Goal: Task Accomplishment & Management: Manage account settings

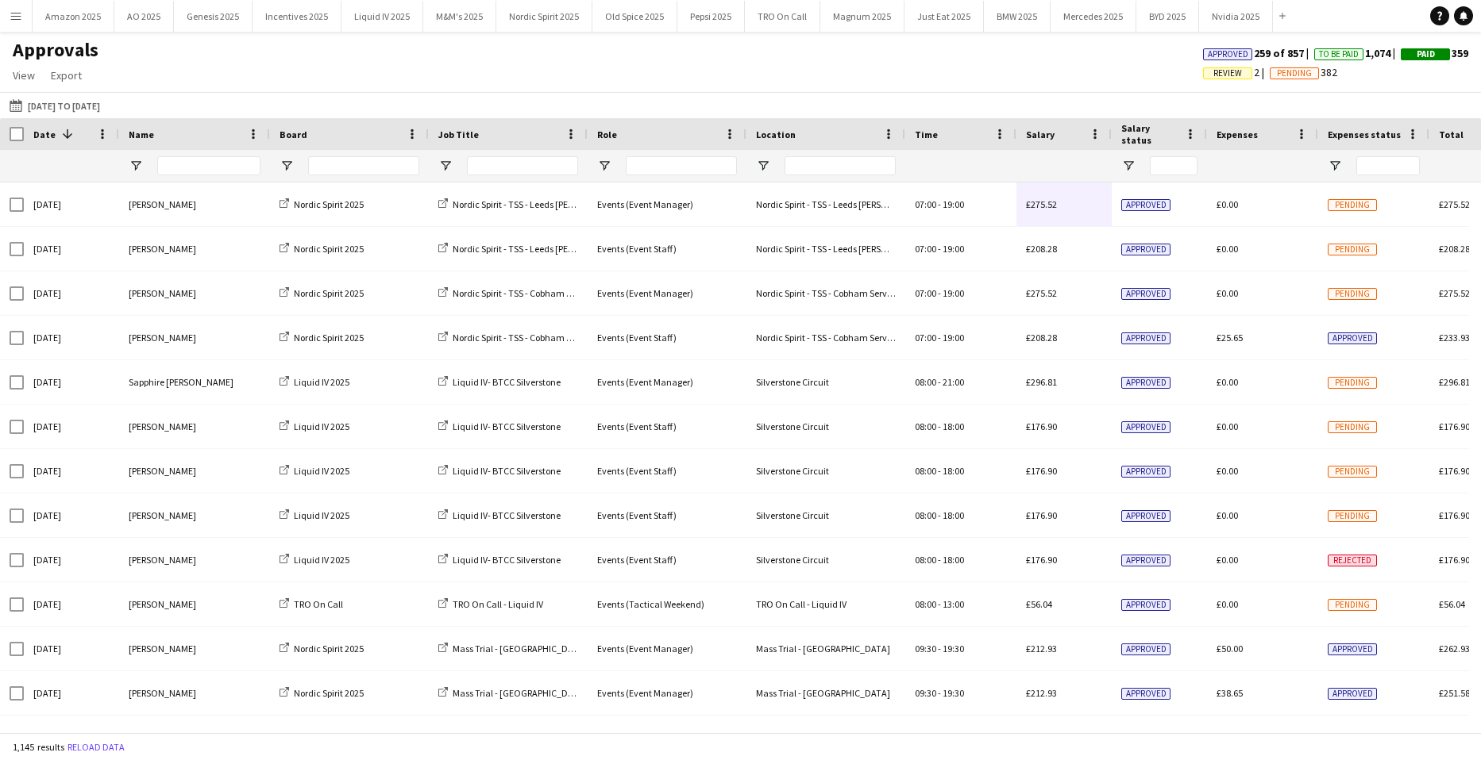
click at [1213, 68] on span "Review" at bounding box center [1227, 73] width 29 height 10
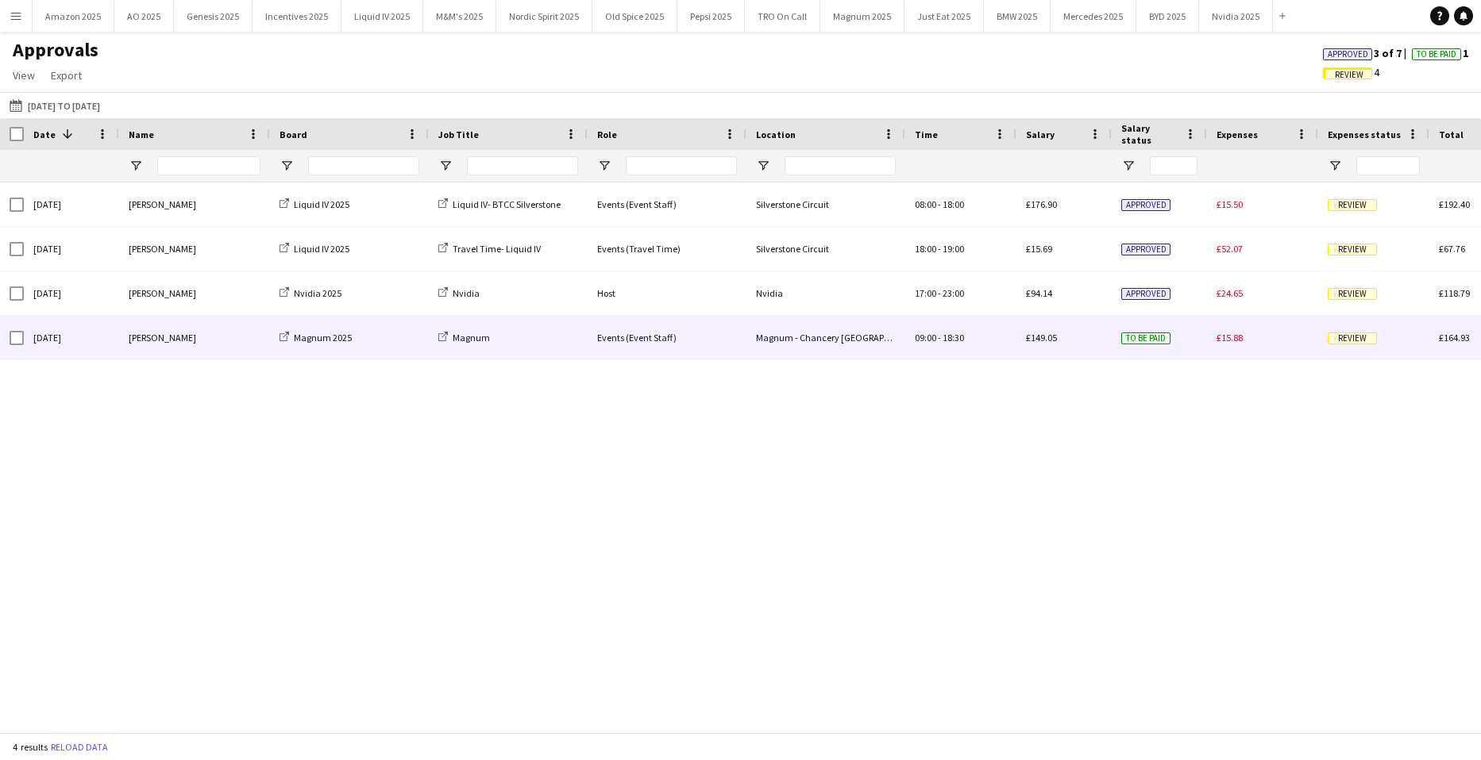
click at [1346, 341] on span "Review" at bounding box center [1351, 339] width 49 height 12
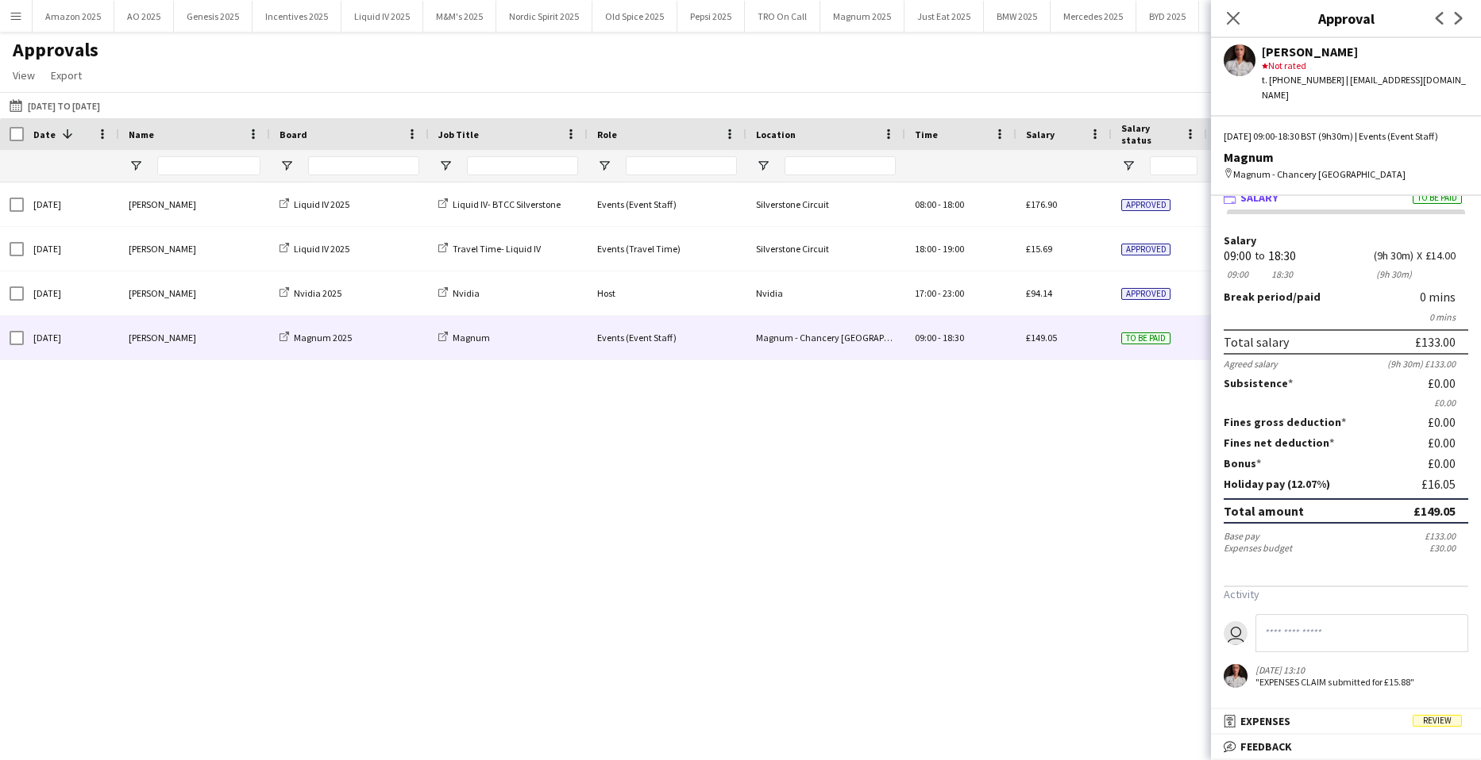
drag, startPoint x: 1432, startPoint y: 730, endPoint x: 1433, endPoint y: 714, distance: 15.9
click at [1433, 730] on mat-expansion-panel-header "receipt Expenses Review" at bounding box center [1346, 722] width 270 height 24
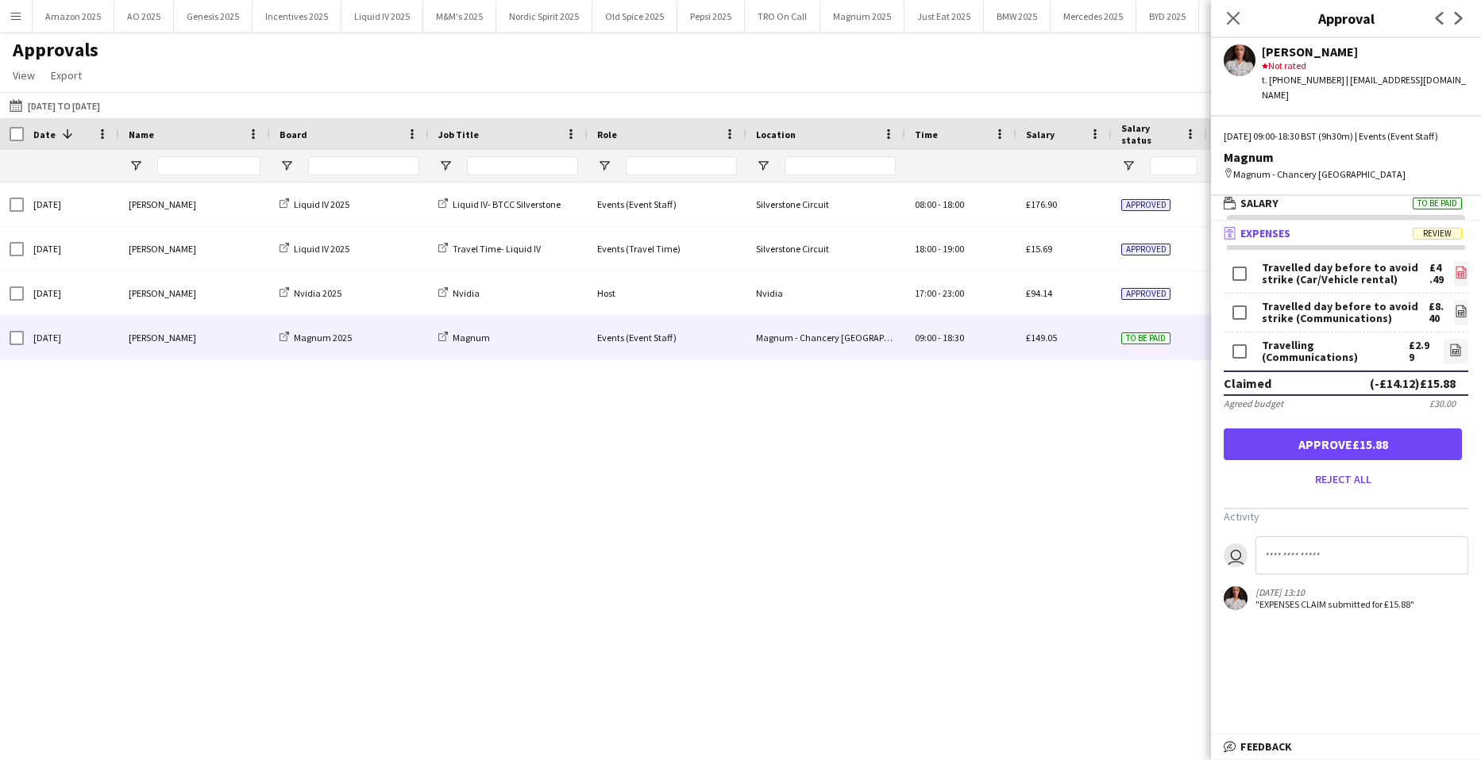
click at [1454, 270] on icon "file-image" at bounding box center [1460, 272] width 13 height 13
click at [1454, 315] on icon "file-image" at bounding box center [1460, 311] width 13 height 13
click at [1454, 354] on link "file-image" at bounding box center [1455, 351] width 25 height 25
click at [1423, 447] on button "Approve £15.88" at bounding box center [1342, 445] width 238 height 32
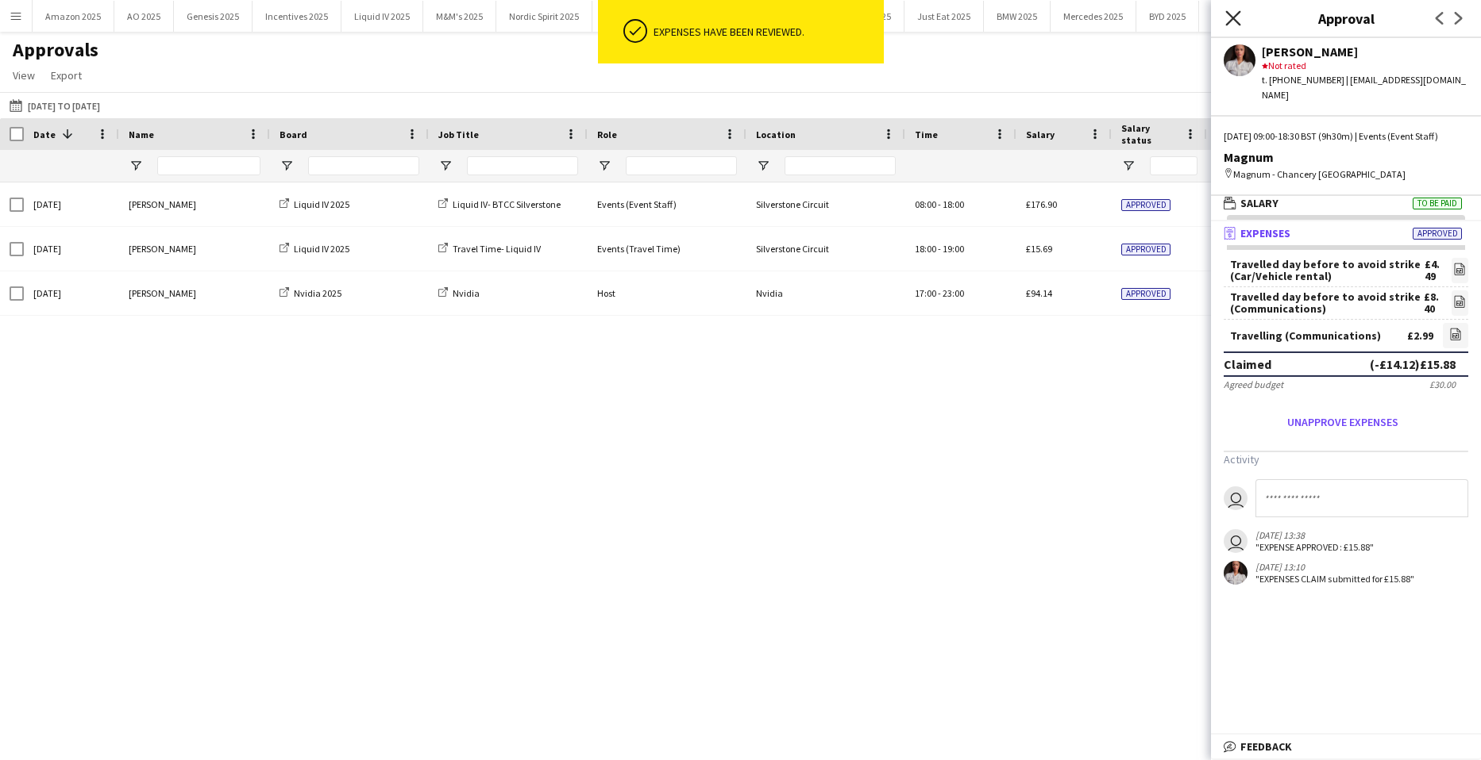
click at [1230, 13] on icon "Close pop-in" at bounding box center [1232, 17] width 15 height 15
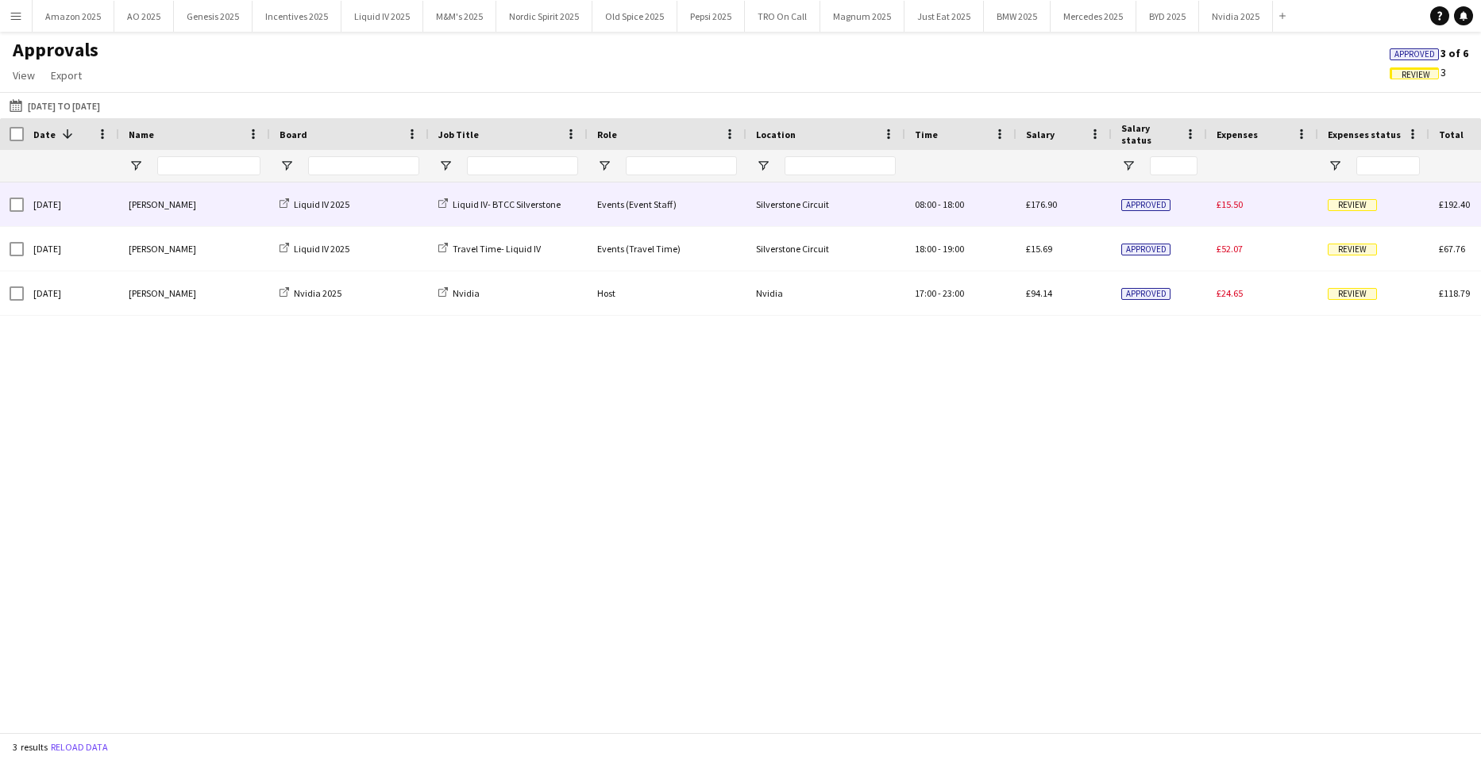
click at [1342, 201] on span "Review" at bounding box center [1351, 205] width 49 height 12
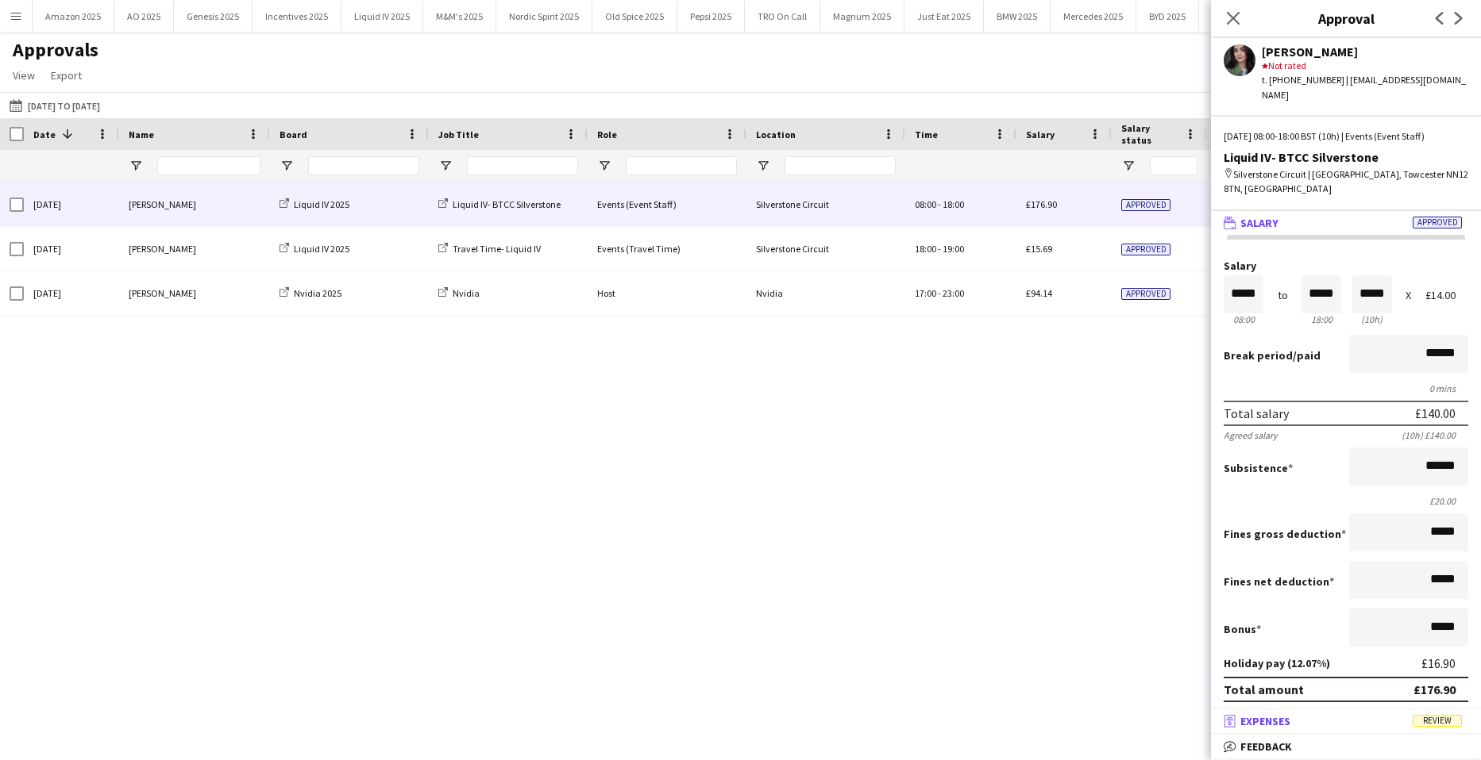
click at [1438, 724] on span "Review" at bounding box center [1436, 721] width 49 height 12
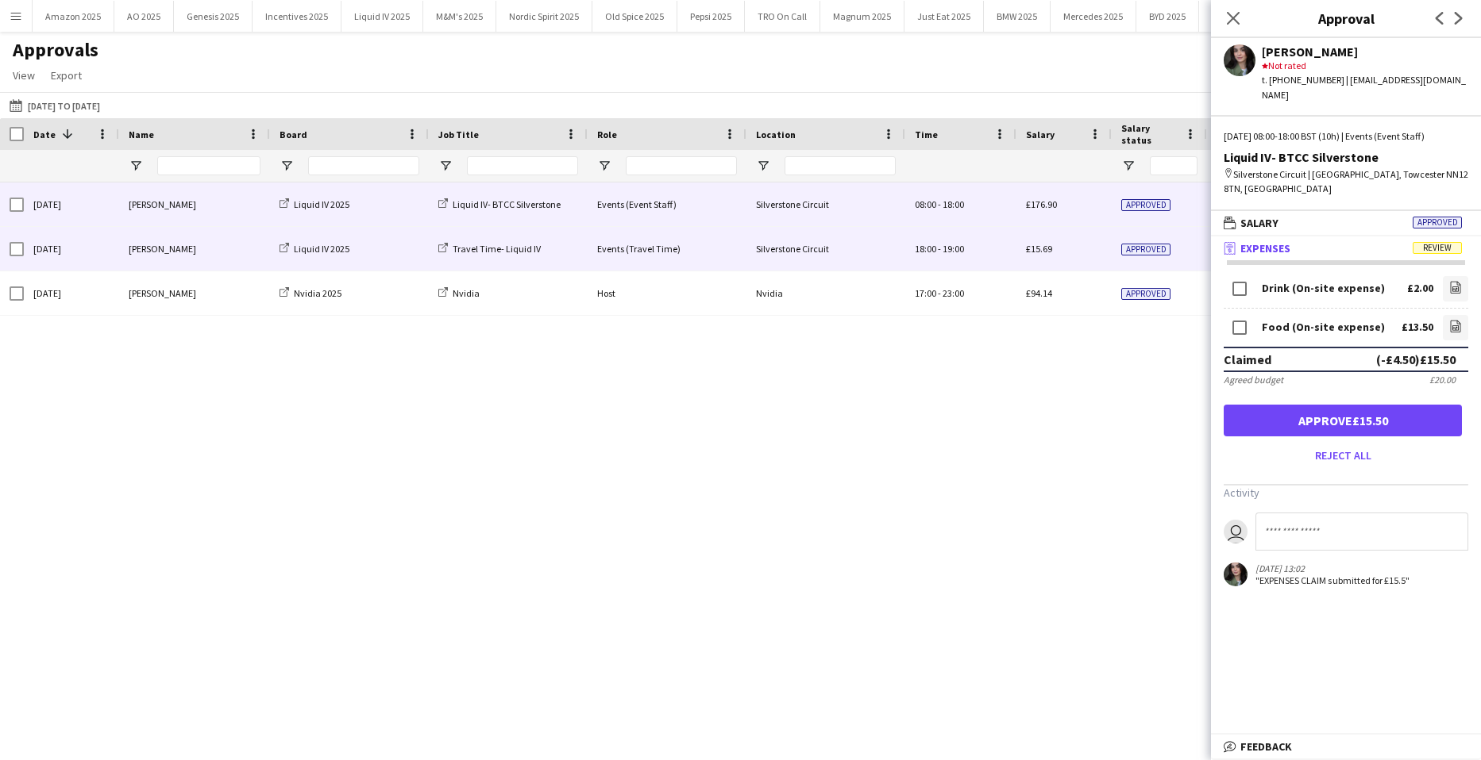
click at [1074, 247] on div "£15.69" at bounding box center [1063, 249] width 95 height 44
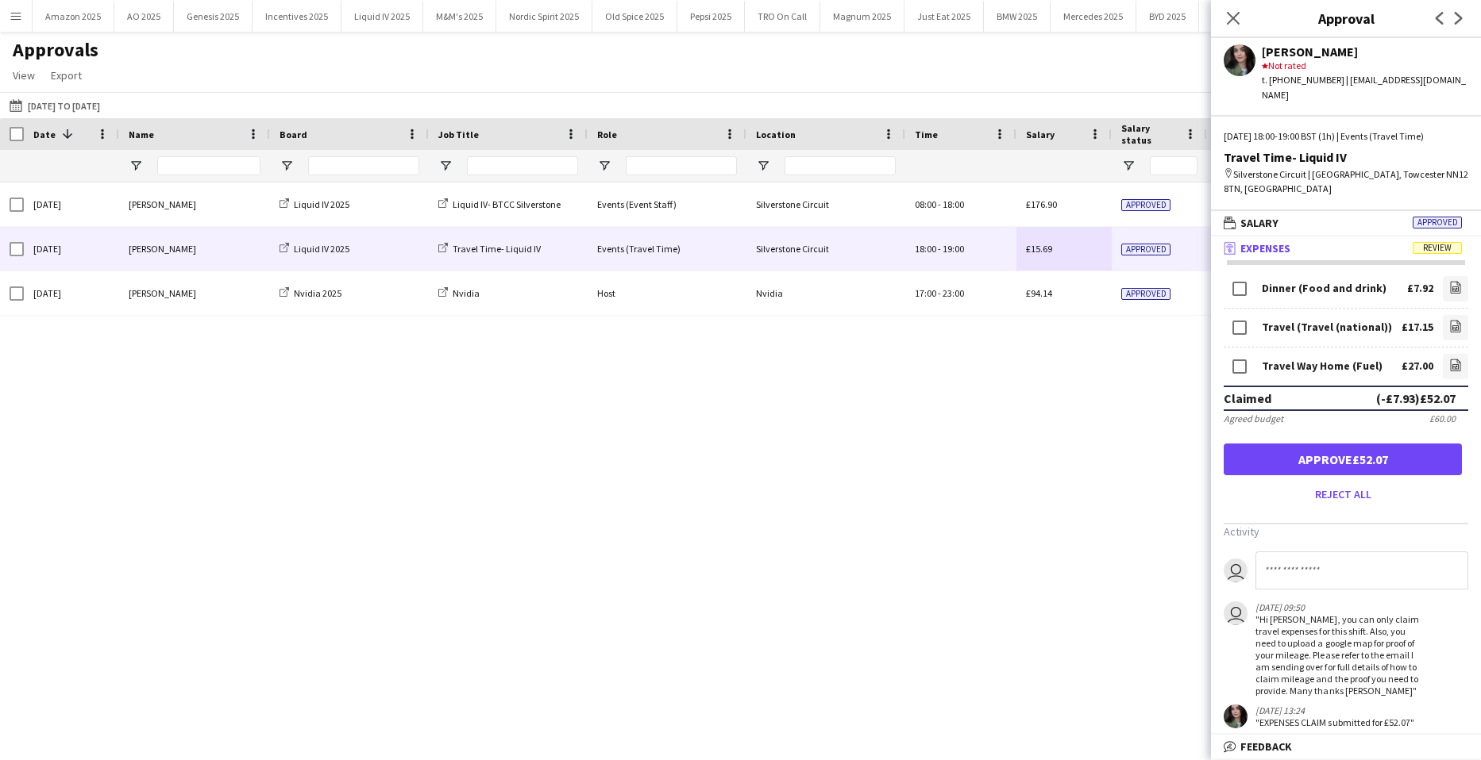
click at [1029, 506] on div "Sun, 21 Sep 2025 Ellie Farr Liquid IV 2025 Liquid IV- BTCC Silverstone Events (…" at bounding box center [740, 452] width 1481 height 538
click at [1223, 10] on div "Close pop-in" at bounding box center [1233, 18] width 44 height 37
click at [1232, 17] on icon at bounding box center [1232, 17] width 15 height 15
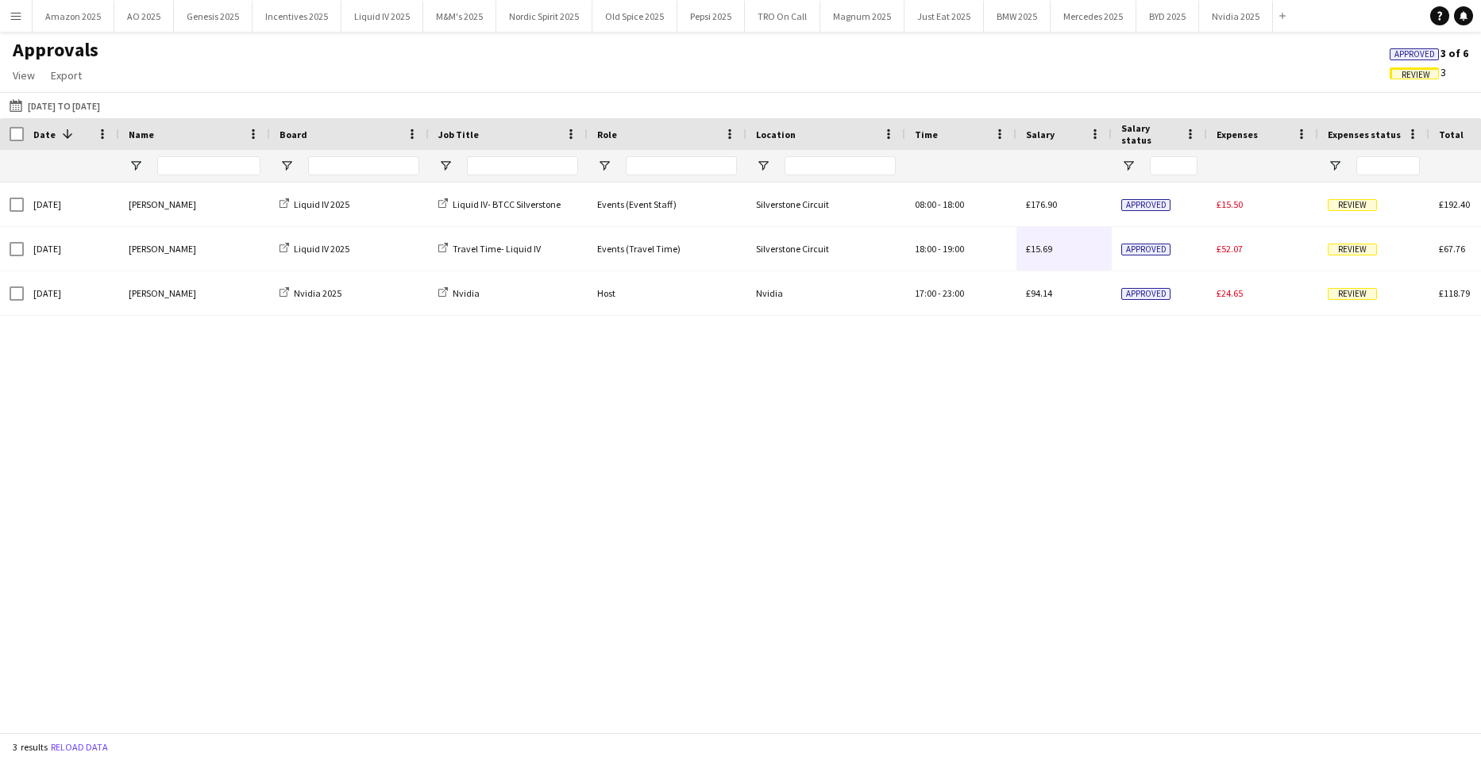
click at [1415, 56] on span "Approved" at bounding box center [1414, 54] width 40 height 10
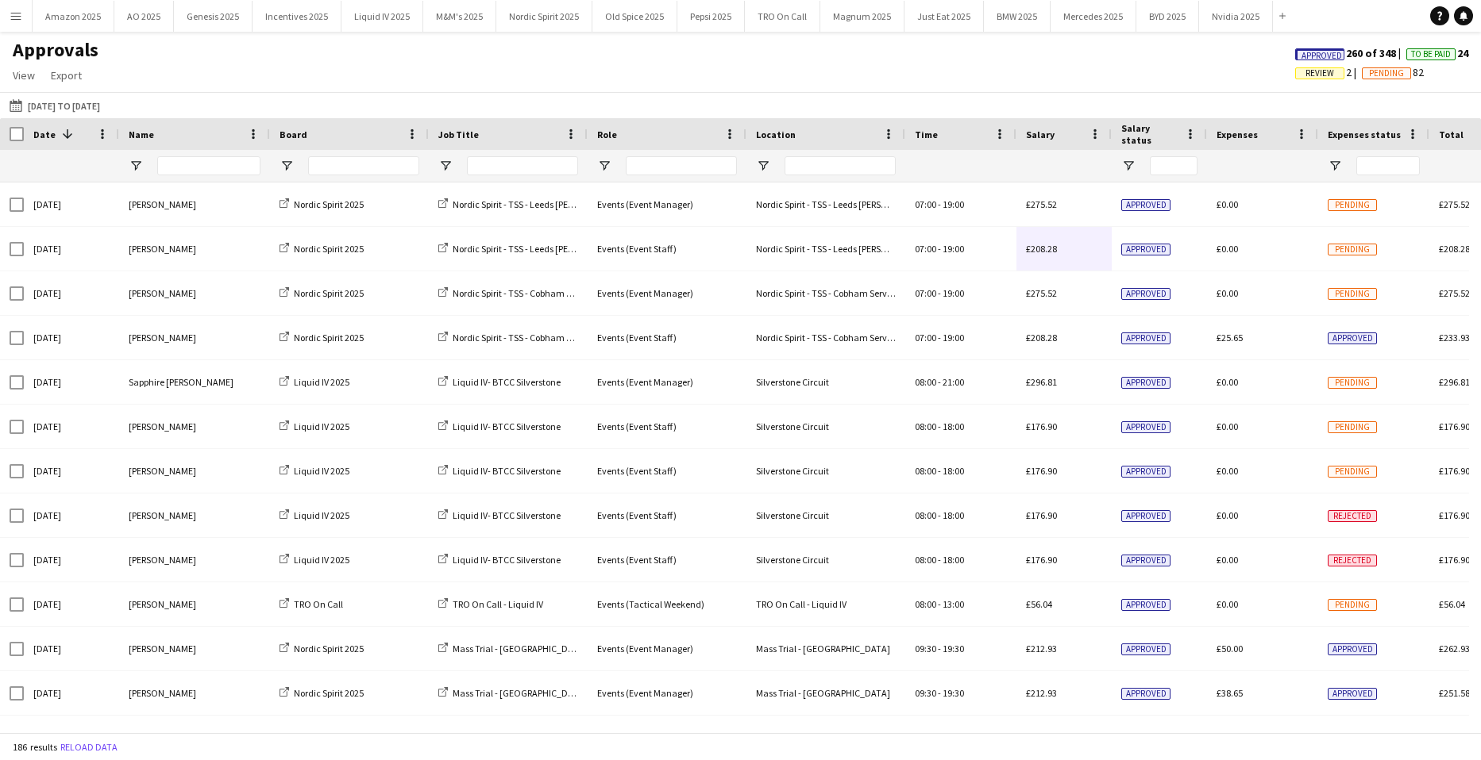
click at [1301, 51] on span "Approved" at bounding box center [1321, 56] width 40 height 10
click at [20, 17] on app-icon "Menu" at bounding box center [16, 16] width 13 height 13
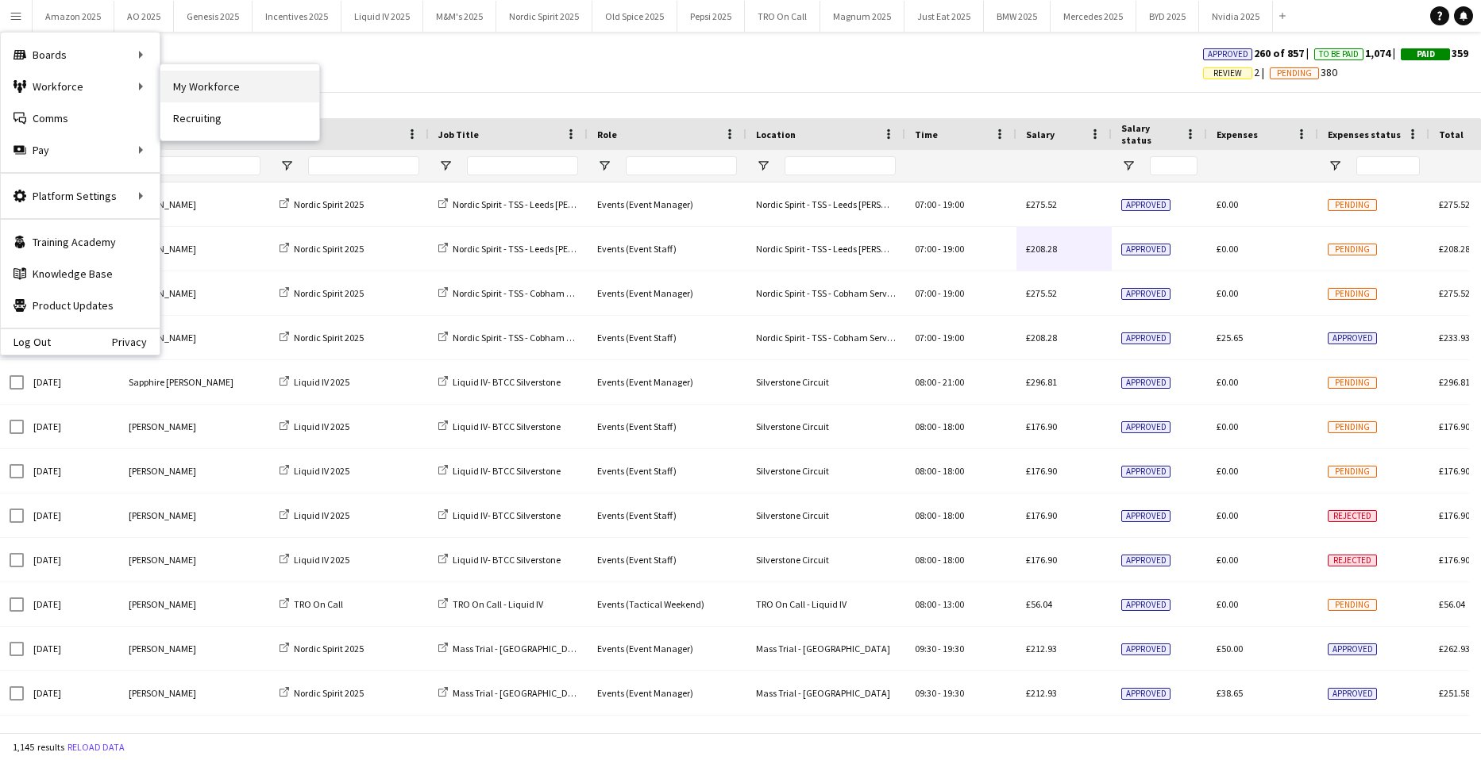
click at [193, 90] on link "My Workforce" at bounding box center [239, 87] width 159 height 32
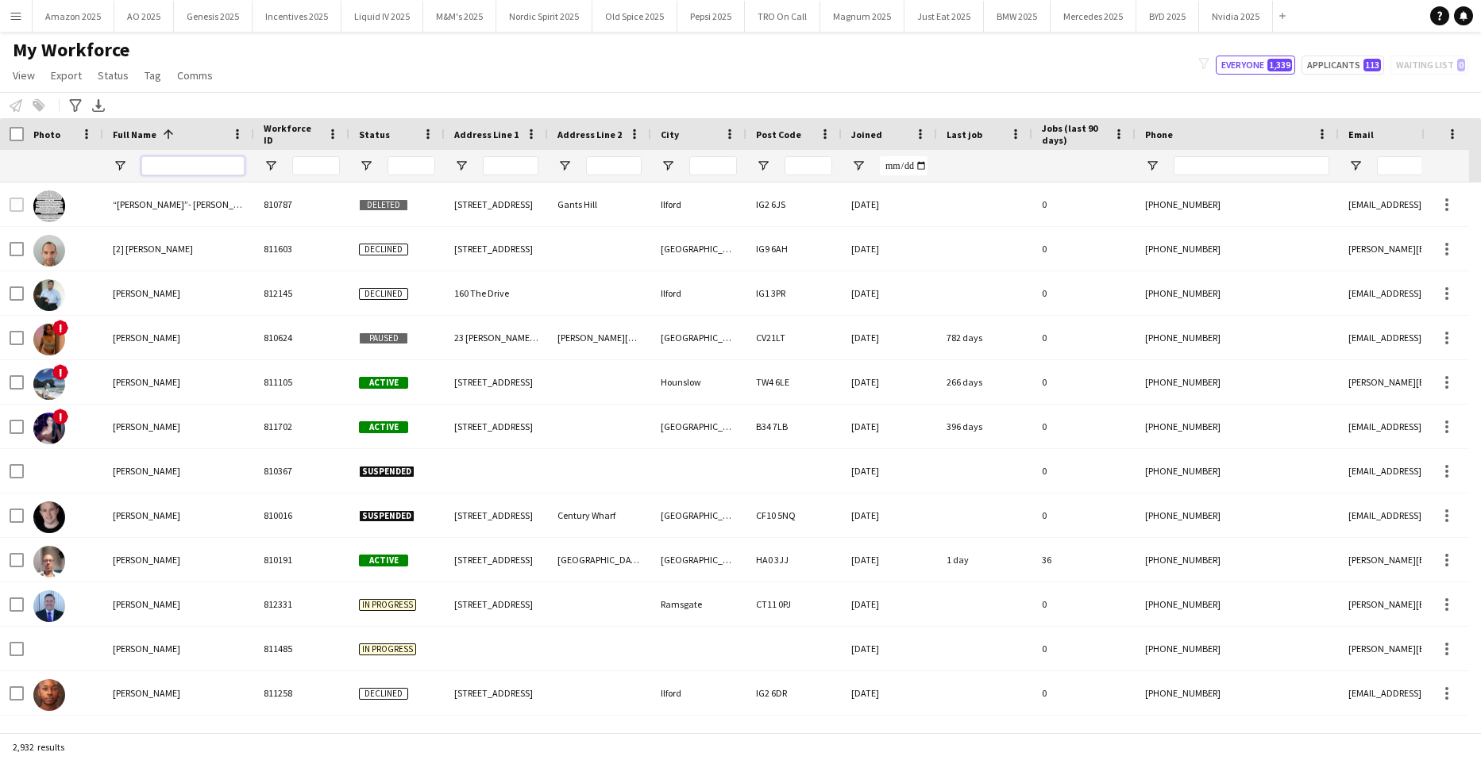
click at [215, 171] on input "Full Name Filter Input" at bounding box center [192, 165] width 103 height 19
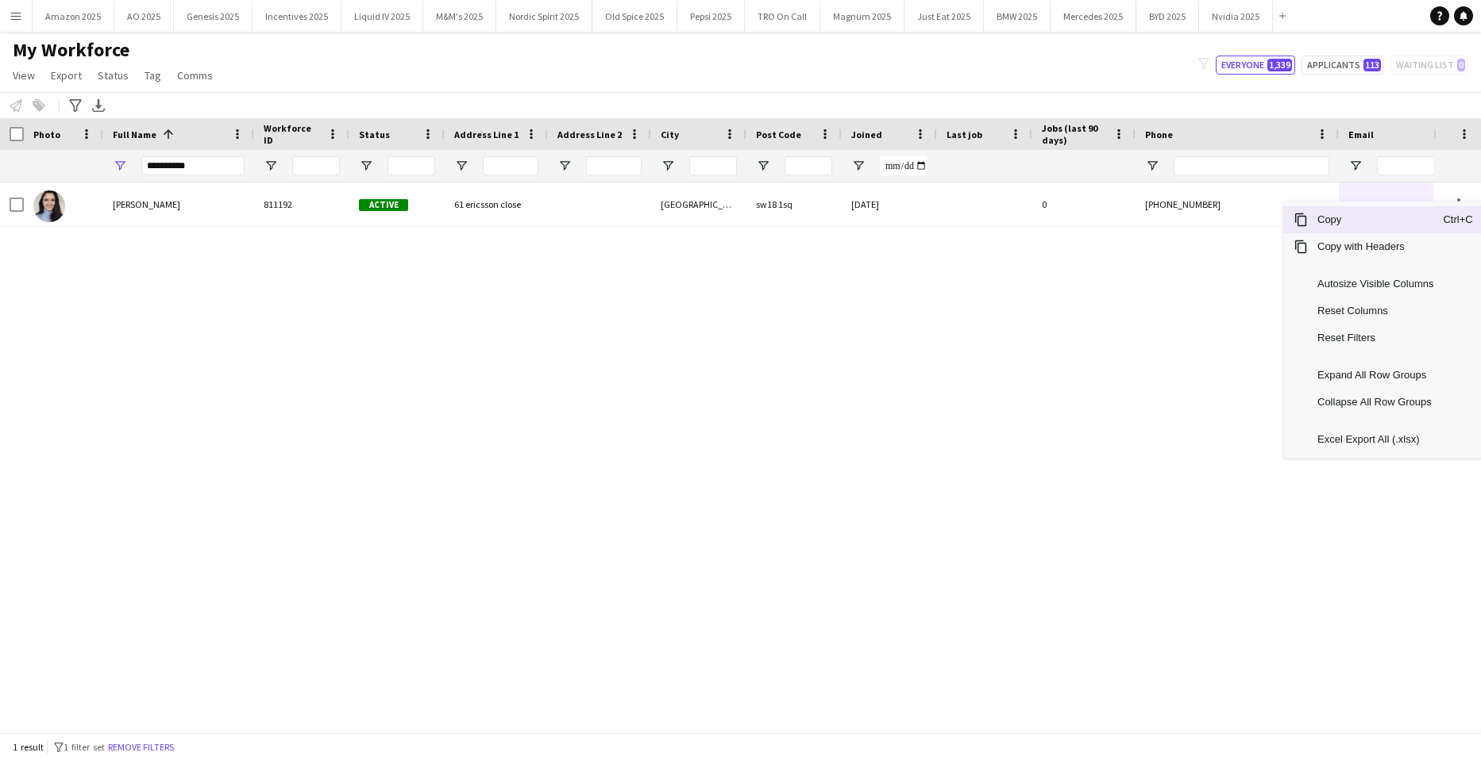
click at [1386, 222] on span "Copy" at bounding box center [1374, 219] width 135 height 27
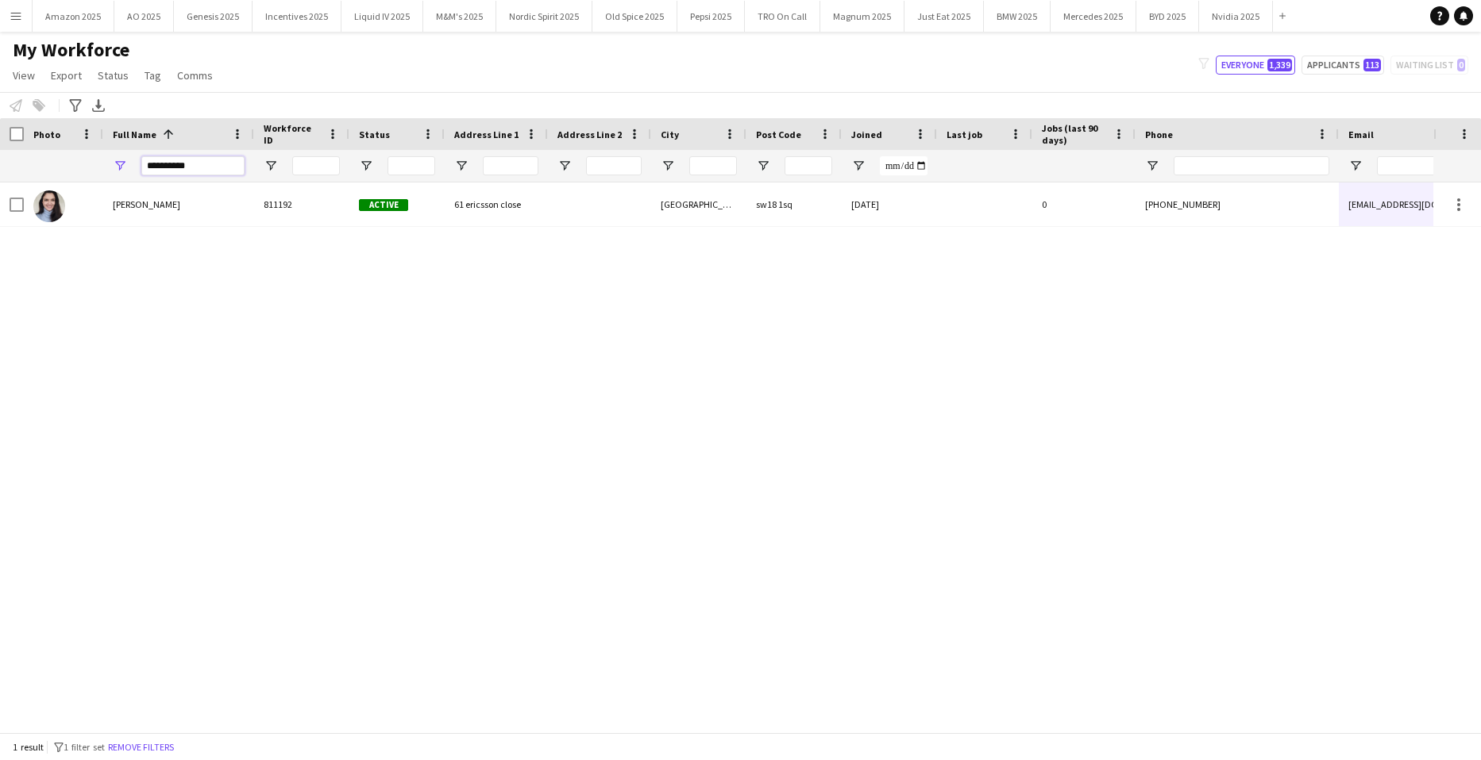
drag, startPoint x: 201, startPoint y: 167, endPoint x: 18, endPoint y: 147, distance: 183.7
click at [0, 172] on html "Menu Boards Boards Boards All jobs Status Workforce Workforce My Workforce Recr…" at bounding box center [740, 380] width 1481 height 760
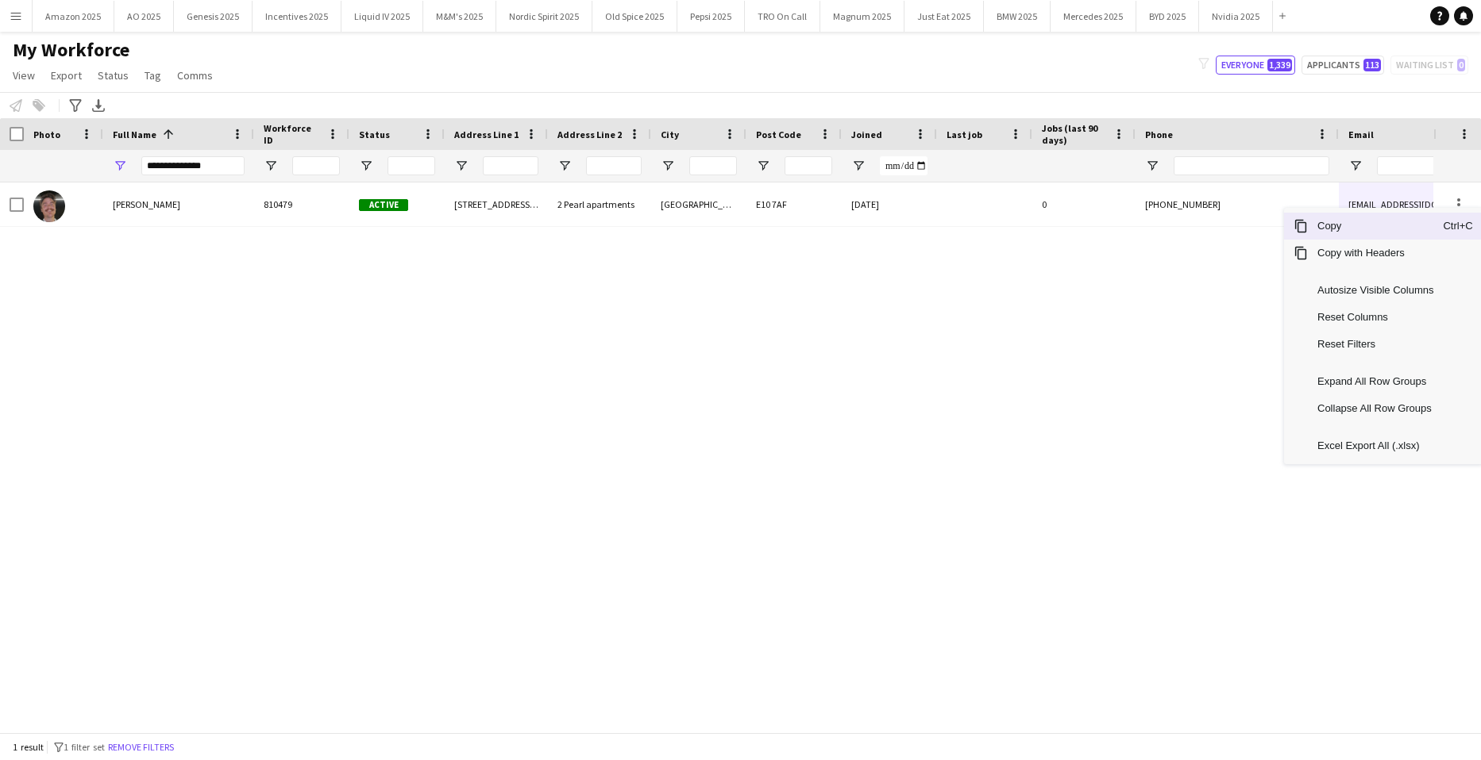
click at [1395, 226] on span "Copy" at bounding box center [1374, 226] width 135 height 27
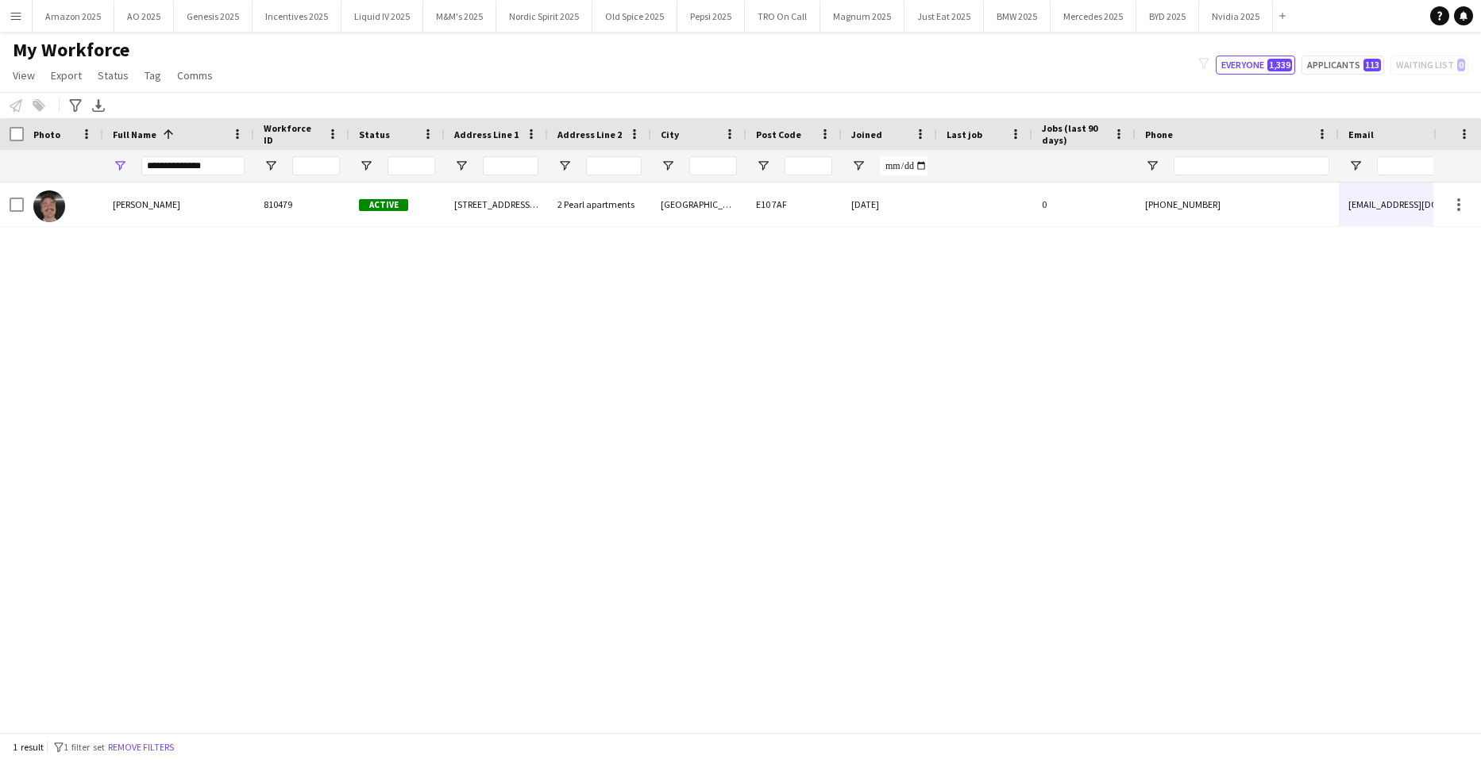
drag, startPoint x: 214, startPoint y: 355, endPoint x: 203, endPoint y: 333, distance: 24.9
click at [210, 343] on div "Charlie Hunter 810479 Active 51 Dunton Road 2 Pearl apartments London E10 7AF 1…" at bounding box center [716, 452] width 1433 height 538
drag, startPoint x: 218, startPoint y: 174, endPoint x: -40, endPoint y: 176, distance: 258.8
click at [0, 176] on html "Menu Boards Boards Boards All jobs Status Workforce Workforce My Workforce Recr…" at bounding box center [740, 380] width 1481 height 760
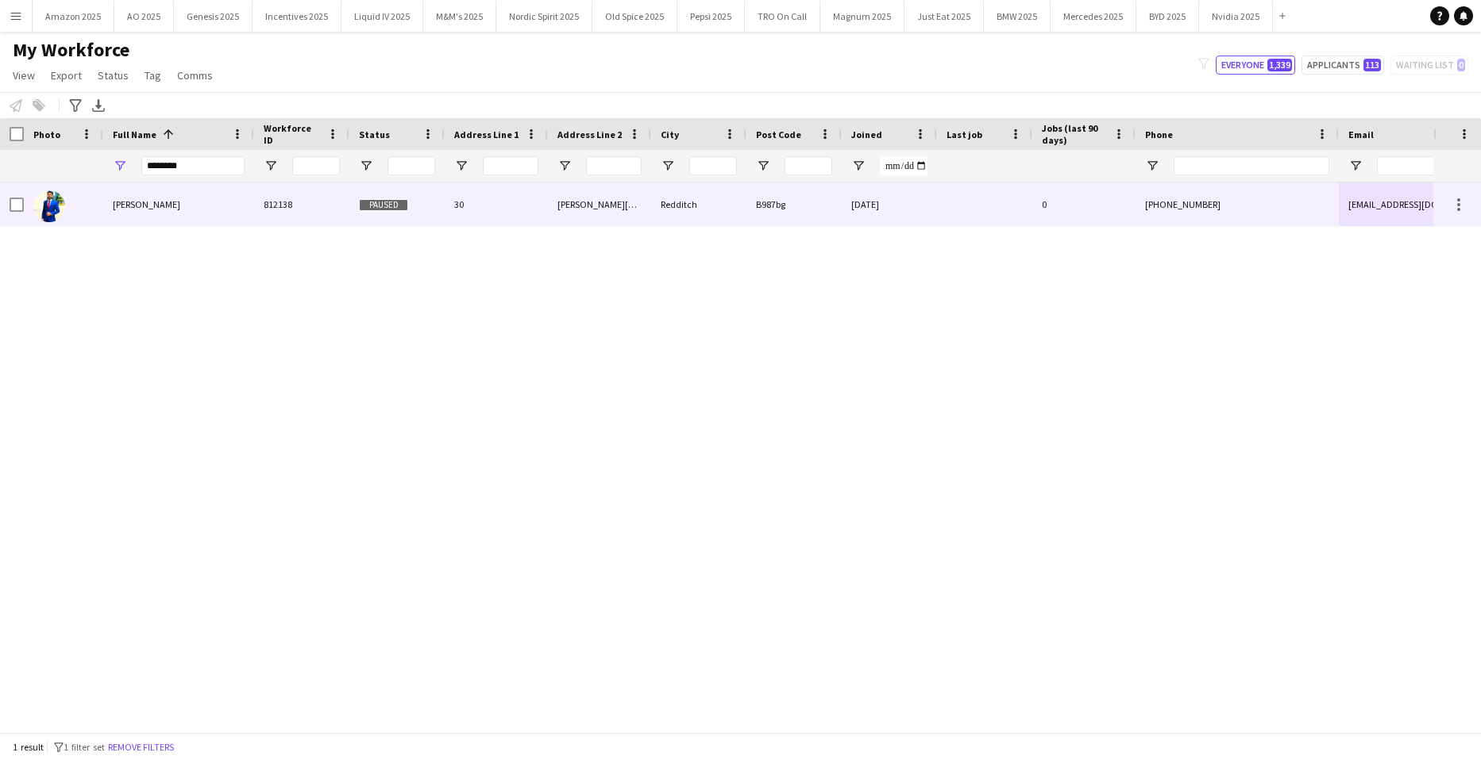
click at [117, 215] on div "Saad Ali" at bounding box center [178, 205] width 151 height 44
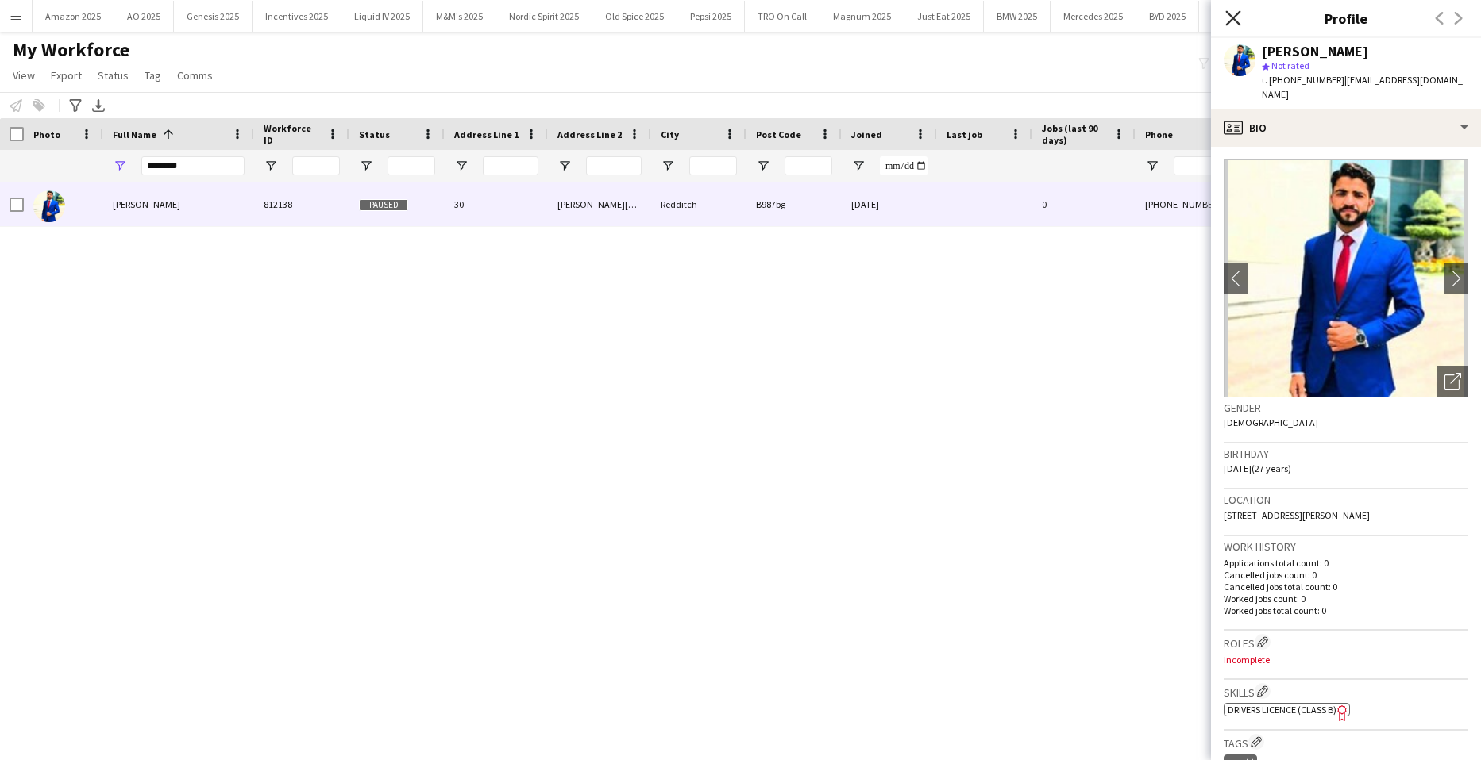
click at [1230, 13] on icon "Close pop-in" at bounding box center [1232, 17] width 15 height 15
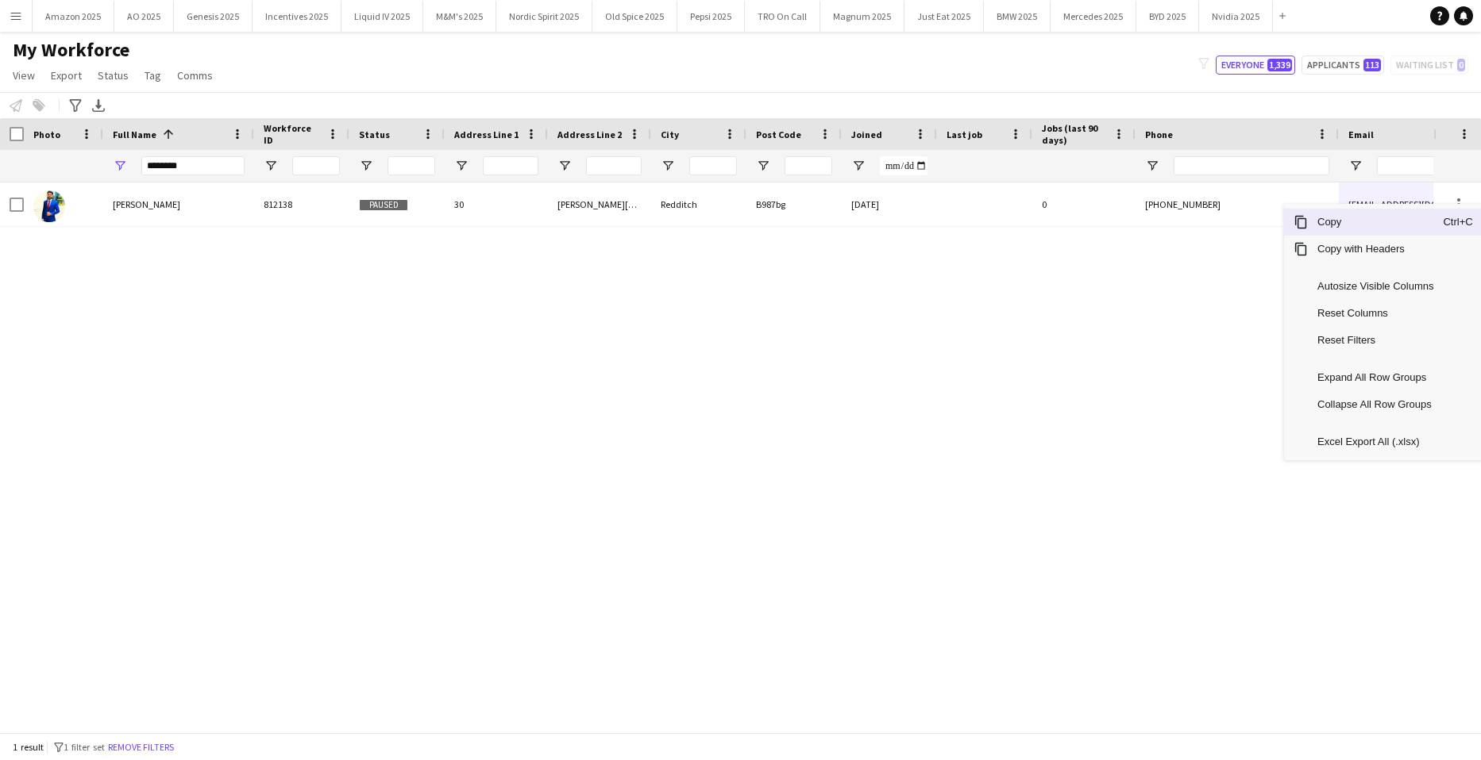
click at [1390, 226] on span "Copy" at bounding box center [1374, 222] width 135 height 27
click at [1376, 225] on span "Copy" at bounding box center [1374, 223] width 135 height 27
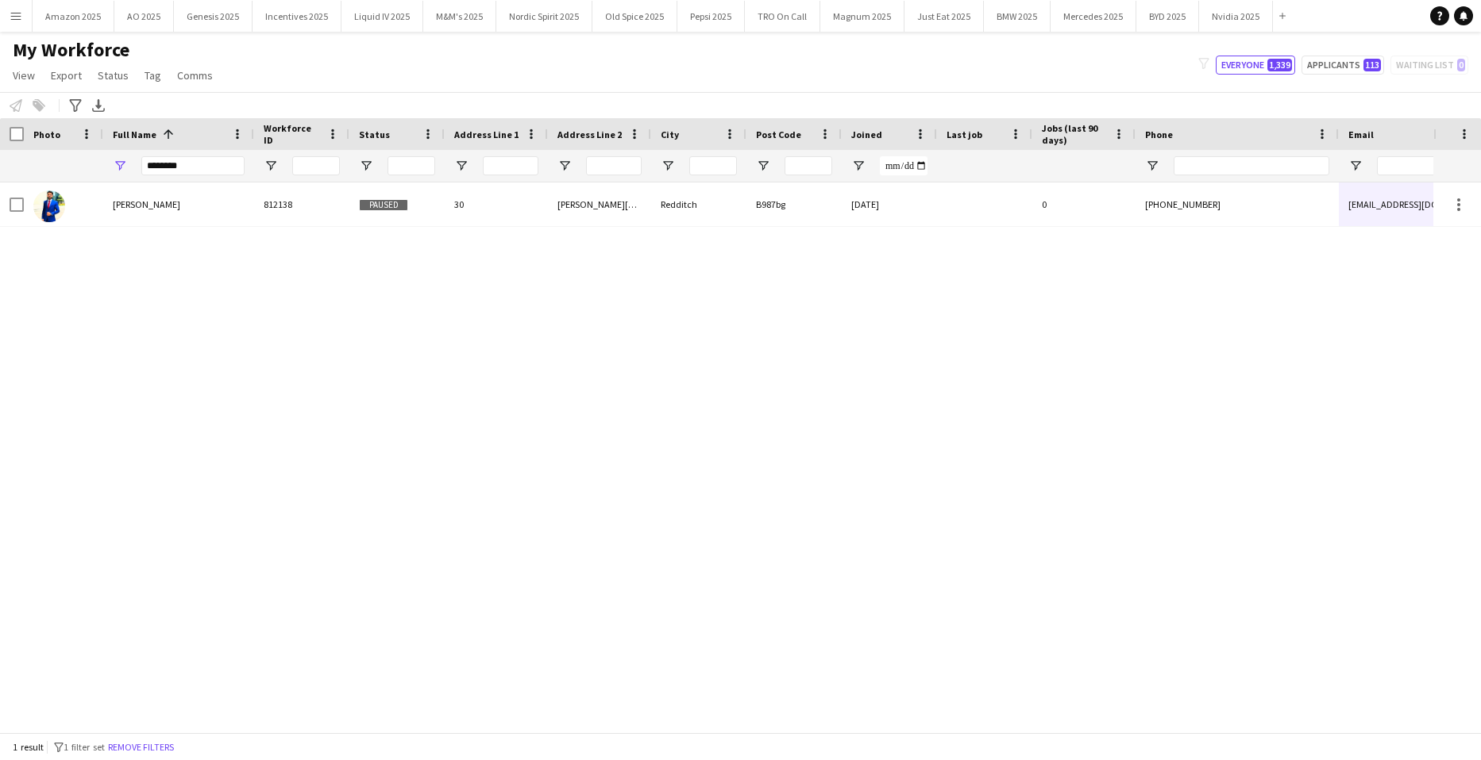
drag, startPoint x: 111, startPoint y: 280, endPoint x: 6, endPoint y: 169, distance: 152.7
click at [105, 261] on div "Saad Ali 812138 Paused 30 Glover street Redditch B987bg 02-01-2025 0 +447386544…" at bounding box center [716, 452] width 1433 height 538
drag, startPoint x: 211, startPoint y: 162, endPoint x: -40, endPoint y: 124, distance: 254.5
click at [0, 124] on html "Menu Boards Boards Boards All jobs Status Workforce Workforce My Workforce Recr…" at bounding box center [740, 380] width 1481 height 760
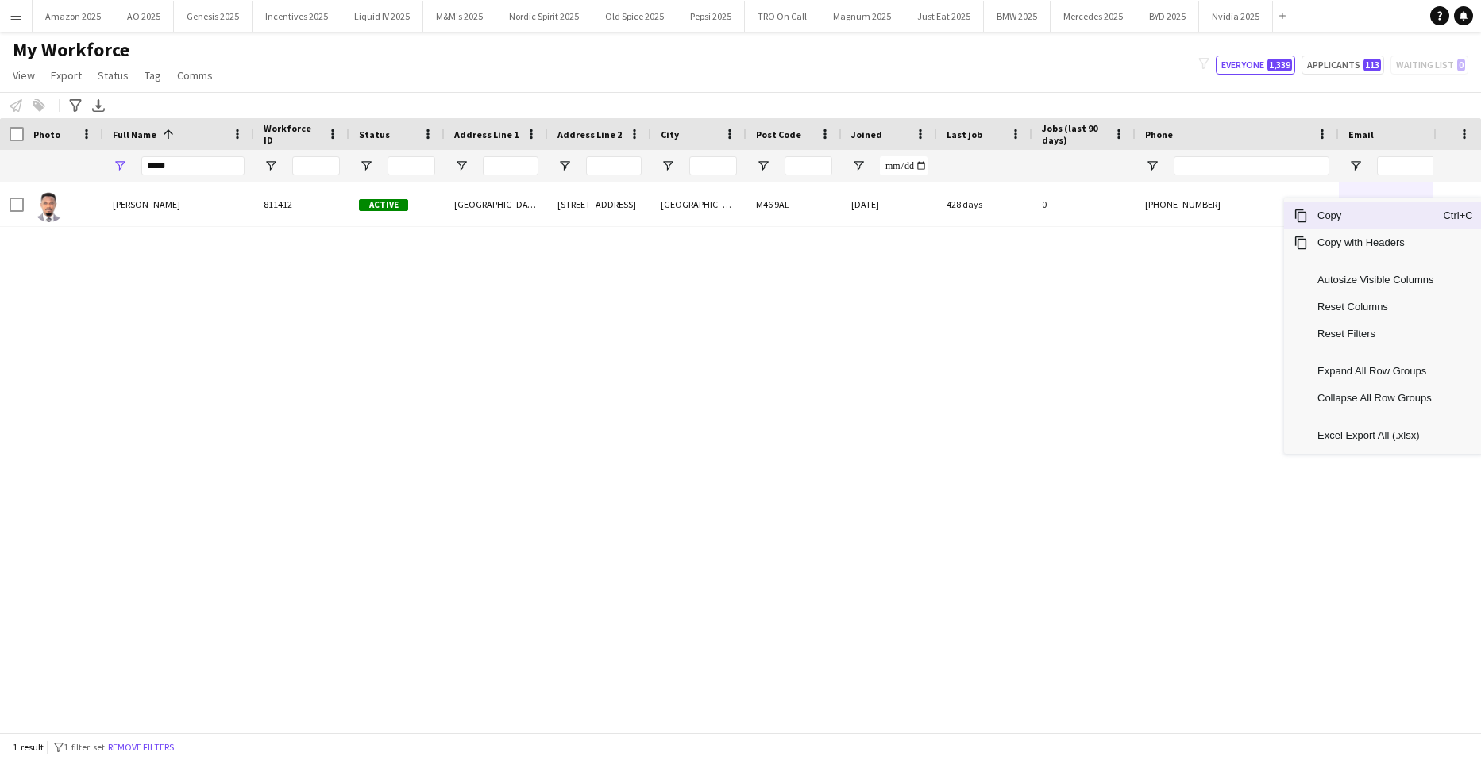
click at [1368, 216] on span "Copy" at bounding box center [1374, 215] width 135 height 27
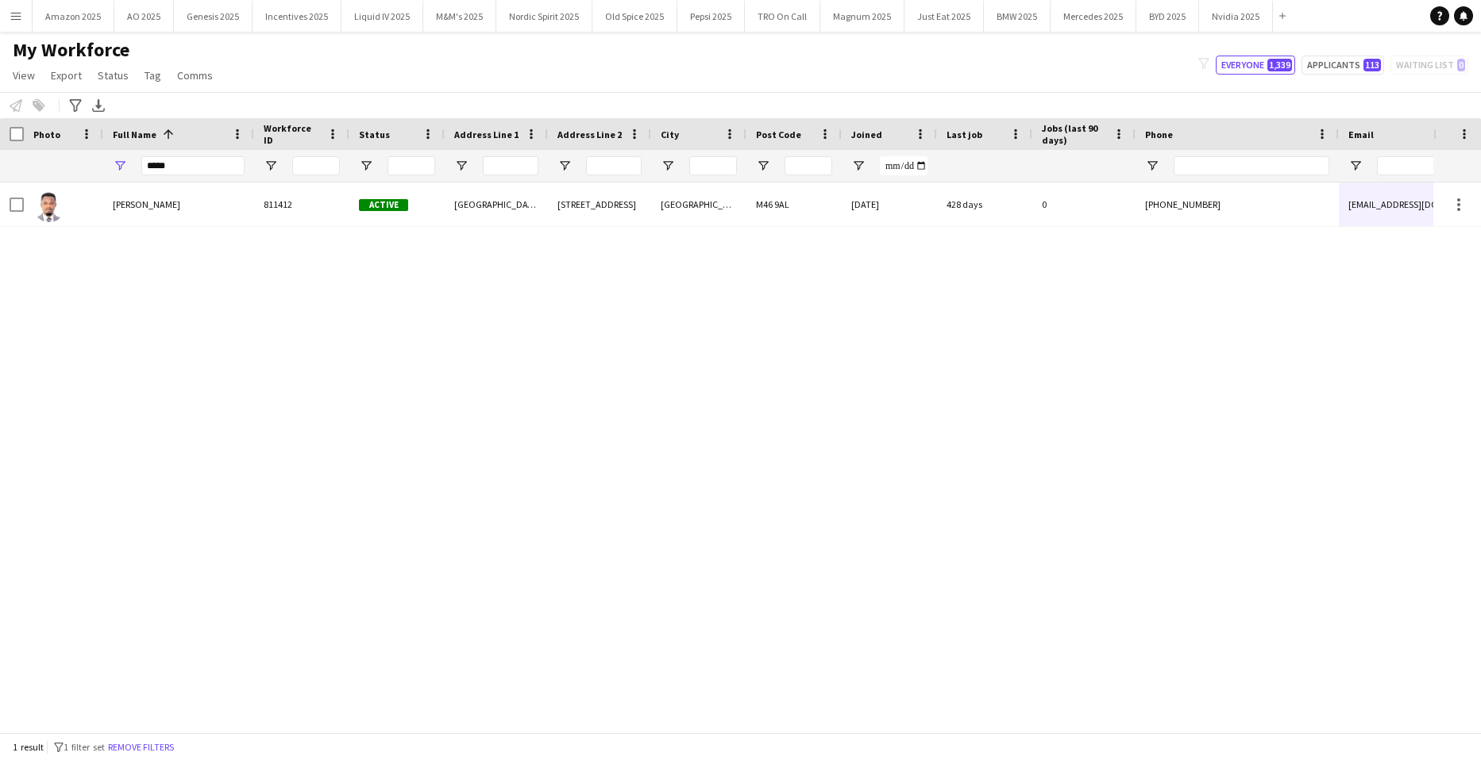
click at [141, 297] on div "Abayomi Idowu 811412 Active Tyldesley Road 317 Tyldesley Road, Atherton Manches…" at bounding box center [716, 452] width 1433 height 538
drag, startPoint x: 198, startPoint y: 174, endPoint x: -40, endPoint y: 225, distance: 243.5
click at [0, 225] on html "Menu Boards Boards Boards All jobs Status Workforce Workforce My Workforce Recr…" at bounding box center [740, 380] width 1481 height 760
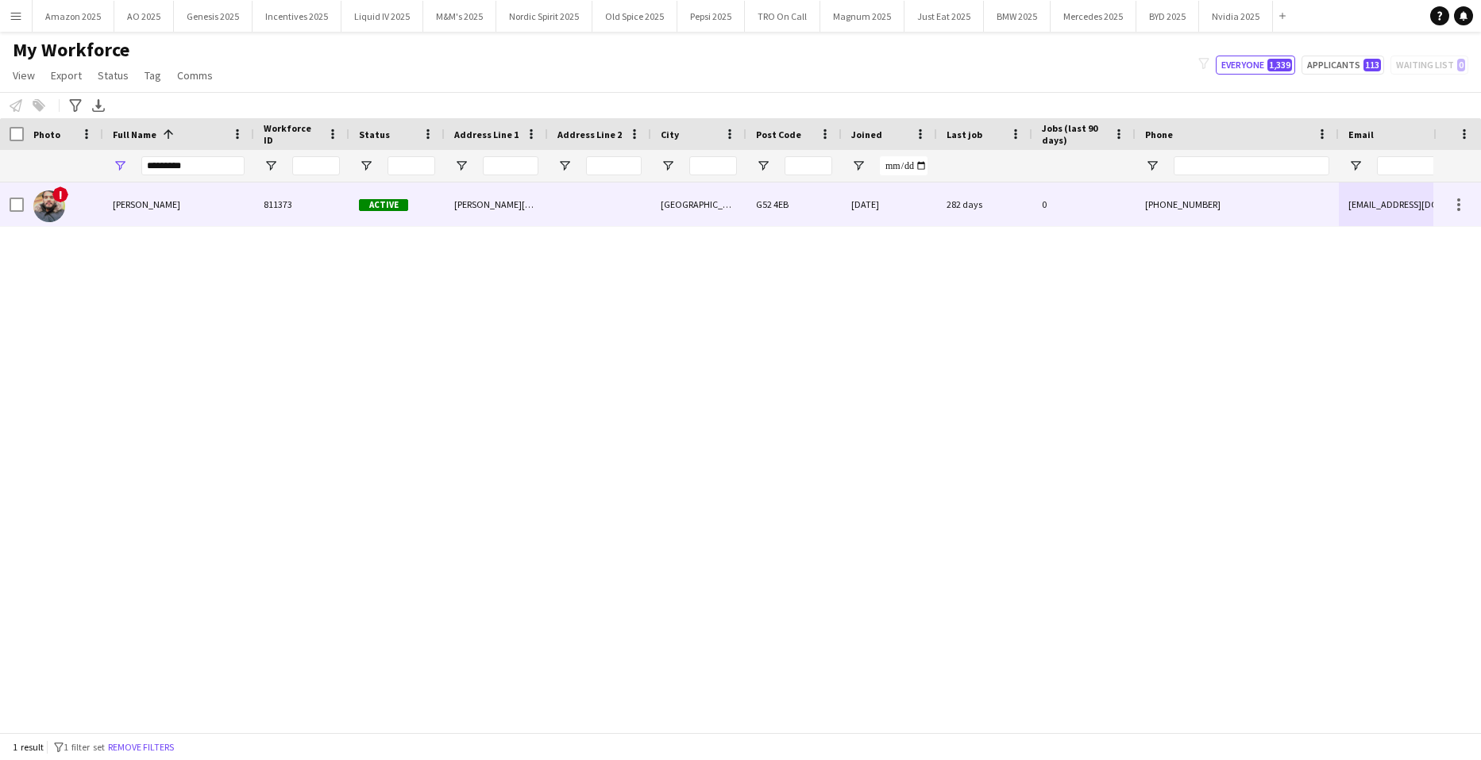
click at [53, 206] on img at bounding box center [49, 207] width 32 height 32
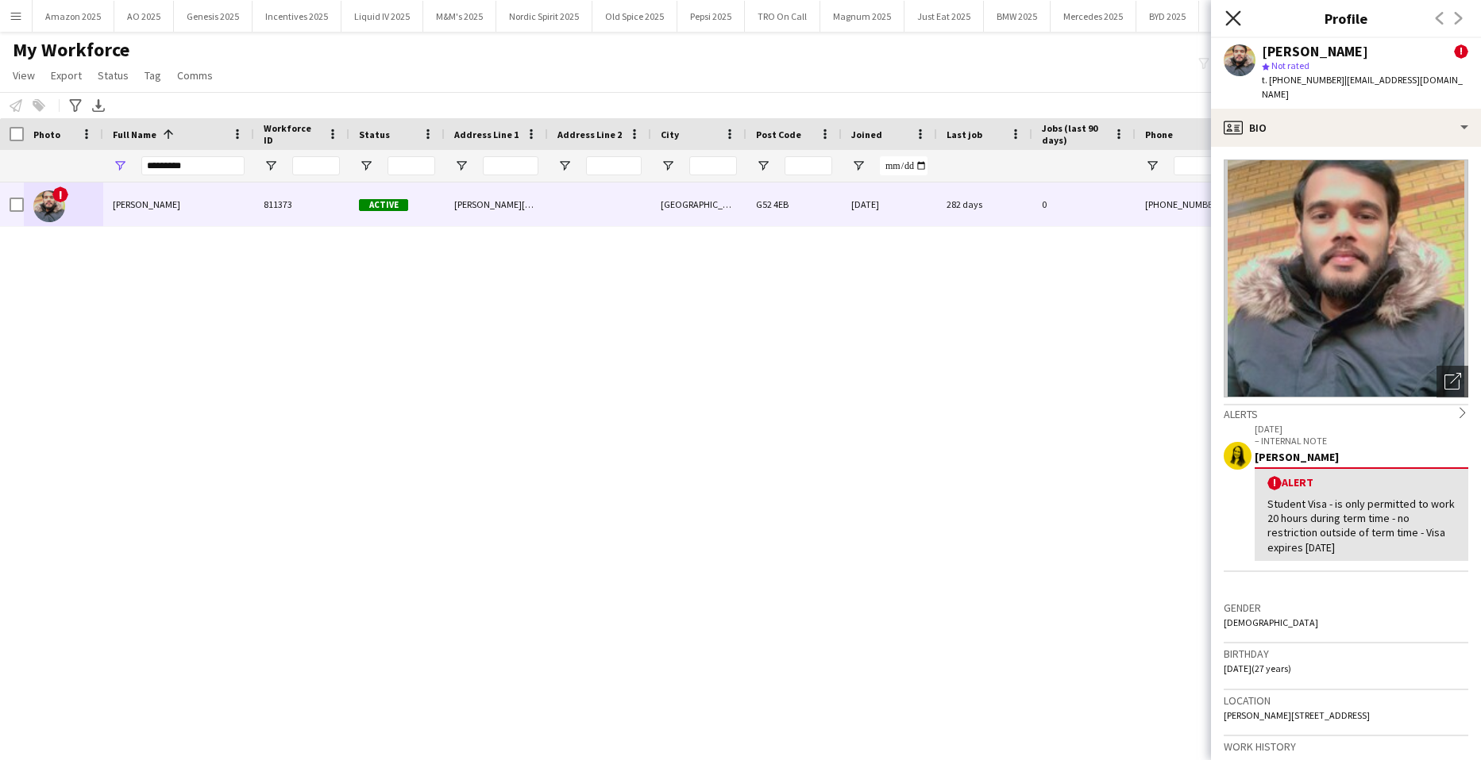
click at [1230, 12] on icon "Close pop-in" at bounding box center [1232, 17] width 15 height 15
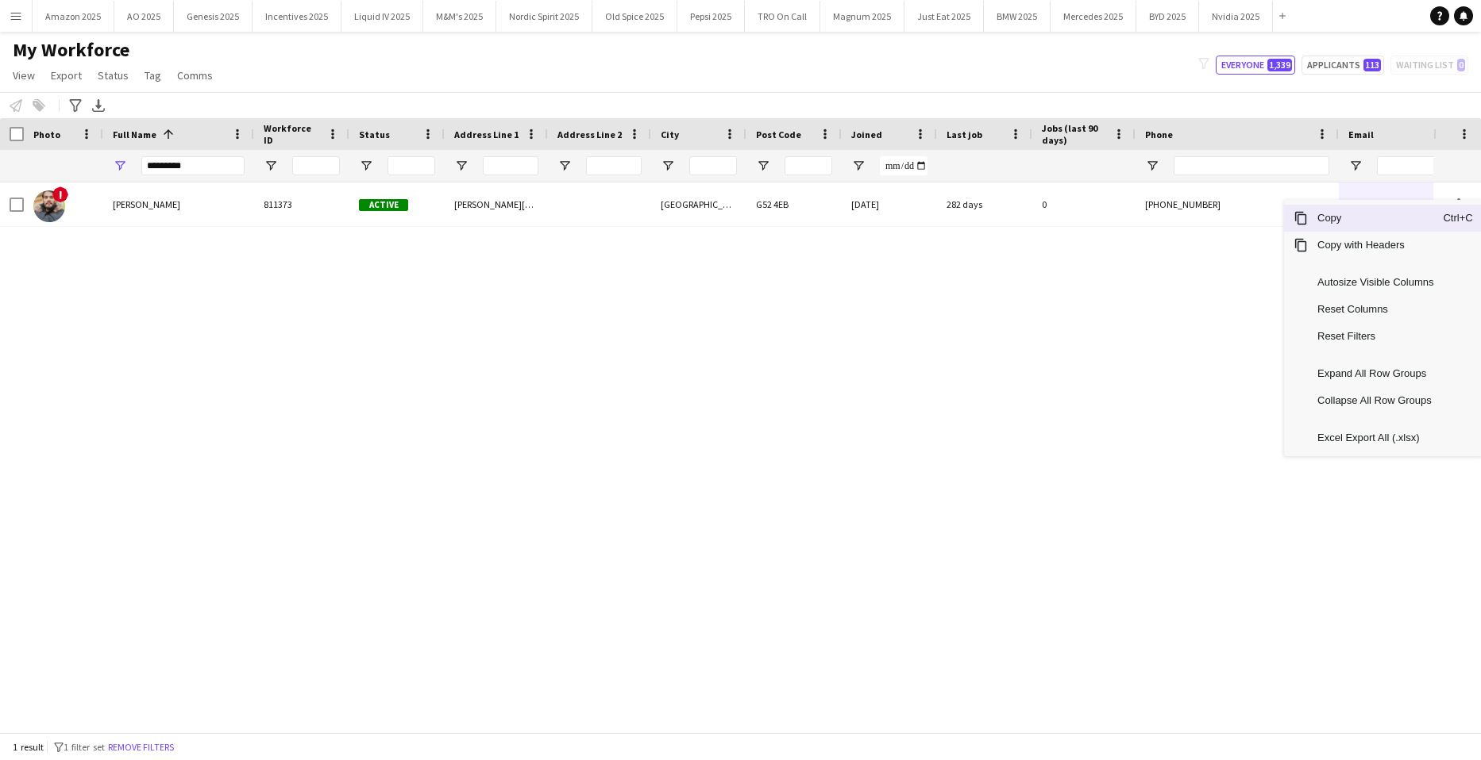
click at [1391, 221] on span "Copy" at bounding box center [1374, 218] width 135 height 27
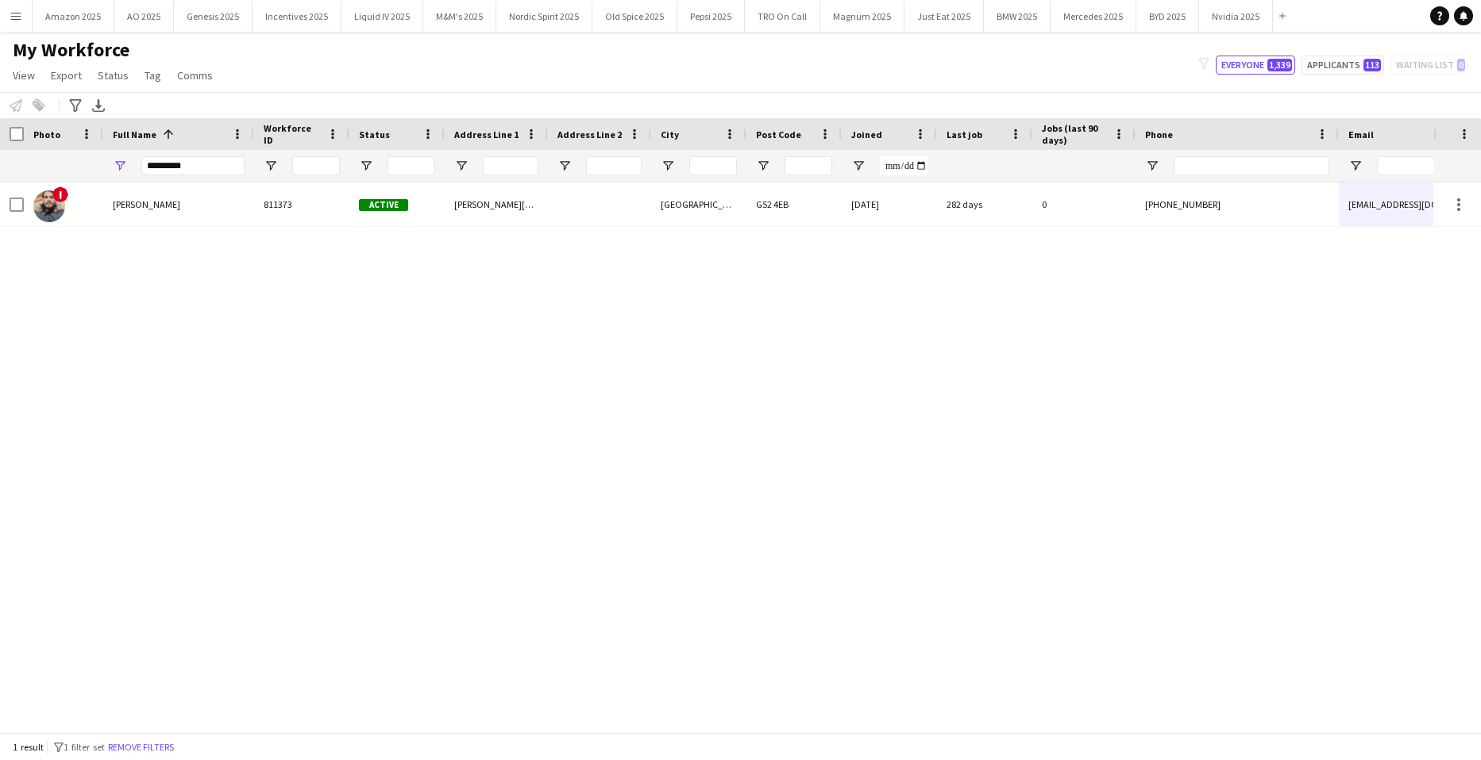
drag, startPoint x: 126, startPoint y: 250, endPoint x: 106, endPoint y: 201, distance: 53.4
click at [111, 215] on div "! Asad Asmat 811373 Active Barshaw Road Glasgow G52 4EB 25-04-2024 282 days 0 +…" at bounding box center [716, 452] width 1433 height 538
drag, startPoint x: 198, startPoint y: 171, endPoint x: -40, endPoint y: 166, distance: 239.0
click at [0, 166] on html "Menu Boards Boards Boards All jobs Status Workforce Workforce My Workforce Recr…" at bounding box center [740, 380] width 1481 height 760
type input "******"
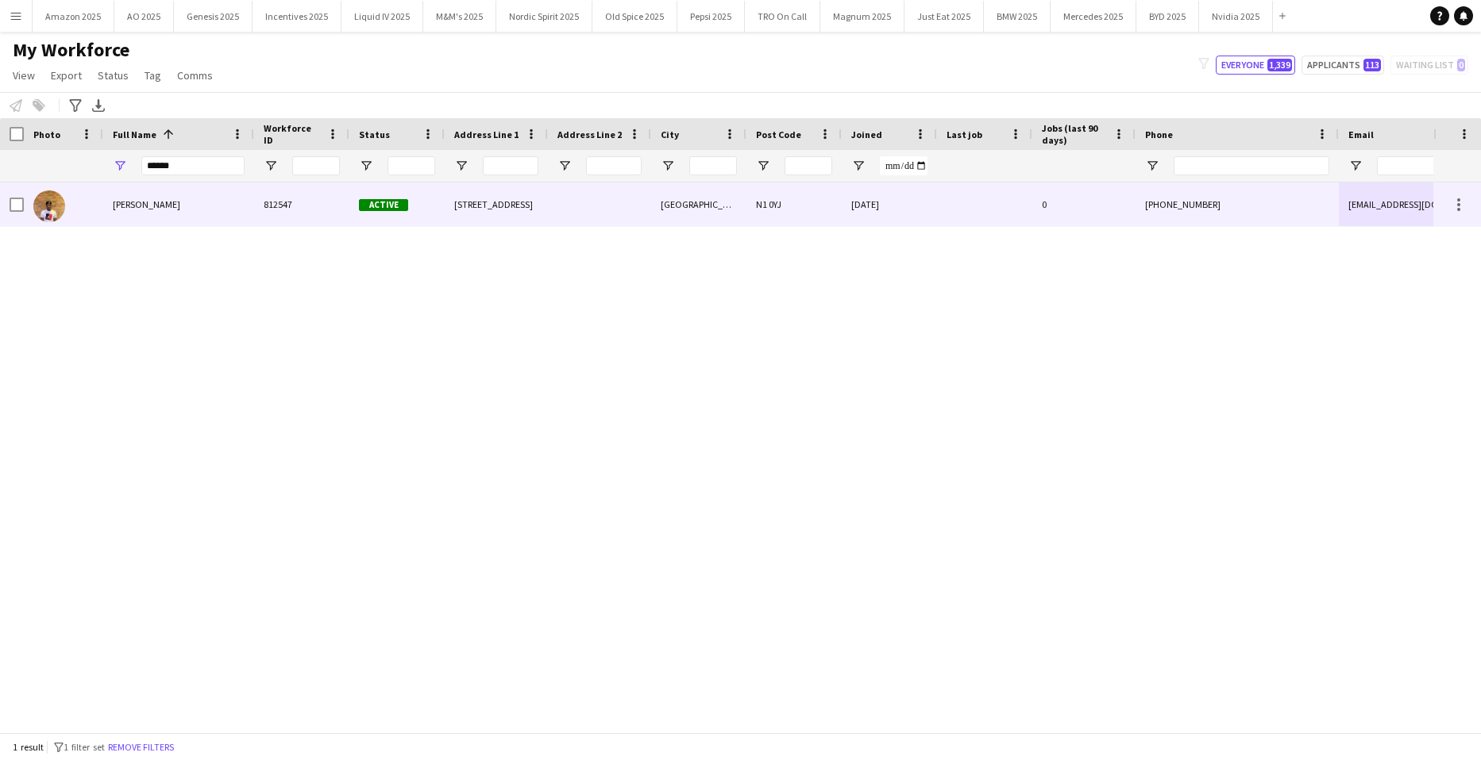
drag, startPoint x: 276, startPoint y: 189, endPoint x: 115, endPoint y: 191, distance: 161.2
click at [194, 191] on div "Akintunde Subair 812547 Active 7 Old Royal Free Square London N1 0YJ 07-09-2025…" at bounding box center [1039, 205] width 2078 height 44
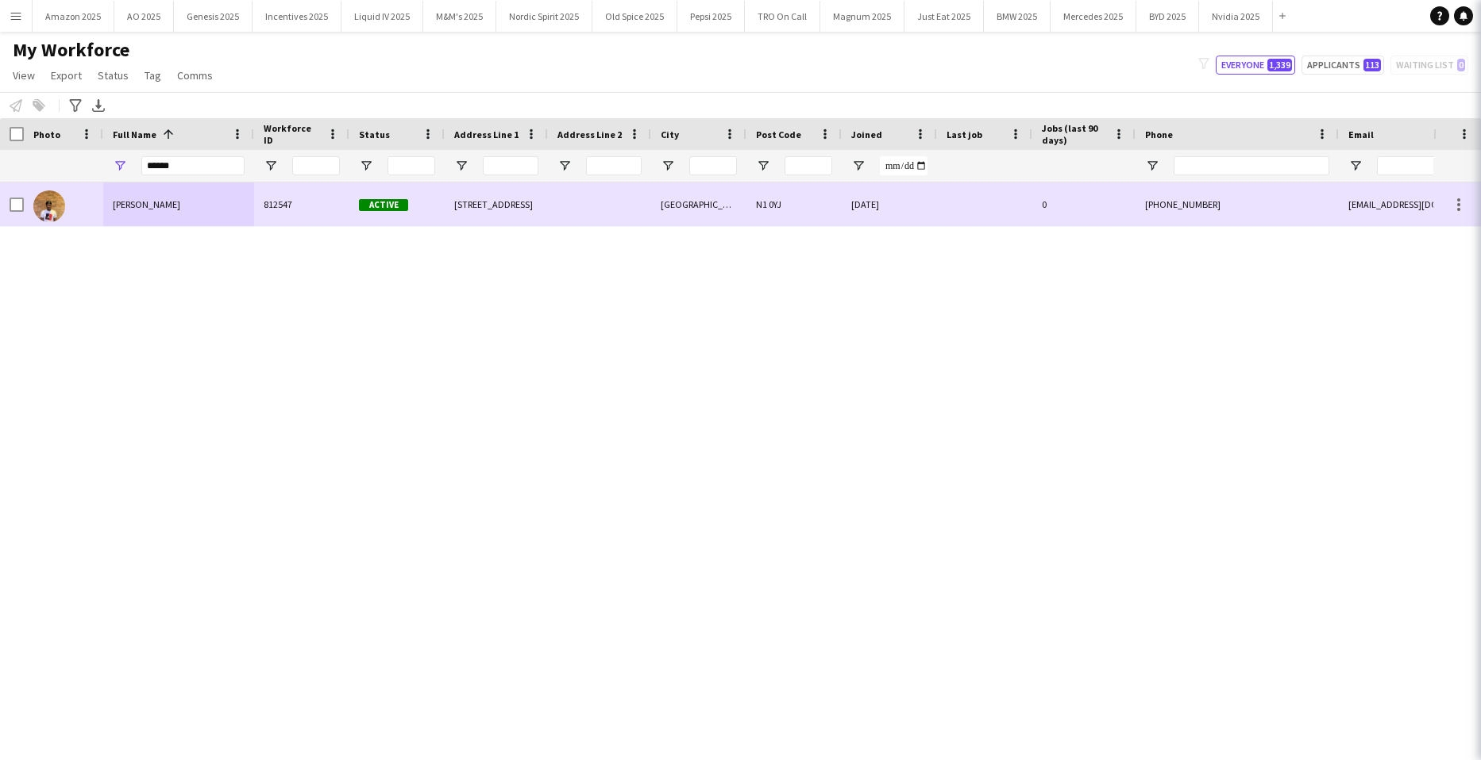
click at [117, 201] on span "Akintunde Subair" at bounding box center [146, 204] width 67 height 12
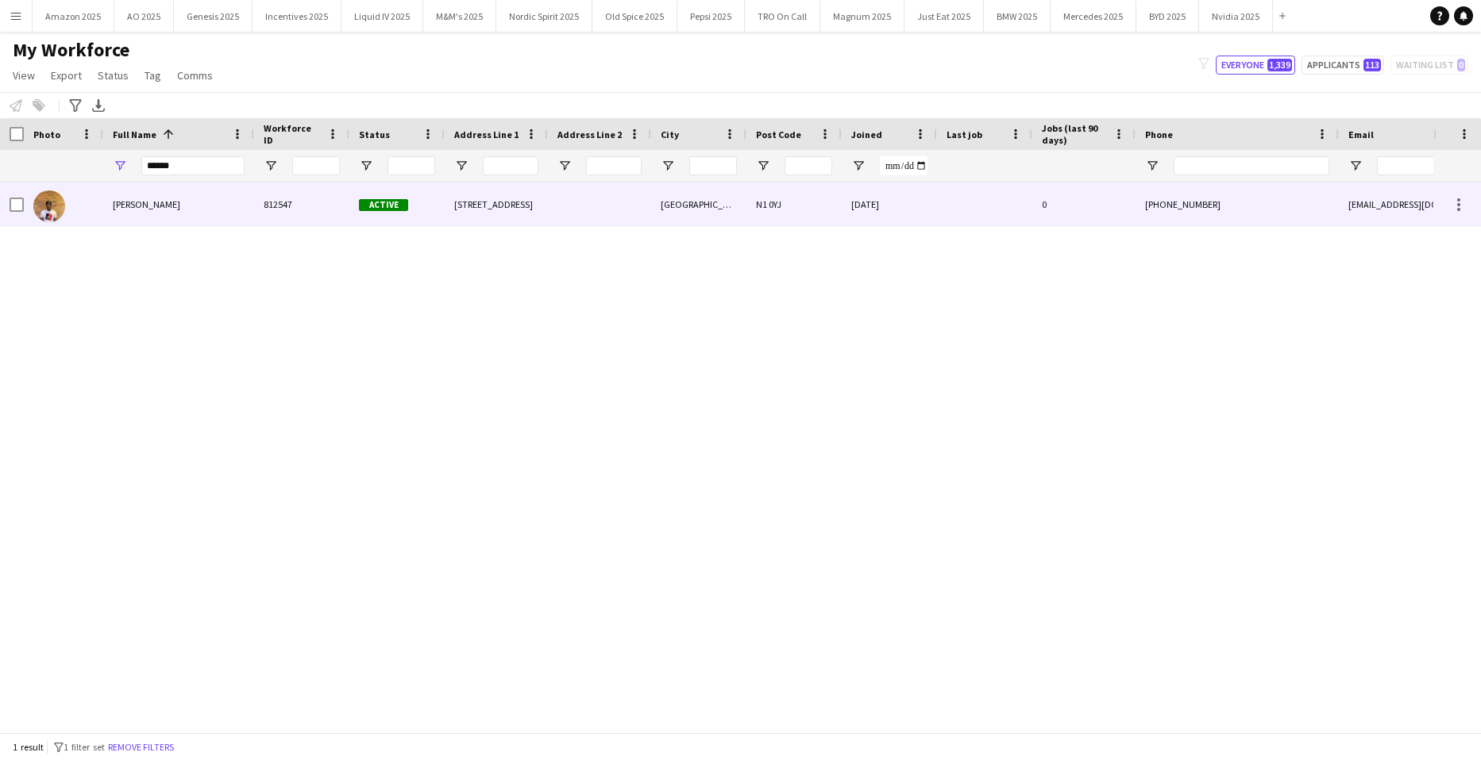
click at [159, 206] on span "Akintunde Subair" at bounding box center [146, 204] width 67 height 12
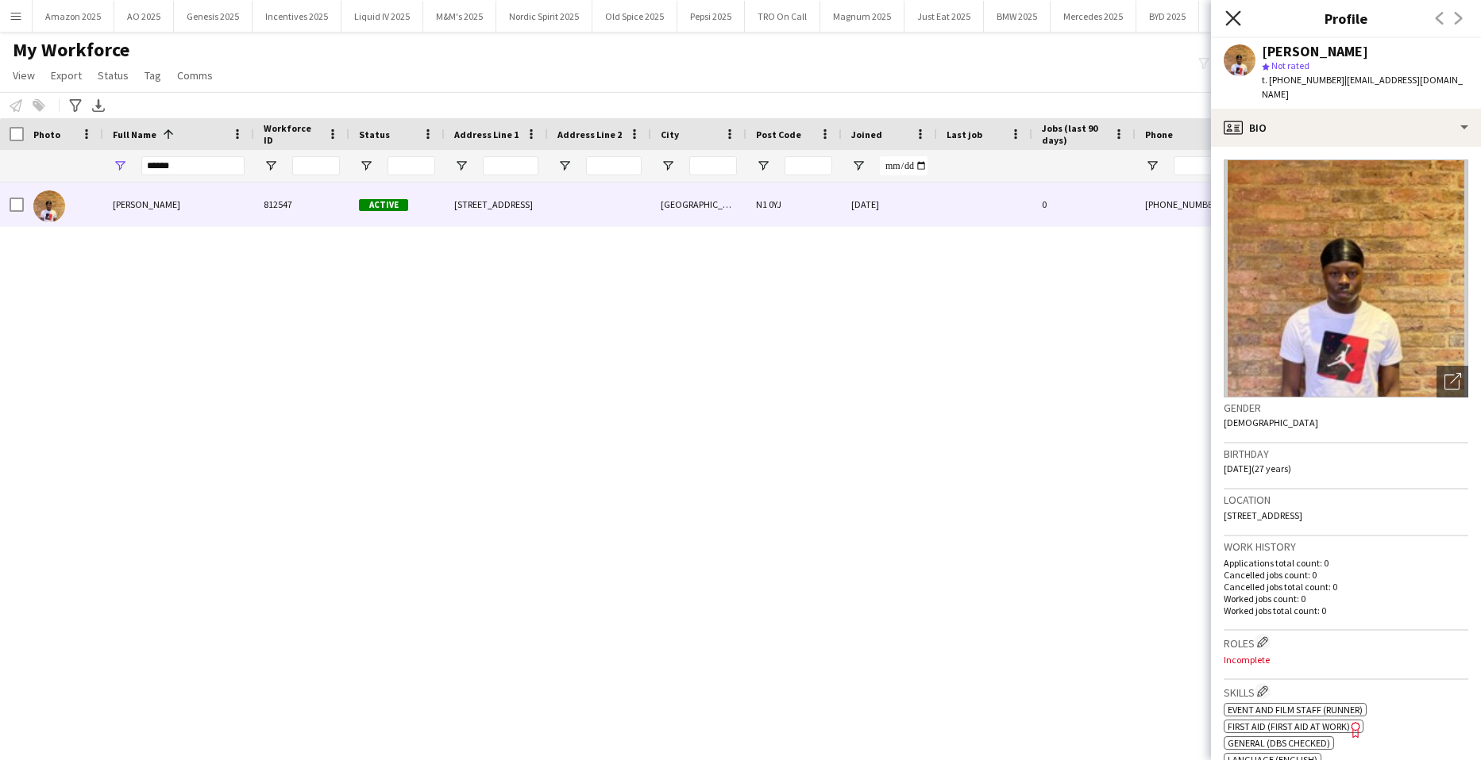
drag, startPoint x: 1245, startPoint y: 24, endPoint x: 1229, endPoint y: 19, distance: 16.6
click at [1235, 21] on div "Close pop-in" at bounding box center [1233, 18] width 44 height 37
click at [1228, 17] on icon "Close pop-in" at bounding box center [1232, 17] width 15 height 15
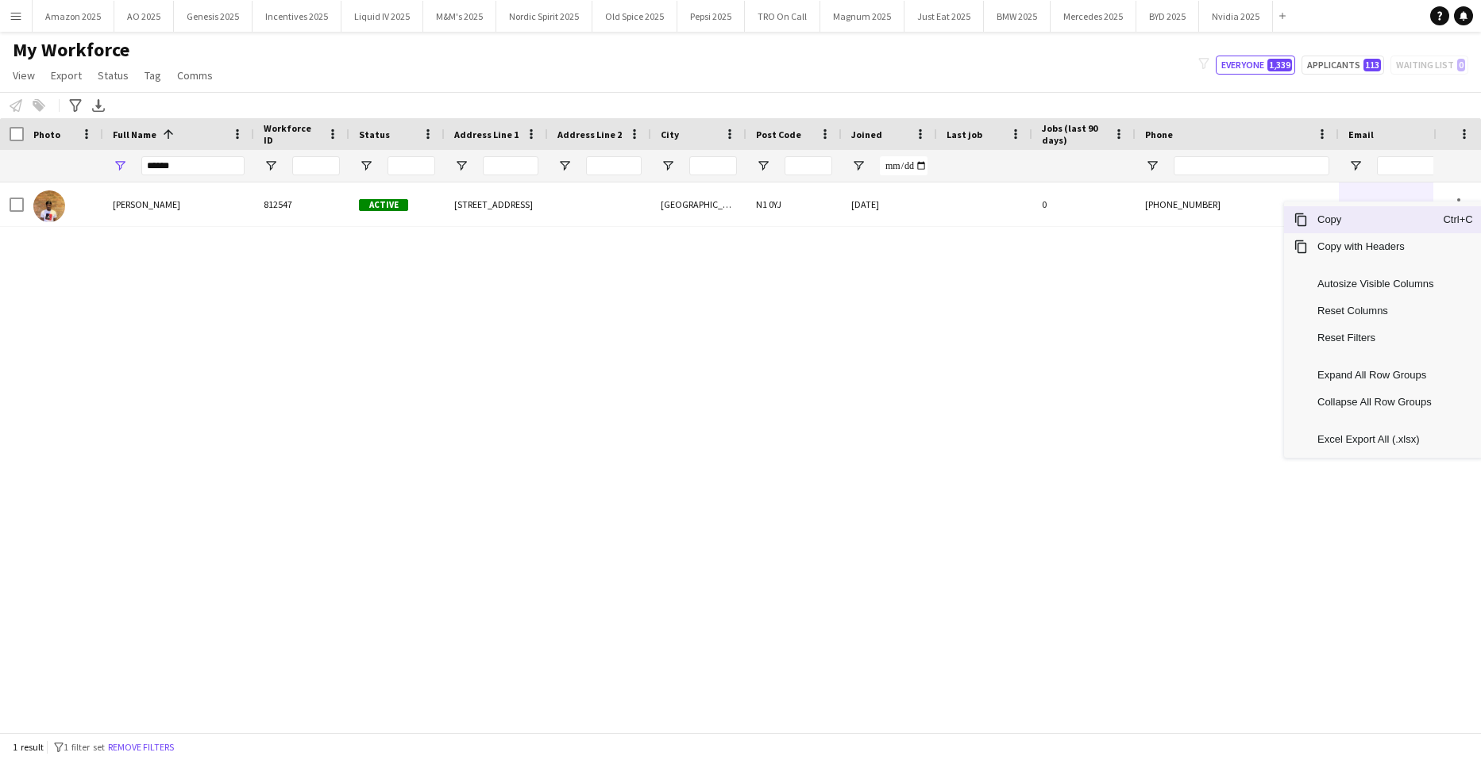
click at [1369, 221] on span "Copy" at bounding box center [1374, 219] width 135 height 27
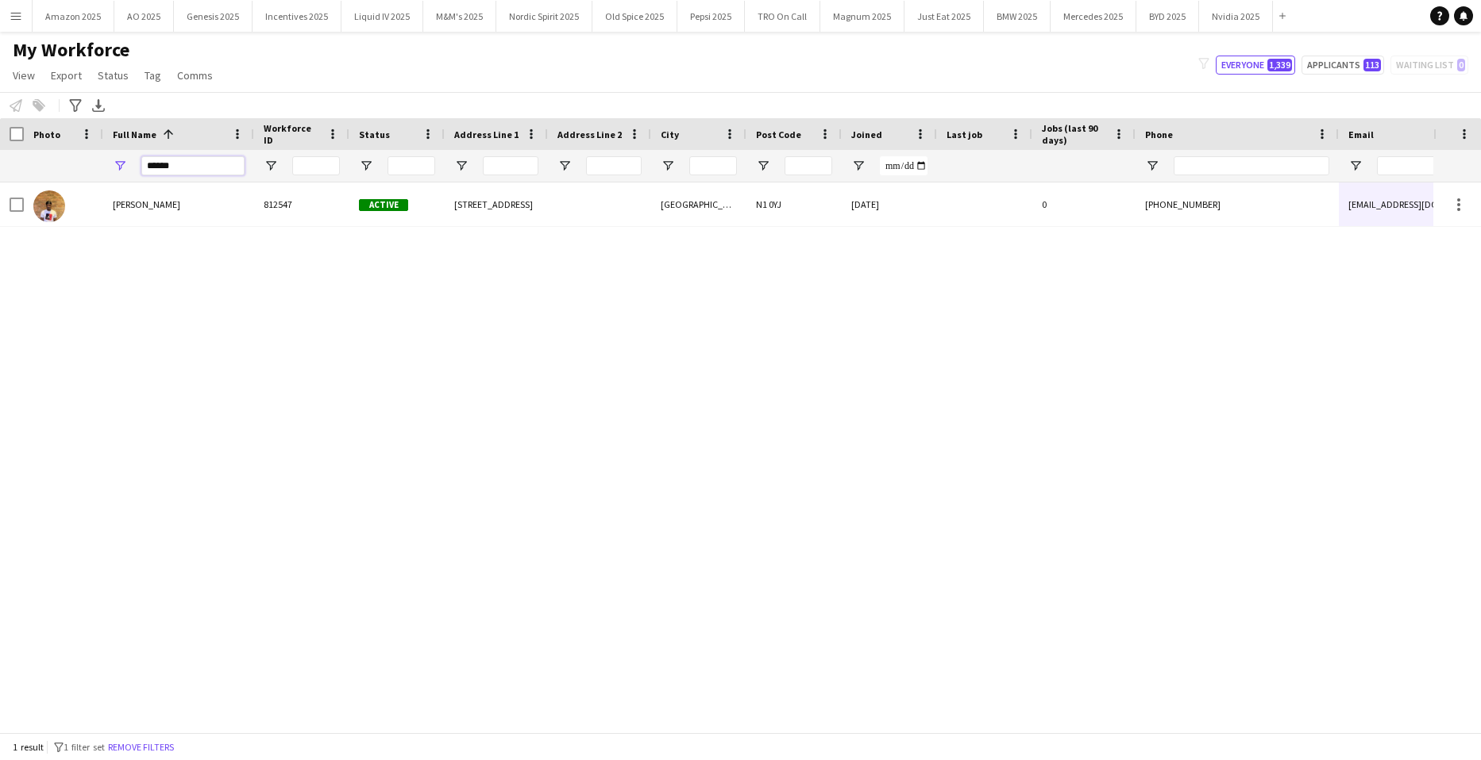
drag, startPoint x: 119, startPoint y: 170, endPoint x: -40, endPoint y: 225, distance: 169.0
click at [0, 225] on html "Menu Boards Boards Boards All jobs Status Workforce Workforce My Workforce Recr…" at bounding box center [740, 380] width 1481 height 760
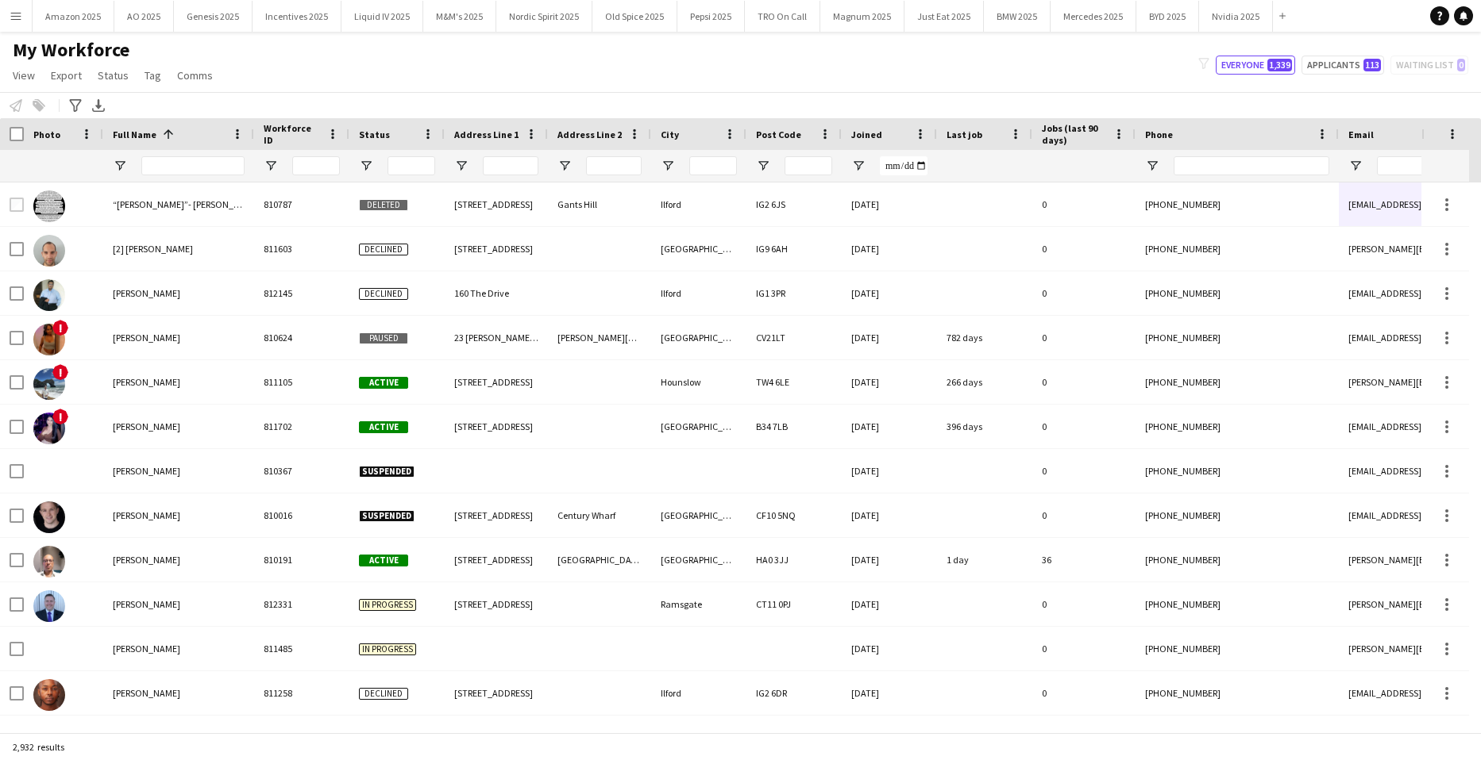
click at [28, 21] on button "Menu" at bounding box center [16, 16] width 32 height 32
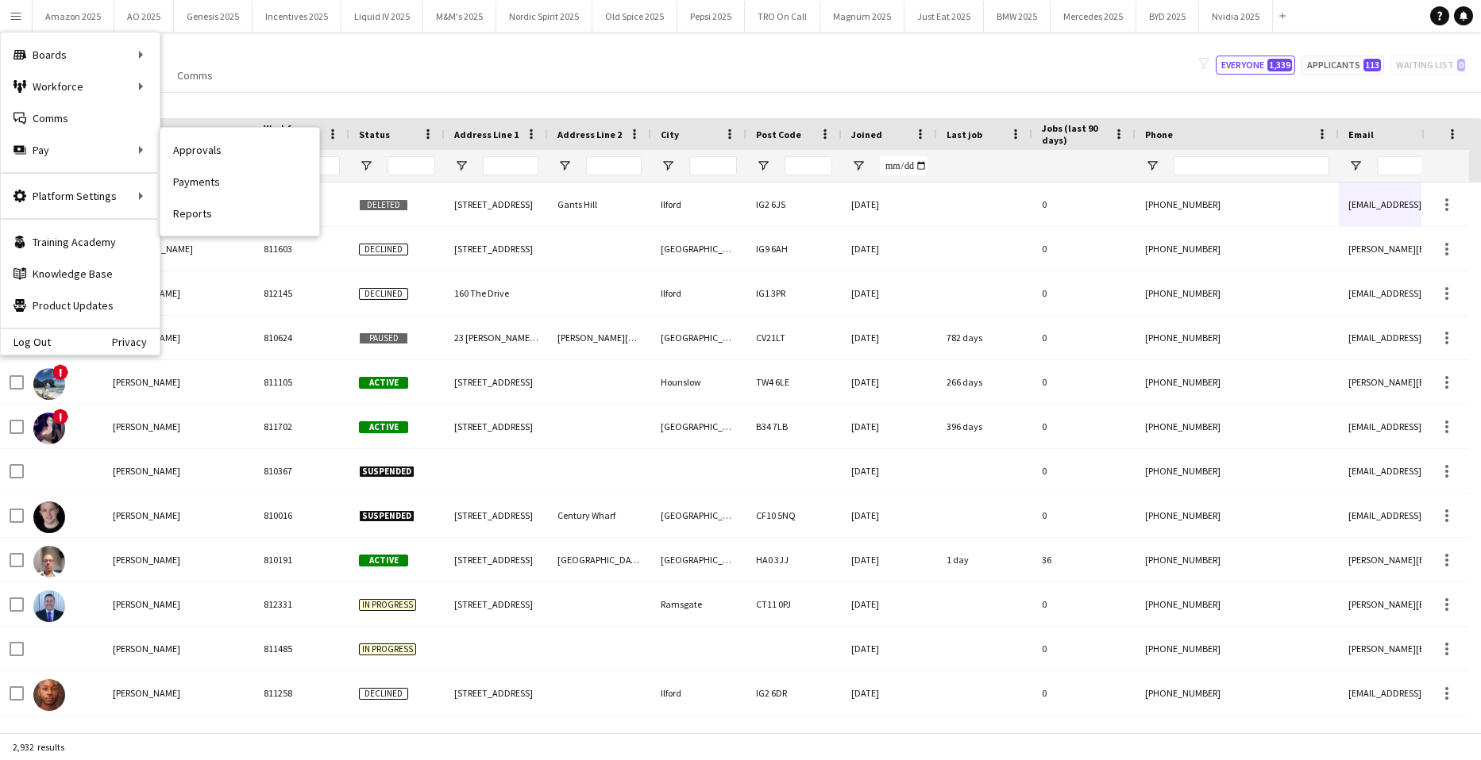
drag, startPoint x: 214, startPoint y: 149, endPoint x: 225, endPoint y: 156, distance: 13.9
click at [214, 149] on link "Approvals" at bounding box center [239, 150] width 159 height 32
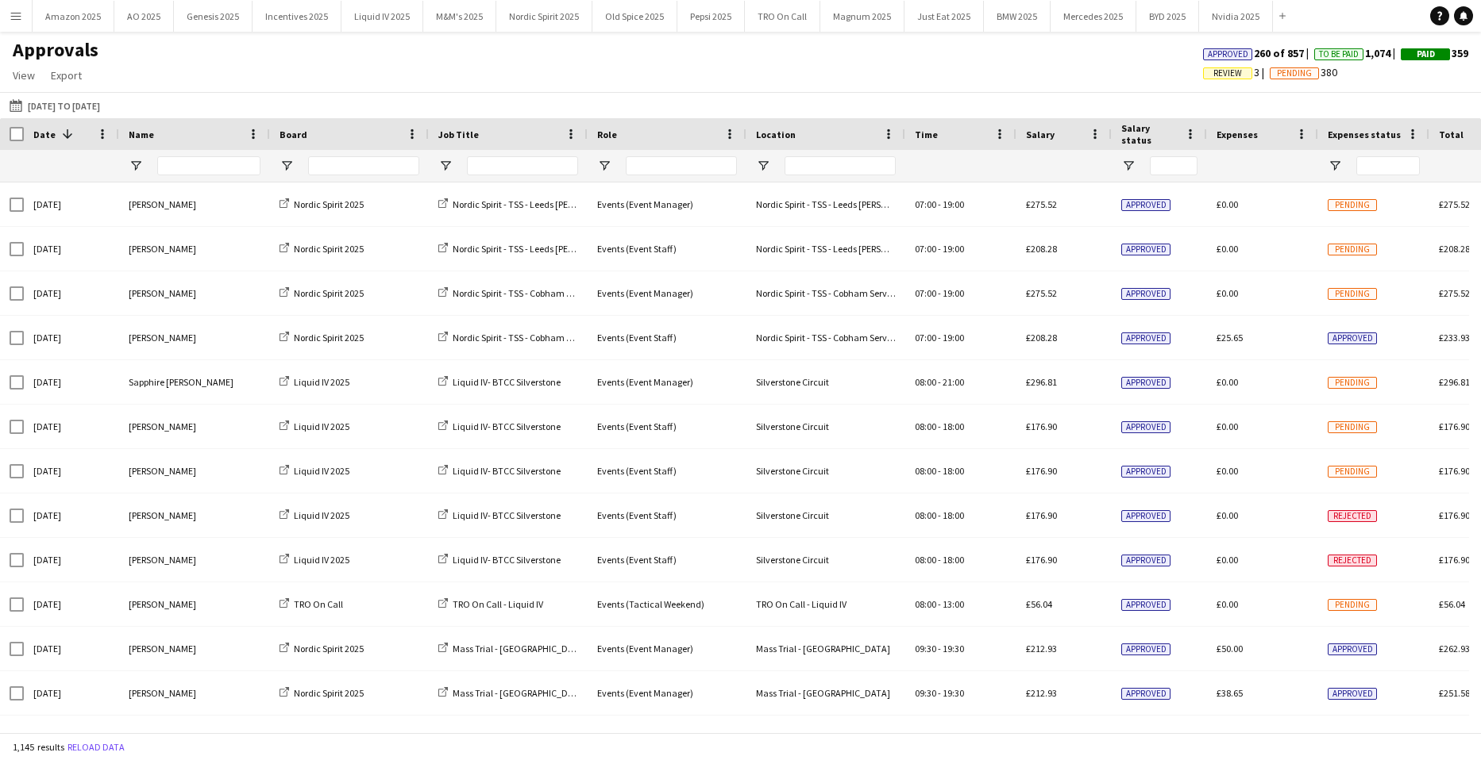
click at [1213, 77] on span "Review" at bounding box center [1227, 73] width 29 height 10
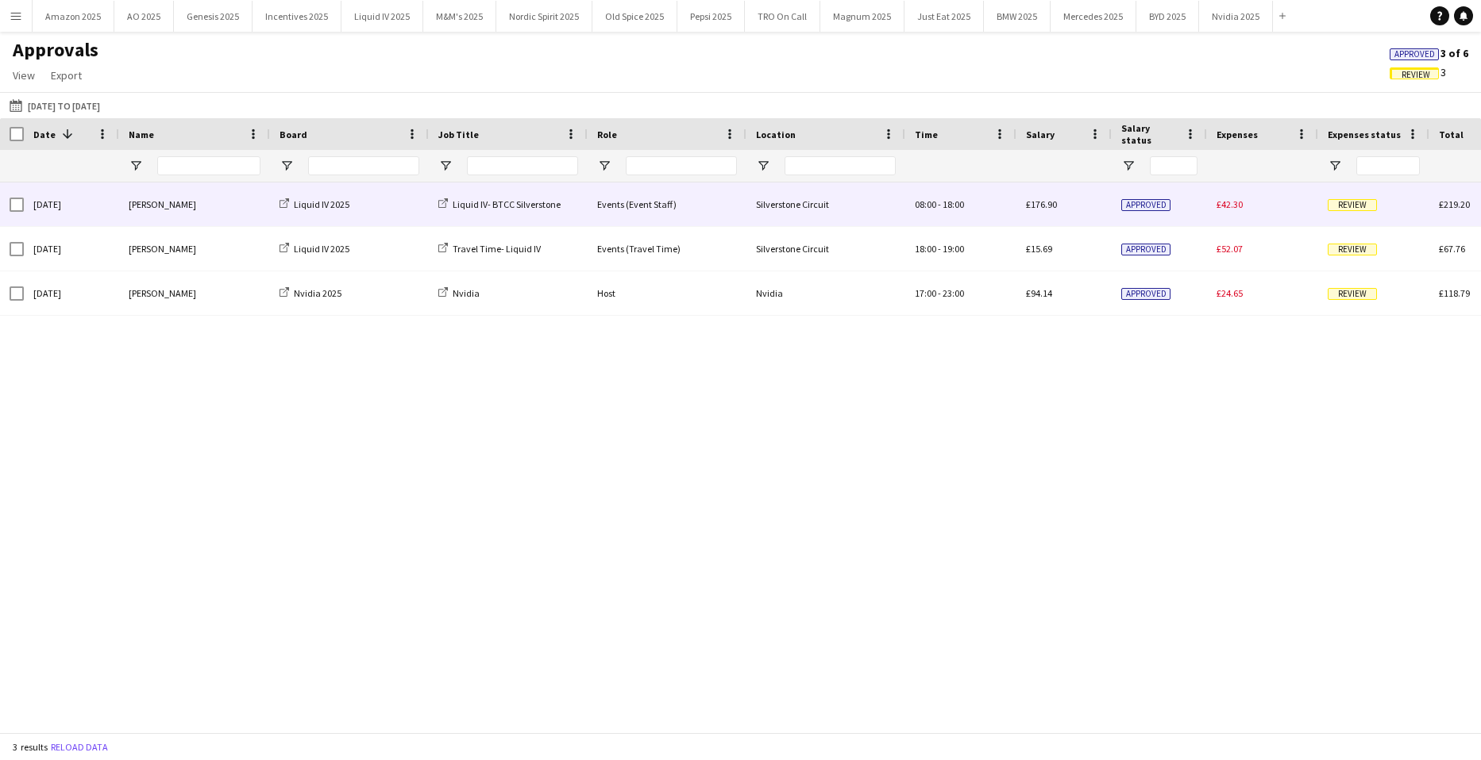
click at [1348, 200] on span "Review" at bounding box center [1351, 205] width 49 height 12
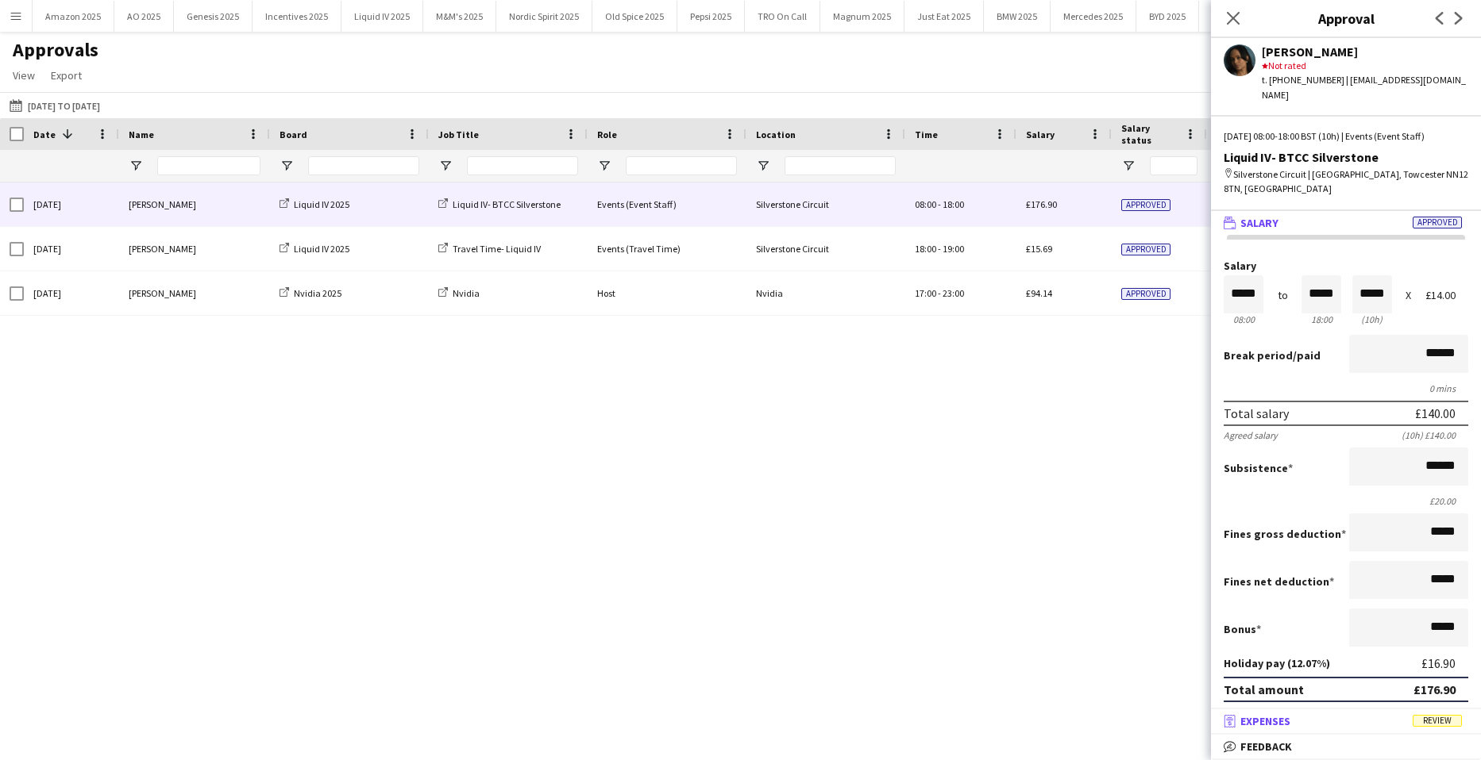
click at [1446, 727] on span "Review" at bounding box center [1436, 721] width 49 height 12
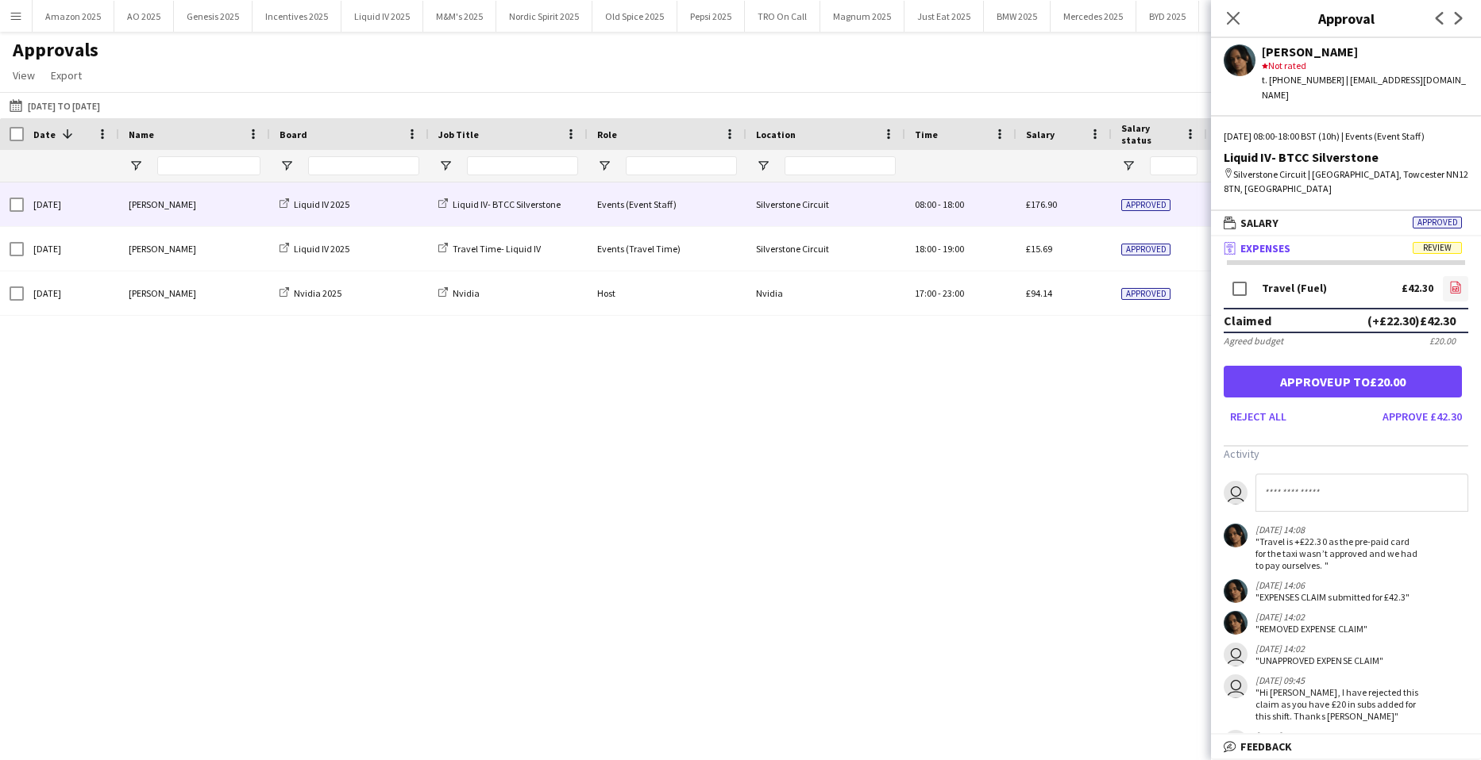
click at [1449, 281] on icon "file-image" at bounding box center [1455, 287] width 13 height 13
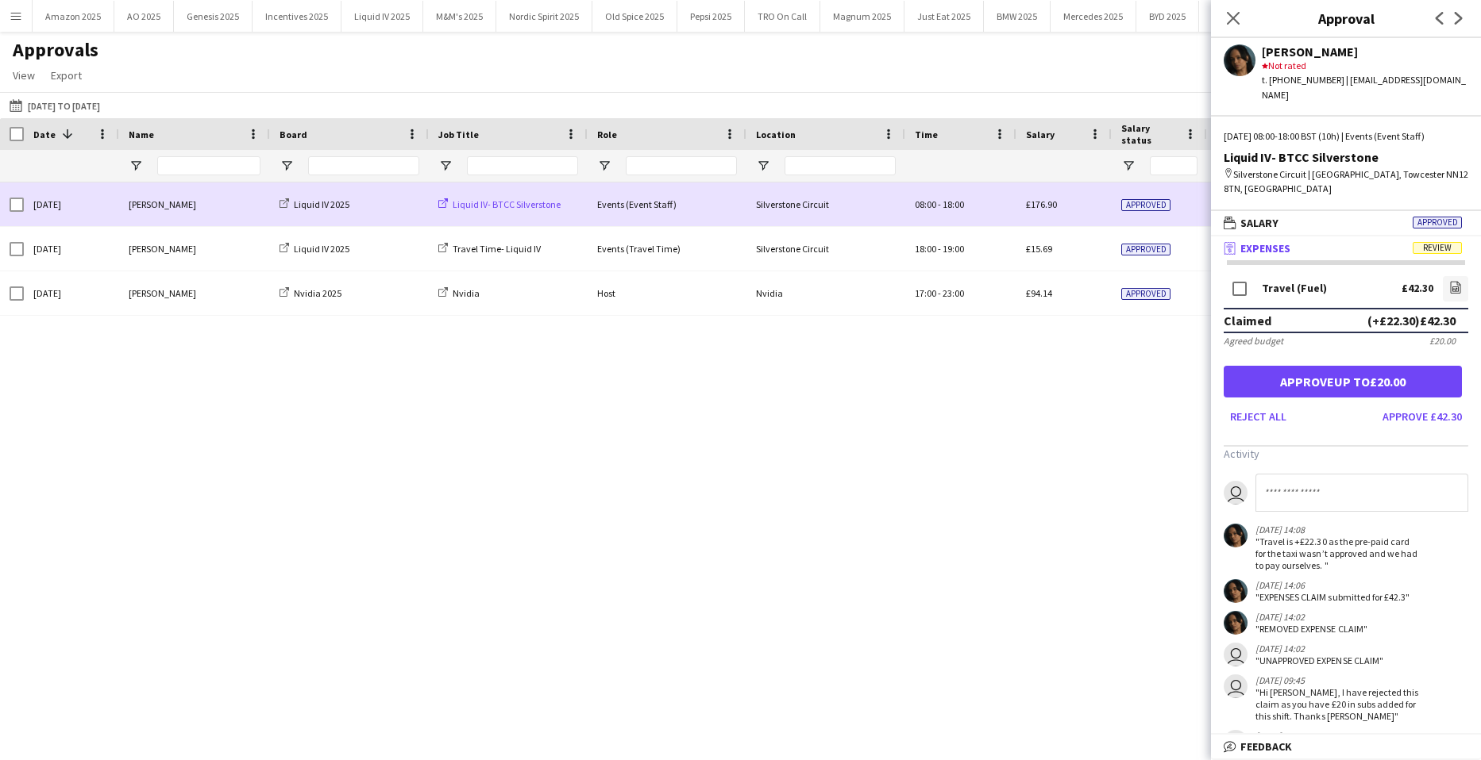
click at [503, 206] on span "Liquid IV- BTCC Silverstone" at bounding box center [506, 204] width 108 height 12
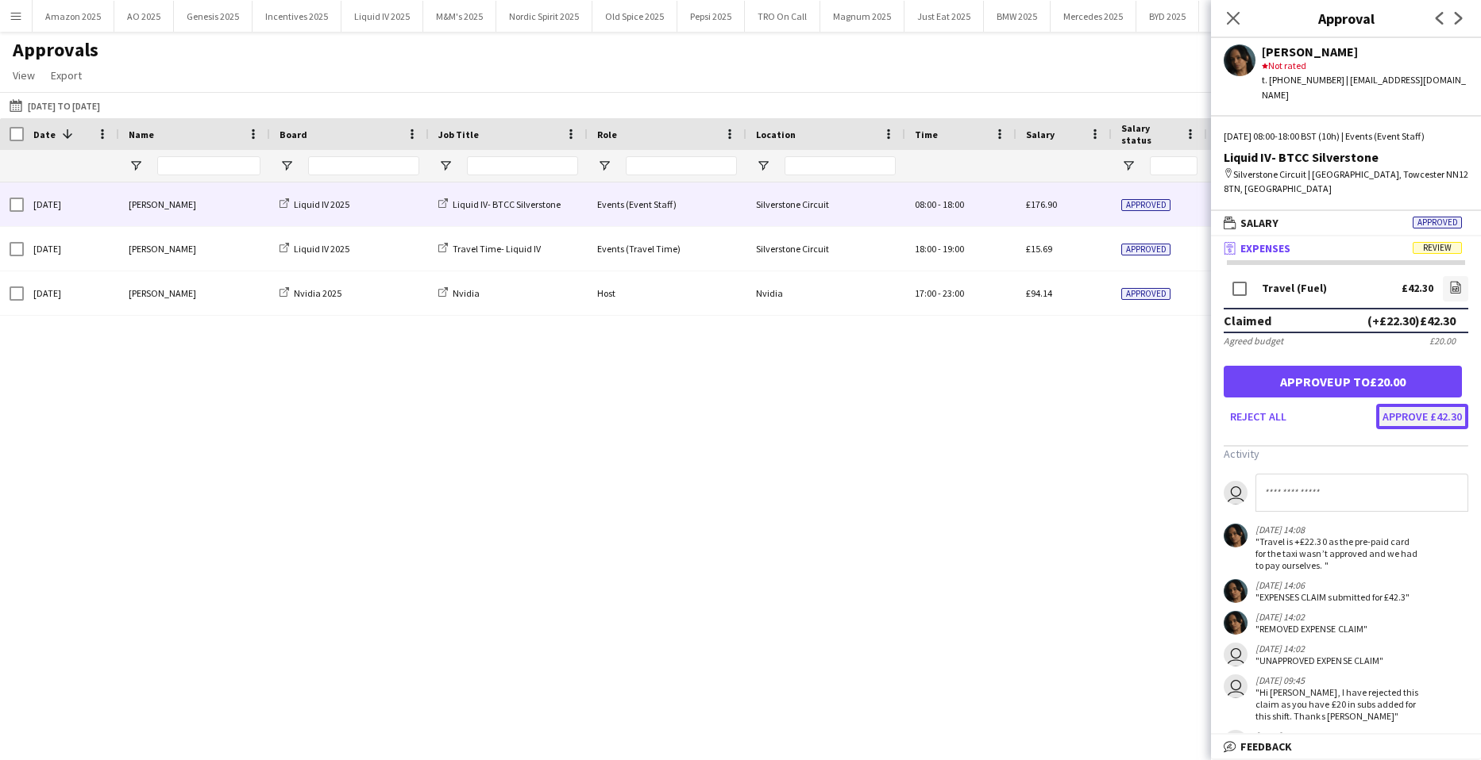
click at [1387, 404] on button "Approve £42.30" at bounding box center [1422, 416] width 92 height 25
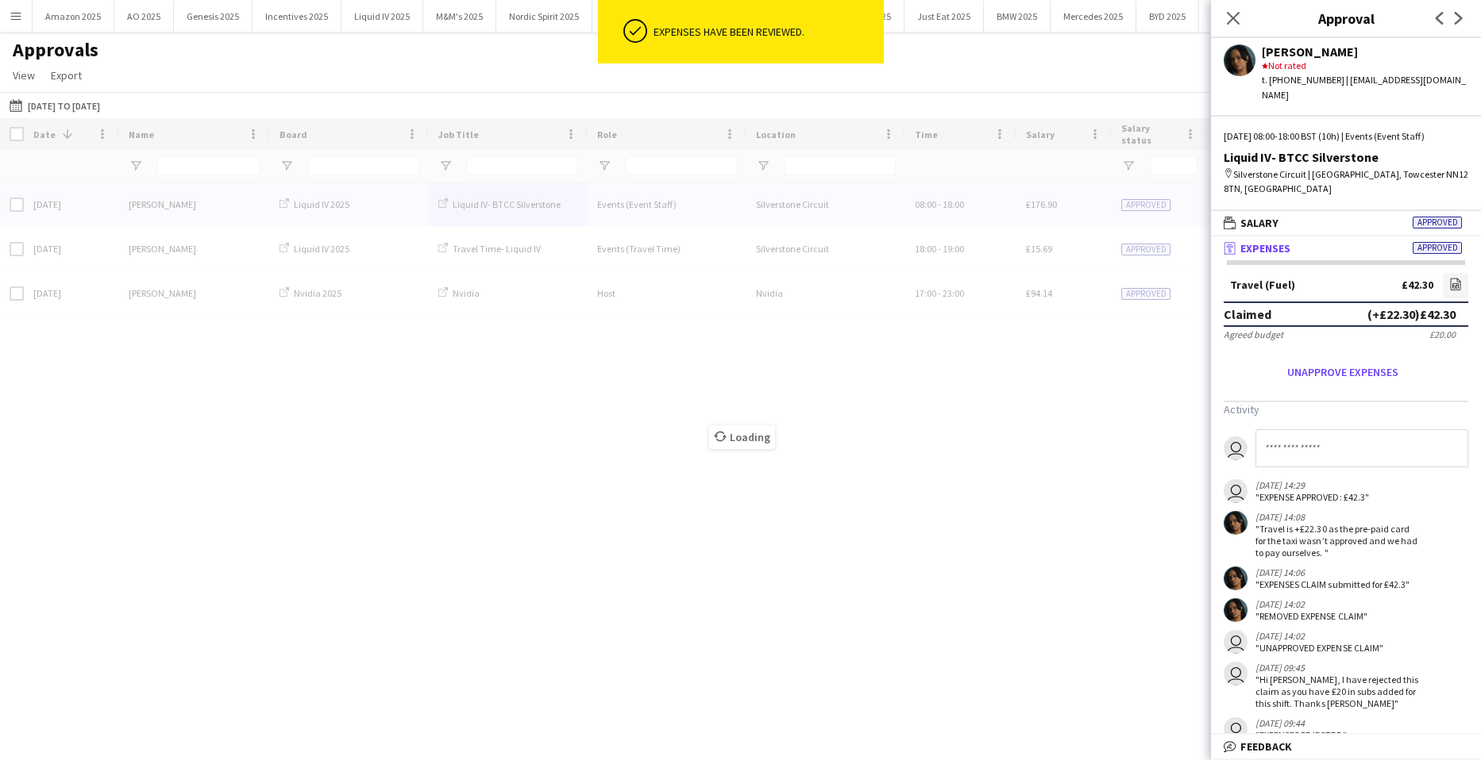
click at [1242, 13] on div "Close pop-in" at bounding box center [1233, 18] width 44 height 37
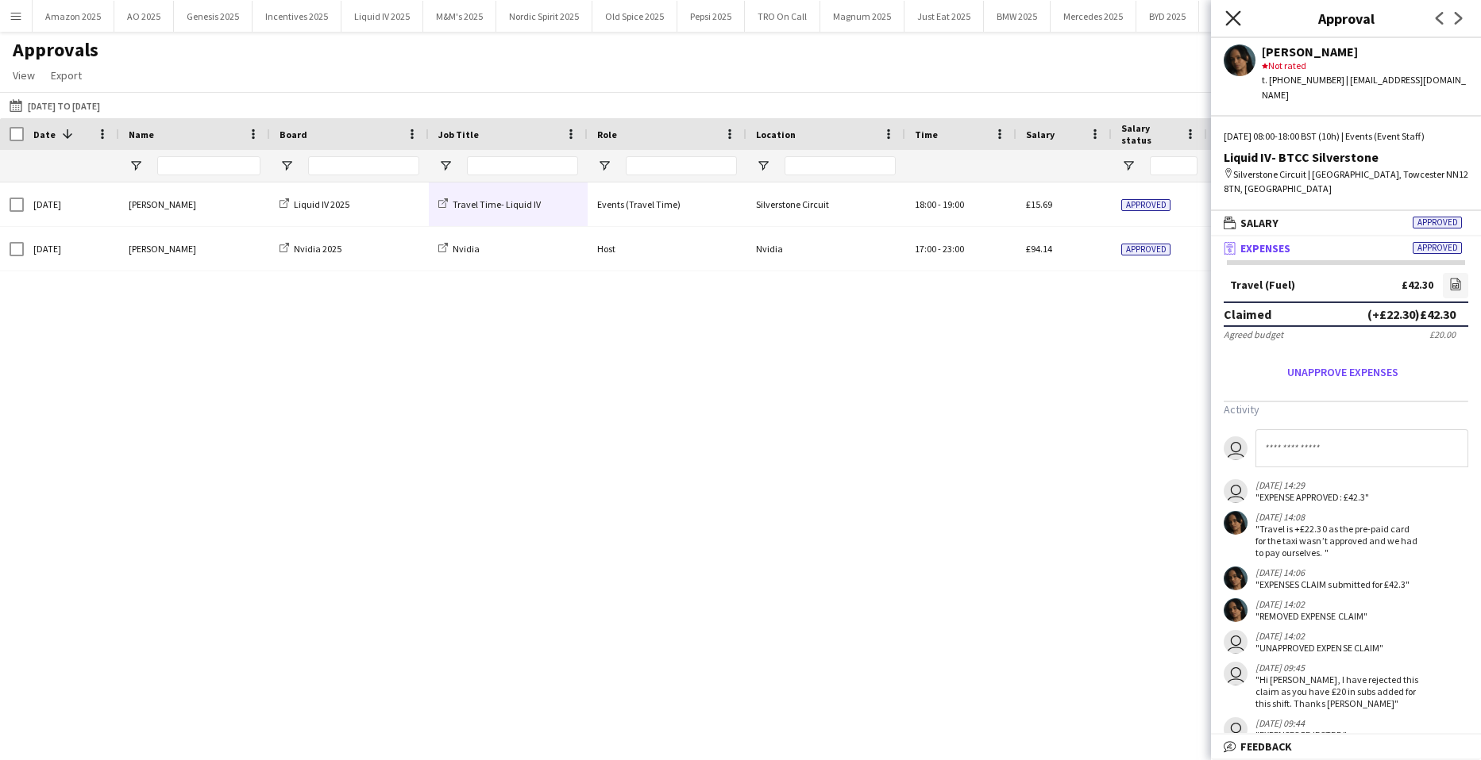
click at [1230, 15] on icon at bounding box center [1232, 17] width 15 height 15
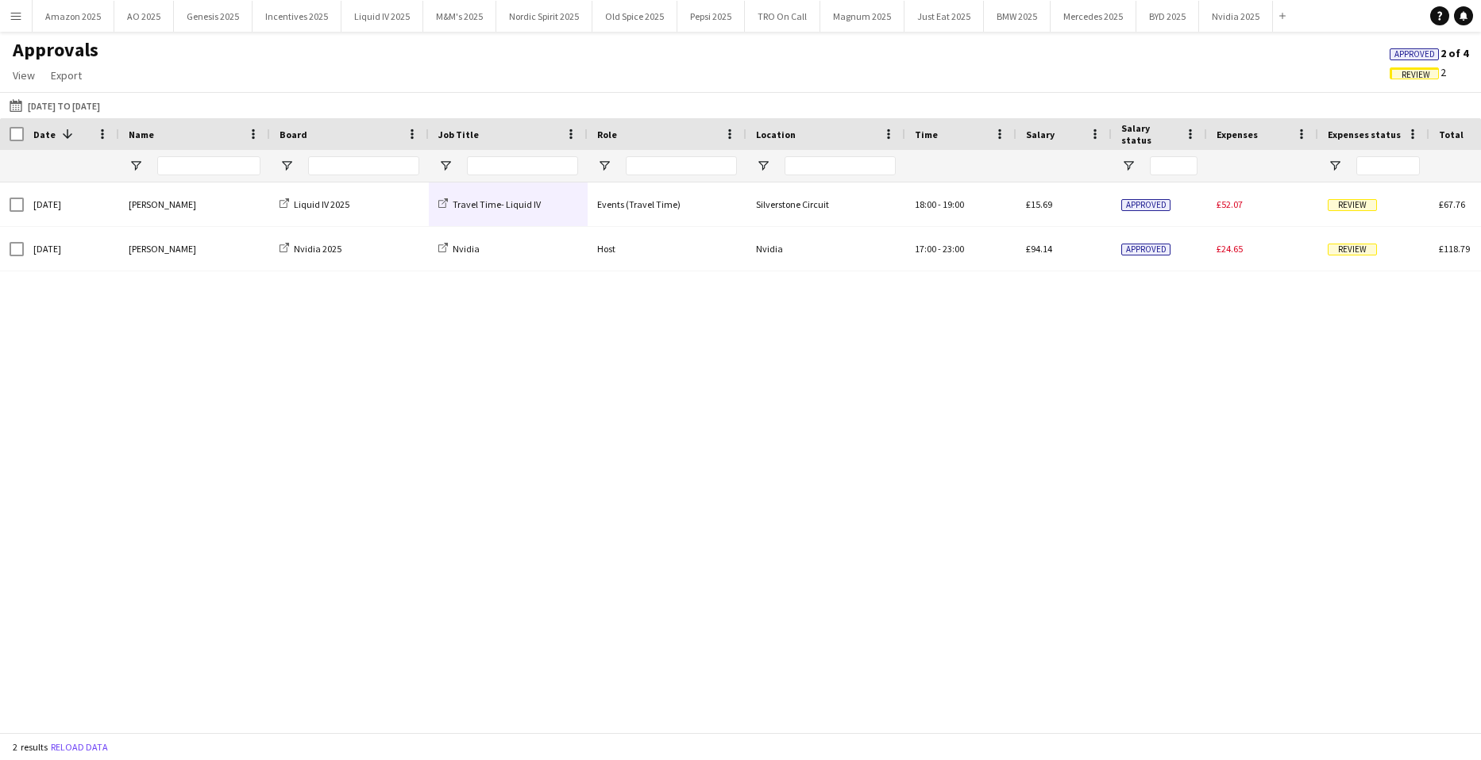
click at [1384, 55] on div "Approved 2 of 4" at bounding box center [1429, 53] width 104 height 14
click at [1398, 54] on span "Approved" at bounding box center [1414, 54] width 40 height 10
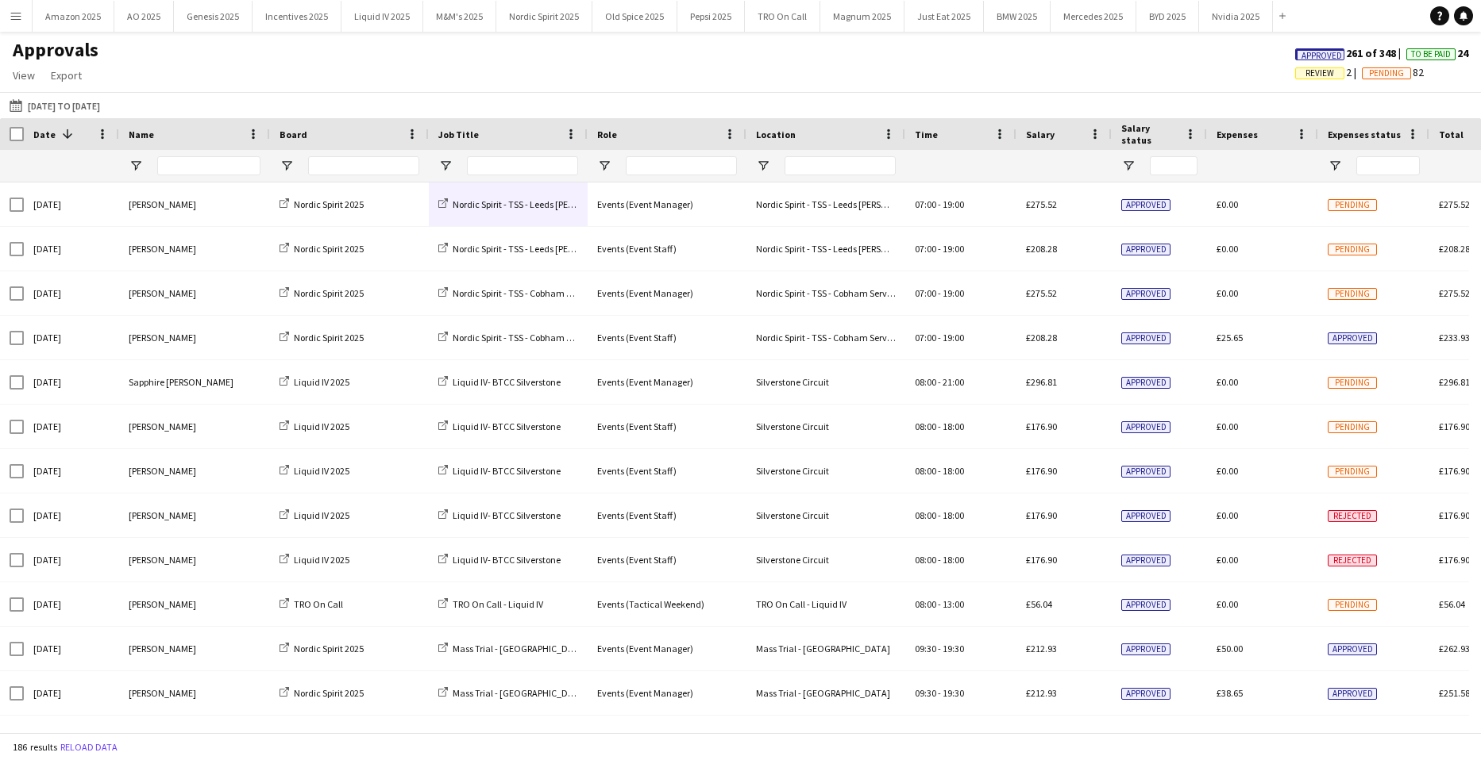
click at [15, 17] on app-icon "Menu" at bounding box center [16, 16] width 13 height 13
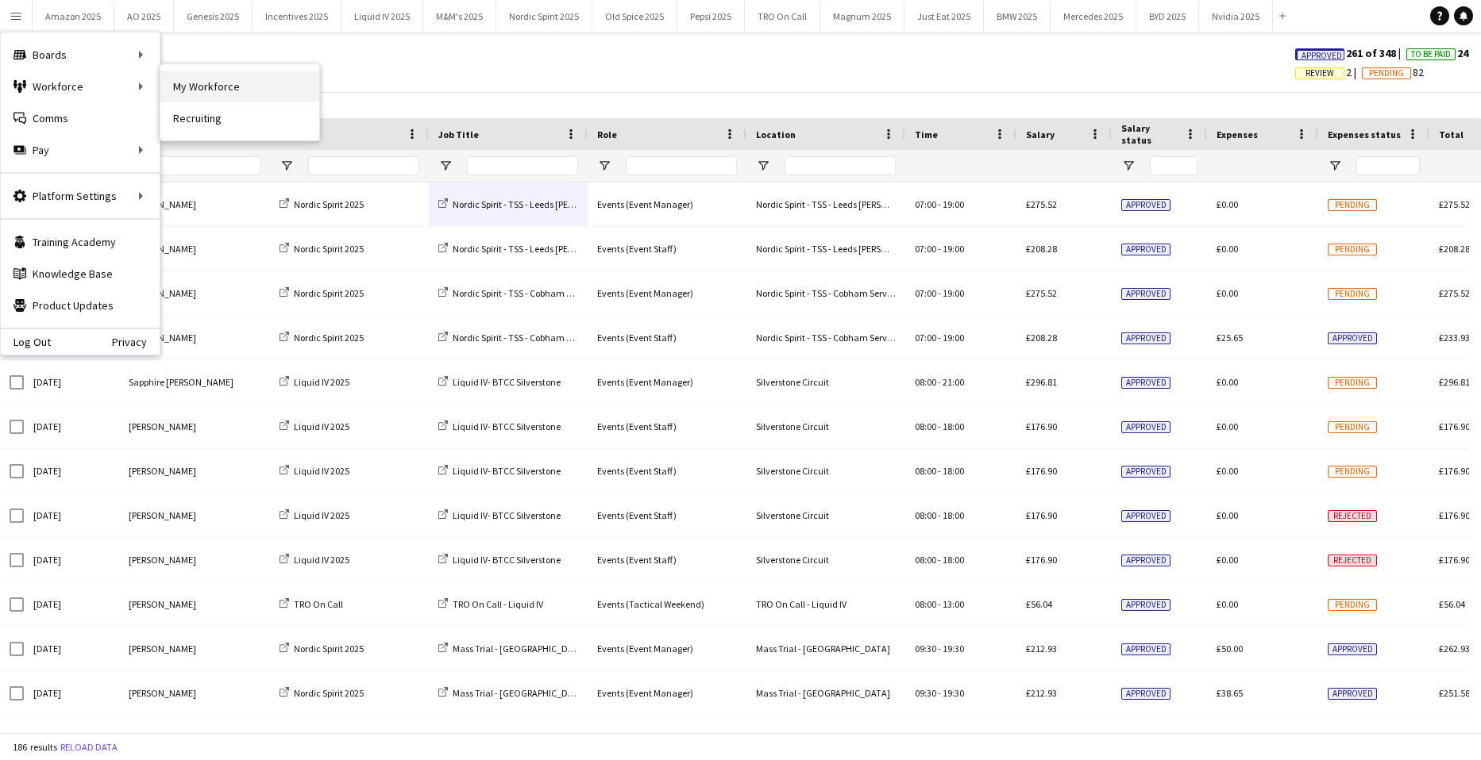
click at [183, 83] on link "My Workforce" at bounding box center [239, 87] width 159 height 32
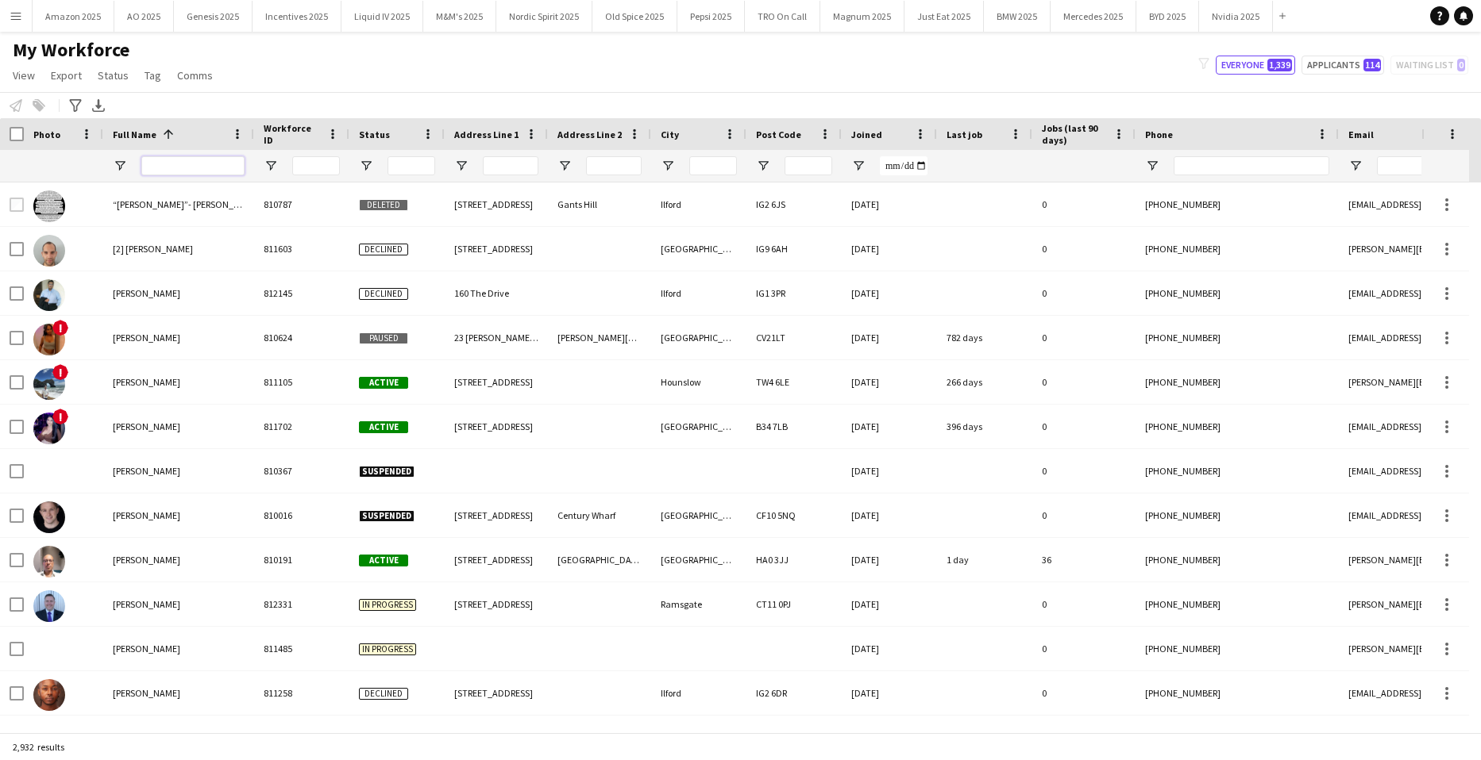
click at [187, 171] on input "Full Name Filter Input" at bounding box center [192, 165] width 103 height 19
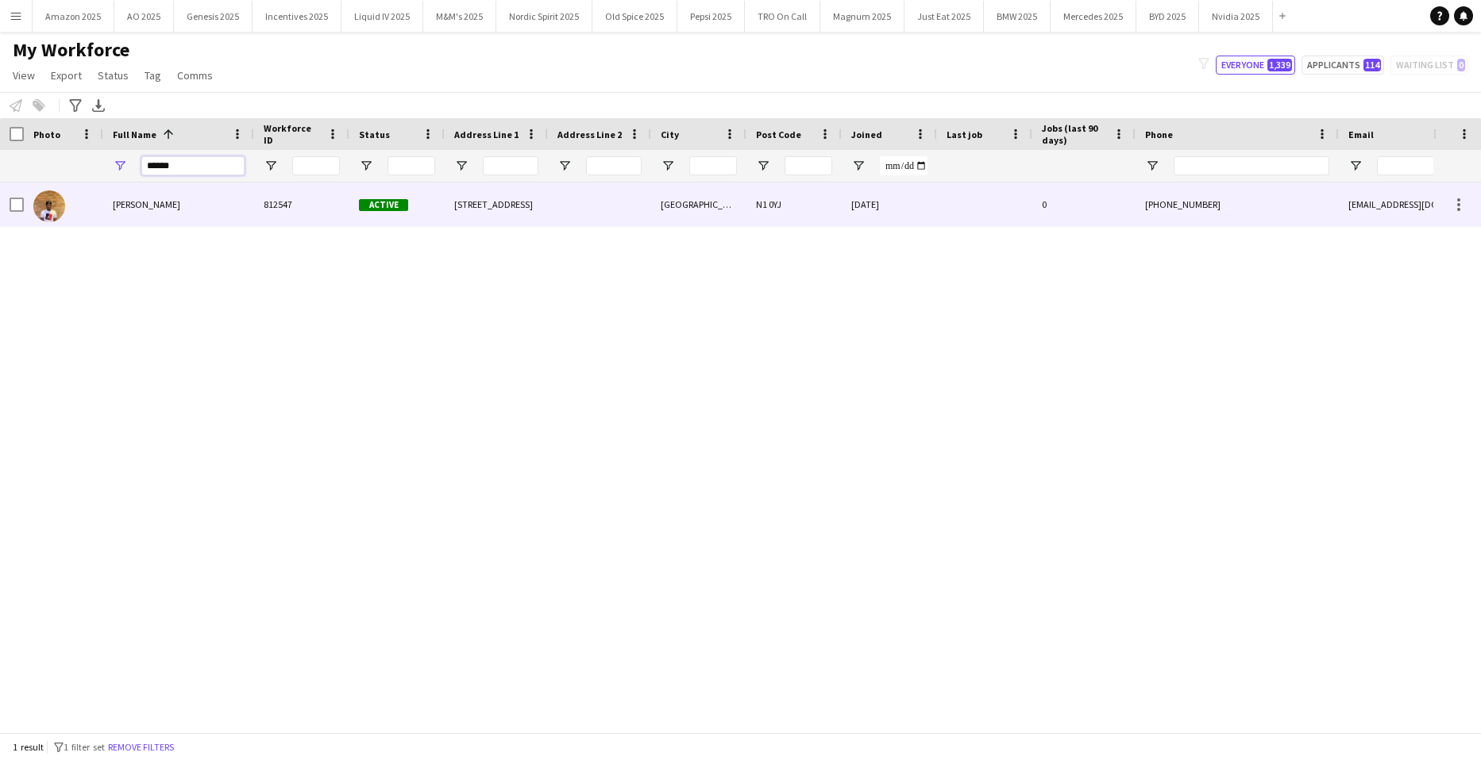
type input "******"
click at [167, 205] on span "Akintunde Subair" at bounding box center [146, 204] width 67 height 12
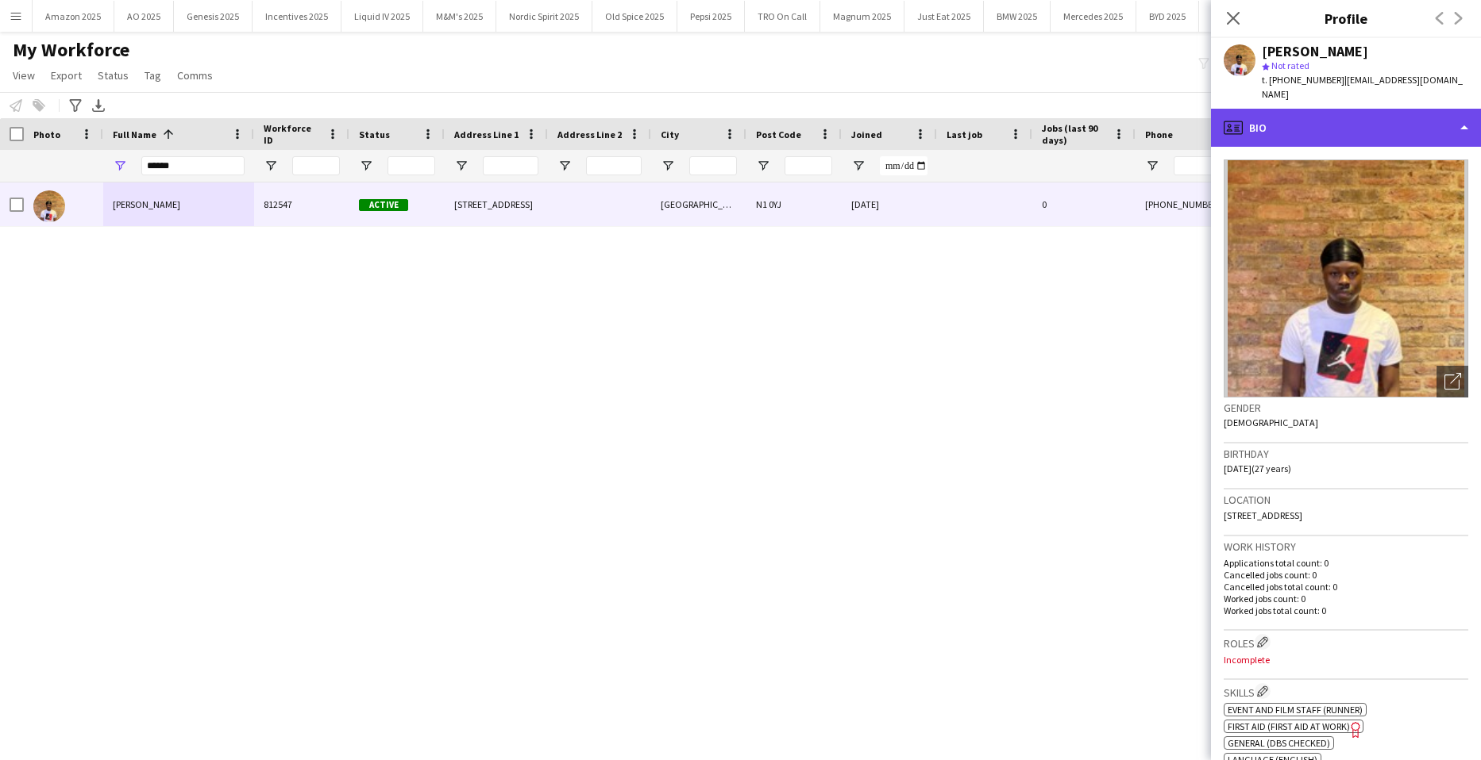
click at [1421, 115] on div "profile Bio" at bounding box center [1346, 128] width 270 height 38
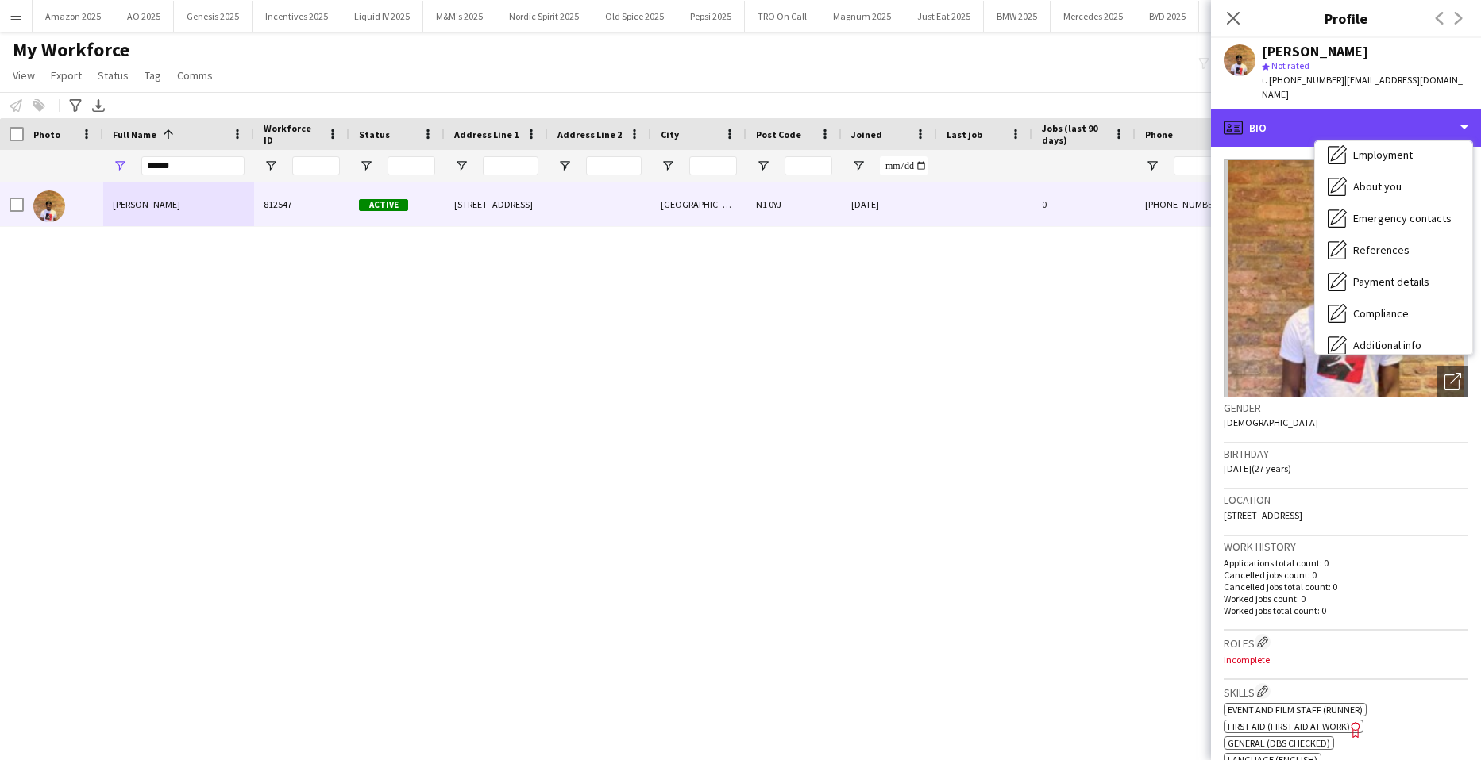
scroll to position [213, 0]
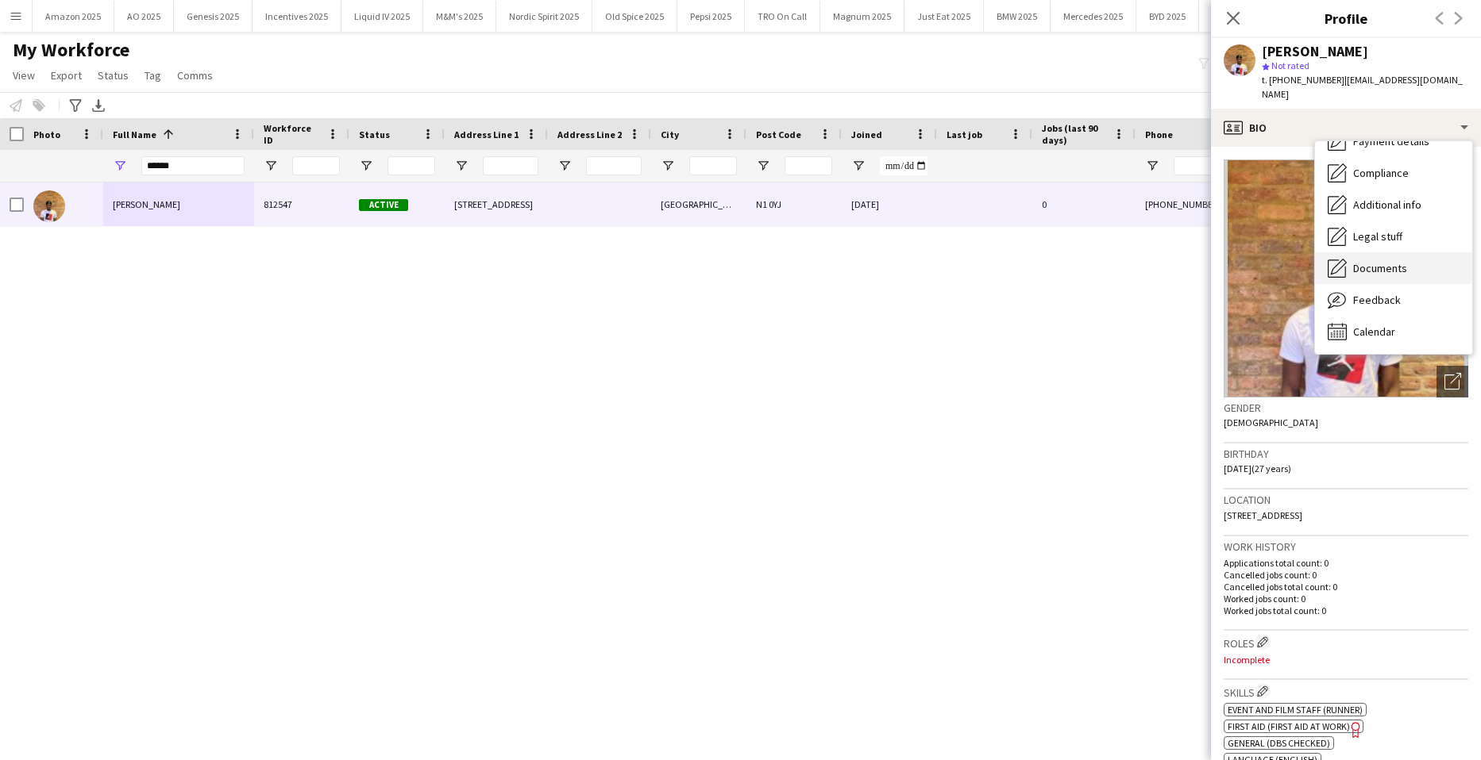
click at [1380, 261] on span "Documents" at bounding box center [1380, 268] width 54 height 14
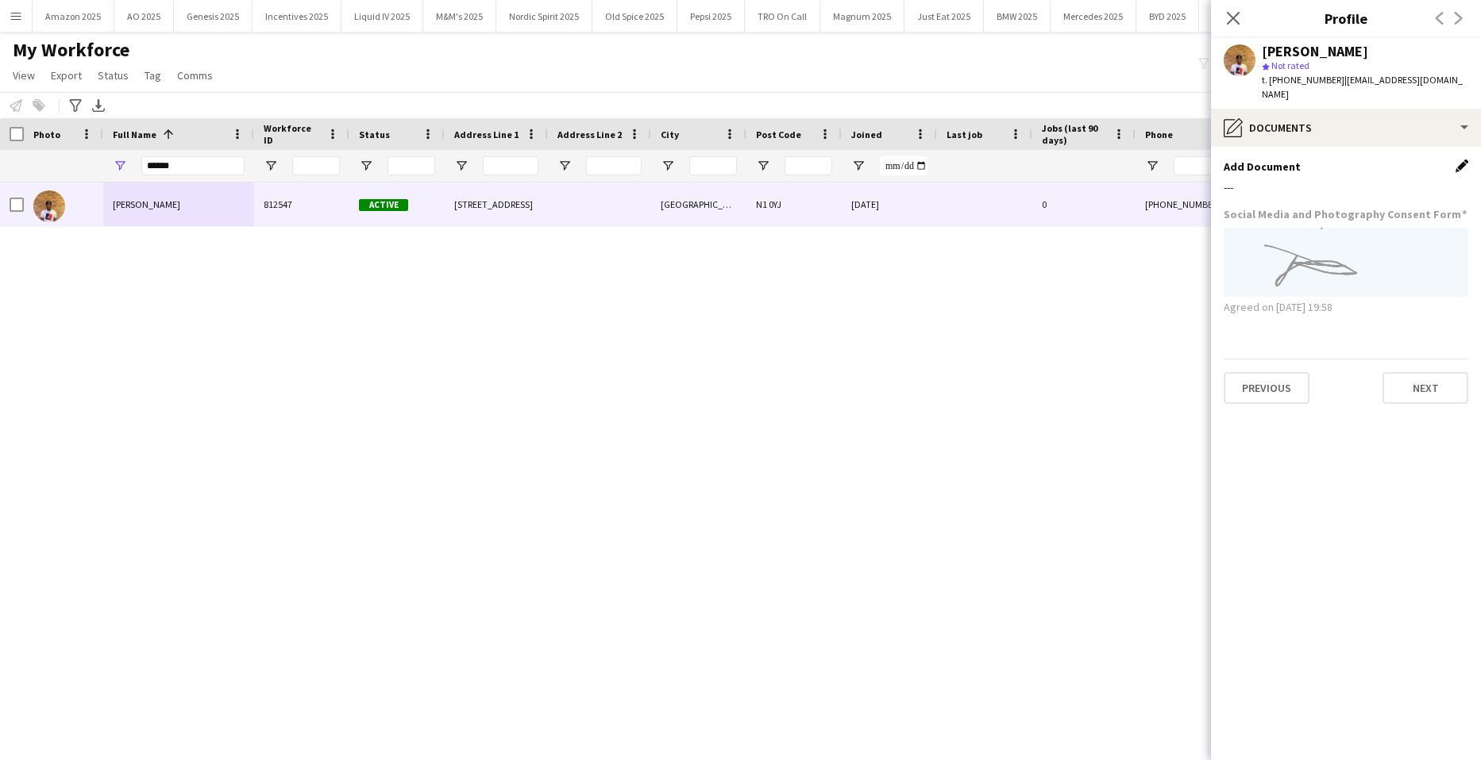
click at [1456, 160] on app-icon "Edit this field" at bounding box center [1461, 166] width 13 height 13
click at [1400, 180] on button "Upload new file" at bounding box center [1418, 192] width 99 height 25
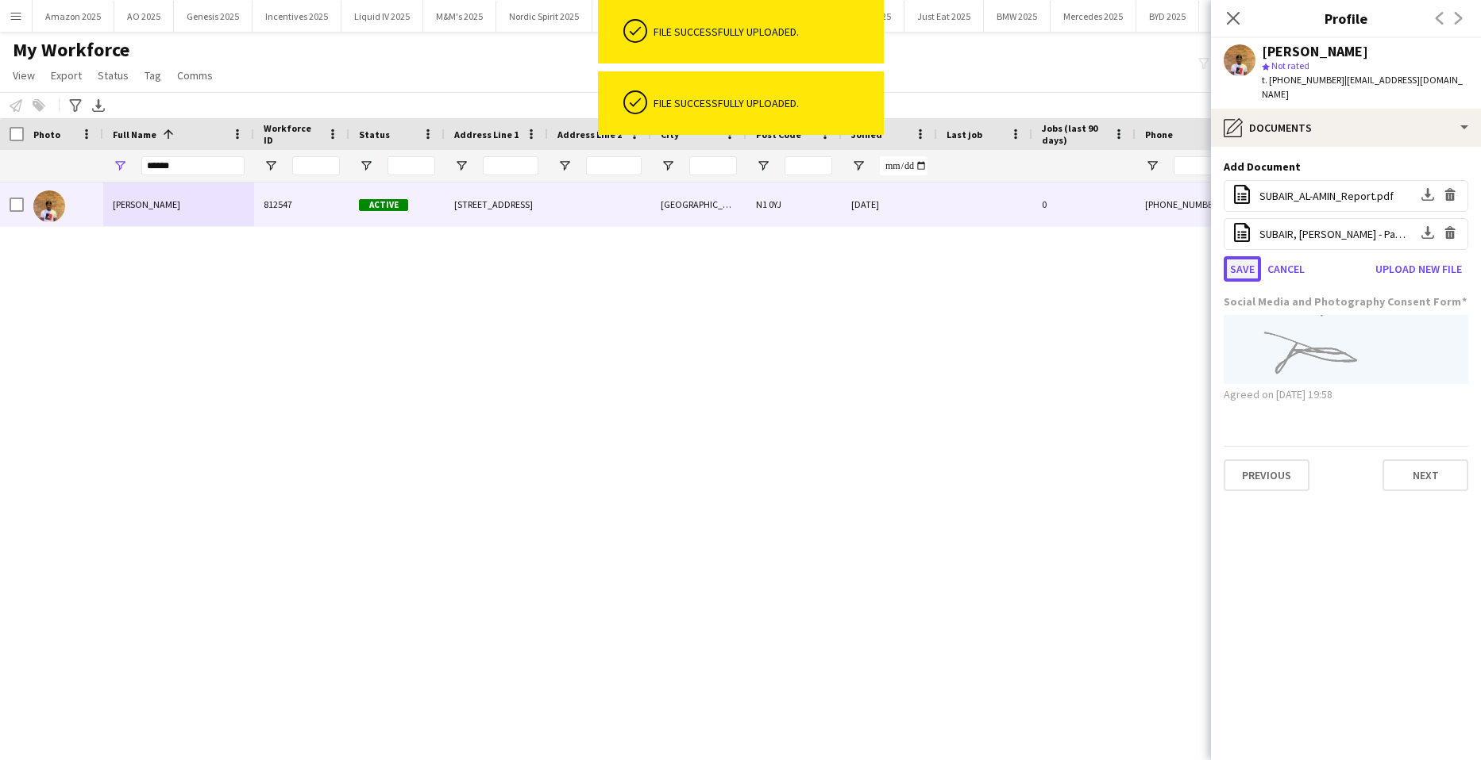
click at [1246, 257] on button "Save" at bounding box center [1241, 268] width 37 height 25
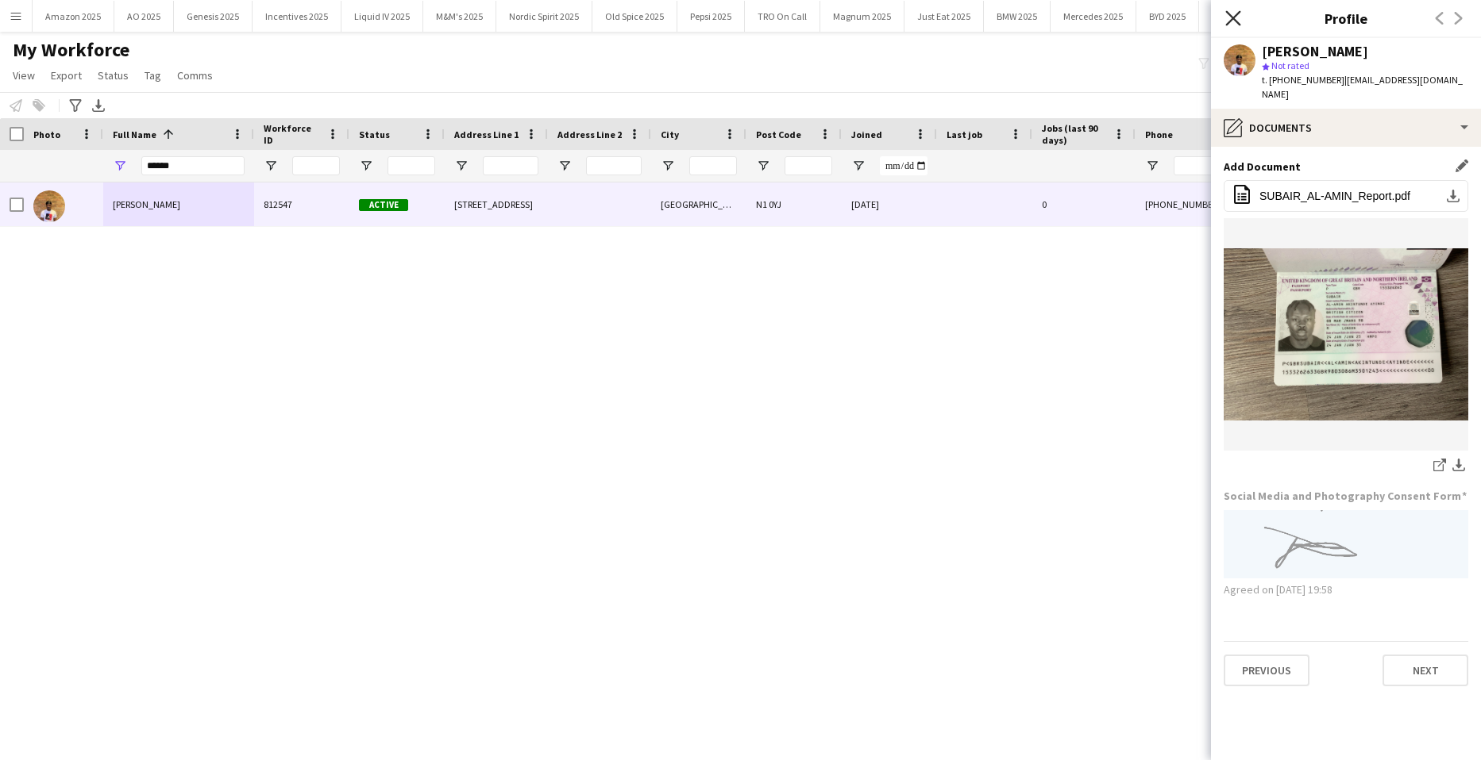
click at [1231, 20] on icon at bounding box center [1232, 17] width 15 height 15
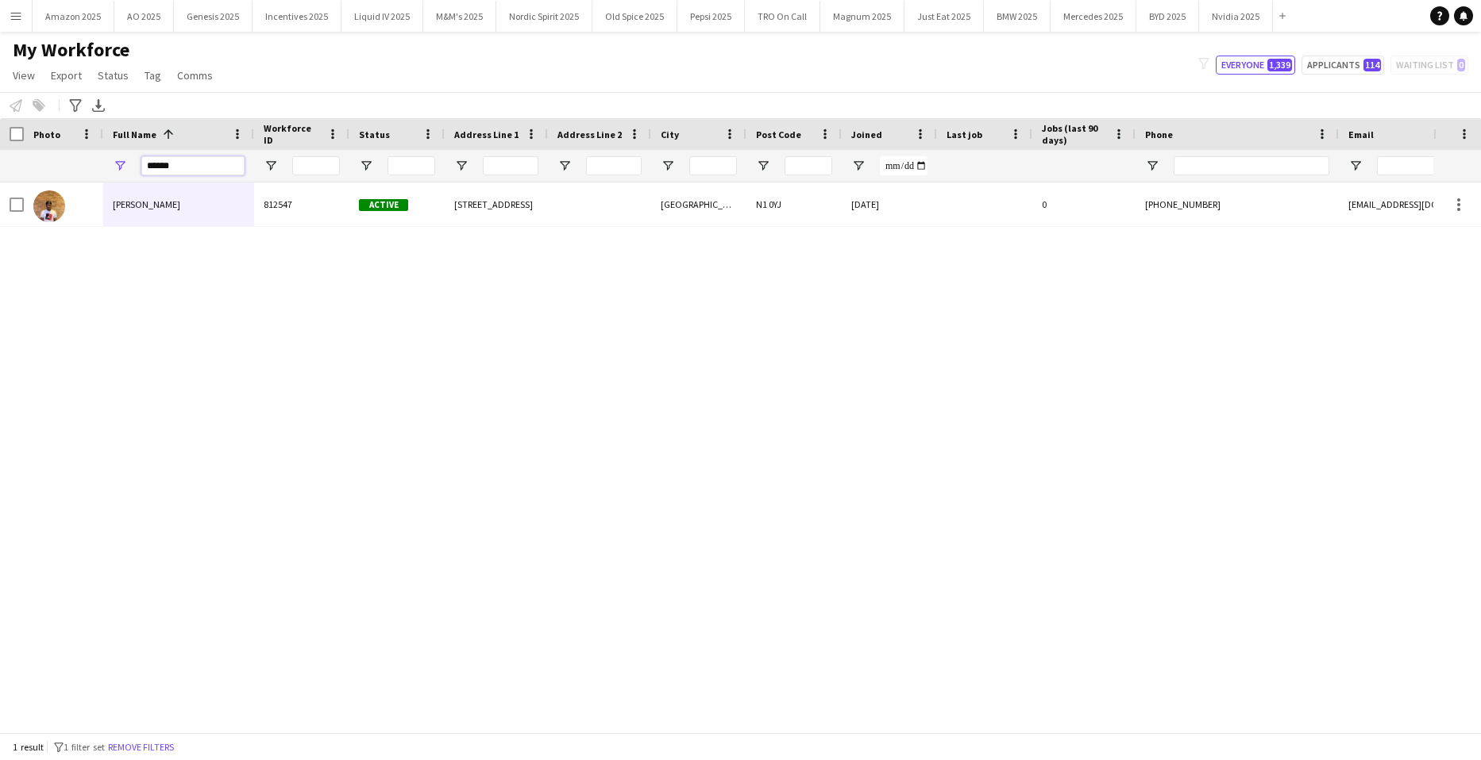
drag, startPoint x: 212, startPoint y: 173, endPoint x: -40, endPoint y: 189, distance: 252.9
click at [0, 189] on html "Menu Boards Boards Boards All jobs Status Workforce Workforce My Workforce Recr…" at bounding box center [740, 380] width 1481 height 760
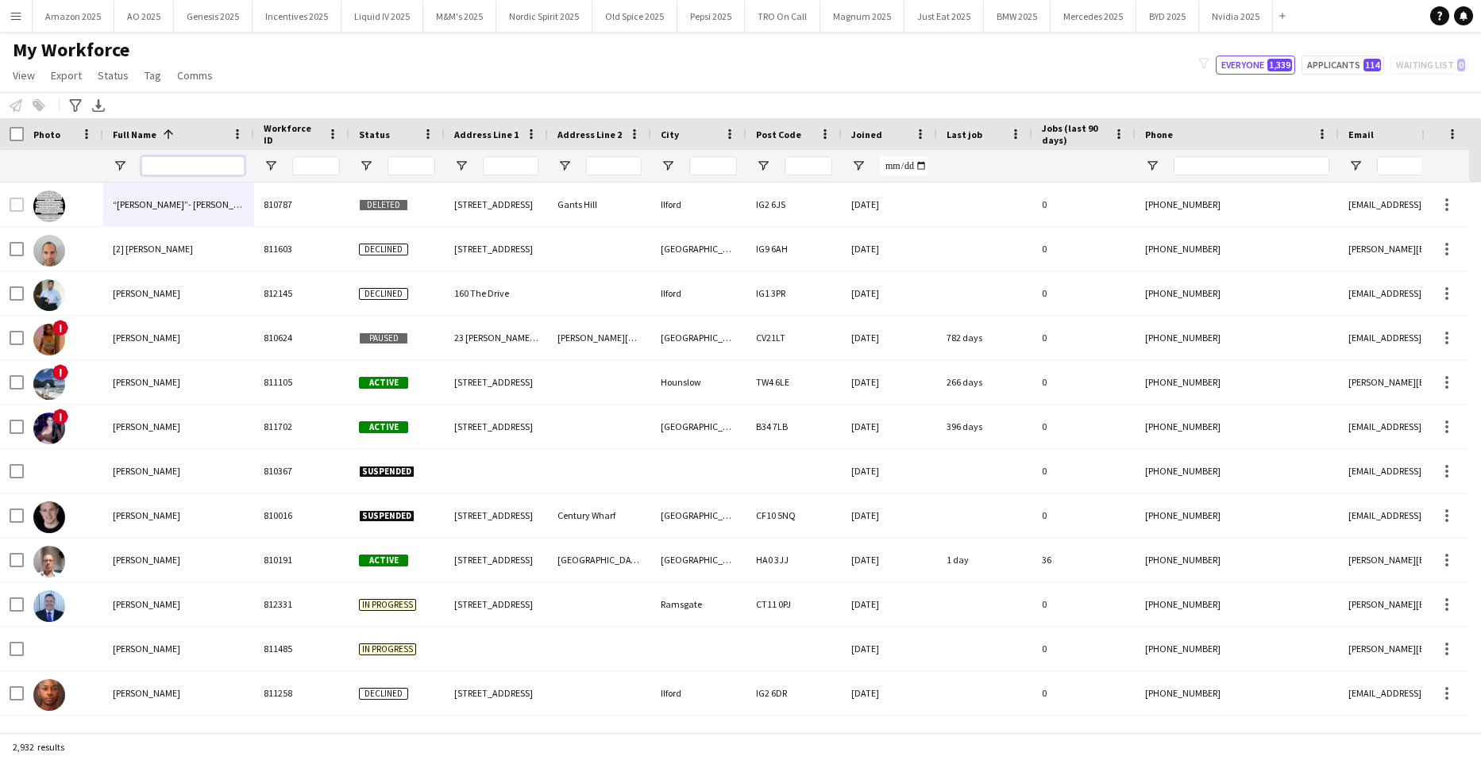
click at [164, 161] on input "Full Name Filter Input" at bounding box center [192, 165] width 103 height 19
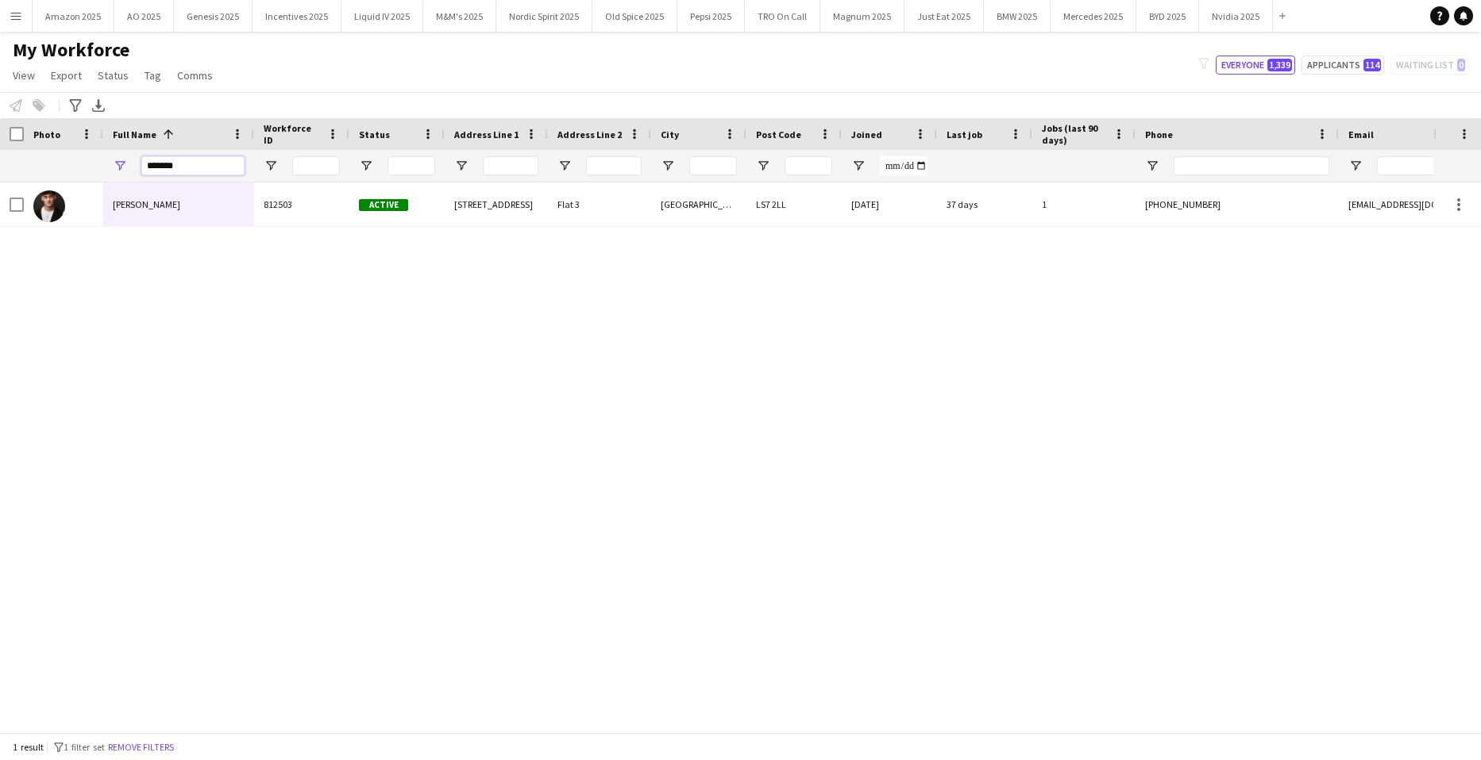
type input "*******"
drag, startPoint x: 263, startPoint y: 458, endPoint x: 259, endPoint y: 449, distance: 9.6
click at [264, 456] on div "Tom Donoghue 812503 Active 431 Meanwood Road Flat 3 Leeds LS7 2LL 13-08-2025 37…" at bounding box center [716, 452] width 1433 height 538
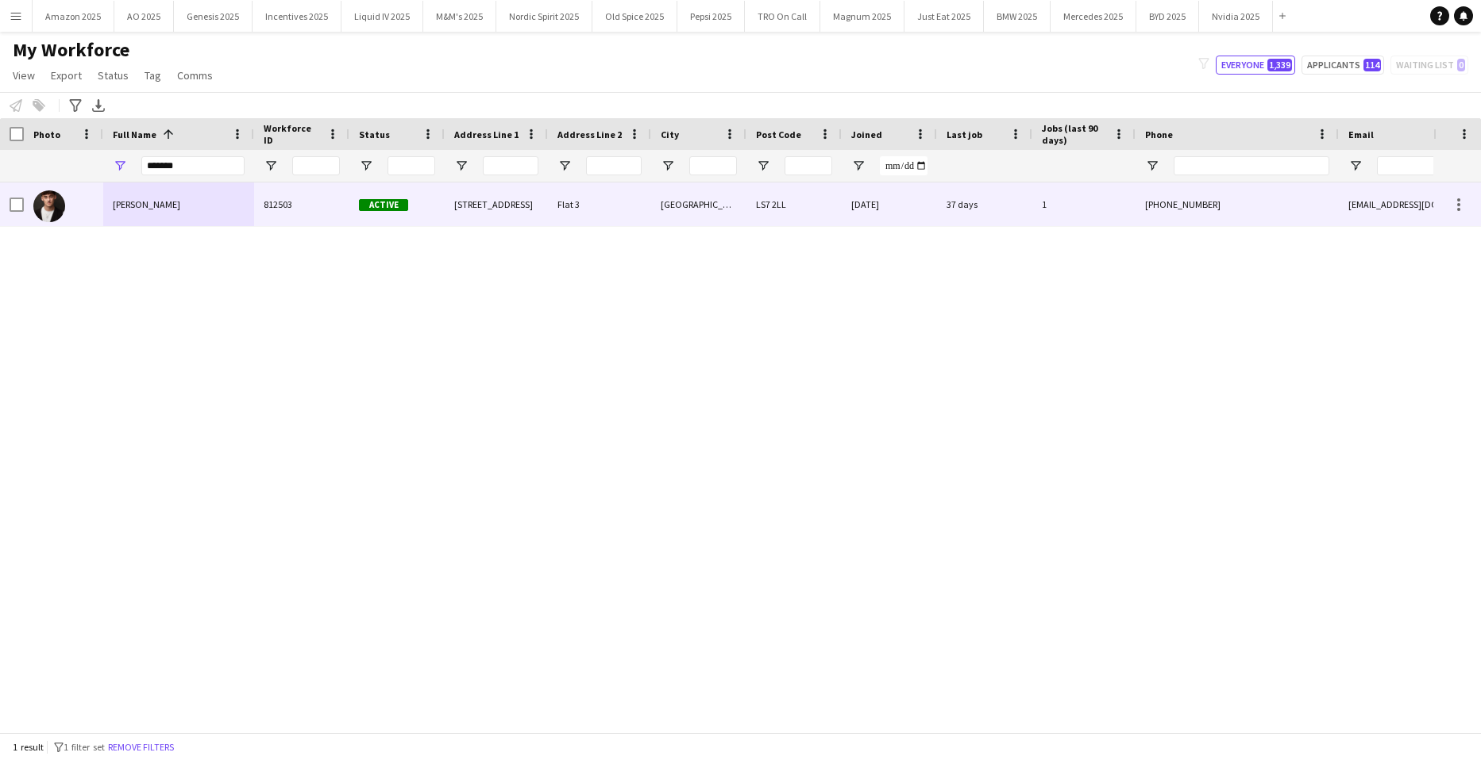
drag, startPoint x: 196, startPoint y: 215, endPoint x: 242, endPoint y: 225, distance: 47.2
click at [196, 215] on div "Tom Donoghue" at bounding box center [178, 205] width 151 height 44
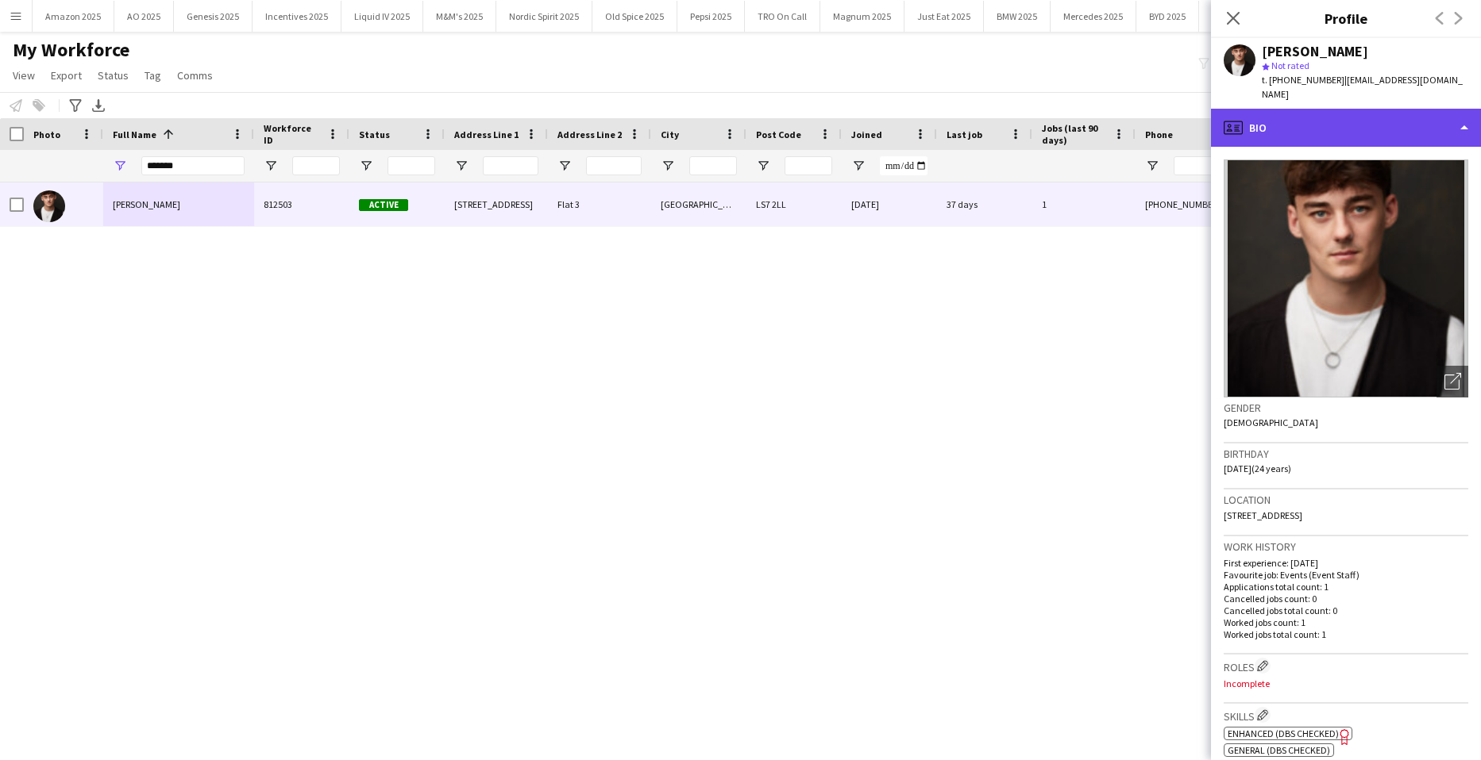
click at [1363, 114] on div "profile Bio" at bounding box center [1346, 128] width 270 height 38
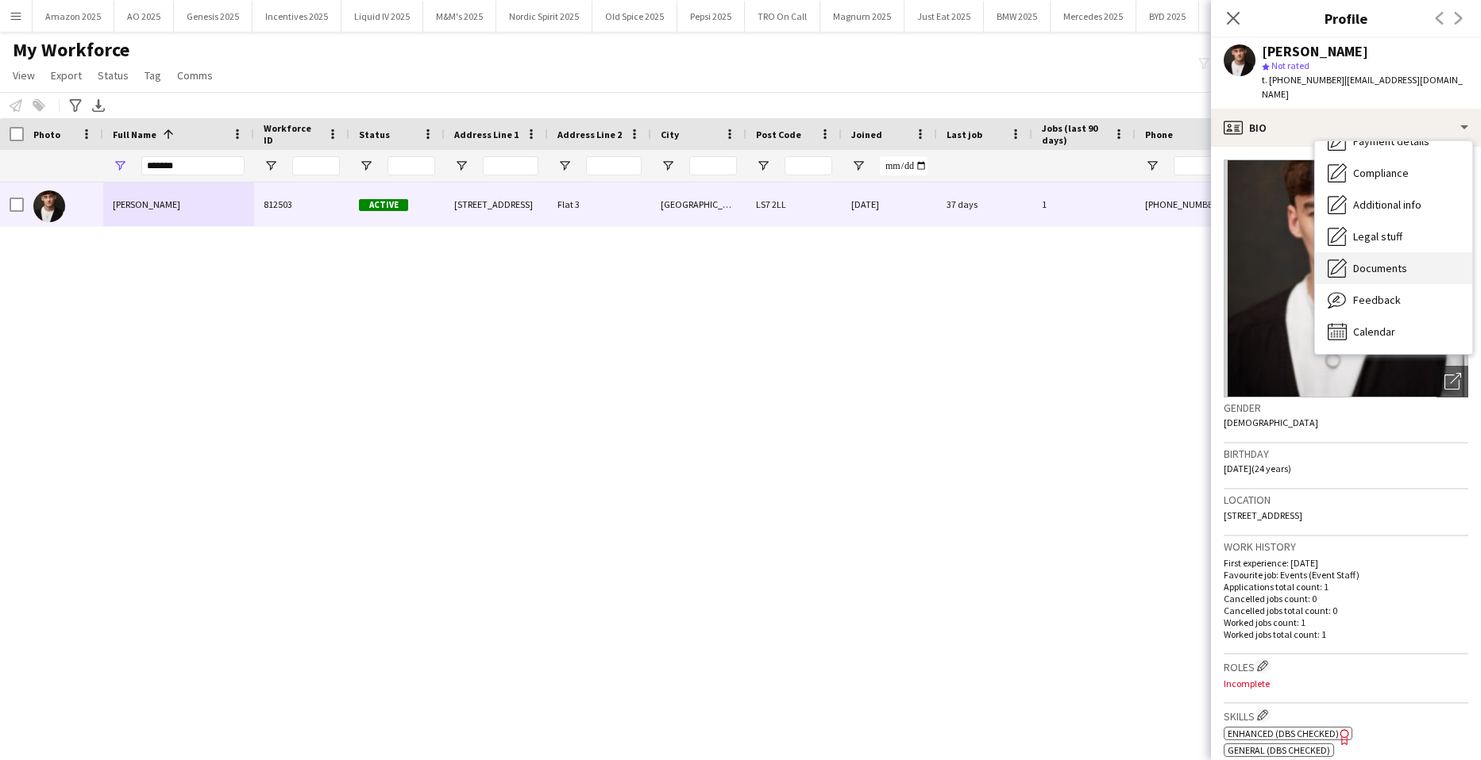
click at [1391, 264] on span "Documents" at bounding box center [1380, 268] width 54 height 14
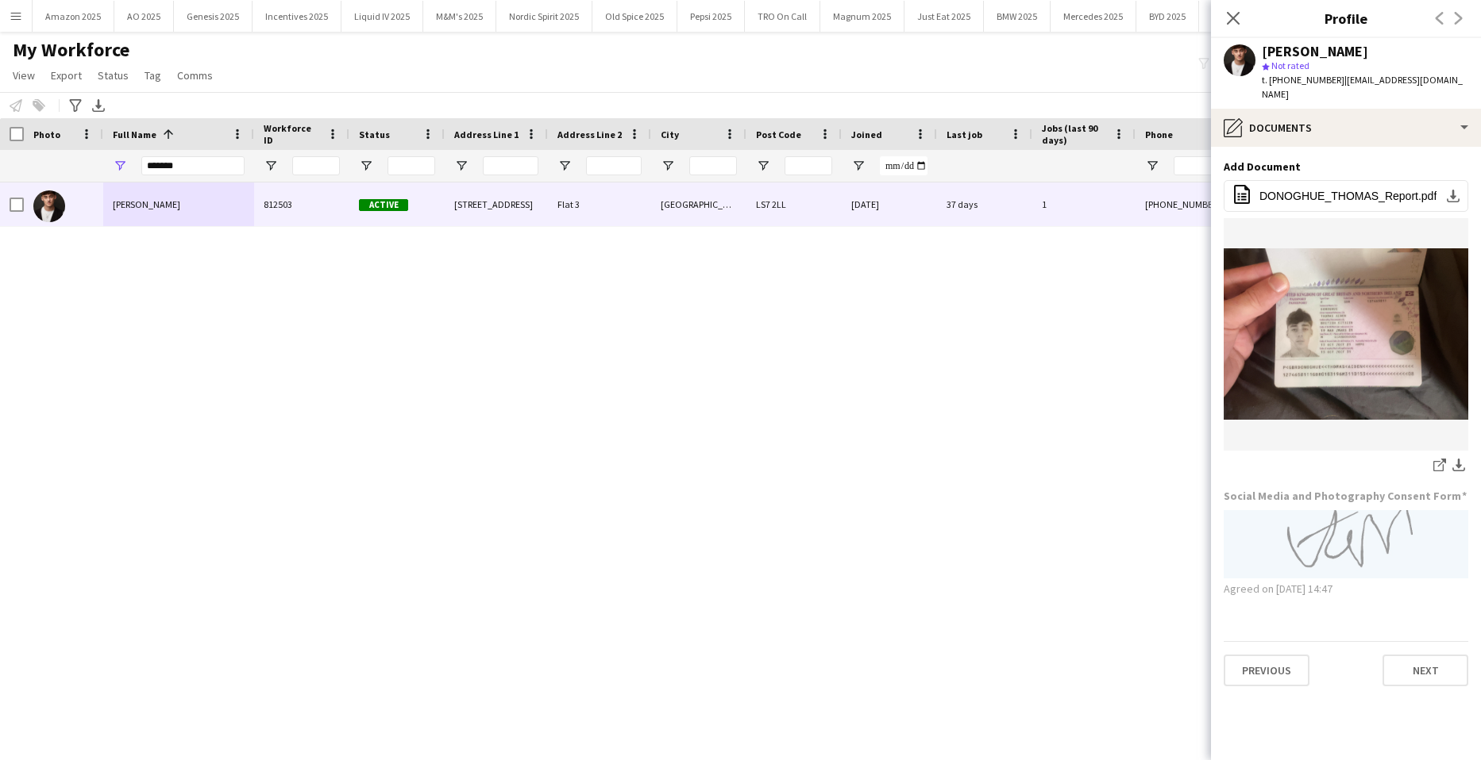
click at [1395, 149] on app-section-data-types "Add Document Edit this field office-file-sheet DONOGHUE_THOMAS_Report.pdf downl…" at bounding box center [1346, 454] width 270 height 614
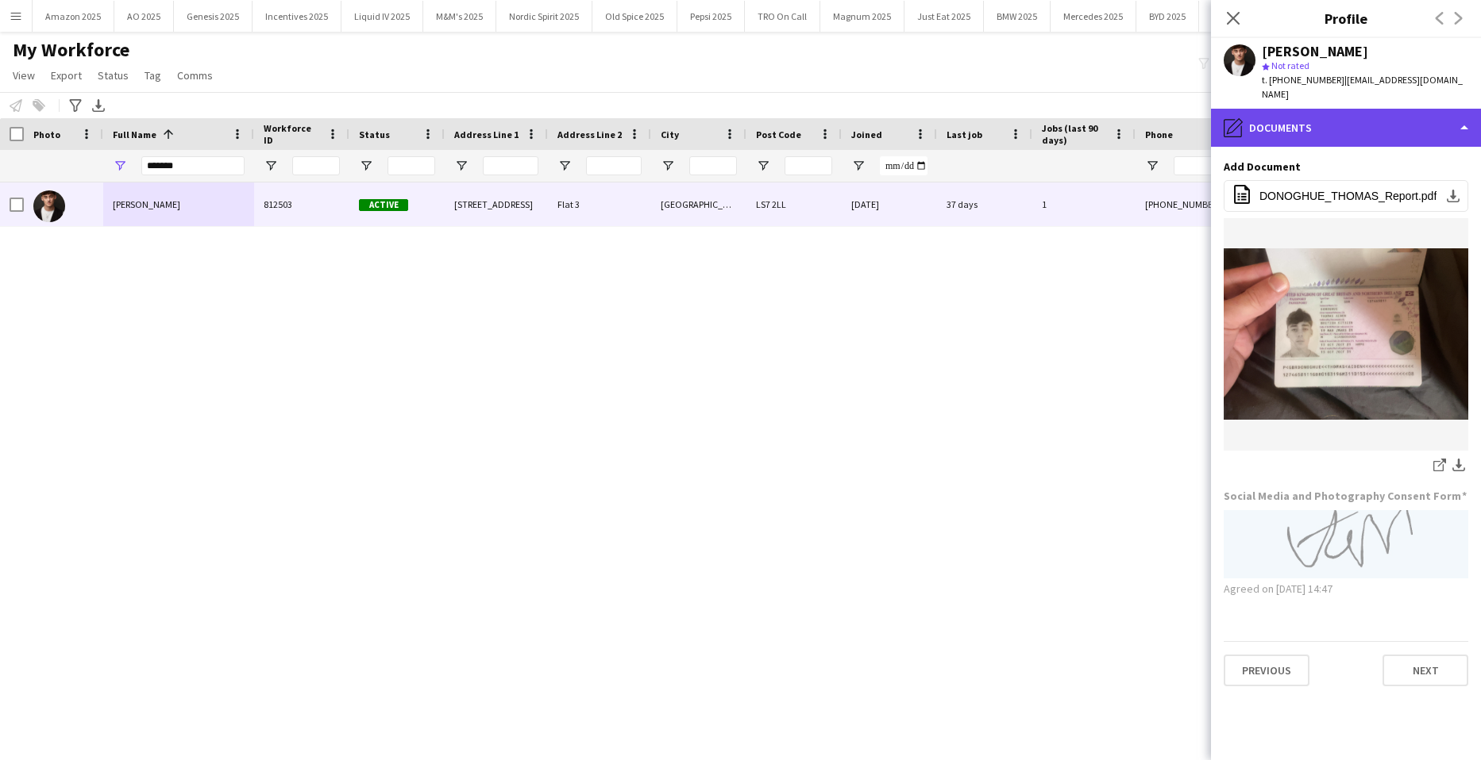
click at [1395, 137] on div "pencil4 Documents" at bounding box center [1346, 128] width 270 height 38
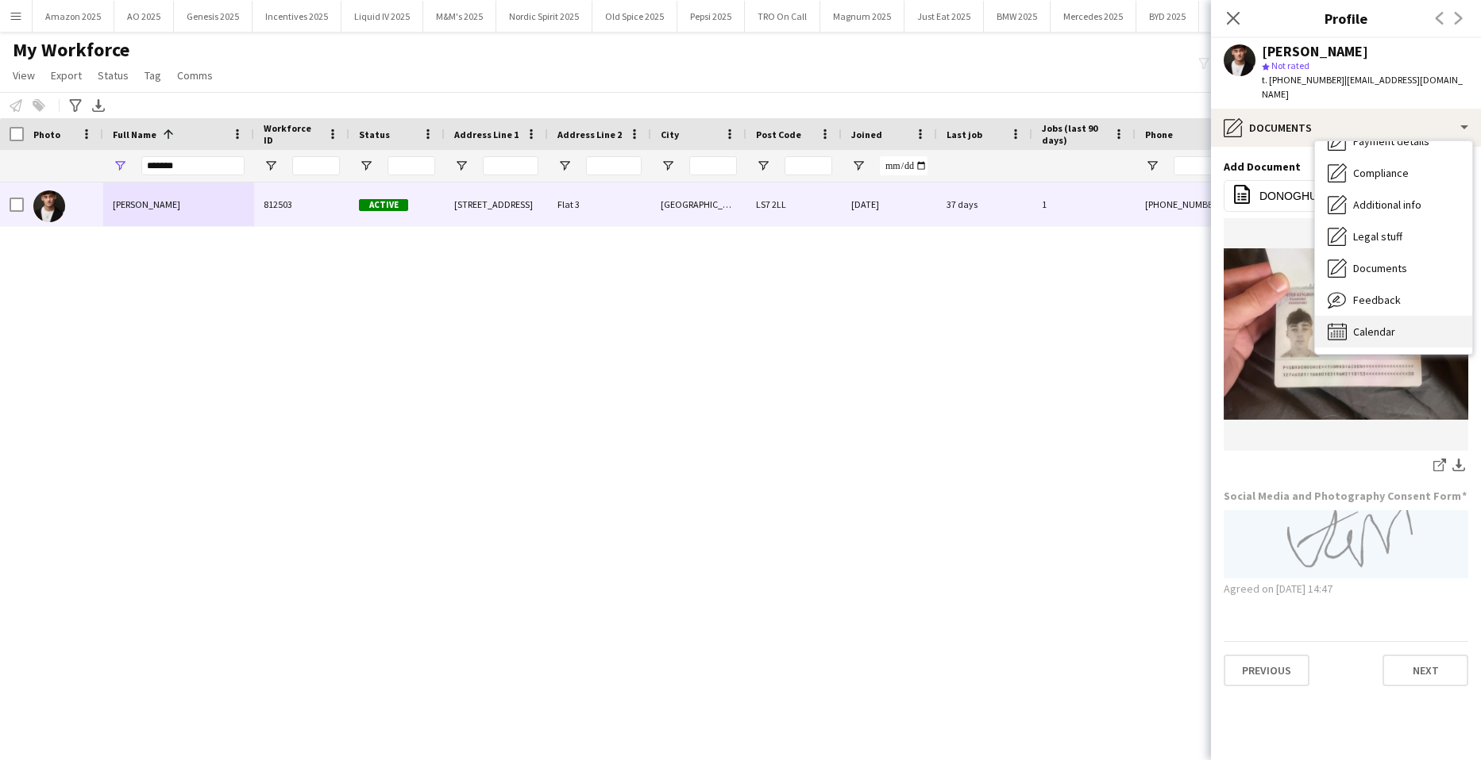
click at [1382, 324] on div "Calendar Calendar" at bounding box center [1393, 332] width 157 height 32
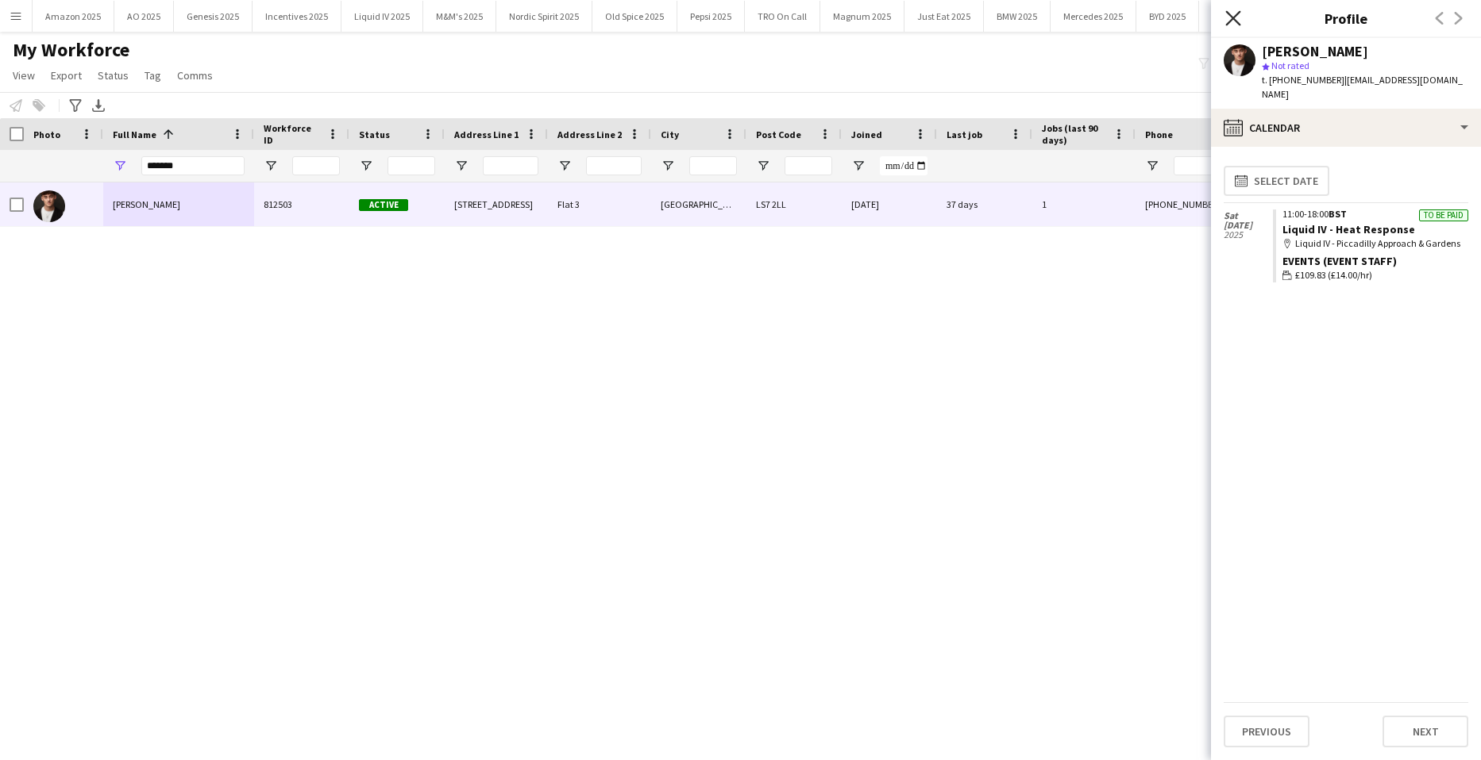
click at [1234, 21] on icon "Close pop-in" at bounding box center [1232, 17] width 15 height 15
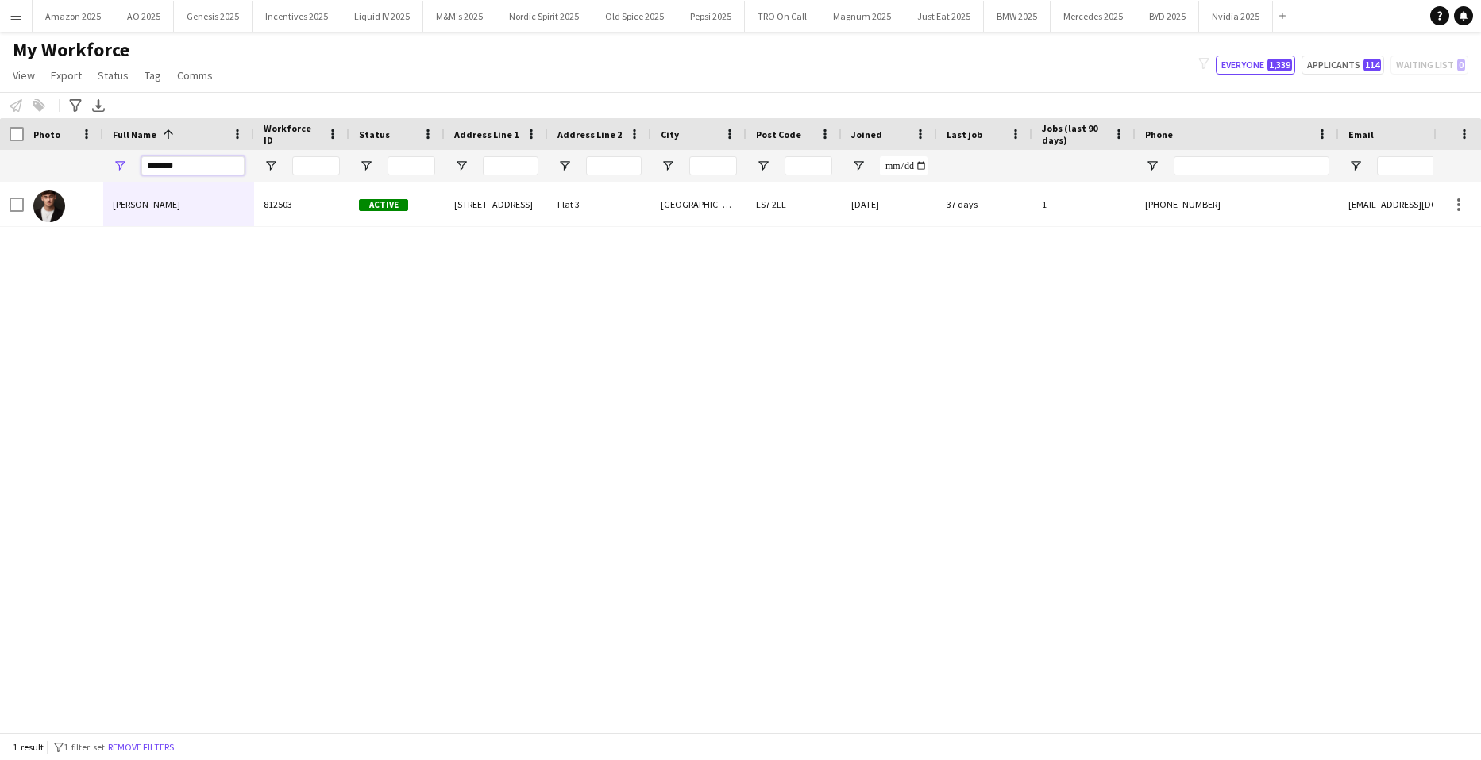
drag, startPoint x: 211, startPoint y: 174, endPoint x: 3, endPoint y: 164, distance: 208.2
click at [0, 174] on html "Menu Boards Boards Boards All jobs Status Workforce Workforce My Workforce Recr…" at bounding box center [740, 380] width 1481 height 760
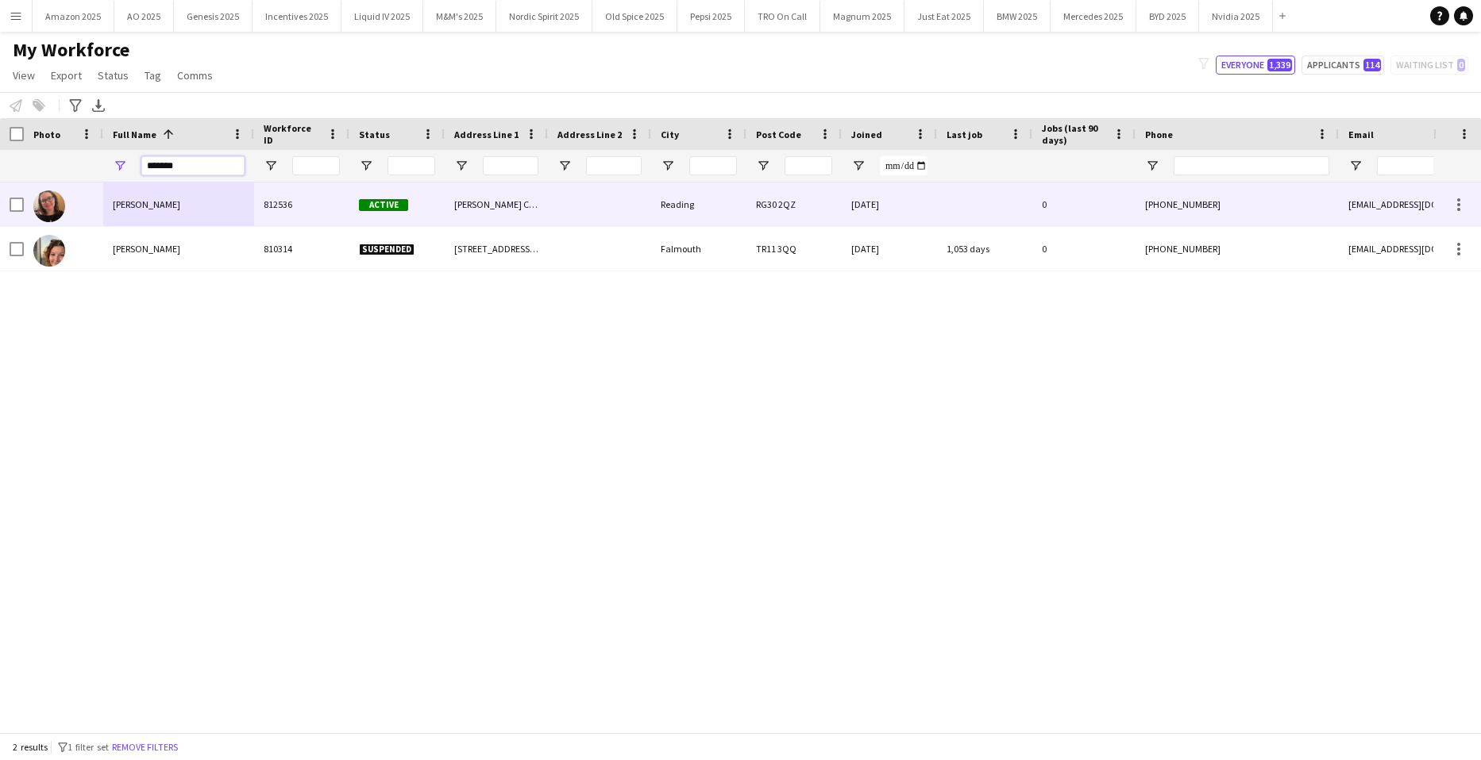
type input "*******"
click at [206, 204] on div "Amy Colburn" at bounding box center [178, 205] width 151 height 44
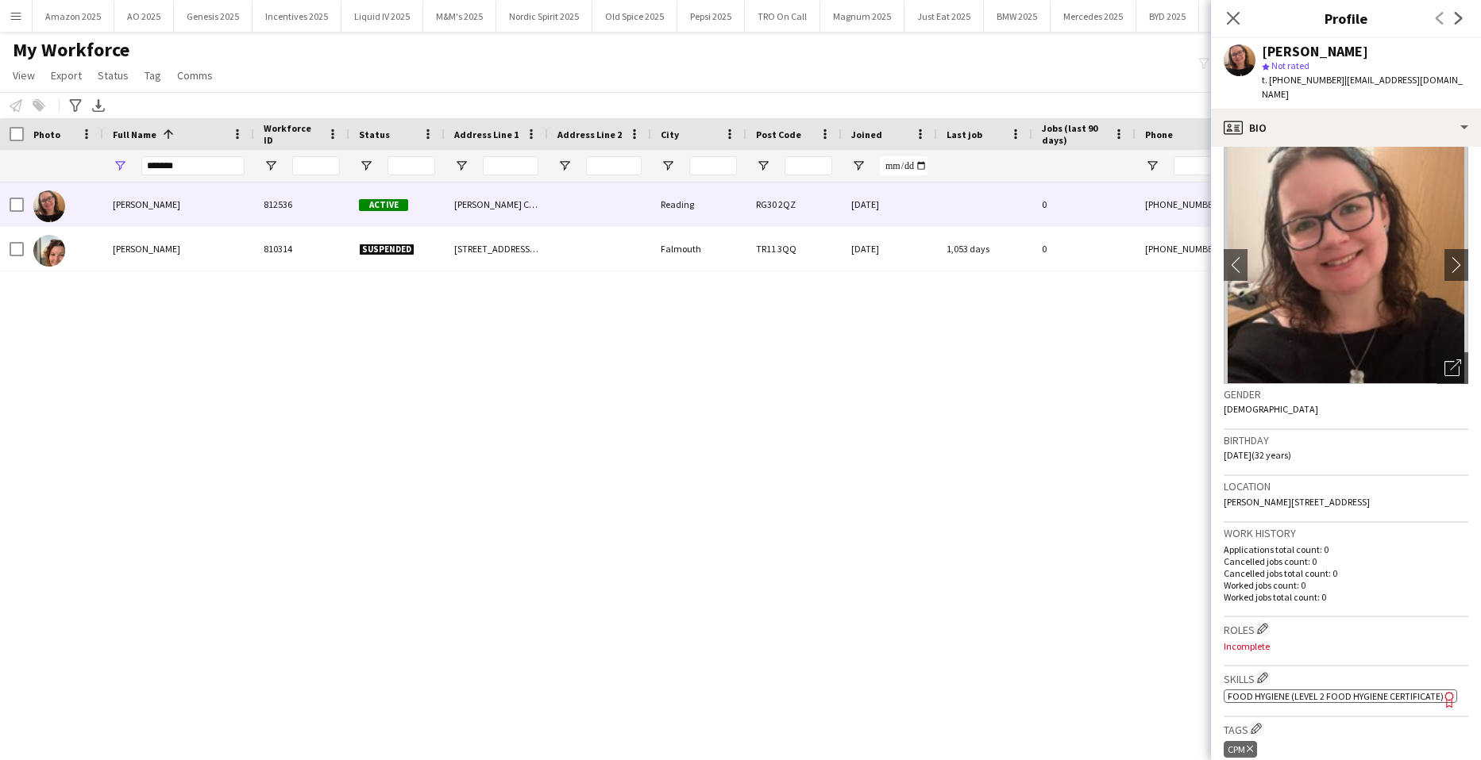
scroll to position [9, 0]
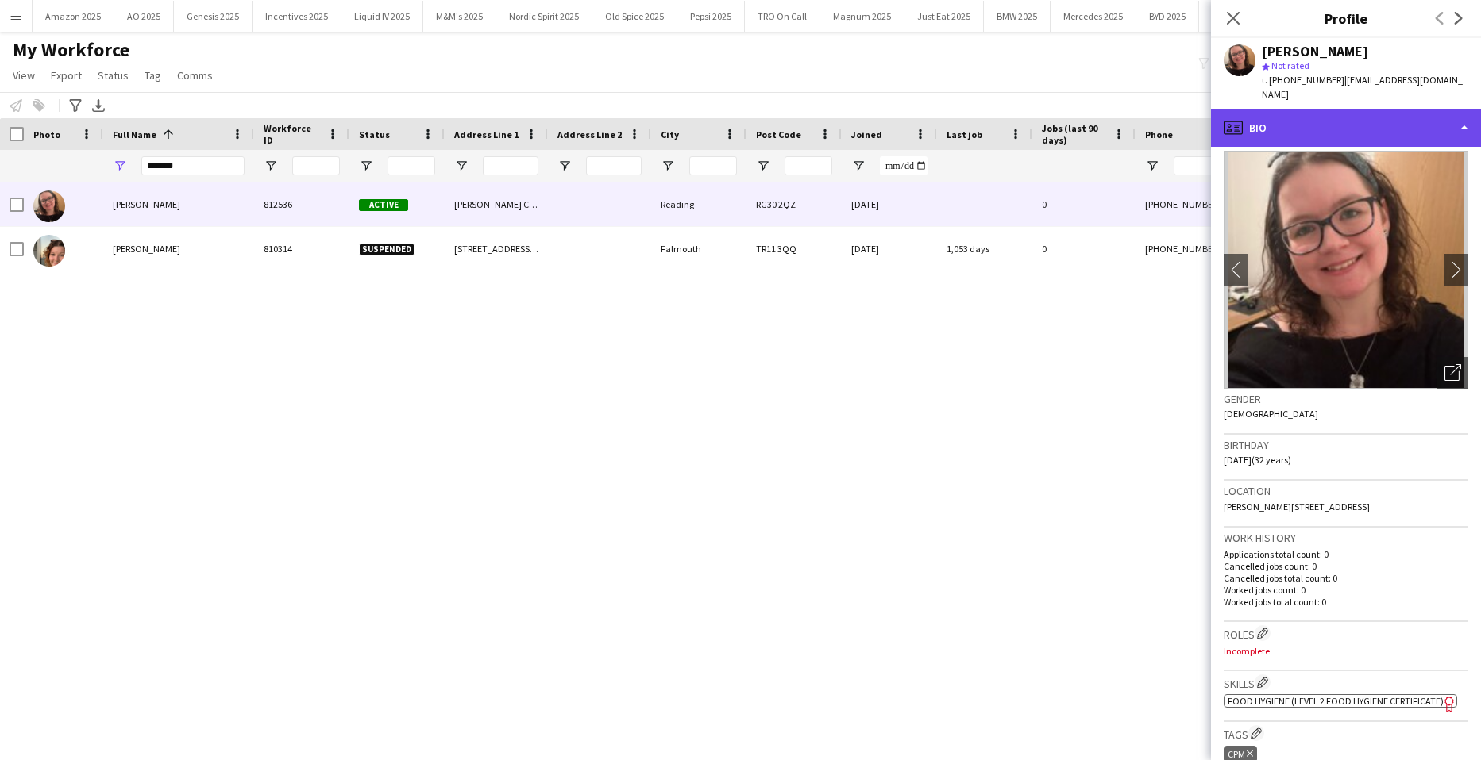
click at [1452, 110] on div "profile Bio" at bounding box center [1346, 128] width 270 height 38
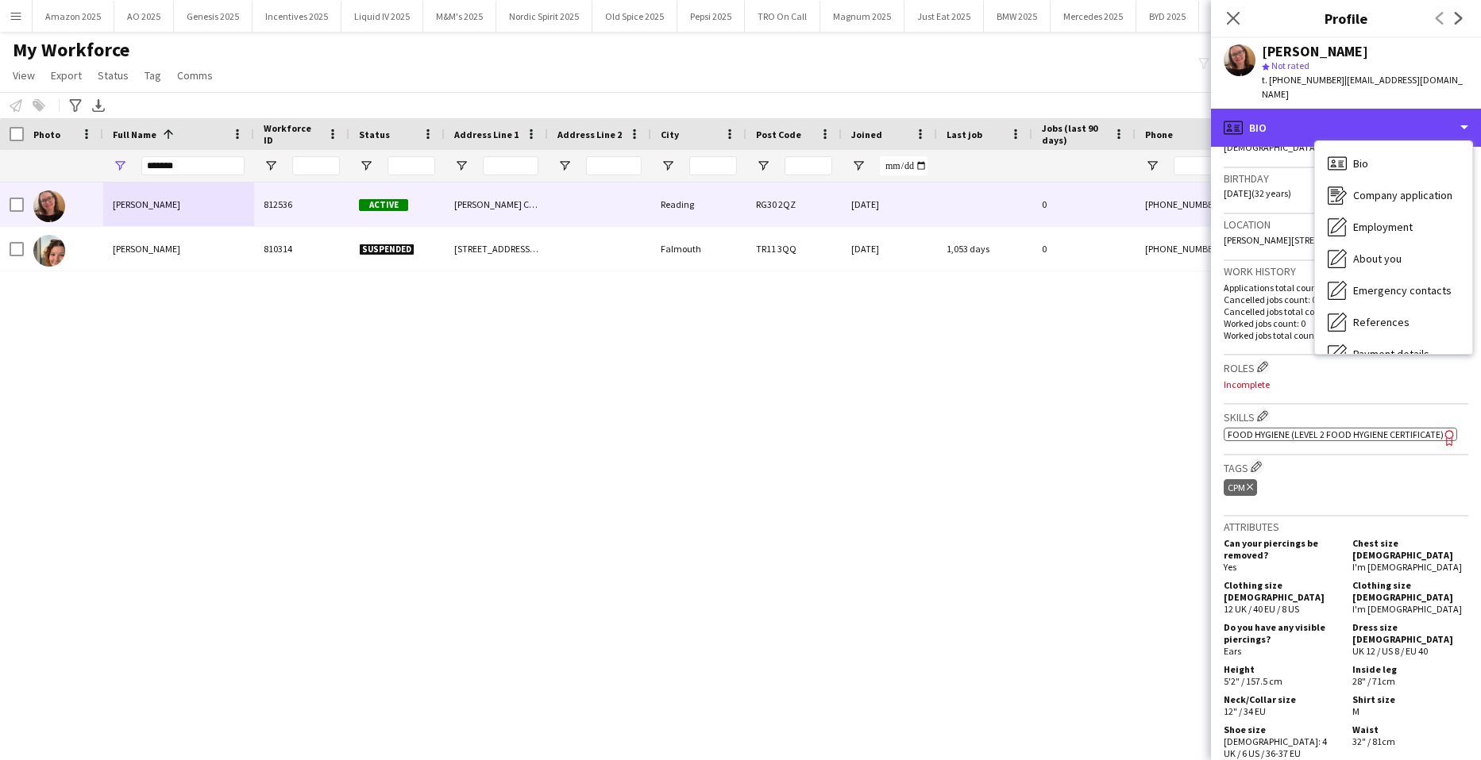
scroll to position [643, 0]
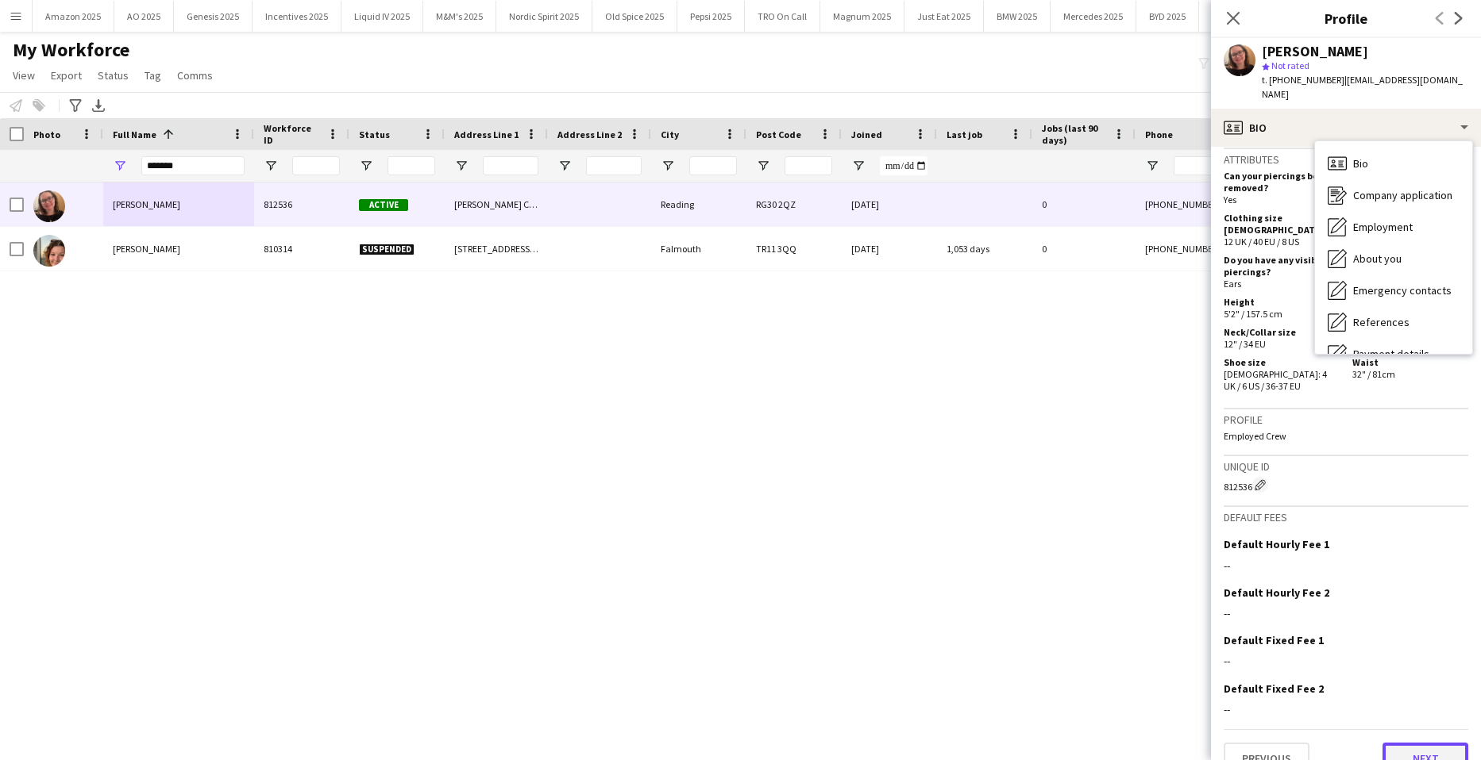
click at [1424, 747] on button "Next" at bounding box center [1425, 759] width 86 height 32
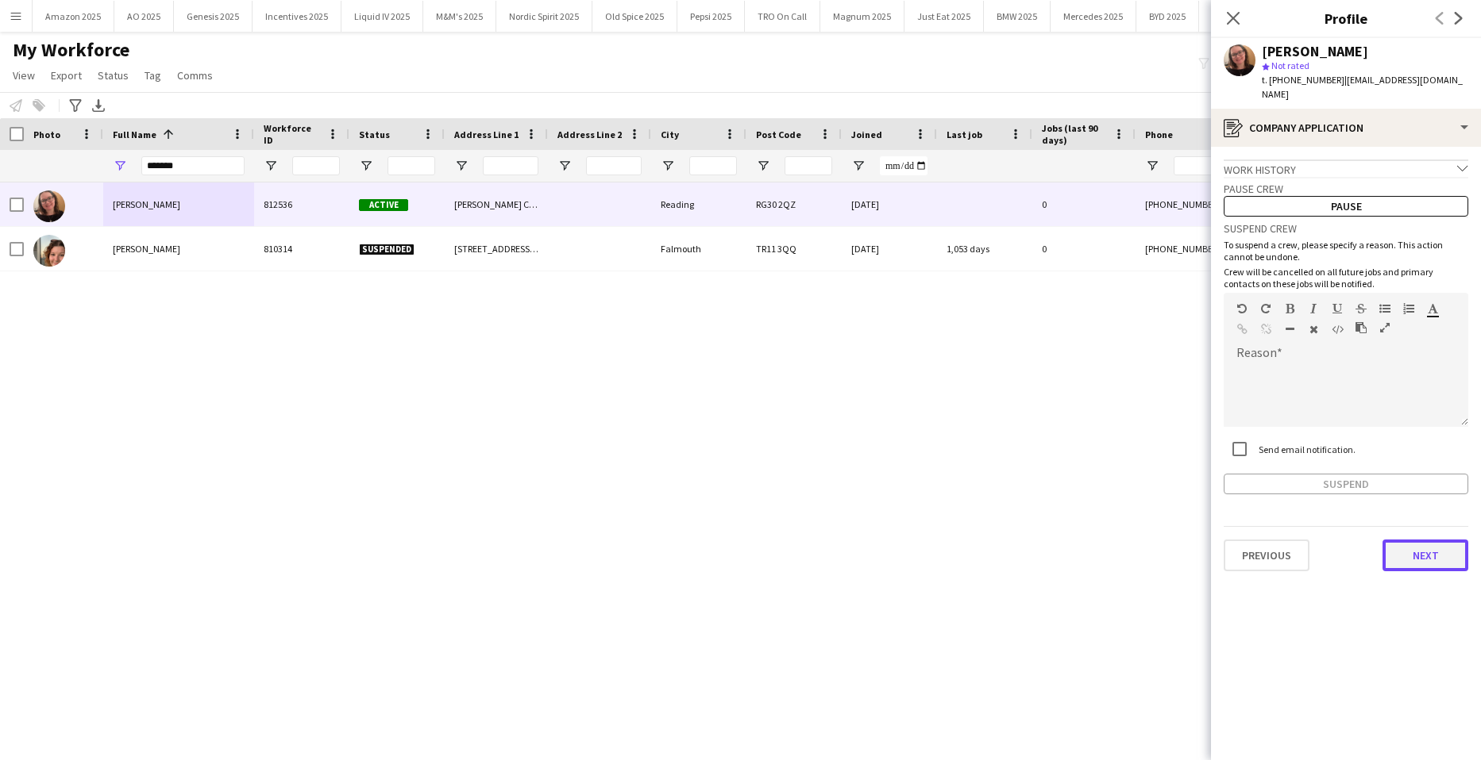
click at [1420, 540] on button "Next" at bounding box center [1425, 556] width 86 height 32
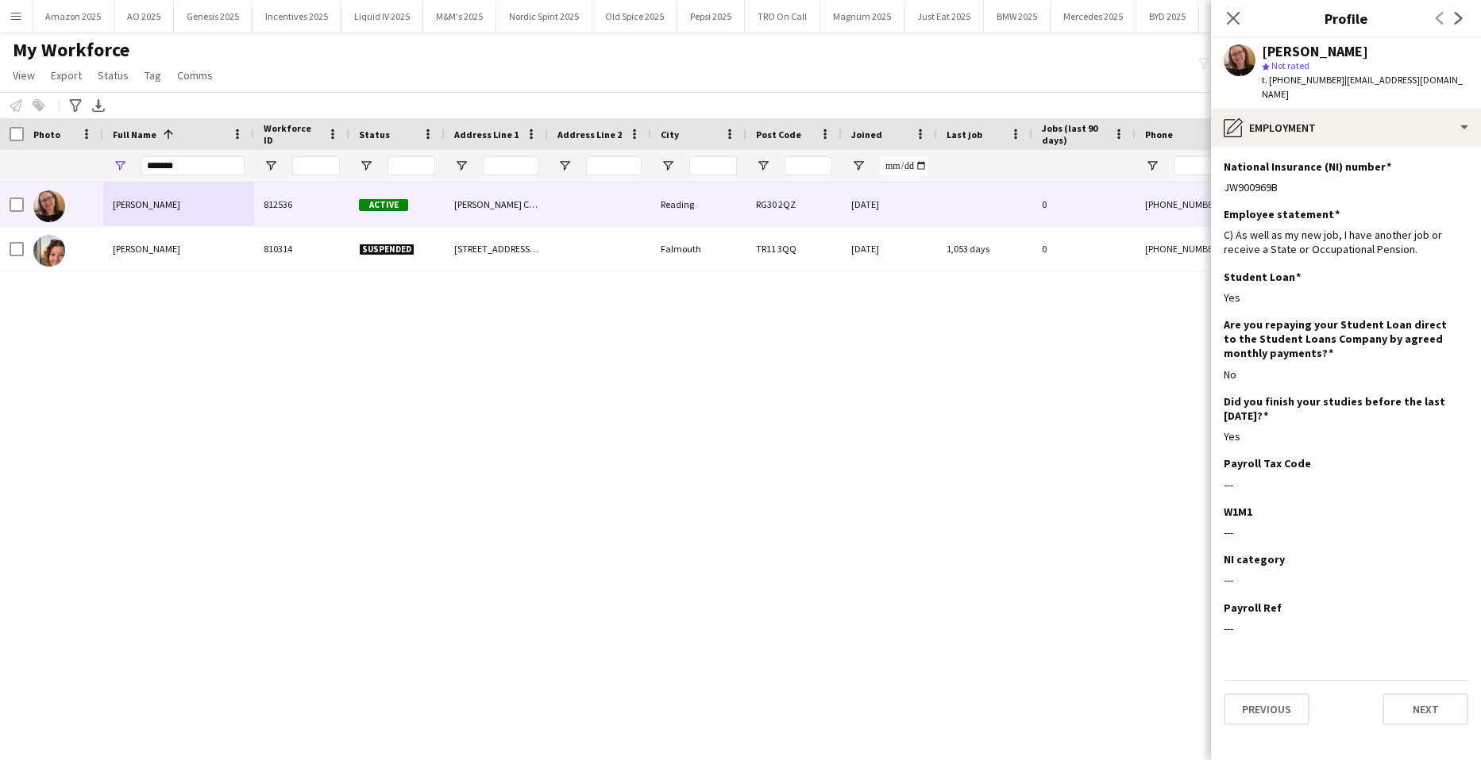
click at [1429, 733] on app-section-data-types "National Insurance (NI) number Edit this field JW900969B Employee statement Edi…" at bounding box center [1346, 454] width 270 height 614
click at [1429, 694] on button "Next" at bounding box center [1425, 710] width 86 height 32
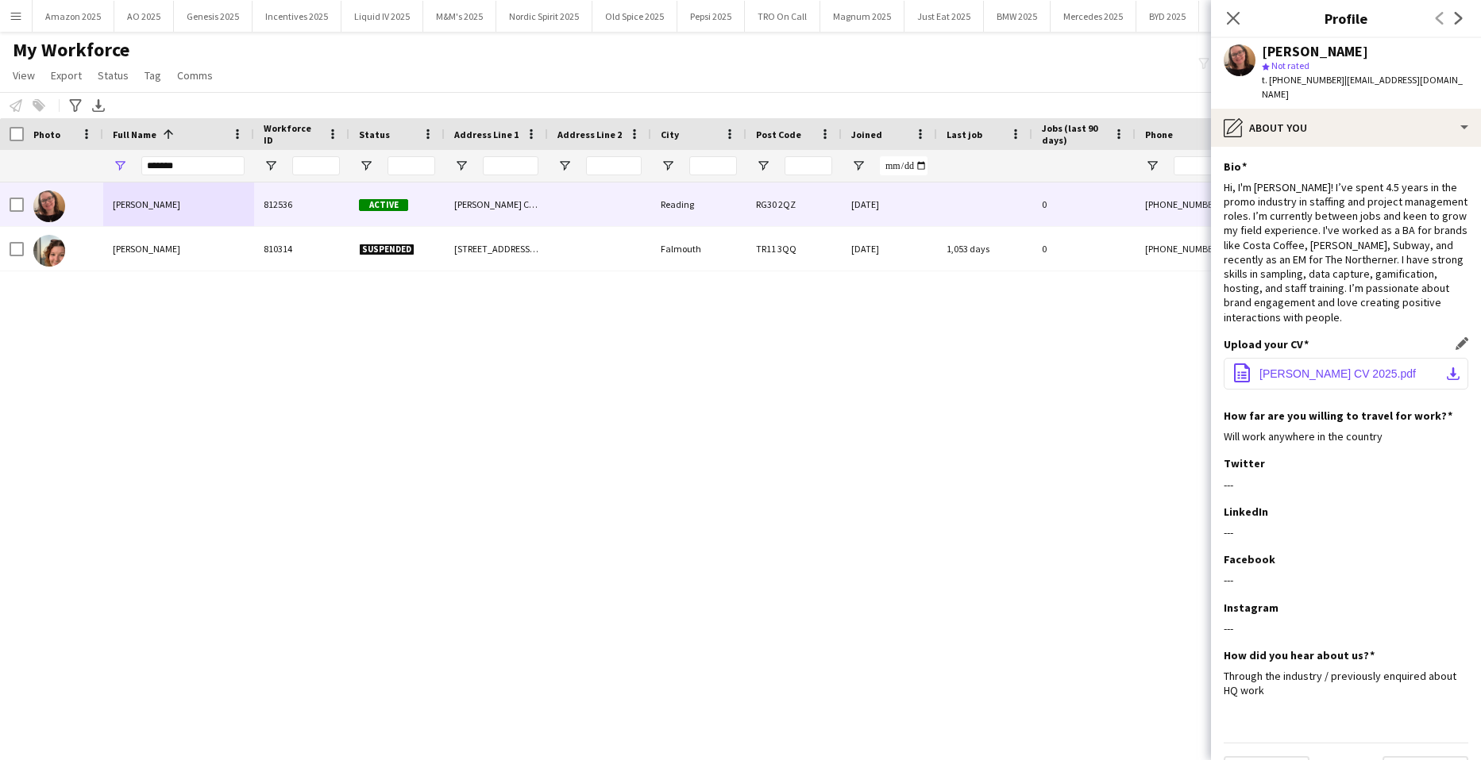
click at [1314, 368] on span "A.Colburn CV 2025.pdf" at bounding box center [1337, 374] width 156 height 13
click at [1241, 14] on app-icon "Close pop-in" at bounding box center [1233, 18] width 23 height 23
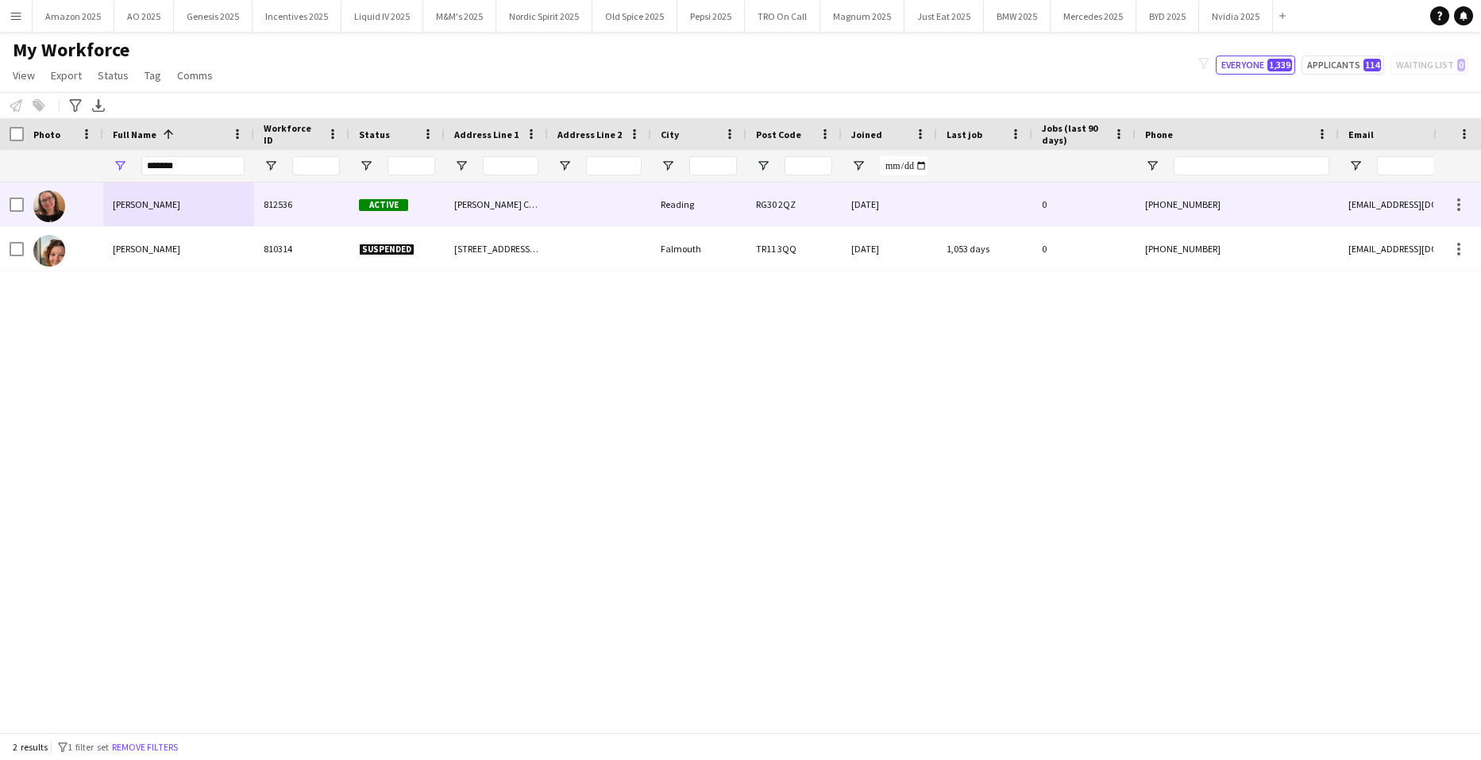
click at [166, 202] on div "Amy Colburn" at bounding box center [178, 205] width 151 height 44
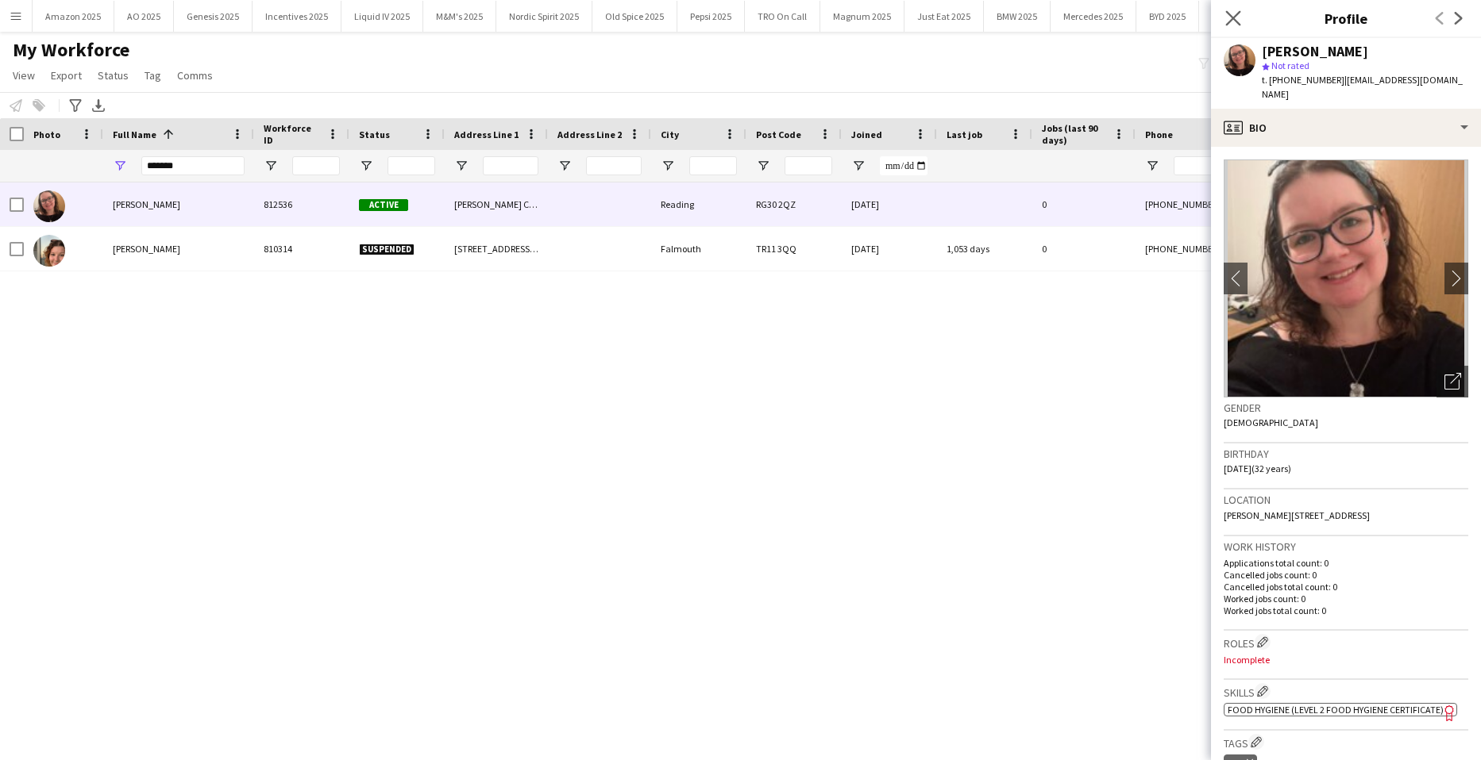
click at [1234, 17] on icon at bounding box center [1232, 17] width 15 height 15
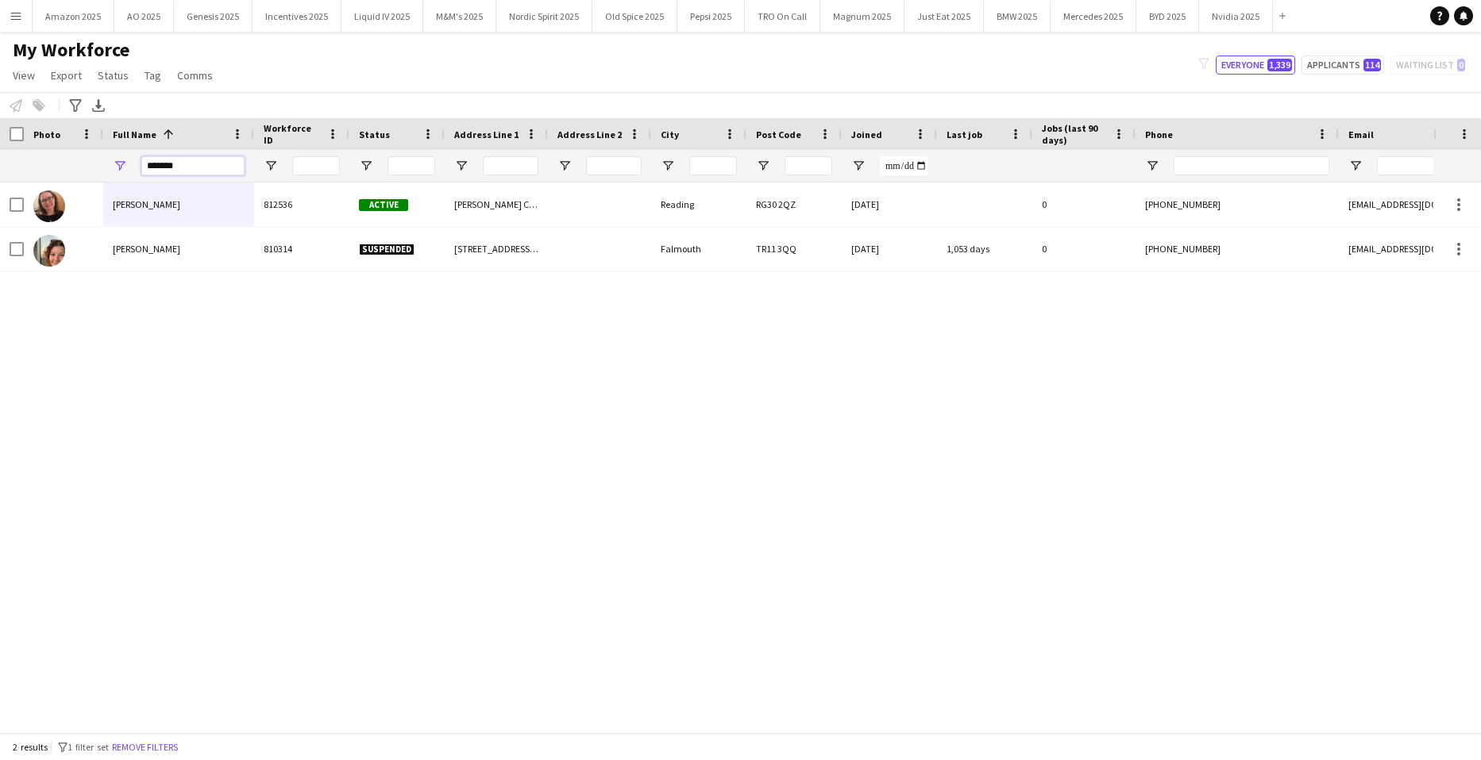
drag, startPoint x: 201, startPoint y: 166, endPoint x: -40, endPoint y: 178, distance: 241.6
click at [0, 178] on html "Menu Boards Boards Boards All jobs Status Workforce Workforce My Workforce Recr…" at bounding box center [740, 380] width 1481 height 760
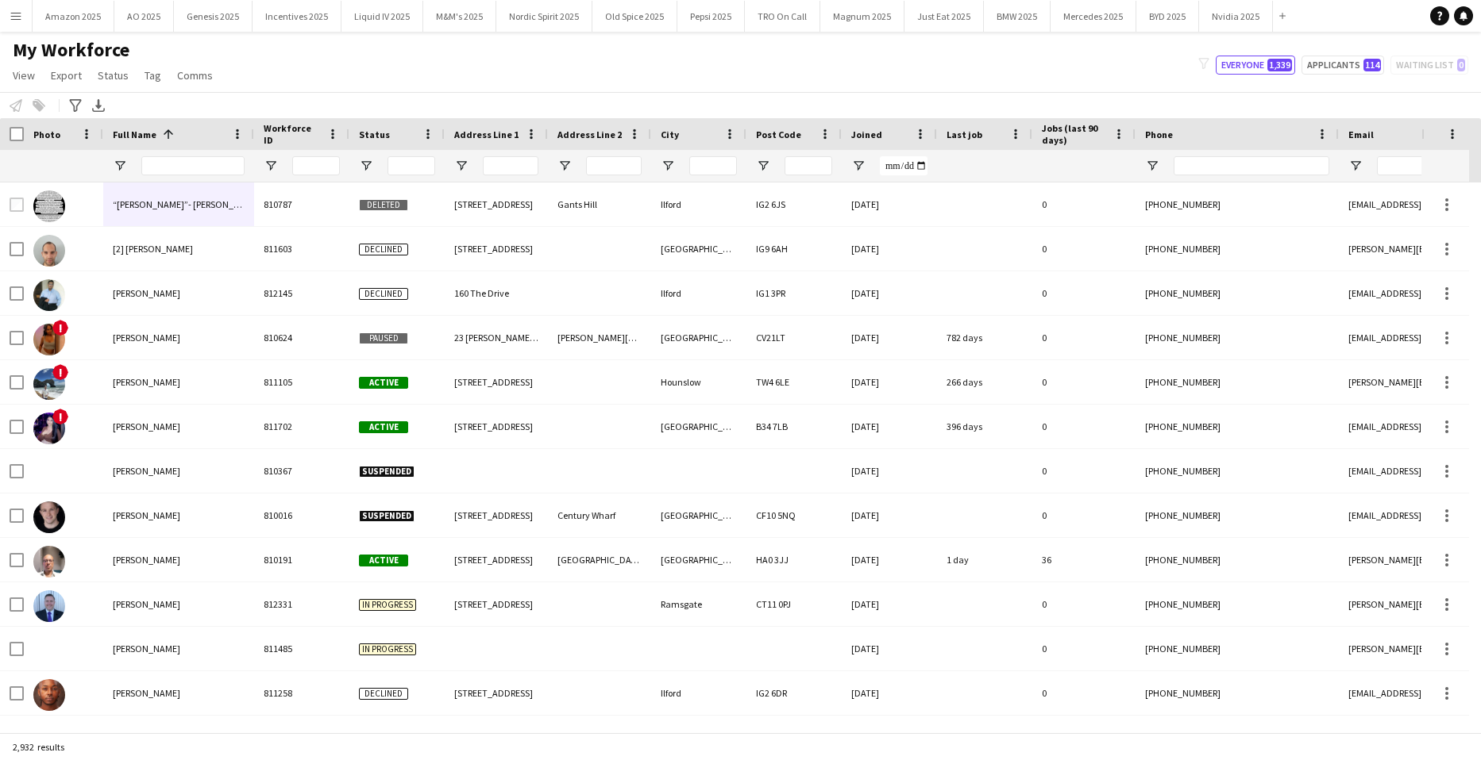
click at [21, 21] on app-icon "Menu" at bounding box center [16, 16] width 13 height 13
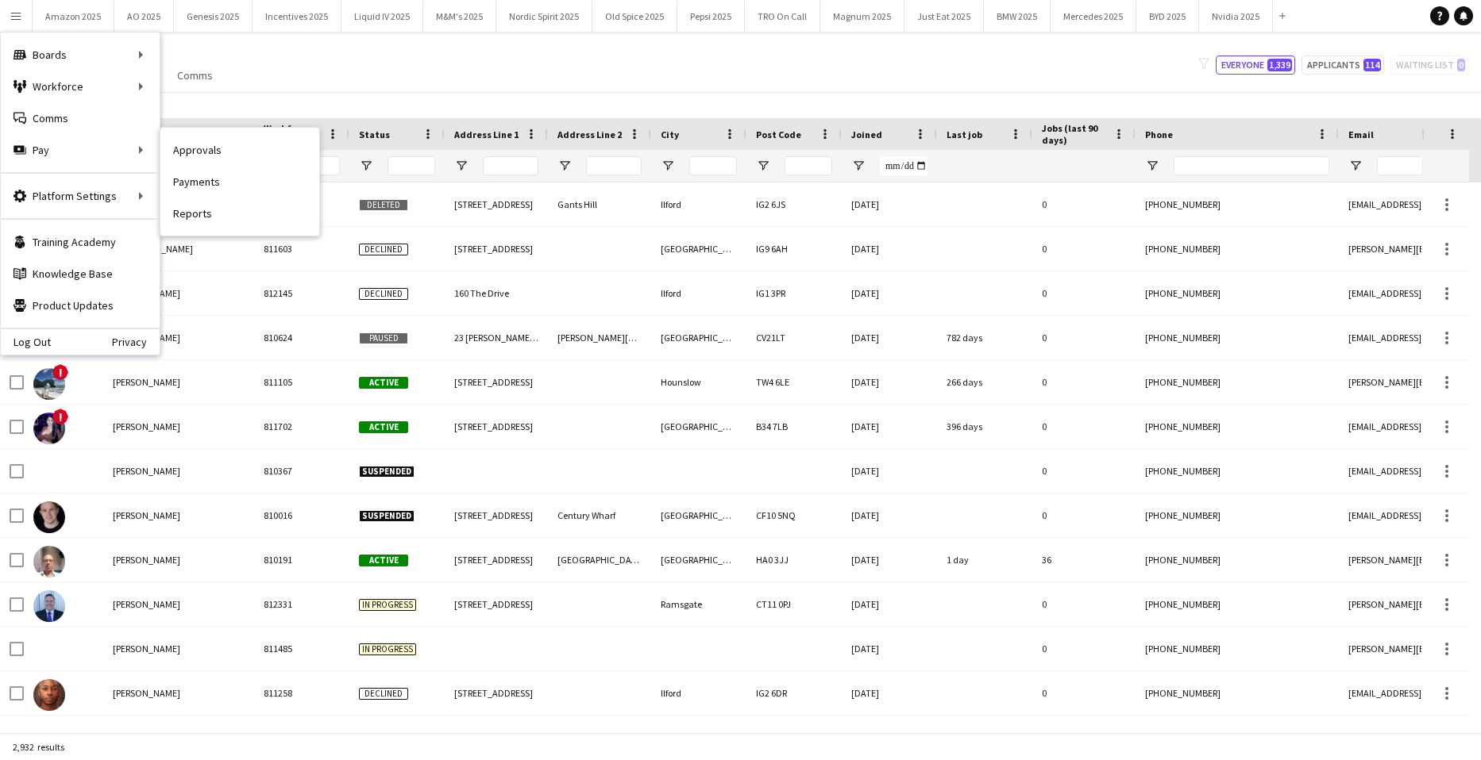
drag, startPoint x: 185, startPoint y: 151, endPoint x: 745, endPoint y: 170, distance: 560.0
click at [186, 152] on link "Approvals" at bounding box center [239, 150] width 159 height 32
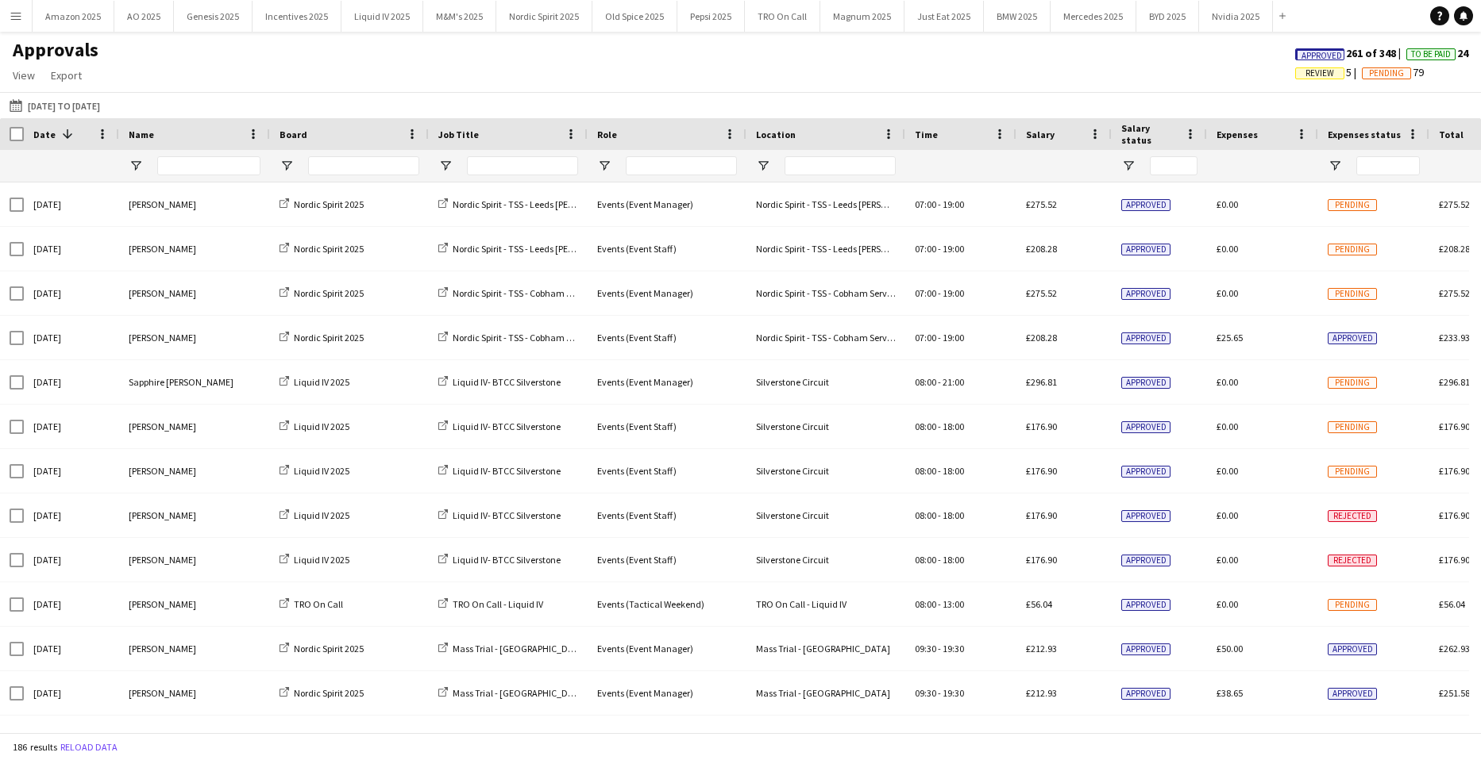
click at [1318, 75] on span "Review" at bounding box center [1319, 73] width 29 height 10
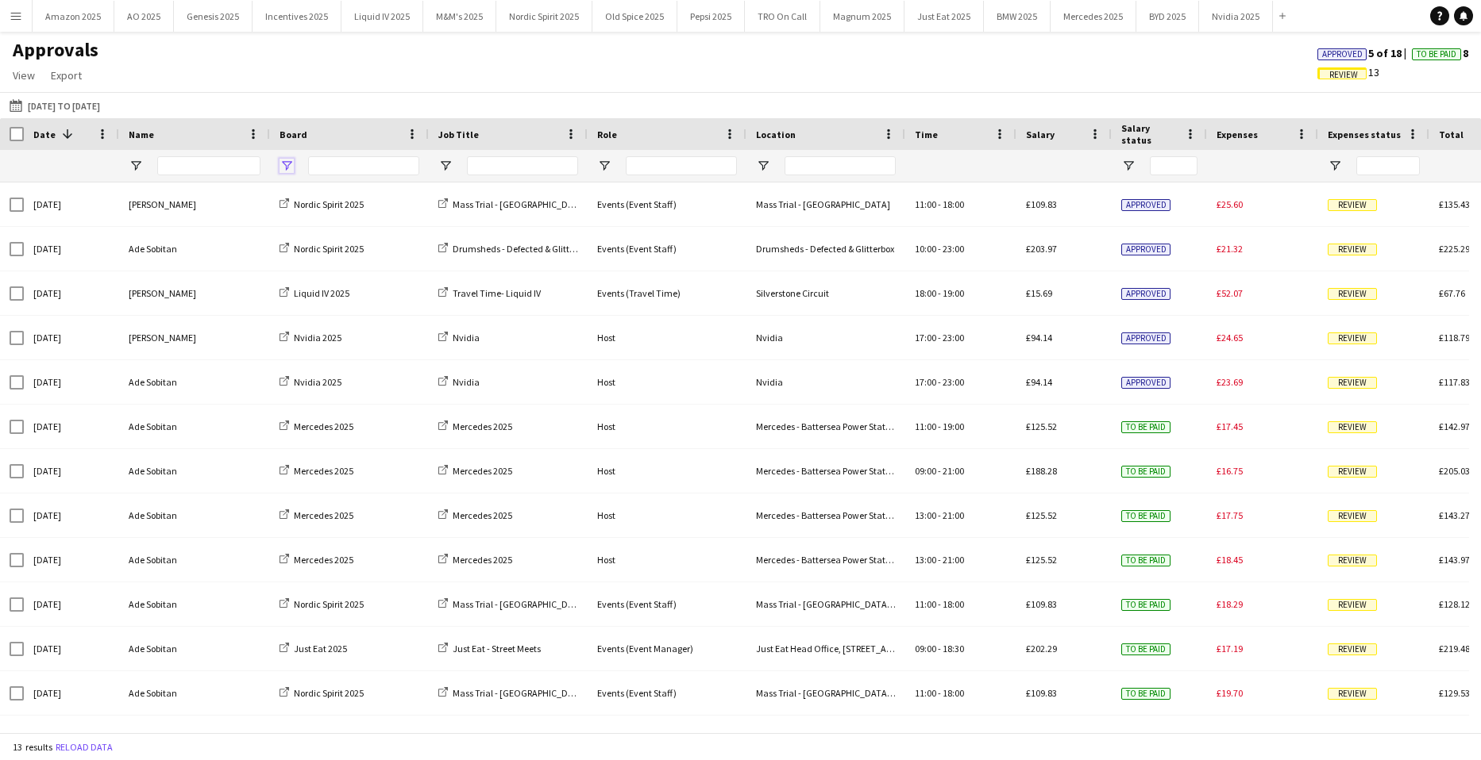
click at [287, 166] on span "Open Filter Menu" at bounding box center [286, 166] width 14 height 14
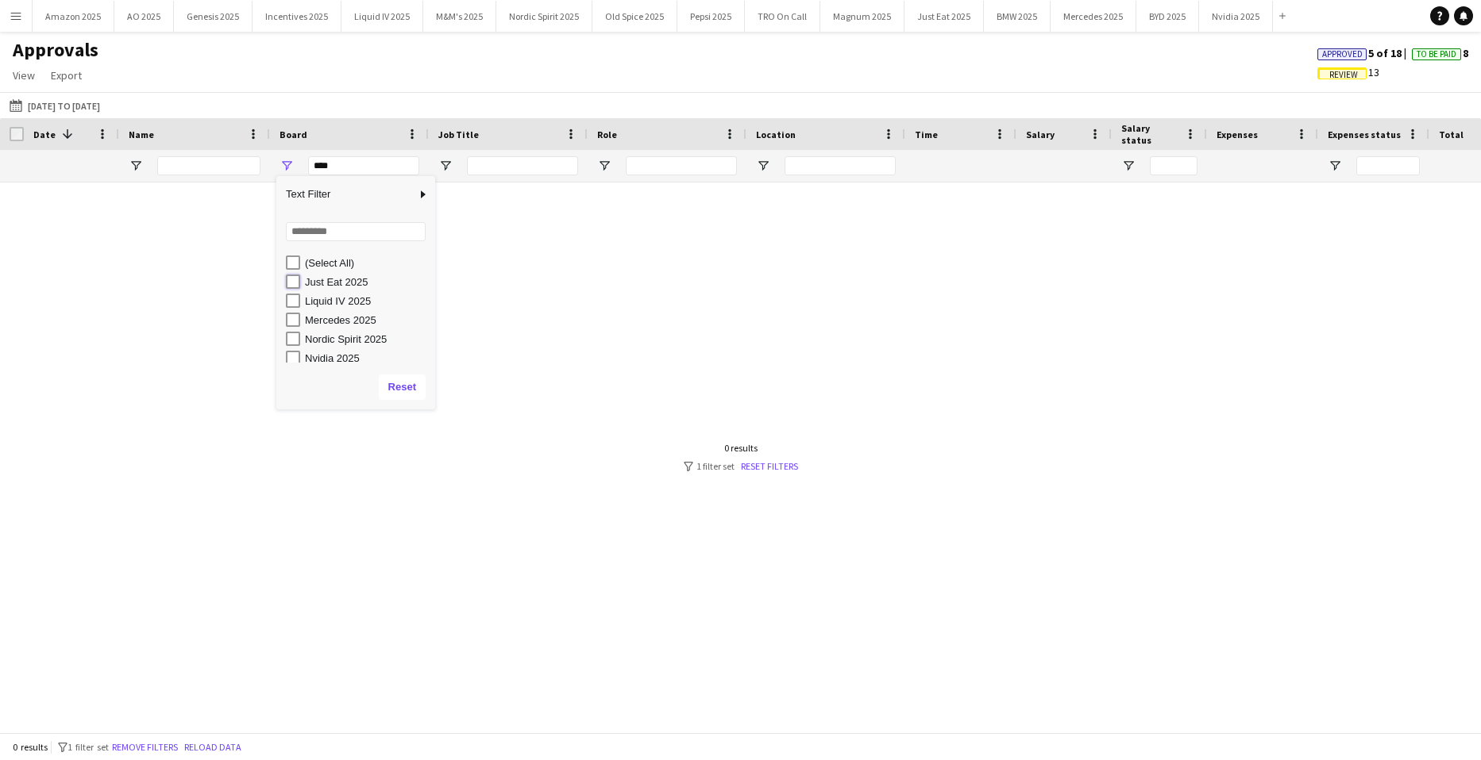
type input "**********"
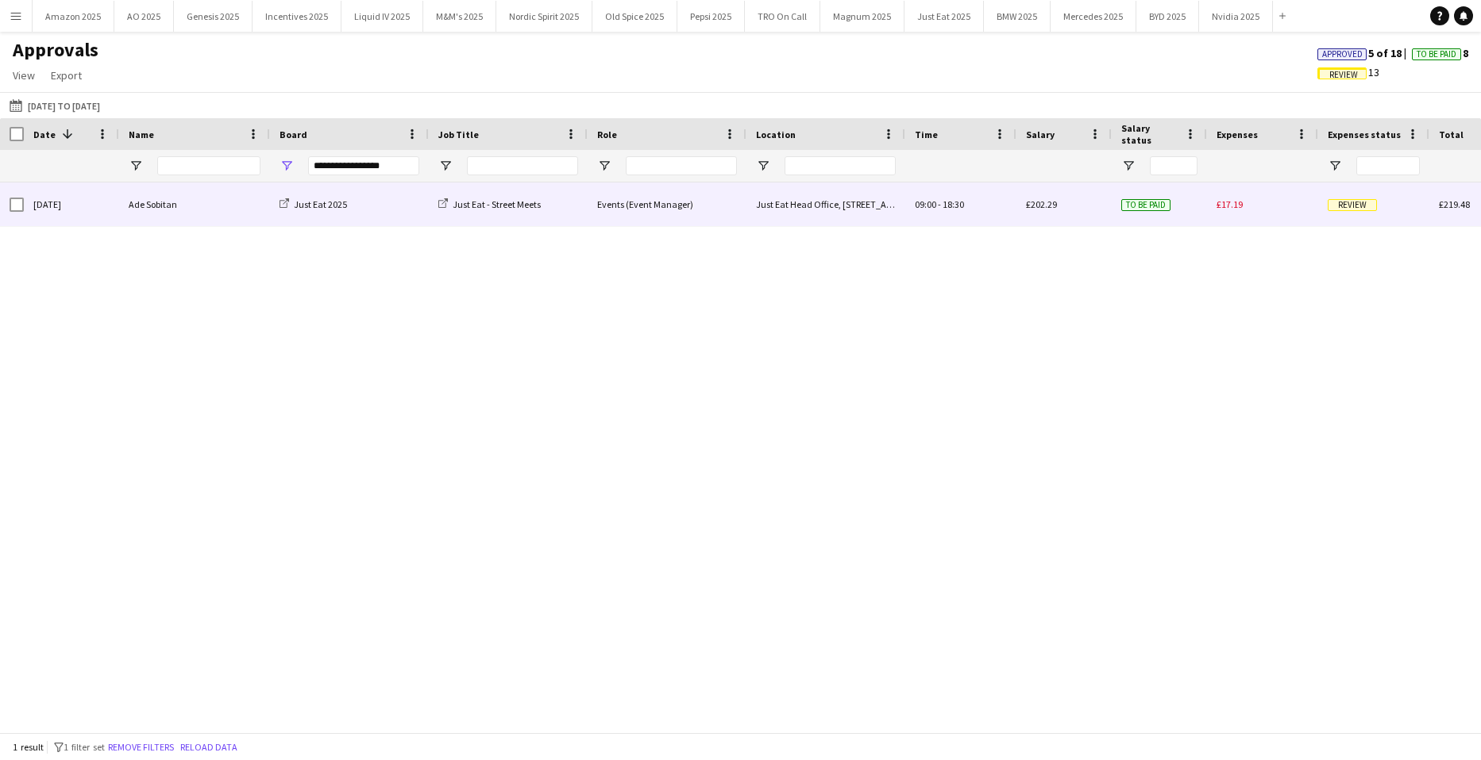
click at [1337, 205] on span "Review" at bounding box center [1351, 205] width 49 height 12
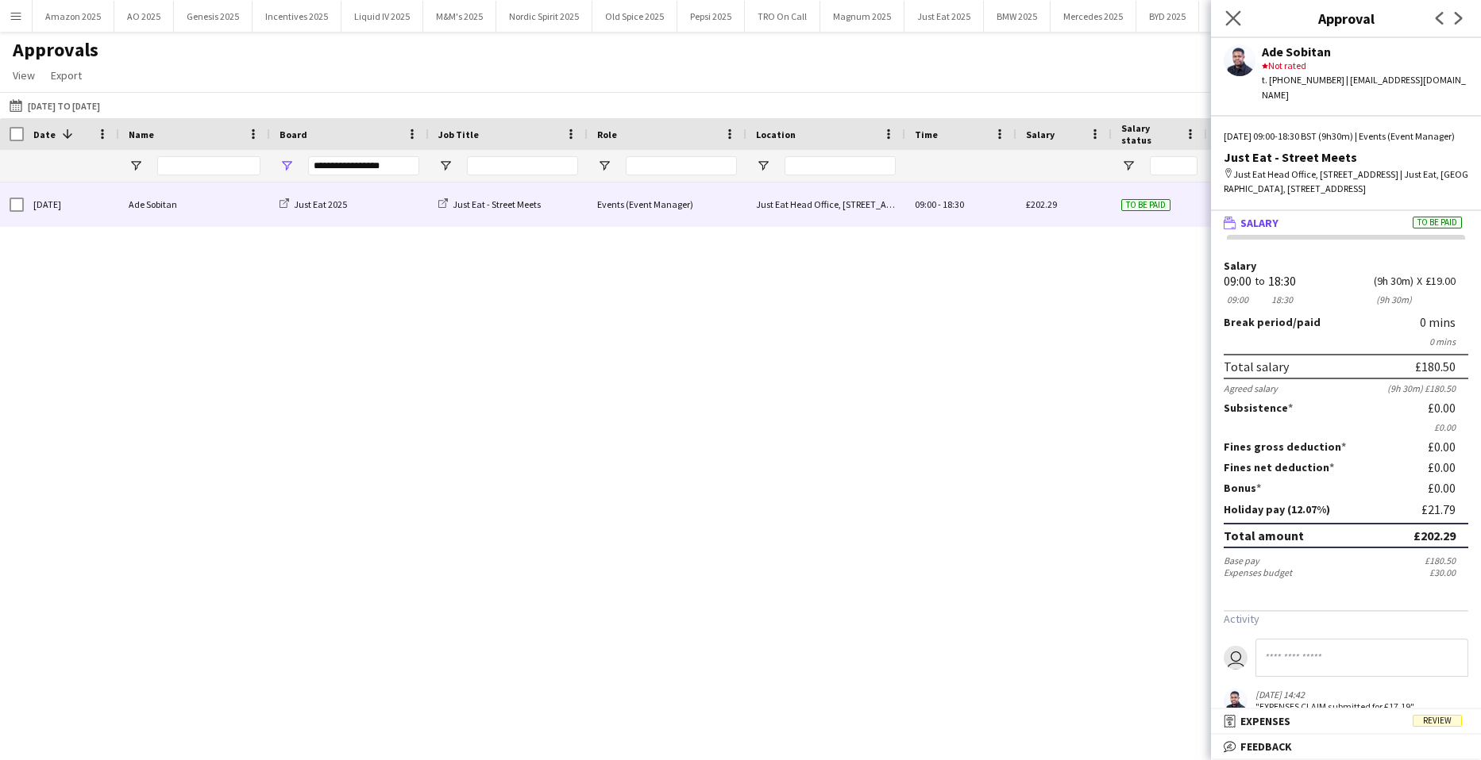
click at [1233, 8] on app-icon "Close pop-in" at bounding box center [1233, 18] width 23 height 23
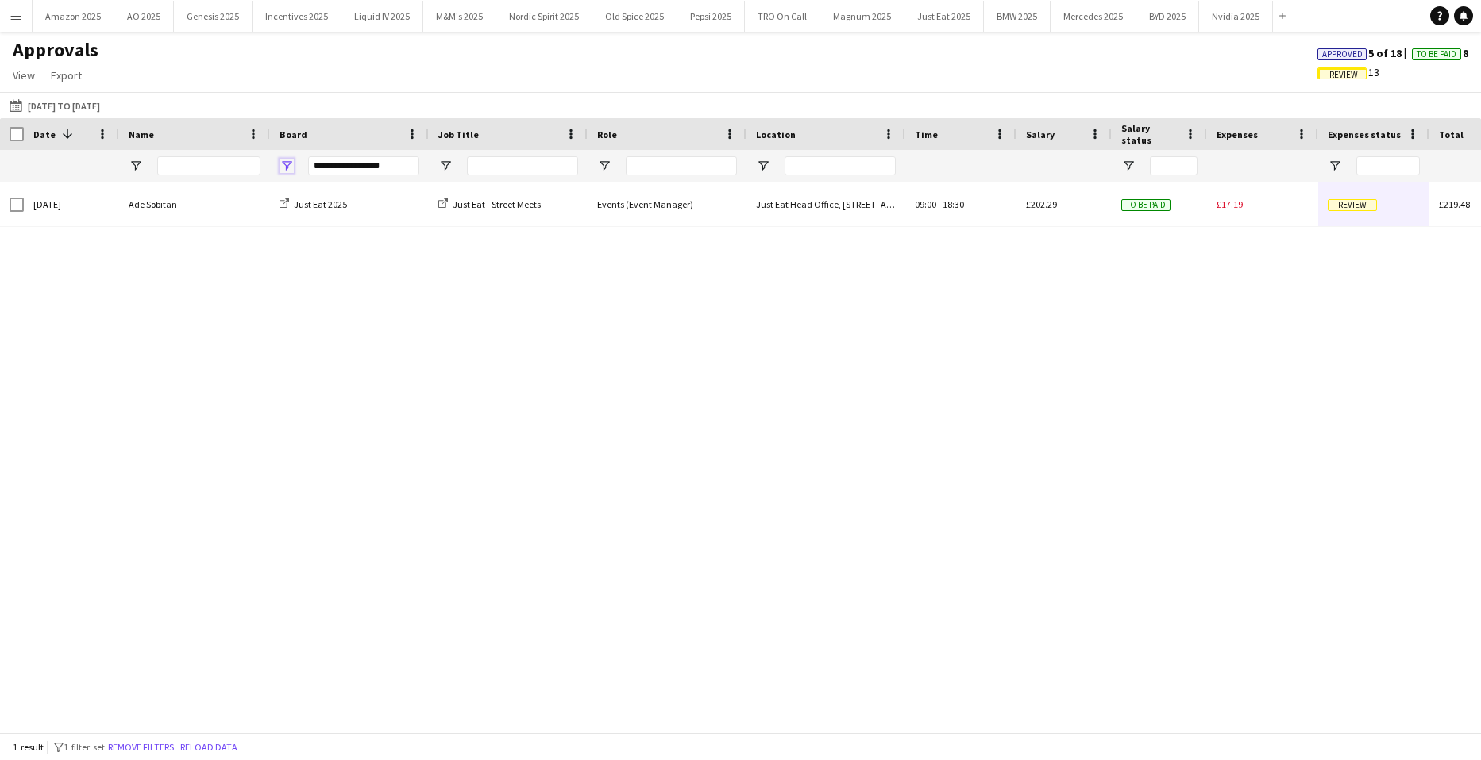
click at [290, 161] on span "Open Filter Menu" at bounding box center [286, 166] width 14 height 14
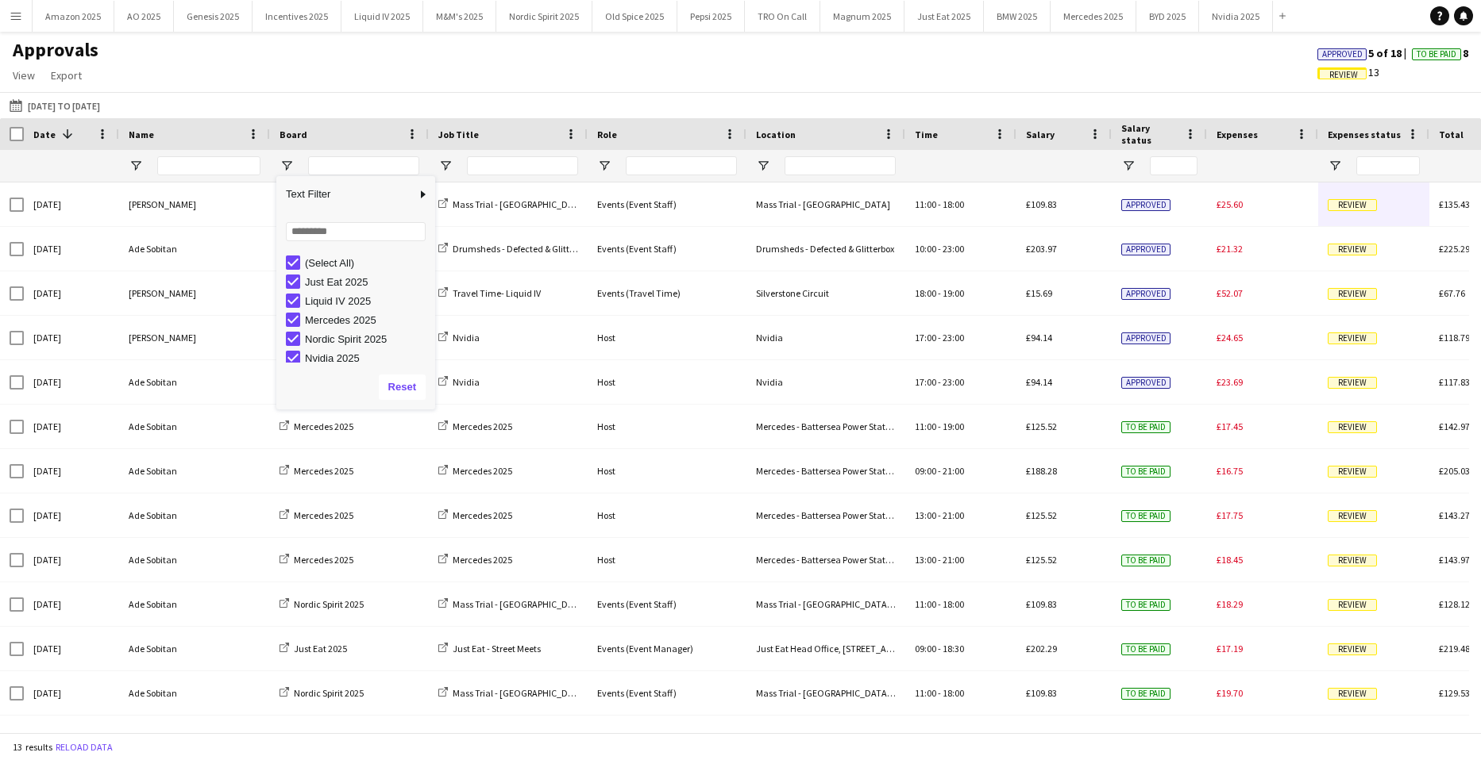
click at [18, 17] on app-icon "Menu" at bounding box center [16, 16] width 13 height 13
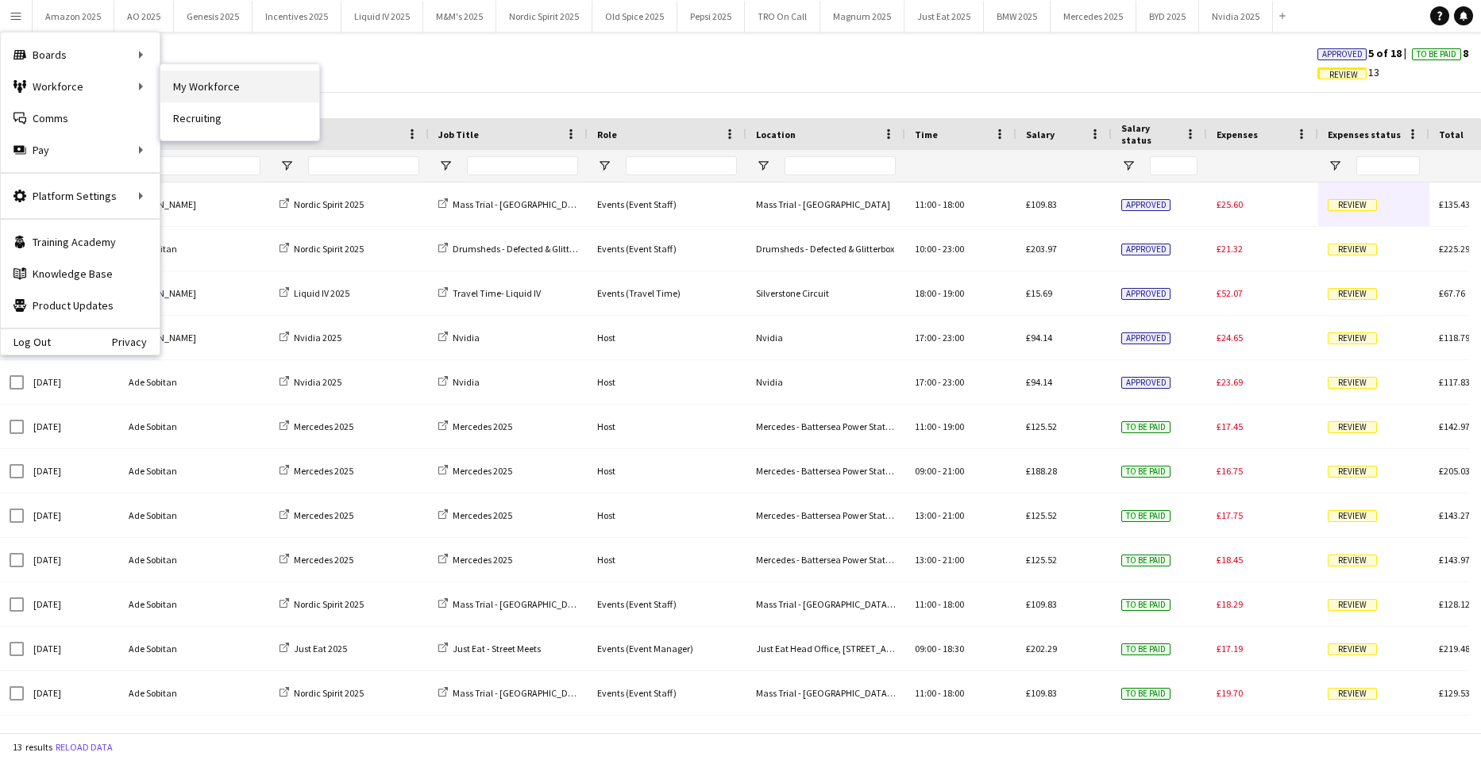
click at [180, 84] on link "My Workforce" at bounding box center [239, 87] width 159 height 32
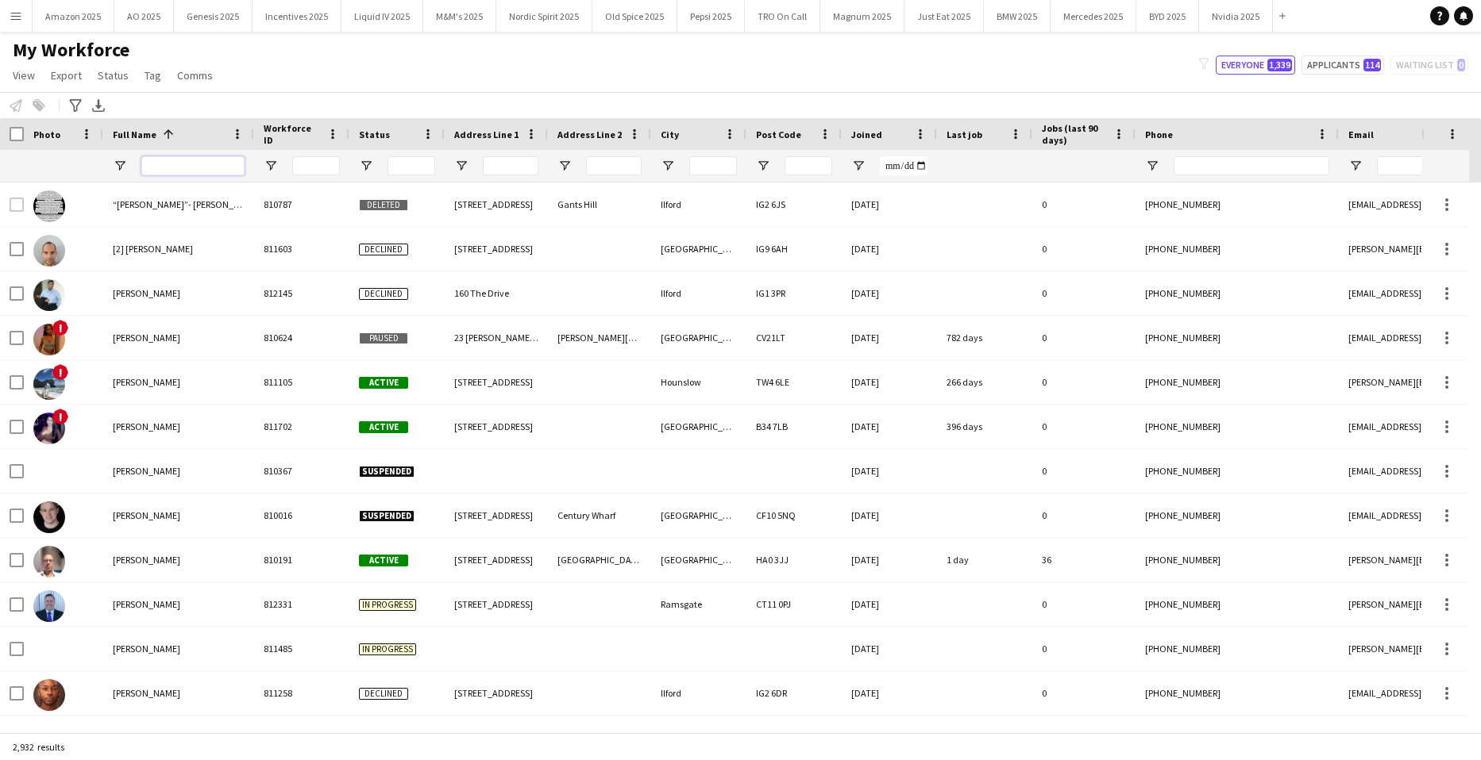
drag, startPoint x: 210, startPoint y: 168, endPoint x: 206, endPoint y: 122, distance: 46.2
click at [206, 168] on input "Full Name Filter Input" at bounding box center [192, 165] width 103 height 19
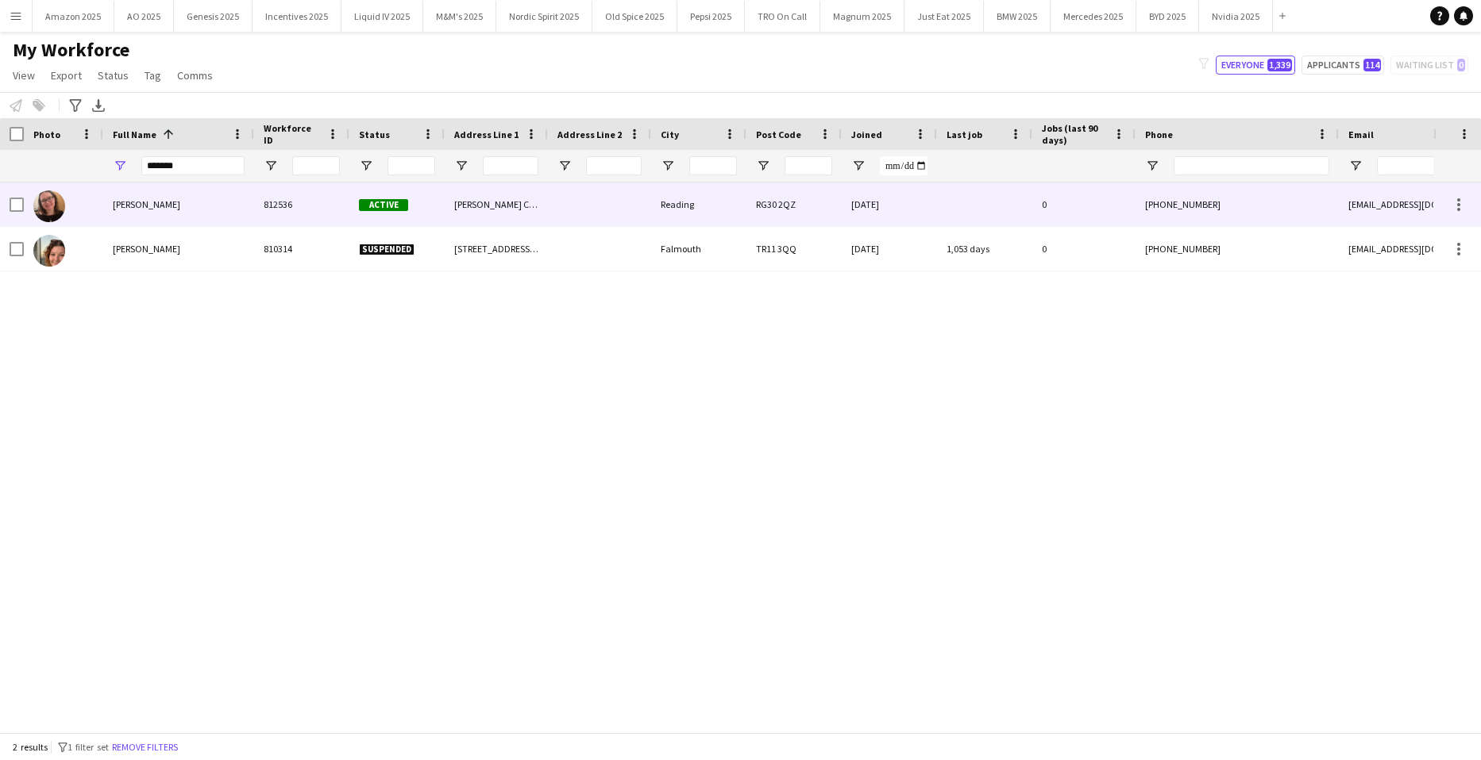
click at [140, 206] on span "Amy Colburn" at bounding box center [146, 204] width 67 height 12
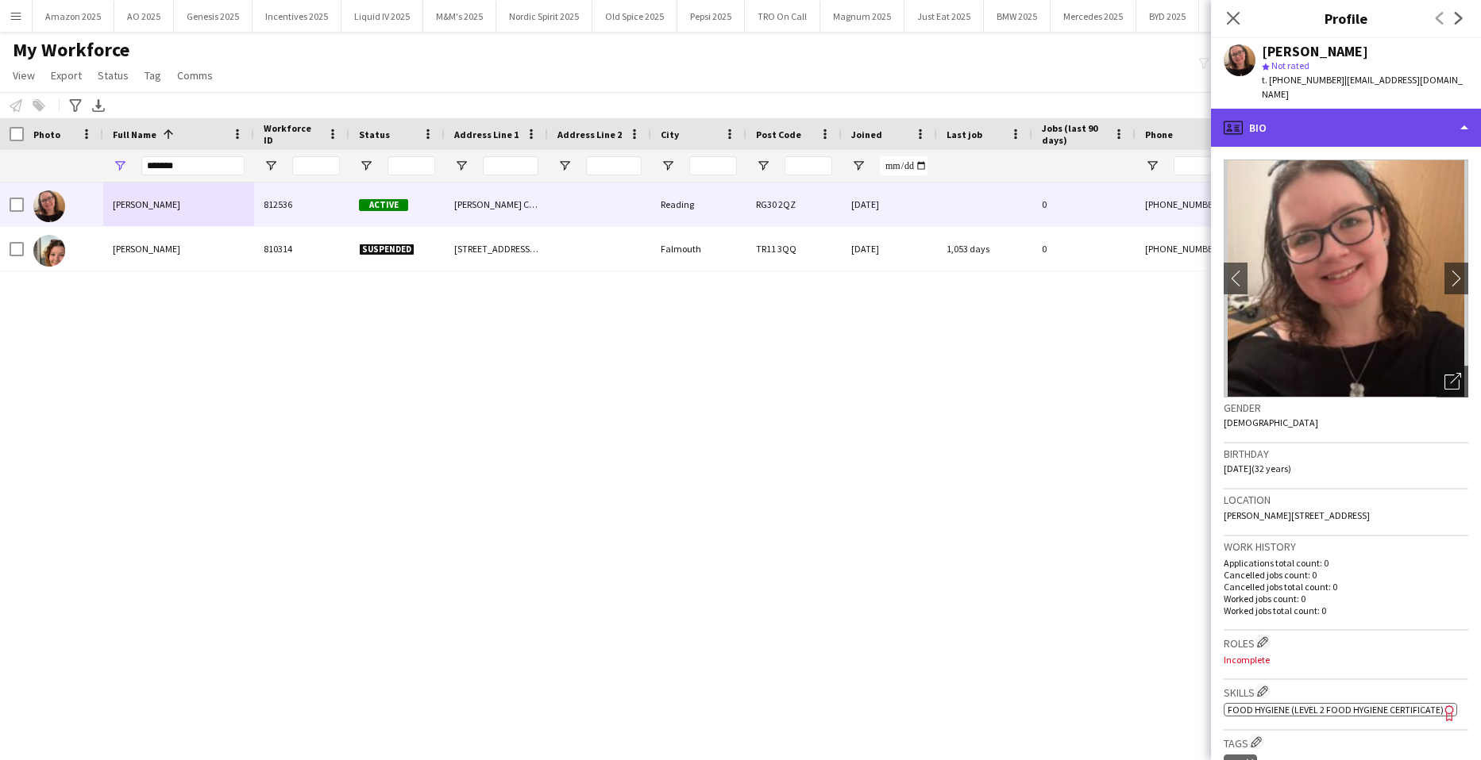
click at [1372, 112] on div "profile Bio" at bounding box center [1346, 128] width 270 height 38
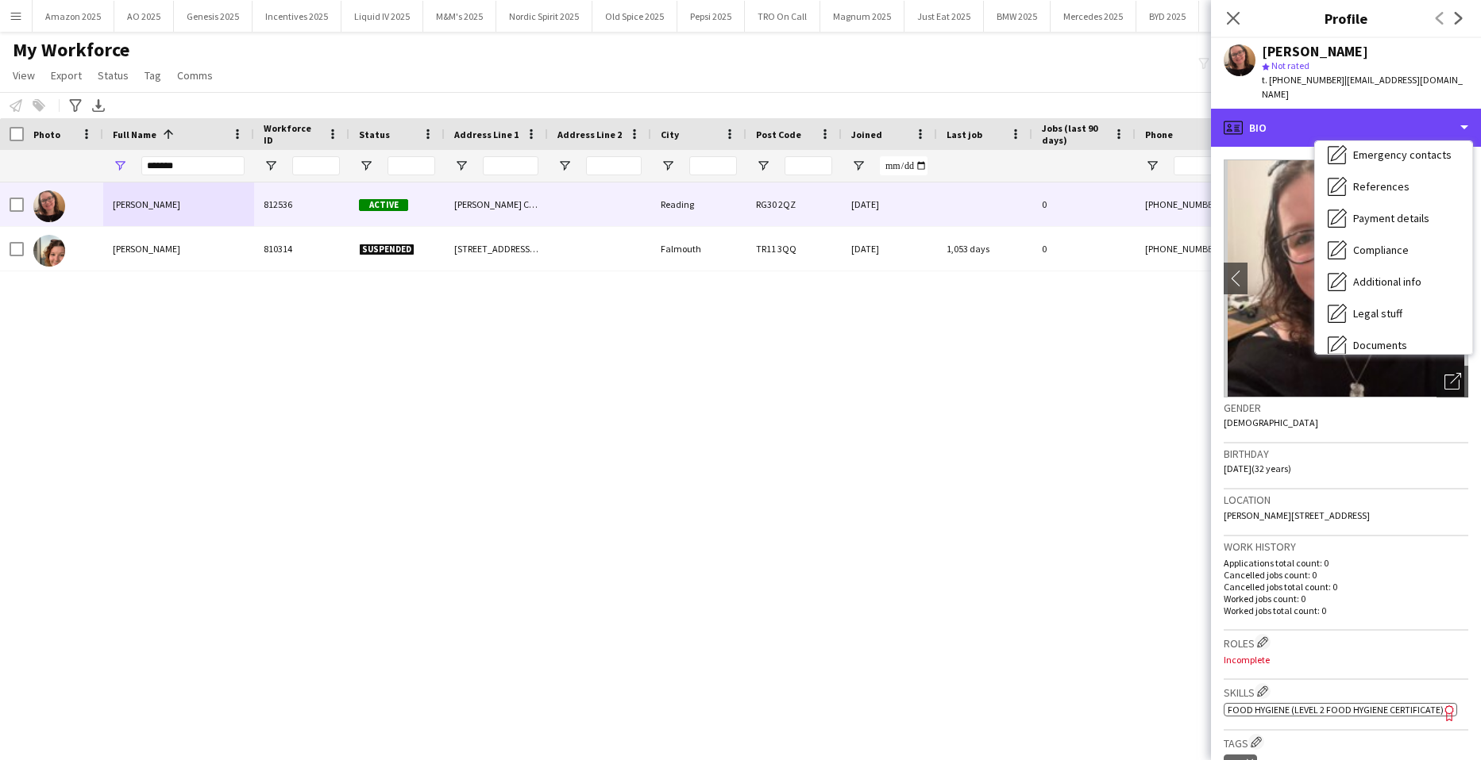
scroll to position [213, 0]
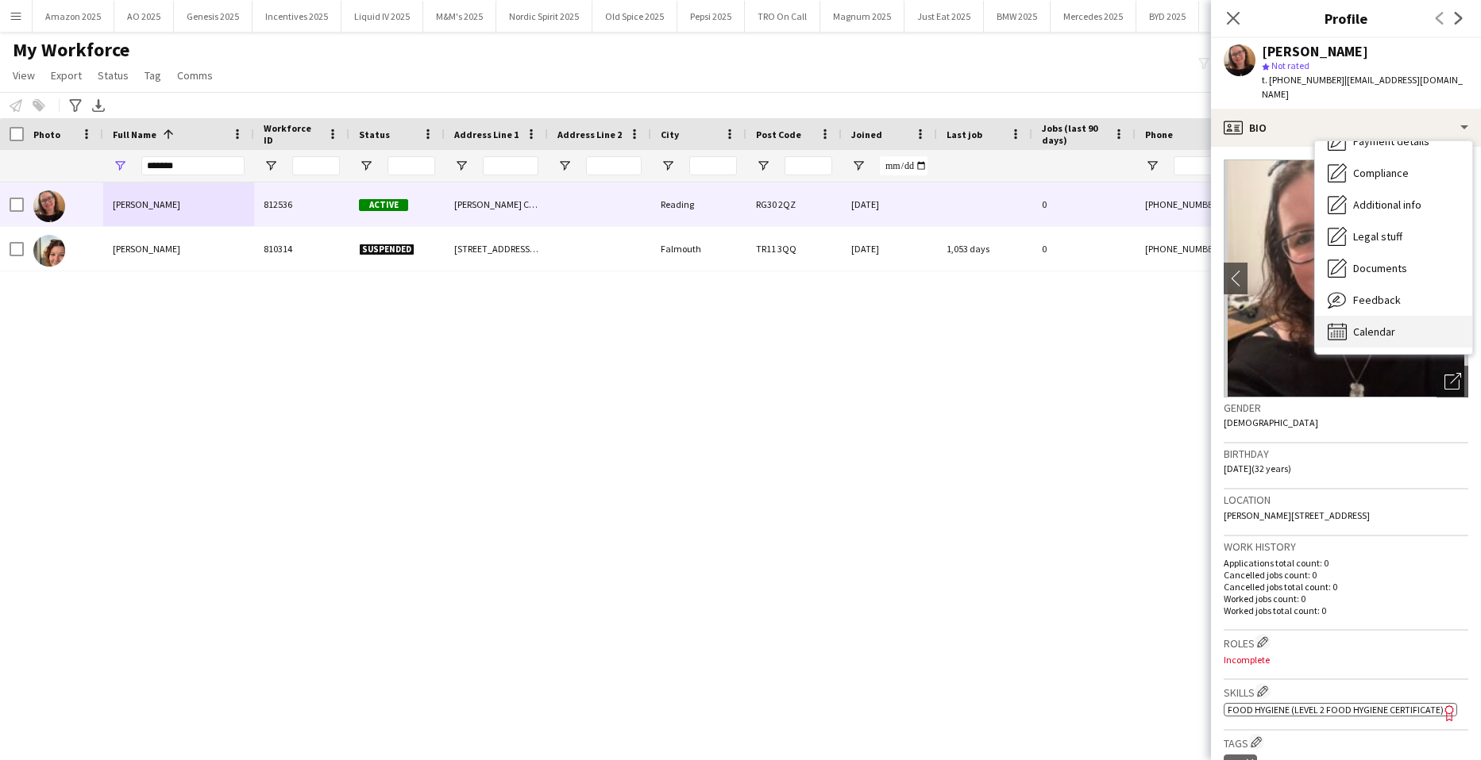
click at [1387, 316] on div "Calendar Calendar" at bounding box center [1393, 332] width 157 height 32
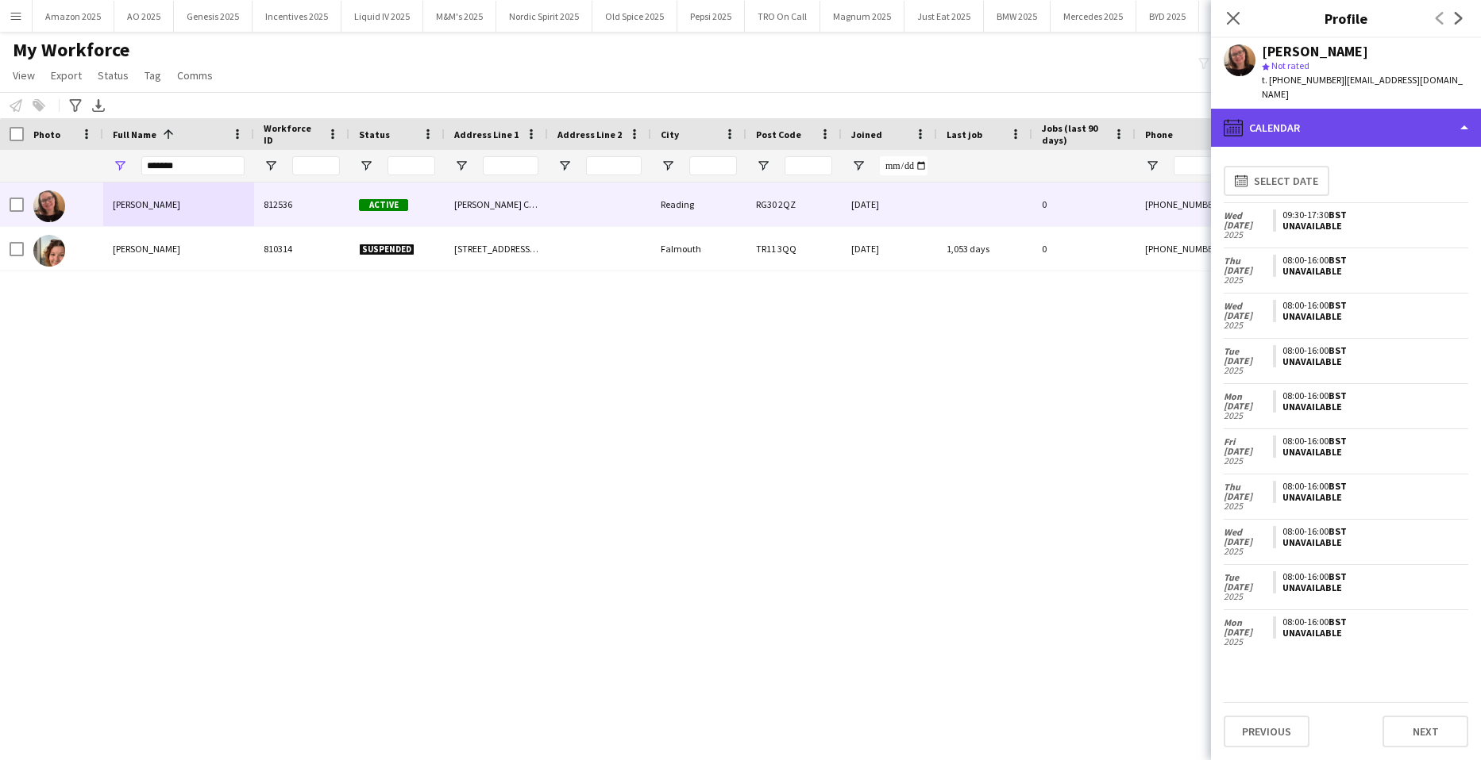
click at [1391, 113] on div "calendar-full Calendar" at bounding box center [1346, 128] width 270 height 38
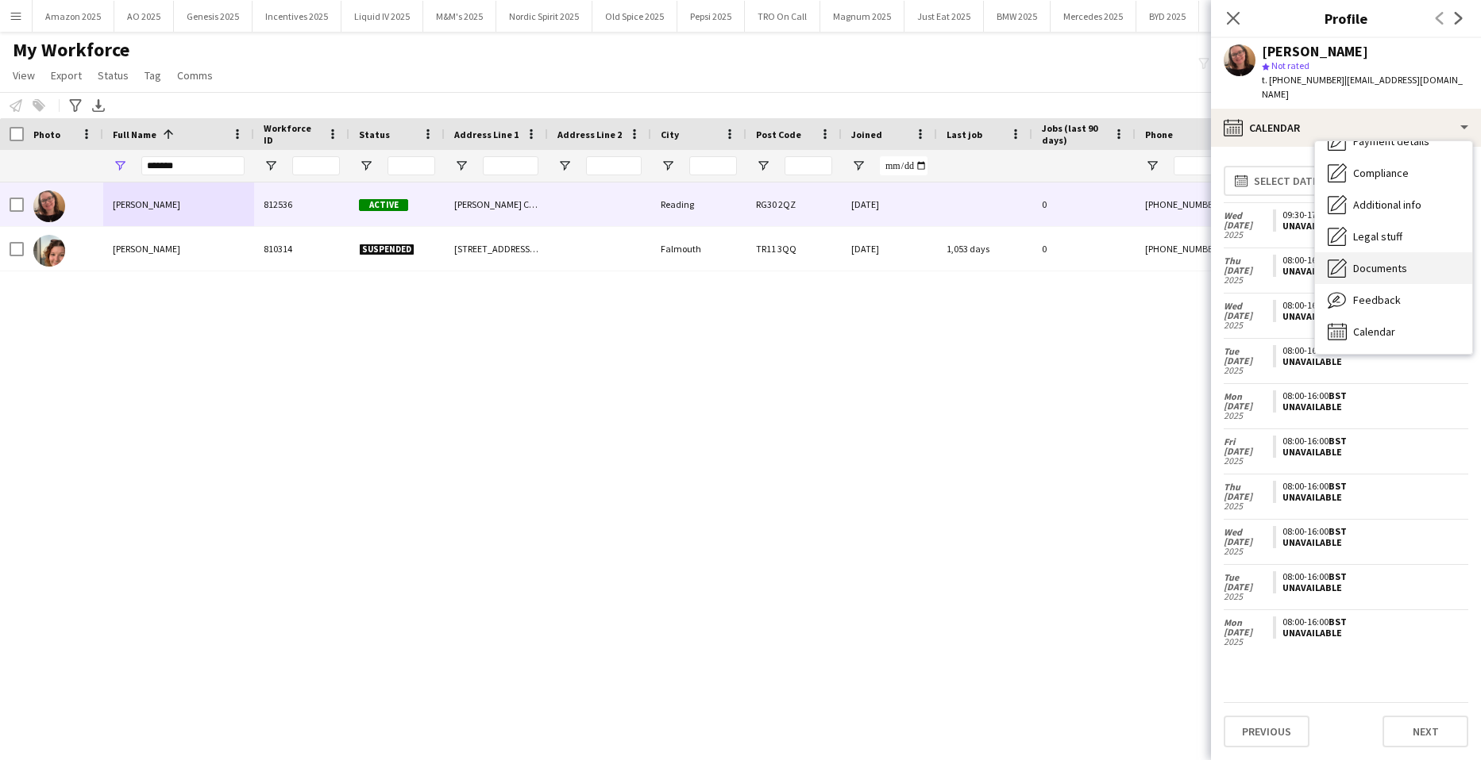
click at [1376, 261] on span "Documents" at bounding box center [1380, 268] width 54 height 14
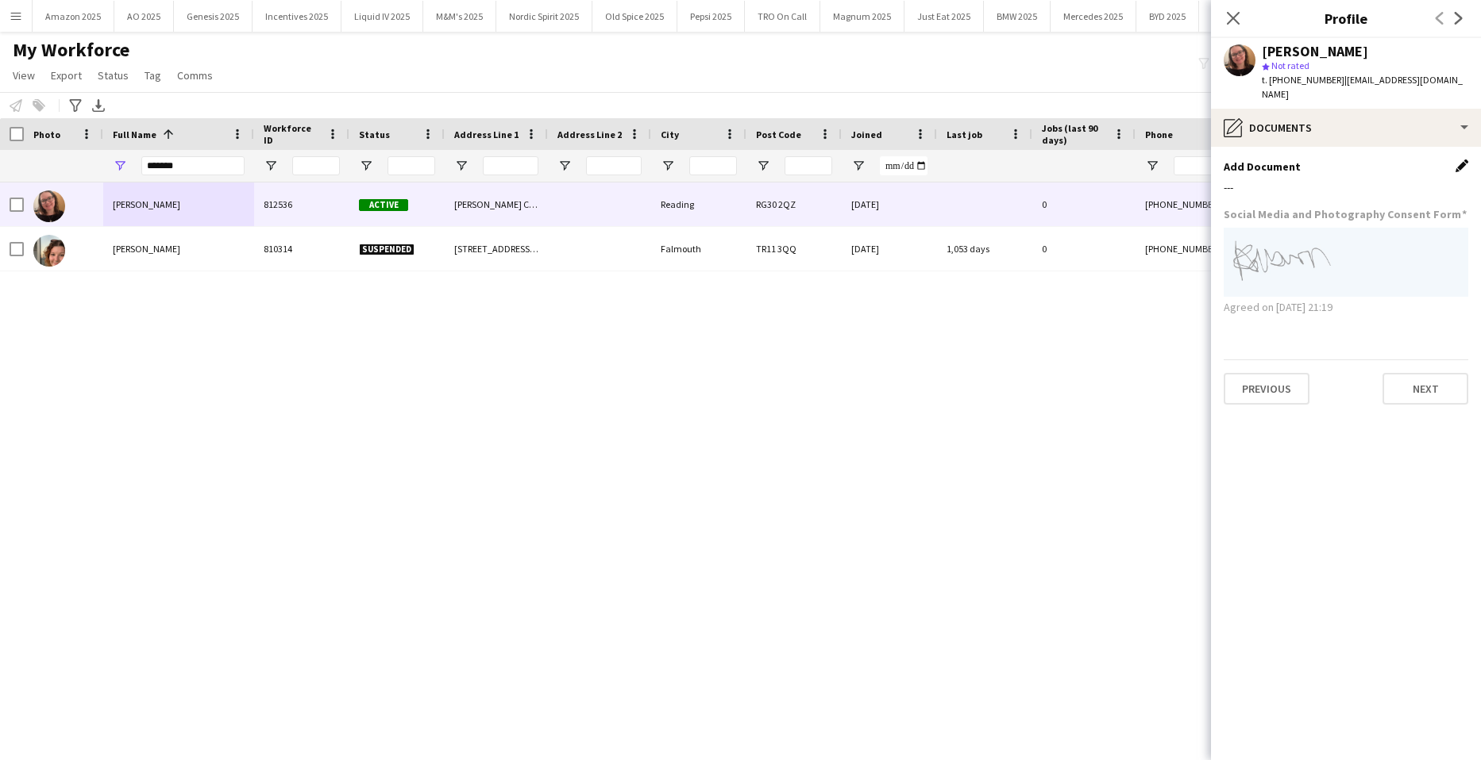
click at [1461, 160] on app-icon "Edit this field" at bounding box center [1461, 166] width 13 height 13
click at [1438, 180] on button "Upload new file" at bounding box center [1418, 192] width 99 height 25
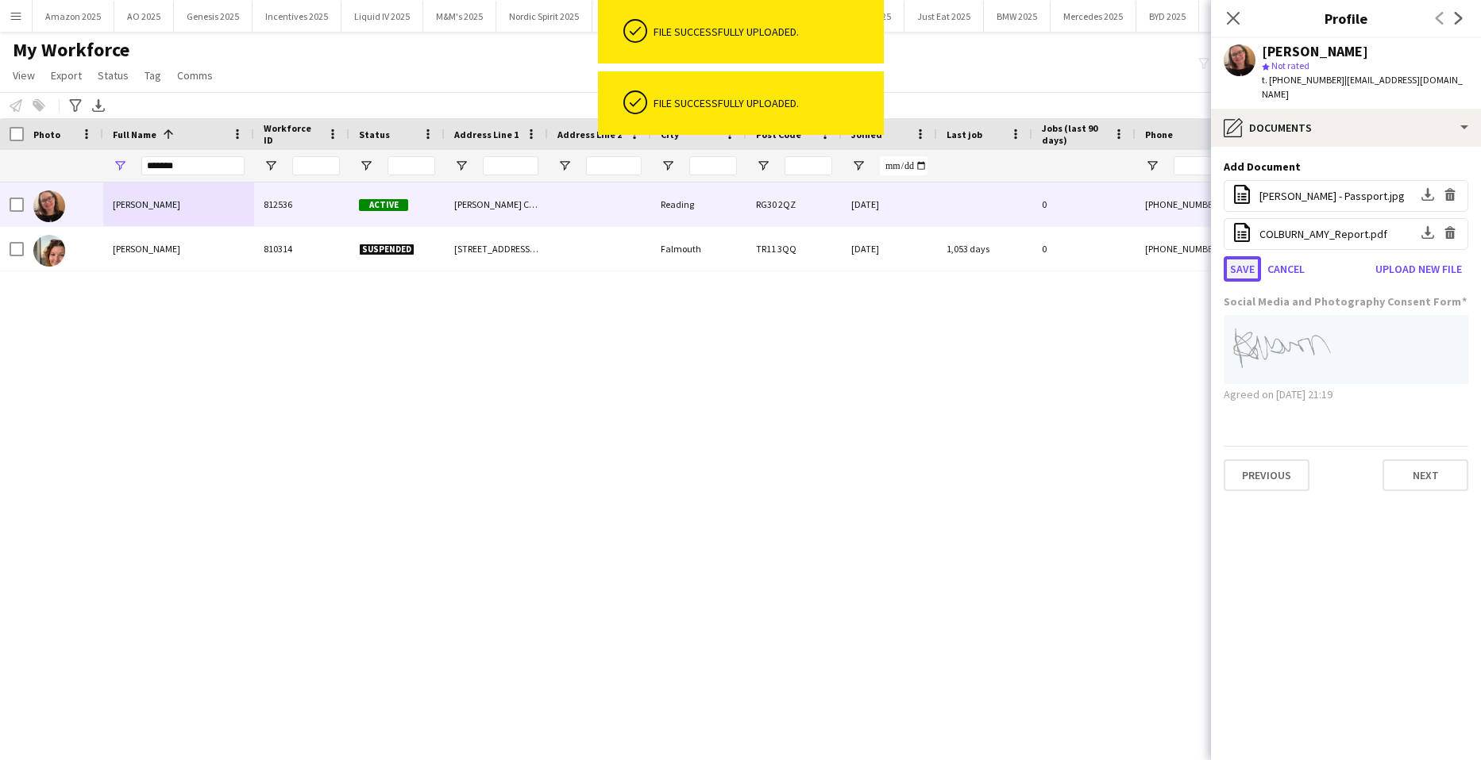
click at [1238, 258] on button "Save" at bounding box center [1241, 268] width 37 height 25
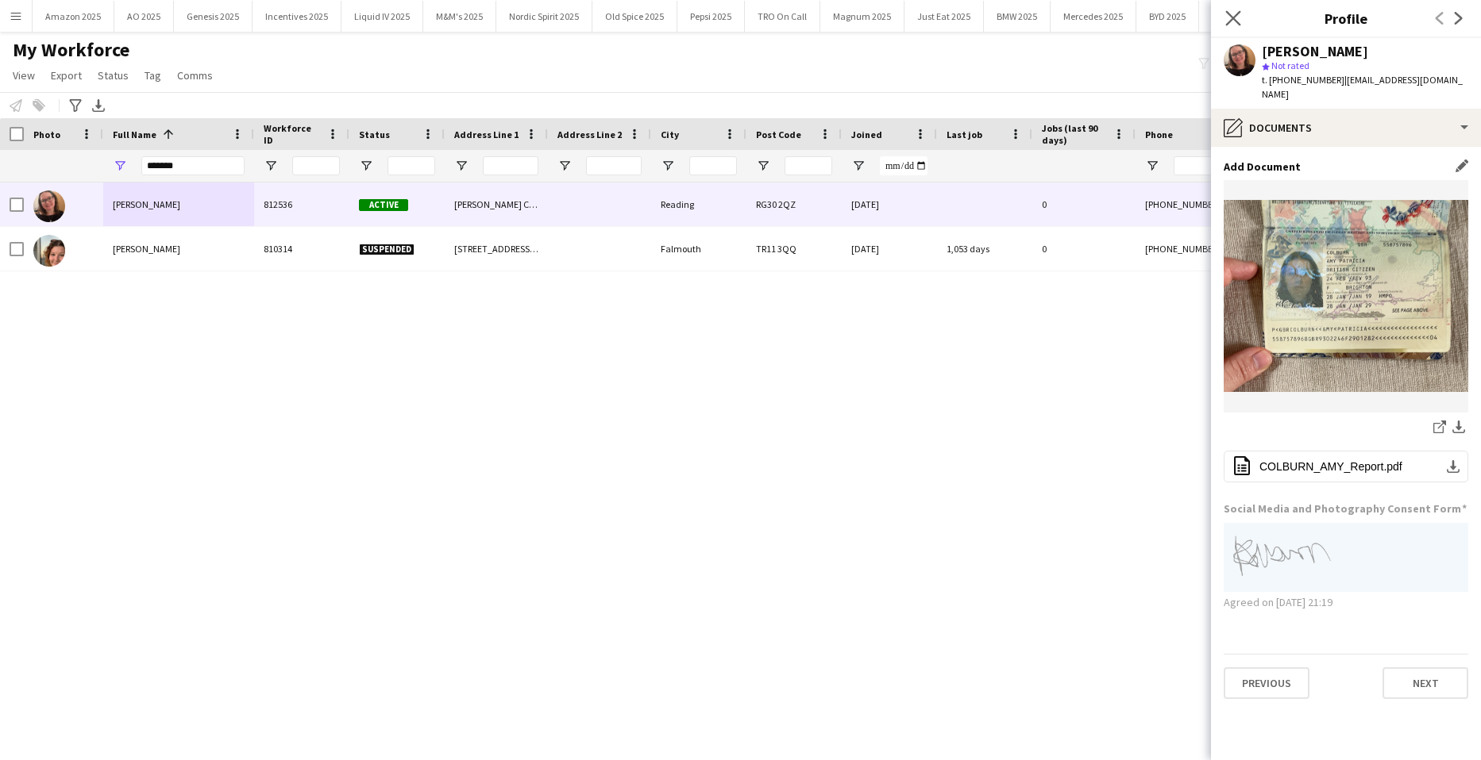
drag, startPoint x: 1232, startPoint y: 9, endPoint x: 1391, endPoint y: 213, distance: 258.5
click at [1233, 9] on app-icon "Close pop-in" at bounding box center [1232, 18] width 19 height 19
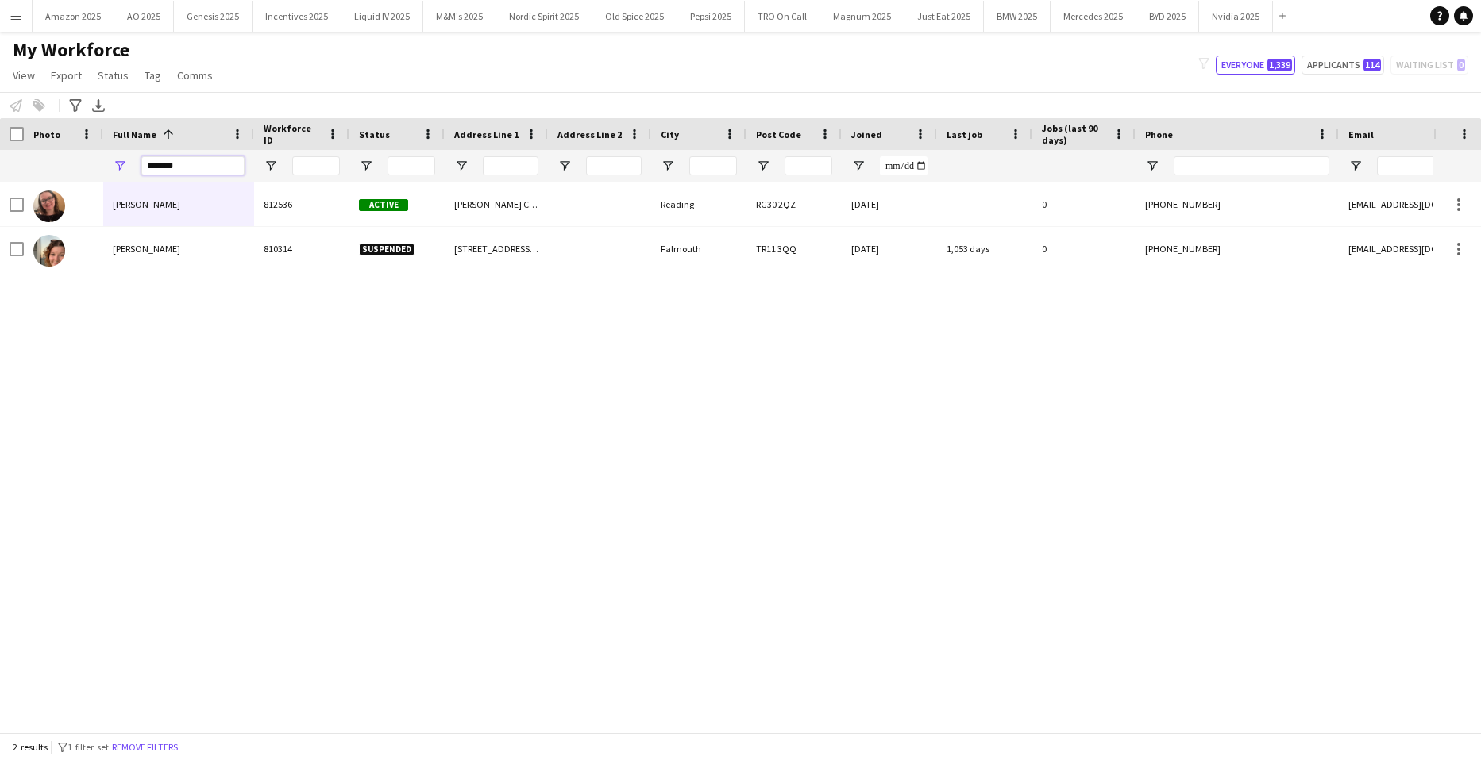
drag, startPoint x: 190, startPoint y: 160, endPoint x: -40, endPoint y: 189, distance: 232.1
click at [0, 189] on html "Menu Boards Boards Boards All jobs Status Workforce Workforce My Workforce Recr…" at bounding box center [740, 380] width 1481 height 760
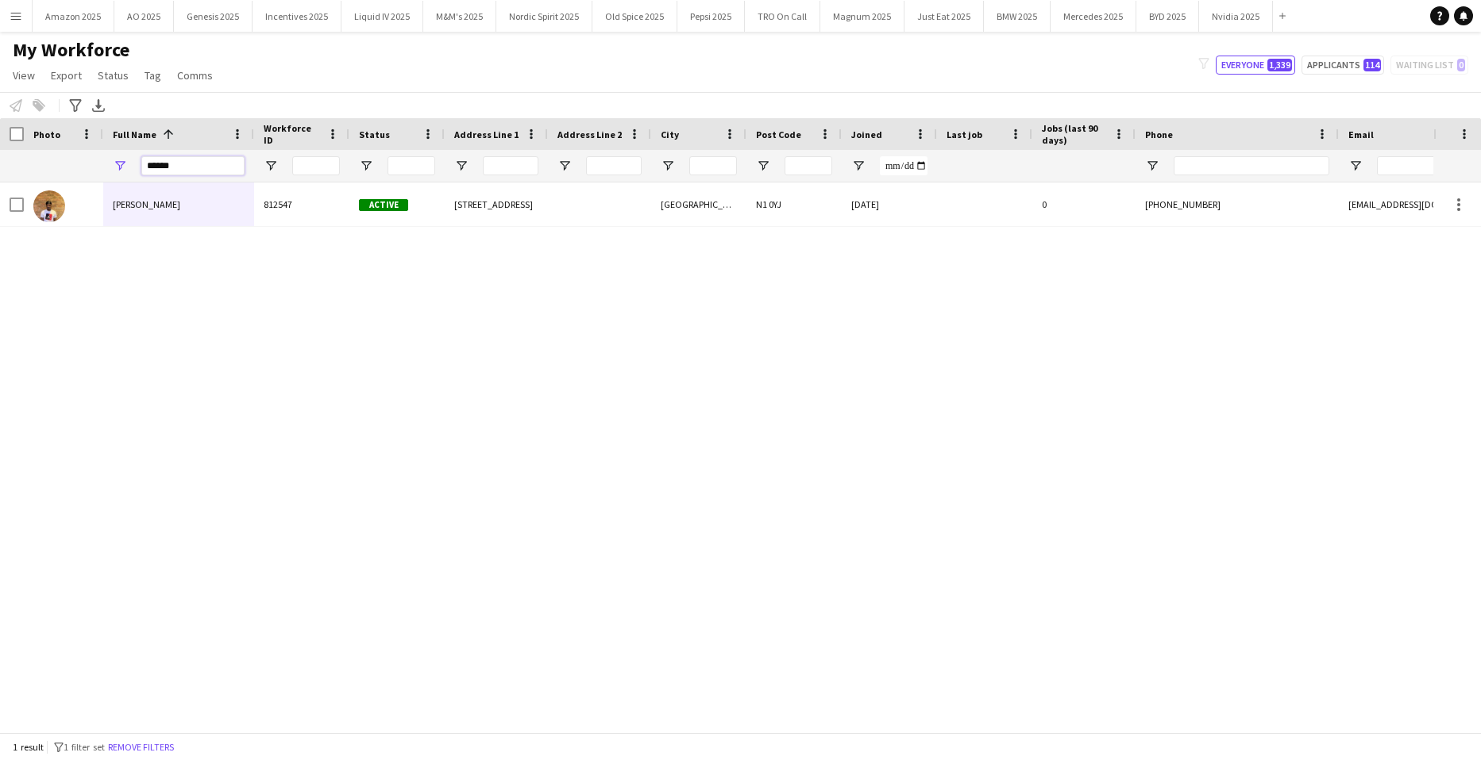
type input "******"
drag, startPoint x: 173, startPoint y: 167, endPoint x: -40, endPoint y: 177, distance: 213.8
click at [0, 177] on html "Menu Boards Boards Boards All jobs Status Workforce Workforce My Workforce Recr…" at bounding box center [740, 380] width 1481 height 760
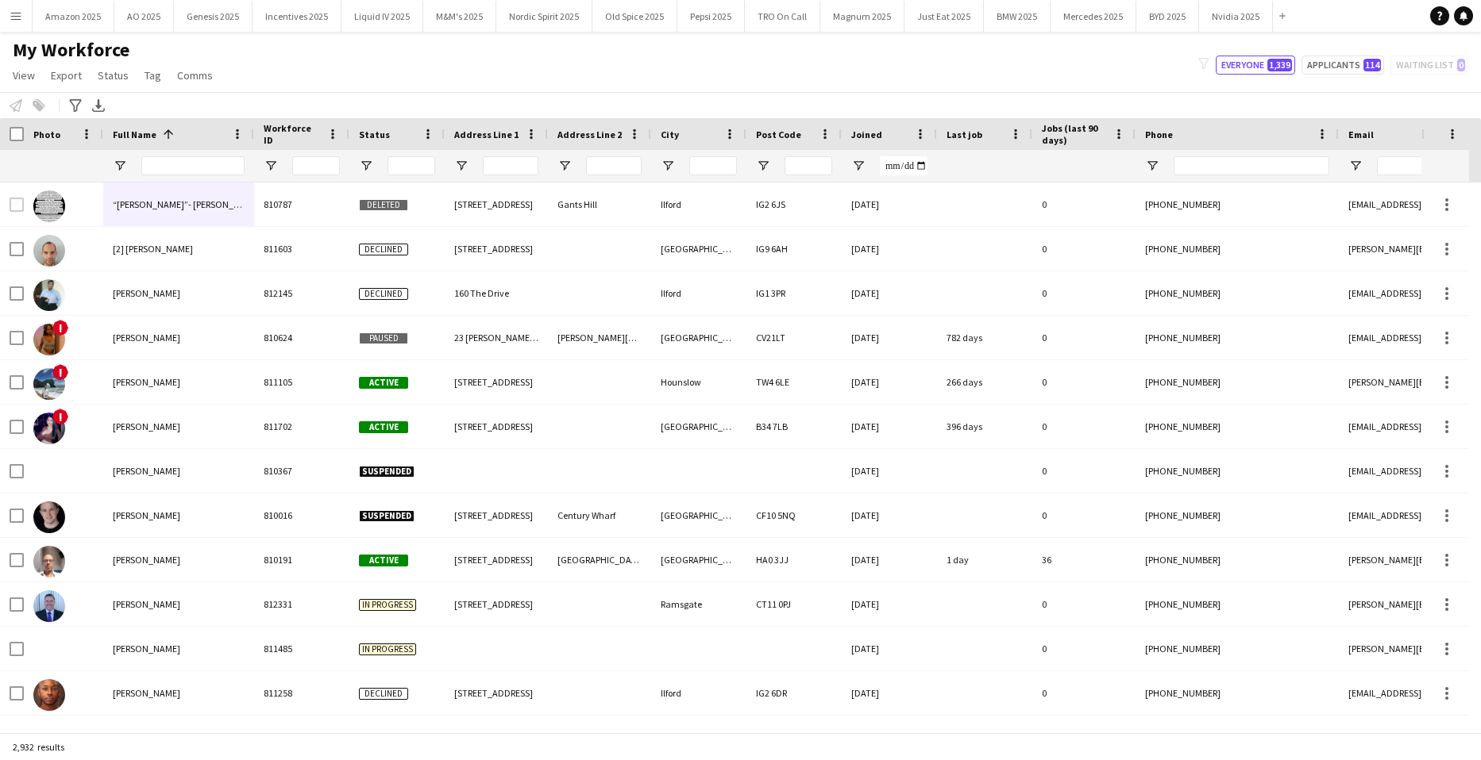
click at [13, 11] on app-icon "Menu" at bounding box center [16, 16] width 13 height 13
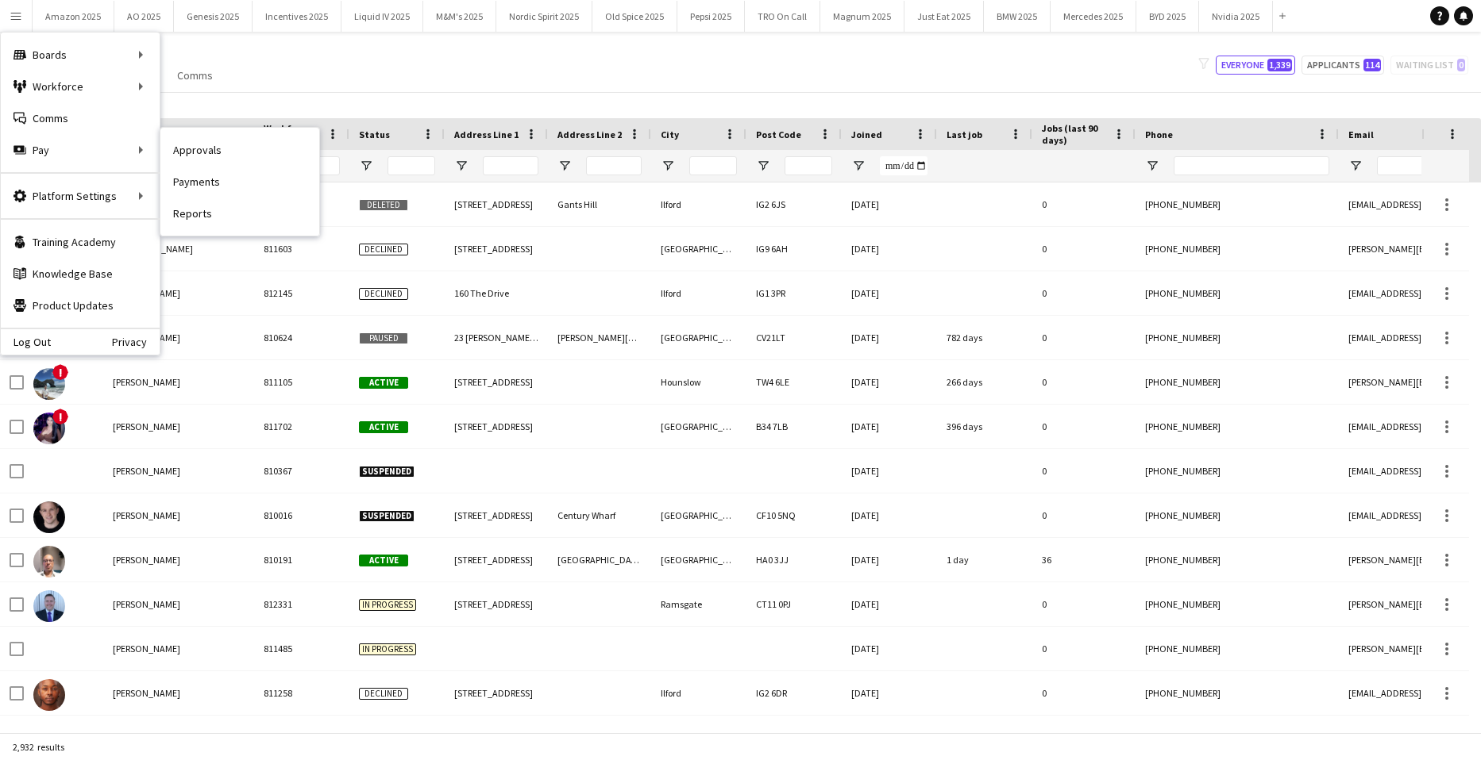
drag, startPoint x: 170, startPoint y: 148, endPoint x: 1234, endPoint y: 167, distance: 1063.9
click at [170, 148] on link "Approvals" at bounding box center [239, 150] width 159 height 32
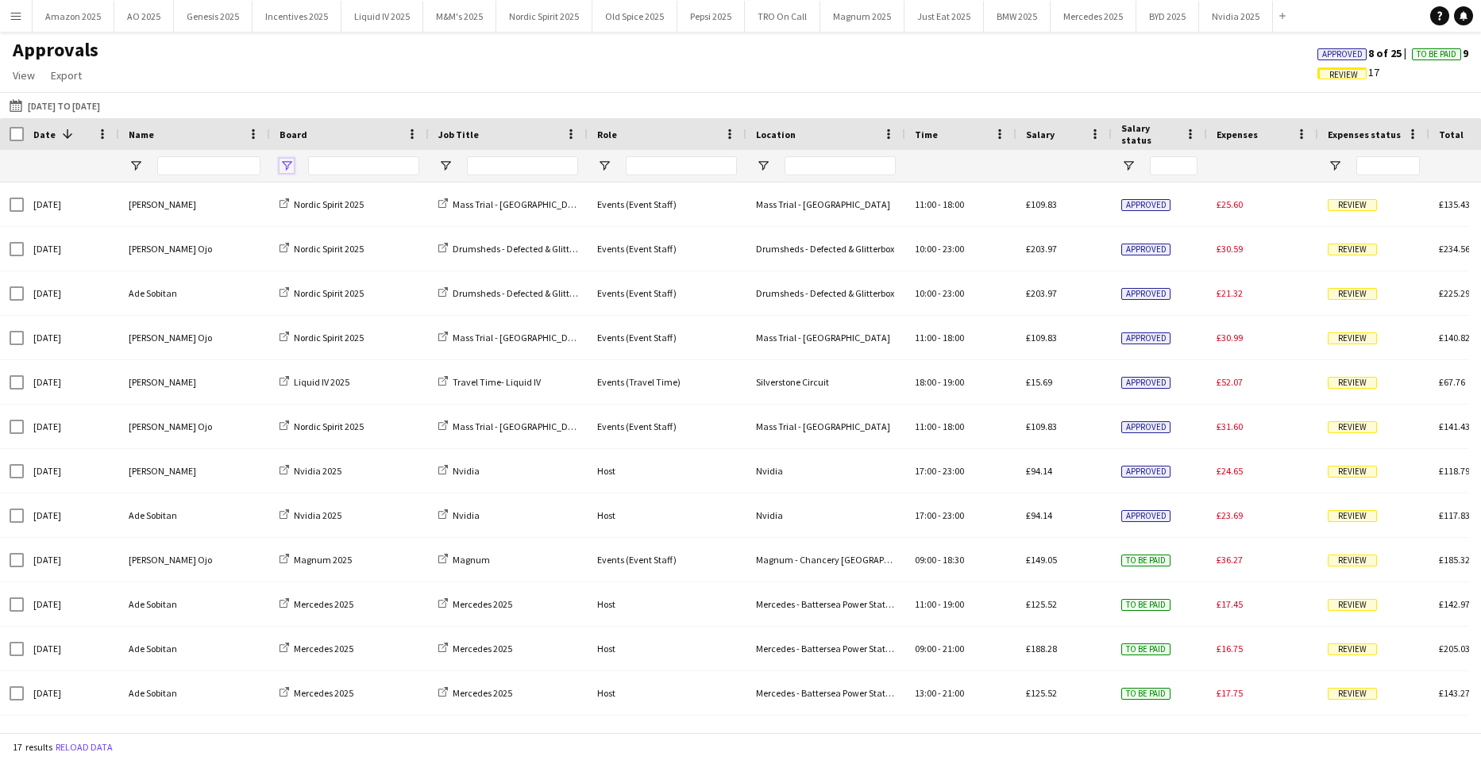
click at [287, 164] on span "Open Filter Menu" at bounding box center [286, 166] width 14 height 14
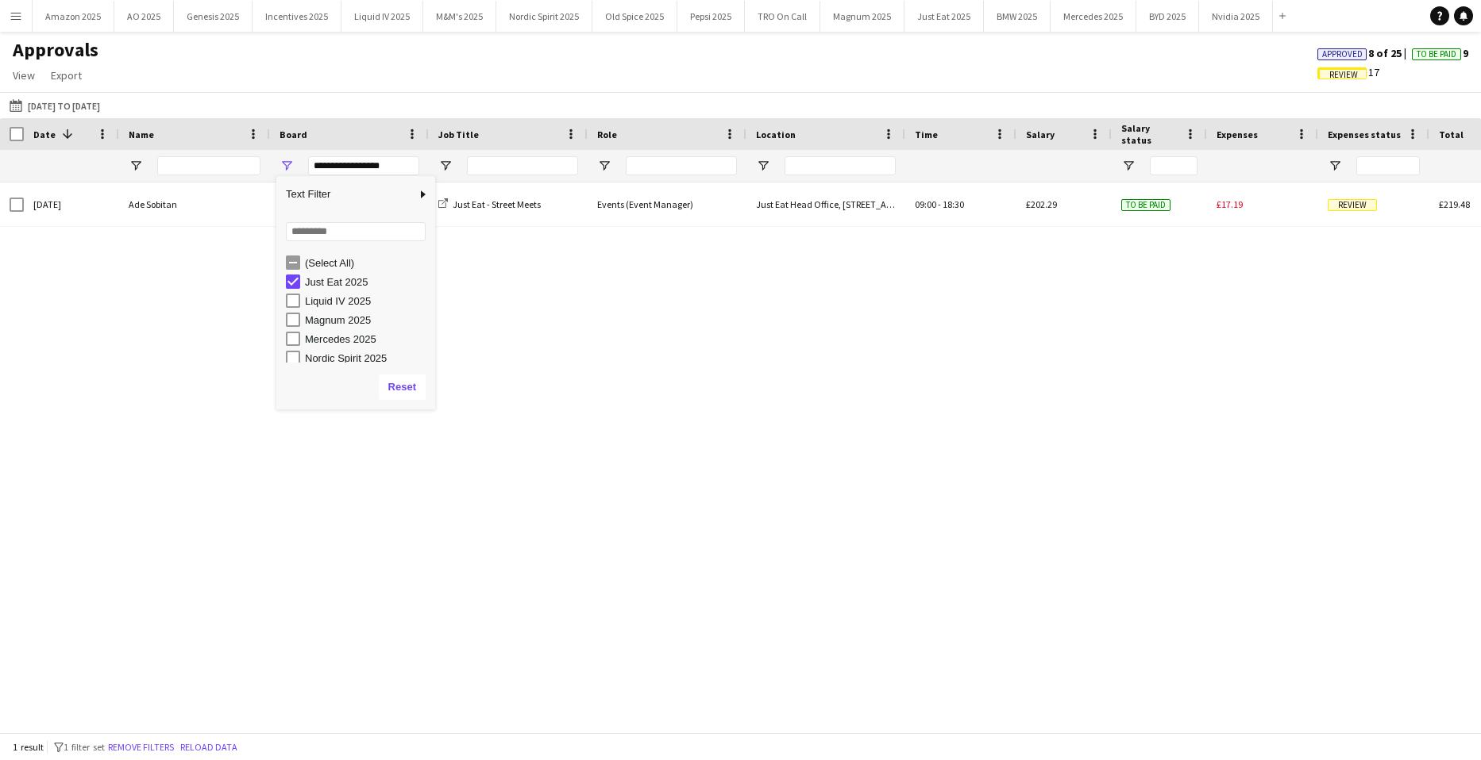
drag, startPoint x: 548, startPoint y: 514, endPoint x: 1100, endPoint y: 397, distance: 564.9
click at [549, 514] on div "Thu, 28 Aug 2025 Ade Sobitan Just Eat 2025 Just Eat - Street Meets Events (Even…" at bounding box center [740, 452] width 1481 height 538
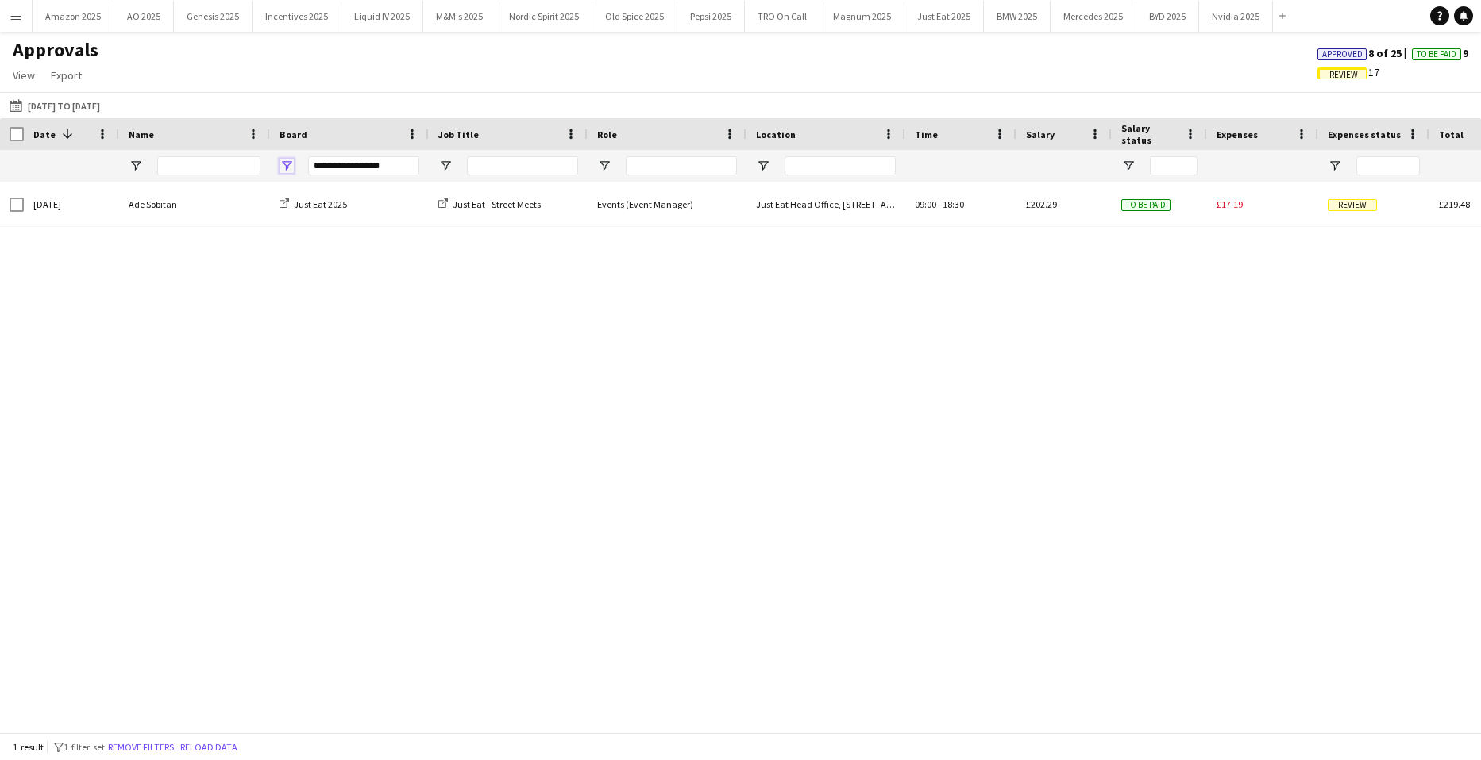
click at [291, 167] on span "Open Filter Menu" at bounding box center [286, 166] width 14 height 14
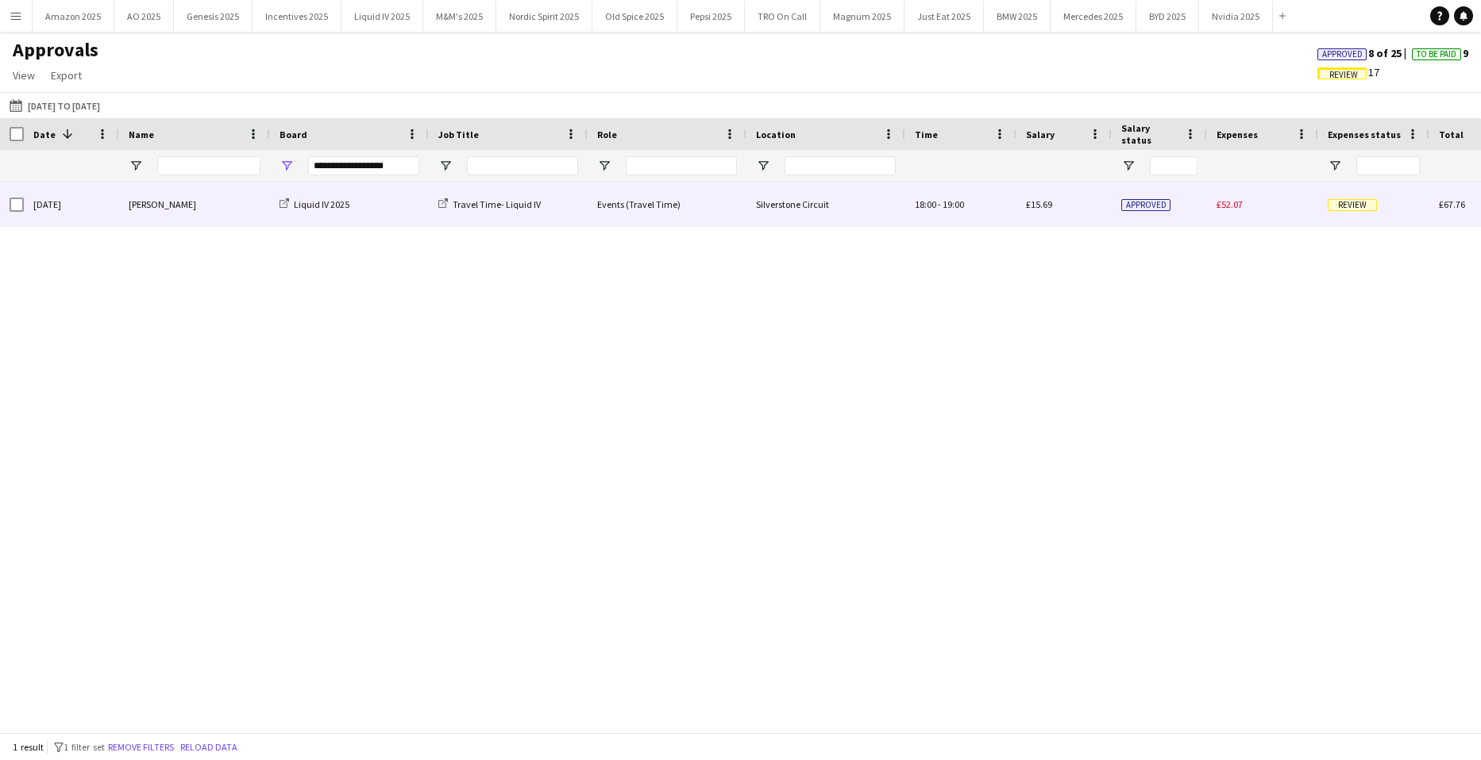
click at [1341, 205] on span "Review" at bounding box center [1351, 205] width 49 height 12
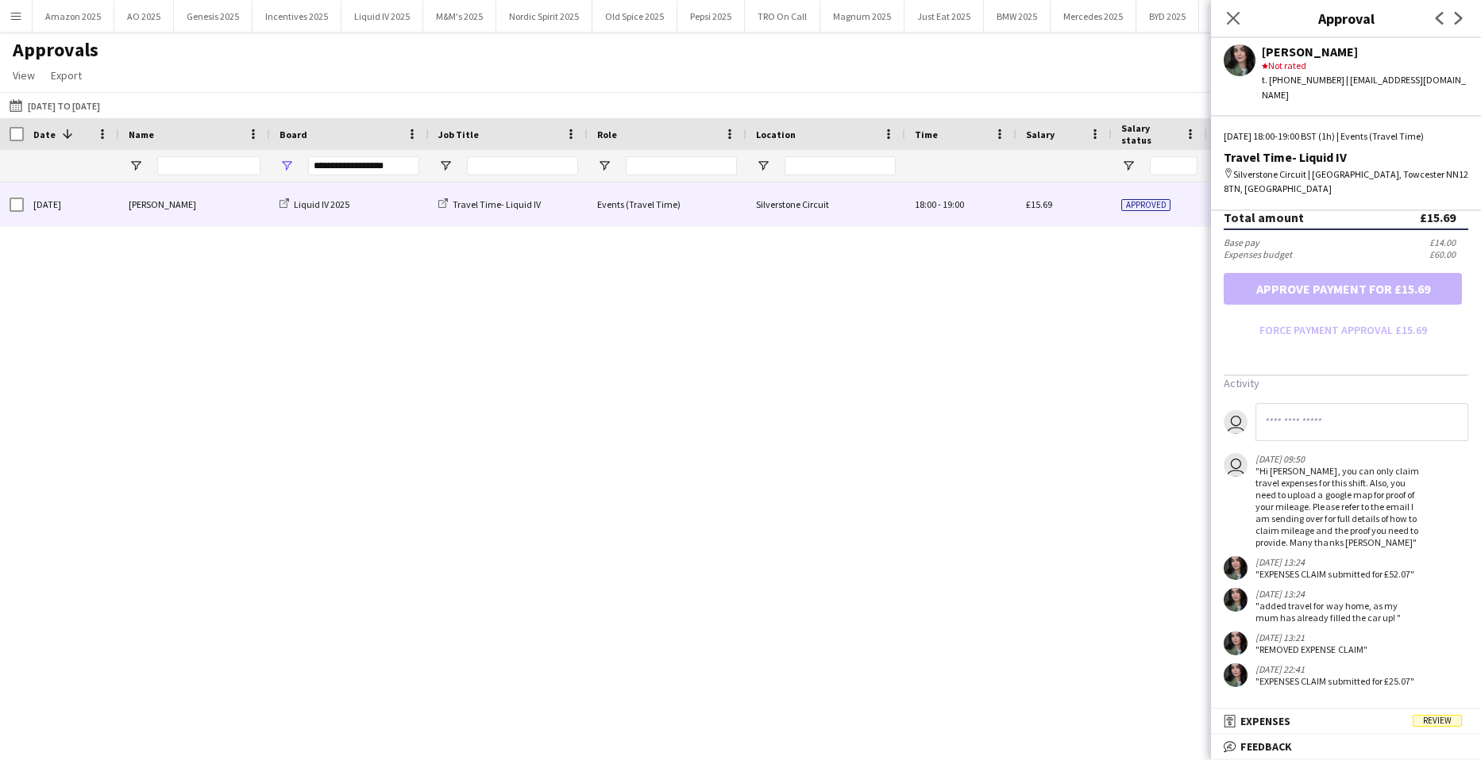
scroll to position [97, 0]
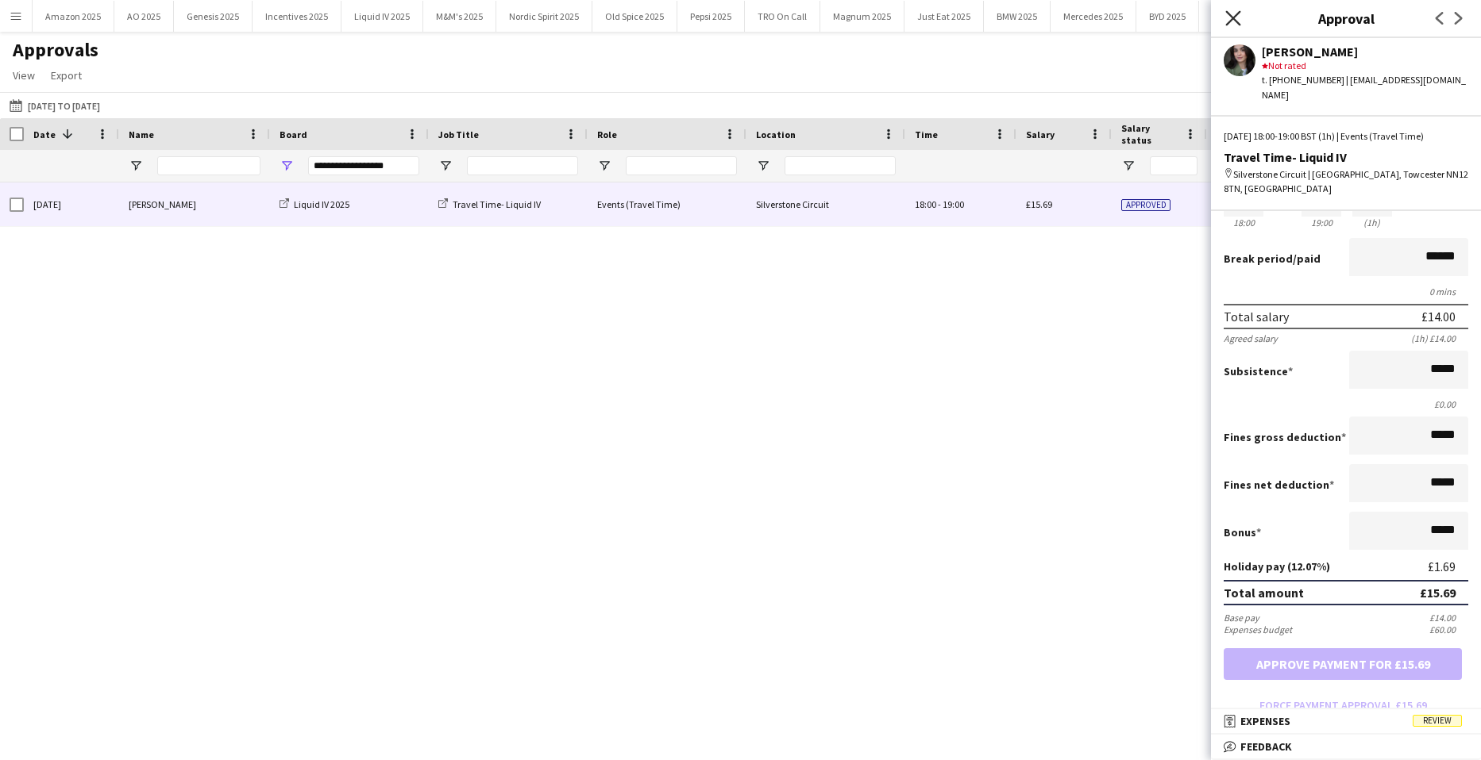
click at [1238, 17] on icon "Close pop-in" at bounding box center [1232, 17] width 15 height 15
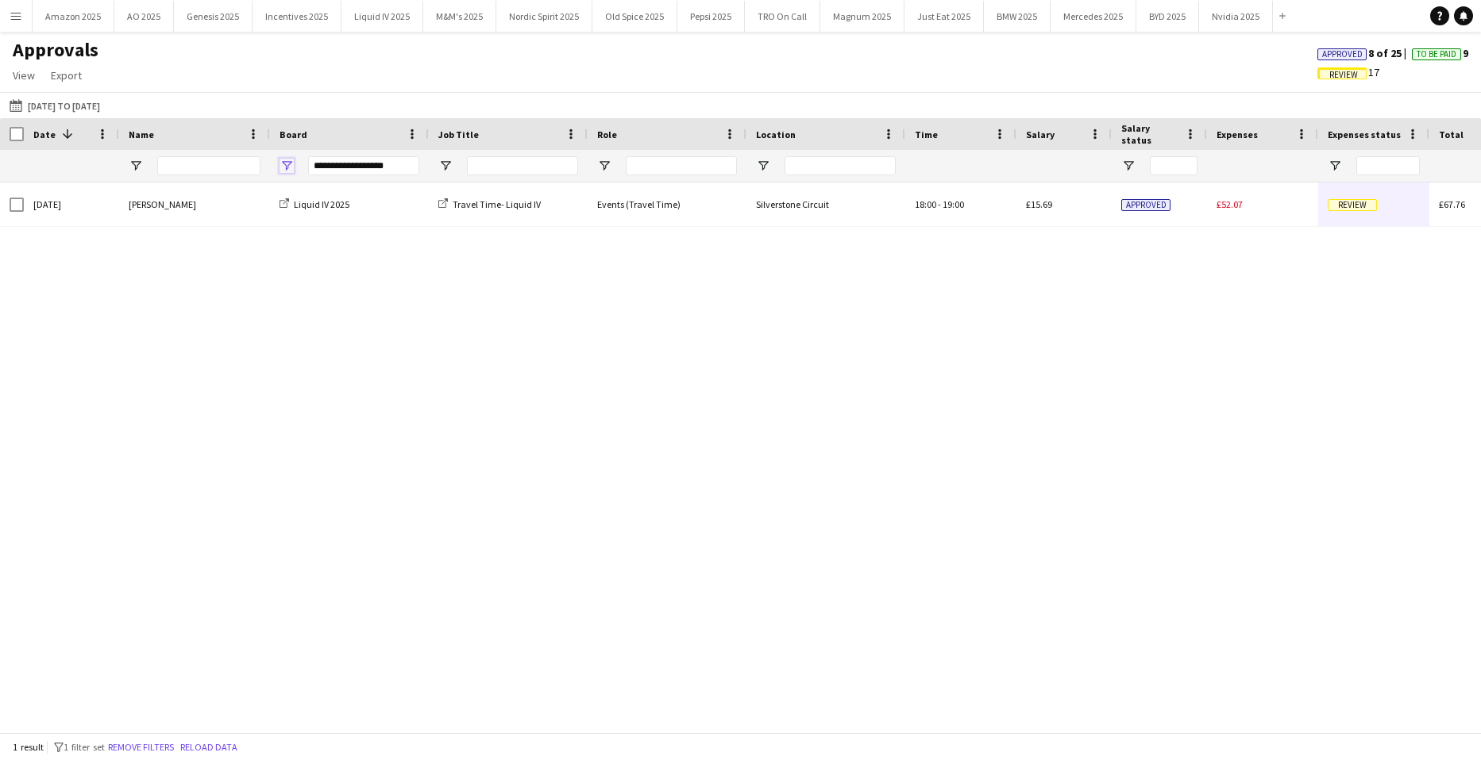
click at [287, 163] on span "Open Filter Menu" at bounding box center [286, 166] width 14 height 14
click at [667, 468] on div "Tue, 9 Sep 2025 Fatima Esemokhai Ojo Magnum 2025 Magnum Events (Event Staff) Ma…" at bounding box center [740, 452] width 1481 height 538
click at [292, 161] on span "Open Filter Menu" at bounding box center [286, 166] width 14 height 14
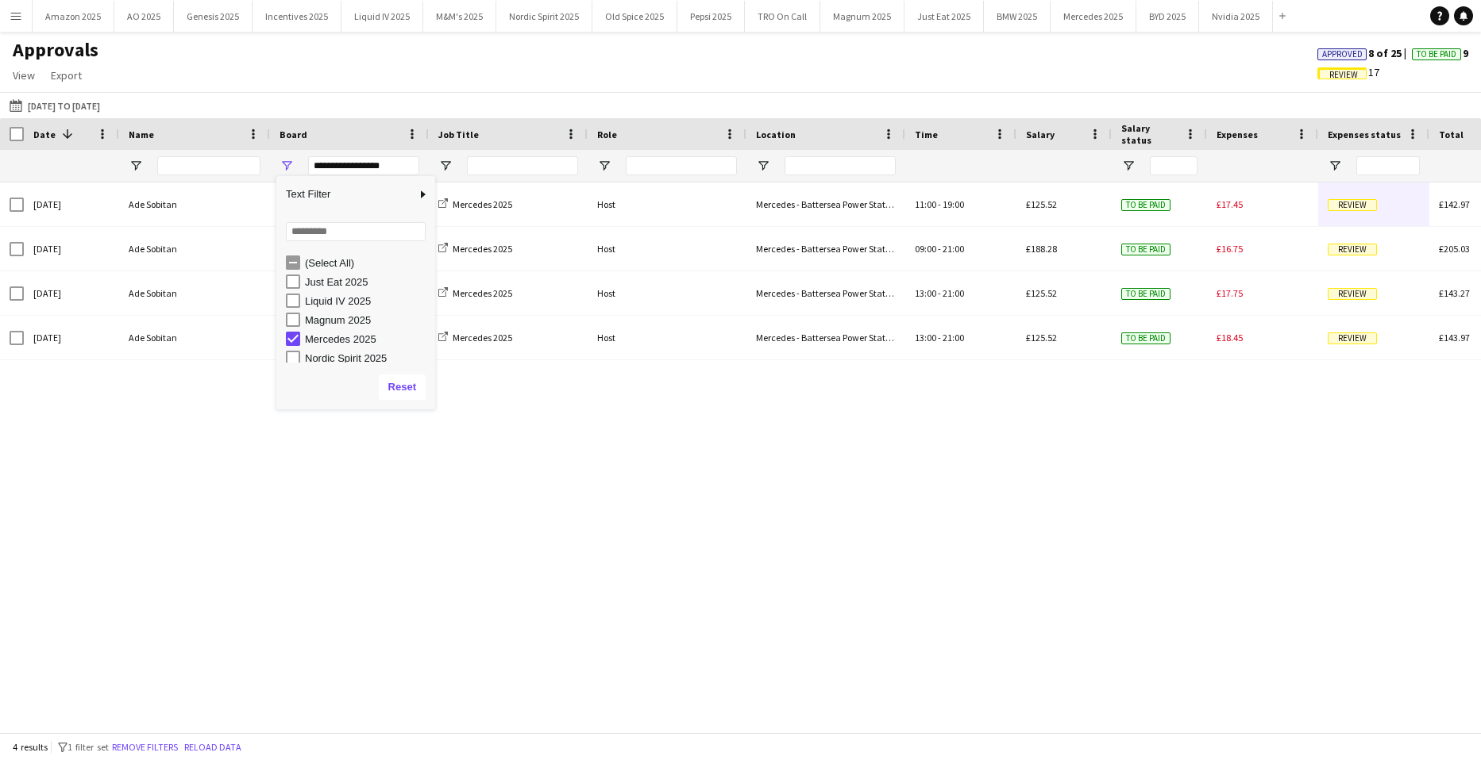
click at [410, 498] on div "Tue, 9 Sep 2025 Fatima Esemokhai Ojo Magnum 2025 Magnum Events (Event Staff) Ma…" at bounding box center [740, 452] width 1481 height 538
click at [279, 156] on div "**********" at bounding box center [349, 166] width 159 height 32
click at [290, 169] on span "Open Filter Menu" at bounding box center [286, 166] width 14 height 14
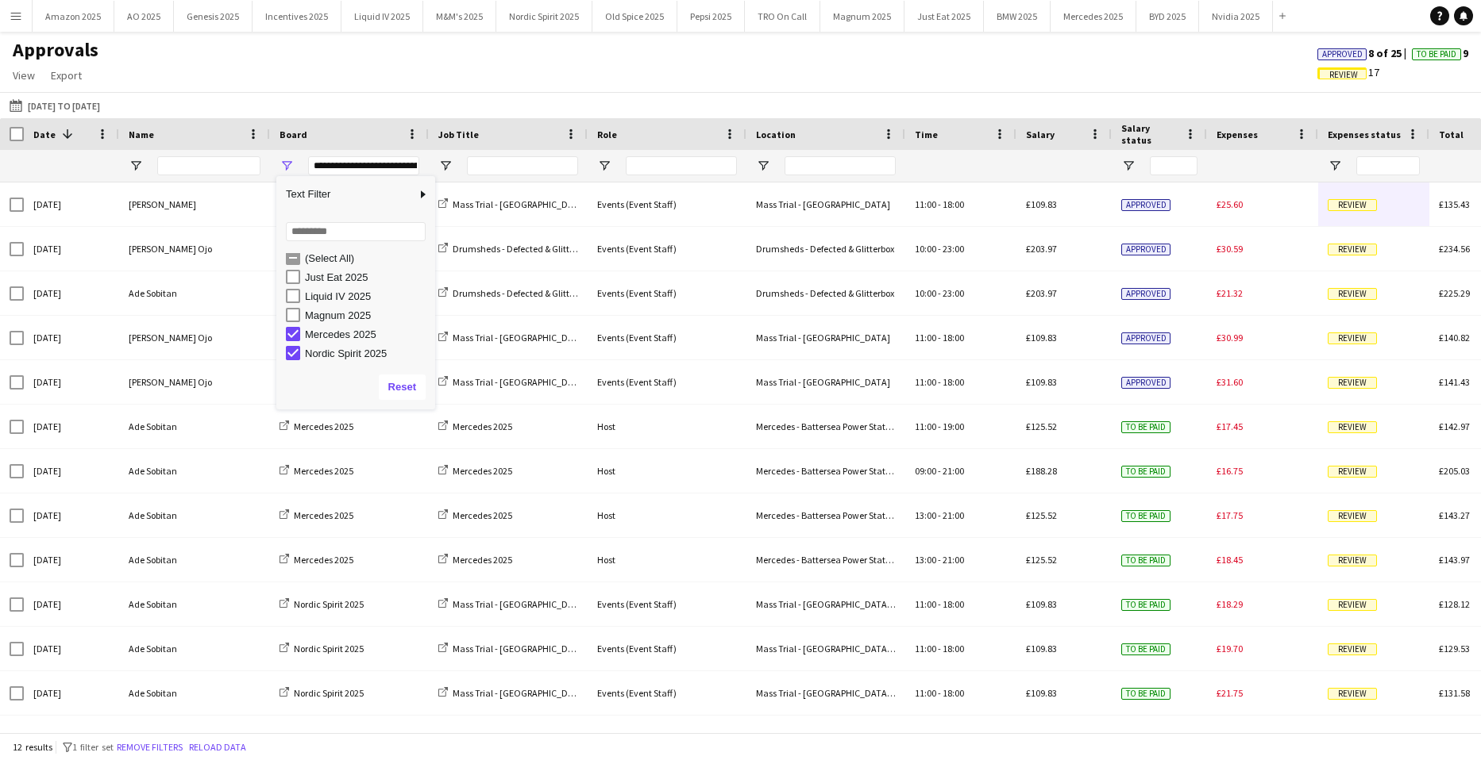
scroll to position [24, 0]
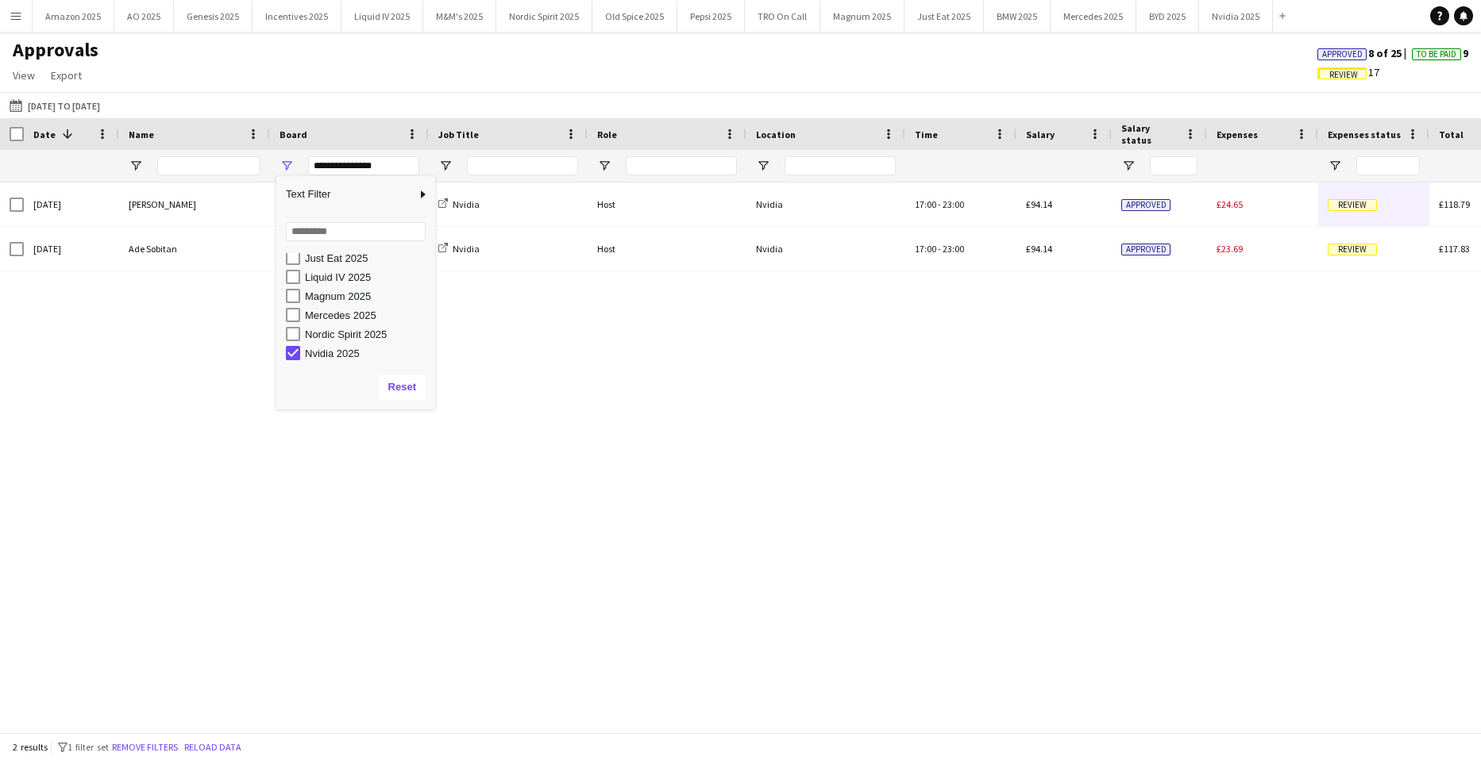
click at [302, 335] on div "Nordic Spirit 2025" at bounding box center [360, 334] width 149 height 19
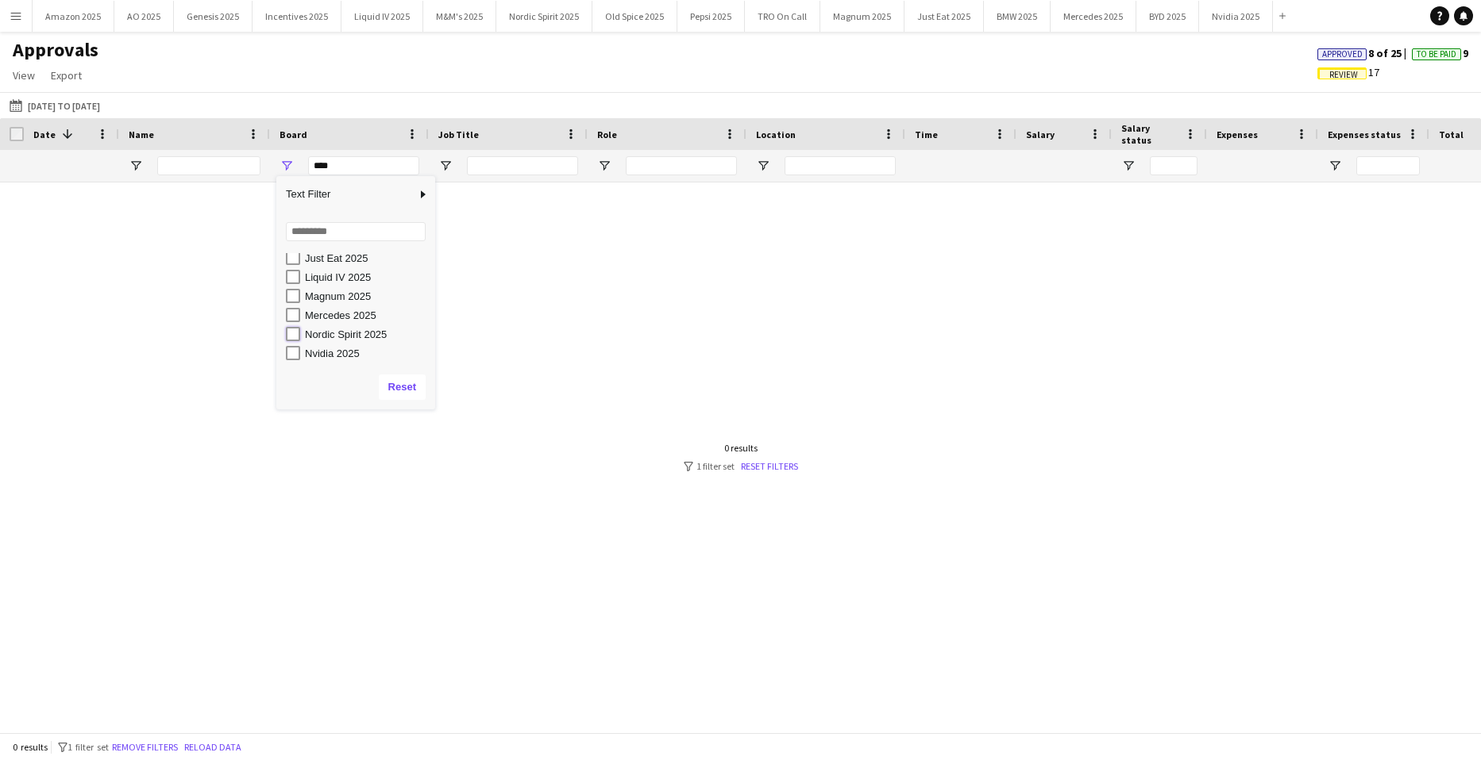
type input "**********"
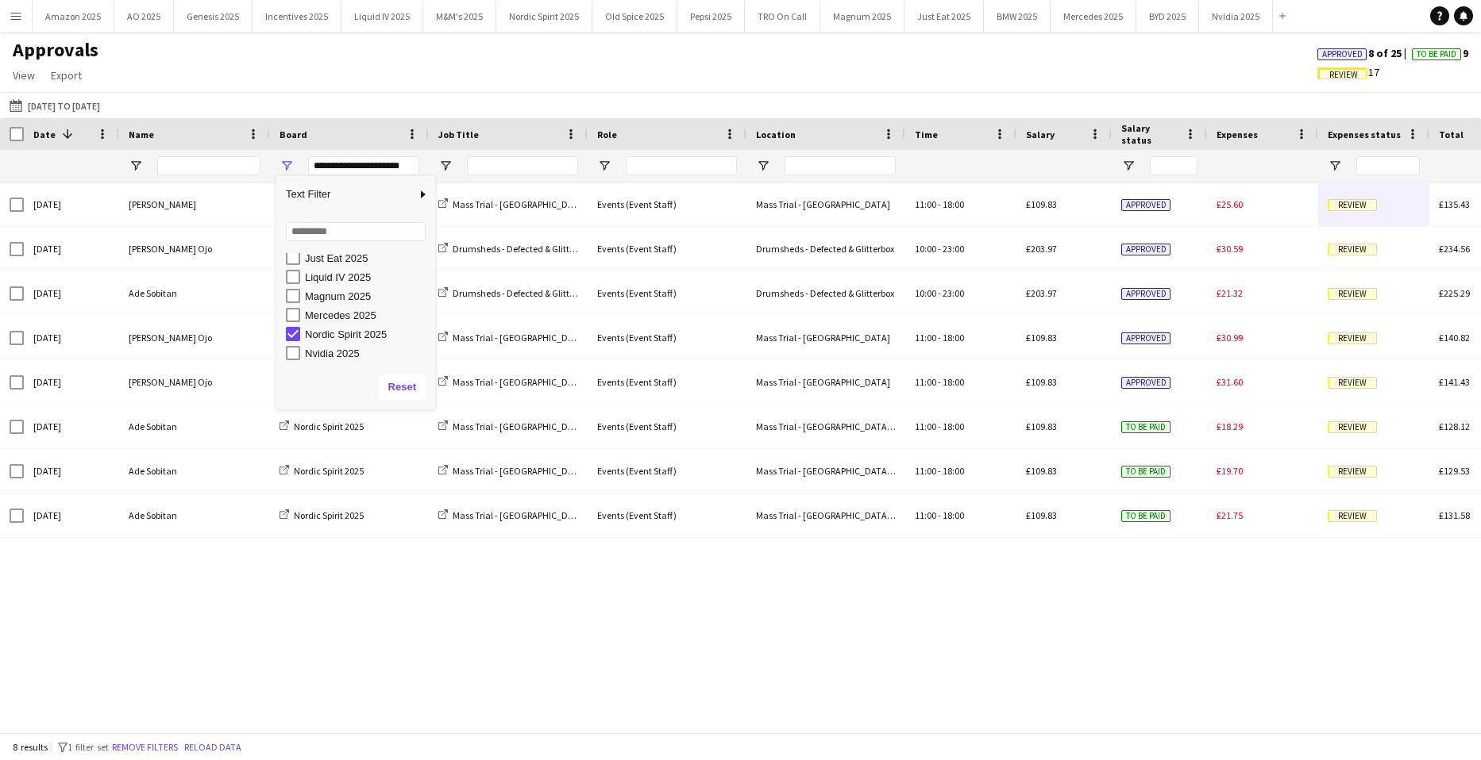
click at [502, 679] on div "Sun, 21 Sep 2025 Leah Reynolds Nordic Spirit 2025 Mass Trial - Brighton City Ce…" at bounding box center [740, 452] width 1481 height 538
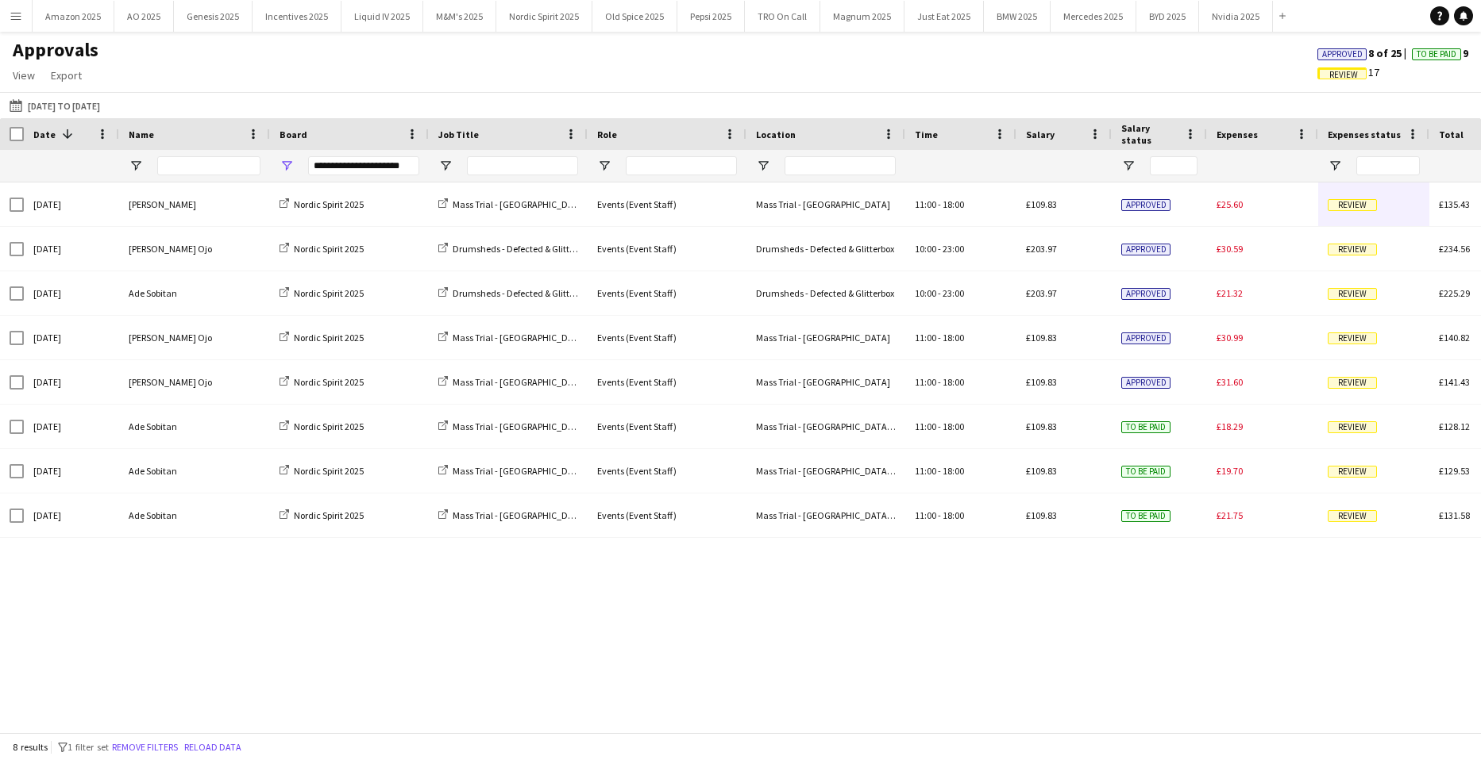
click at [1340, 54] on span "Approved" at bounding box center [1342, 54] width 40 height 10
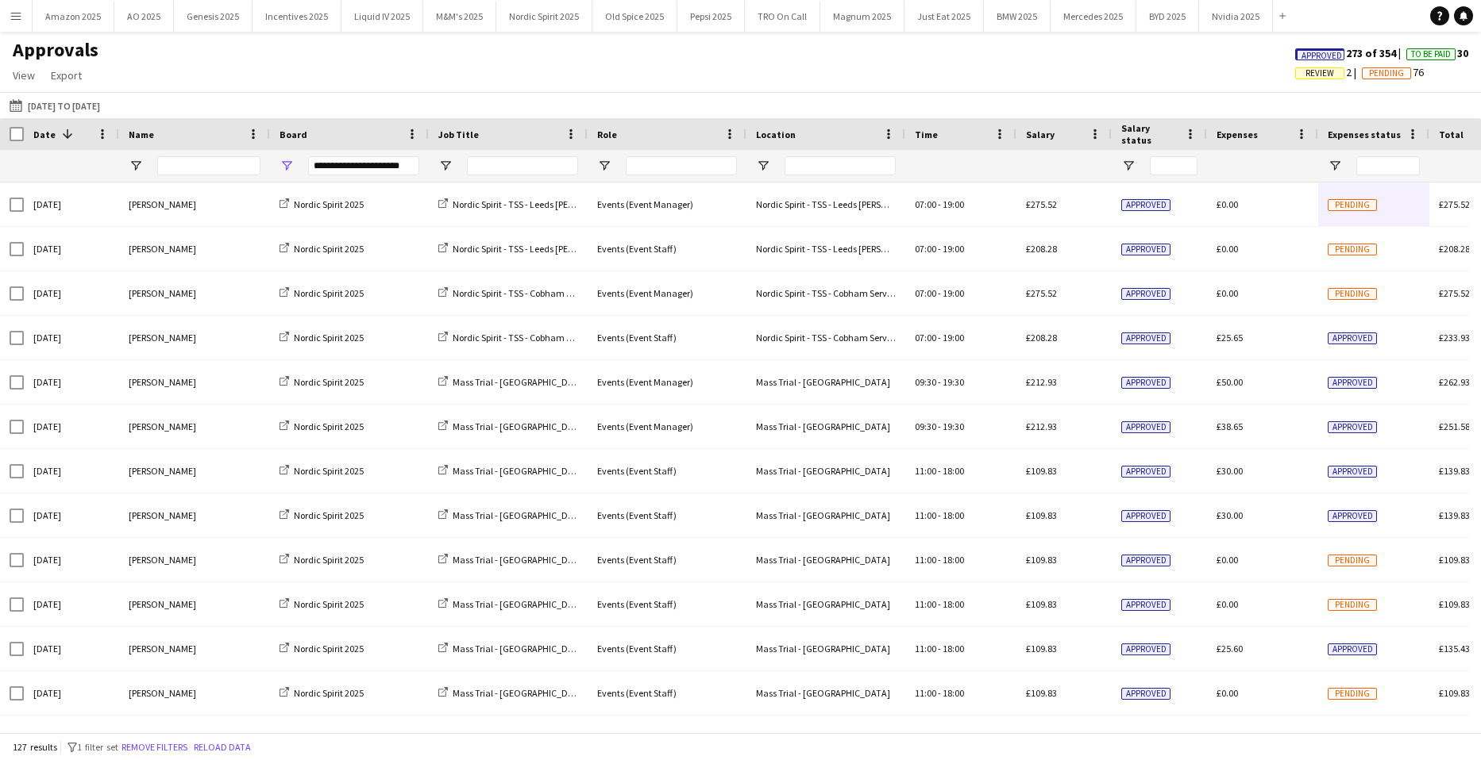
click at [1303, 59] on span "Approved" at bounding box center [1321, 56] width 40 height 10
click at [279, 162] on span "Open Filter Menu" at bounding box center [286, 166] width 14 height 14
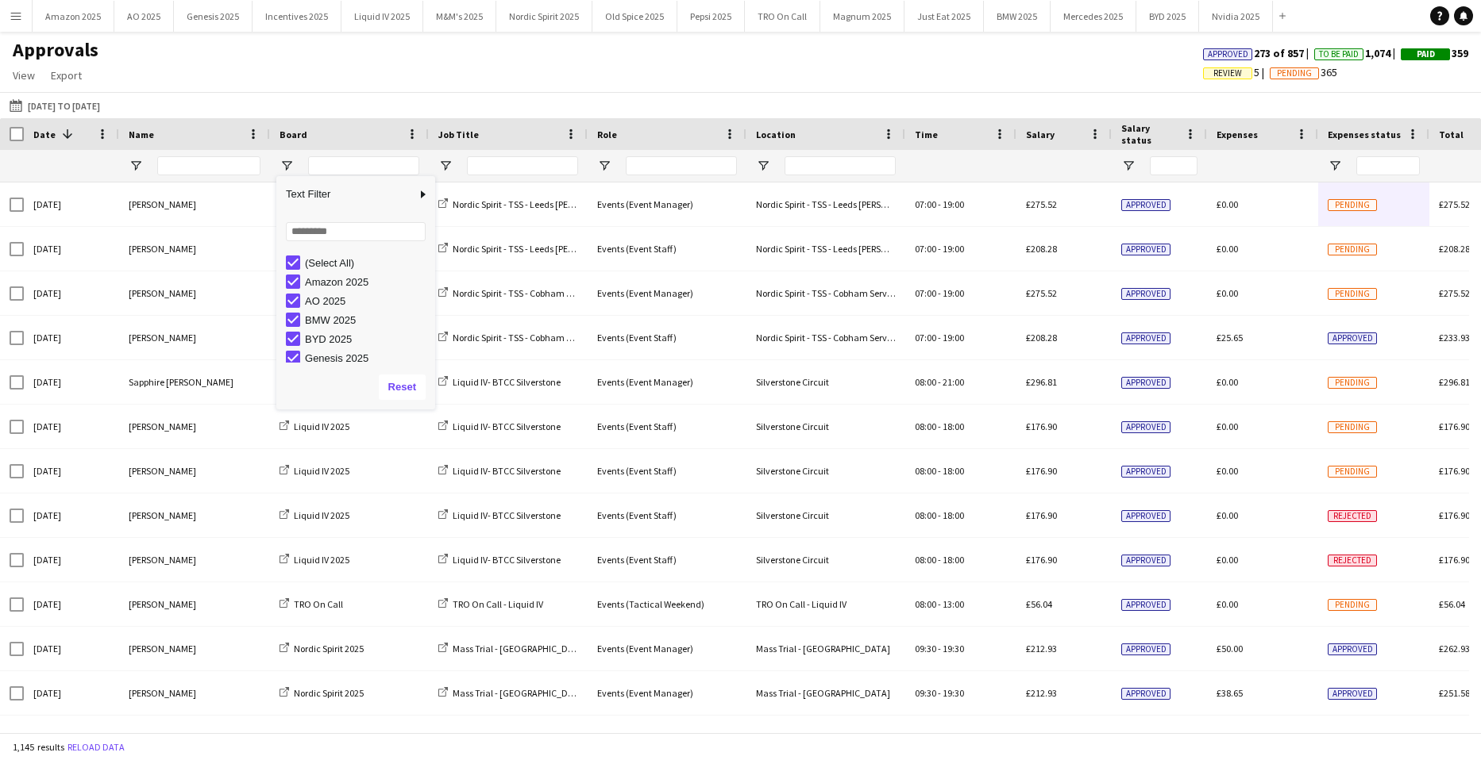
click at [547, 87] on div "Approvals View Customise view Customise filters Reset Filters Reset View Reset …" at bounding box center [740, 65] width 1481 height 54
click at [1219, 73] on span "Review" at bounding box center [1227, 73] width 29 height 10
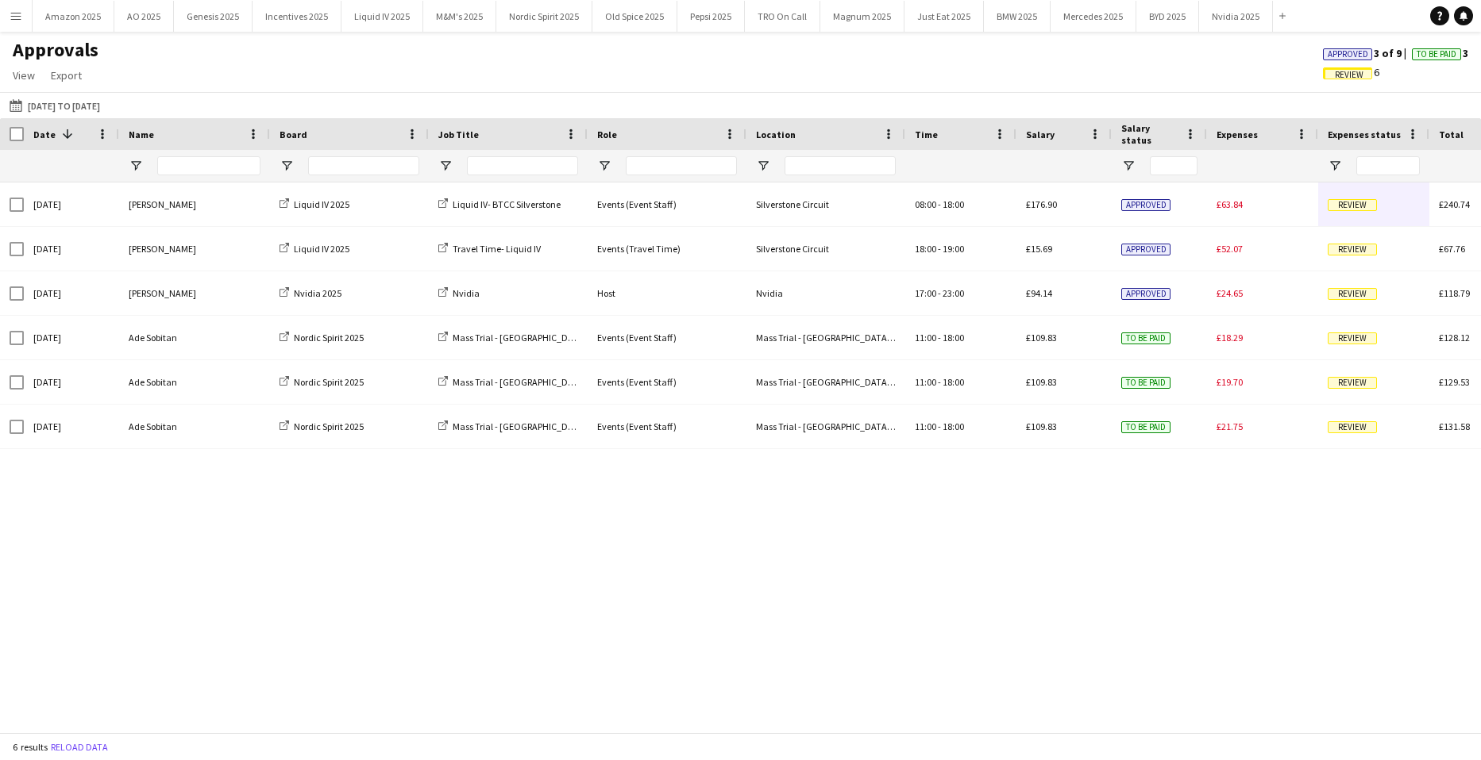
click at [1331, 49] on span "Approved" at bounding box center [1347, 54] width 40 height 10
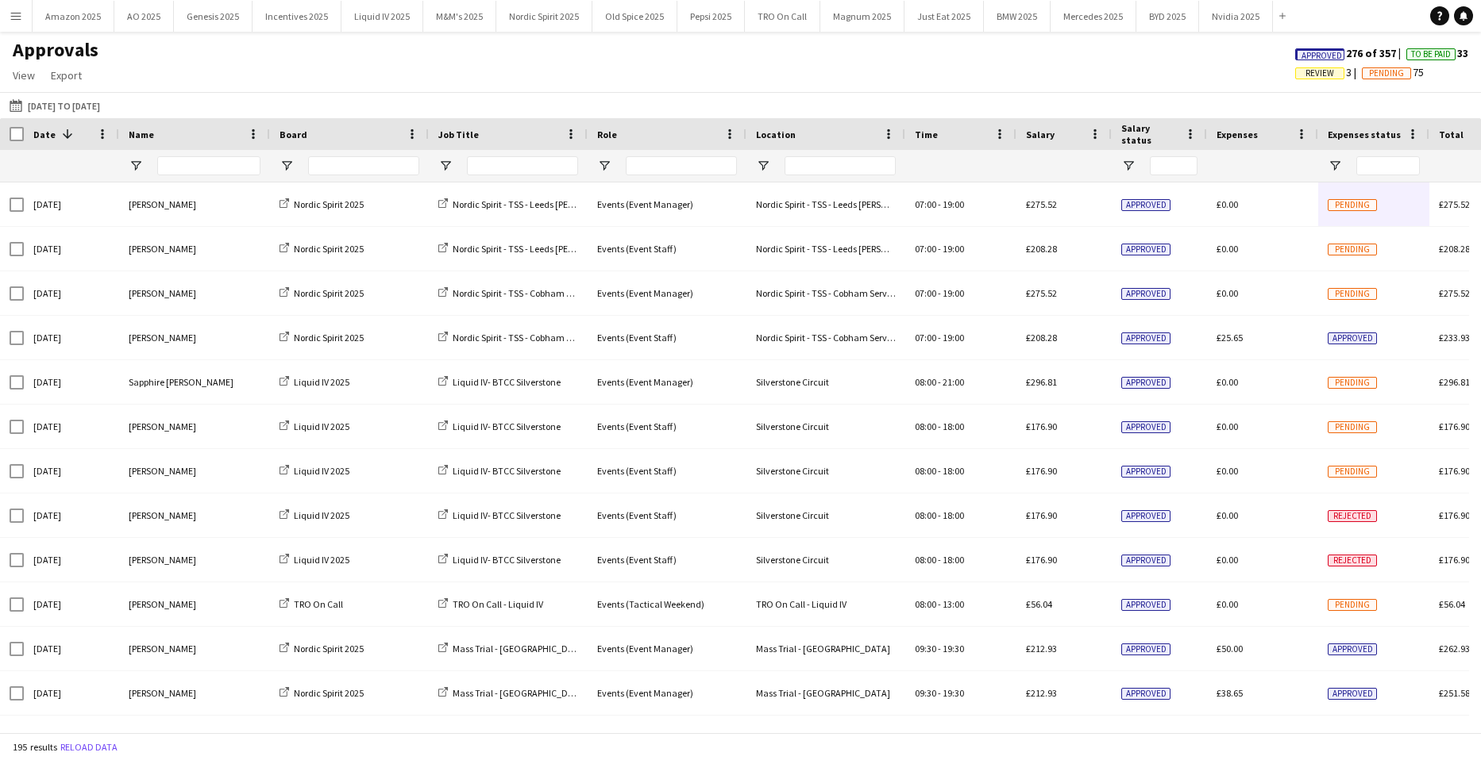
click at [1320, 71] on span "Review" at bounding box center [1319, 73] width 29 height 10
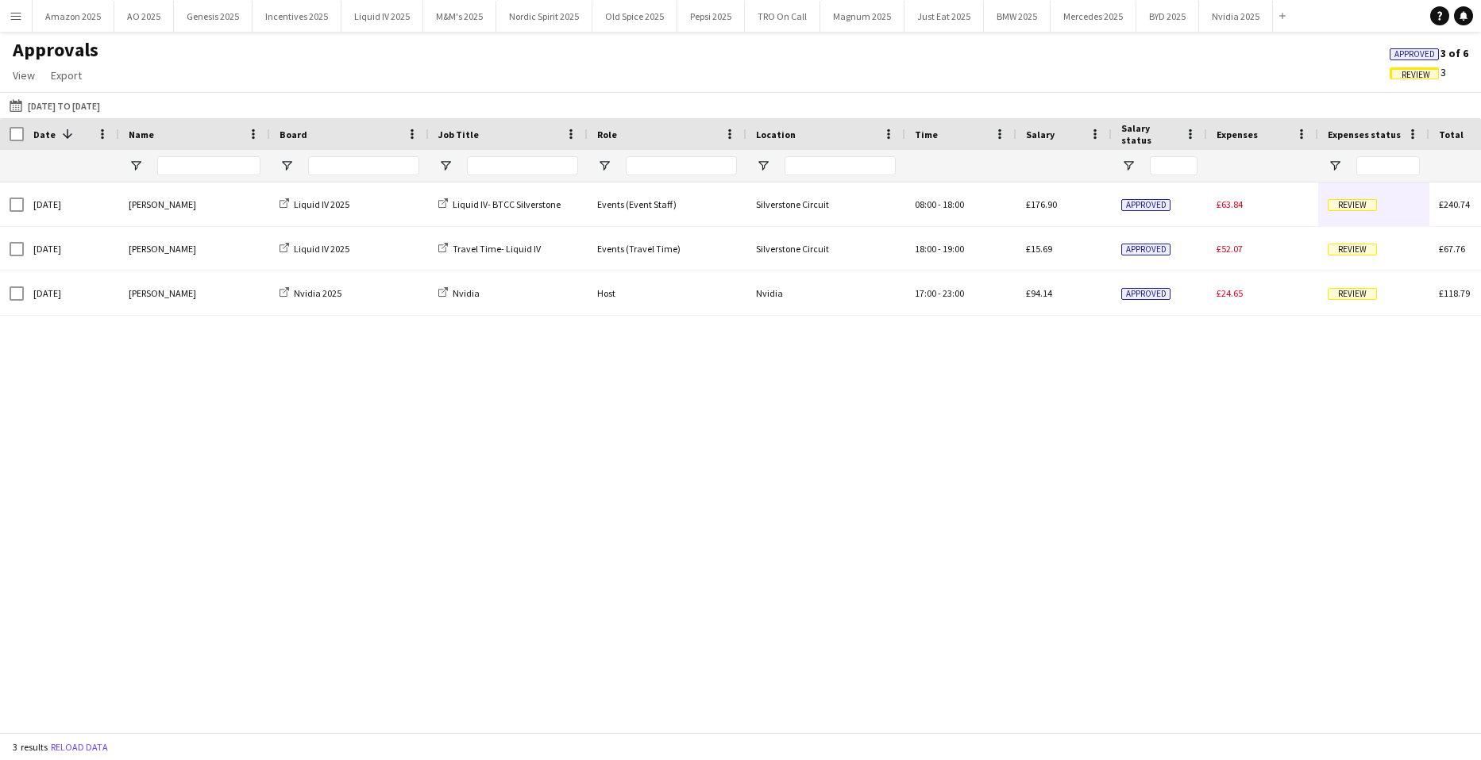
click at [1404, 52] on span "Approved" at bounding box center [1414, 54] width 40 height 10
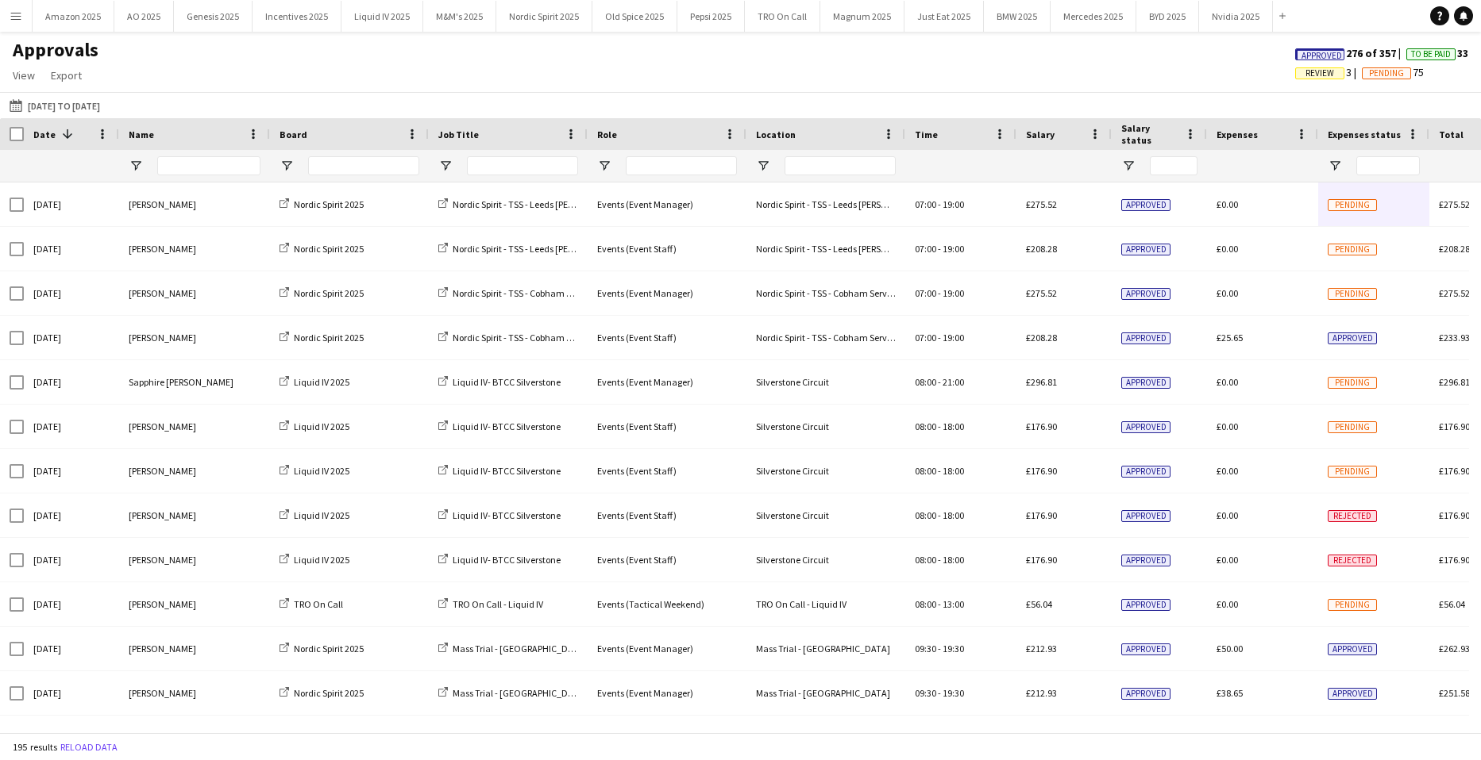
click at [1301, 55] on span "Approved" at bounding box center [1321, 56] width 40 height 10
click at [194, 169] on input "Name Filter Input" at bounding box center [208, 165] width 103 height 19
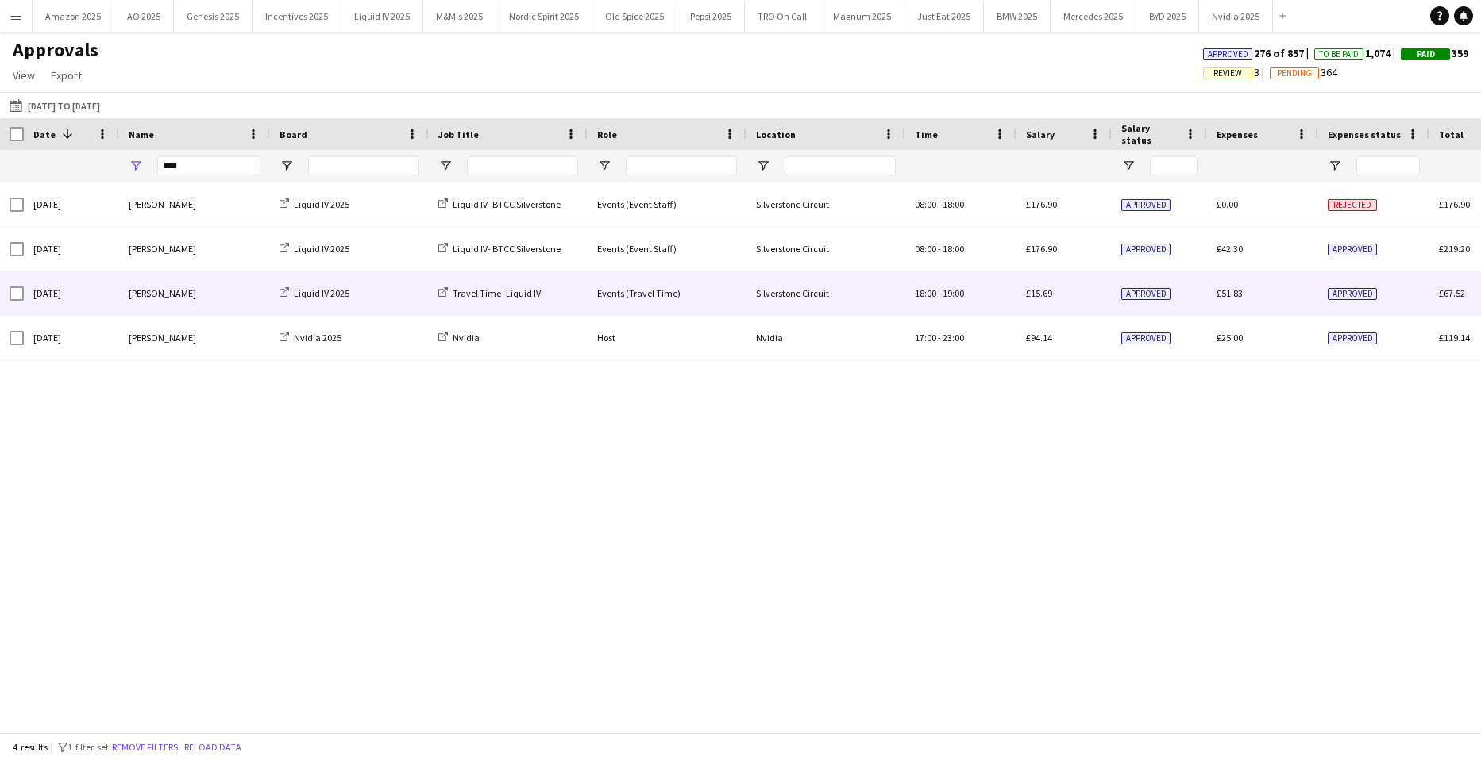
click at [1349, 295] on span "Approved" at bounding box center [1351, 294] width 49 height 12
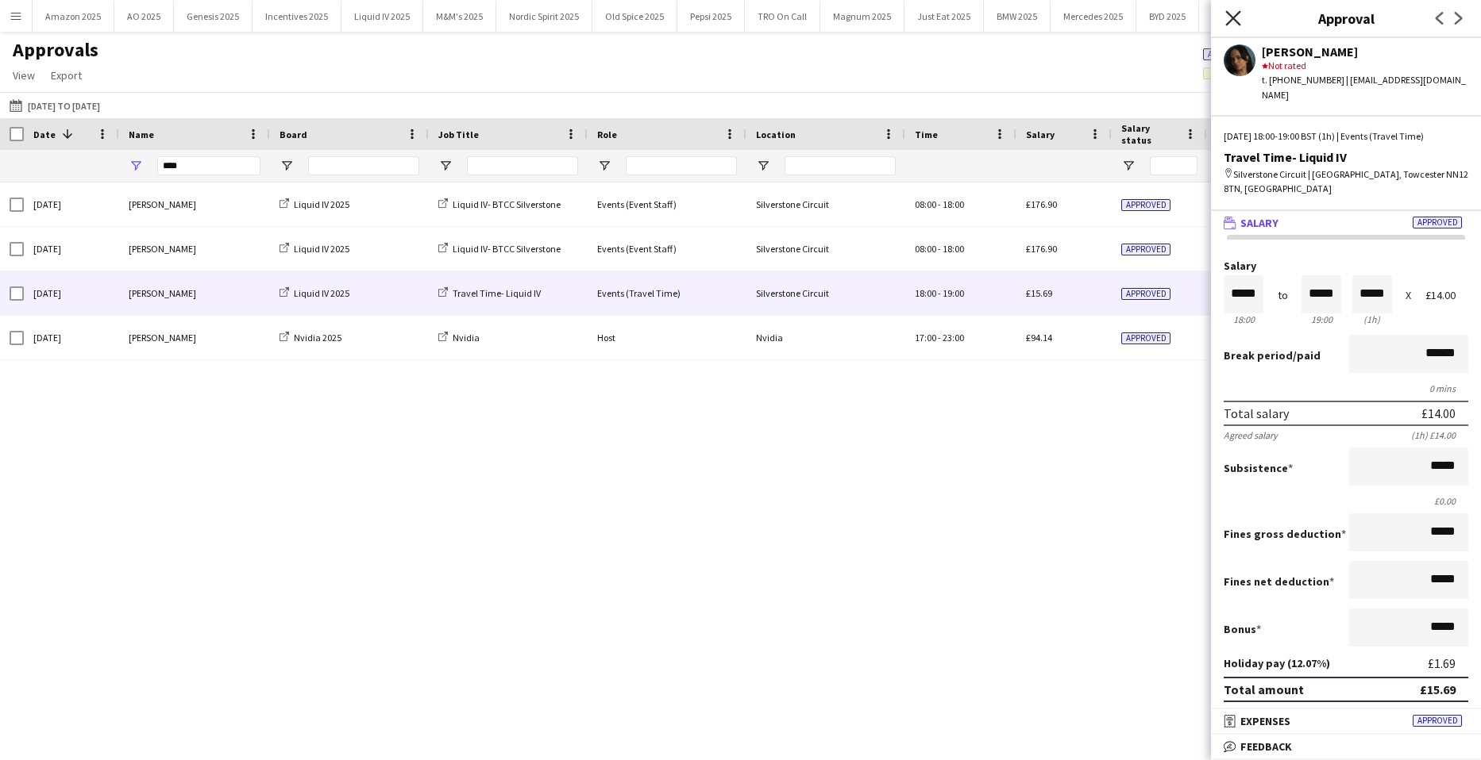
click at [1230, 15] on icon "Close pop-in" at bounding box center [1232, 17] width 15 height 15
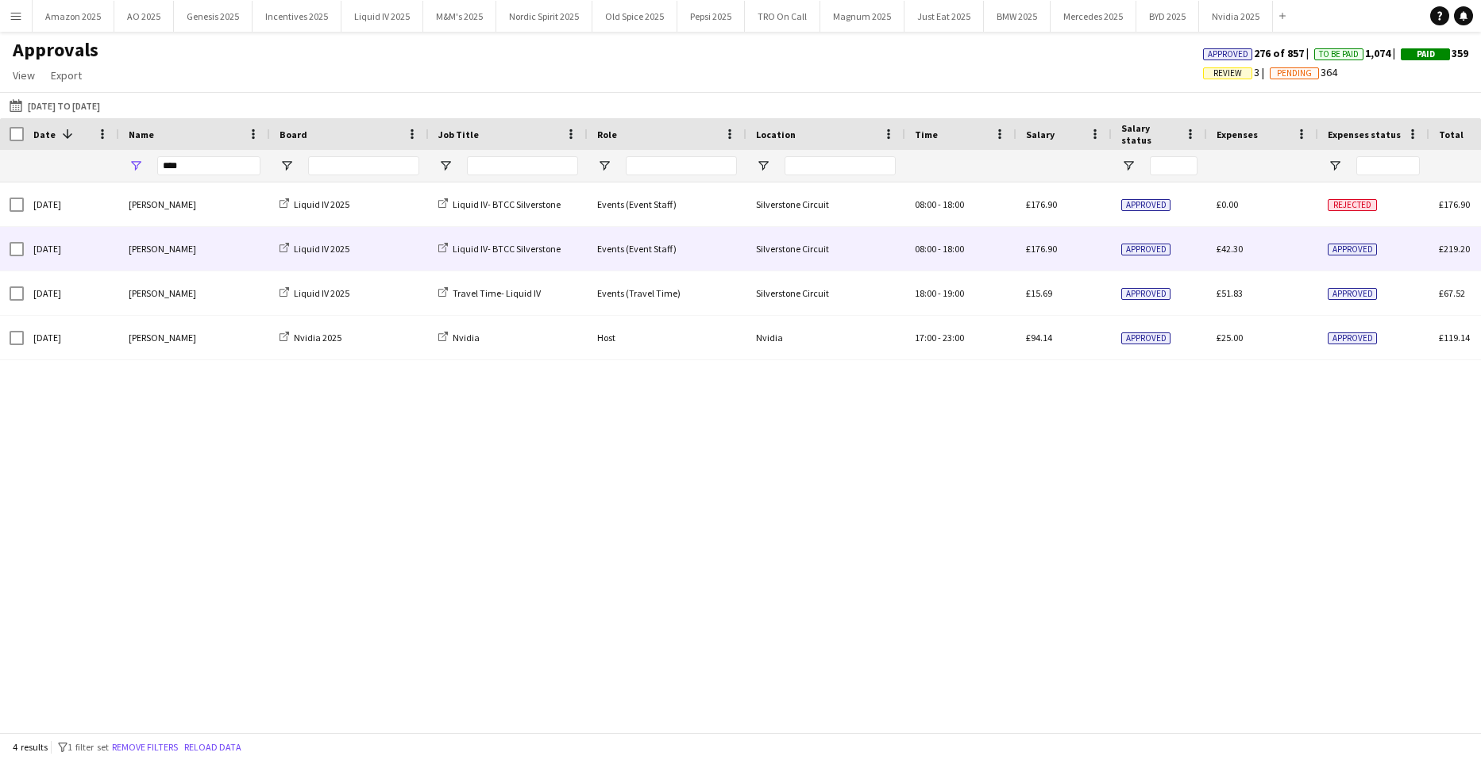
click at [1350, 250] on span "Approved" at bounding box center [1351, 250] width 49 height 12
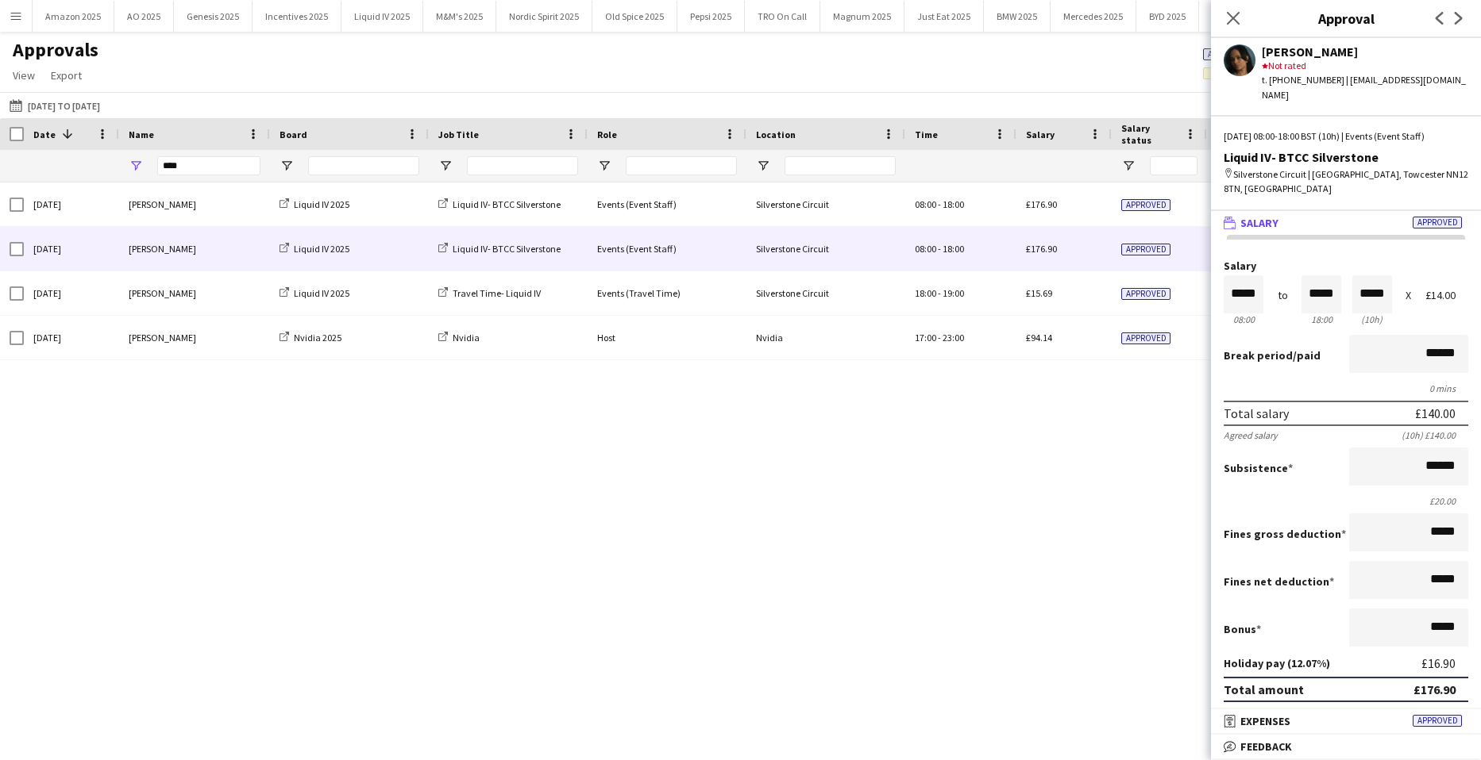
click at [1442, 718] on span "Approved" at bounding box center [1436, 721] width 49 height 12
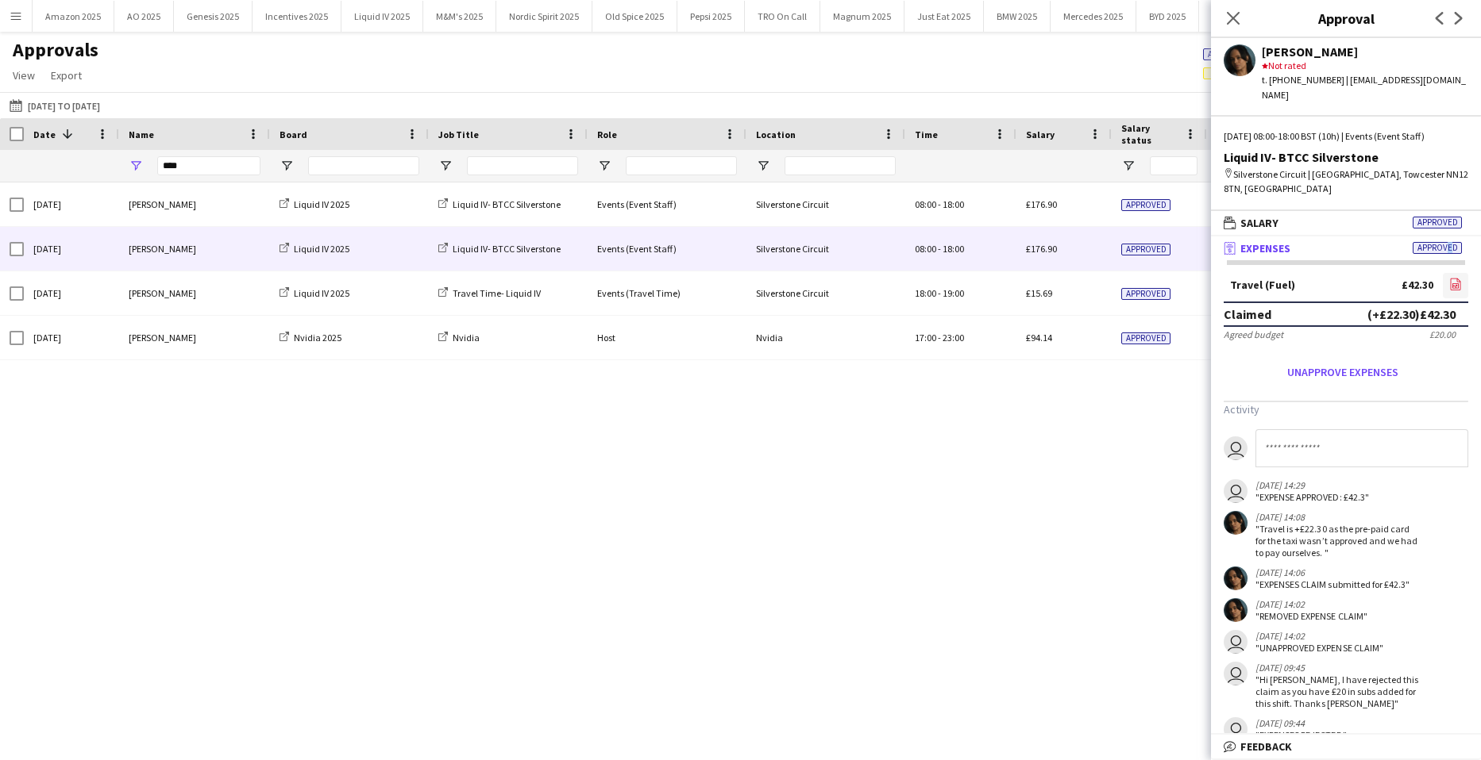
click at [1449, 278] on app-icon "file-image" at bounding box center [1455, 286] width 13 height 16
click at [1230, 20] on icon "Close pop-in" at bounding box center [1232, 18] width 13 height 13
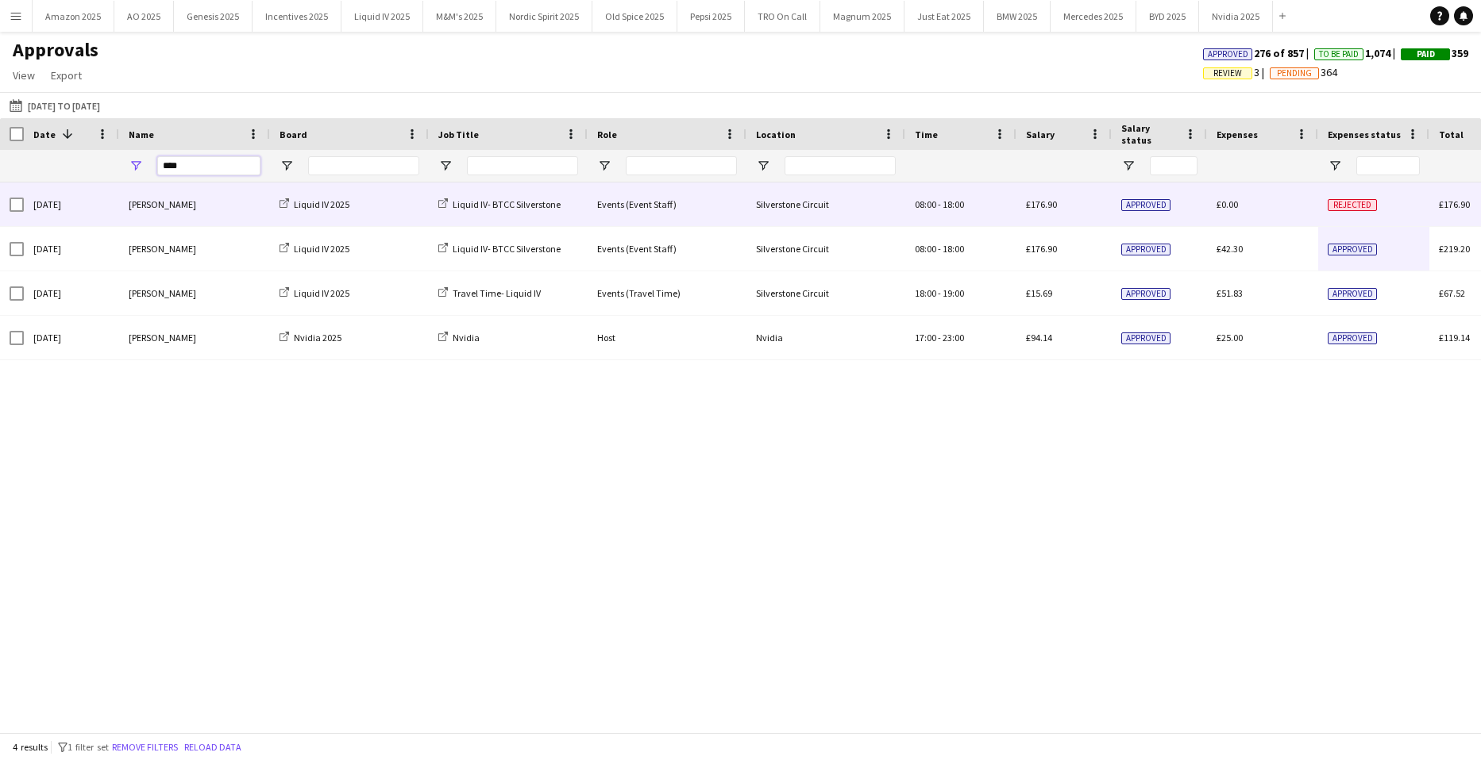
drag, startPoint x: 220, startPoint y: 169, endPoint x: -40, endPoint y: 205, distance: 262.8
click at [0, 205] on html "Menu Boards Boards Boards All jobs Status Workforce Workforce My Workforce Recr…" at bounding box center [740, 380] width 1481 height 760
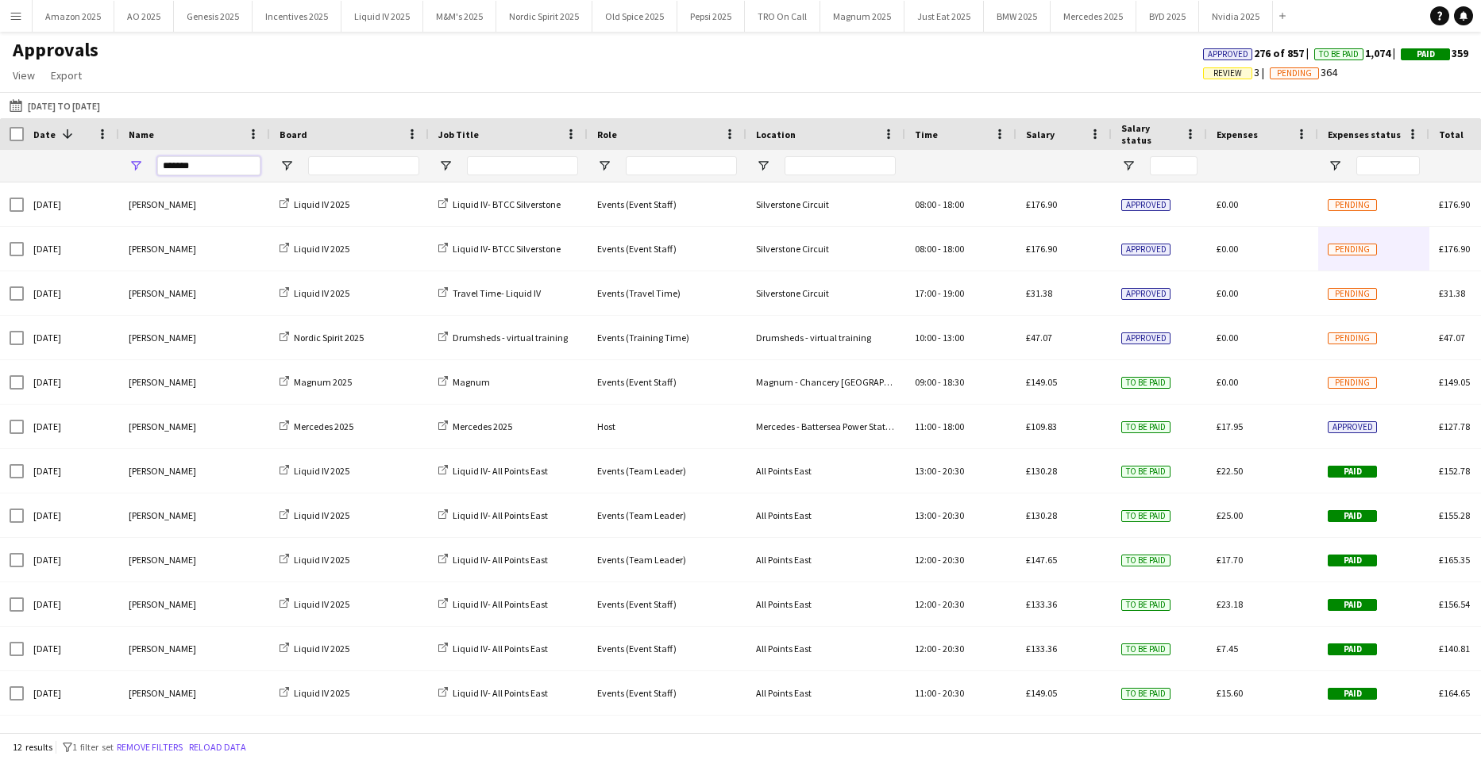
type input "*******"
drag, startPoint x: 218, startPoint y: 168, endPoint x: -40, endPoint y: 273, distance: 279.2
click at [0, 273] on html "Menu Boards Boards Boards All jobs Status Workforce Workforce My Workforce Recr…" at bounding box center [740, 380] width 1481 height 760
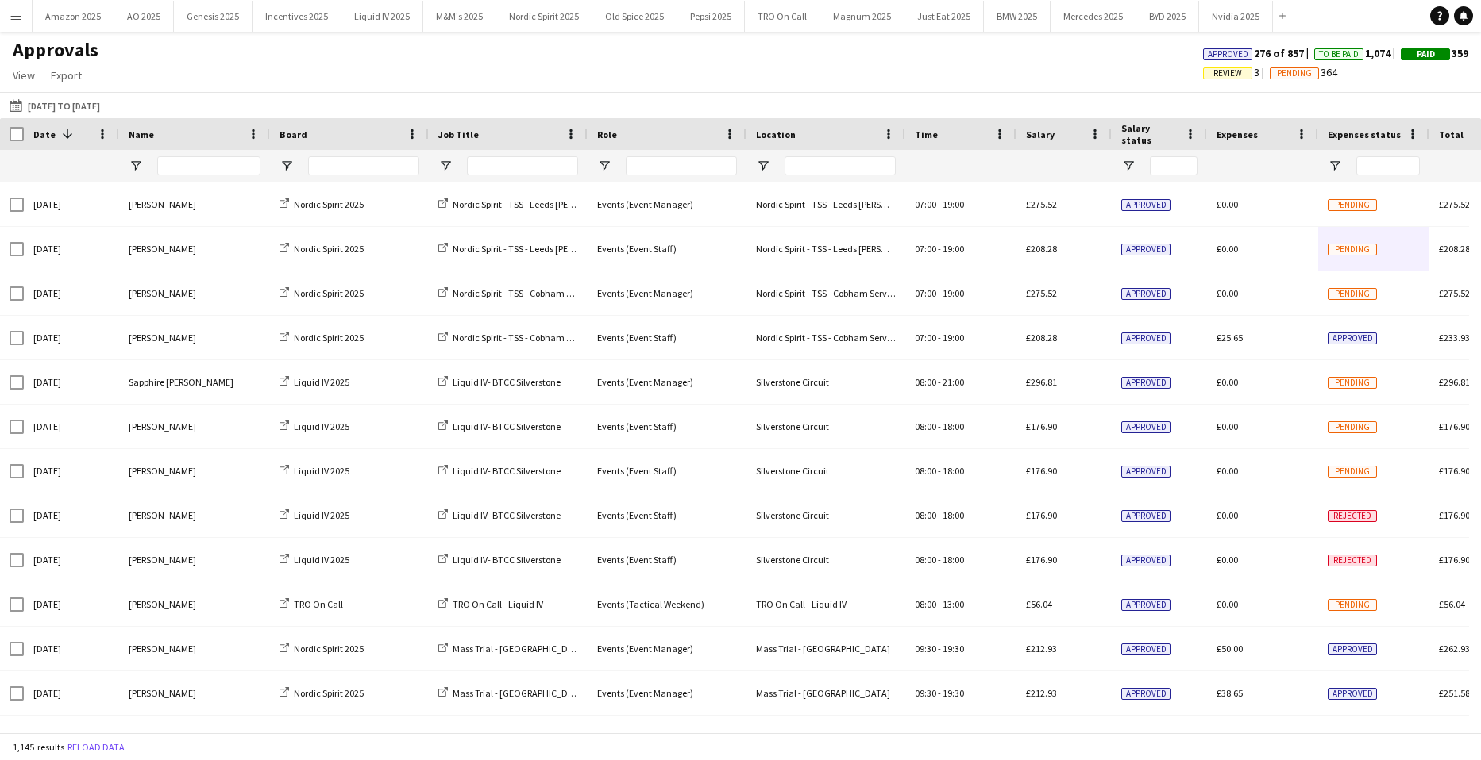
click at [1213, 72] on span "Review" at bounding box center [1227, 73] width 29 height 10
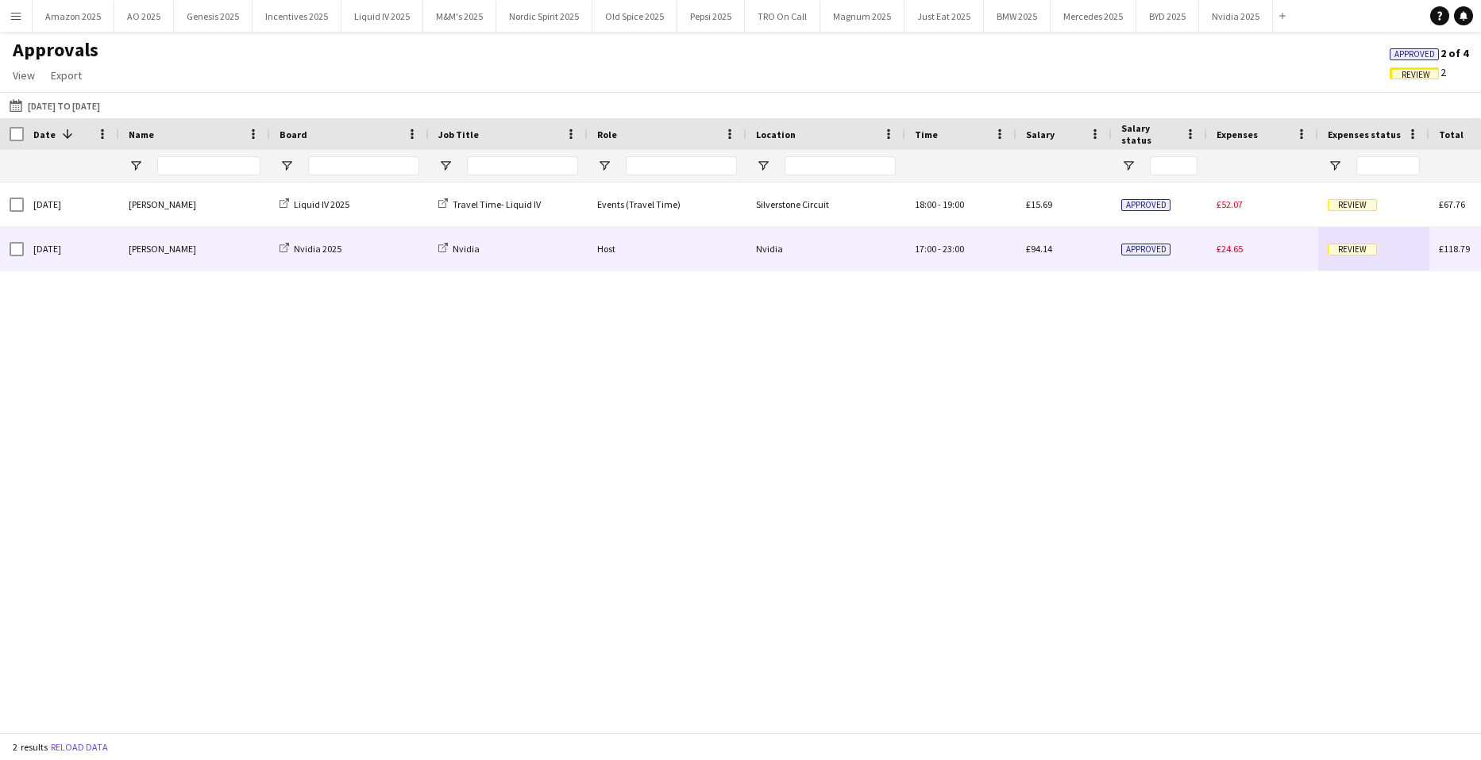
click at [1362, 248] on span "Review" at bounding box center [1351, 250] width 49 height 12
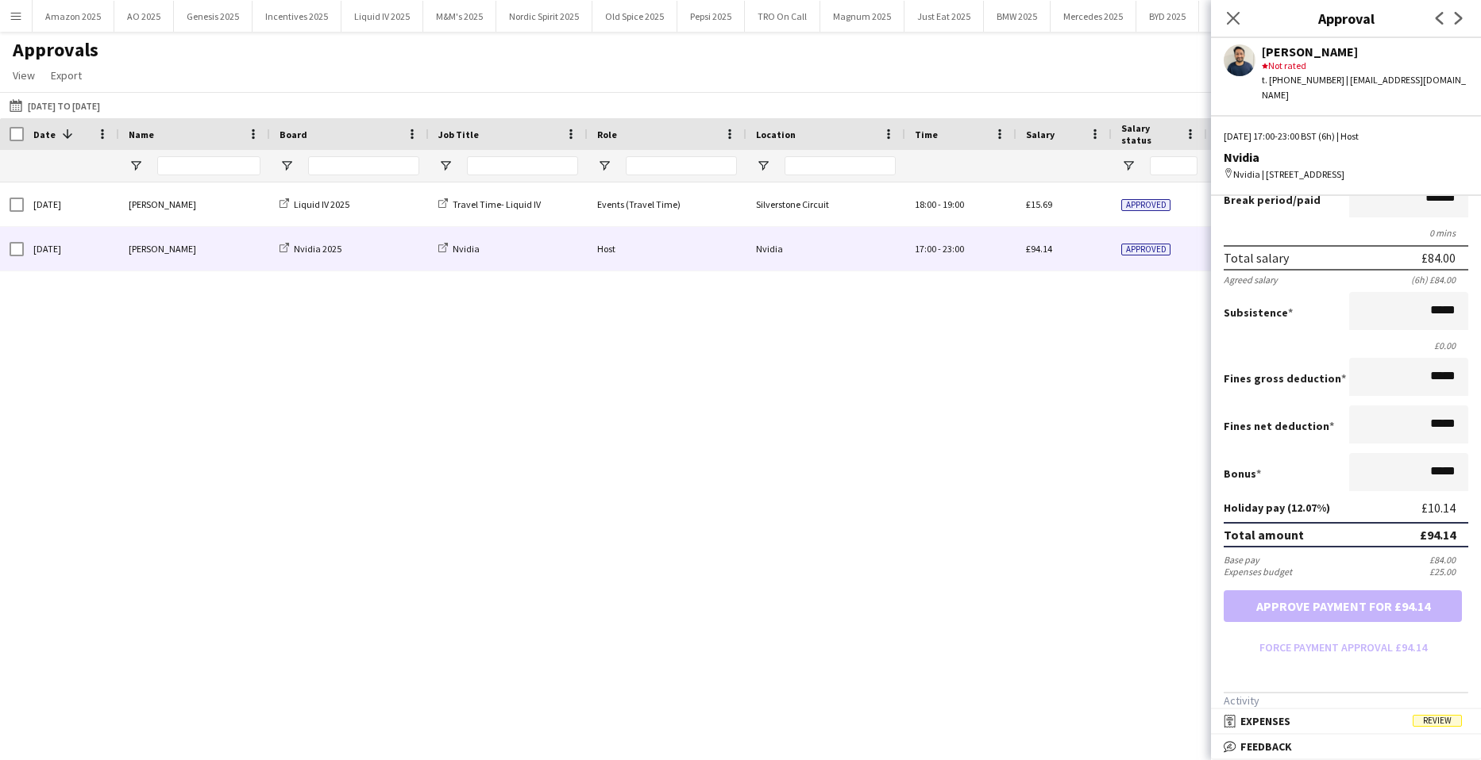
scroll to position [259, 0]
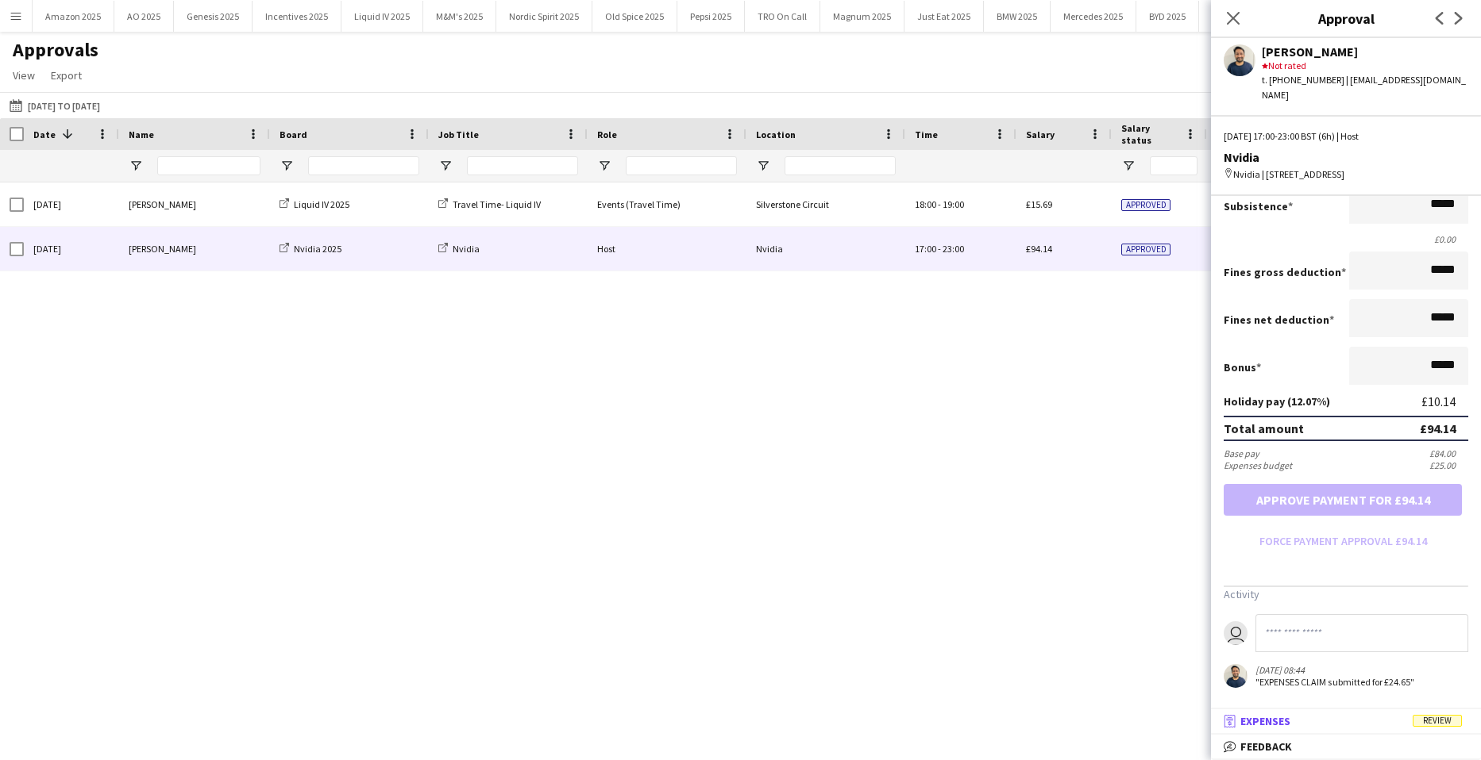
click at [1435, 715] on span "Review" at bounding box center [1436, 721] width 49 height 12
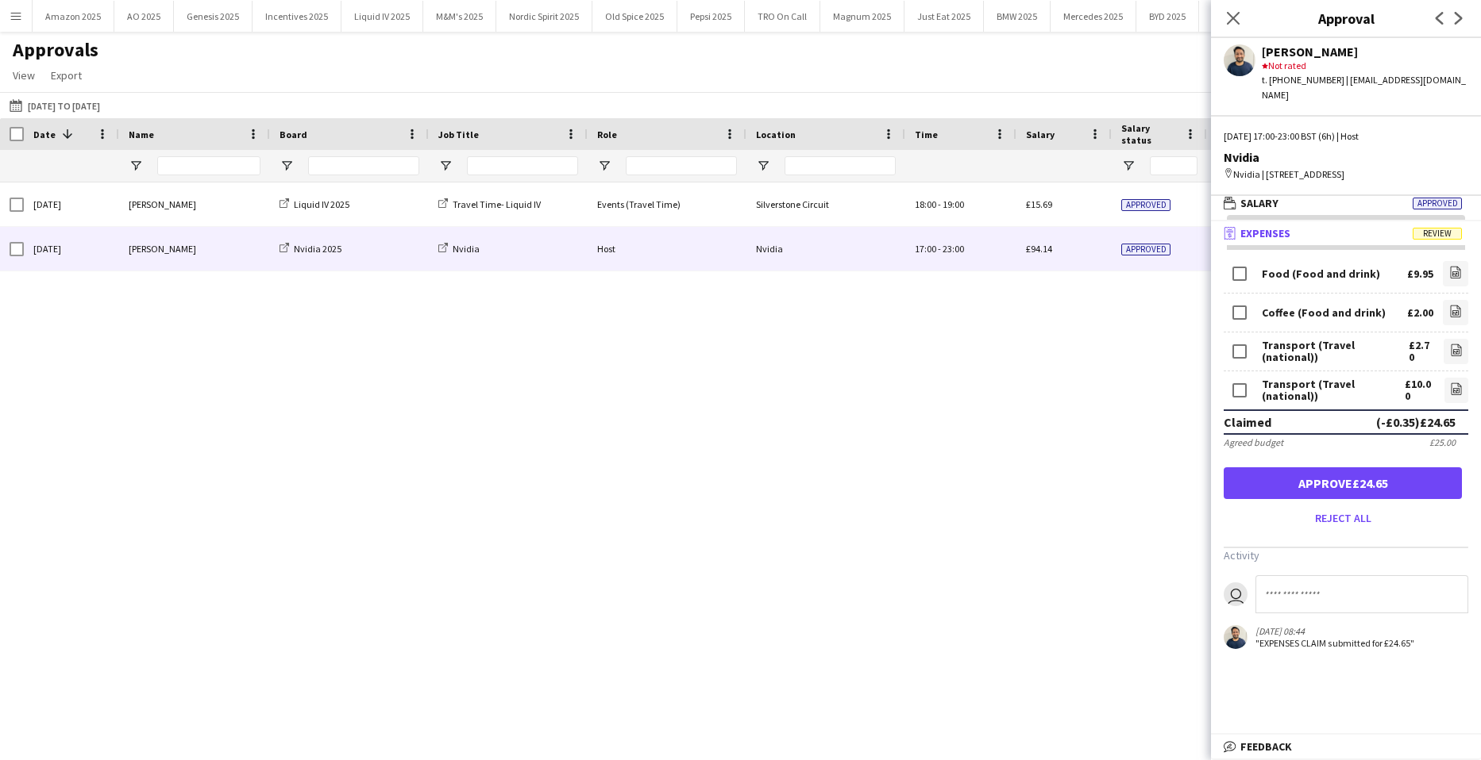
scroll to position [5, 0]
click at [1450, 349] on icon "file-image" at bounding box center [1456, 350] width 13 height 13
click at [1450, 392] on icon "file-image" at bounding box center [1456, 389] width 13 height 13
click at [1302, 581] on input at bounding box center [1361, 595] width 213 height 38
type input "*"
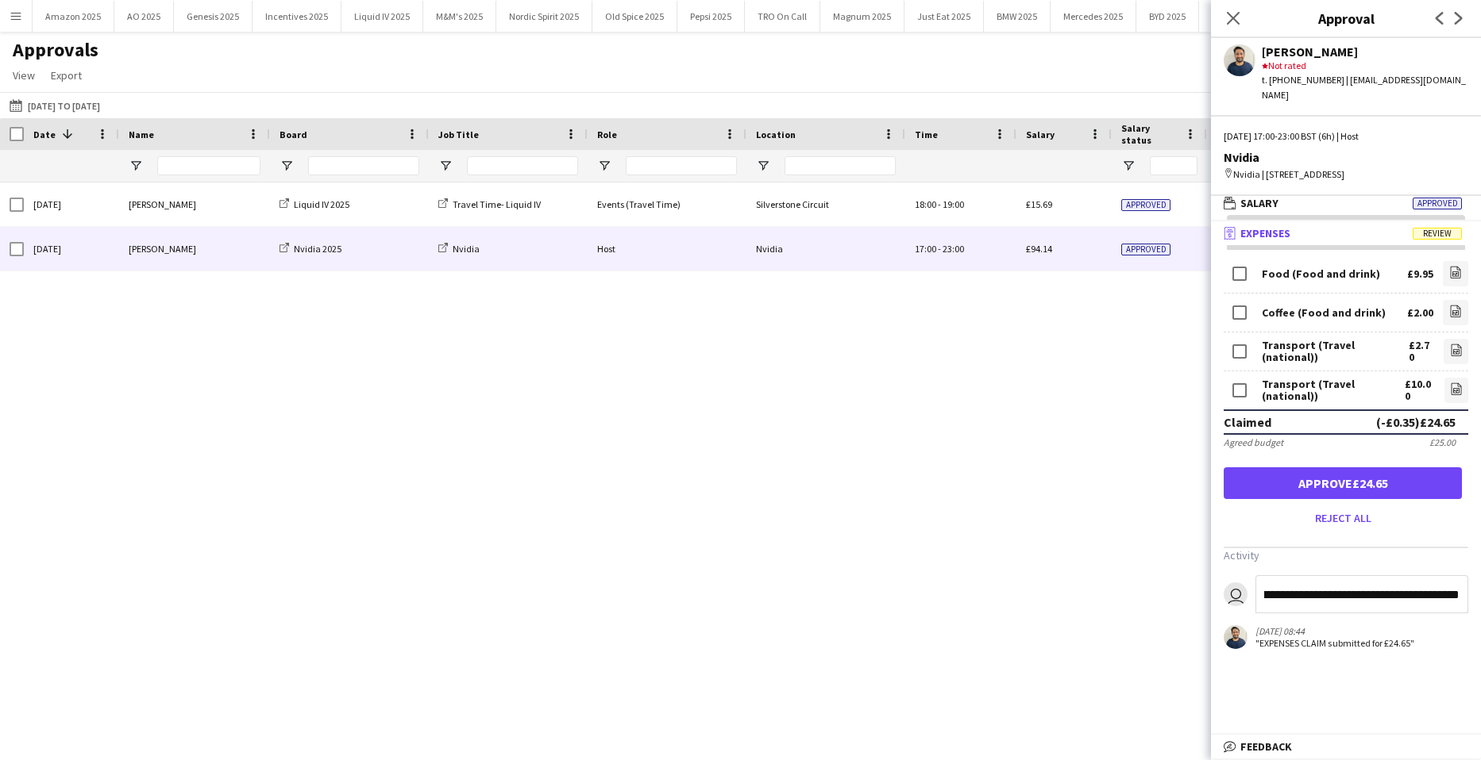
scroll to position [0, 626]
type input "**********"
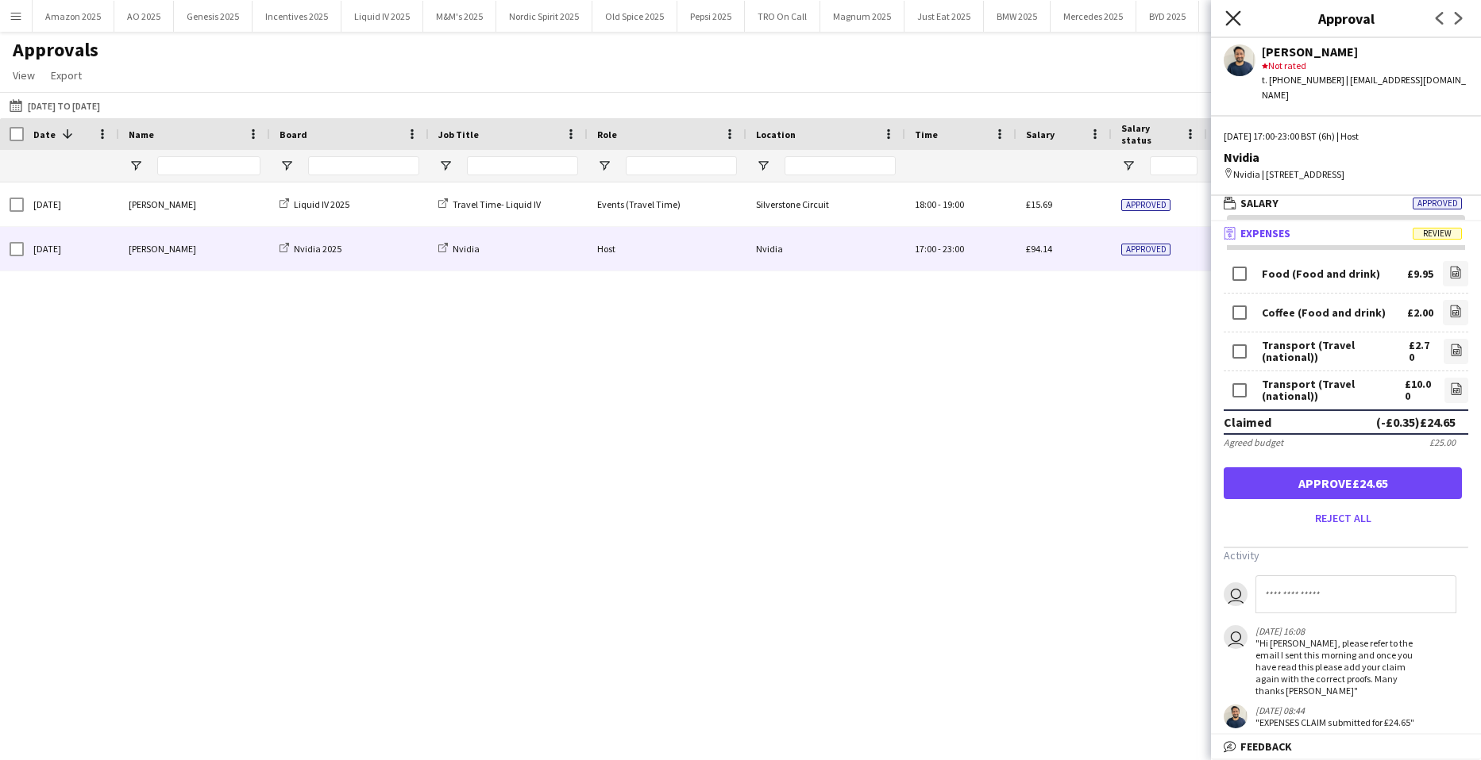
click at [1226, 12] on icon "Close pop-in" at bounding box center [1232, 17] width 15 height 15
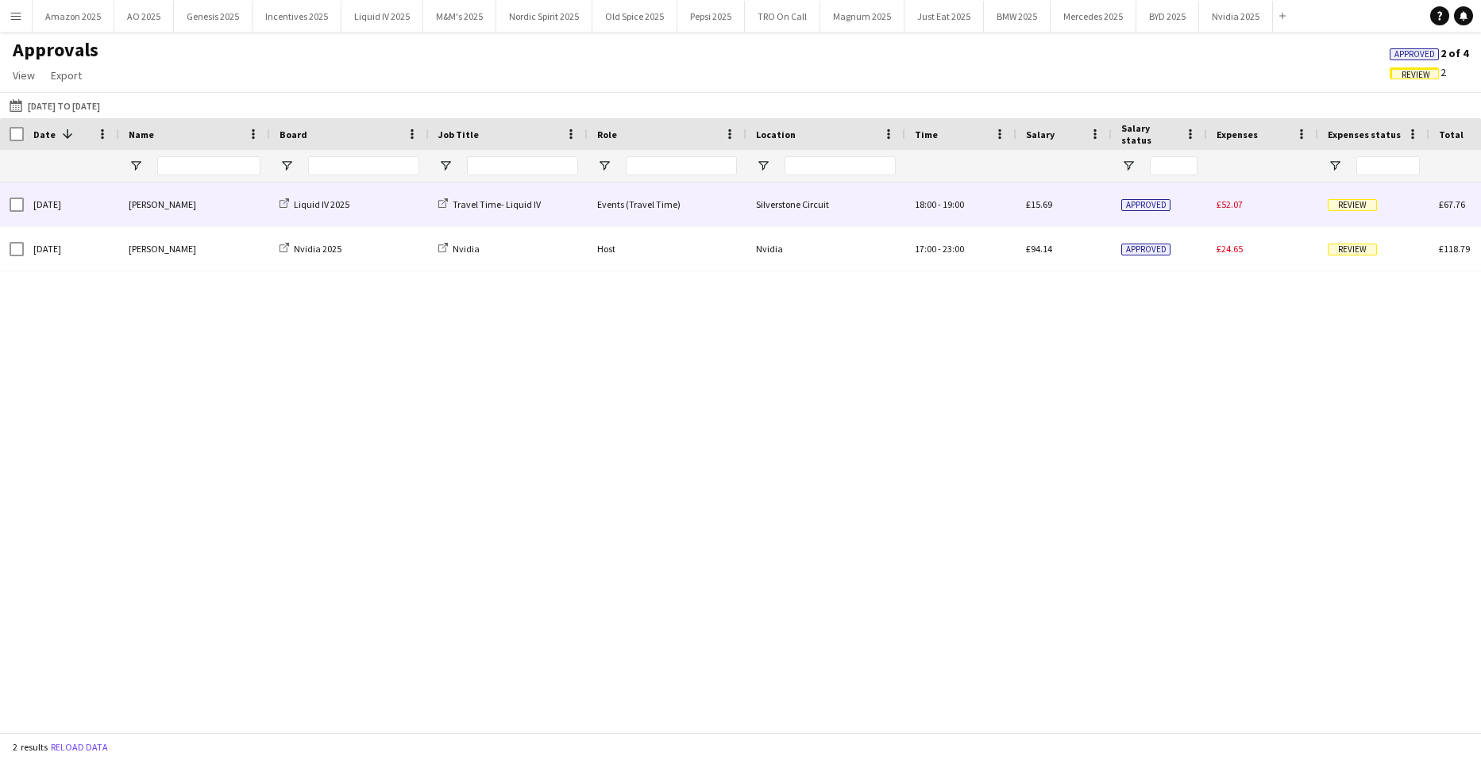
click at [1373, 200] on span "Review" at bounding box center [1351, 204] width 49 height 12
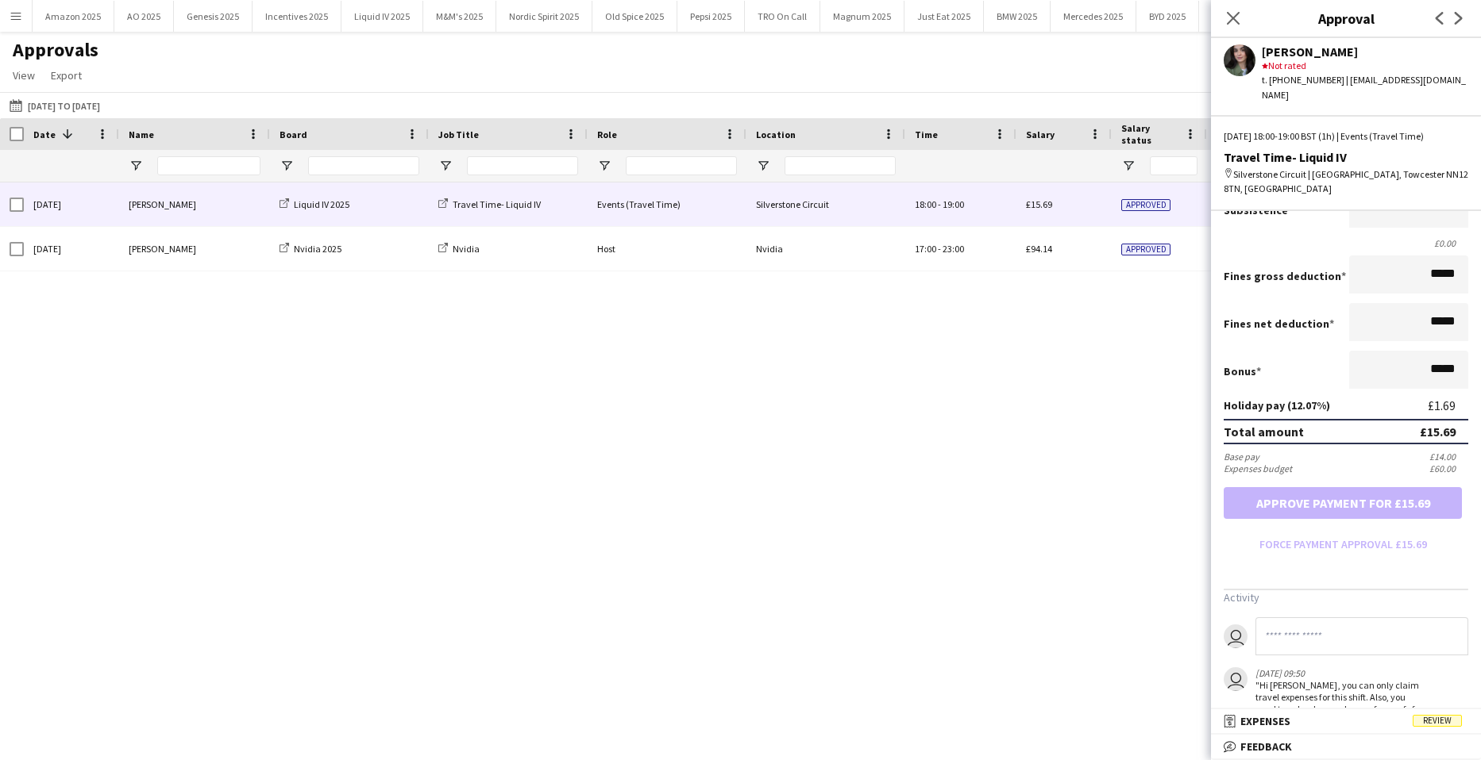
scroll to position [493, 0]
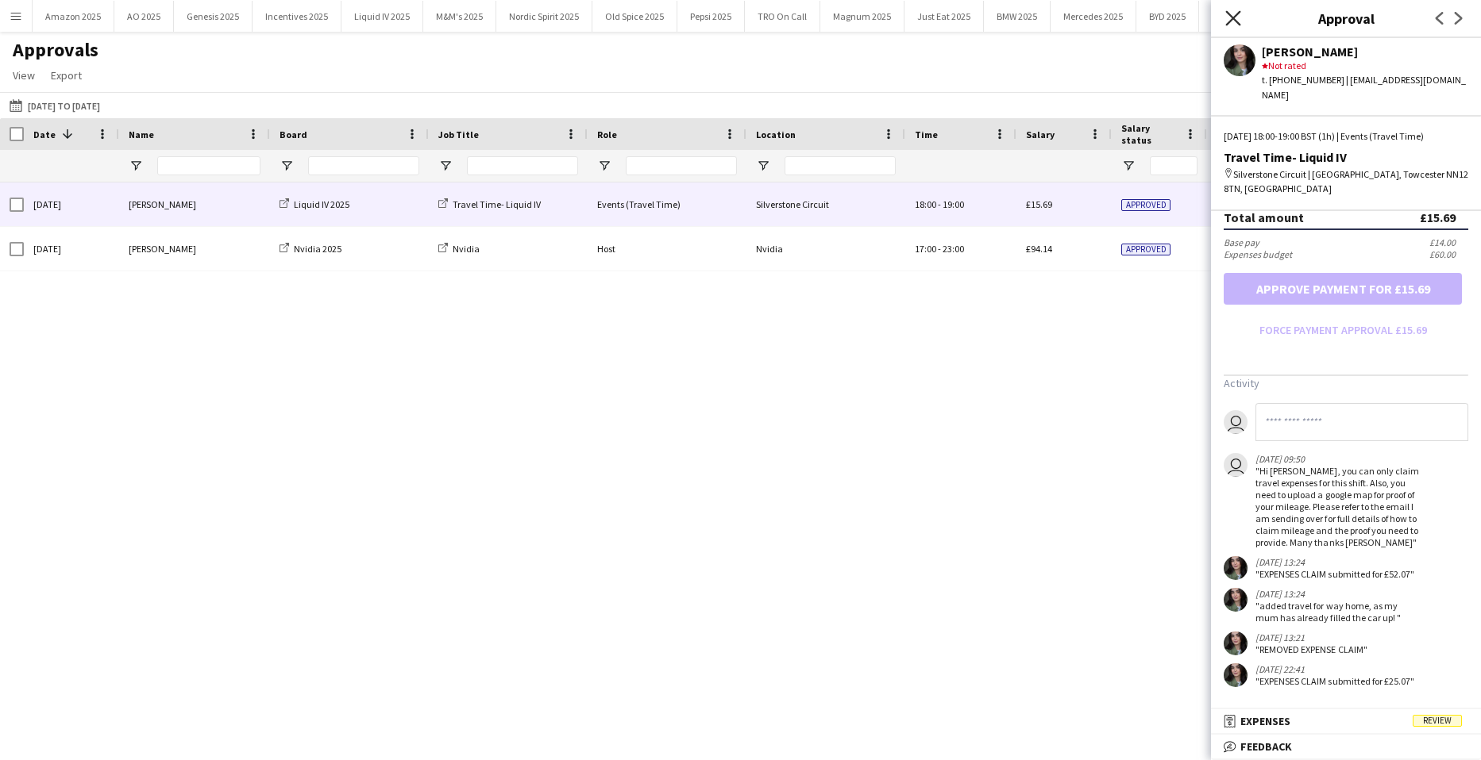
click at [1237, 20] on icon "Close pop-in" at bounding box center [1232, 17] width 15 height 15
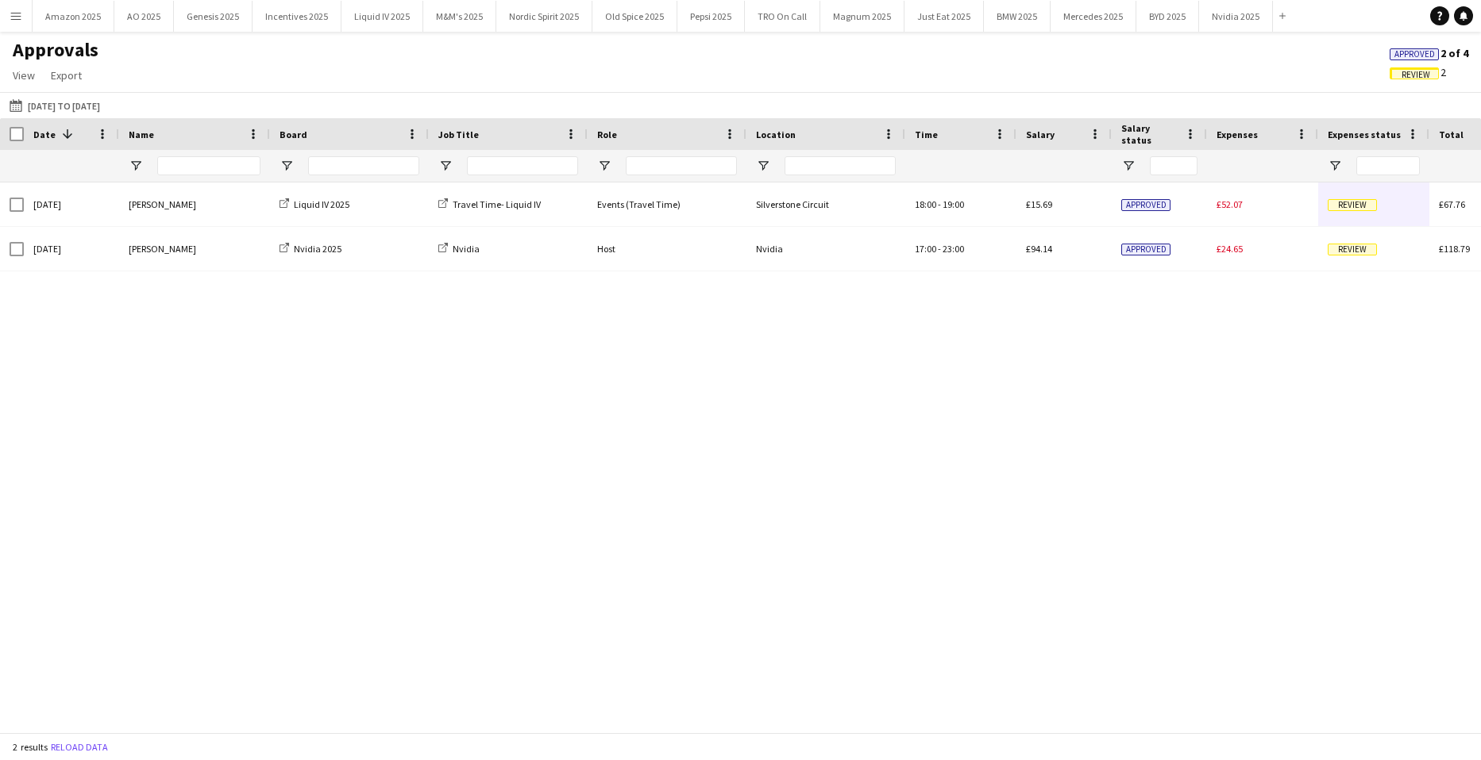
click at [1414, 51] on span "Approved" at bounding box center [1414, 54] width 40 height 10
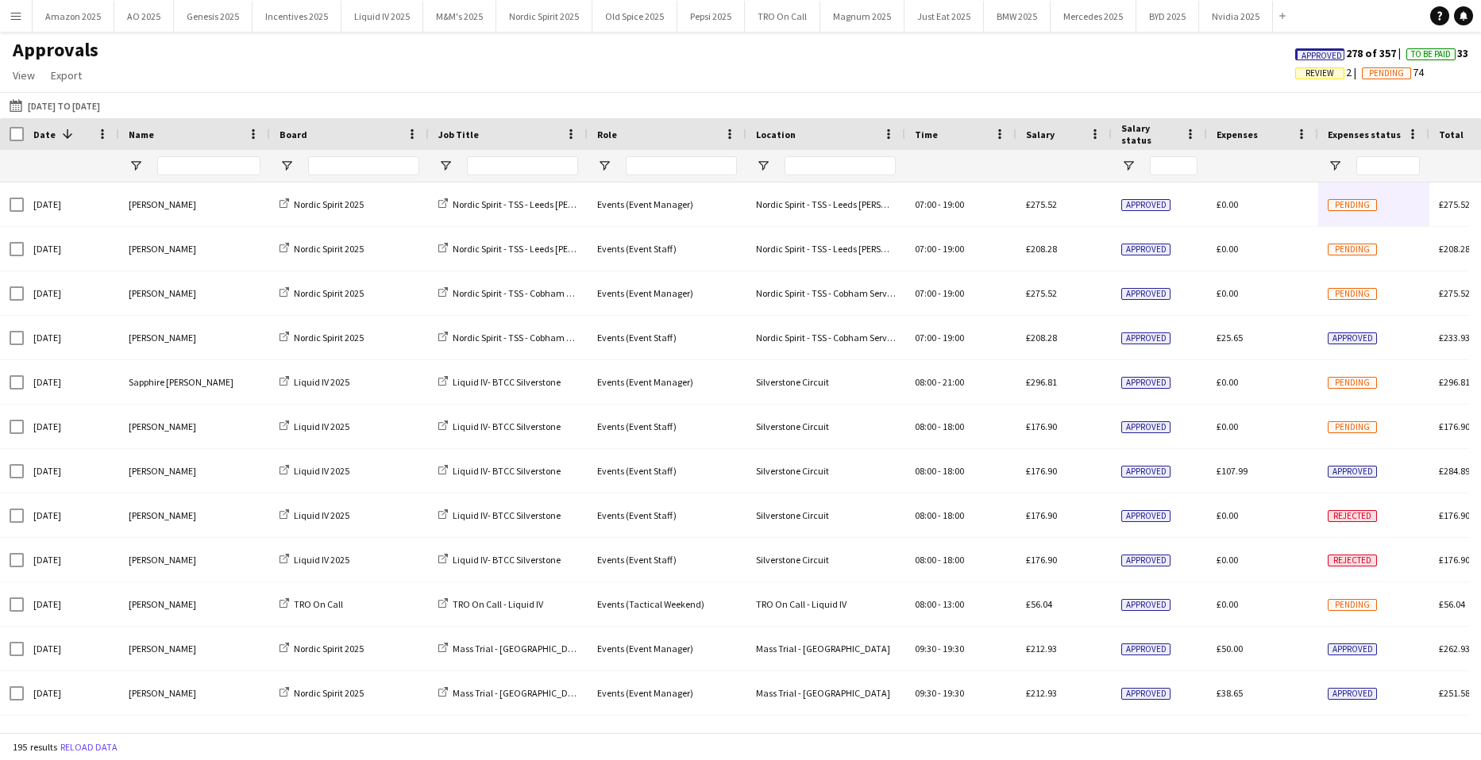
click at [1301, 56] on span "Approved" at bounding box center [1321, 56] width 40 height 10
click at [315, 10] on button "Incentives 2025 Close" at bounding box center [296, 16] width 89 height 31
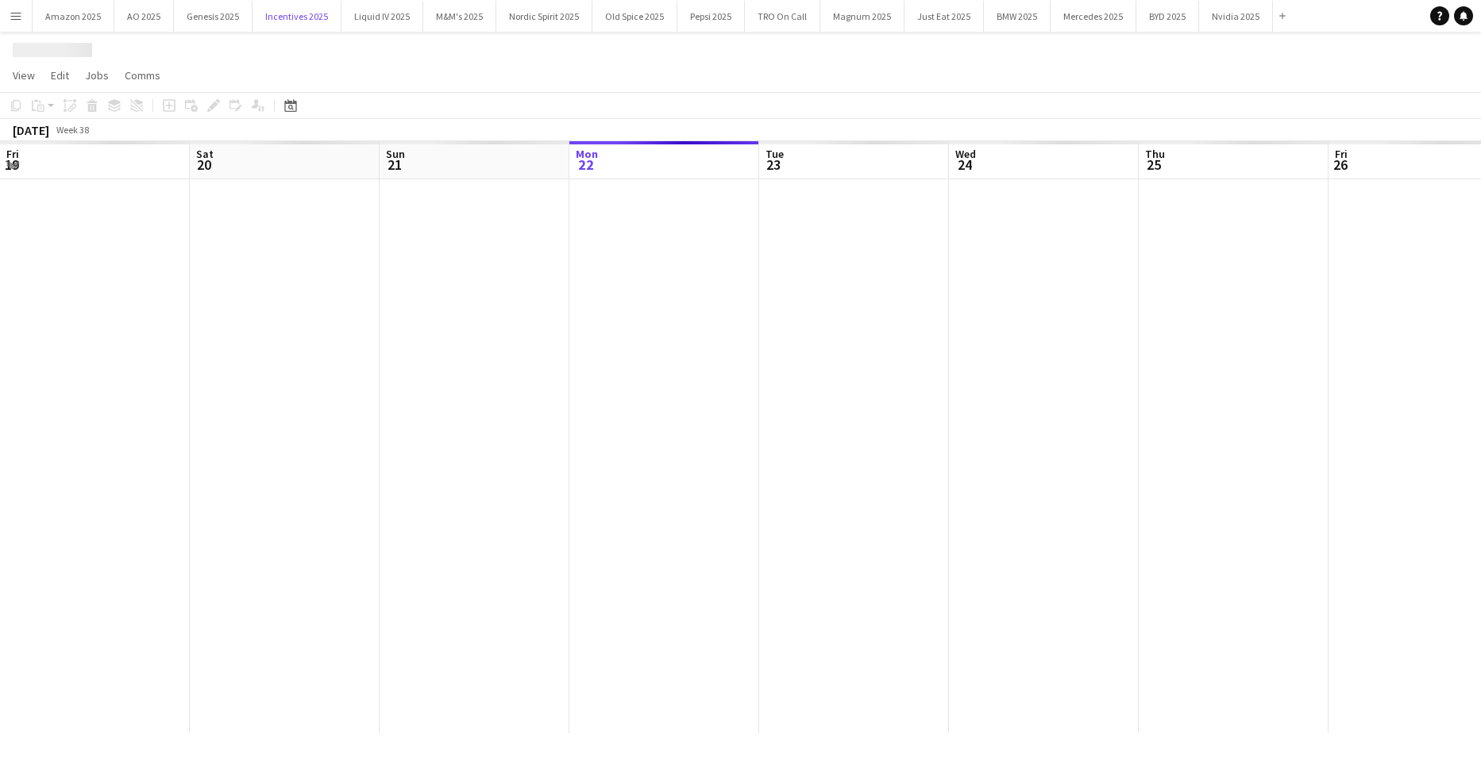
scroll to position [0, 379]
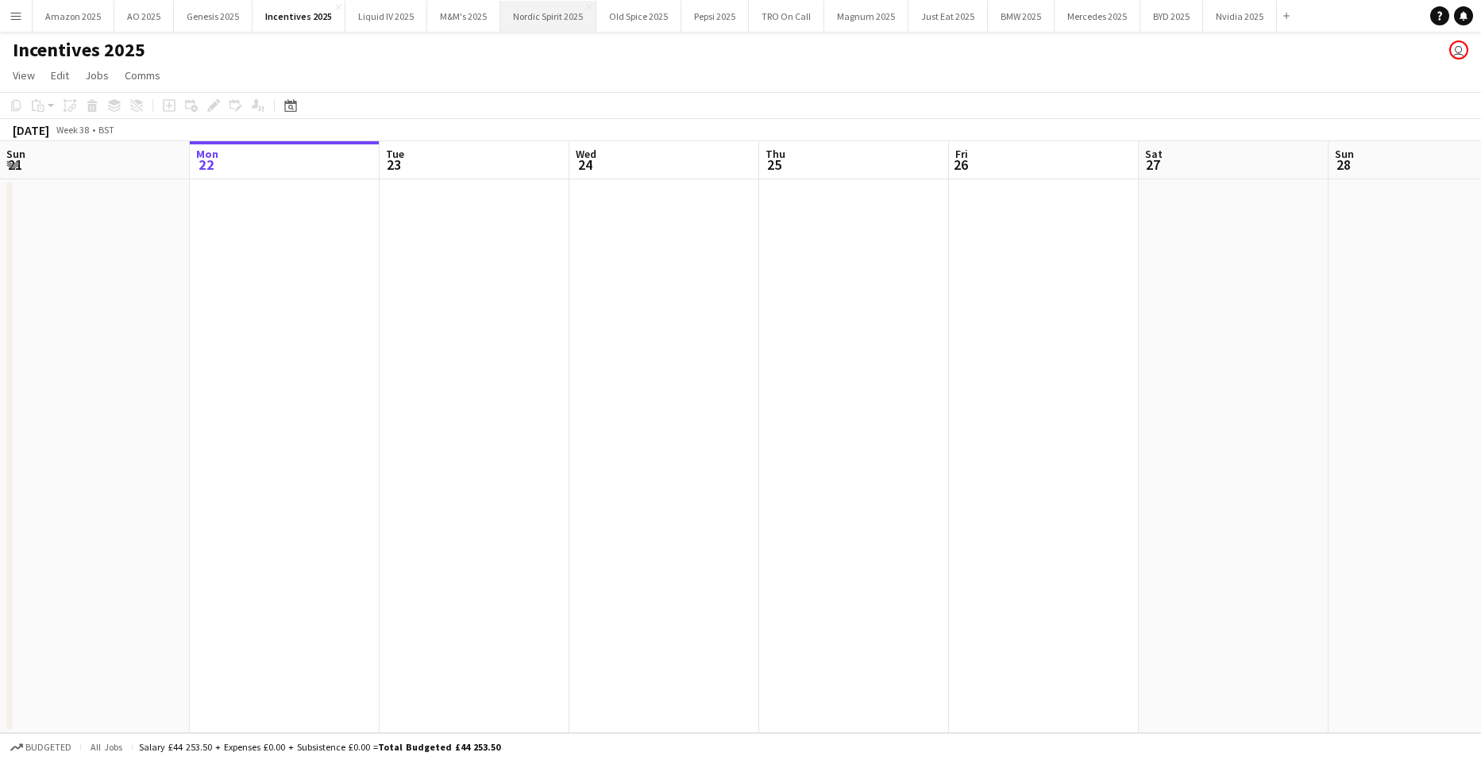
click at [564, 11] on button "Nordic Spirit 2025 Close" at bounding box center [548, 16] width 96 height 31
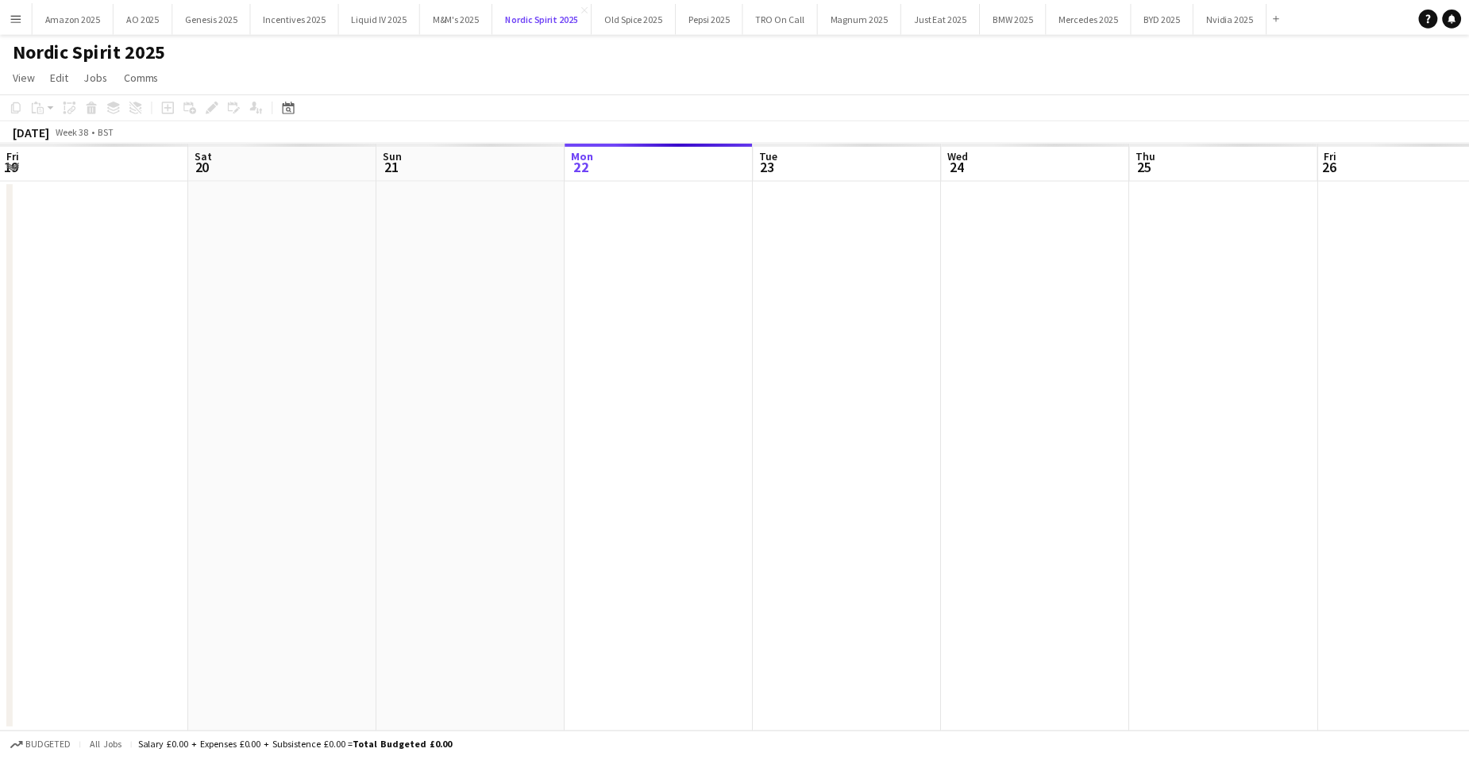
scroll to position [0, 379]
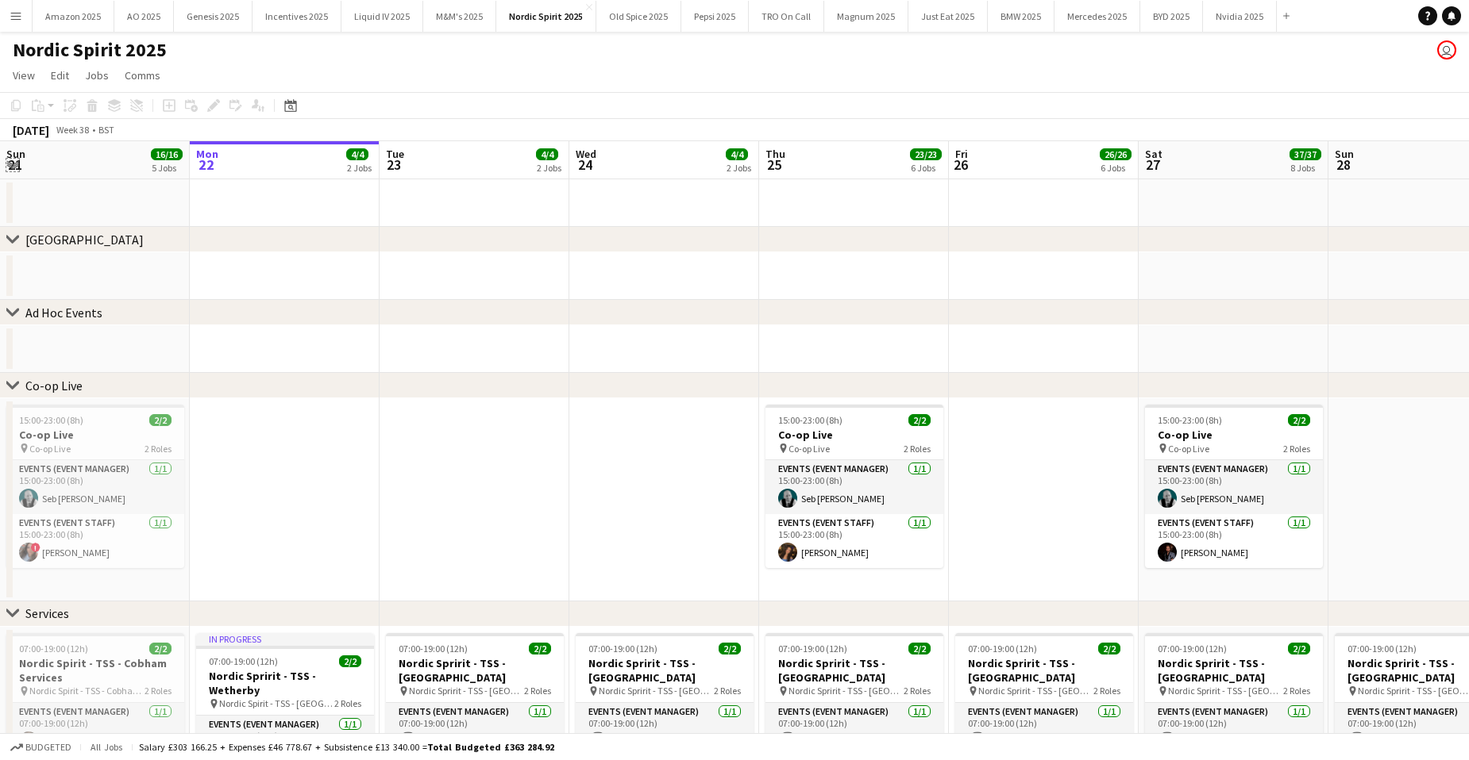
click at [13, 160] on app-icon "Expand/collapse" at bounding box center [12, 163] width 13 height 15
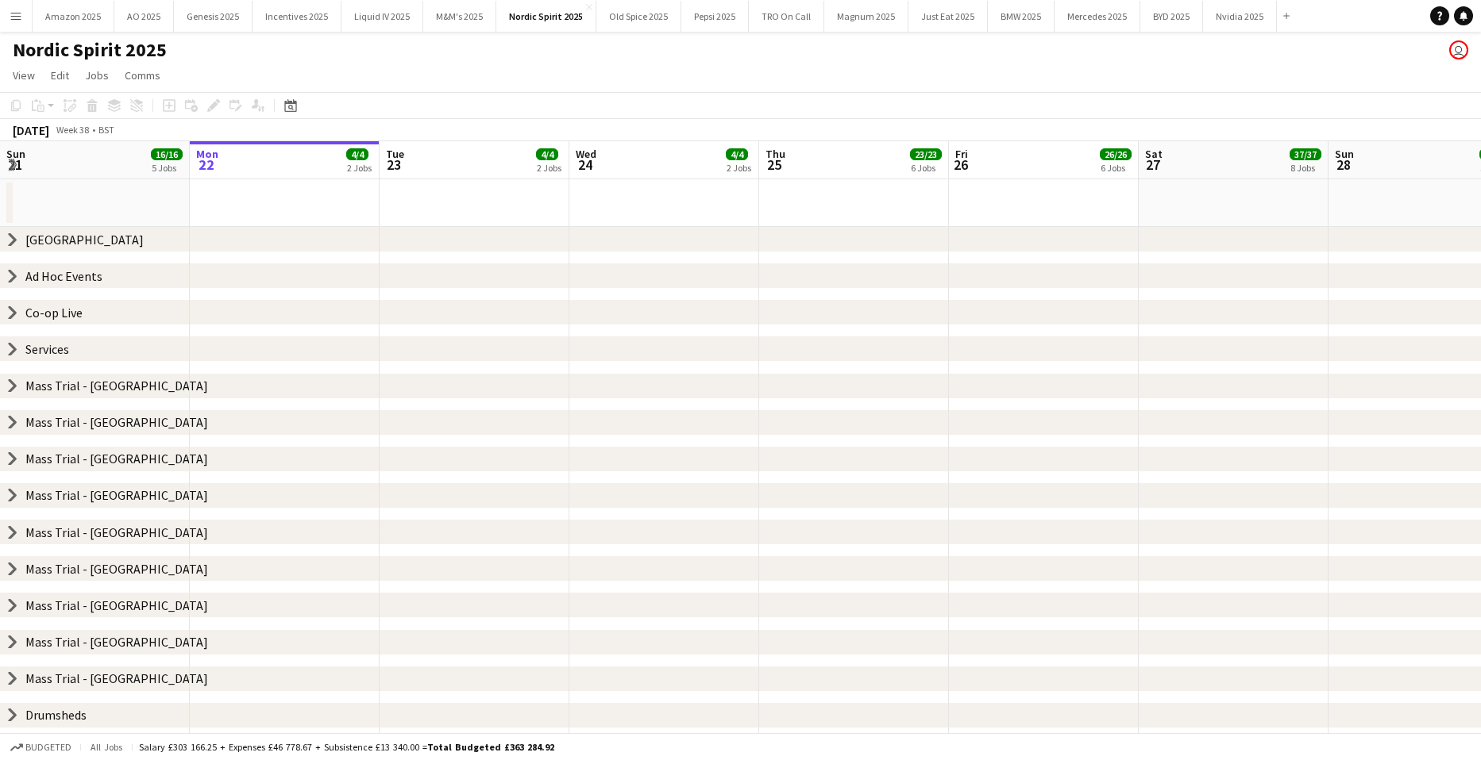
click at [9, 346] on icon "chevron-right" at bounding box center [12, 349] width 13 height 13
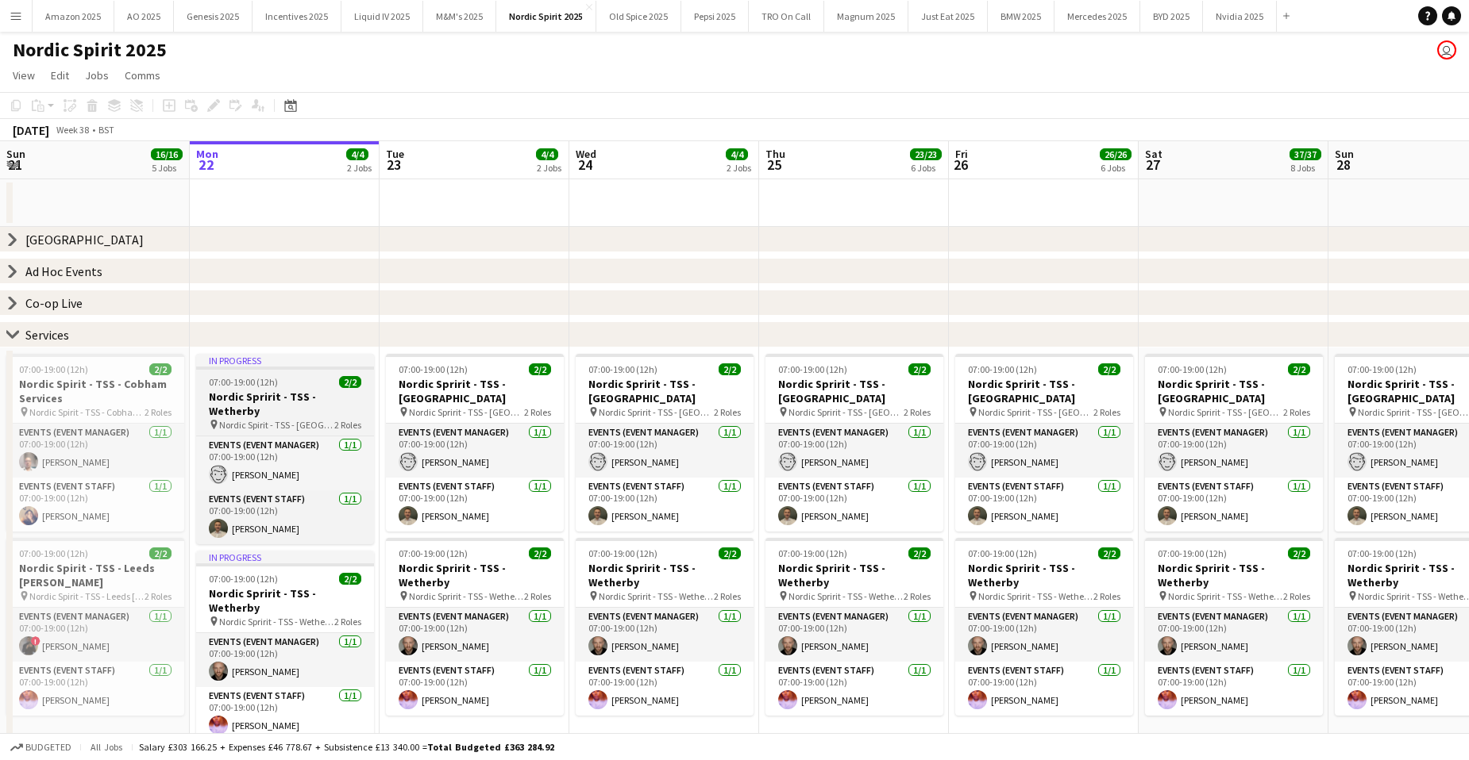
click at [321, 391] on h3 "Nordic Spririt - TSS - Wetherby" at bounding box center [285, 404] width 178 height 29
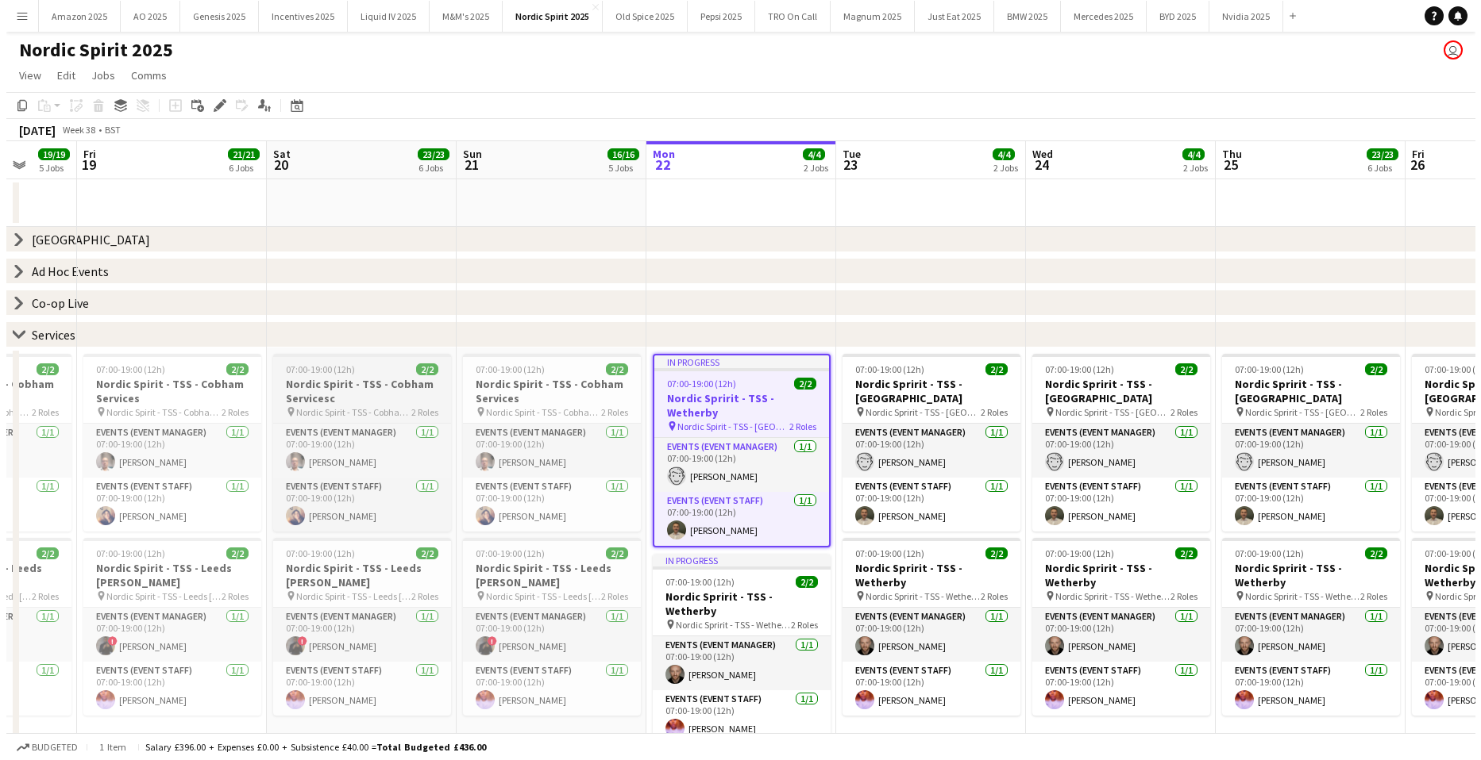
scroll to position [0, 472]
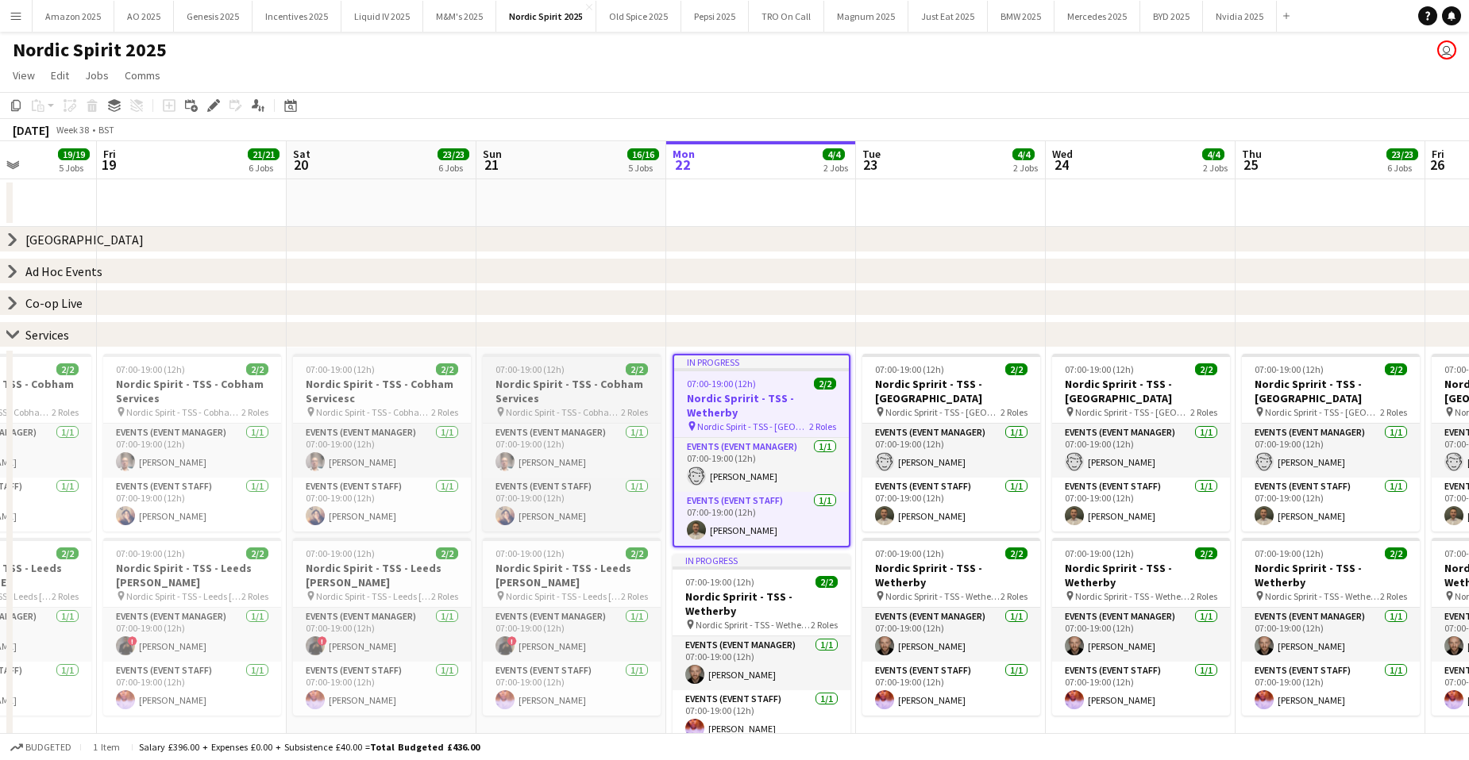
click at [572, 395] on h3 "Nordic Spirit - TSS - Cobham Services" at bounding box center [572, 391] width 178 height 29
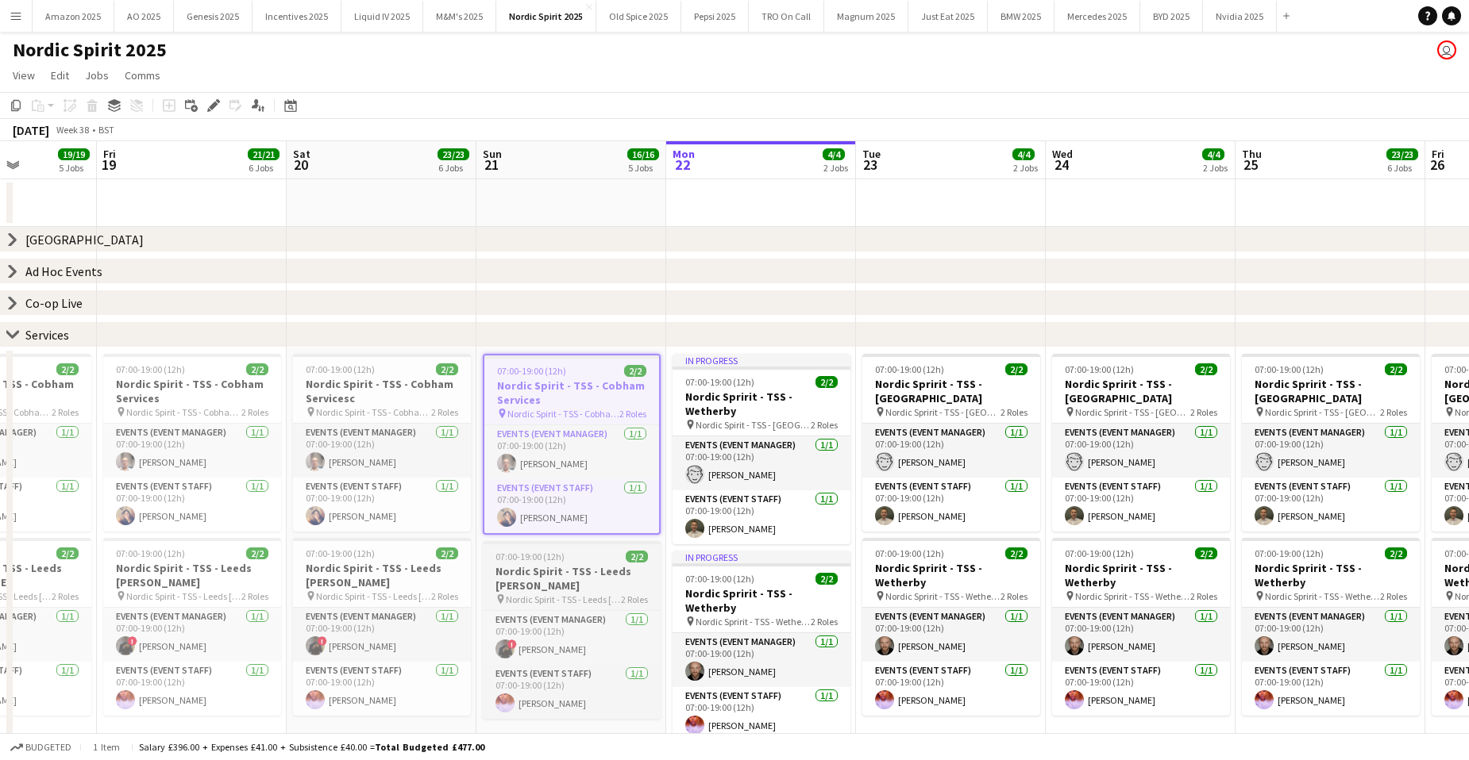
click at [594, 556] on div "07:00-19:00 (12h) 2/2" at bounding box center [572, 557] width 178 height 12
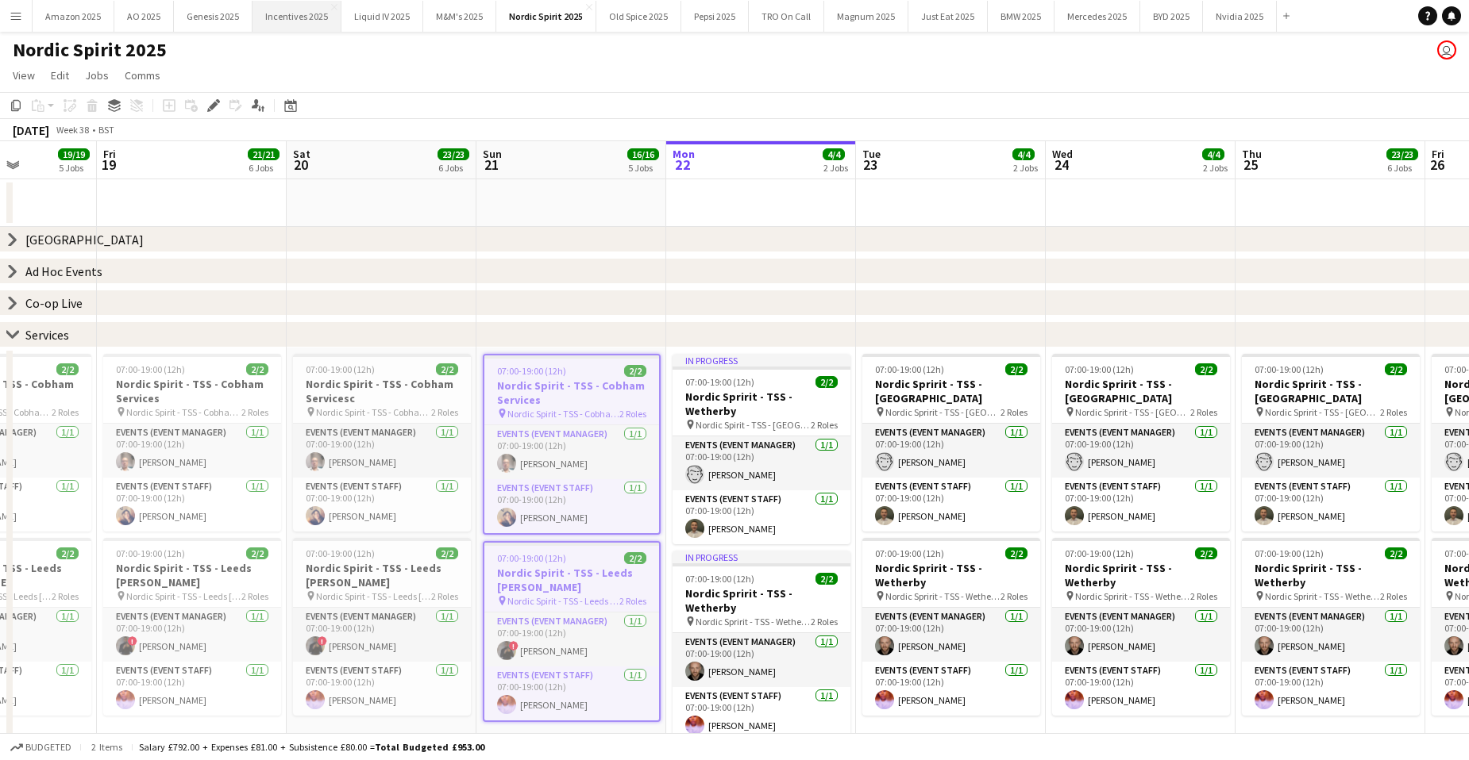
click at [294, 28] on button "Incentives 2025 Close" at bounding box center [296, 16] width 89 height 31
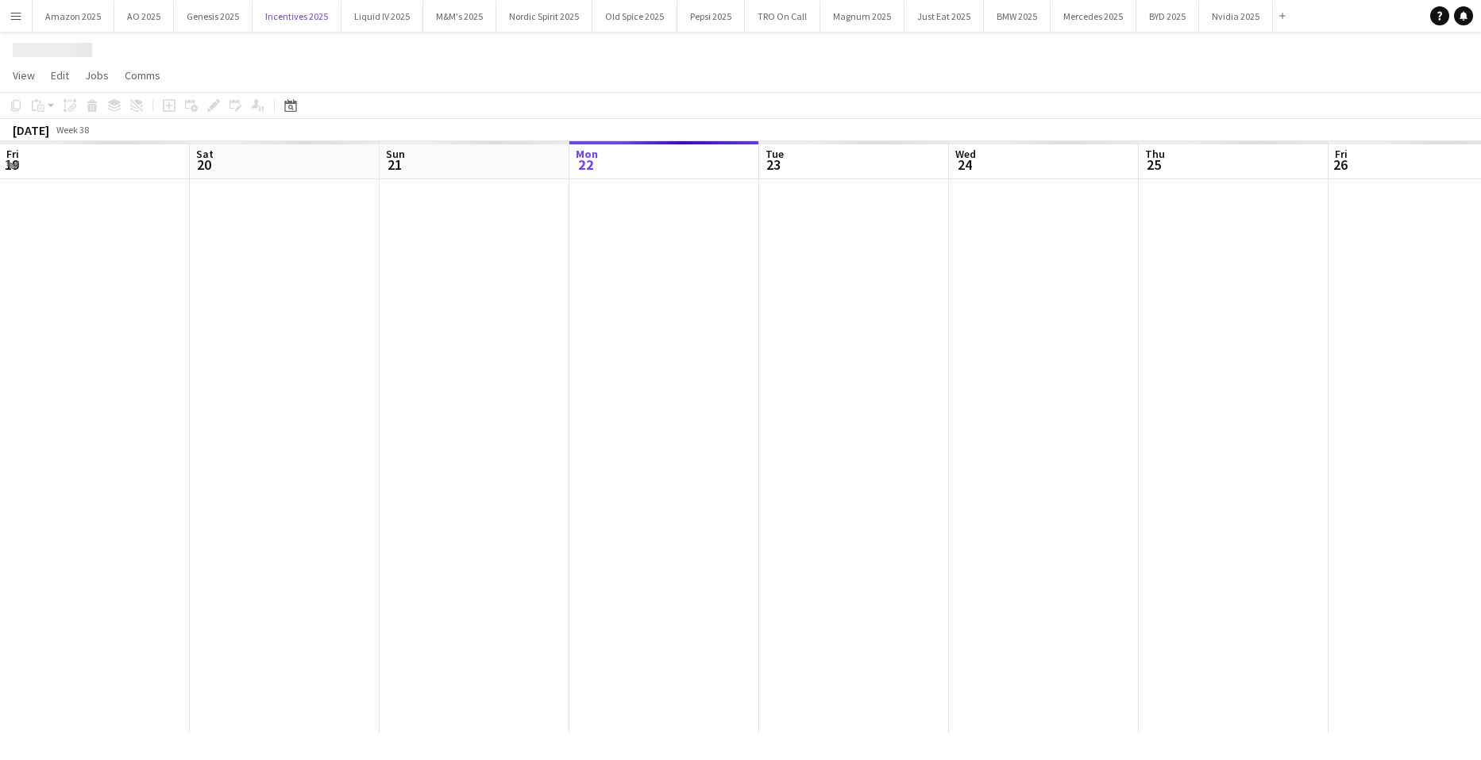
scroll to position [0, 379]
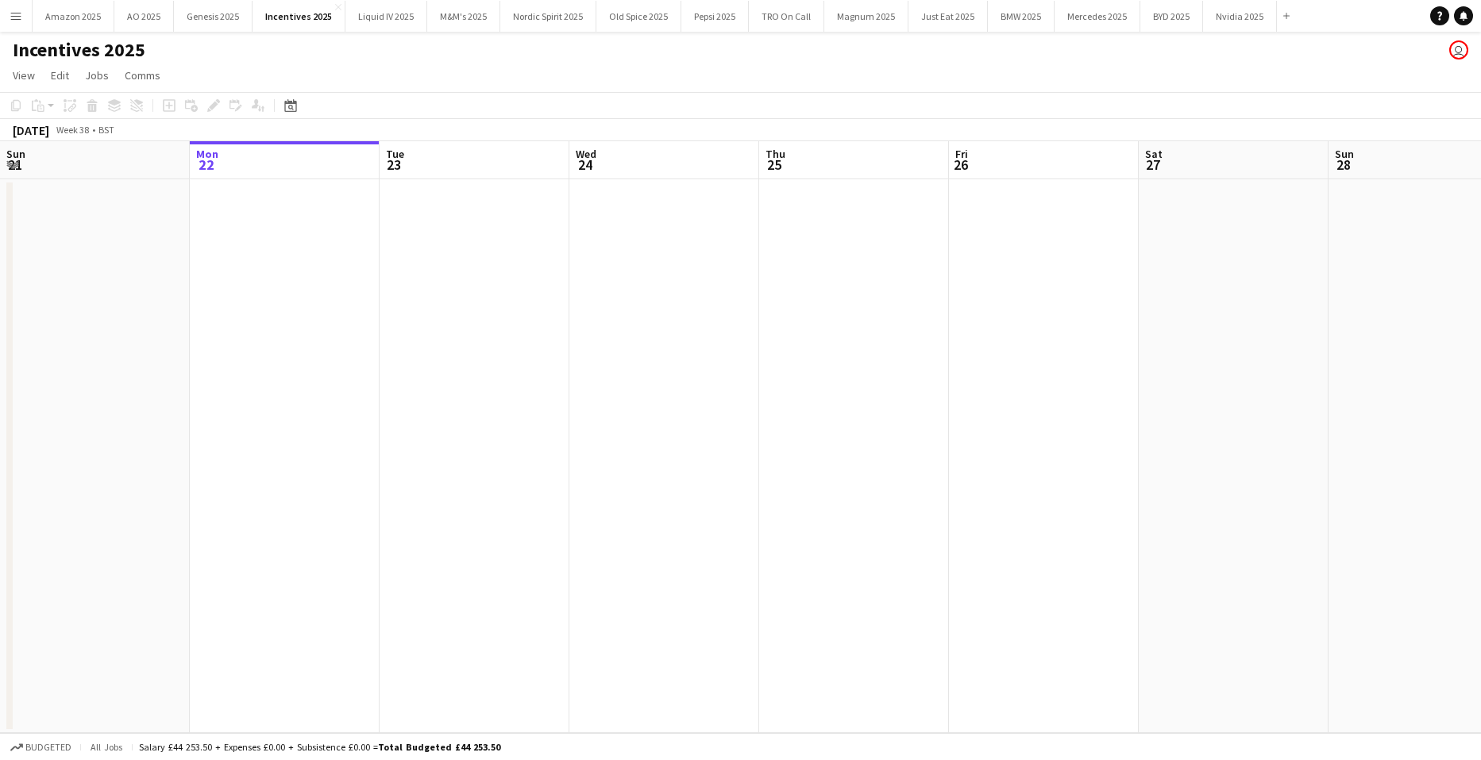
click at [297, 298] on app-date-cell at bounding box center [285, 456] width 190 height 554
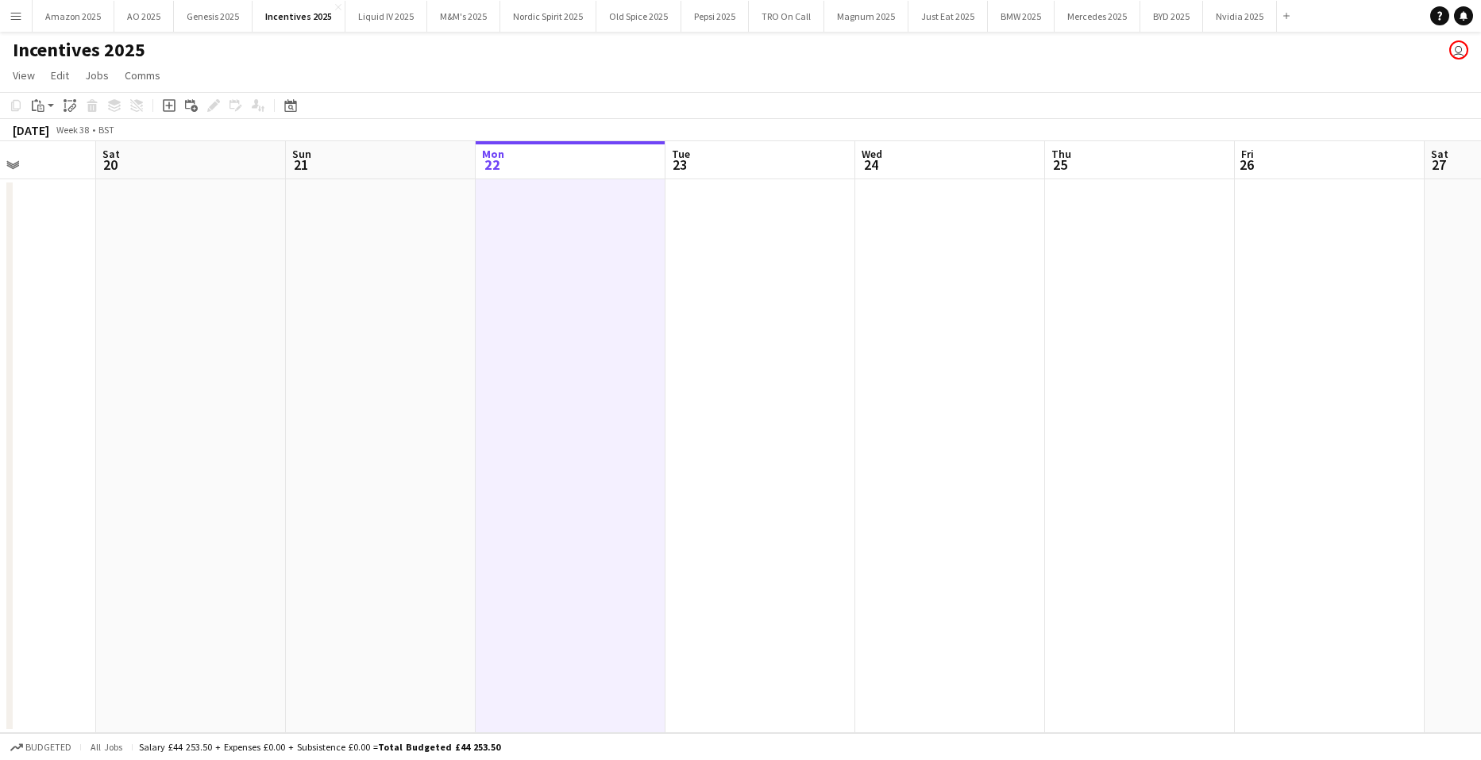
click at [428, 281] on app-date-cell at bounding box center [381, 456] width 190 height 554
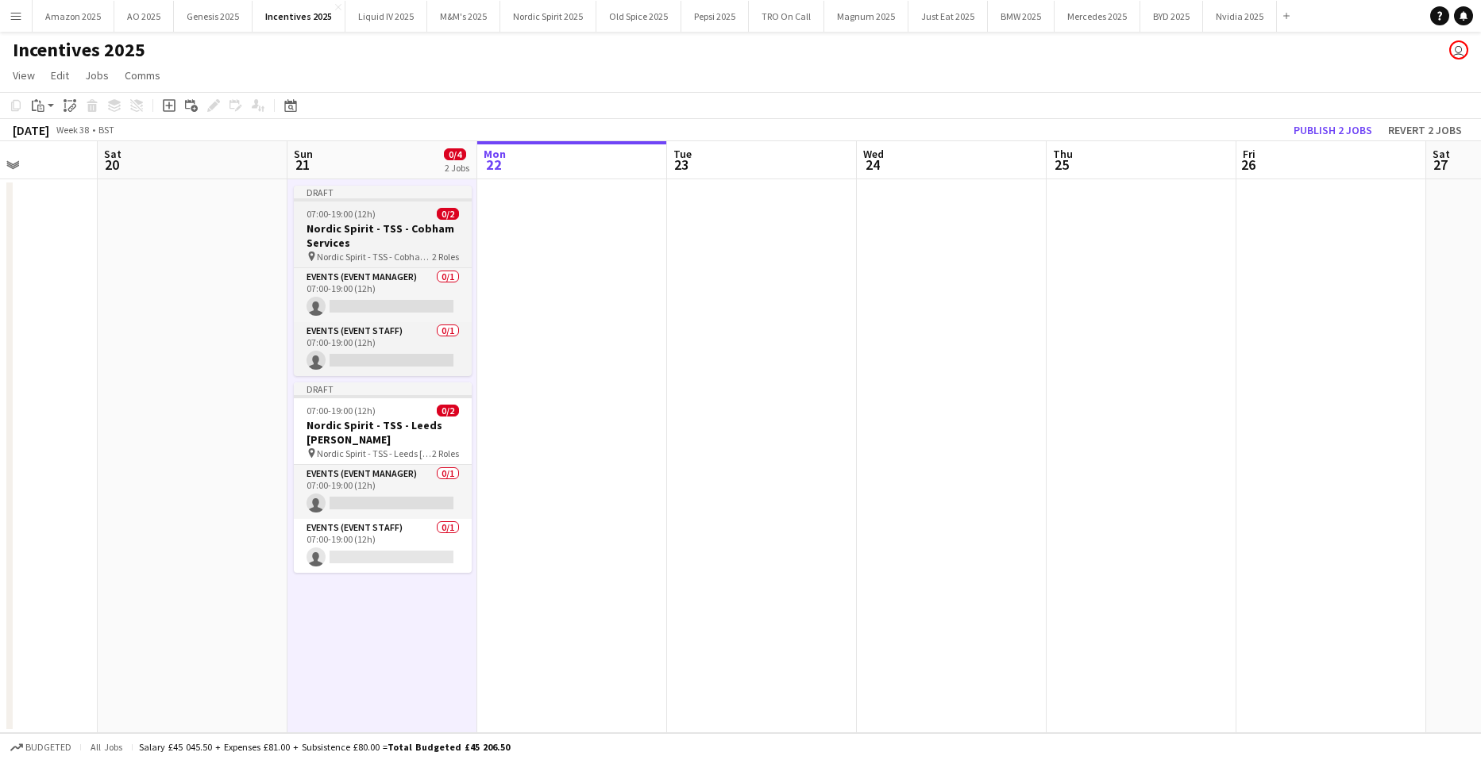
click at [410, 228] on h3 "Nordic Spirit - TSS - Cobham Services" at bounding box center [383, 235] width 178 height 29
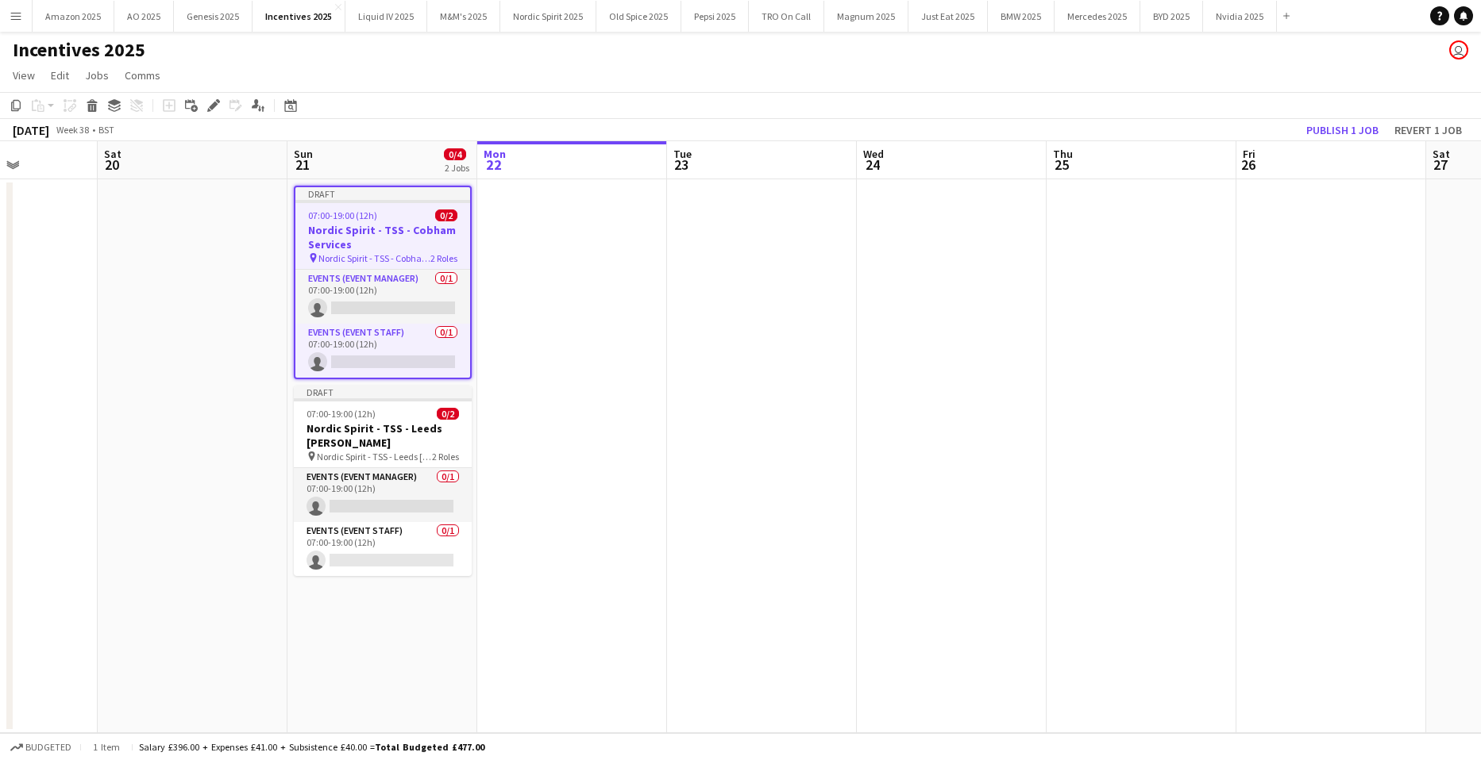
drag, startPoint x: 218, startPoint y: 105, endPoint x: 405, endPoint y: 92, distance: 187.0
click at [218, 105] on icon "Edit" at bounding box center [213, 105] width 13 height 13
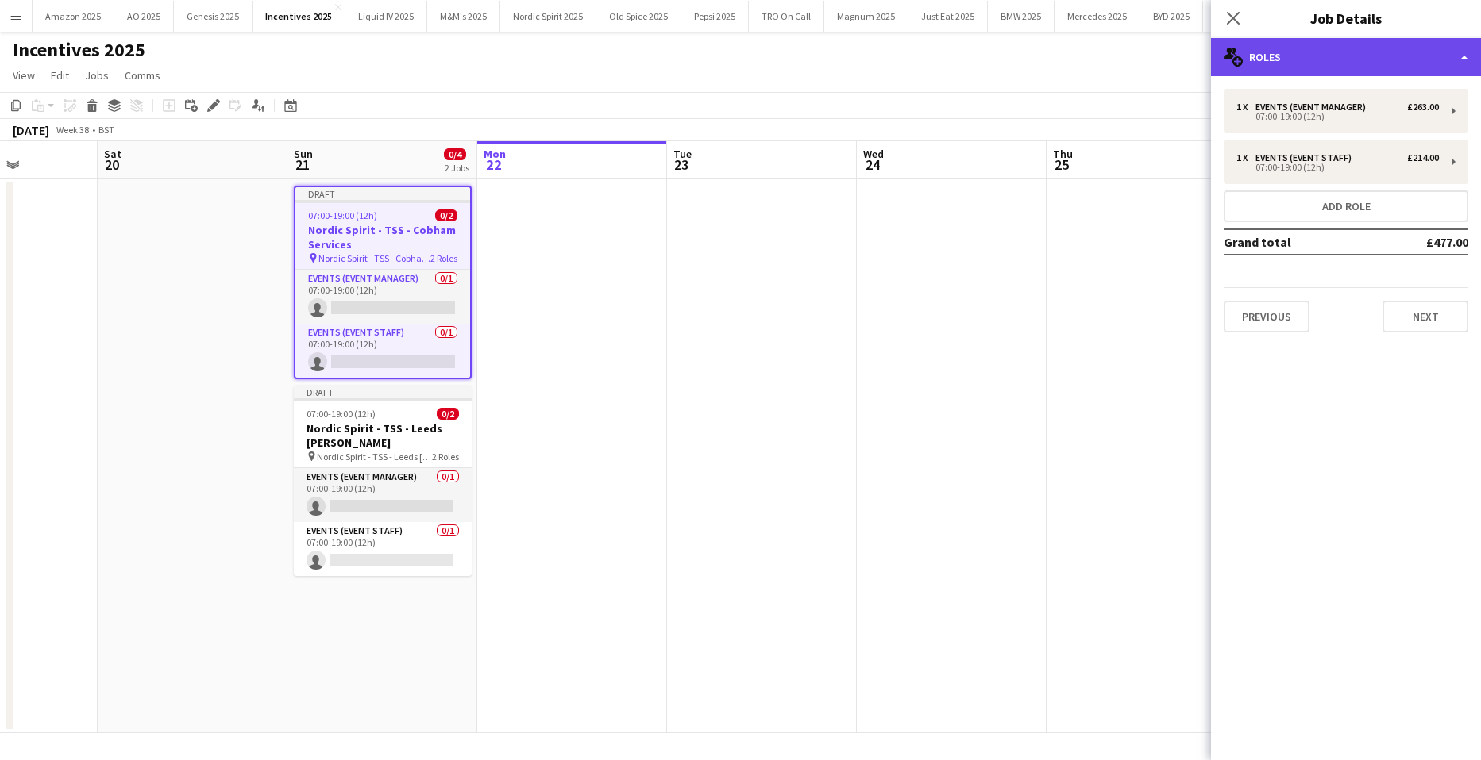
click at [1357, 58] on div "multiple-users-add Roles" at bounding box center [1346, 57] width 270 height 38
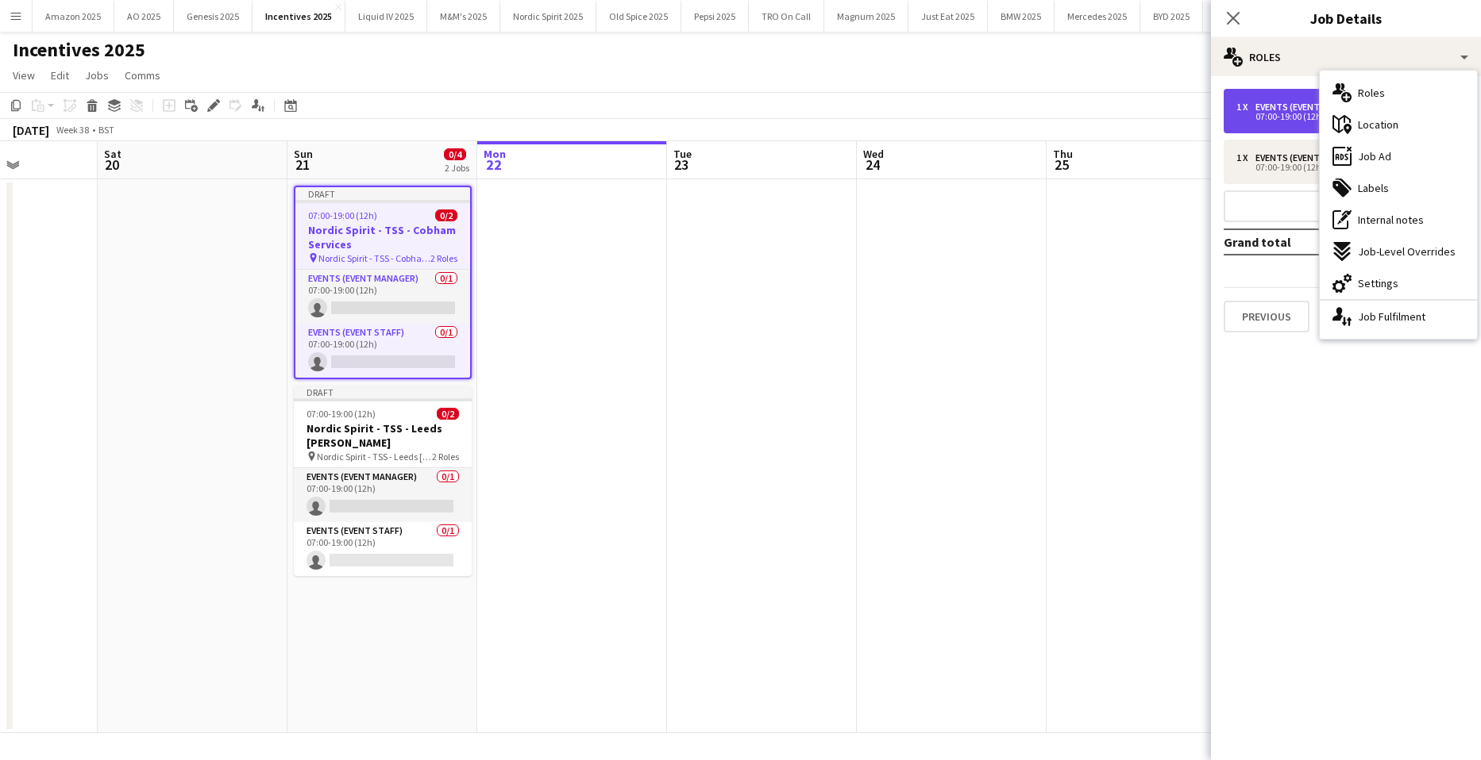
click at [1292, 109] on div "Events (Event Manager)" at bounding box center [1313, 107] width 117 height 11
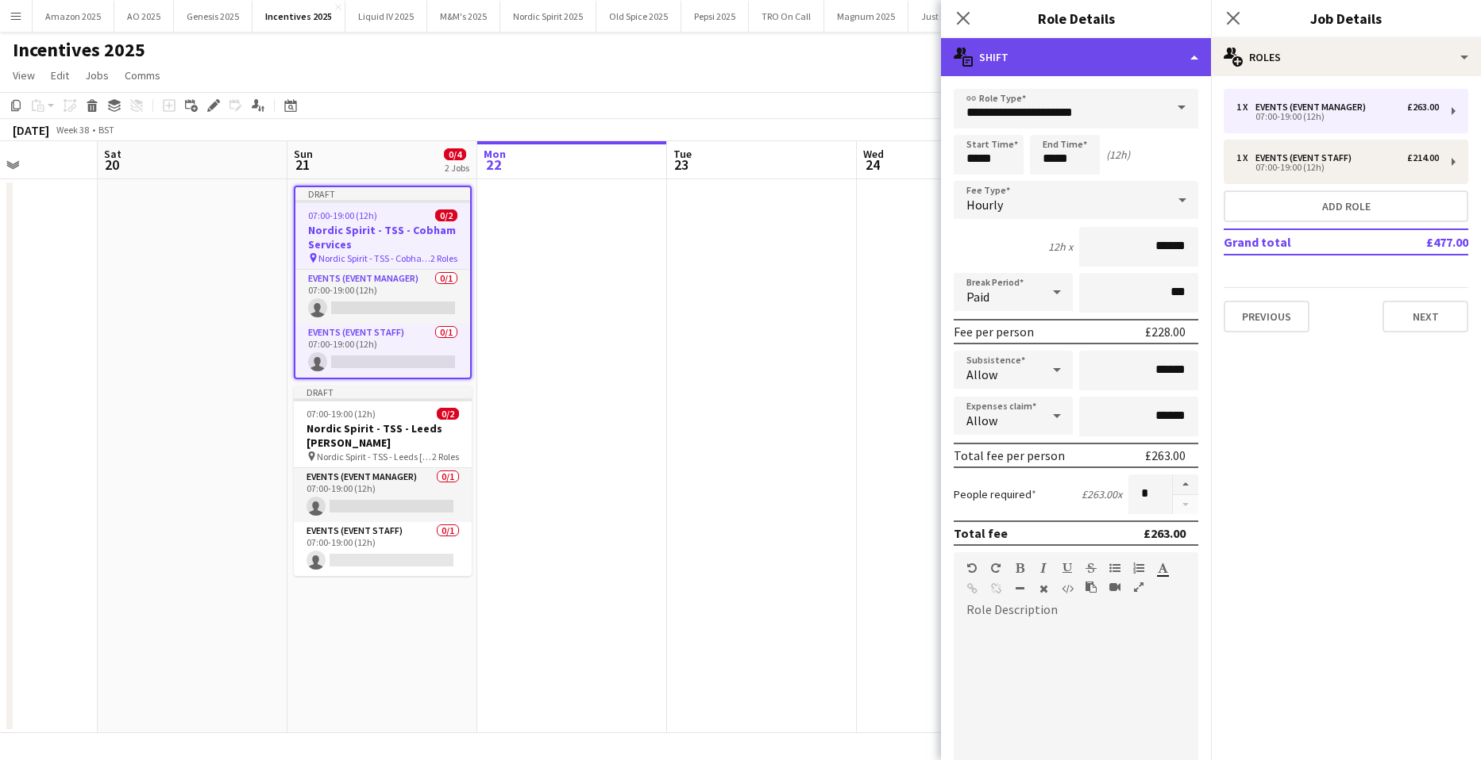
click at [1174, 53] on div "multiple-actions-text Shift" at bounding box center [1076, 57] width 270 height 38
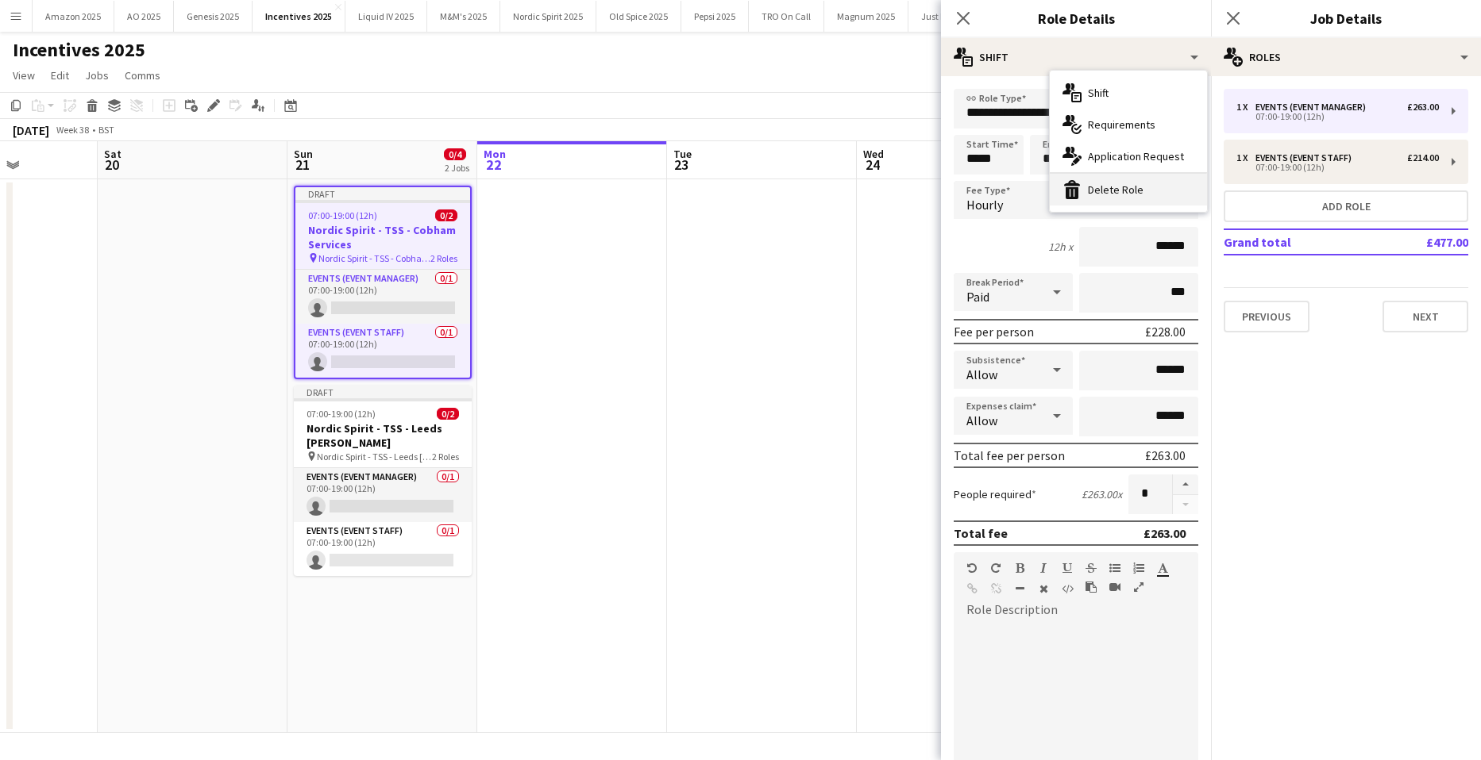
click at [1141, 192] on div "bin-2 Delete Role" at bounding box center [1127, 190] width 157 height 32
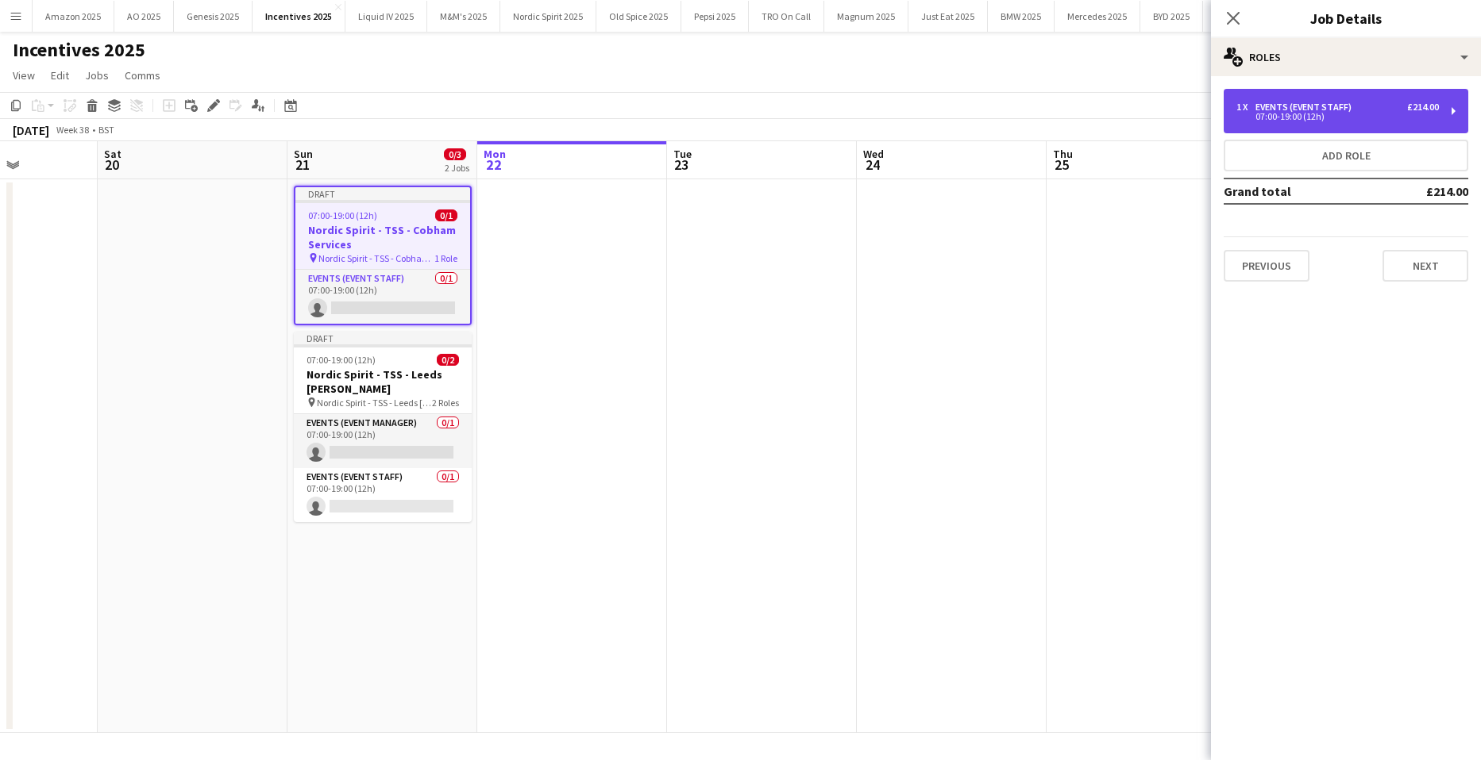
drag, startPoint x: 1303, startPoint y: 108, endPoint x: 1292, endPoint y: 102, distance: 11.7
click at [1303, 108] on div "Events (Event Staff)" at bounding box center [1306, 107] width 102 height 11
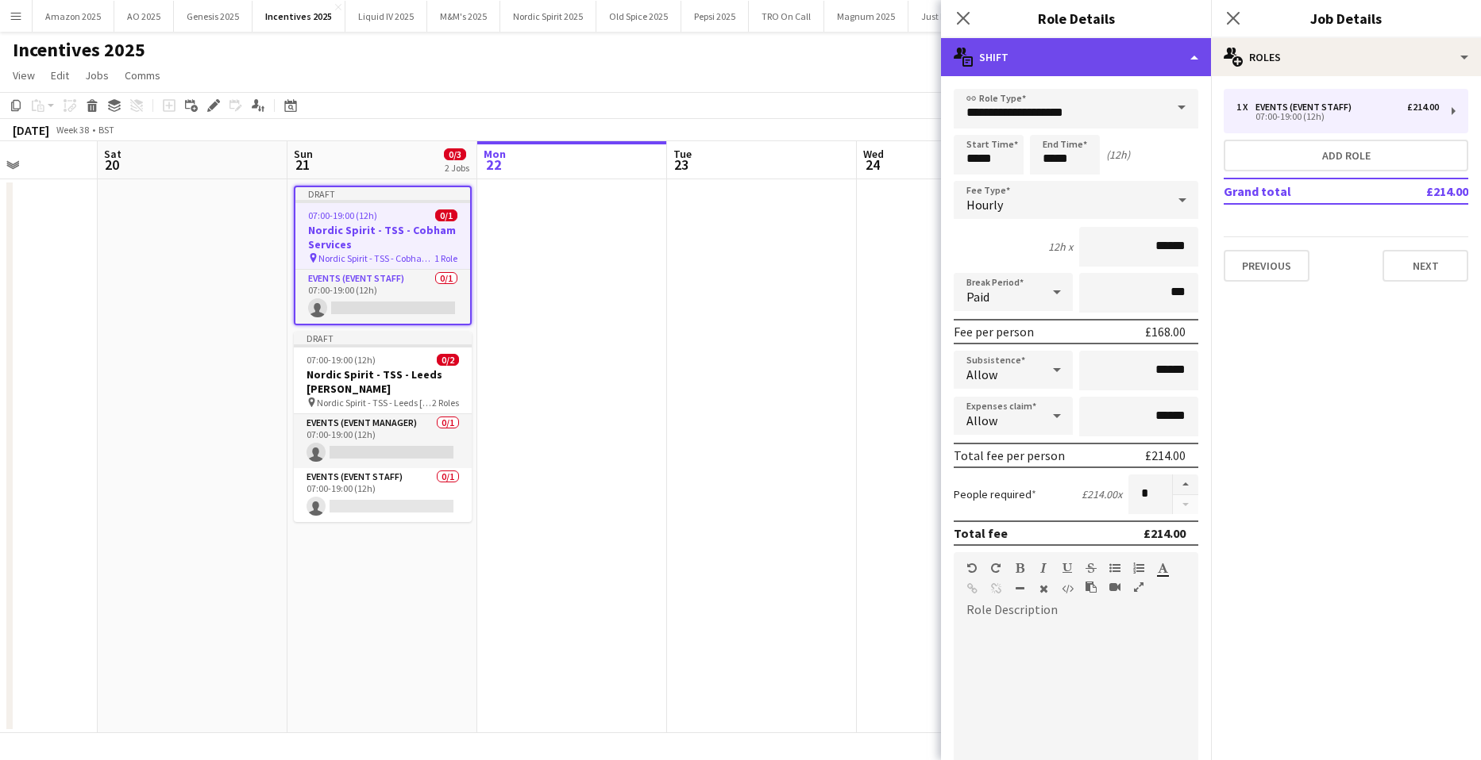
click at [1187, 56] on div "multiple-actions-text Shift" at bounding box center [1076, 57] width 270 height 38
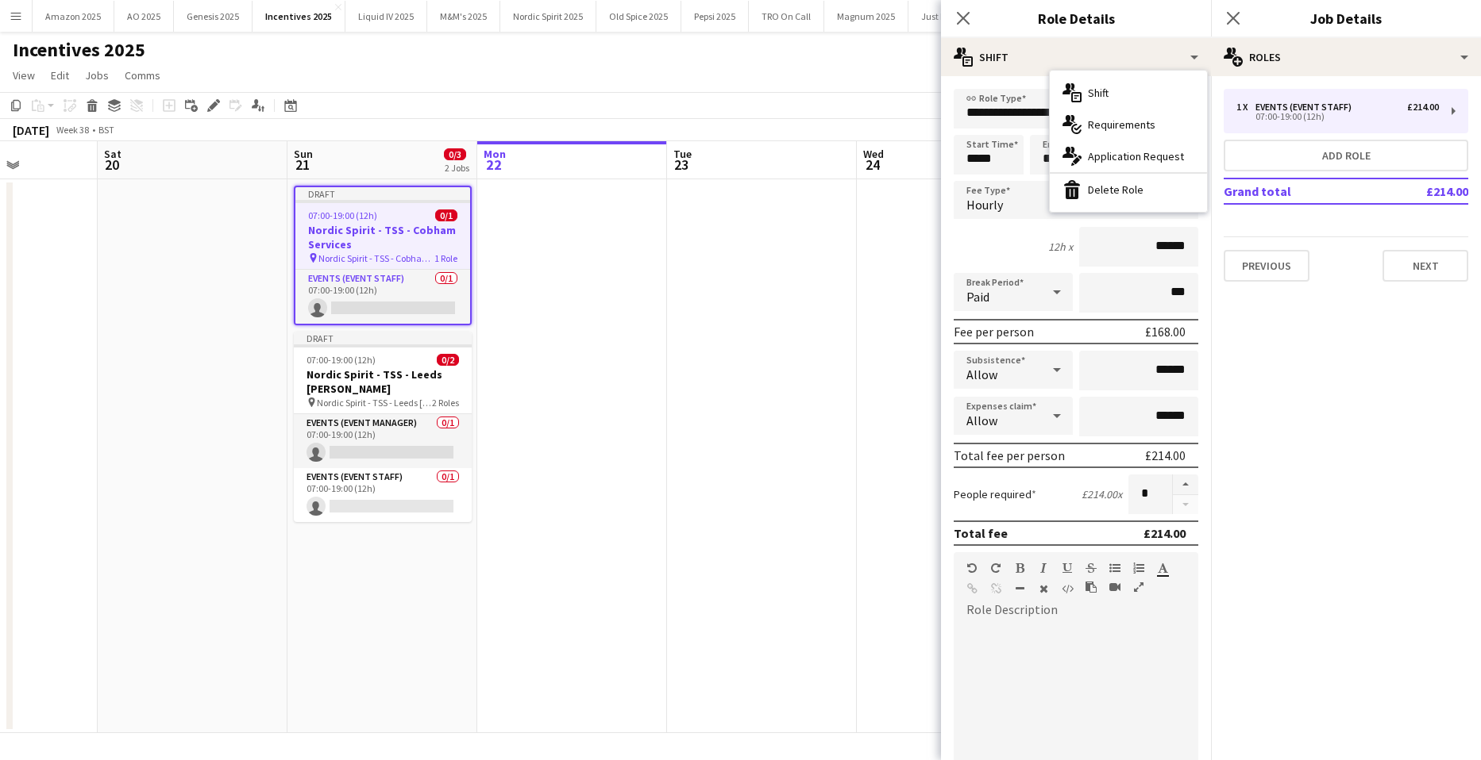
drag, startPoint x: 1142, startPoint y: 188, endPoint x: 1186, endPoint y: 166, distance: 49.7
click at [1142, 189] on div "bin-2 Delete Role" at bounding box center [1127, 190] width 157 height 32
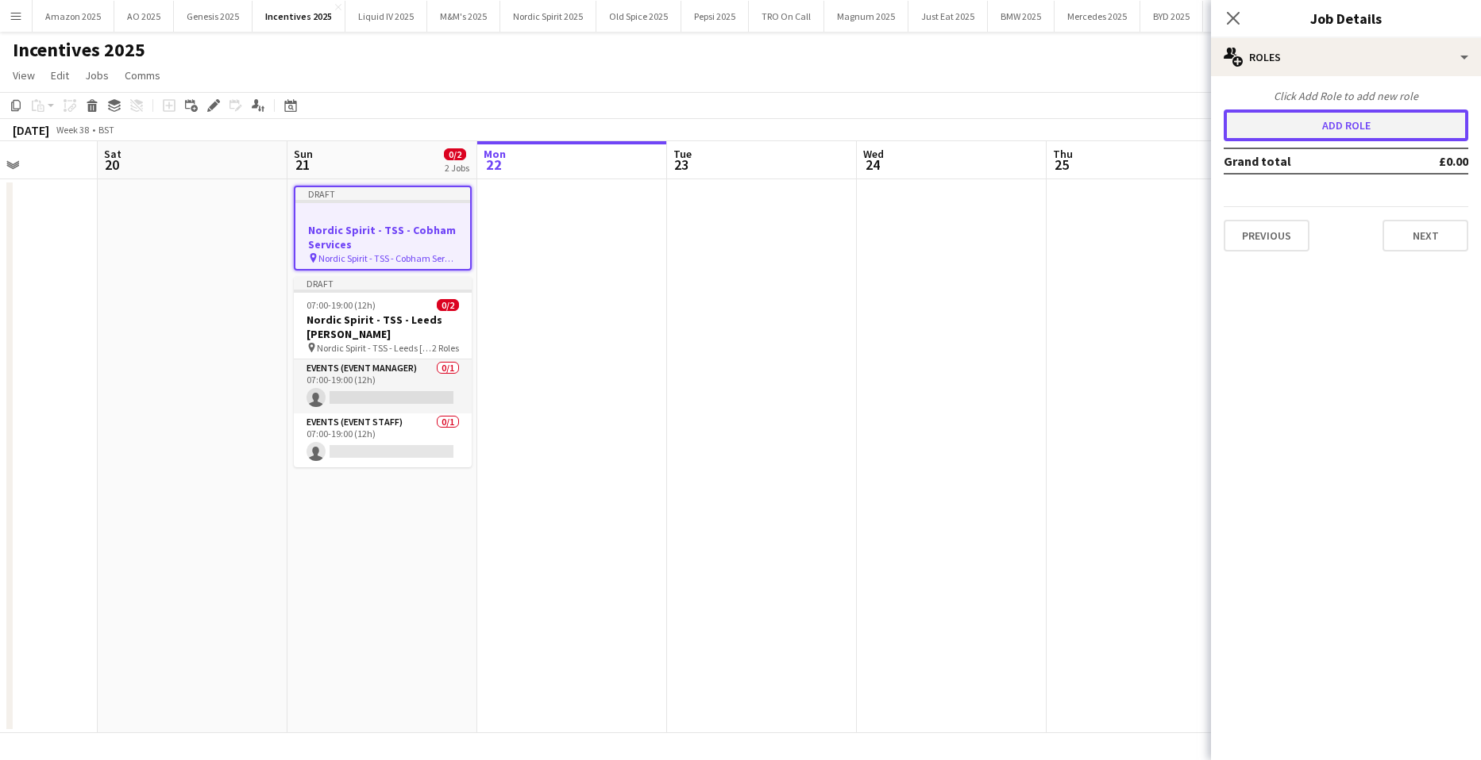
click at [1310, 124] on button "Add role" at bounding box center [1345, 126] width 245 height 32
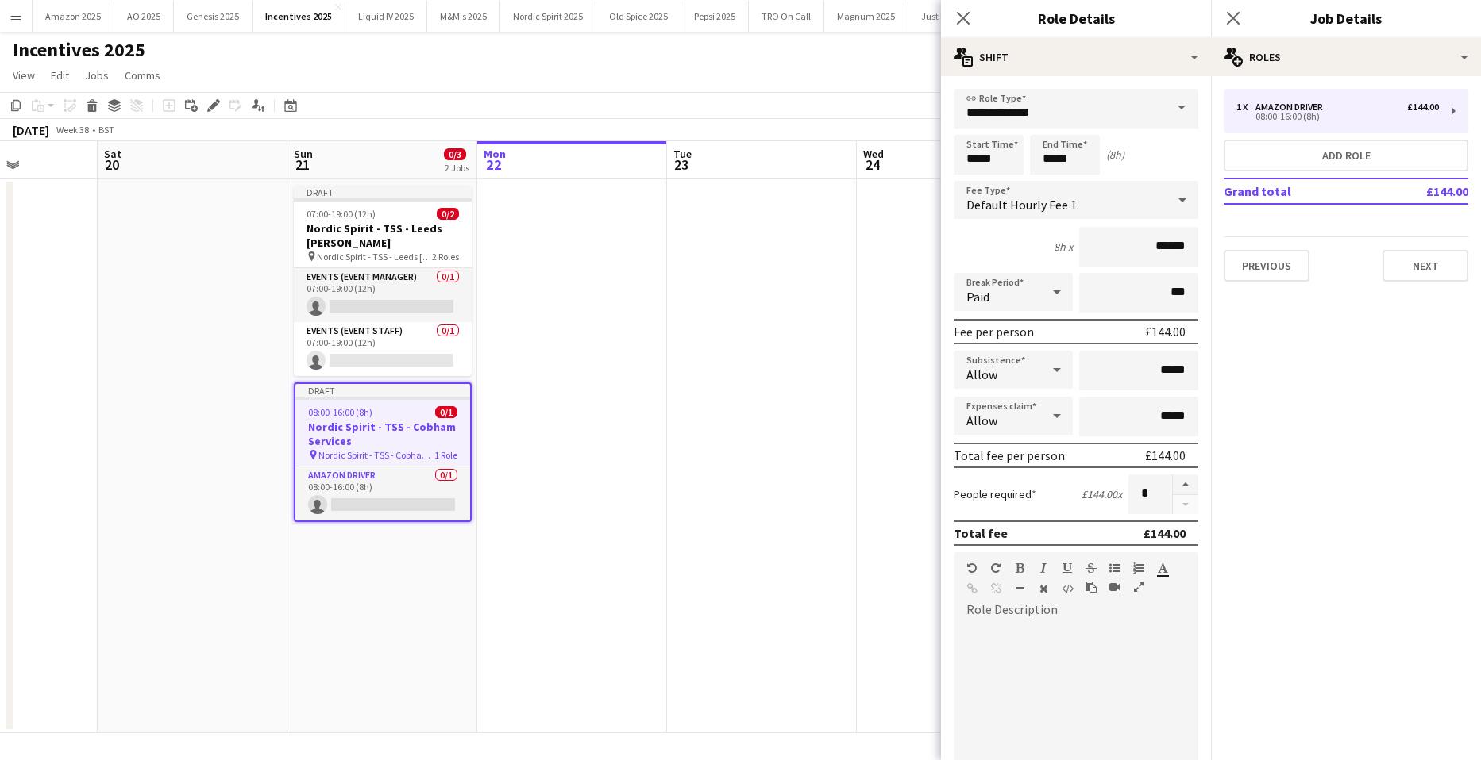
click at [1170, 114] on span at bounding box center [1181, 108] width 33 height 38
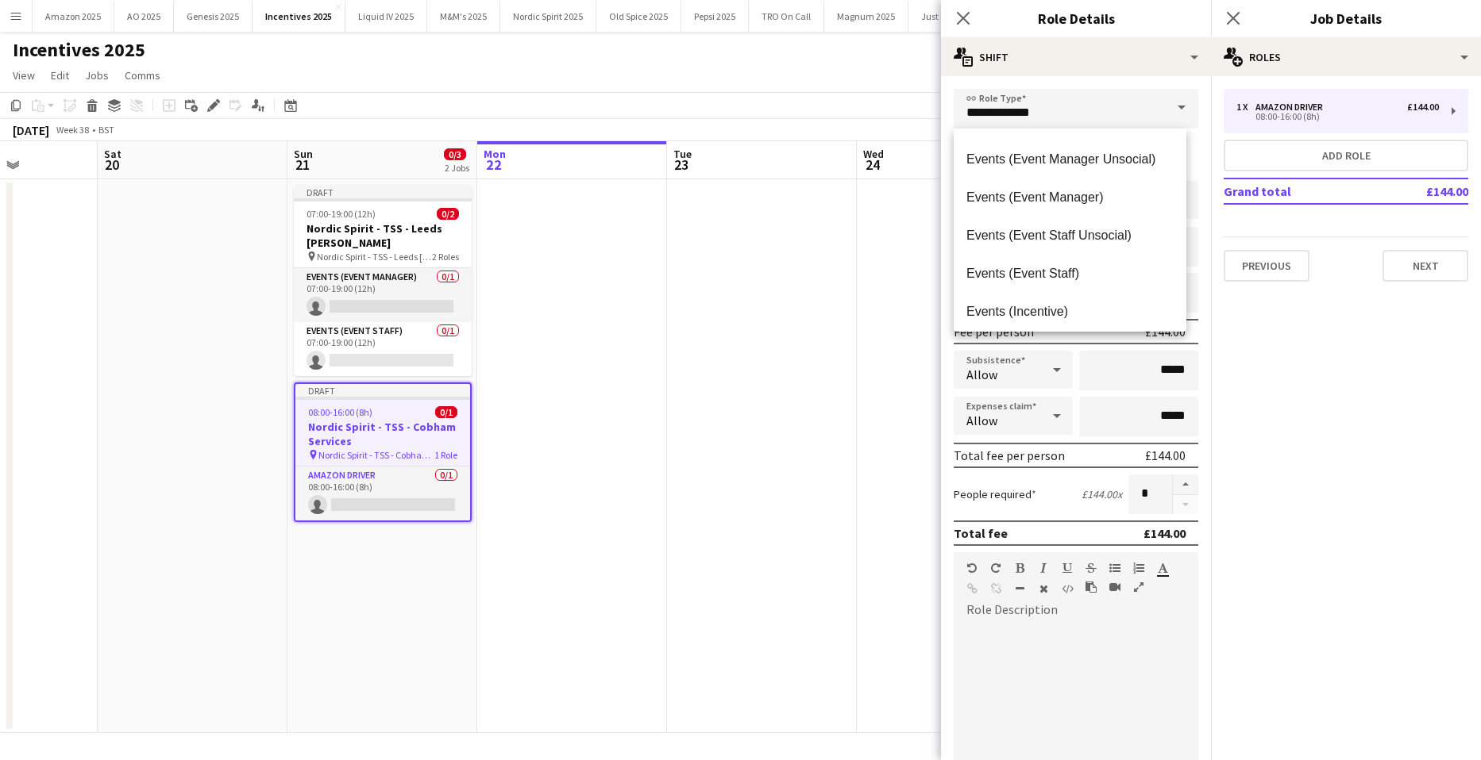
scroll to position [238, 0]
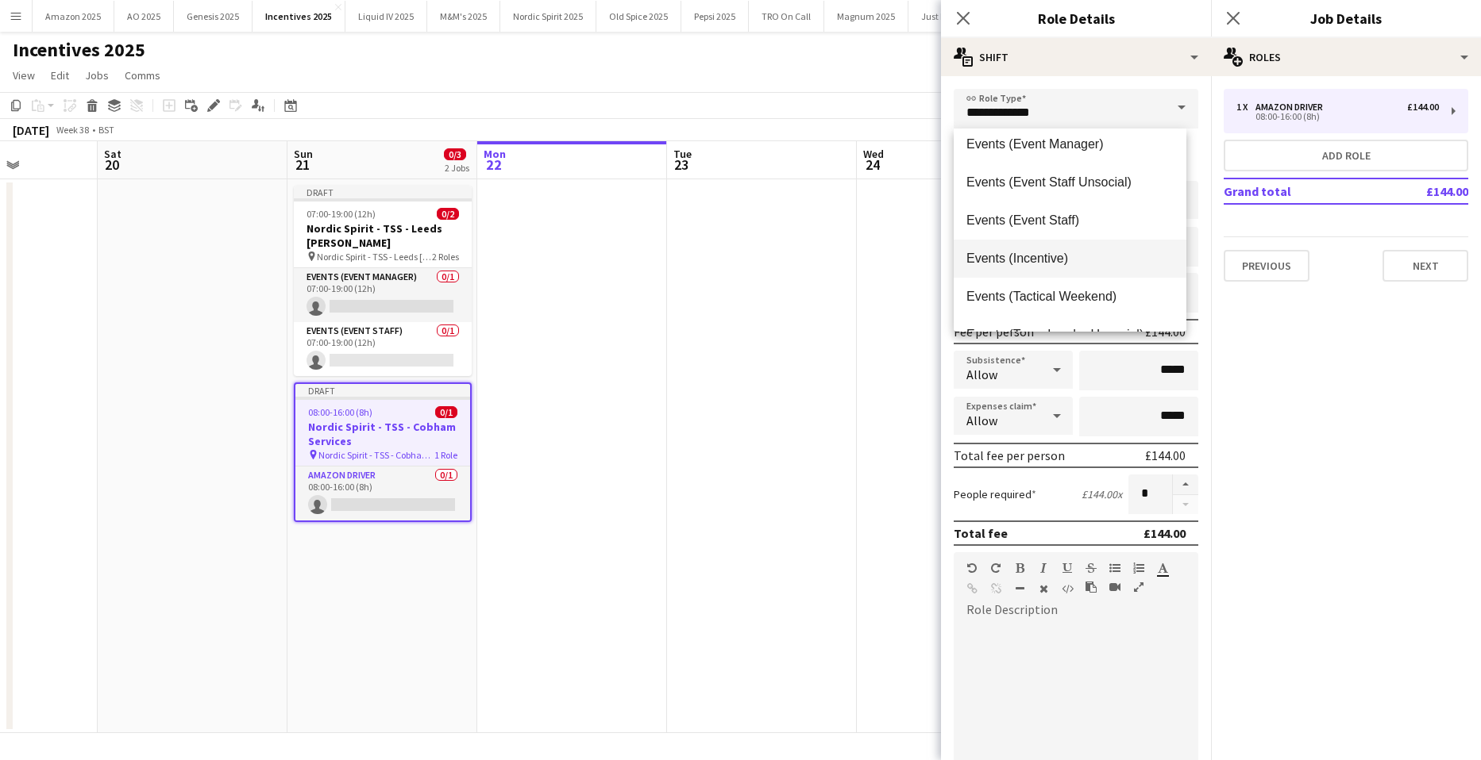
click at [1073, 260] on span "Events (Incentive)" at bounding box center [1069, 258] width 207 height 15
type input "**********"
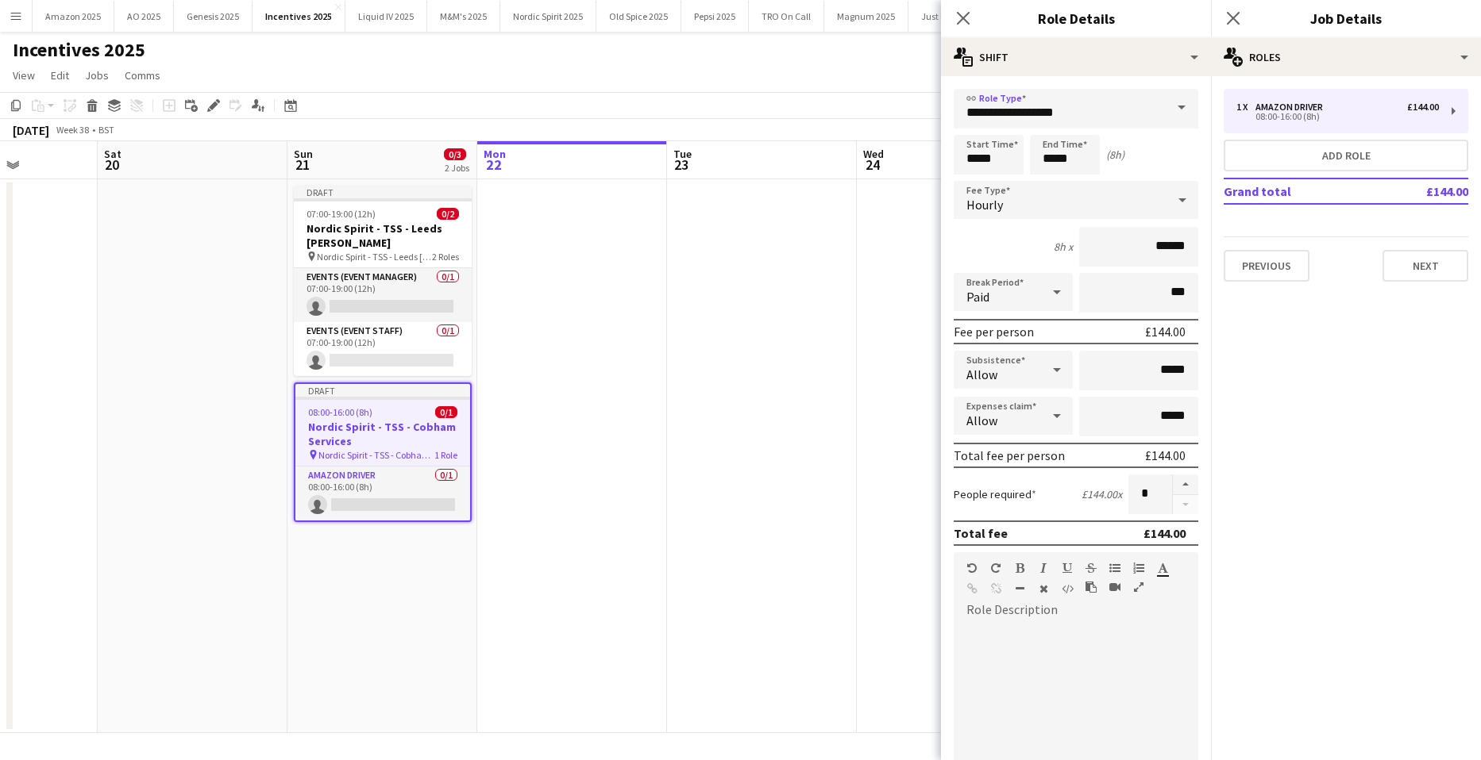
click at [1022, 207] on div "Hourly" at bounding box center [1059, 200] width 213 height 38
click at [1024, 289] on span "Fixed" at bounding box center [1069, 284] width 207 height 15
type input "*****"
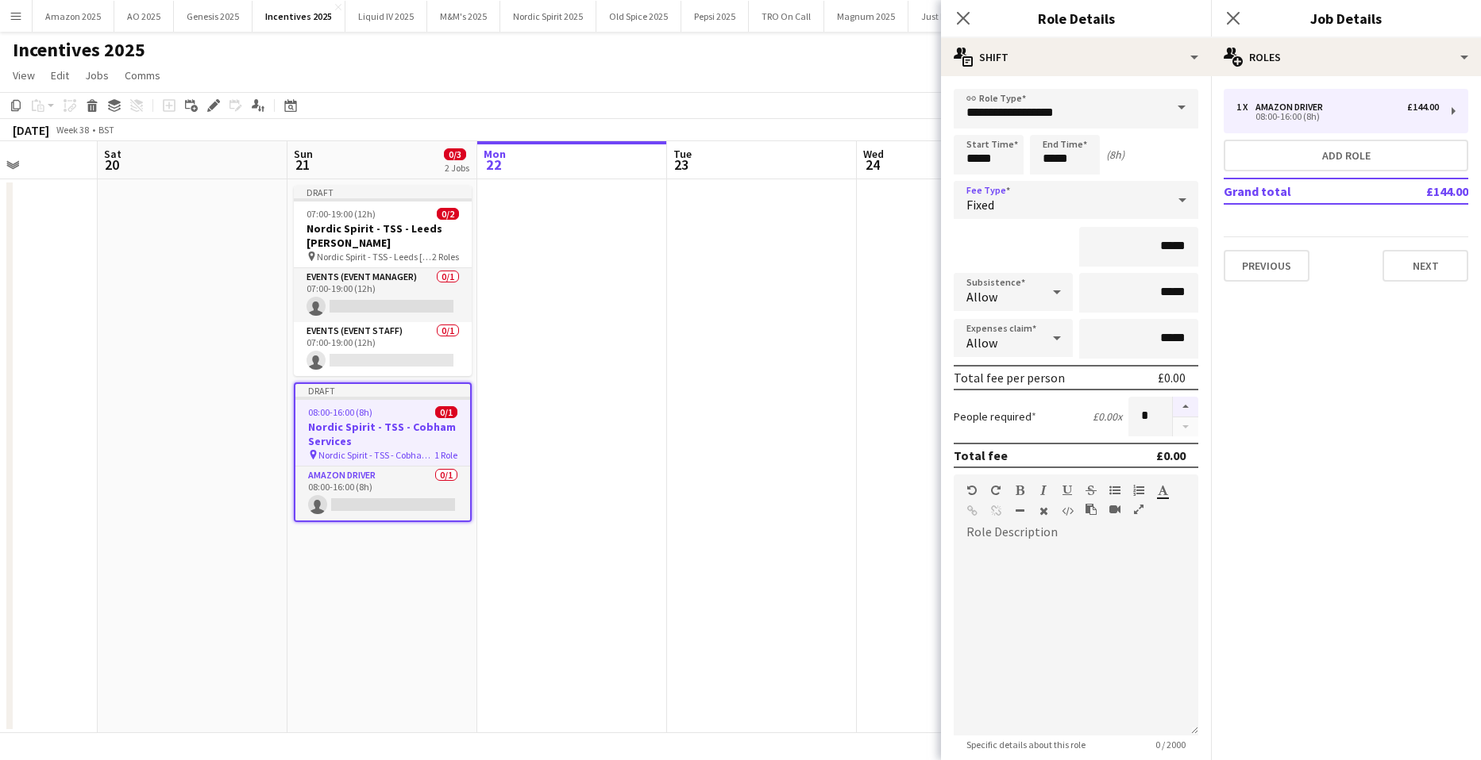
click at [1175, 407] on button "button" at bounding box center [1184, 407] width 25 height 21
type input "*"
click at [1047, 296] on icon at bounding box center [1056, 292] width 19 height 32
click at [1044, 377] on span "Don't allow" at bounding box center [1010, 376] width 88 height 15
click at [1053, 337] on icon at bounding box center [1057, 339] width 8 height 4
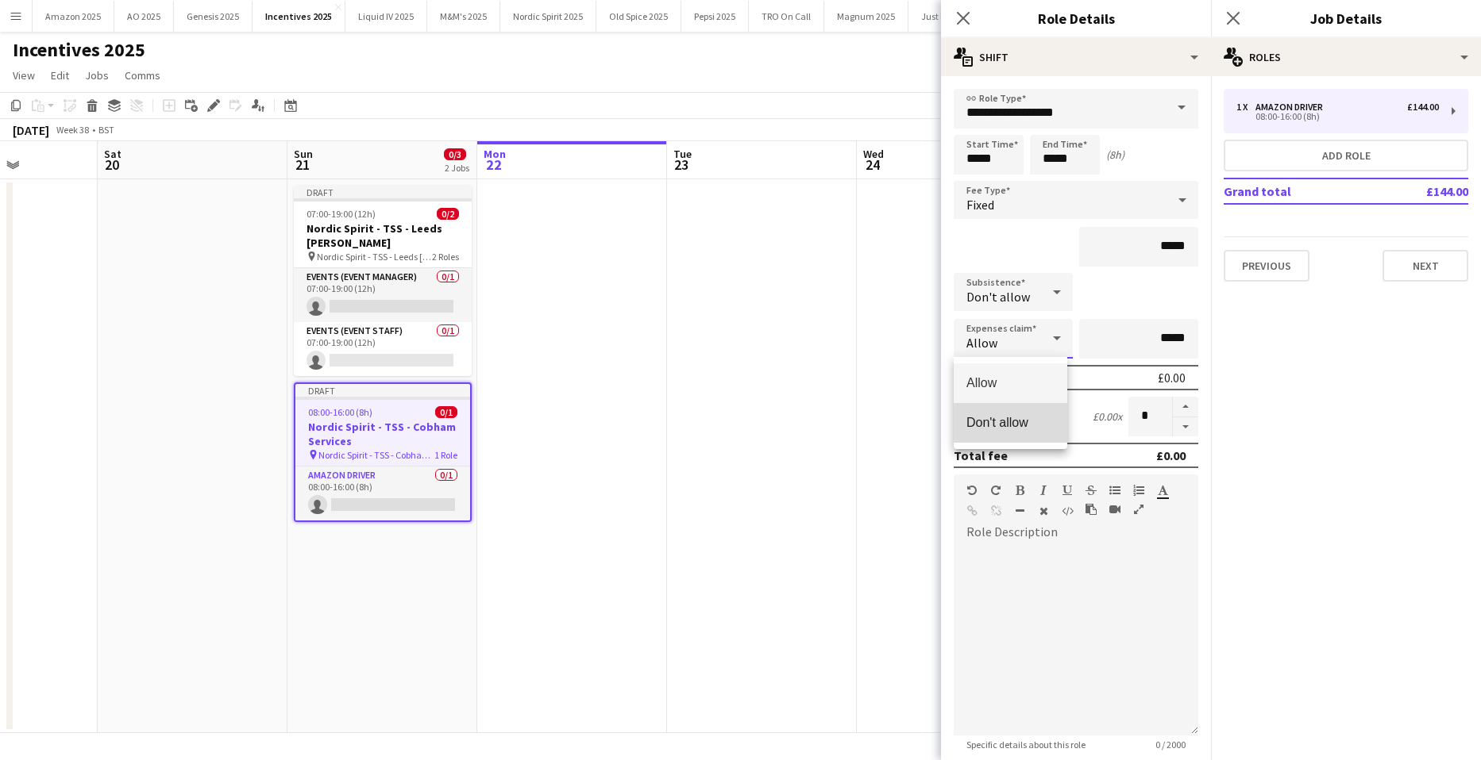
click at [1035, 424] on span "Don't allow" at bounding box center [1010, 422] width 88 height 15
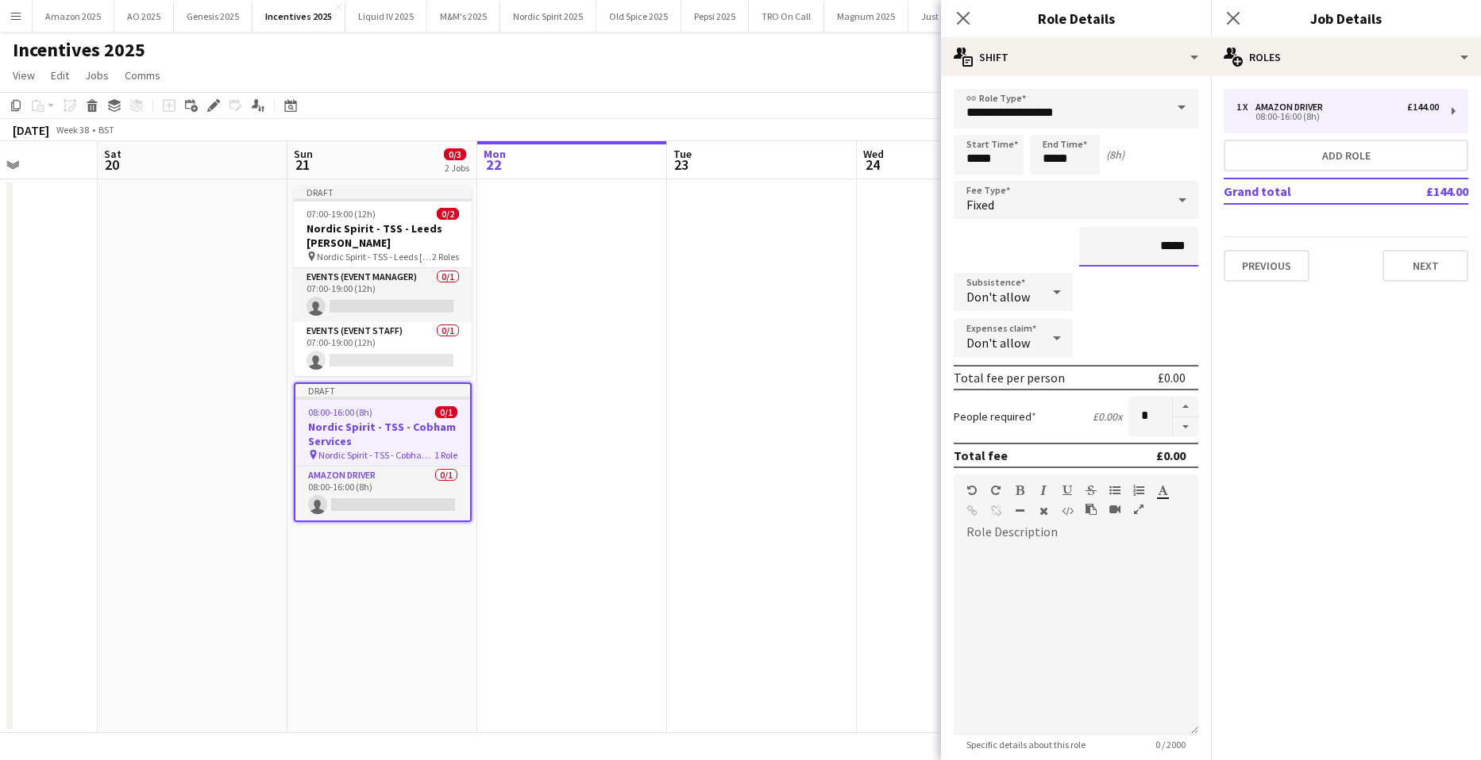
drag, startPoint x: 1180, startPoint y: 245, endPoint x: 905, endPoint y: 284, distance: 278.3
click at [958, 270] on form "**********" at bounding box center [1076, 502] width 270 height 827
type input "*******"
click at [1075, 160] on input "*****" at bounding box center [1065, 155] width 70 height 40
drag, startPoint x: 1005, startPoint y: 157, endPoint x: 730, endPoint y: 179, distance: 276.4
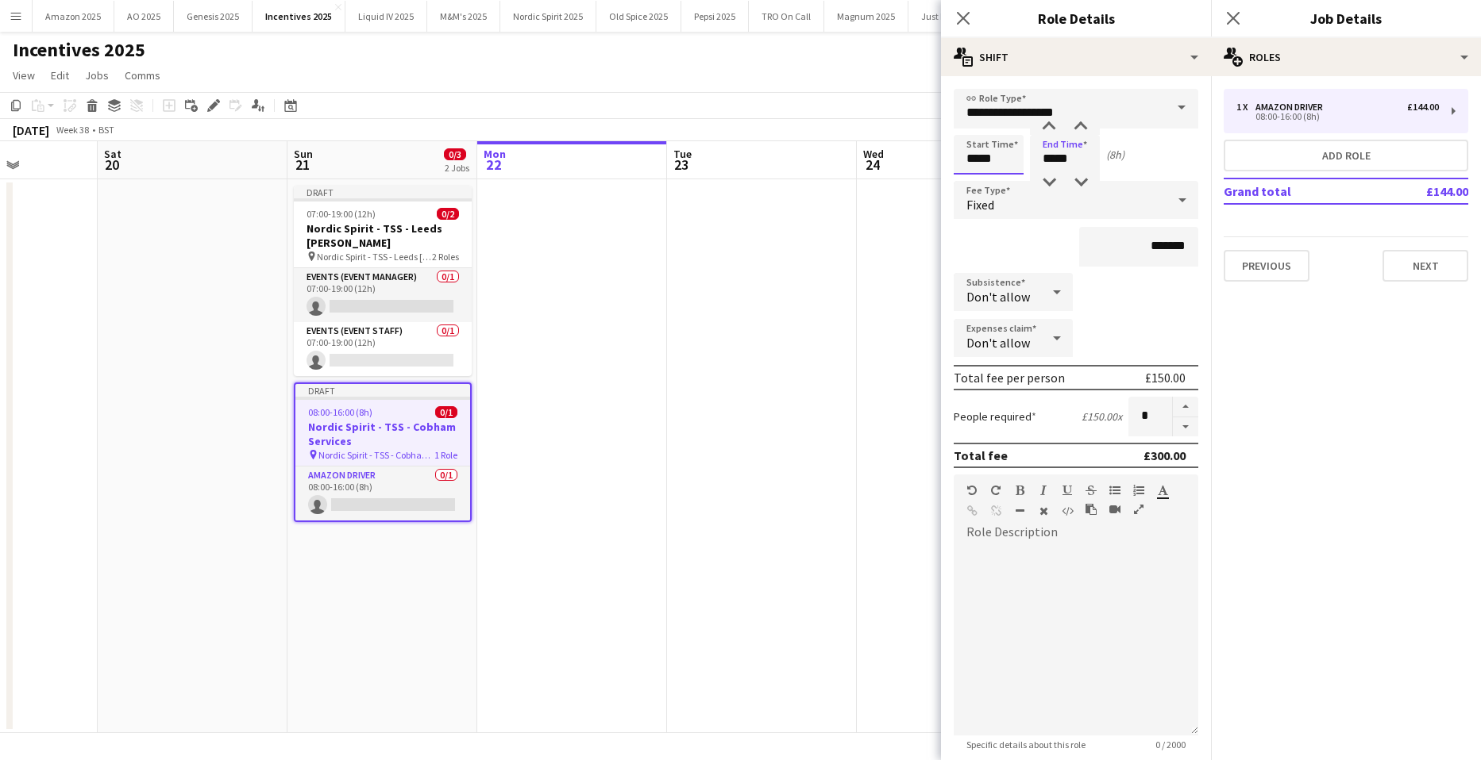
click at [731, 179] on body "Menu Boards Boards Boards All jobs Status Workforce Workforce My Workforce Recr…" at bounding box center [740, 380] width 1481 height 760
type input "*****"
click at [1424, 252] on button "Next" at bounding box center [1425, 266] width 86 height 32
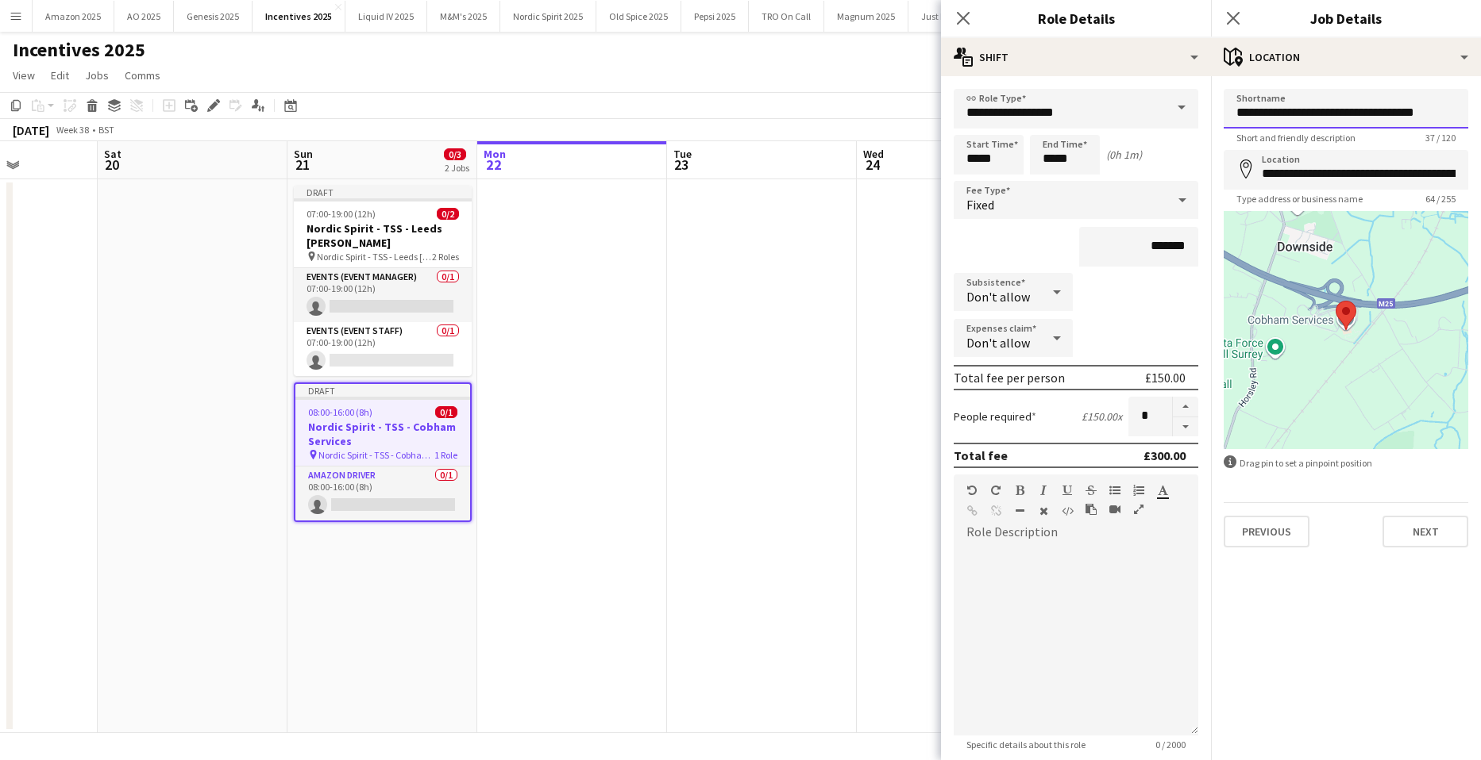
click at [1447, 114] on input "**********" at bounding box center [1345, 109] width 245 height 40
type input "**********"
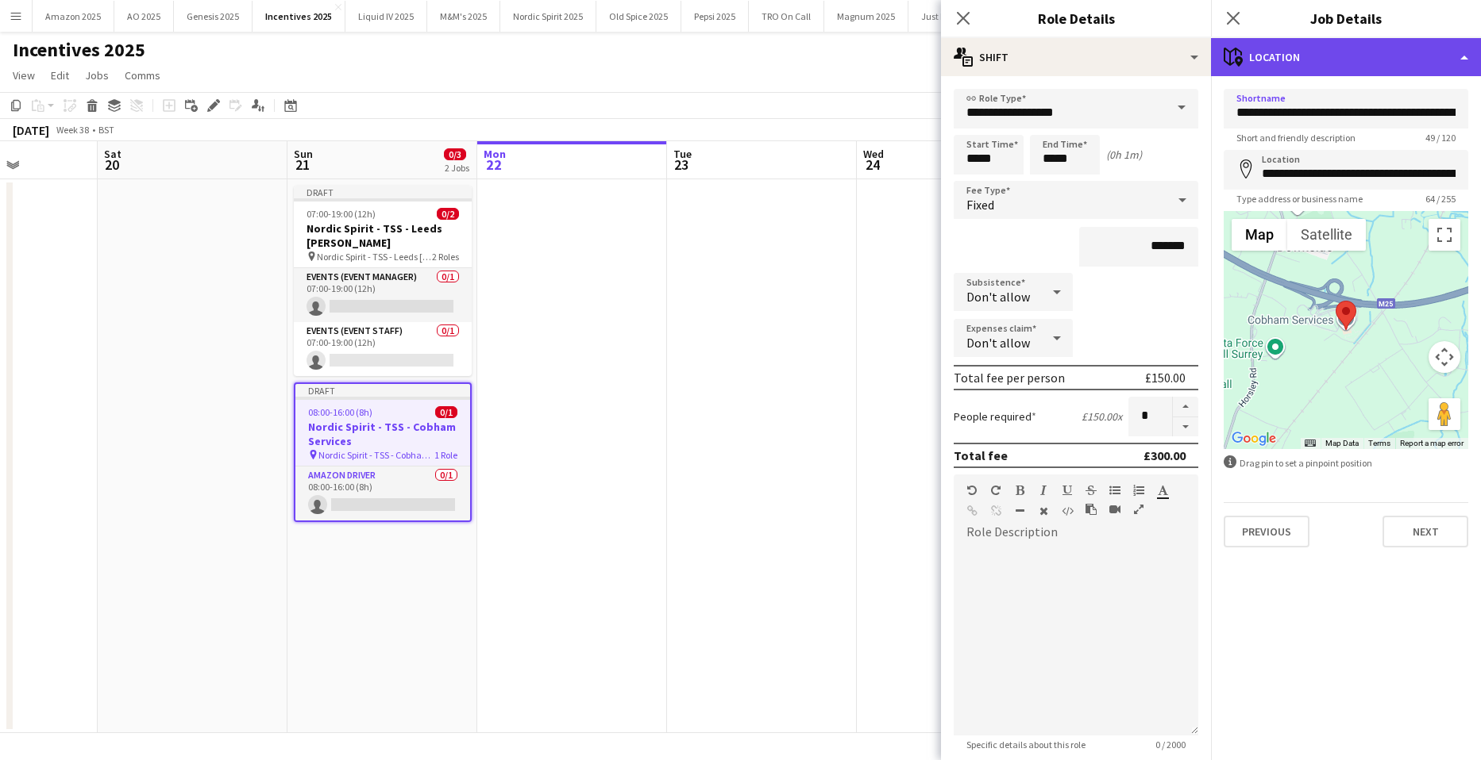
click at [1417, 58] on div "maps-pin-1 Location" at bounding box center [1346, 57] width 270 height 38
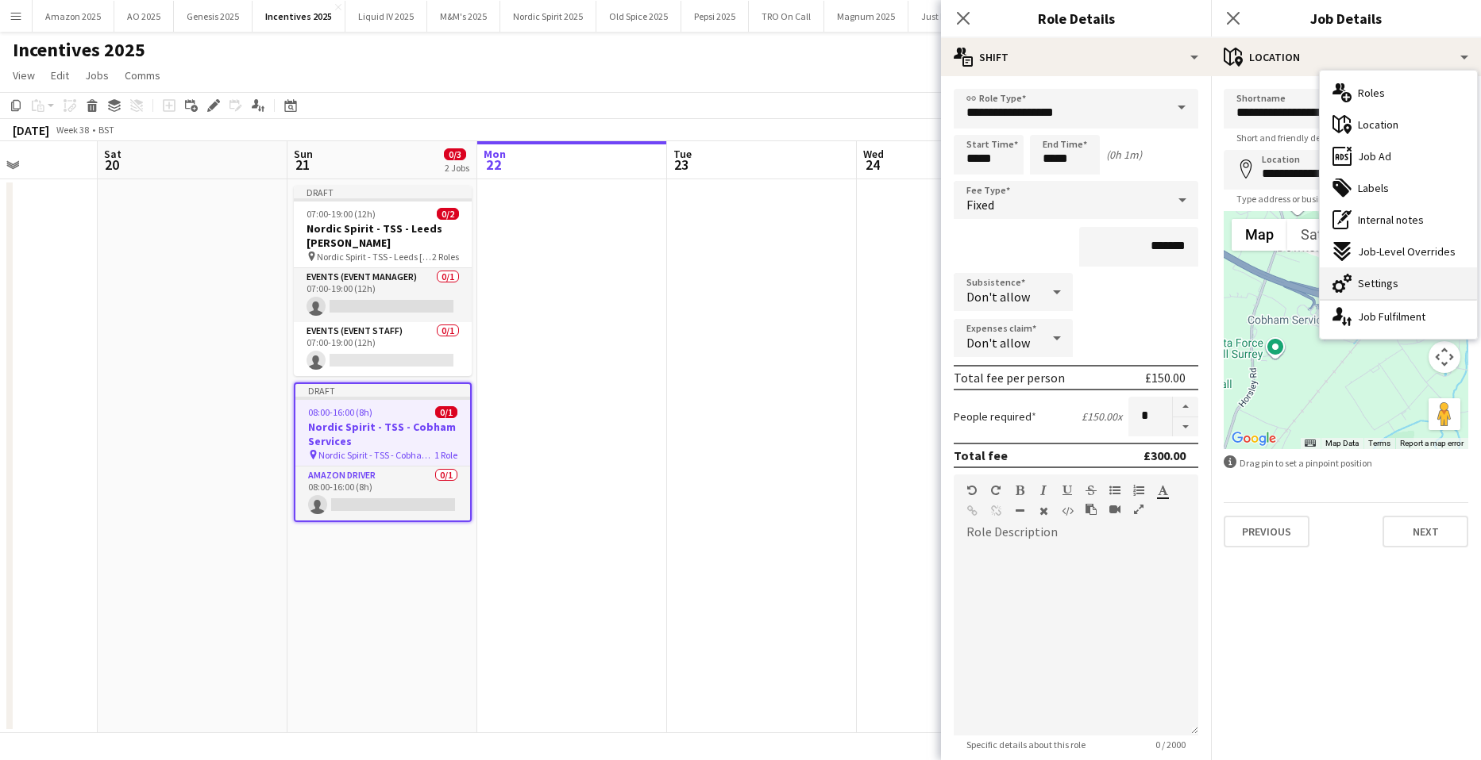
click at [1388, 288] on span "Settings" at bounding box center [1377, 283] width 40 height 14
type input "*******"
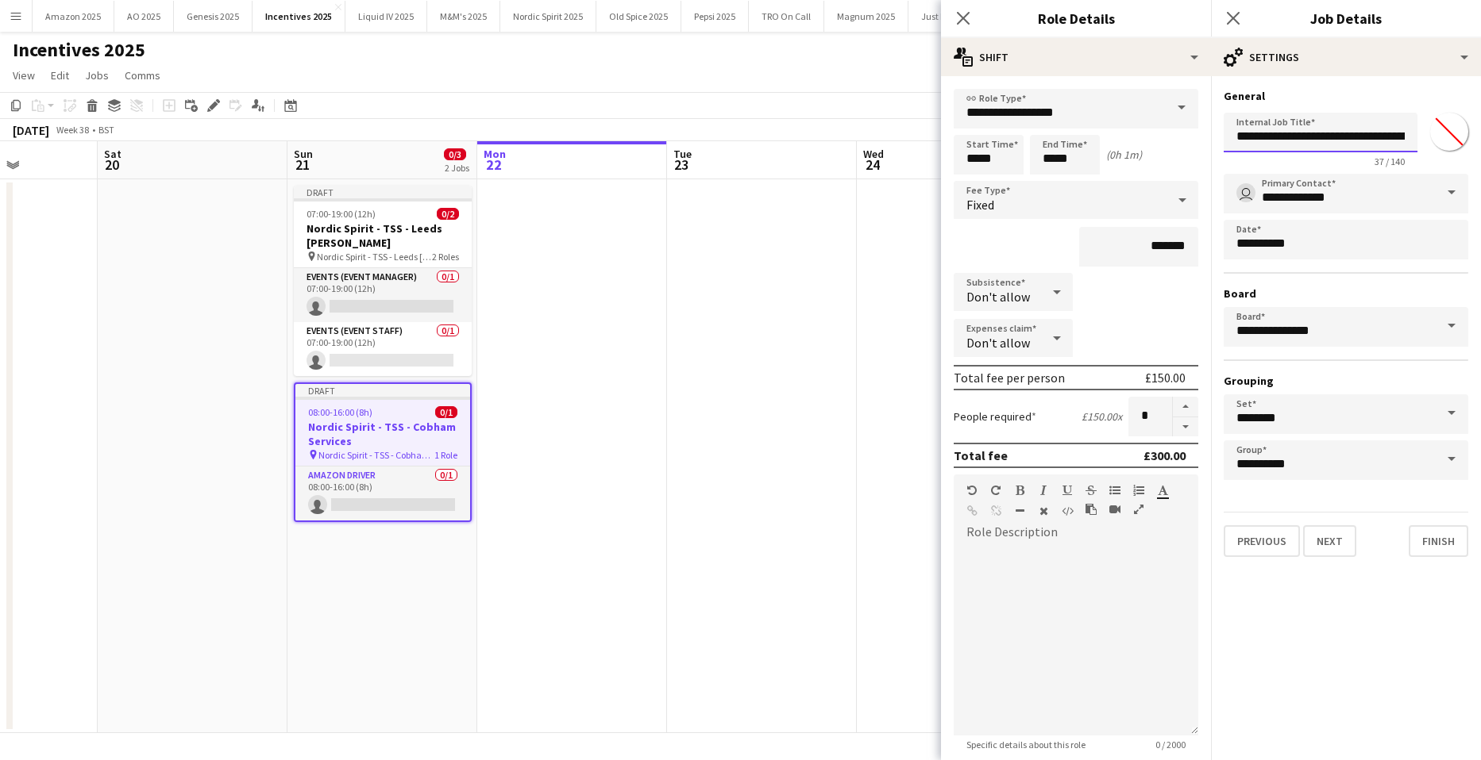
click at [1401, 139] on input "**********" at bounding box center [1320, 133] width 194 height 40
type input "**********"
click at [1429, 541] on button "Finish" at bounding box center [1438, 542] width 60 height 32
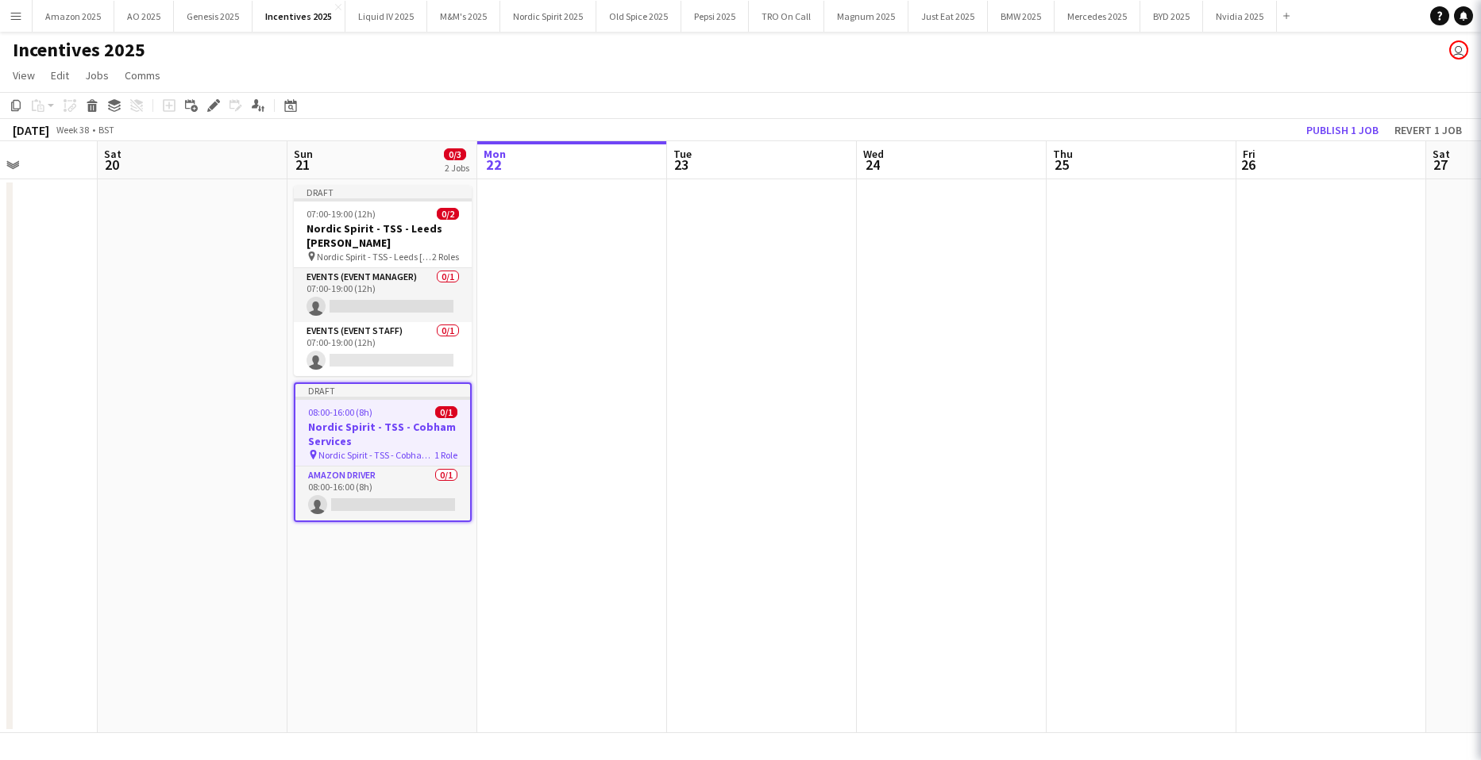
scroll to position [0, 0]
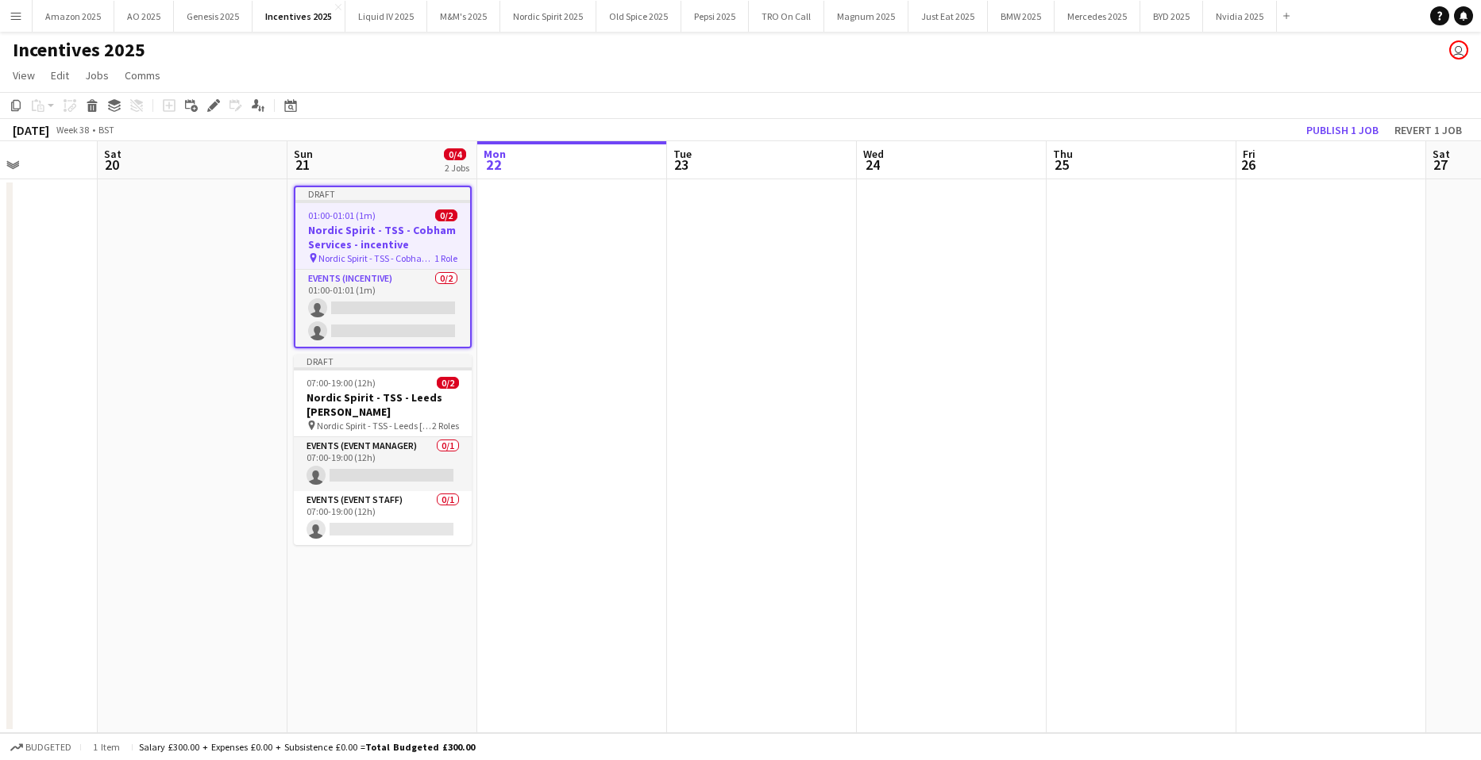
click at [402, 309] on app-card-role "Events (Incentive) 0/2 01:00-01:01 (1m) single-neutral-actions single-neutral-a…" at bounding box center [382, 308] width 175 height 77
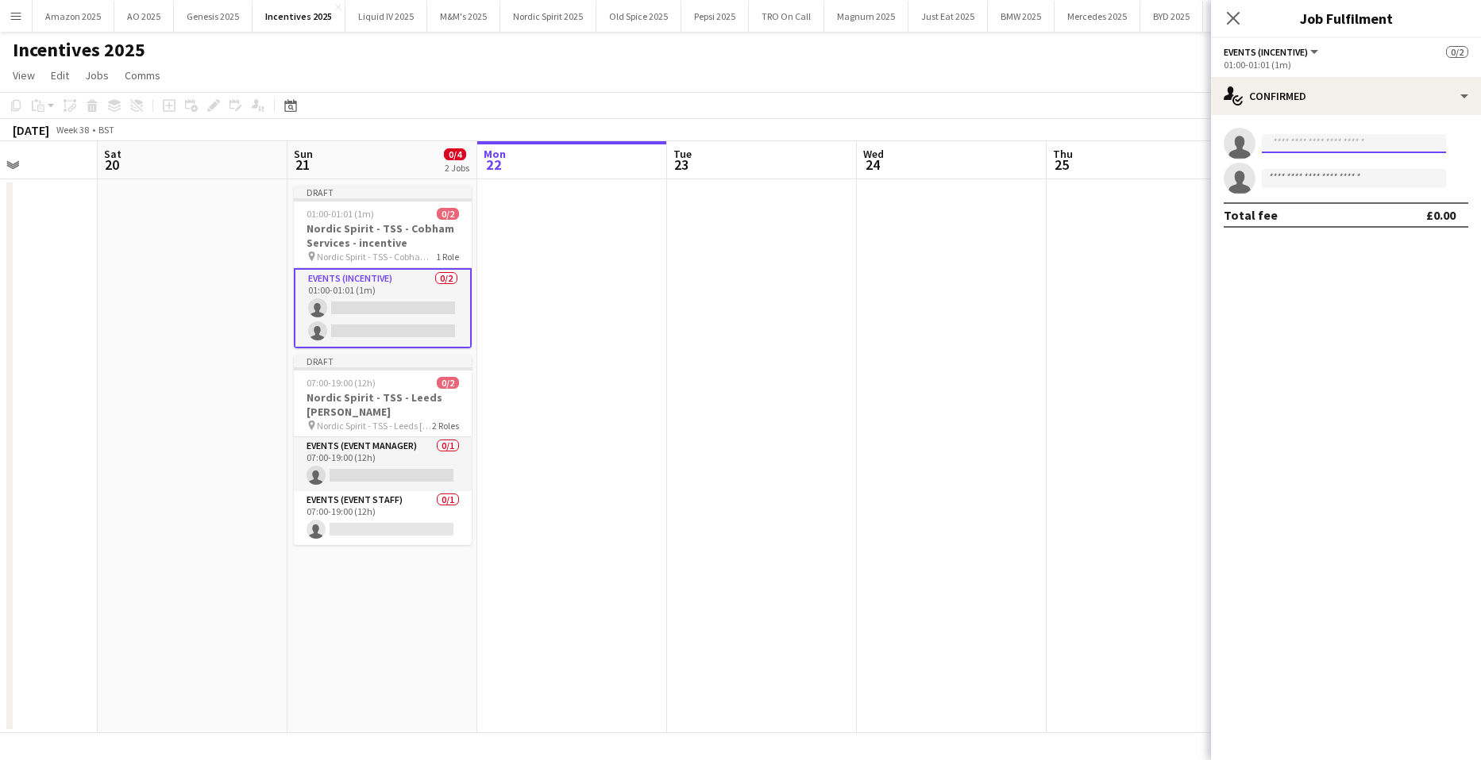
click at [1310, 152] on input at bounding box center [1353, 143] width 184 height 19
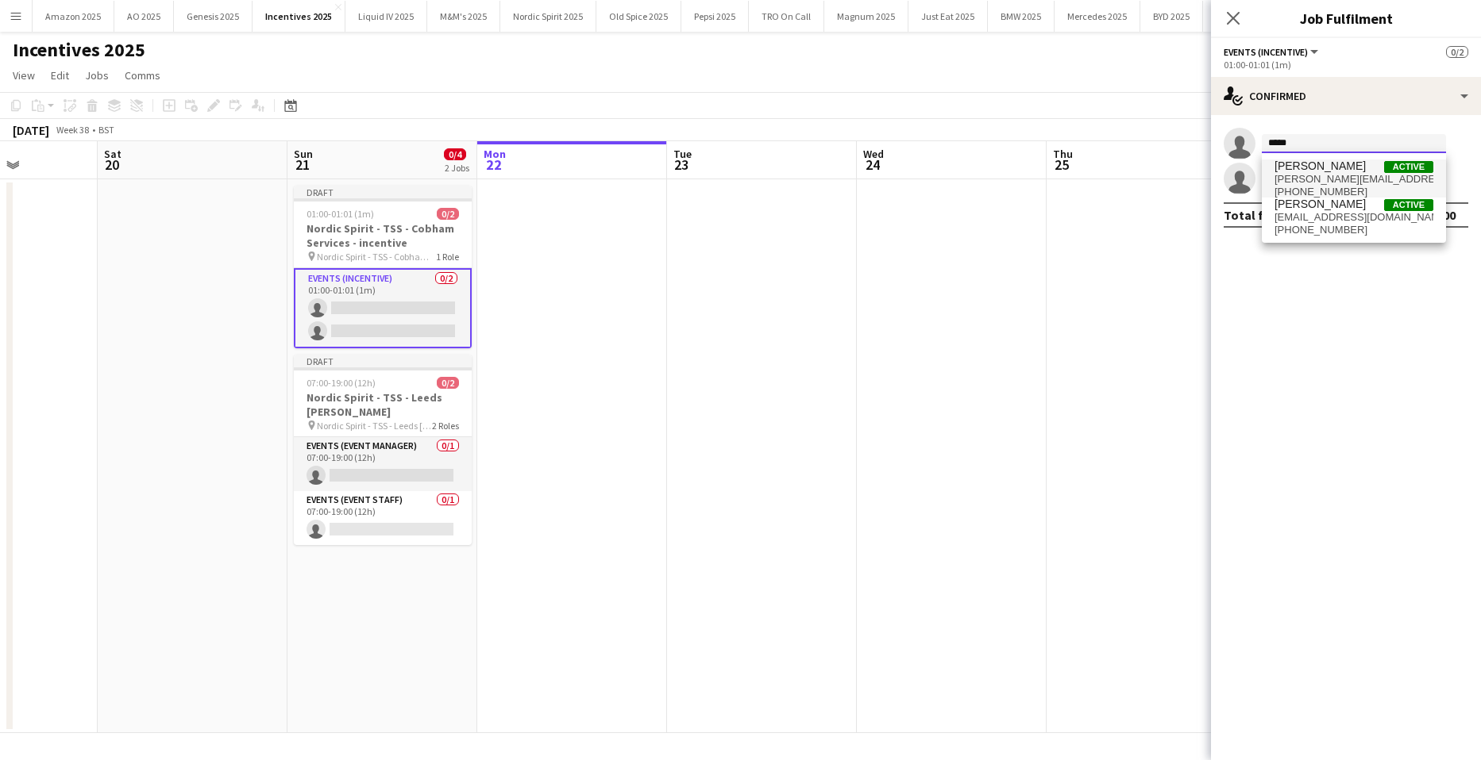
type input "*****"
click at [1349, 178] on span "aaron.marketpromotions@gmail.com" at bounding box center [1353, 179] width 159 height 13
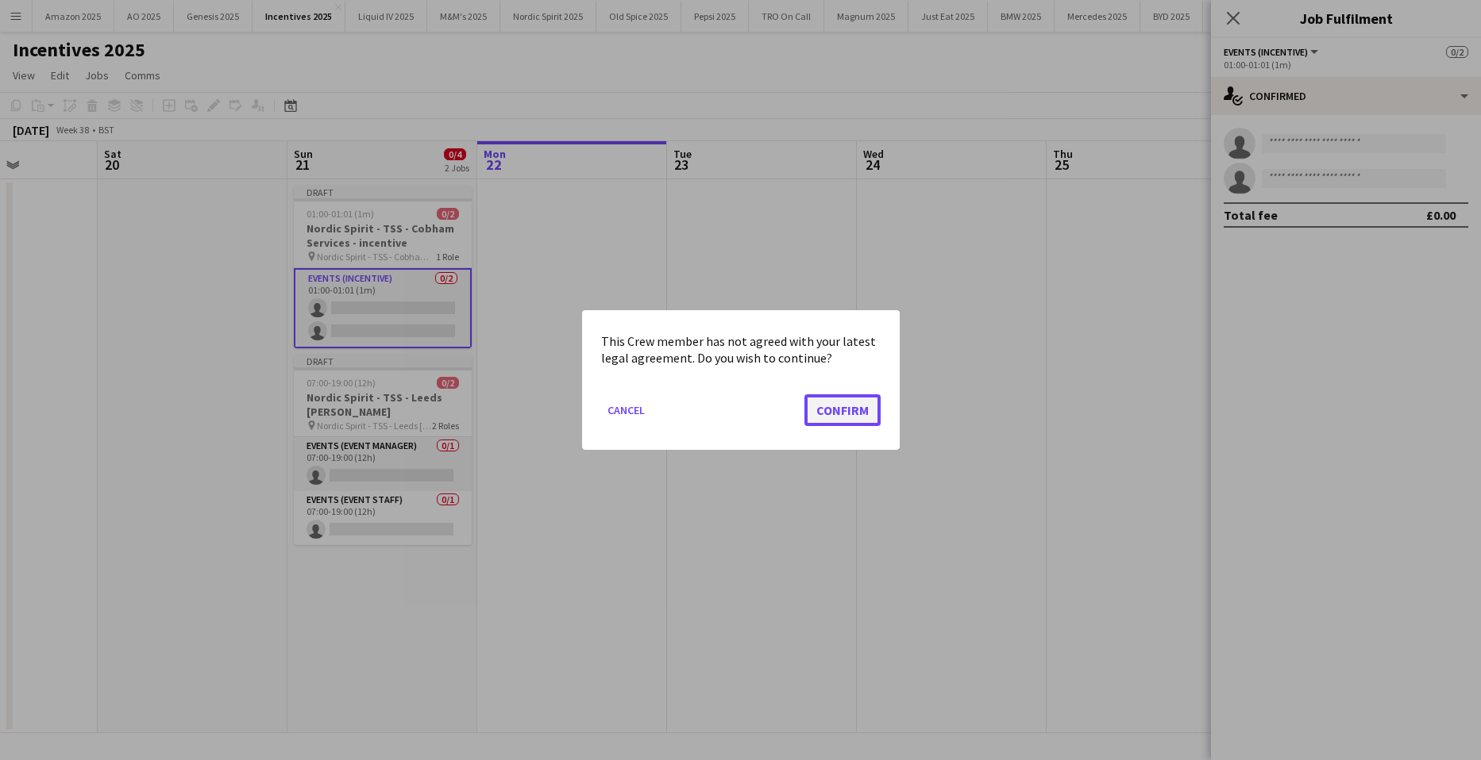
click at [833, 413] on button "Confirm" at bounding box center [842, 411] width 76 height 32
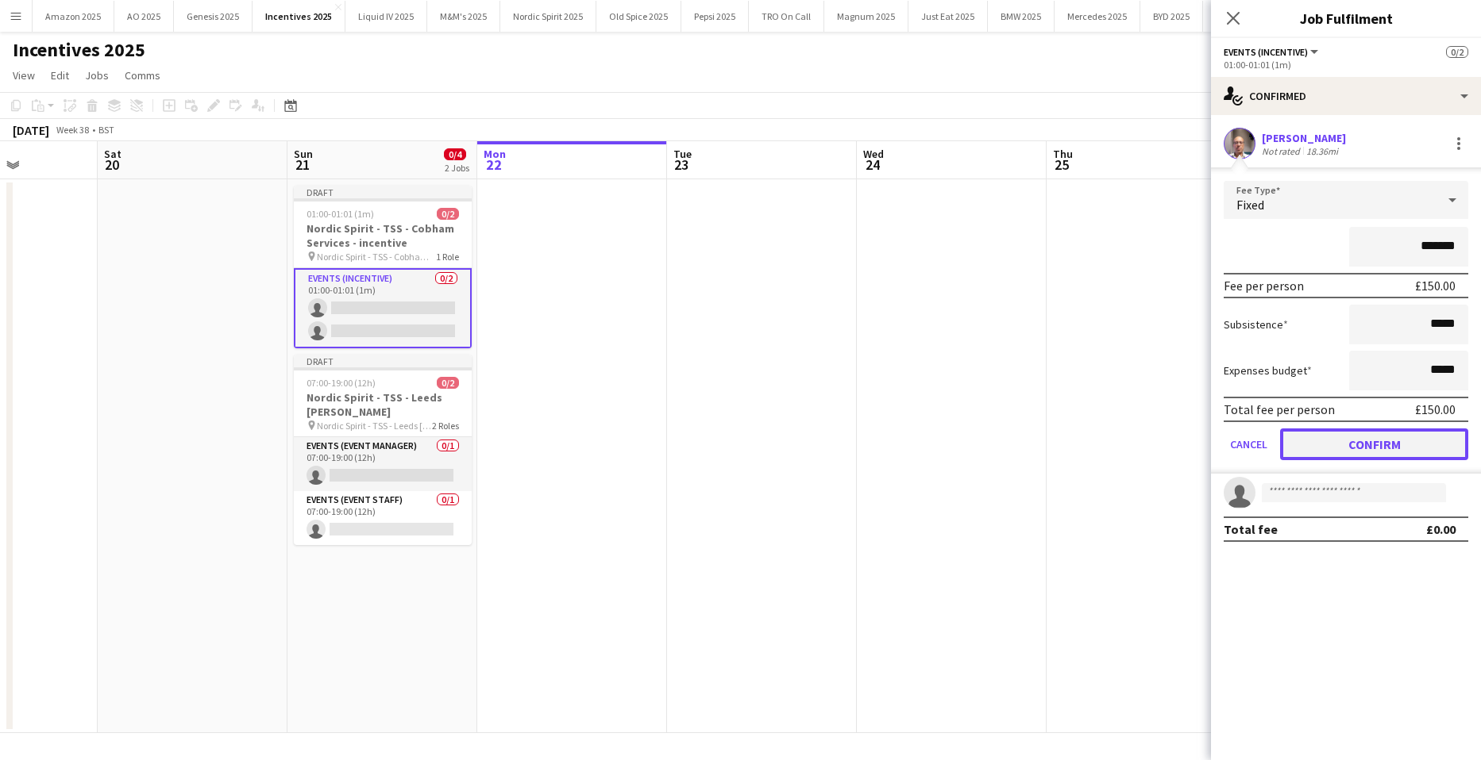
click at [1348, 445] on button "Confirm" at bounding box center [1374, 445] width 188 height 32
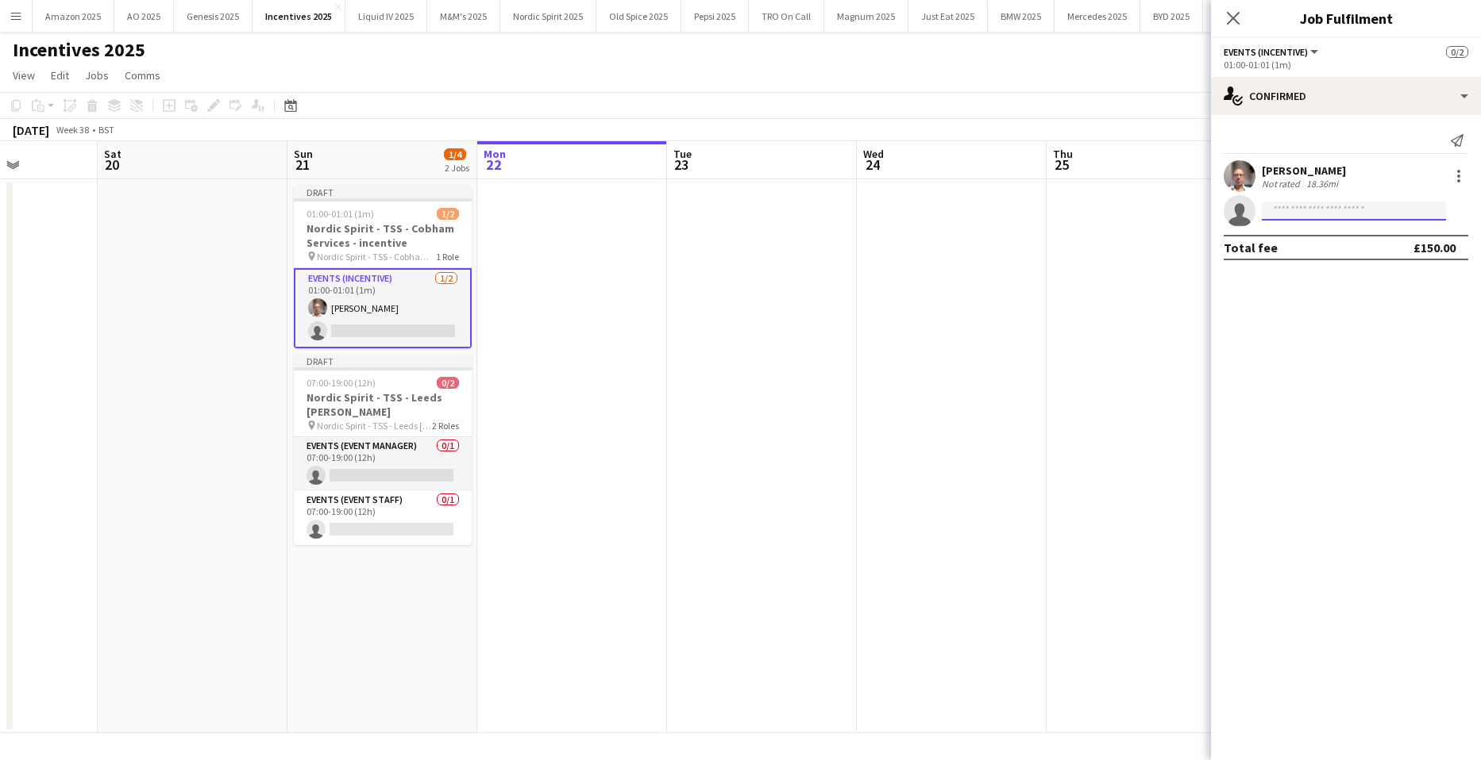
click at [1290, 215] on input at bounding box center [1353, 211] width 184 height 19
click at [1288, 219] on input at bounding box center [1353, 211] width 184 height 19
type input "******"
click at [1319, 240] on span "Hollie Thompson" at bounding box center [1319, 233] width 91 height 13
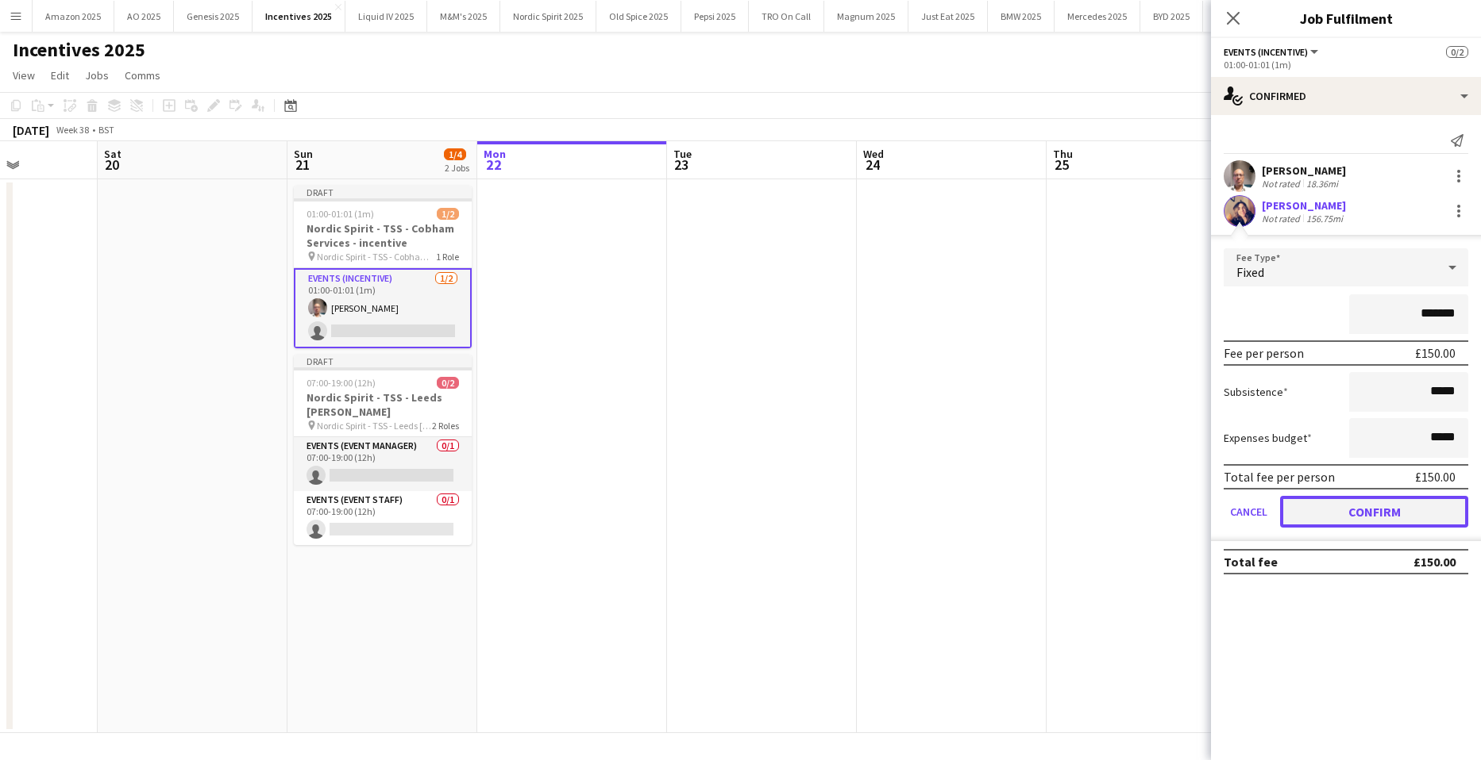
click at [1349, 509] on button "Confirm" at bounding box center [1374, 512] width 188 height 32
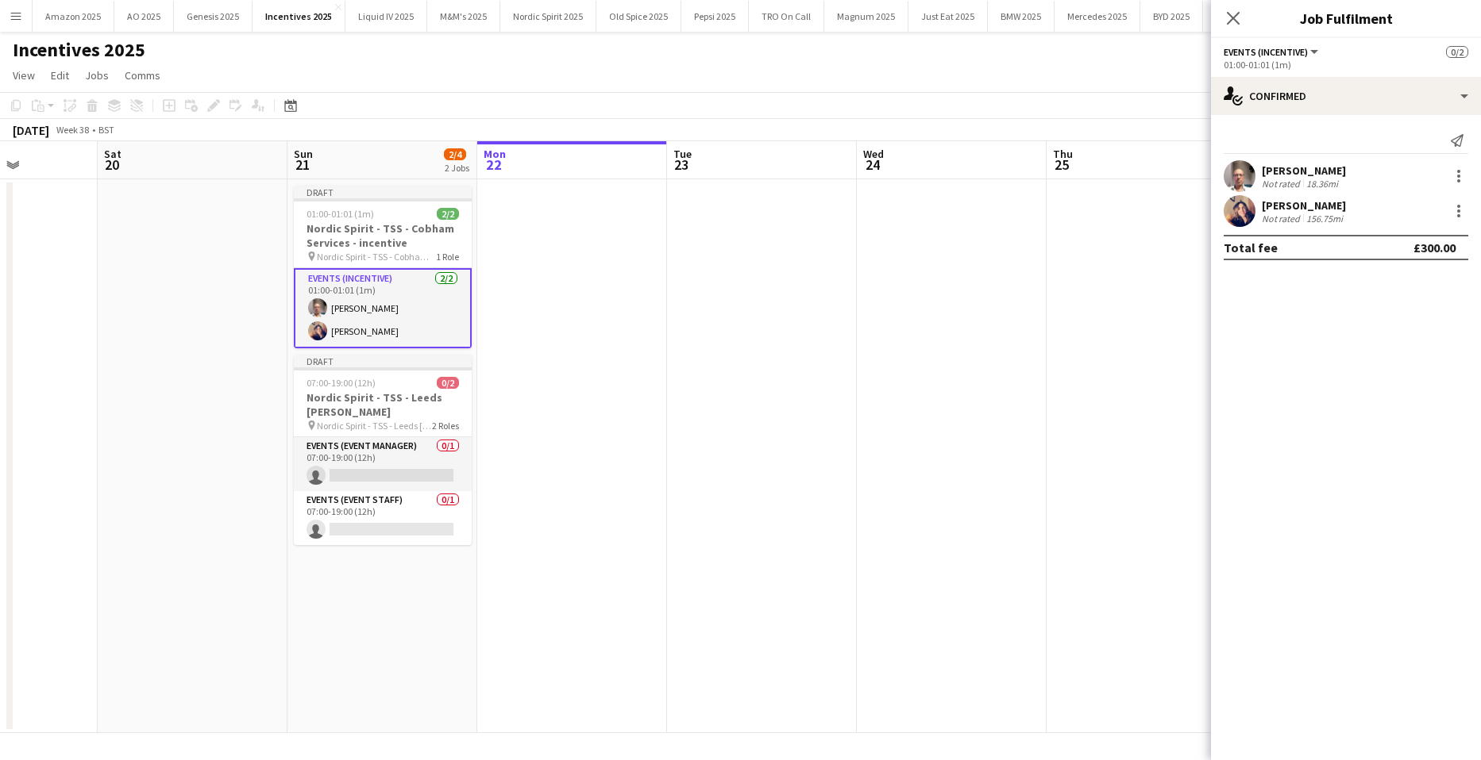
click at [969, 423] on app-date-cell at bounding box center [952, 456] width 190 height 554
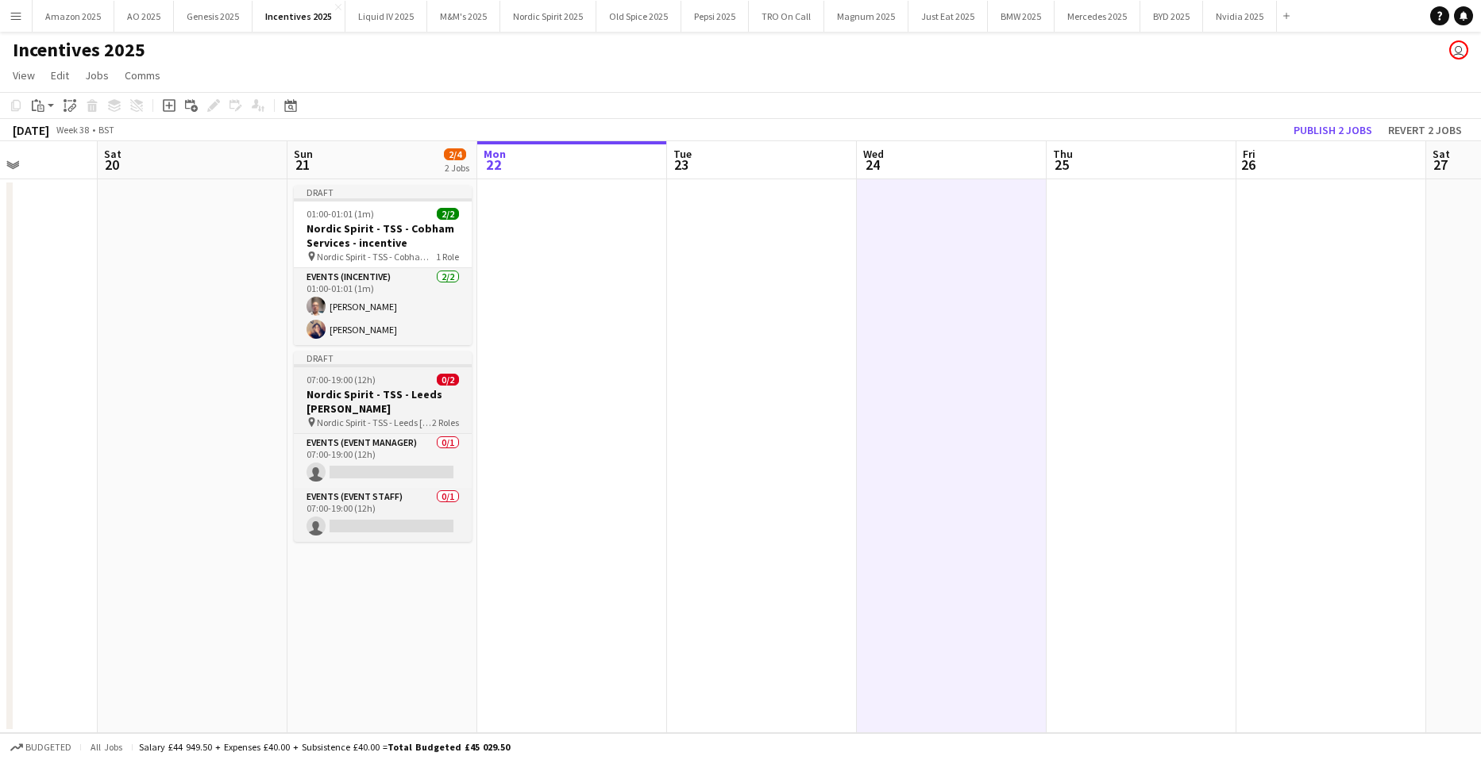
click at [393, 402] on h3 "Nordic Spirit - TSS - Leeds Skelton" at bounding box center [383, 401] width 178 height 29
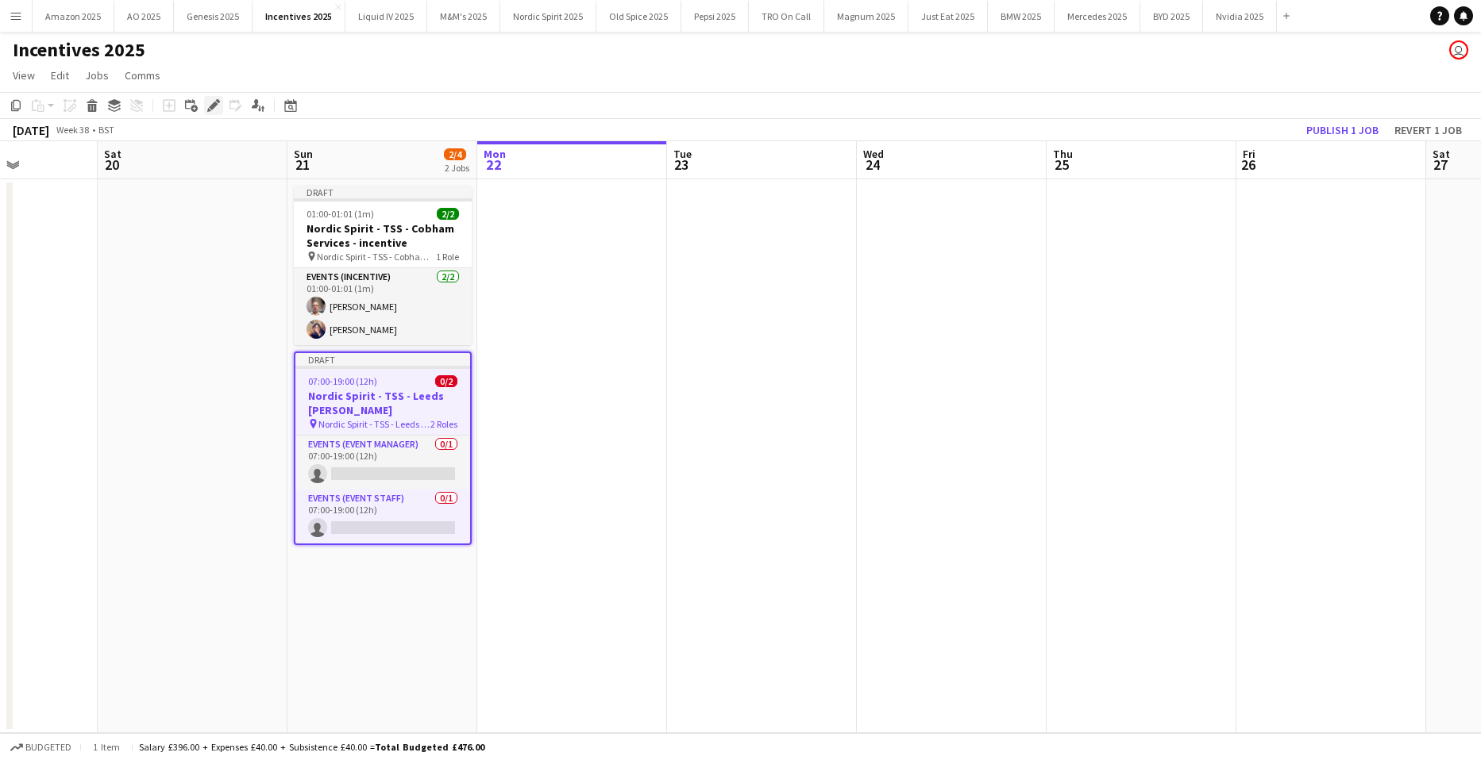
click at [220, 111] on div "Edit" at bounding box center [213, 105] width 19 height 19
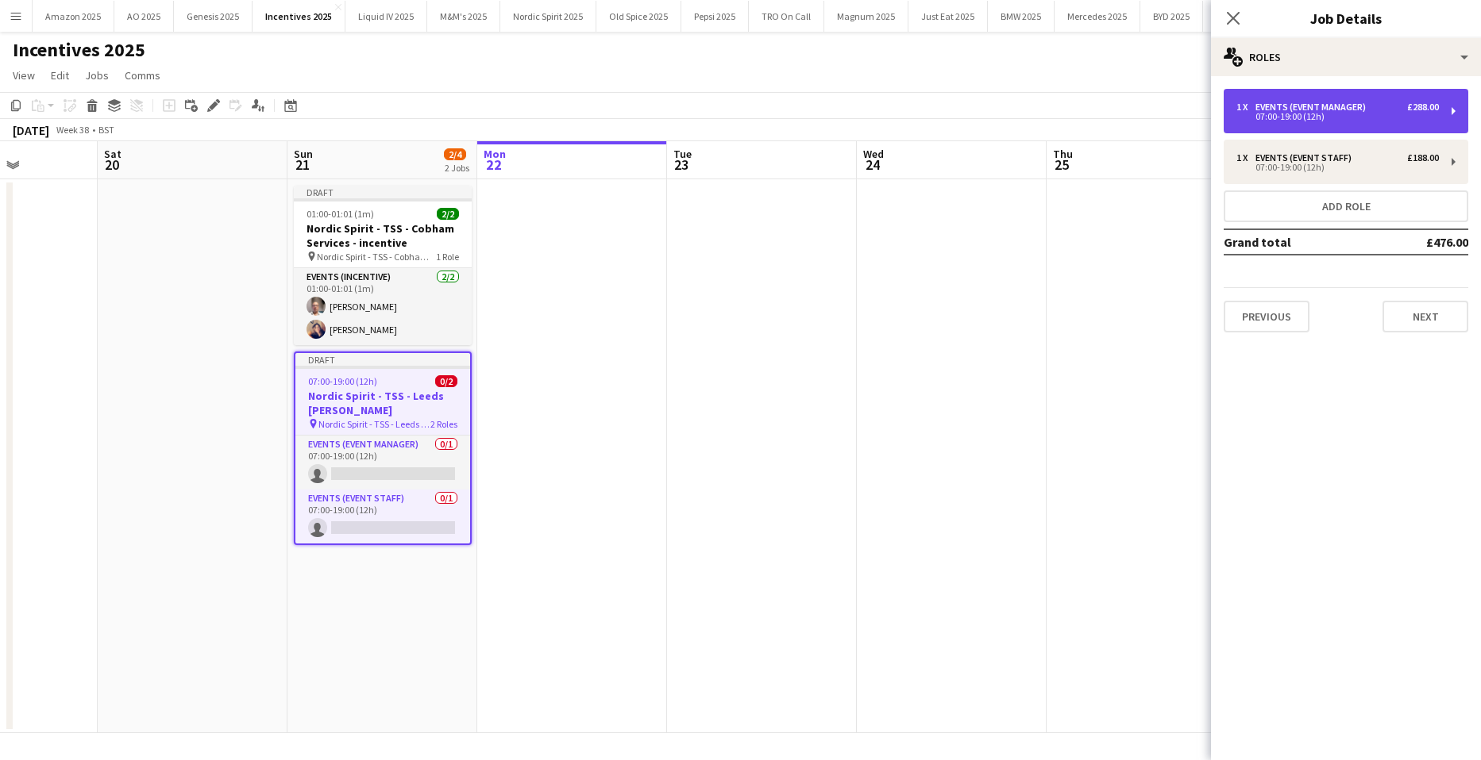
click at [1365, 99] on div "1 x Events (Event Manager) £288.00 07:00-19:00 (12h)" at bounding box center [1345, 111] width 245 height 44
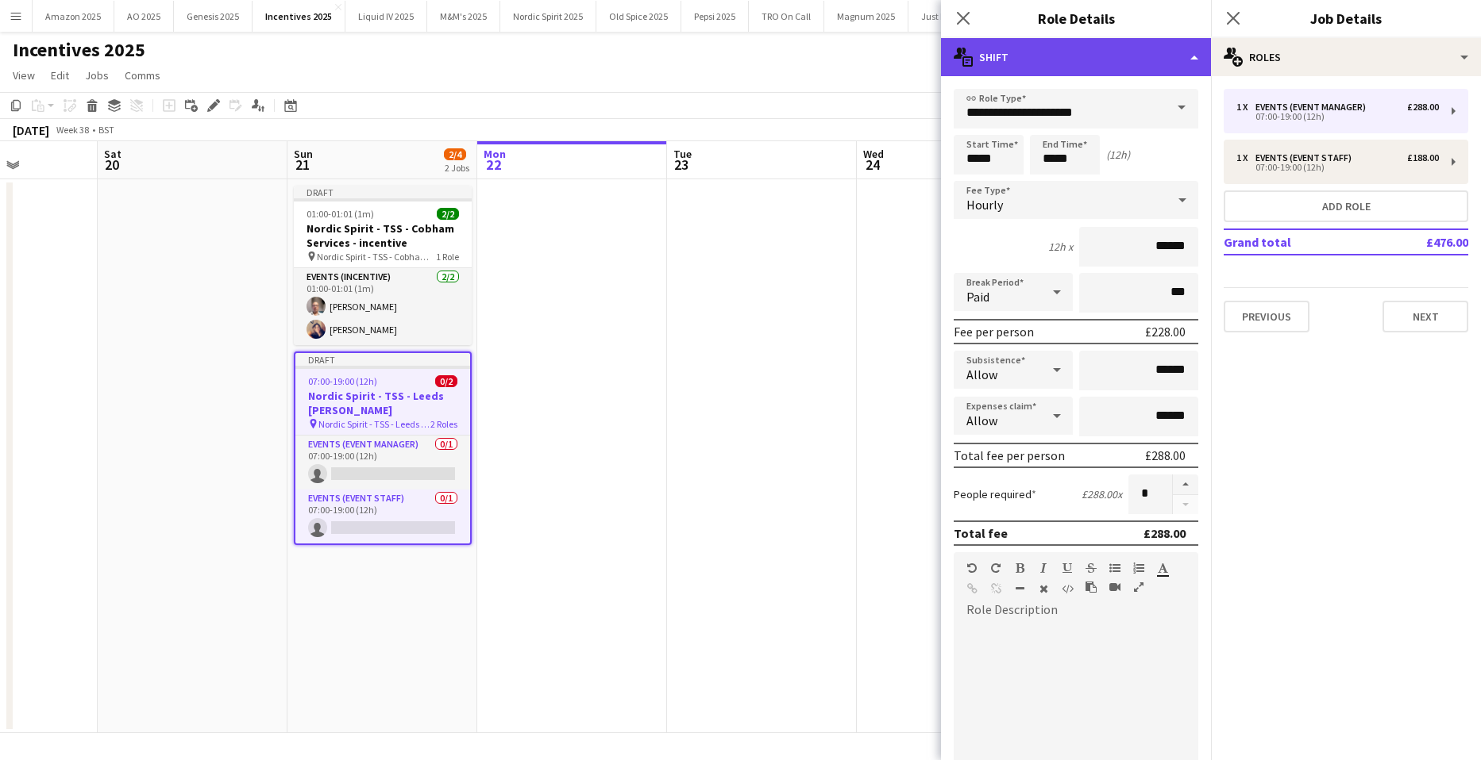
click at [1179, 53] on div "multiple-actions-text Shift" at bounding box center [1076, 57] width 270 height 38
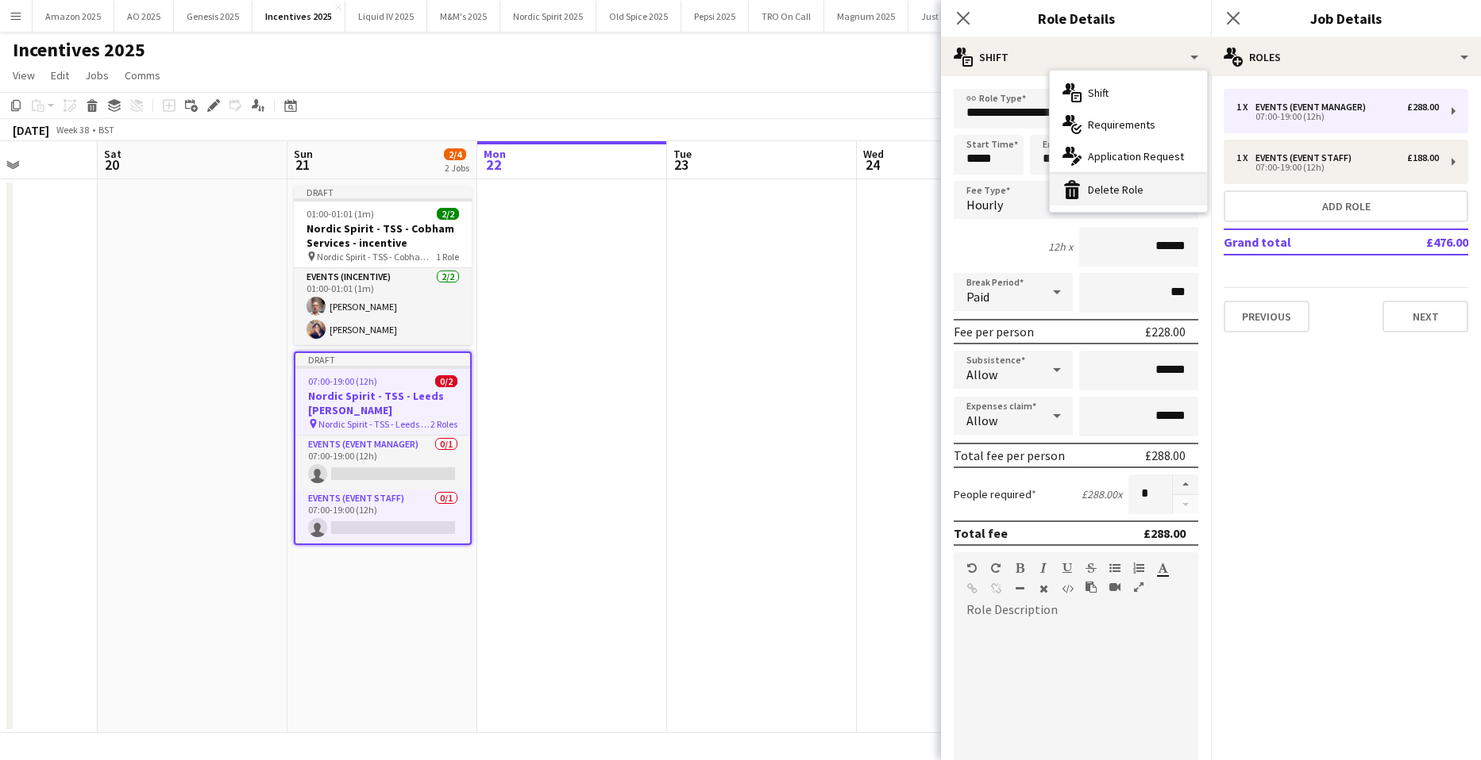
click at [1148, 183] on div "bin-2 Delete Role" at bounding box center [1127, 190] width 157 height 32
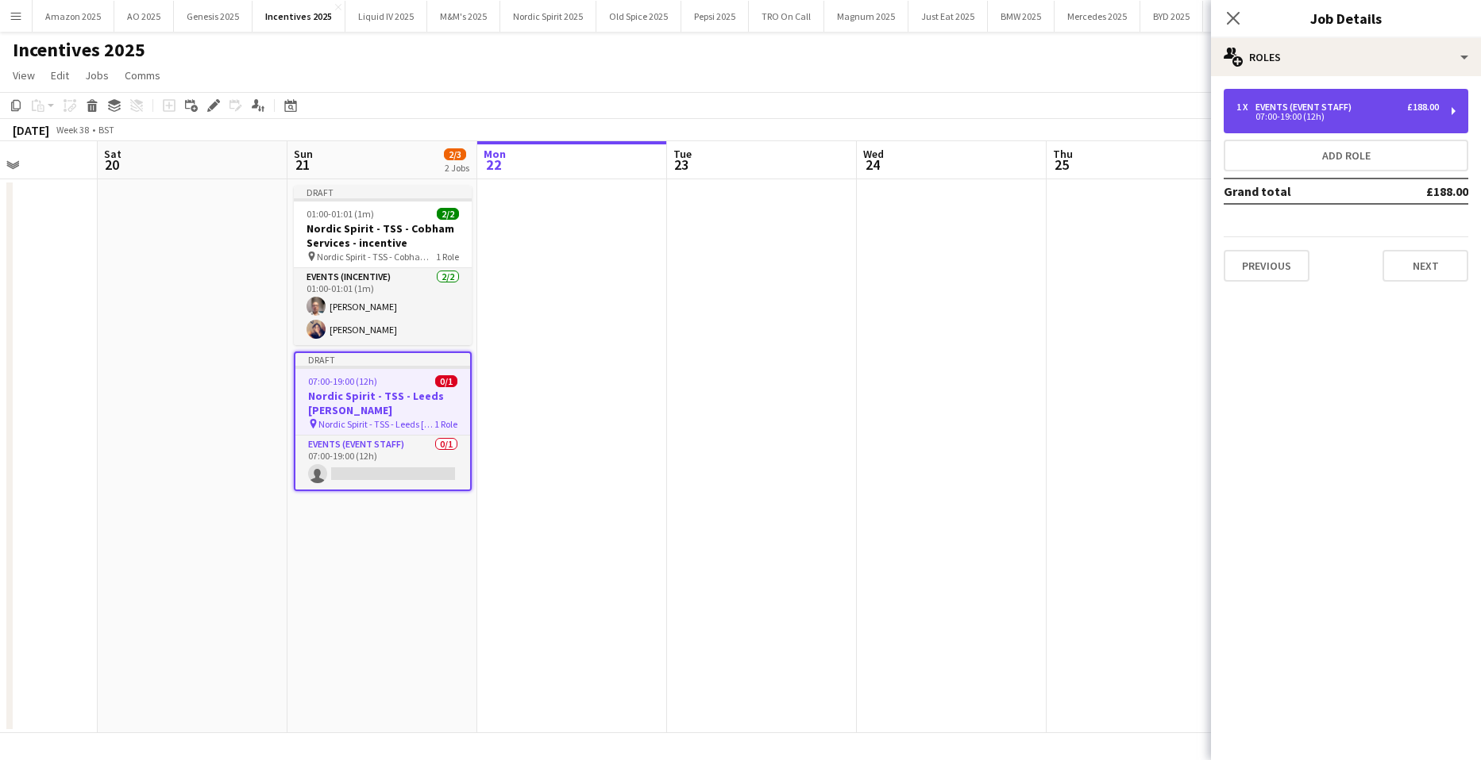
click at [1298, 109] on div "Events (Event Staff)" at bounding box center [1306, 107] width 102 height 11
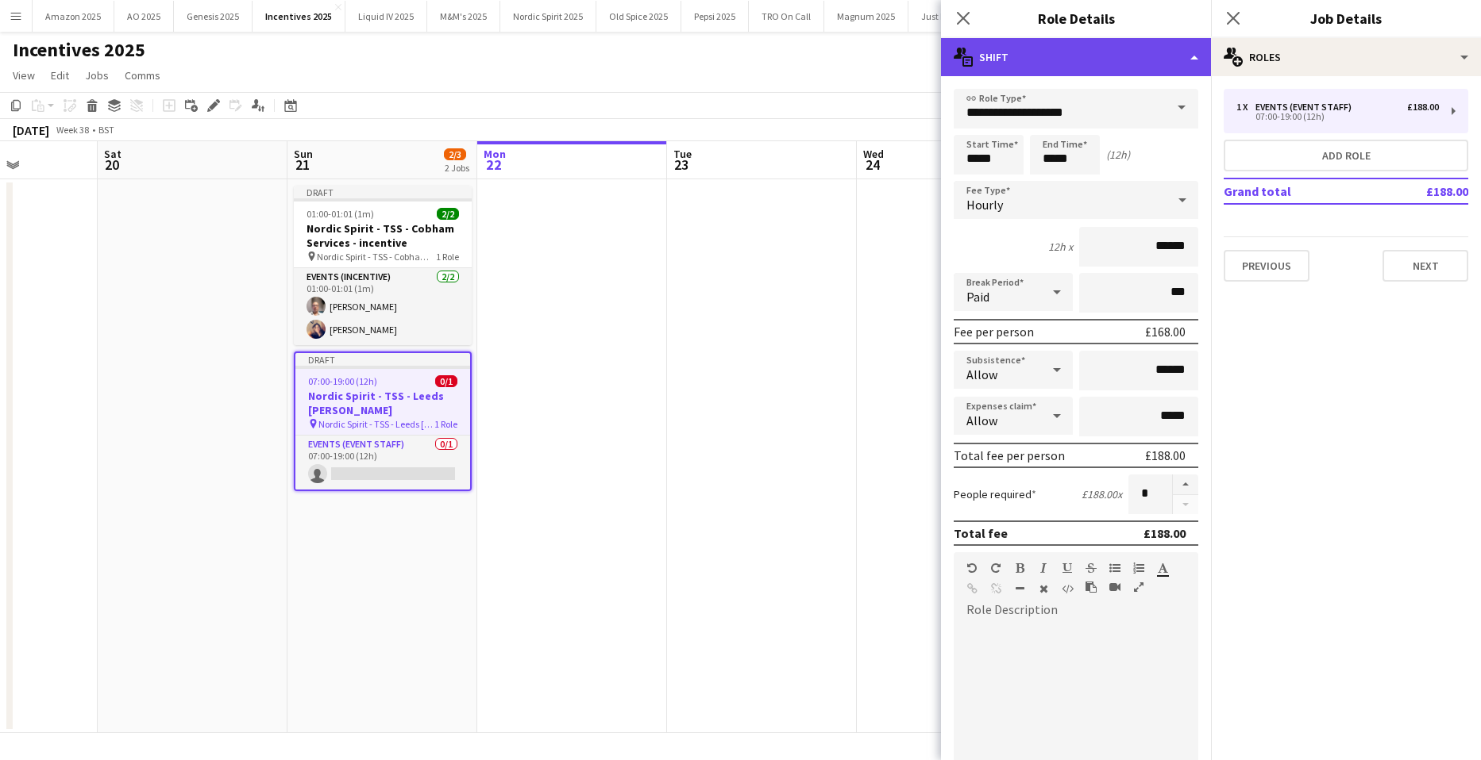
click at [1176, 57] on div "multiple-actions-text Shift" at bounding box center [1076, 57] width 270 height 38
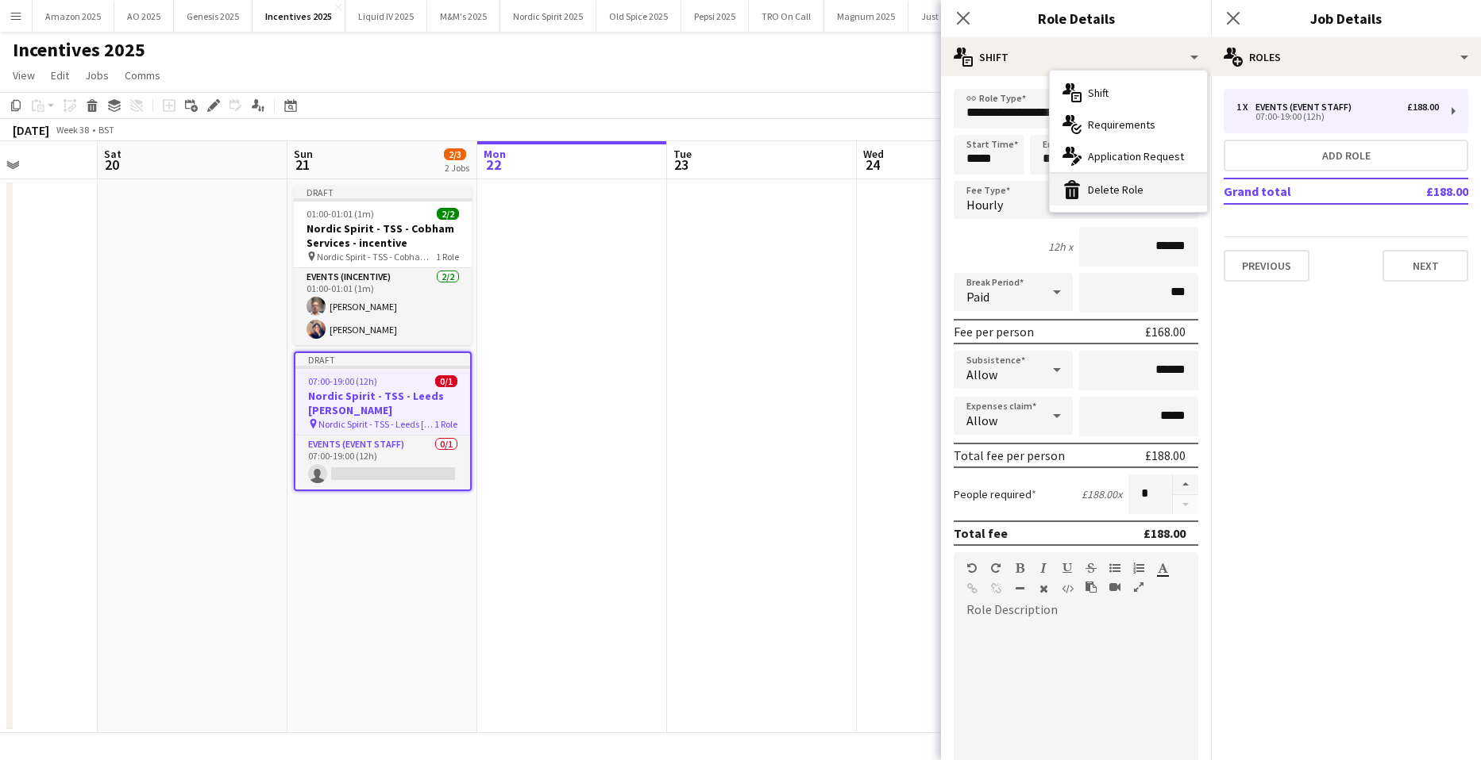
click at [1118, 198] on div "bin-2 Delete Role" at bounding box center [1127, 190] width 157 height 32
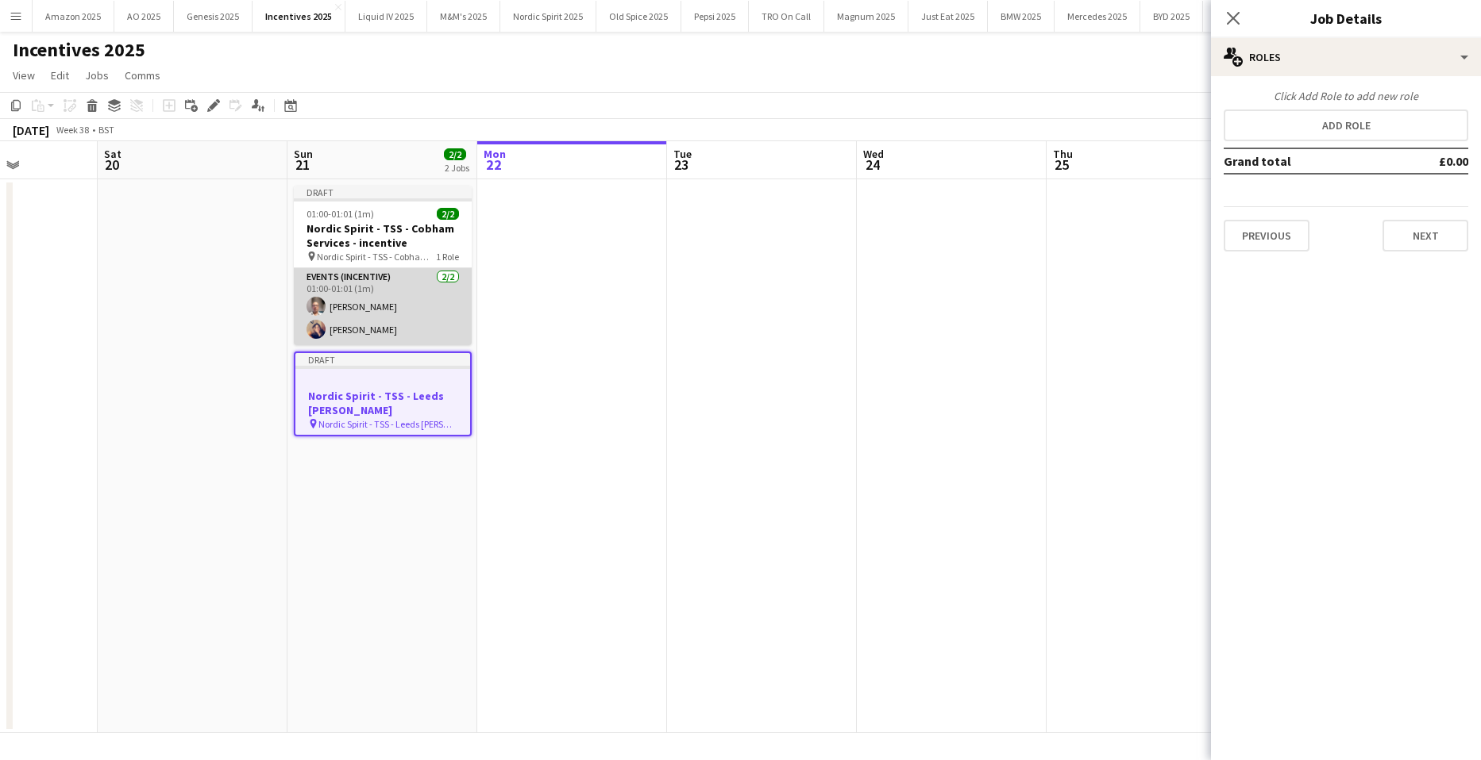
click at [371, 325] on app-card-role "Events (Incentive) 2/2 01:00-01:01 (1m) Aaron Edwards Hollie Thompson" at bounding box center [383, 306] width 178 height 77
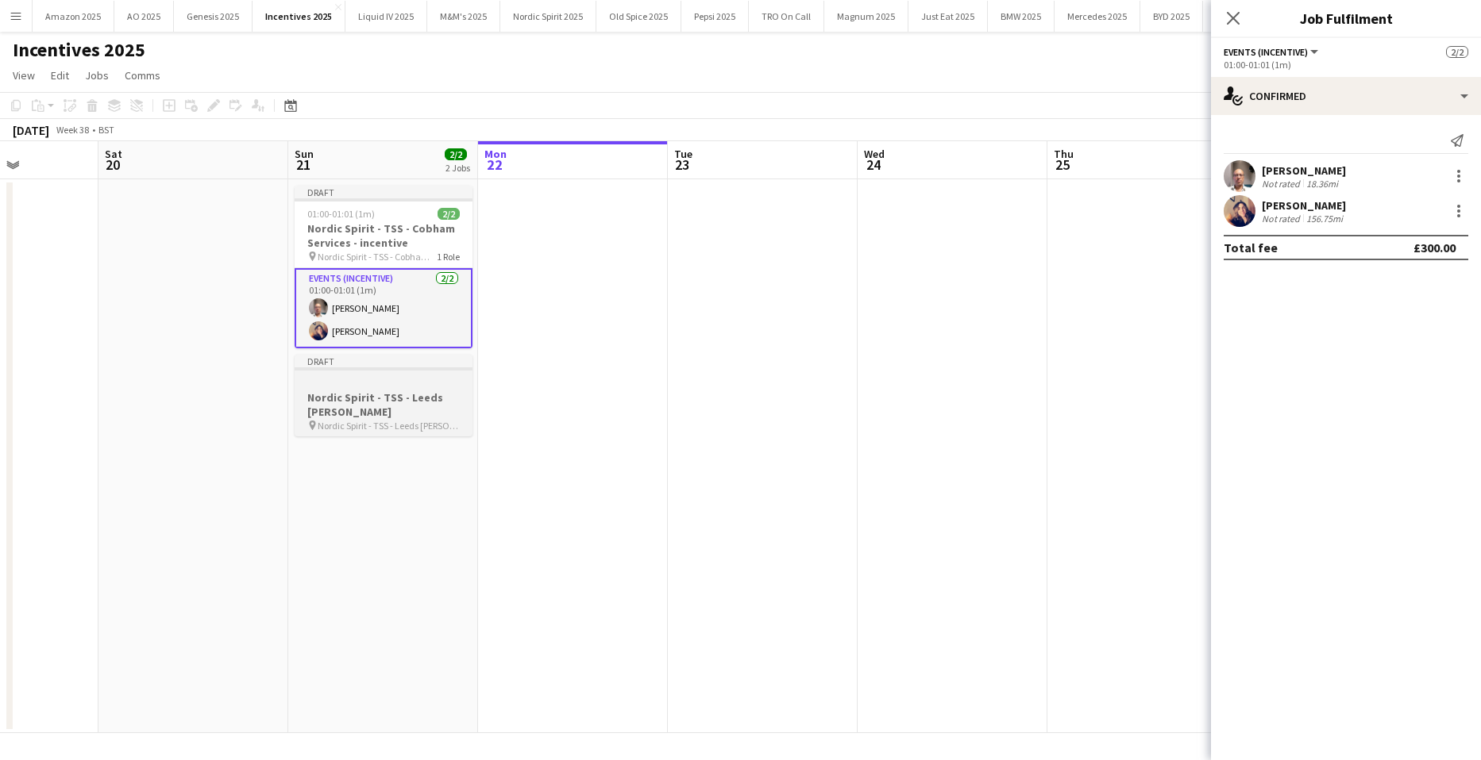
scroll to position [0, 469]
click at [392, 374] on app-job-card "Draft Nordic Spirit - TSS - Leeds Skelton pin Nordic Spirit - TSS - Leeds Skelt…" at bounding box center [385, 396] width 178 height 82
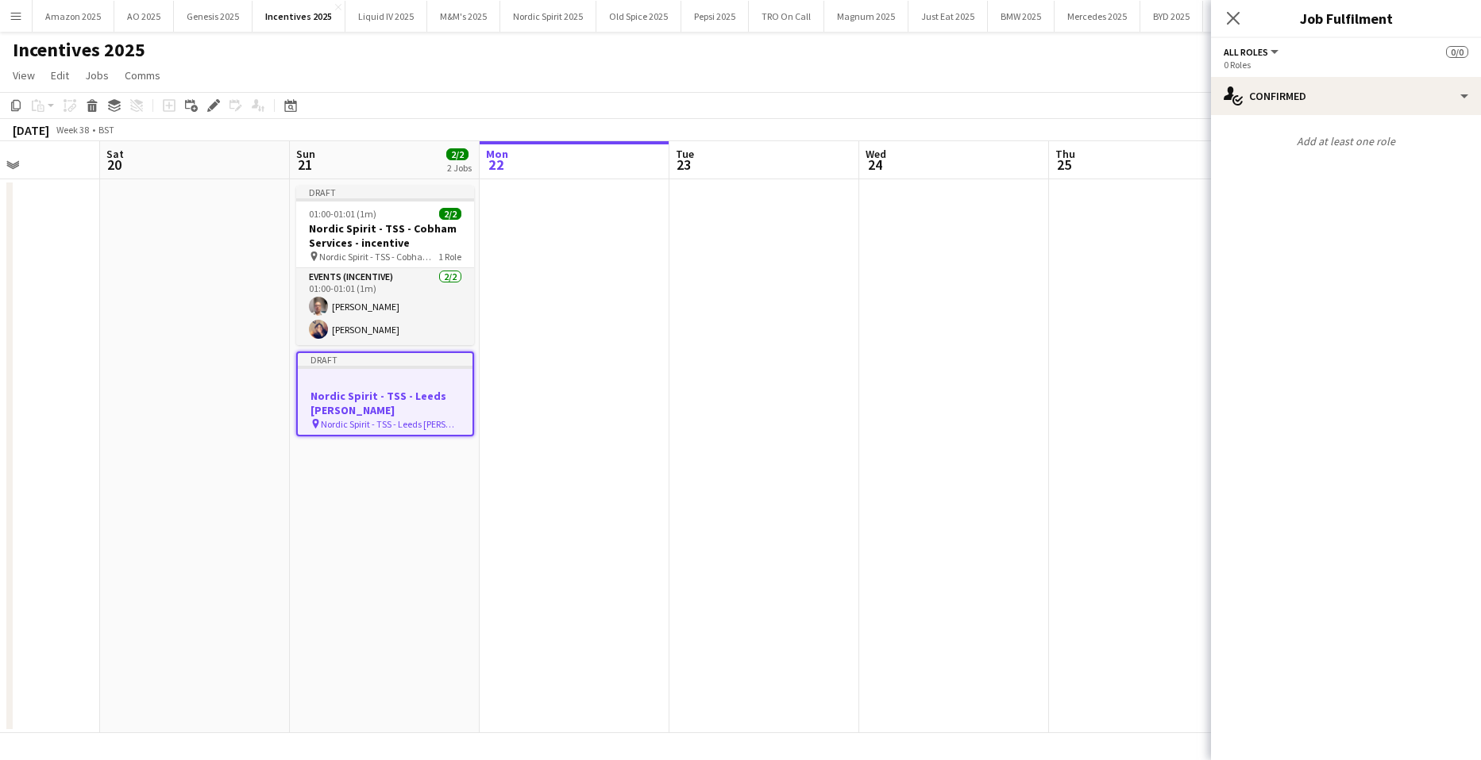
click at [1346, 135] on p "Add at least one role" at bounding box center [1346, 141] width 270 height 27
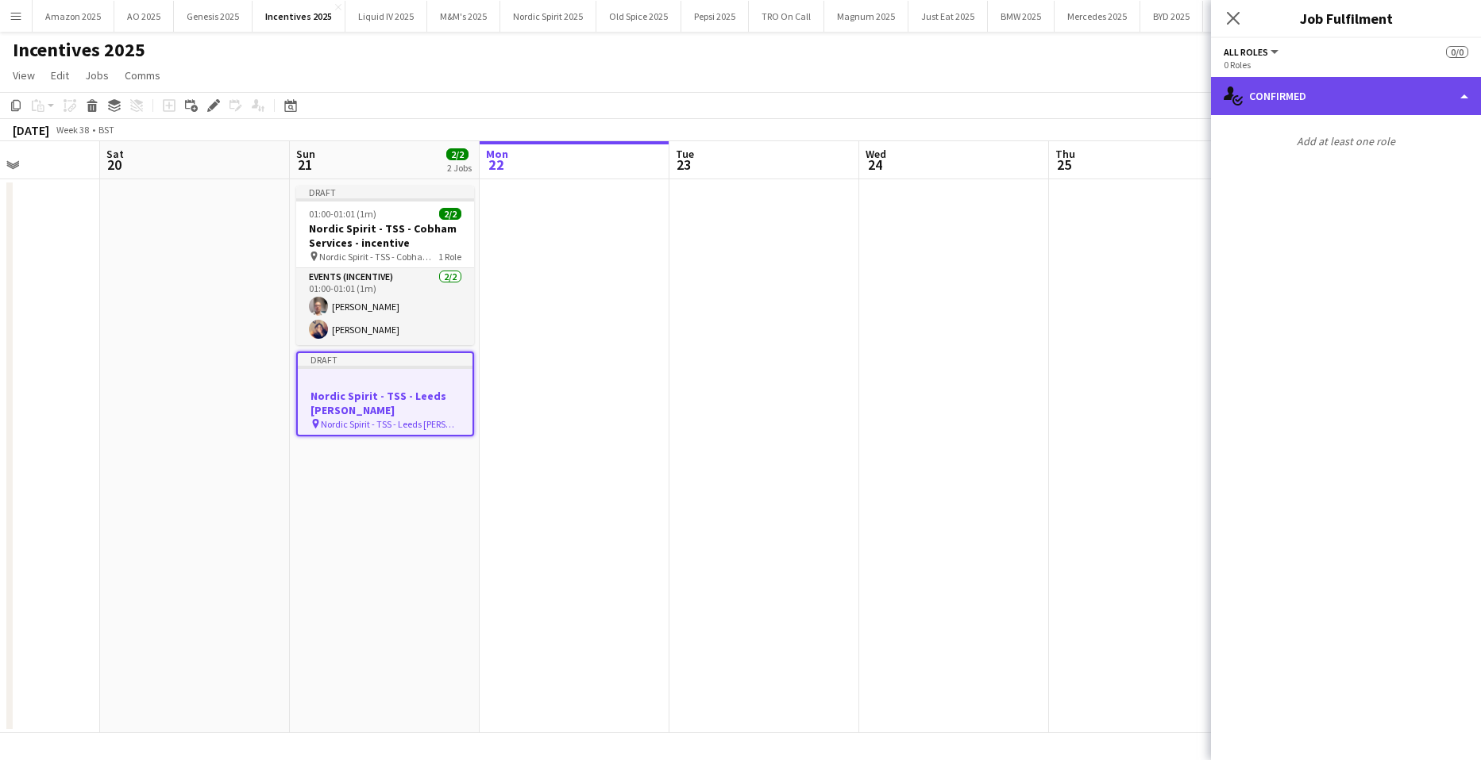
click at [1344, 110] on div "single-neutral-actions-check-2 Confirmed" at bounding box center [1346, 96] width 270 height 38
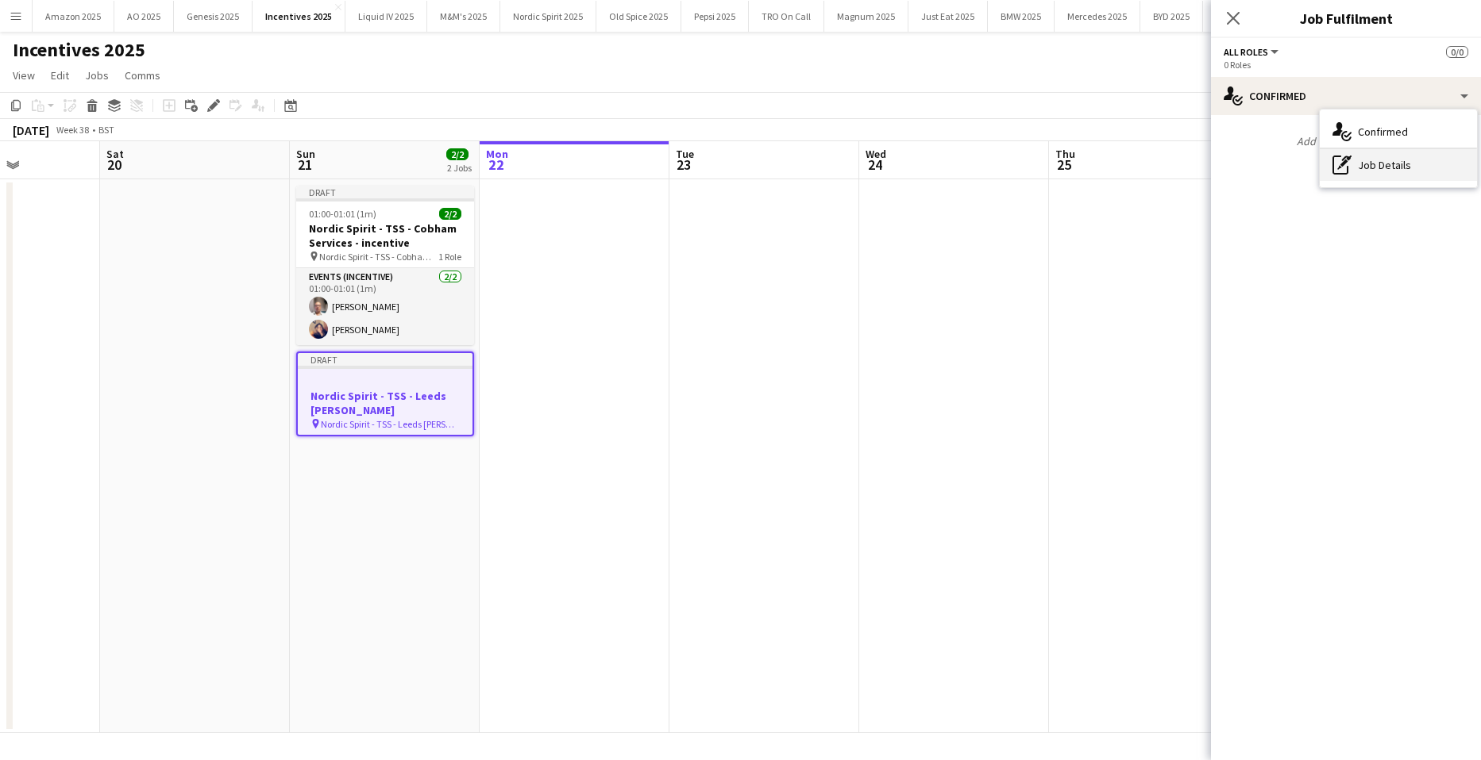
click at [1359, 172] on div "pen-write Job Details" at bounding box center [1397, 165] width 157 height 32
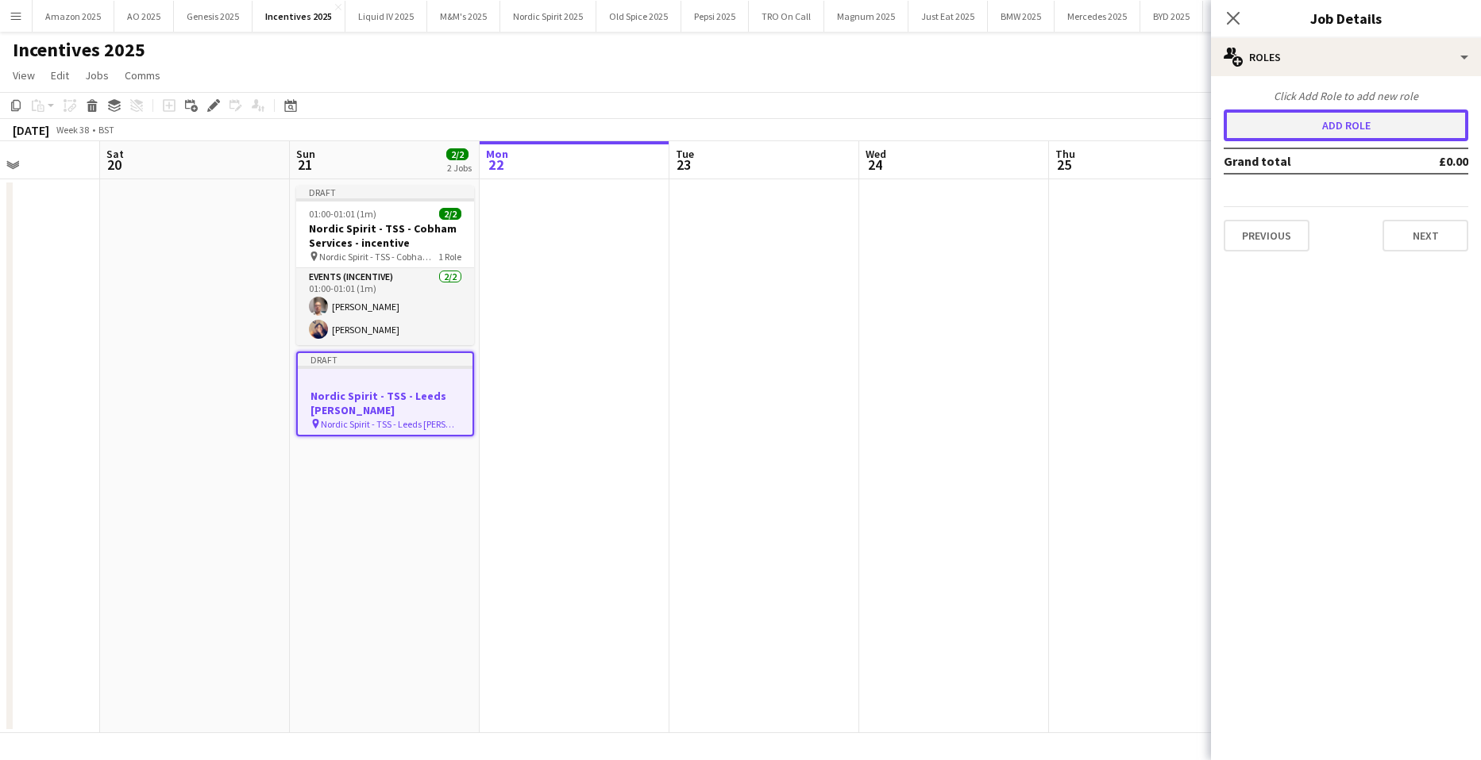
click at [1334, 122] on button "Add role" at bounding box center [1345, 126] width 245 height 32
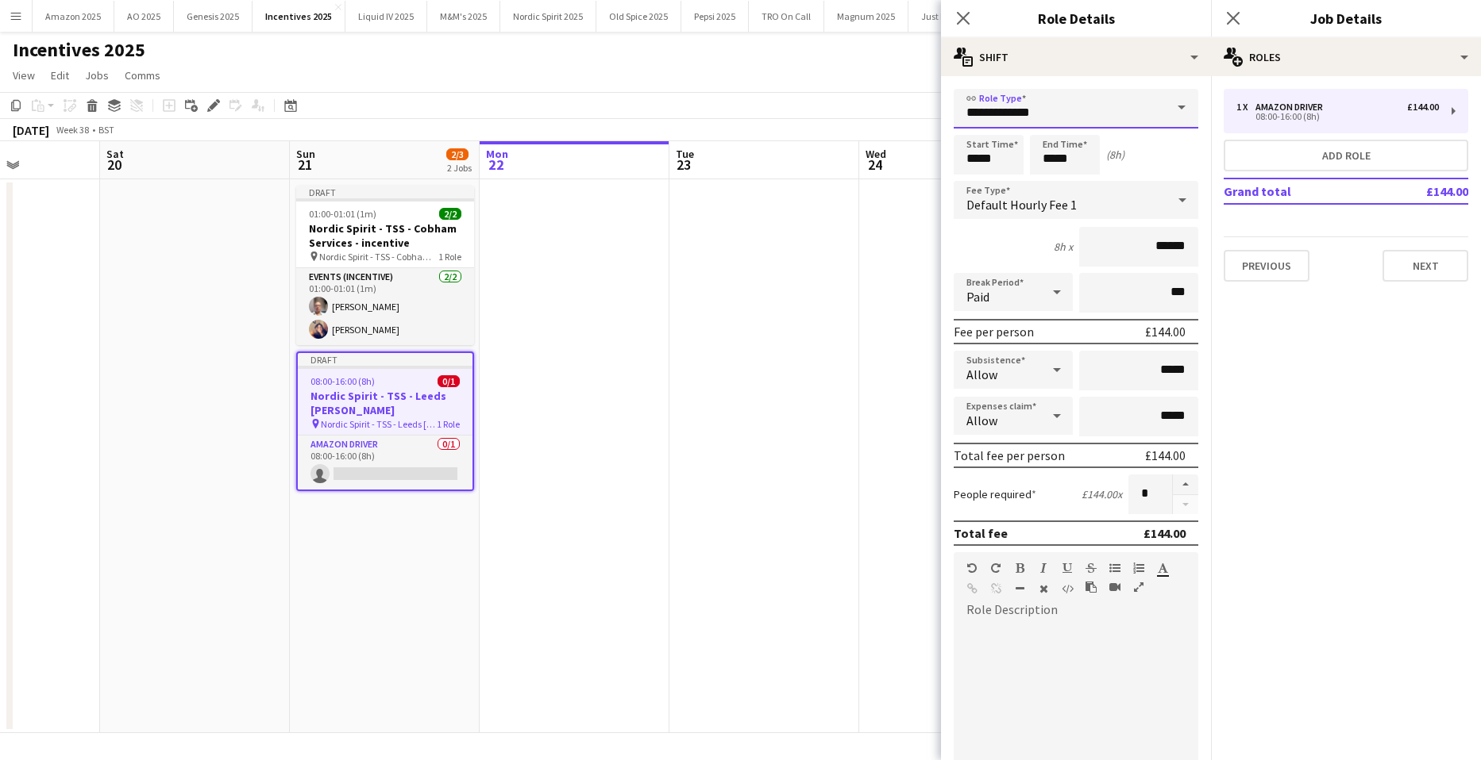
click at [1057, 114] on input "**********" at bounding box center [1075, 109] width 245 height 40
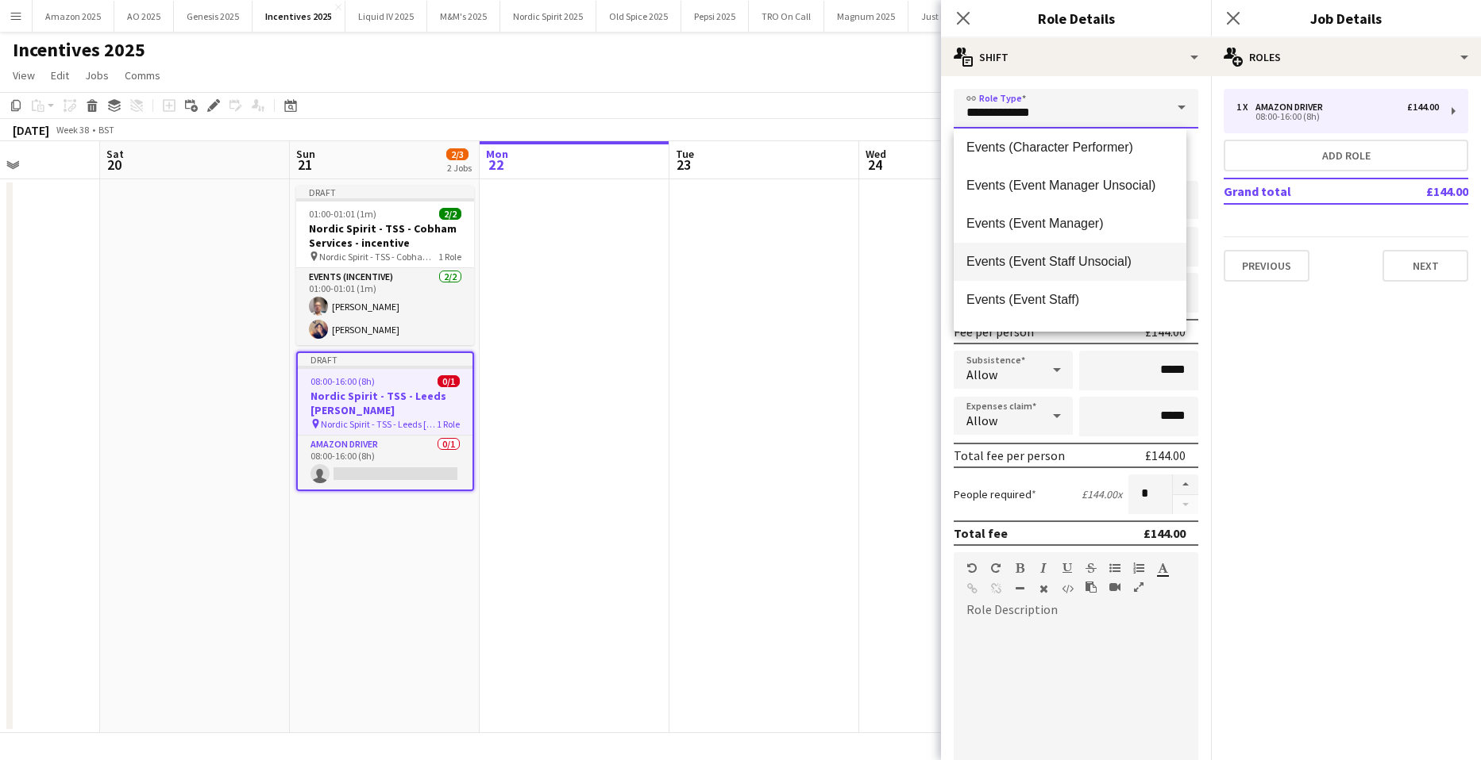
scroll to position [318, 0]
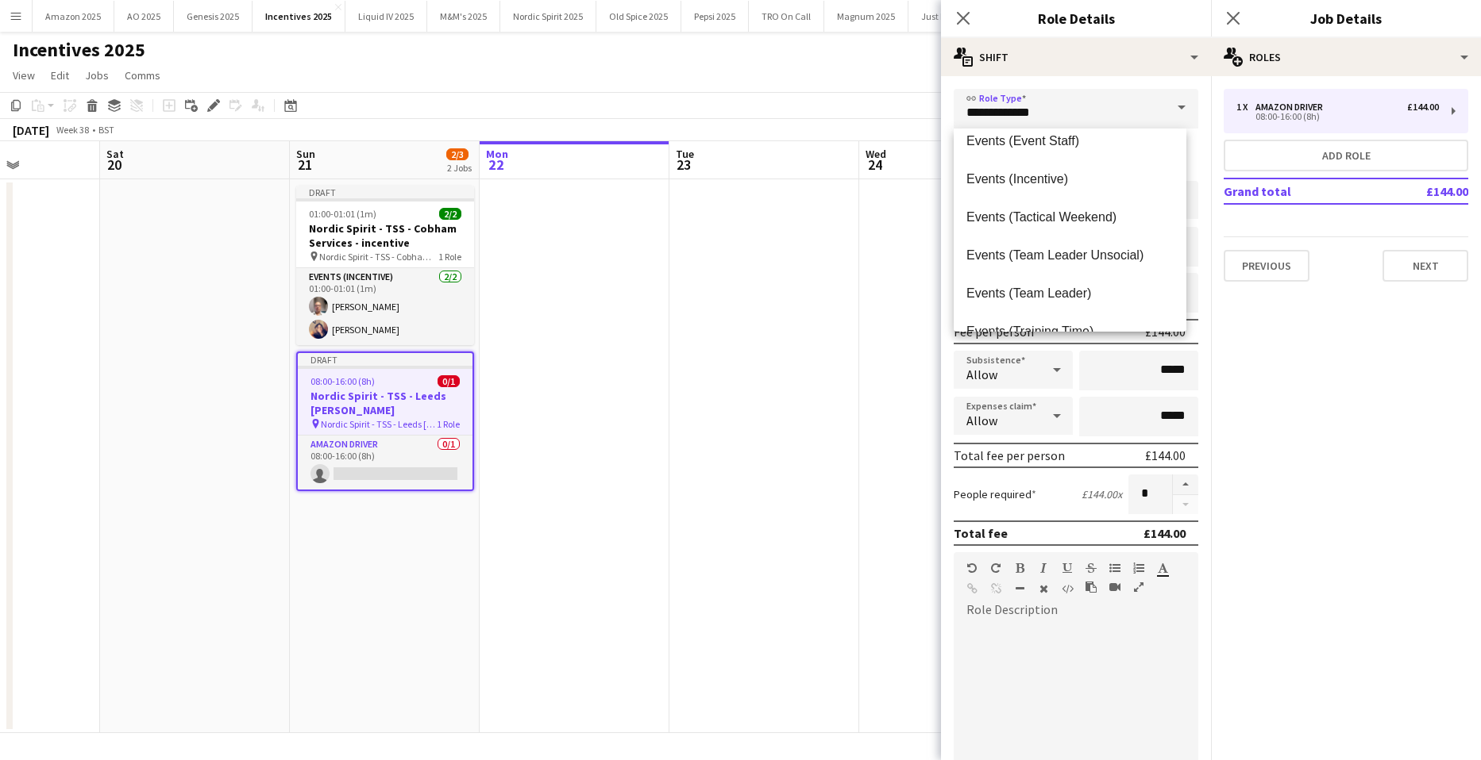
click at [1049, 182] on span "Events (Incentive)" at bounding box center [1069, 178] width 207 height 15
type input "**********"
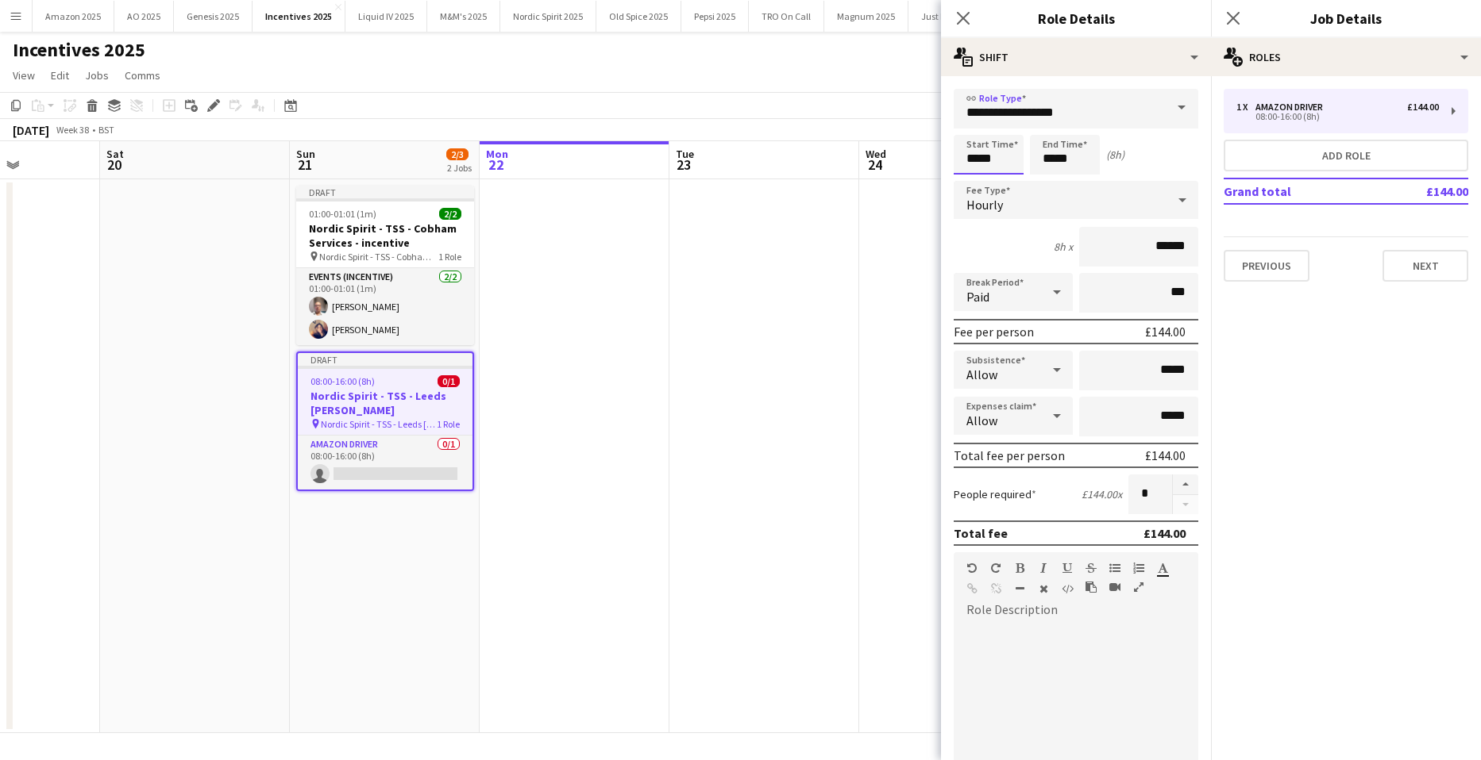
drag, startPoint x: 764, startPoint y: 187, endPoint x: 597, endPoint y: 200, distance: 167.2
click at [629, 194] on body "Menu Boards Boards Boards All jobs Status Workforce Workforce My Workforce Recr…" at bounding box center [740, 380] width 1481 height 760
type input "*****"
click at [1103, 198] on div "Hourly" at bounding box center [1059, 200] width 213 height 38
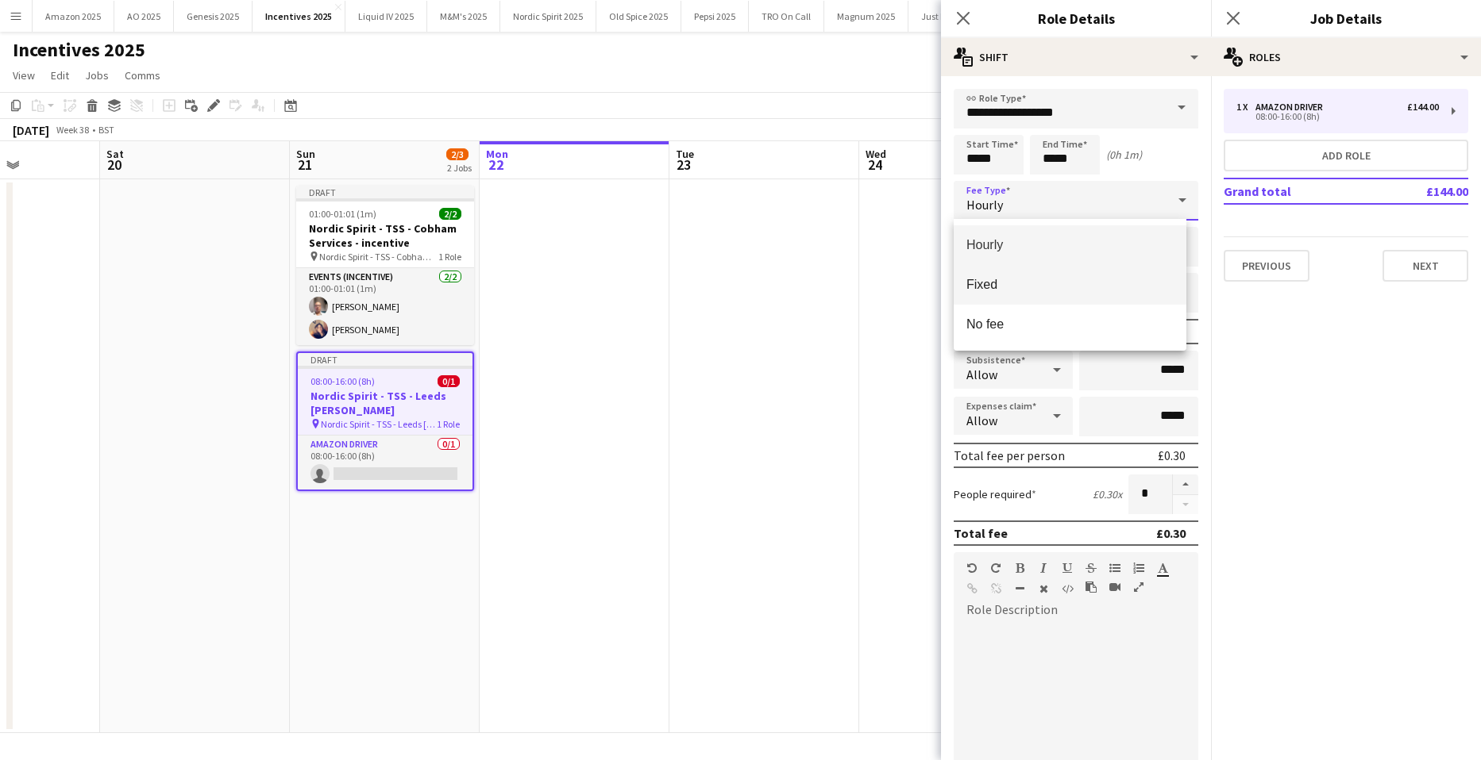
click at [1055, 291] on span "Fixed" at bounding box center [1069, 284] width 207 height 15
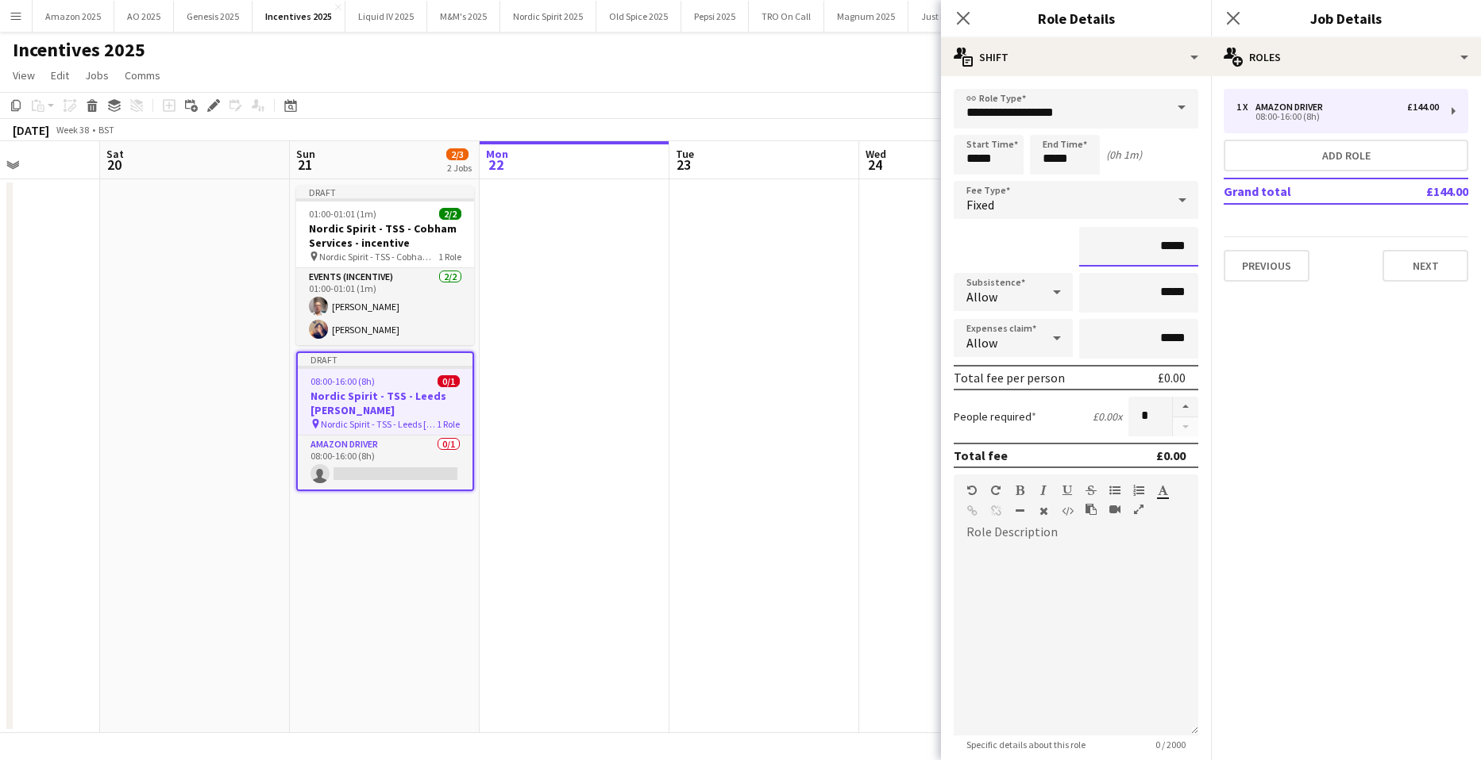
drag, startPoint x: 1182, startPoint y: 245, endPoint x: 922, endPoint y: 251, distance: 260.4
click at [926, 251] on body "Menu Boards Boards Boards All jobs Status Workforce Workforce My Workforce Recr…" at bounding box center [740, 380] width 1481 height 760
type input "*******"
click at [1174, 407] on button "button" at bounding box center [1184, 407] width 25 height 21
type input "*"
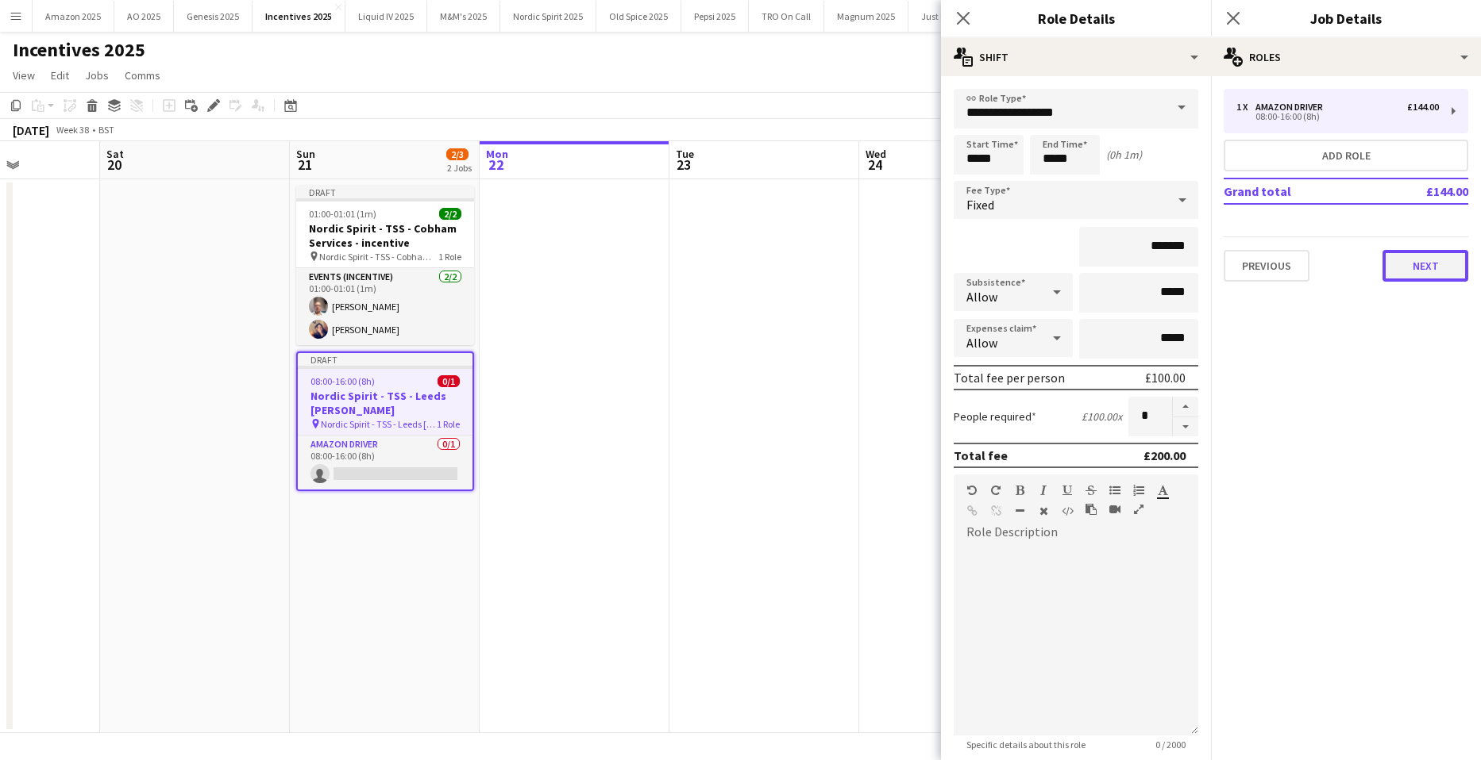
drag, startPoint x: 1431, startPoint y: 268, endPoint x: 1437, endPoint y: 203, distance: 64.5
click at [1431, 267] on button "Next" at bounding box center [1425, 266] width 86 height 32
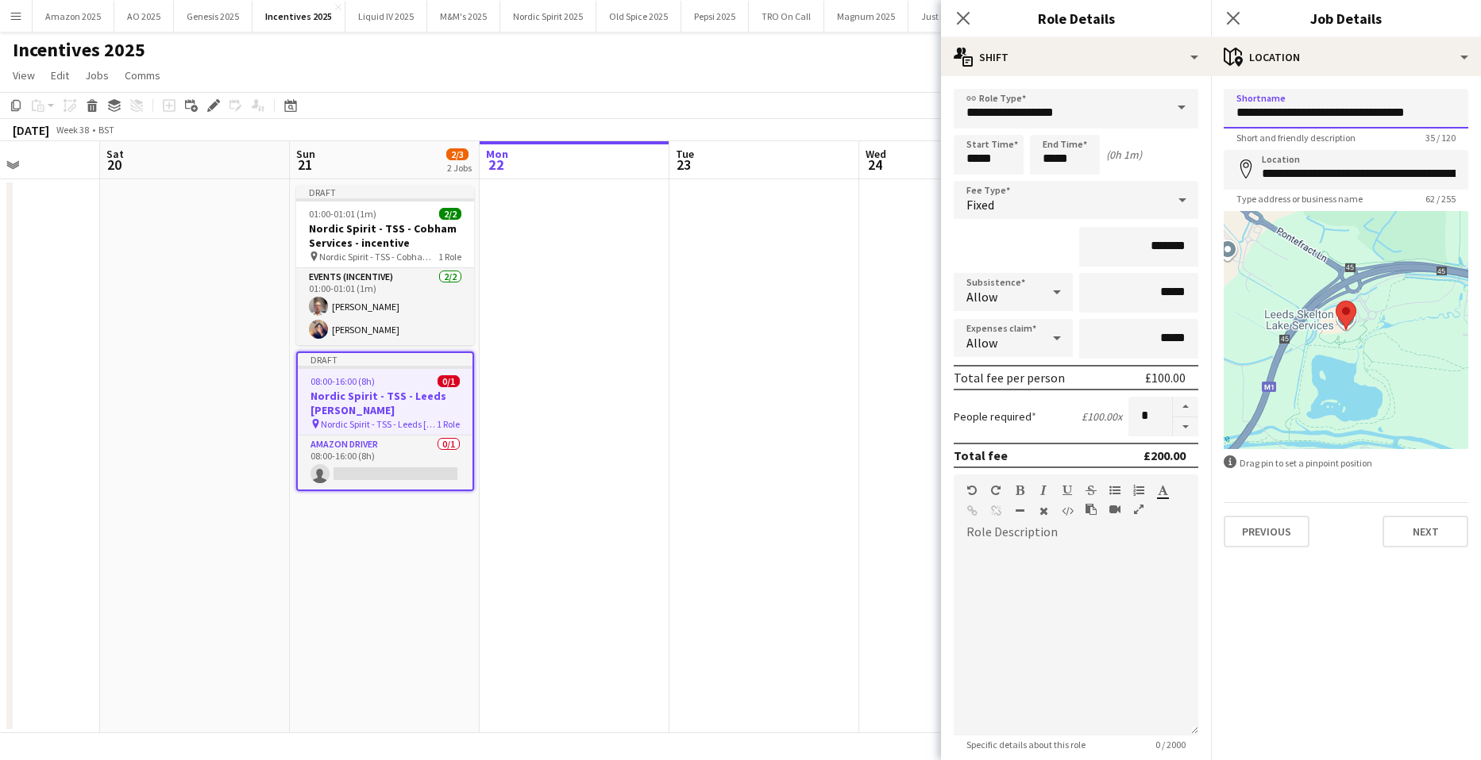
click at [1426, 115] on input "**********" at bounding box center [1345, 109] width 245 height 40
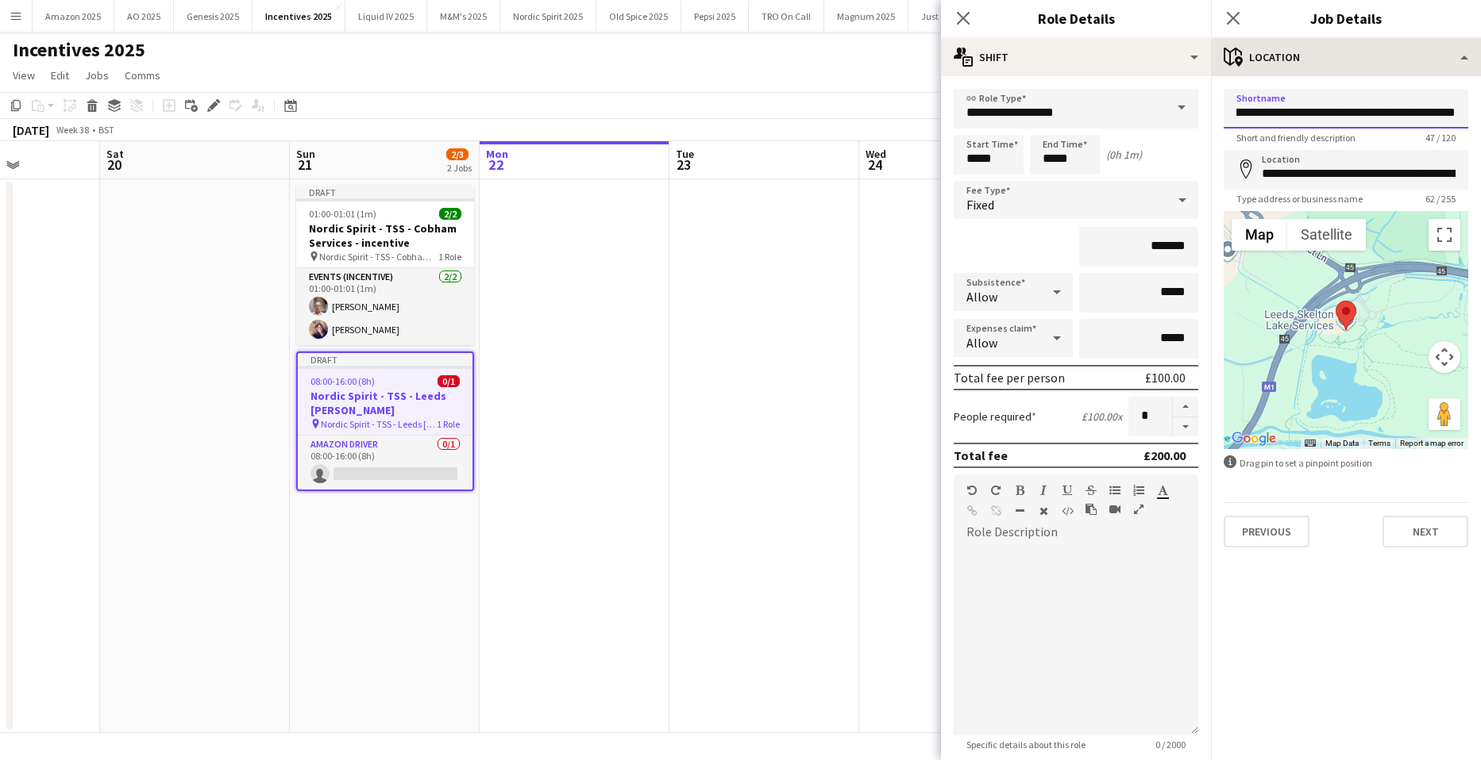
type input "**********"
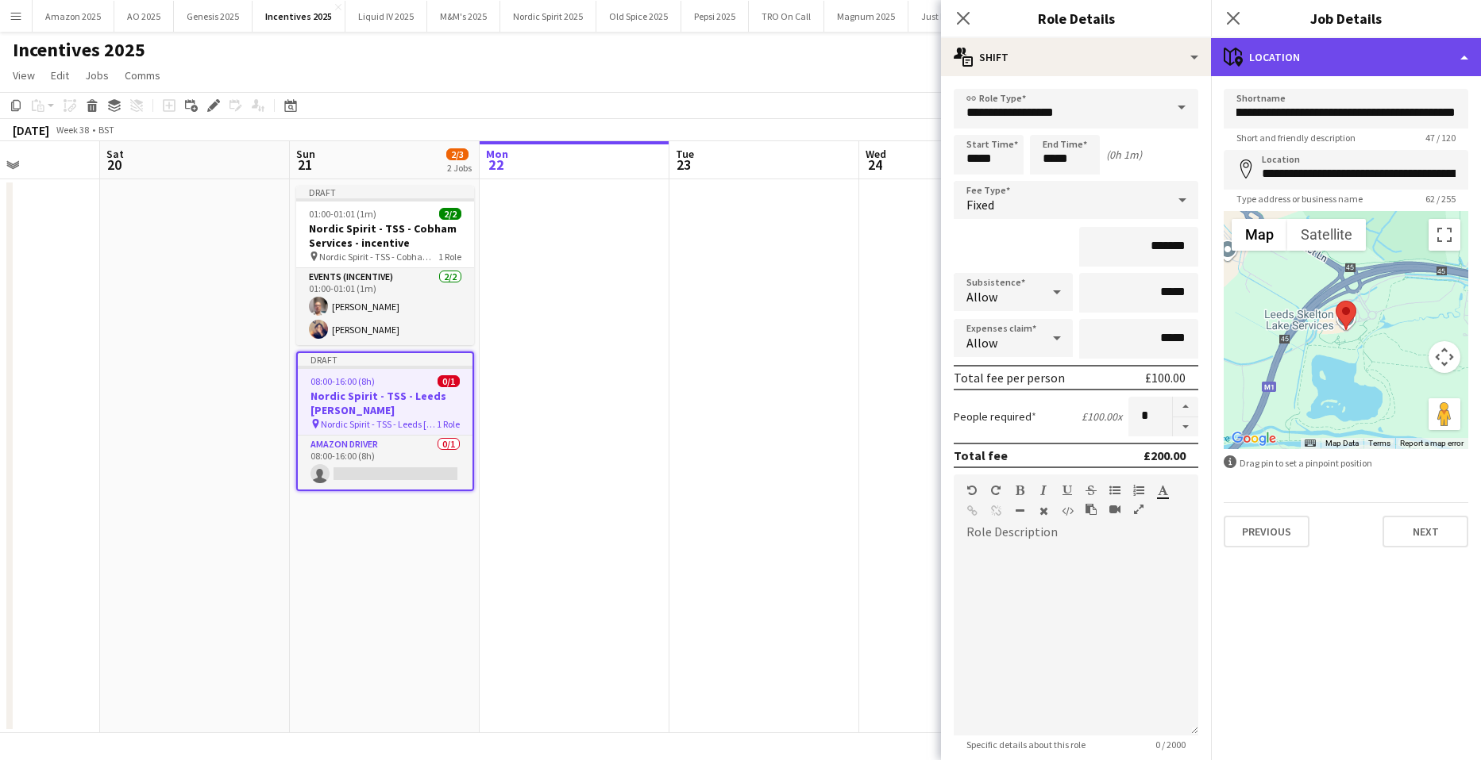
scroll to position [0, 0]
click at [1434, 67] on div "maps-pin-1 Location" at bounding box center [1346, 57] width 270 height 38
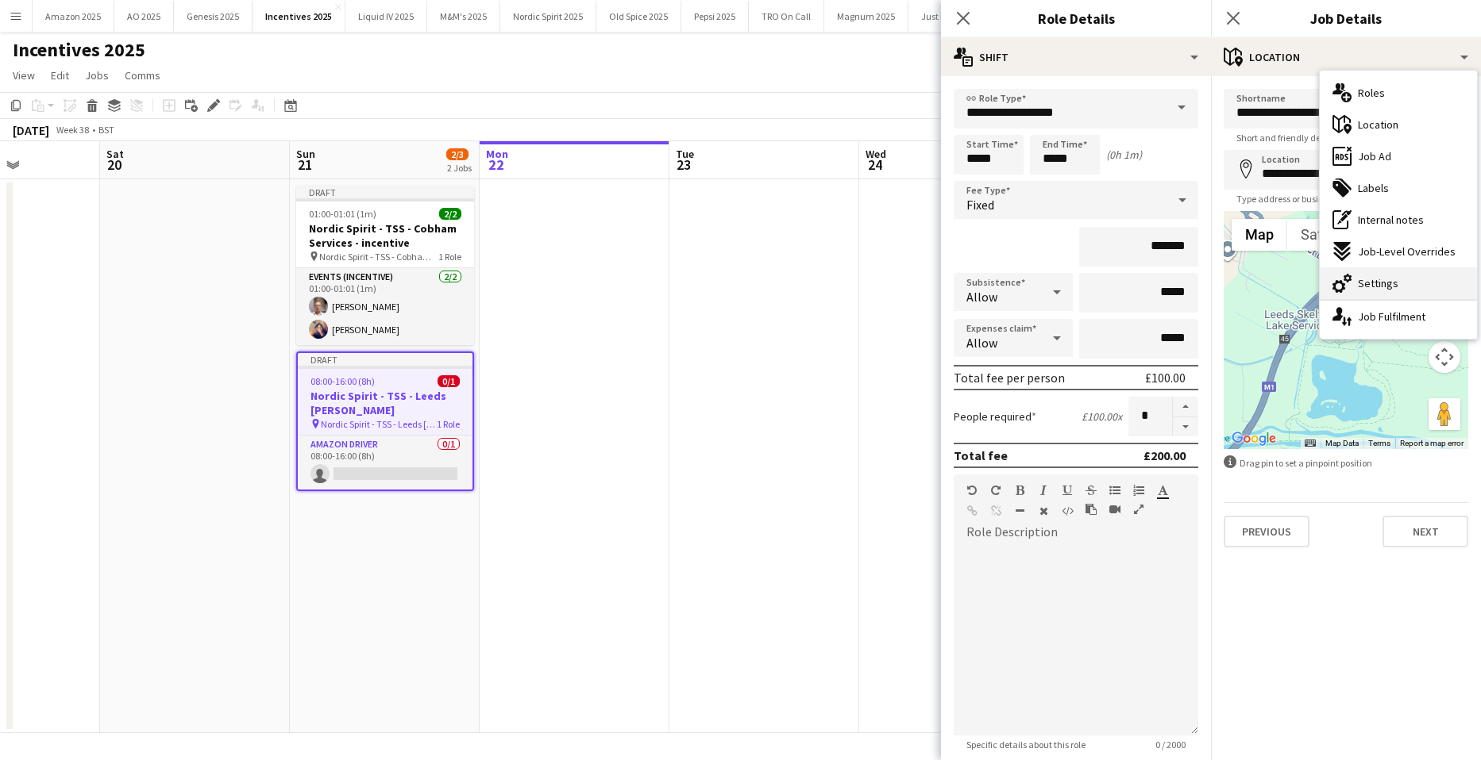
click at [1403, 291] on div "cog-double-3 Settings" at bounding box center [1397, 284] width 157 height 32
type input "*******"
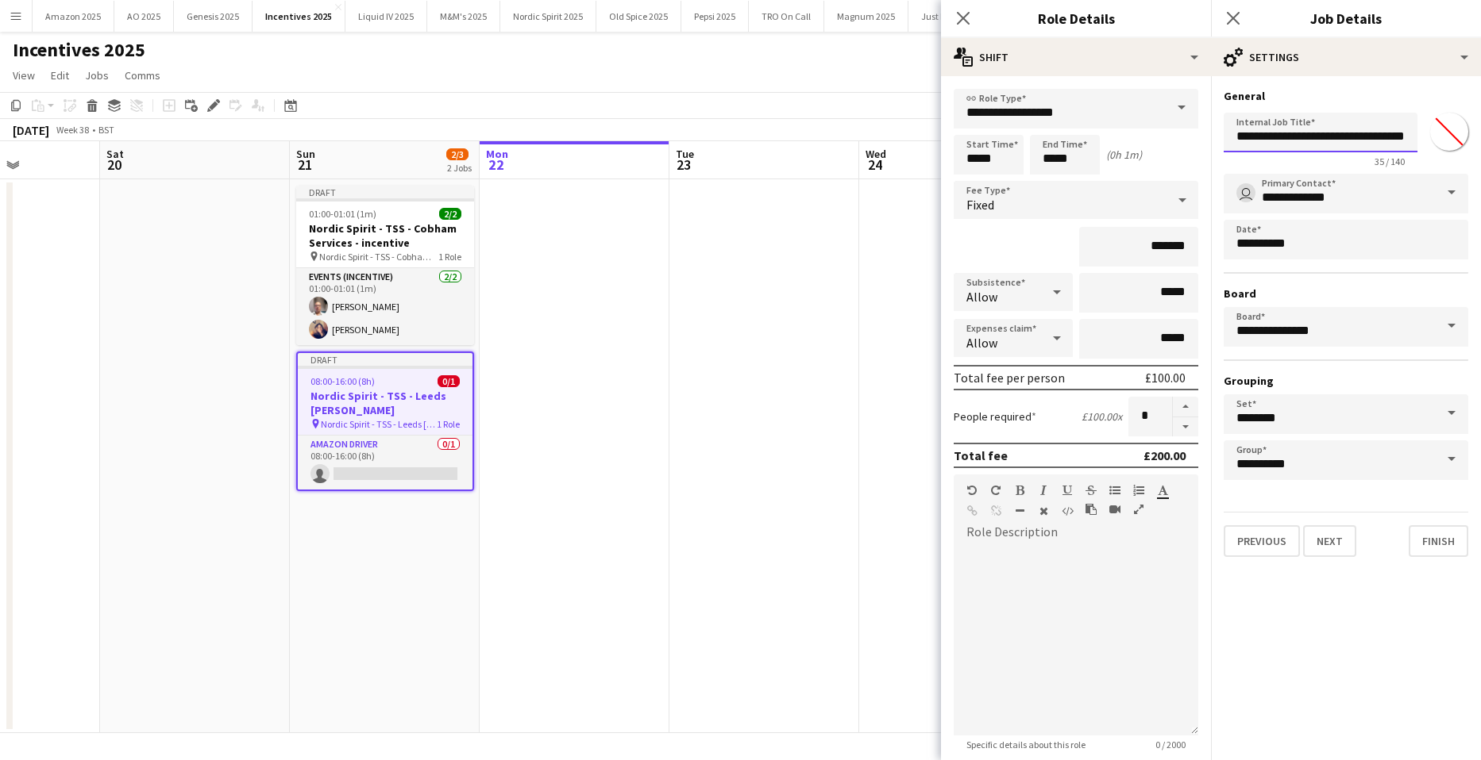
click at [1374, 137] on input "**********" at bounding box center [1320, 133] width 194 height 40
type input "**********"
click at [608, 429] on app-date-cell at bounding box center [574, 456] width 190 height 554
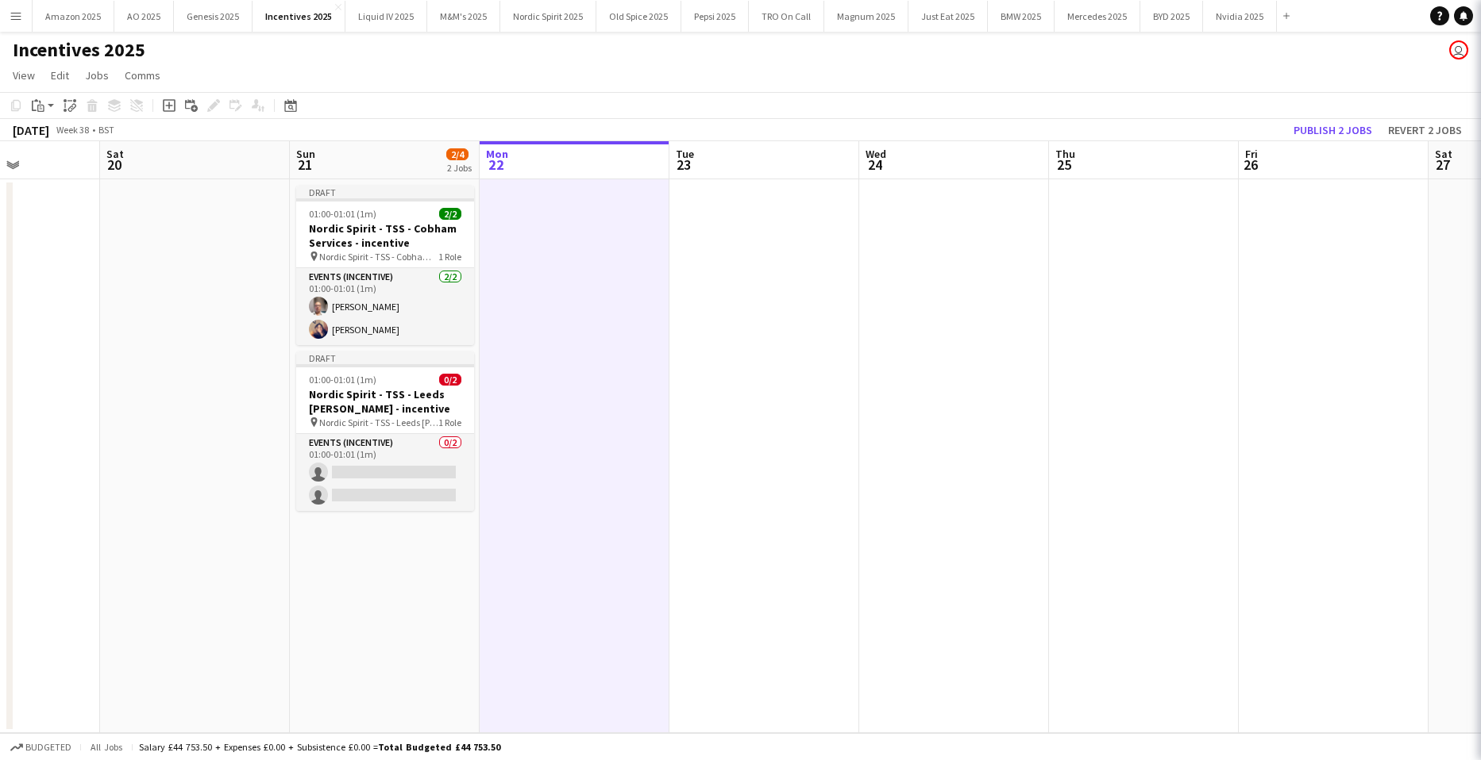
scroll to position [0, 467]
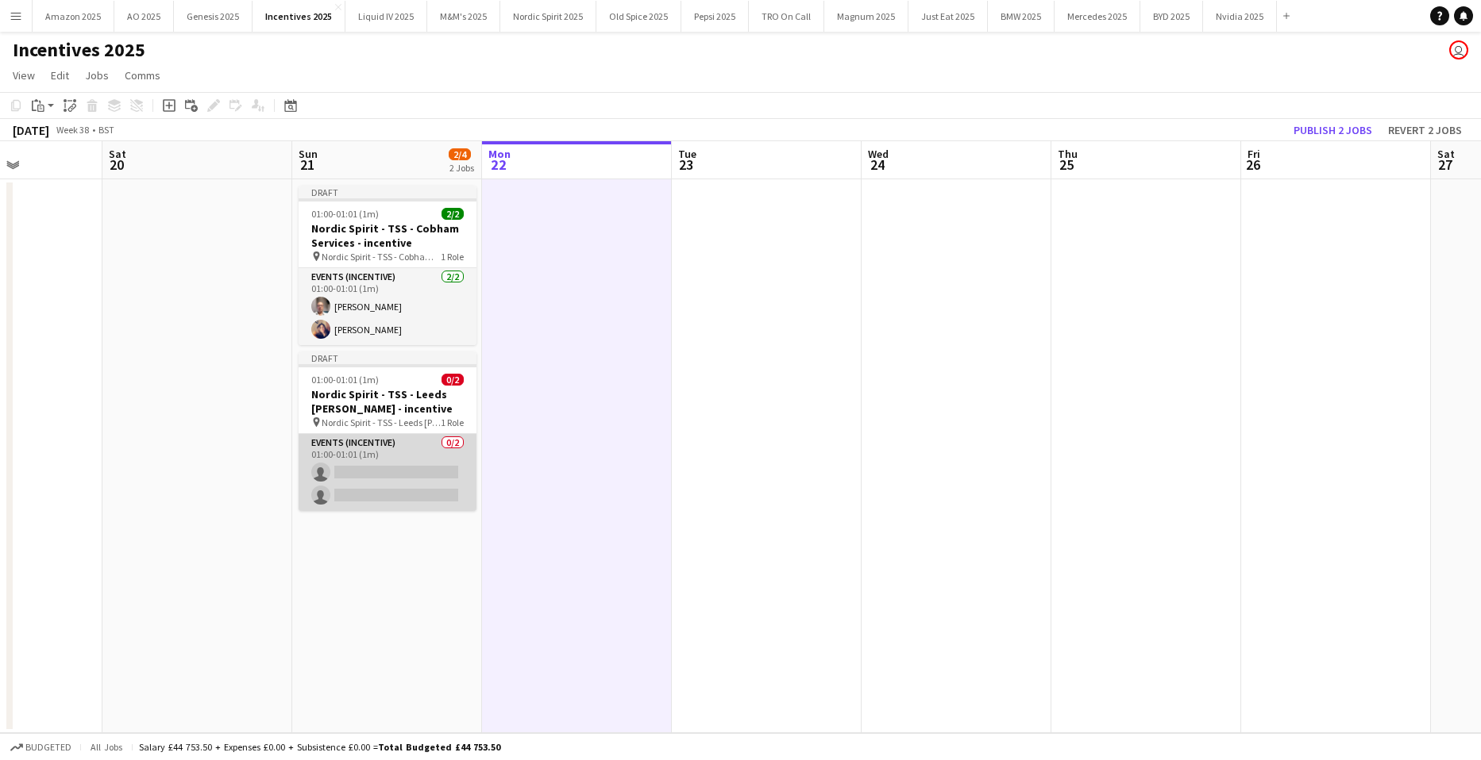
click at [361, 470] on app-card-role "Events (Incentive) 0/2 01:00-01:01 (1m) single-neutral-actions single-neutral-a…" at bounding box center [387, 472] width 178 height 77
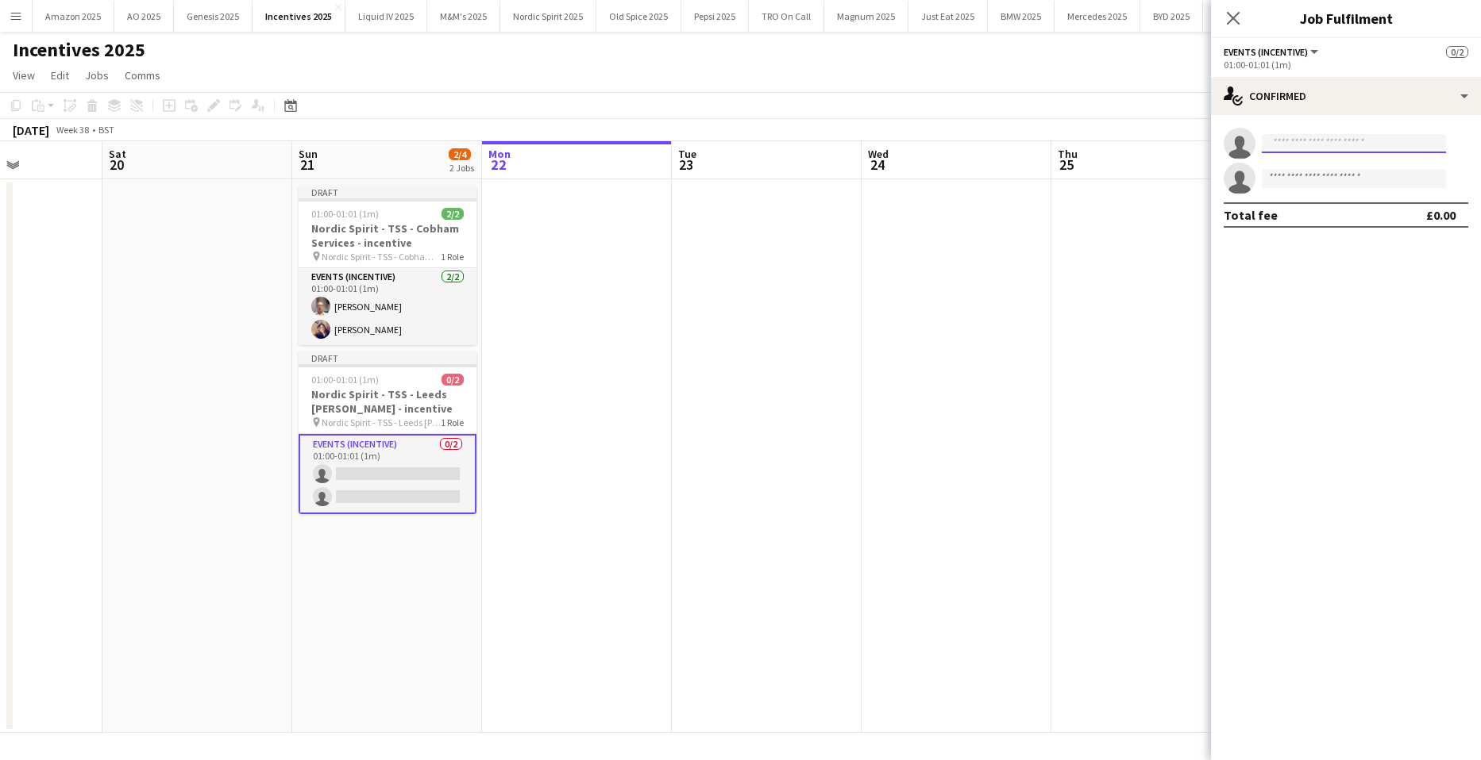
click at [1287, 144] on input at bounding box center [1353, 143] width 184 height 19
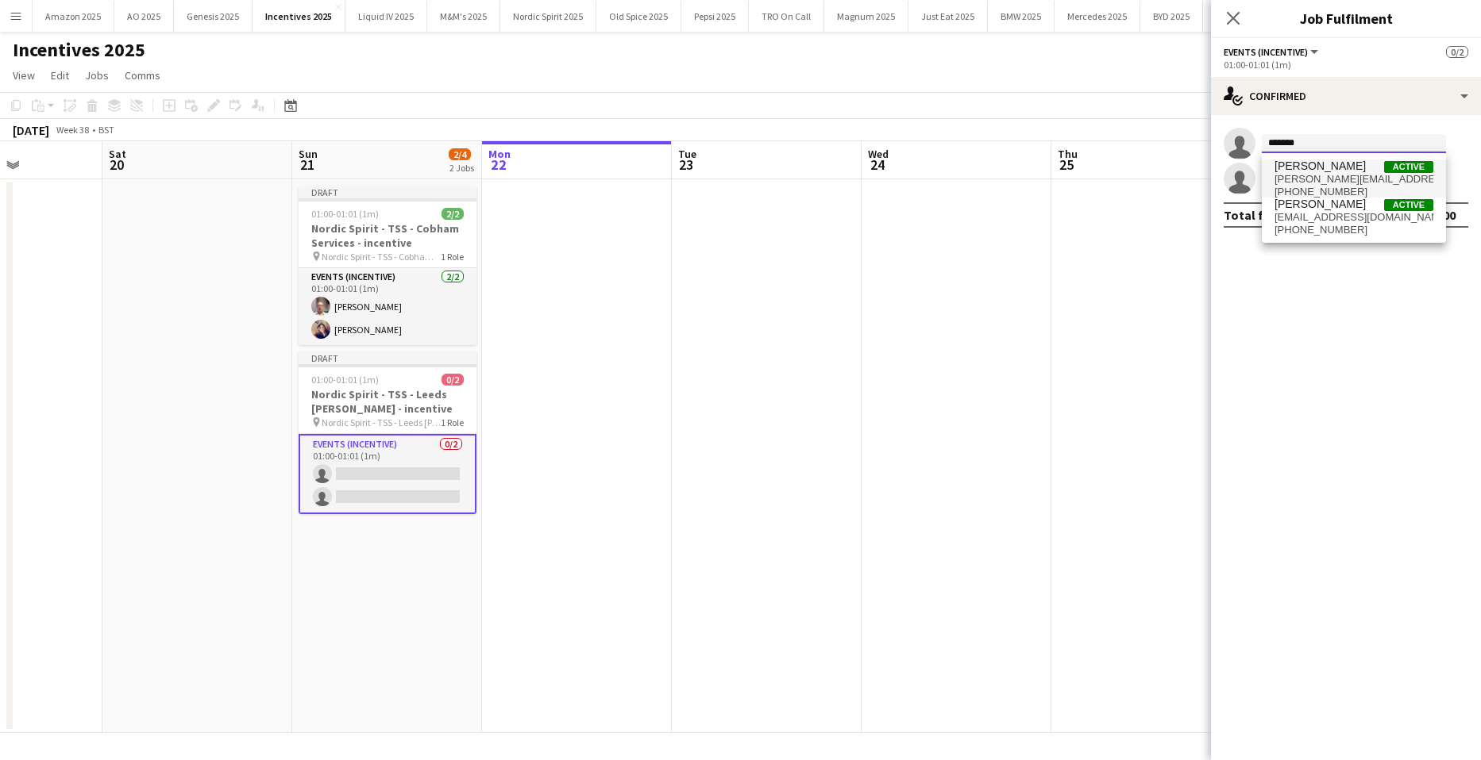
type input "*******"
click at [1323, 167] on span "Christopher O Omotoso" at bounding box center [1319, 166] width 91 height 13
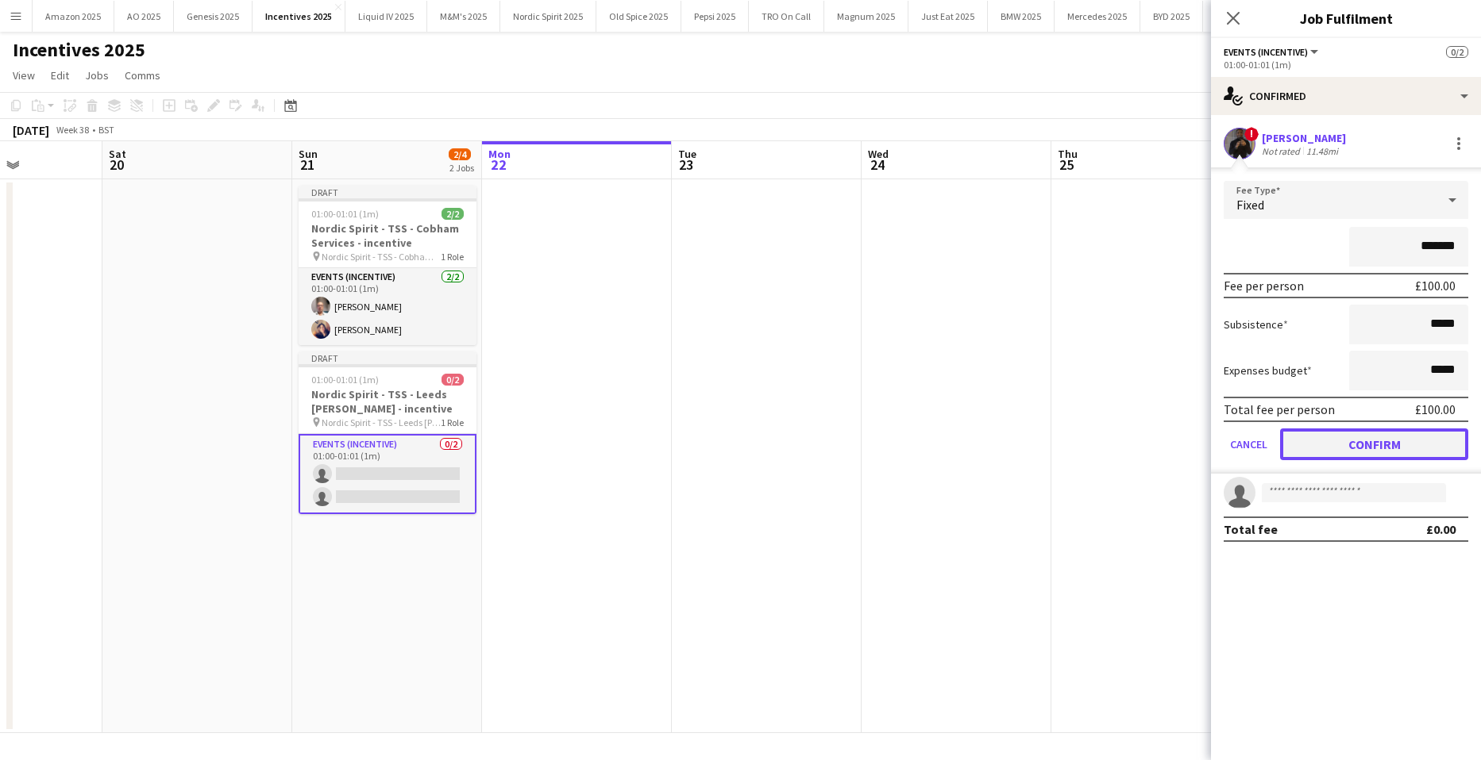
click at [1375, 451] on button "Confirm" at bounding box center [1374, 445] width 188 height 32
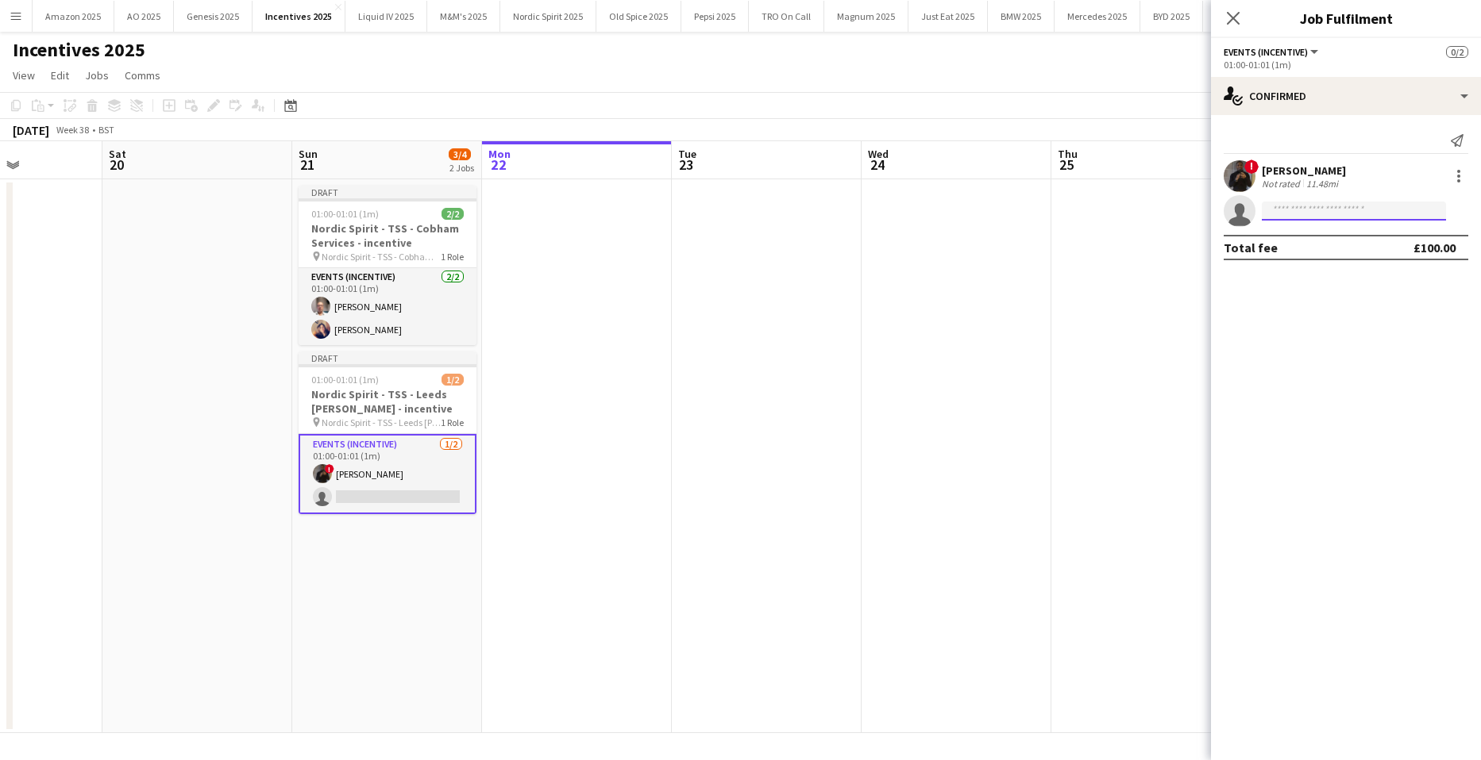
click at [1296, 210] on input at bounding box center [1353, 211] width 184 height 19
type input "*******"
drag, startPoint x: 1361, startPoint y: 250, endPoint x: 1377, endPoint y: 230, distance: 24.9
click at [1362, 250] on span "adenikeakinbinu454@gmail.com" at bounding box center [1353, 247] width 159 height 13
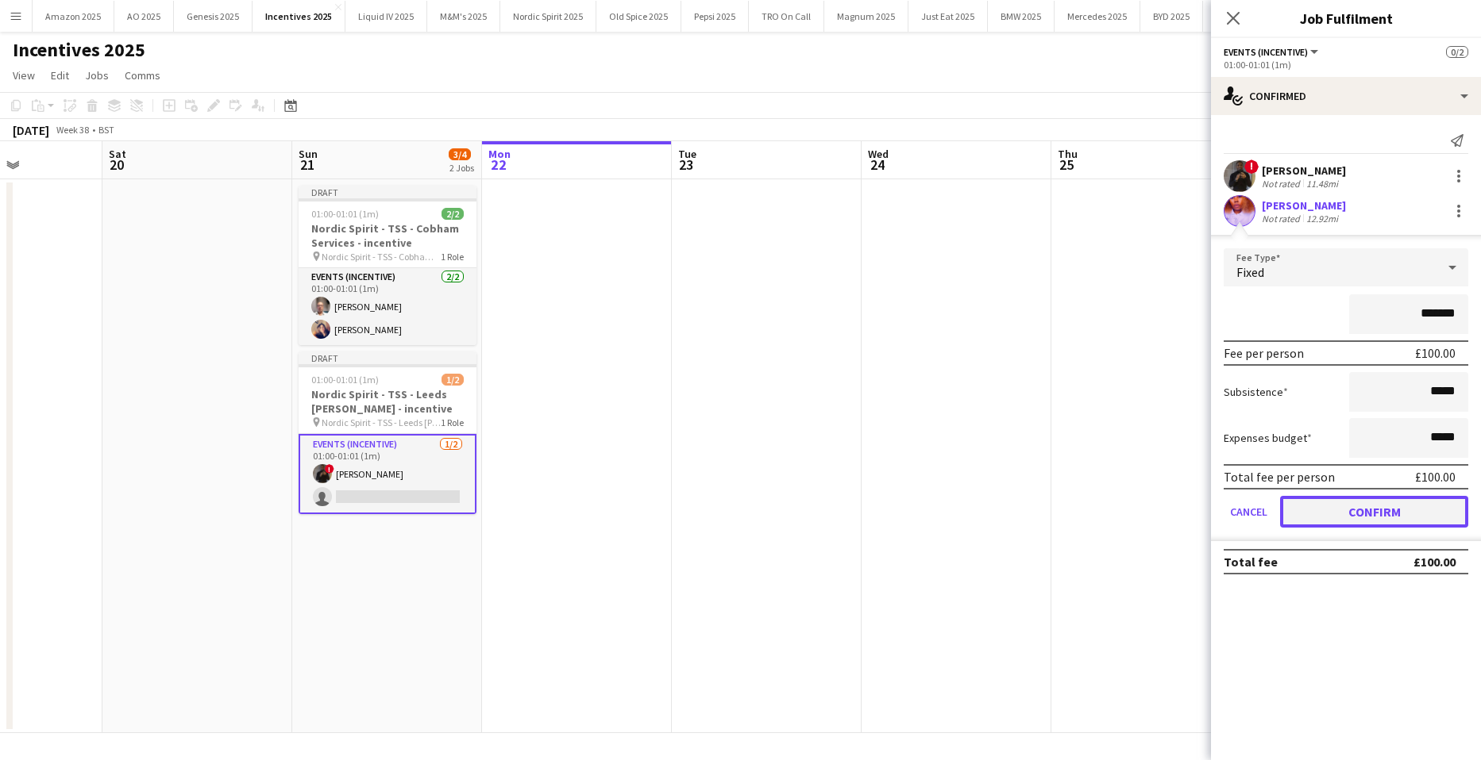
click at [1343, 521] on button "Confirm" at bounding box center [1374, 512] width 188 height 32
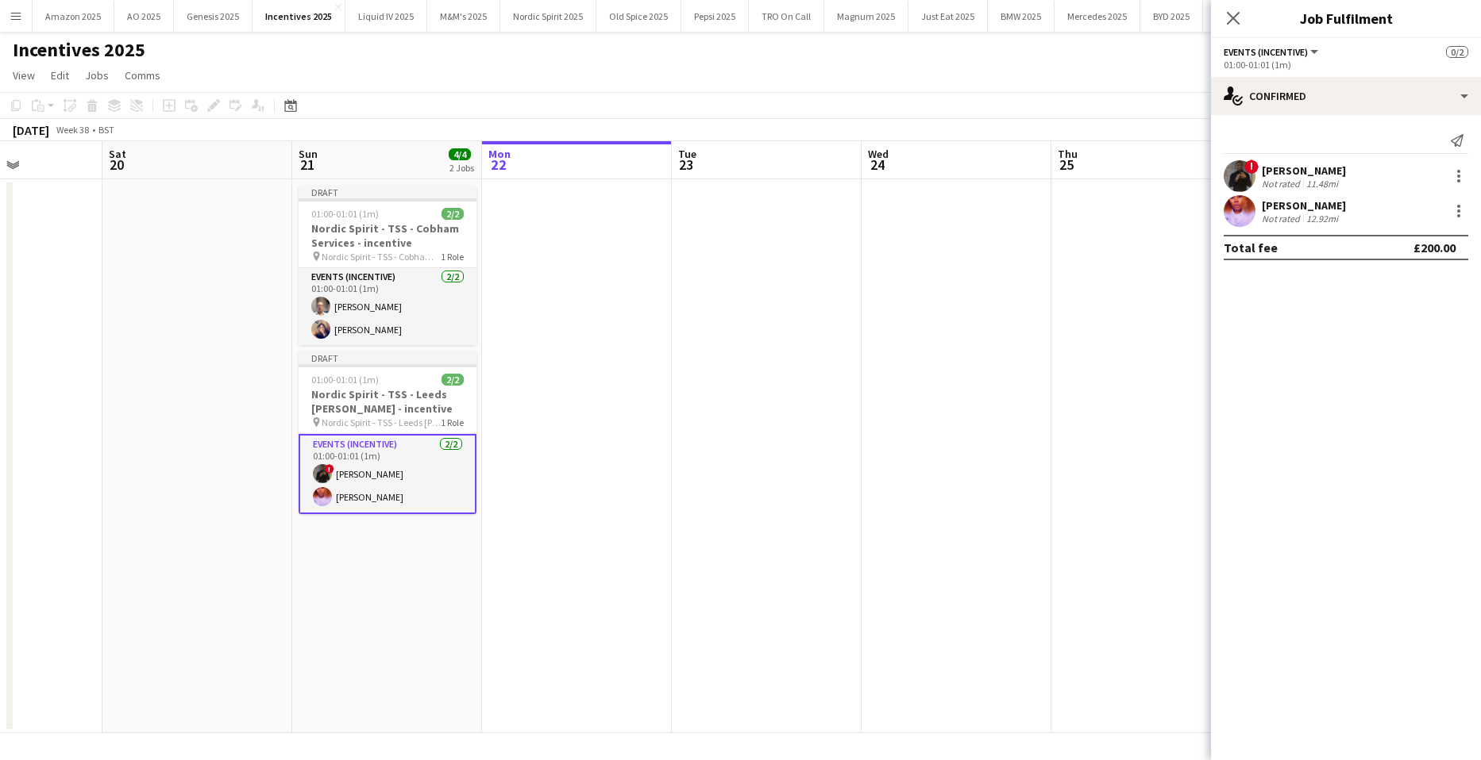
click at [736, 460] on app-date-cell at bounding box center [767, 456] width 190 height 554
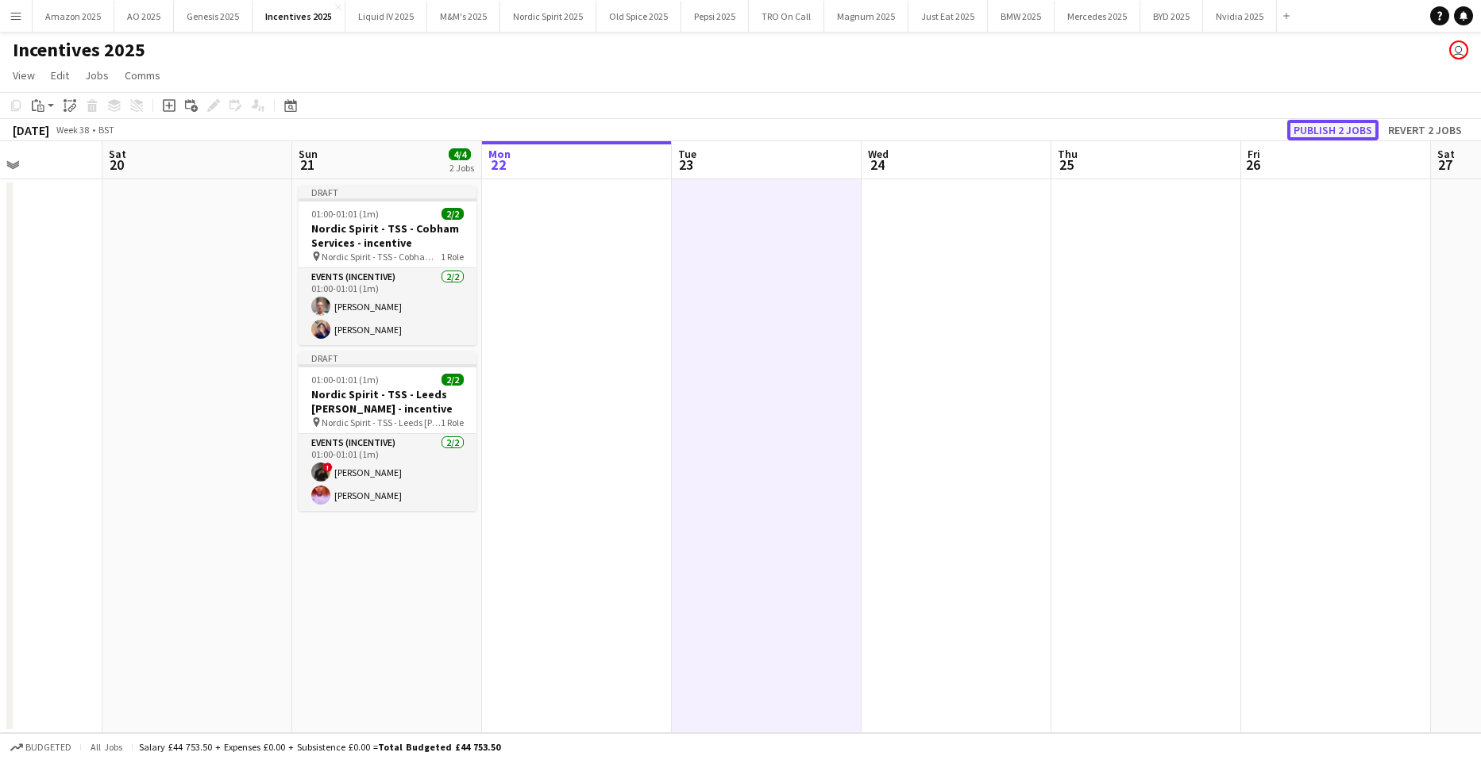
click at [1327, 129] on button "Publish 2 jobs" at bounding box center [1332, 130] width 91 height 21
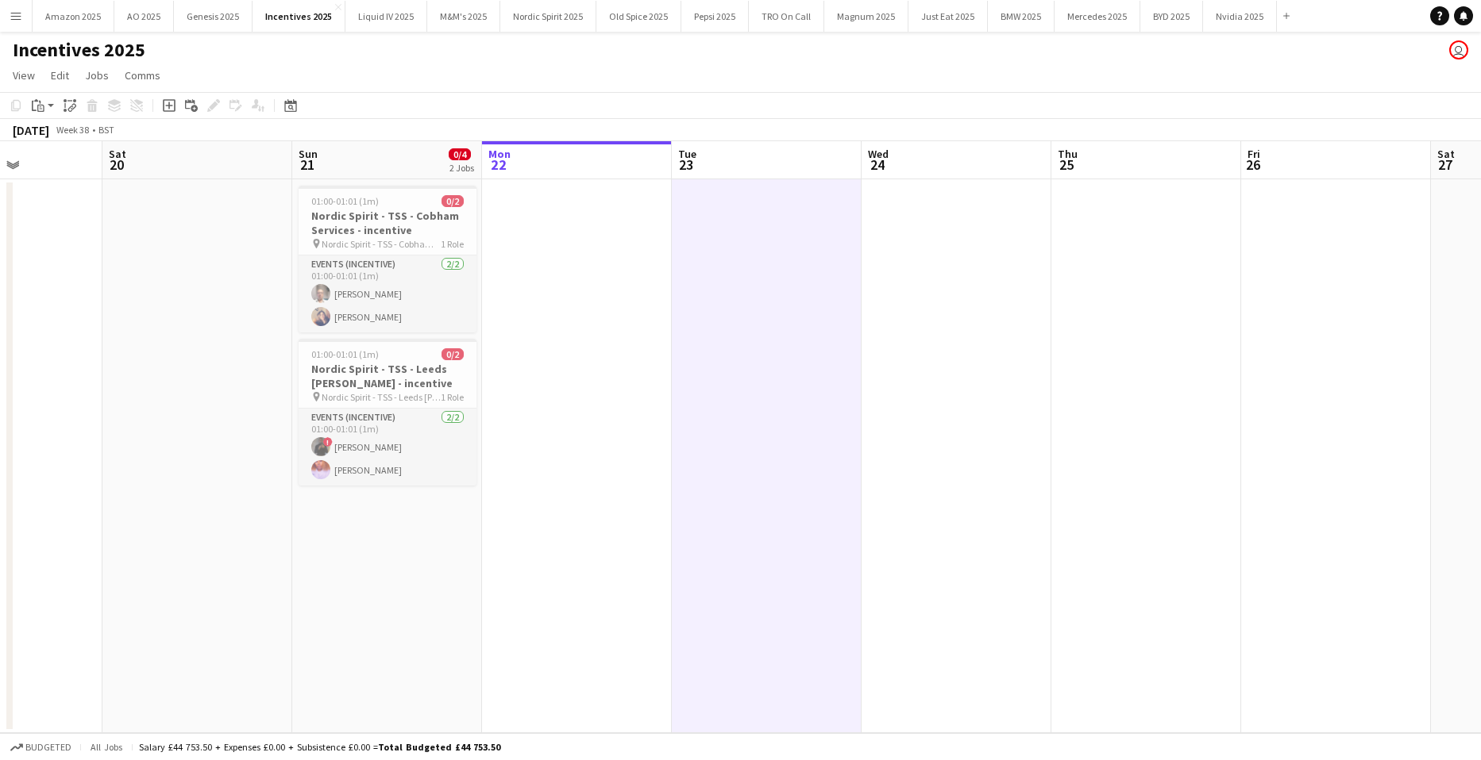
click at [25, 30] on button "Menu" at bounding box center [16, 16] width 32 height 32
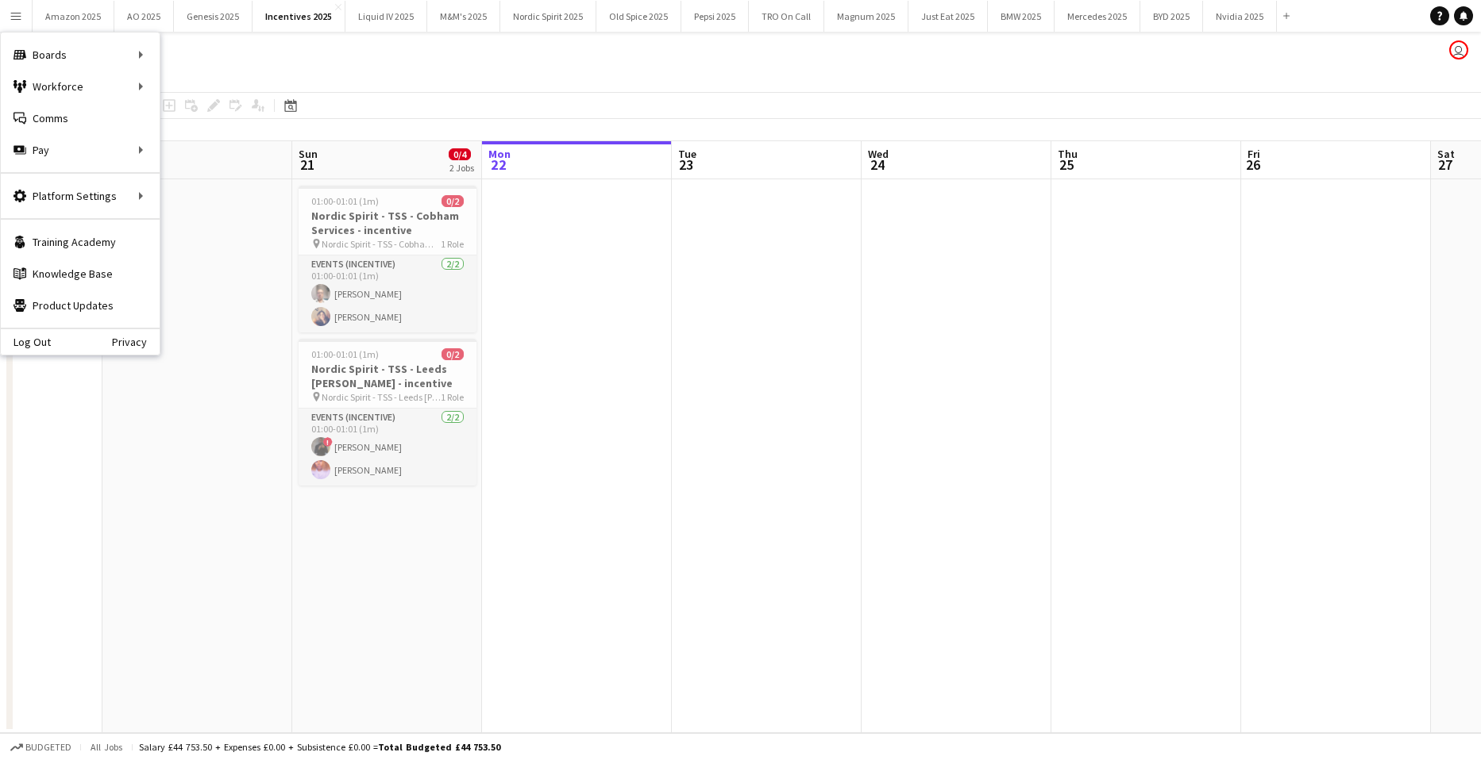
click at [206, 82] on app-page-menu "View Day view expanded Day view collapsed Month view Date picker Jump to today …" at bounding box center [740, 77] width 1481 height 30
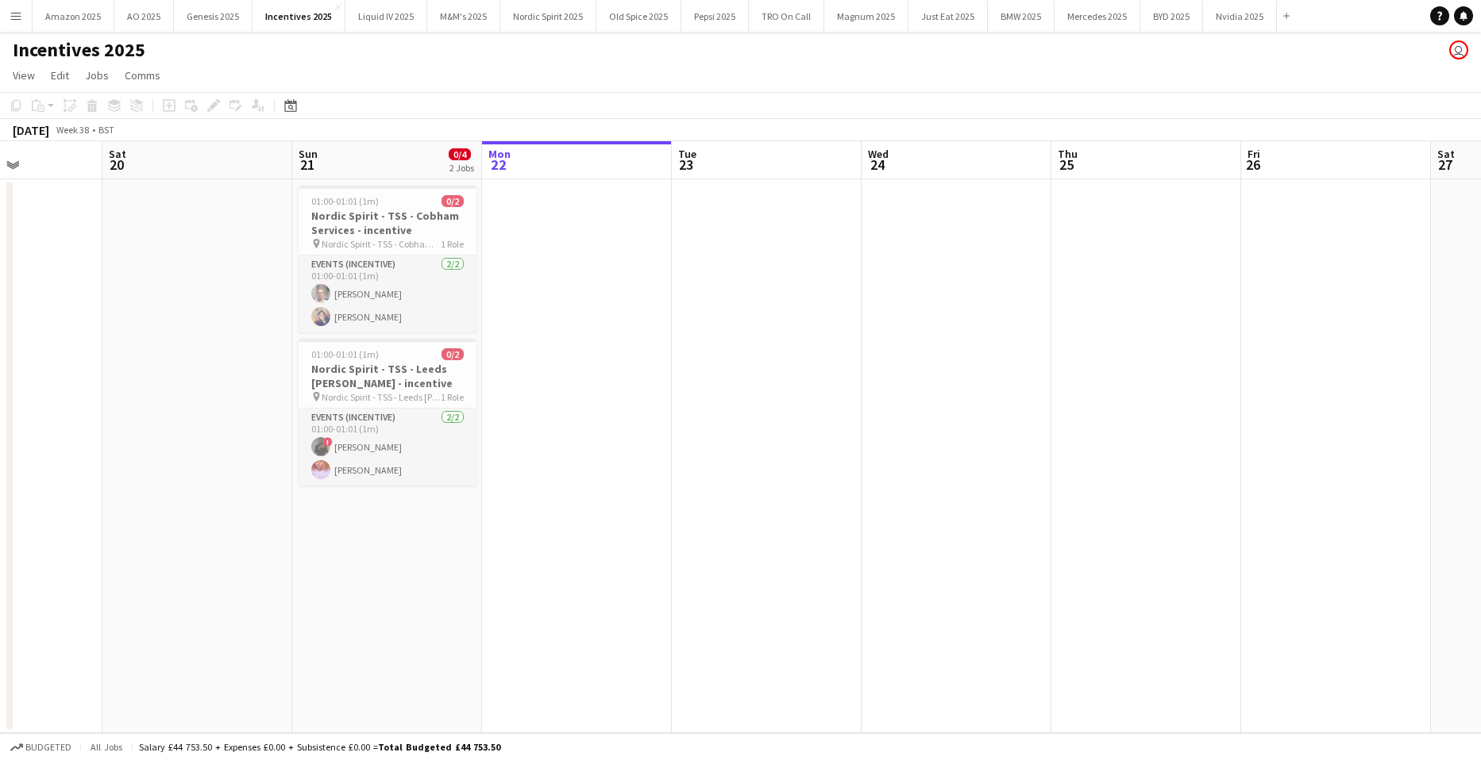
click at [16, 10] on app-icon "Menu" at bounding box center [16, 16] width 13 height 13
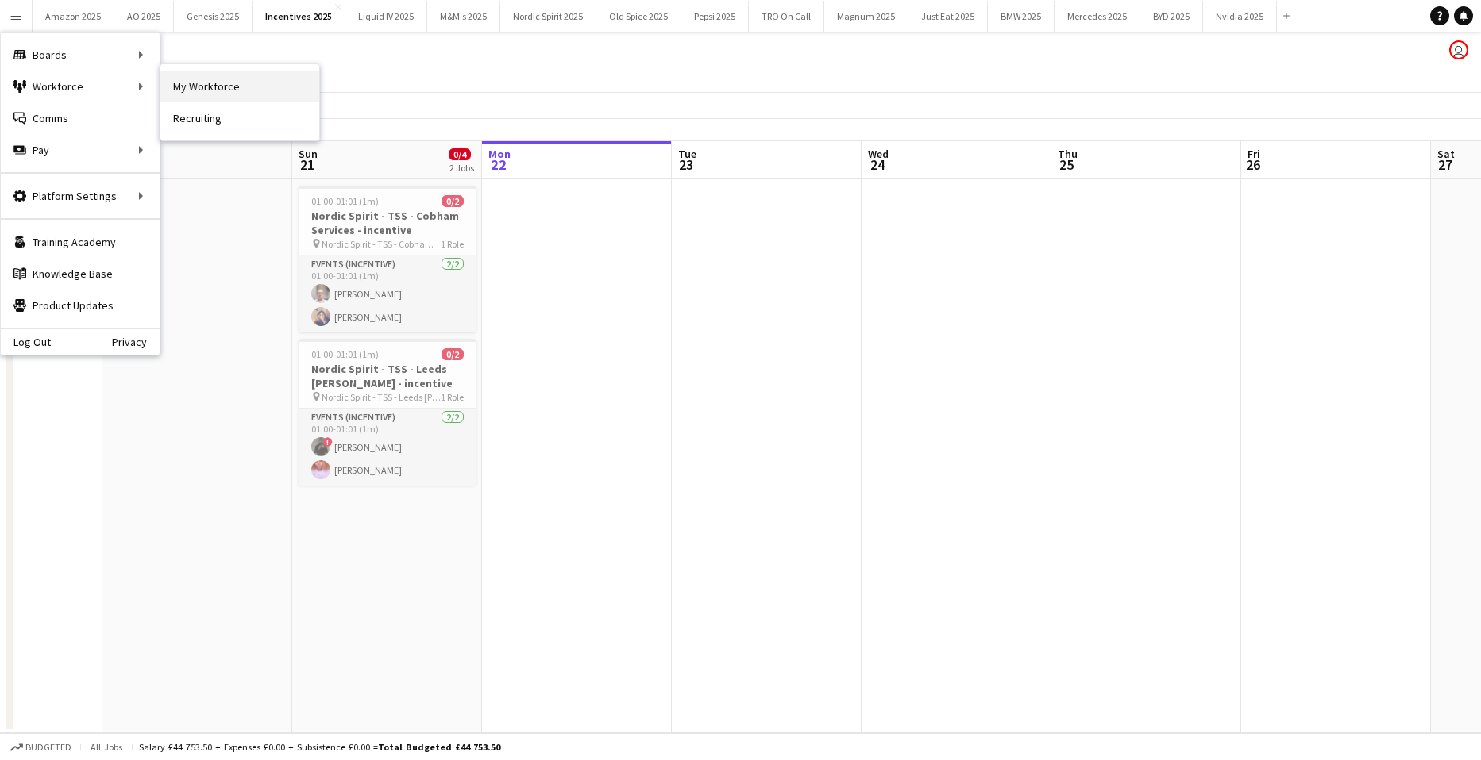
click at [174, 83] on link "My Workforce" at bounding box center [239, 87] width 159 height 32
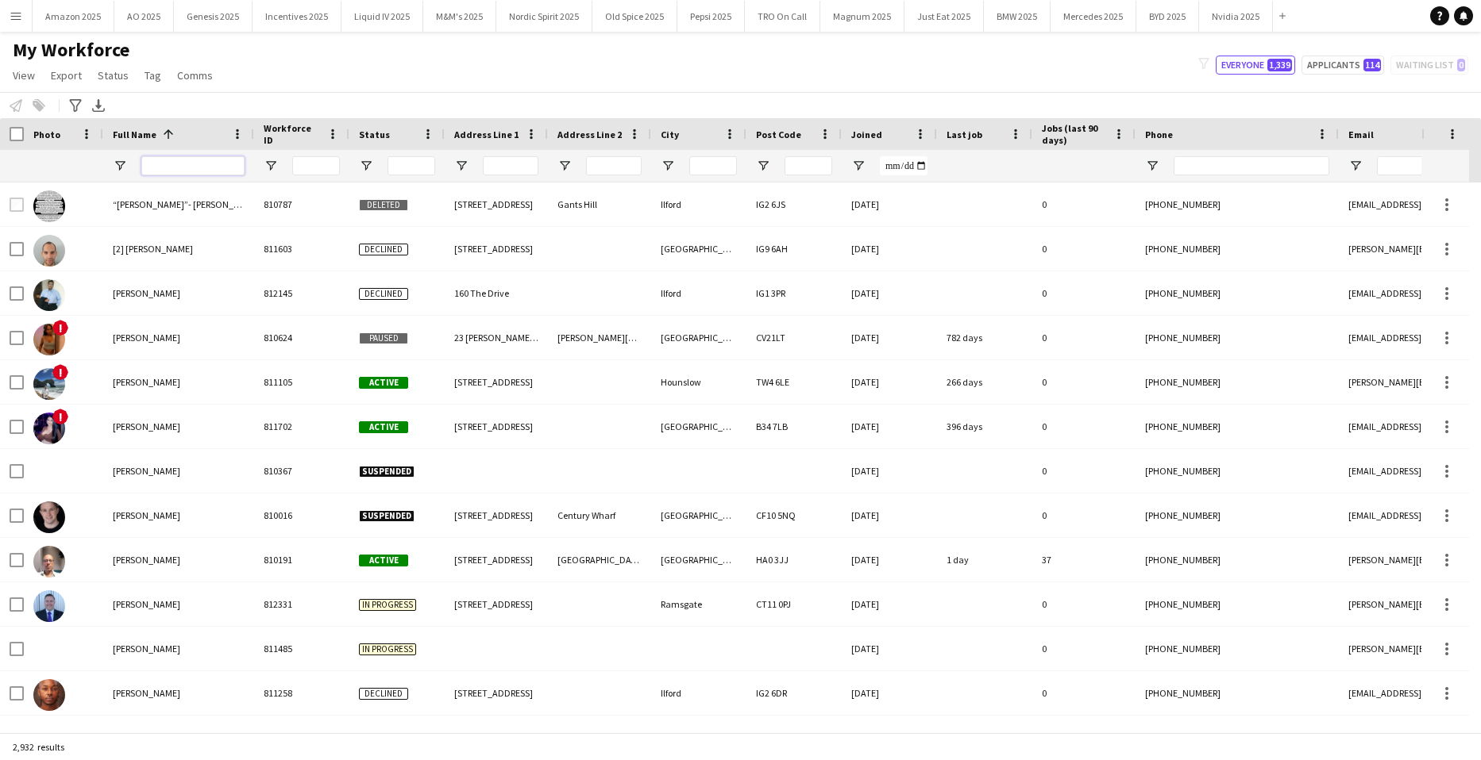
click at [160, 167] on input "Full Name Filter Input" at bounding box center [192, 165] width 103 height 19
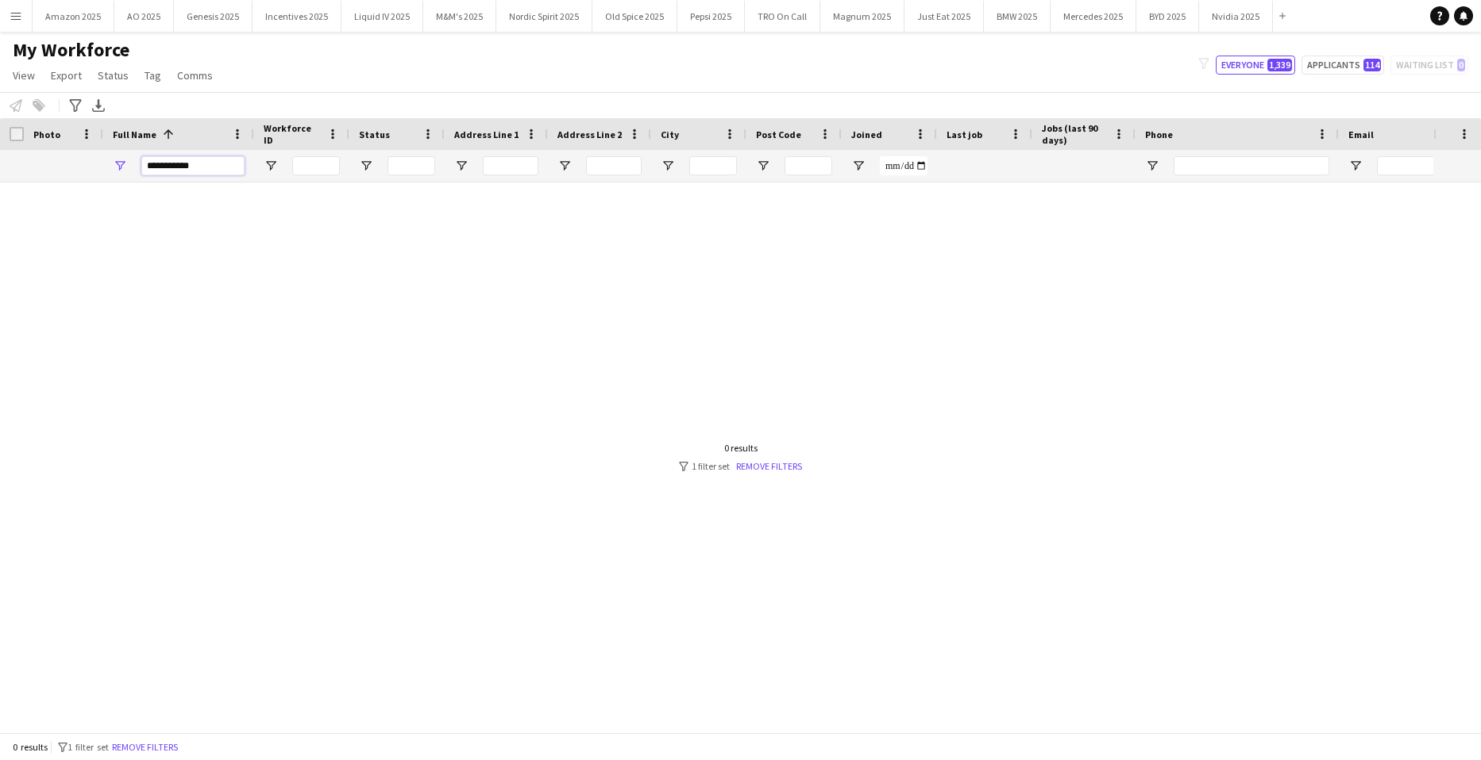
drag, startPoint x: 218, startPoint y: 167, endPoint x: -40, endPoint y: 175, distance: 258.1
click at [0, 175] on html "Menu Boards Boards Boards All jobs Status Workforce Workforce My Workforce Recr…" at bounding box center [740, 380] width 1481 height 760
type input "**********"
drag, startPoint x: 243, startPoint y: 151, endPoint x: 231, endPoint y: 159, distance: 14.3
click at [233, 156] on div "**********" at bounding box center [192, 166] width 103 height 32
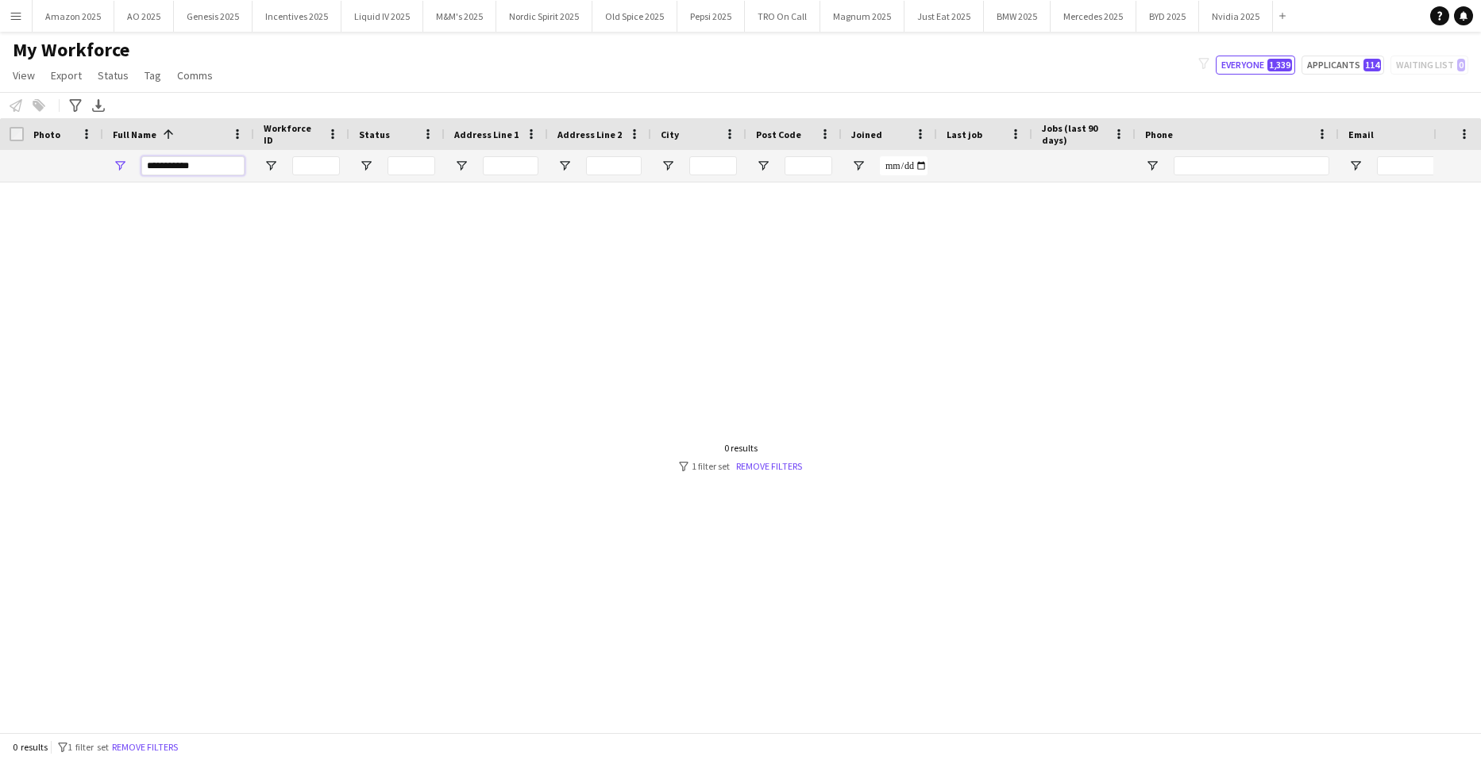
drag, startPoint x: 221, startPoint y: 170, endPoint x: -40, endPoint y: 164, distance: 262.0
click at [0, 164] on html "Menu Boards Boards Boards All jobs Status Workforce Workforce My Workforce Recr…" at bounding box center [740, 380] width 1481 height 760
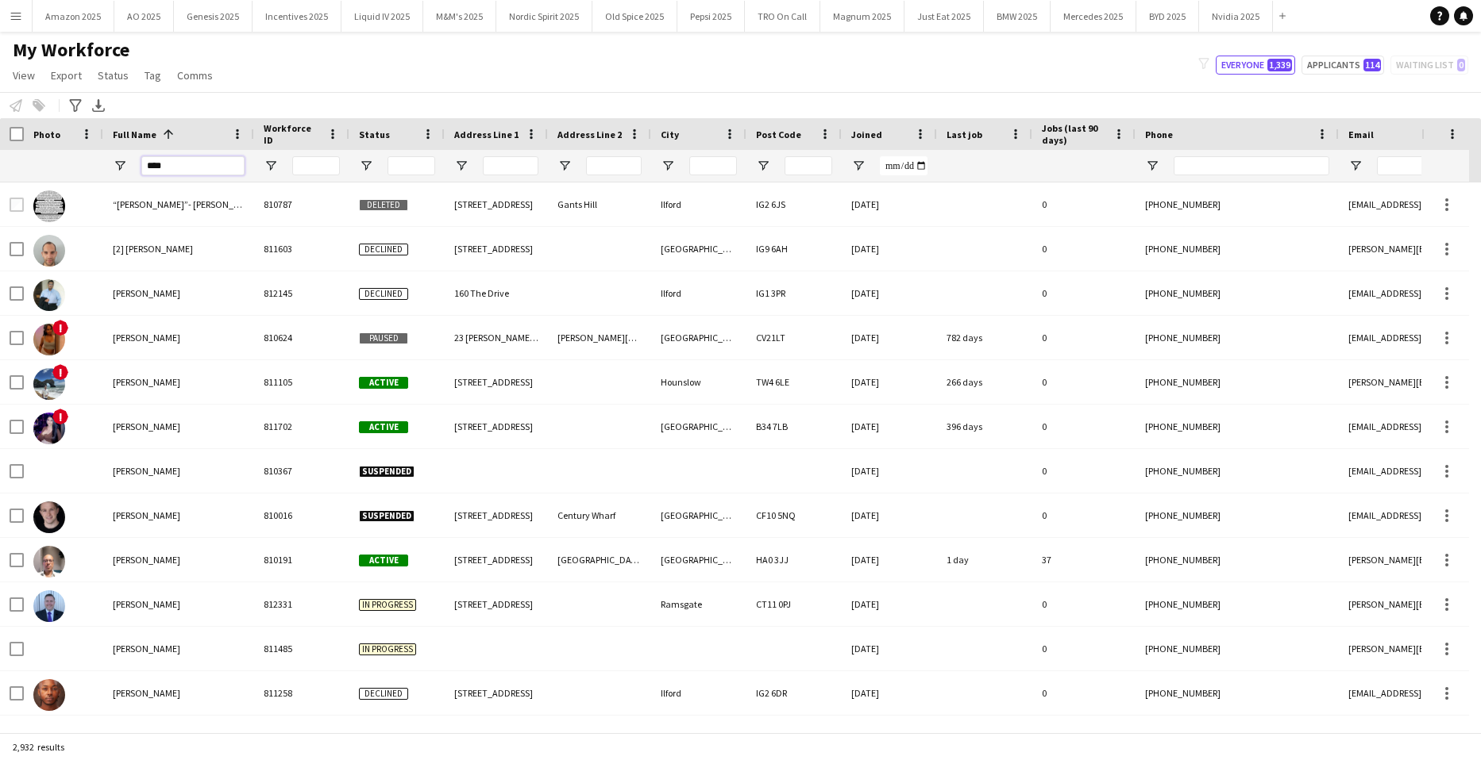
type input "*****"
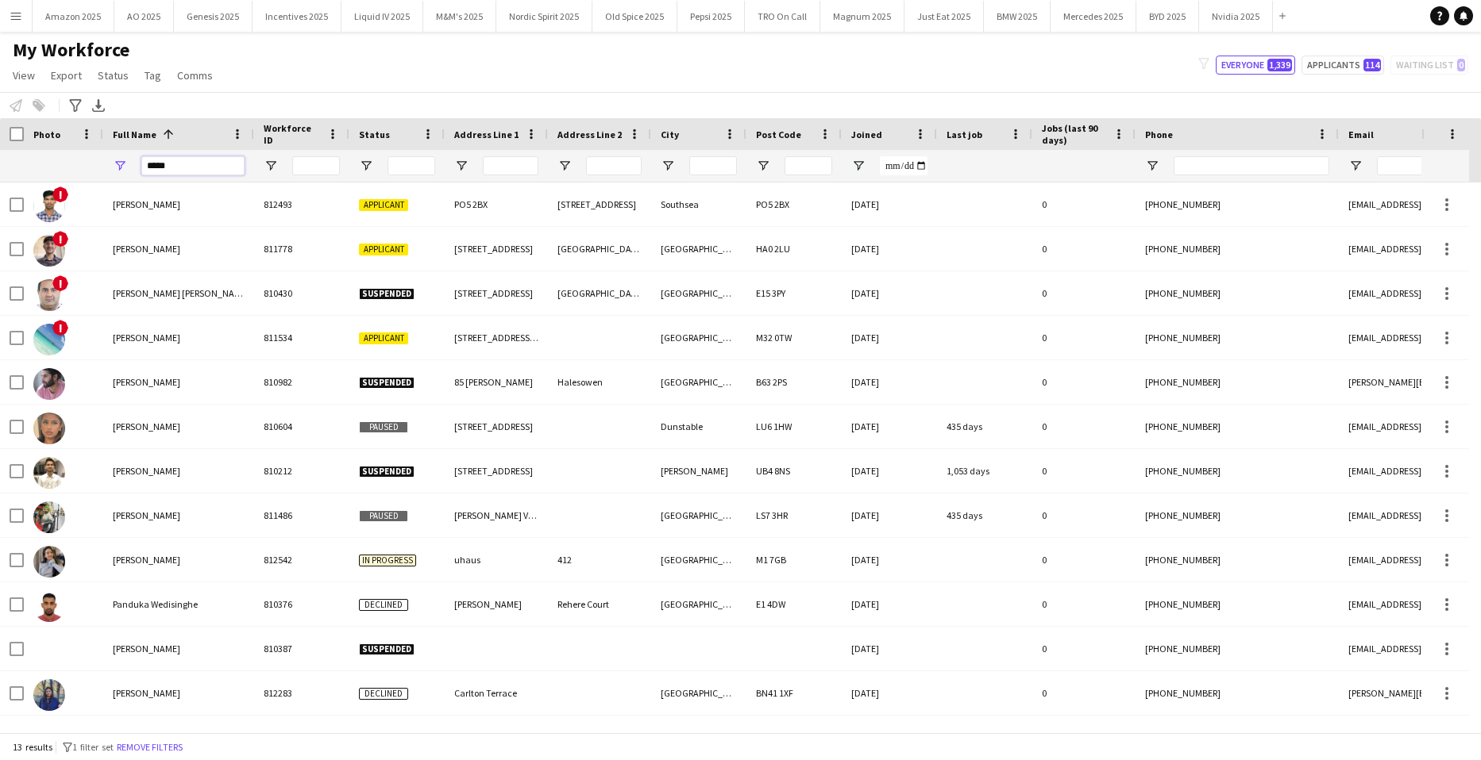
drag, startPoint x: 204, startPoint y: 172, endPoint x: -40, endPoint y: 179, distance: 244.6
click at [0, 179] on html "Menu Boards Boards Boards All jobs Status Workforce Workforce My Workforce Recr…" at bounding box center [740, 380] width 1481 height 760
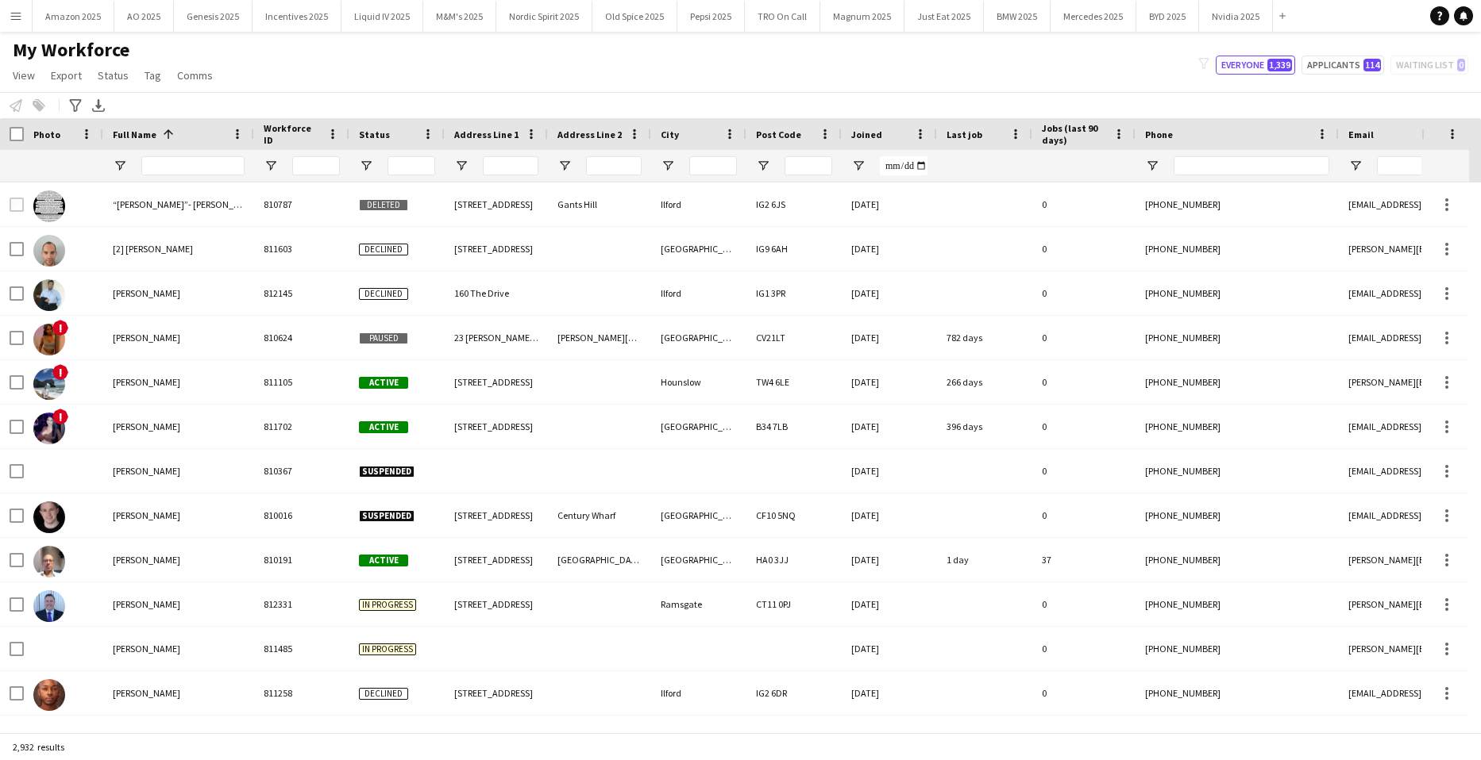
click at [363, 156] on div at bounding box center [396, 166] width 95 height 32
click at [372, 167] on span "Open Filter Menu" at bounding box center [366, 166] width 14 height 14
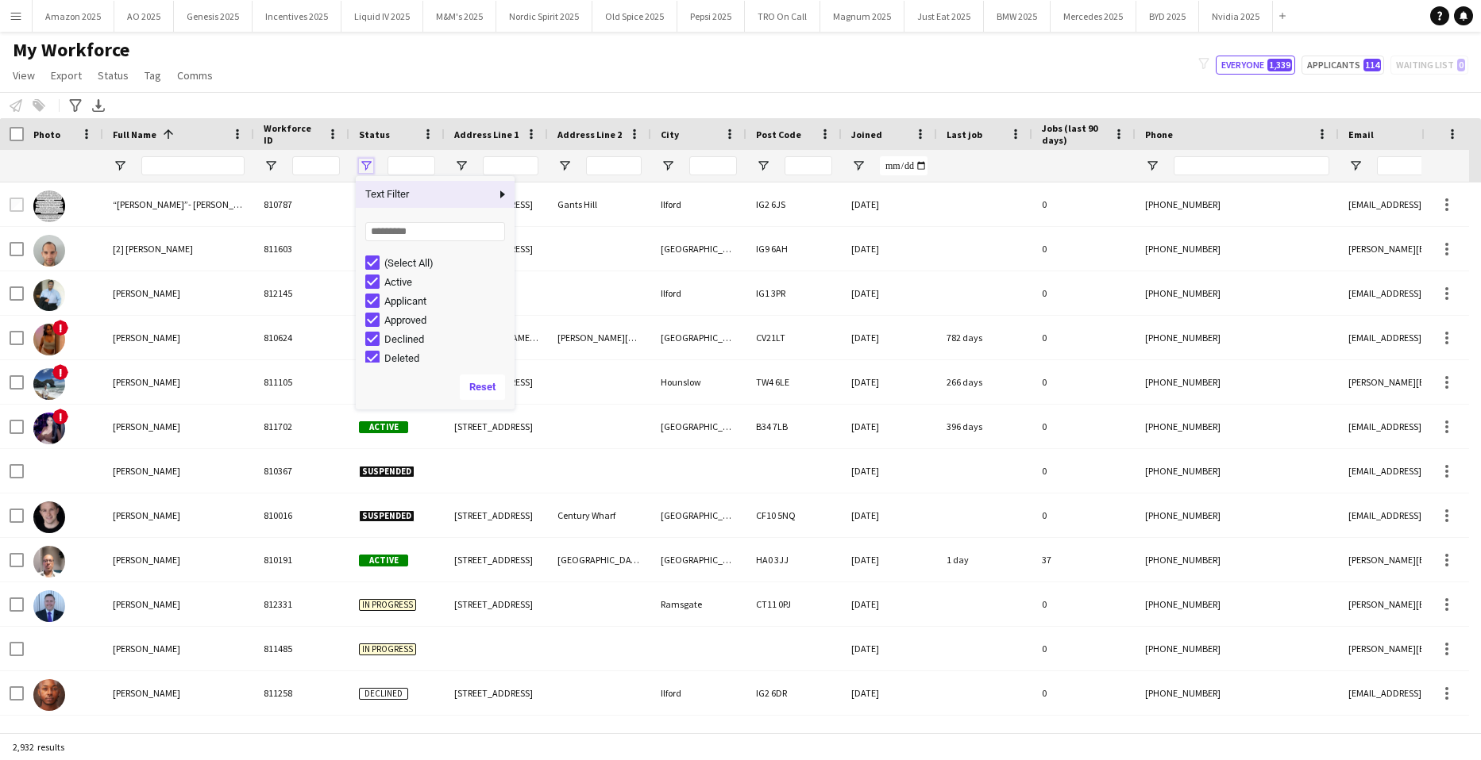
click at [372, 167] on span "Open Filter Menu" at bounding box center [366, 166] width 14 height 14
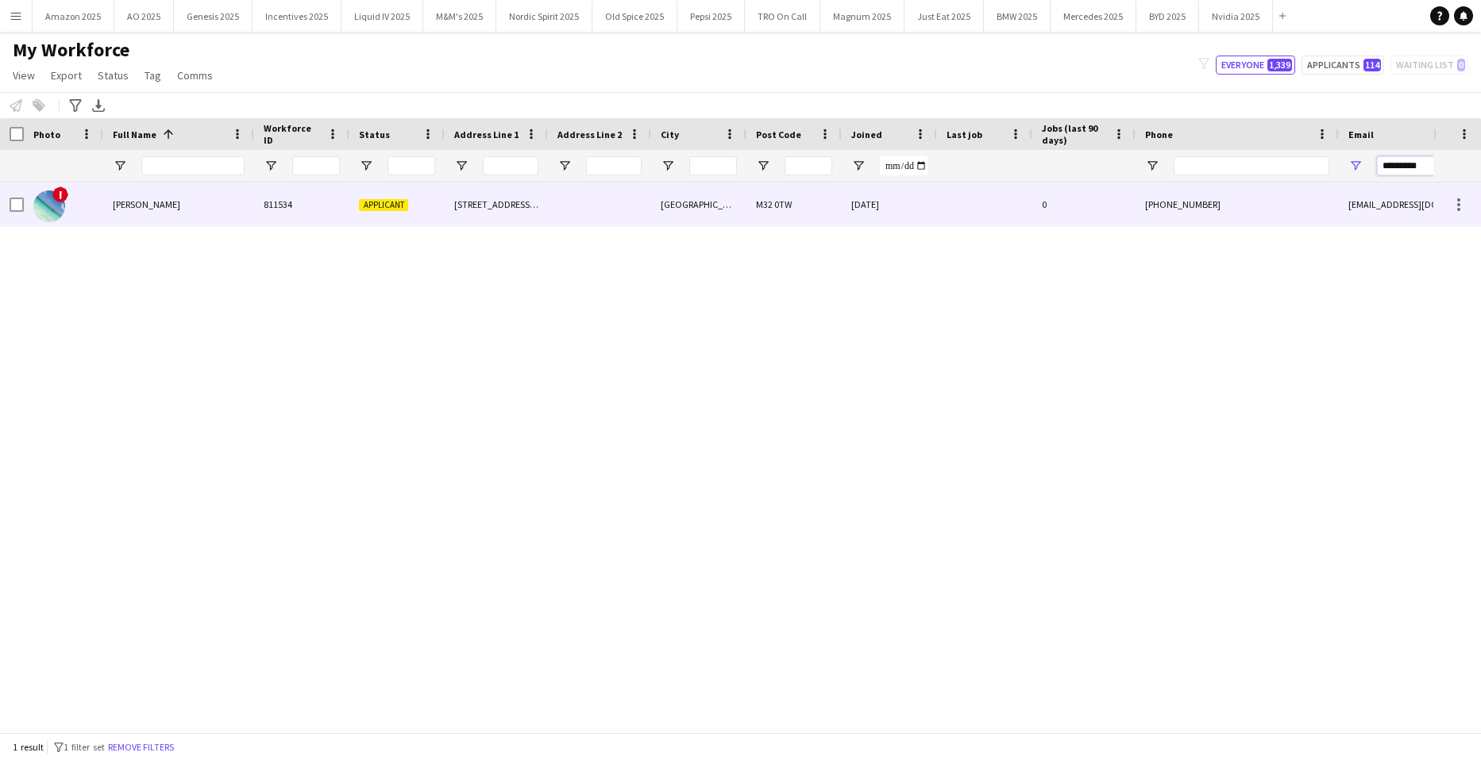
type input "*********"
click at [127, 206] on span "Jay m singh" at bounding box center [146, 204] width 67 height 12
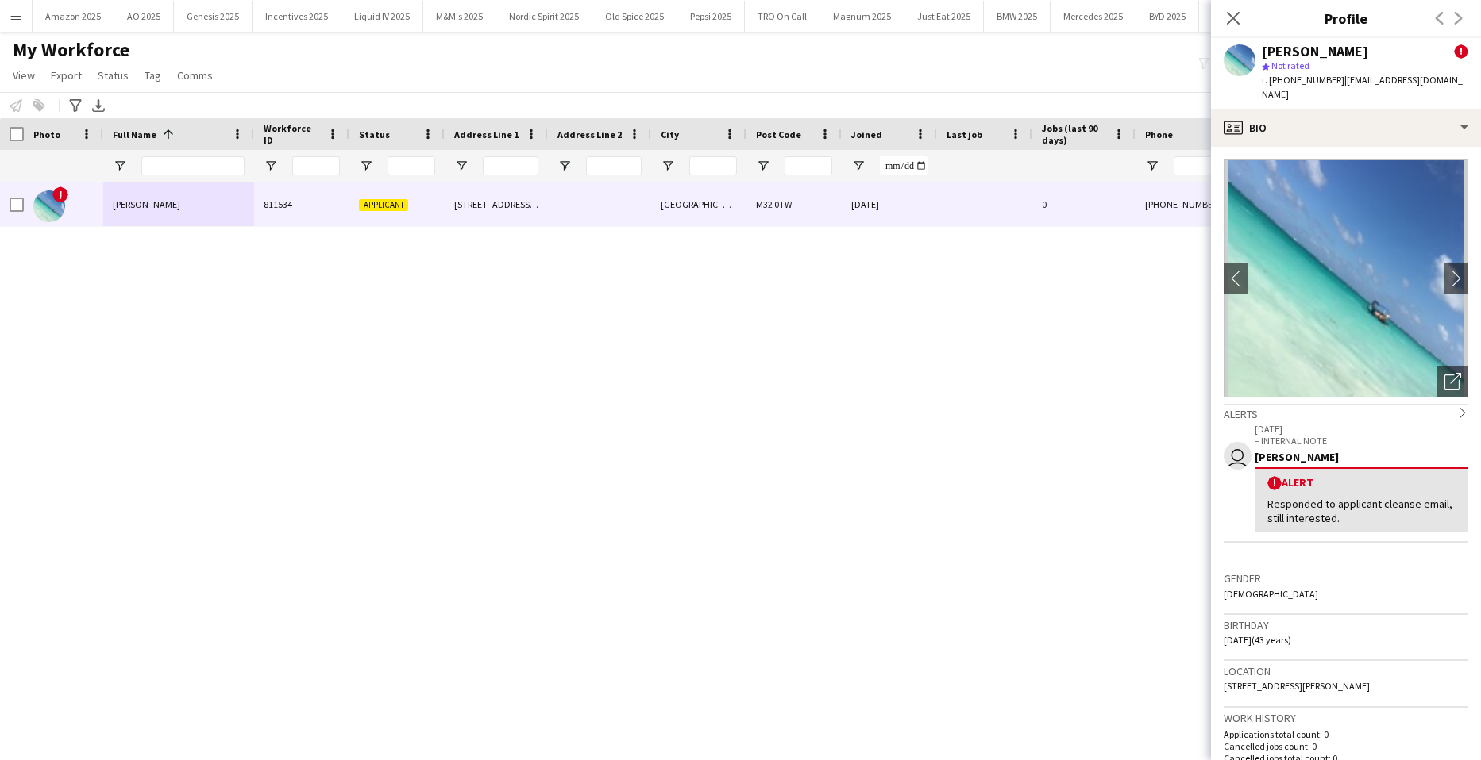
click at [1244, 10] on div "Close pop-in" at bounding box center [1233, 18] width 44 height 37
click at [1235, 13] on icon "Close pop-in" at bounding box center [1232, 17] width 15 height 15
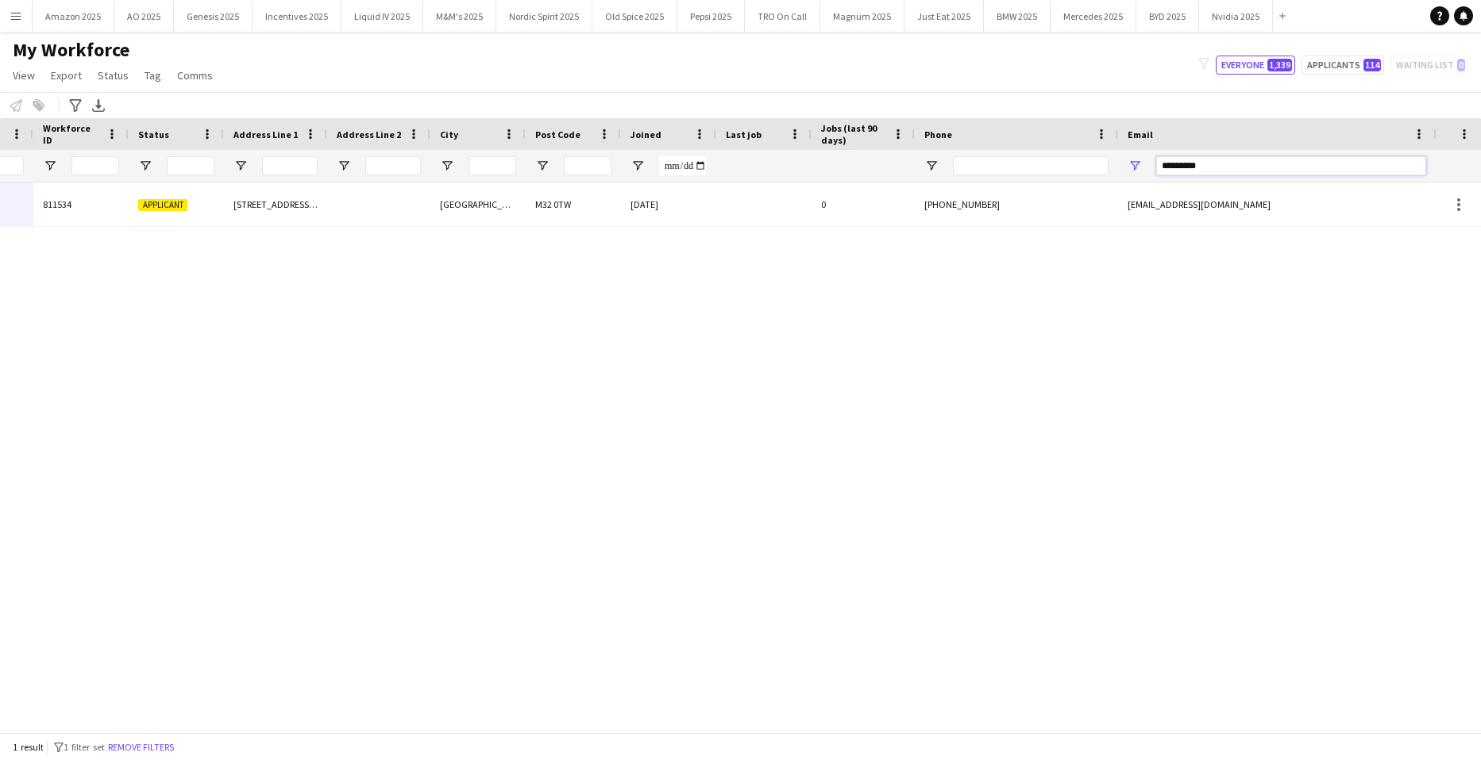
scroll to position [0, 538]
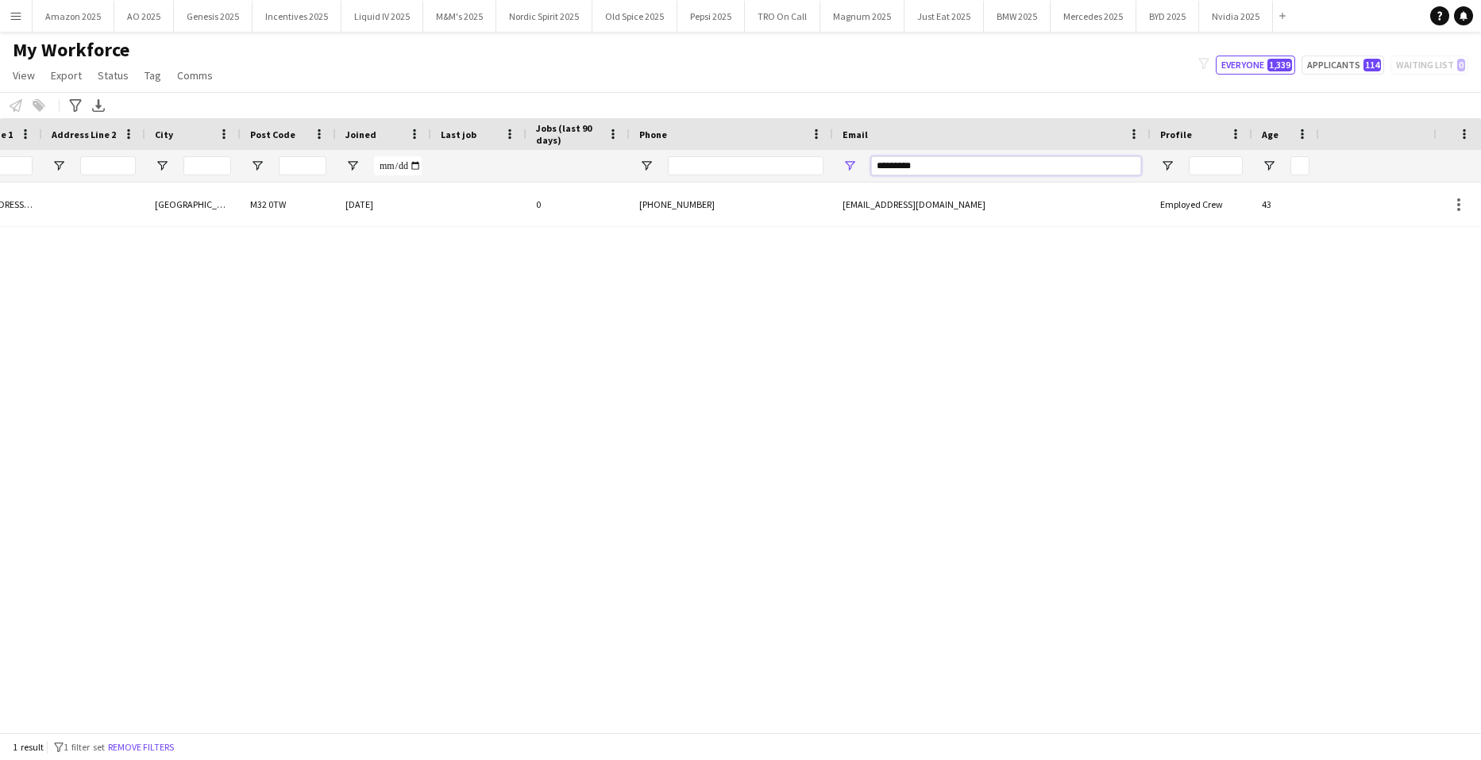
drag, startPoint x: 1379, startPoint y: 164, endPoint x: 1456, endPoint y: 166, distance: 77.0
click at [1456, 166] on div "Workforce Details Photo Full Name 1 Workforce ID" at bounding box center [740, 150] width 1481 height 64
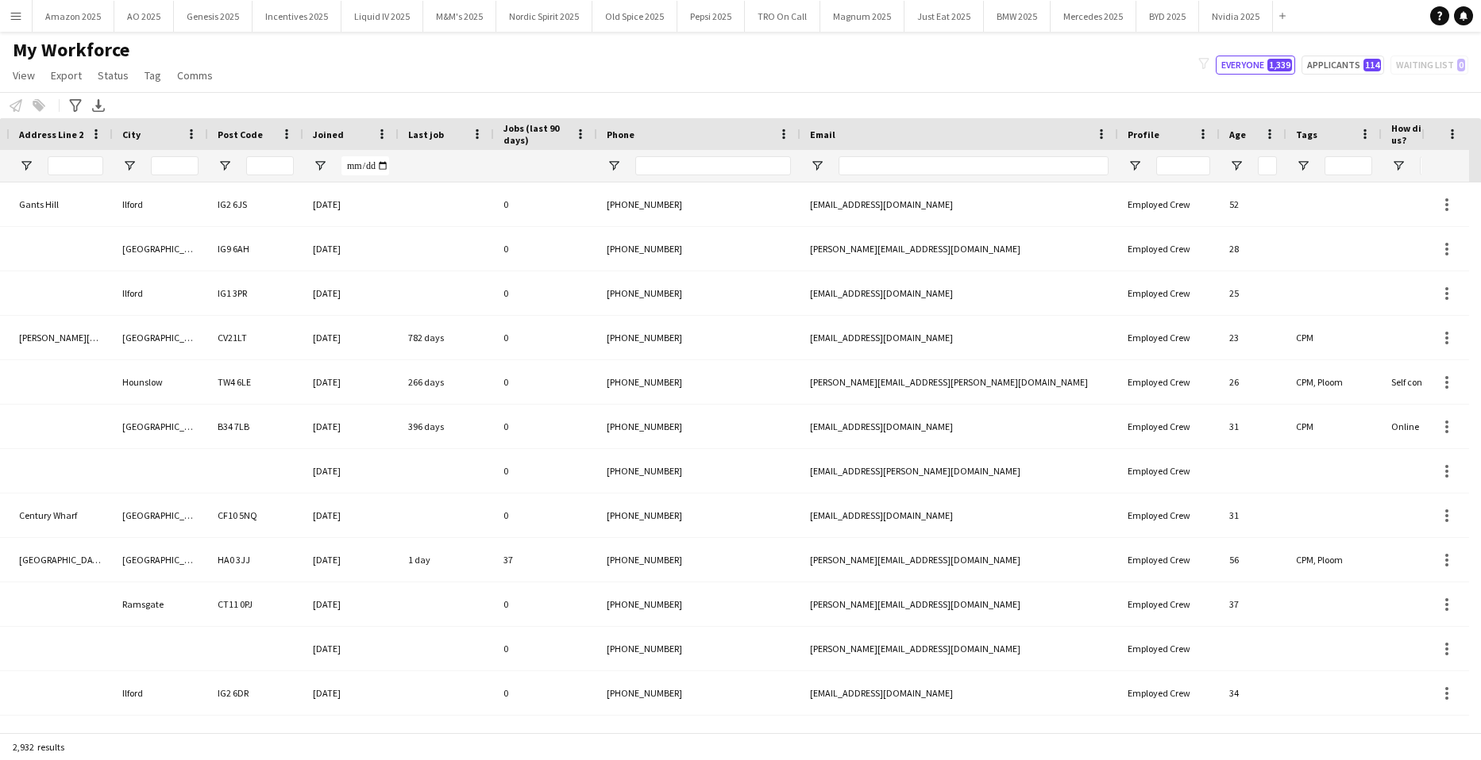
click at [17, 13] on app-icon "Menu" at bounding box center [16, 16] width 13 height 13
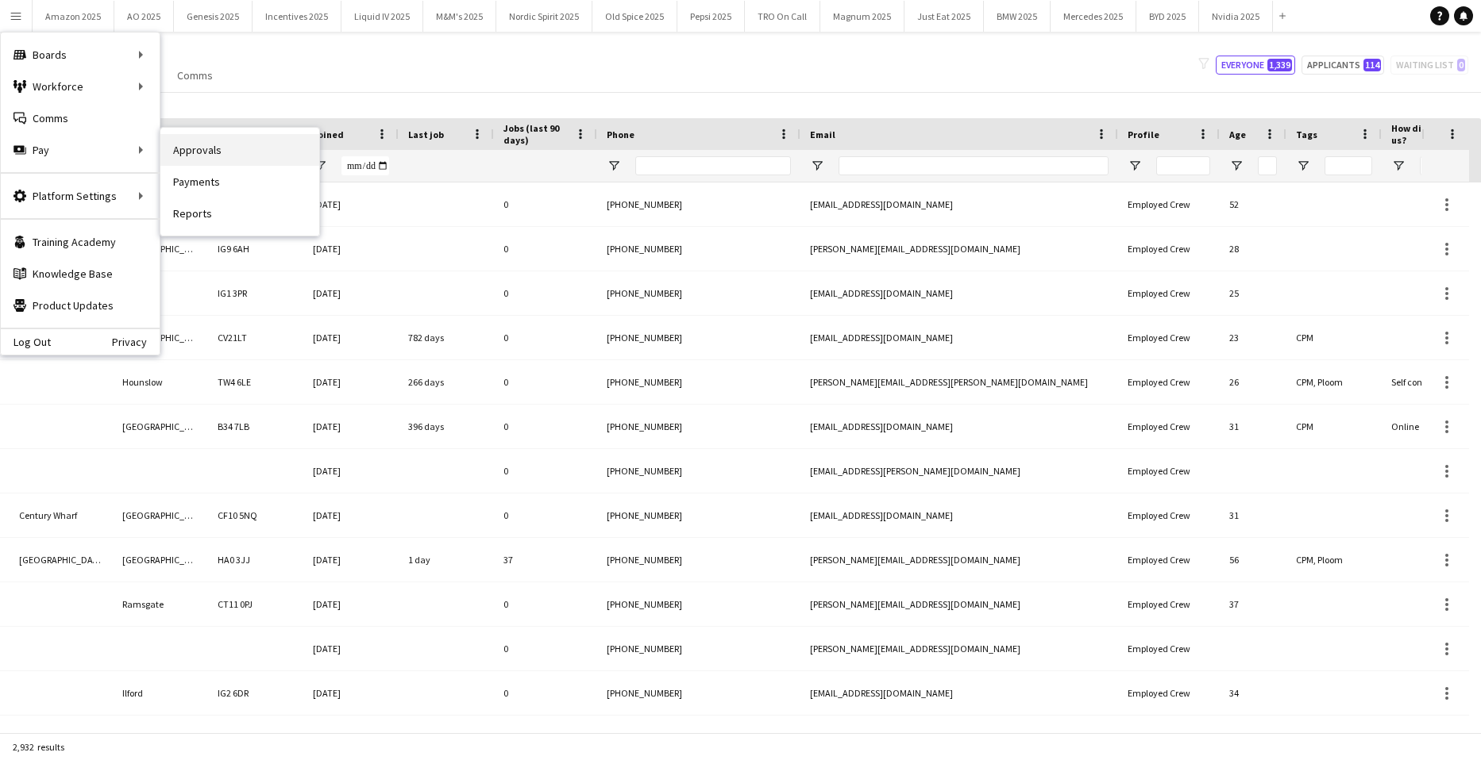
click at [212, 153] on link "Approvals" at bounding box center [239, 150] width 159 height 32
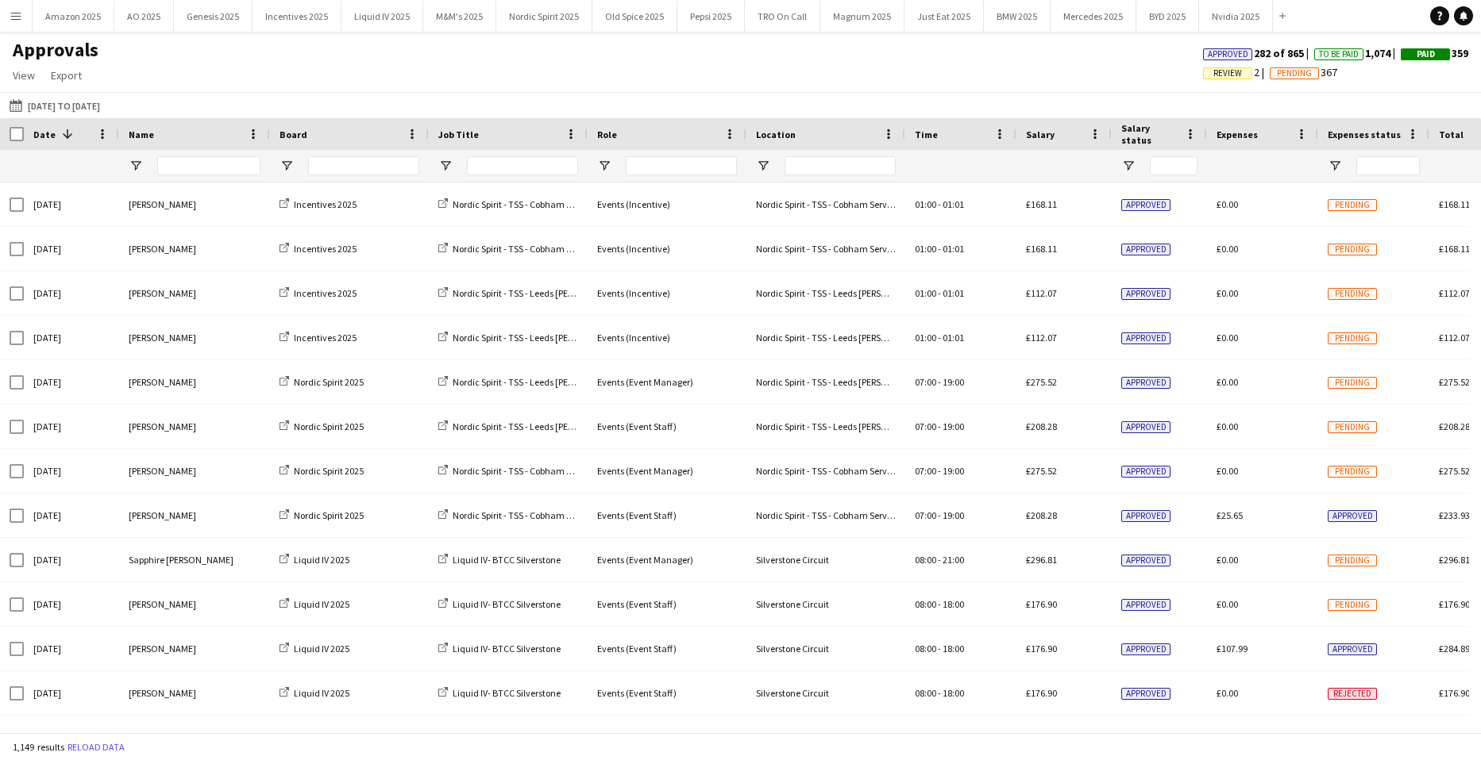
click at [1220, 71] on span "Review" at bounding box center [1227, 73] width 29 height 10
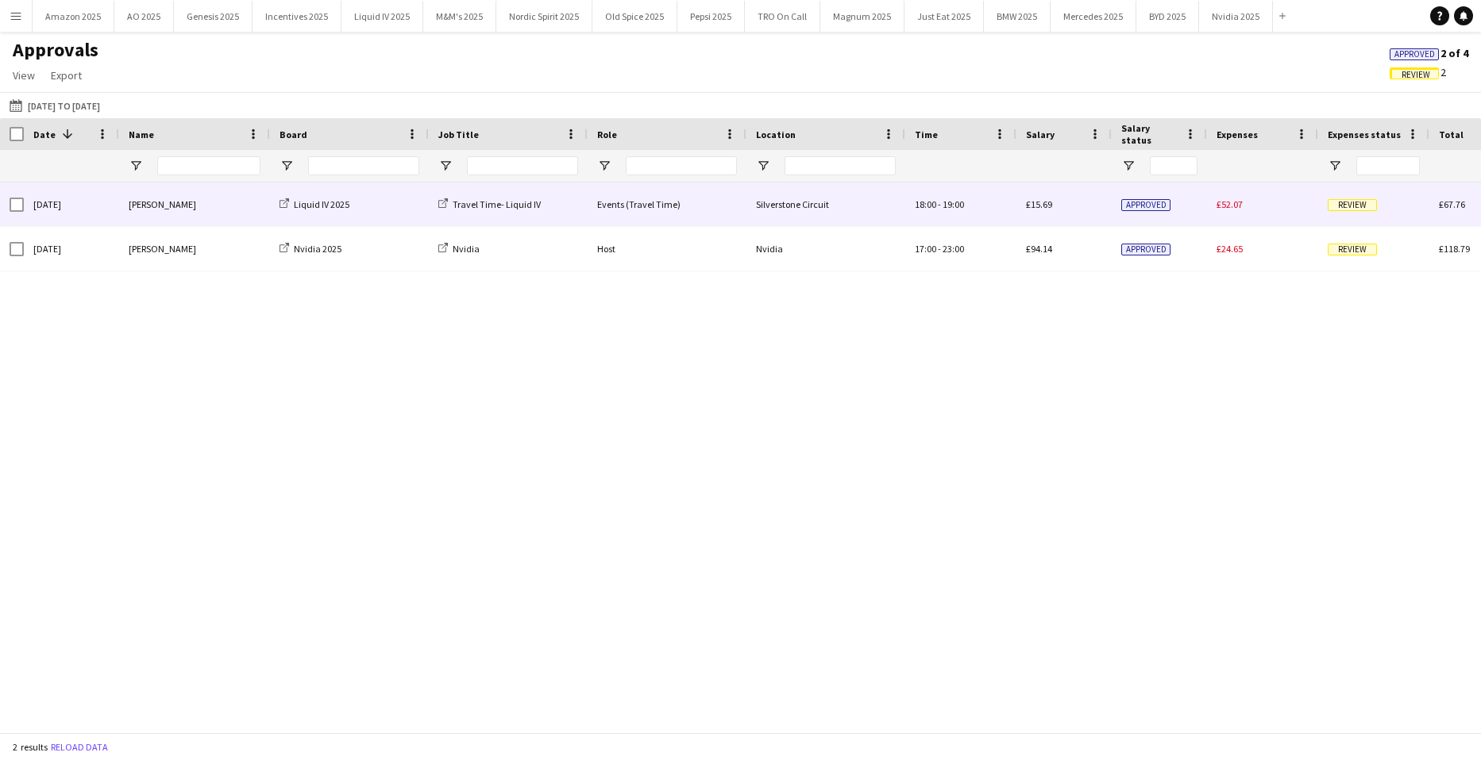
click at [1346, 208] on span "Review" at bounding box center [1351, 205] width 49 height 12
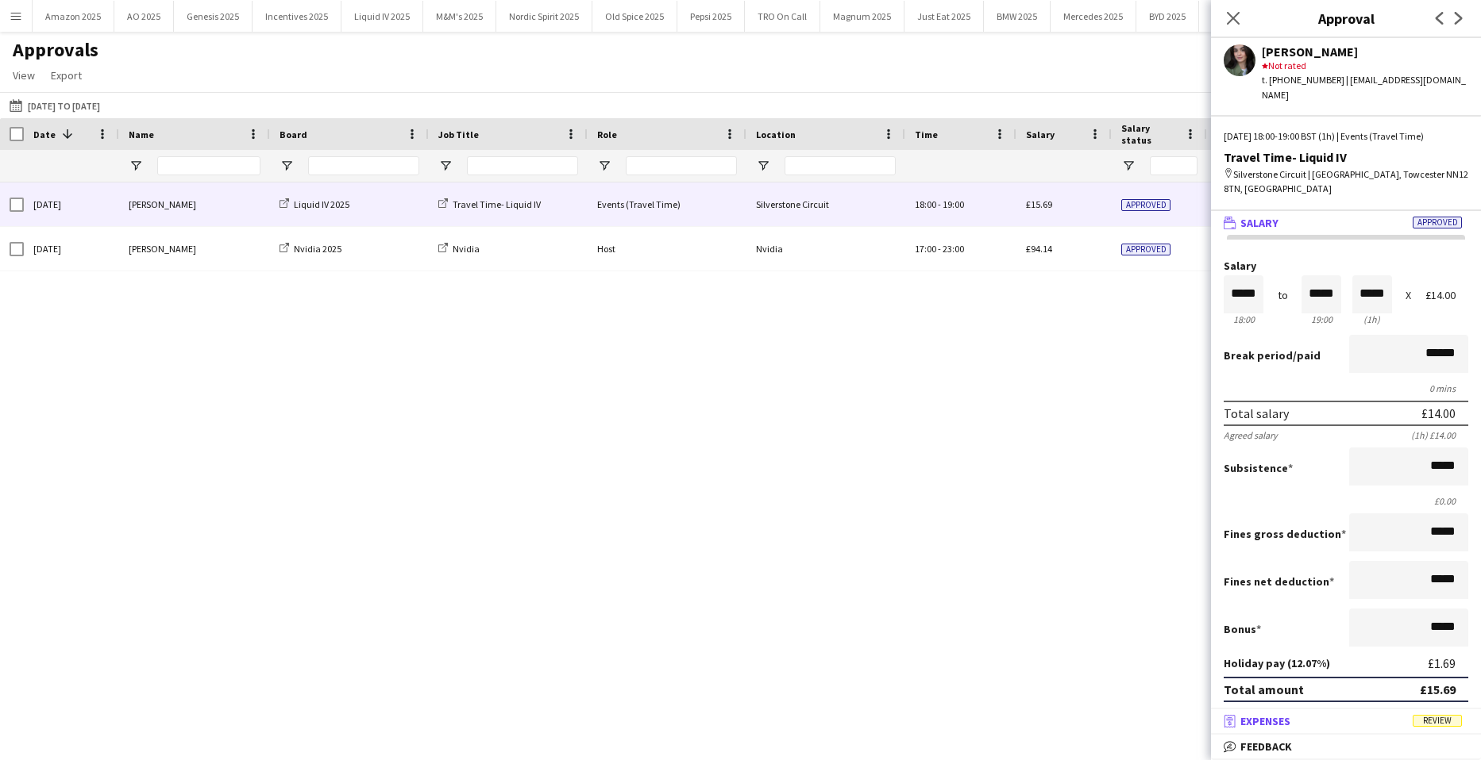
click at [1433, 714] on mat-panel-title "receipt Expenses Review" at bounding box center [1343, 721] width 264 height 14
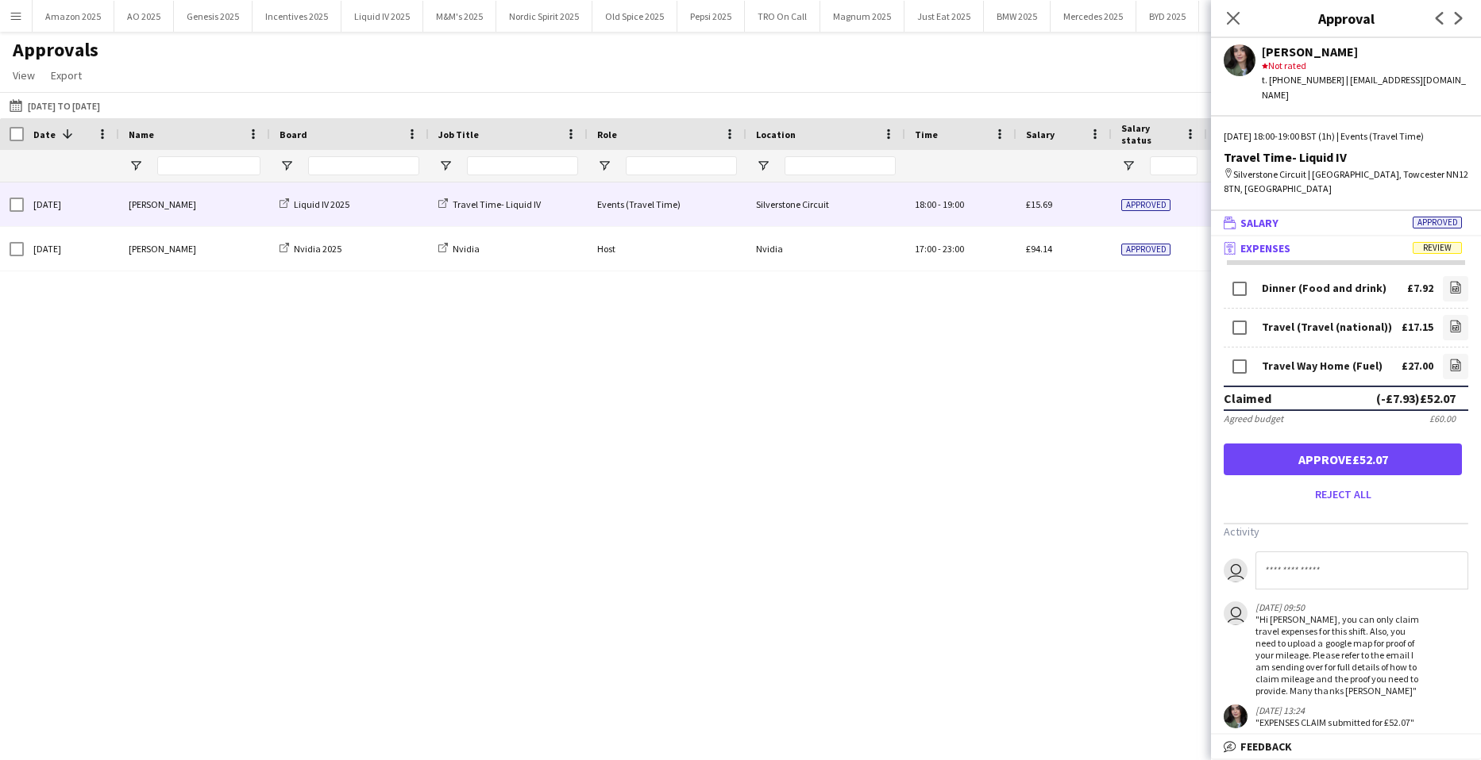
click at [1438, 216] on mat-panel-title "wallet Salary Approved" at bounding box center [1343, 223] width 264 height 14
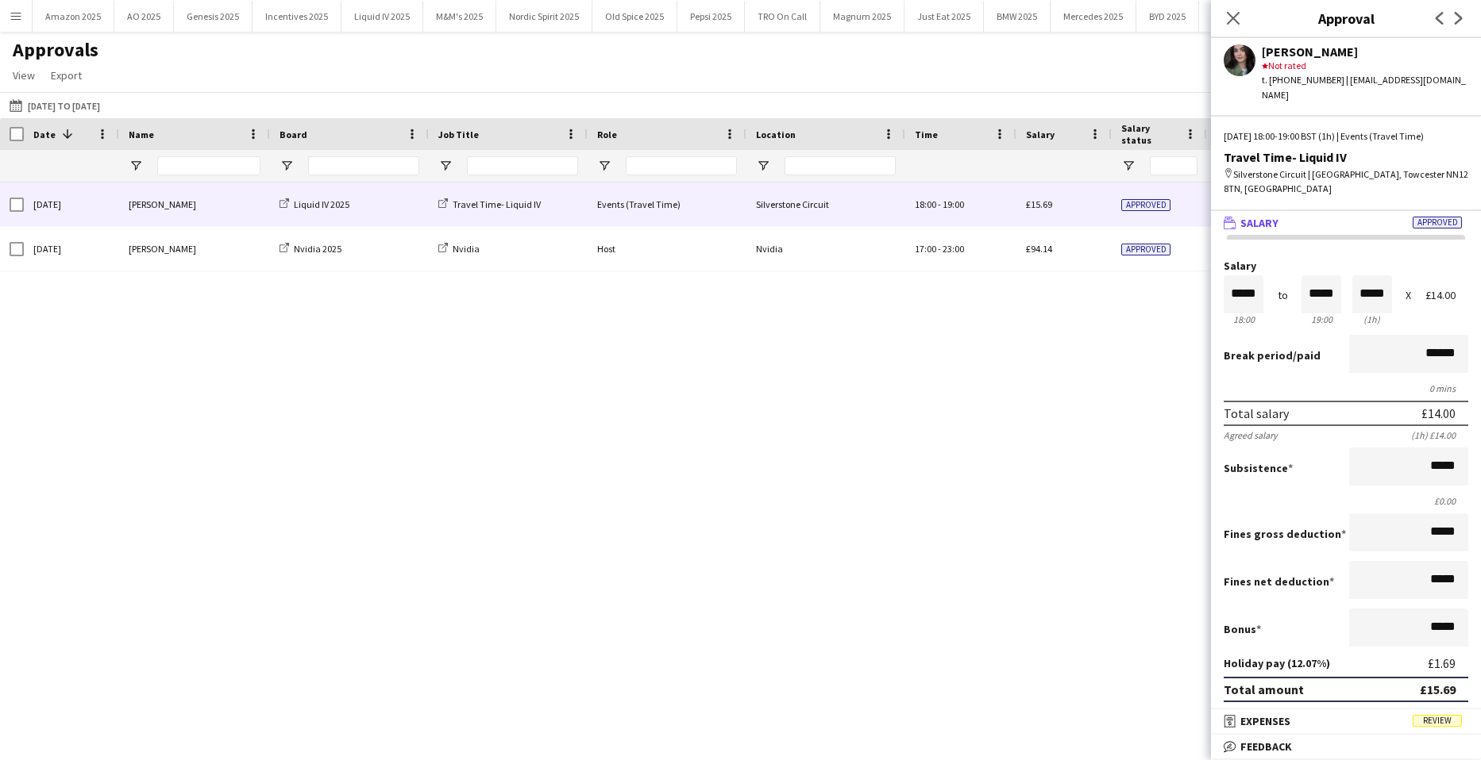
click at [1438, 216] on mat-panel-title "wallet Salary Approved" at bounding box center [1343, 223] width 264 height 14
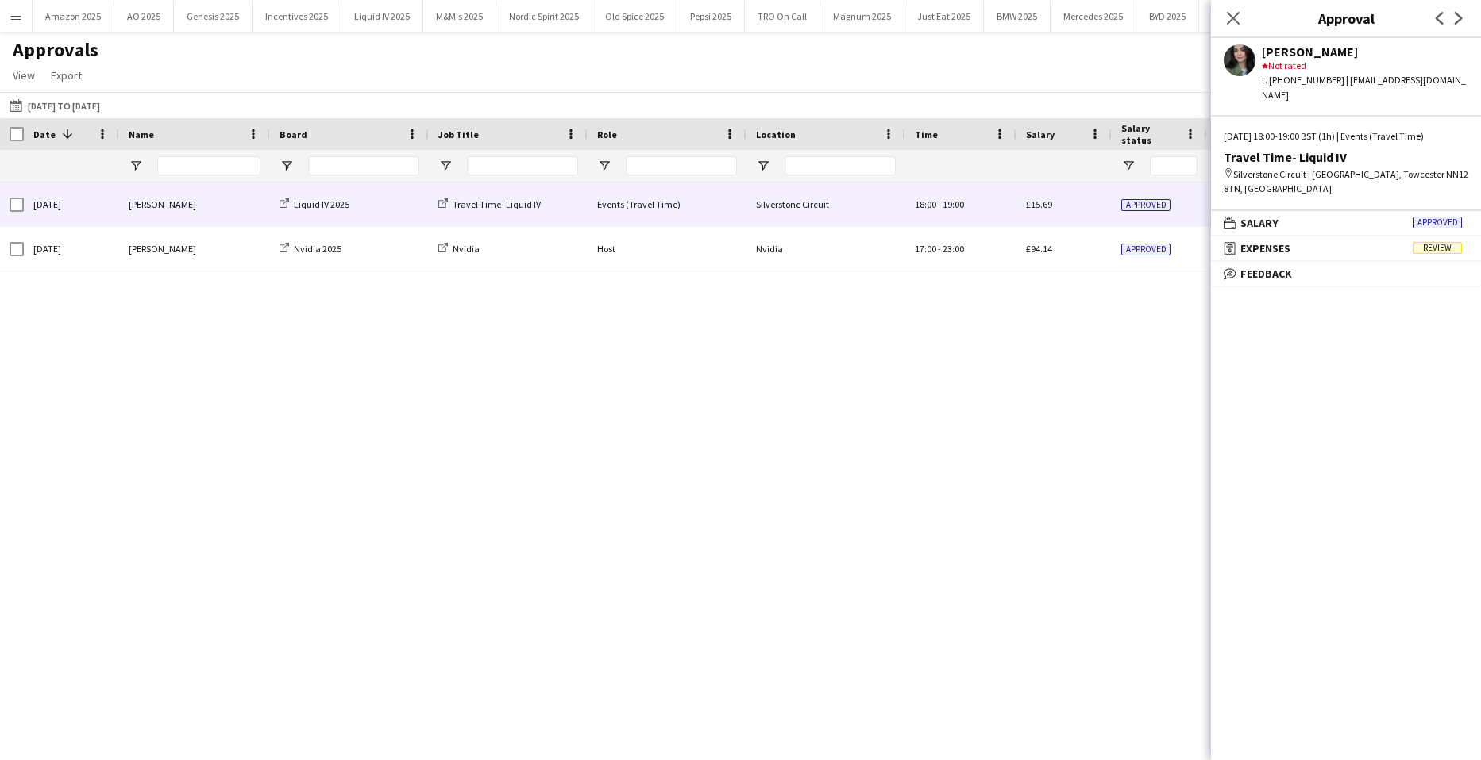
click at [1127, 318] on div "Fri, 19 Sep 2025 Ellie Farr Liquid IV 2025 Travel Time- Liquid IV Events (Trave…" at bounding box center [740, 452] width 1481 height 538
click at [961, 368] on div "Fri, 19 Sep 2025 Ellie Farr Liquid IV 2025 Travel Time- Liquid IV Events (Trave…" at bounding box center [740, 452] width 1481 height 538
click at [1442, 242] on span "Review" at bounding box center [1436, 248] width 49 height 12
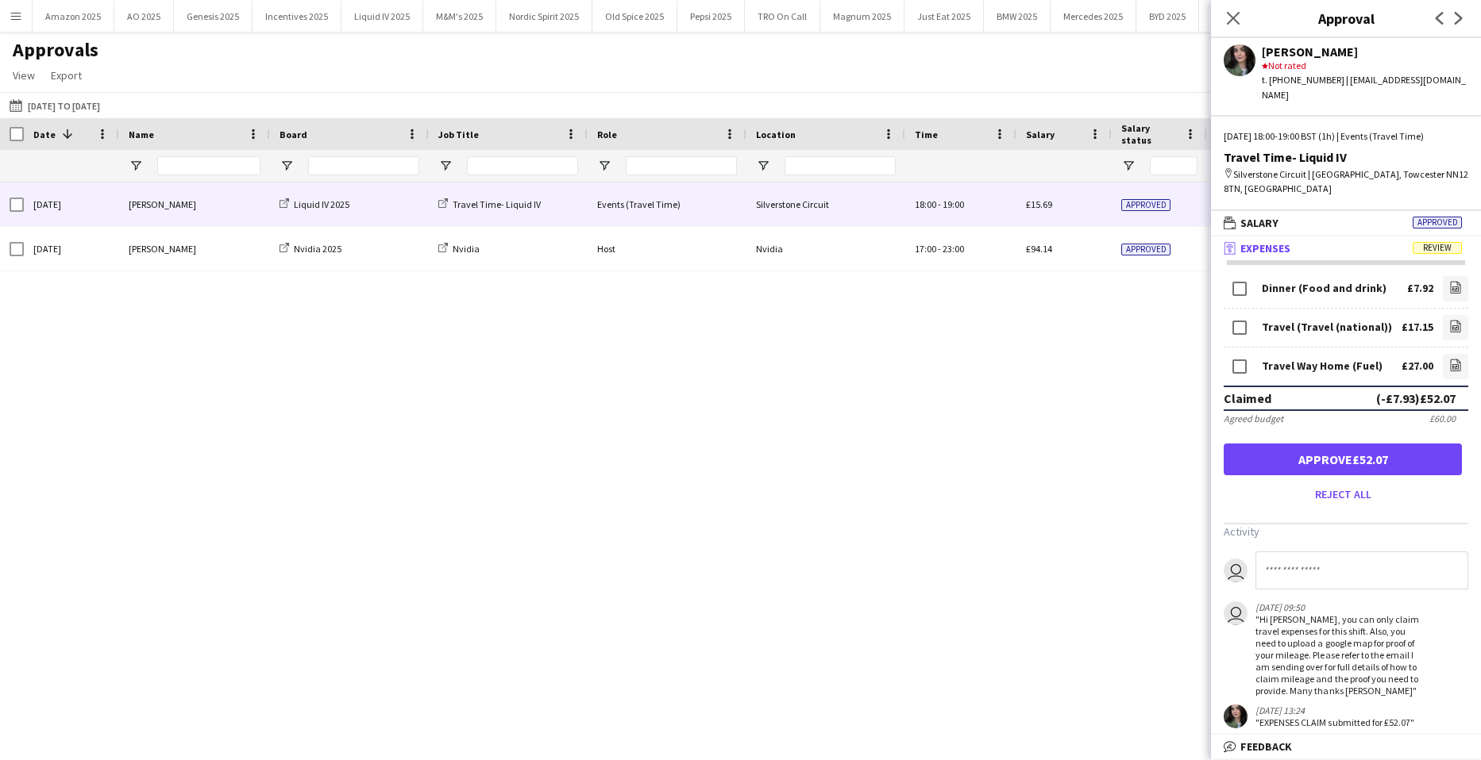
drag, startPoint x: 1171, startPoint y: 468, endPoint x: 1157, endPoint y: 432, distance: 38.9
click at [1171, 468] on div "Fri, 19 Sep 2025 Ellie Farr Liquid IV 2025 Travel Time- Liquid IV Events (Trave…" at bounding box center [740, 452] width 1481 height 538
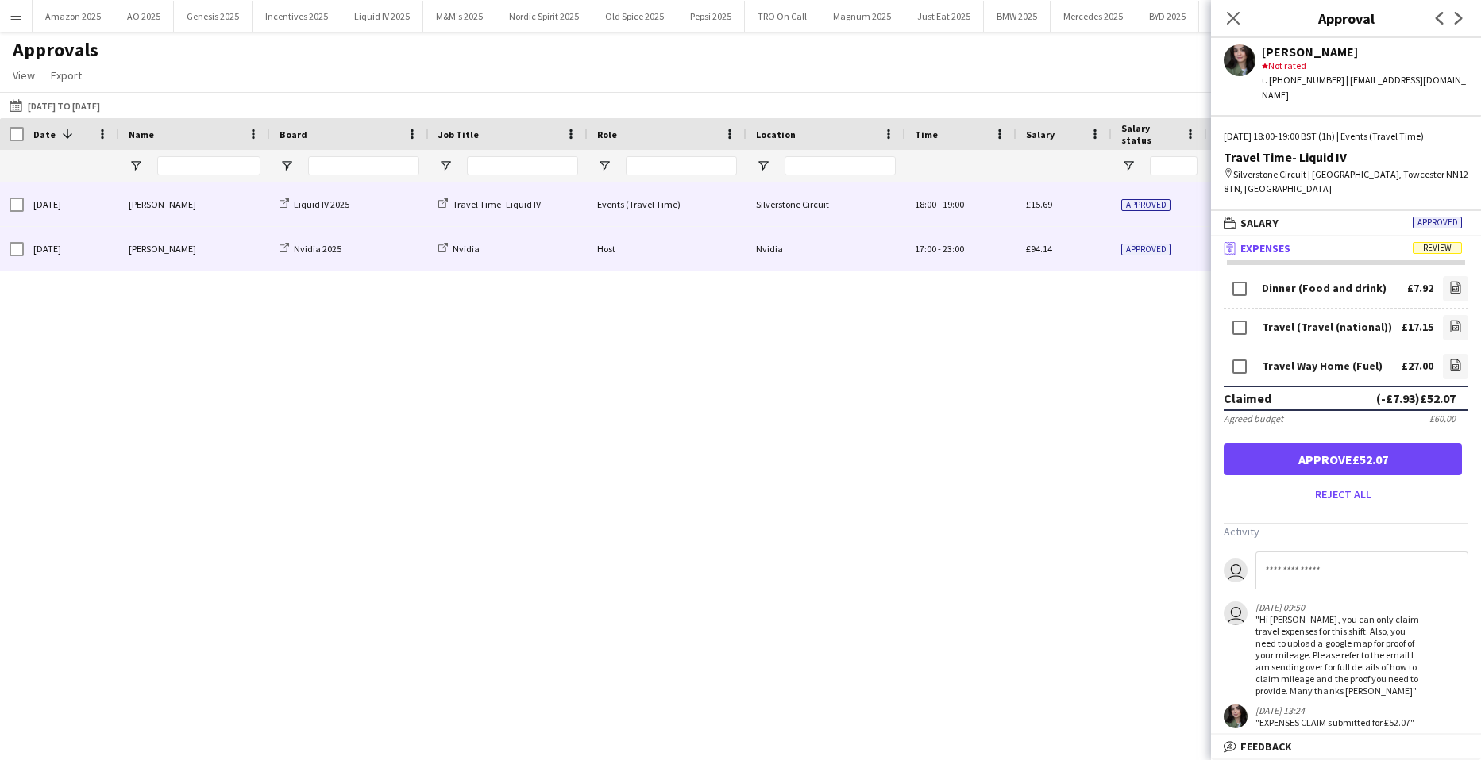
click at [1121, 251] on div "Approved" at bounding box center [1158, 249] width 95 height 44
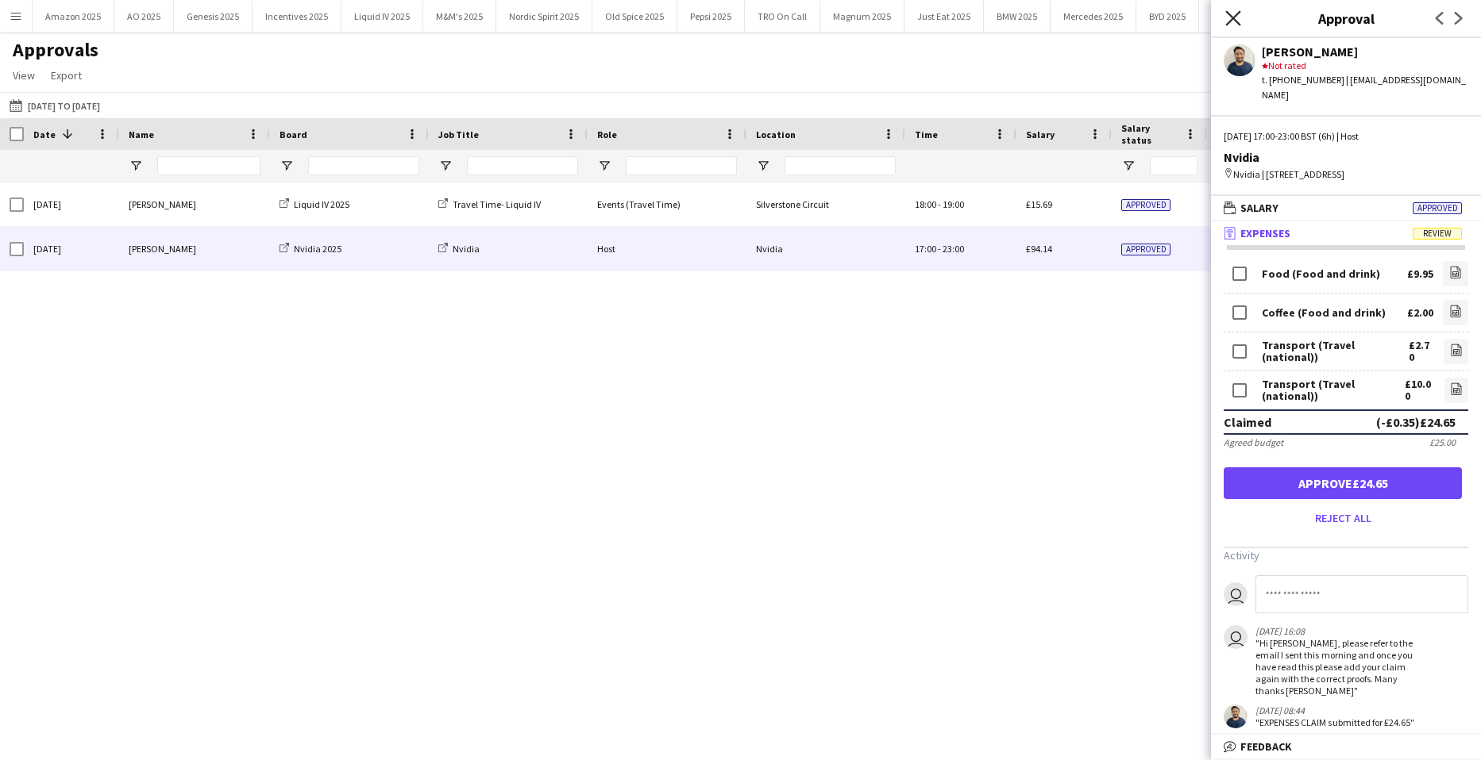
click at [1234, 23] on icon "Close pop-in" at bounding box center [1232, 17] width 15 height 15
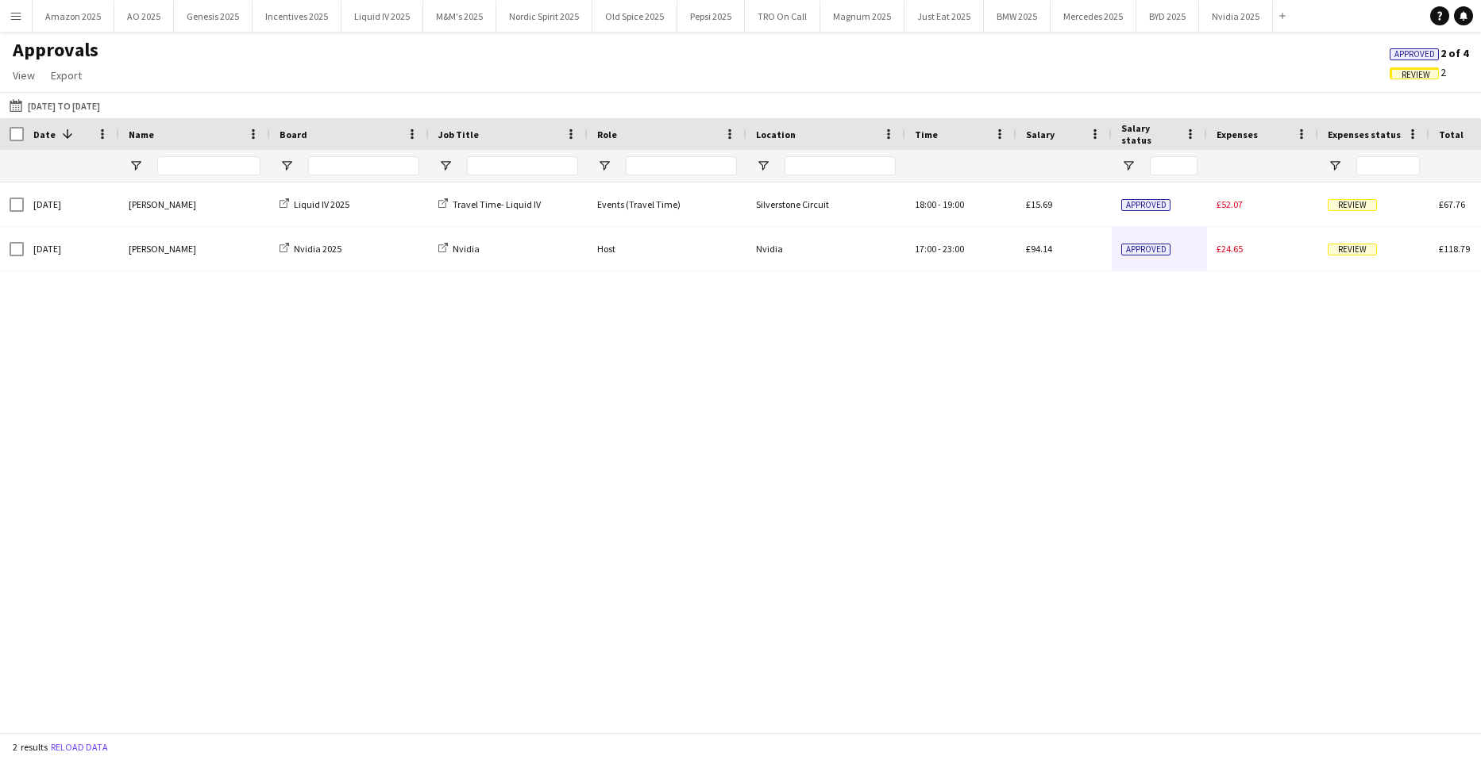
click at [1415, 56] on span "Approved" at bounding box center [1414, 54] width 40 height 10
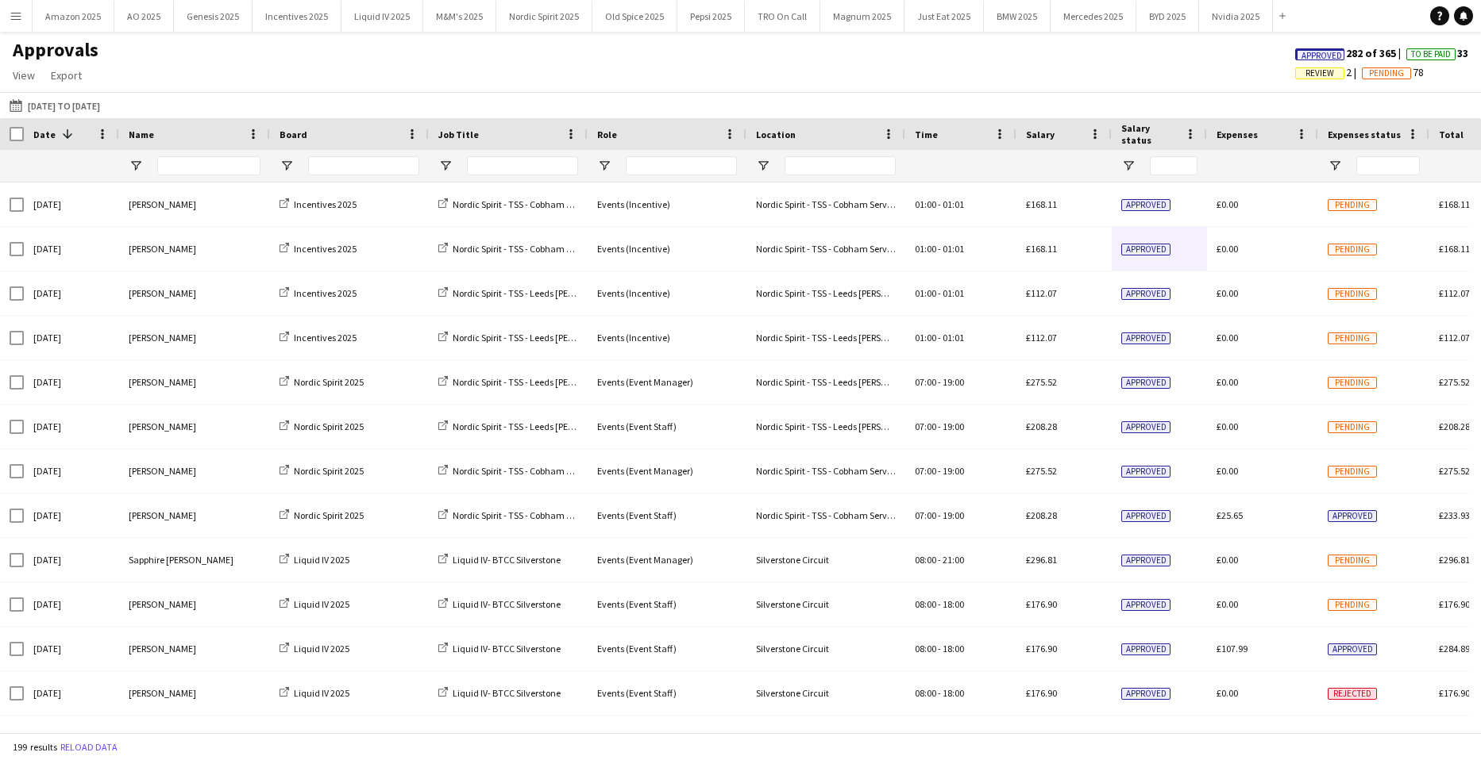
click at [1295, 53] on span "Approved" at bounding box center [1319, 54] width 49 height 12
drag, startPoint x: 1465, startPoint y: 15, endPoint x: 1454, endPoint y: 21, distance: 12.4
click at [1465, 15] on icon at bounding box center [1463, 15] width 8 height 8
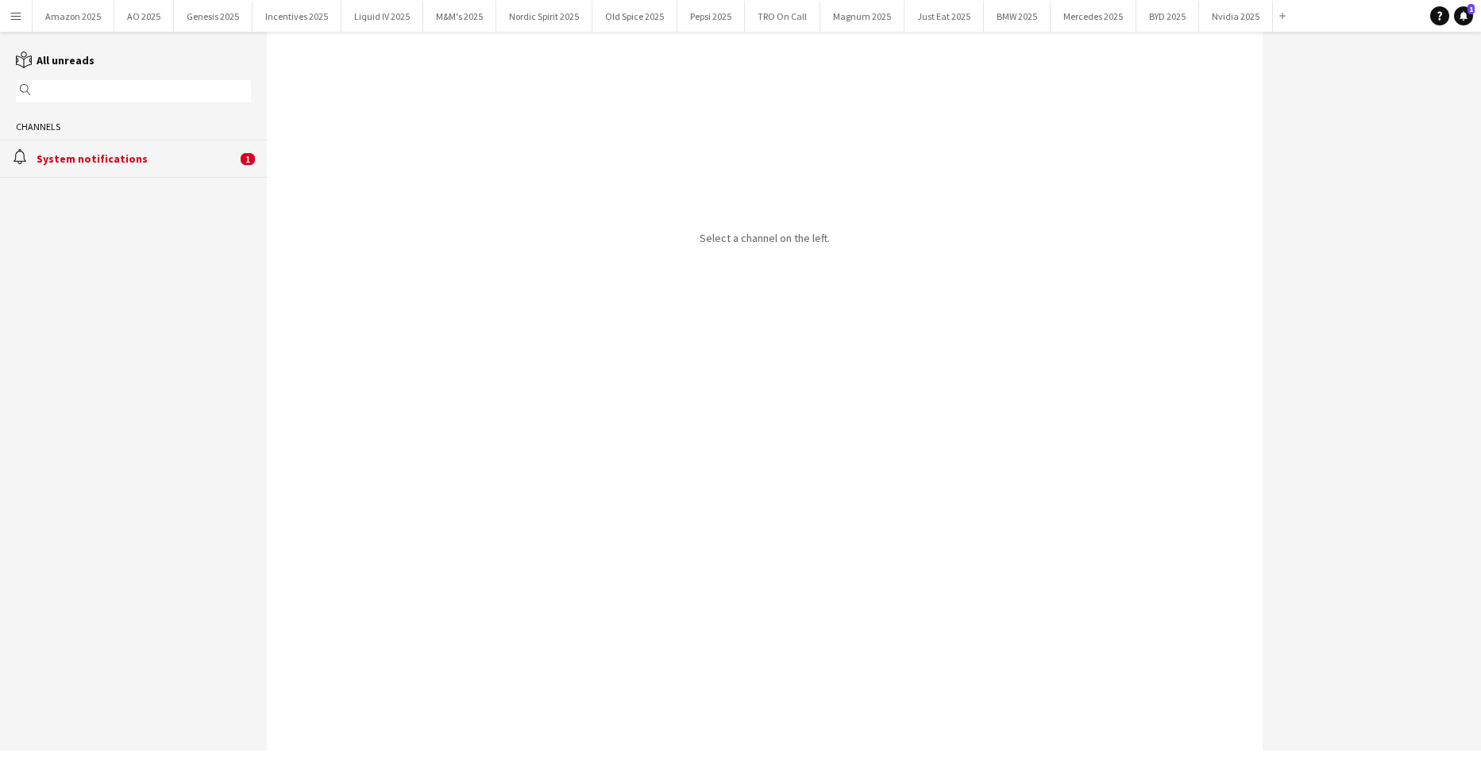
click at [137, 152] on div "System notifications" at bounding box center [137, 159] width 200 height 14
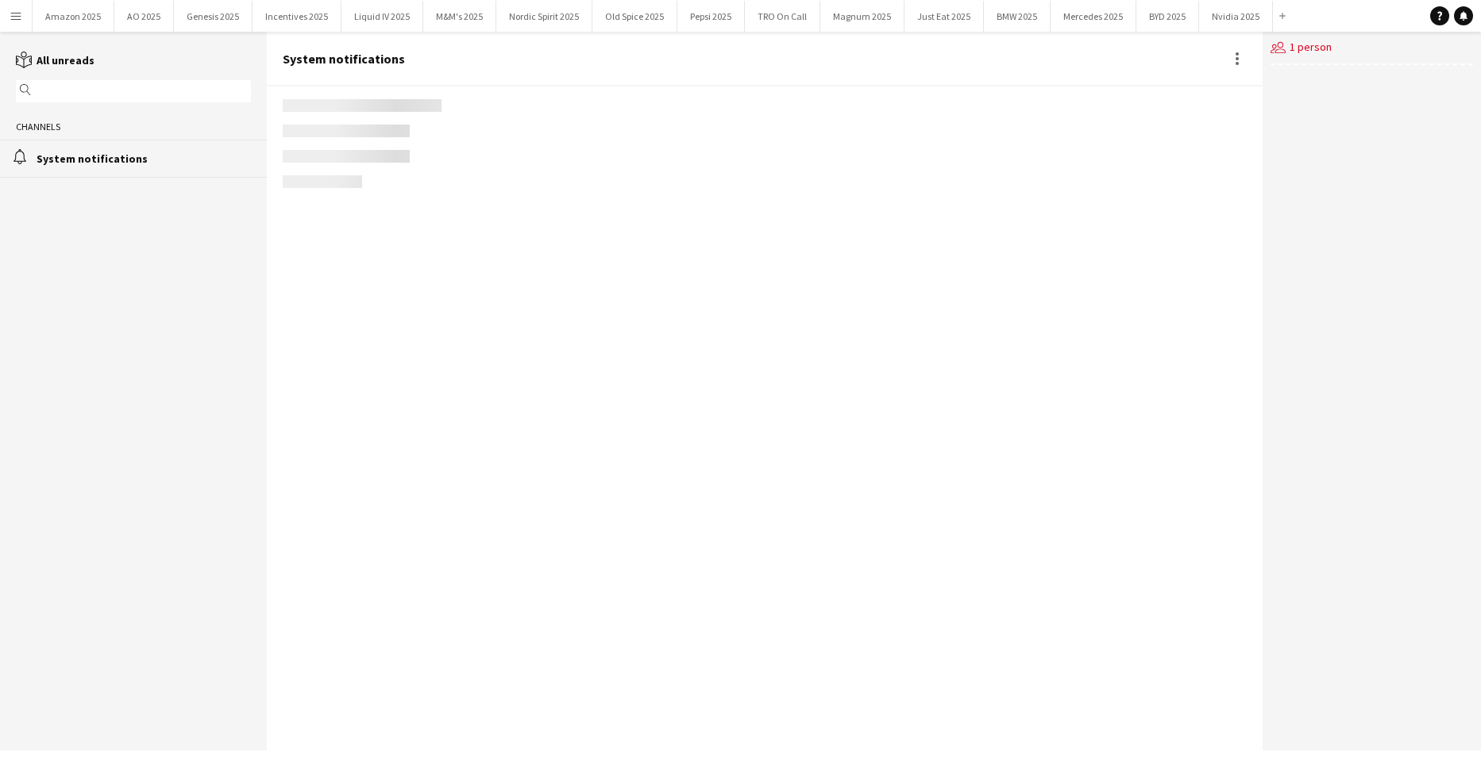
scroll to position [1854, 0]
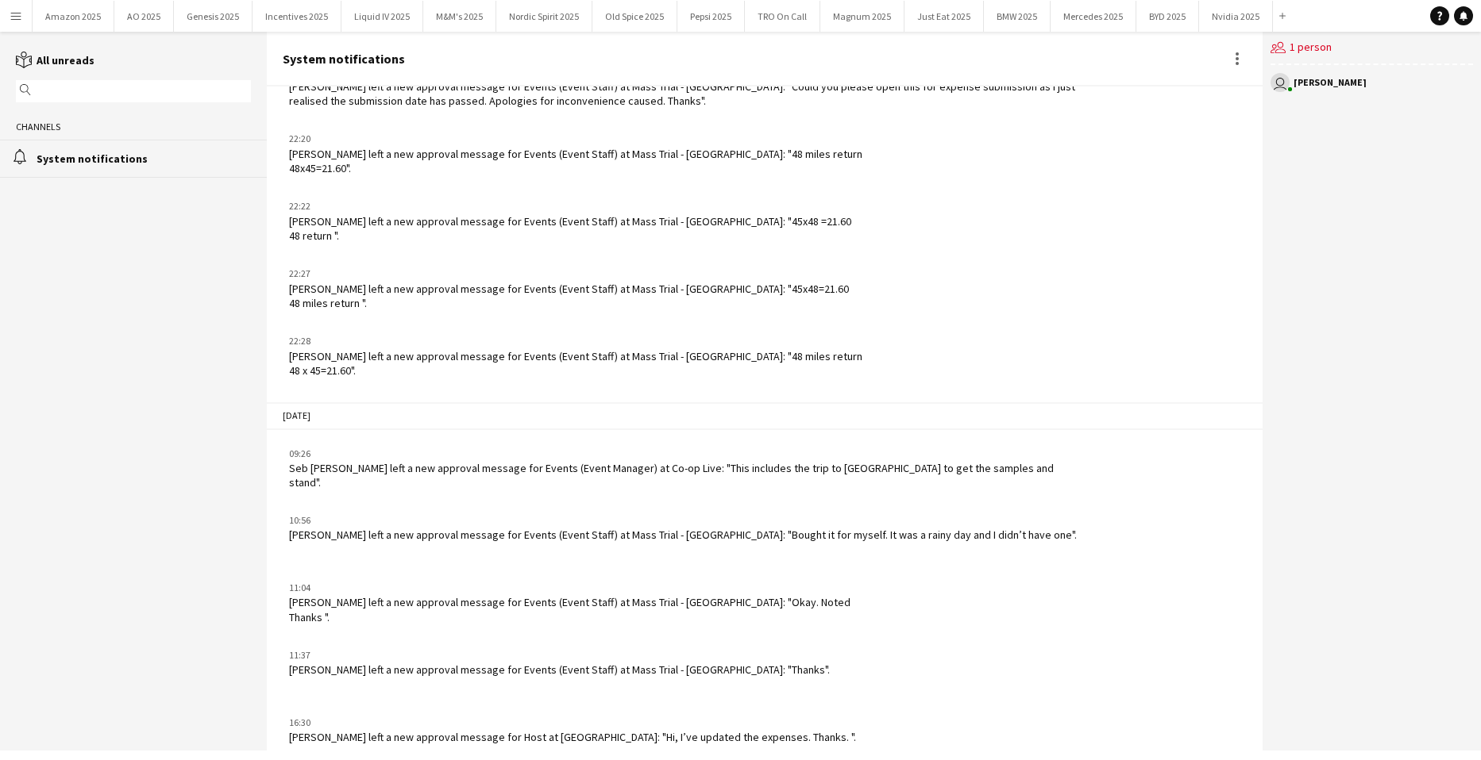
click at [17, 19] on app-icon "Menu" at bounding box center [16, 16] width 13 height 13
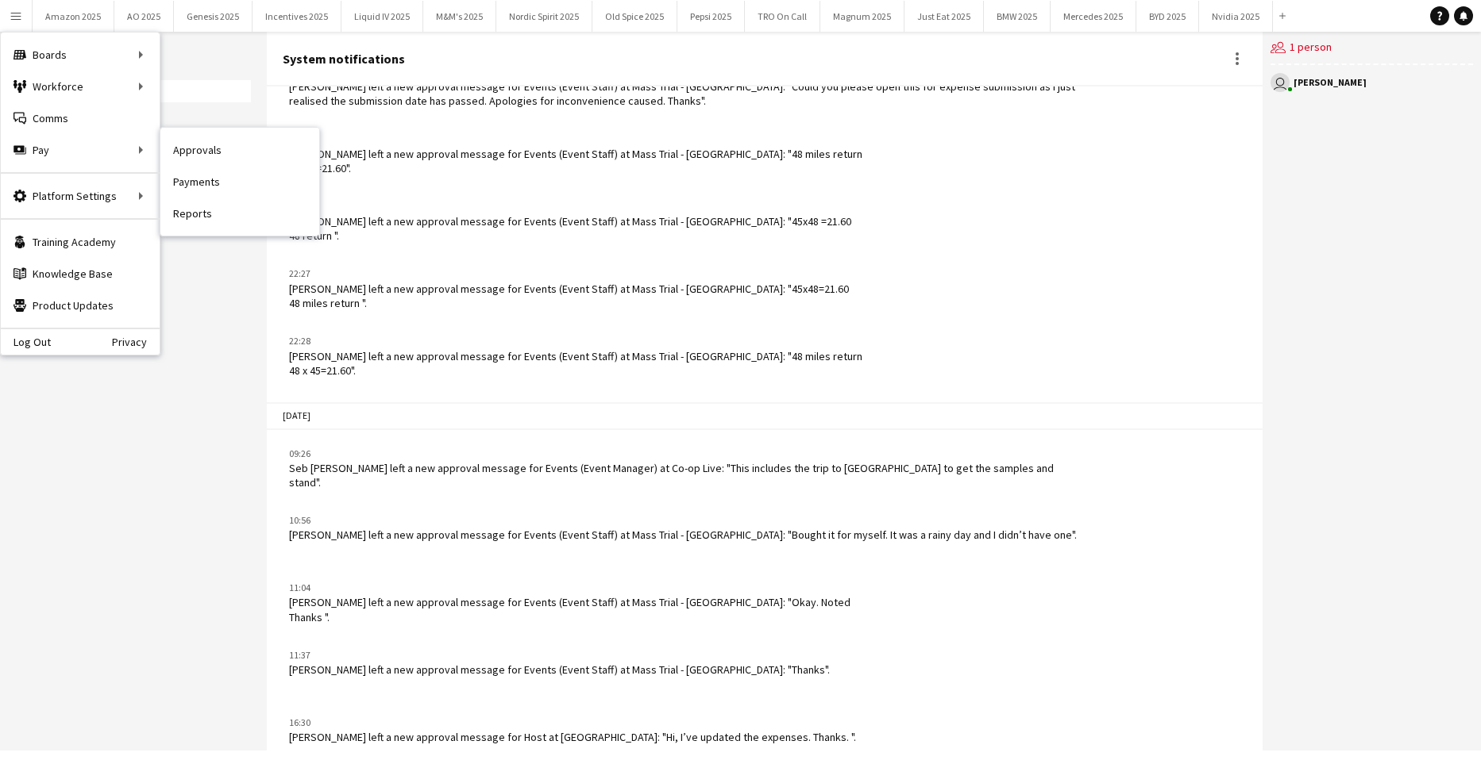
drag, startPoint x: 198, startPoint y: 148, endPoint x: 748, endPoint y: 245, distance: 557.8
click at [198, 148] on link "Approvals" at bounding box center [239, 150] width 159 height 32
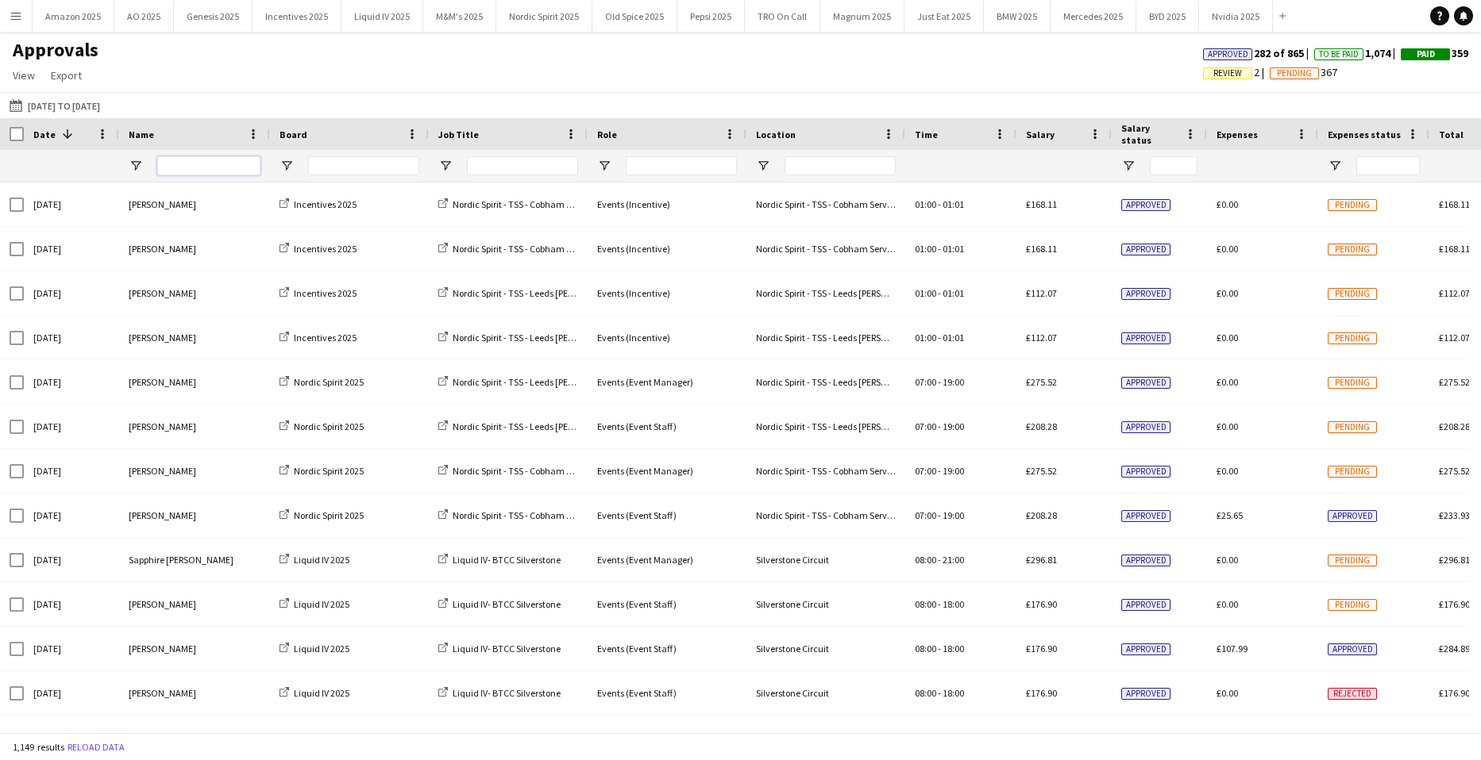
click at [199, 175] on input "Name Filter Input" at bounding box center [208, 165] width 103 height 19
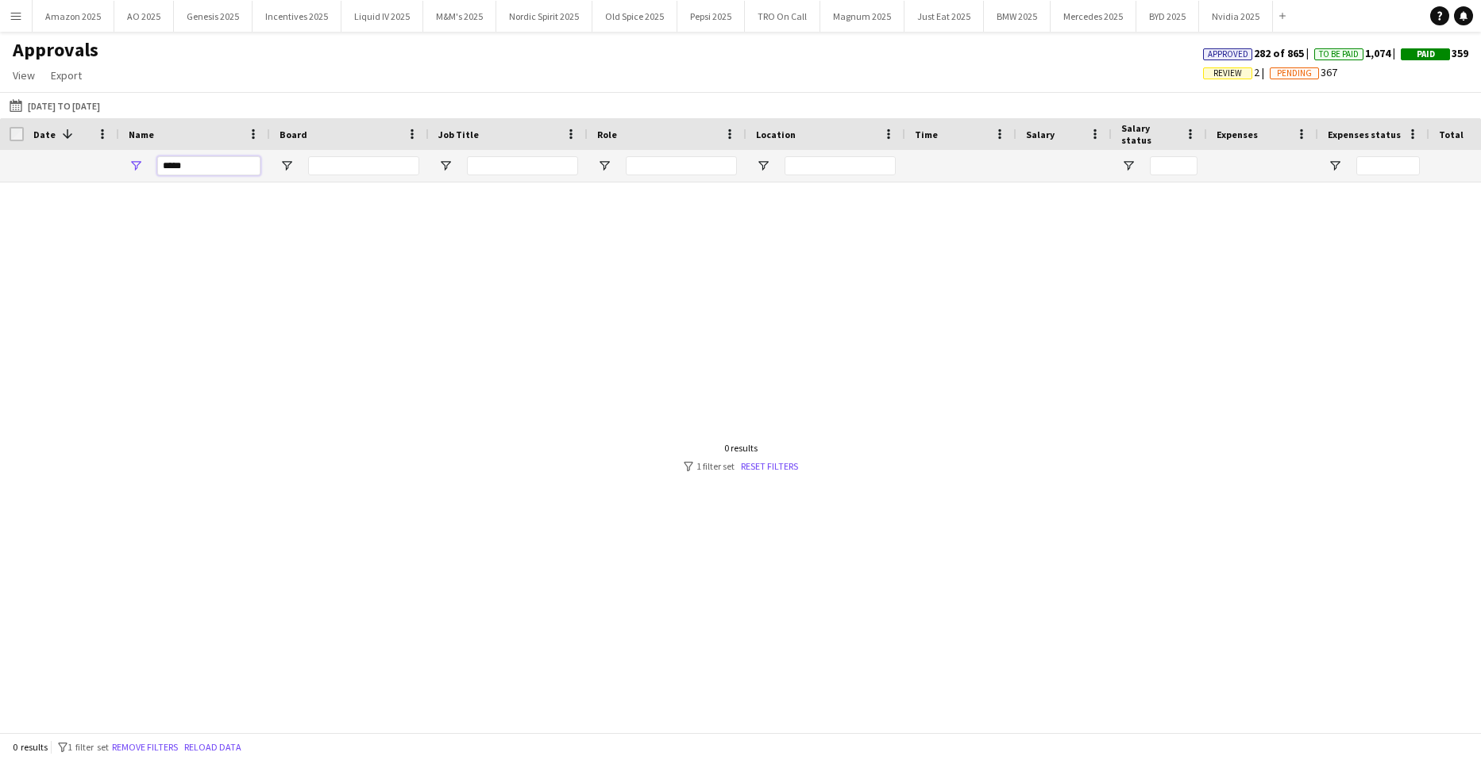
click at [219, 166] on input "*****" at bounding box center [208, 165] width 103 height 19
drag, startPoint x: 219, startPoint y: 166, endPoint x: -40, endPoint y: 189, distance: 260.6
click at [0, 189] on html "Menu Boards Boards Boards All jobs Status Workforce Workforce My Workforce Recr…" at bounding box center [740, 380] width 1481 height 760
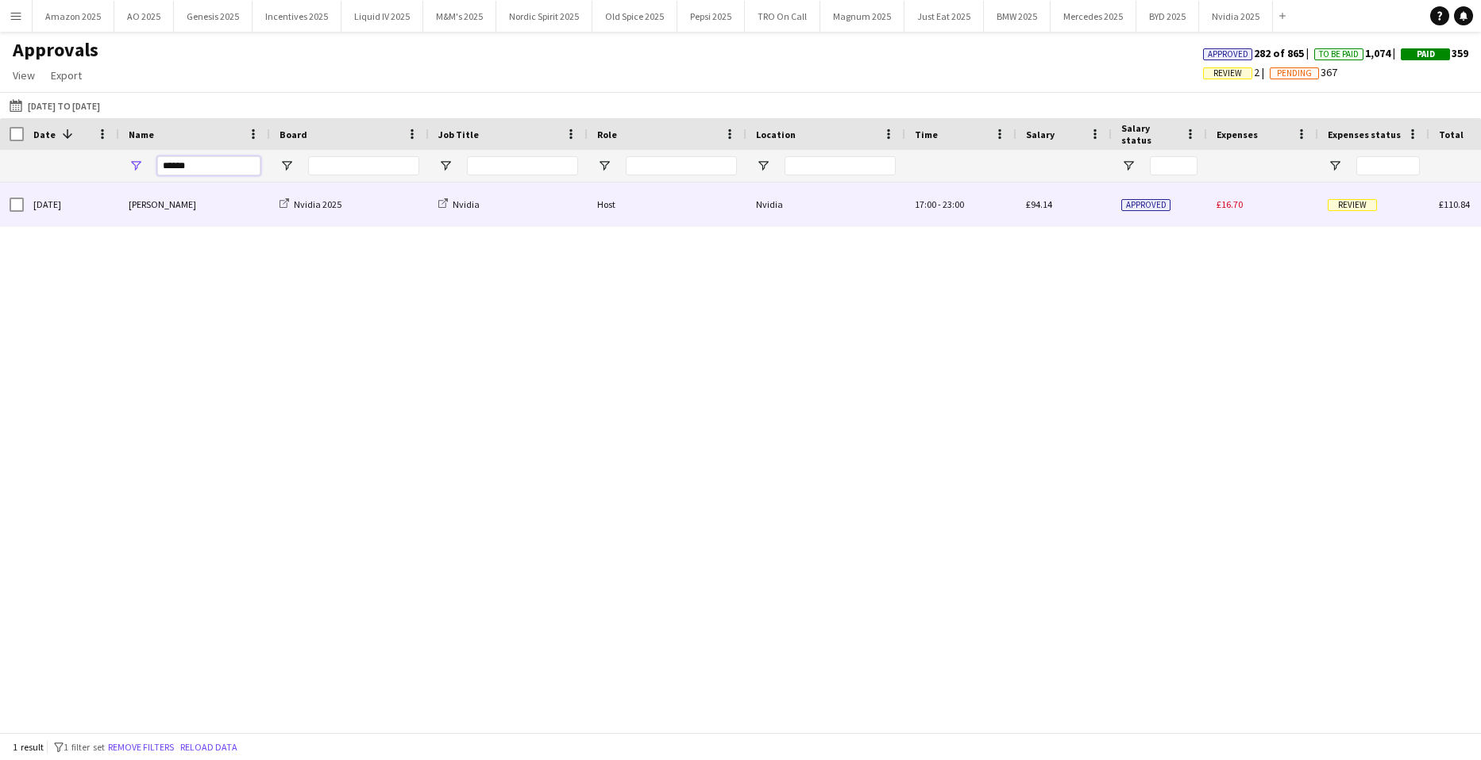
type input "******"
drag, startPoint x: 196, startPoint y: 208, endPoint x: 411, endPoint y: 206, distance: 215.1
click at [197, 208] on div "Ghulam Murtaza" at bounding box center [194, 205] width 151 height 44
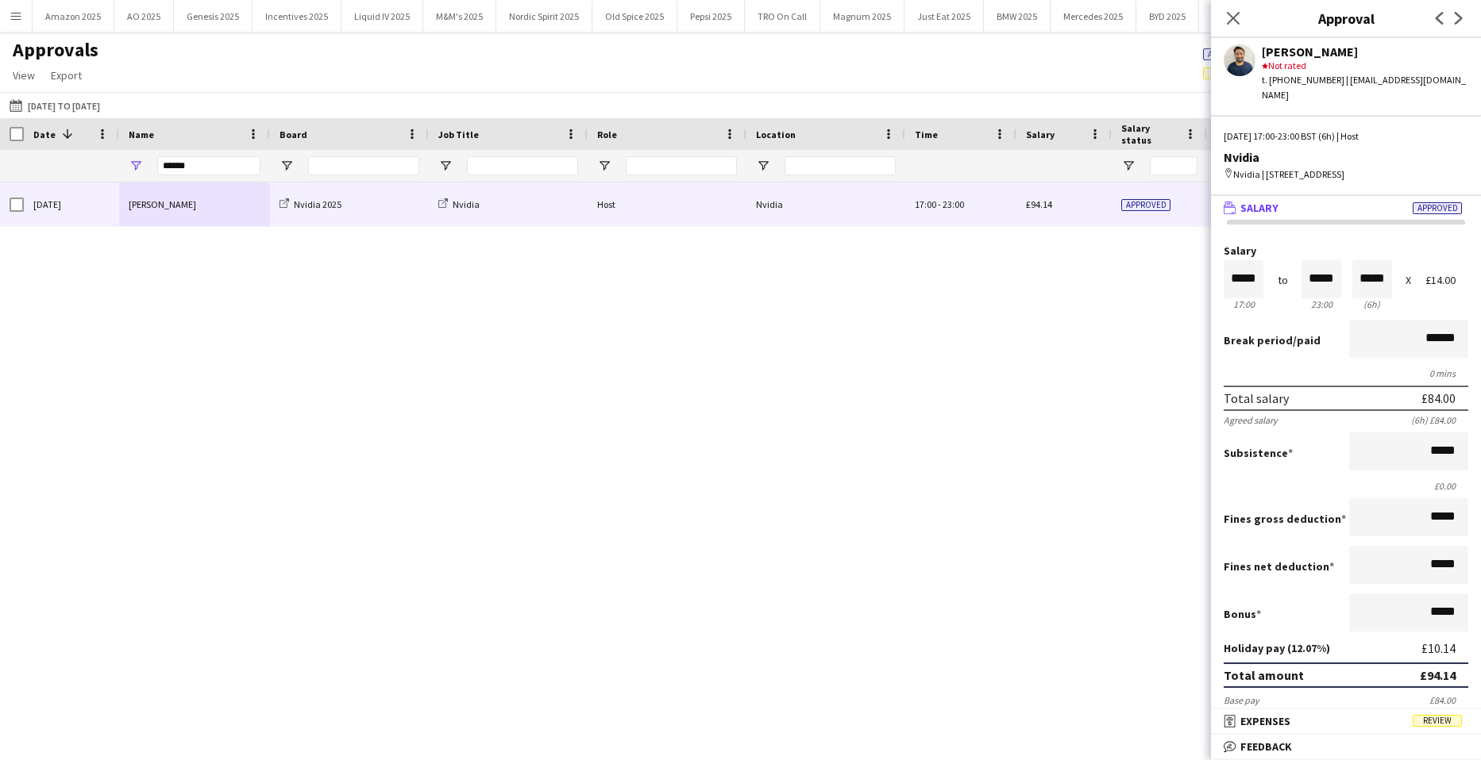
click at [1437, 713] on mat-expansion-panel-header "receipt Expenses Review" at bounding box center [1346, 722] width 270 height 24
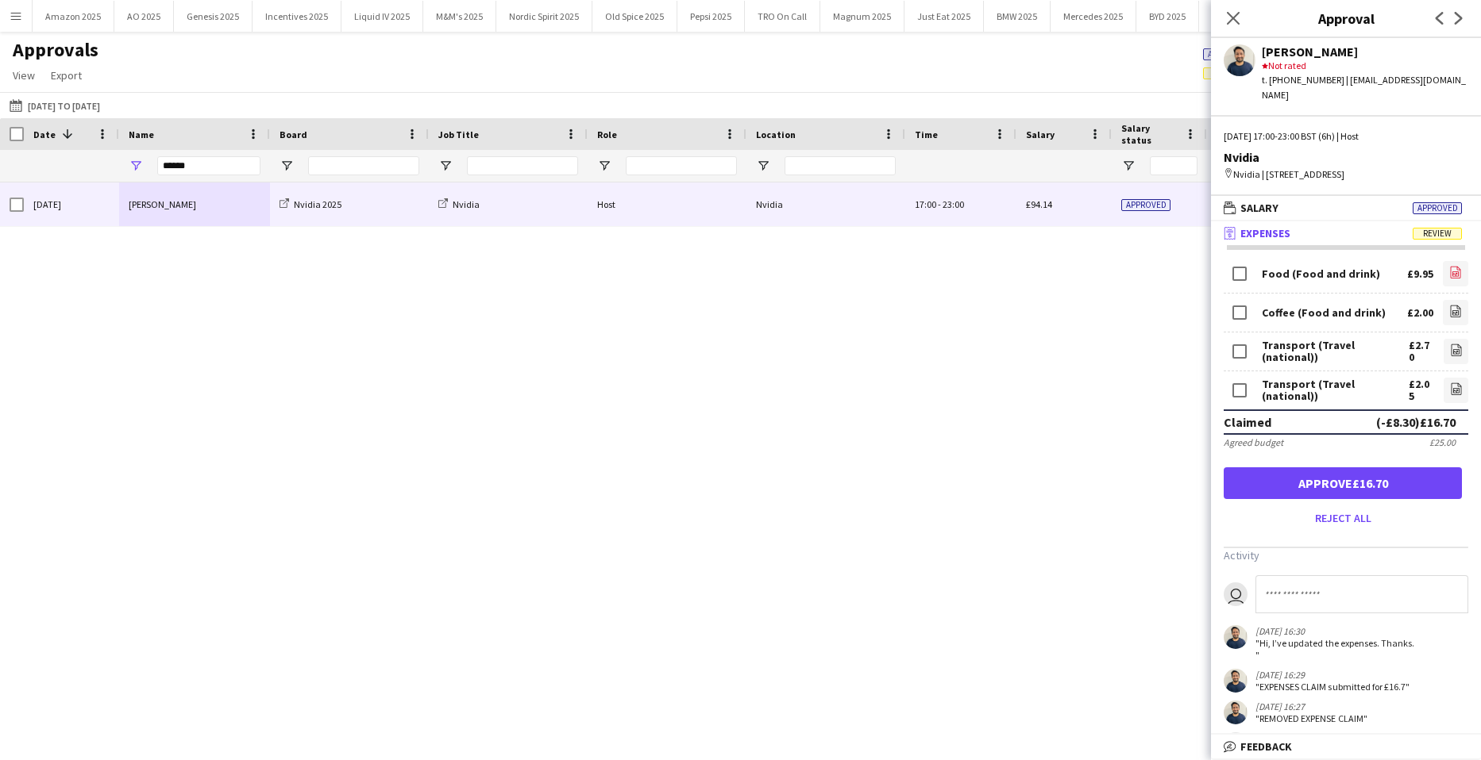
click at [1442, 265] on link "file-image" at bounding box center [1454, 273] width 25 height 25
click at [1452, 311] on icon at bounding box center [1455, 313] width 6 height 5
click at [1450, 387] on icon "file-image" at bounding box center [1456, 389] width 13 height 13
click at [1453, 350] on icon at bounding box center [1456, 352] width 6 height 5
click at [1449, 314] on icon "file-image" at bounding box center [1455, 311] width 13 height 13
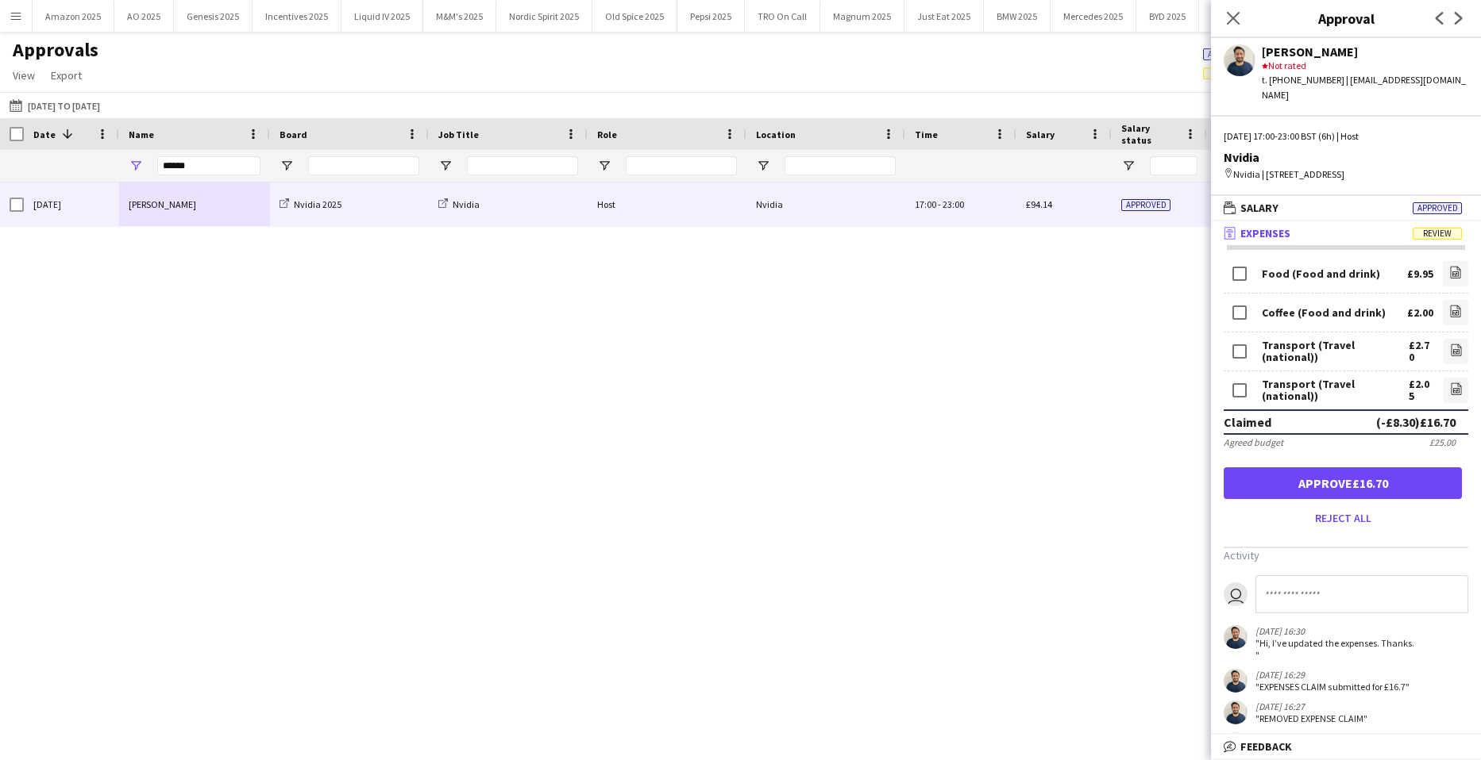
click at [1357, 585] on input at bounding box center [1361, 595] width 213 height 38
type input "**********"
click at [1450, 387] on icon "file-image" at bounding box center [1456, 389] width 13 height 13
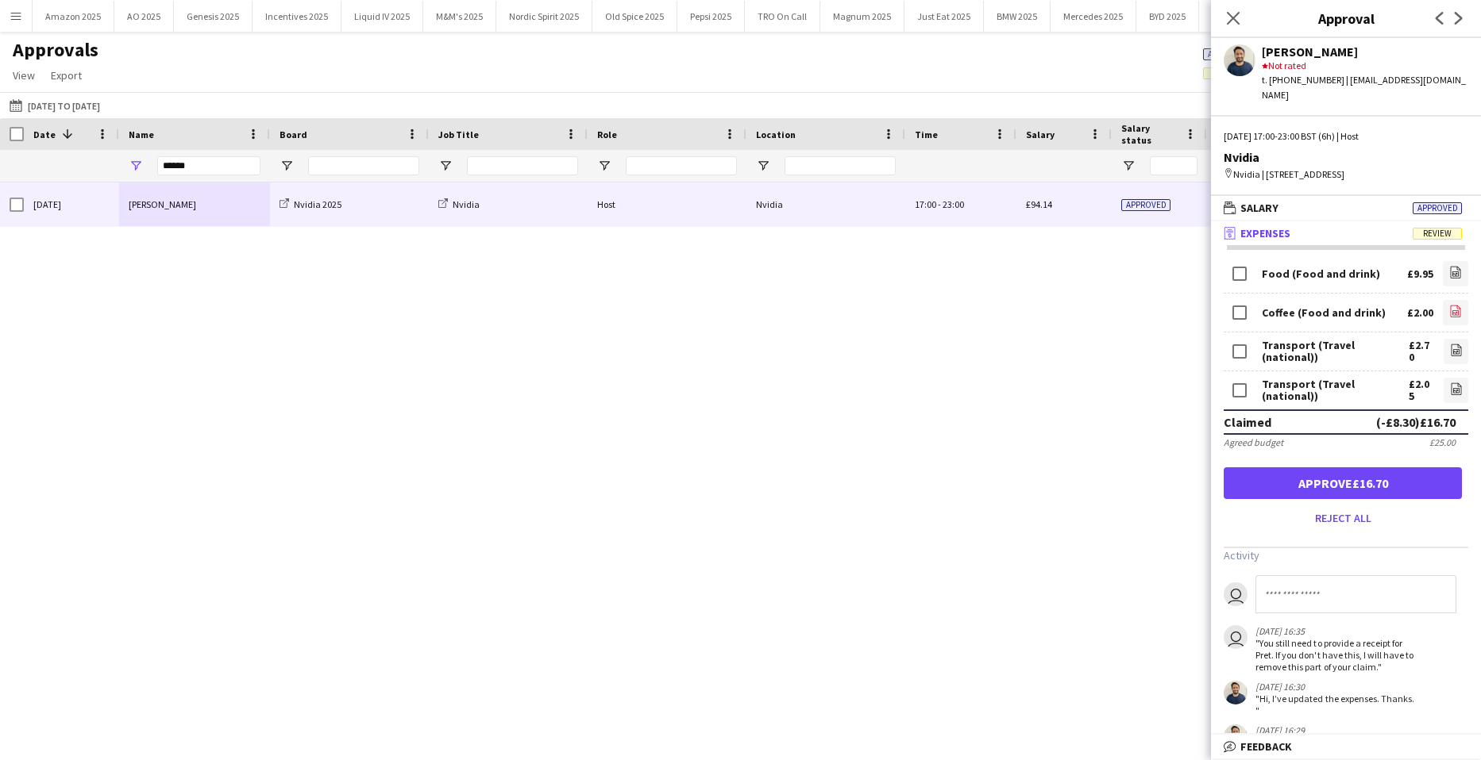
click at [1449, 311] on icon "file-image" at bounding box center [1455, 311] width 13 height 13
click at [1236, 20] on icon "Close pop-in" at bounding box center [1232, 17] width 15 height 15
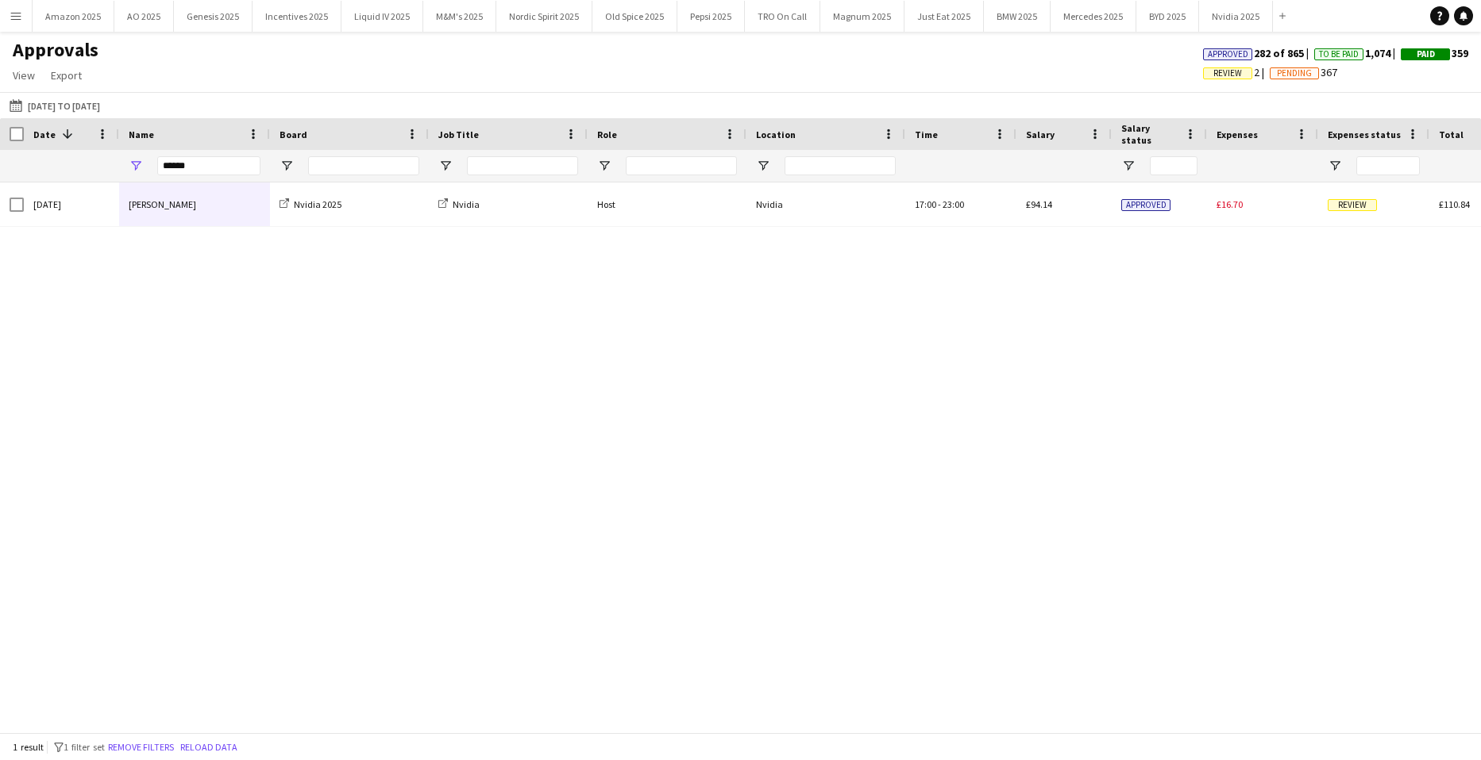
drag, startPoint x: 1203, startPoint y: 327, endPoint x: 1157, endPoint y: 318, distance: 47.0
click at [1203, 328] on div "Thu, 18 Sep 2025 Ghulam Murtaza Nvidia 2025 Nvidia Host Nvidia 17:00 - 23:00 £9…" at bounding box center [740, 452] width 1481 height 538
drag, startPoint x: 239, startPoint y: 166, endPoint x: -40, endPoint y: 168, distance: 279.4
click at [0, 168] on html "Menu Boards Boards Boards All jobs Status Workforce Workforce My Workforce Recr…" at bounding box center [740, 380] width 1481 height 760
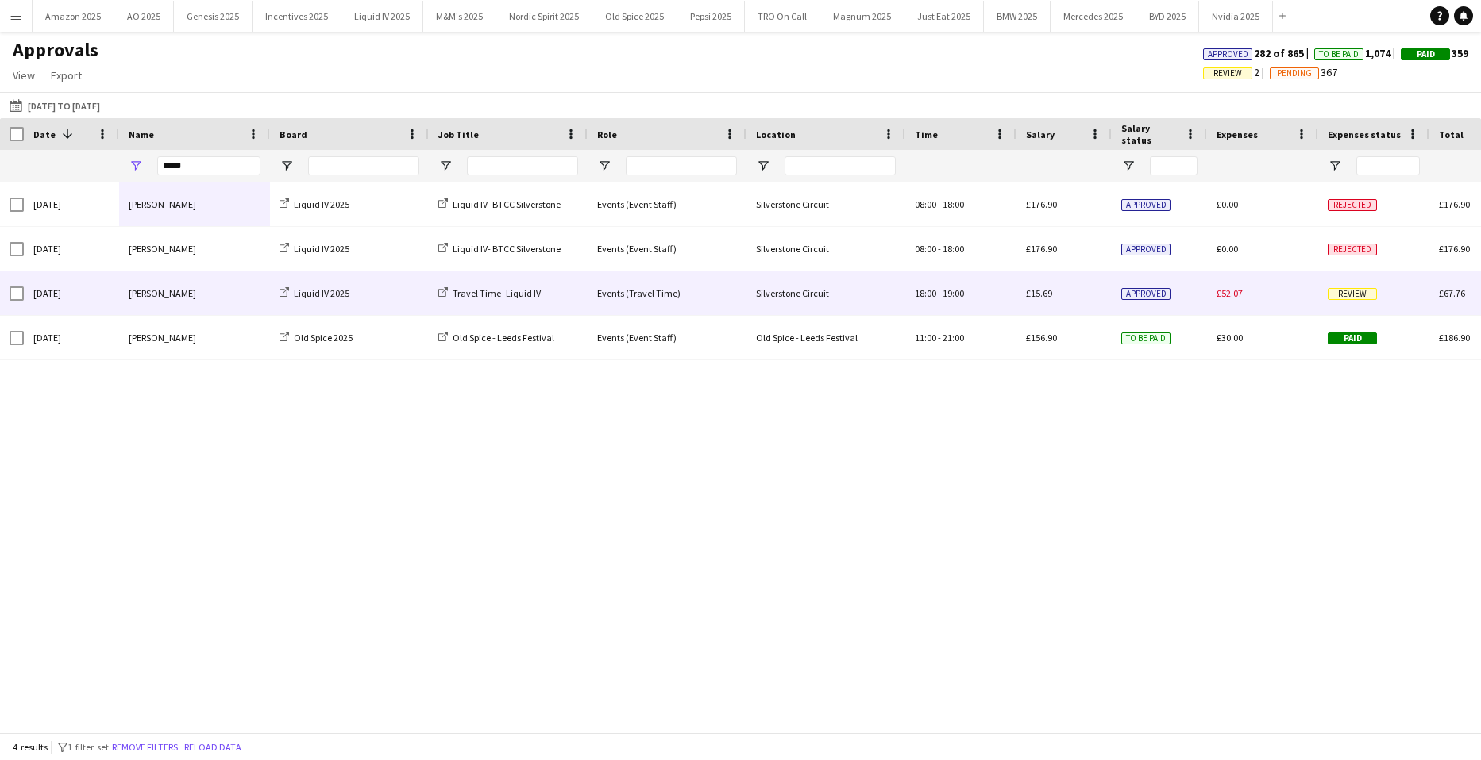
click at [1353, 293] on span "Review" at bounding box center [1351, 294] width 49 height 12
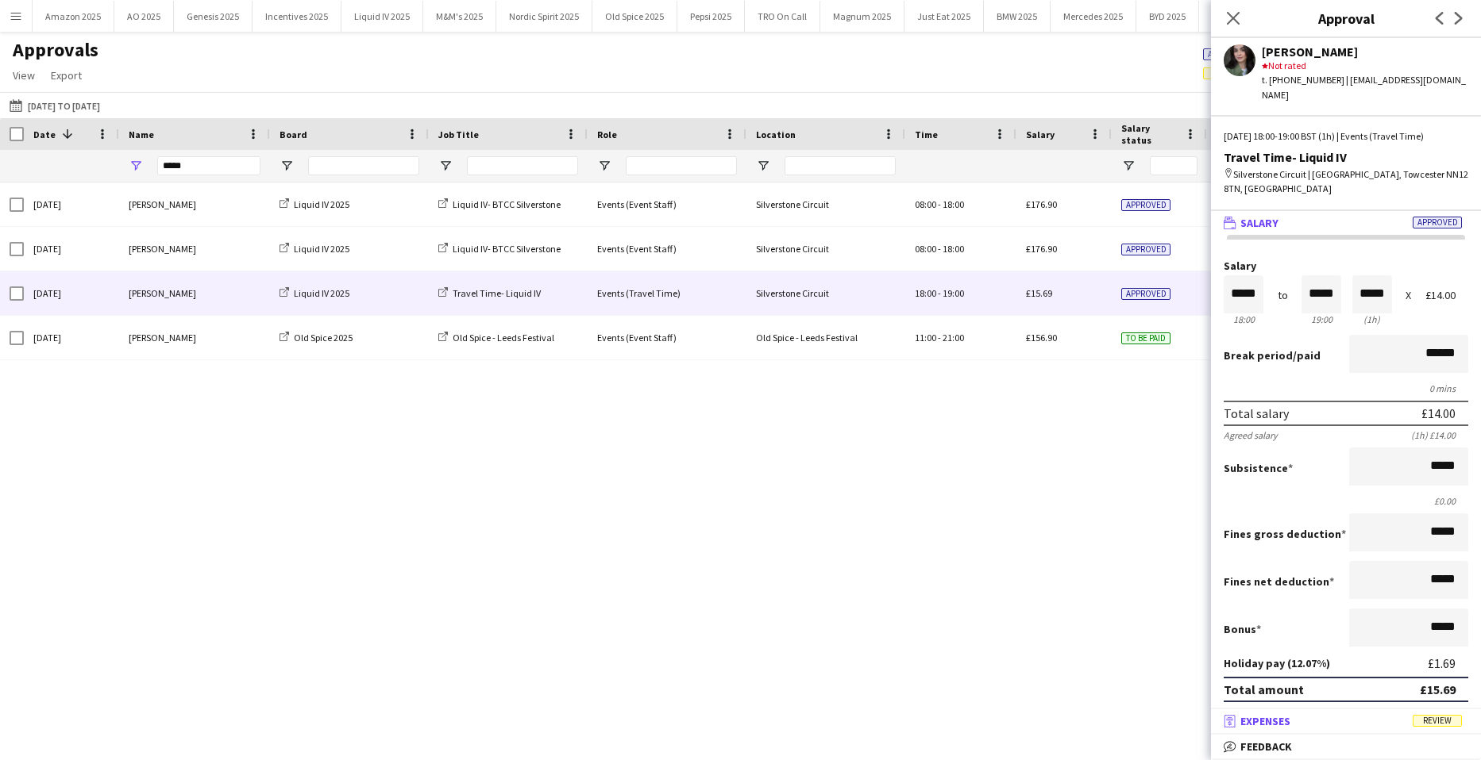
click at [1443, 717] on span "Review" at bounding box center [1436, 721] width 49 height 12
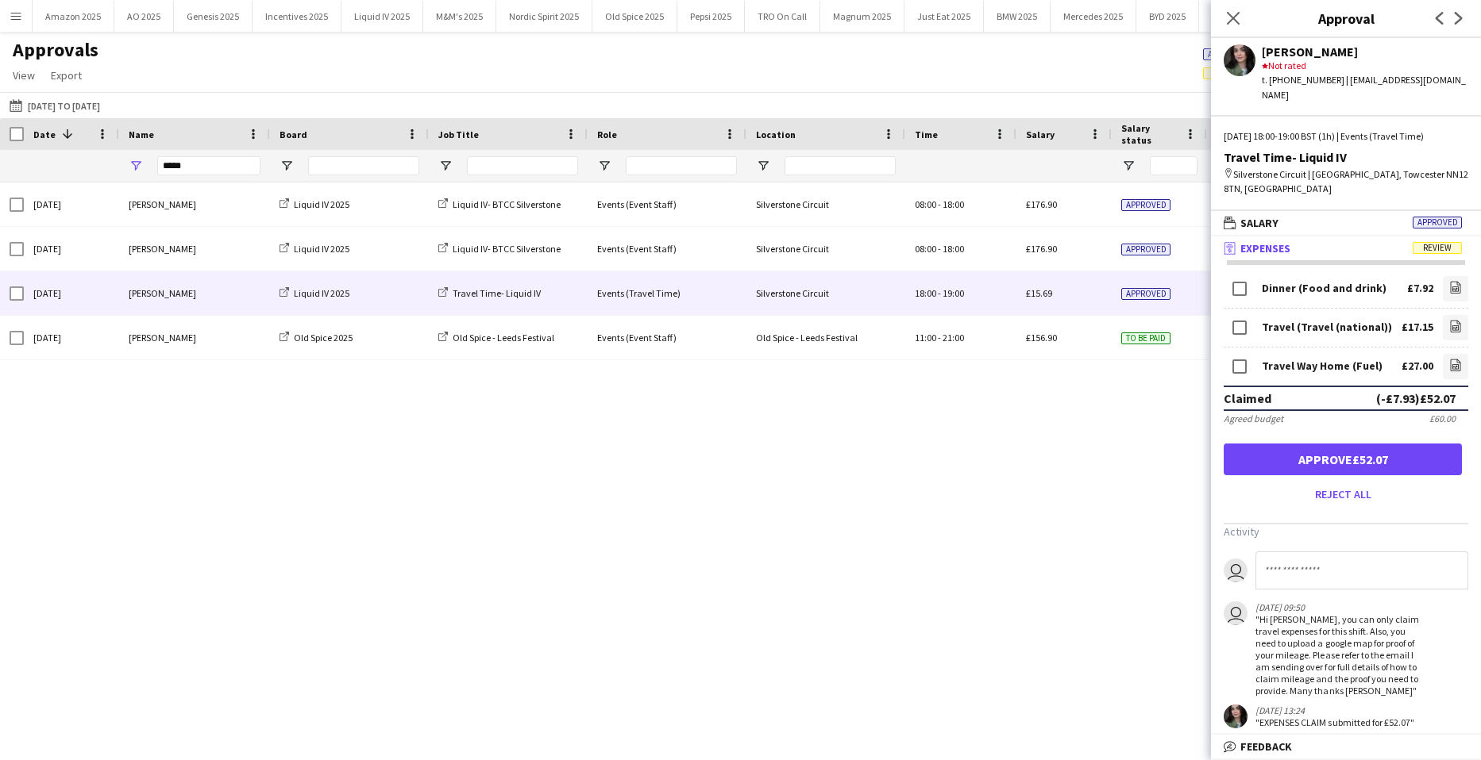
click at [965, 399] on div "Sun, 21 Sep 2025 Ellie Farr Liquid IV 2025 Liquid IV- BTCC Silverstone Events (…" at bounding box center [740, 452] width 1481 height 538
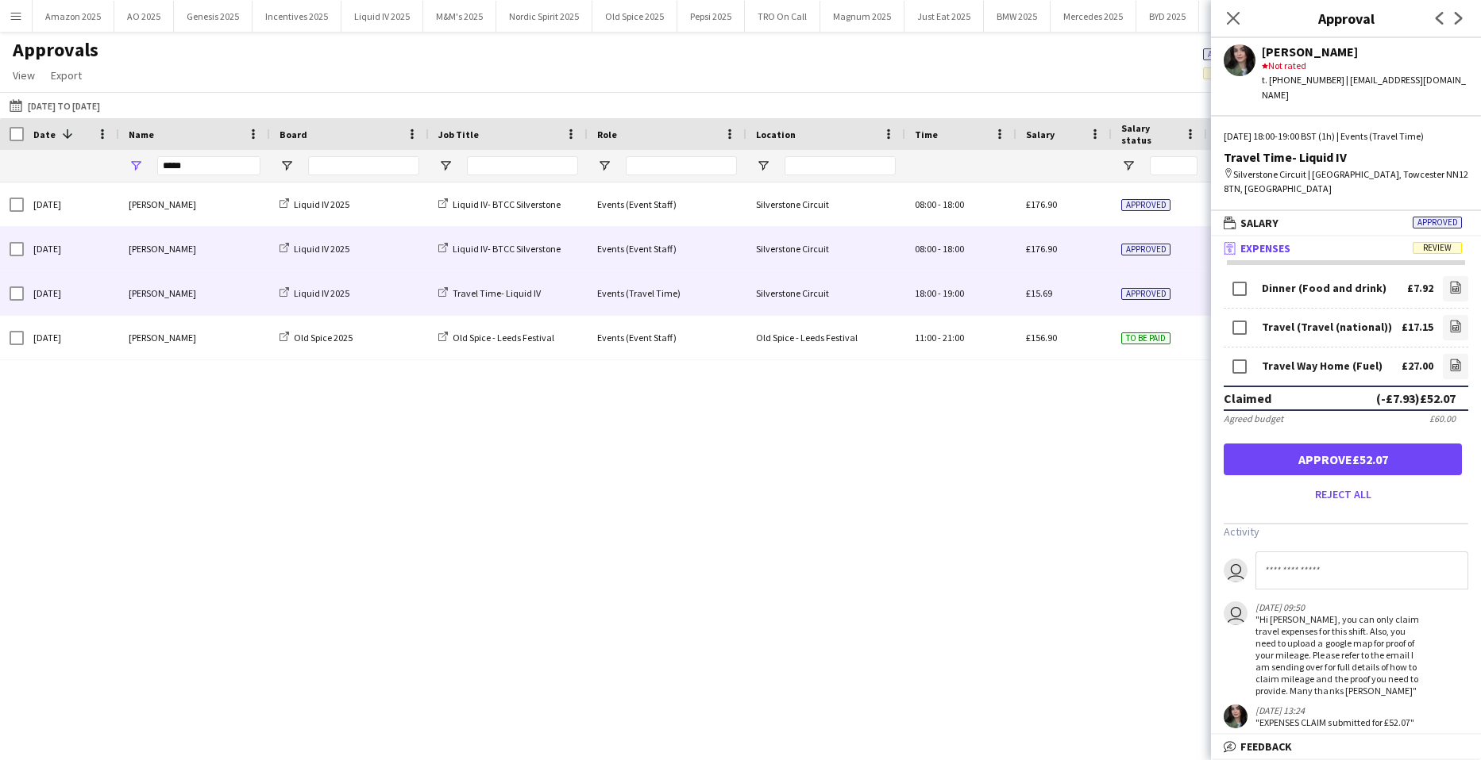
click at [1017, 248] on div "£176.90" at bounding box center [1063, 249] width 95 height 44
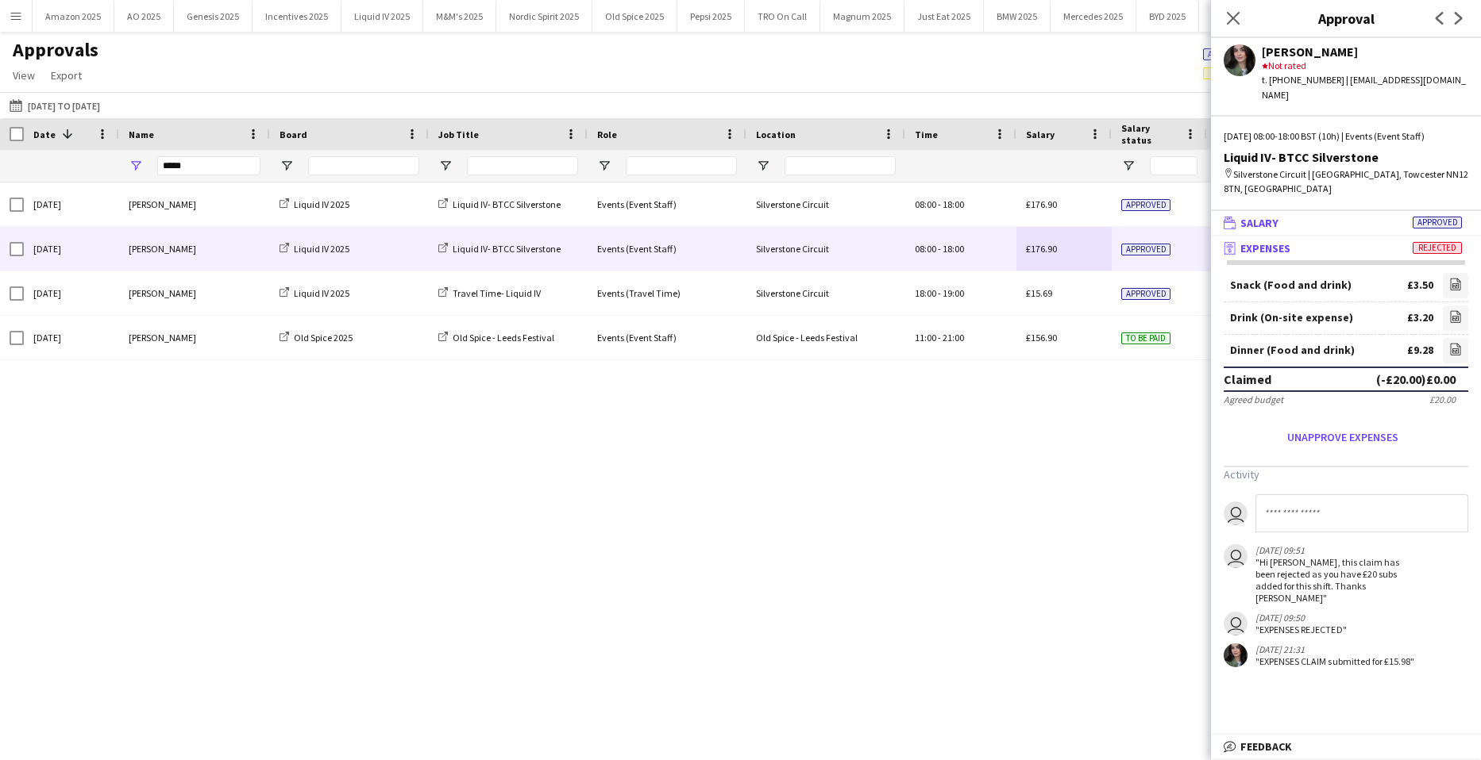
click at [1430, 217] on span "Approved" at bounding box center [1436, 223] width 49 height 12
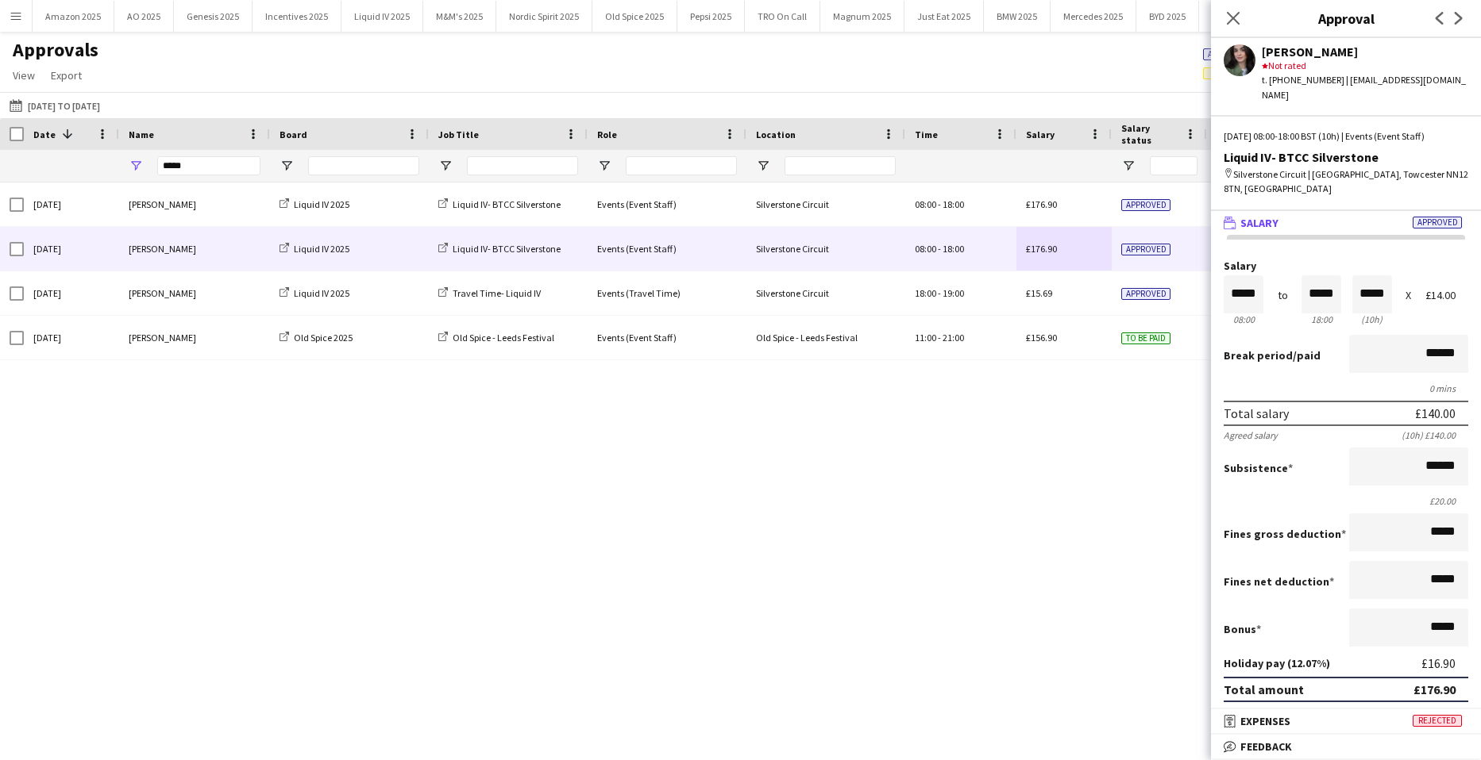
click at [972, 512] on div "Sun, 21 Sep 2025 Ellie Farr Liquid IV 2025 Liquid IV- BTCC Silverstone Events (…" at bounding box center [740, 452] width 1481 height 538
click at [347, 518] on div "Sun, 21 Sep 2025 Ellie Farr Liquid IV 2025 Liquid IV- BTCC Silverstone Events (…" at bounding box center [740, 452] width 1481 height 538
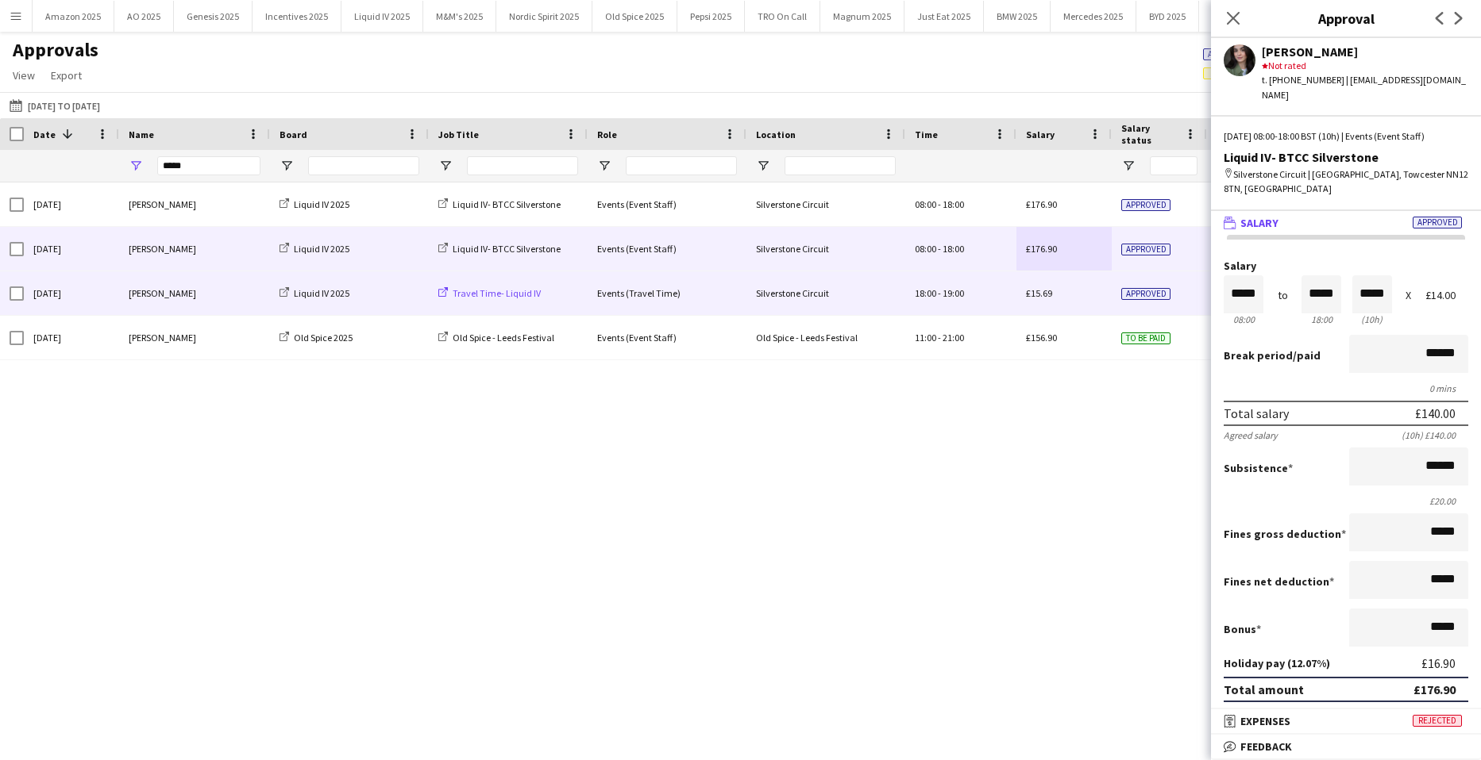
click at [485, 287] on span "Travel Time- Liquid IV" at bounding box center [496, 293] width 88 height 12
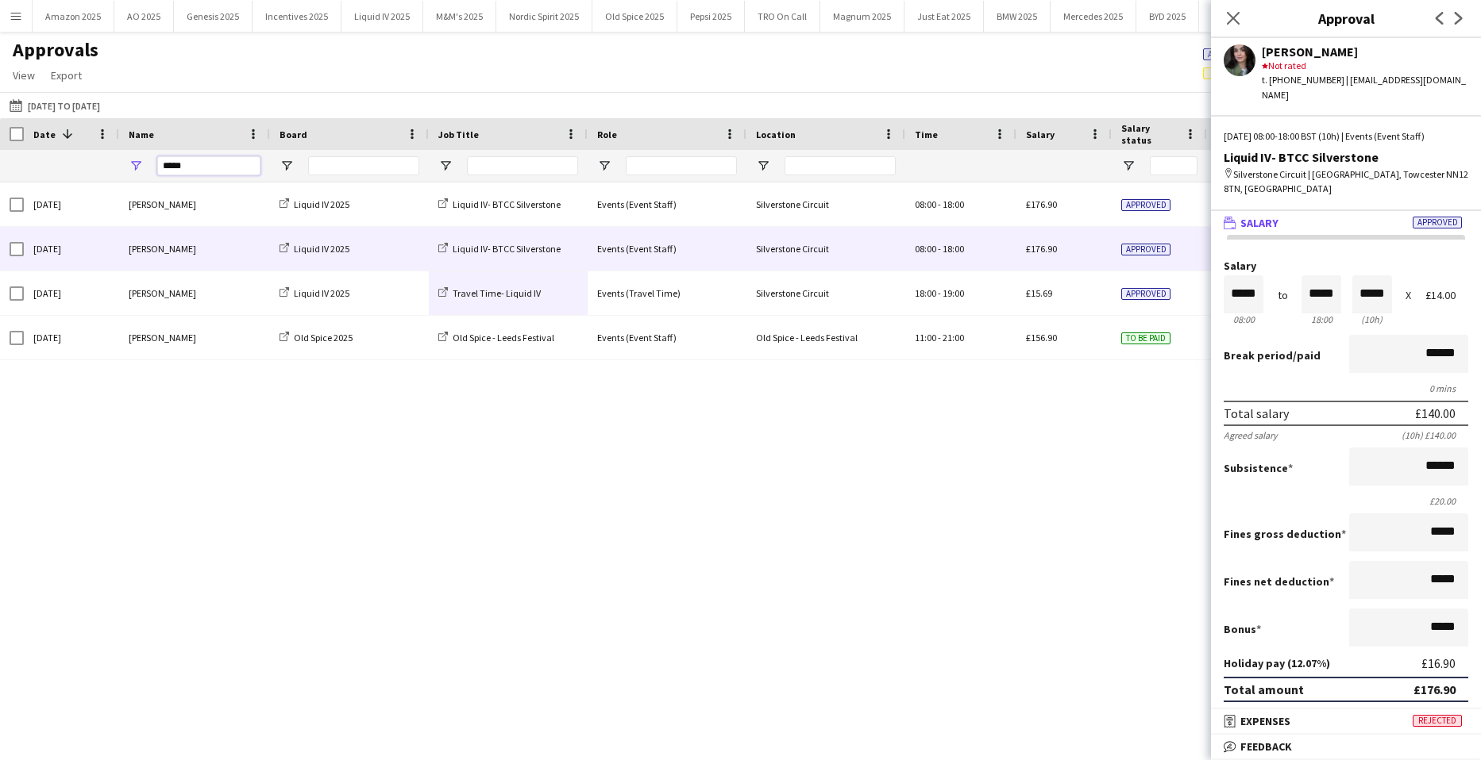
drag, startPoint x: 220, startPoint y: 167, endPoint x: -40, endPoint y: 185, distance: 261.0
click at [0, 185] on html "Menu Boards Boards Boards All jobs Status Workforce Workforce My Workforce Recr…" at bounding box center [740, 380] width 1481 height 760
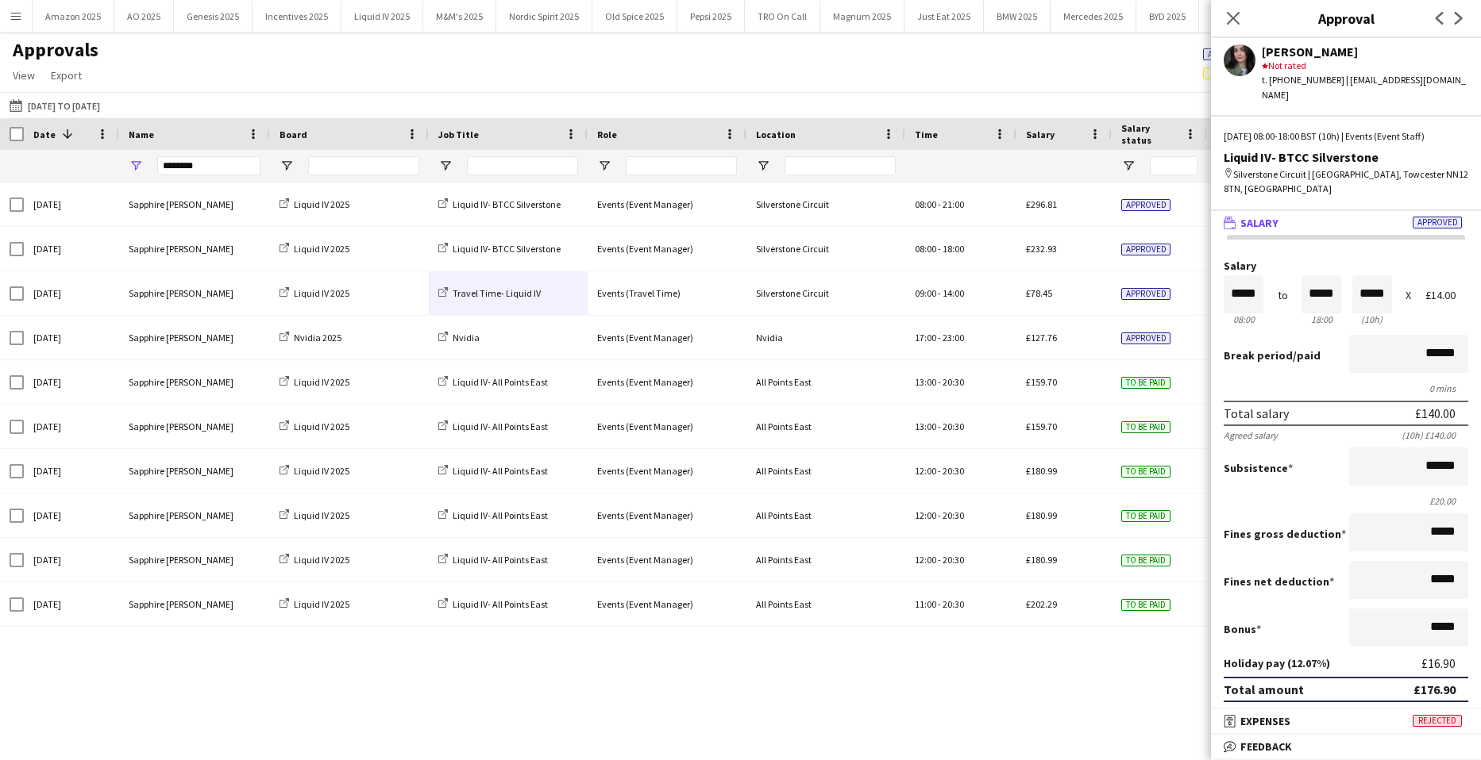
click at [1238, 6] on div "Close pop-in" at bounding box center [1233, 18] width 44 height 37
click at [1219, 21] on div "Close pop-in" at bounding box center [1233, 18] width 44 height 37
click at [1232, 8] on app-icon "Close pop-in" at bounding box center [1233, 18] width 23 height 23
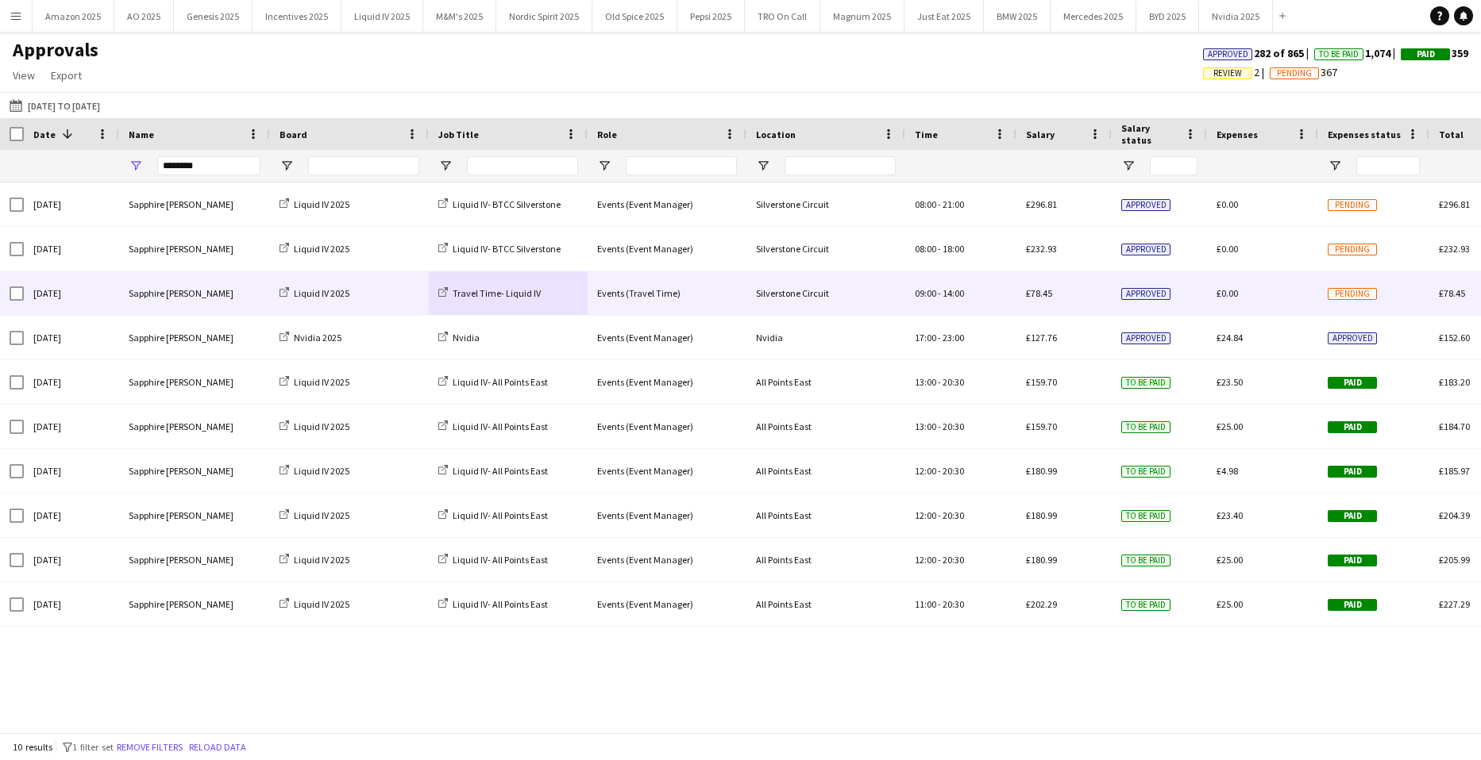
click at [1322, 293] on div "Pending" at bounding box center [1373, 293] width 111 height 44
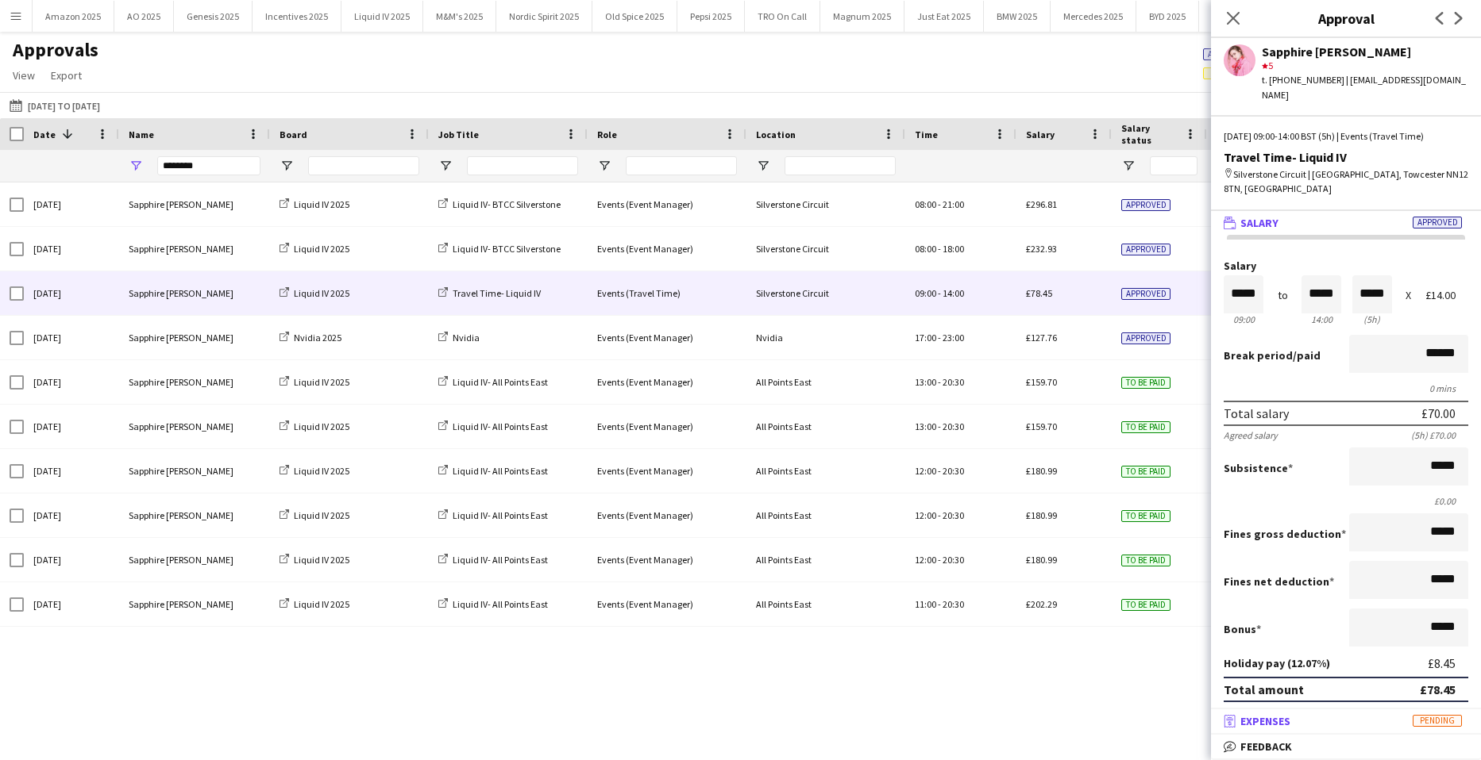
click at [1434, 717] on span "Pending" at bounding box center [1436, 721] width 49 height 12
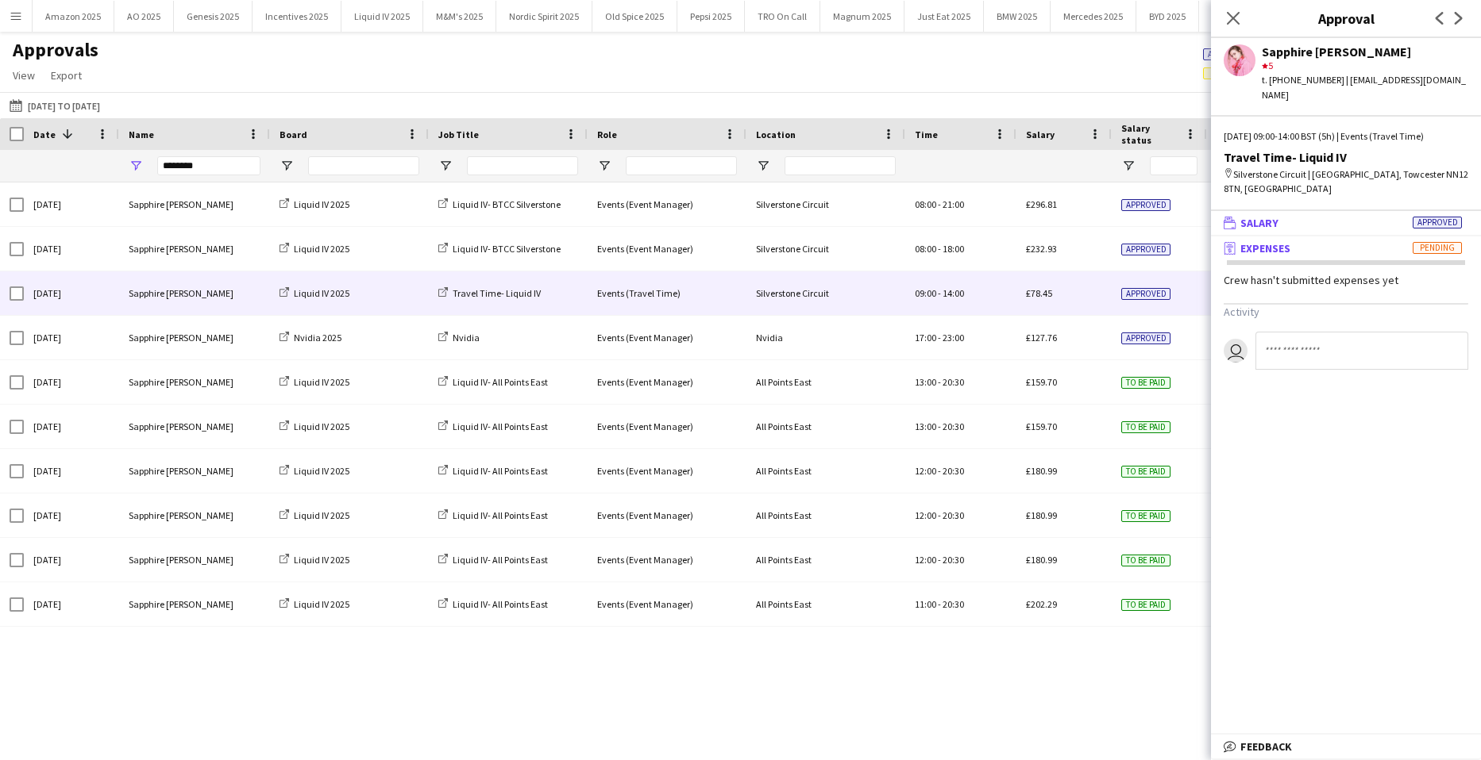
click at [1422, 216] on mat-panel-title "wallet Salary Approved" at bounding box center [1343, 223] width 264 height 14
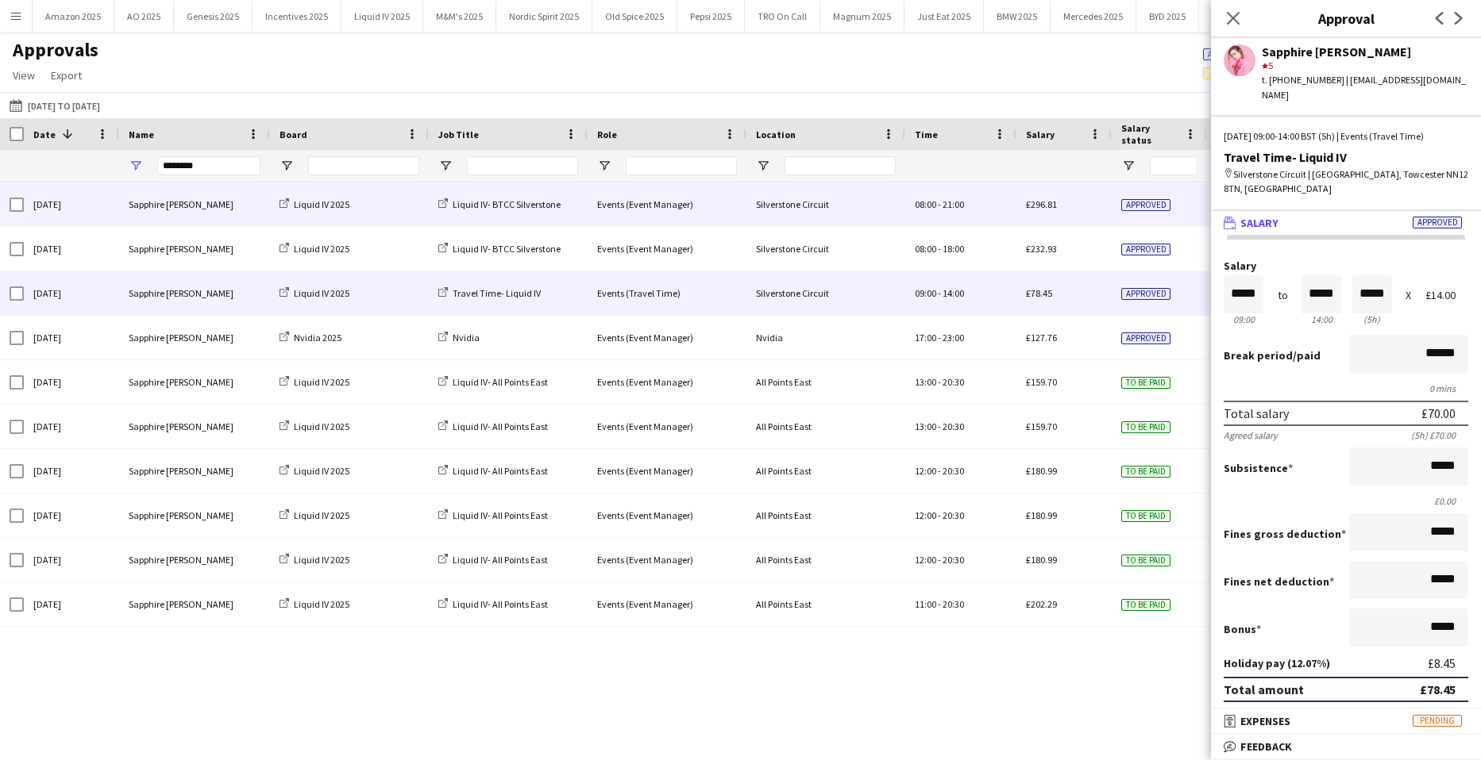
click at [892, 226] on div "Silverstone Circuit" at bounding box center [825, 205] width 159 height 44
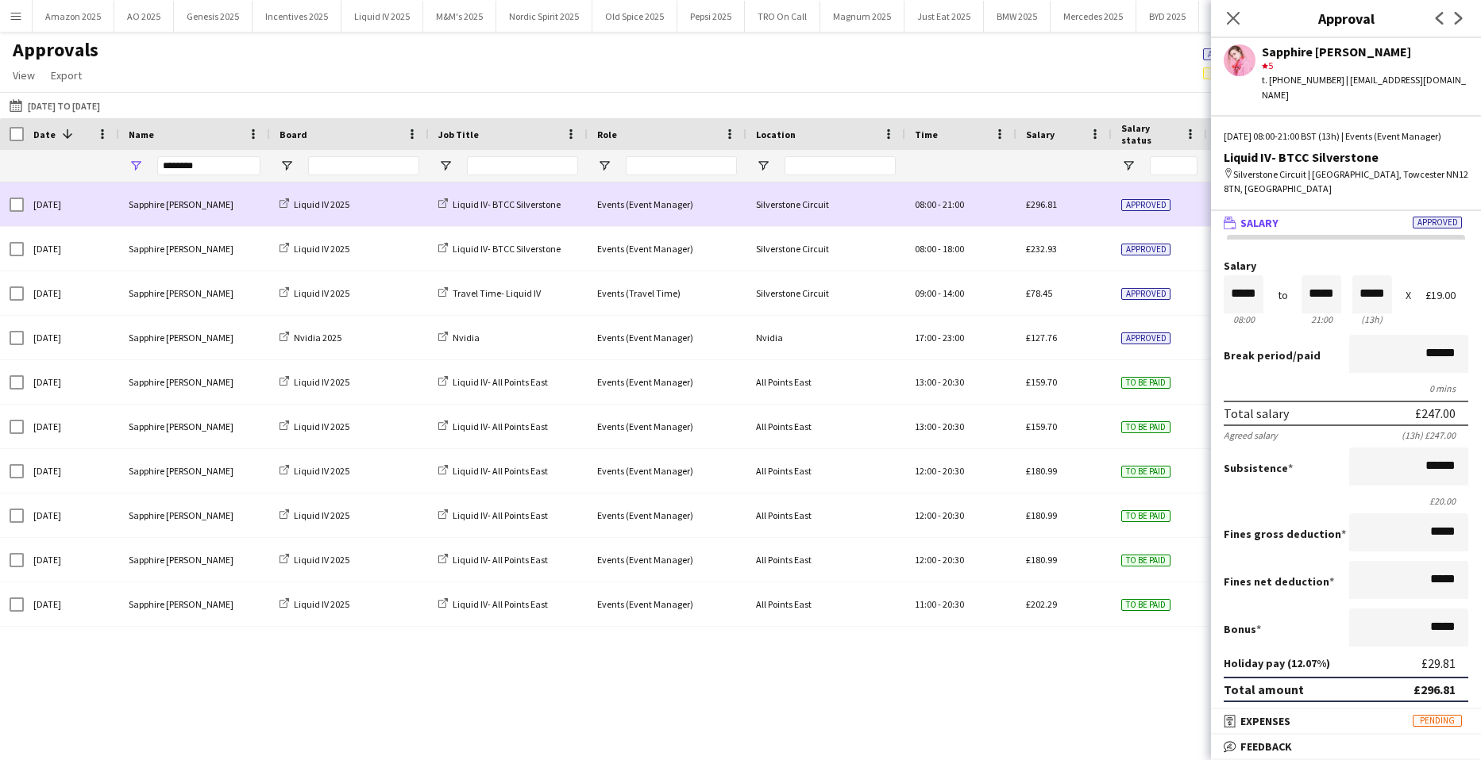
click at [898, 206] on div "Silverstone Circuit" at bounding box center [825, 205] width 159 height 44
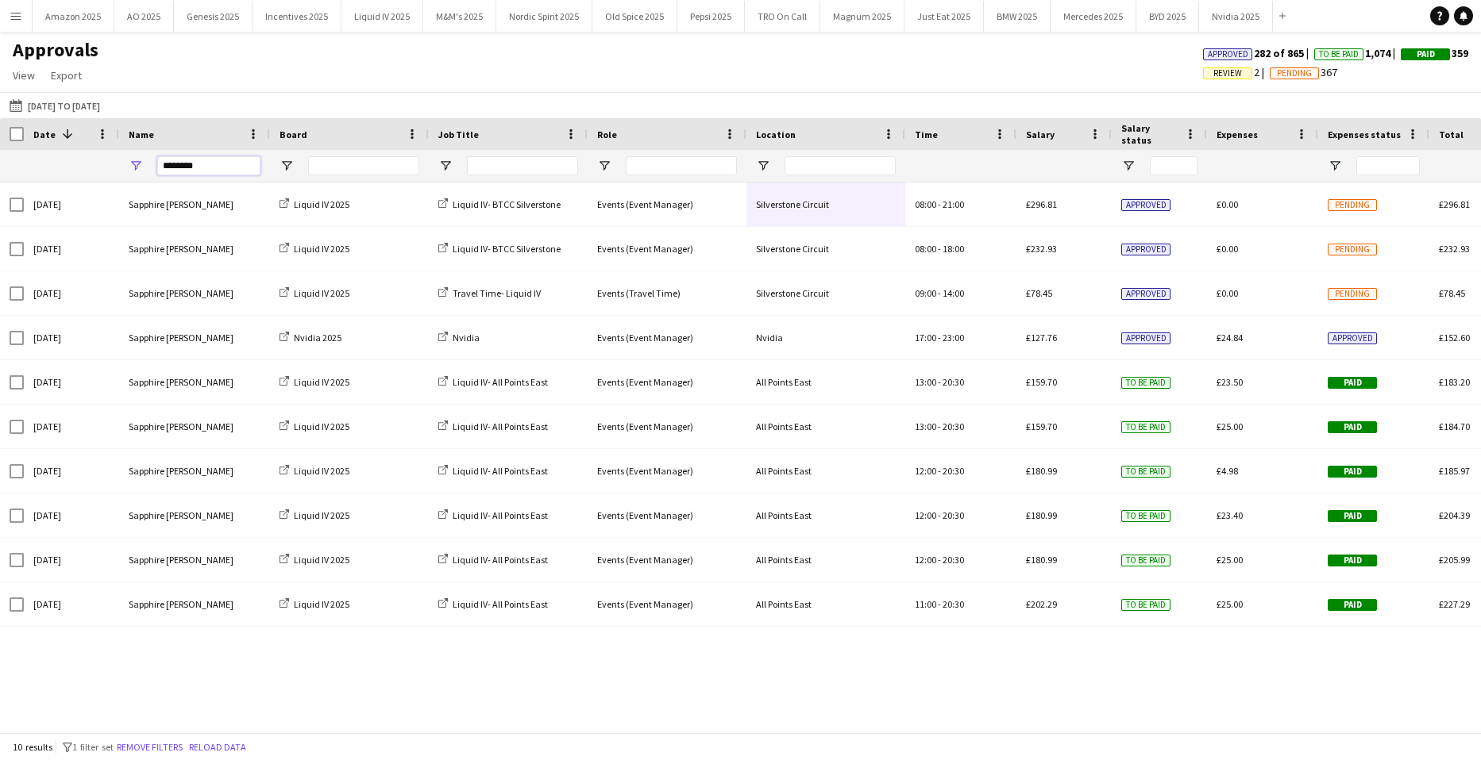
drag, startPoint x: 237, startPoint y: 164, endPoint x: -40, endPoint y: 187, distance: 278.8
click at [0, 187] on html "Menu Boards Boards Boards All jobs Status Workforce Workforce My Workforce Recr…" at bounding box center [740, 380] width 1481 height 760
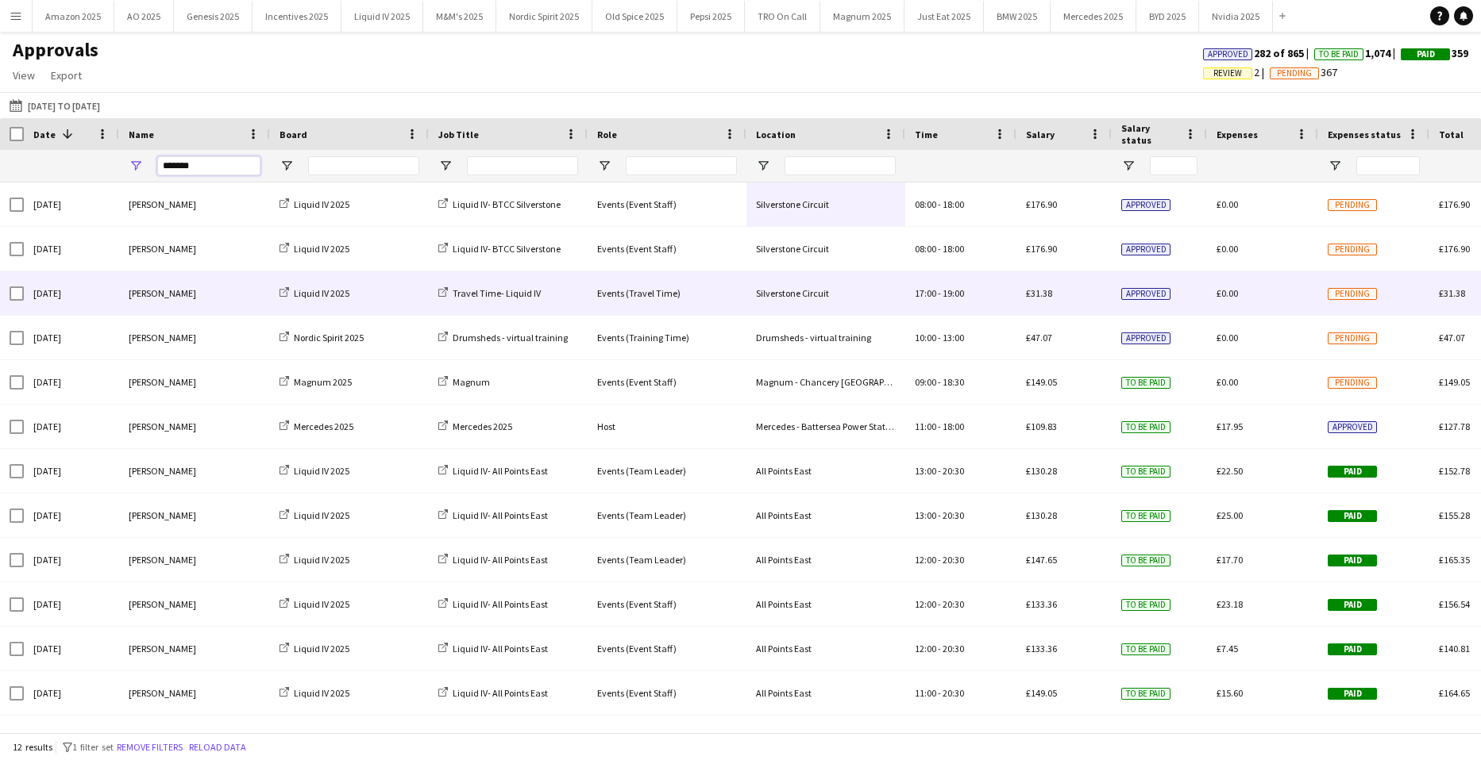
type input "*******"
click at [1350, 286] on div "Pending" at bounding box center [1373, 293] width 111 height 44
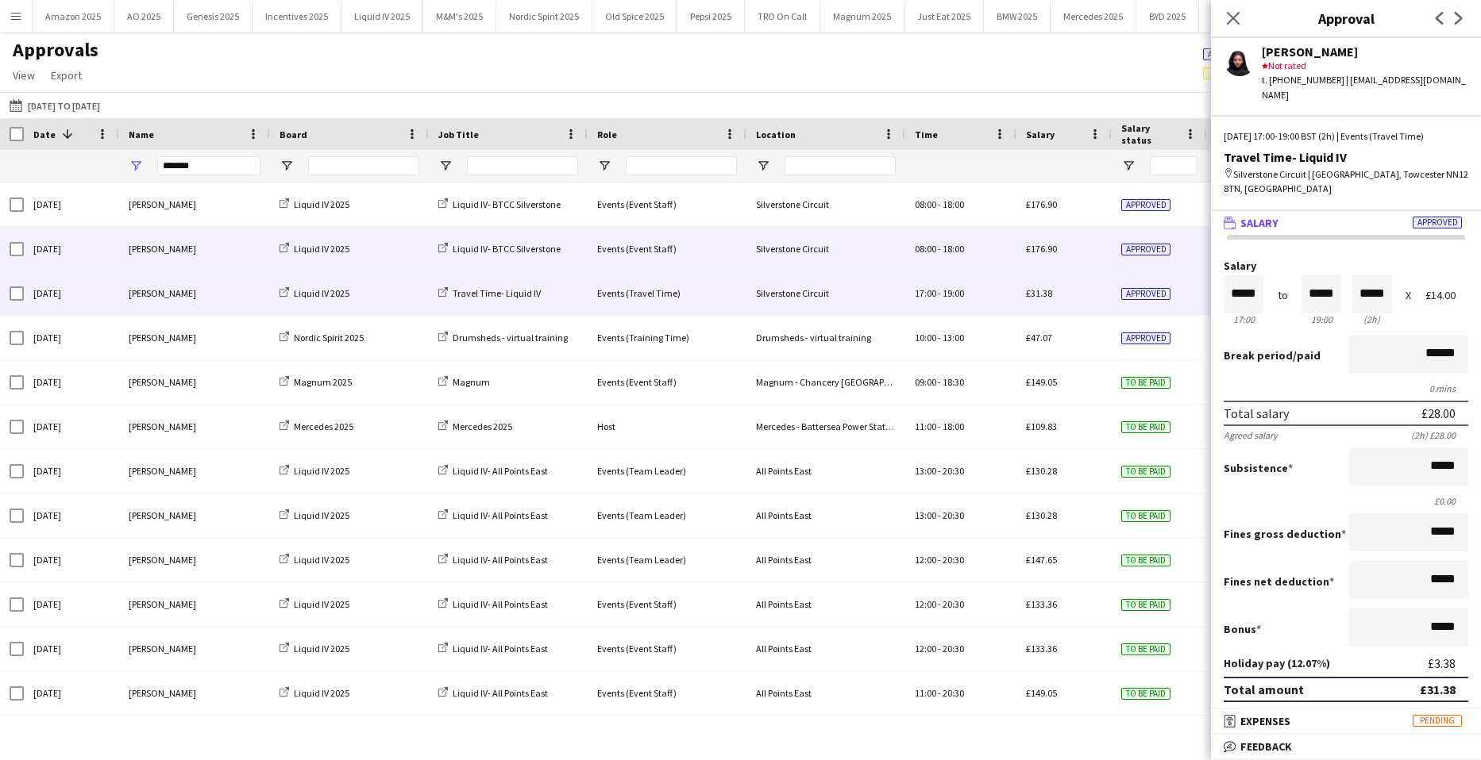
click at [1134, 249] on span "Approved" at bounding box center [1145, 250] width 49 height 12
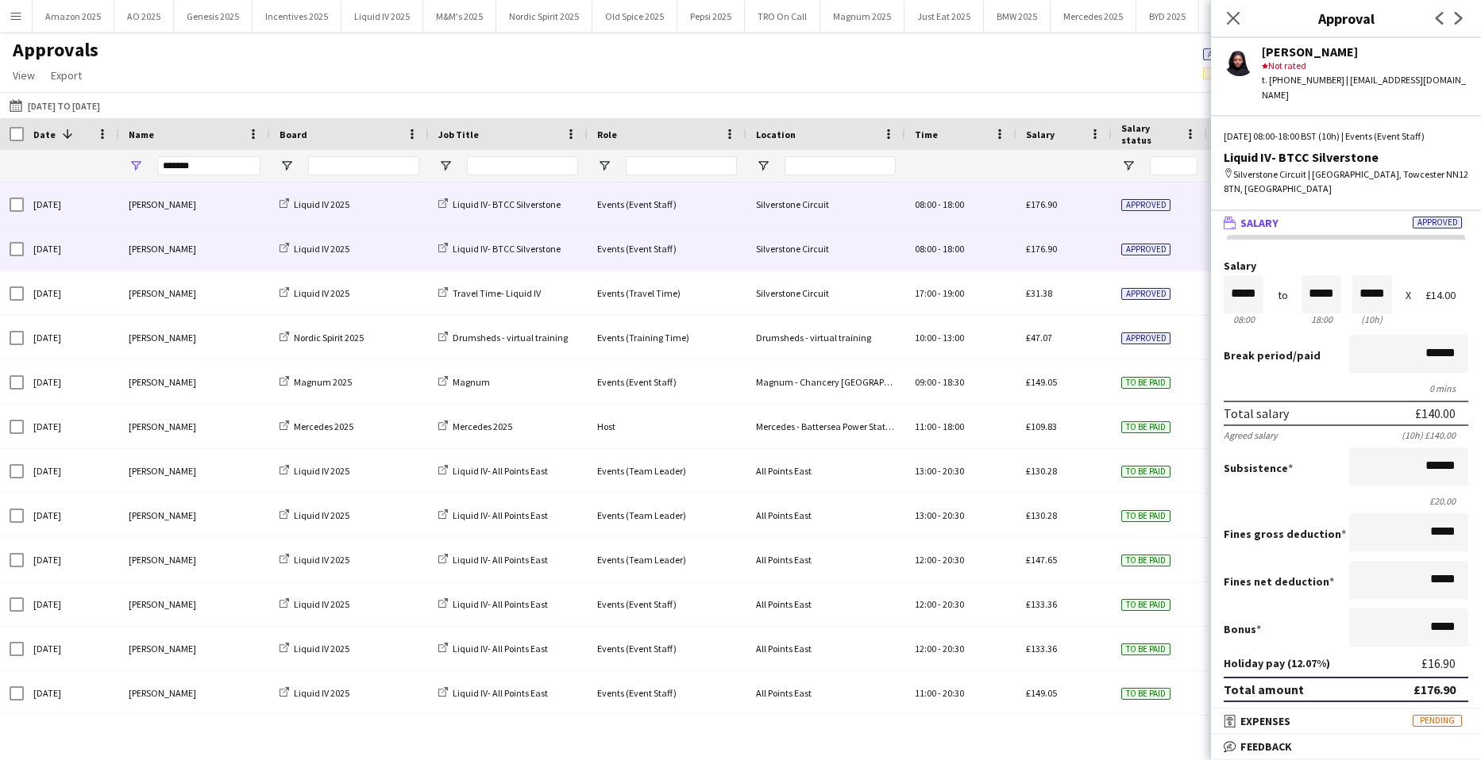
click at [1135, 197] on div "Approved" at bounding box center [1158, 205] width 95 height 44
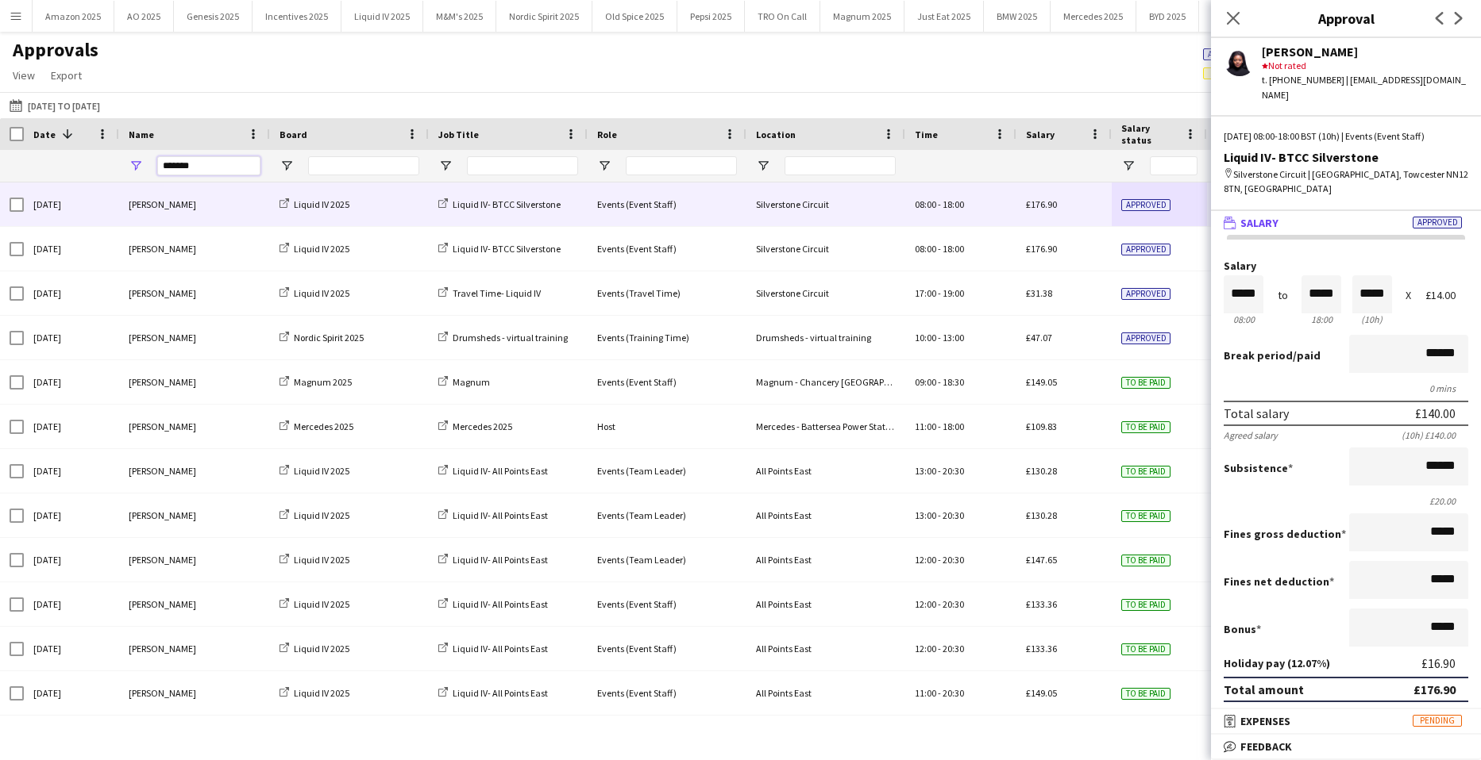
drag, startPoint x: 235, startPoint y: 164, endPoint x: -40, endPoint y: 184, distance: 276.2
click at [0, 184] on html "Menu Boards Boards Boards All jobs Status Workforce Workforce My Workforce Recr…" at bounding box center [740, 380] width 1481 height 760
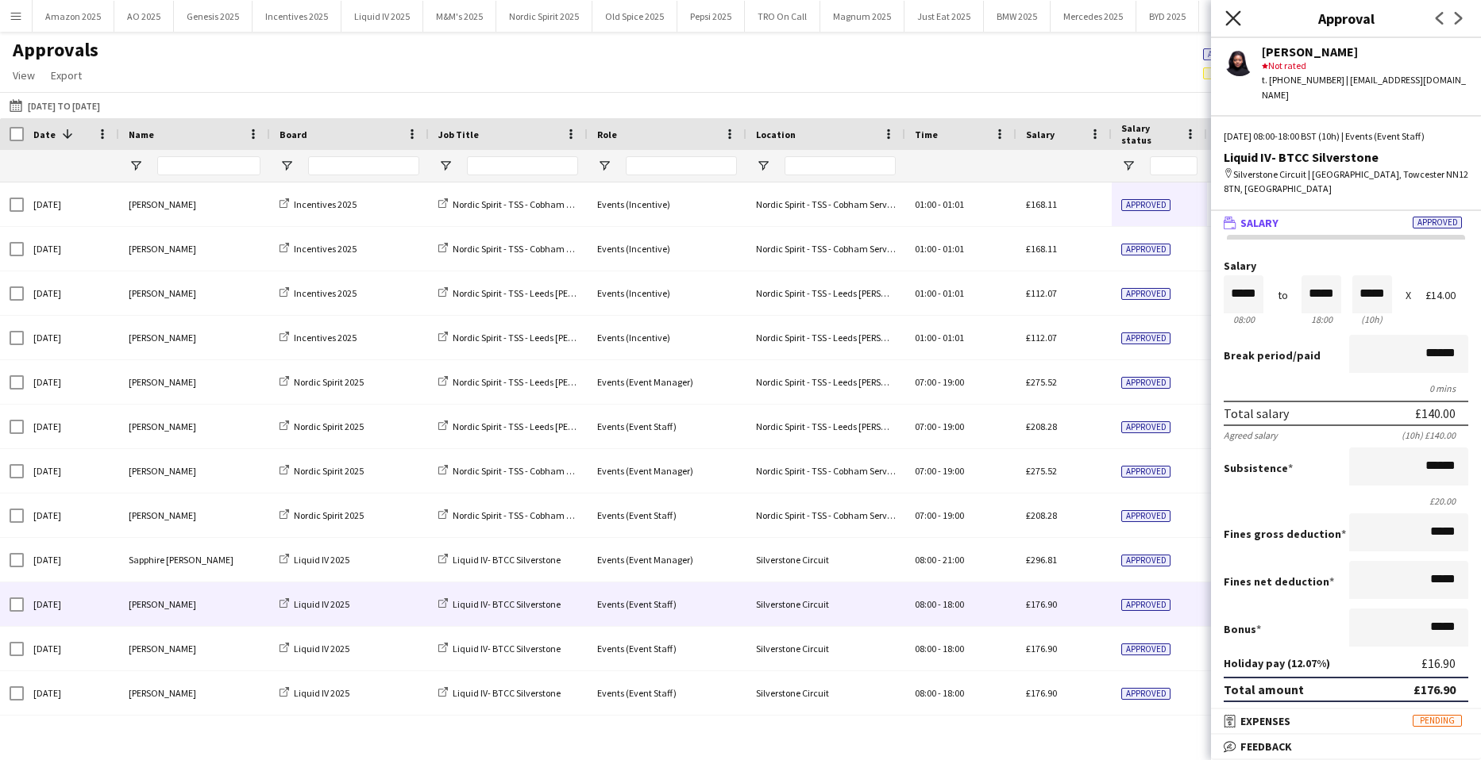
click at [1226, 19] on icon "Close pop-in" at bounding box center [1232, 17] width 15 height 15
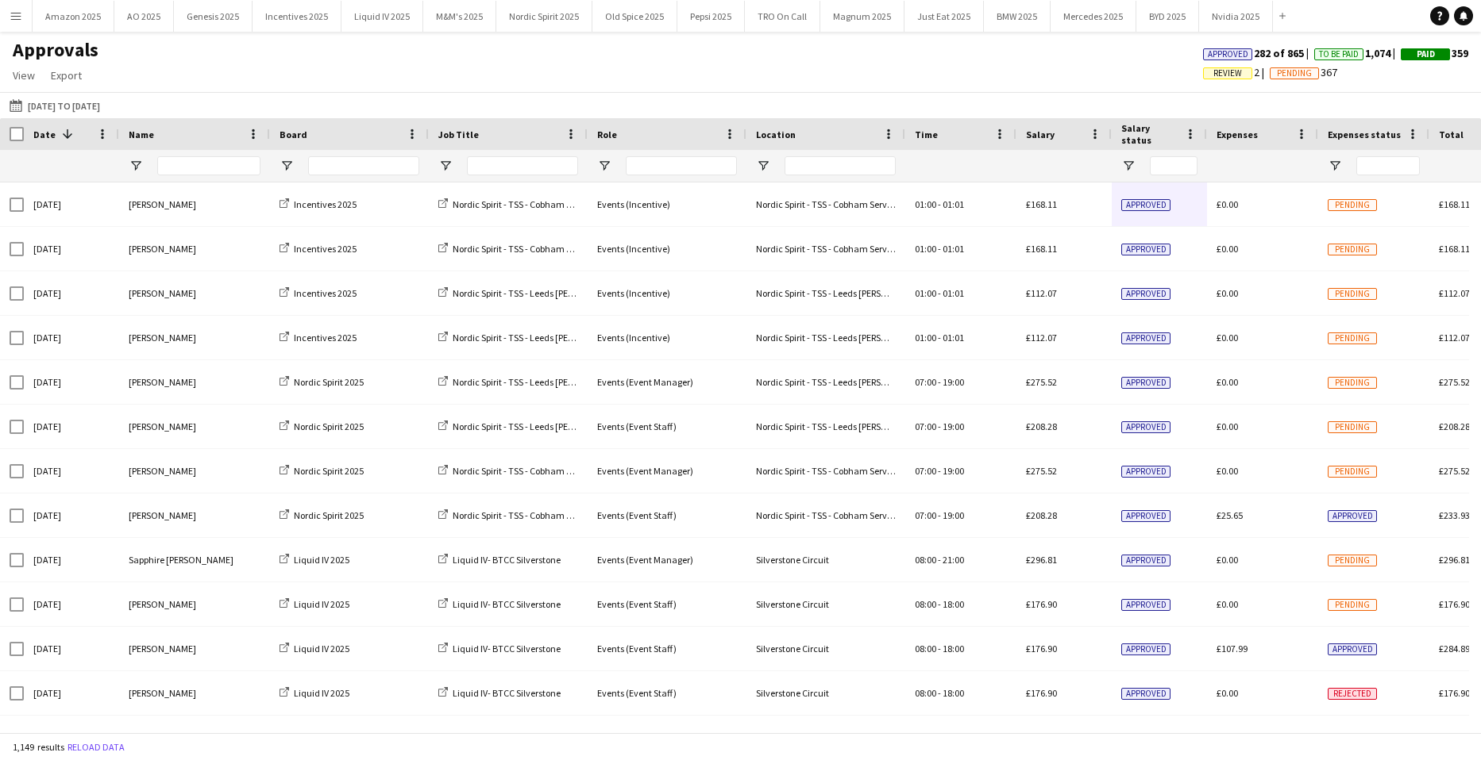
click at [13, 15] on app-icon "Menu" at bounding box center [16, 16] width 13 height 13
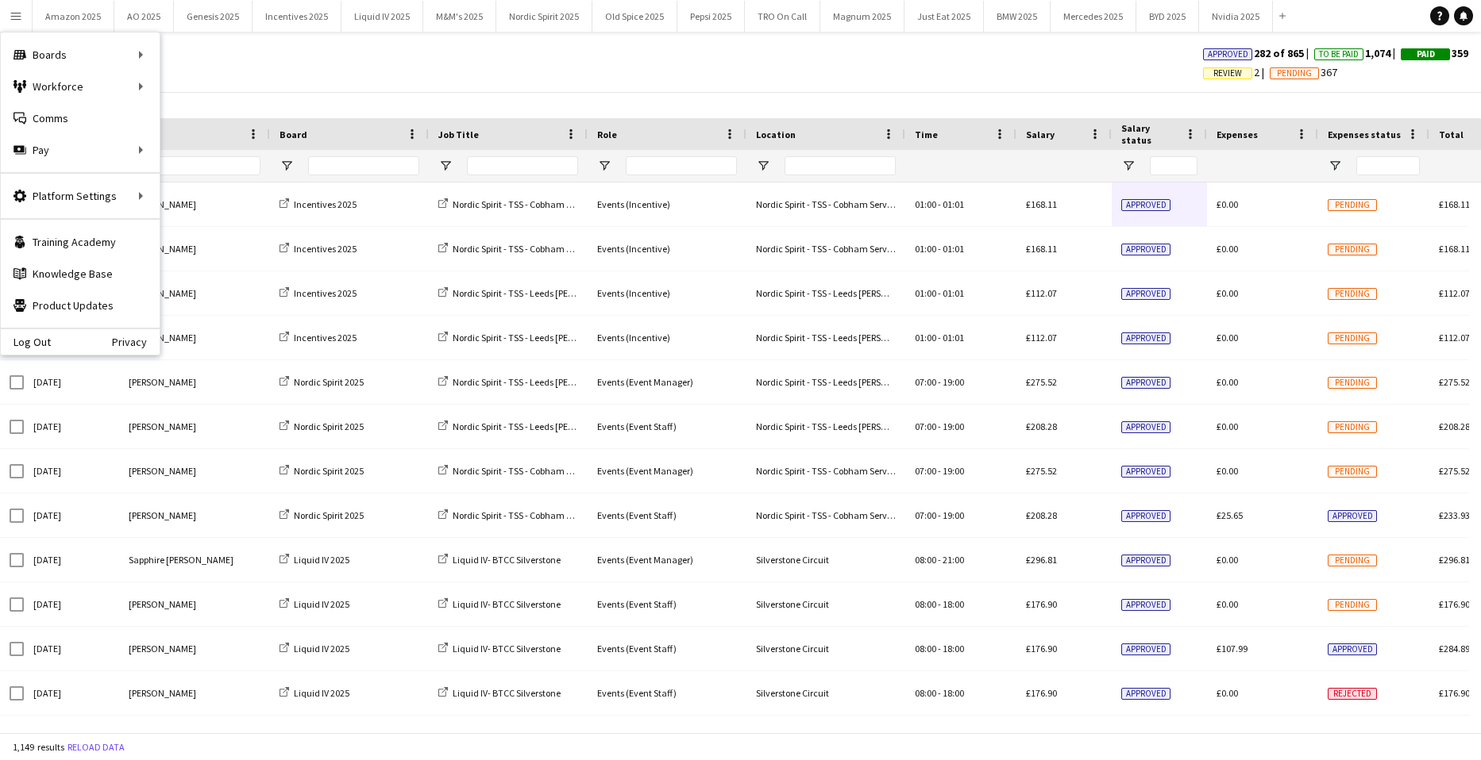
click at [520, 75] on div "Approvals View Customise view Customise filters Reset Filters Reset View Reset …" at bounding box center [740, 65] width 1481 height 54
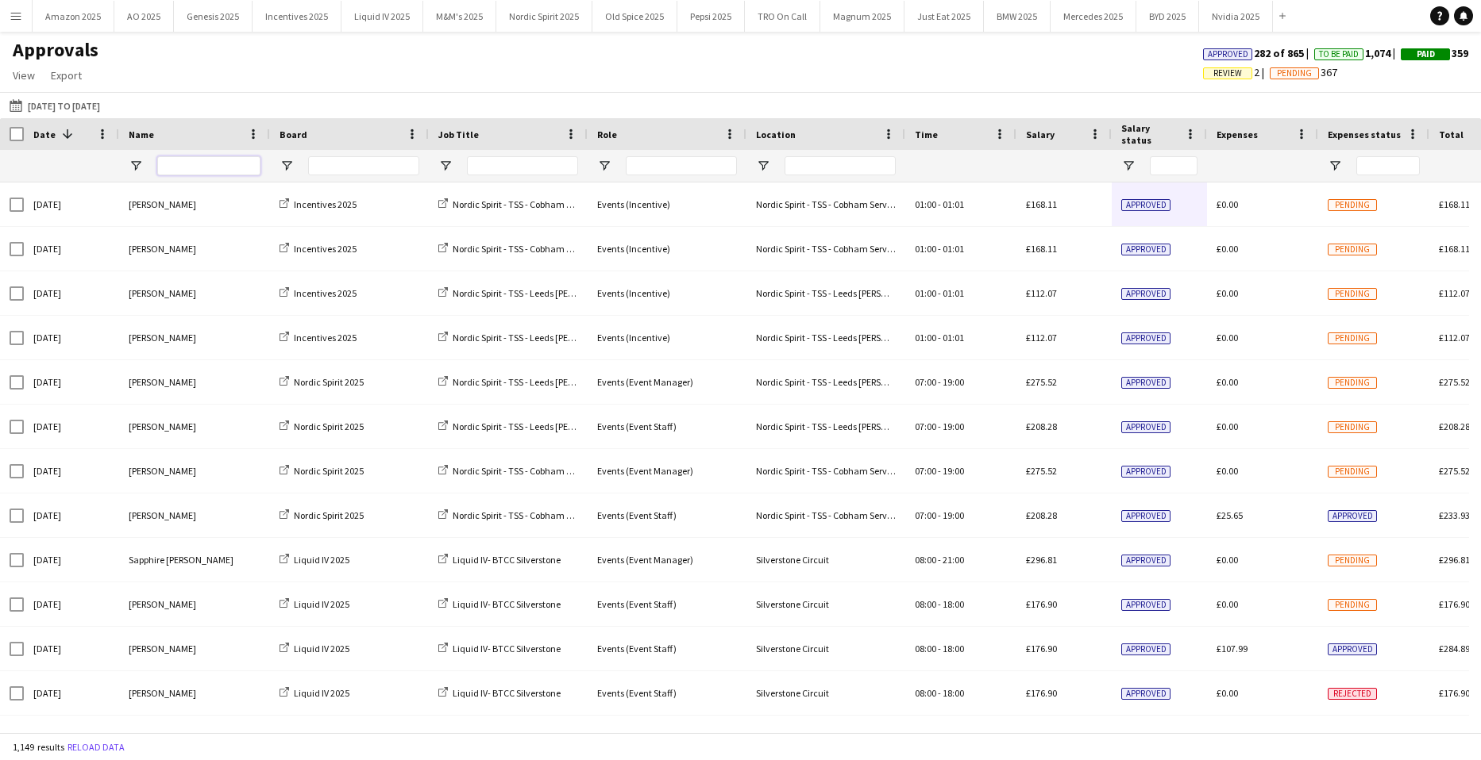
click at [191, 158] on input "Name Filter Input" at bounding box center [208, 165] width 103 height 19
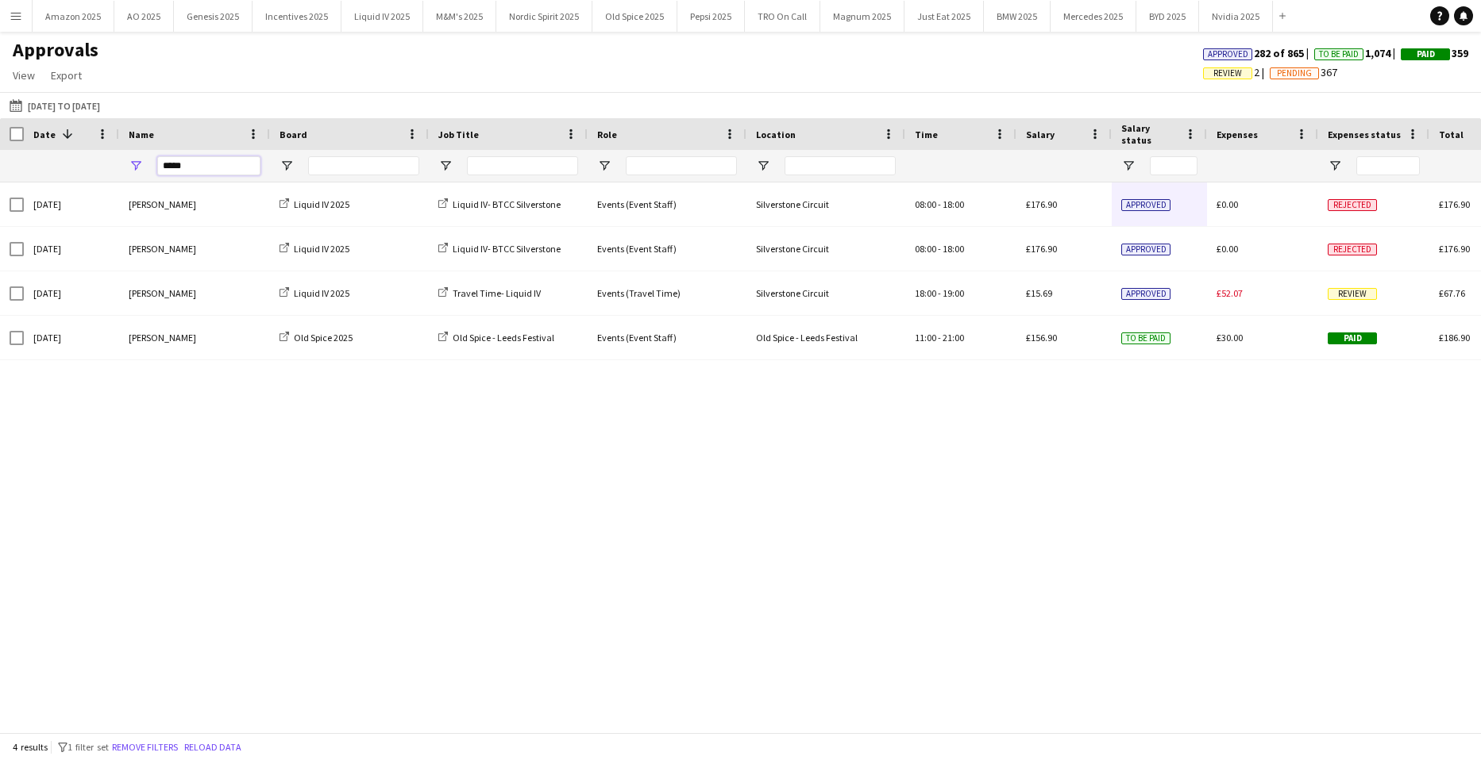
type input "*****"
click at [940, 619] on div "Sun, 21 Sep 2025 Ellie Farr Liquid IV 2025 Liquid IV- BTCC Silverstone Events (…" at bounding box center [740, 452] width 1481 height 538
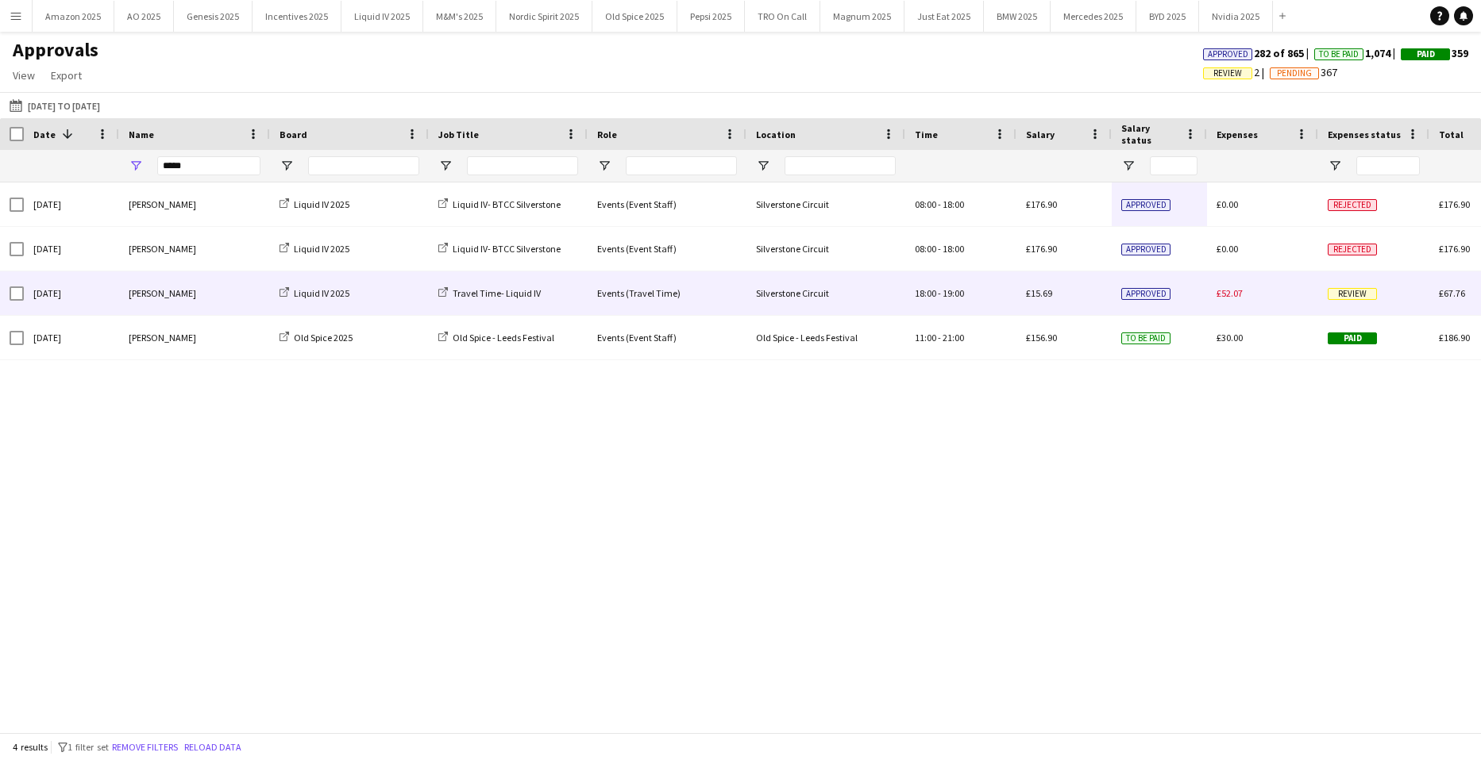
click at [1353, 291] on span "Review" at bounding box center [1351, 294] width 49 height 12
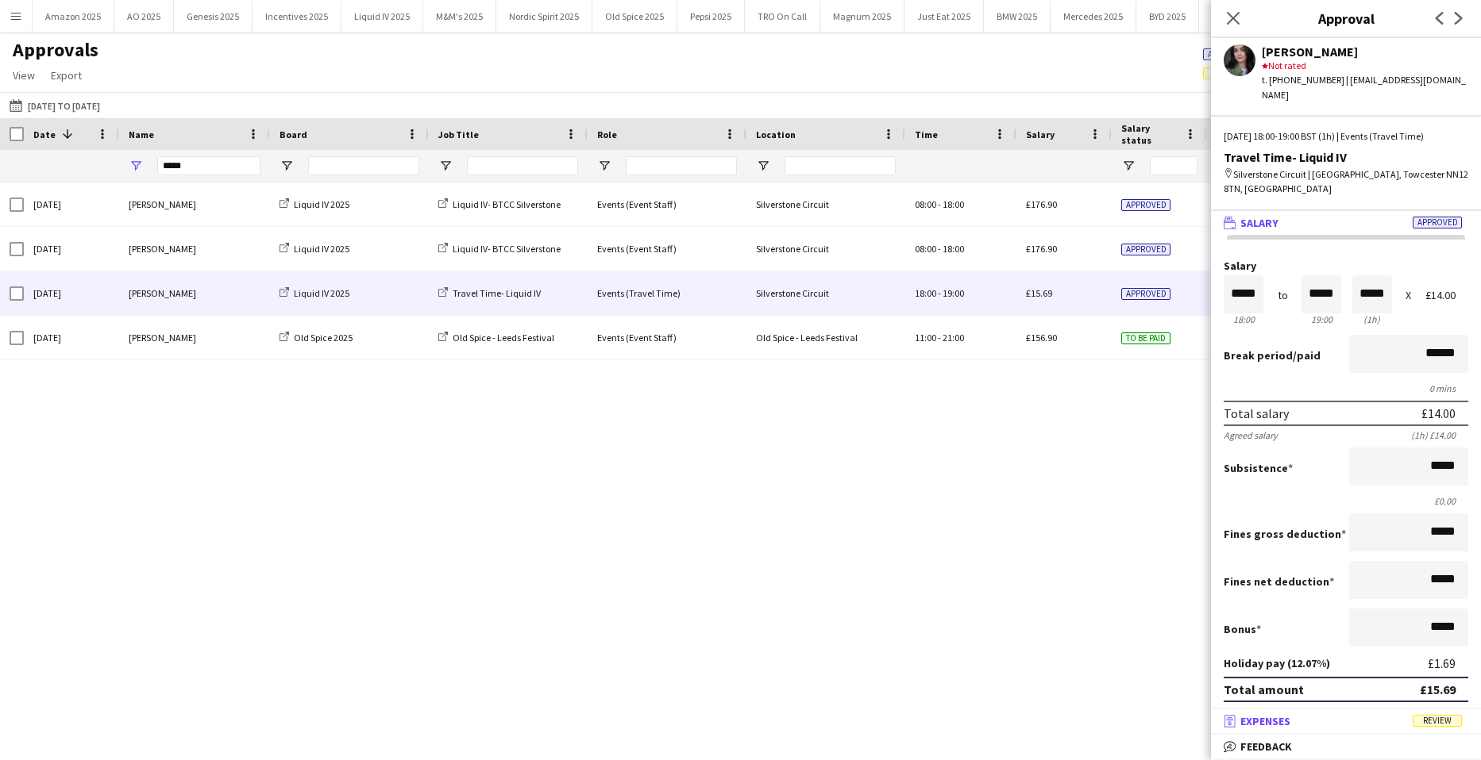
click at [1450, 722] on span "Review" at bounding box center [1436, 721] width 49 height 12
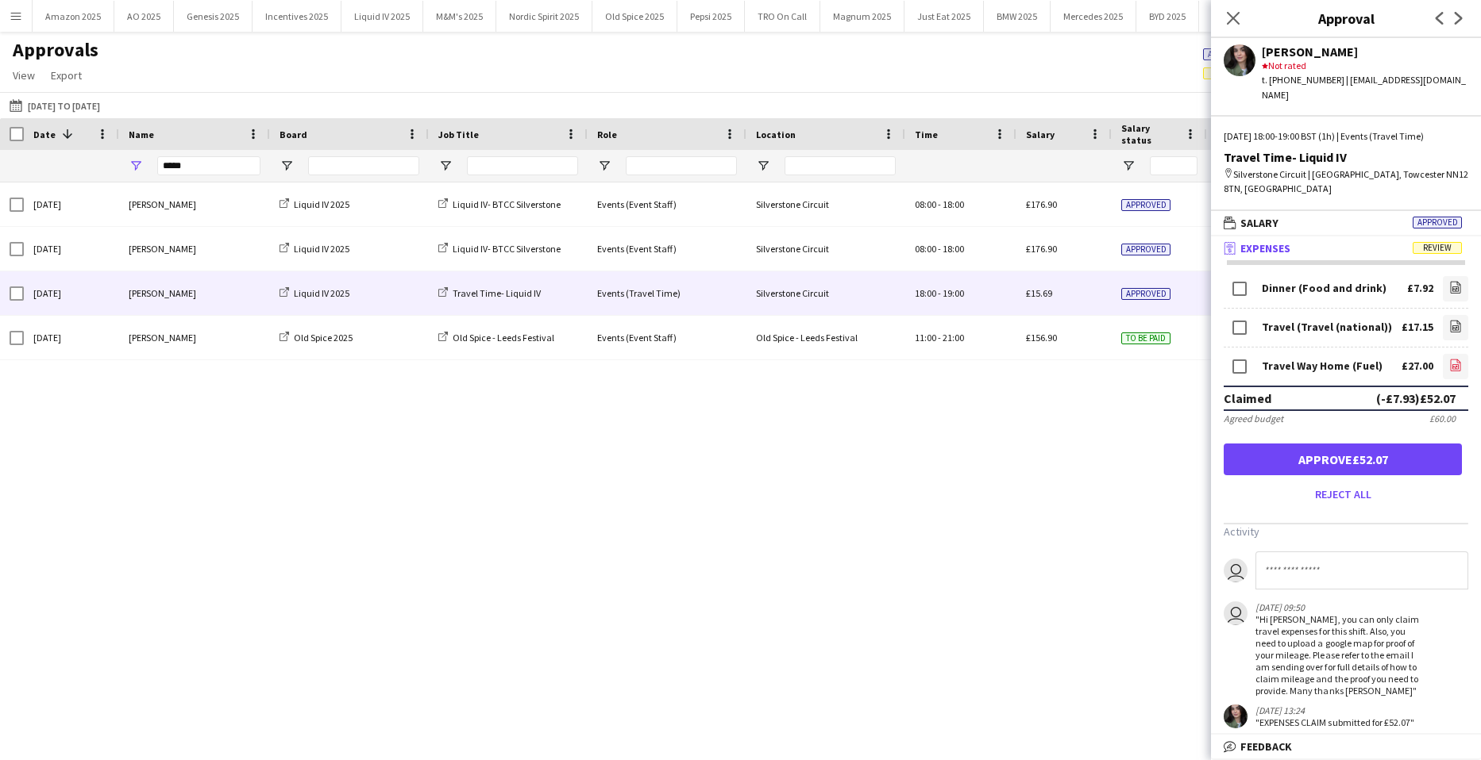
click at [1449, 359] on app-icon "file-image" at bounding box center [1455, 367] width 13 height 16
click at [1230, 25] on icon "Close pop-in" at bounding box center [1232, 17] width 15 height 15
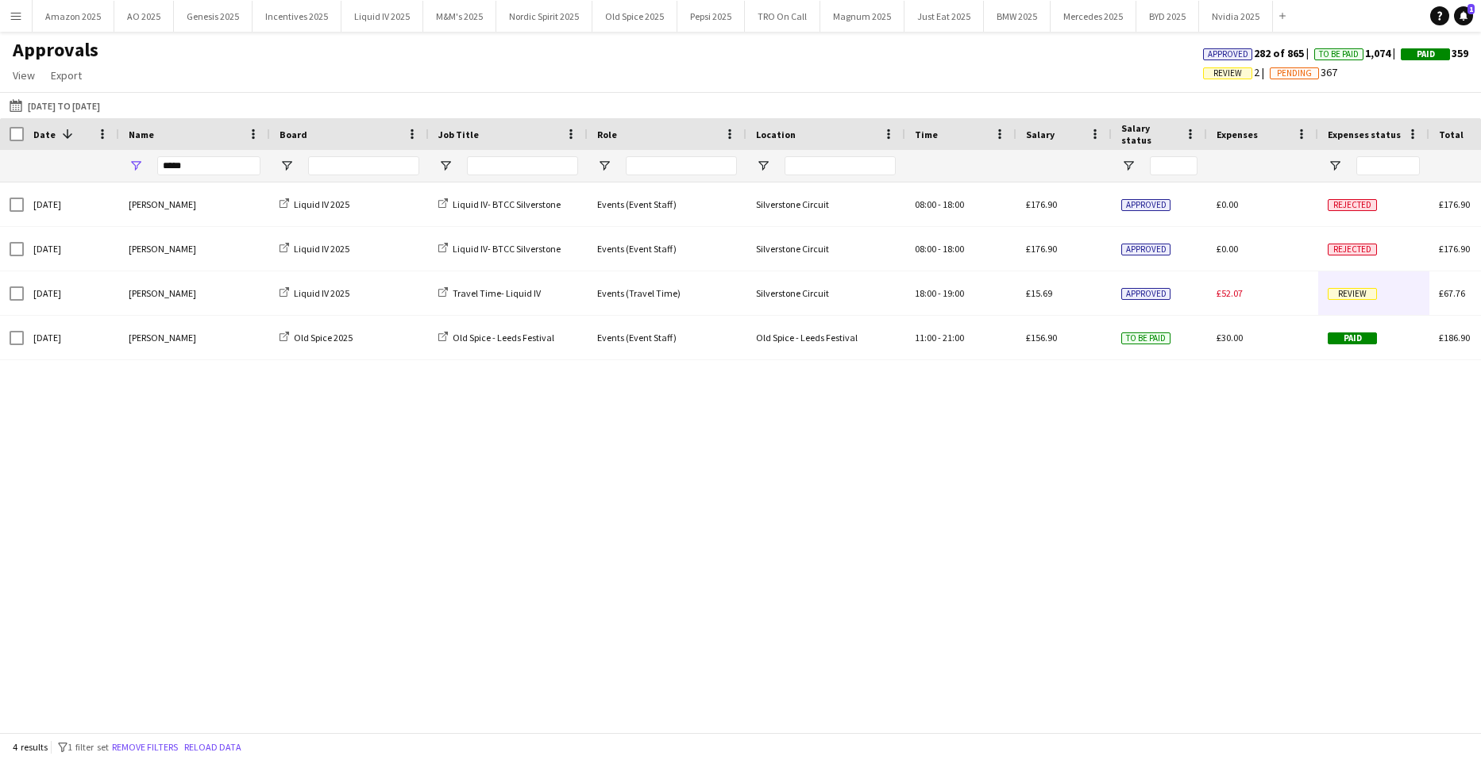
drag, startPoint x: 191, startPoint y: 177, endPoint x: 85, endPoint y: 167, distance: 106.9
click at [85, 167] on div "*****" at bounding box center [968, 166] width 1937 height 32
drag, startPoint x: 206, startPoint y: 159, endPoint x: -40, endPoint y: 172, distance: 246.5
click at [0, 172] on html "Menu Boards Boards Boards All jobs Status Workforce Workforce My Workforce Recr…" at bounding box center [740, 380] width 1481 height 760
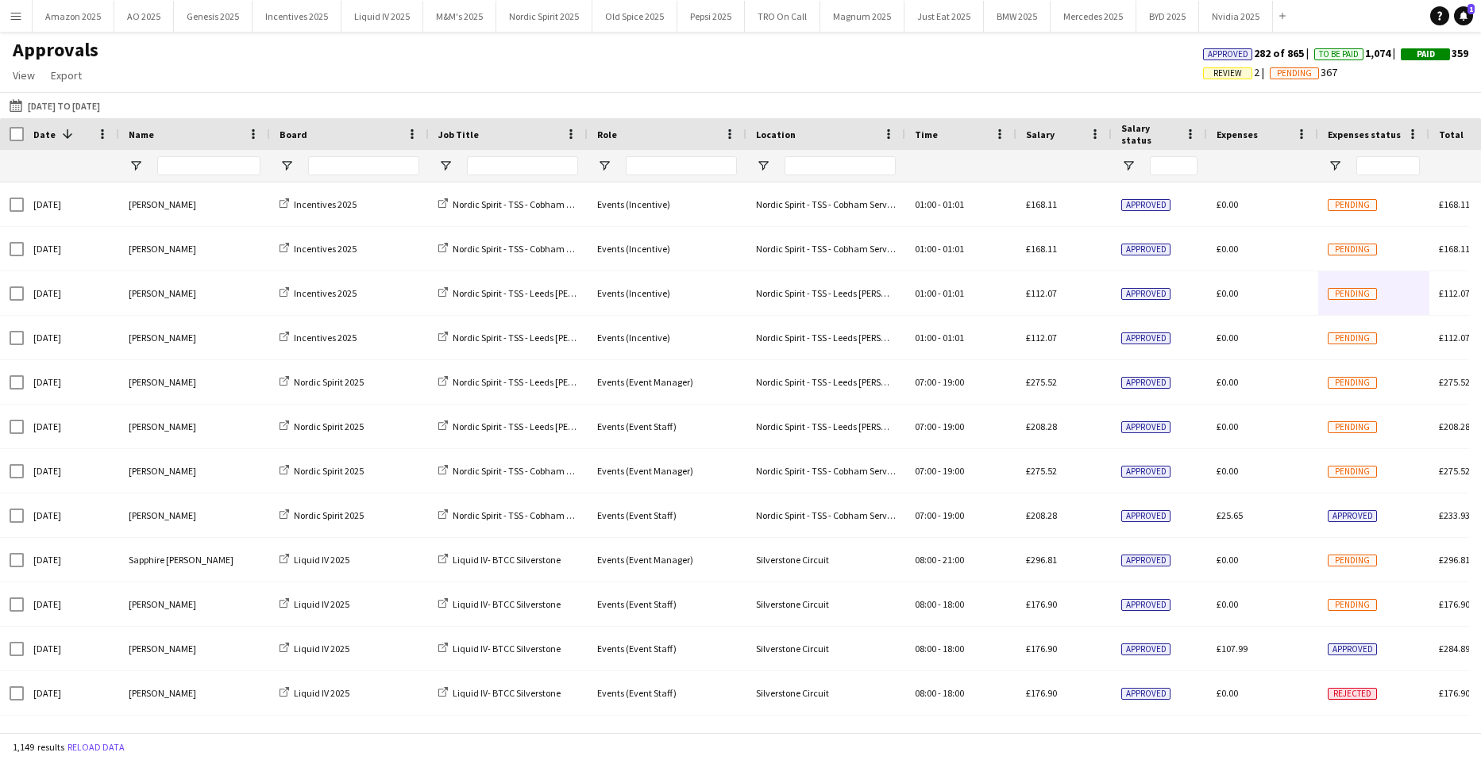
click at [15, 16] on app-icon "Menu" at bounding box center [16, 16] width 13 height 13
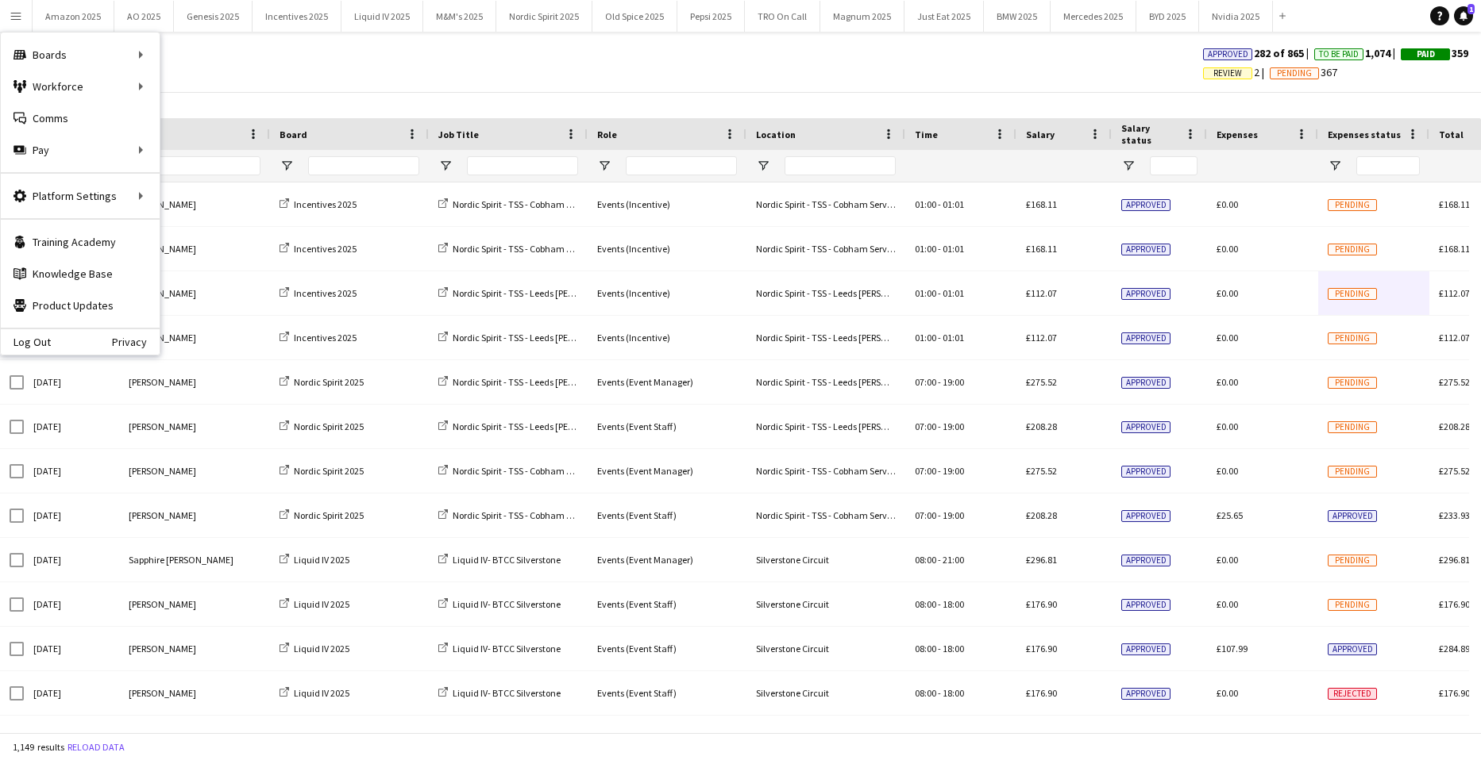
drag, startPoint x: 1464, startPoint y: 13, endPoint x: 1409, endPoint y: 22, distance: 55.5
click at [1464, 13] on icon at bounding box center [1463, 15] width 8 height 8
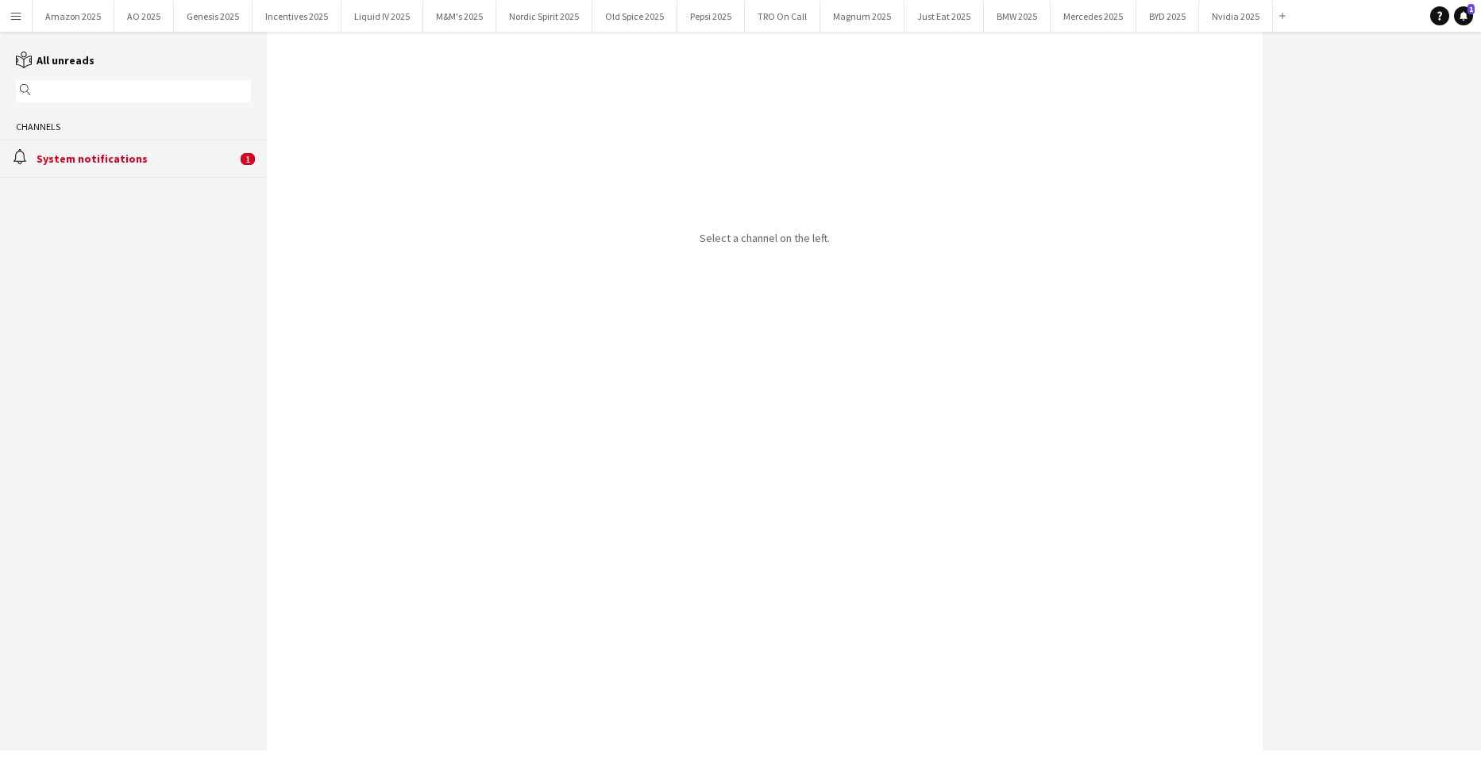
click at [93, 161] on div "System notifications" at bounding box center [137, 159] width 200 height 14
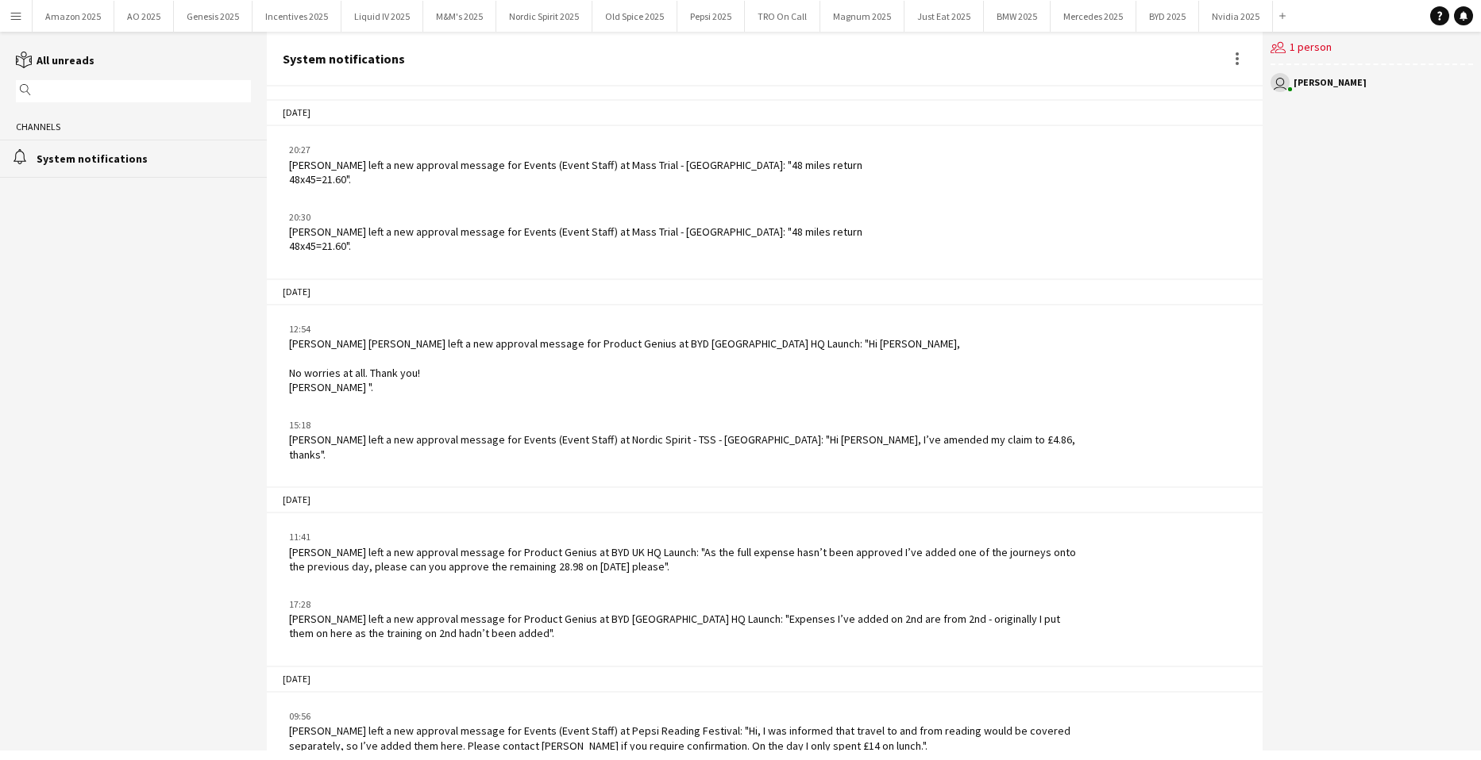
scroll to position [1839, 0]
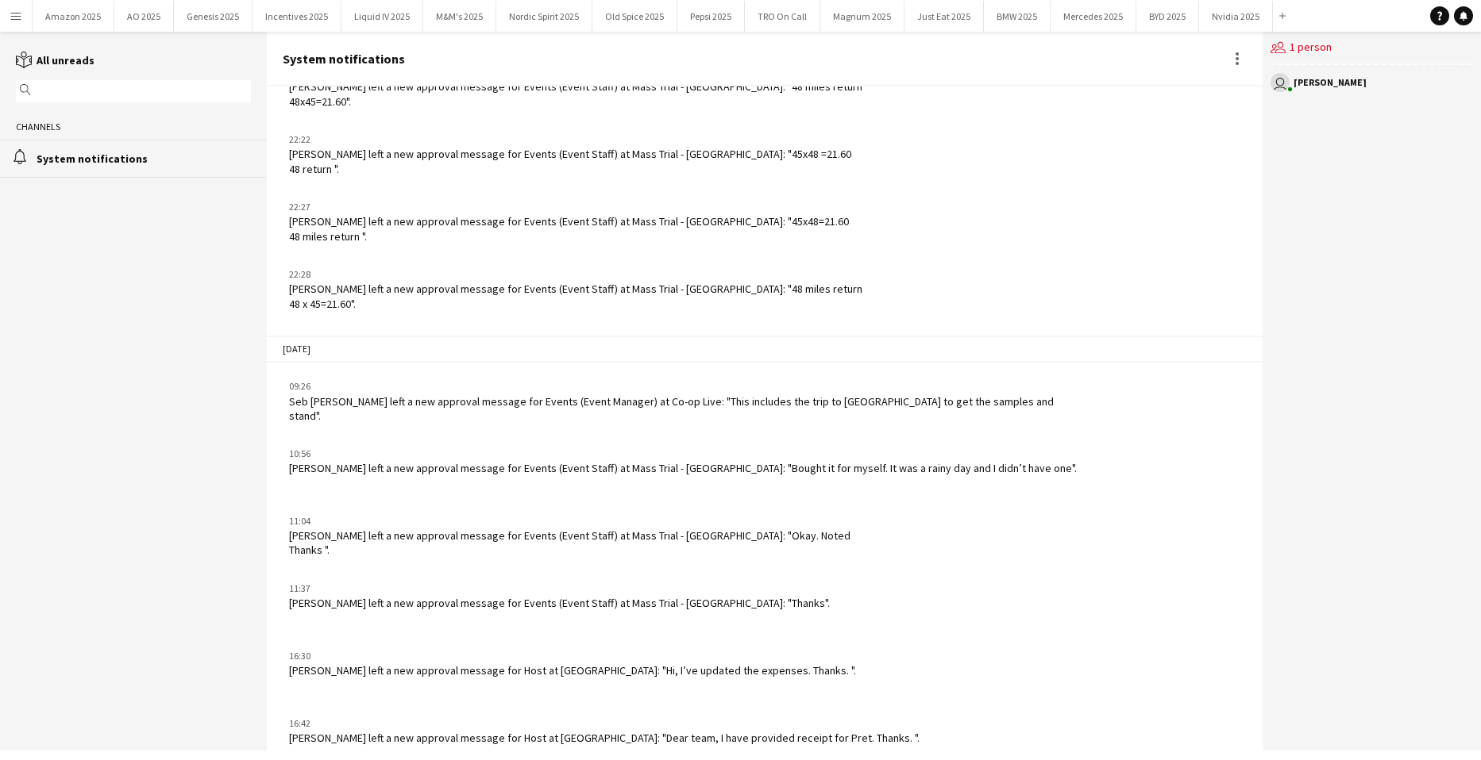
click at [14, 11] on app-icon "Menu" at bounding box center [16, 16] width 13 height 13
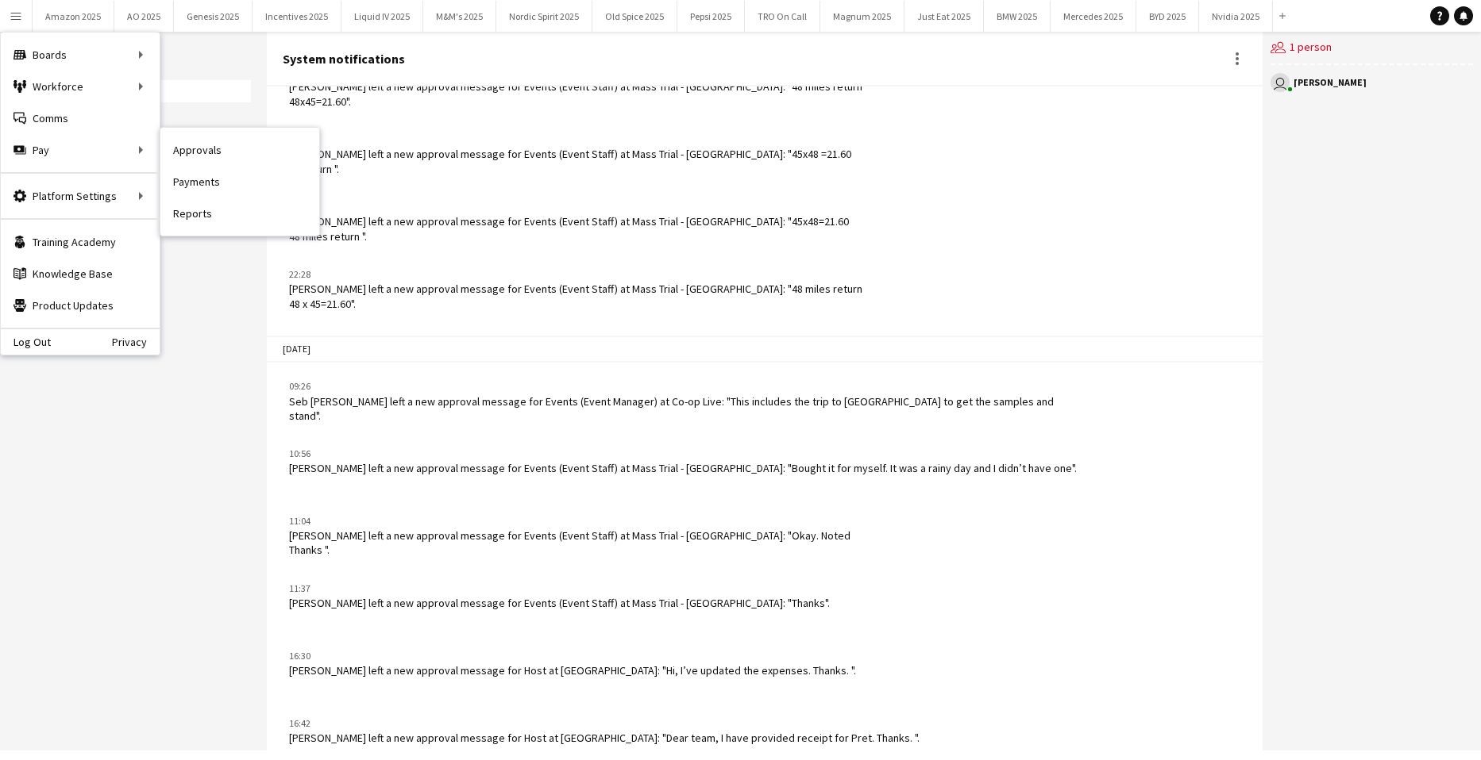
drag, startPoint x: 202, startPoint y: 152, endPoint x: 223, endPoint y: 244, distance: 93.6
click at [202, 152] on link "Approvals" at bounding box center [239, 150] width 159 height 32
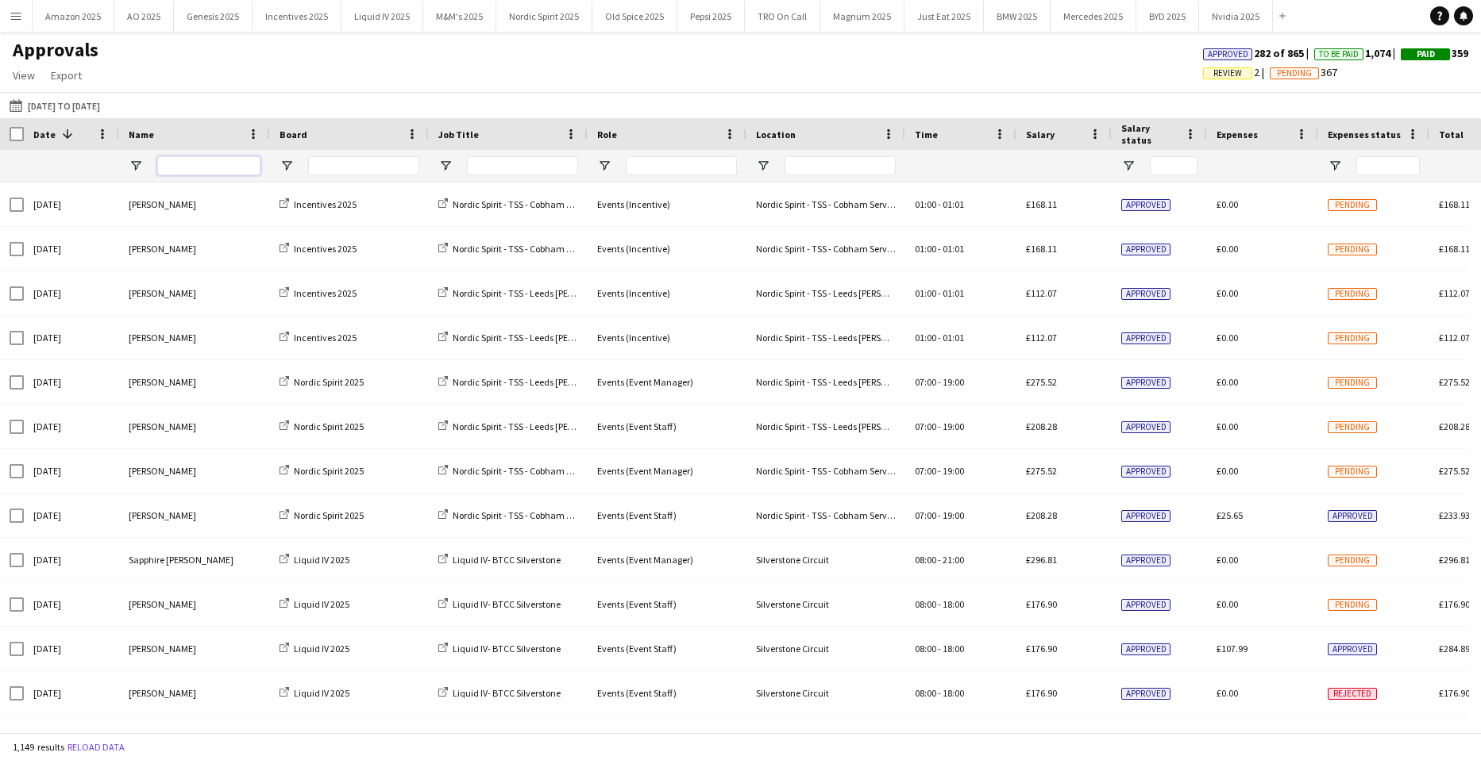
click at [232, 171] on input "Name Filter Input" at bounding box center [208, 165] width 103 height 19
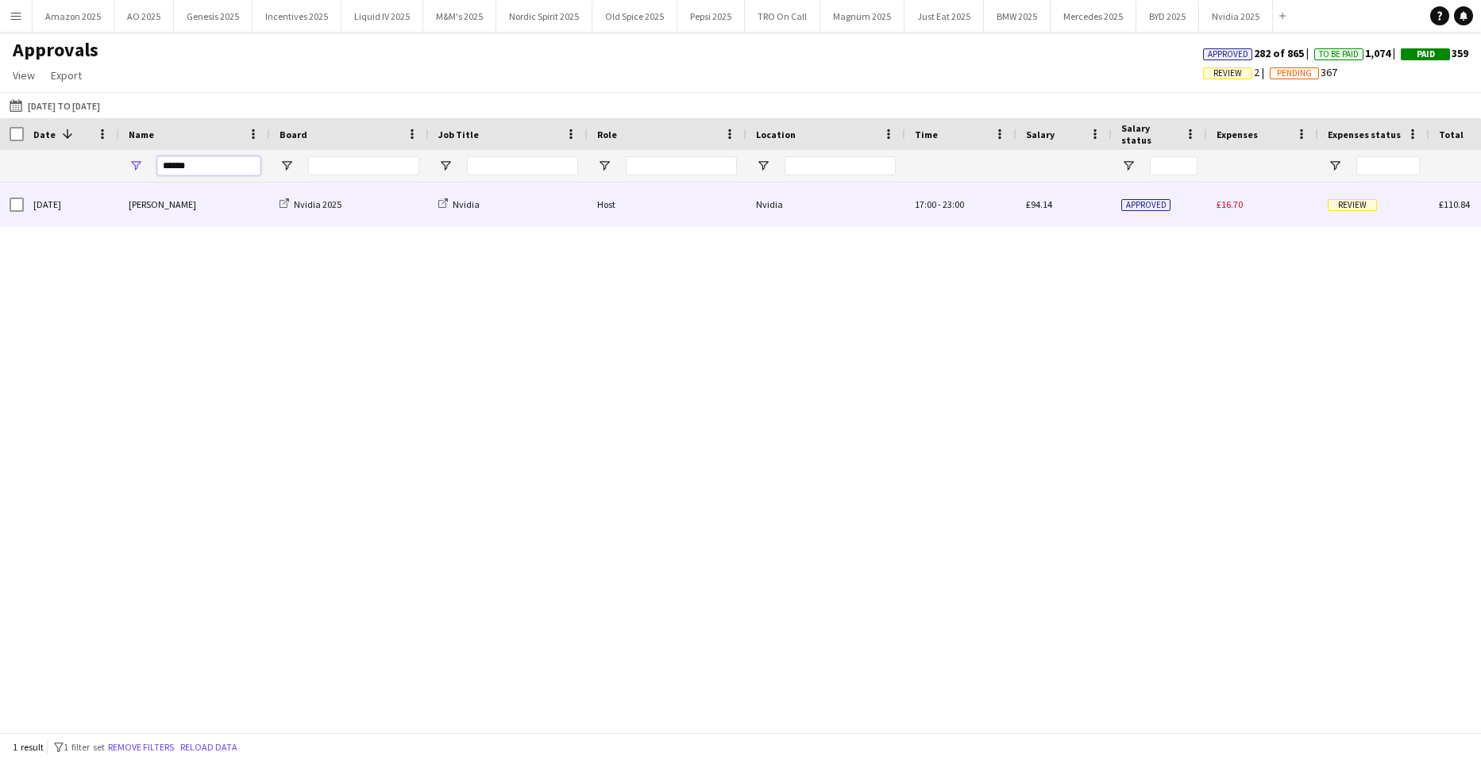
type input "******"
click at [178, 206] on div "Ghulam Murtaza" at bounding box center [194, 205] width 151 height 44
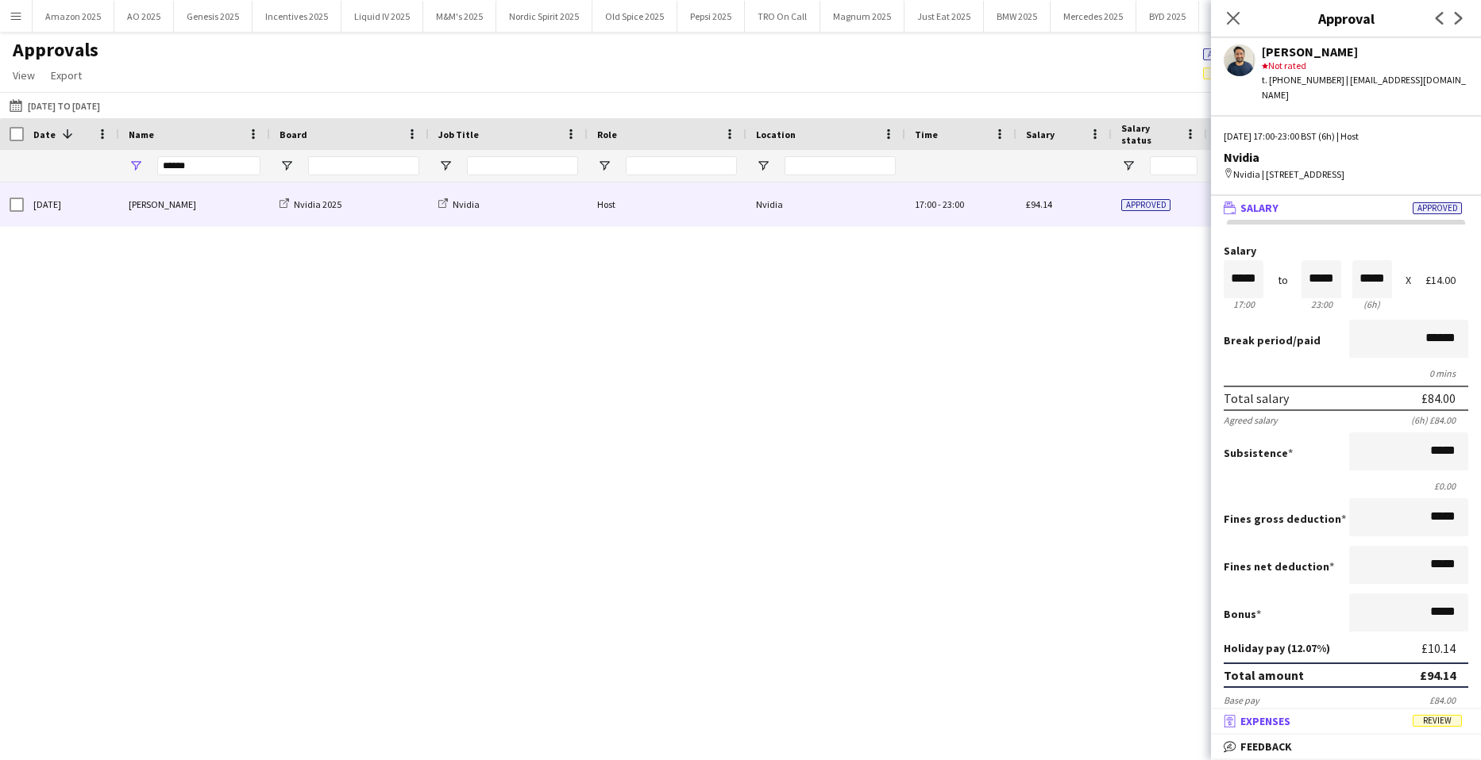
click at [1438, 733] on mat-expansion-panel-header "receipt Expenses Review" at bounding box center [1346, 722] width 270 height 24
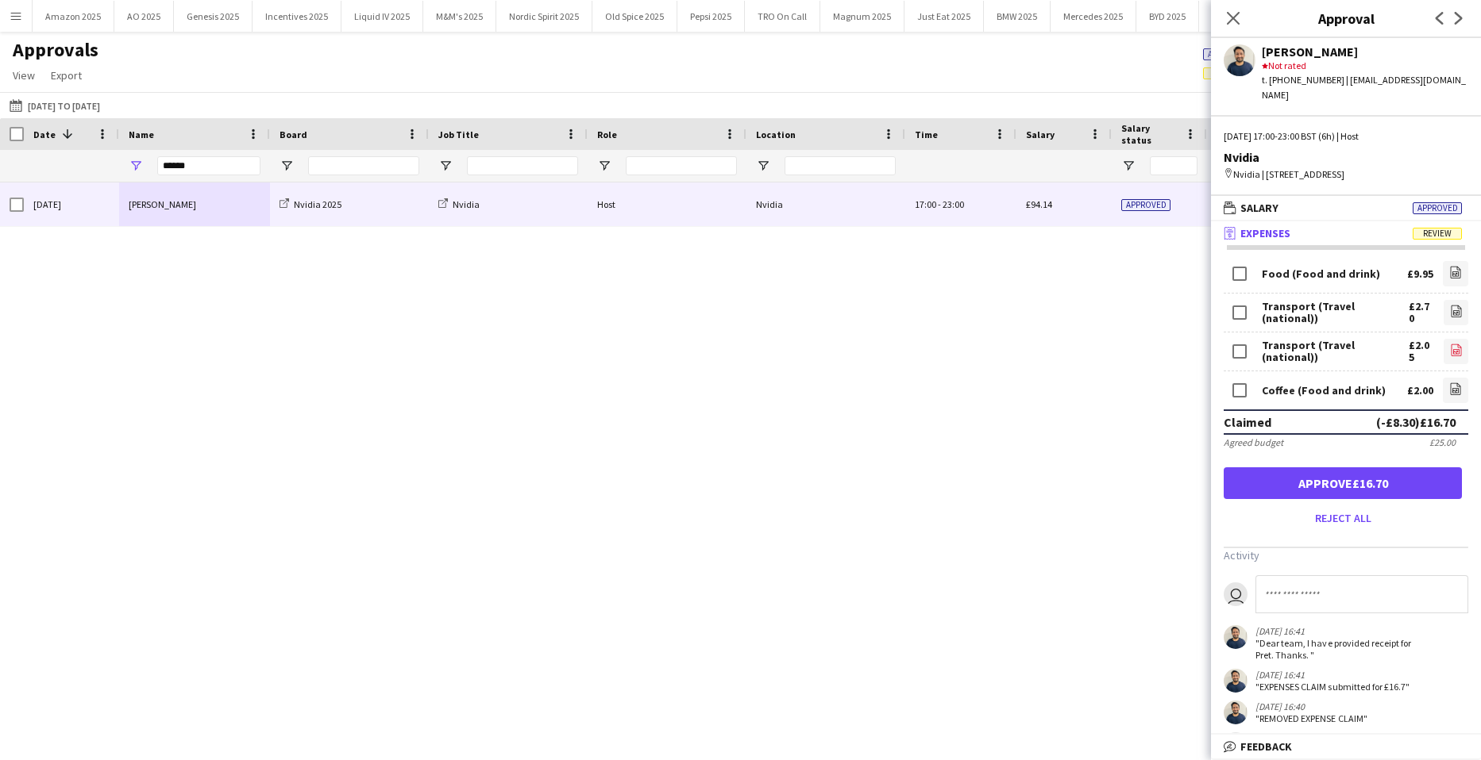
click at [1453, 351] on icon at bounding box center [1456, 352] width 6 height 5
click at [1449, 390] on icon "file-image" at bounding box center [1455, 389] width 13 height 13
click at [1290, 592] on input at bounding box center [1361, 595] width 213 height 38
type input "**********"
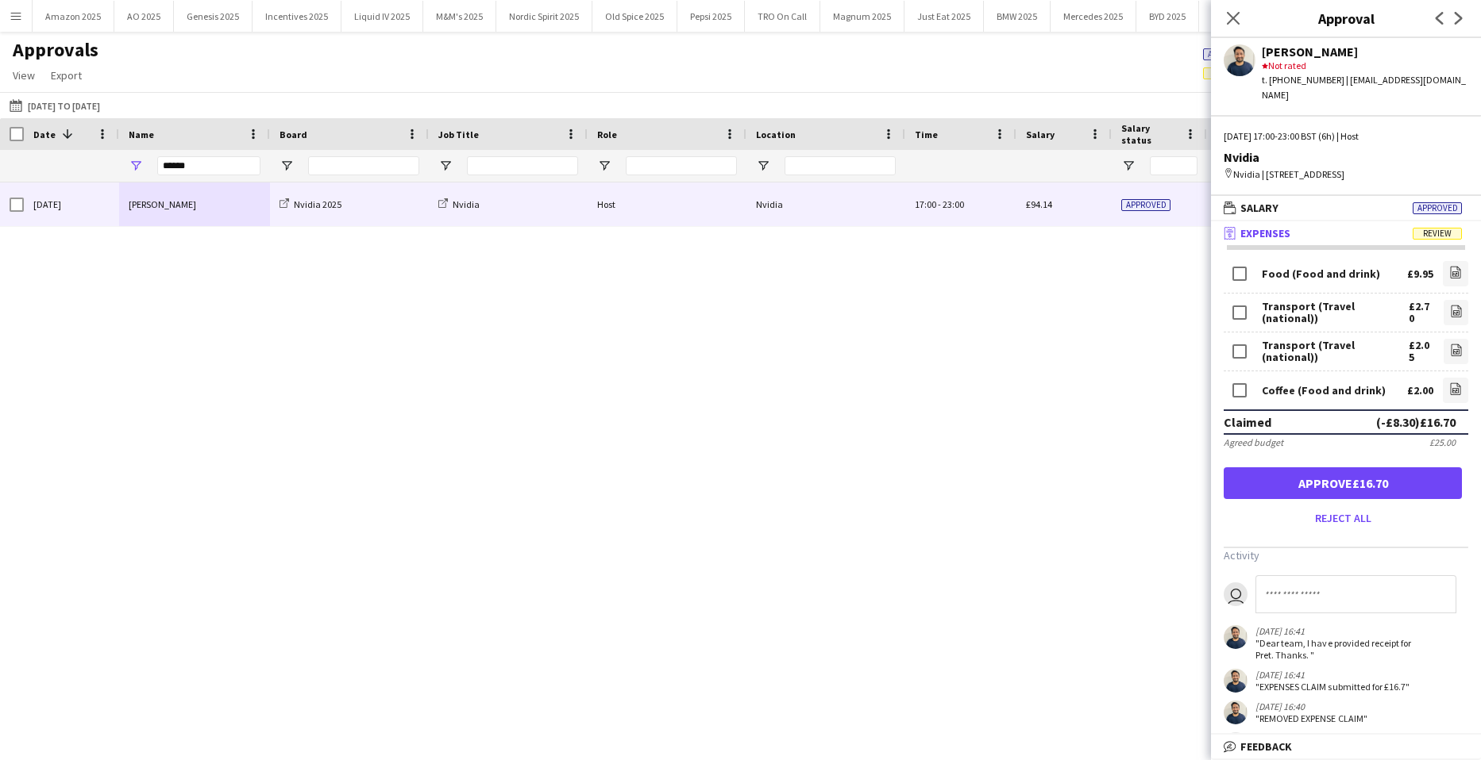
scroll to position [0, 0]
drag, startPoint x: 202, startPoint y: 164, endPoint x: -40, endPoint y: 183, distance: 243.7
click at [0, 183] on html "Menu Boards Boards Boards All jobs Status Workforce Workforce My Workforce Recr…" at bounding box center [740, 380] width 1481 height 760
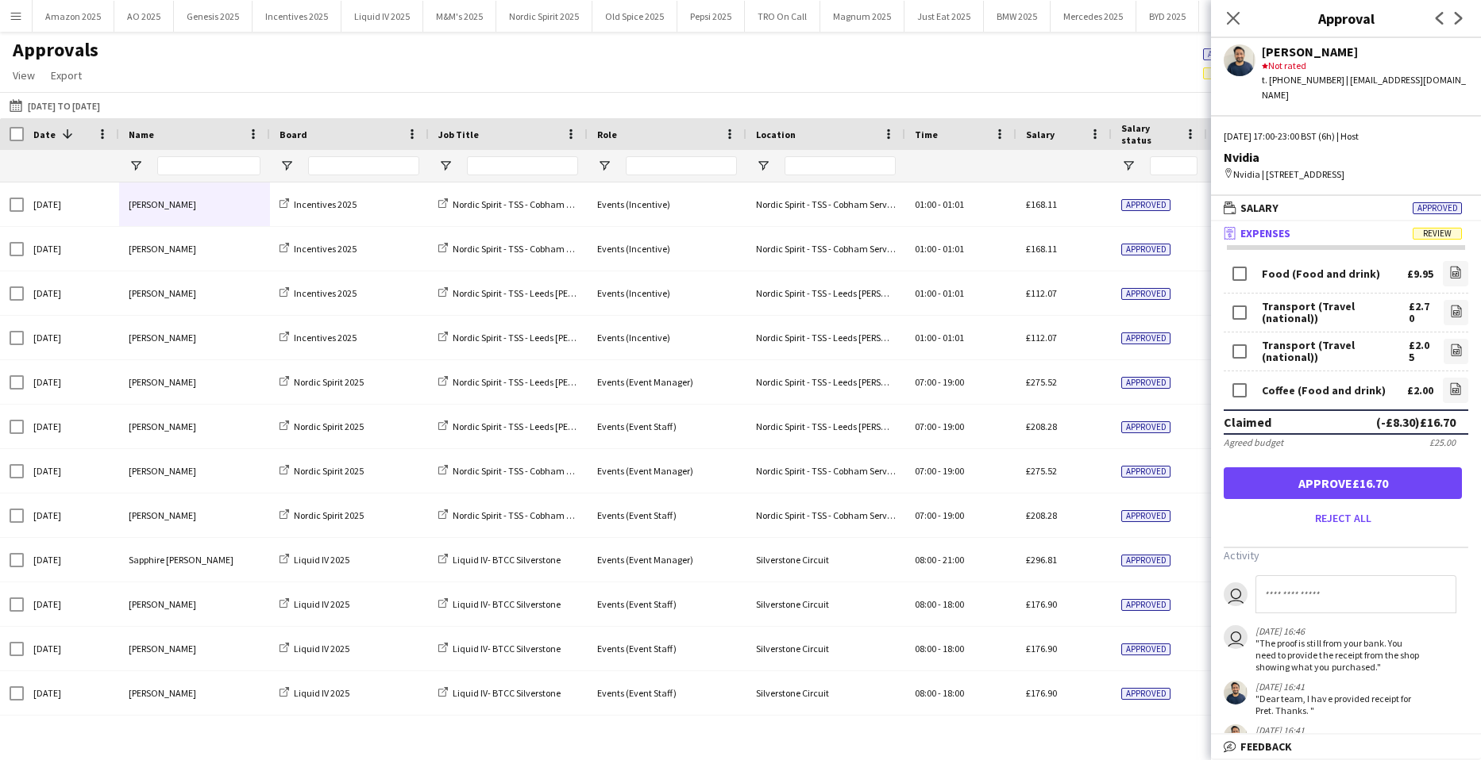
click at [17, 11] on app-icon "Menu" at bounding box center [16, 16] width 13 height 13
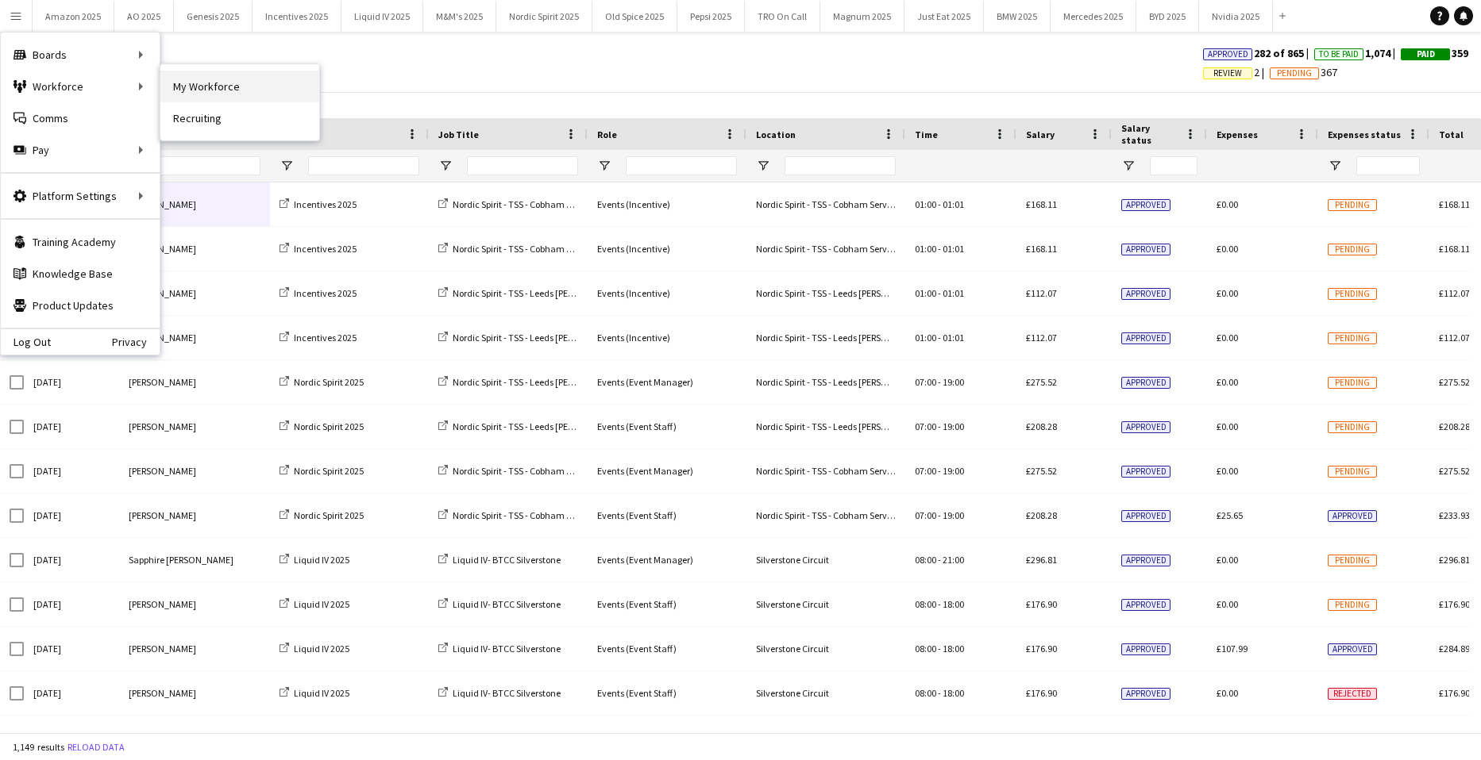
click at [219, 90] on link "My Workforce" at bounding box center [239, 87] width 159 height 32
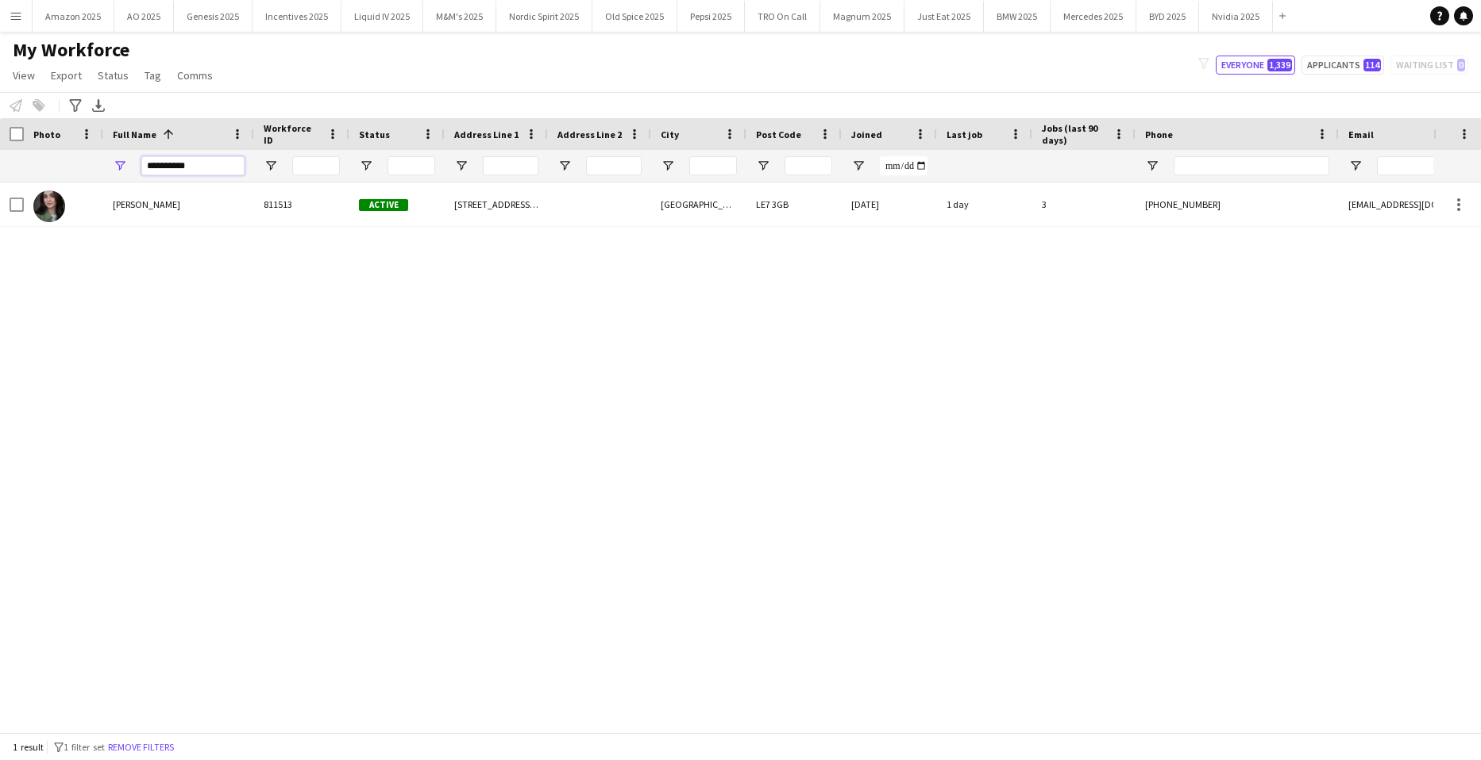
drag, startPoint x: 191, startPoint y: 162, endPoint x: -40, endPoint y: 167, distance: 231.1
click at [0, 167] on html "Menu Boards Boards Boards All jobs Status Workforce Workforce My Workforce Recr…" at bounding box center [740, 380] width 1481 height 760
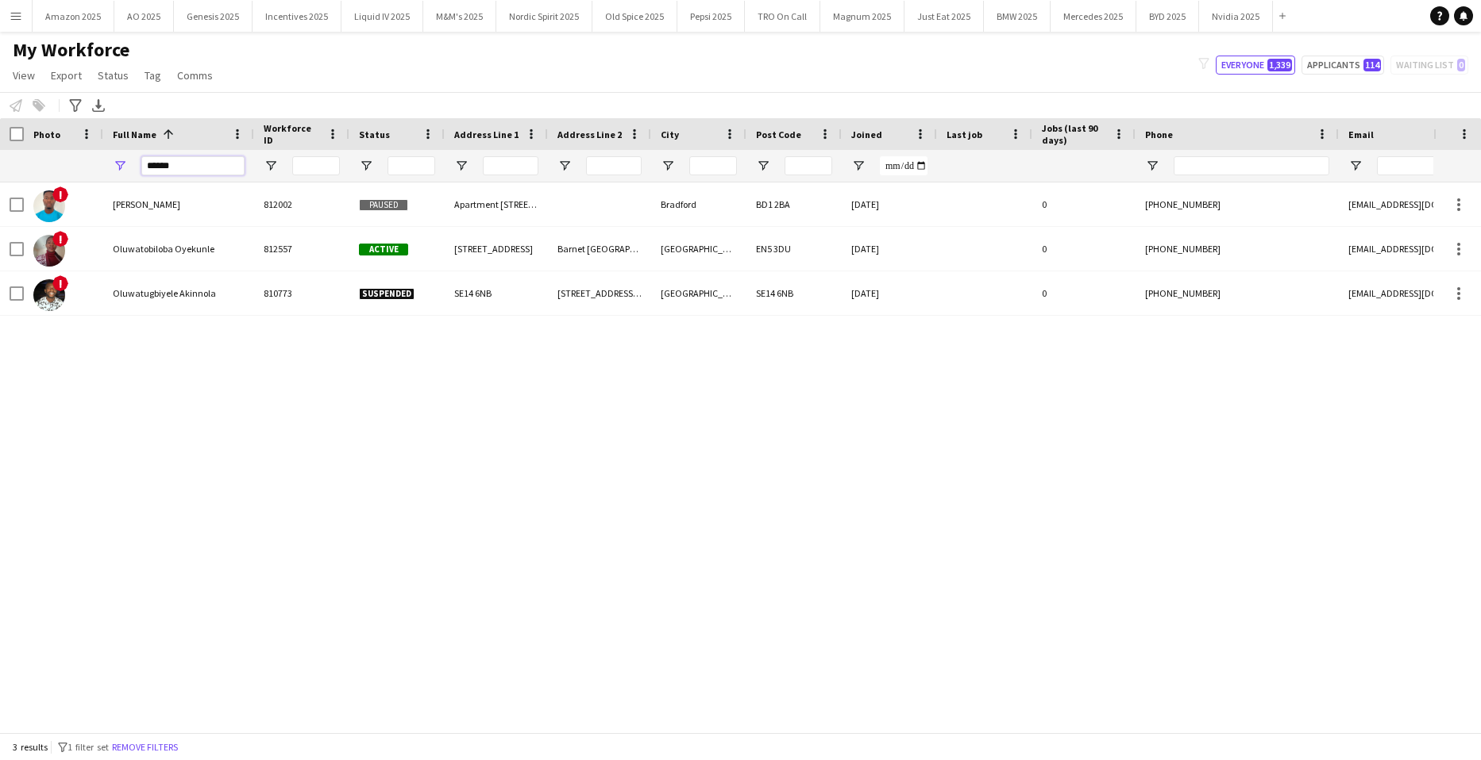
drag, startPoint x: 191, startPoint y: 167, endPoint x: -40, endPoint y: 178, distance: 231.3
click at [0, 178] on html "Menu Boards Boards Boards All jobs Status Workforce Workforce My Workforce Recr…" at bounding box center [740, 380] width 1481 height 760
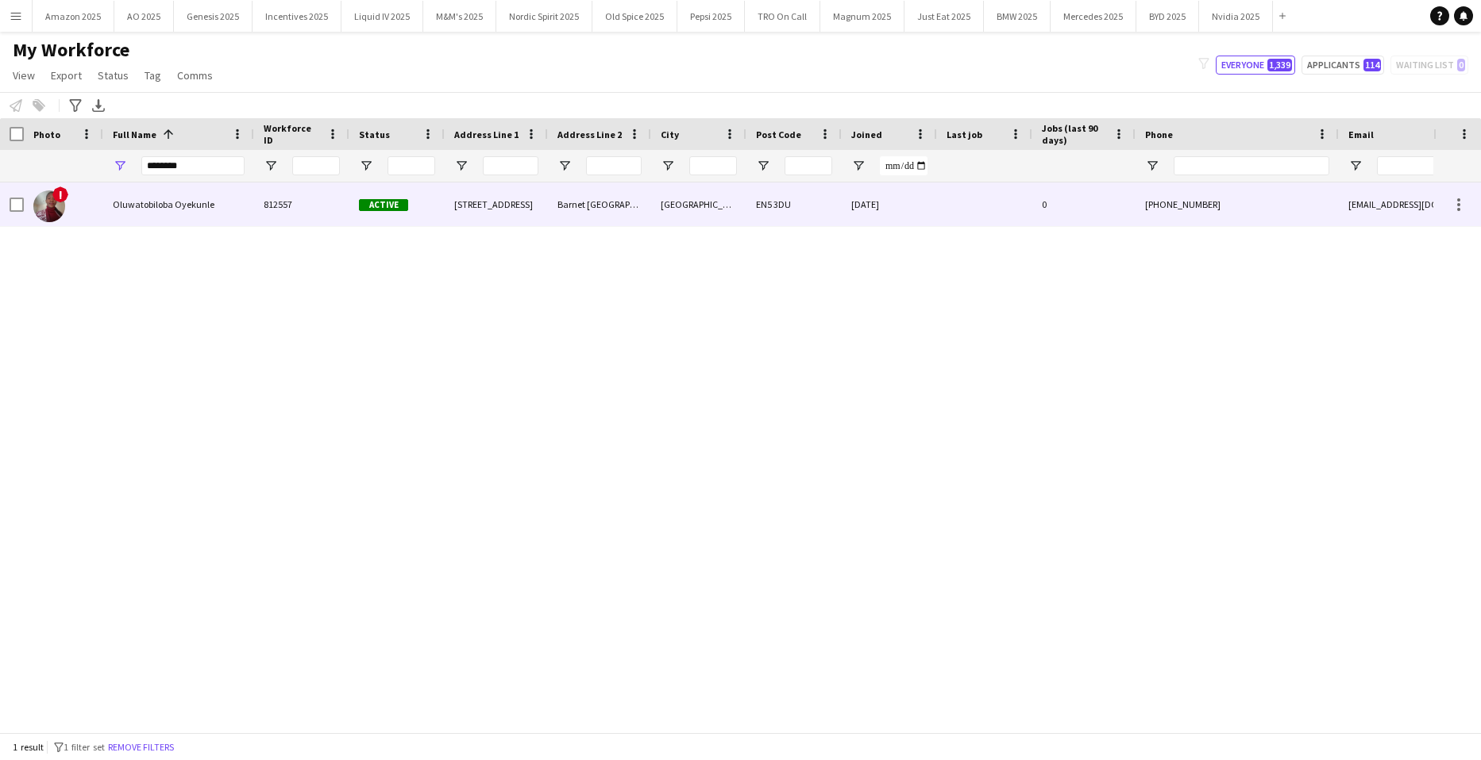
click at [198, 197] on div "Oluwatobiloba Oyekunle" at bounding box center [178, 205] width 151 height 44
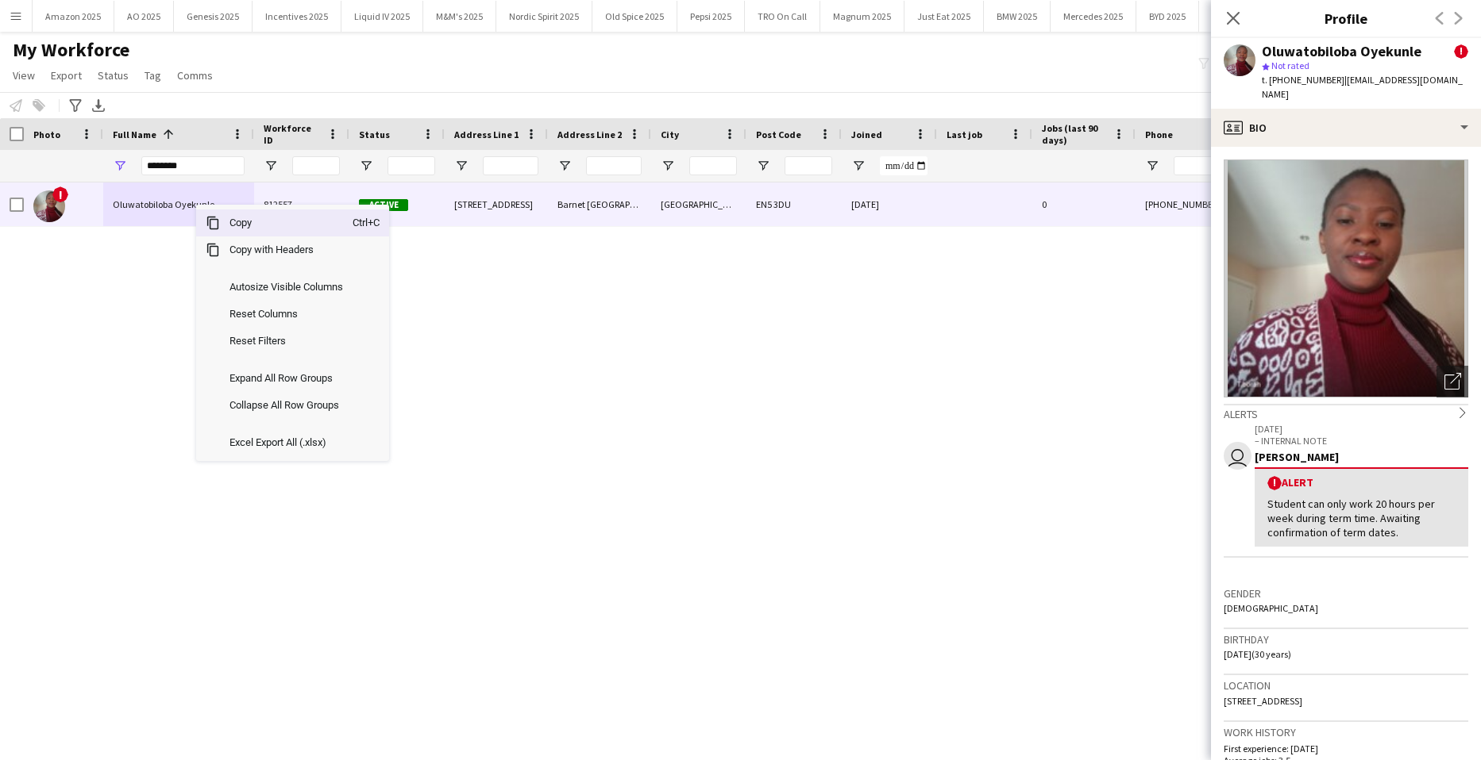
click at [237, 222] on span "Copy" at bounding box center [286, 223] width 133 height 27
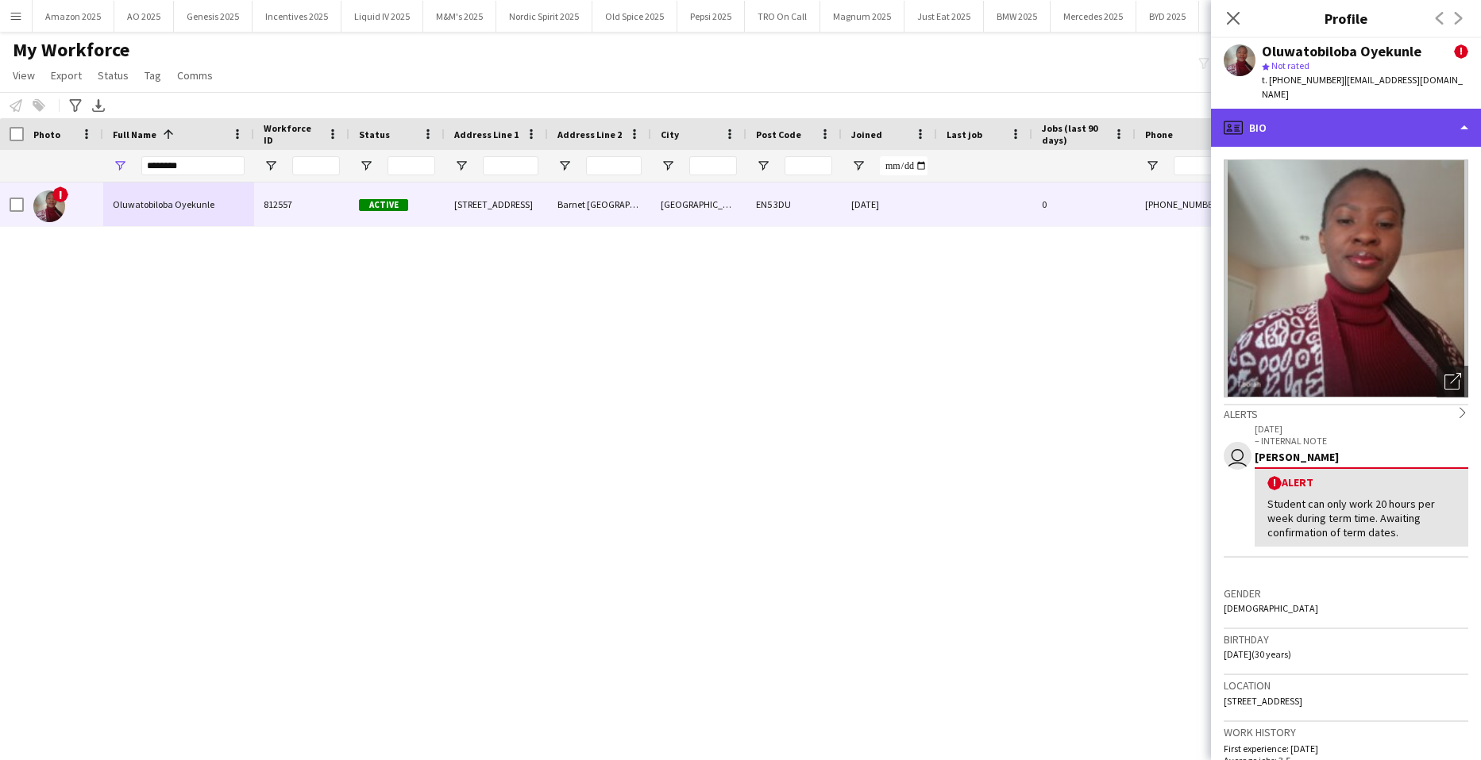
click at [1438, 125] on div "profile Bio" at bounding box center [1346, 128] width 270 height 38
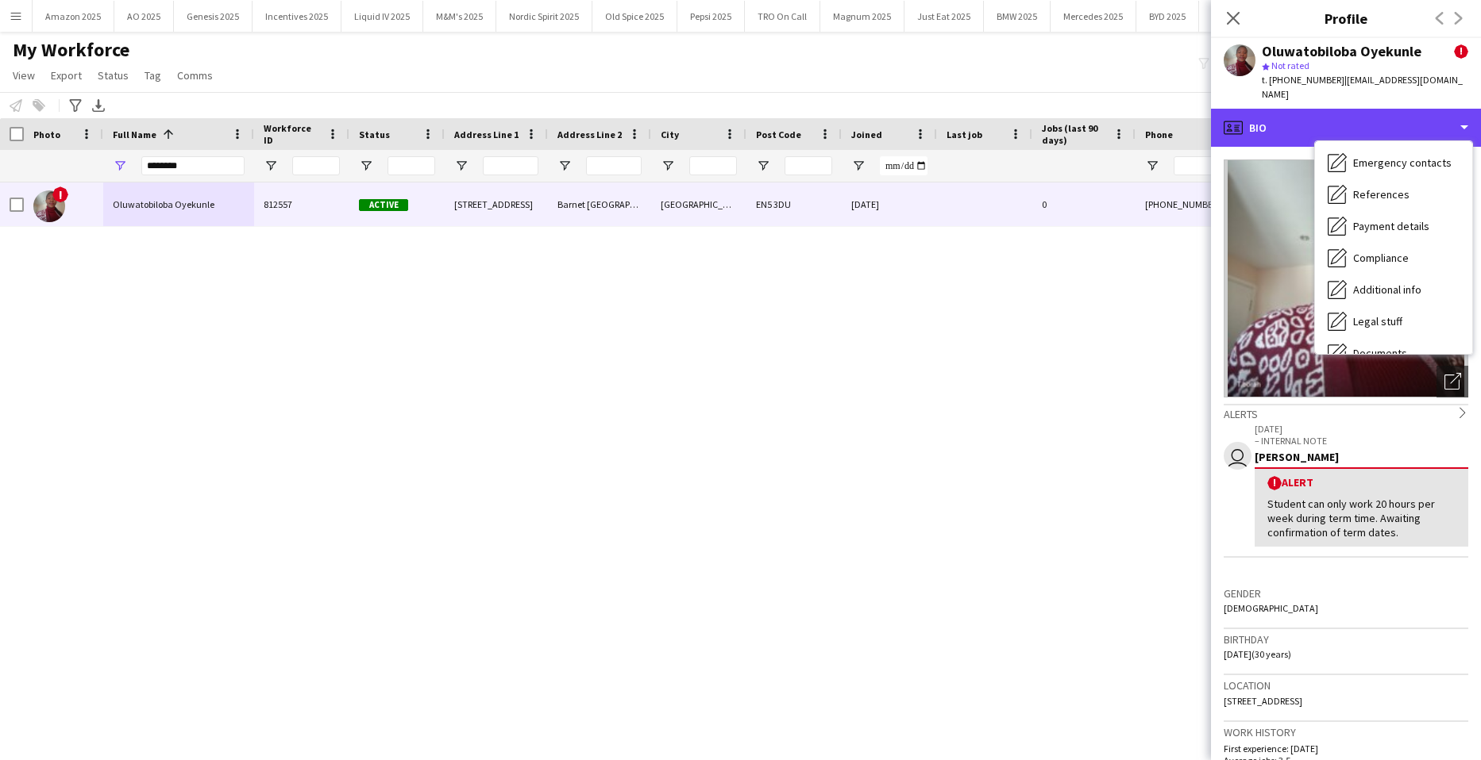
scroll to position [213, 0]
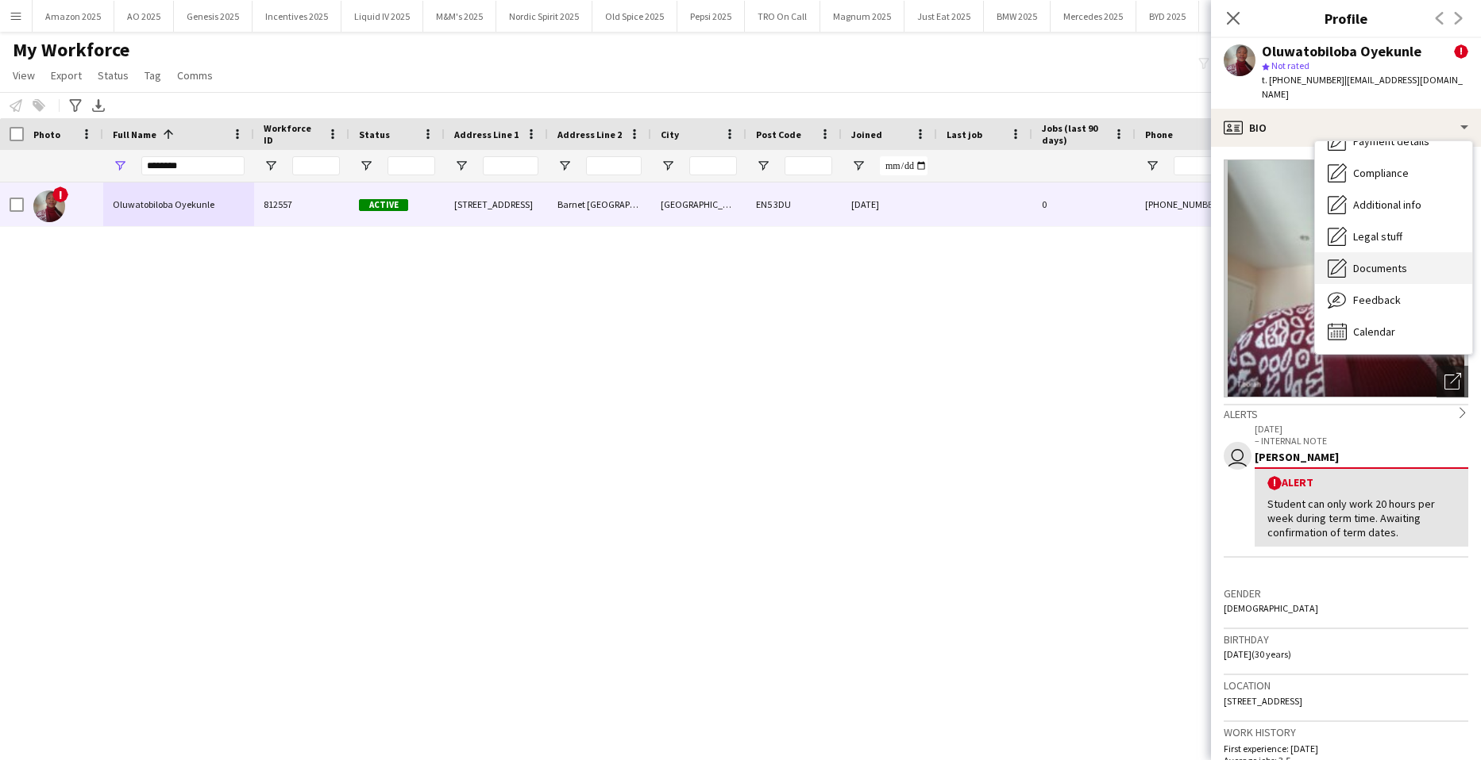
click at [1381, 270] on span "Documents" at bounding box center [1380, 268] width 54 height 14
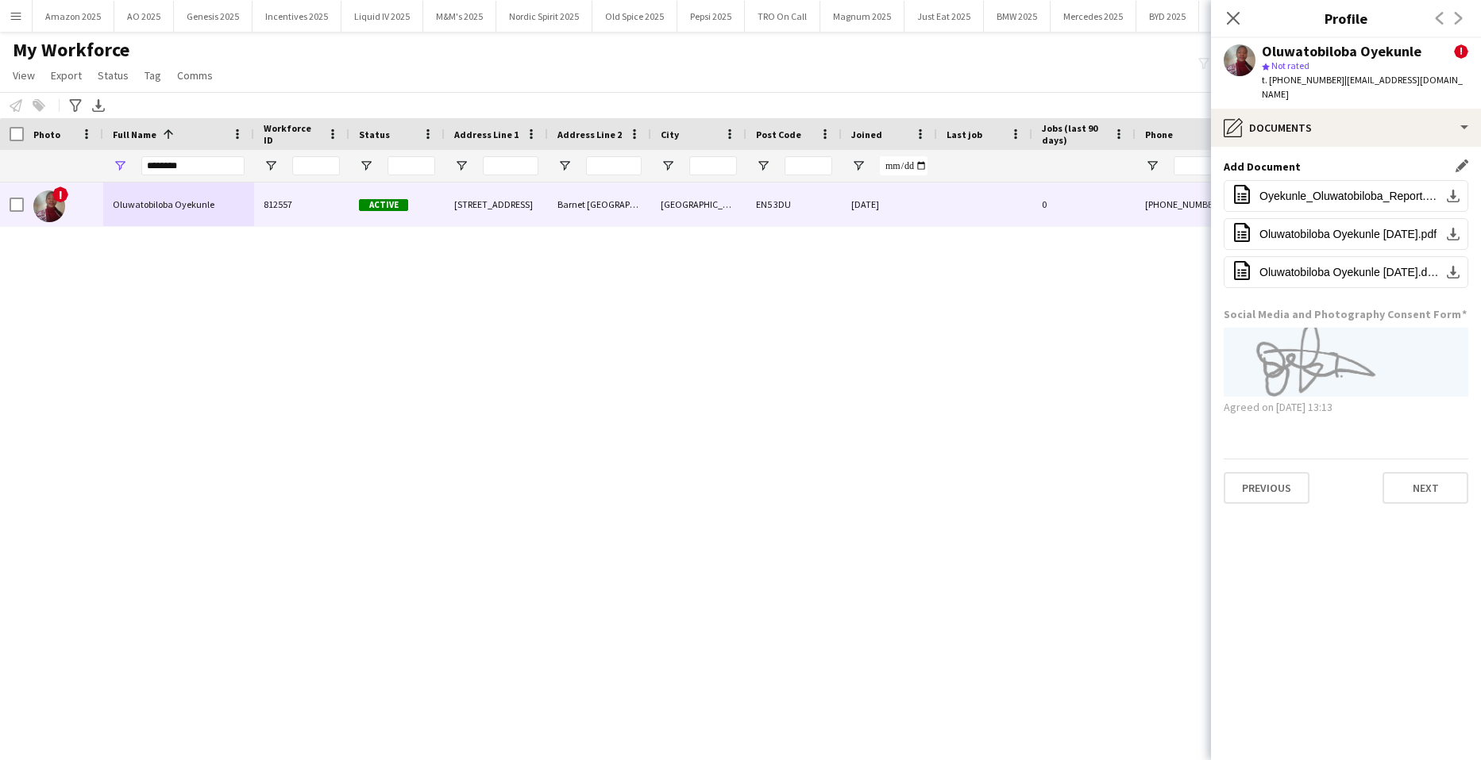
click at [1464, 164] on app-icon "Edit this field" at bounding box center [1461, 166] width 13 height 13
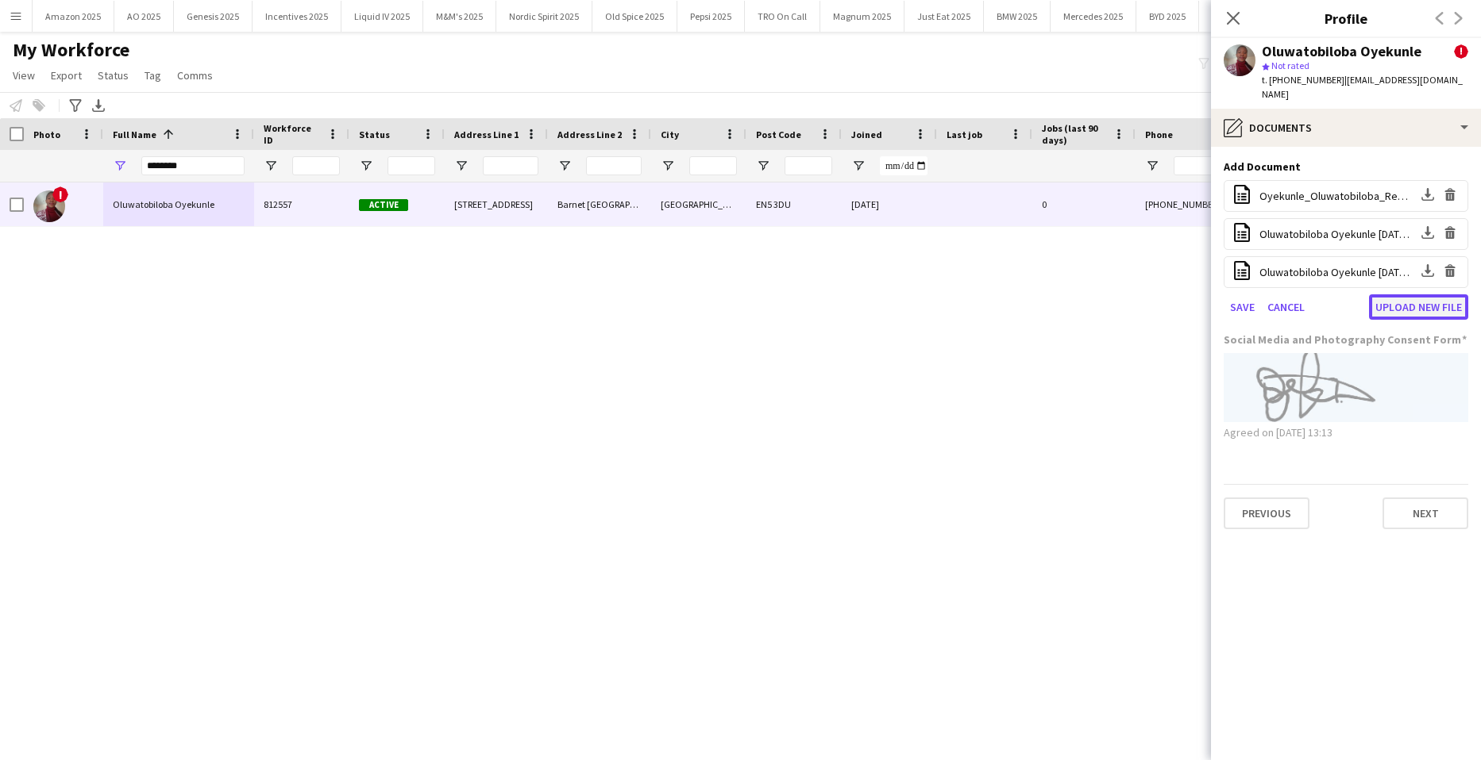
click at [1440, 311] on button "Upload new file" at bounding box center [1418, 307] width 99 height 25
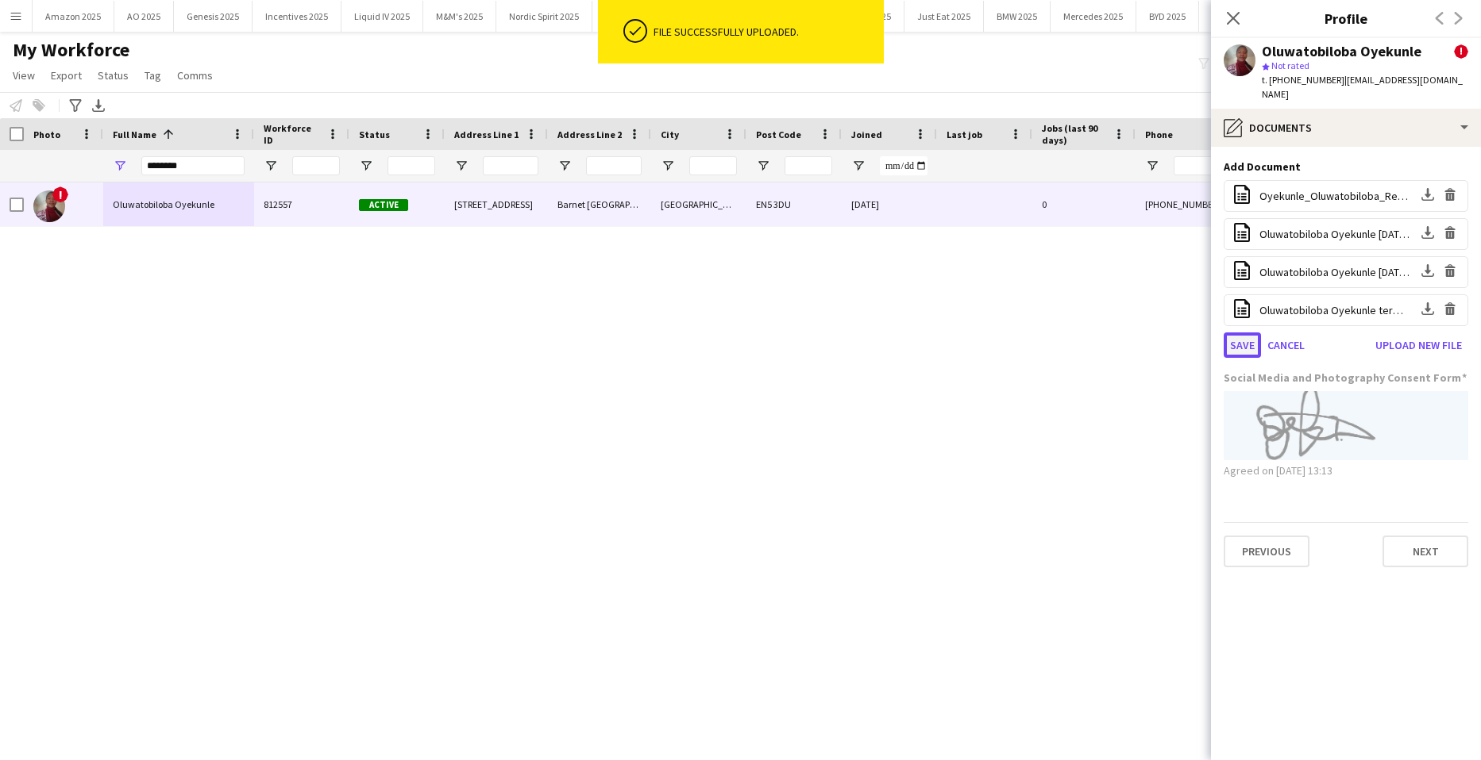
click at [1249, 340] on button "Save" at bounding box center [1241, 345] width 37 height 25
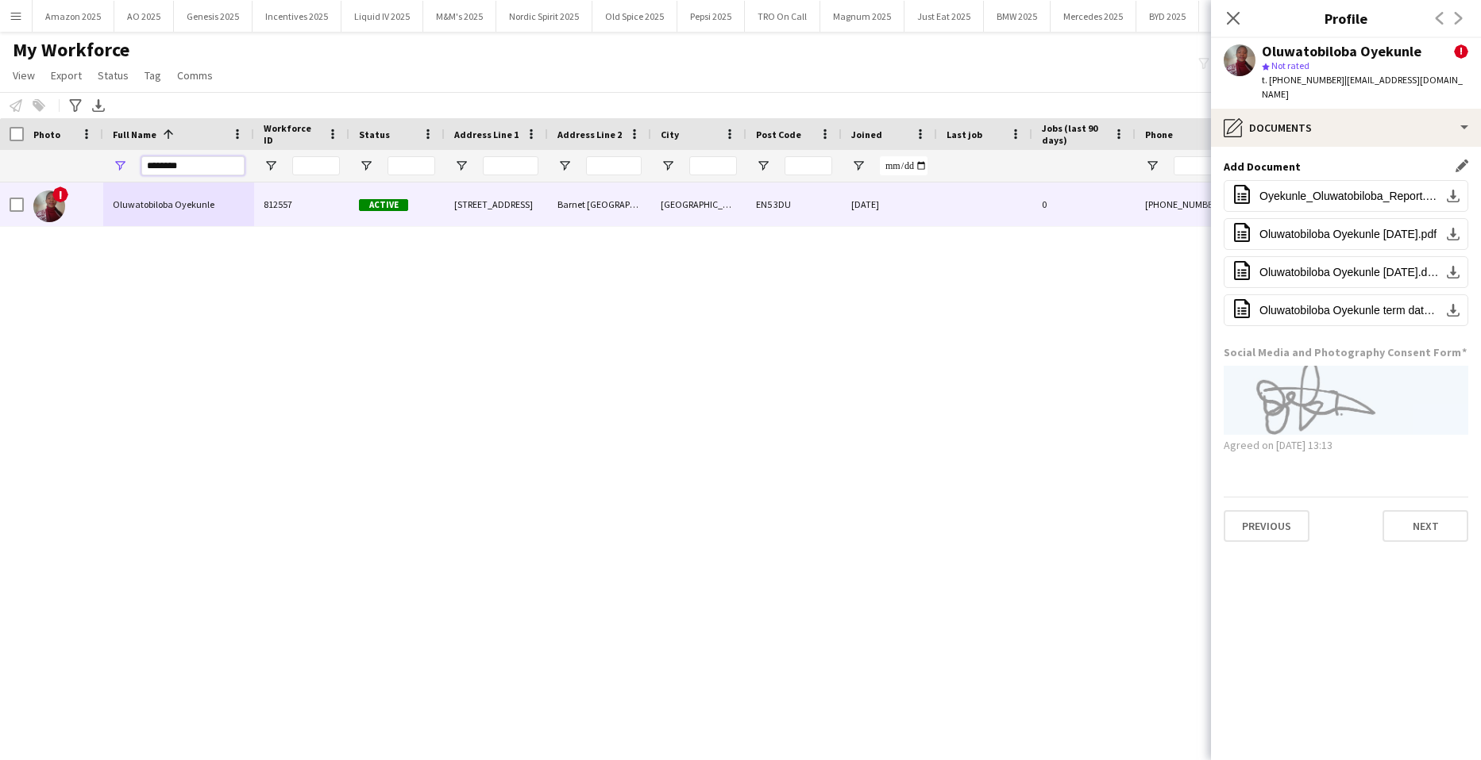
drag, startPoint x: 187, startPoint y: 167, endPoint x: -35, endPoint y: 167, distance: 221.5
click at [0, 167] on html "Menu Boards Boards Boards All jobs Status Workforce Workforce My Workforce Recr…" at bounding box center [740, 380] width 1481 height 760
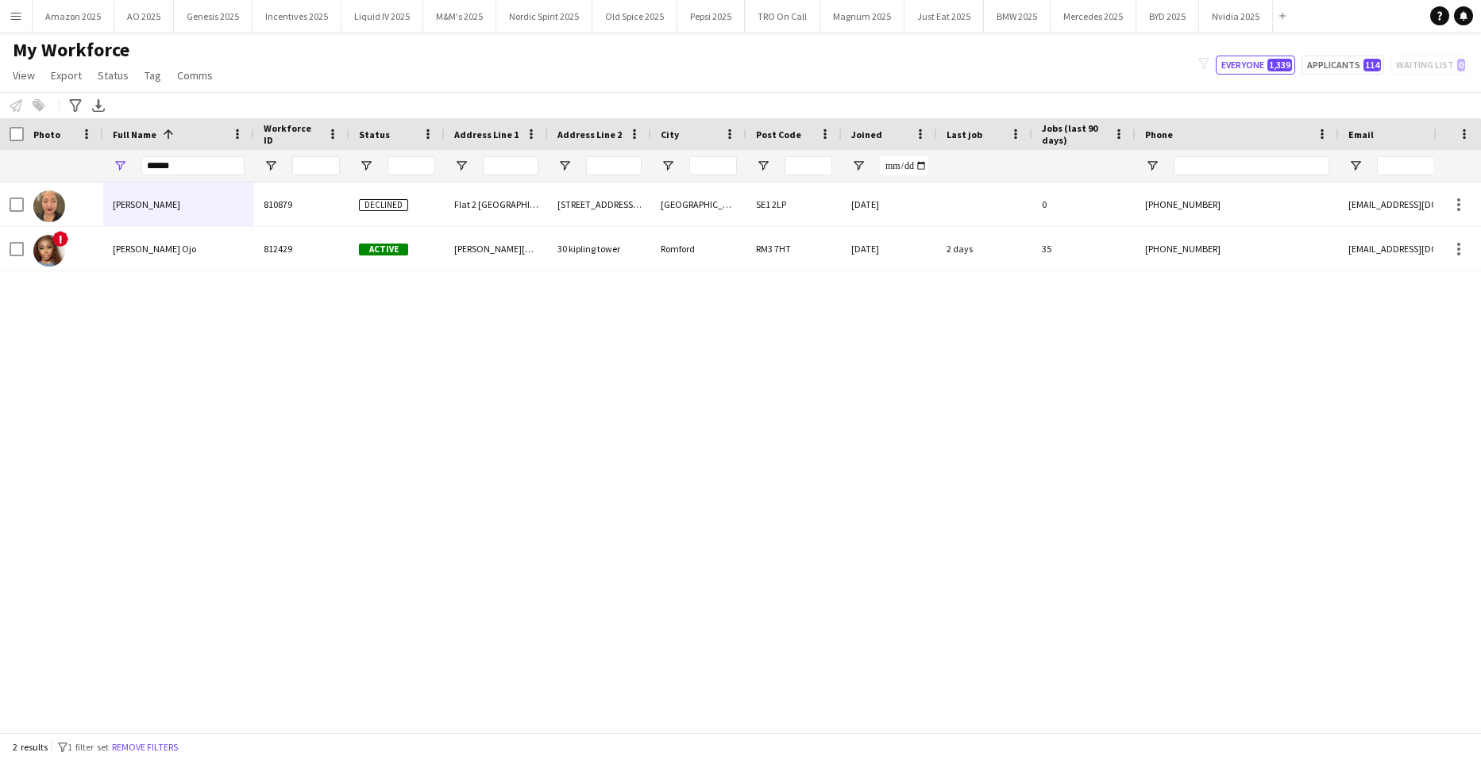
click at [206, 390] on div "Fatima AKDIM 810879 Declined Flat 2 Candishe House 1 Queen Elizabeth Street Lon…" at bounding box center [716, 452] width 1433 height 538
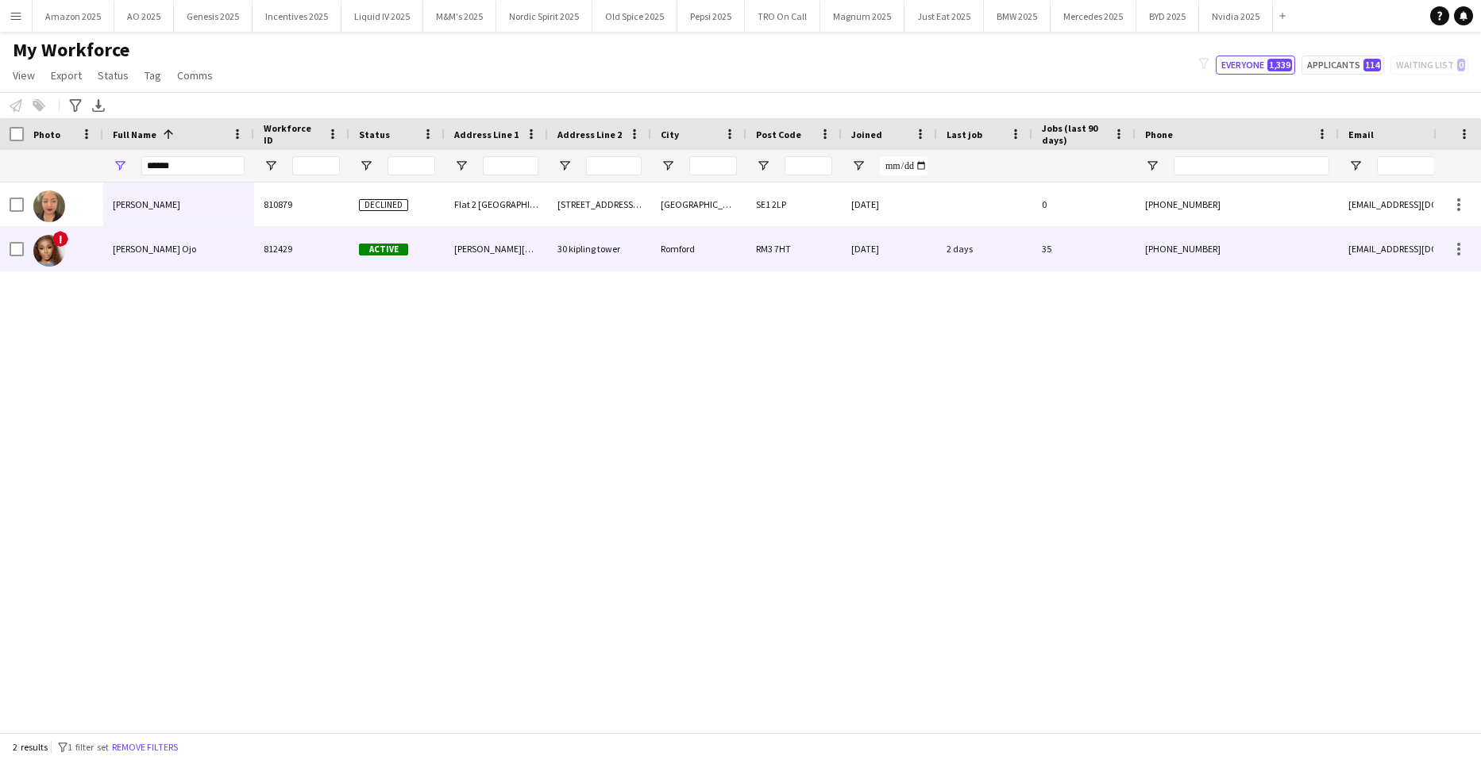
click at [175, 249] on span "Fatima Esemokhai Ojo" at bounding box center [154, 249] width 83 height 12
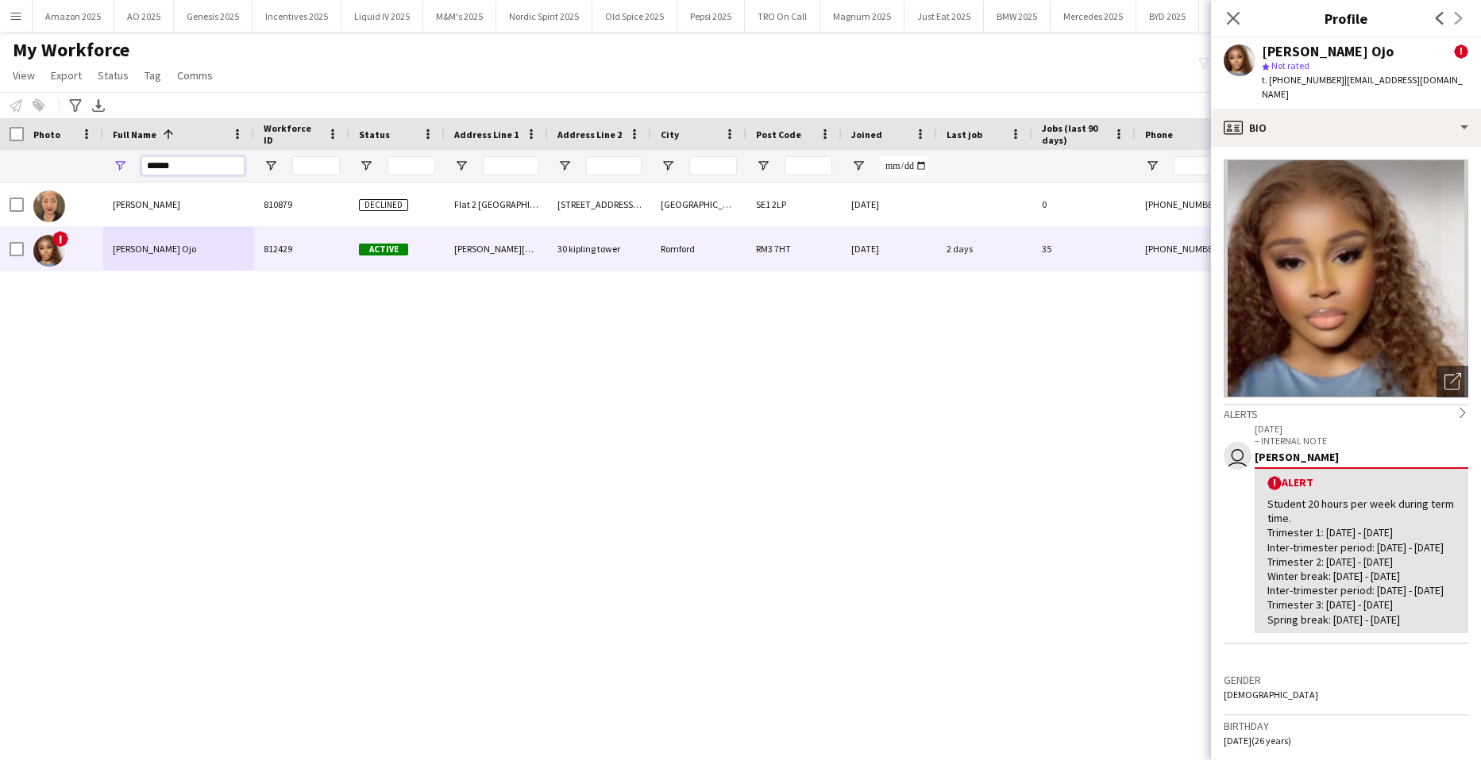
drag, startPoint x: 221, startPoint y: 173, endPoint x: -40, endPoint y: 187, distance: 261.5
click at [0, 187] on html "Menu Boards Boards Boards All jobs Status Workforce Workforce My Workforce Recr…" at bounding box center [740, 380] width 1481 height 760
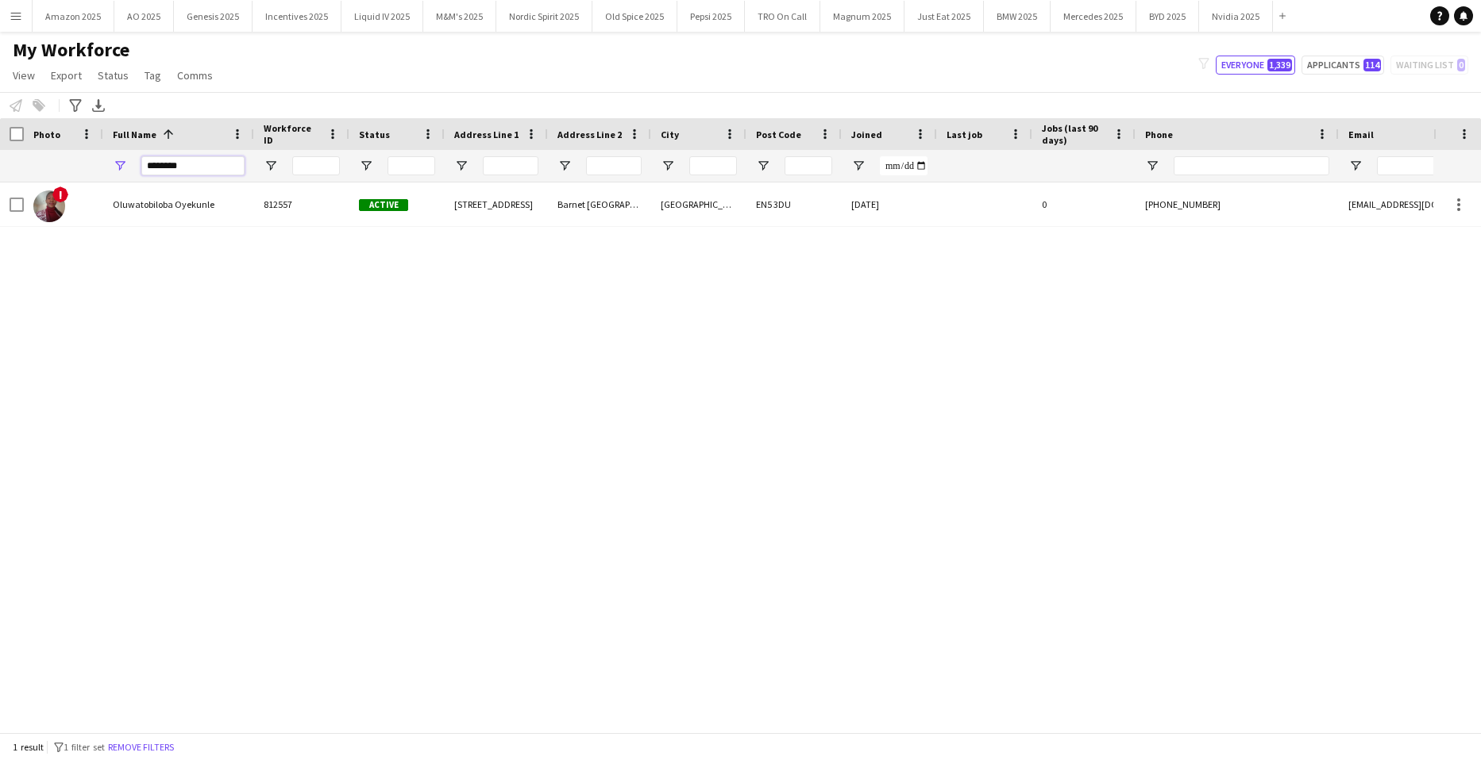
type input "********"
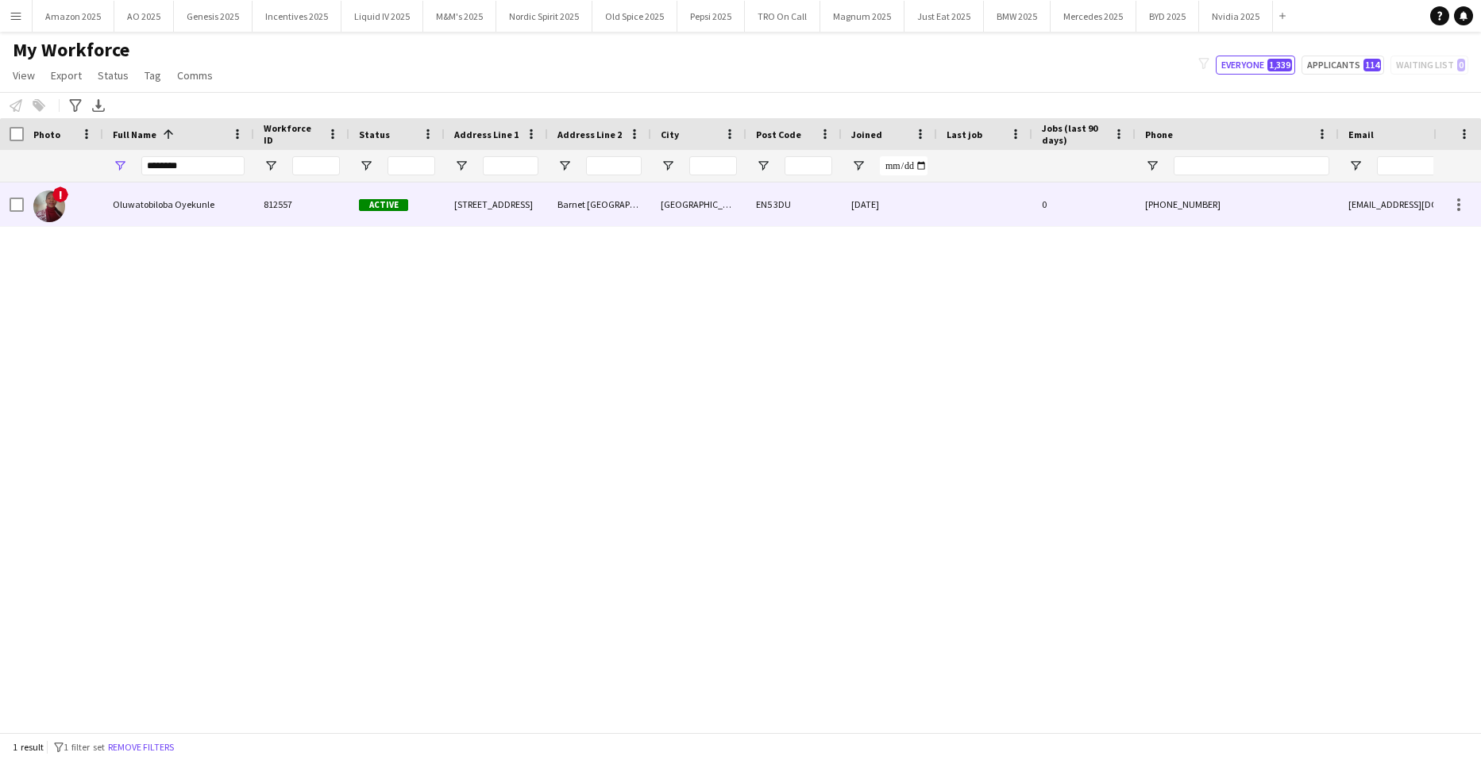
drag, startPoint x: 175, startPoint y: 210, endPoint x: 452, endPoint y: 272, distance: 284.1
click at [194, 214] on div "Oluwatobiloba Oyekunle" at bounding box center [178, 205] width 151 height 44
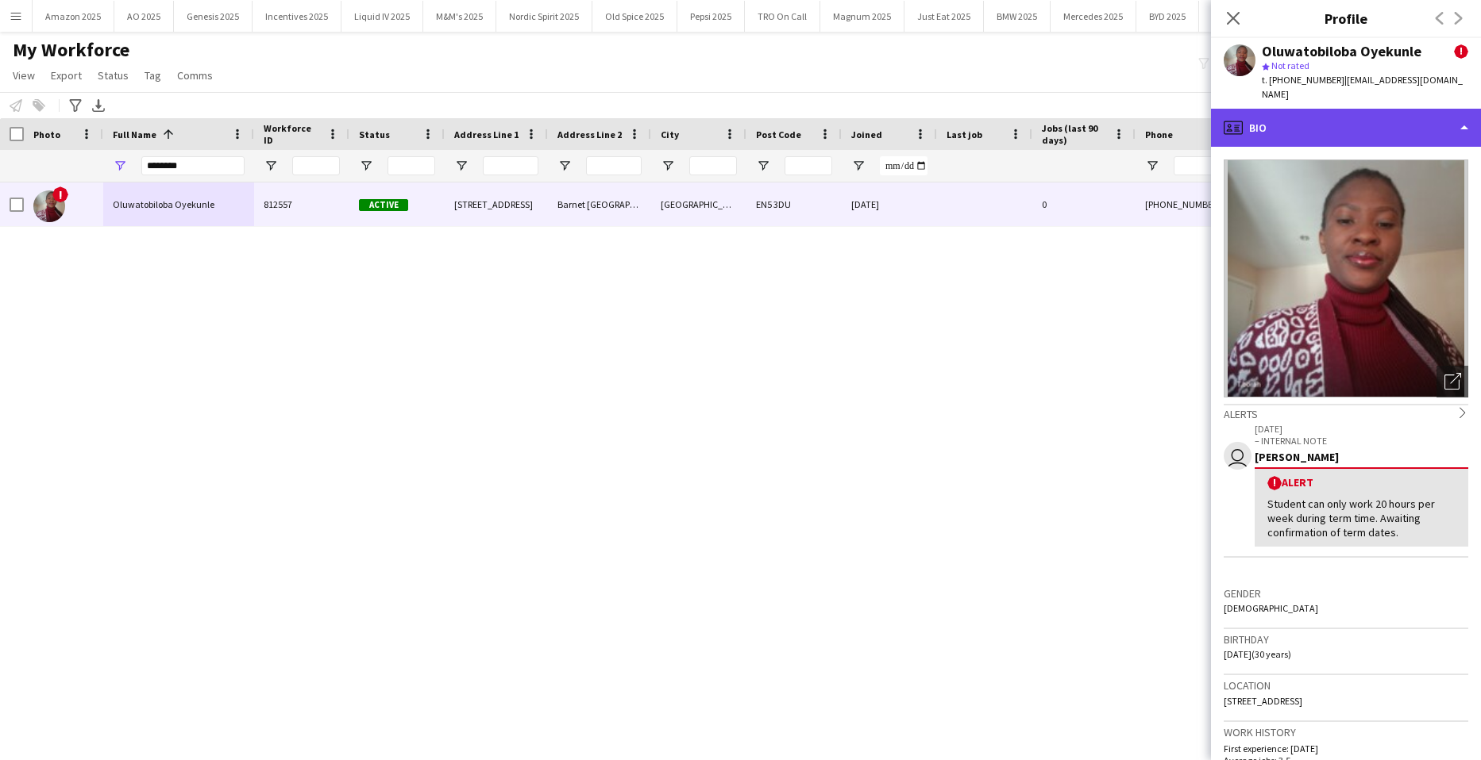
click at [1447, 124] on div "profile Bio" at bounding box center [1346, 128] width 270 height 38
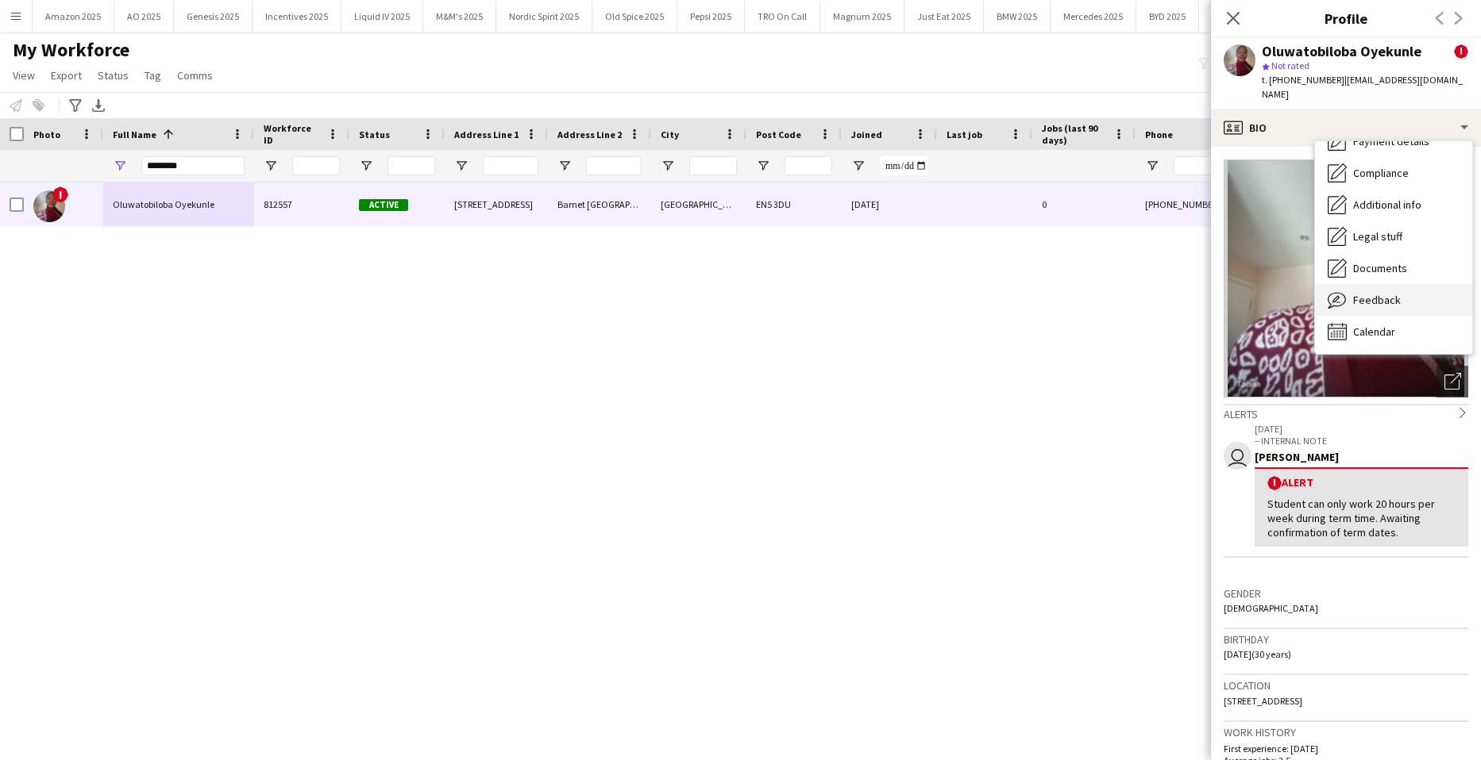
click at [1404, 293] on div "Feedback Feedback" at bounding box center [1393, 300] width 157 height 32
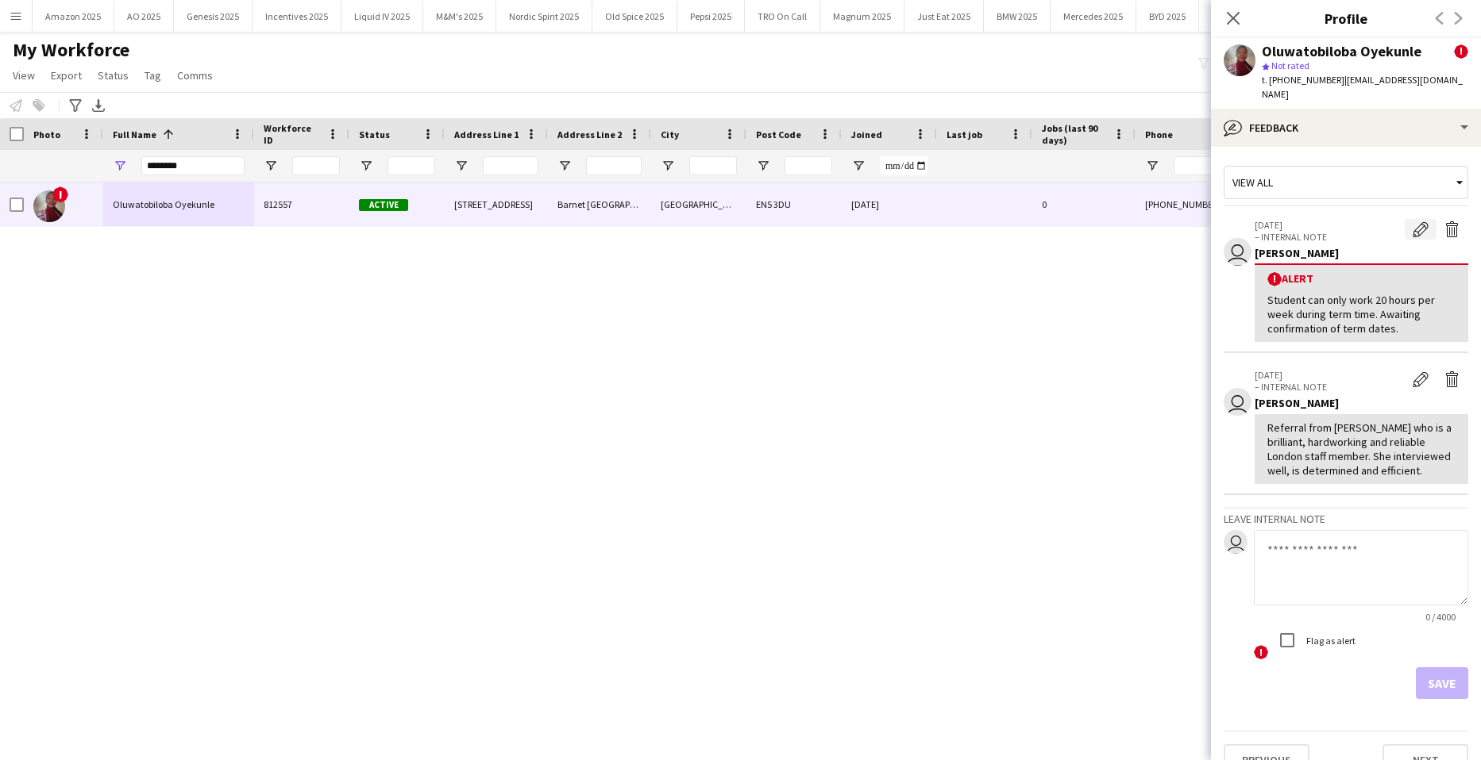
click at [1412, 232] on app-icon "Edit alert" at bounding box center [1420, 229] width 16 height 16
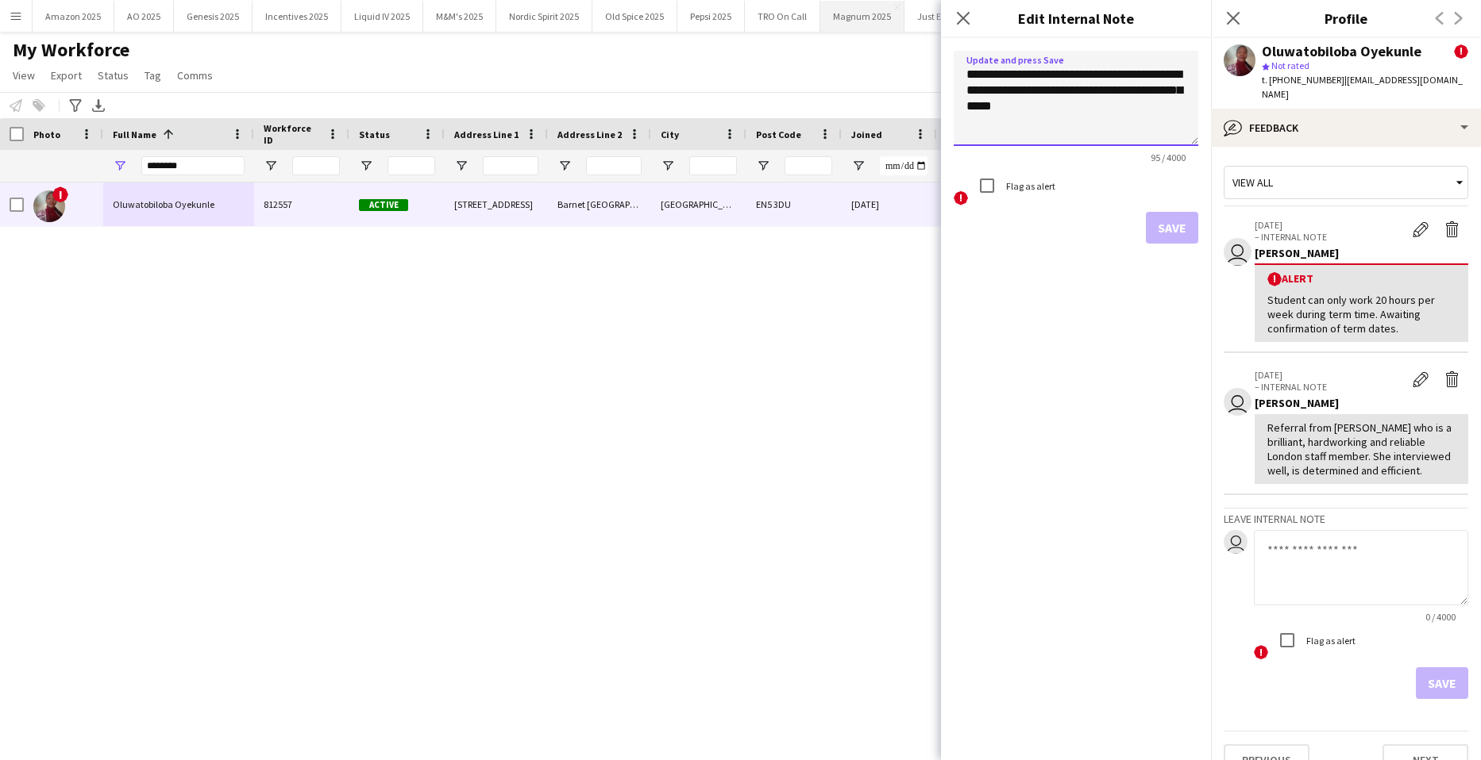
drag, startPoint x: 1064, startPoint y: 115, endPoint x: 895, endPoint y: 26, distance: 191.0
click at [895, 26] on body "Menu Boards Boards Boards All jobs Status Workforce Workforce My Workforce Recr…" at bounding box center [740, 380] width 1481 height 760
paste textarea "**********"
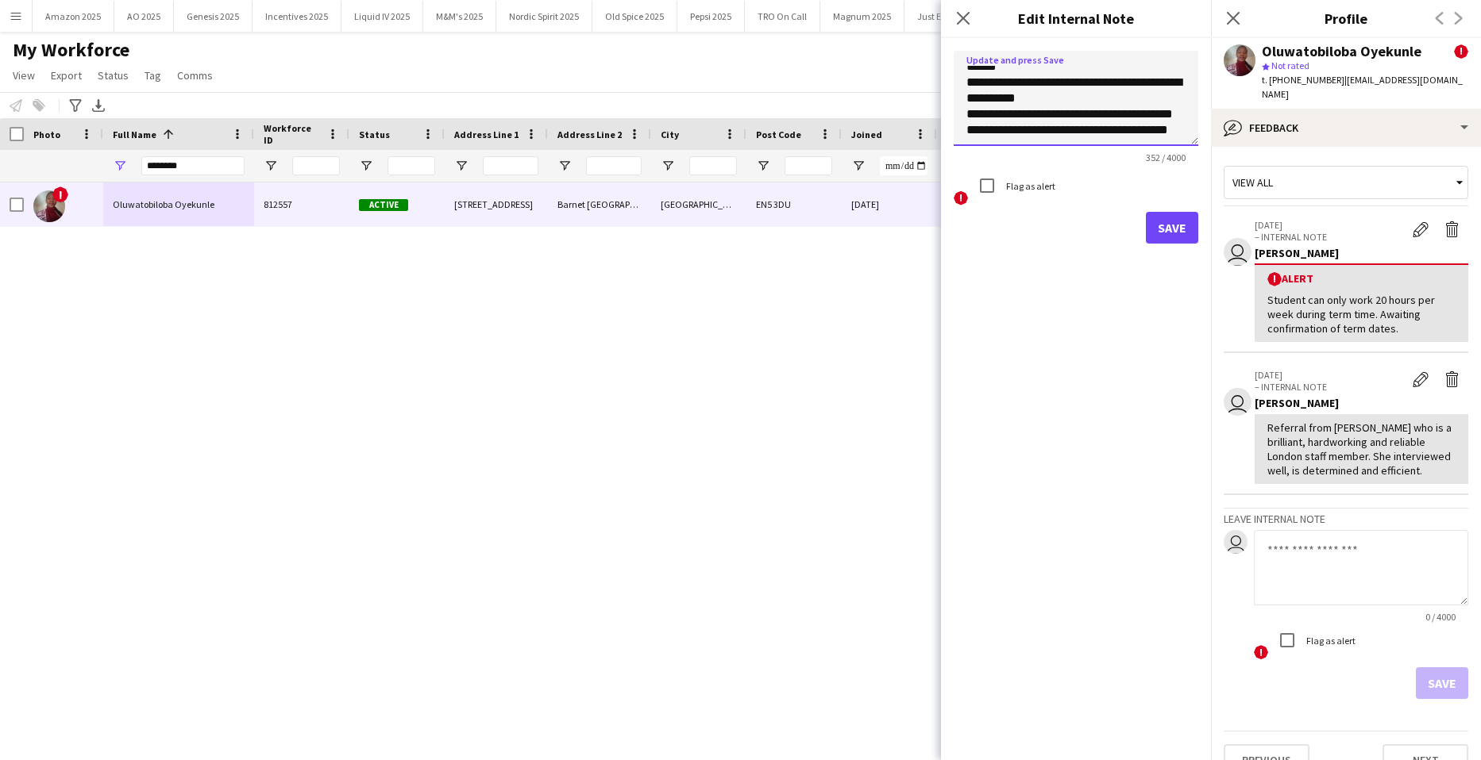
type textarea "**********"
click at [1130, 216] on div "Save" at bounding box center [1075, 228] width 245 height 32
click at [1147, 222] on button "Save" at bounding box center [1172, 228] width 52 height 32
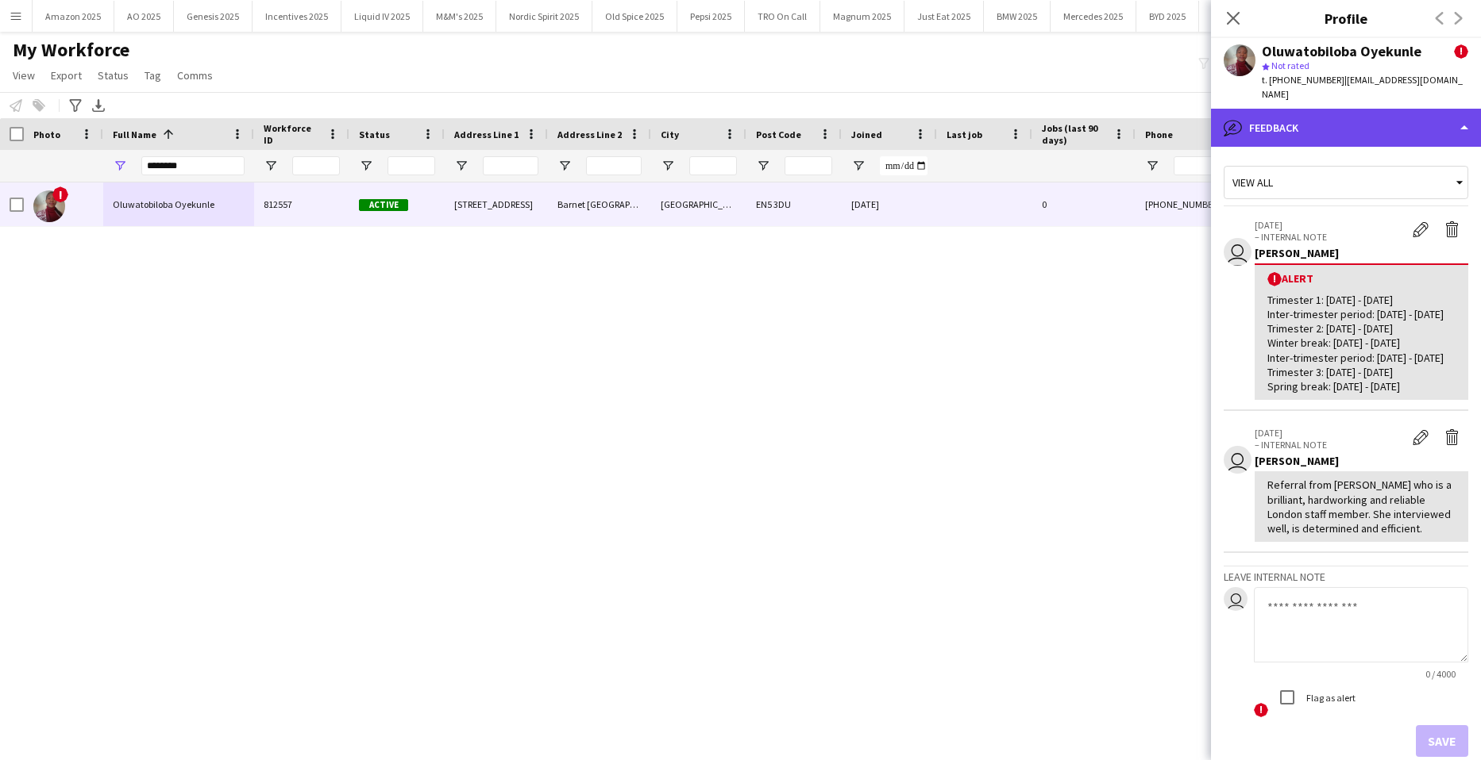
click at [1399, 126] on div "bubble-pencil Feedback" at bounding box center [1346, 128] width 270 height 38
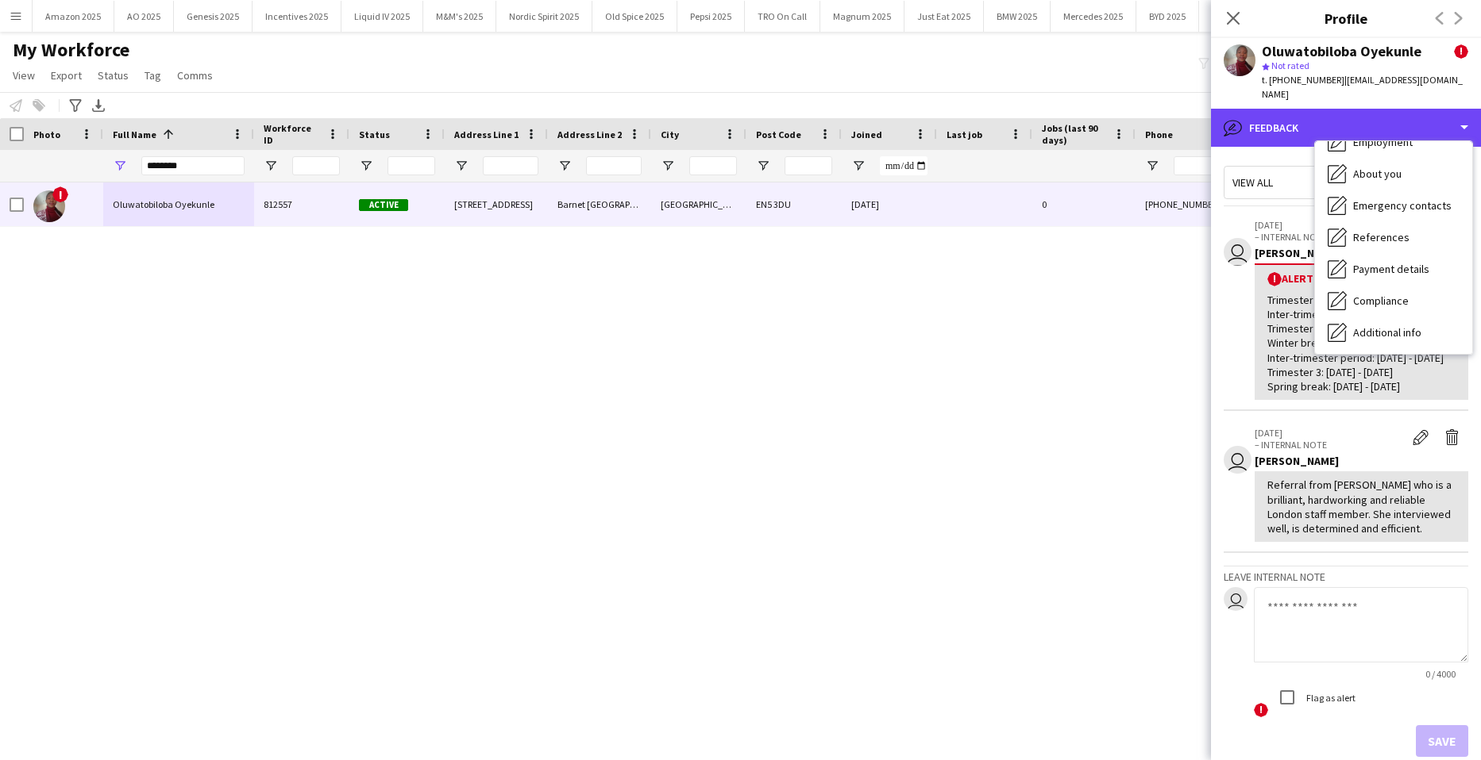
scroll to position [0, 0]
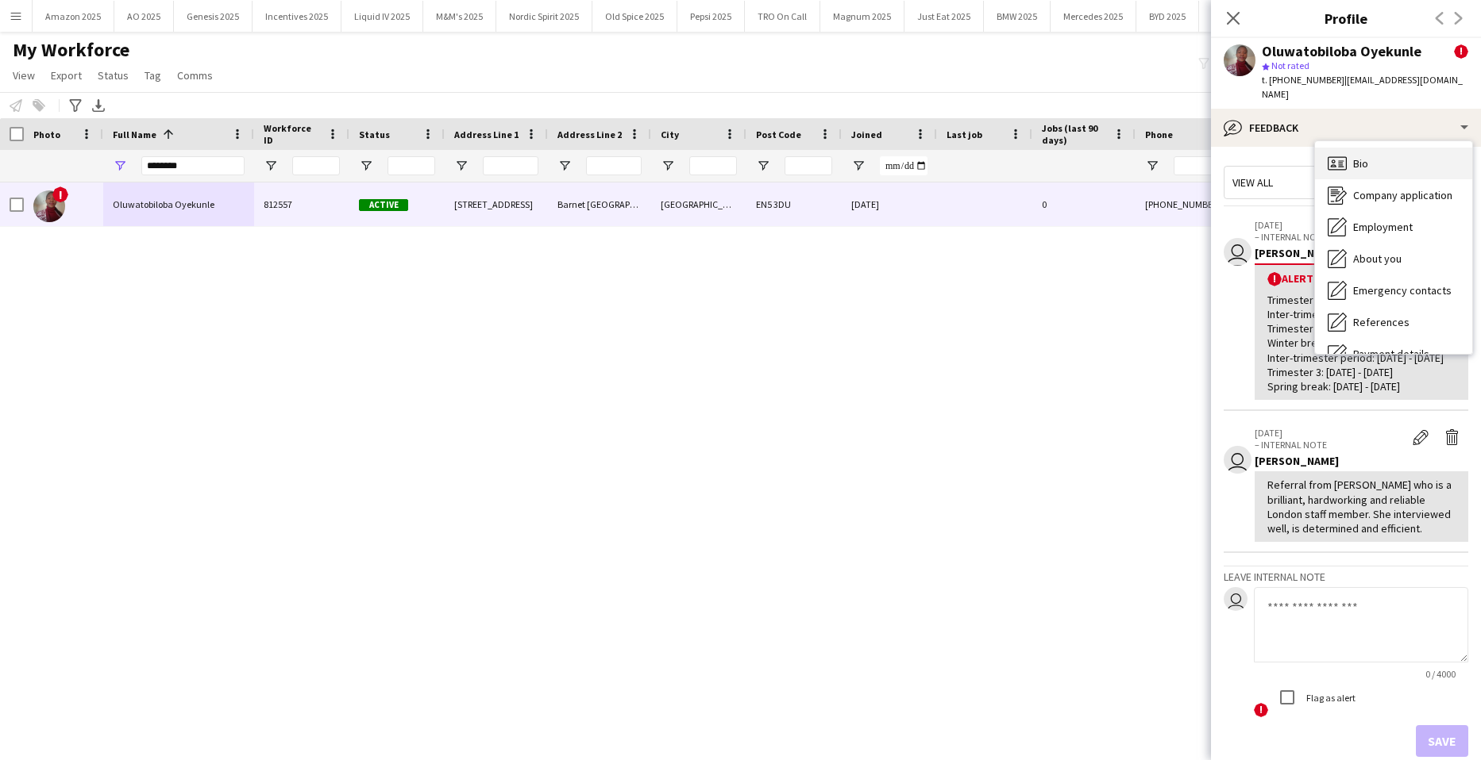
click at [1405, 155] on div "Bio Bio" at bounding box center [1393, 164] width 157 height 32
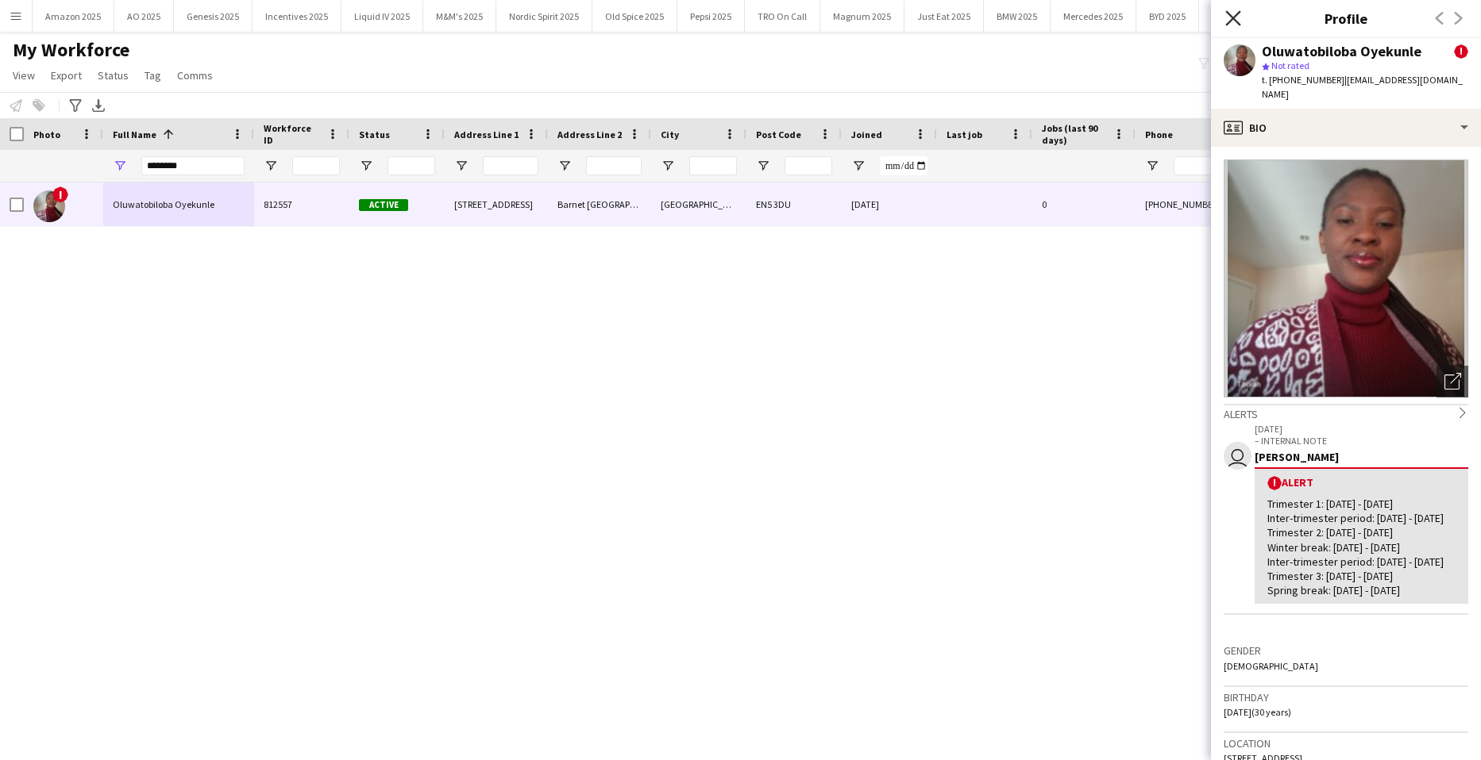
click at [1231, 13] on icon "Close pop-in" at bounding box center [1232, 17] width 15 height 15
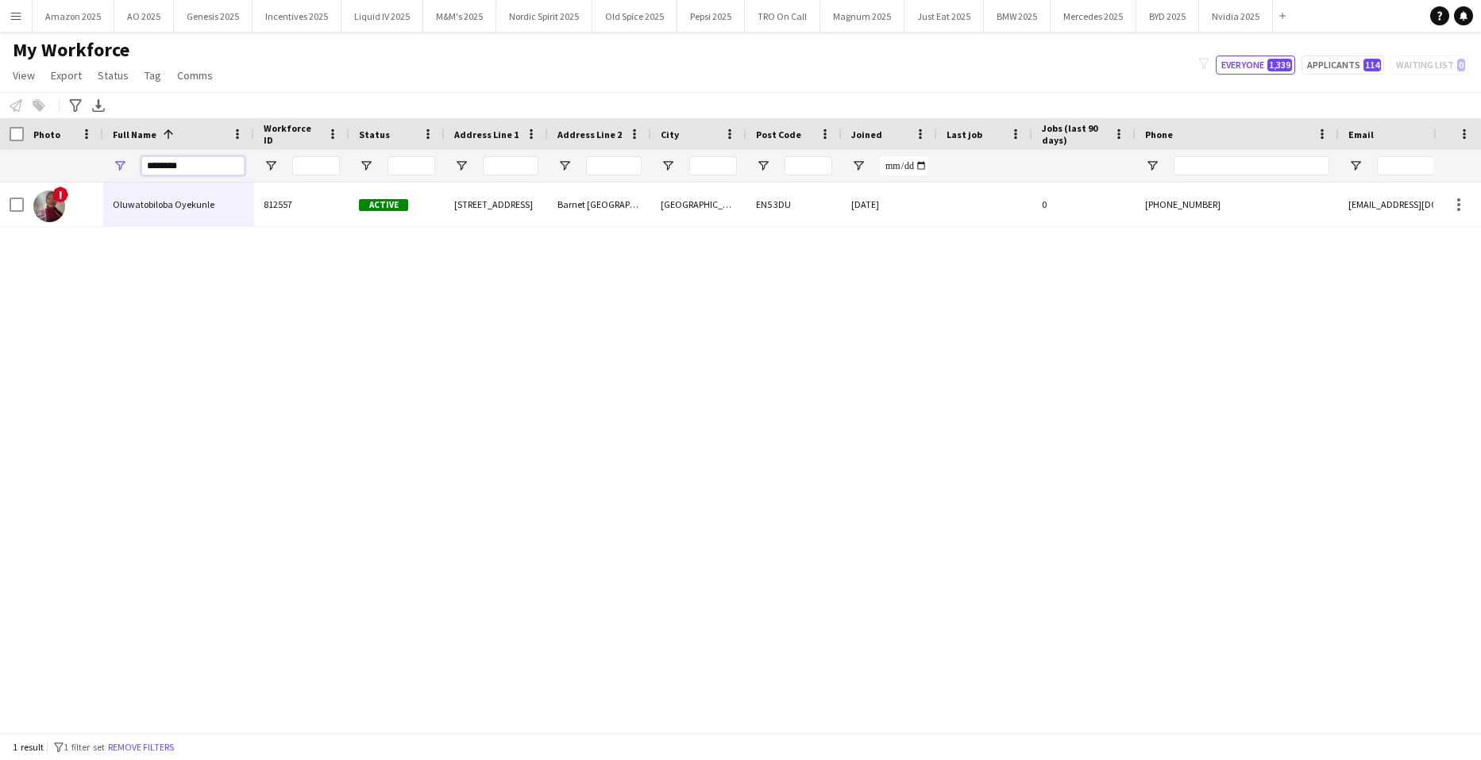
drag, startPoint x: 203, startPoint y: 164, endPoint x: -40, endPoint y: 167, distance: 243.7
click at [0, 167] on html "Menu Boards Boards Boards All jobs Status Workforce Workforce My Workforce Recr…" at bounding box center [740, 380] width 1481 height 760
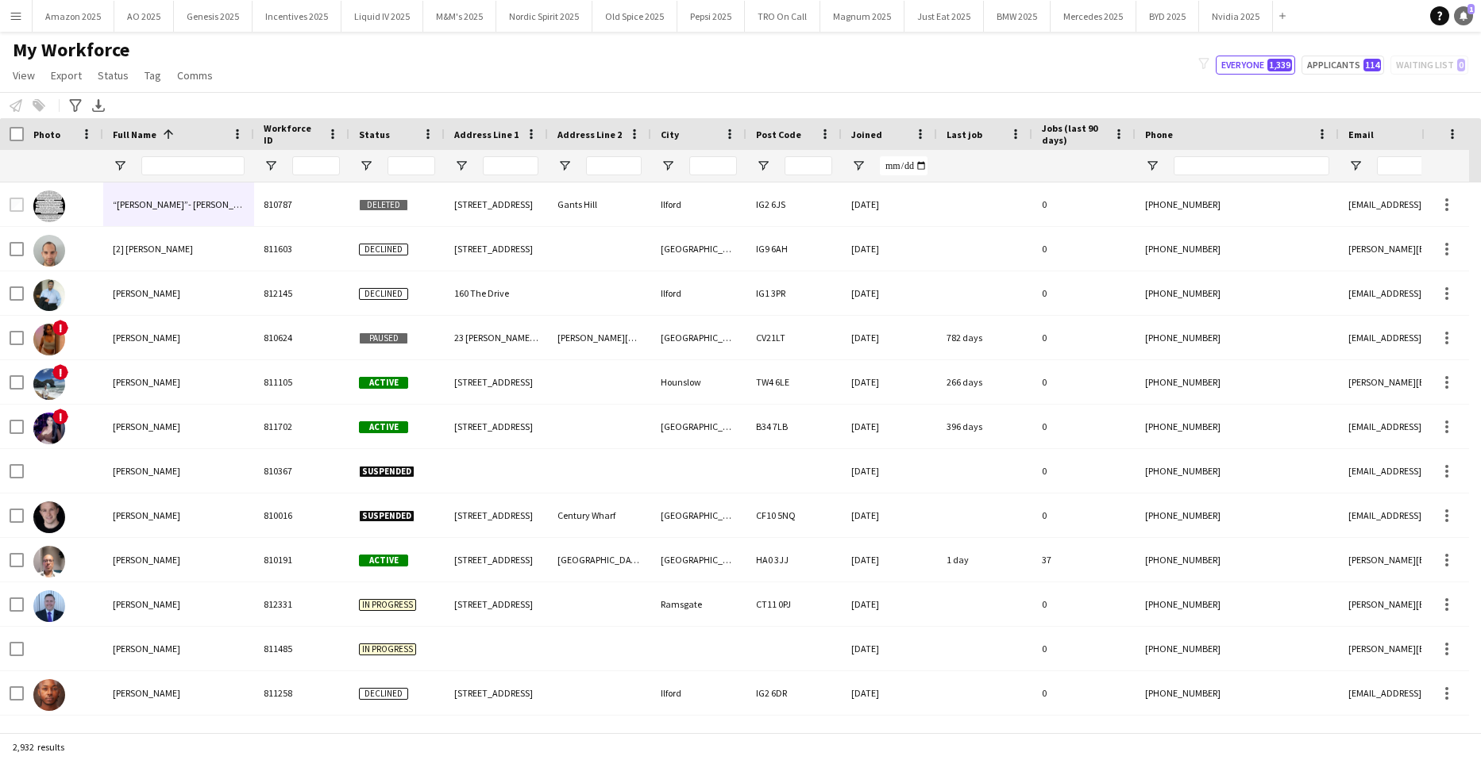
click at [1458, 17] on icon "Notifications" at bounding box center [1463, 16] width 10 height 10
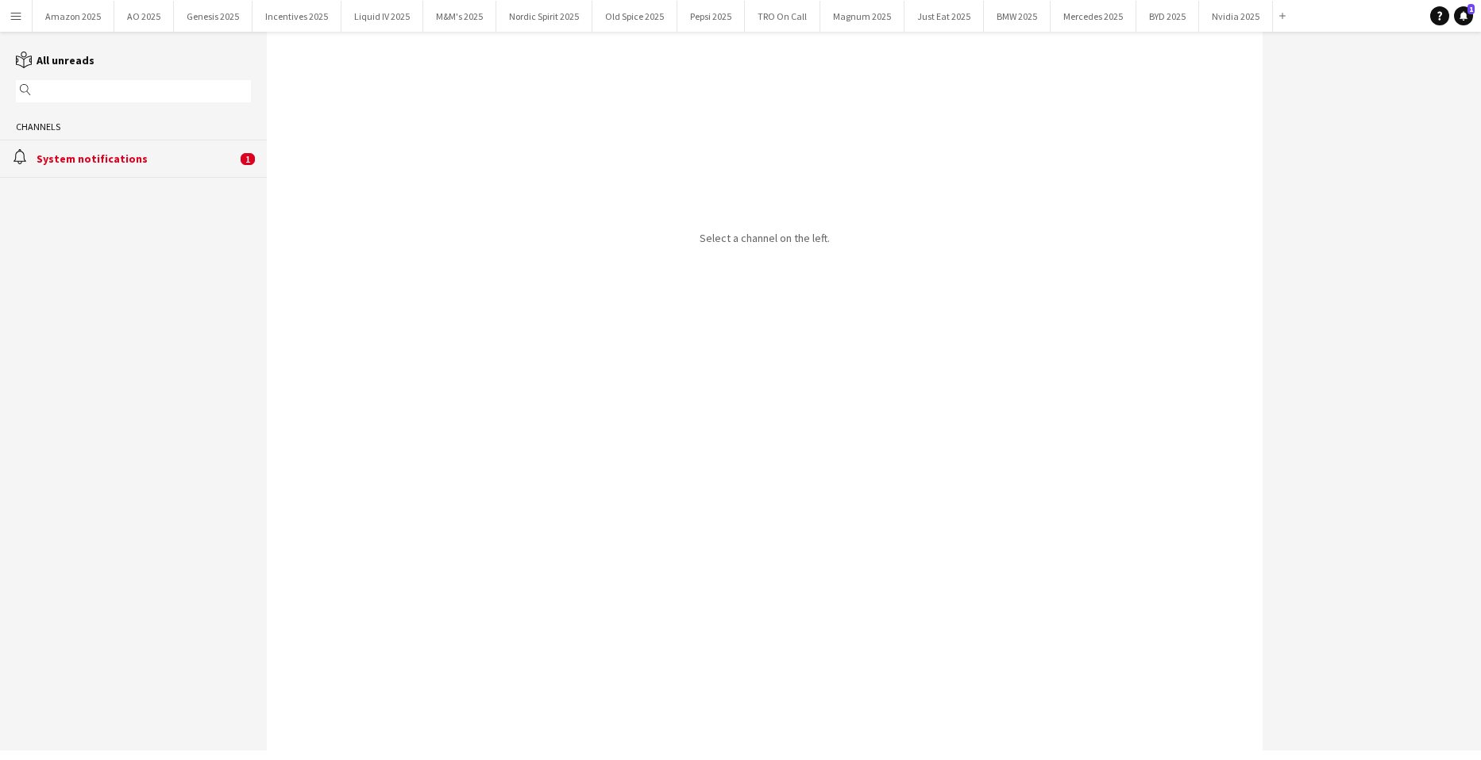
click at [117, 167] on div "alarm System notifications 1" at bounding box center [133, 158] width 267 height 37
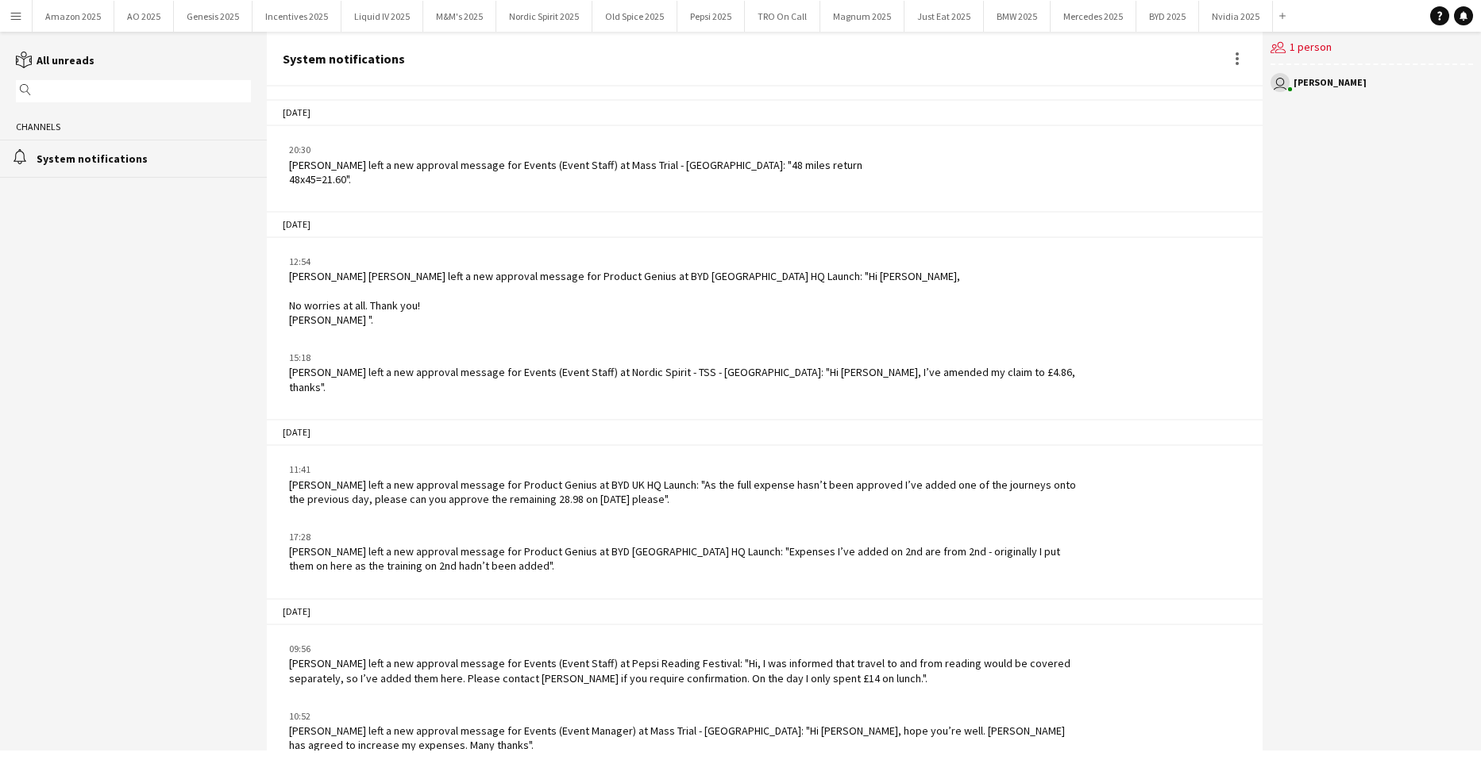
scroll to position [1839, 0]
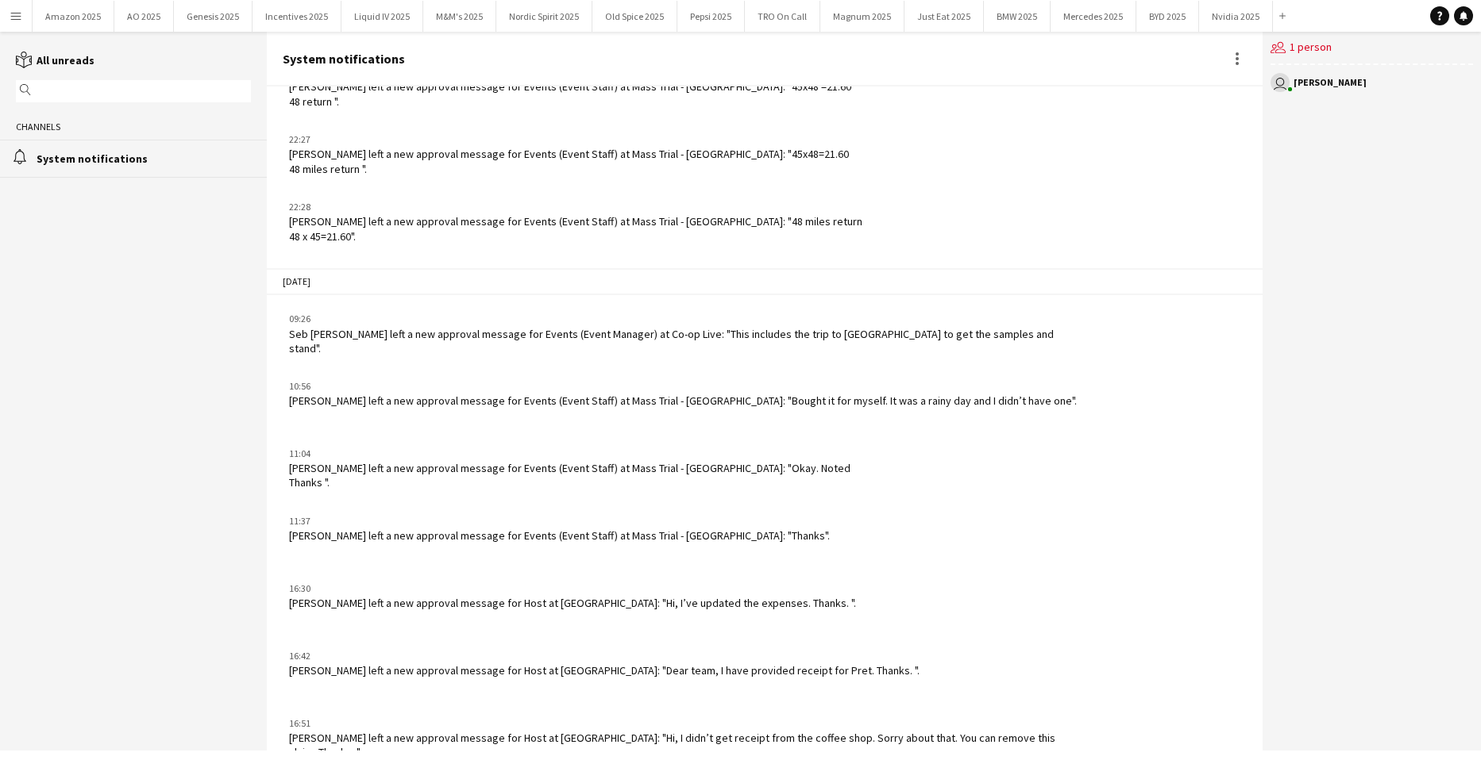
click at [17, 14] on app-icon "Menu" at bounding box center [16, 16] width 13 height 13
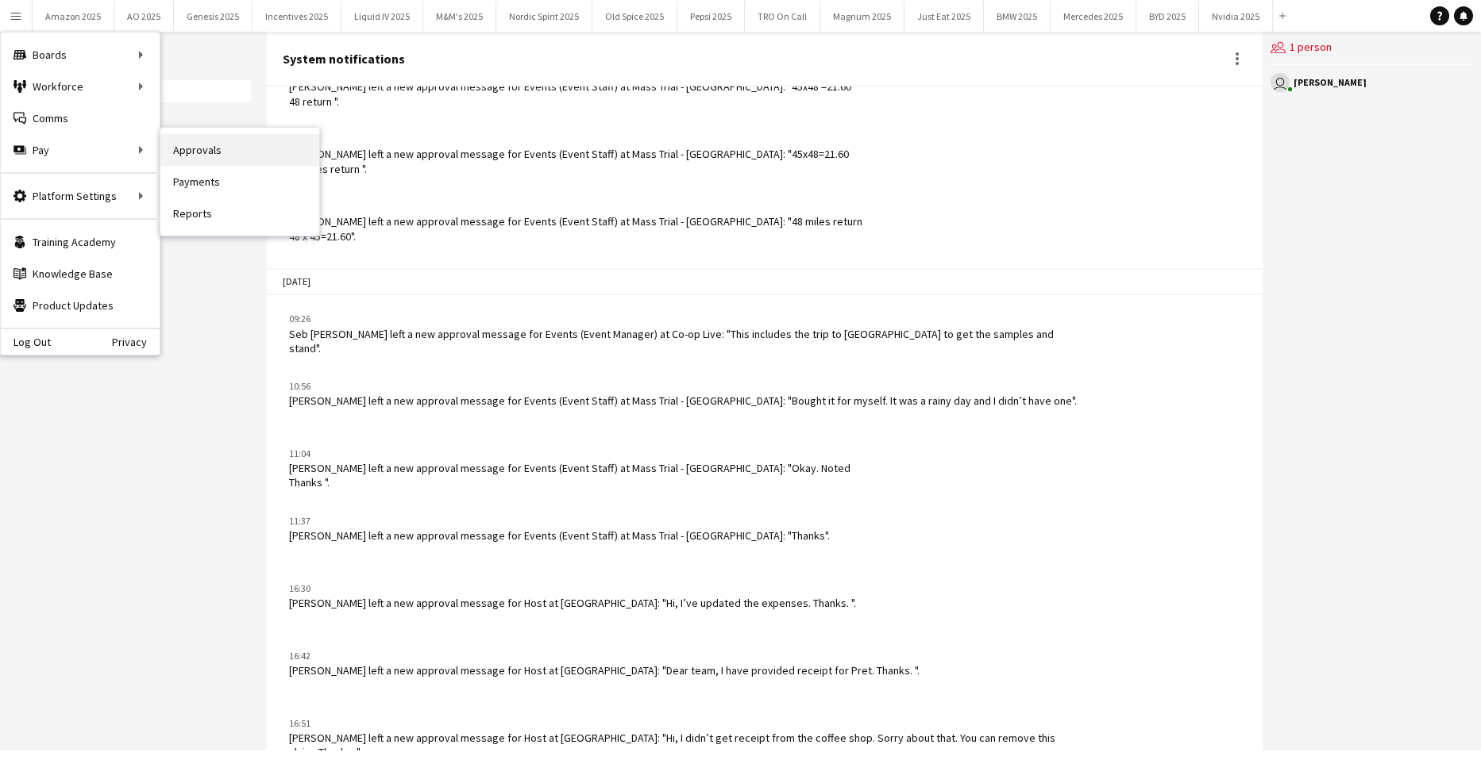
click at [179, 153] on link "Approvals" at bounding box center [239, 150] width 159 height 32
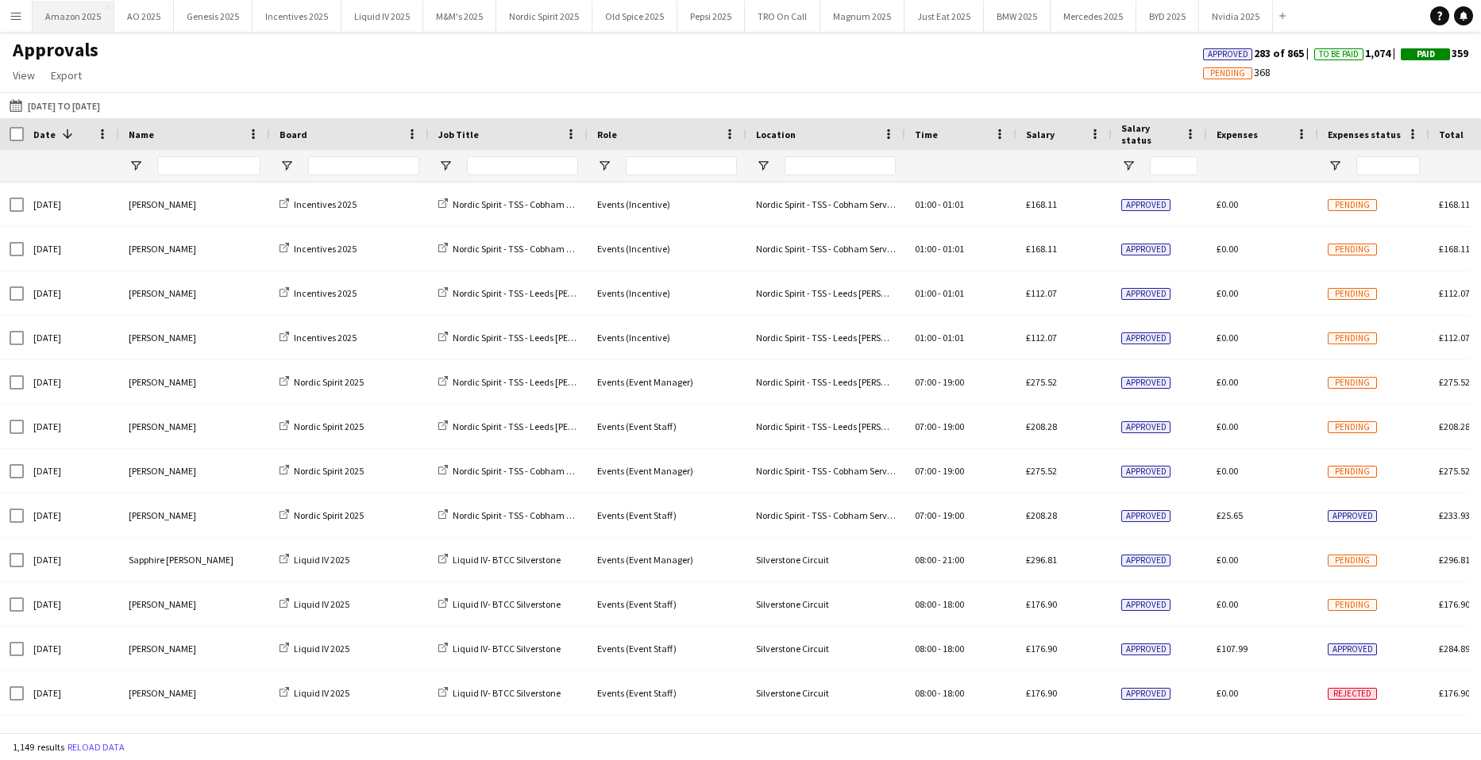
click at [98, 21] on button "Amazon 2025 Close" at bounding box center [74, 16] width 82 height 31
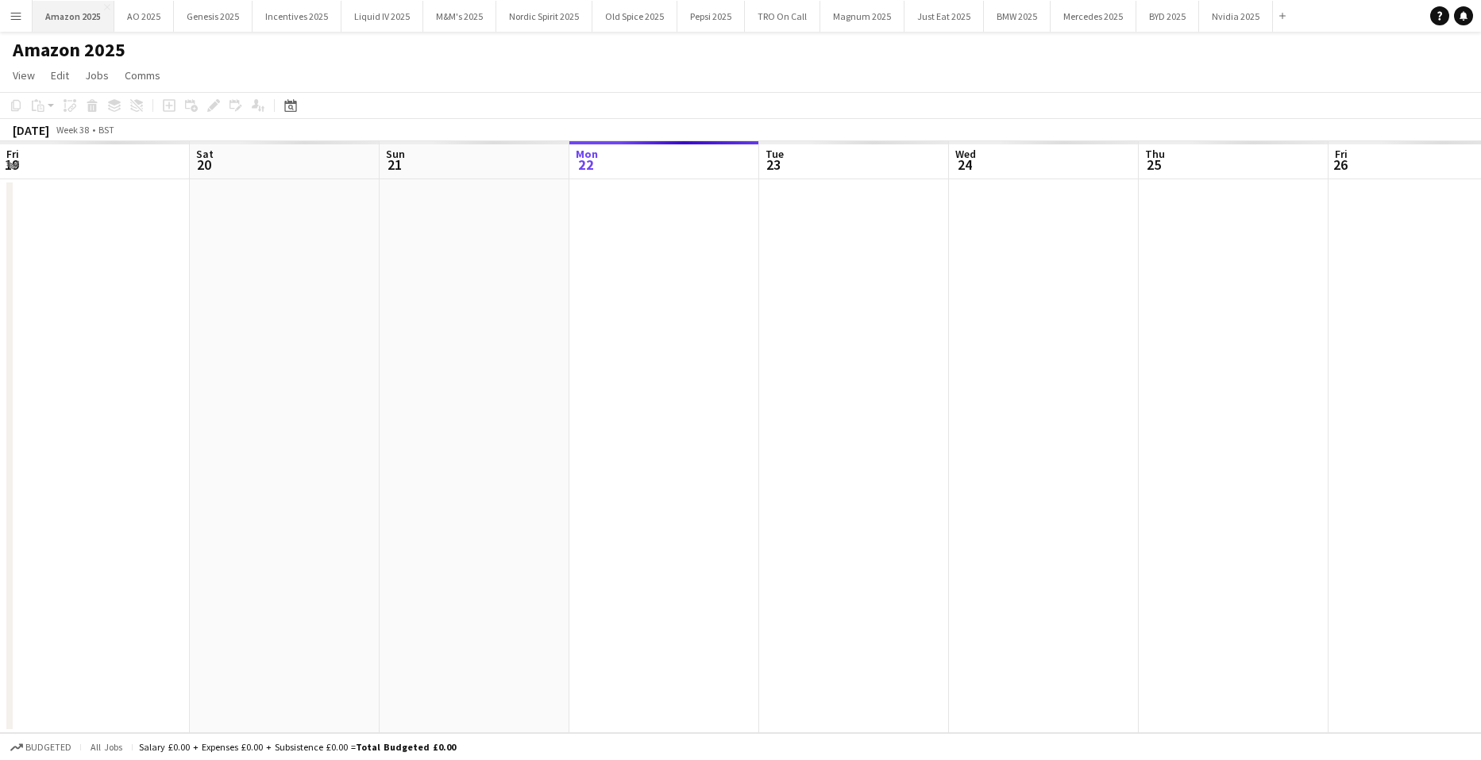
scroll to position [0, 379]
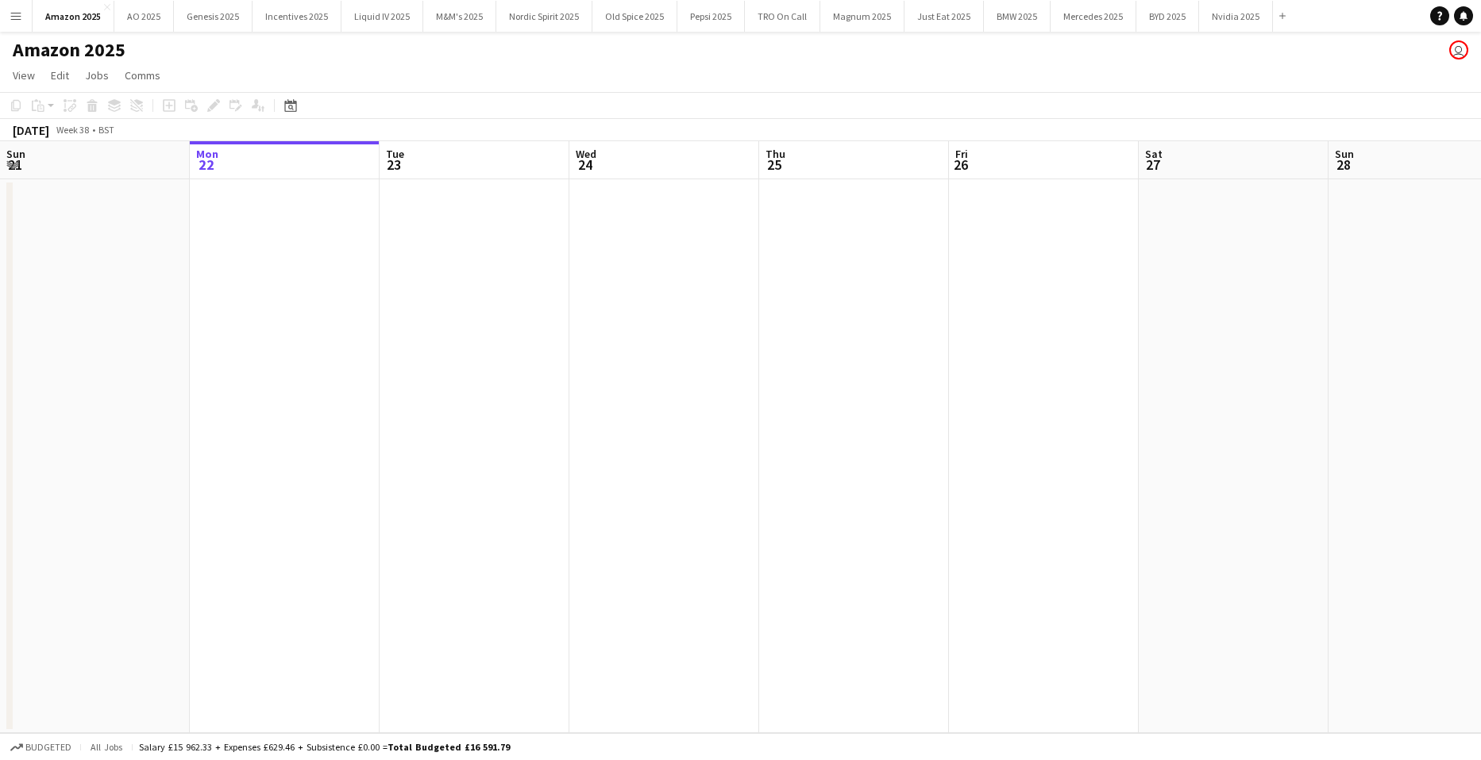
drag, startPoint x: 68, startPoint y: 306, endPoint x: 129, endPoint y: 305, distance: 60.3
click at [68, 306] on app-date-cell at bounding box center [95, 456] width 190 height 554
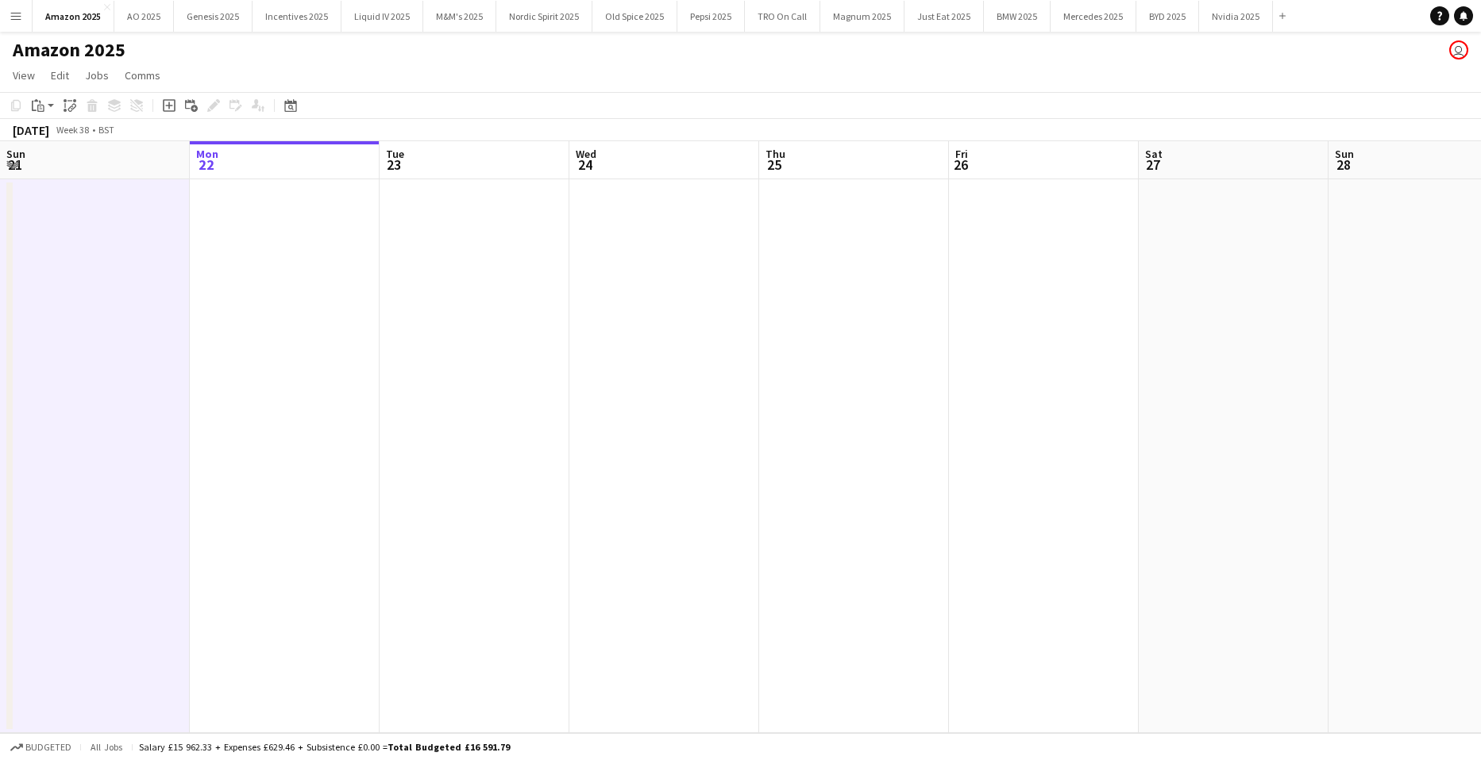
click at [444, 310] on app-date-cell at bounding box center [474, 456] width 190 height 554
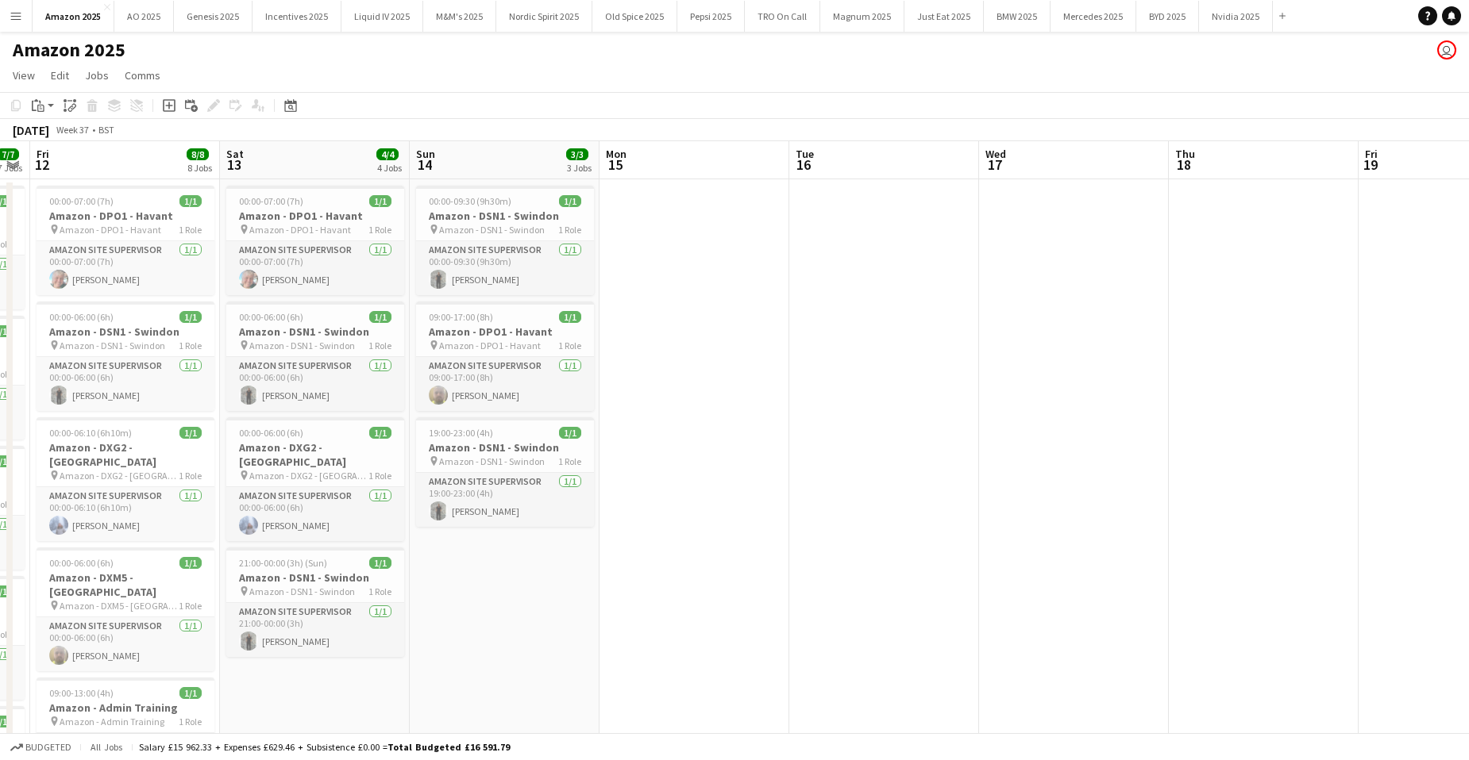
scroll to position [0, 498]
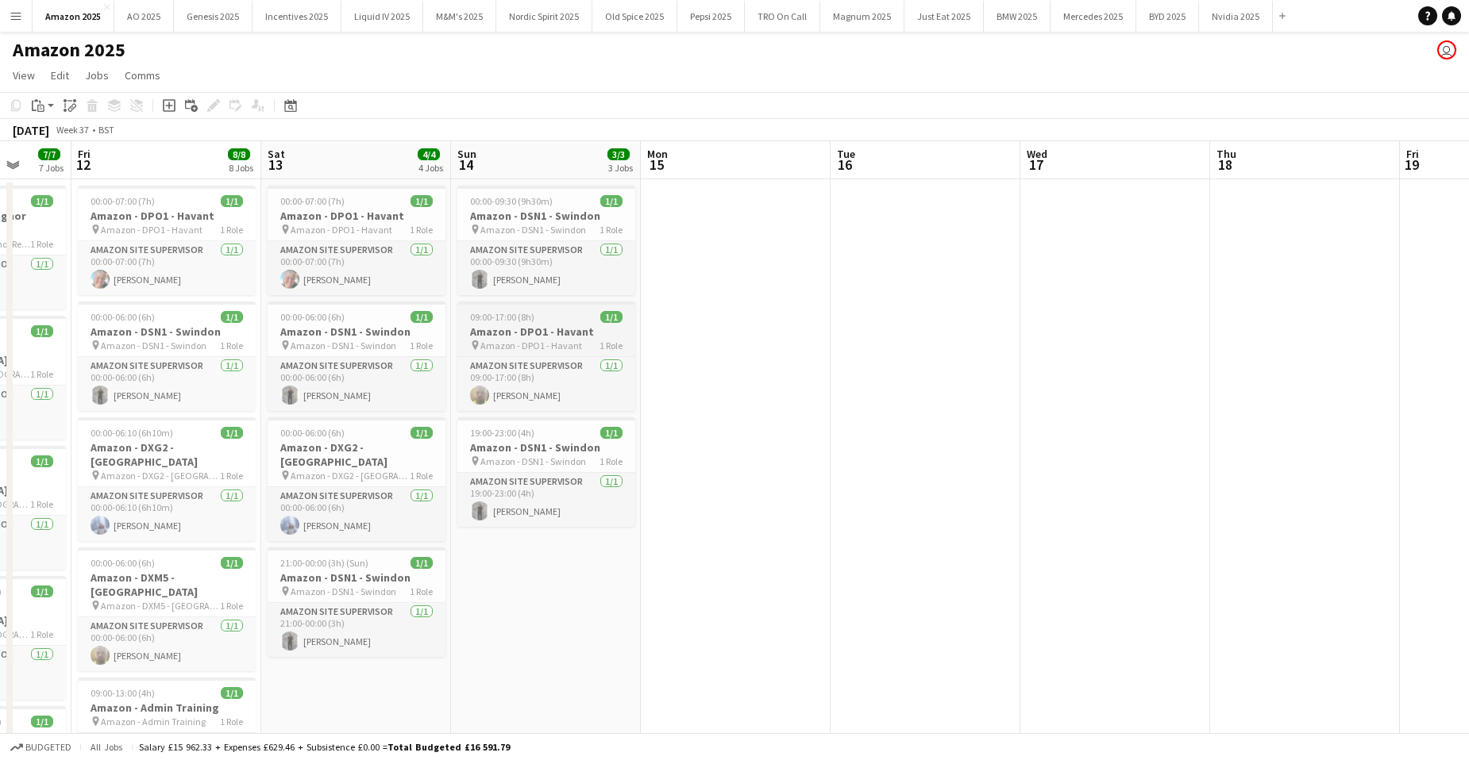
click at [533, 331] on h3 "Amazon - DPO1 - Havant" at bounding box center [546, 332] width 178 height 14
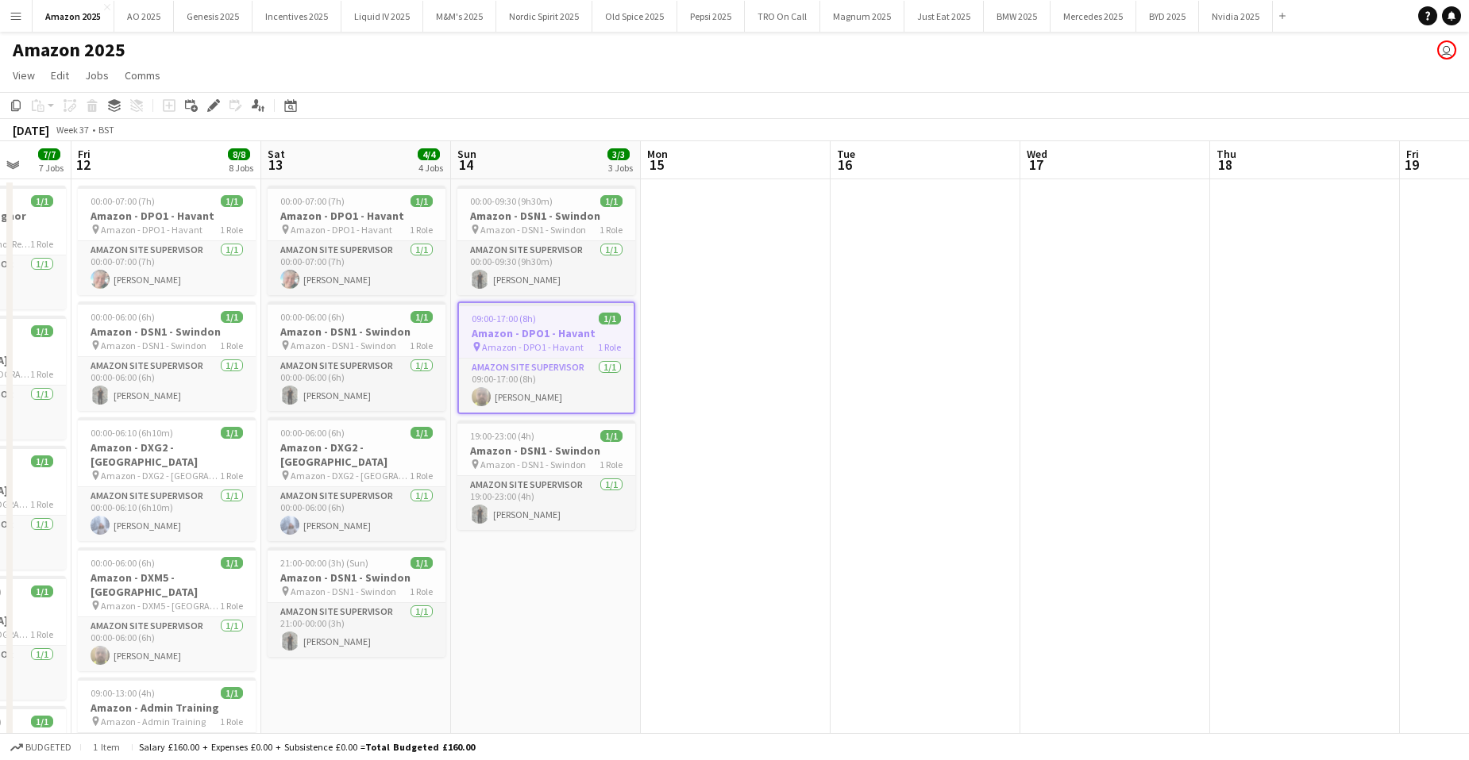
click at [749, 268] on app-date-cell at bounding box center [736, 720] width 190 height 1083
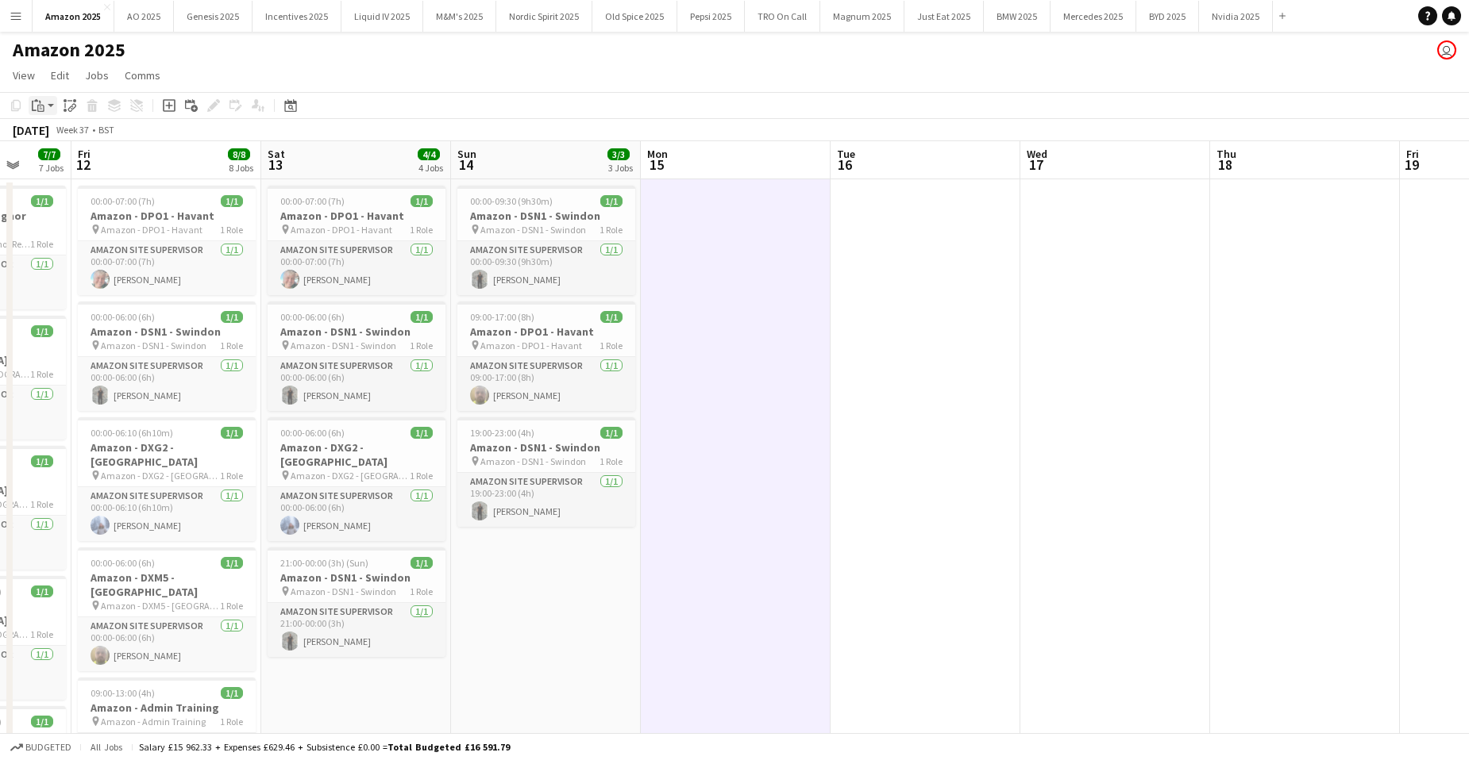
click at [50, 101] on app-action-btn "Paste" at bounding box center [43, 105] width 29 height 19
click at [71, 155] on div "Paste Ctrl+V Paste with crew Ctrl+Shift+V" at bounding box center [116, 149] width 175 height 67
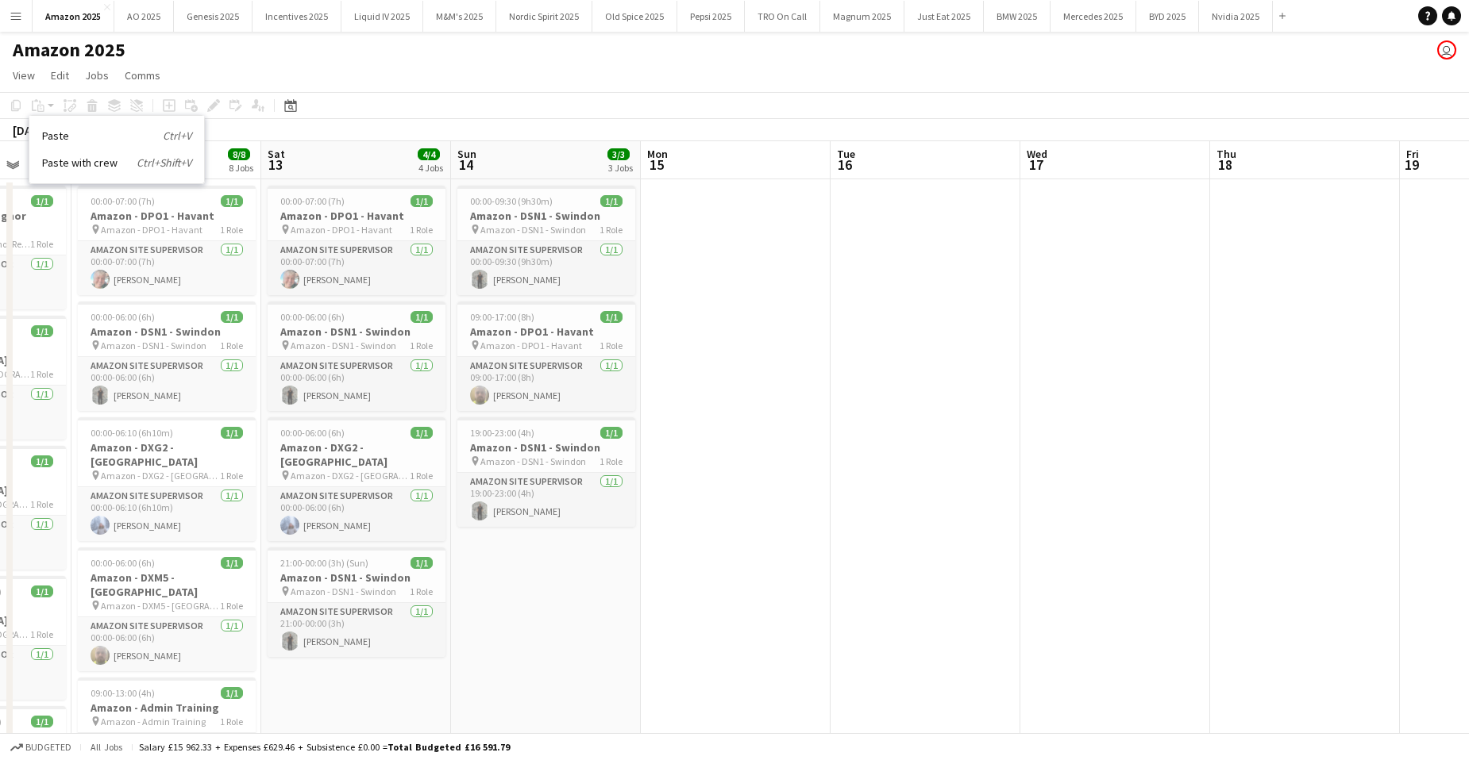
drag, startPoint x: 827, startPoint y: 256, endPoint x: 813, endPoint y: 257, distance: 14.3
click at [827, 257] on app-date-cell at bounding box center [736, 720] width 190 height 1083
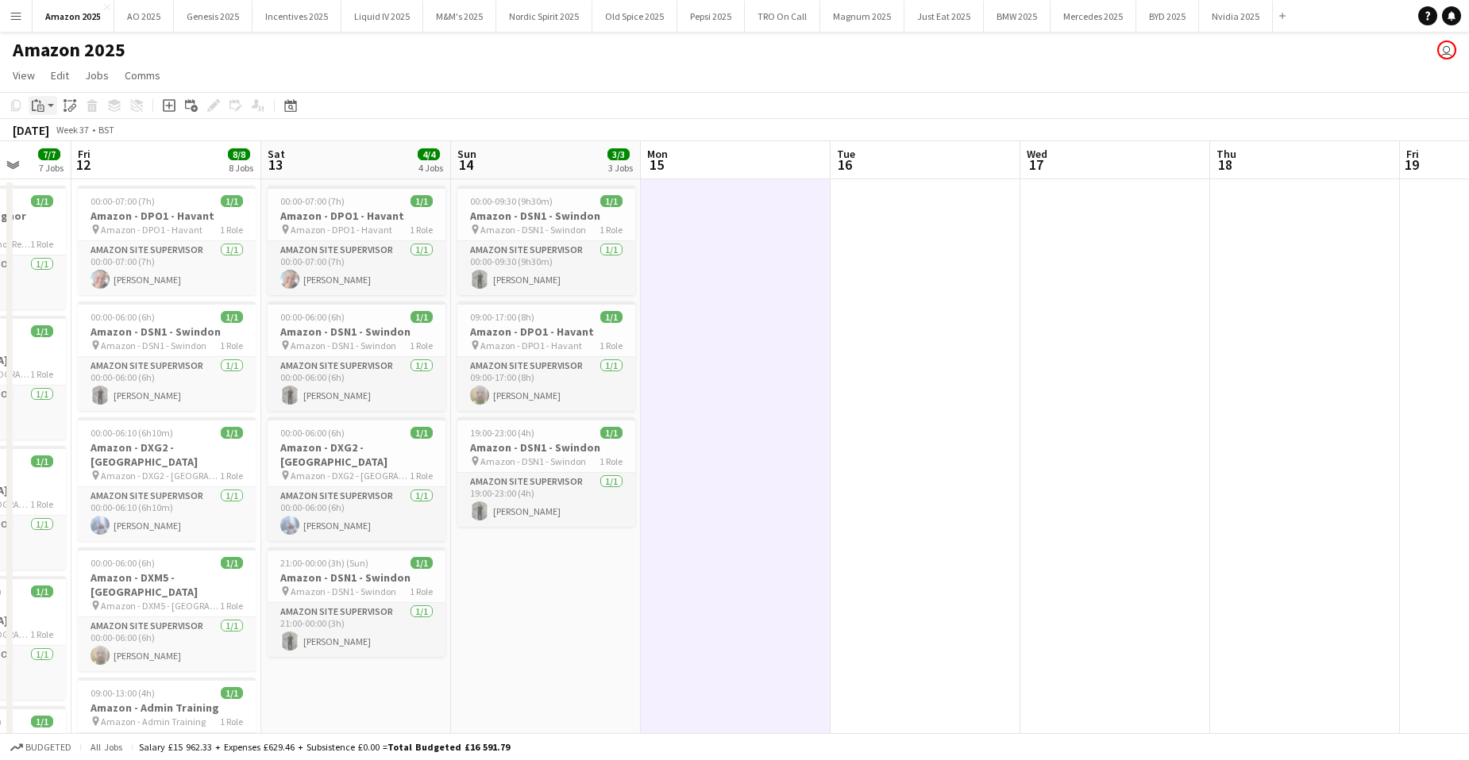
click at [40, 106] on icon at bounding box center [40, 108] width 7 height 7
click at [54, 164] on link "Paste with crew Ctrl+Shift+V" at bounding box center [116, 163] width 149 height 14
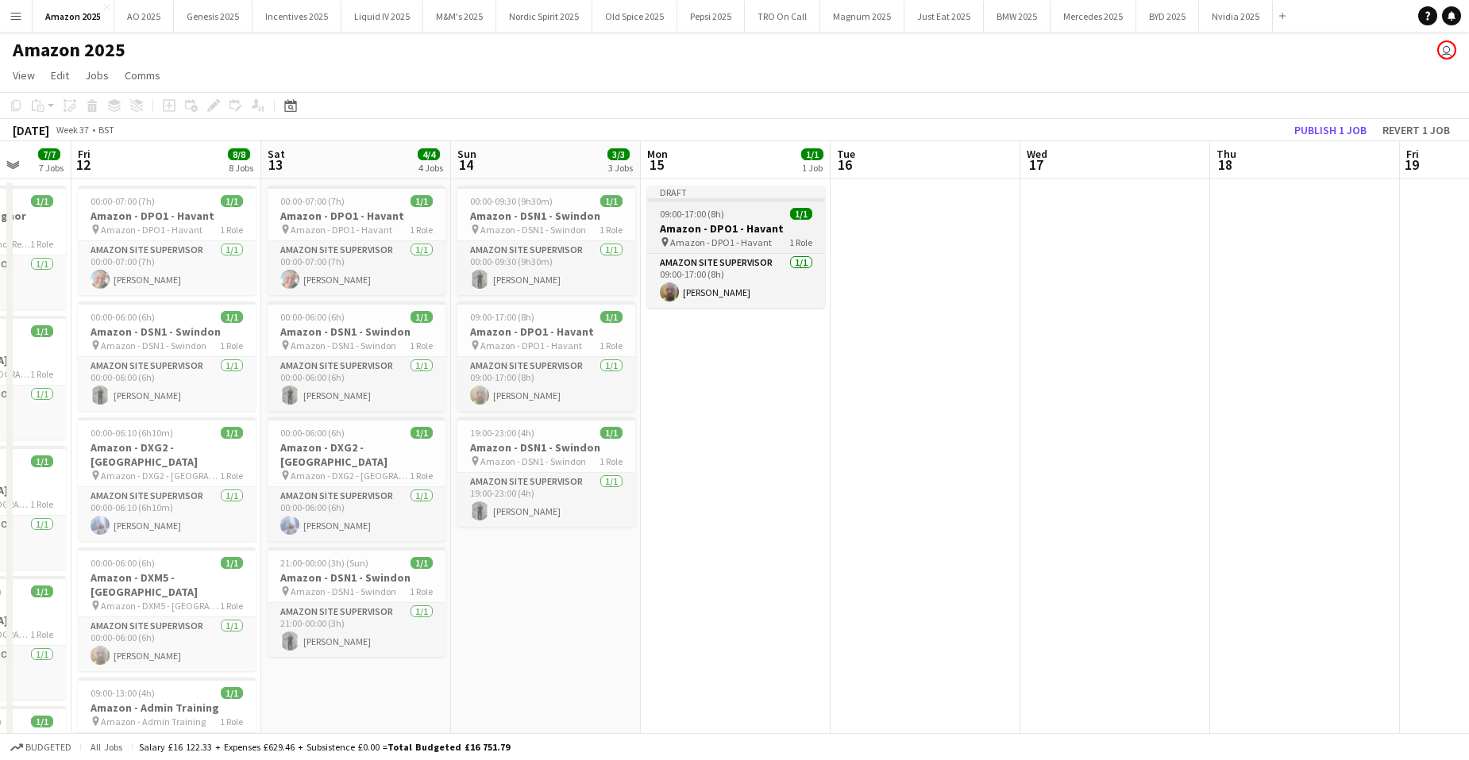
click at [728, 222] on h3 "Amazon - DPO1 - Havant" at bounding box center [736, 228] width 178 height 14
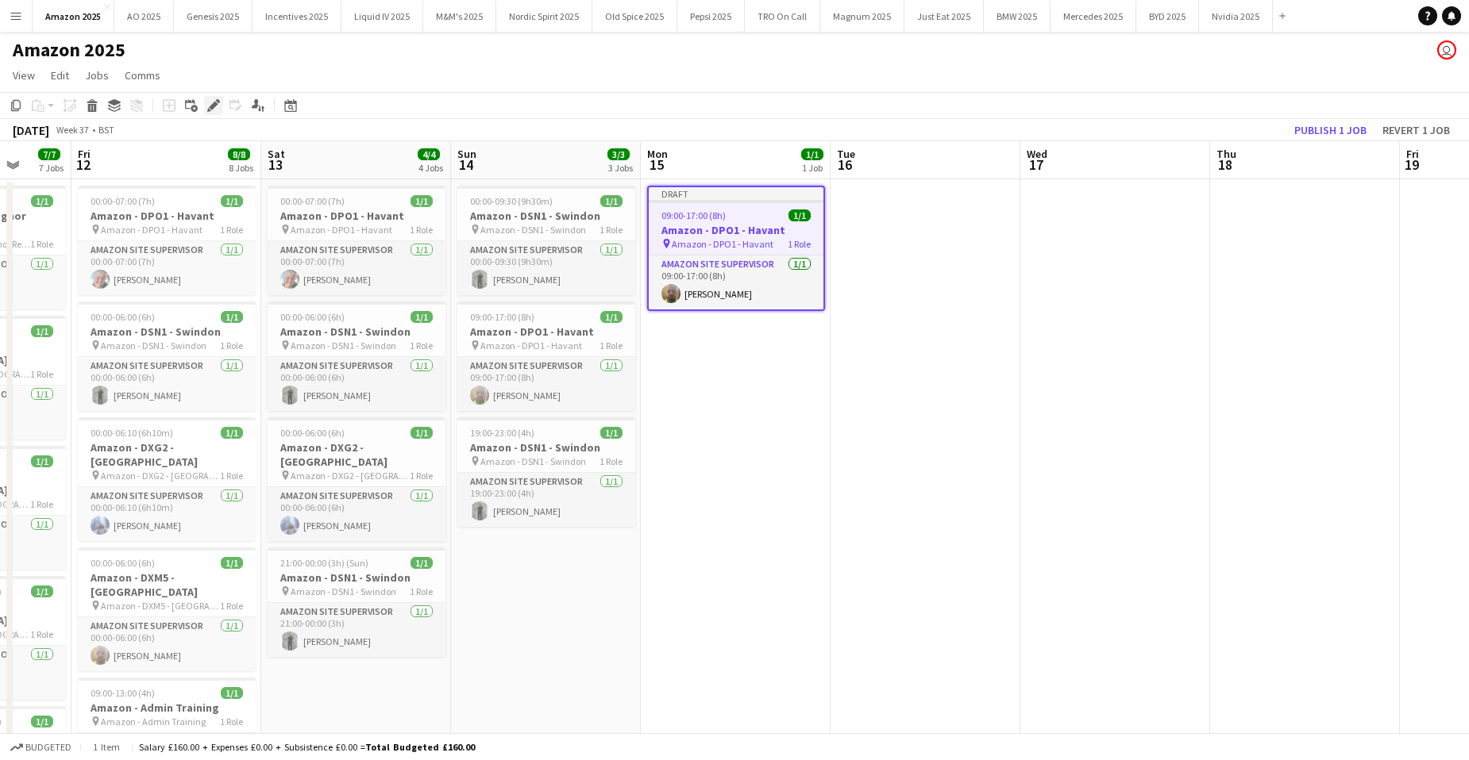
click at [205, 105] on div "Edit" at bounding box center [213, 105] width 19 height 19
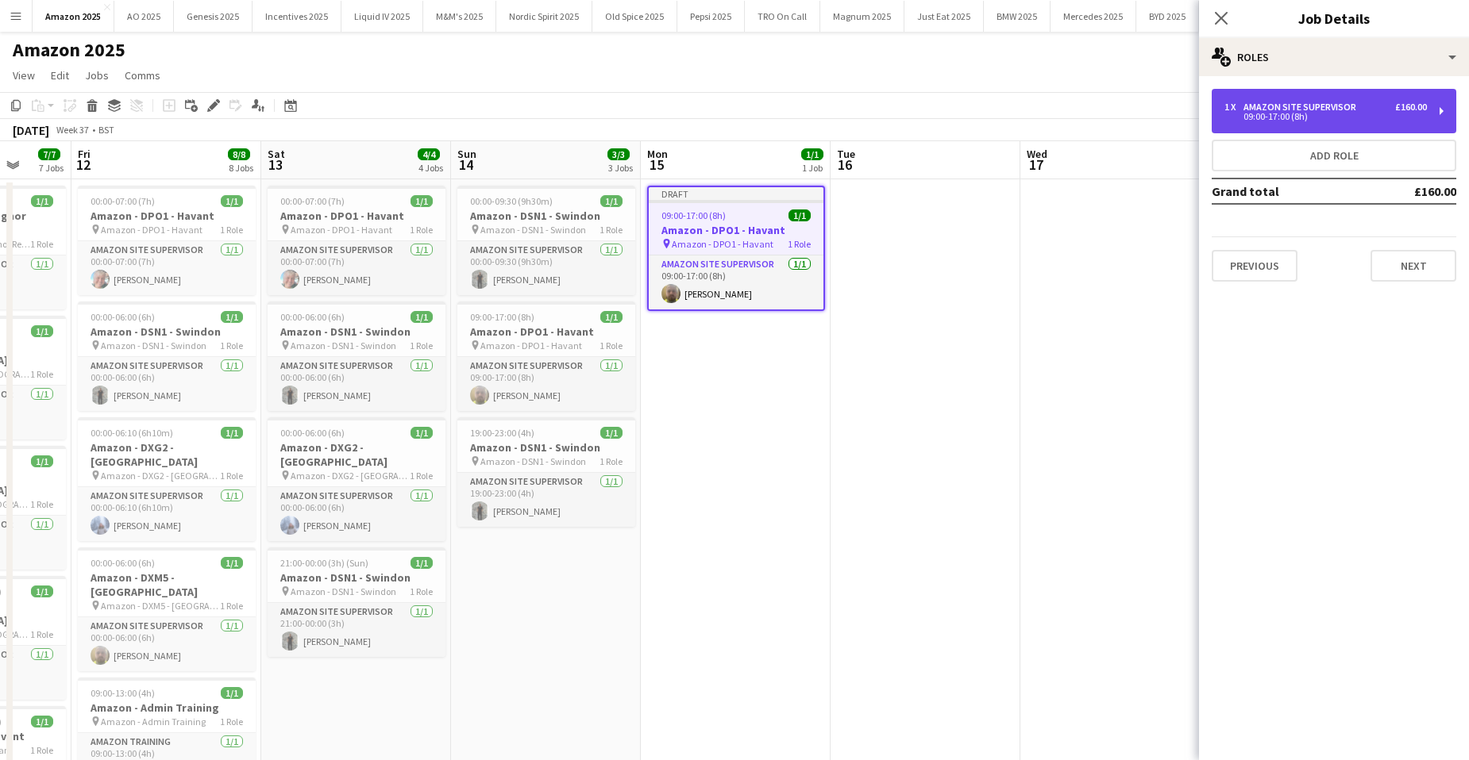
click at [1226, 117] on div "09:00-17:00 (8h)" at bounding box center [1325, 117] width 202 height 8
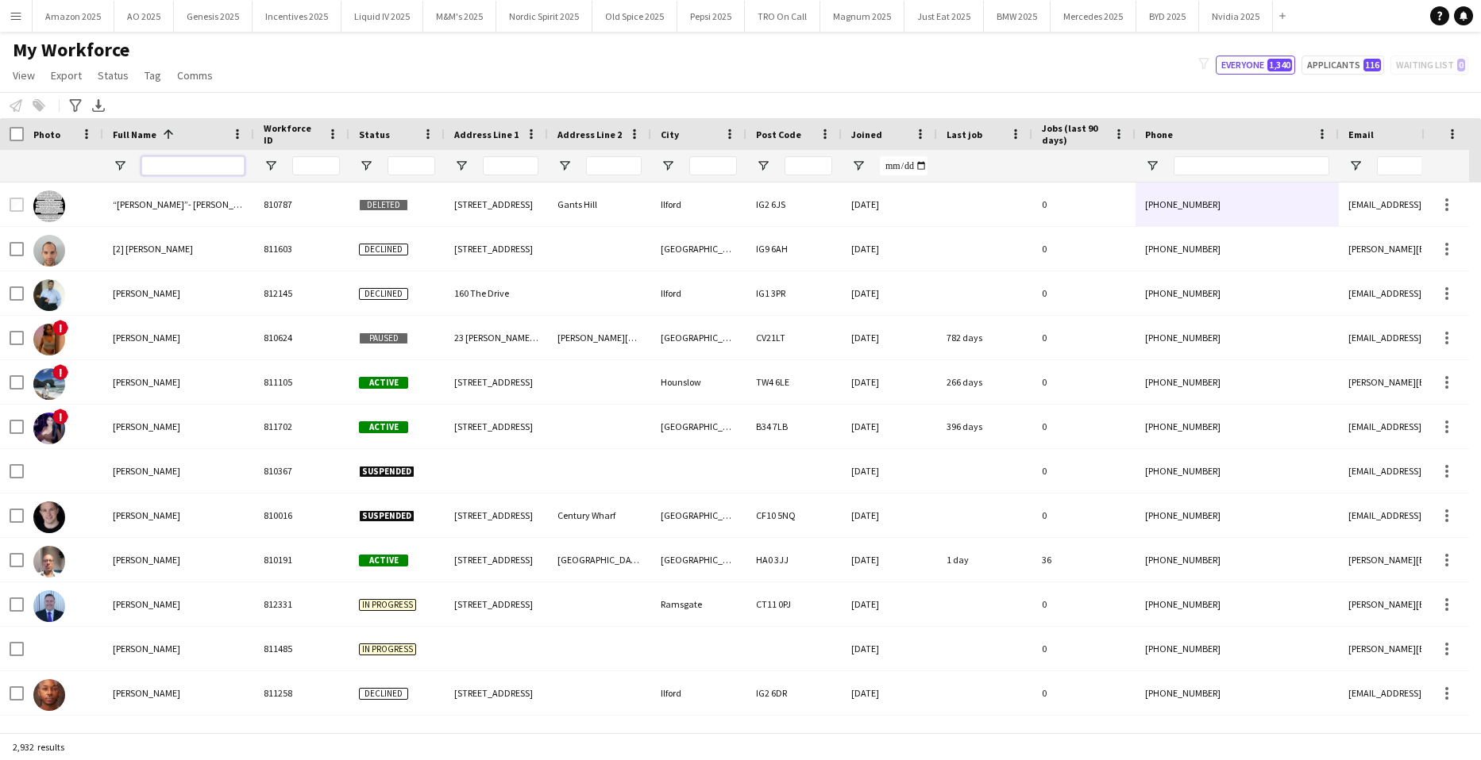
click at [173, 167] on input "Full Name Filter Input" at bounding box center [192, 165] width 103 height 19
type input "*****"
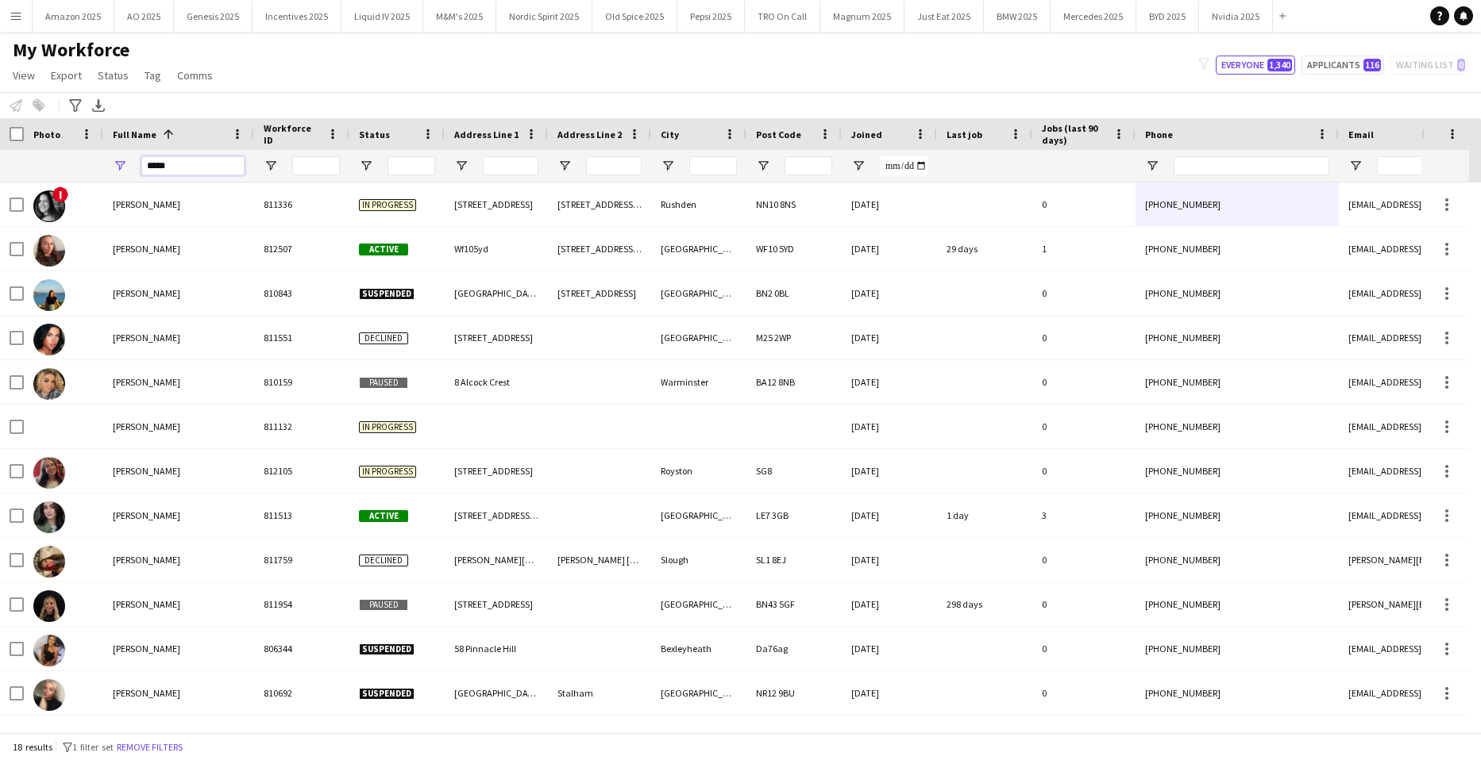
drag, startPoint x: 184, startPoint y: 162, endPoint x: 15, endPoint y: 165, distance: 169.1
click at [15, 165] on div at bounding box center [1039, 166] width 2078 height 32
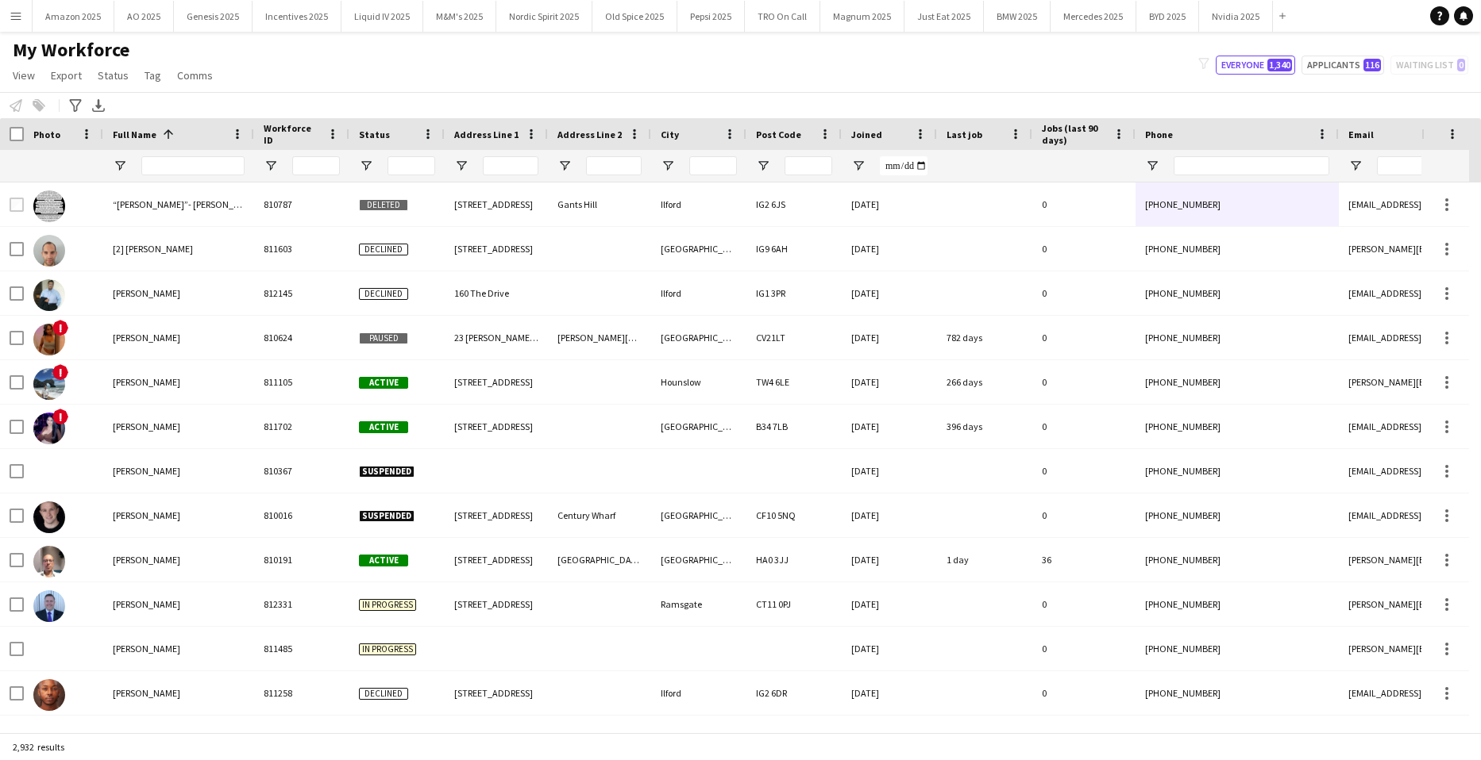
click at [21, 17] on app-icon "Menu" at bounding box center [16, 16] width 13 height 13
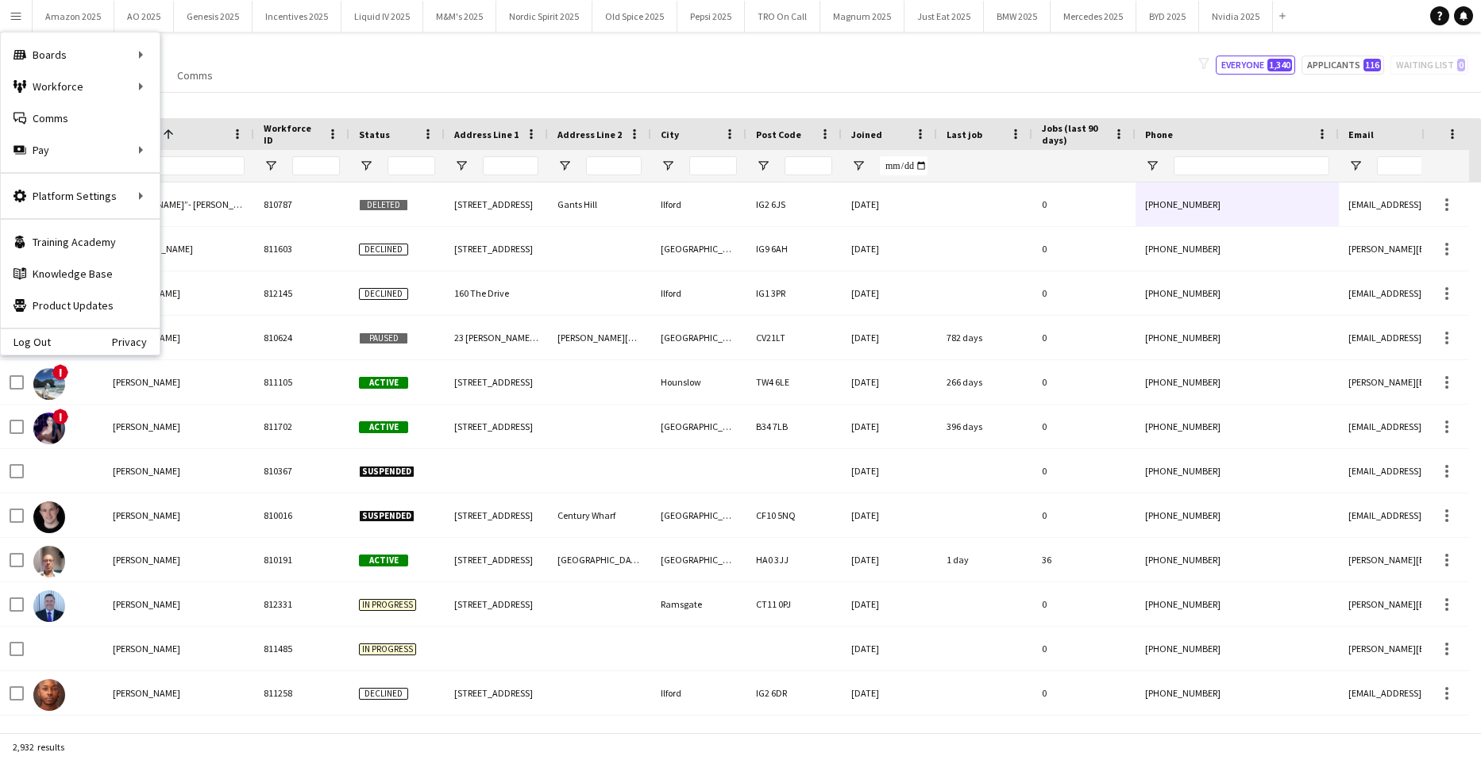
click at [176, 149] on div "Full Name 1" at bounding box center [179, 134] width 132 height 32
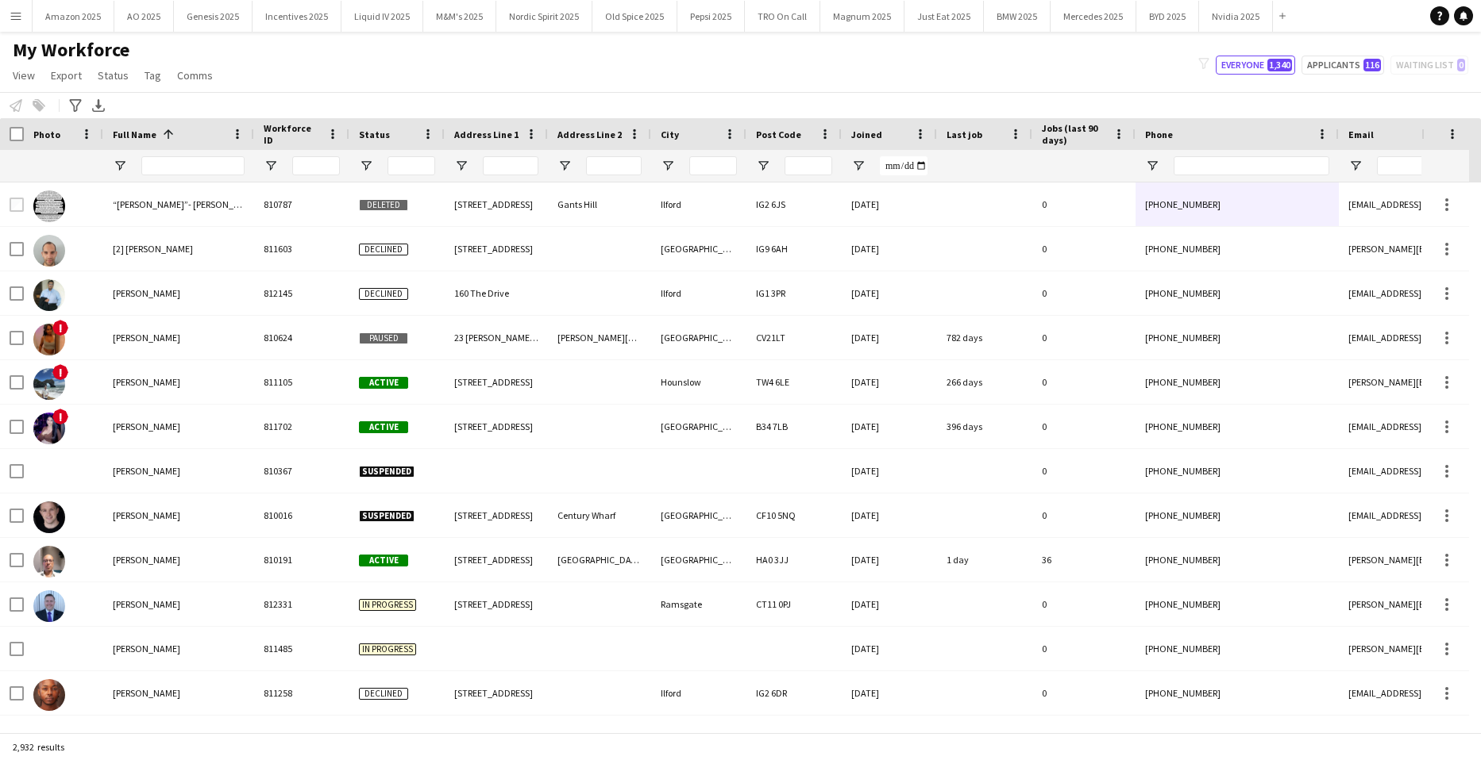
click at [10, 13] on app-icon "Menu" at bounding box center [16, 16] width 13 height 13
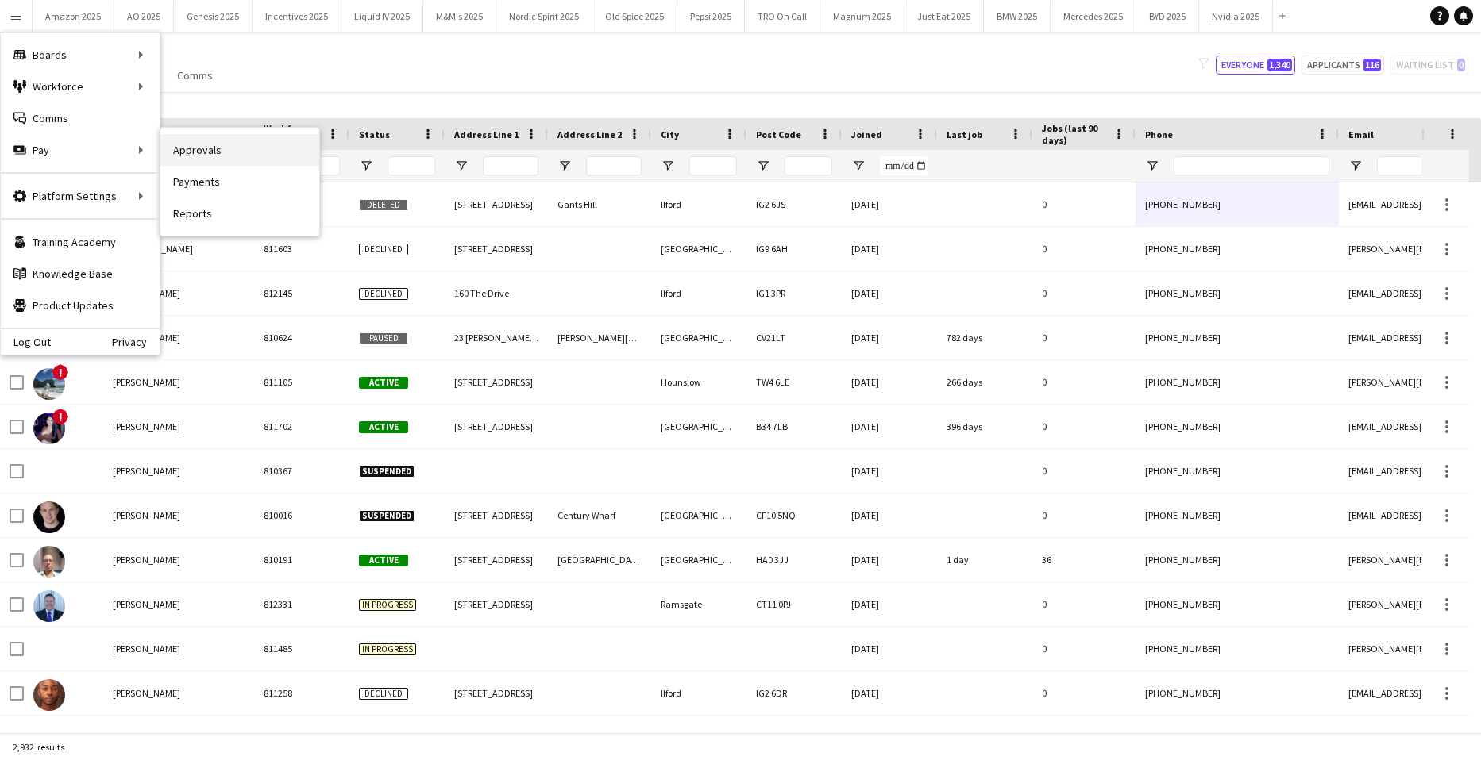
click at [164, 145] on link "Approvals" at bounding box center [239, 150] width 159 height 32
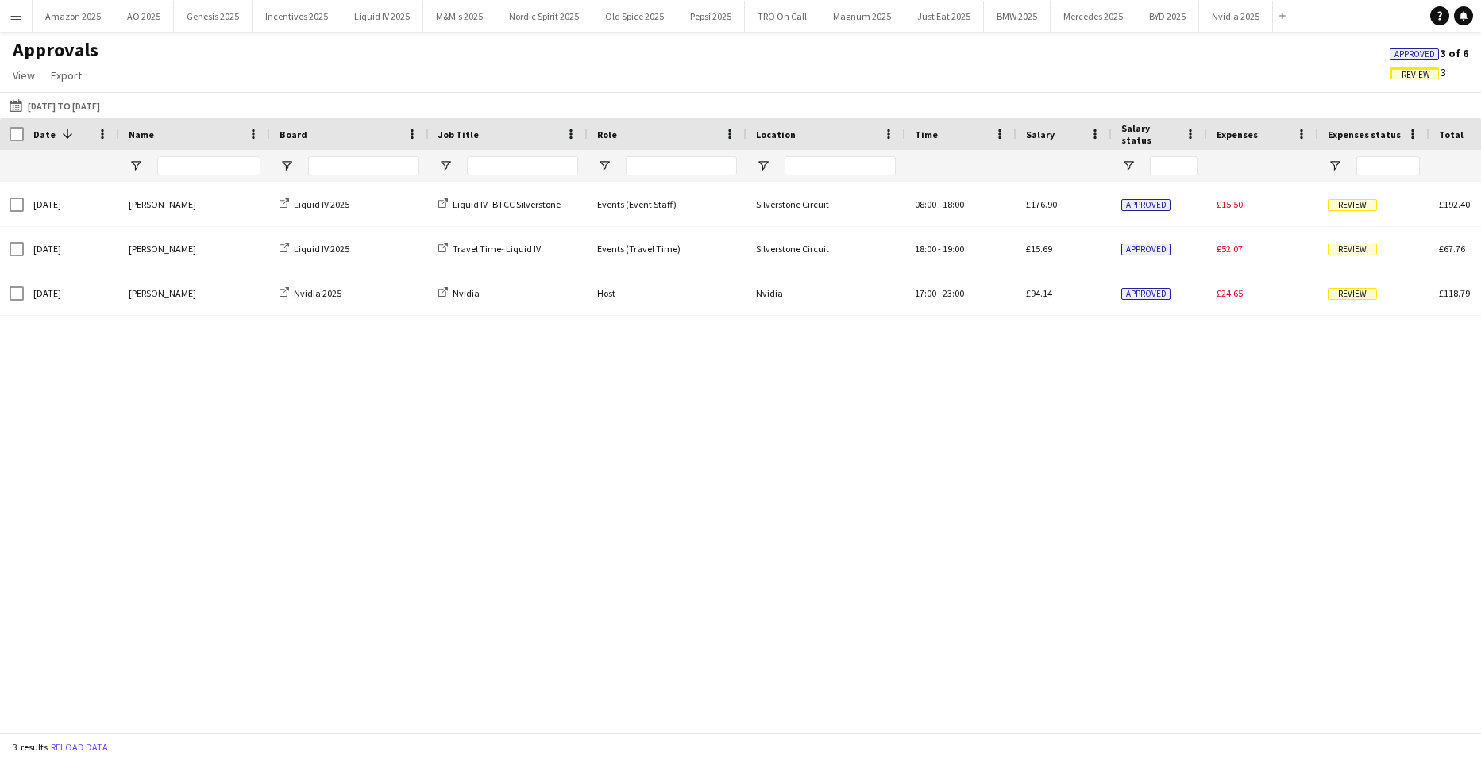
click at [1427, 52] on span "Approved" at bounding box center [1414, 54] width 40 height 10
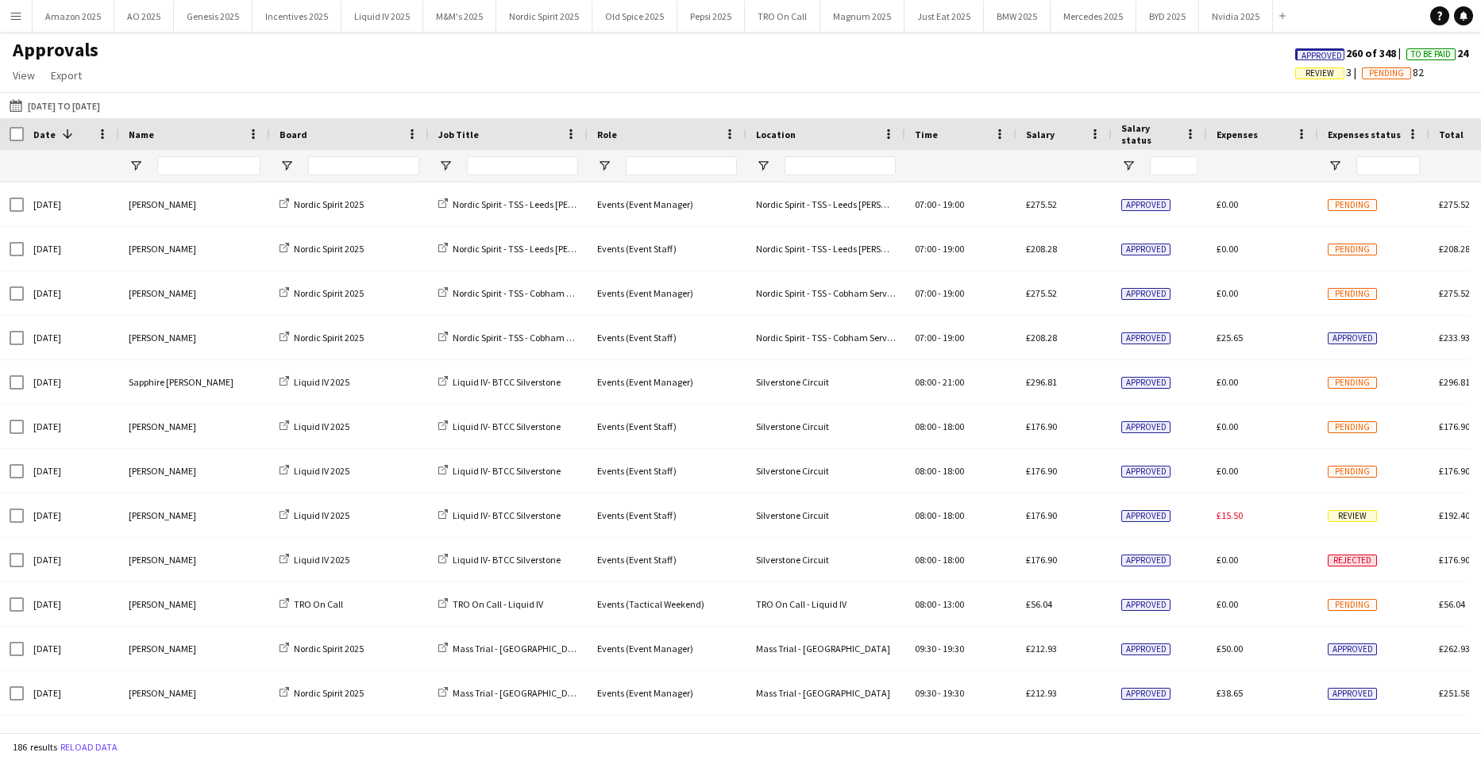
click at [1301, 55] on span "Approved" at bounding box center [1321, 56] width 40 height 10
click at [181, 173] on input "Name Filter Input" at bounding box center [208, 165] width 103 height 19
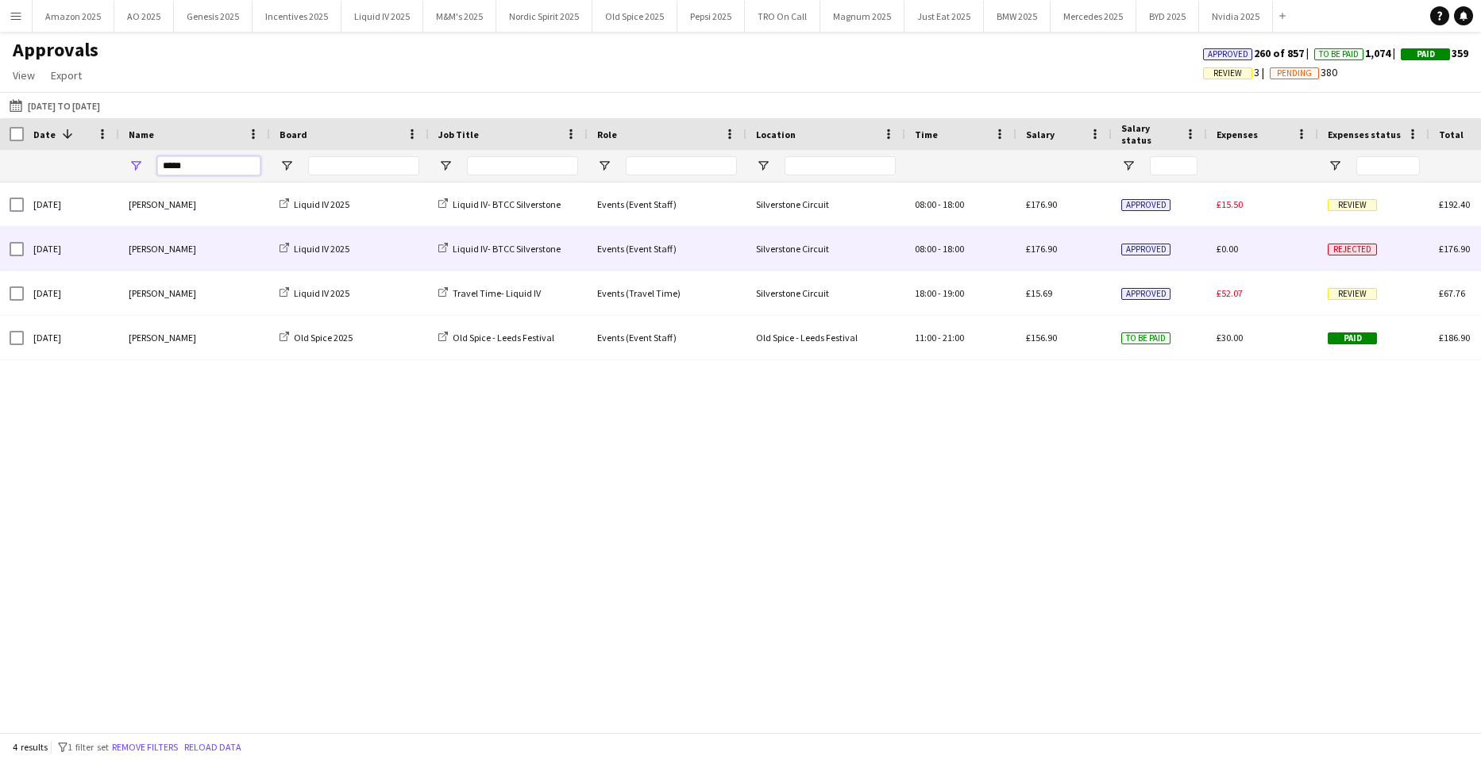
type input "*****"
drag, startPoint x: 1347, startPoint y: 244, endPoint x: 1349, endPoint y: 284, distance: 40.5
click at [1347, 244] on span "Rejected" at bounding box center [1351, 250] width 49 height 12
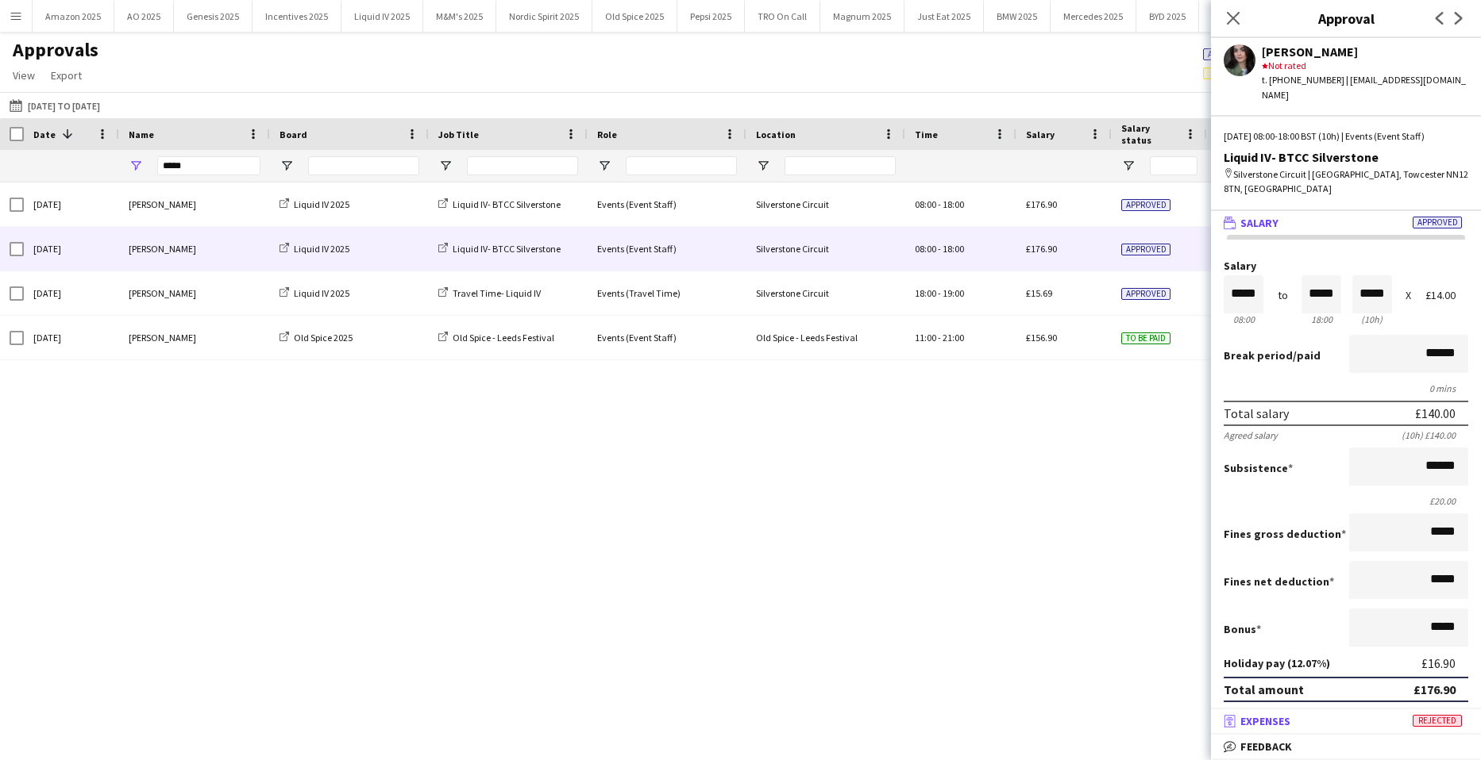
click at [1448, 728] on mat-panel-title "receipt Expenses Rejected" at bounding box center [1343, 721] width 264 height 14
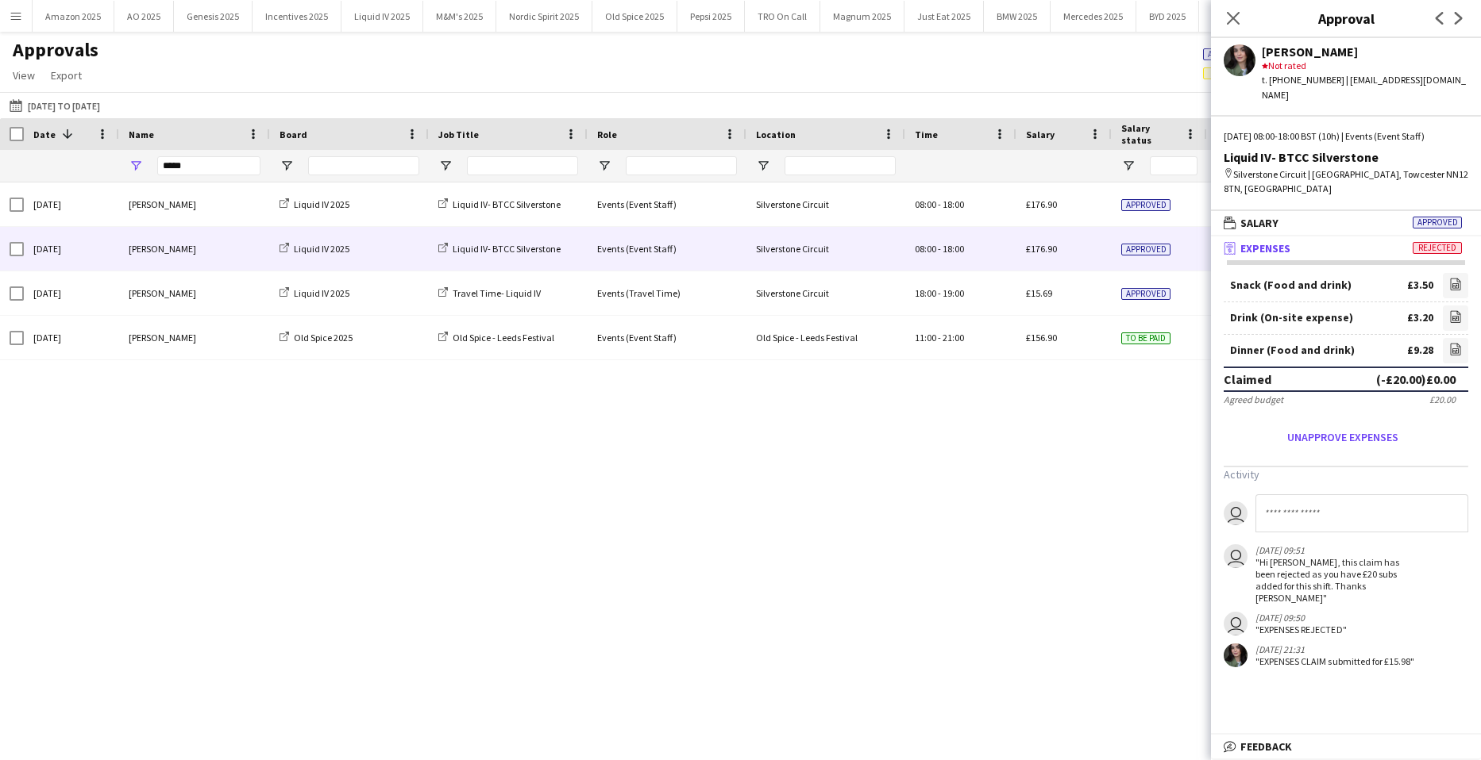
click at [1153, 568] on div "Sun, 21 Sep 2025 Ellie Farr Liquid IV 2025 Liquid IV- BTCC Silverstone Events (…" at bounding box center [740, 452] width 1481 height 538
drag, startPoint x: 1238, startPoint y: 20, endPoint x: 1237, endPoint y: 38, distance: 18.3
click at [1238, 20] on icon "Close pop-in" at bounding box center [1232, 18] width 13 height 13
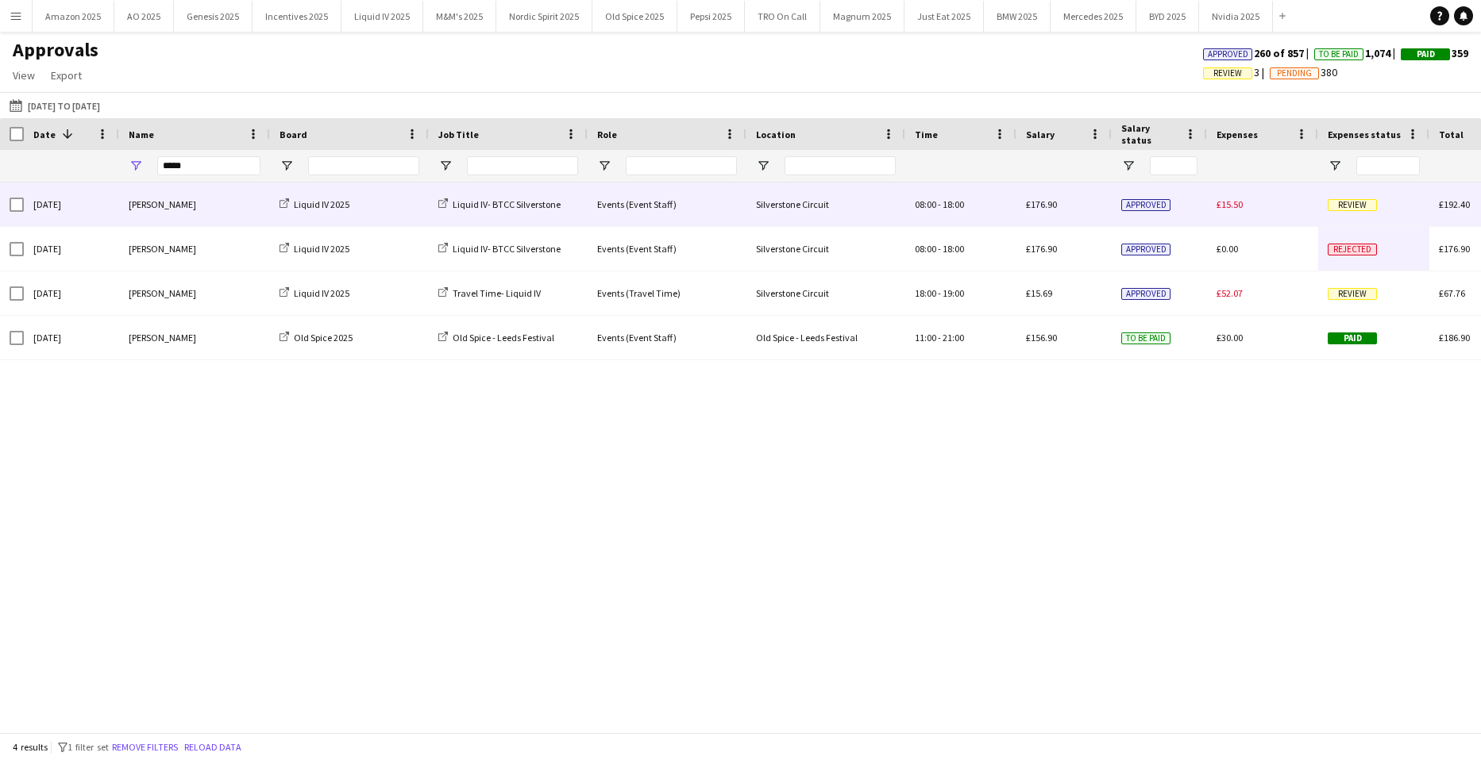
click at [1352, 211] on span "Review" at bounding box center [1351, 205] width 49 height 12
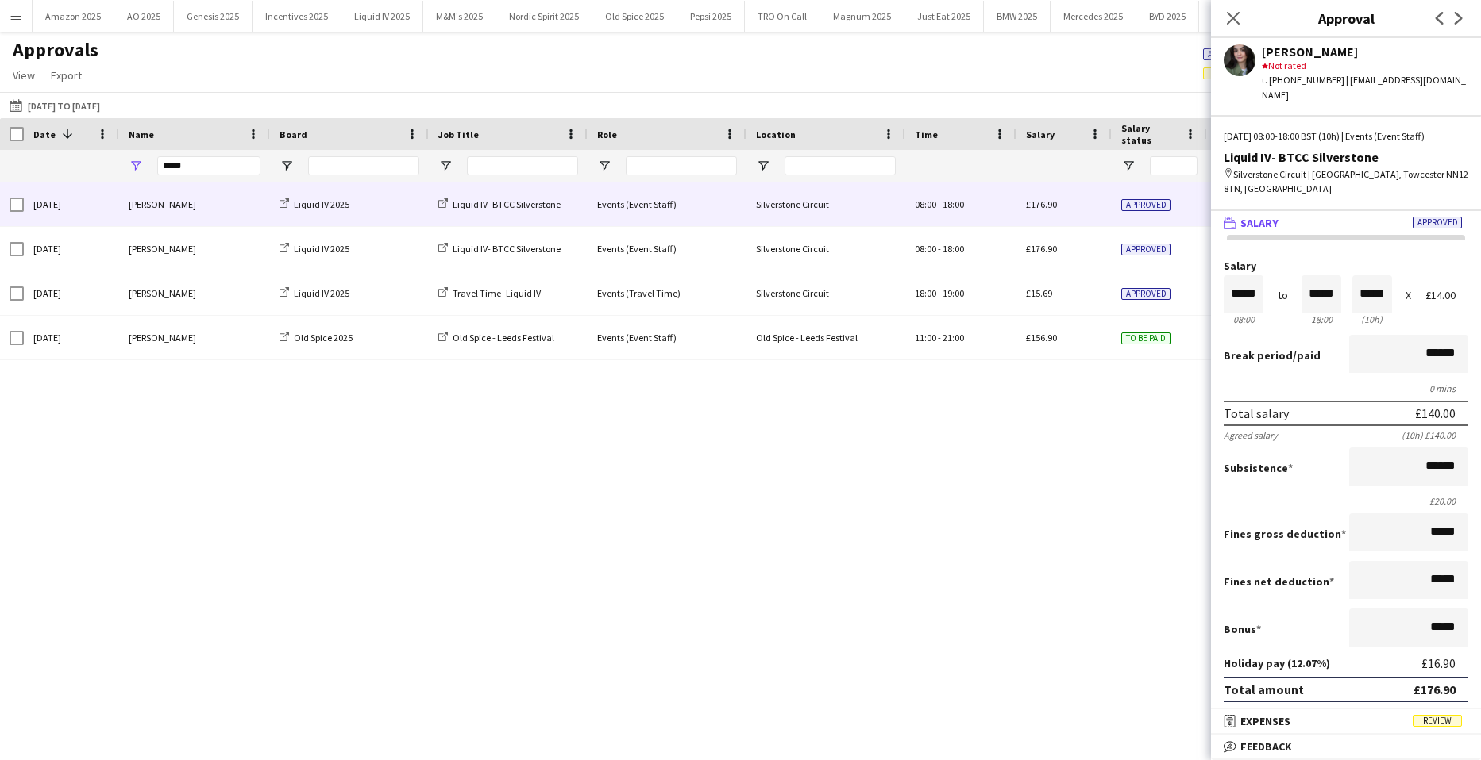
click at [1438, 734] on mat-accordion "wallet Salary Approved Salary ***** 08:00 to ***** 18:00 ***** (10h) X £14.00 B…" at bounding box center [1346, 485] width 270 height 551
click at [1438, 730] on mat-expansion-panel-header "receipt Expenses Review" at bounding box center [1346, 722] width 270 height 24
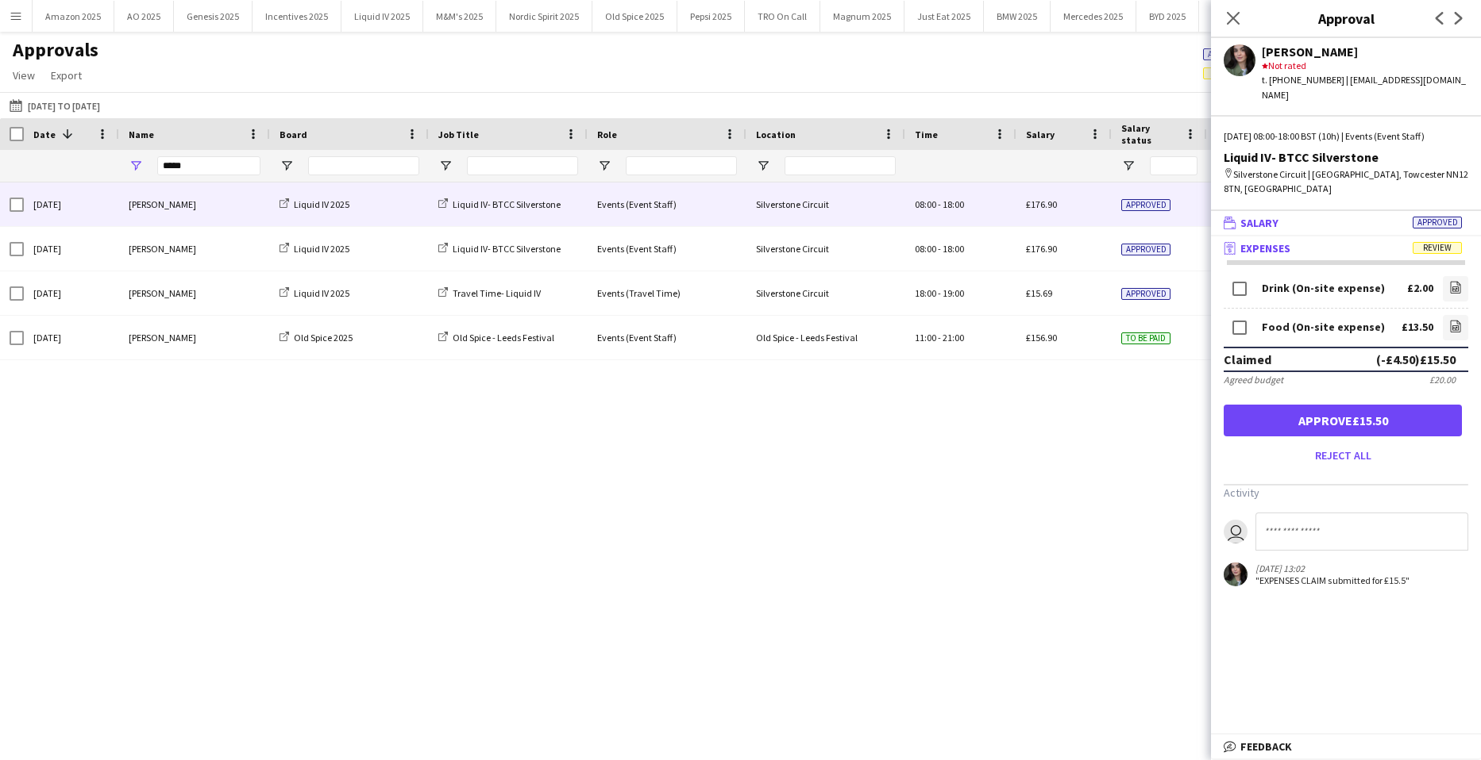
click at [1424, 217] on span "Approved" at bounding box center [1436, 223] width 49 height 12
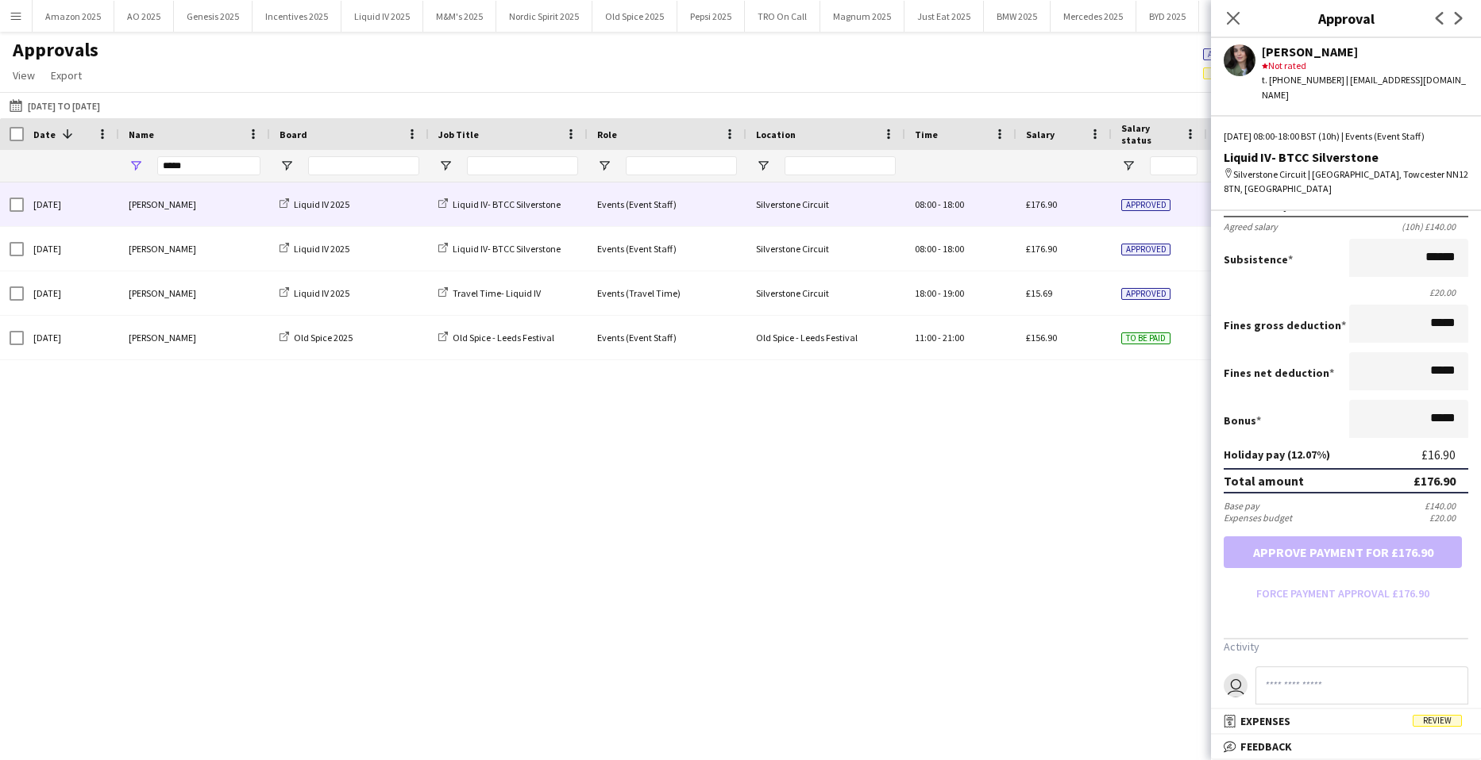
scroll to position [259, 0]
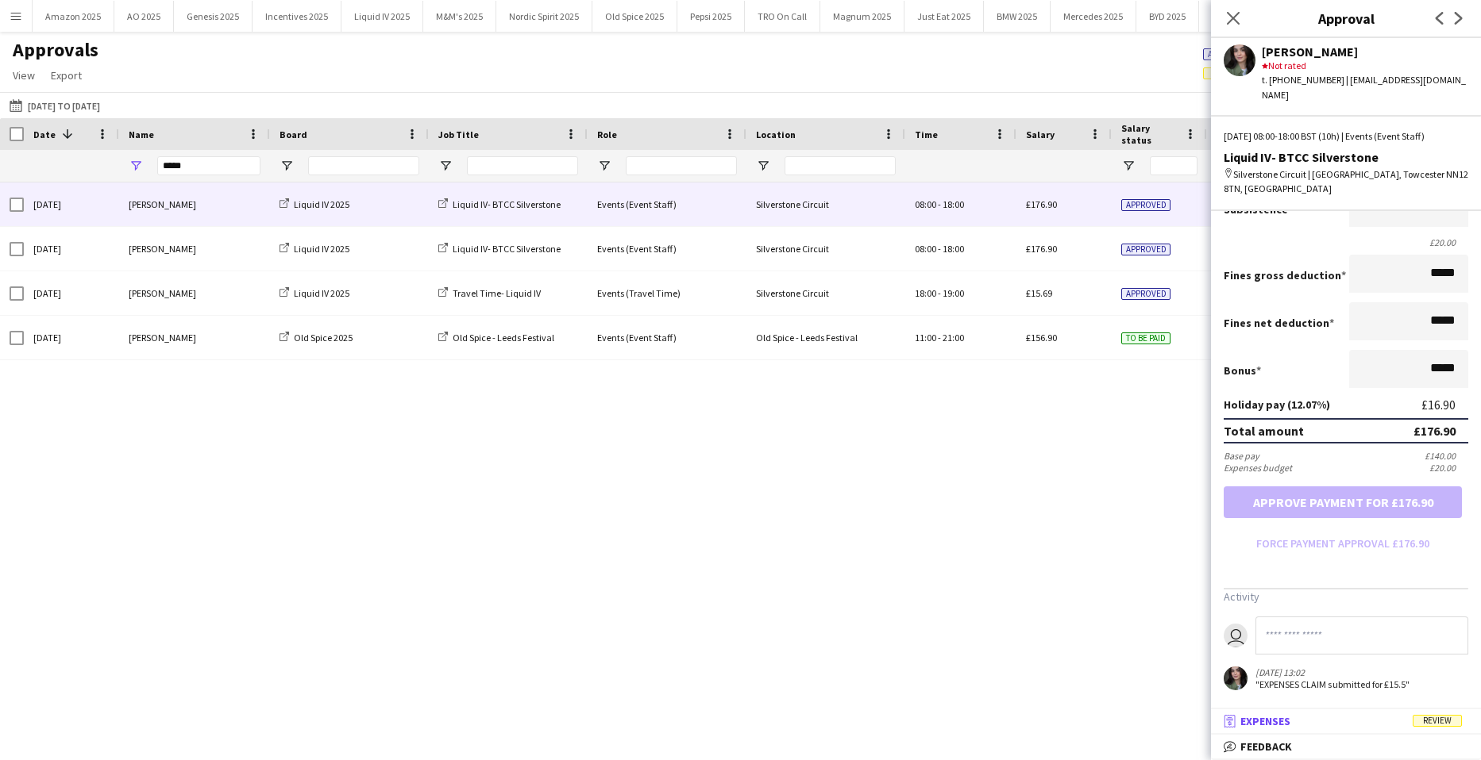
click at [1441, 726] on span "Review" at bounding box center [1436, 721] width 49 height 12
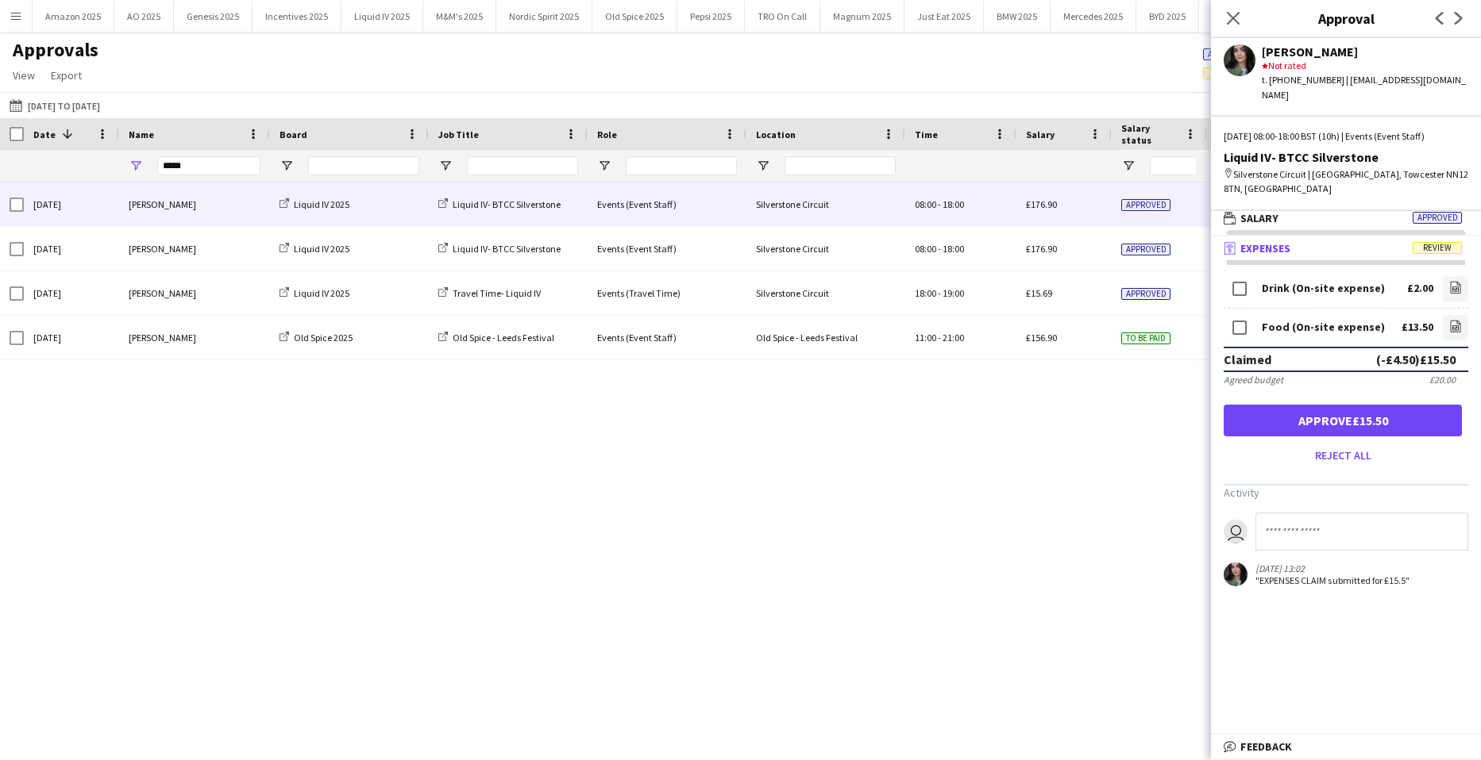
scroll to position [5, 0]
click at [1350, 444] on button "Reject all" at bounding box center [1342, 455] width 238 height 25
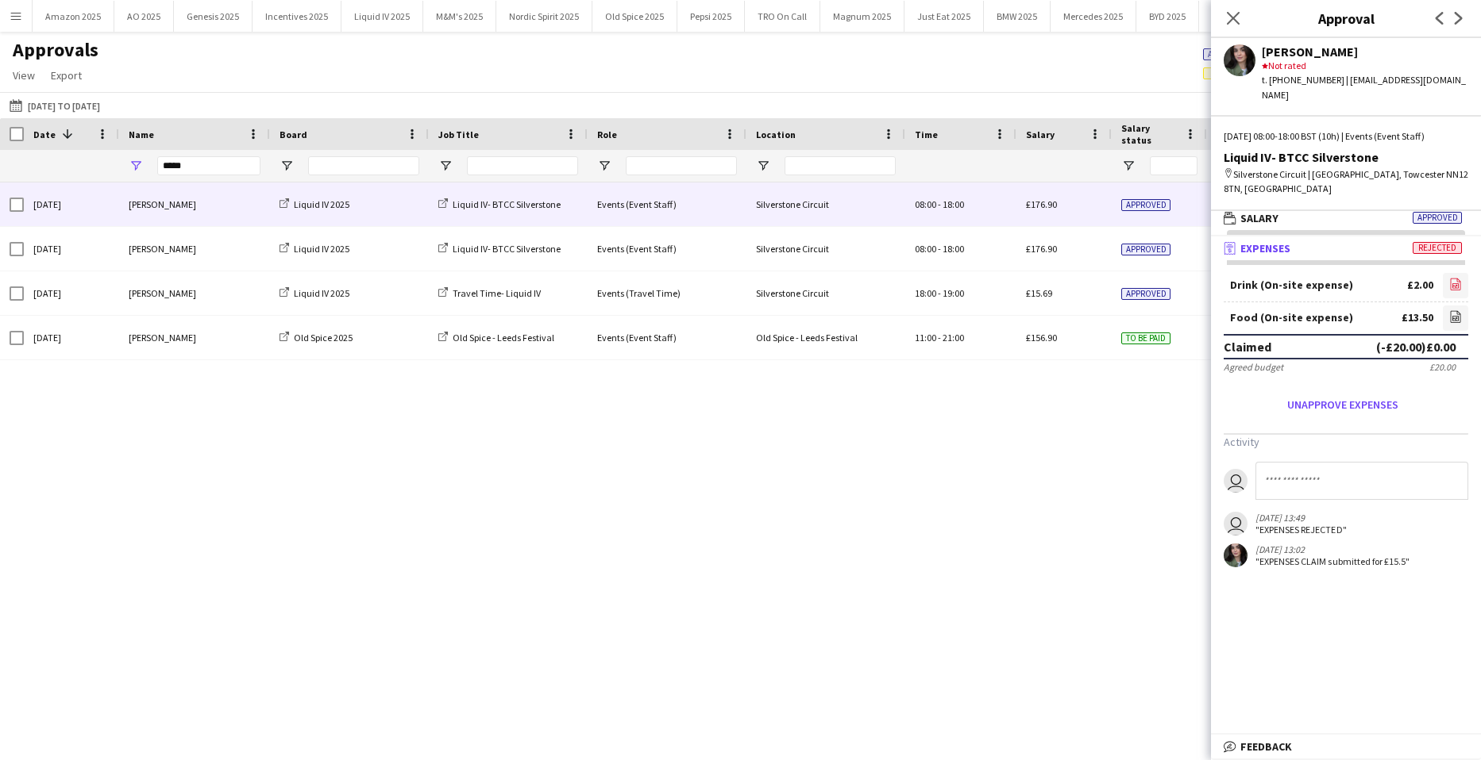
click at [1450, 278] on icon at bounding box center [1455, 284] width 10 height 12
click at [1452, 310] on icon "file-image" at bounding box center [1455, 316] width 13 height 13
click at [1336, 470] on input at bounding box center [1361, 481] width 213 height 38
type input "**********"
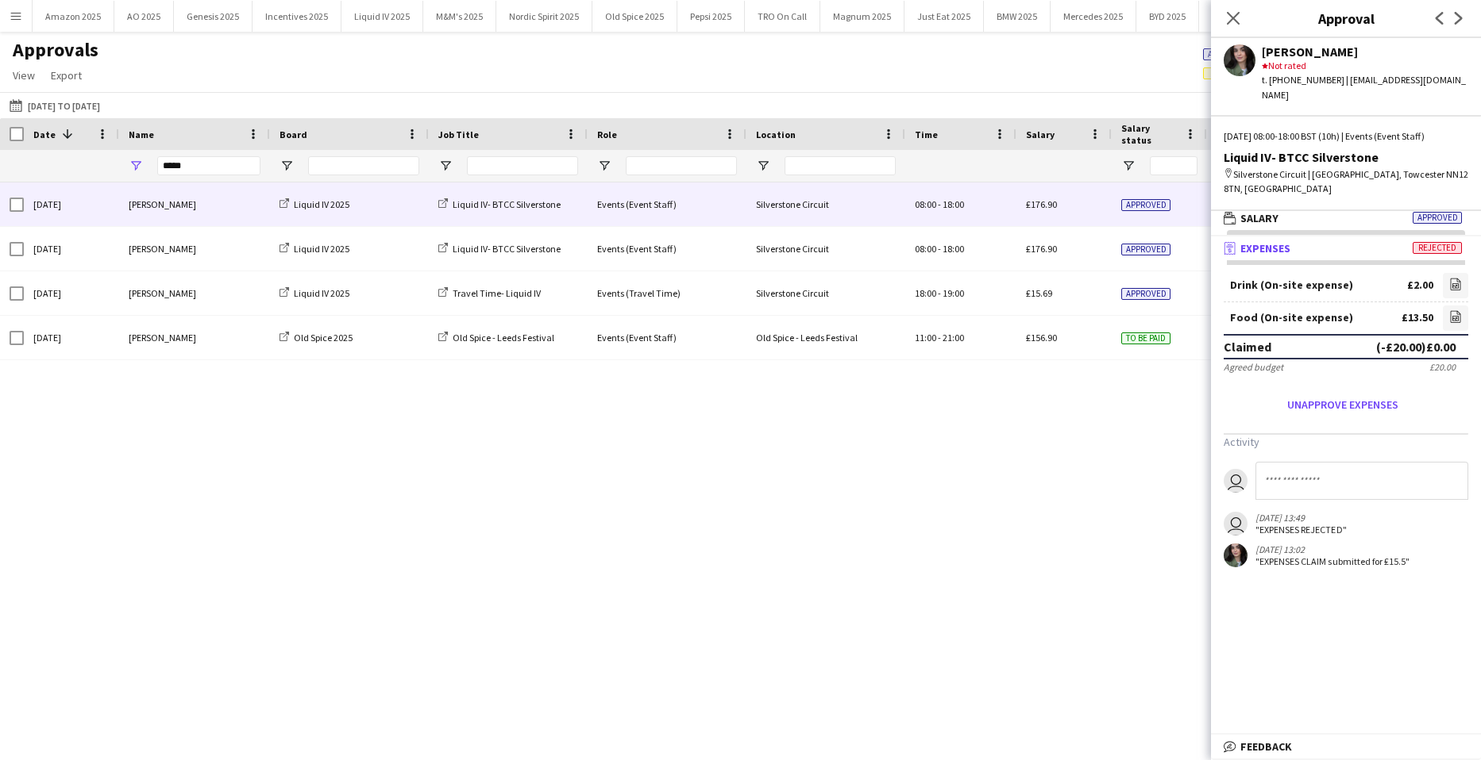
scroll to position [0, 0]
click at [1235, 14] on icon "Close pop-in" at bounding box center [1232, 17] width 15 height 15
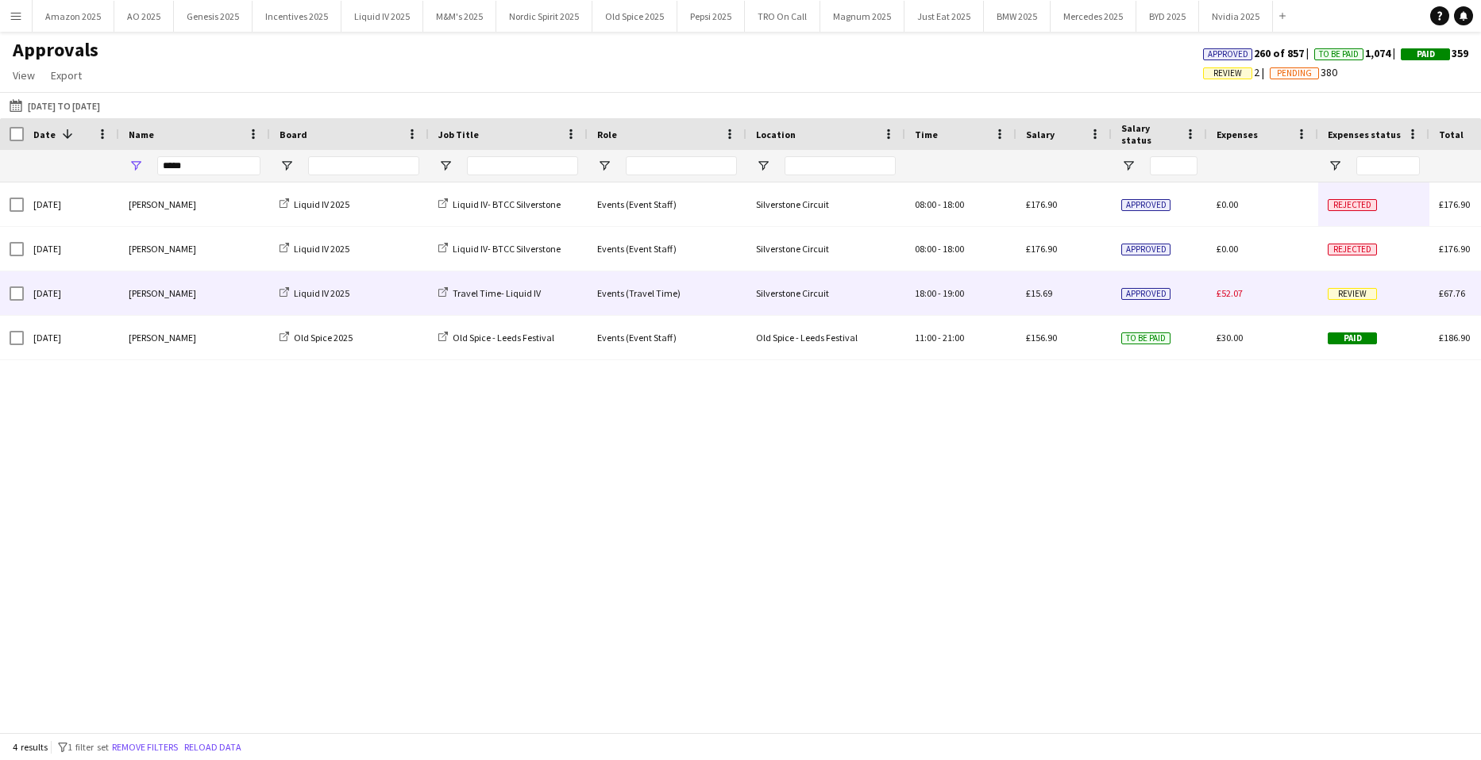
click at [1340, 294] on span "Review" at bounding box center [1351, 294] width 49 height 12
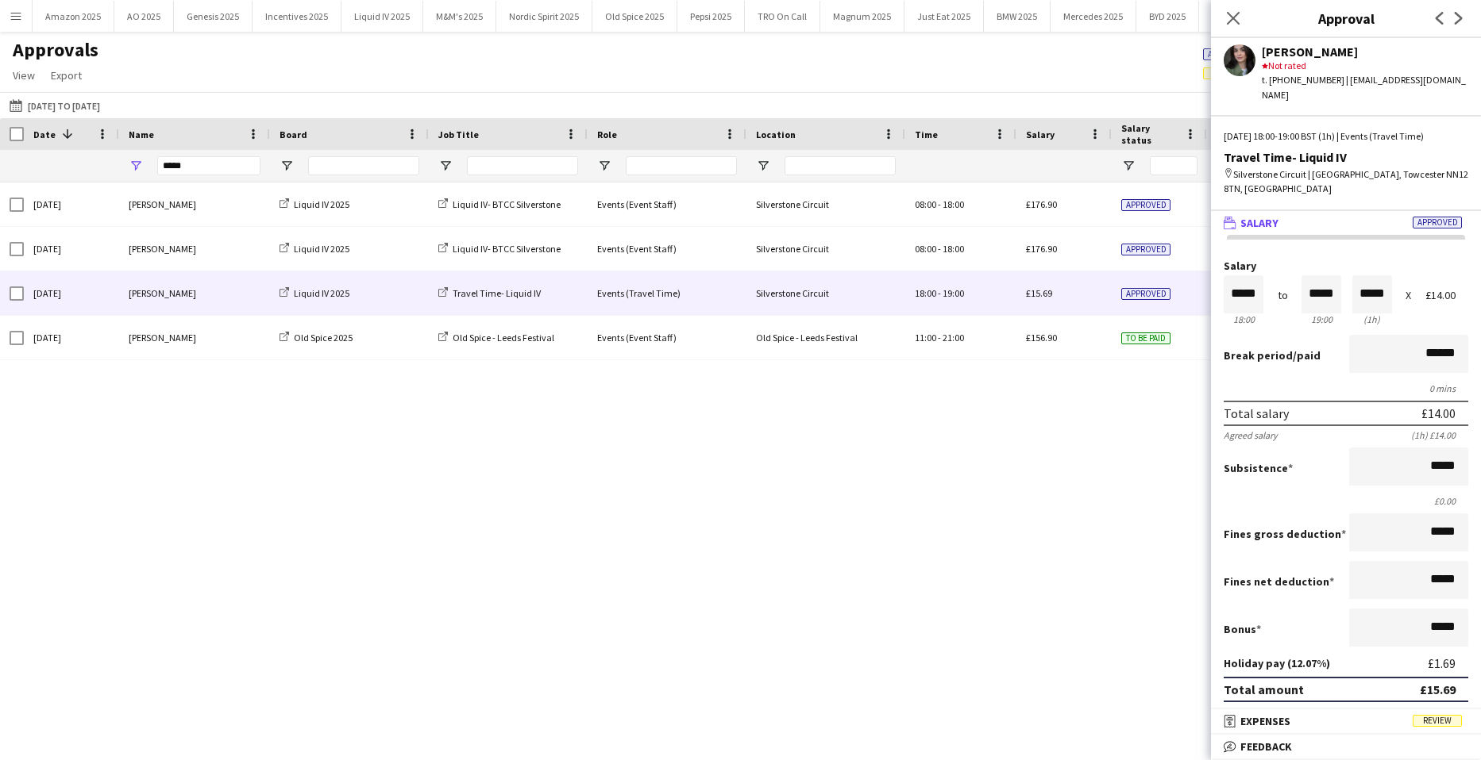
click at [1441, 720] on span "Review" at bounding box center [1436, 721] width 49 height 12
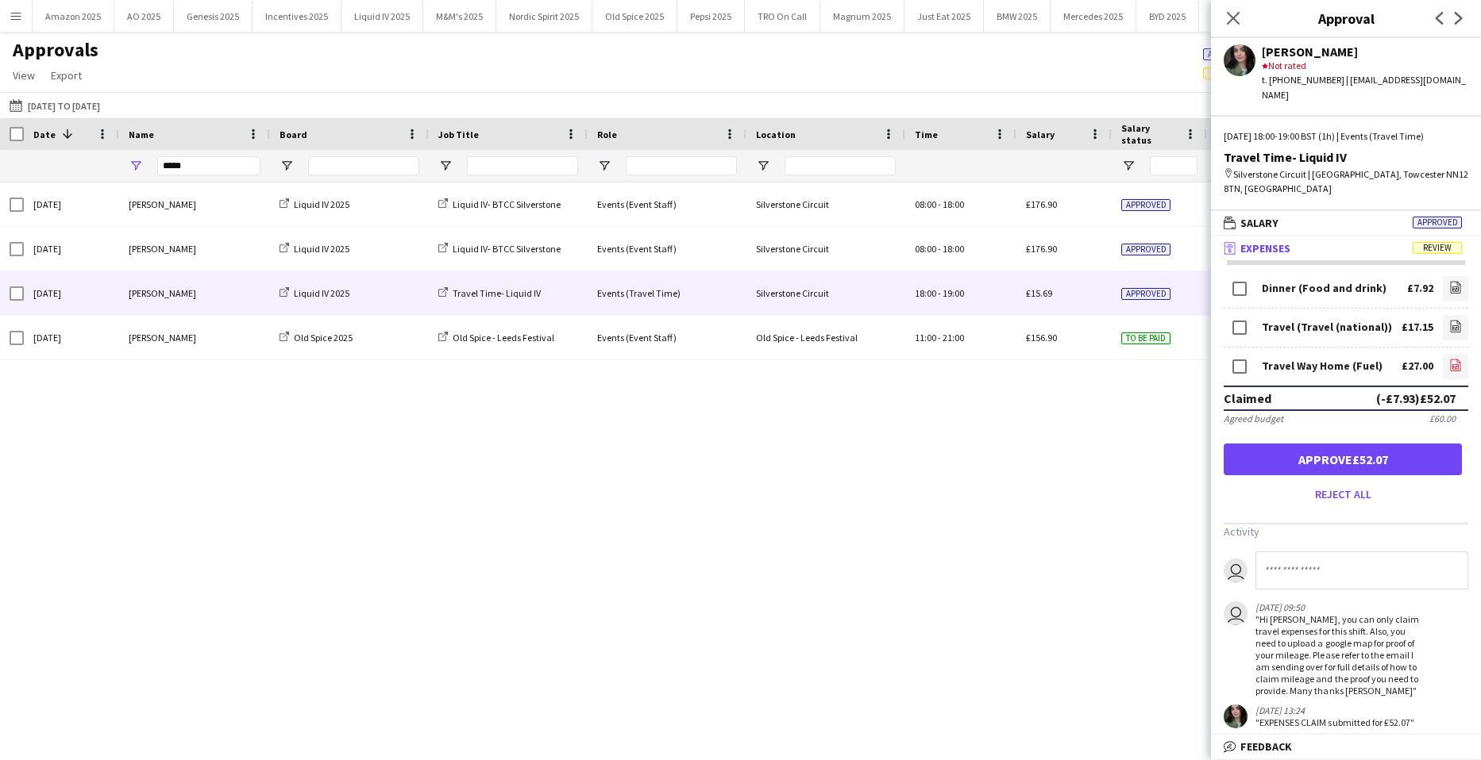
click at [1449, 359] on icon "file-image" at bounding box center [1455, 365] width 13 height 13
click at [1357, 552] on input at bounding box center [1361, 571] width 213 height 38
click at [1442, 315] on link "file-image" at bounding box center [1454, 327] width 25 height 25
click at [1240, 24] on icon "Close pop-in" at bounding box center [1232, 17] width 15 height 15
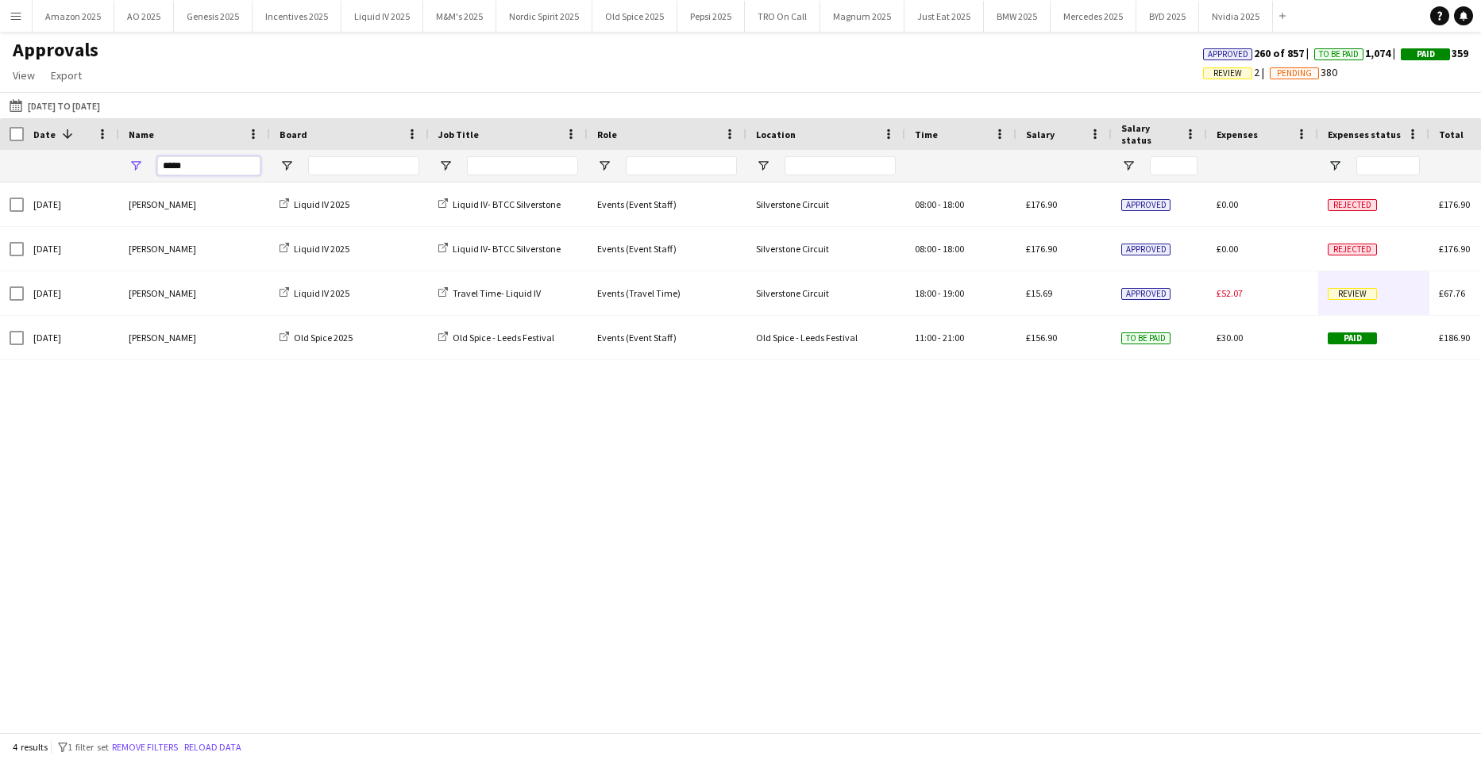
drag, startPoint x: 209, startPoint y: 164, endPoint x: -419, endPoint y: 182, distance: 628.2
click at [0, 182] on html "Menu Boards Boards Boards All jobs Status Workforce Workforce My Workforce Recr…" at bounding box center [740, 380] width 1481 height 760
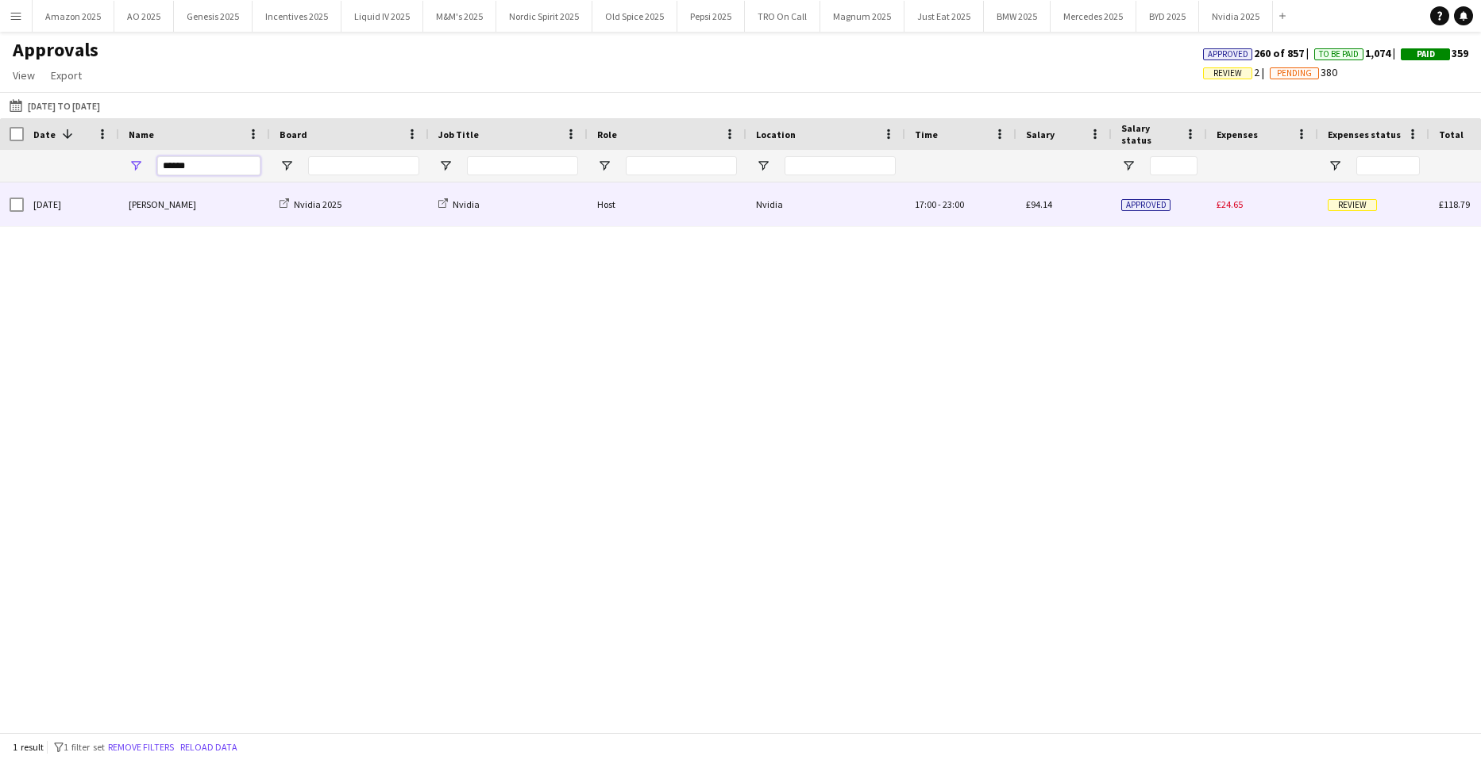
type input "******"
click at [1346, 208] on span "Review" at bounding box center [1351, 205] width 49 height 12
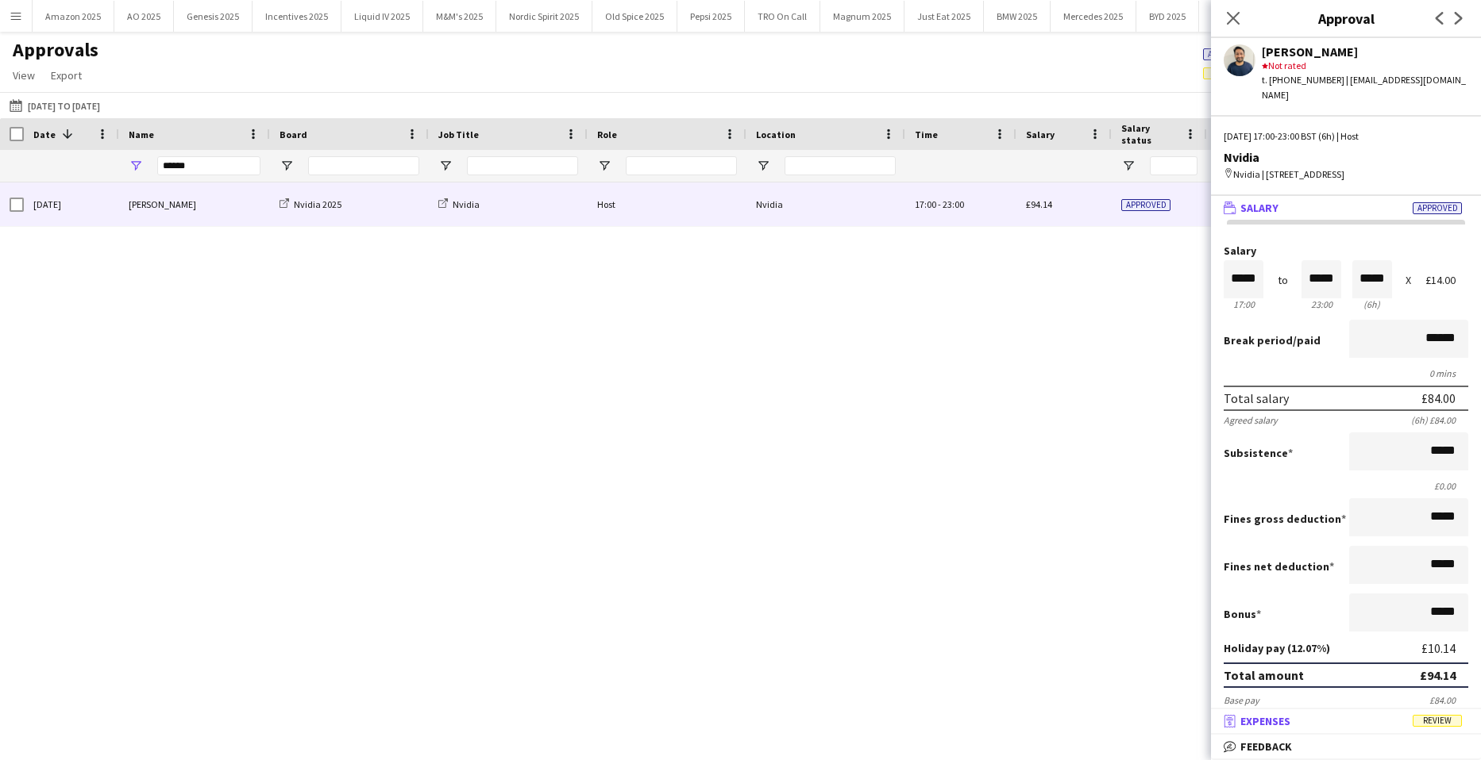
click at [1444, 721] on span "Review" at bounding box center [1436, 721] width 49 height 12
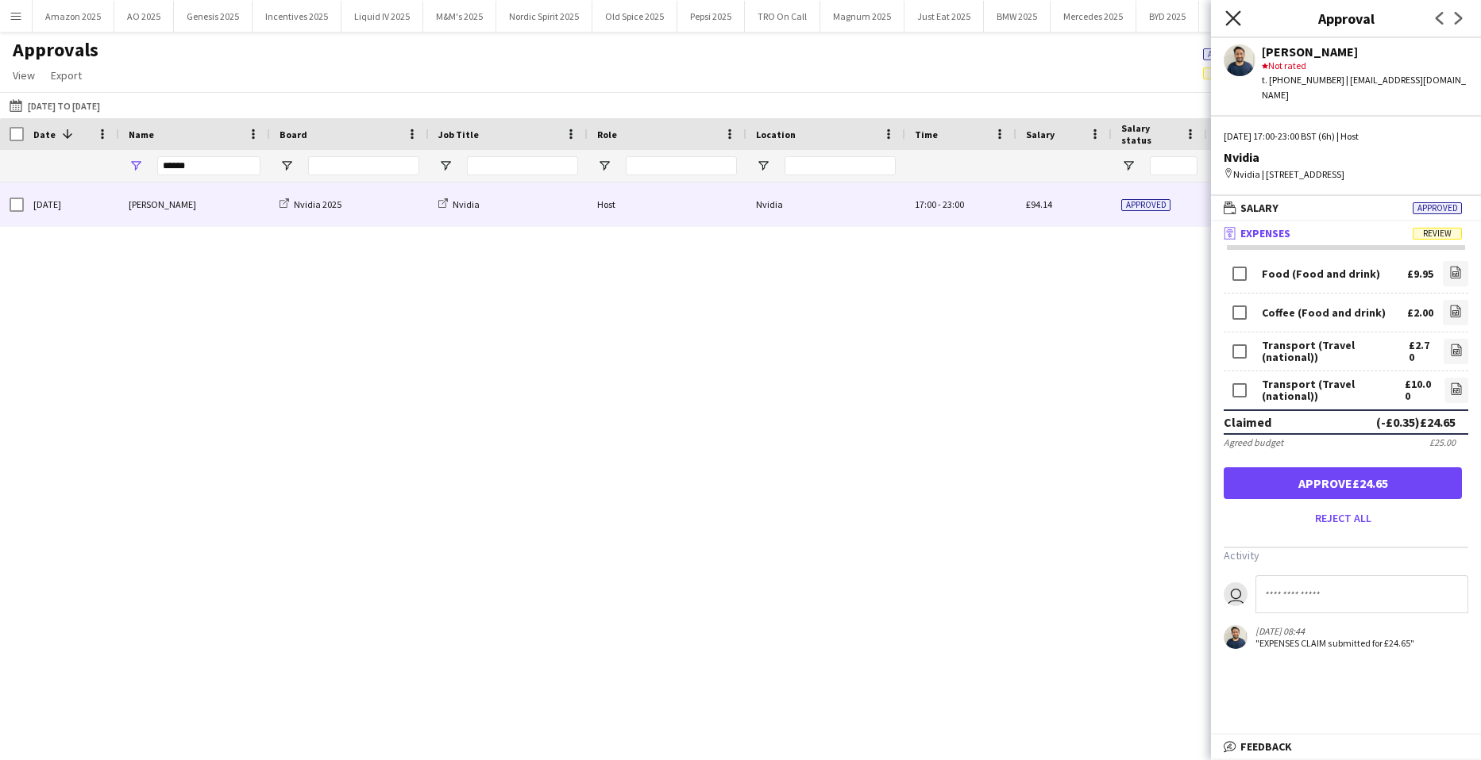
click at [1236, 20] on icon "Close pop-in" at bounding box center [1232, 17] width 15 height 15
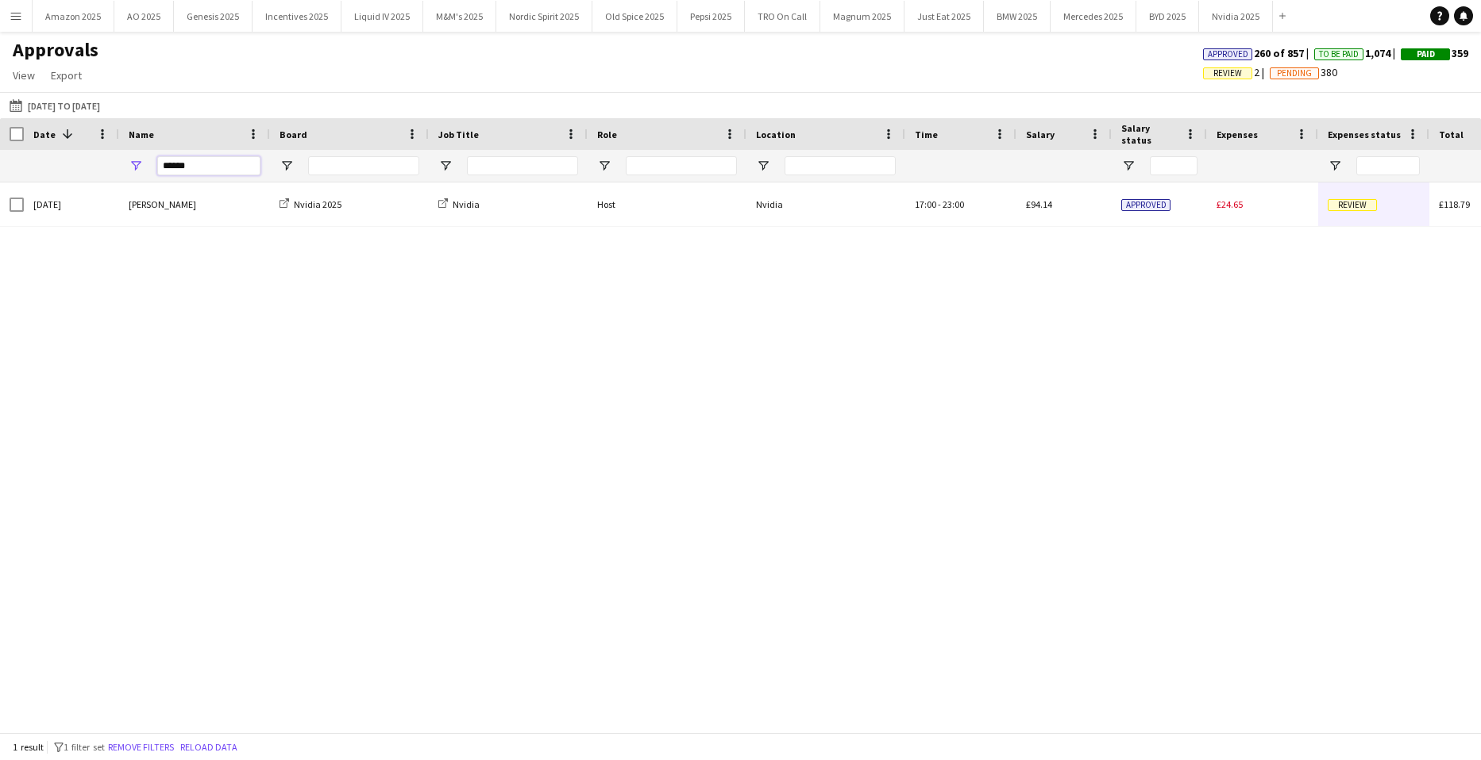
drag, startPoint x: 223, startPoint y: 175, endPoint x: -1203, endPoint y: 128, distance: 1427.3
click at [0, 128] on html "Menu Boards Boards Boards All jobs Status Workforce Workforce My Workforce Recr…" at bounding box center [740, 380] width 1481 height 760
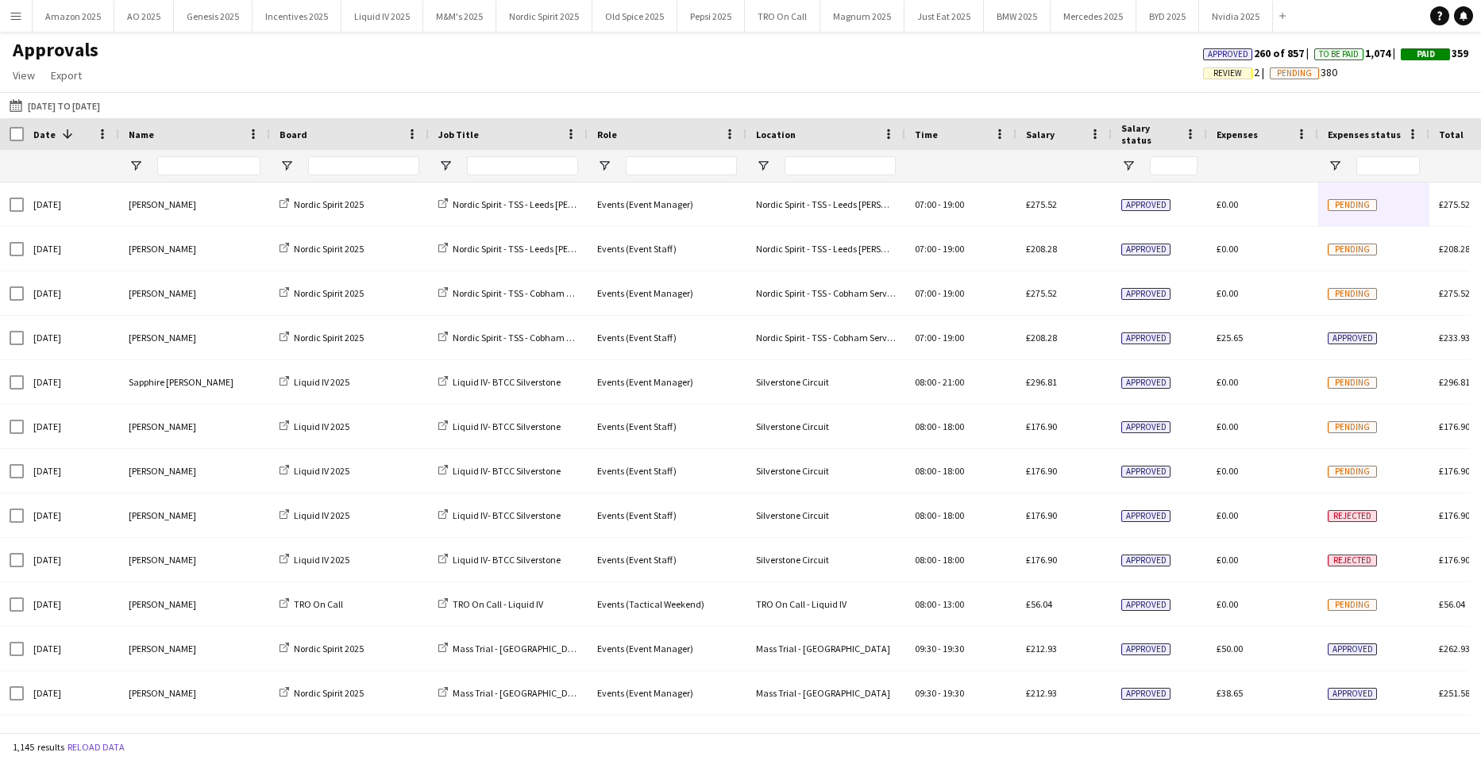
click at [13, 9] on button "Menu" at bounding box center [16, 16] width 32 height 32
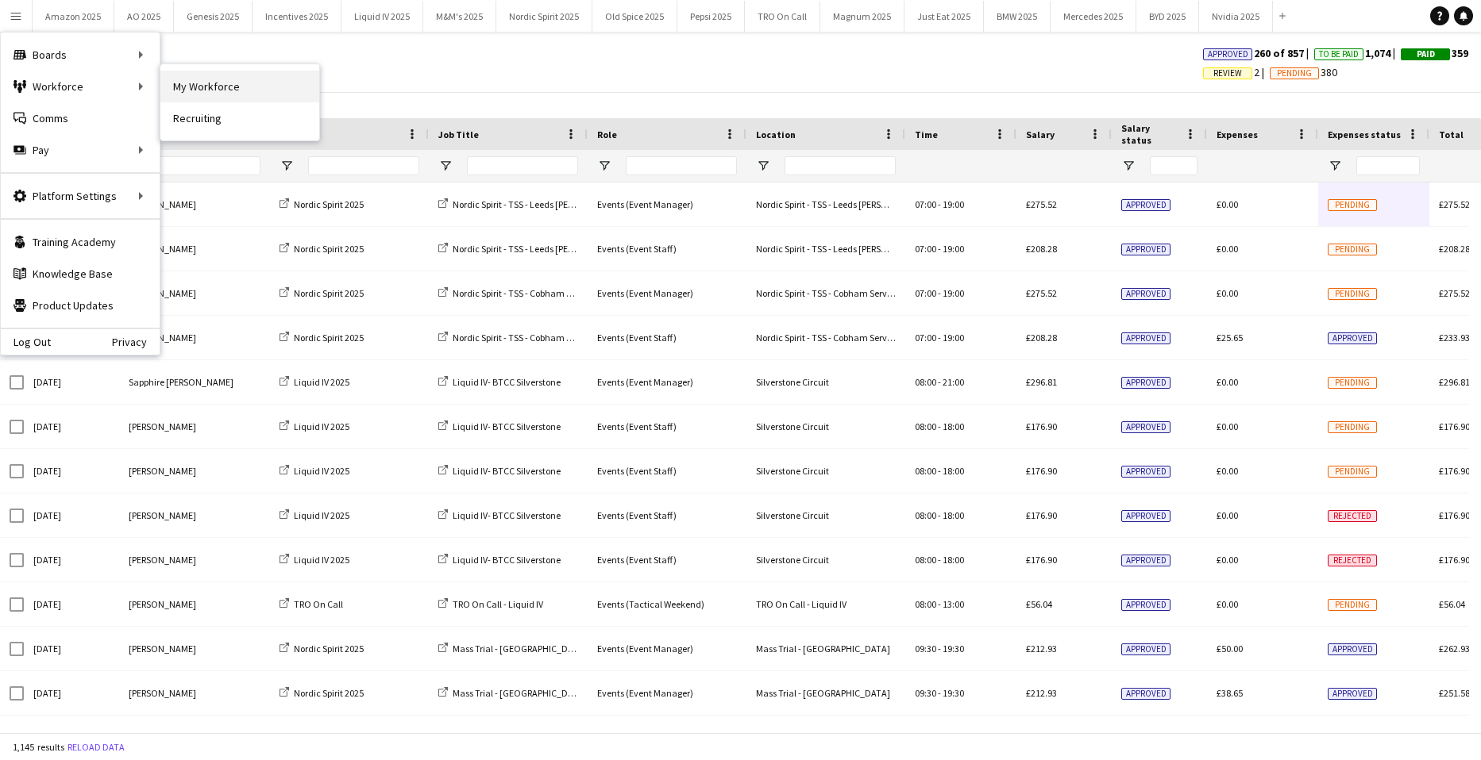
click at [172, 87] on link "My Workforce" at bounding box center [239, 87] width 159 height 32
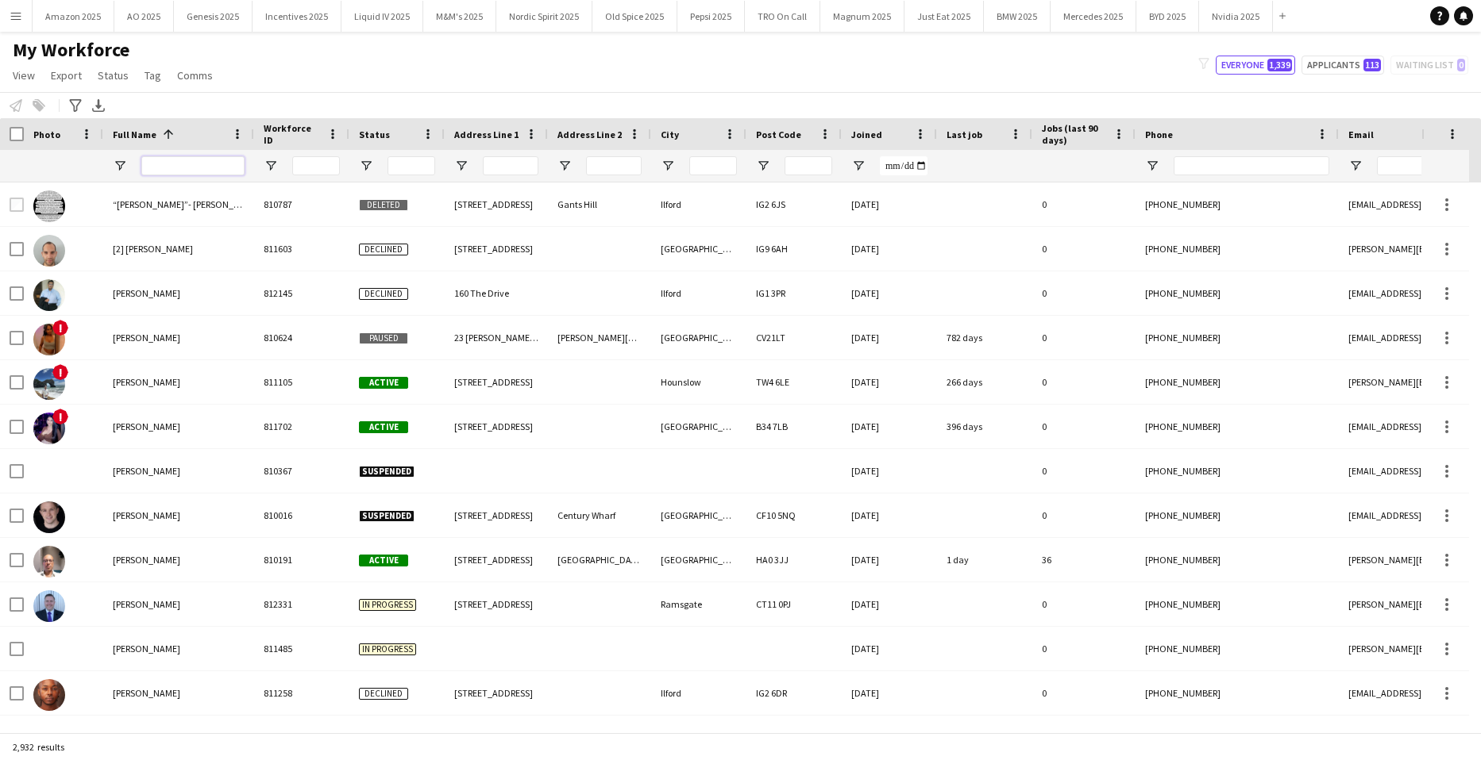
click at [190, 166] on input "Full Name Filter Input" at bounding box center [192, 165] width 103 height 19
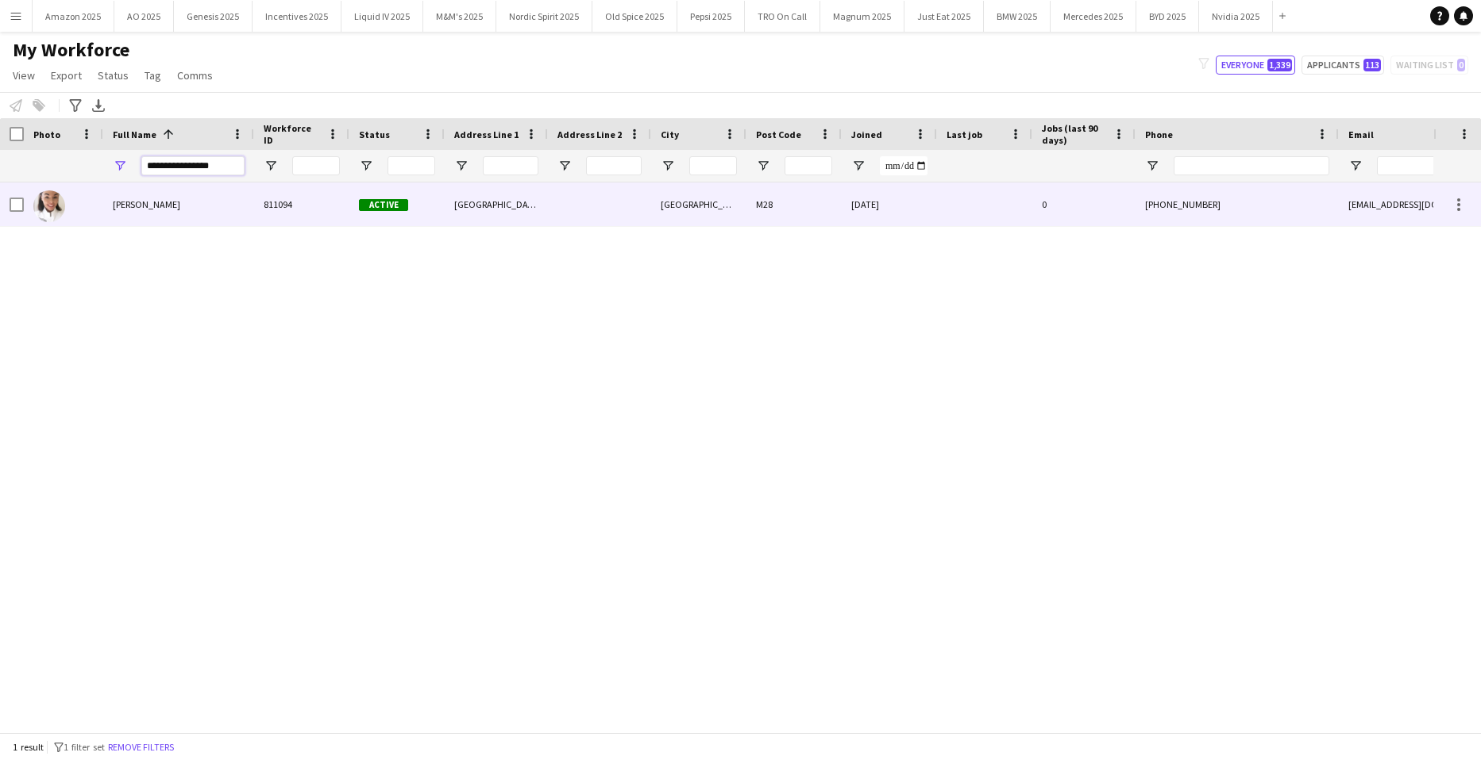
type input "**********"
click at [126, 203] on span "Chantelle Archer" at bounding box center [146, 204] width 67 height 12
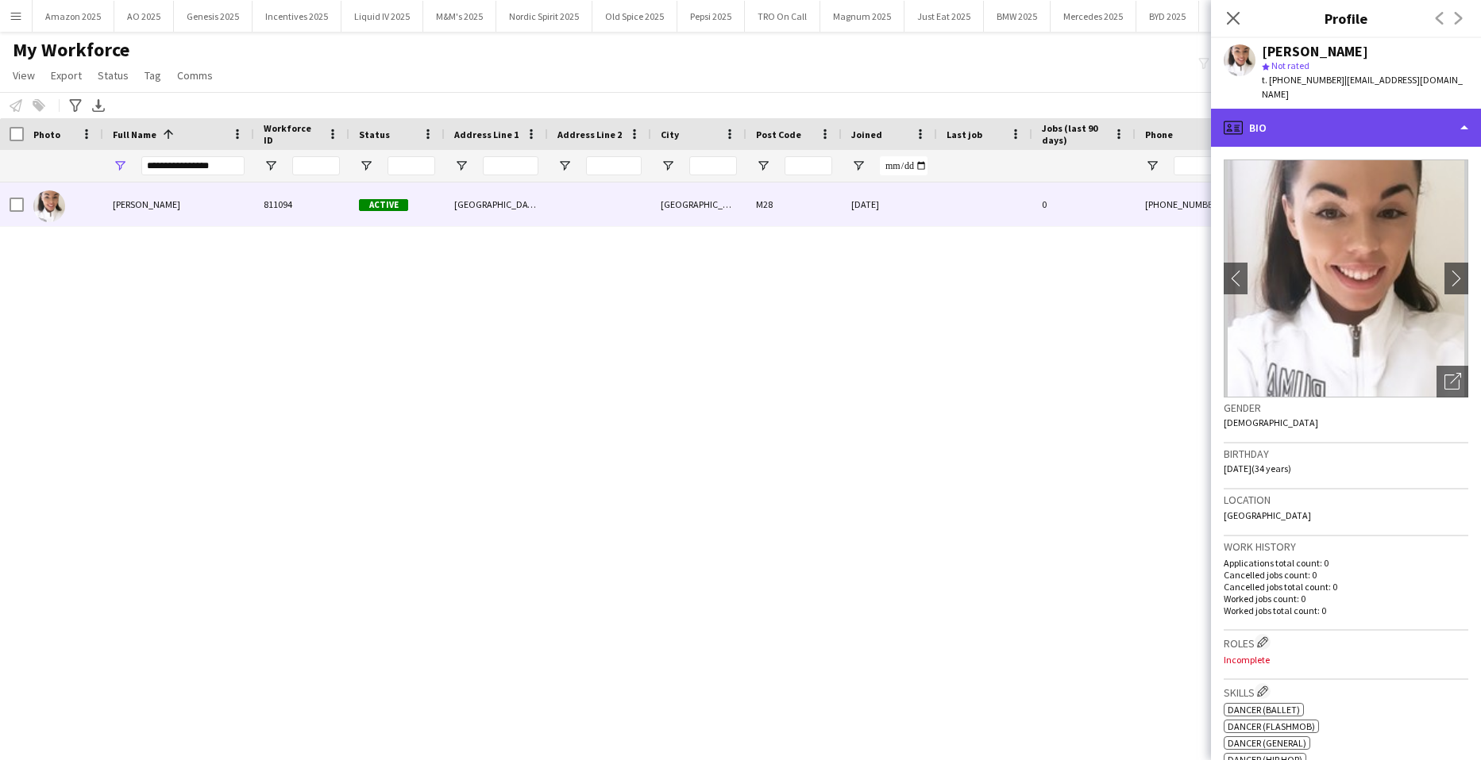
click at [1442, 117] on div "profile Bio" at bounding box center [1346, 128] width 270 height 38
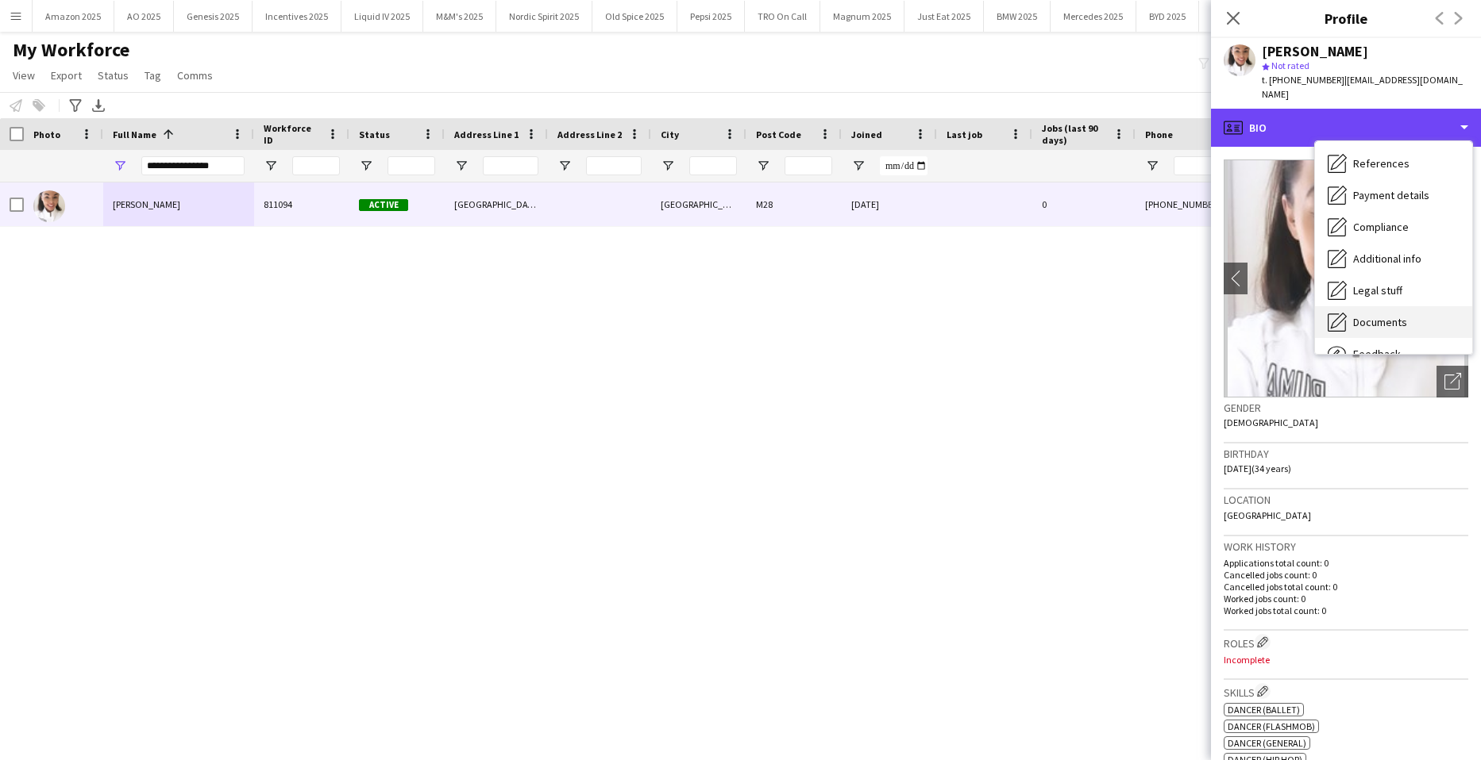
scroll to position [213, 0]
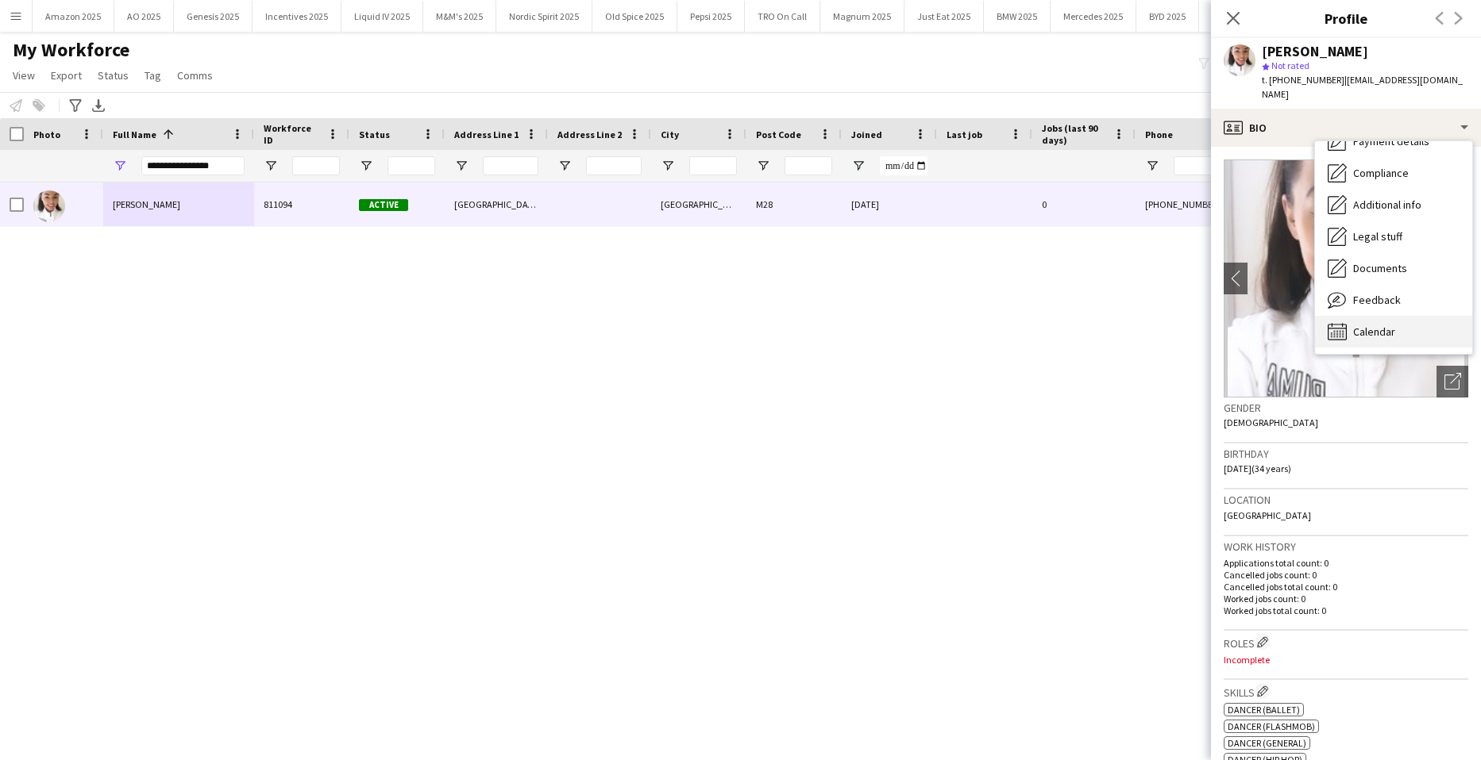
click at [1401, 316] on div "Calendar Calendar" at bounding box center [1393, 332] width 157 height 32
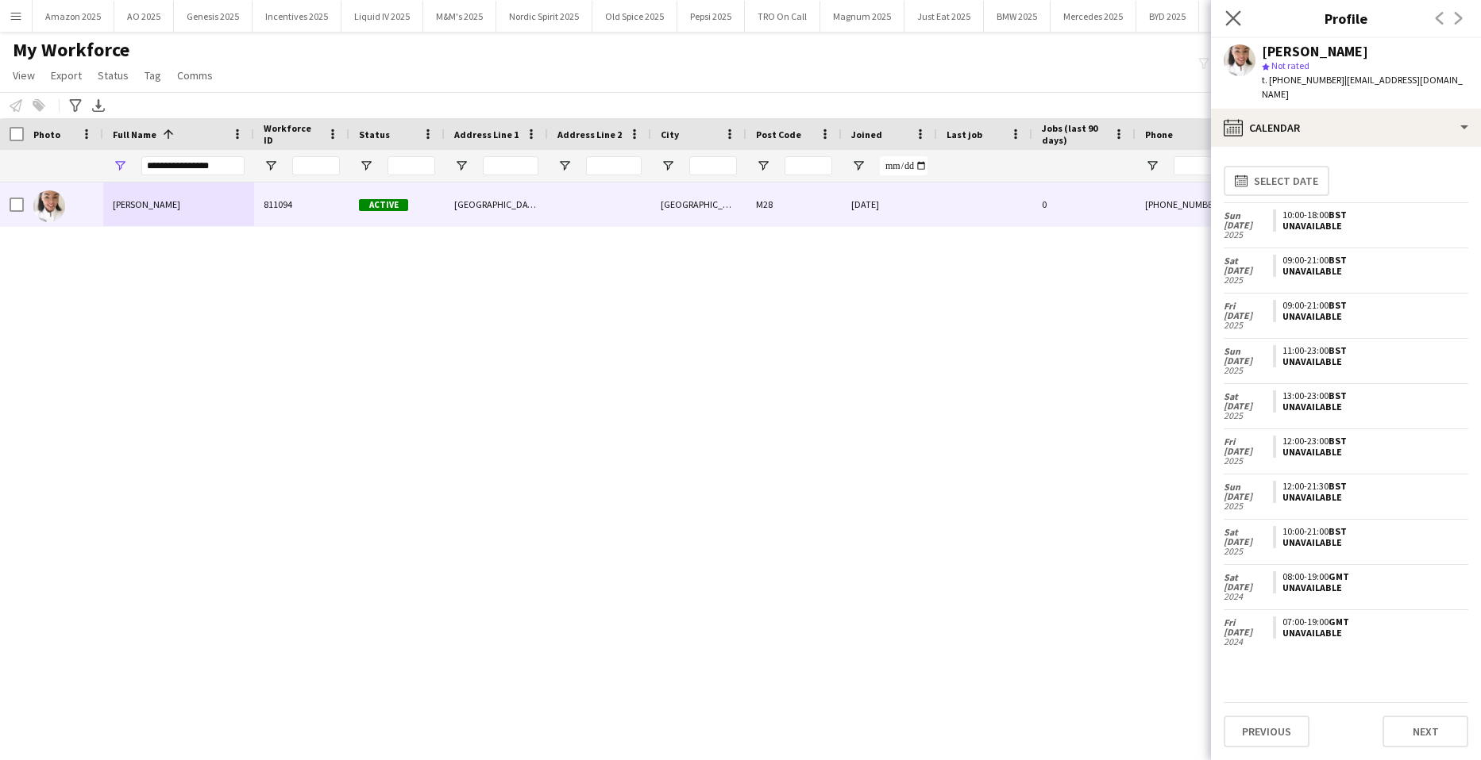
click at [1224, 16] on app-icon "Close pop-in" at bounding box center [1233, 18] width 23 height 23
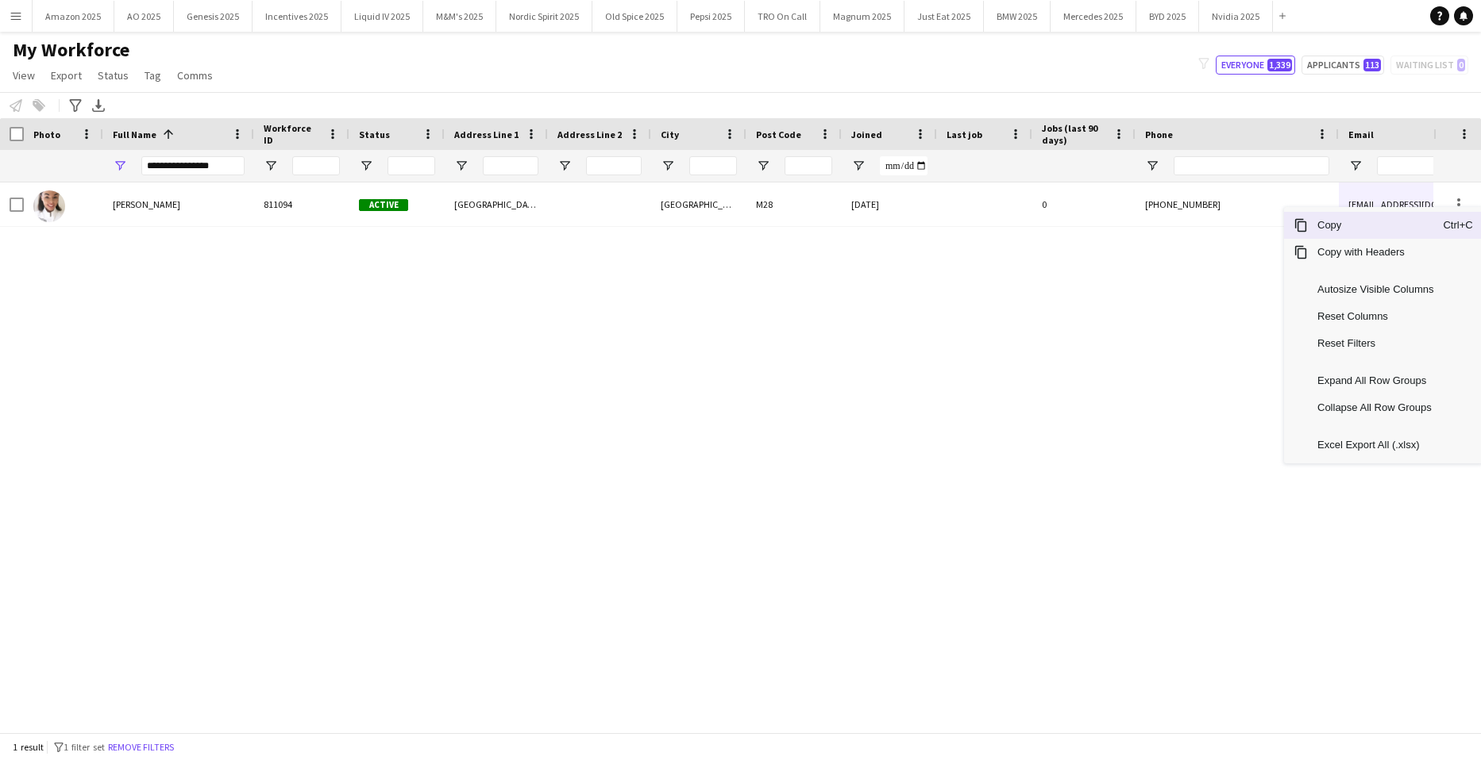
click at [1384, 227] on span "Copy" at bounding box center [1374, 225] width 135 height 27
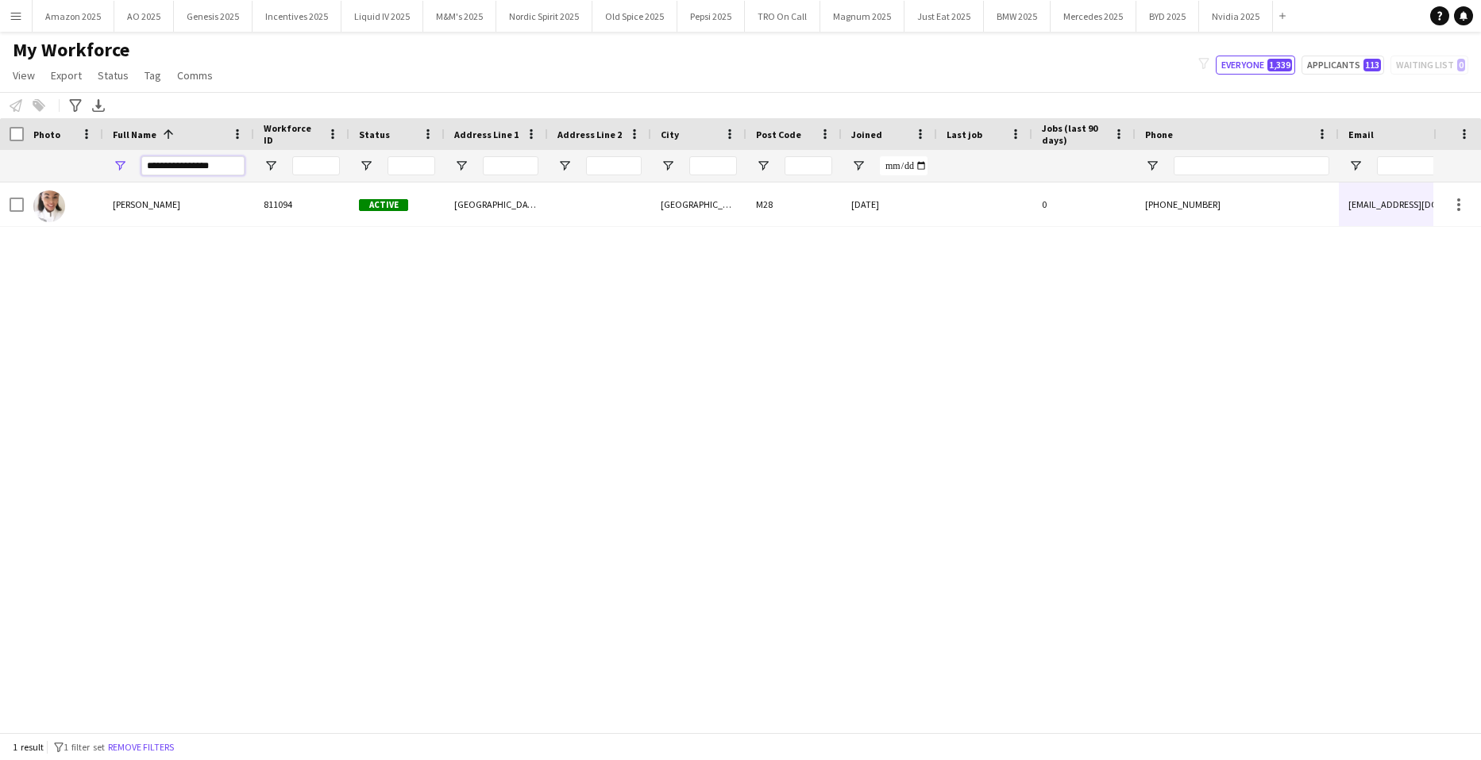
drag, startPoint x: 229, startPoint y: 162, endPoint x: -131, endPoint y: 176, distance: 359.9
click at [0, 176] on html "Menu Boards Boards Boards All jobs Status Workforce Workforce My Workforce Recr…" at bounding box center [740, 380] width 1481 height 760
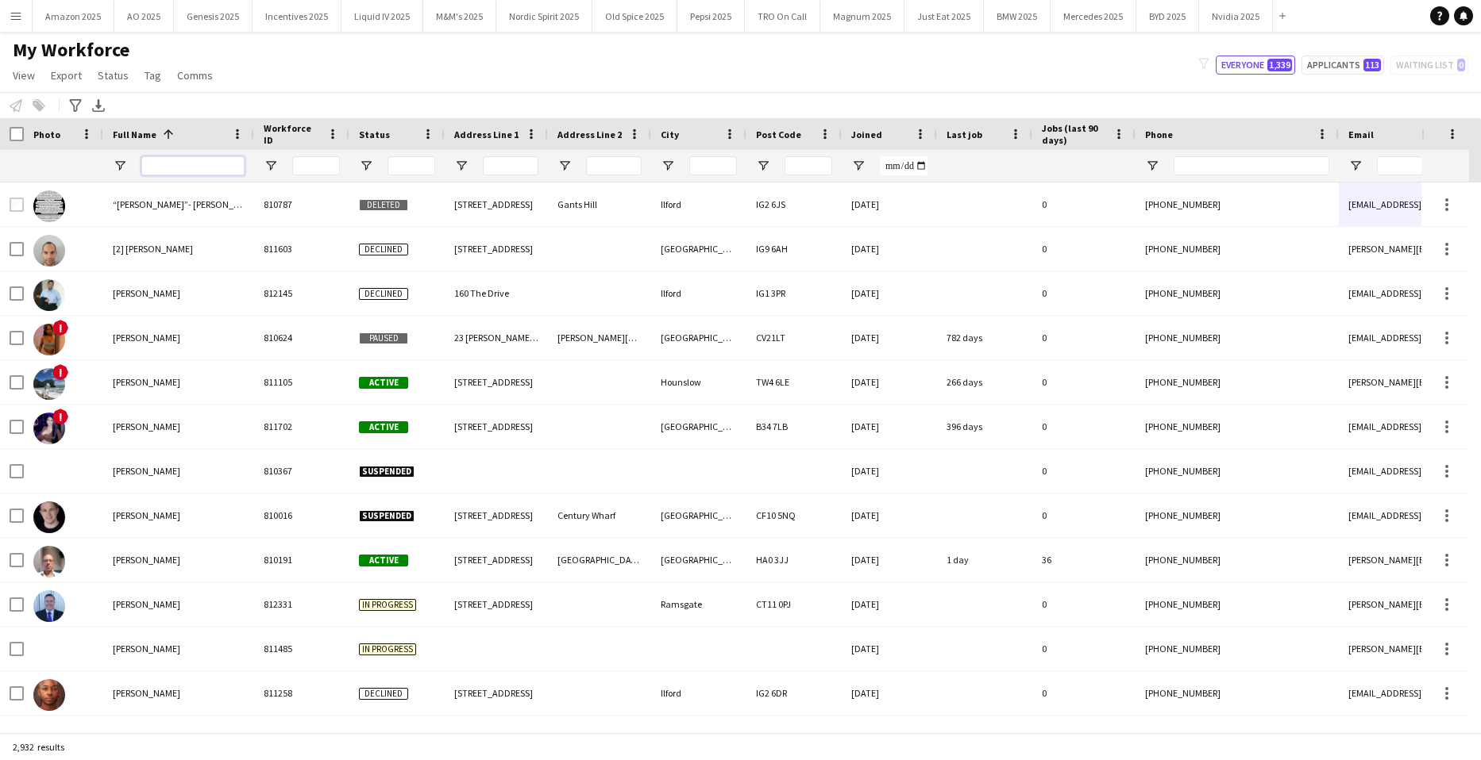
click at [198, 170] on input "Full Name Filter Input" at bounding box center [192, 165] width 103 height 19
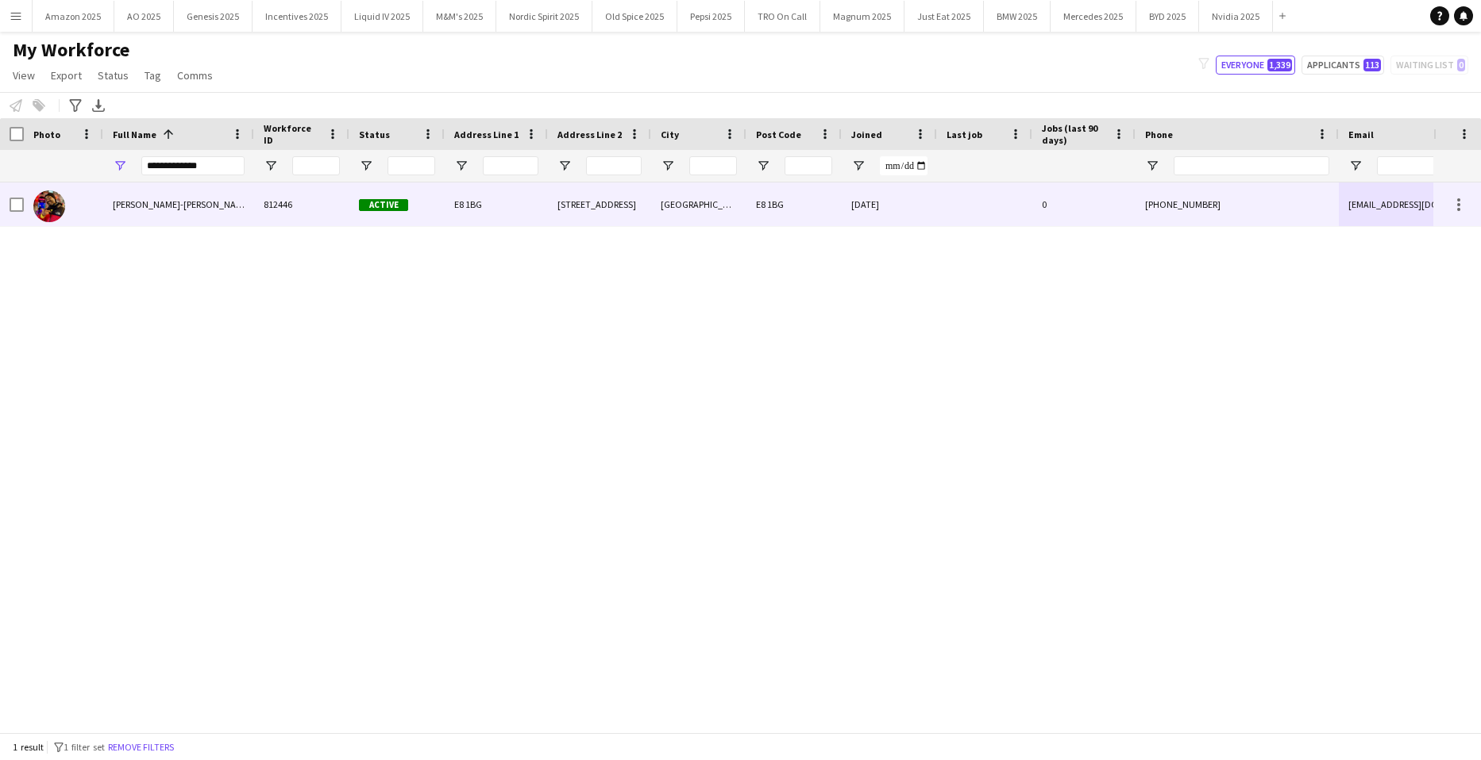
click at [111, 212] on div "Simon Preston-scott" at bounding box center [178, 205] width 151 height 44
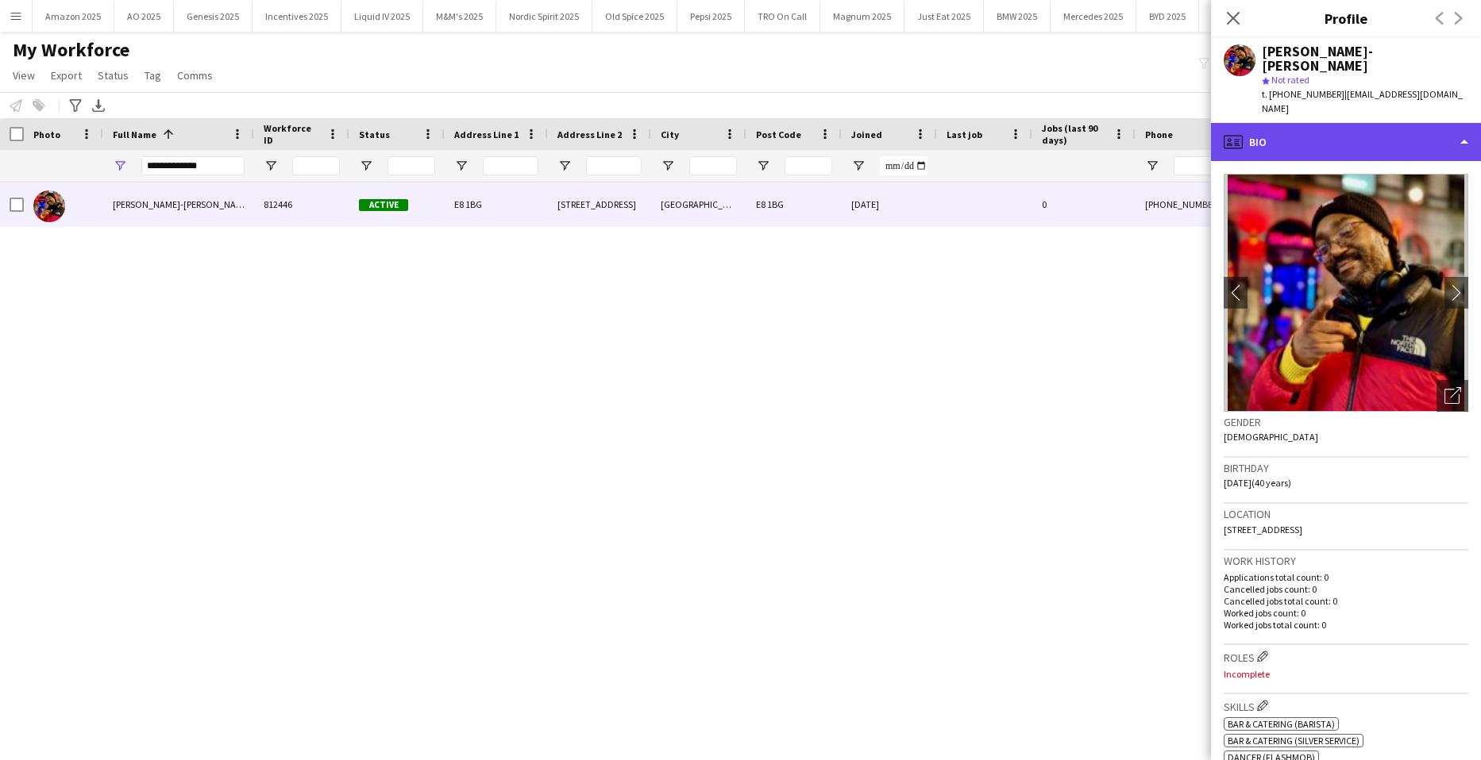
click at [1398, 123] on div "profile Bio" at bounding box center [1346, 142] width 270 height 38
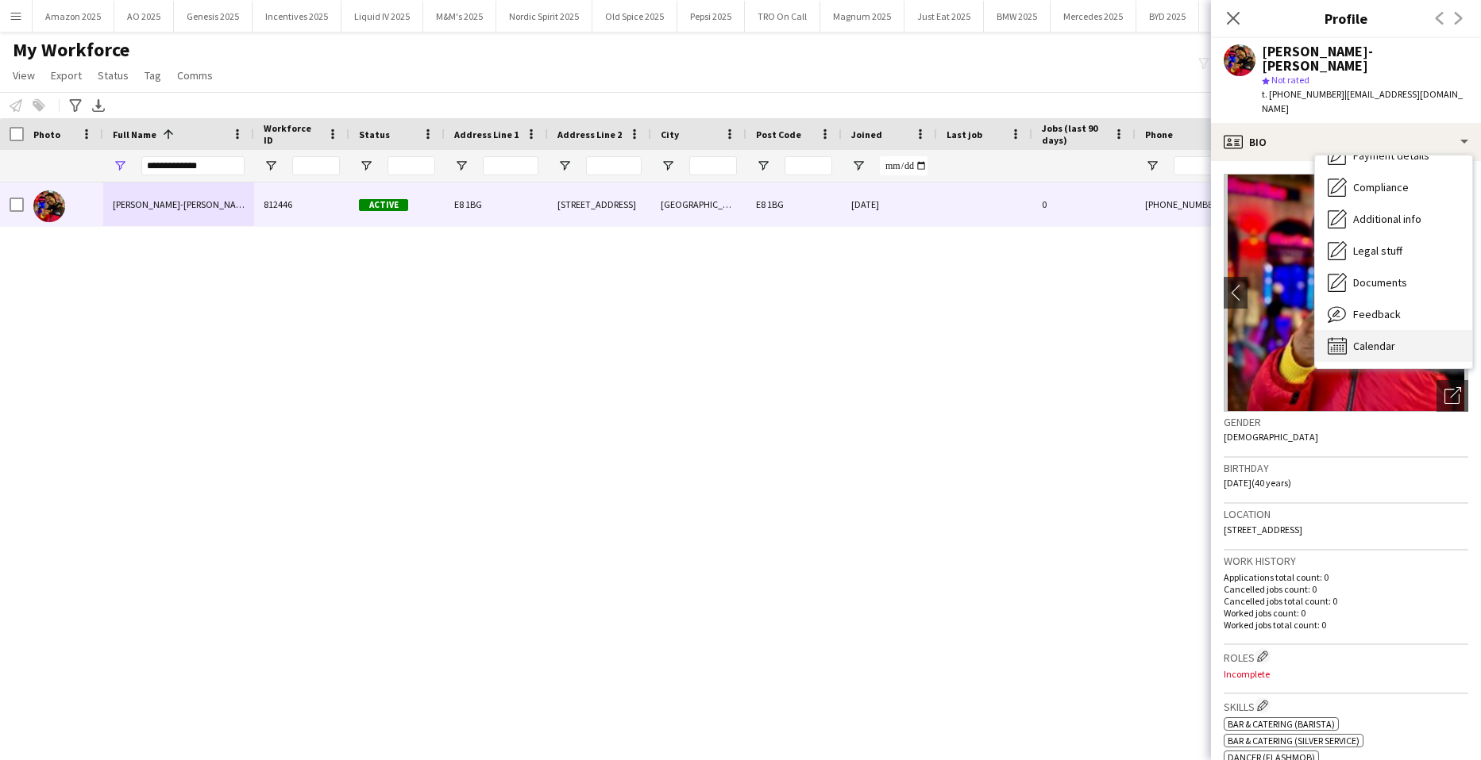
click at [1368, 339] on span "Calendar" at bounding box center [1374, 346] width 42 height 14
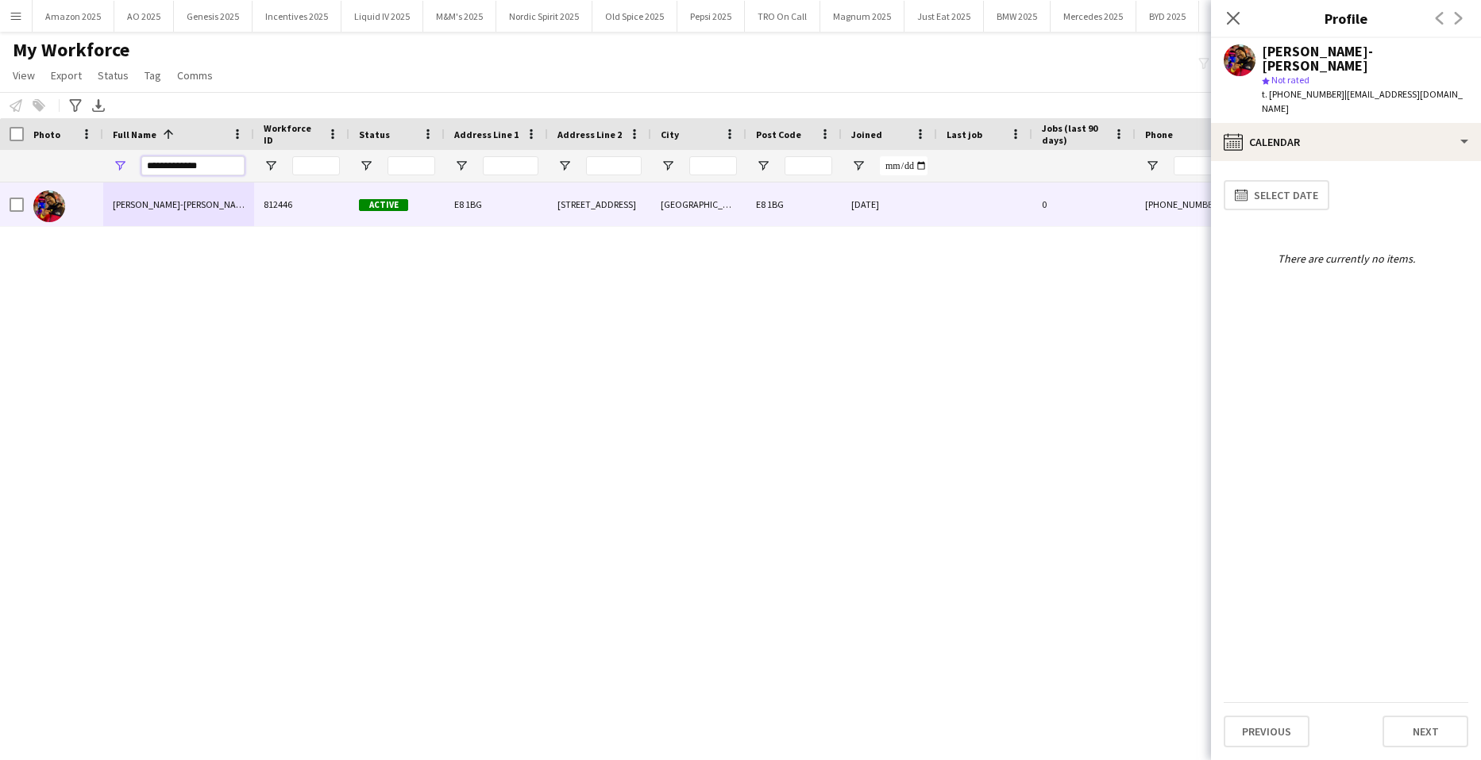
drag, startPoint x: 220, startPoint y: 163, endPoint x: -1181, endPoint y: 250, distance: 1403.8
click at [0, 250] on html "Menu Boards Boards Boards All jobs Status Workforce Workforce My Workforce Recr…" at bounding box center [740, 380] width 1481 height 760
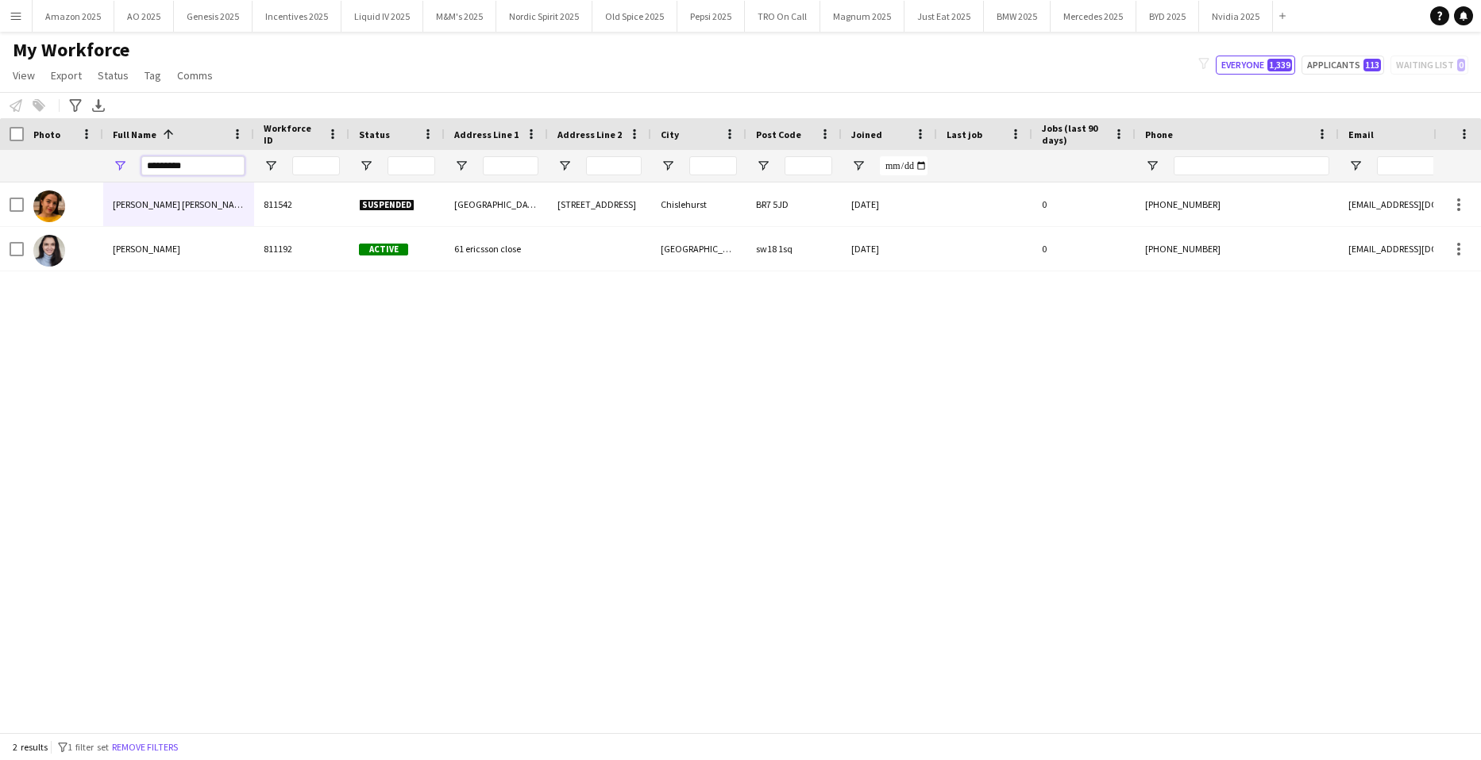
type input "*********"
drag, startPoint x: 195, startPoint y: 154, endPoint x: 195, endPoint y: 165, distance: 11.1
click at [195, 165] on div "*********" at bounding box center [192, 166] width 103 height 32
drag, startPoint x: 195, startPoint y: 165, endPoint x: -286, endPoint y: 221, distance: 484.4
click at [0, 221] on html "Menu Boards Boards Boards All jobs Status Workforce Workforce My Workforce Recr…" at bounding box center [740, 380] width 1481 height 760
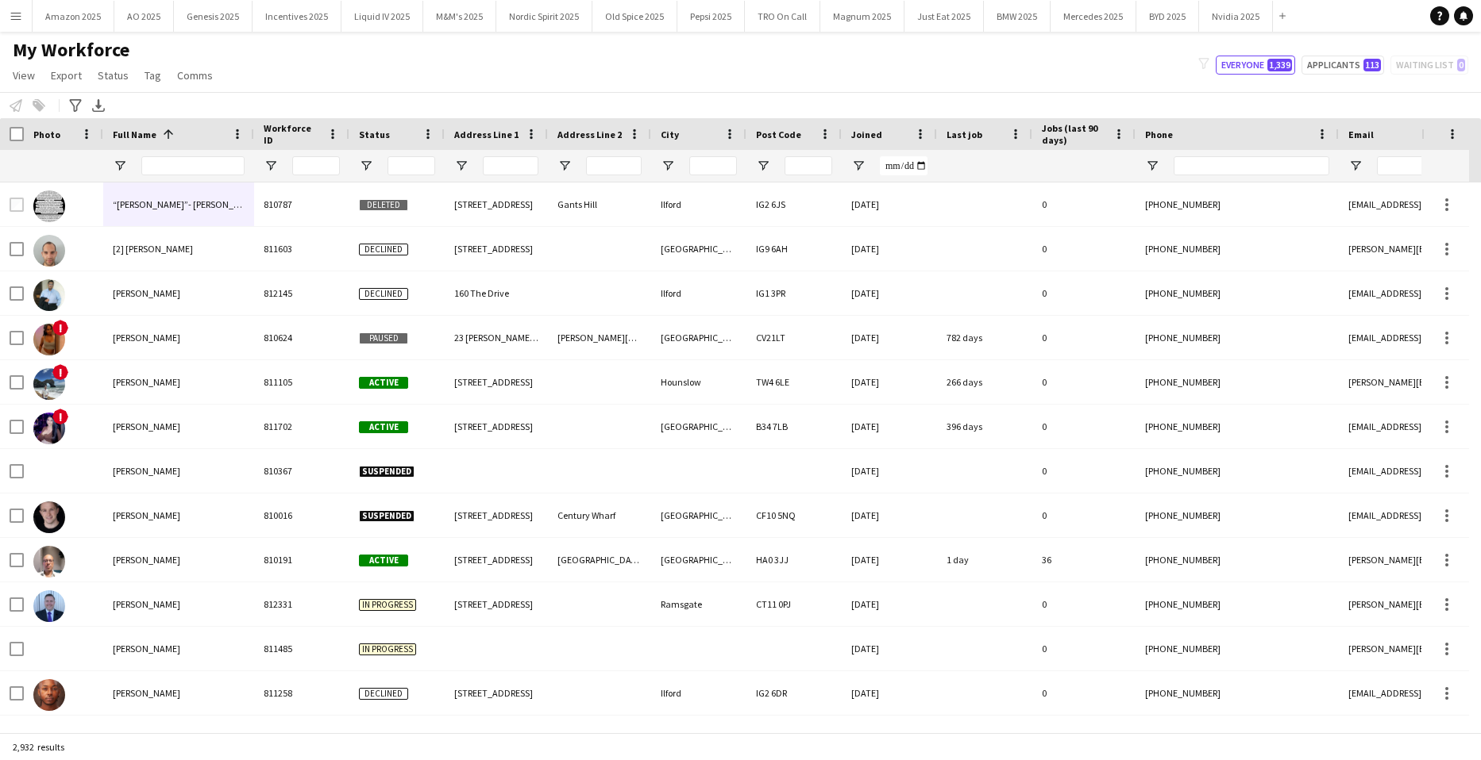
click at [11, 14] on app-icon "Menu" at bounding box center [16, 16] width 13 height 13
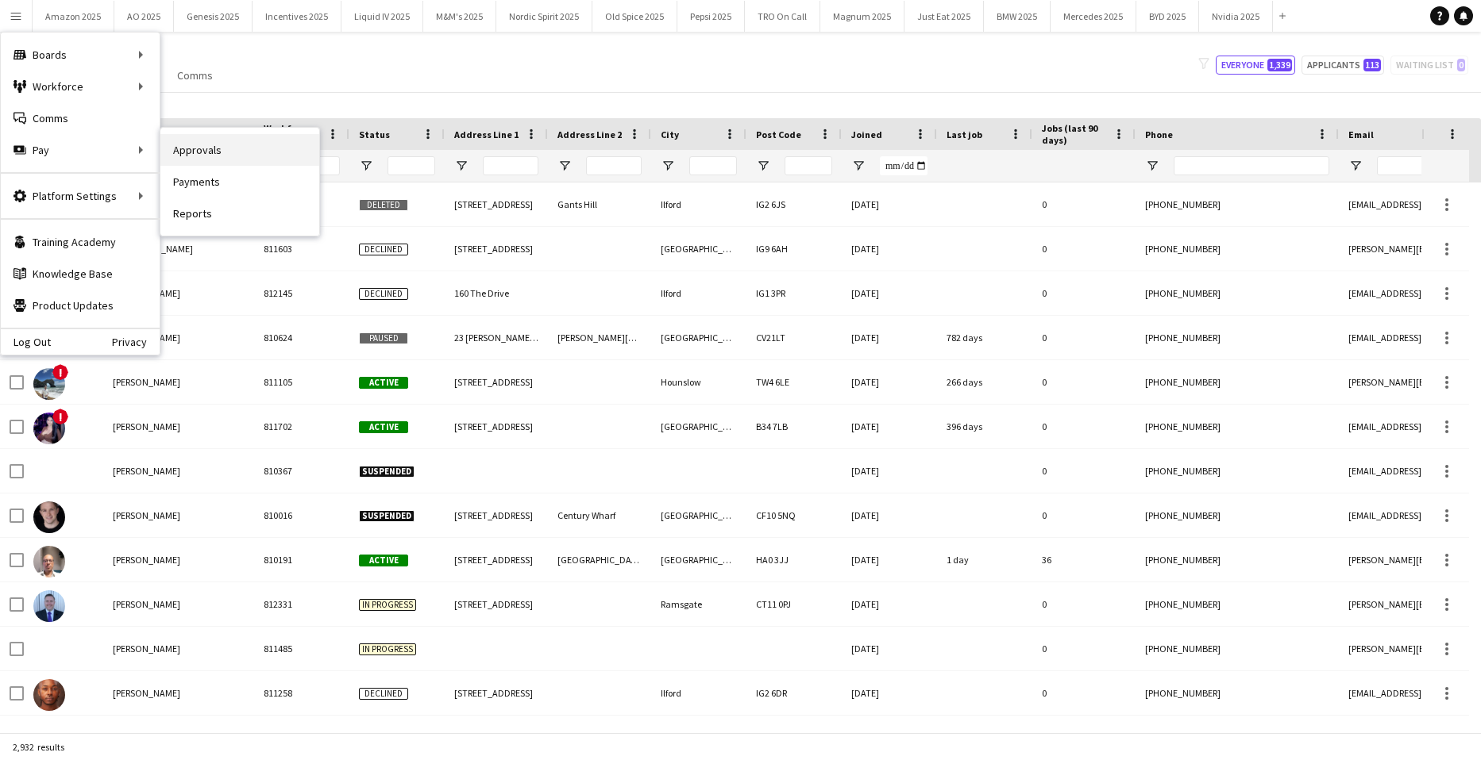
click at [200, 151] on link "Approvals" at bounding box center [239, 150] width 159 height 32
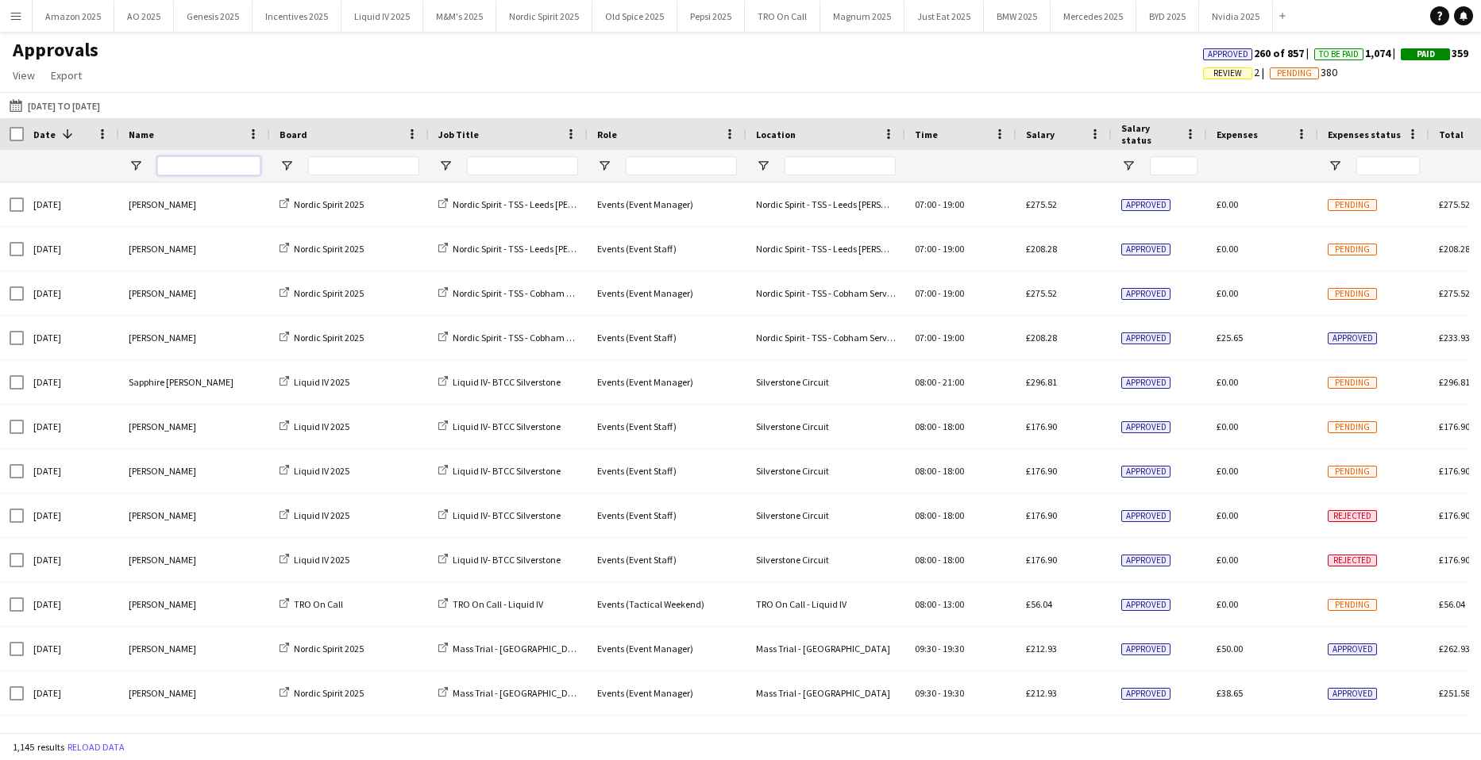
click at [197, 168] on input "Name Filter Input" at bounding box center [208, 165] width 103 height 19
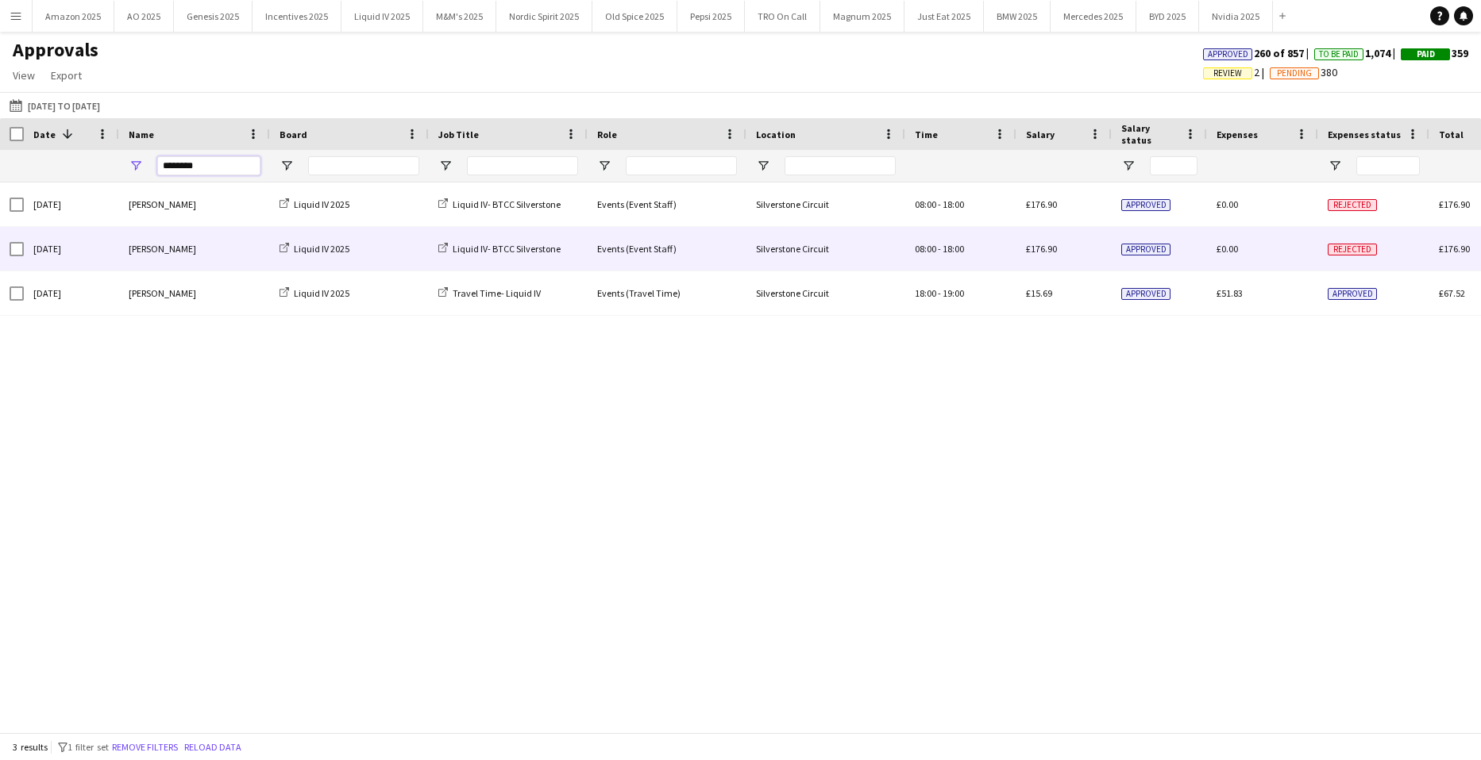
type input "********"
click at [1334, 248] on span "Rejected" at bounding box center [1351, 250] width 49 height 12
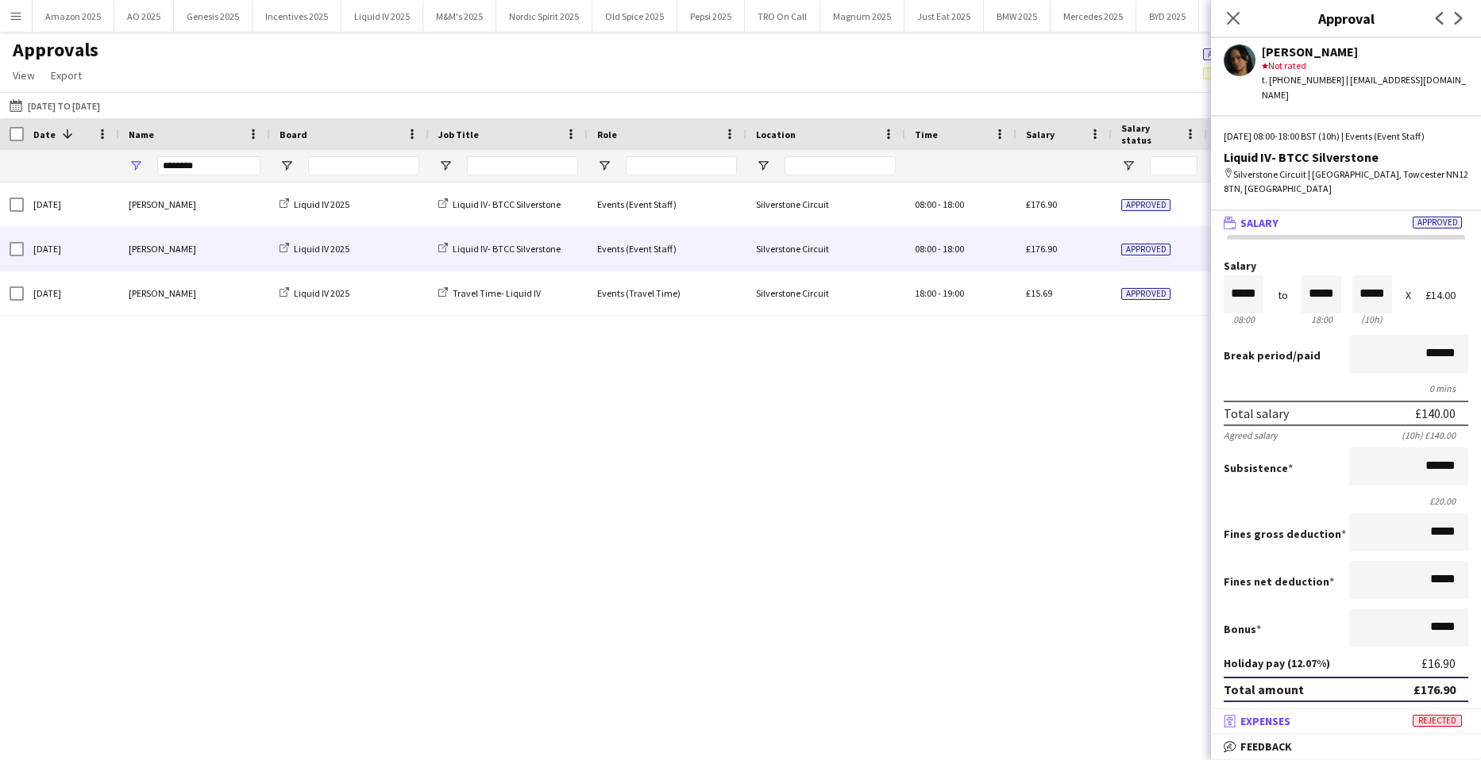
click at [1435, 722] on span "Rejected" at bounding box center [1436, 721] width 49 height 12
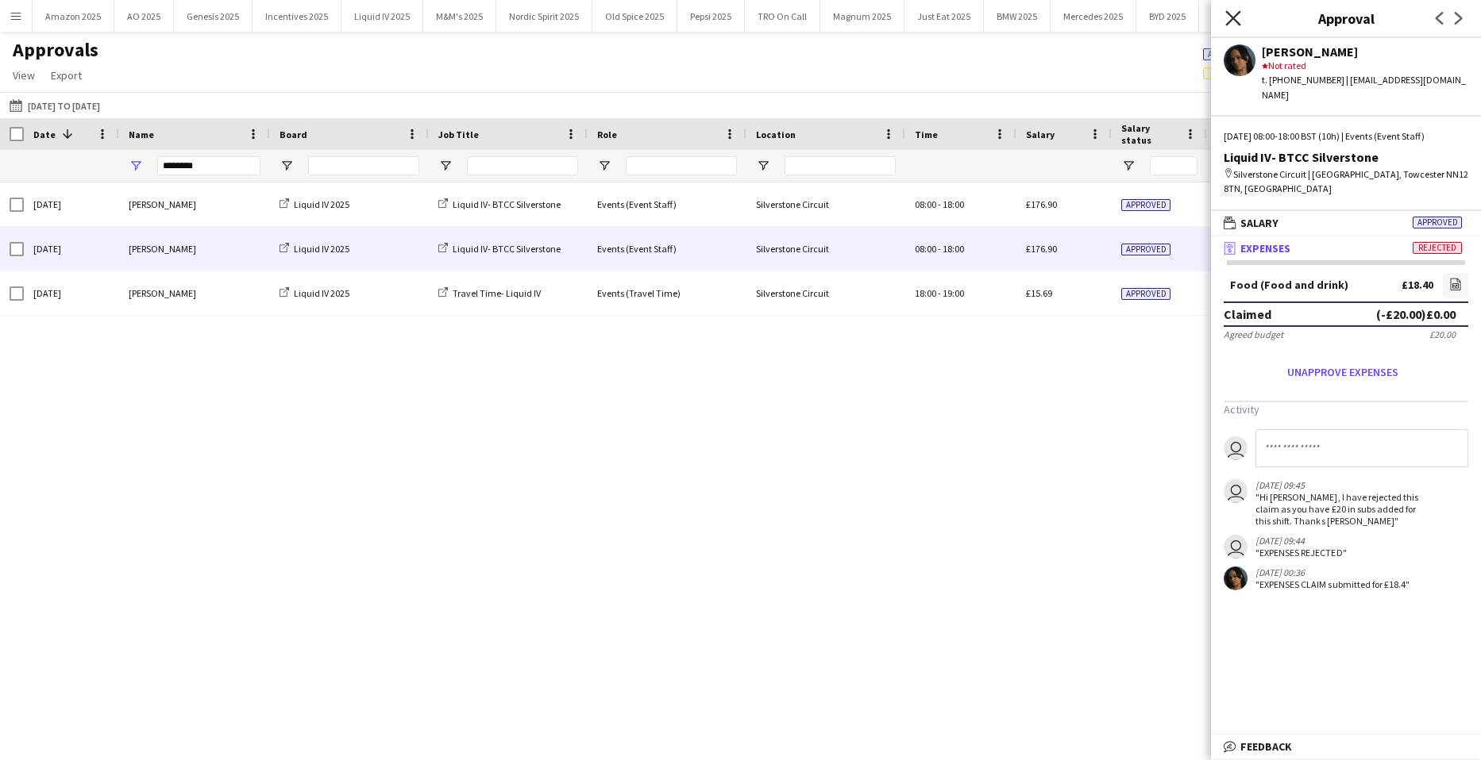
click at [1228, 16] on icon "Close pop-in" at bounding box center [1232, 17] width 15 height 15
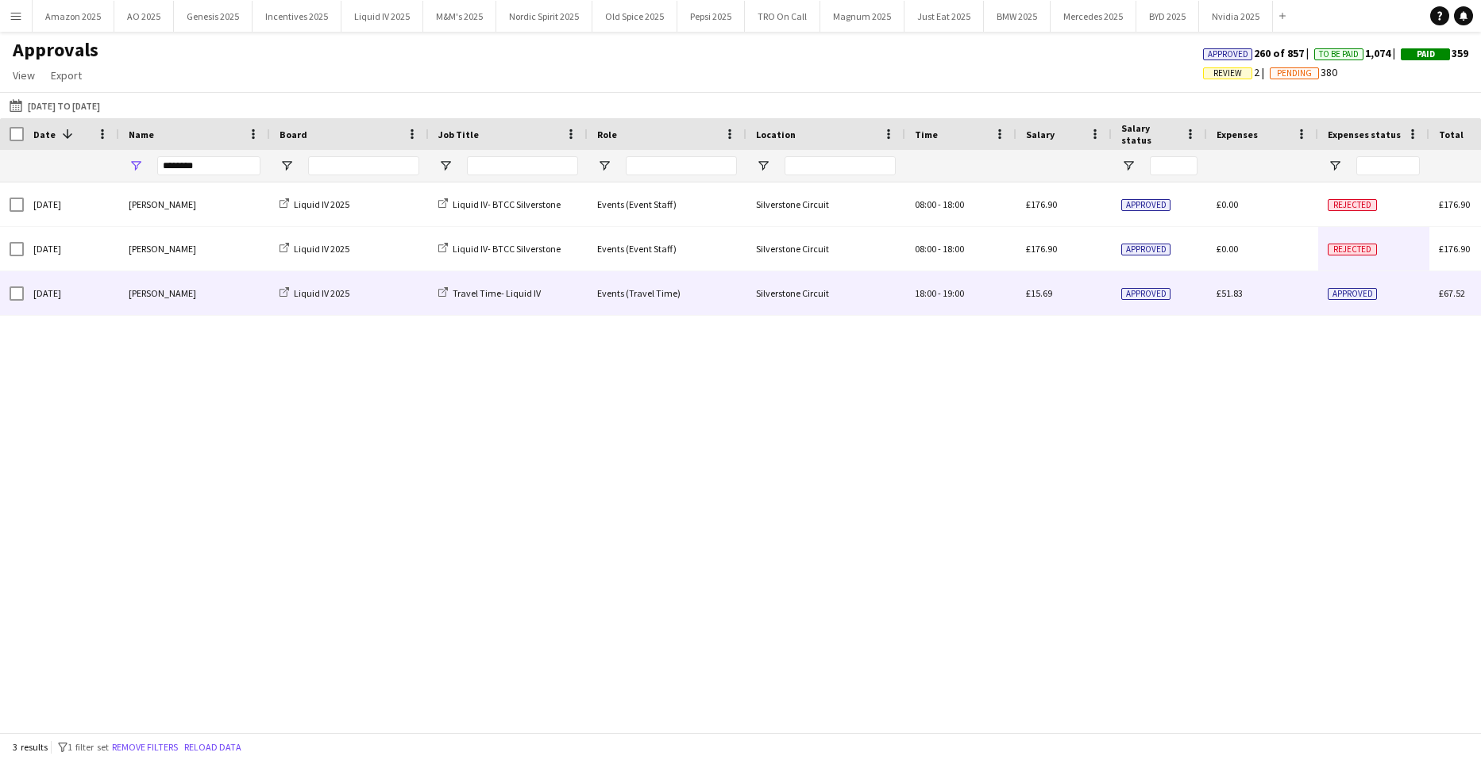
click at [1349, 292] on span "Approved" at bounding box center [1351, 294] width 49 height 12
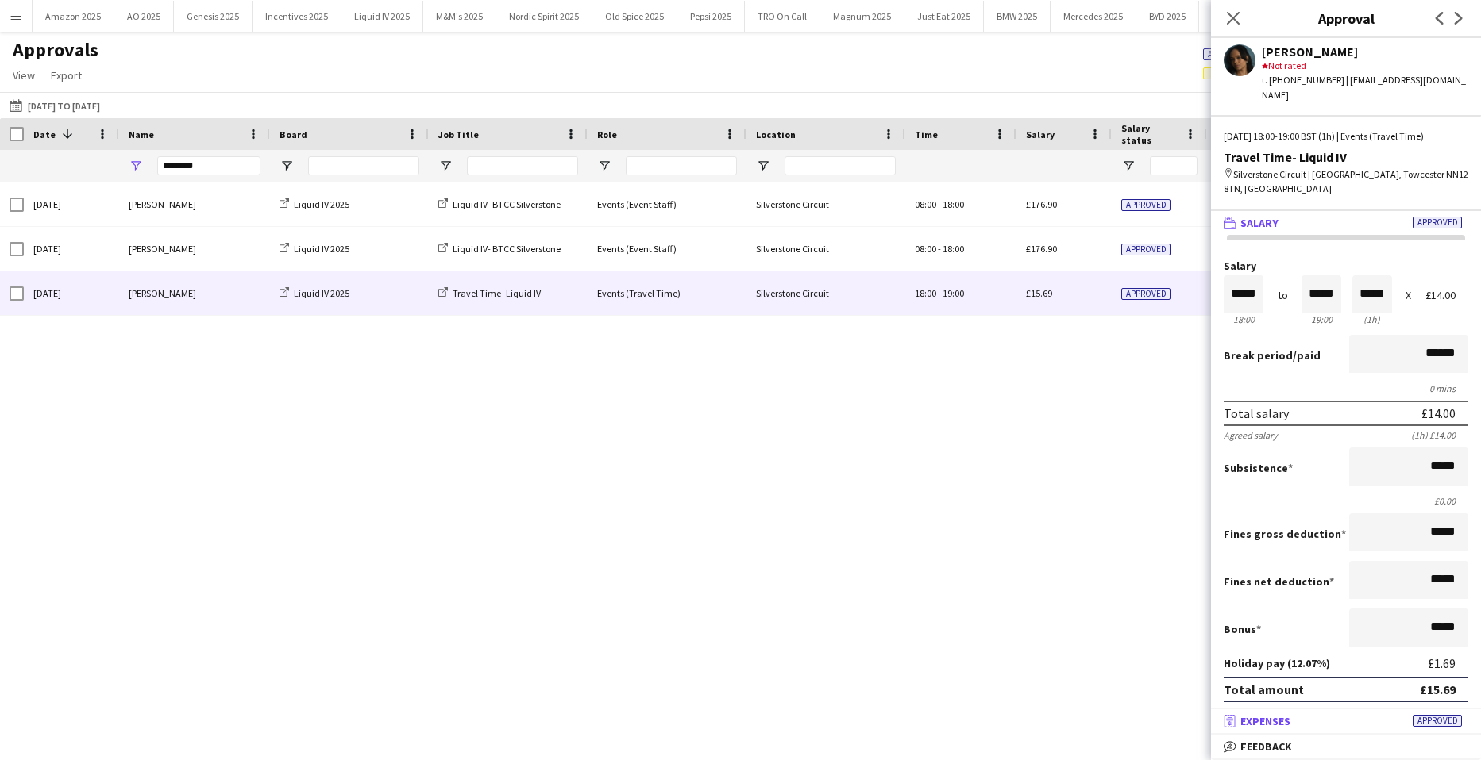
click at [1441, 714] on mat-panel-title "receipt Expenses Approved" at bounding box center [1343, 721] width 264 height 14
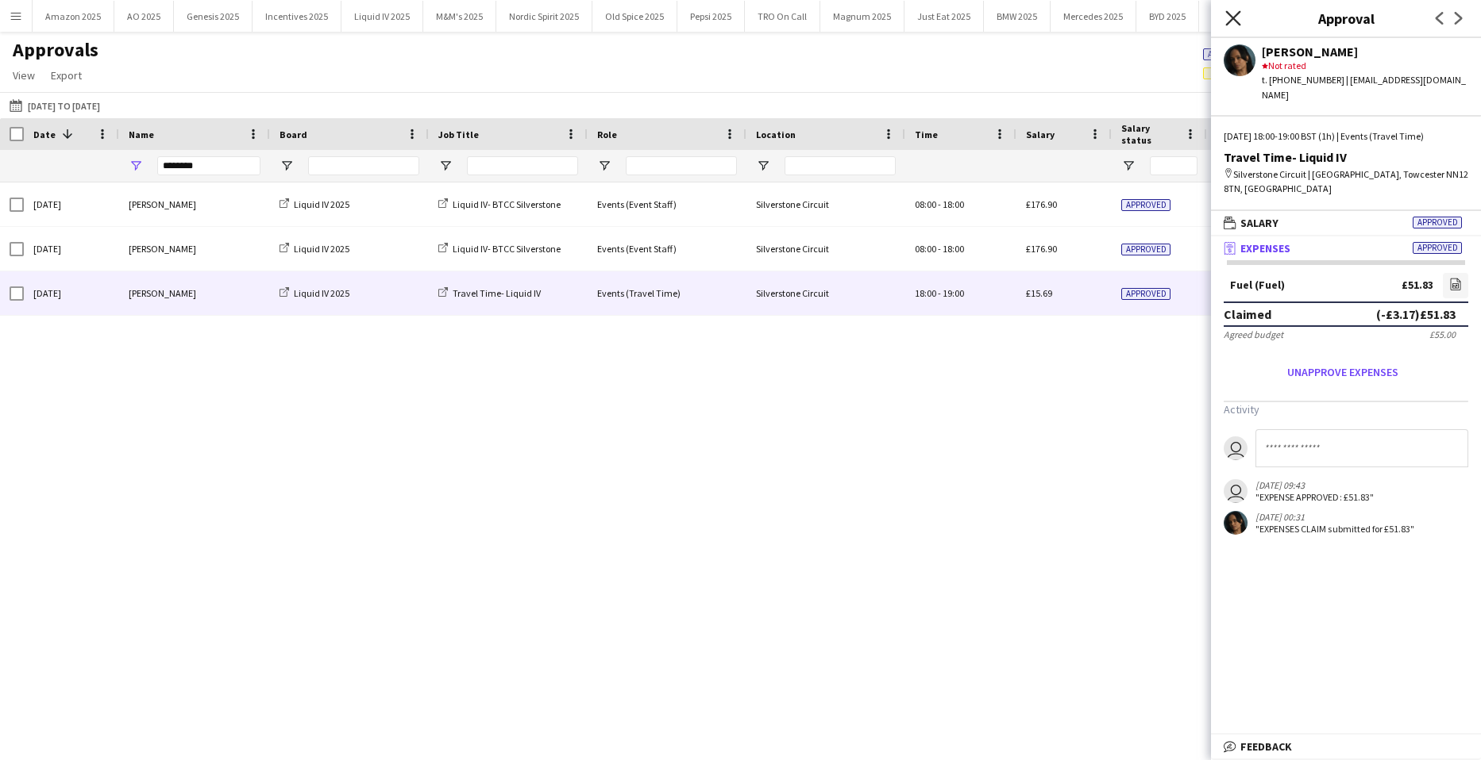
click at [1230, 16] on icon at bounding box center [1232, 17] width 15 height 15
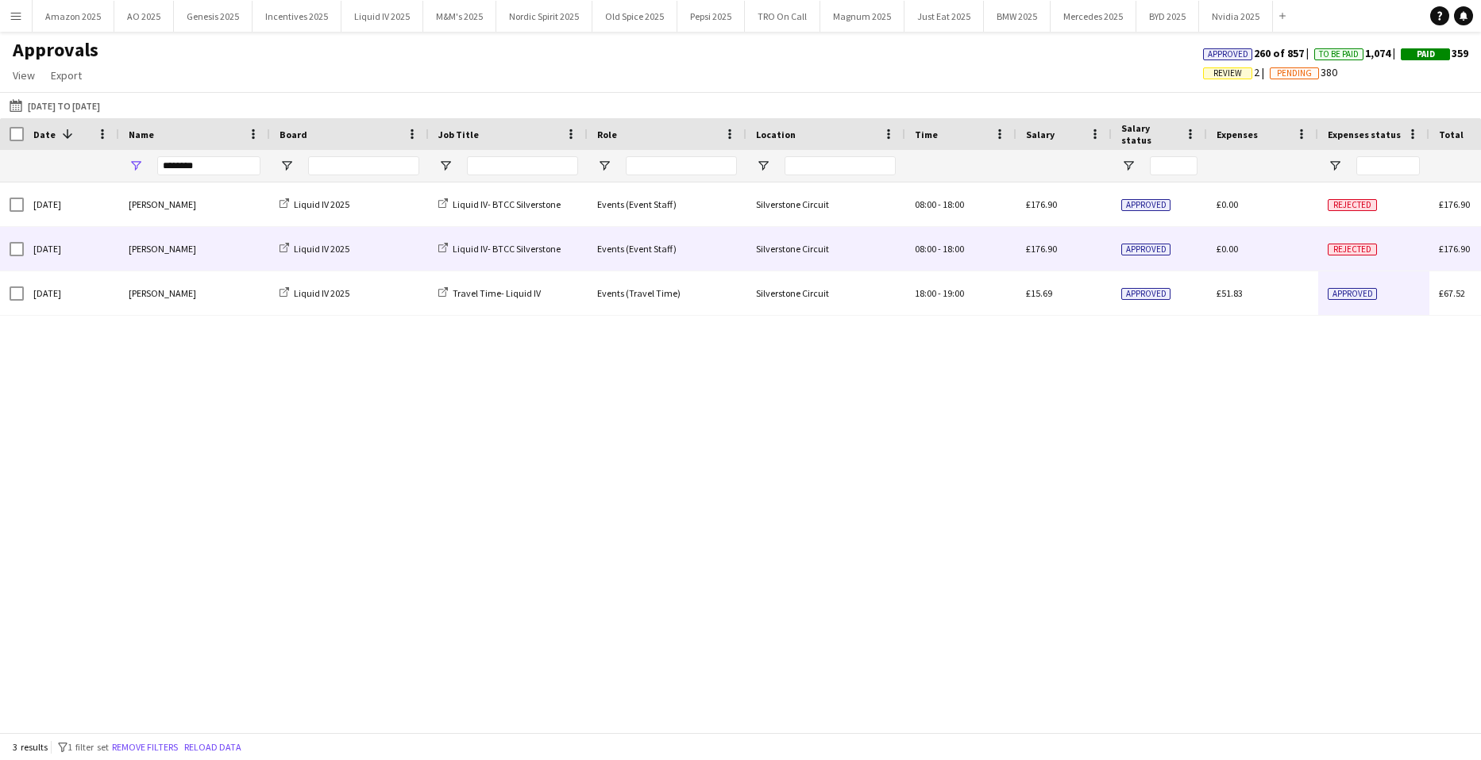
click at [1358, 248] on span "Rejected" at bounding box center [1351, 250] width 49 height 12
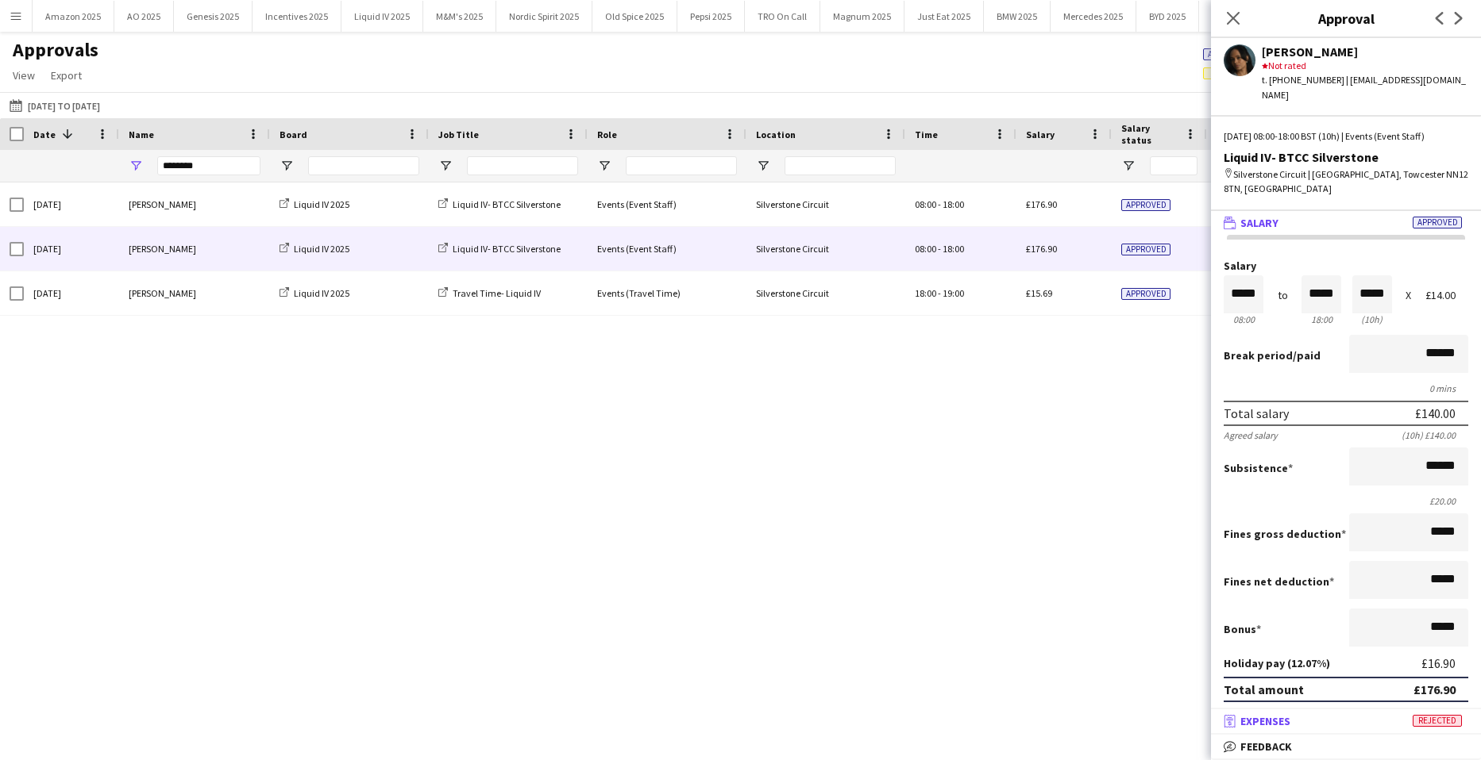
click at [1431, 716] on span "Rejected" at bounding box center [1436, 721] width 49 height 12
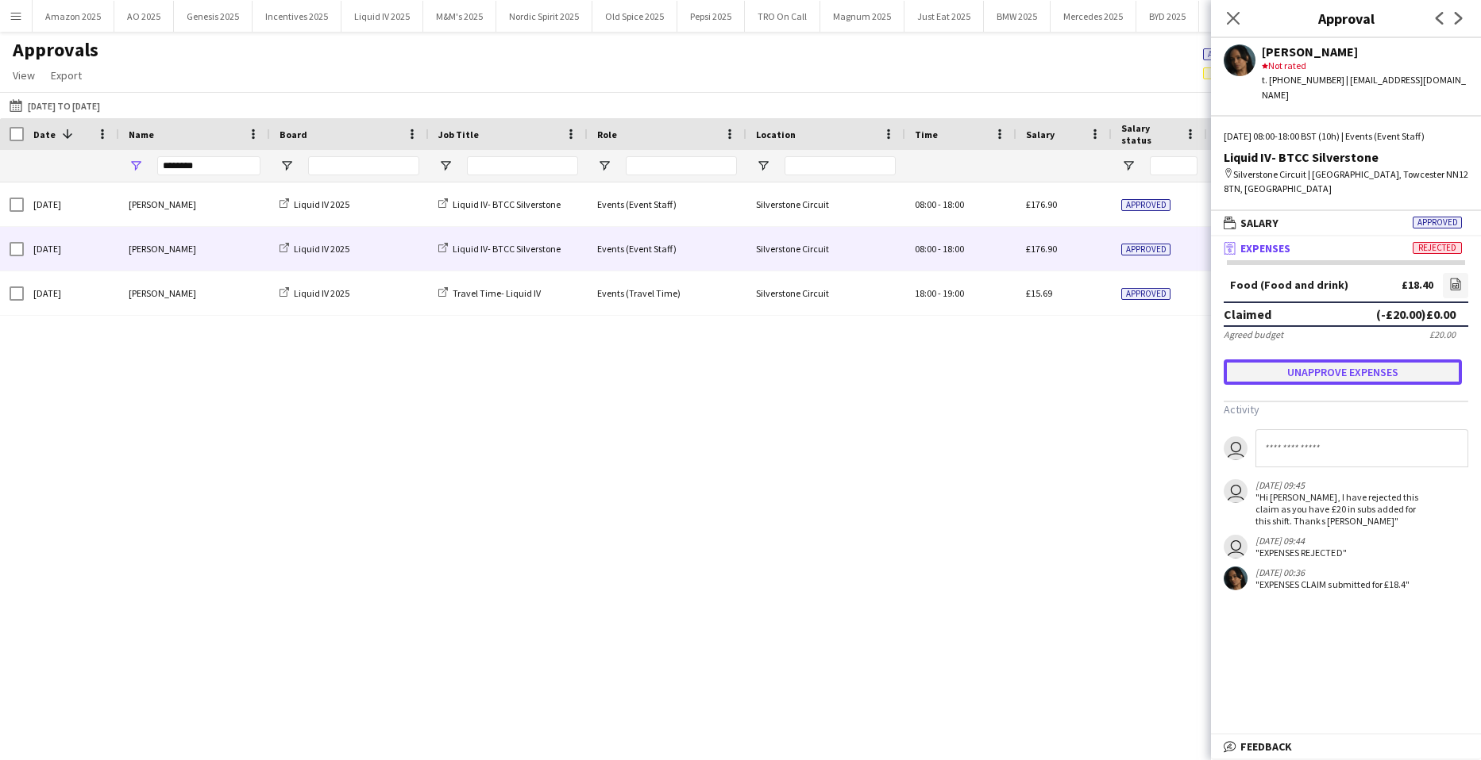
click at [1324, 360] on button "Unapprove expenses" at bounding box center [1342, 372] width 238 height 25
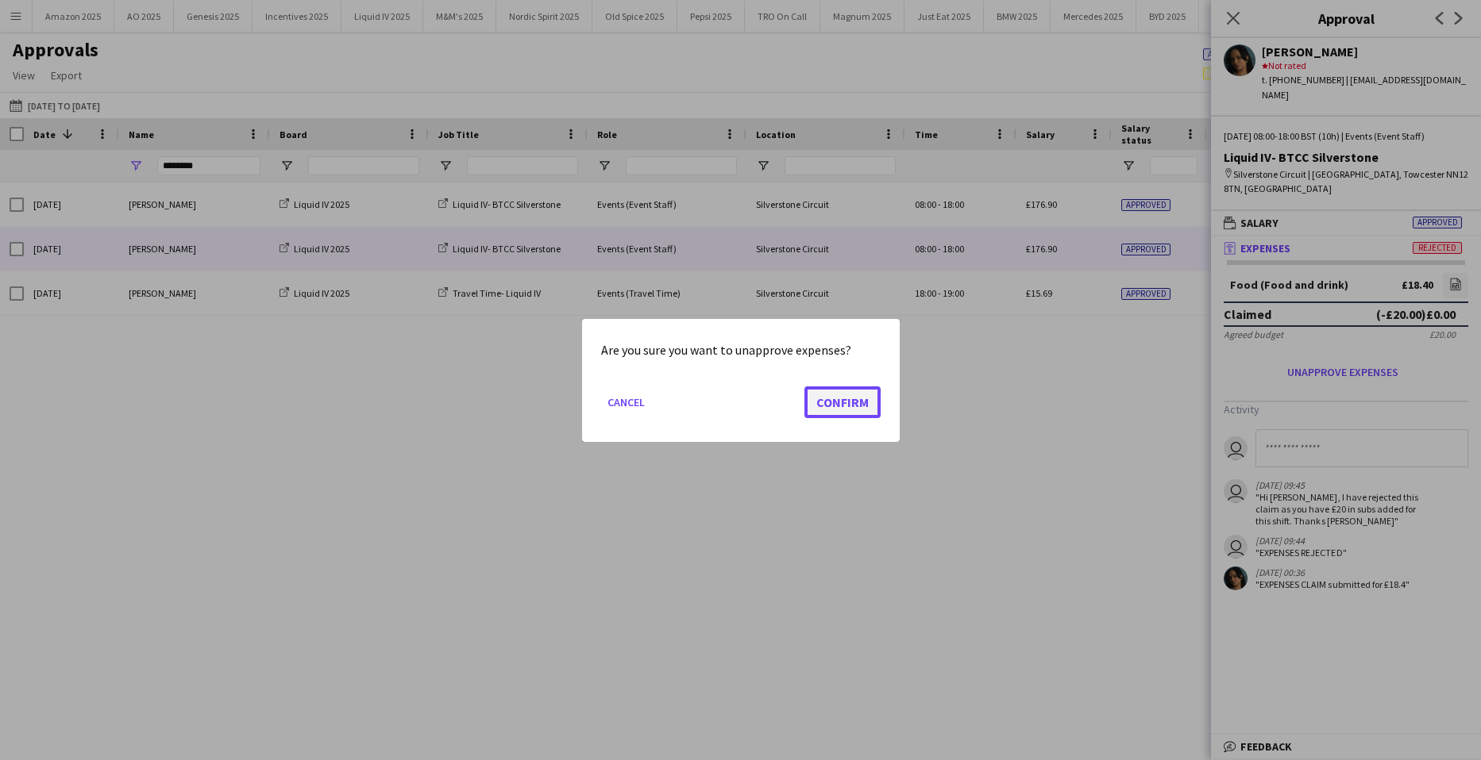
click at [867, 402] on button "Confirm" at bounding box center [842, 402] width 76 height 32
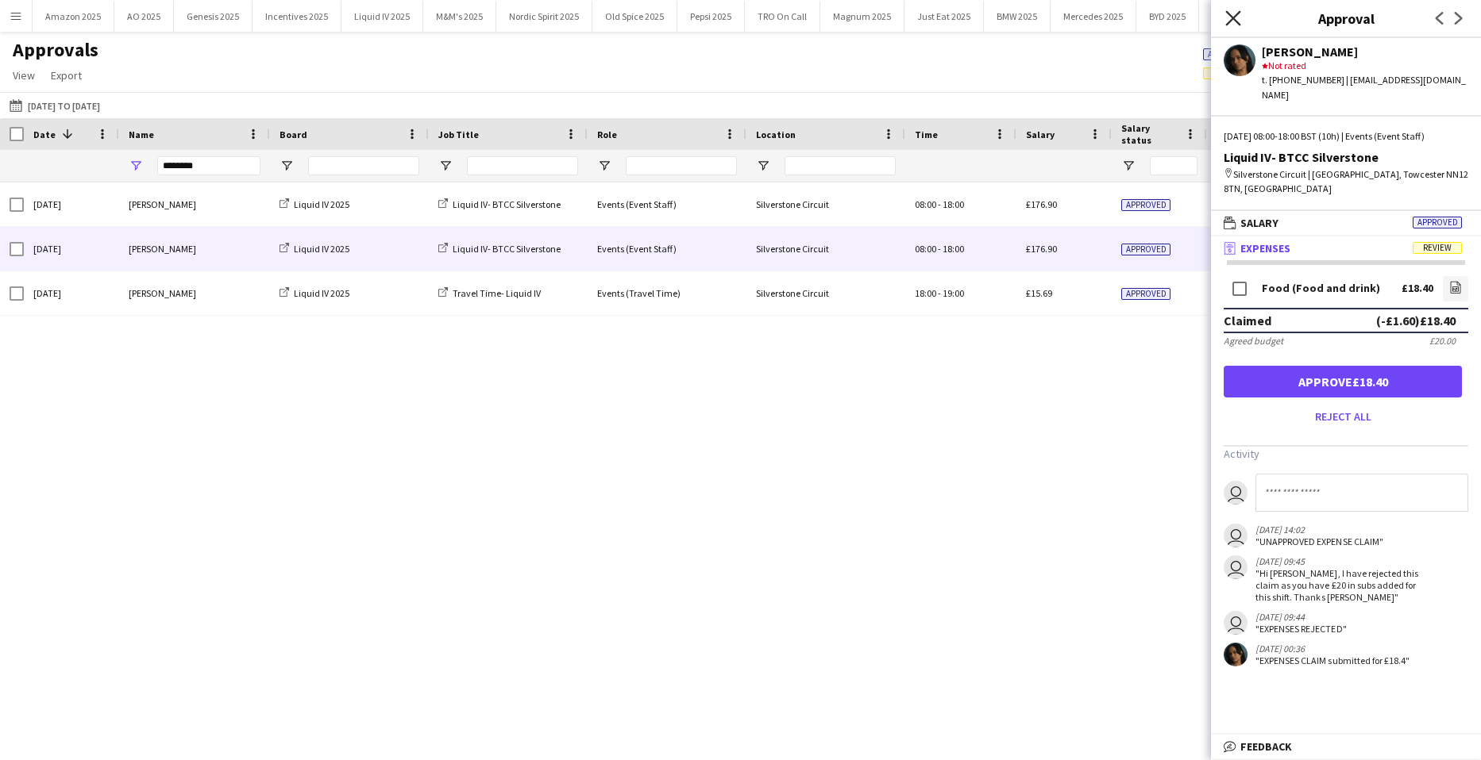
click at [1230, 17] on icon "Close pop-in" at bounding box center [1232, 17] width 15 height 15
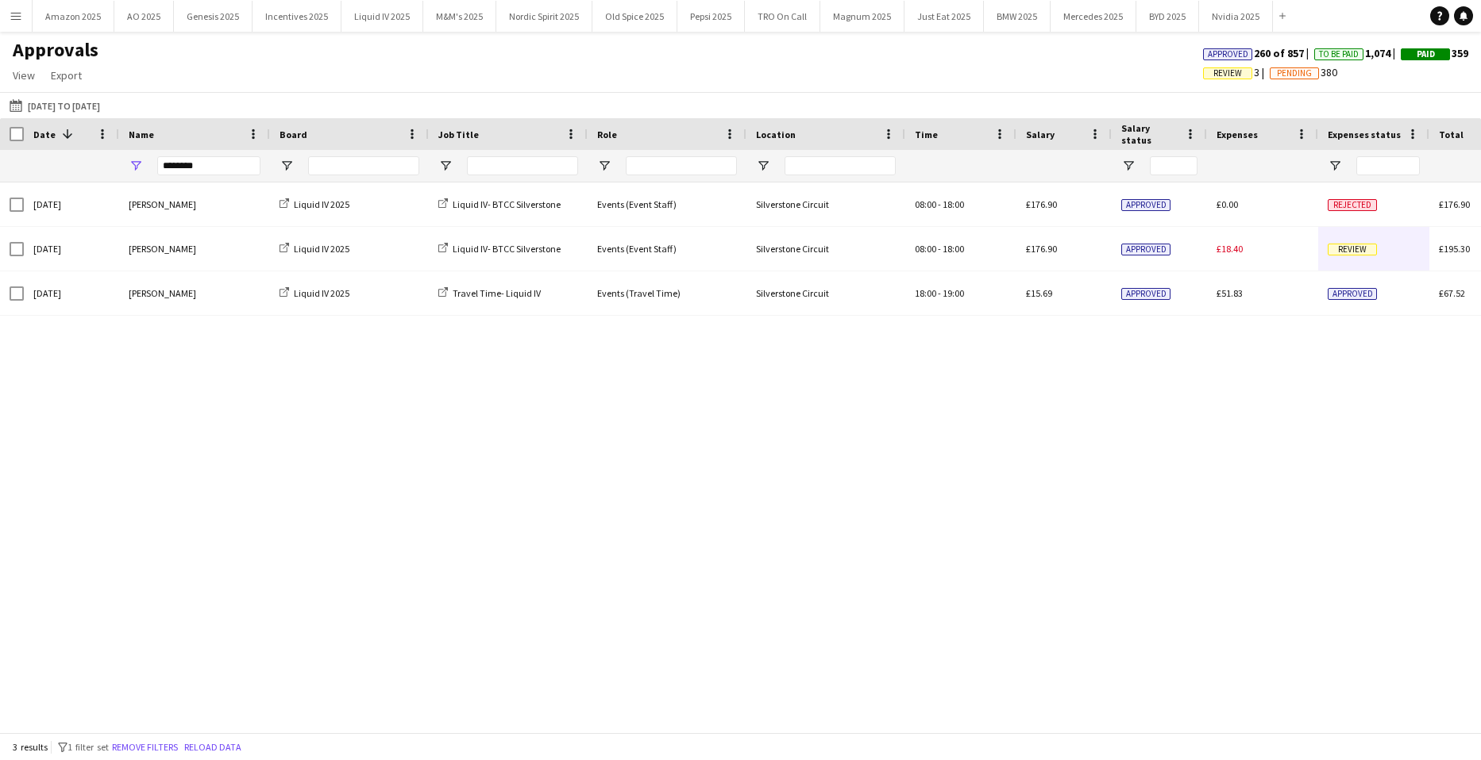
click at [1239, 618] on div "Sun, 21 Sep 2025 Nika Ferlance Liquid IV 2025 Liquid IV- BTCC Silverstone Event…" at bounding box center [740, 452] width 1481 height 538
drag, startPoint x: 197, startPoint y: 161, endPoint x: -122, endPoint y: 156, distance: 319.2
click at [0, 156] on html "Menu Boards Boards Boards All jobs Status Workforce Workforce My Workforce Recr…" at bounding box center [740, 380] width 1481 height 760
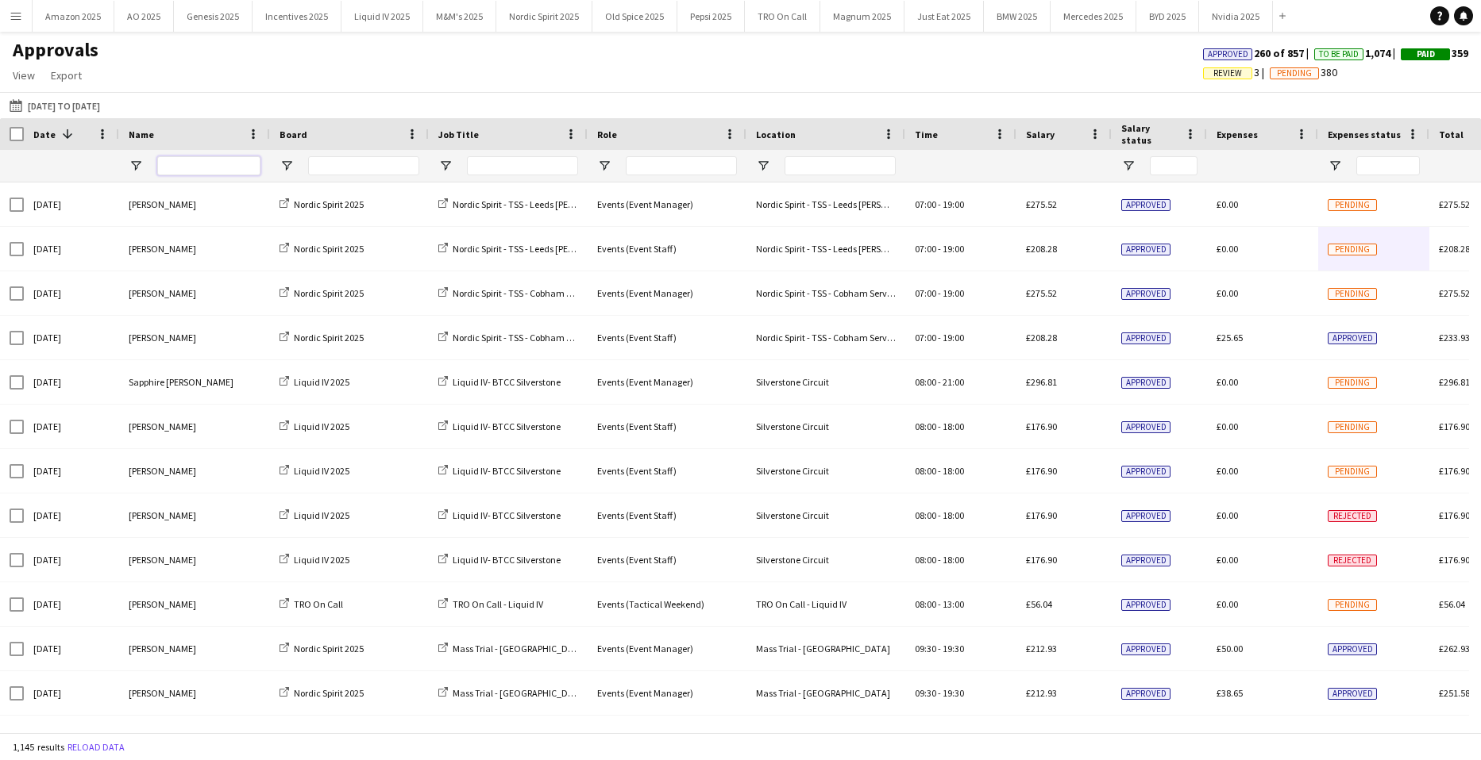
click at [170, 171] on input "Name Filter Input" at bounding box center [208, 165] width 103 height 19
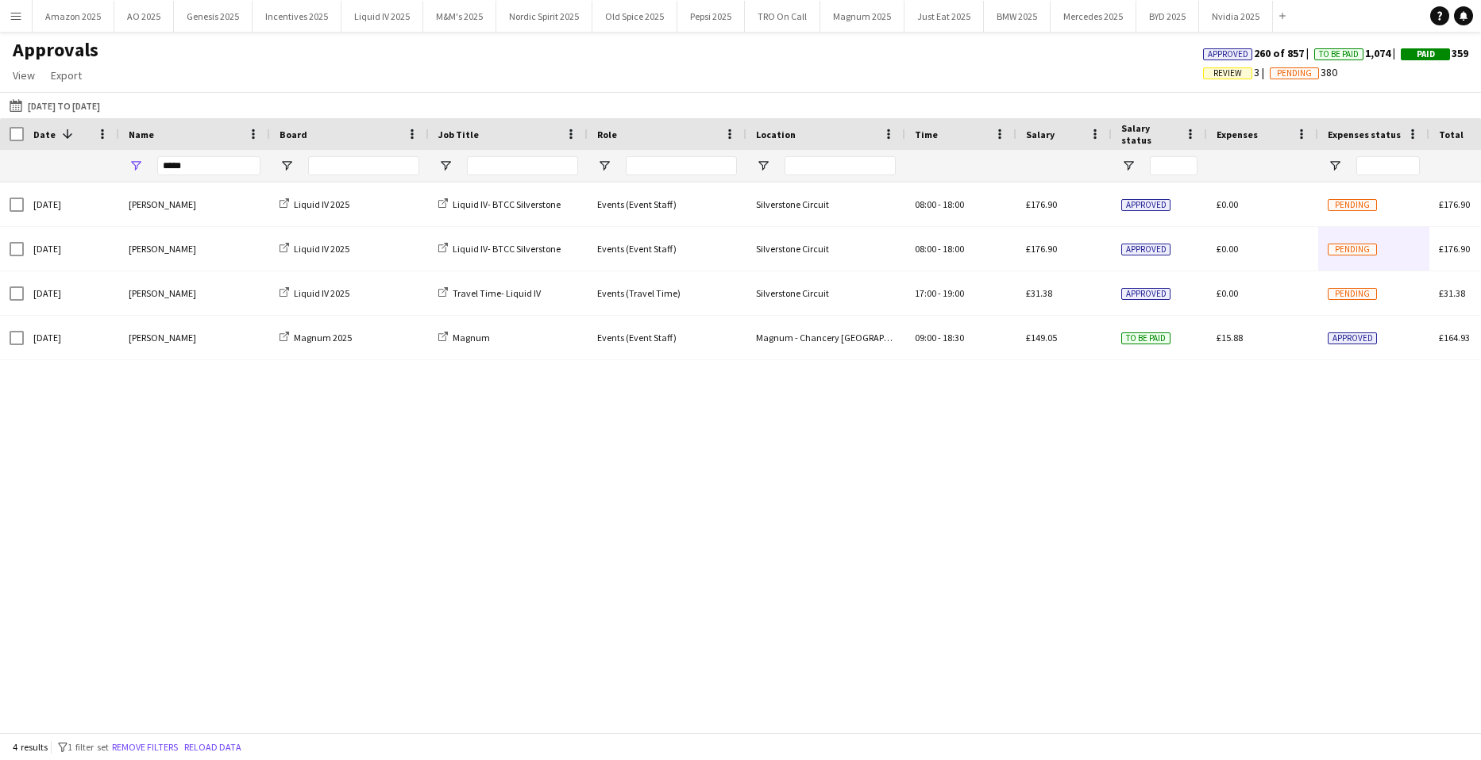
drag, startPoint x: 221, startPoint y: 156, endPoint x: -121, endPoint y: 156, distance: 342.1
click at [0, 156] on html "Menu Boards Boards Boards All jobs Status Workforce Workforce My Workforce Recr…" at bounding box center [740, 380] width 1481 height 760
drag, startPoint x: 202, startPoint y: 168, endPoint x: 54, endPoint y: 168, distance: 148.4
click at [54, 168] on div "*****" at bounding box center [968, 166] width 1937 height 32
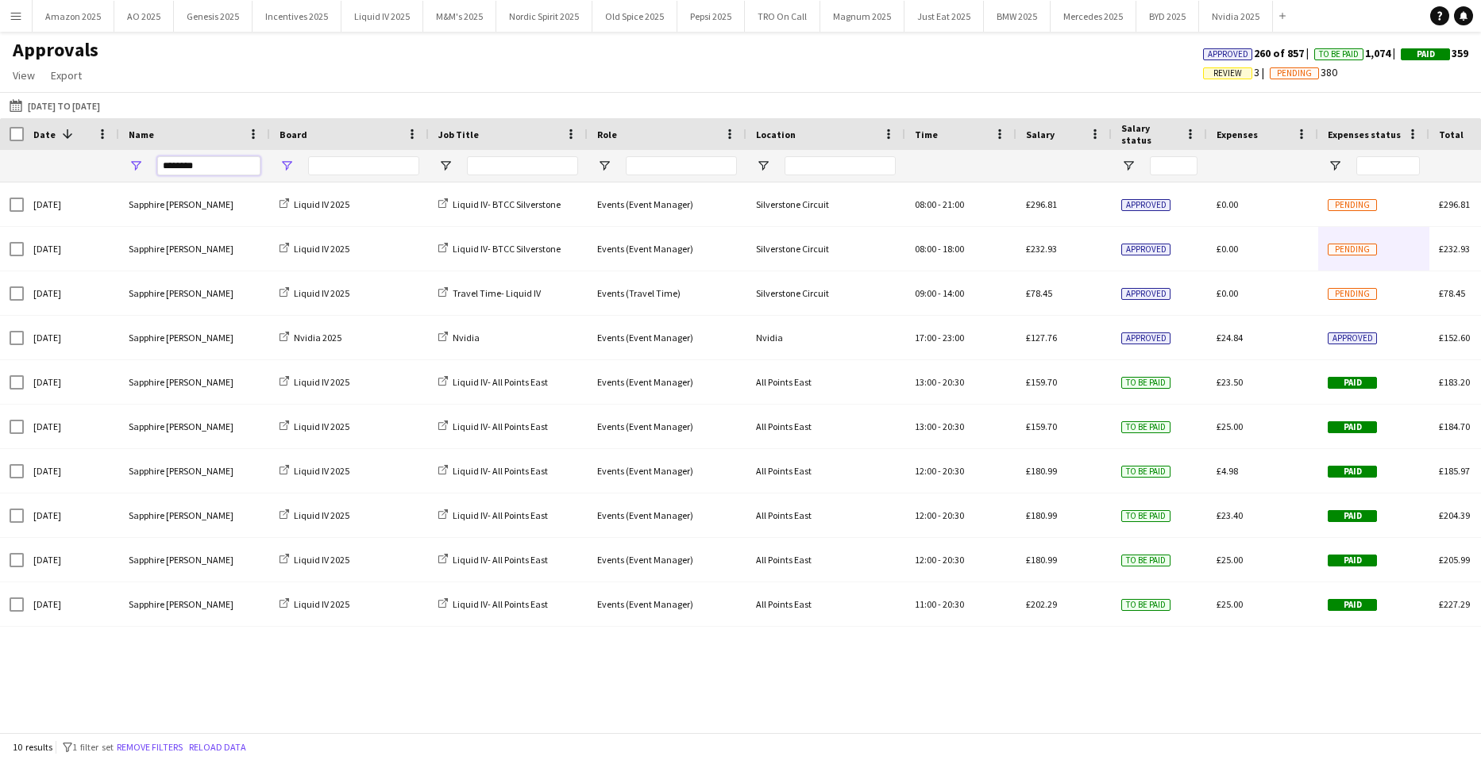
type input "********"
click at [285, 166] on span "Open Filter Menu" at bounding box center [286, 166] width 14 height 14
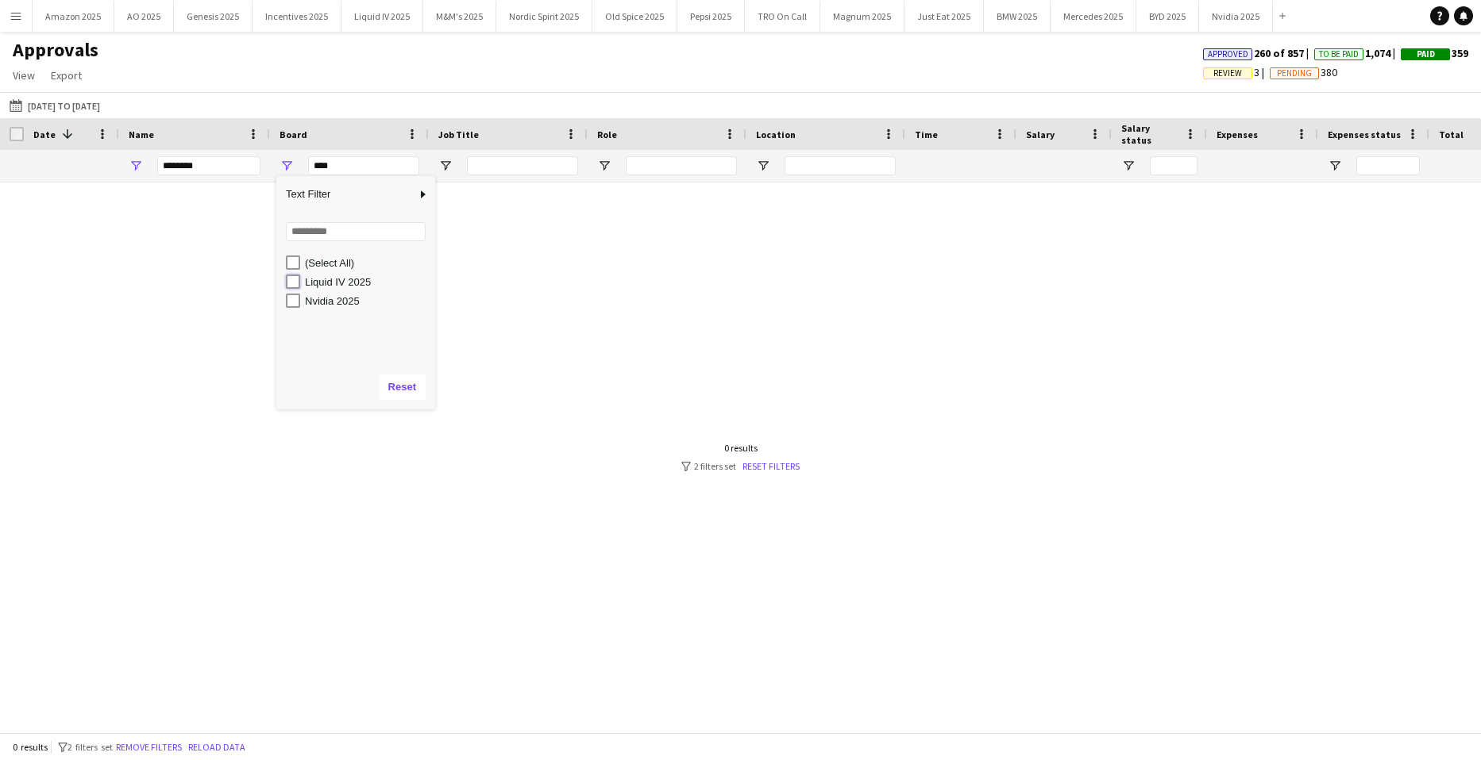
type input "**********"
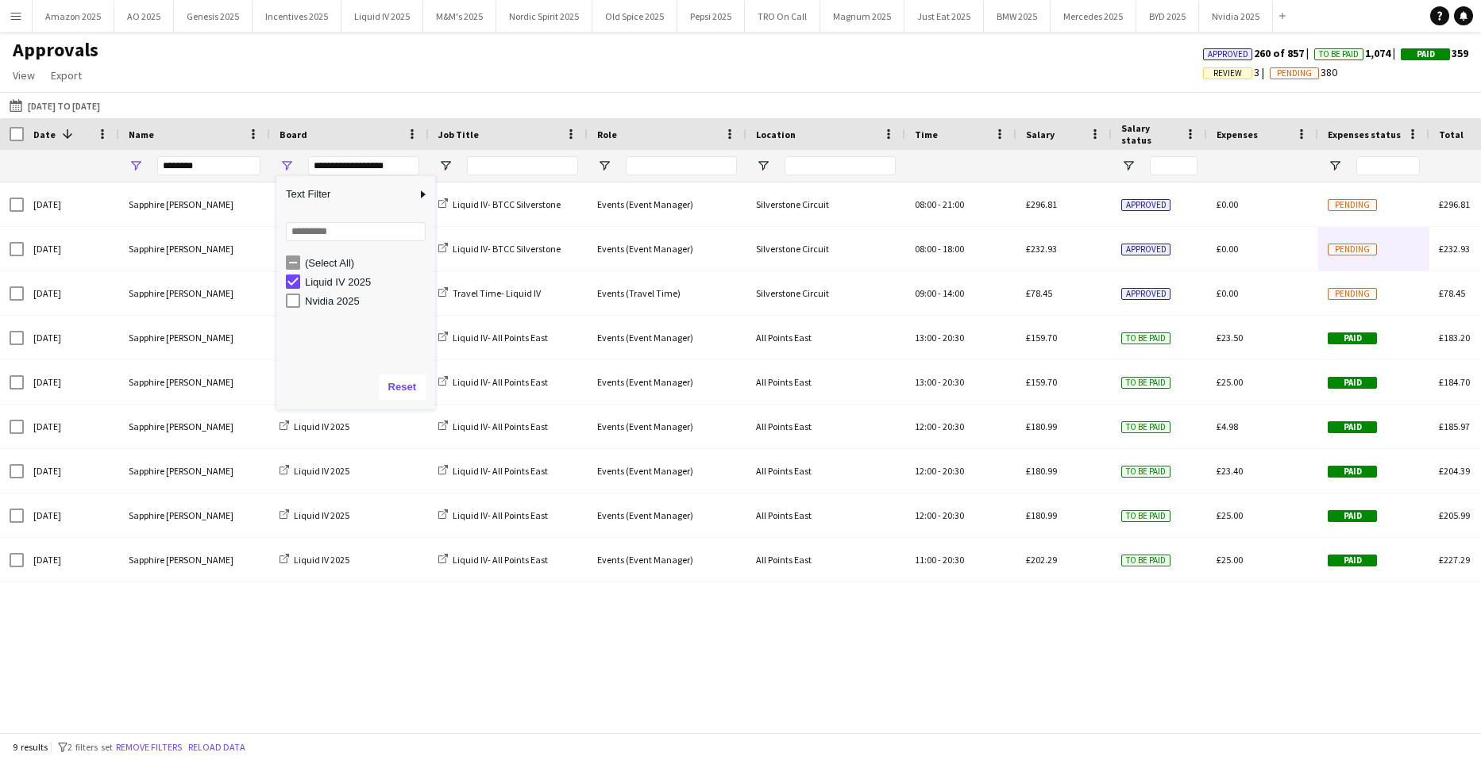
click at [703, 94] on div "04-08-2025 to 21-09-2025 04-08-2025 to 21-09-2025 Today This Week This Month Ye…" at bounding box center [740, 105] width 1481 height 26
drag, startPoint x: 224, startPoint y: 162, endPoint x: 50, endPoint y: 160, distance: 173.9
click at [37, 161] on div "**********" at bounding box center [968, 166] width 1937 height 32
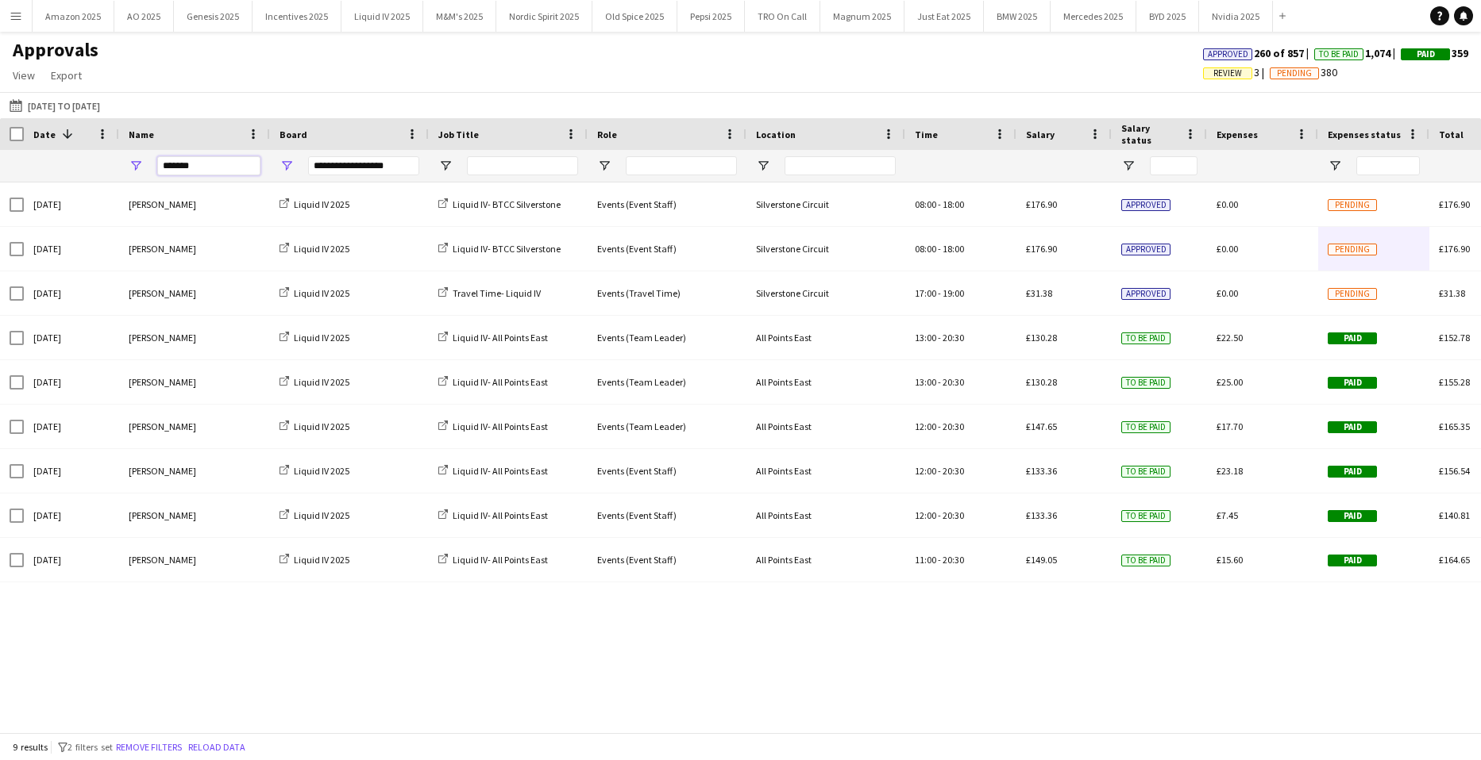
click at [214, 166] on input "*******" at bounding box center [208, 165] width 103 height 19
drag, startPoint x: 214, startPoint y: 166, endPoint x: 146, endPoint y: 167, distance: 67.5
click at [146, 167] on div "*******" at bounding box center [194, 166] width 151 height 32
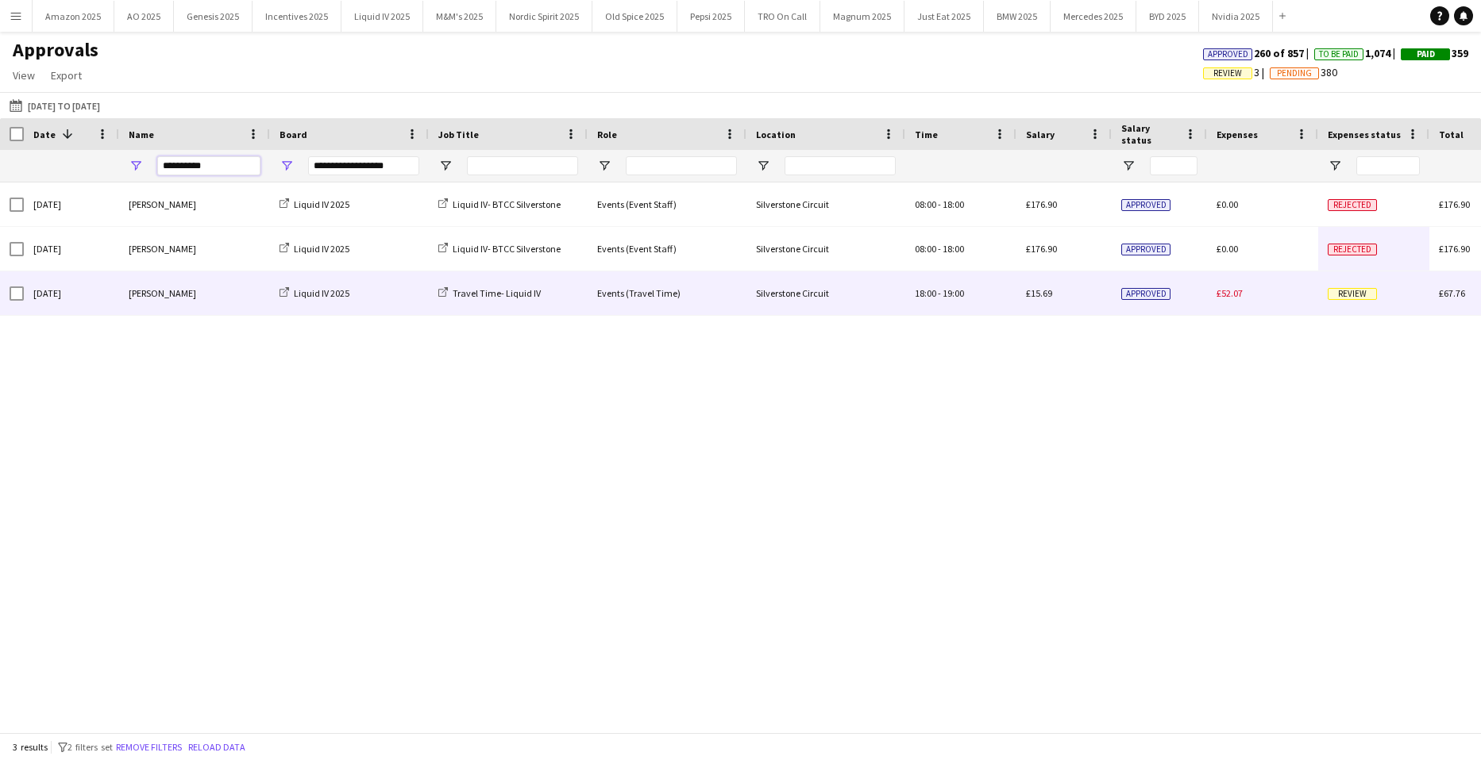
type input "**********"
click at [1317, 301] on div "£52.07" at bounding box center [1262, 293] width 111 height 44
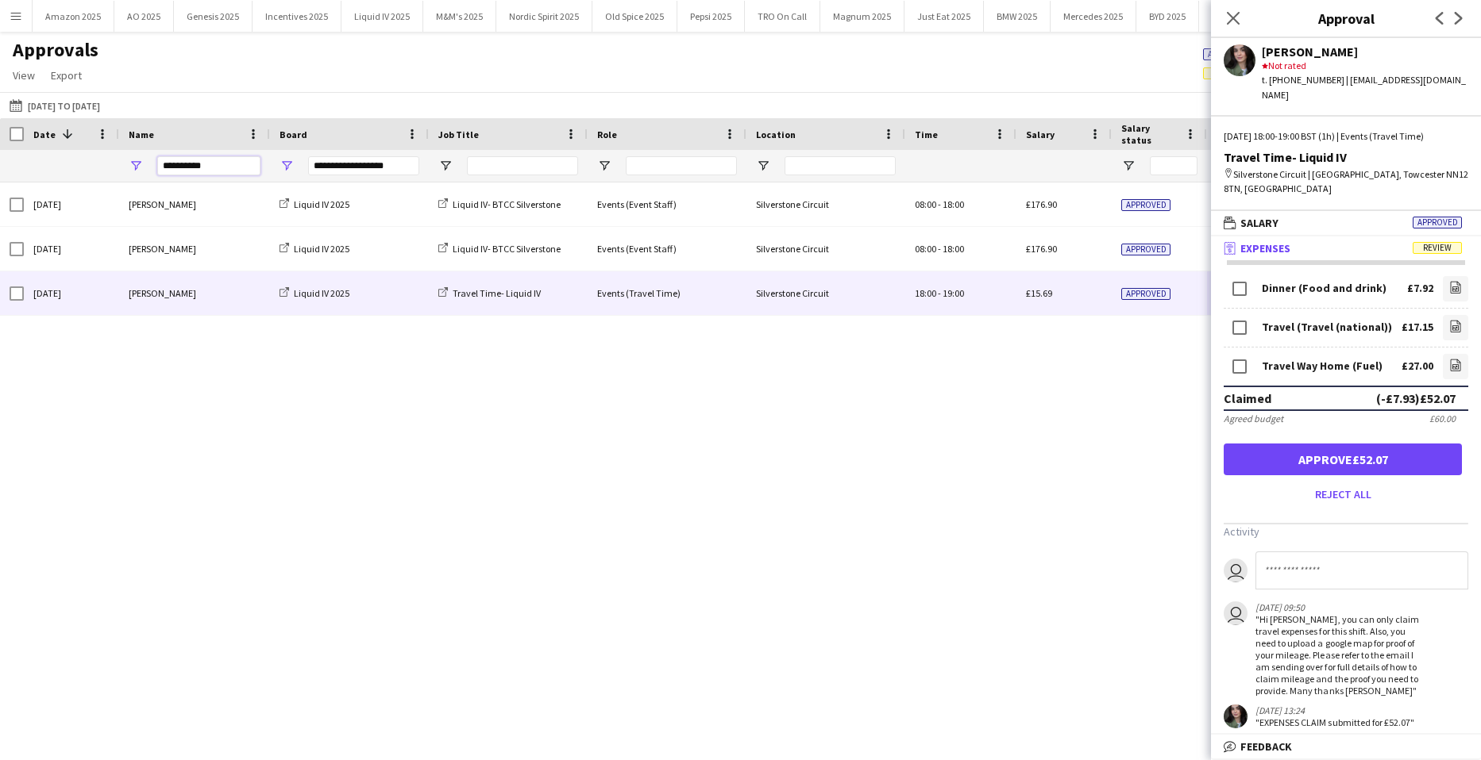
drag, startPoint x: 202, startPoint y: 162, endPoint x: -15, endPoint y: 158, distance: 216.8
click at [0, 158] on html "Menu Boards Boards Boards All jobs Status Workforce Workforce My Workforce Recr…" at bounding box center [740, 380] width 1481 height 760
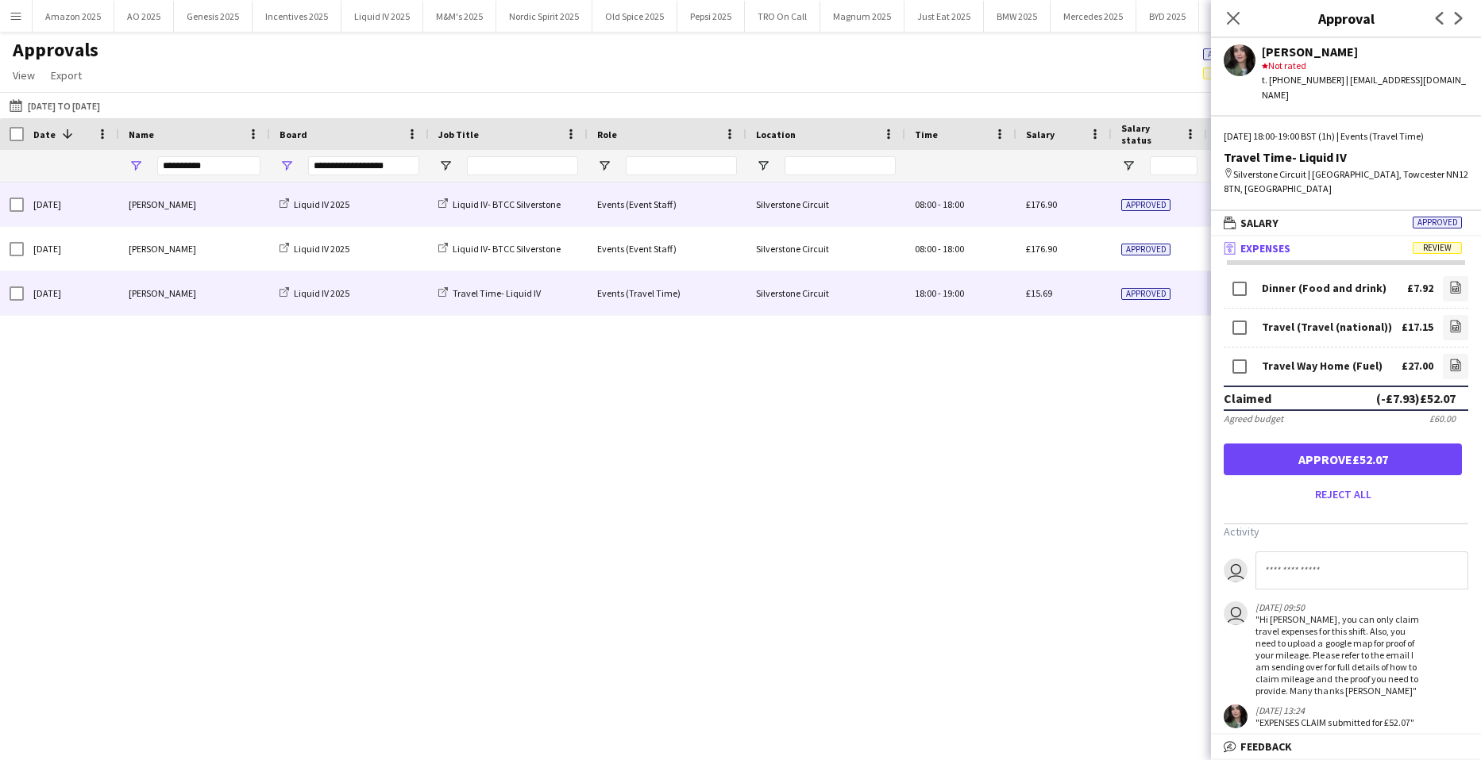
drag, startPoint x: 246, startPoint y: 186, endPoint x: 254, endPoint y: 174, distance: 14.3
click at [247, 186] on div "[PERSON_NAME]" at bounding box center [194, 205] width 151 height 44
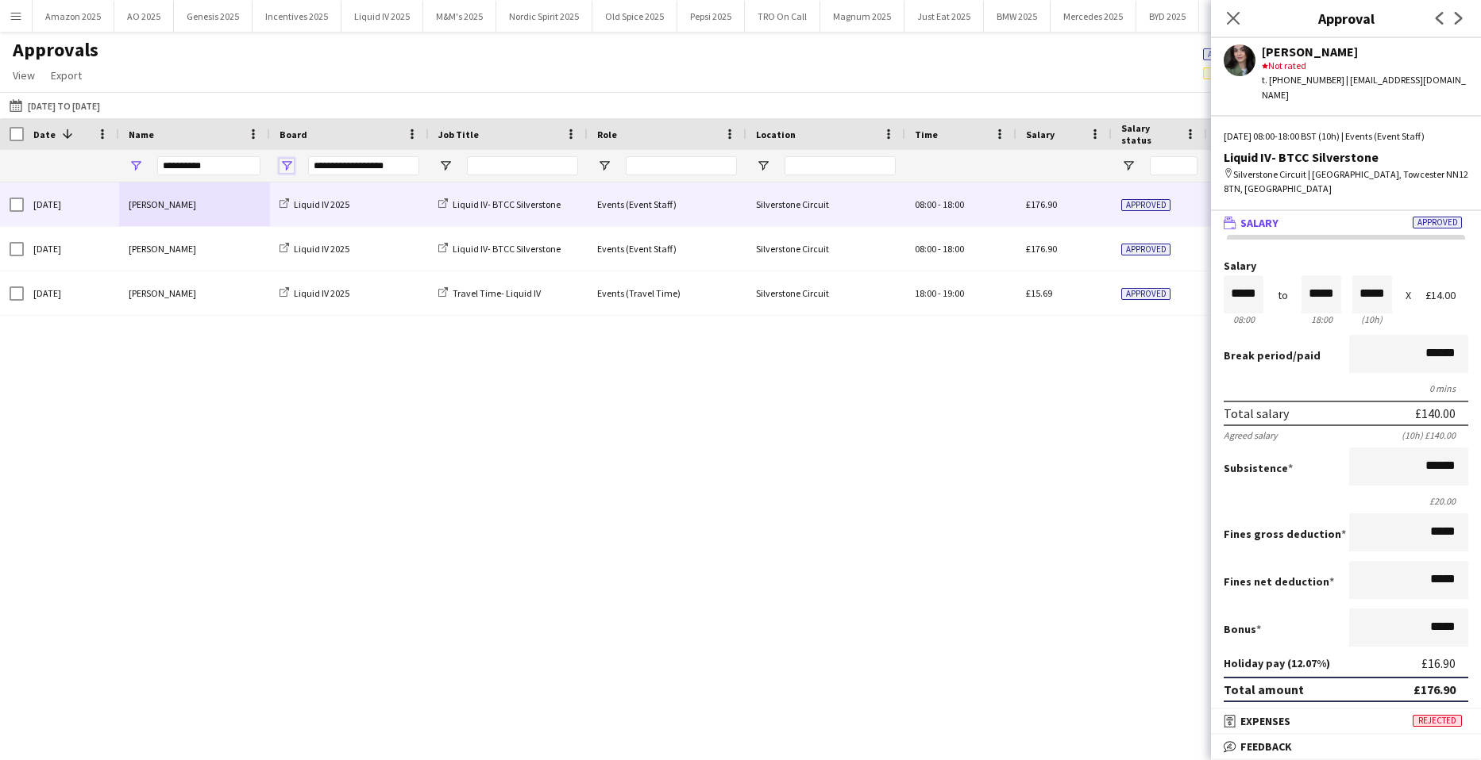
click at [288, 170] on span "Open Filter Menu" at bounding box center [286, 166] width 14 height 14
drag, startPoint x: 202, startPoint y: 178, endPoint x: 206, endPoint y: 170, distance: 8.5
click at [203, 174] on div "**********" at bounding box center [208, 166] width 103 height 32
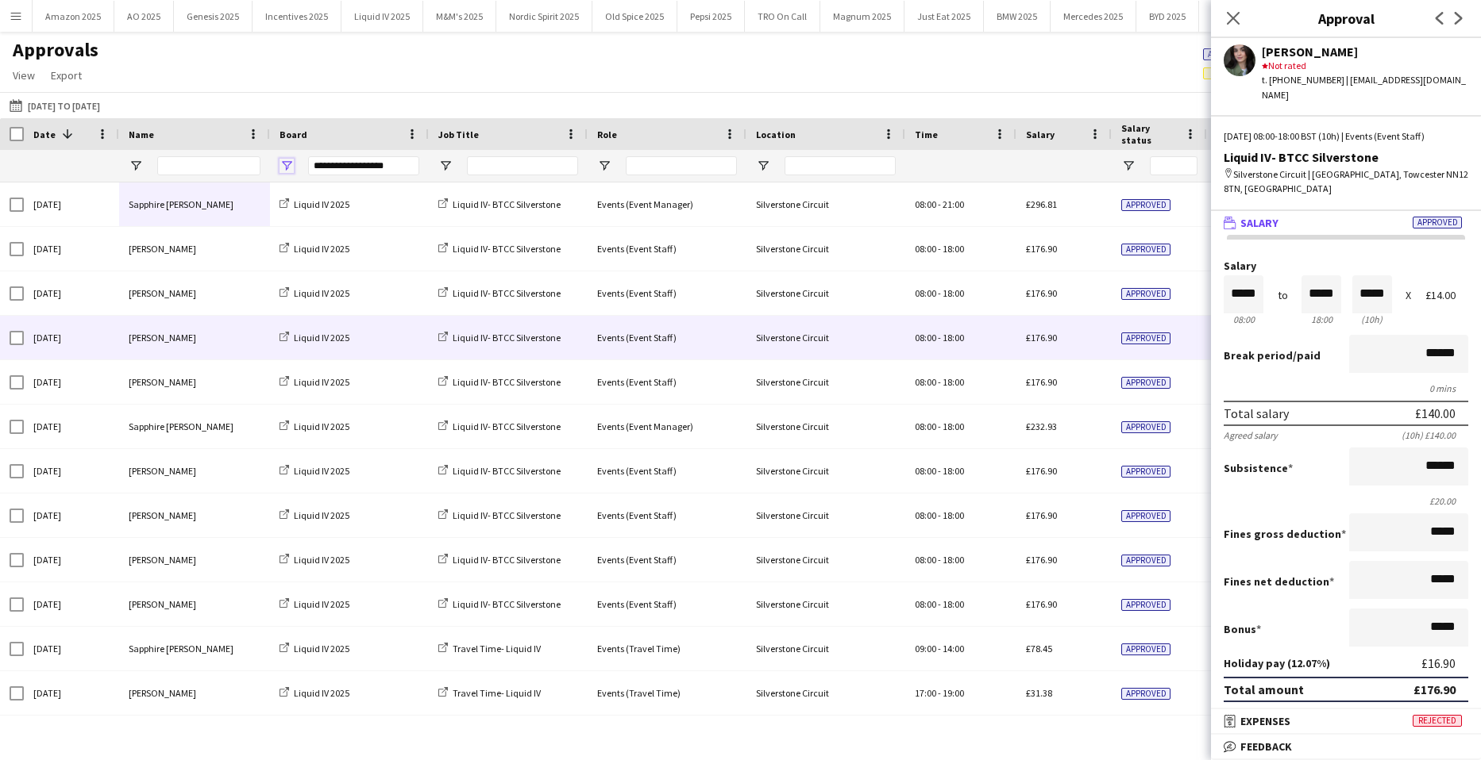
click at [287, 168] on span "Open Filter Menu" at bounding box center [286, 166] width 14 height 14
click at [302, 261] on div "(Select All)" at bounding box center [360, 262] width 149 height 19
click at [299, 261] on div "(Select All)" at bounding box center [360, 262] width 149 height 19
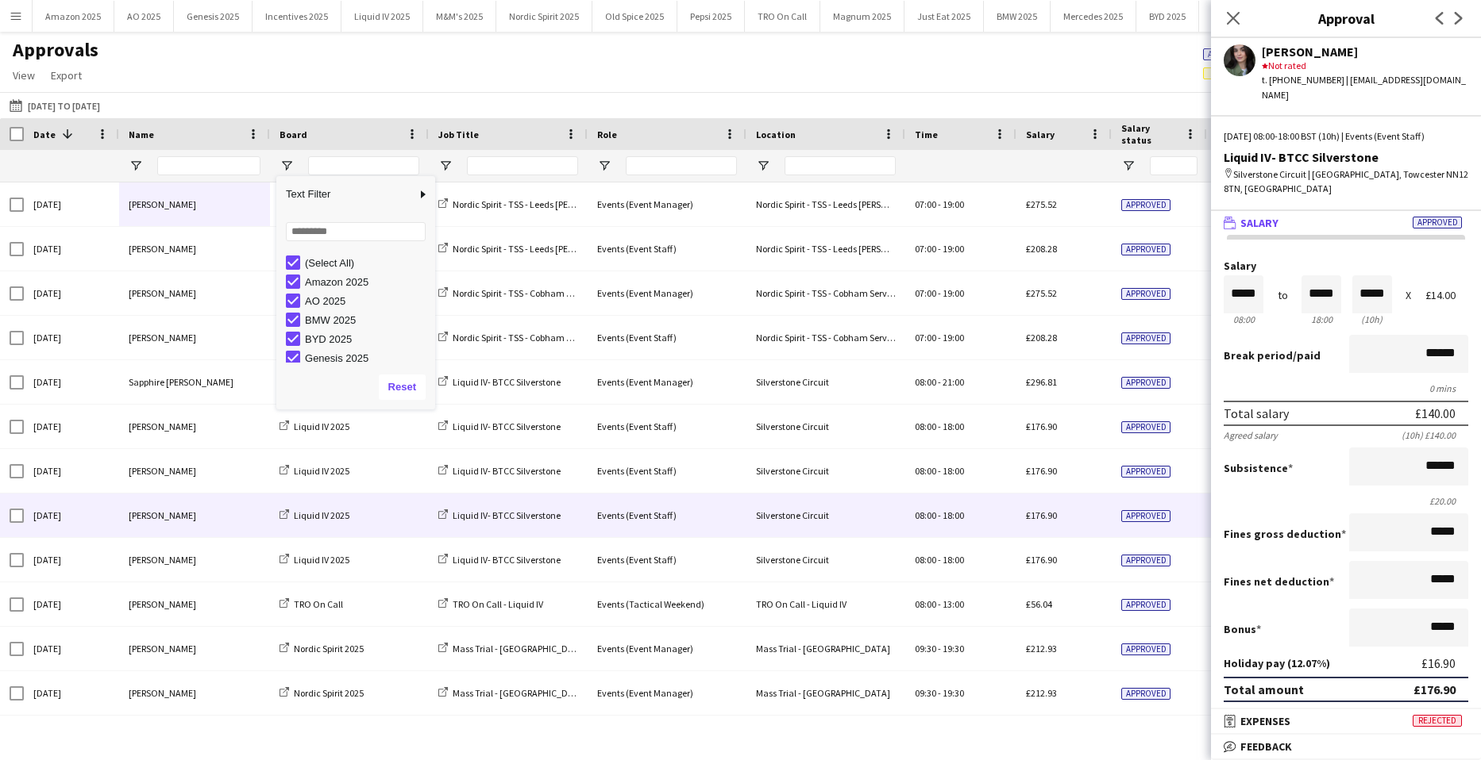
click at [684, 73] on div "Approvals View Customise view Customise filters Reset Filters Reset View Reset …" at bounding box center [740, 65] width 1481 height 54
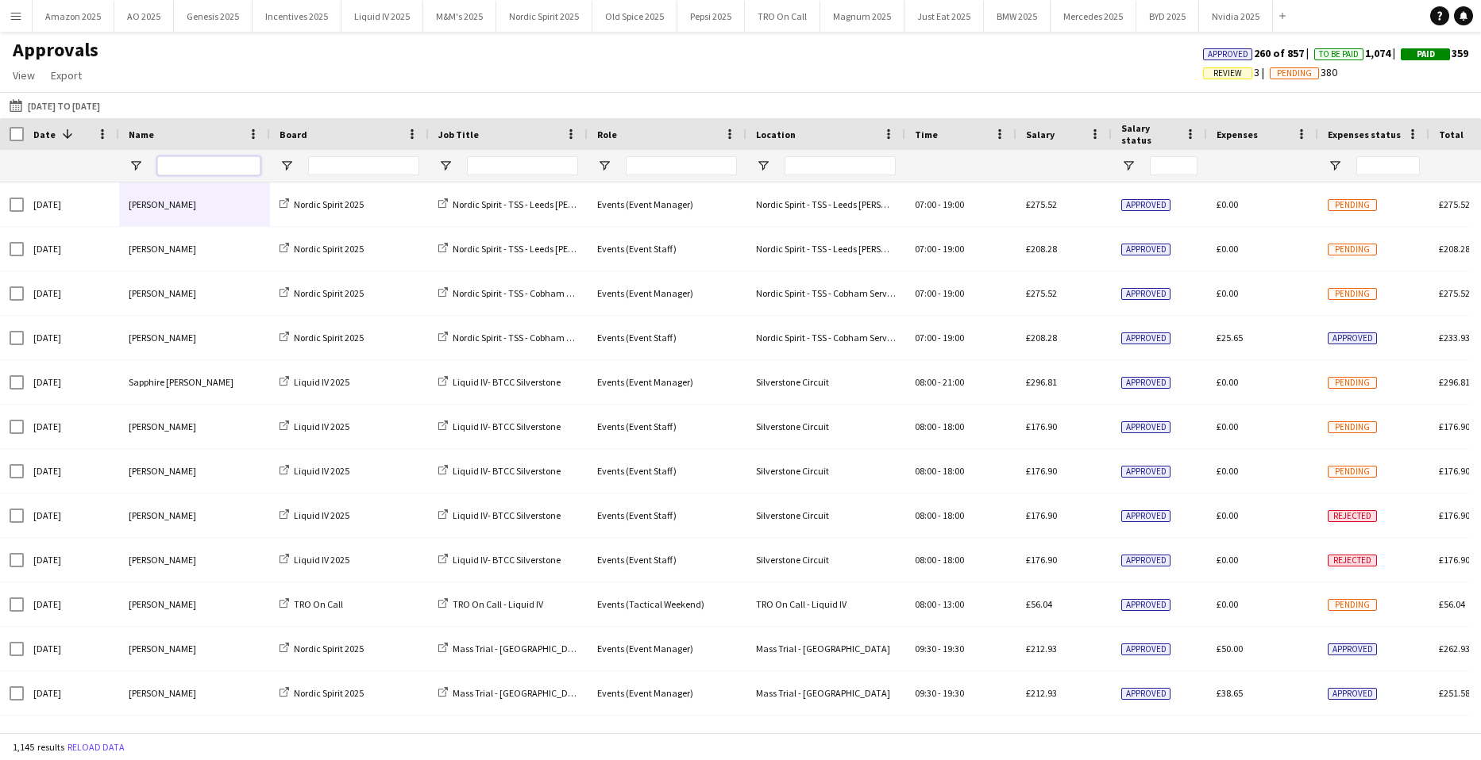
click at [179, 163] on input "Name Filter Input" at bounding box center [208, 165] width 103 height 19
click at [194, 167] on input "Name Filter Input" at bounding box center [208, 165] width 103 height 19
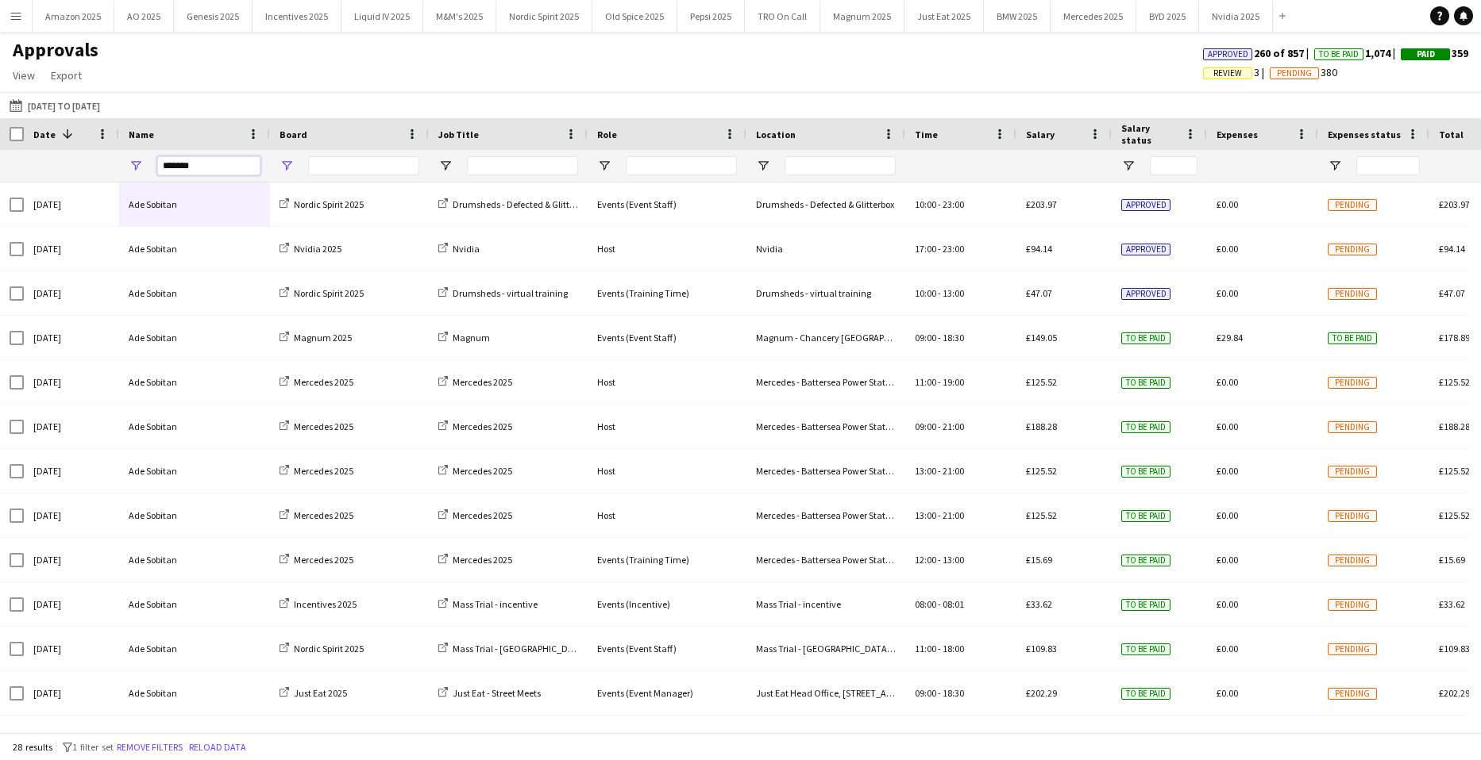
type input "*******"
click at [287, 167] on span "Open Filter Menu" at bounding box center [286, 166] width 14 height 14
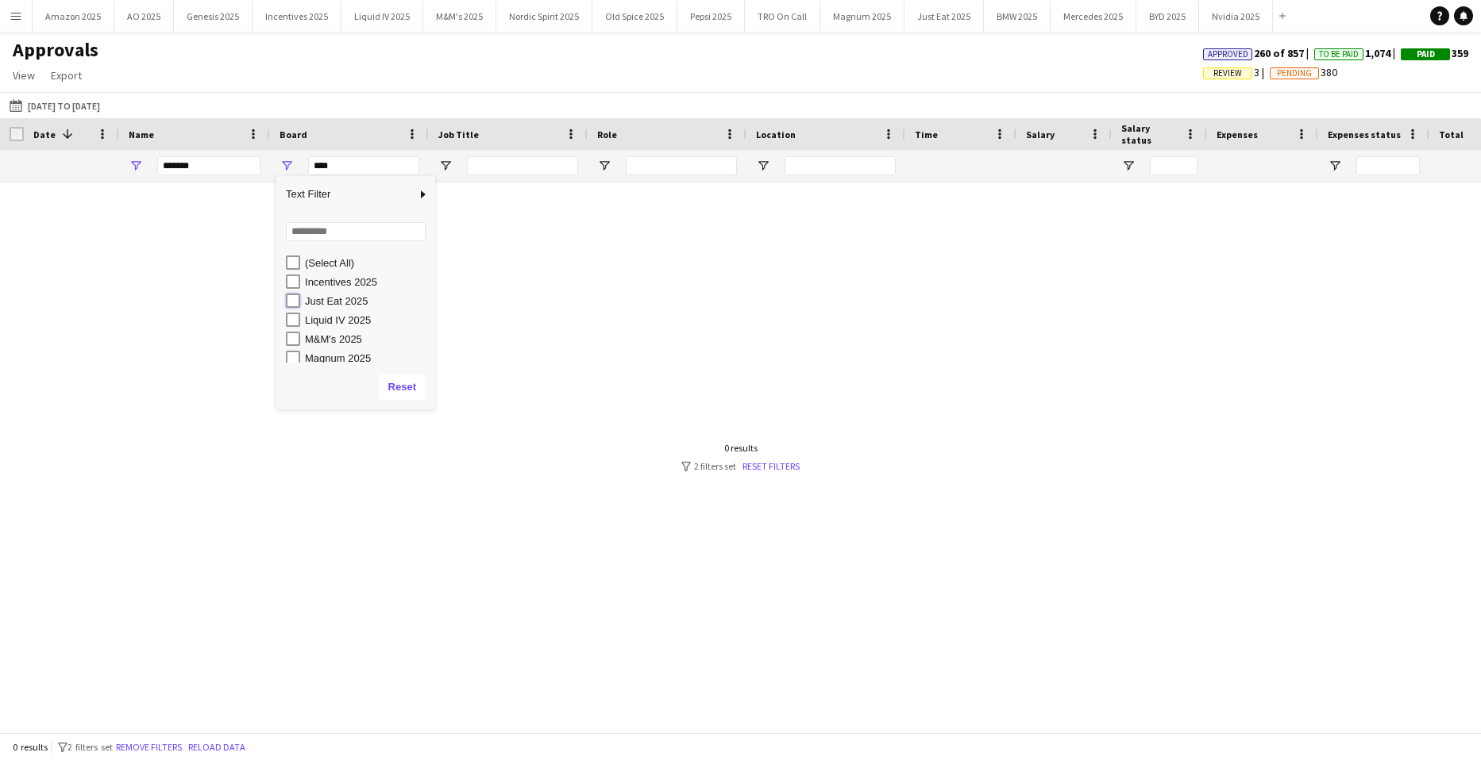
type input "**********"
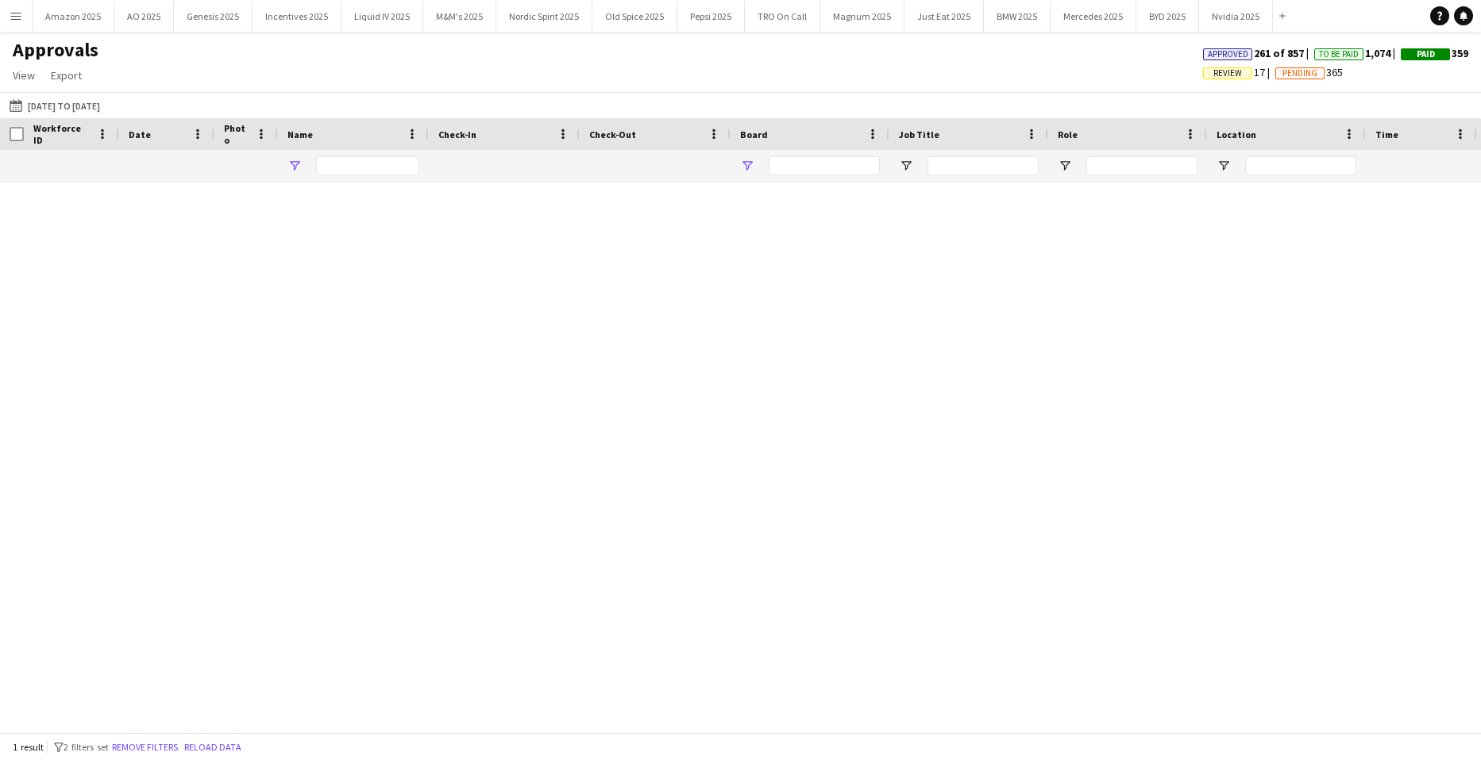
type input "*******"
type input "**********"
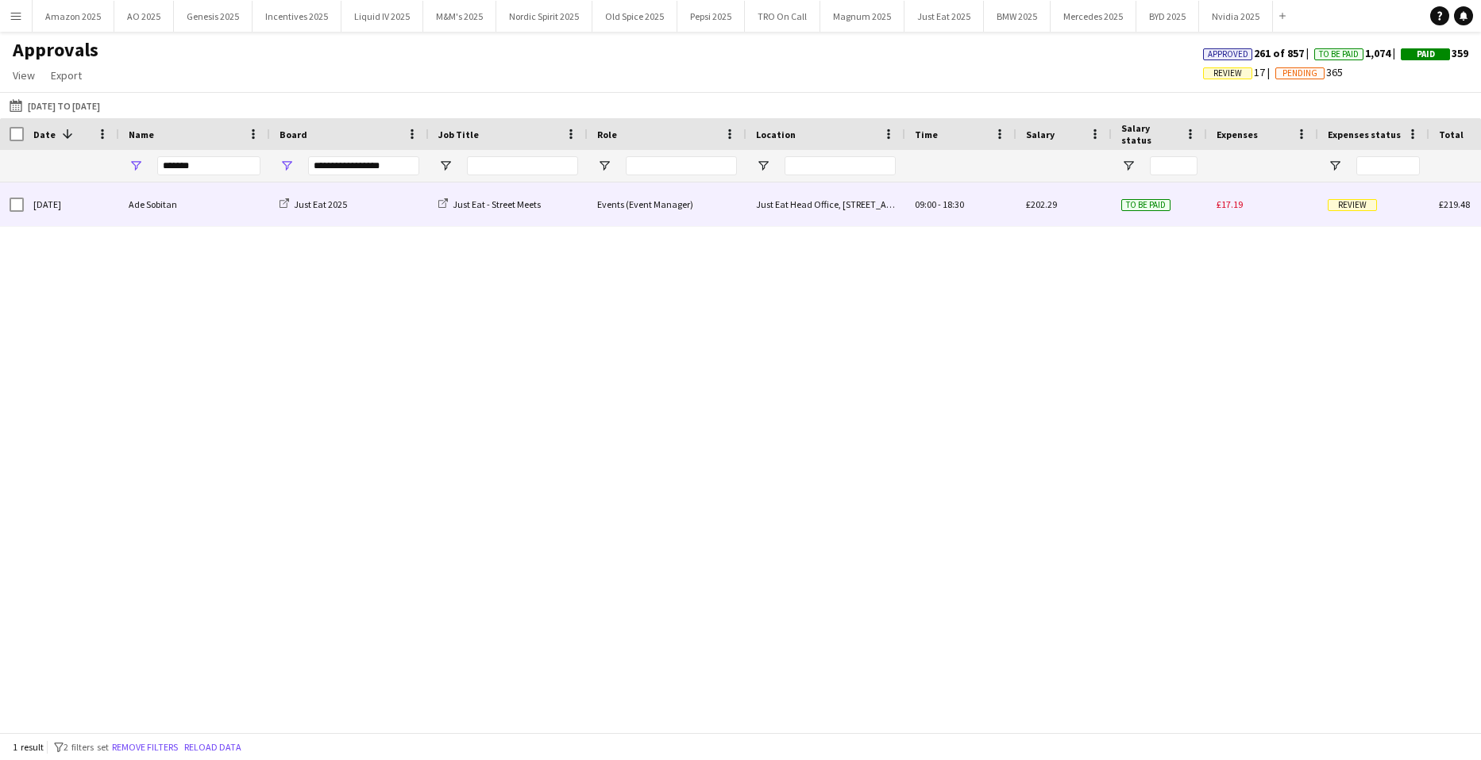
click at [1339, 200] on span "Review" at bounding box center [1351, 205] width 49 height 12
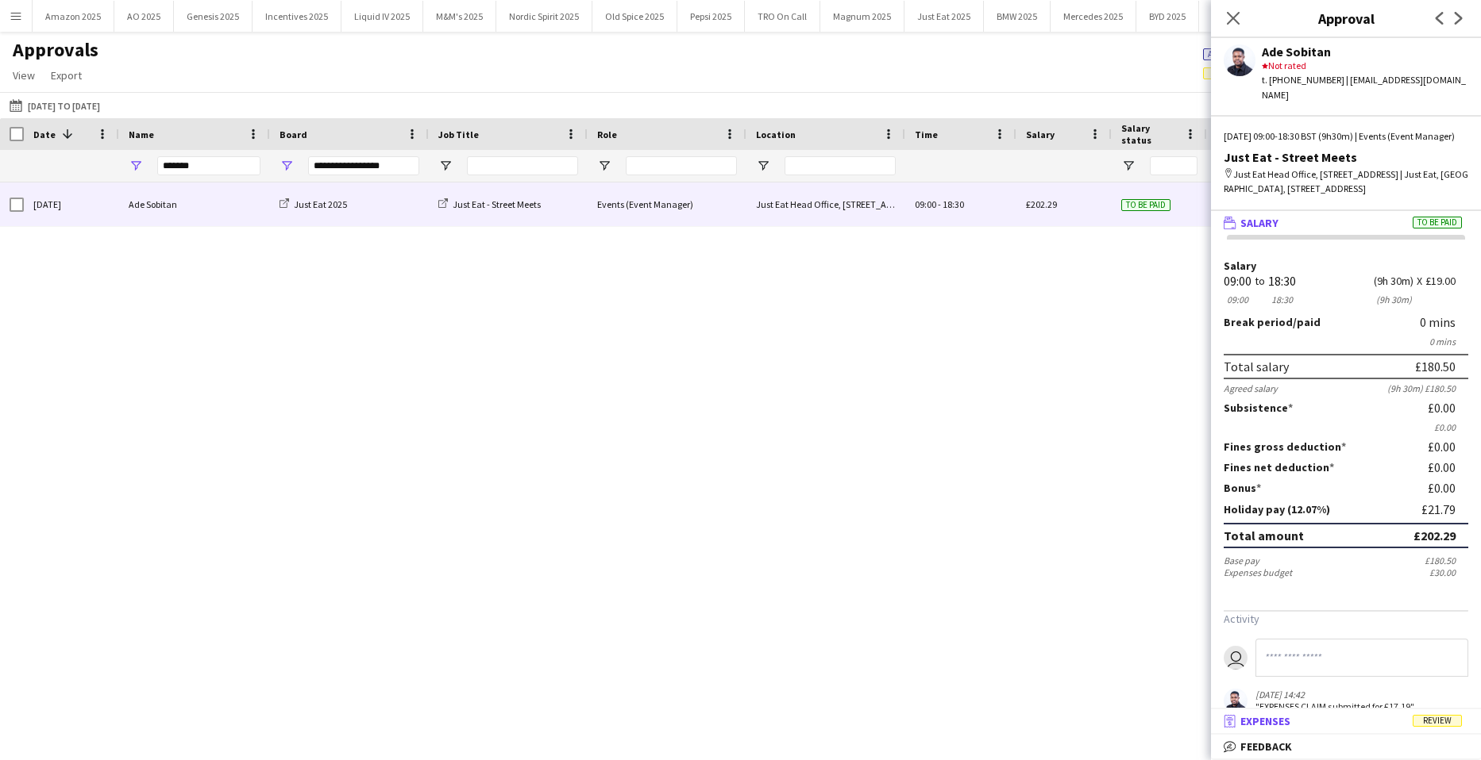
click at [1469, 711] on mat-expansion-panel-header "receipt Expenses Review" at bounding box center [1346, 722] width 270 height 24
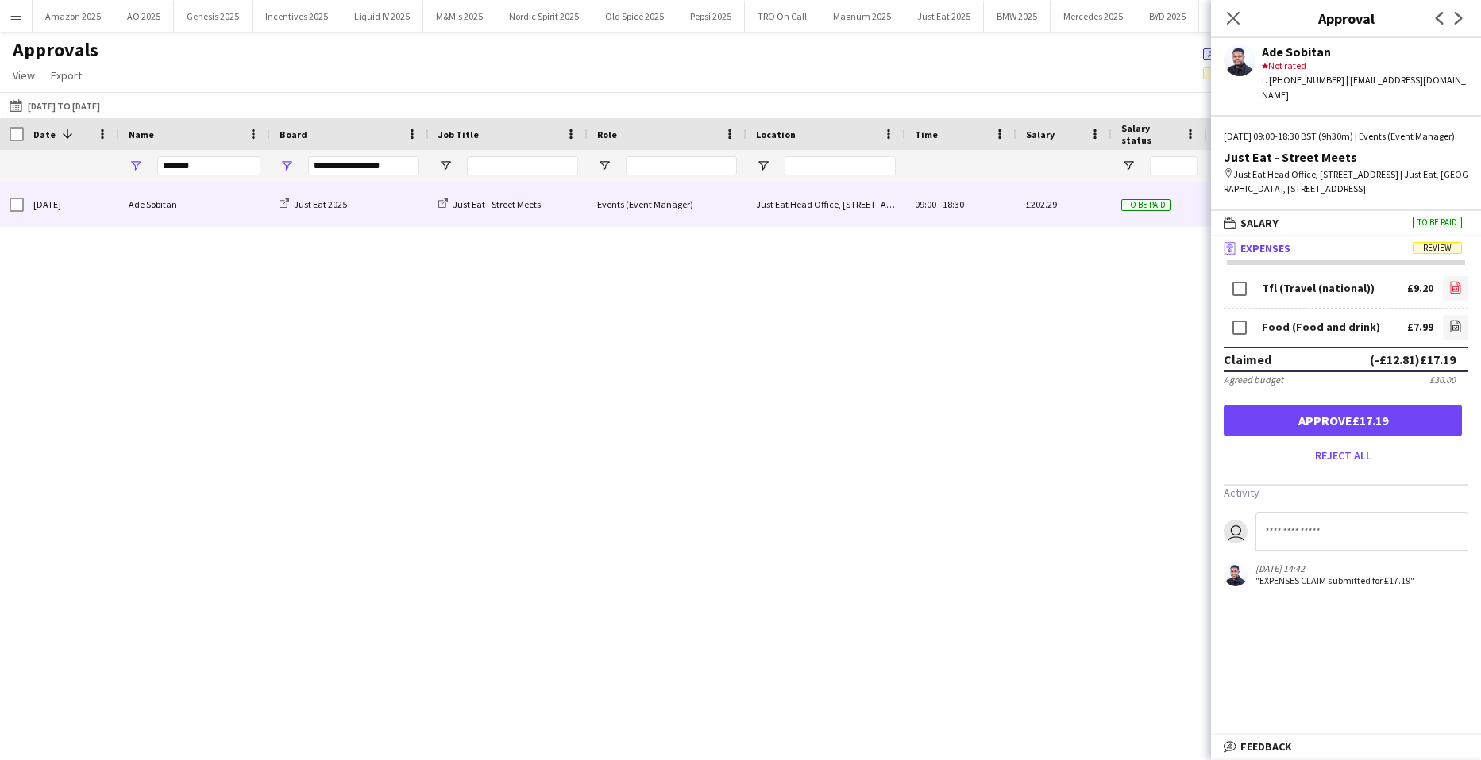
click at [1449, 294] on icon "file-image" at bounding box center [1455, 287] width 13 height 13
click at [1449, 333] on icon "file-image" at bounding box center [1455, 326] width 13 height 13
drag, startPoint x: 1364, startPoint y: 436, endPoint x: 1338, endPoint y: 432, distance: 26.5
click at [1364, 436] on button "Approve £17.19" at bounding box center [1342, 421] width 238 height 32
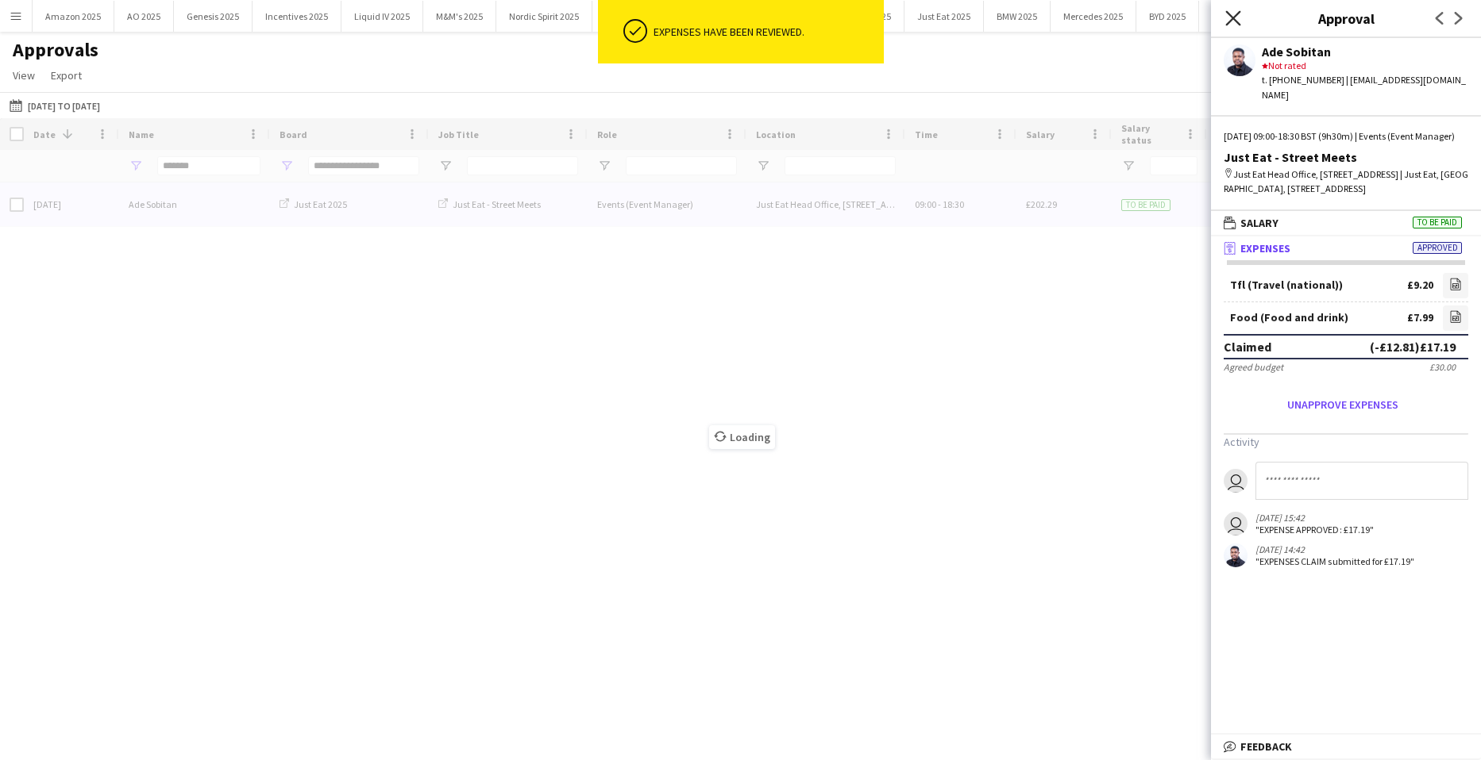
click at [1236, 19] on icon "Close pop-in" at bounding box center [1232, 17] width 15 height 15
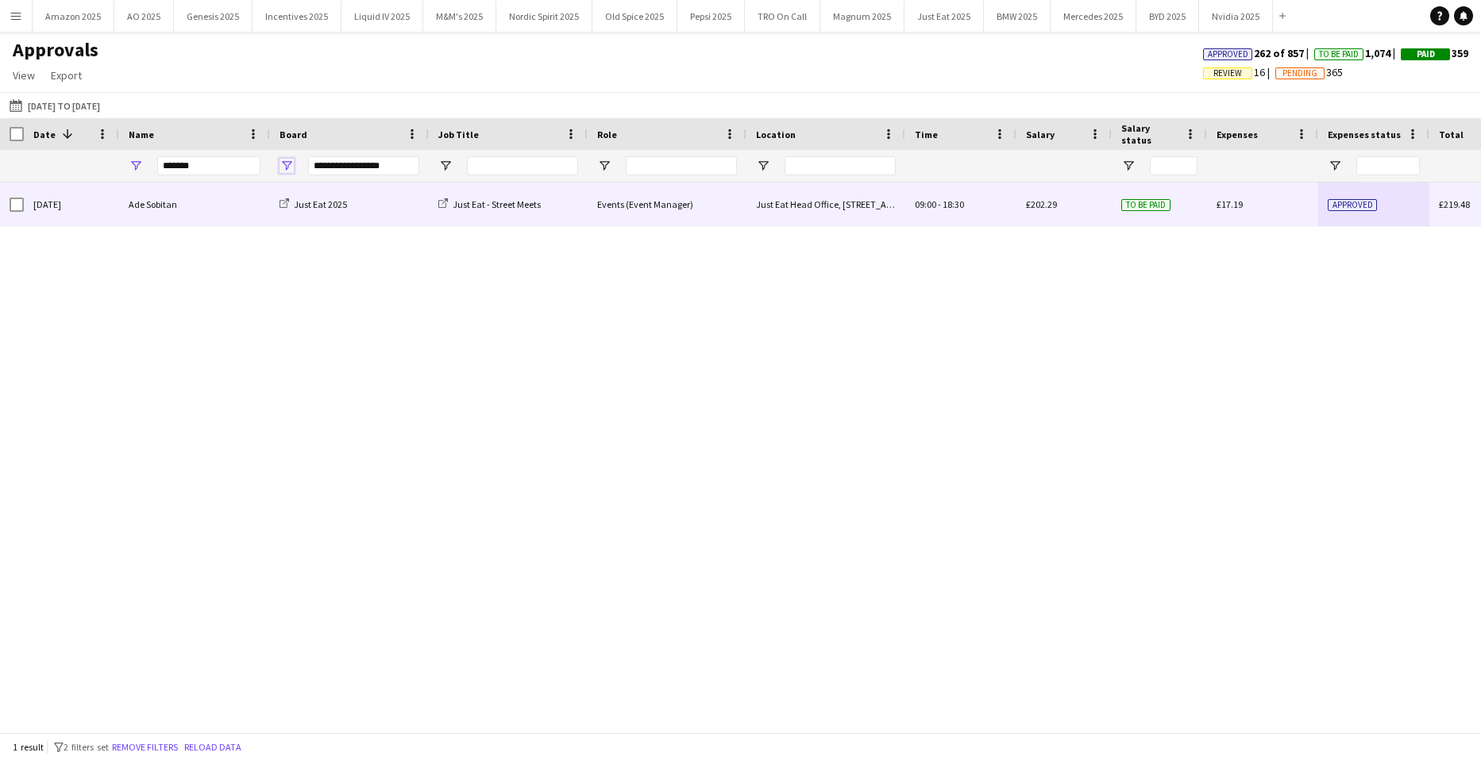
click at [287, 162] on span "Open Filter Menu" at bounding box center [286, 166] width 14 height 14
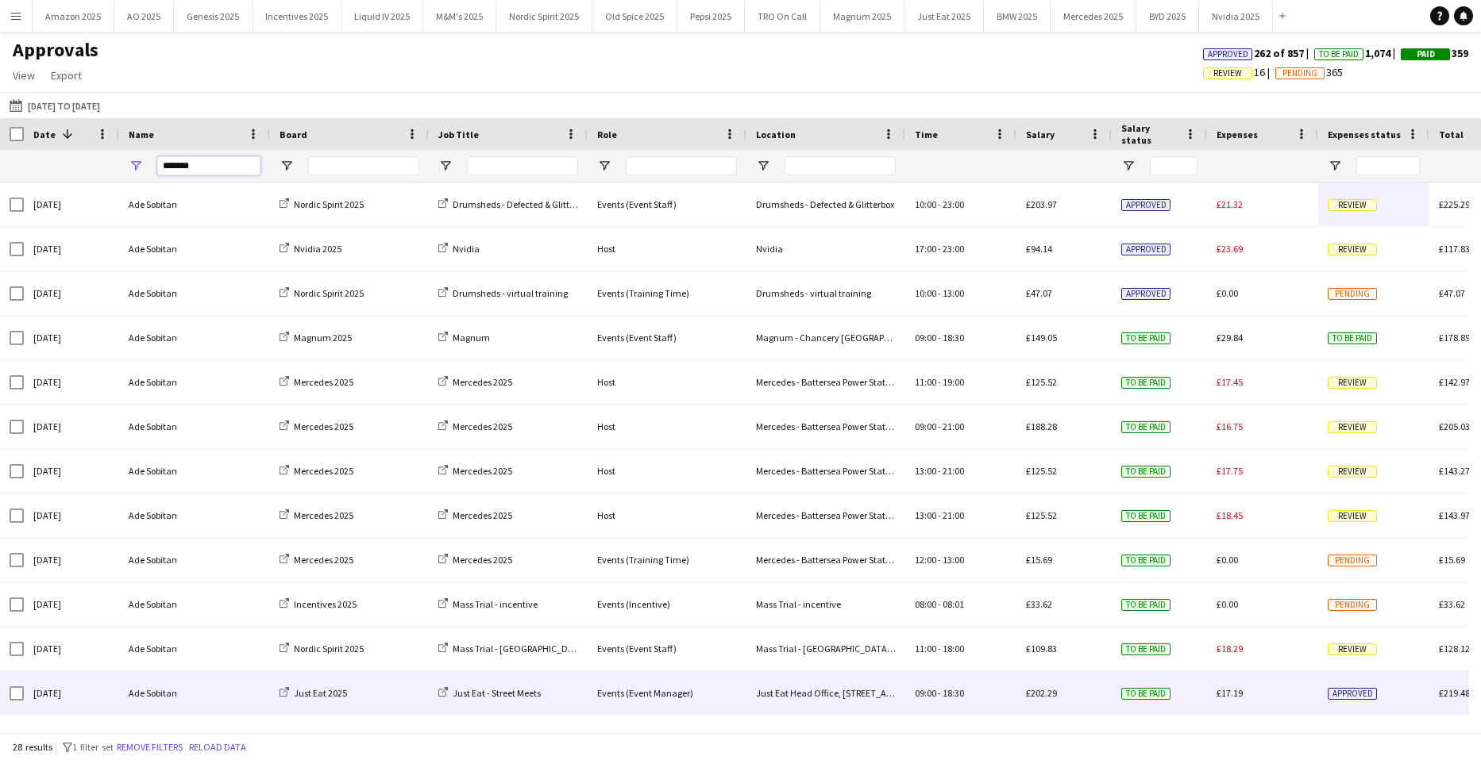
drag, startPoint x: 212, startPoint y: 174, endPoint x: -12, endPoint y: 176, distance: 223.9
click at [0, 176] on html "Menu Boards Boards Boards All jobs Status Workforce Workforce My Workforce Recr…" at bounding box center [740, 380] width 1481 height 760
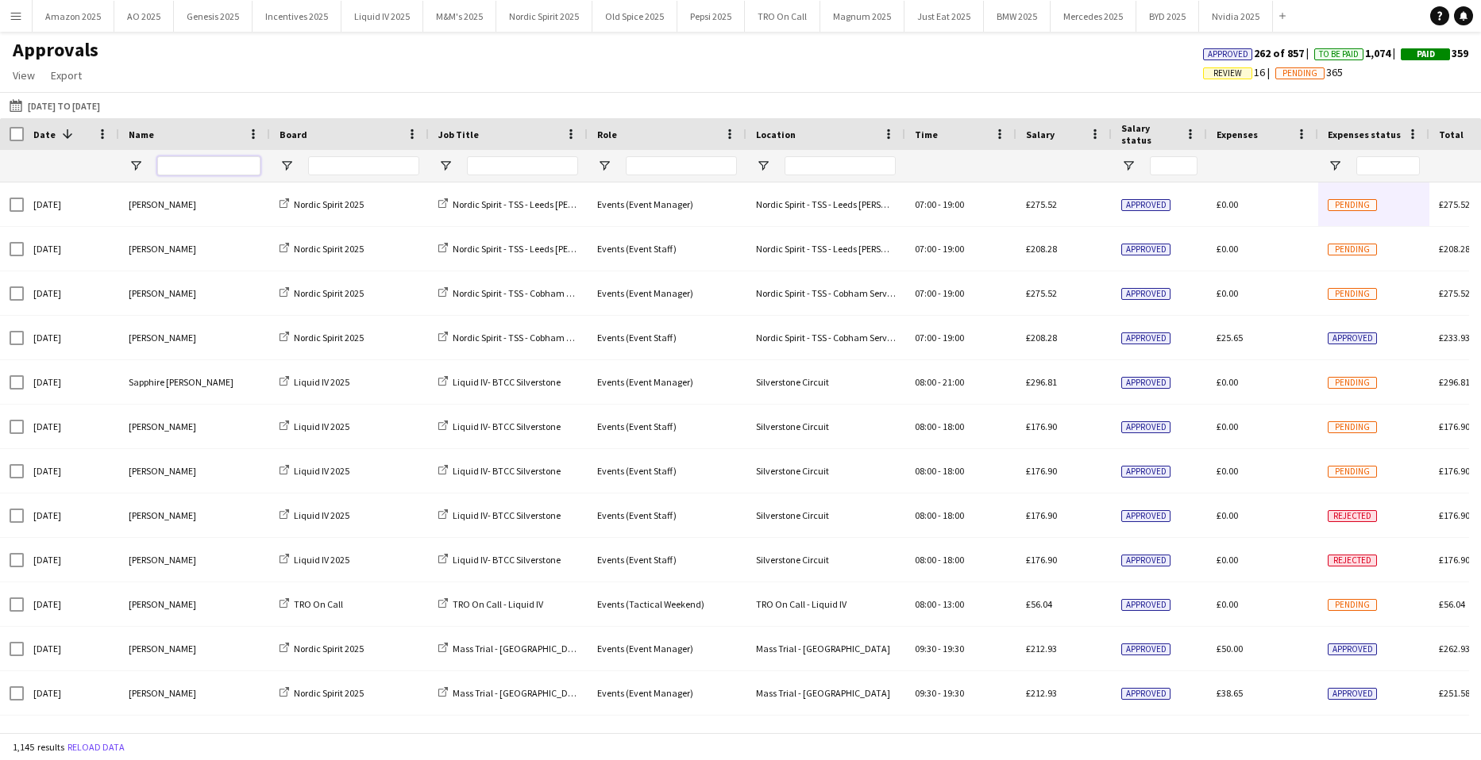
click at [218, 163] on input "Name Filter Input" at bounding box center [208, 165] width 103 height 19
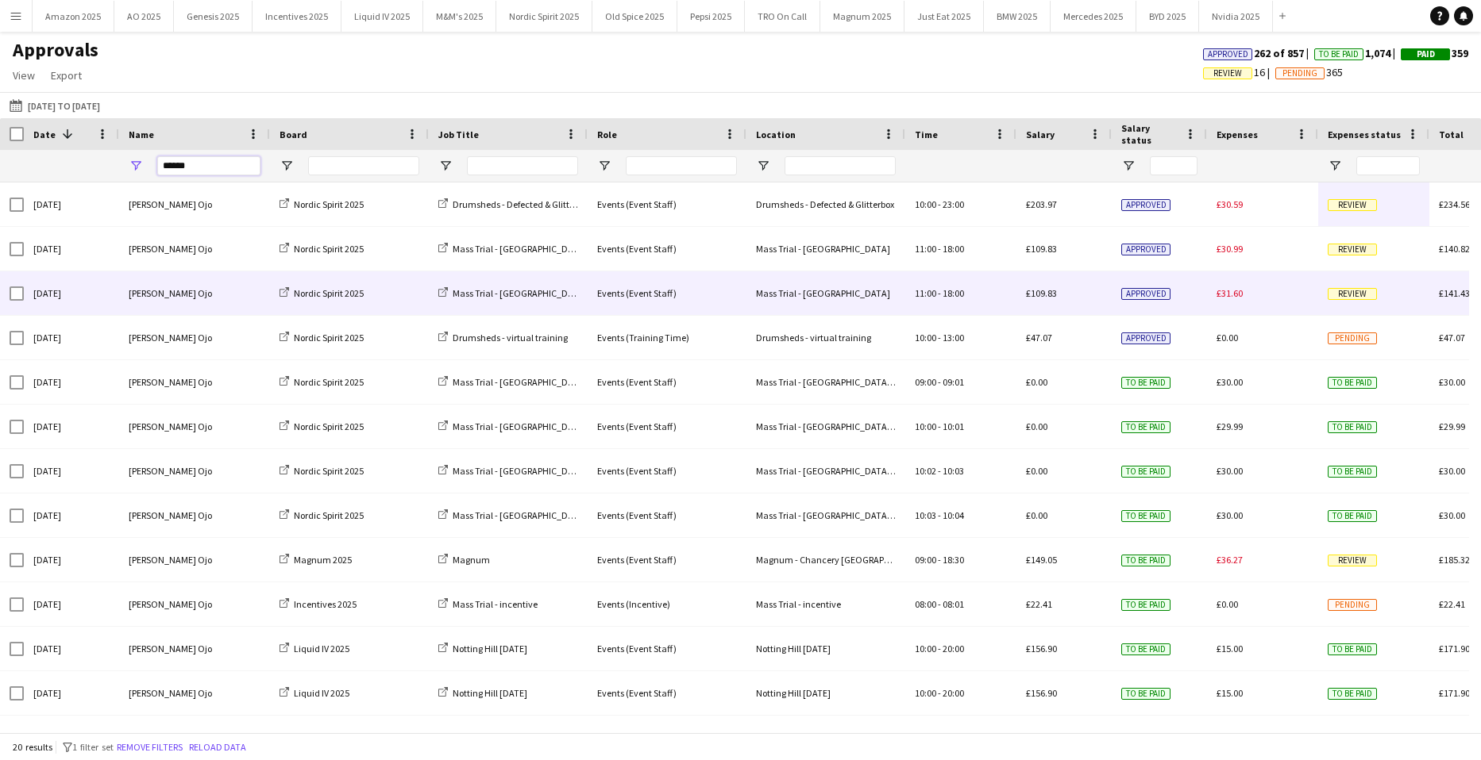
type input "******"
click at [1353, 297] on span "Review" at bounding box center [1351, 294] width 49 height 12
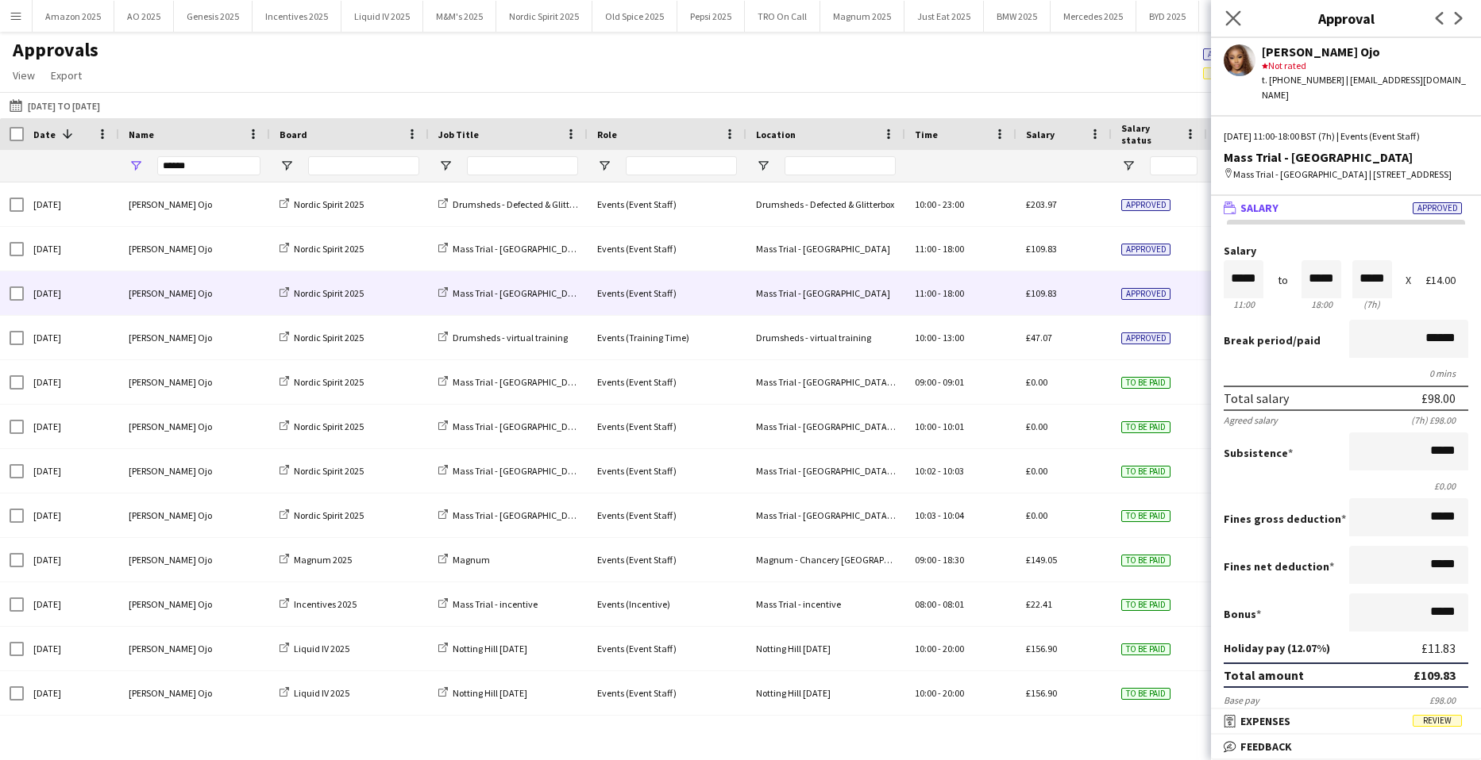
drag, startPoint x: 1237, startPoint y: 17, endPoint x: 1227, endPoint y: 24, distance: 11.9
click at [1238, 17] on icon "Close pop-in" at bounding box center [1232, 17] width 15 height 15
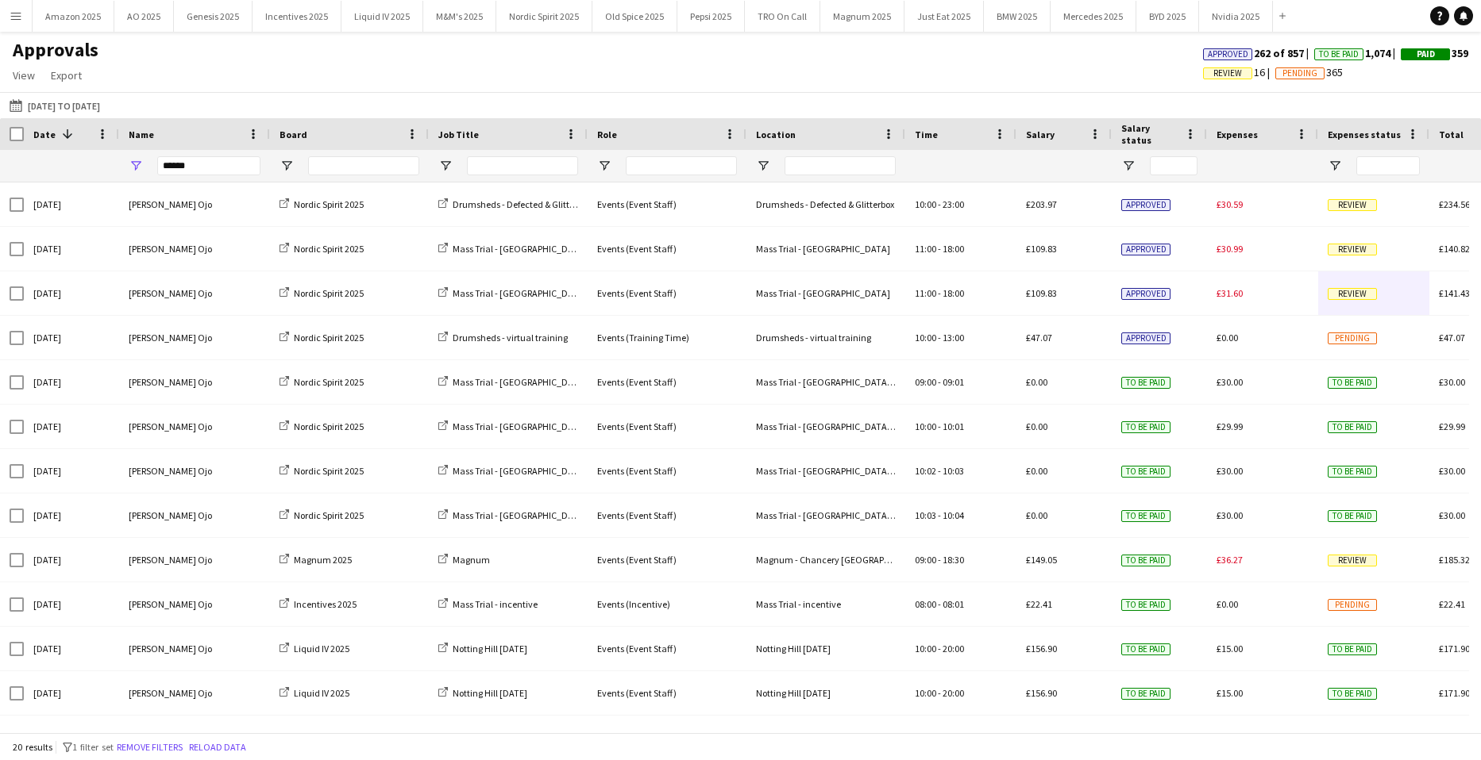
click at [295, 163] on div at bounding box center [349, 166] width 159 height 32
click at [290, 165] on span "Open Filter Menu" at bounding box center [286, 166] width 14 height 14
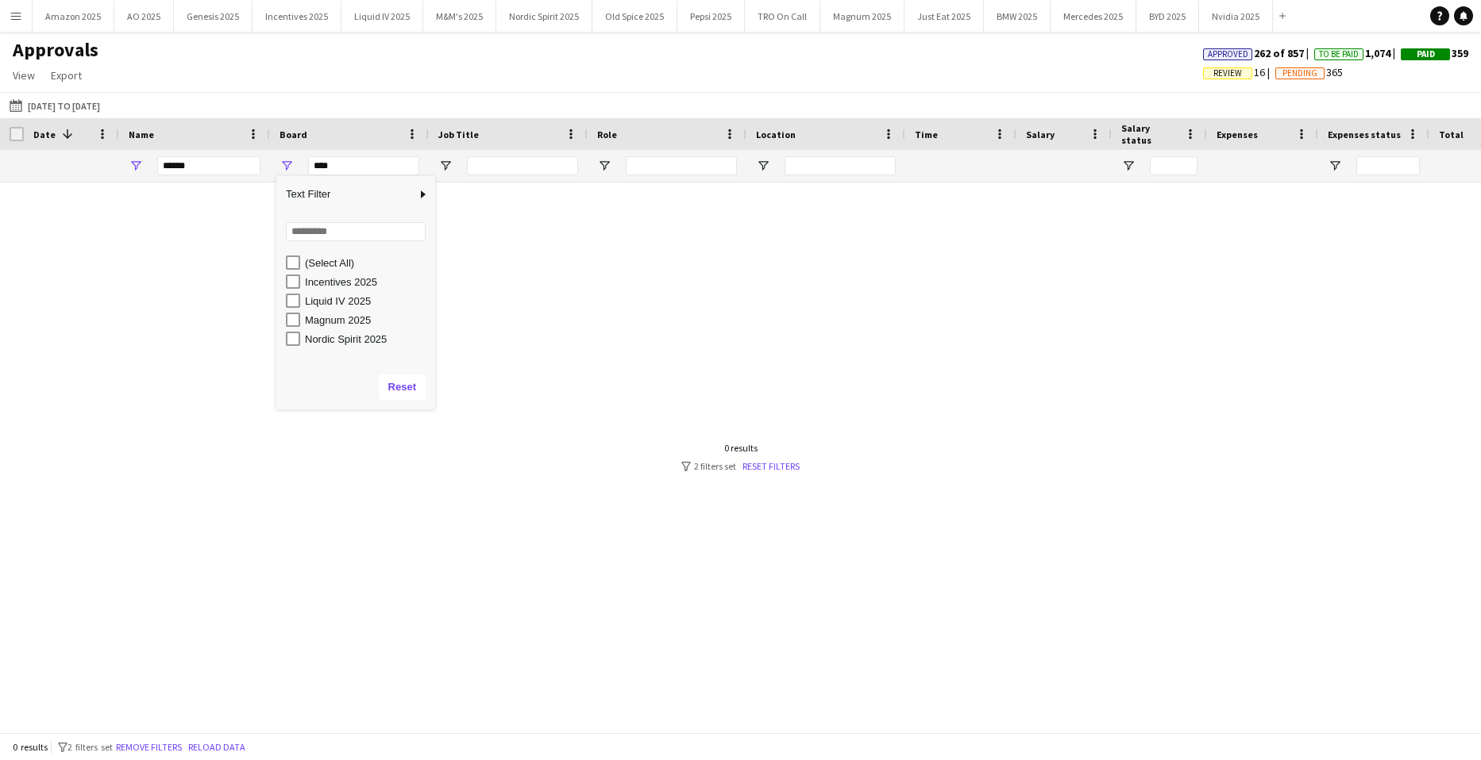
type input "**********"
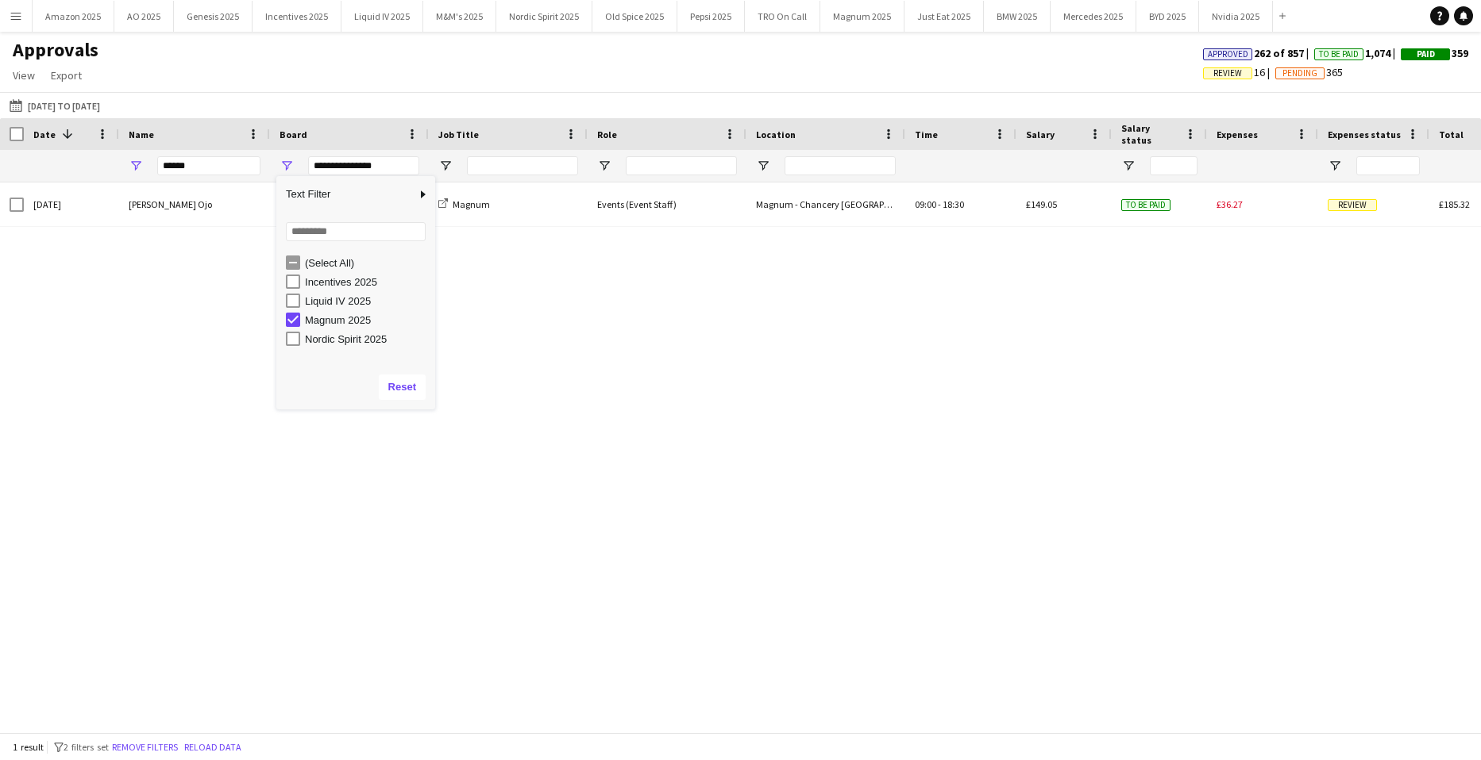
drag, startPoint x: 951, startPoint y: 597, endPoint x: 1208, endPoint y: 304, distance: 389.8
click at [959, 587] on div "Tue, 9 Sep 2025 Fatima Esemokhai Ojo Magnum 2025 Magnum Events (Event Staff) Ma…" at bounding box center [740, 452] width 1481 height 538
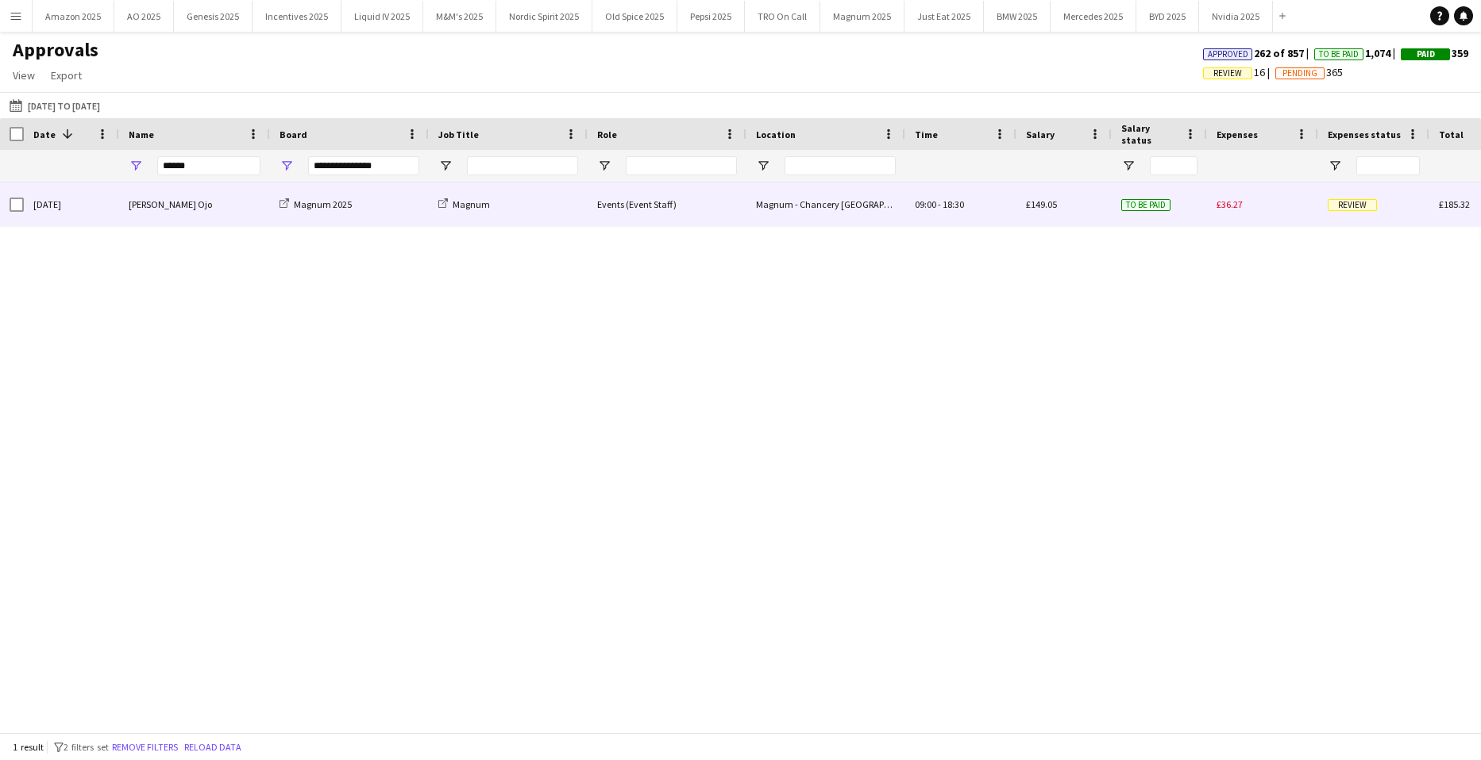
click at [1333, 204] on span "Review" at bounding box center [1351, 205] width 49 height 12
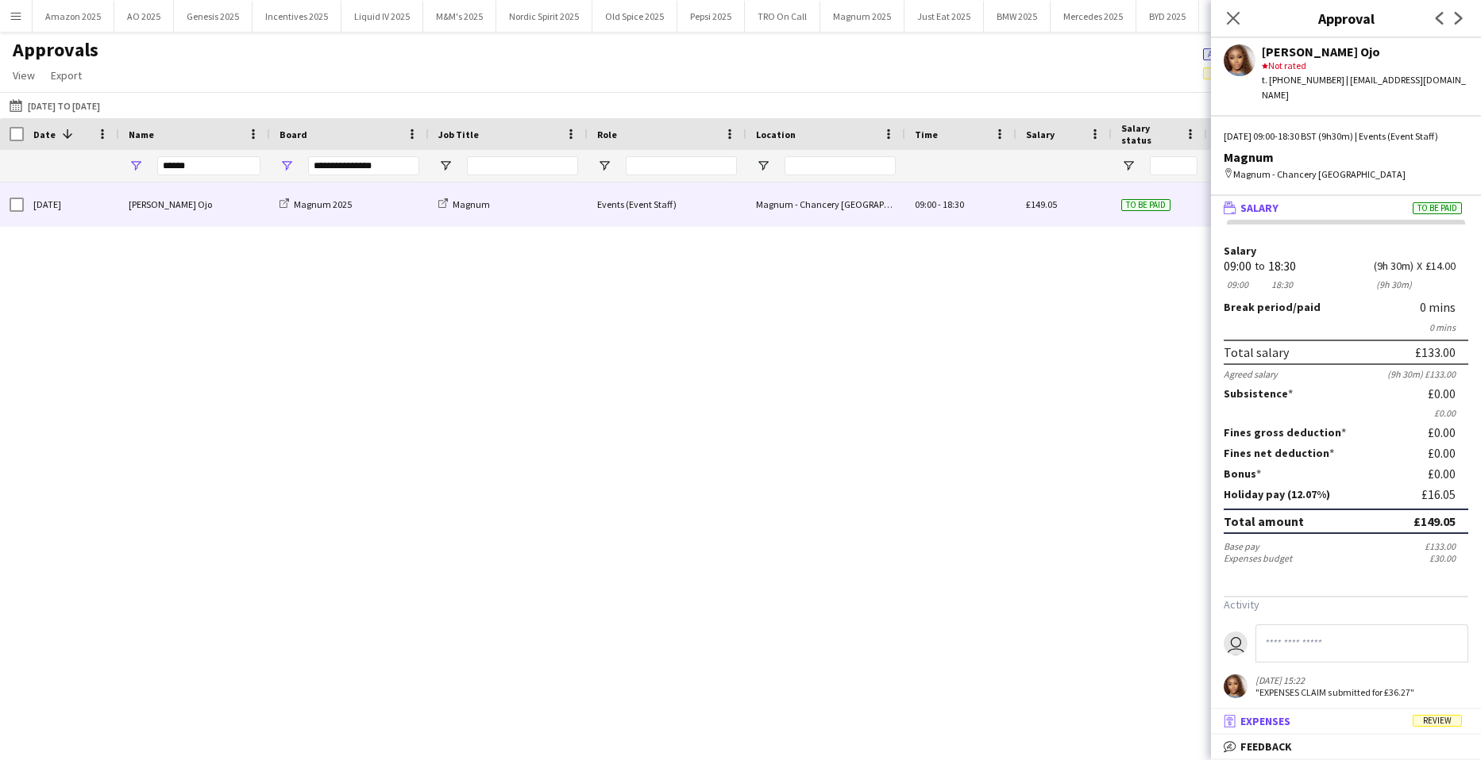
click at [1431, 717] on span "Review" at bounding box center [1436, 721] width 49 height 12
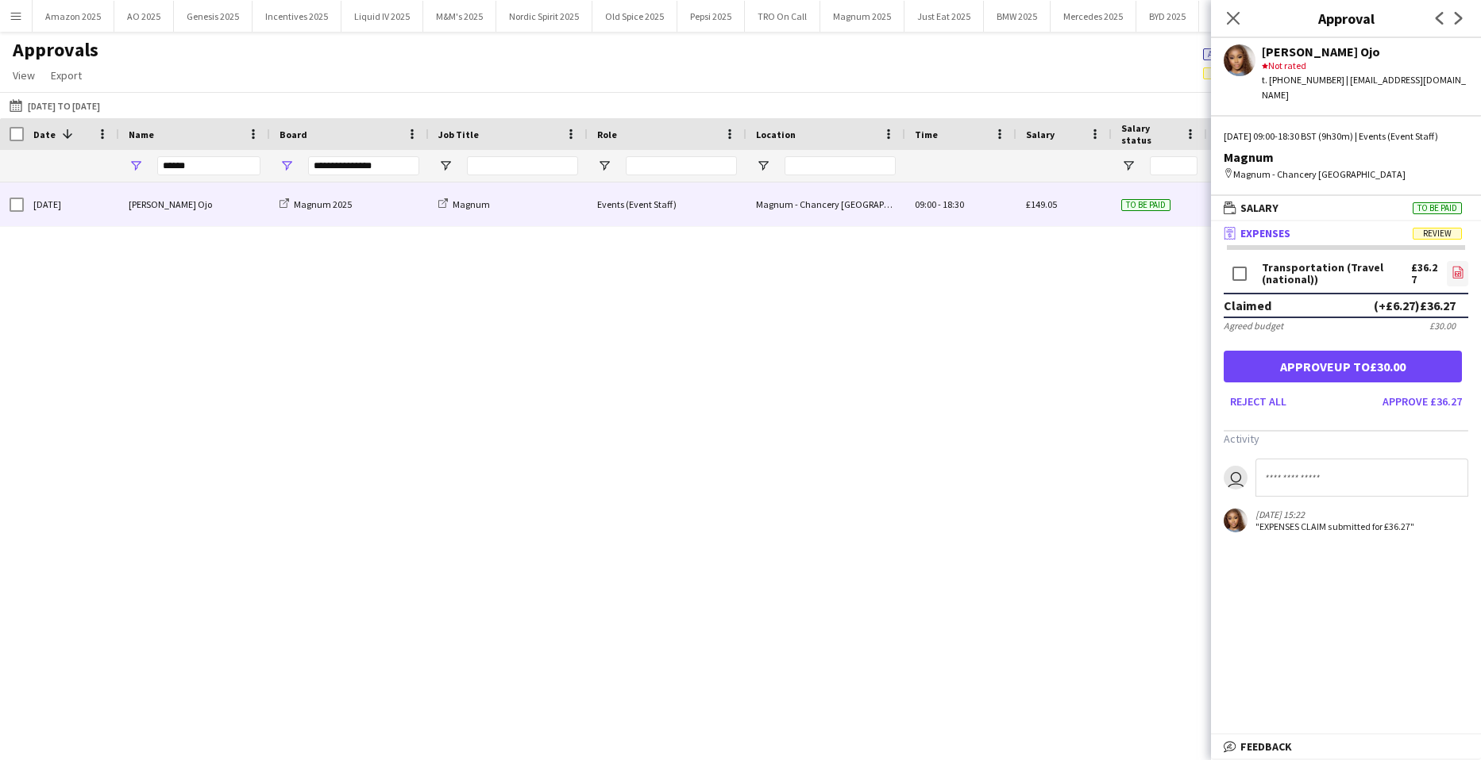
click at [1453, 270] on icon "file-image" at bounding box center [1457, 272] width 13 height 13
click at [1319, 359] on button "Approve up to £30.00" at bounding box center [1342, 367] width 238 height 32
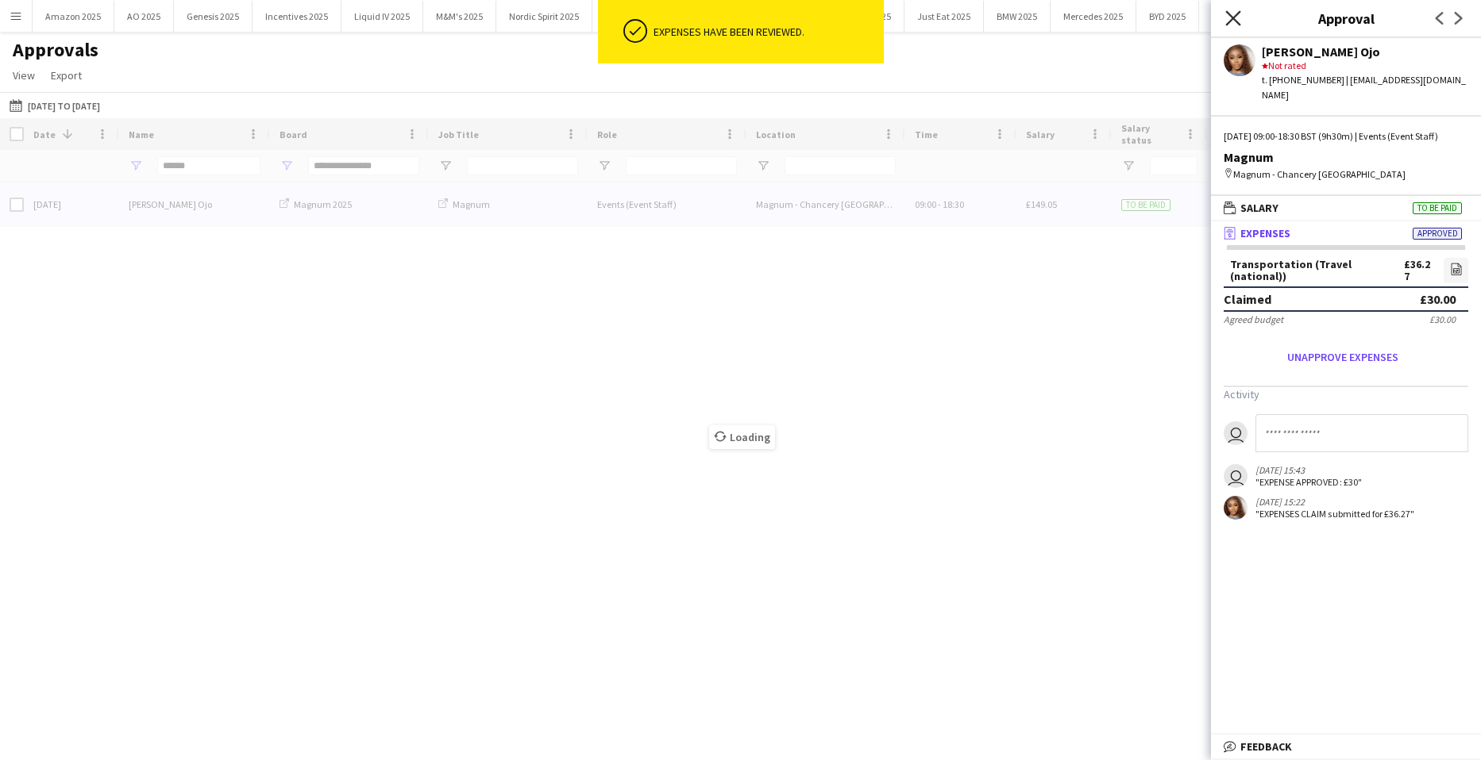
click at [1232, 15] on icon "Close pop-in" at bounding box center [1232, 17] width 15 height 15
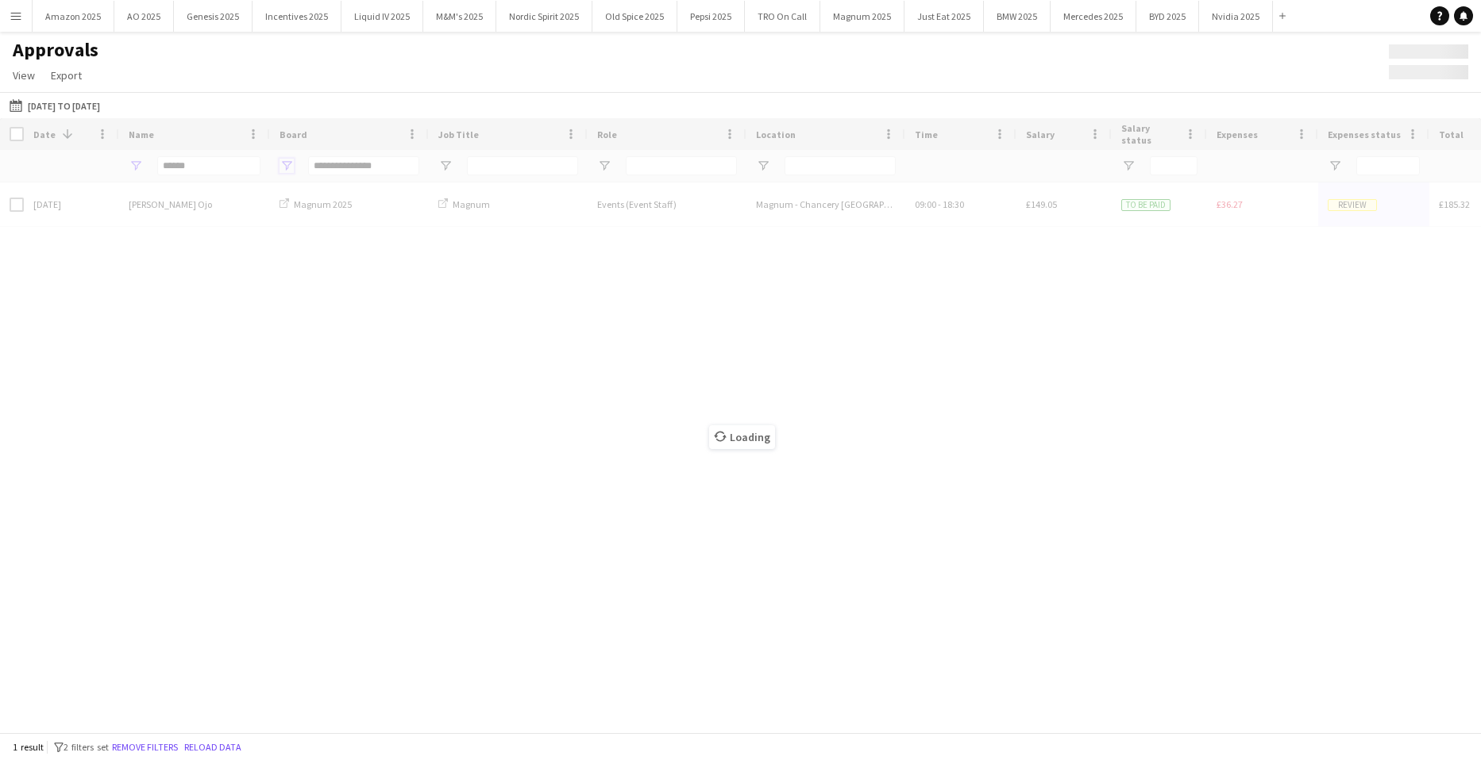
click at [288, 163] on span "Open Filter Menu" at bounding box center [286, 166] width 14 height 14
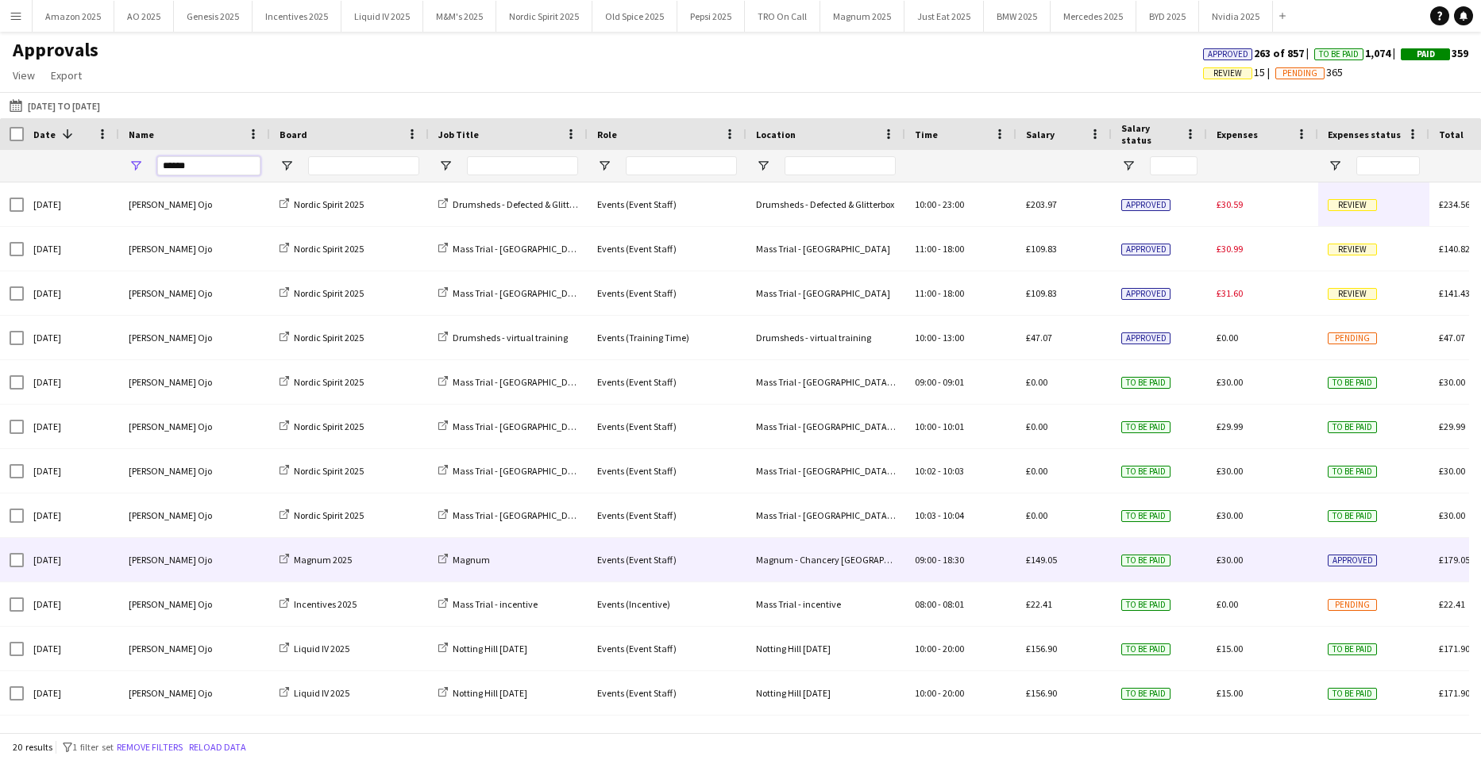
drag, startPoint x: 204, startPoint y: 169, endPoint x: -286, endPoint y: 205, distance: 491.1
click at [0, 205] on html "Menu Boards Boards Boards All jobs Status Workforce Workforce My Workforce Recr…" at bounding box center [740, 380] width 1481 height 760
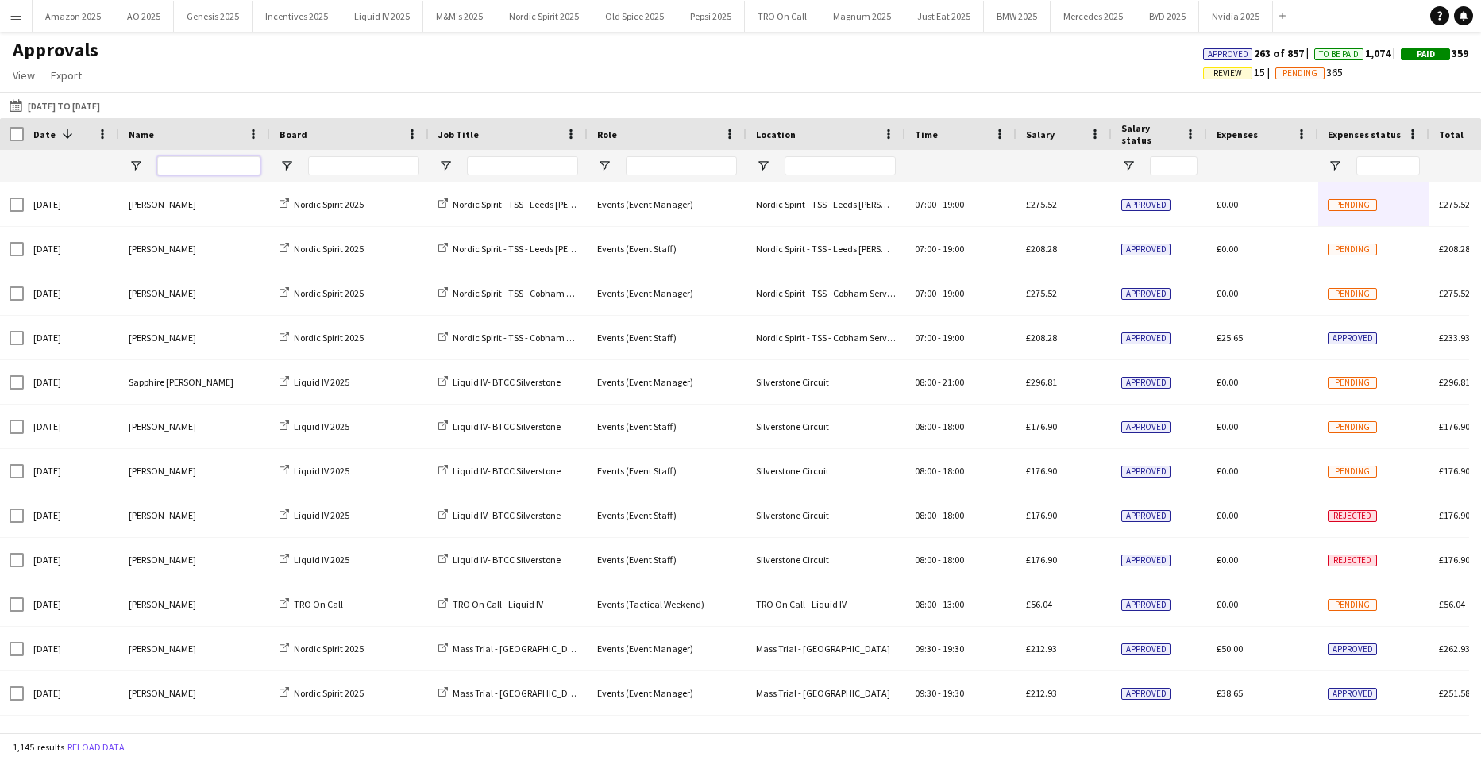
click at [191, 160] on input "Name Filter Input" at bounding box center [208, 165] width 103 height 19
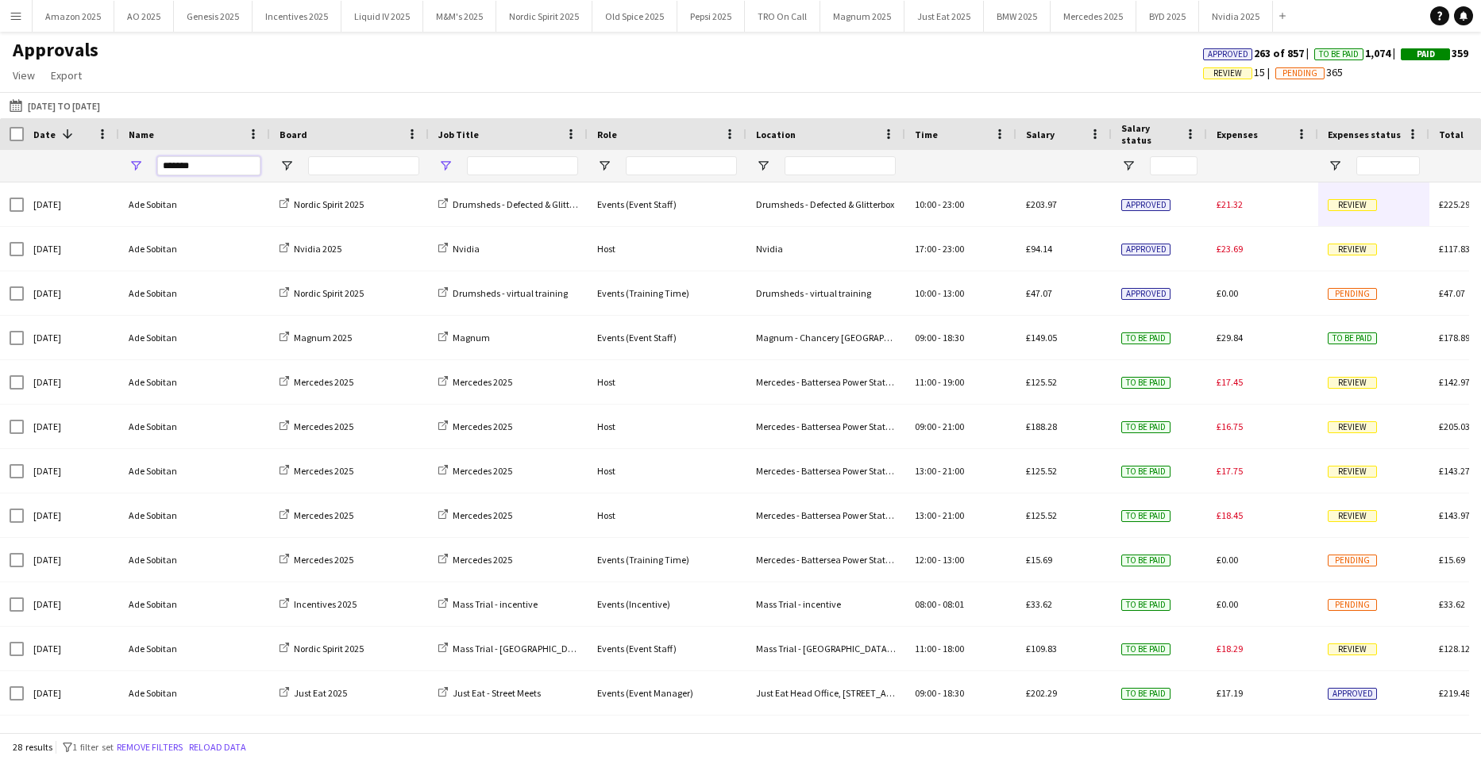
type input "*******"
click at [441, 165] on span "Open Filter Menu" at bounding box center [445, 166] width 14 height 14
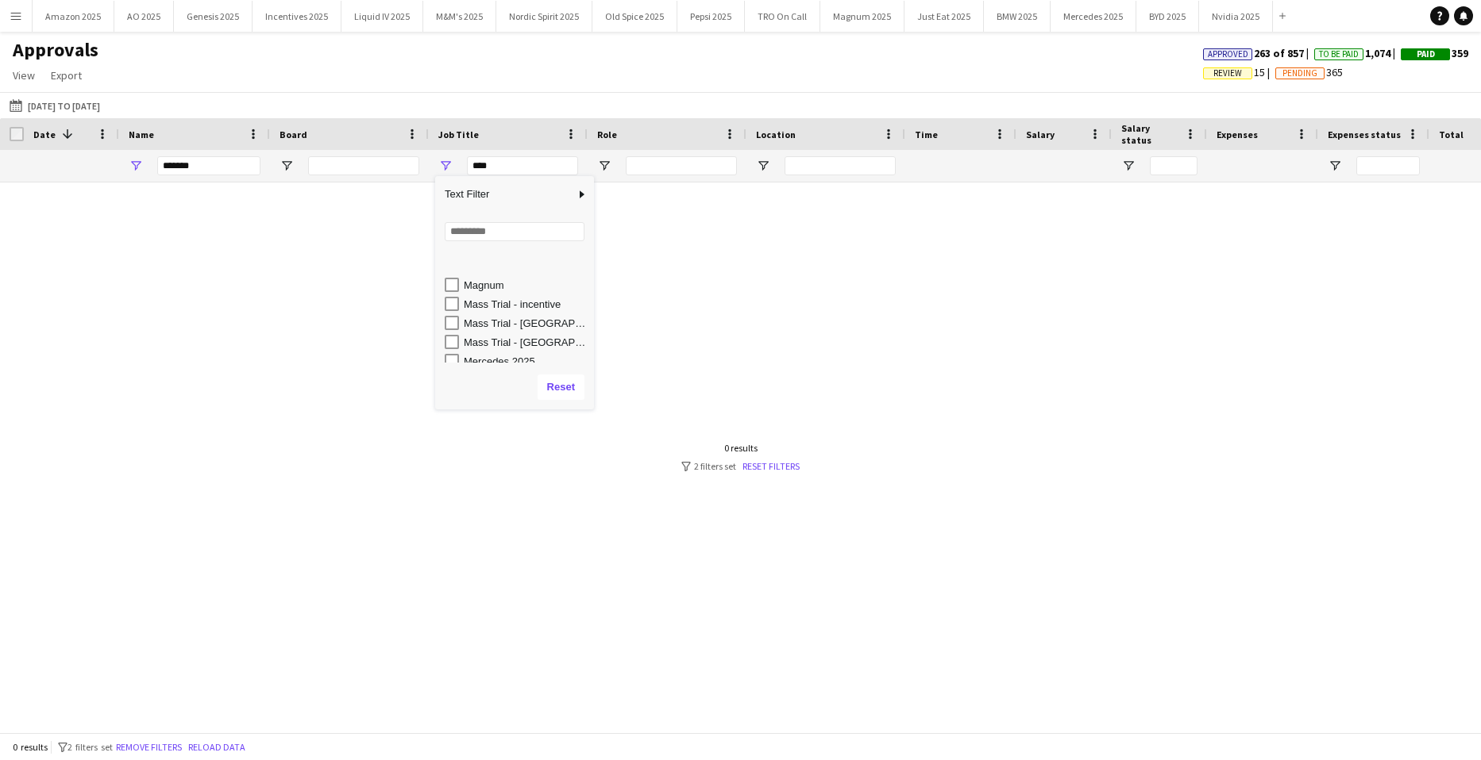
scroll to position [159, 0]
click at [498, 330] on div "Mercedes 2025" at bounding box center [526, 333] width 125 height 12
type input "**********"
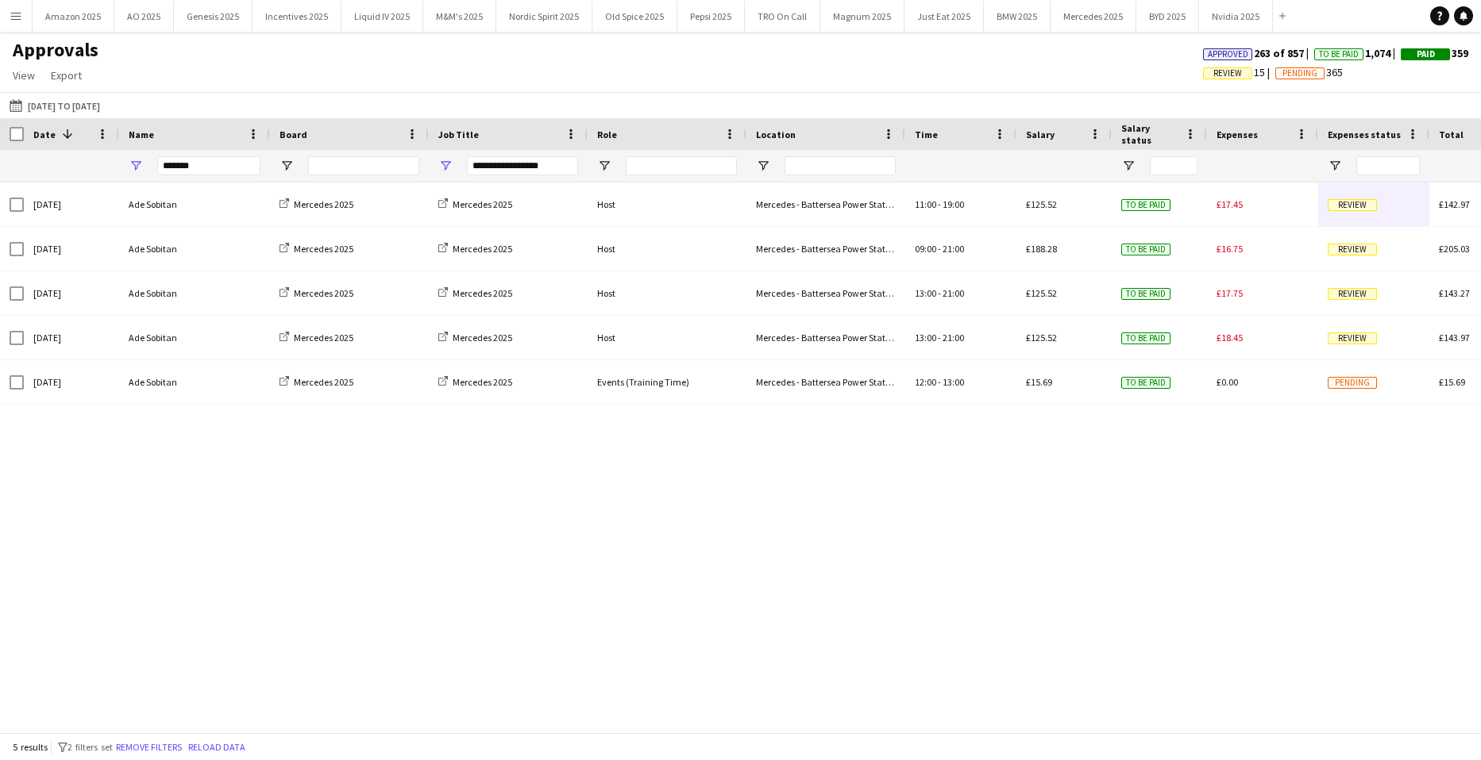
drag, startPoint x: 1253, startPoint y: 706, endPoint x: 1305, endPoint y: 649, distance: 76.4
click at [1255, 703] on div "Sun, 7 Sep 2025 Ade Sobitan Mercedes 2025 Mercedes 2025 Host Mercedes - Batters…" at bounding box center [740, 452] width 1481 height 538
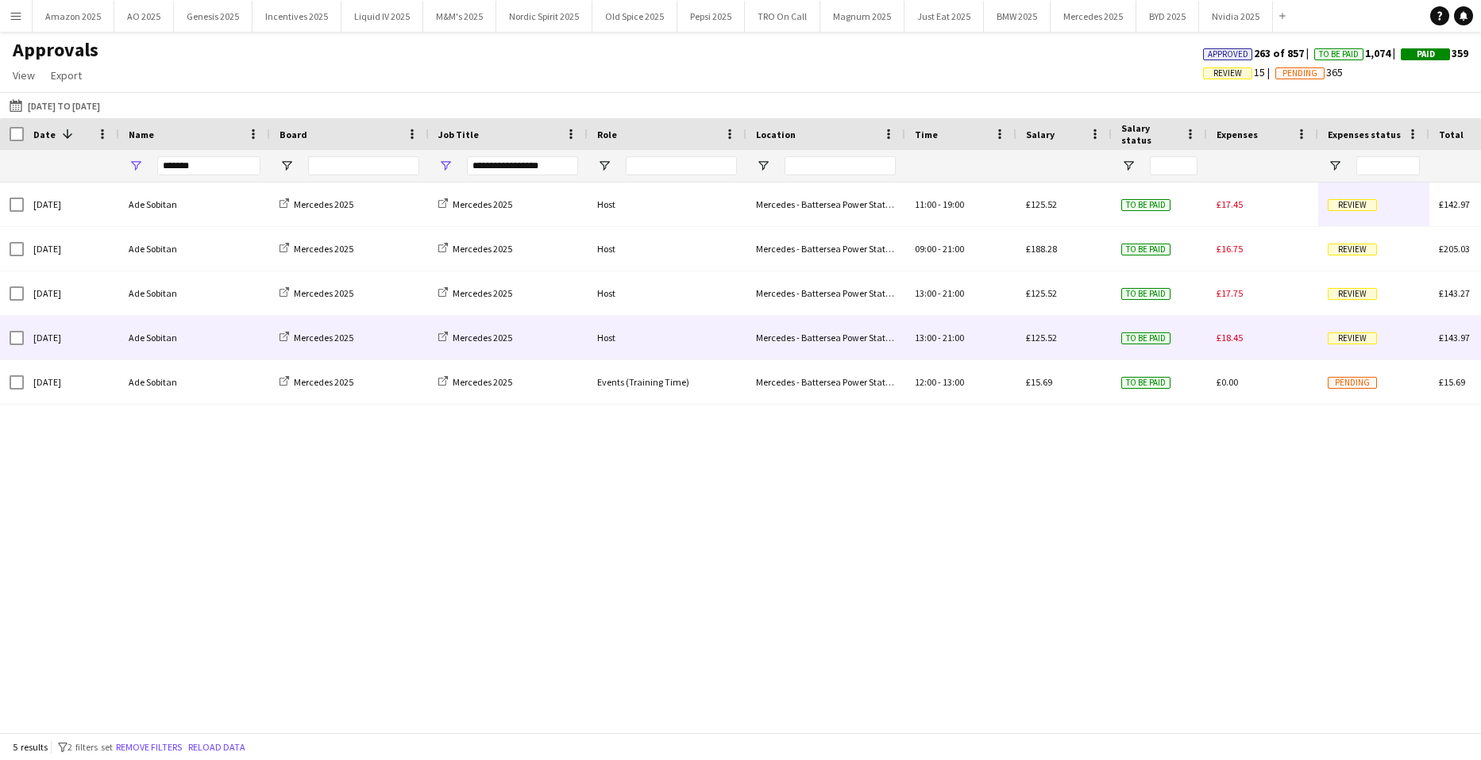
click at [1355, 337] on span "Review" at bounding box center [1351, 339] width 49 height 12
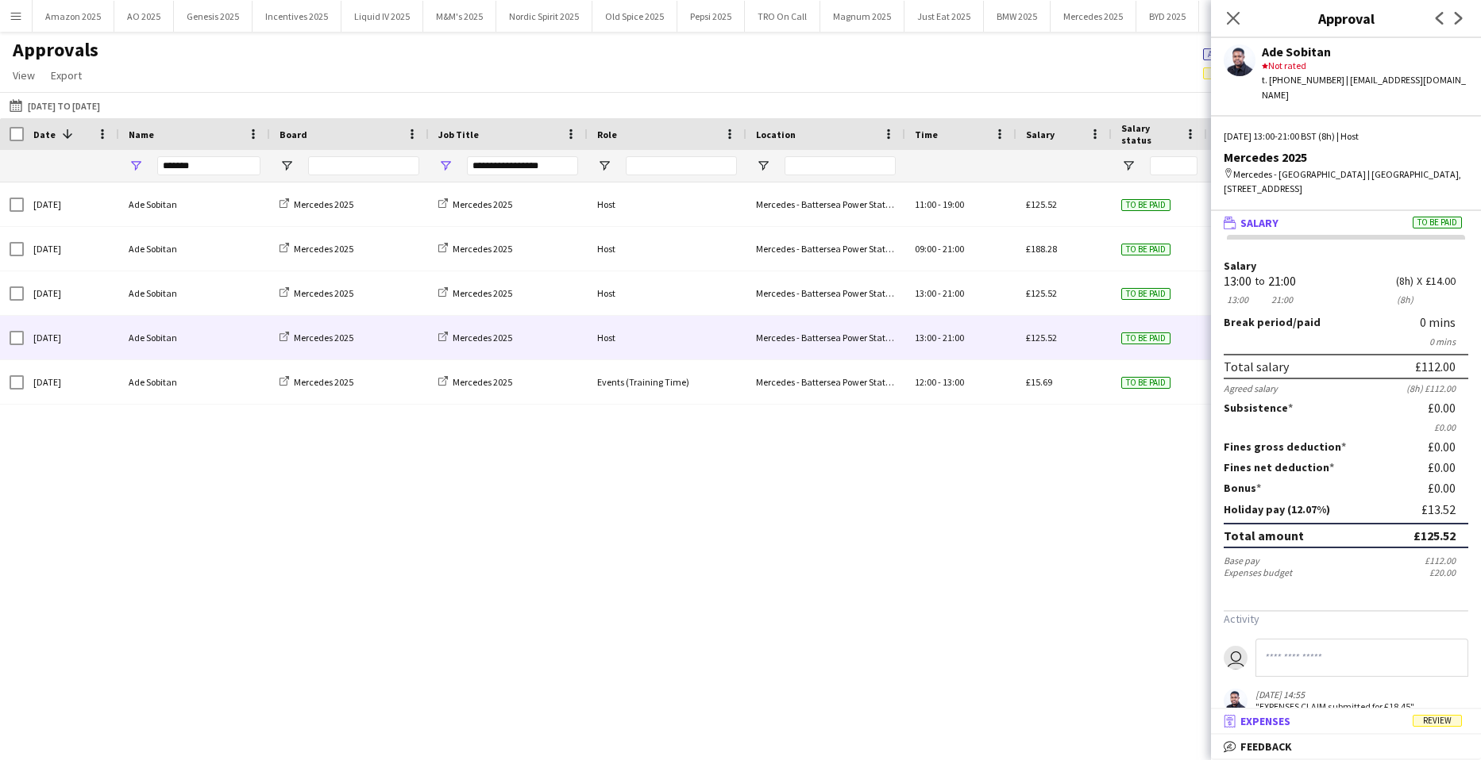
click at [1437, 721] on span "Review" at bounding box center [1436, 721] width 49 height 12
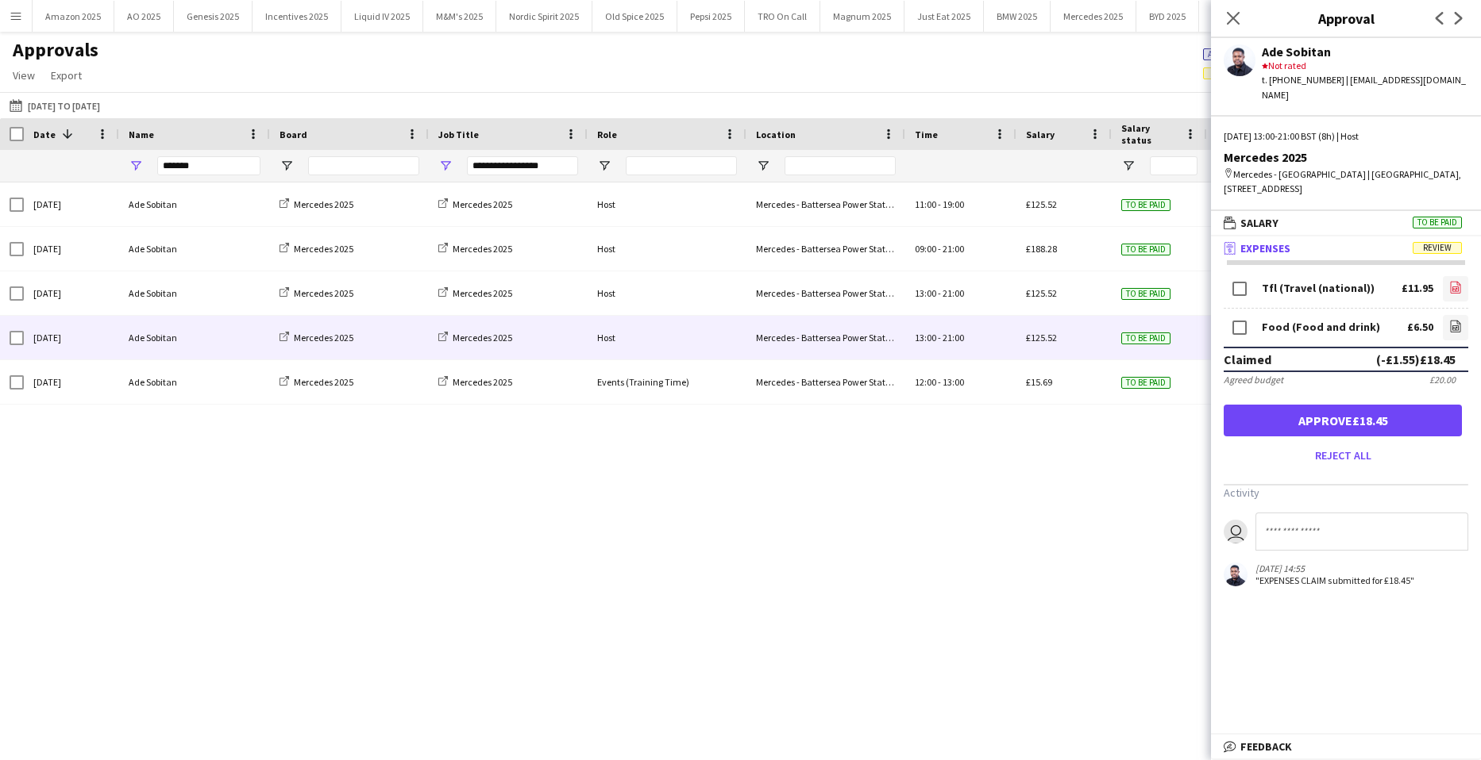
click at [1450, 276] on link "file-image" at bounding box center [1454, 288] width 25 height 25
click at [1449, 320] on icon "file-image" at bounding box center [1455, 326] width 13 height 13
click at [1321, 405] on button "Approve £18.45" at bounding box center [1342, 421] width 238 height 32
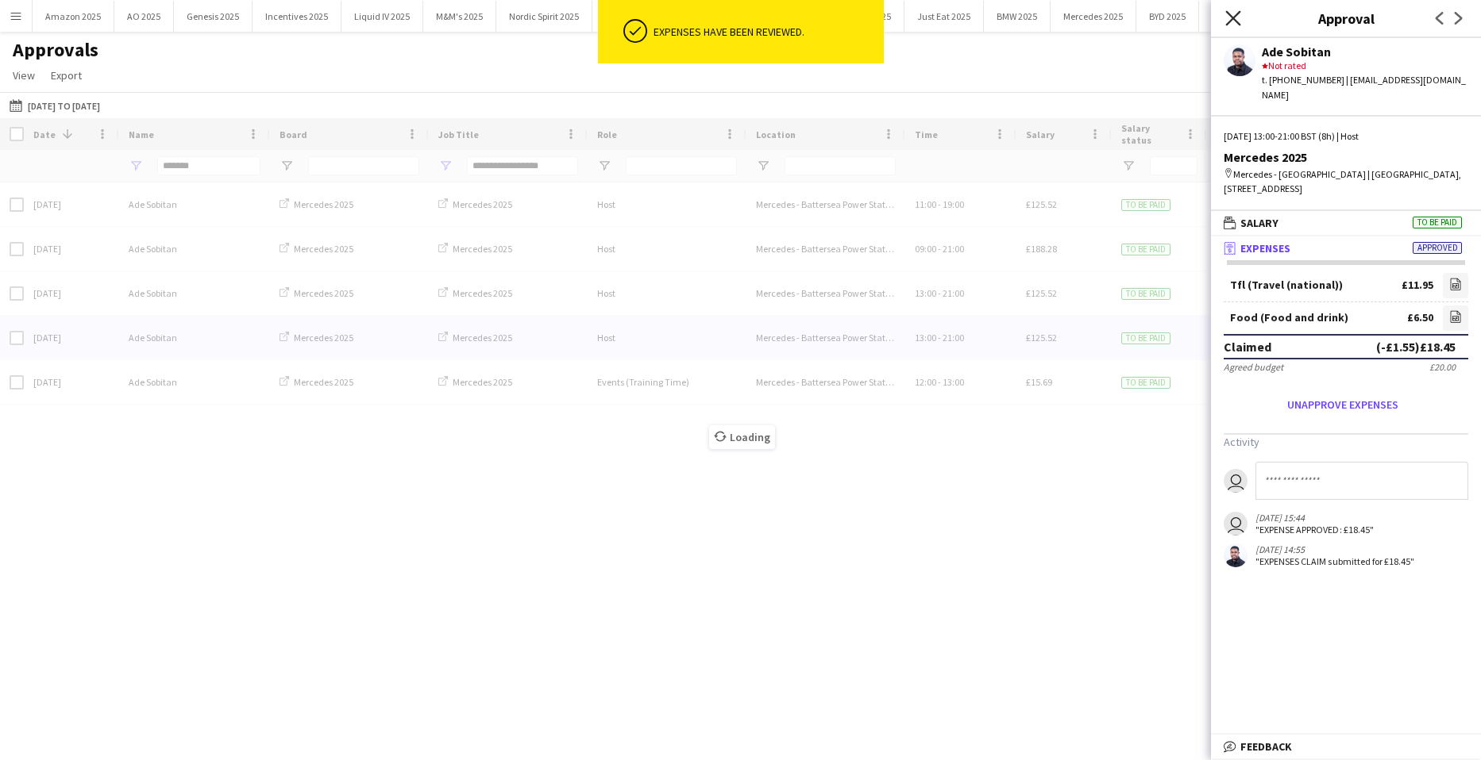
click at [1233, 13] on icon "Close pop-in" at bounding box center [1232, 17] width 15 height 15
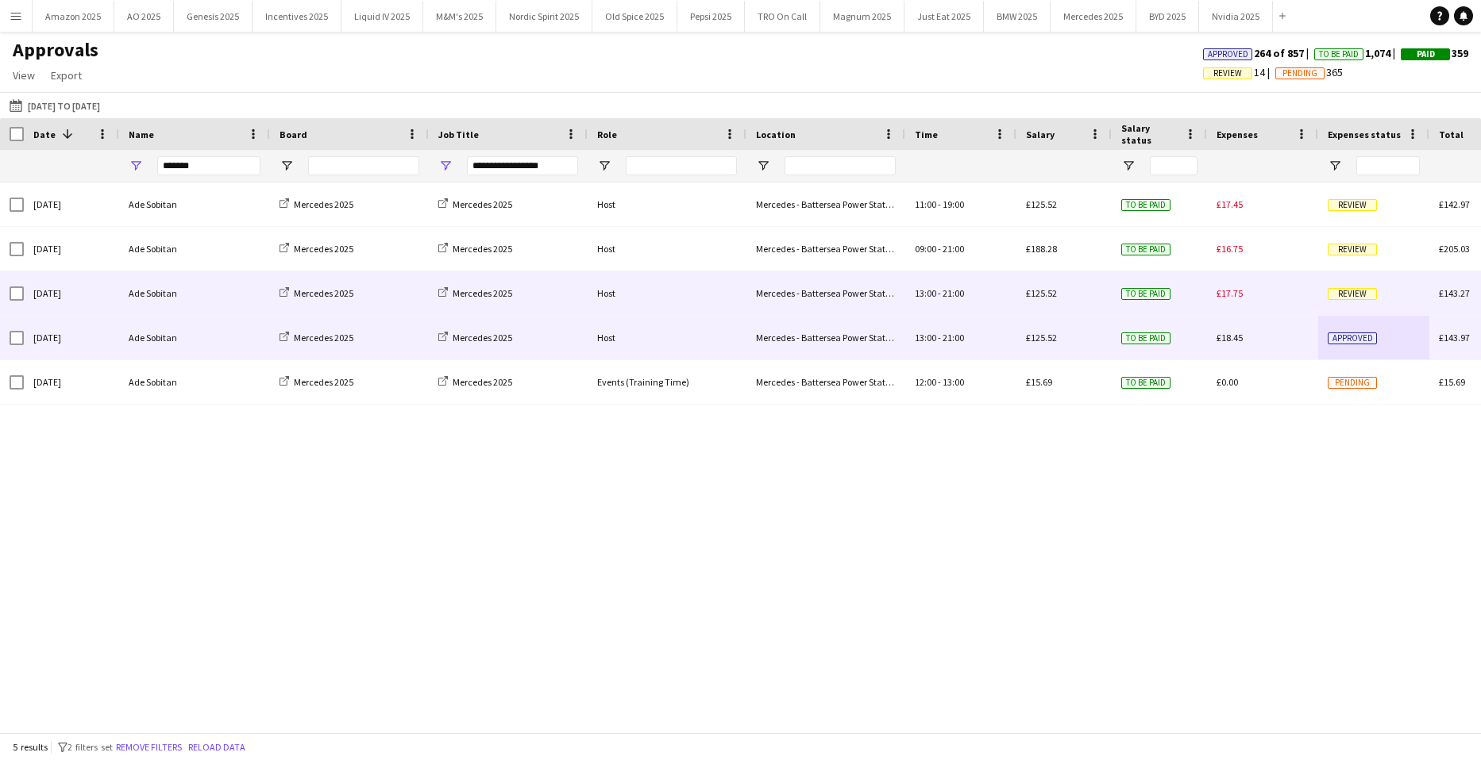
click at [1353, 289] on span "Review" at bounding box center [1351, 294] width 49 height 12
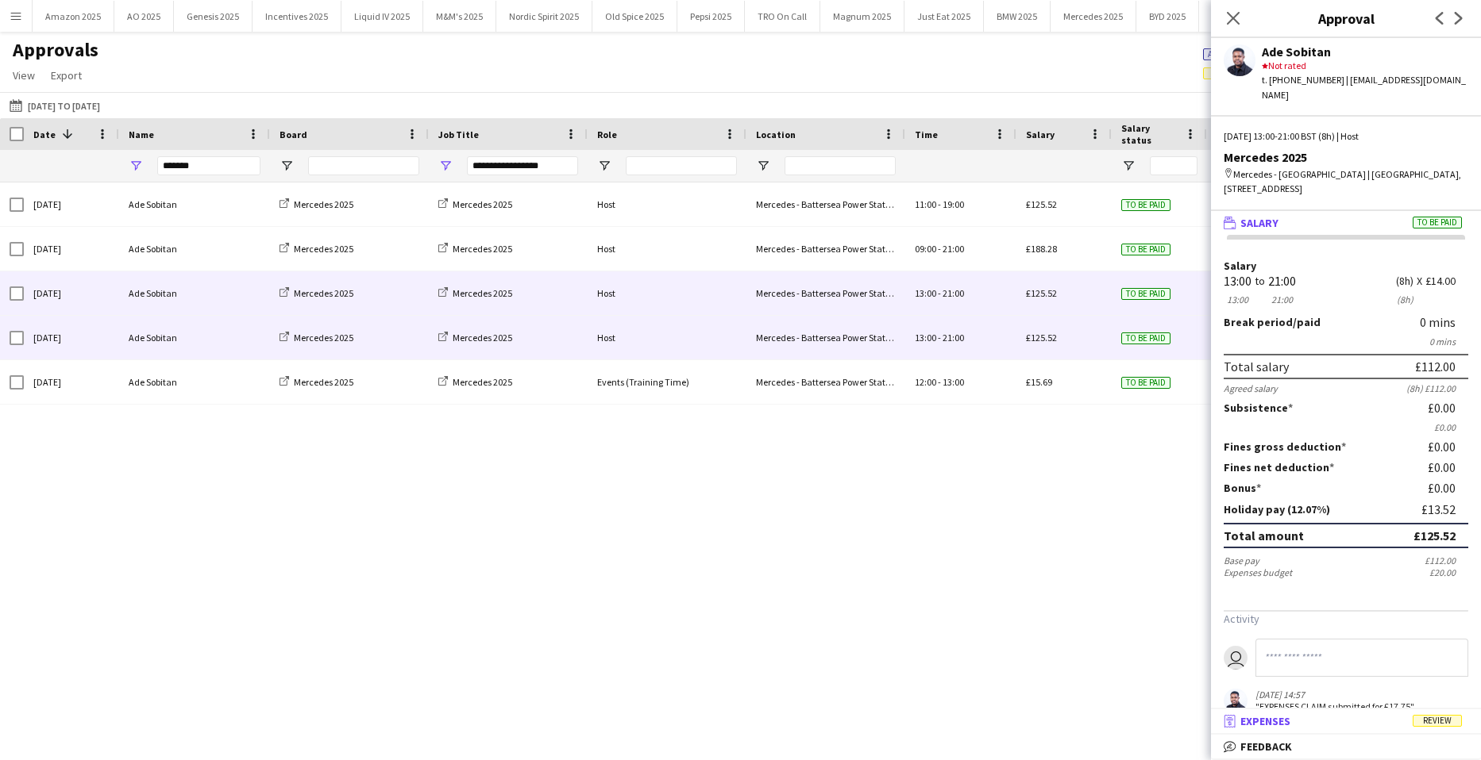
click at [1440, 715] on span "Review" at bounding box center [1436, 721] width 49 height 12
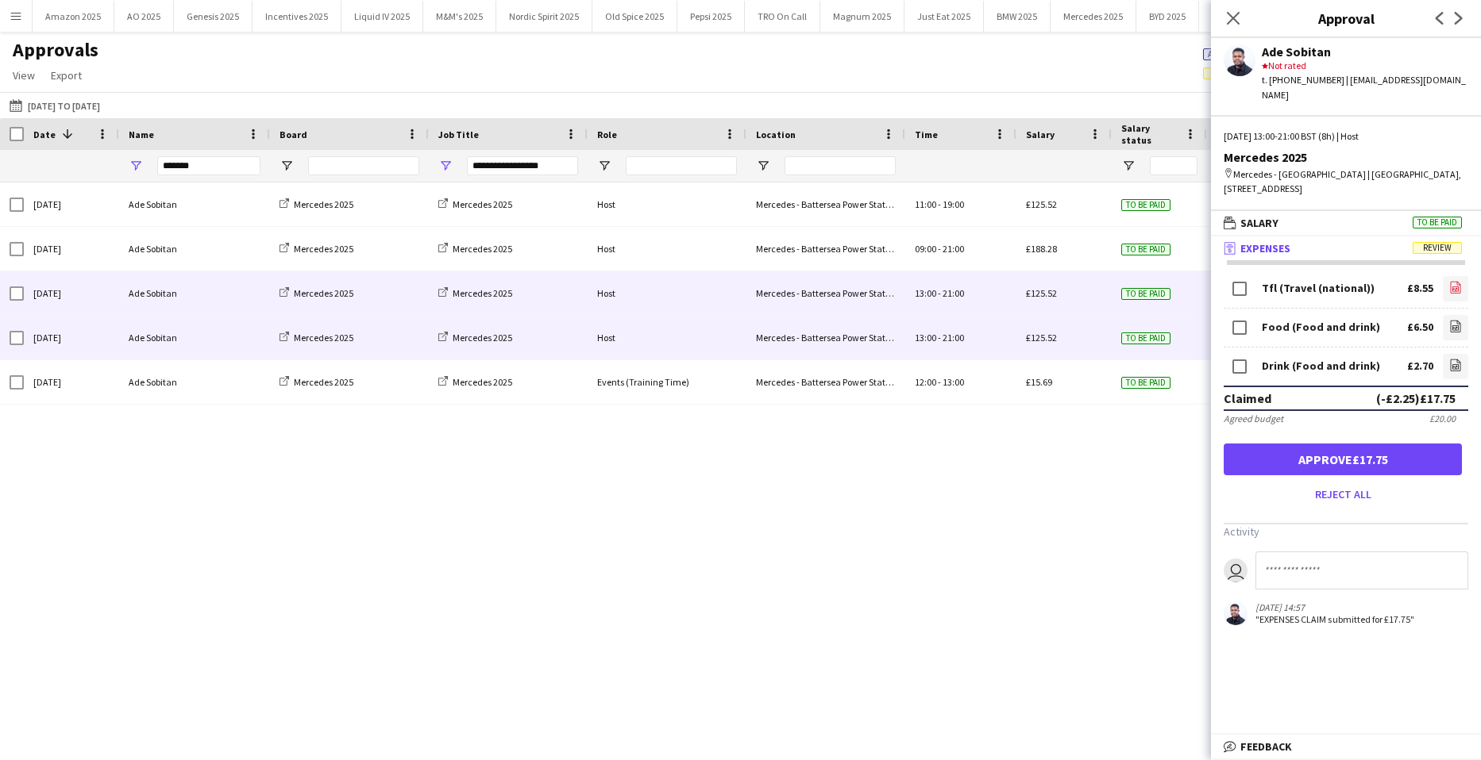
click at [1449, 281] on icon "file-image" at bounding box center [1455, 287] width 13 height 13
click at [1450, 320] on icon at bounding box center [1455, 326] width 10 height 12
click at [1449, 359] on app-icon "file-image" at bounding box center [1455, 367] width 13 height 16
click at [1384, 444] on button "Approve £17.75" at bounding box center [1342, 460] width 238 height 32
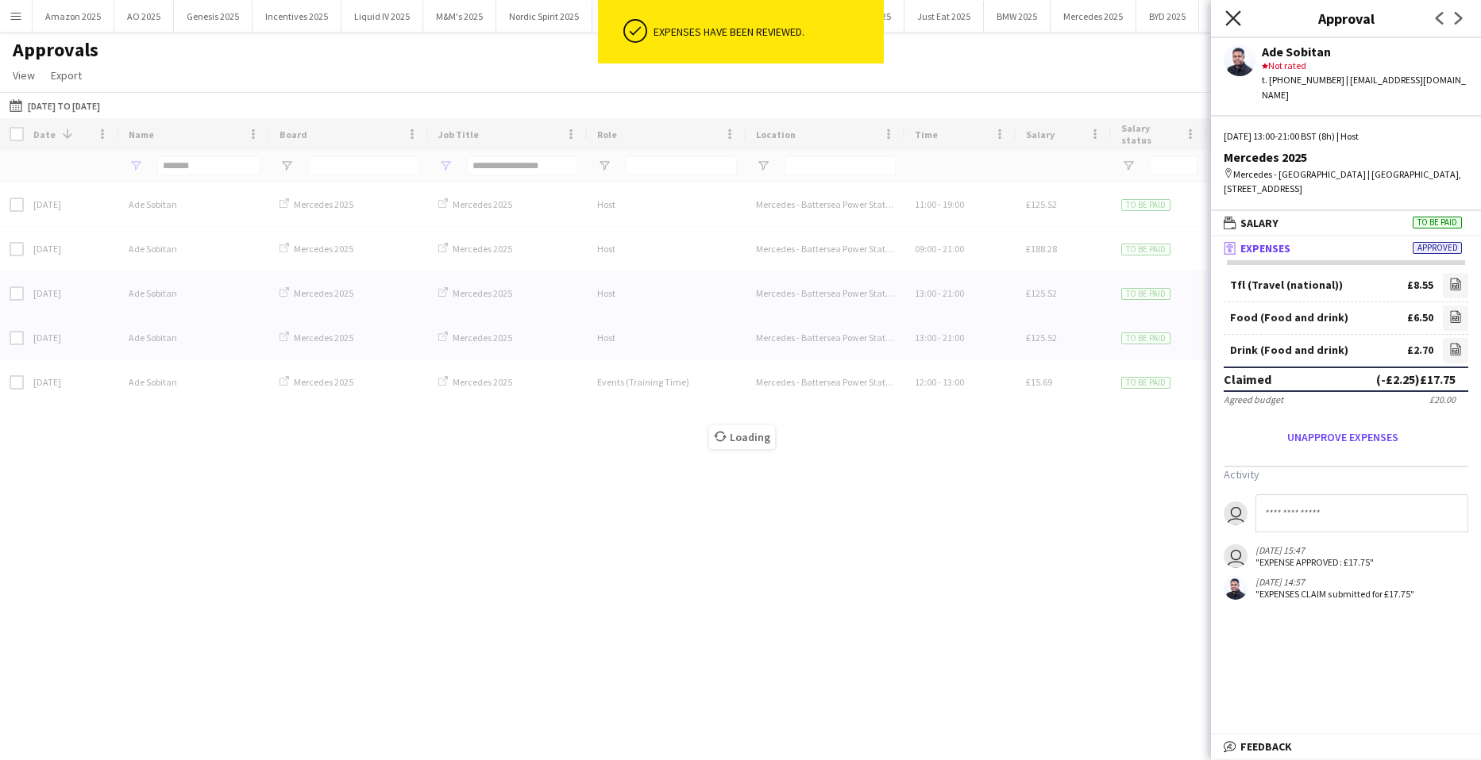
click at [1236, 18] on icon "Close pop-in" at bounding box center [1232, 17] width 15 height 15
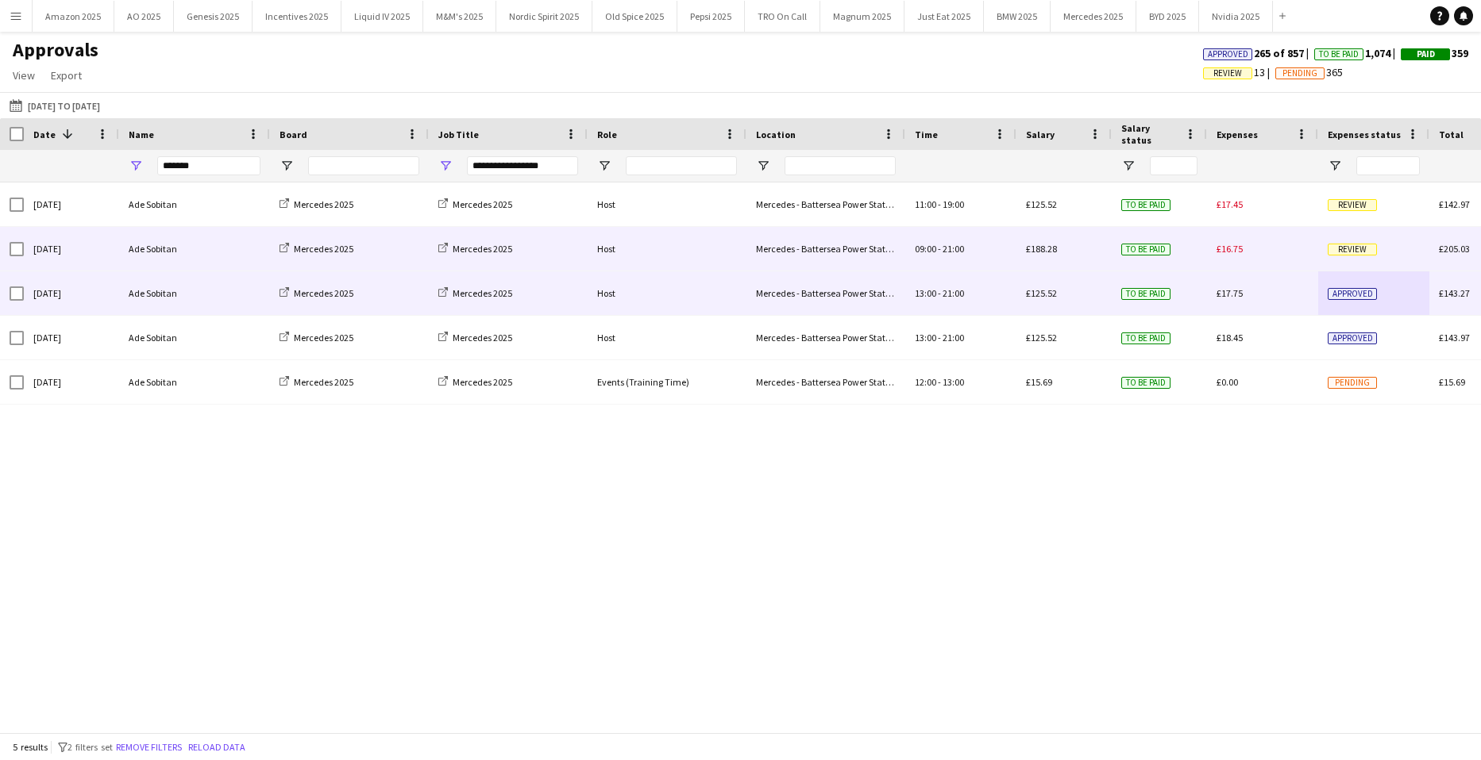
click at [1366, 248] on span "Review" at bounding box center [1351, 250] width 49 height 12
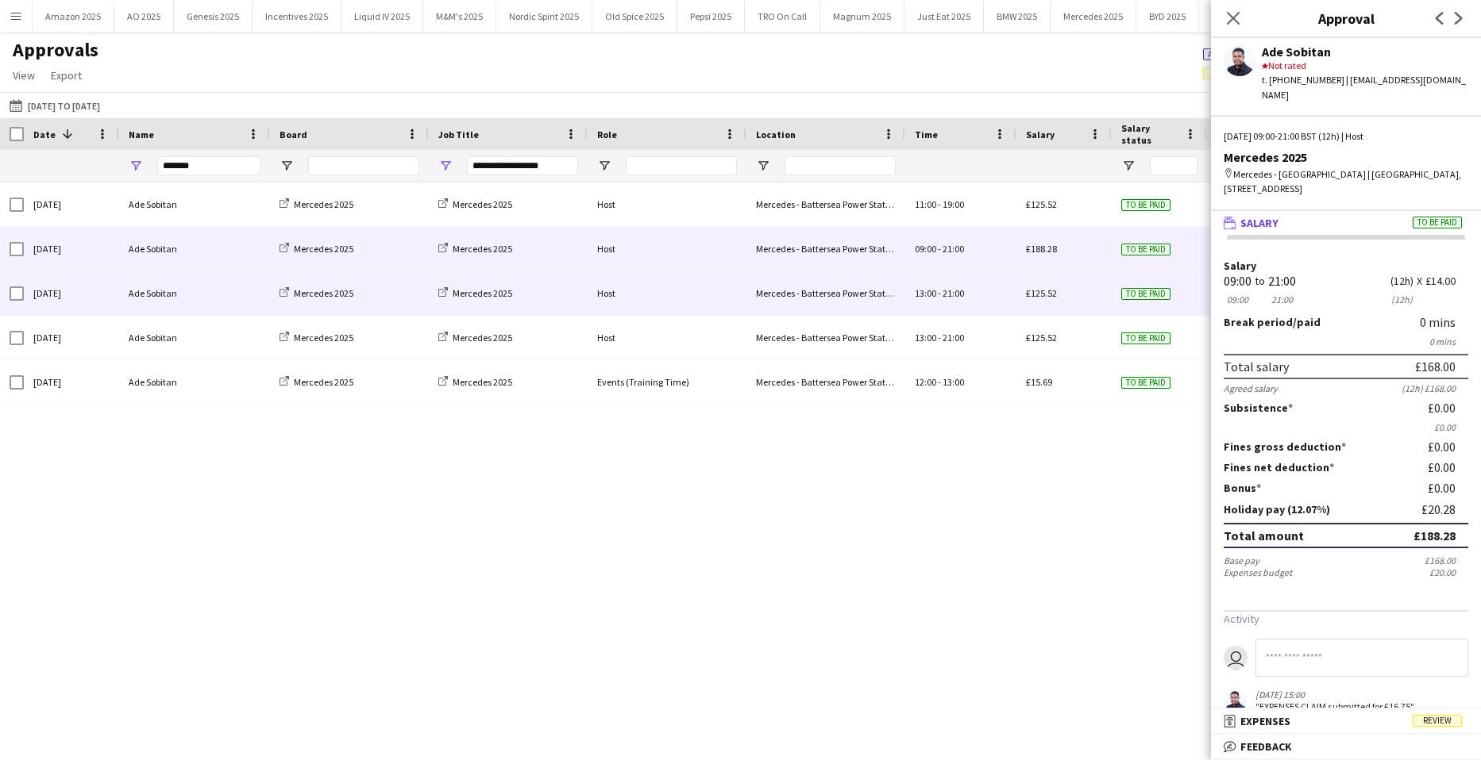
click at [1461, 724] on span "Review" at bounding box center [1436, 721] width 49 height 12
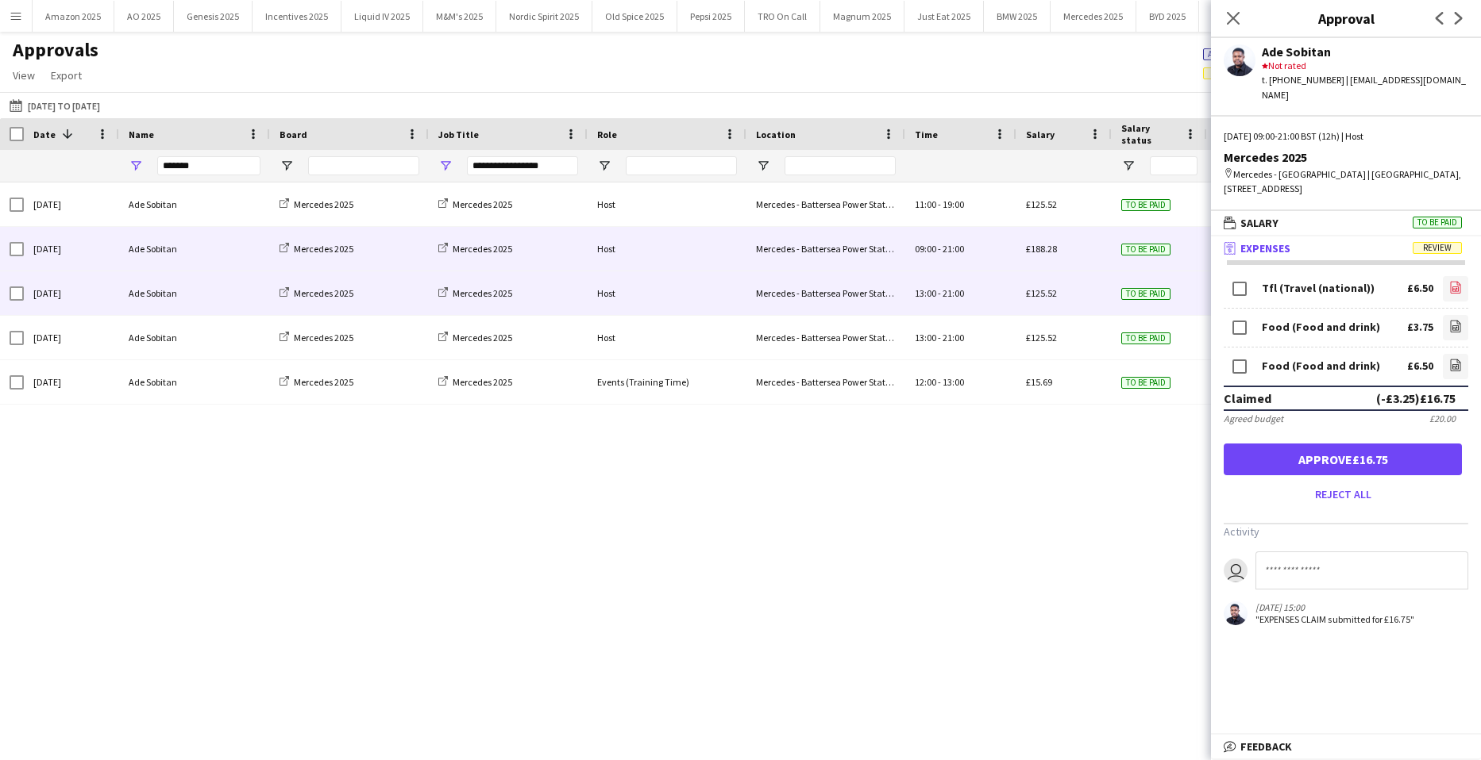
click at [1450, 281] on icon at bounding box center [1455, 287] width 10 height 12
click at [1449, 320] on icon "file-image" at bounding box center [1455, 326] width 13 height 13
click at [1449, 359] on icon "file-image" at bounding box center [1455, 365] width 13 height 13
click at [1384, 444] on button "Approve £16.75" at bounding box center [1342, 460] width 238 height 32
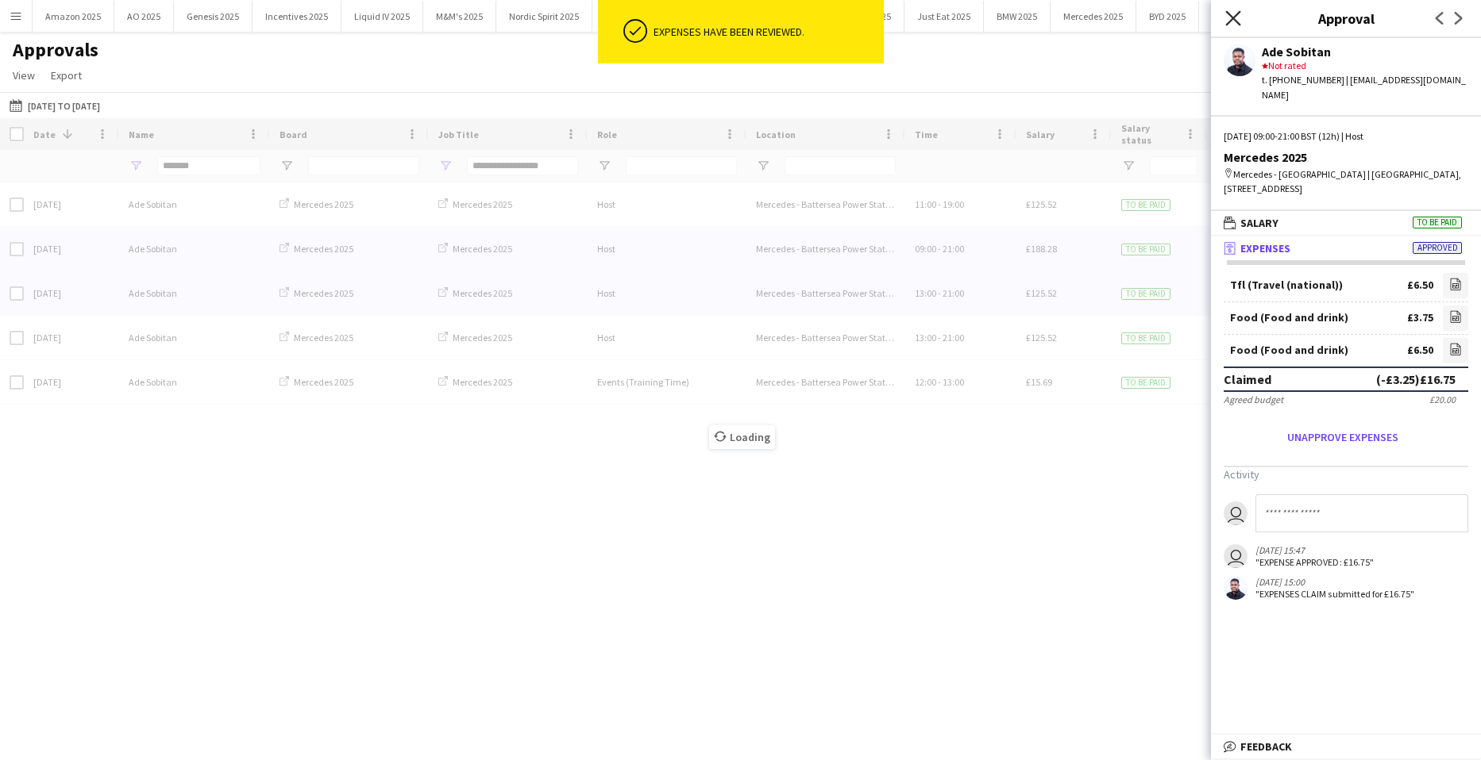
click at [1233, 21] on icon "Close pop-in" at bounding box center [1232, 17] width 15 height 15
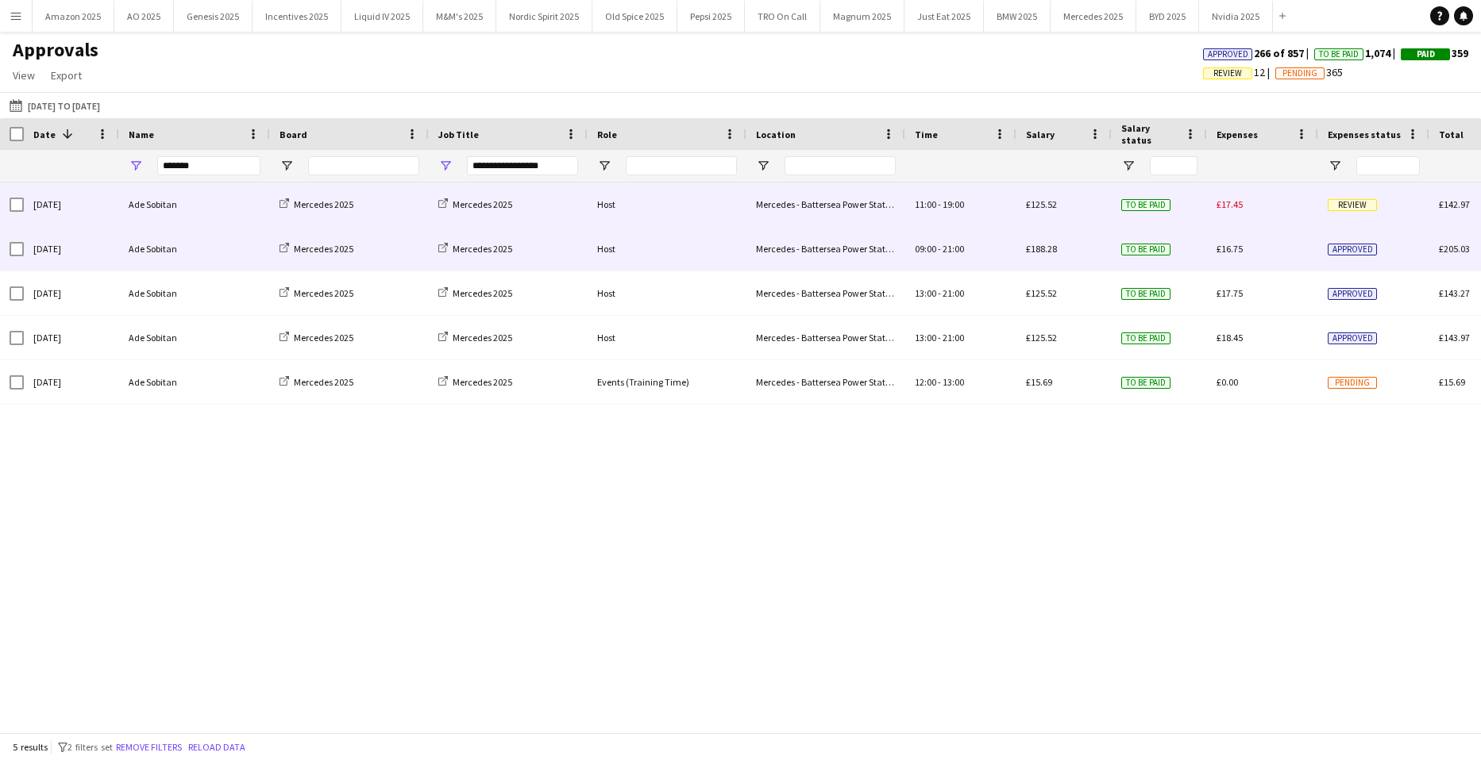
click at [1357, 200] on span "Review" at bounding box center [1351, 205] width 49 height 12
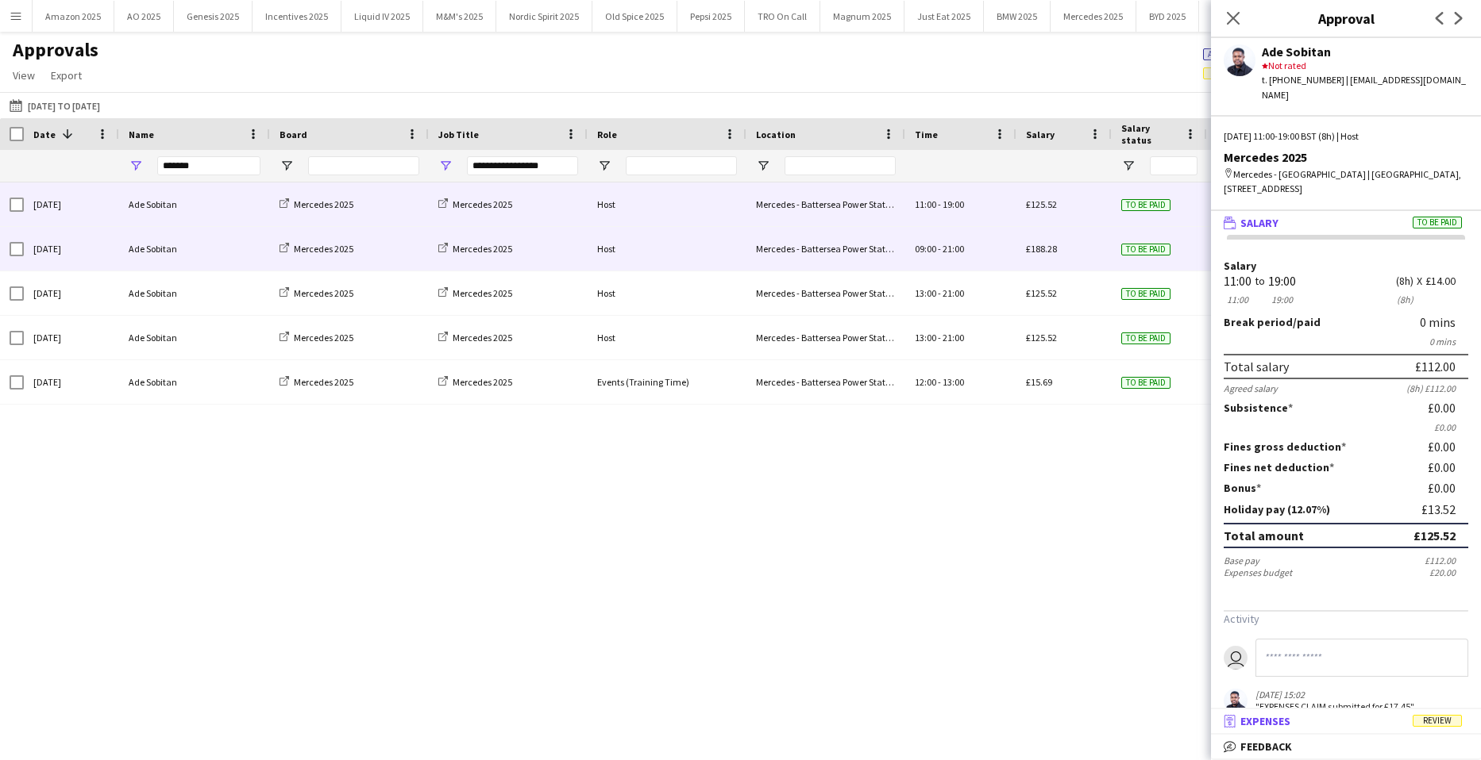
click at [1438, 714] on mat-panel-title "receipt Expenses Review" at bounding box center [1343, 721] width 264 height 14
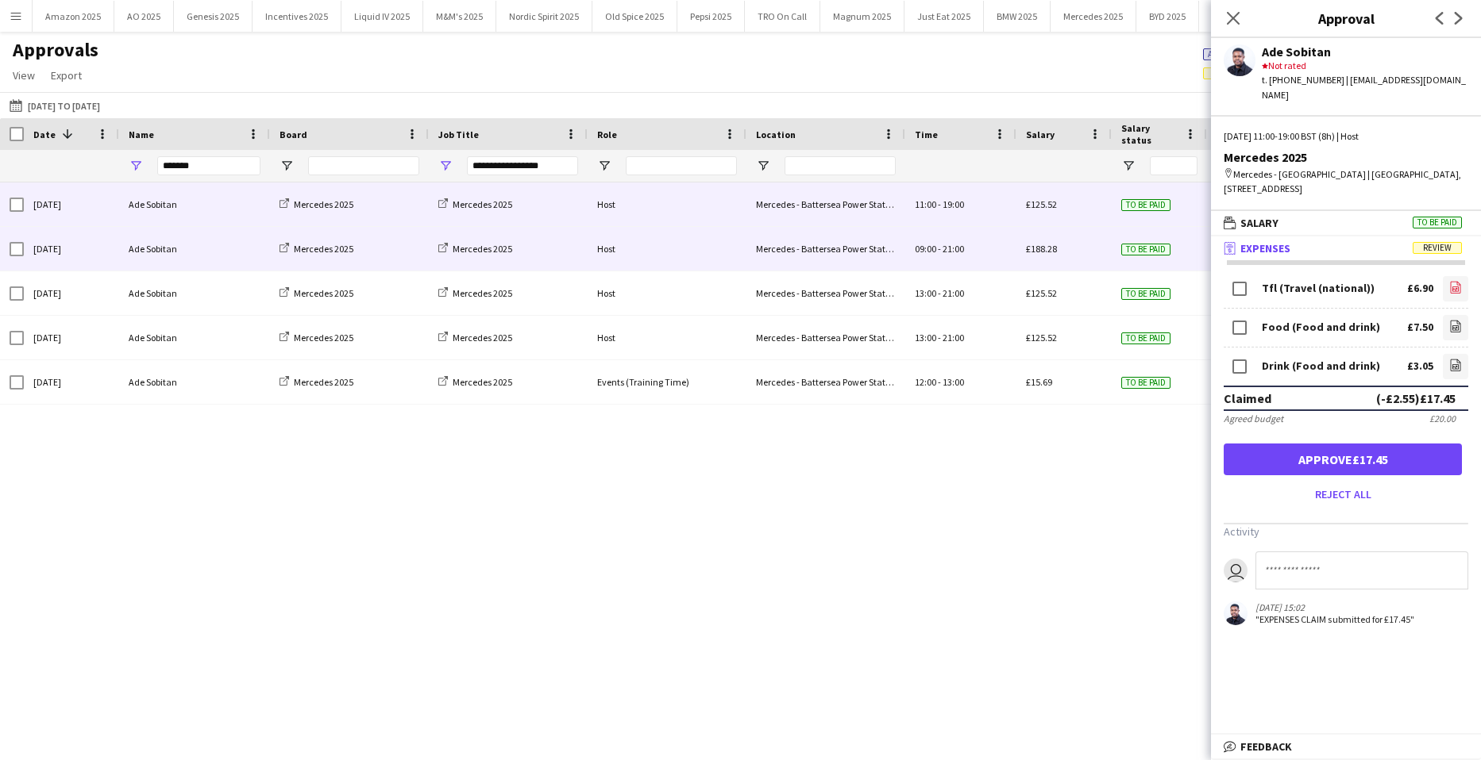
click at [1442, 283] on link "file-image" at bounding box center [1454, 288] width 25 height 25
click at [1449, 320] on icon "file-image" at bounding box center [1455, 326] width 13 height 13
click at [1449, 359] on icon "file-image" at bounding box center [1455, 365] width 13 height 13
click at [1371, 444] on button "Approve £17.45" at bounding box center [1342, 460] width 238 height 32
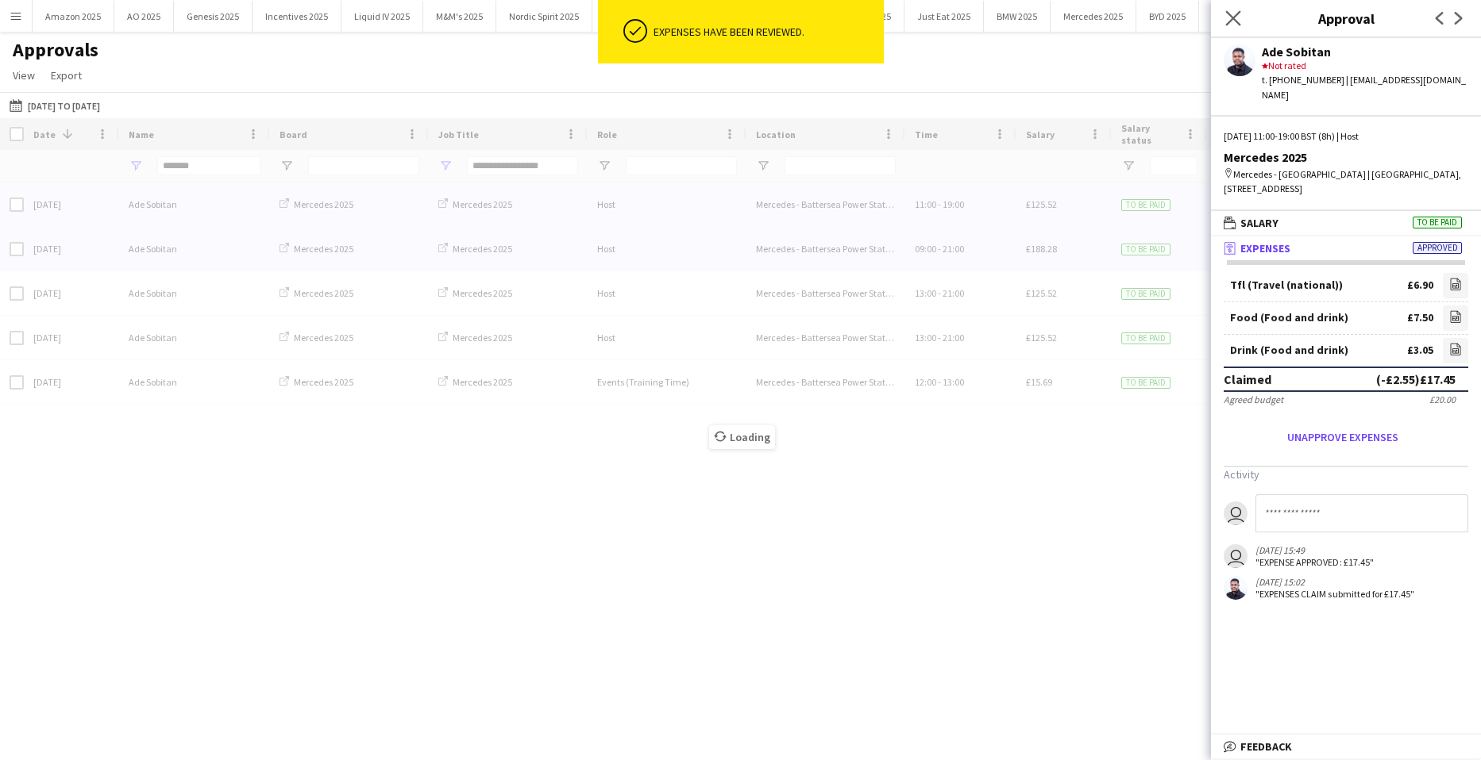
click at [1238, 20] on icon "Close pop-in" at bounding box center [1232, 17] width 15 height 15
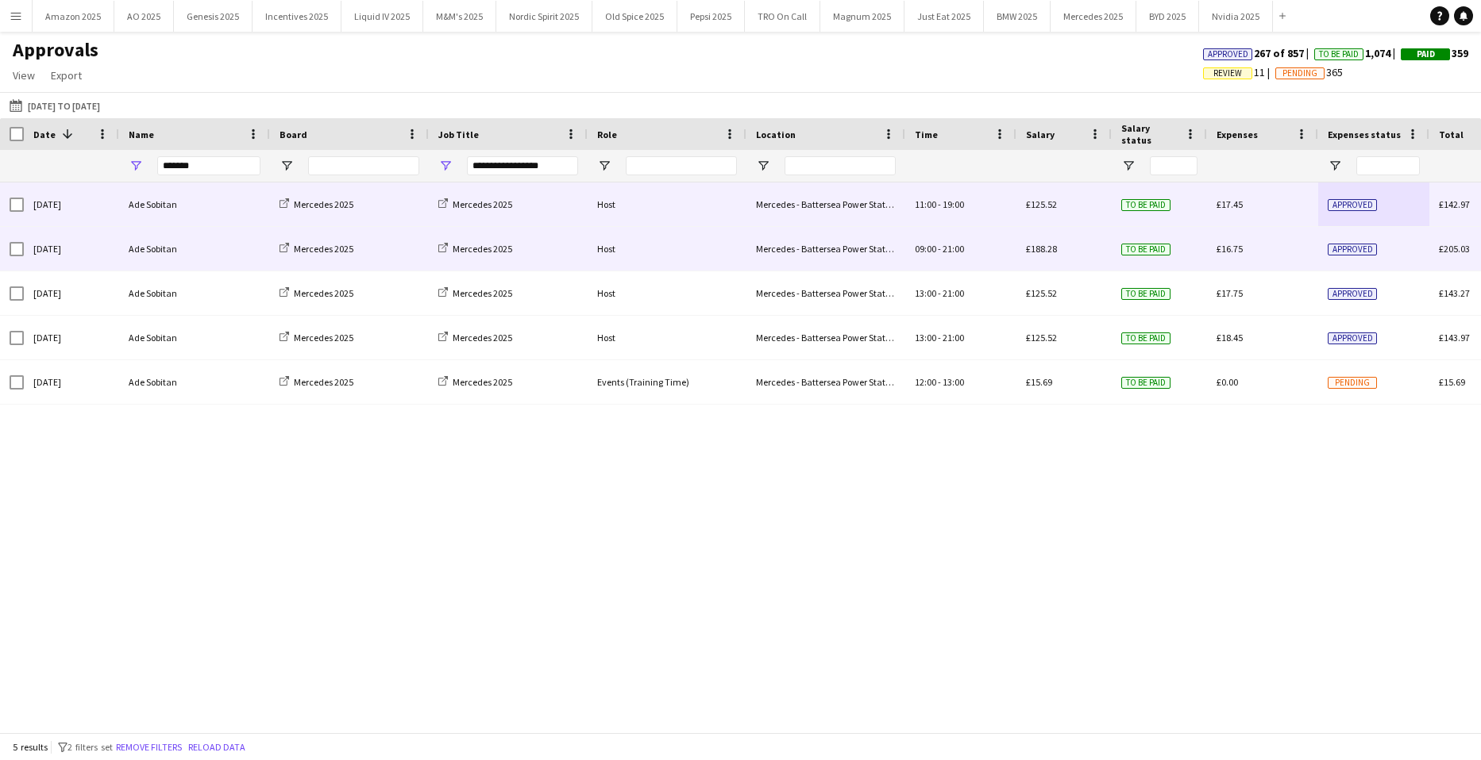
click at [1348, 252] on span "Approved" at bounding box center [1351, 250] width 49 height 12
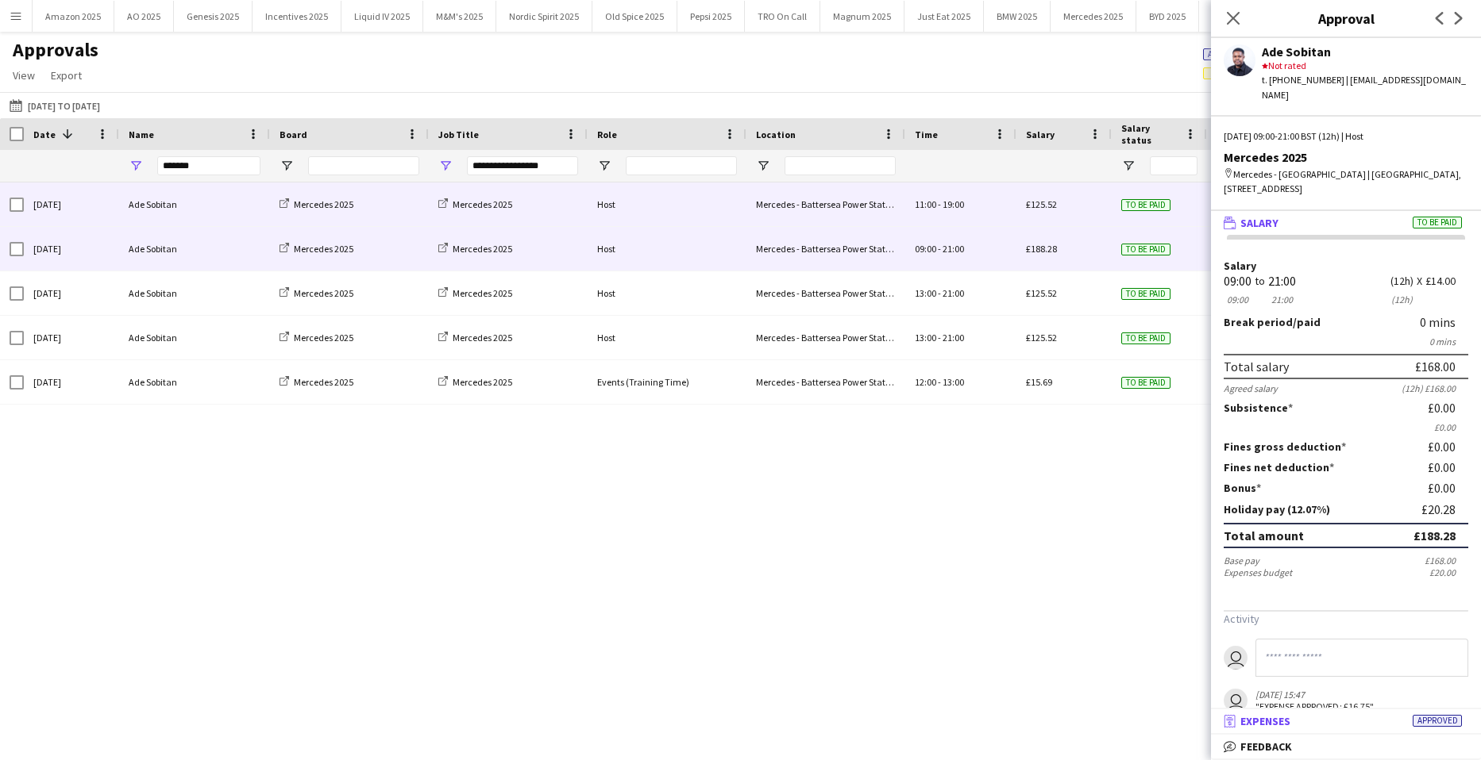
click at [1442, 727] on span "Approved" at bounding box center [1436, 721] width 49 height 12
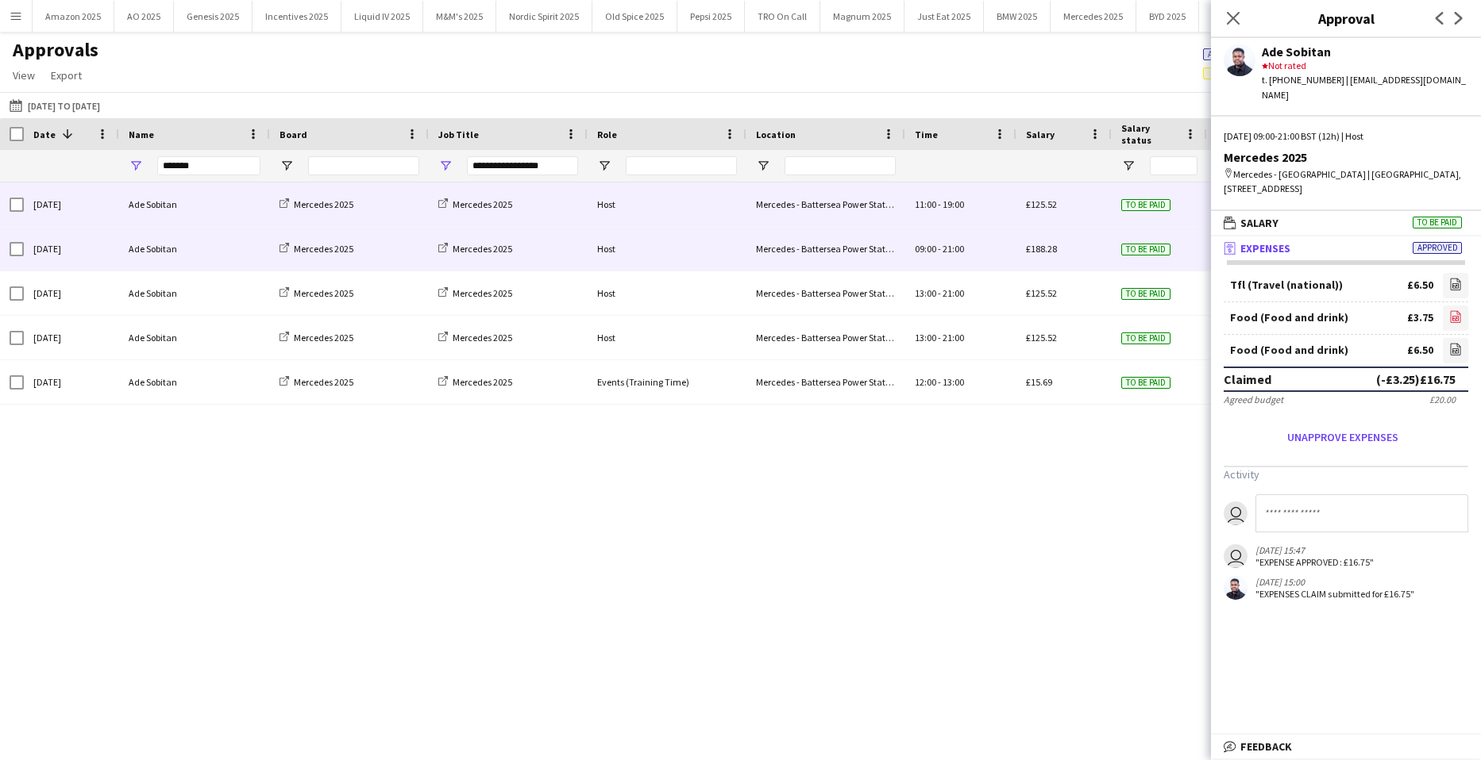
click at [1449, 310] on icon "file-image" at bounding box center [1455, 316] width 13 height 13
click at [1229, 20] on icon "Close pop-in" at bounding box center [1232, 17] width 15 height 15
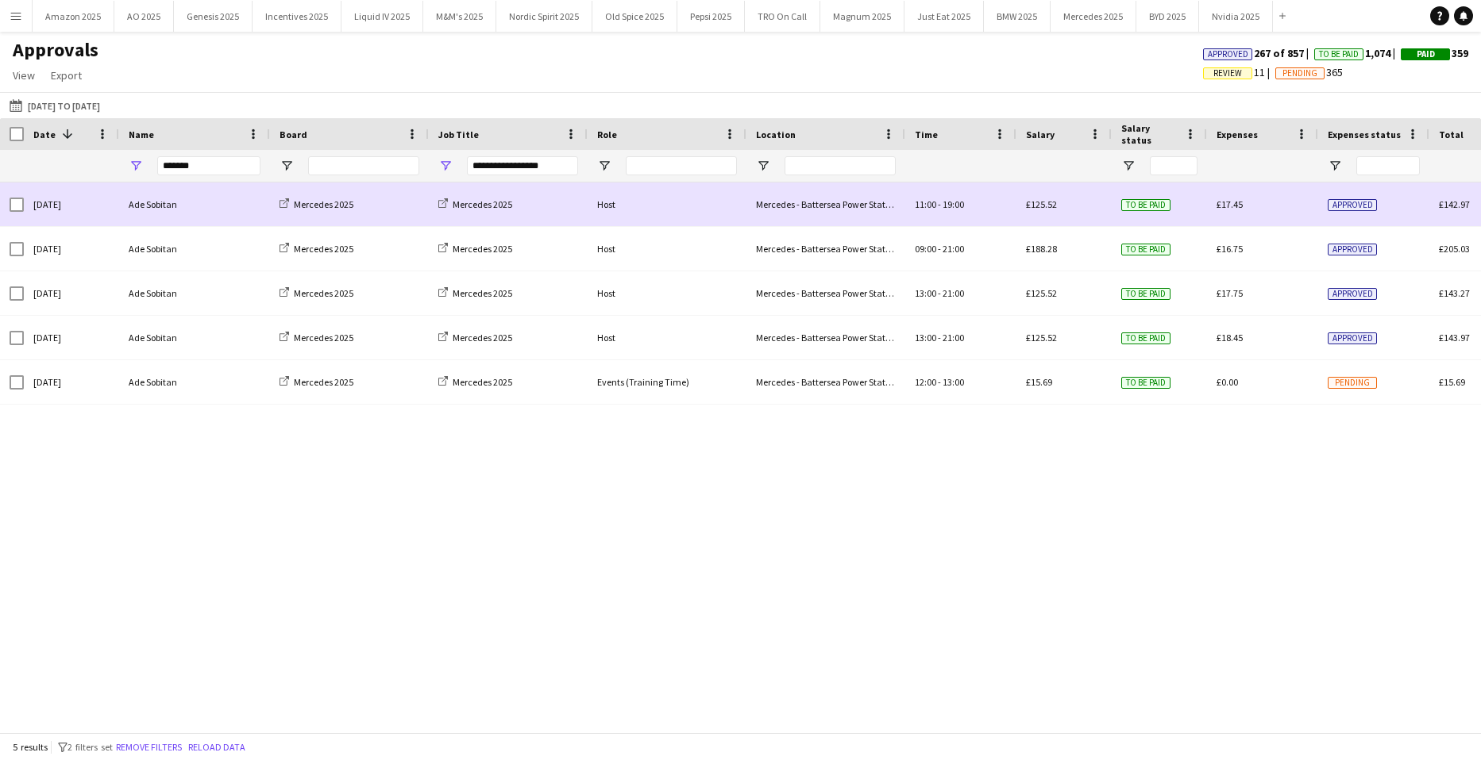
click at [1347, 209] on span "Approved" at bounding box center [1351, 205] width 49 height 12
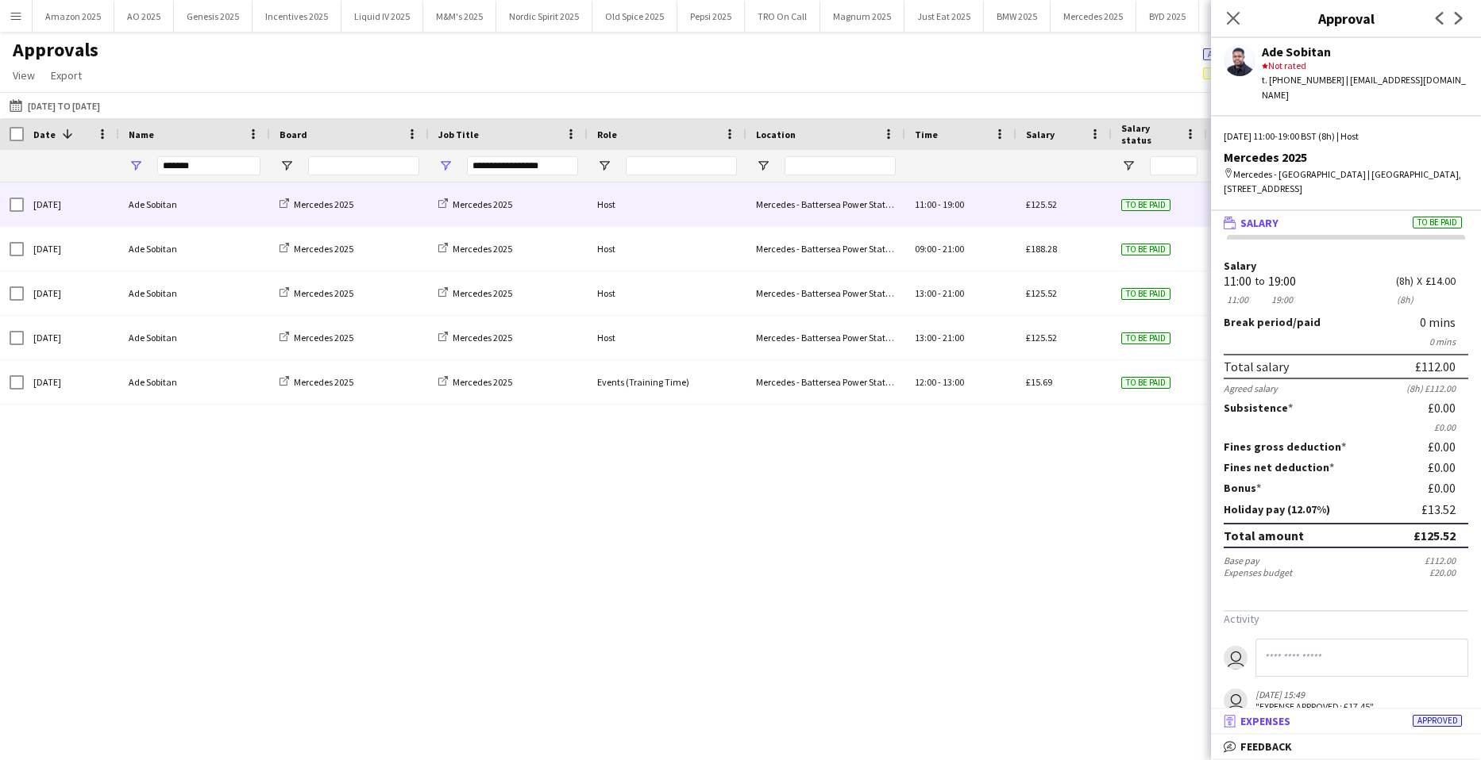
click at [1463, 722] on mat-panel-title "receipt Expenses Approved" at bounding box center [1343, 721] width 264 height 14
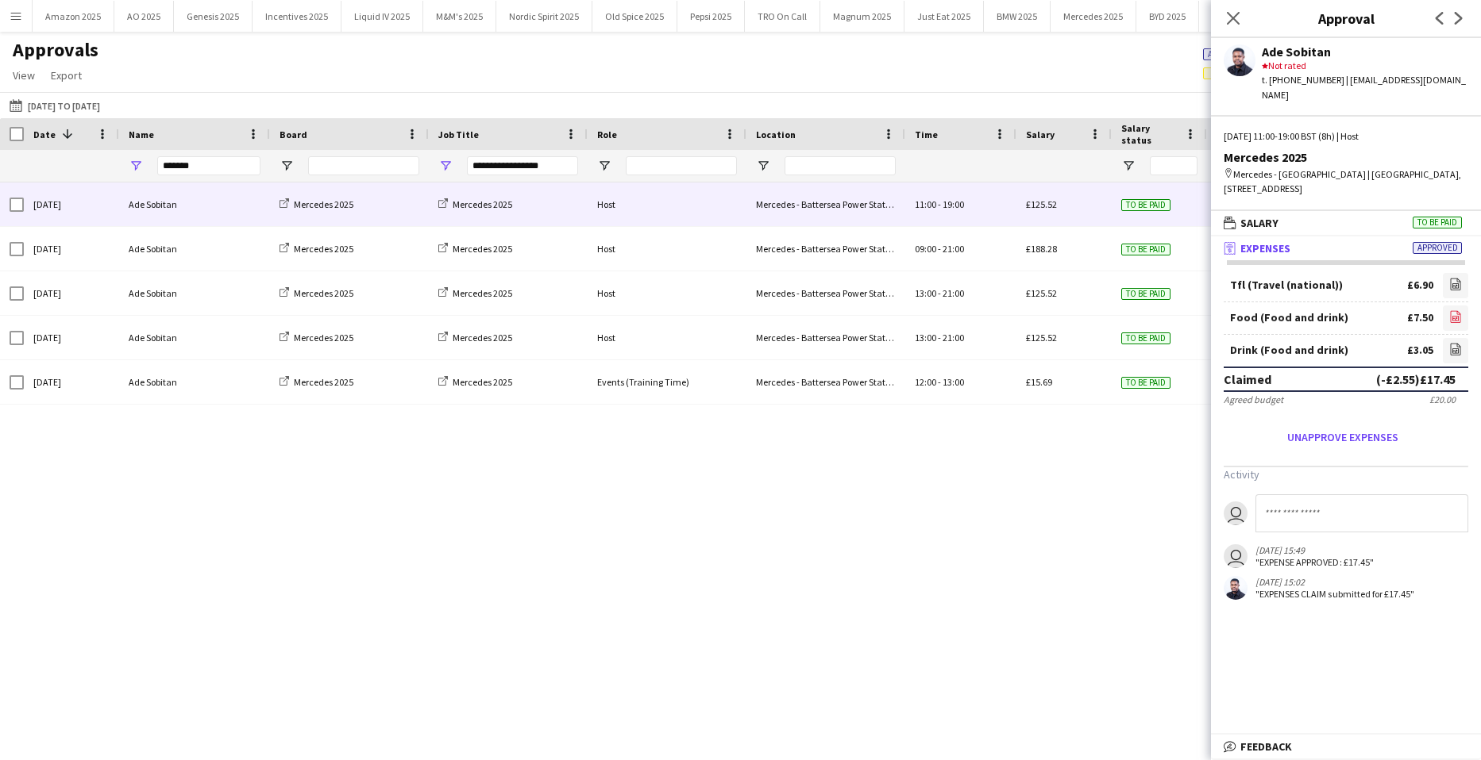
click at [1450, 310] on icon at bounding box center [1455, 316] width 10 height 12
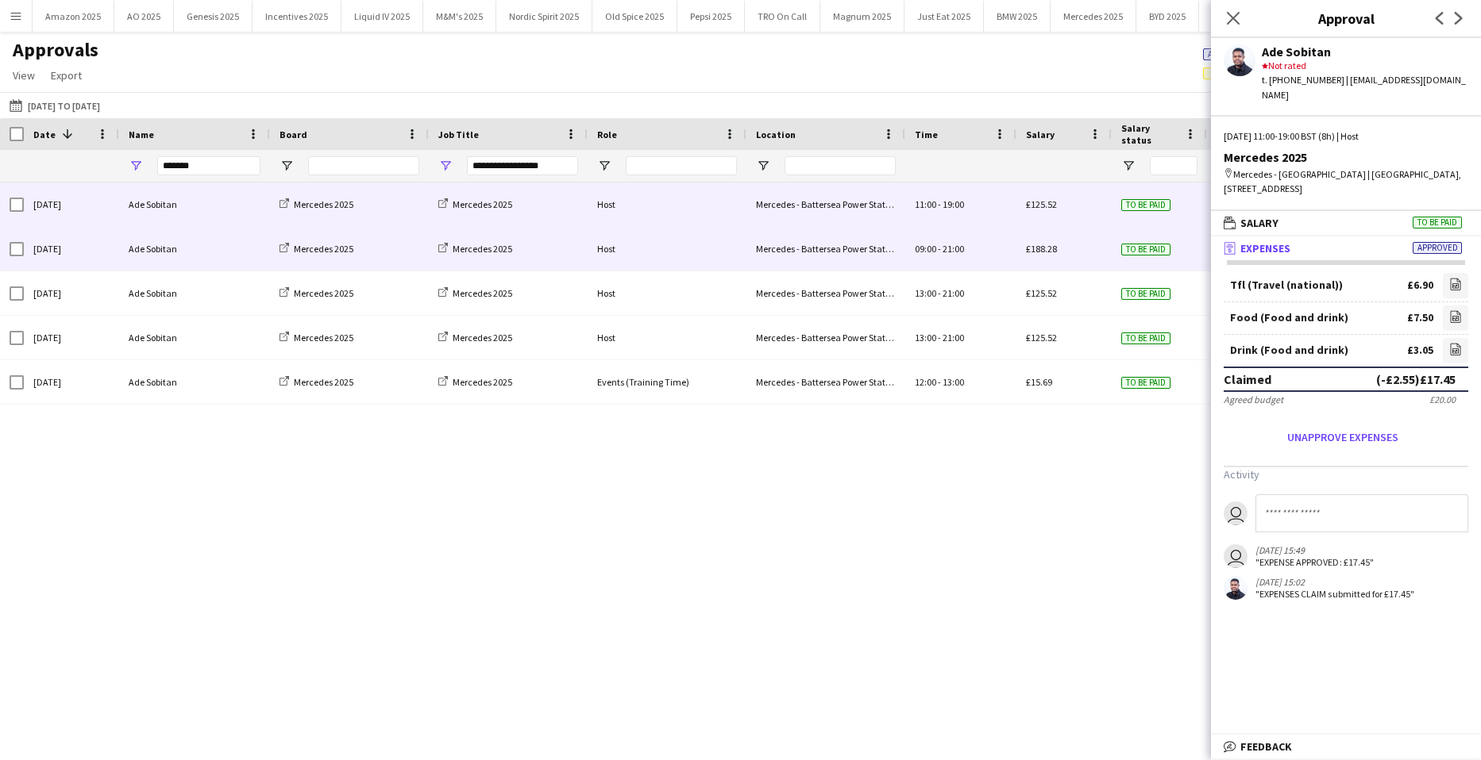
click at [1191, 252] on div "To be paid" at bounding box center [1158, 249] width 95 height 44
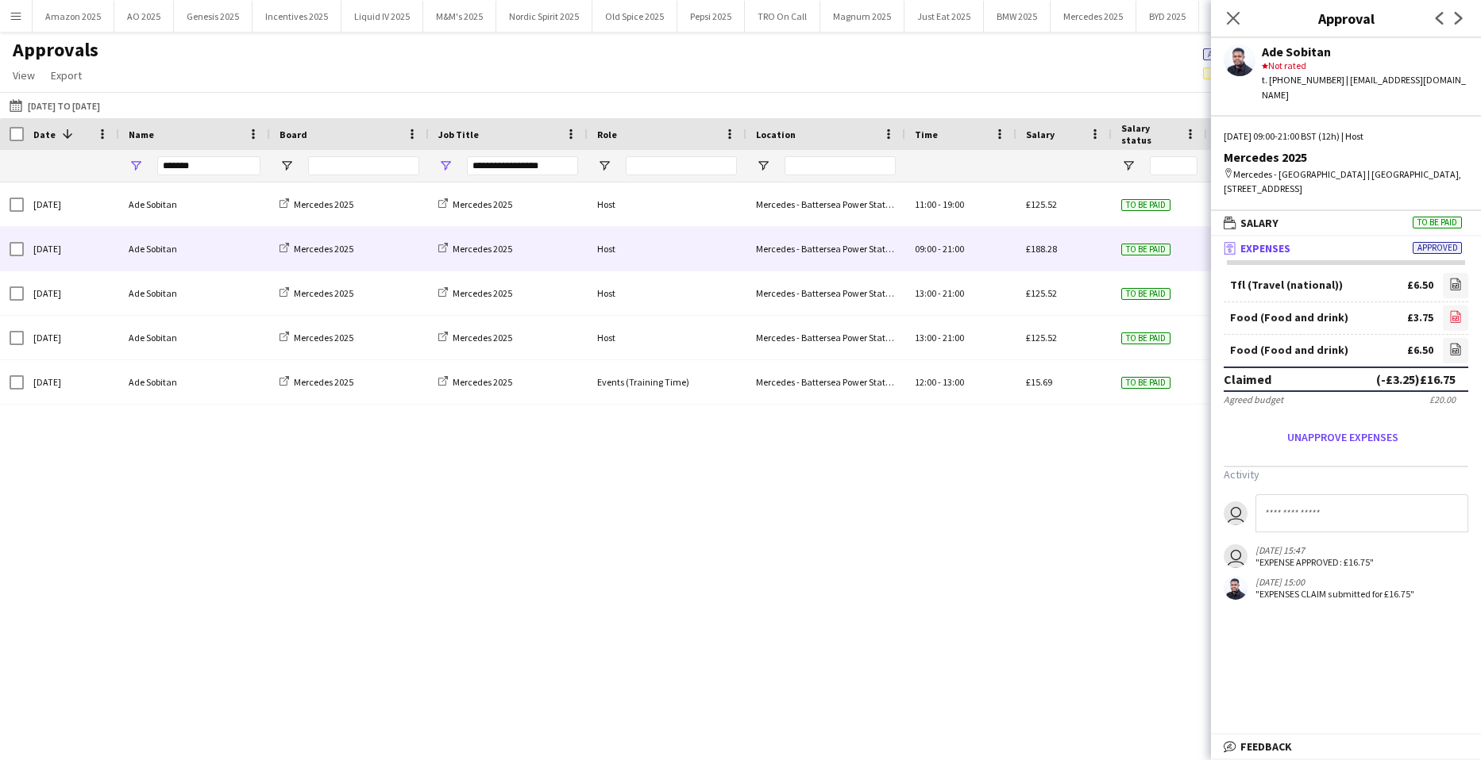
click at [1448, 306] on link "file-image" at bounding box center [1454, 318] width 25 height 25
click at [1230, 10] on app-icon "Close pop-in" at bounding box center [1233, 18] width 23 height 23
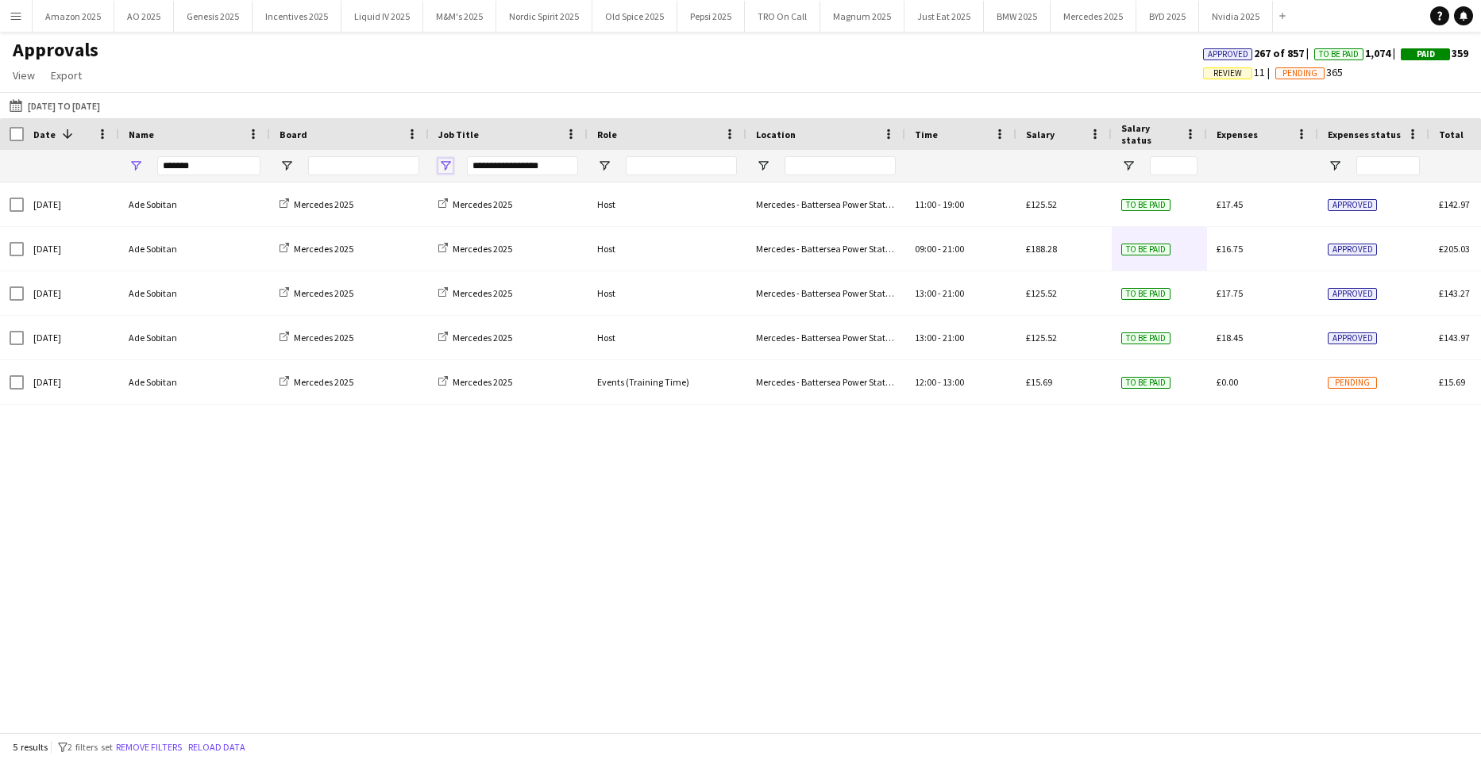
click at [452, 164] on span "Open Filter Menu" at bounding box center [445, 166] width 14 height 14
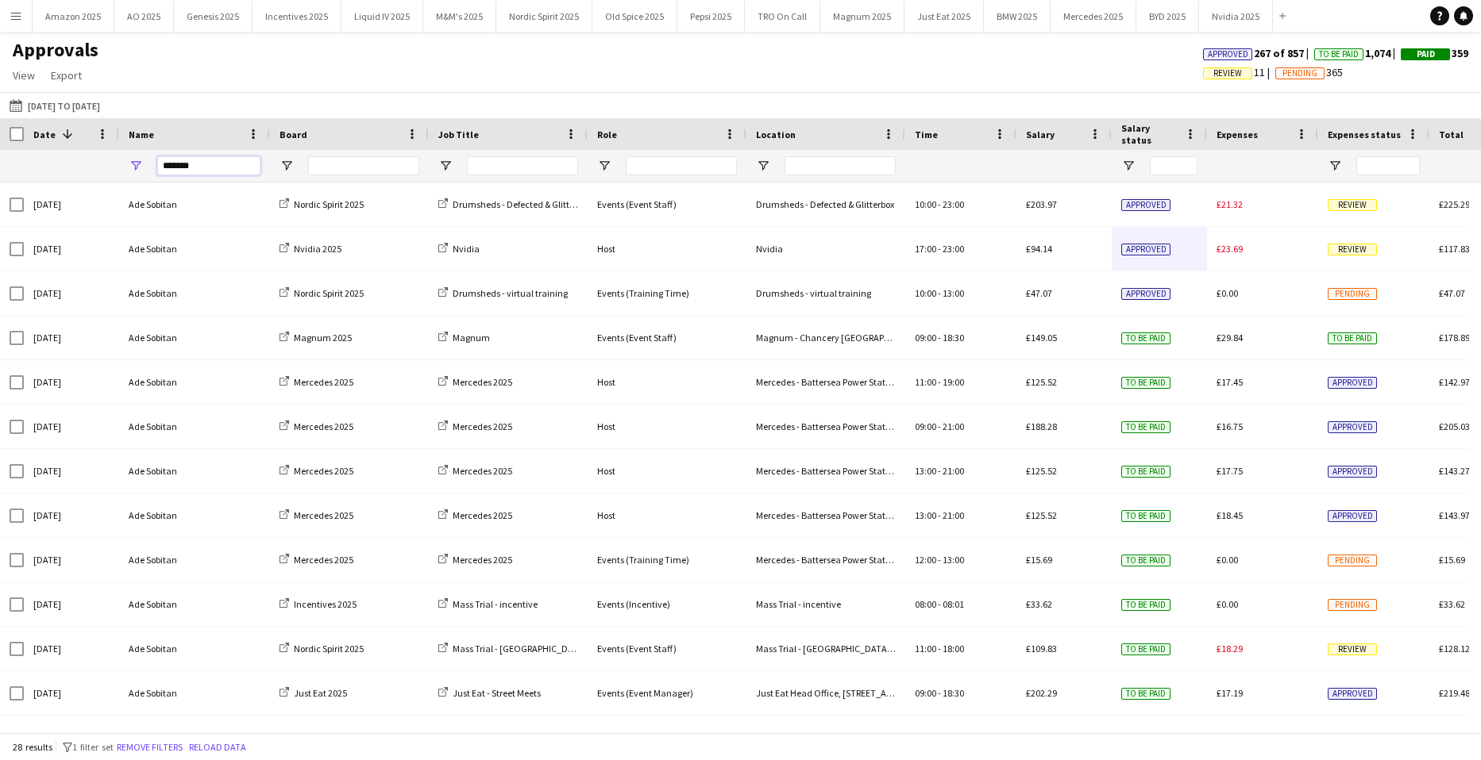
drag, startPoint x: 201, startPoint y: 163, endPoint x: -337, endPoint y: 171, distance: 538.3
click at [0, 171] on html "Menu Boards Boards Boards All jobs Status Workforce Workforce My Workforce Recr…" at bounding box center [740, 380] width 1481 height 760
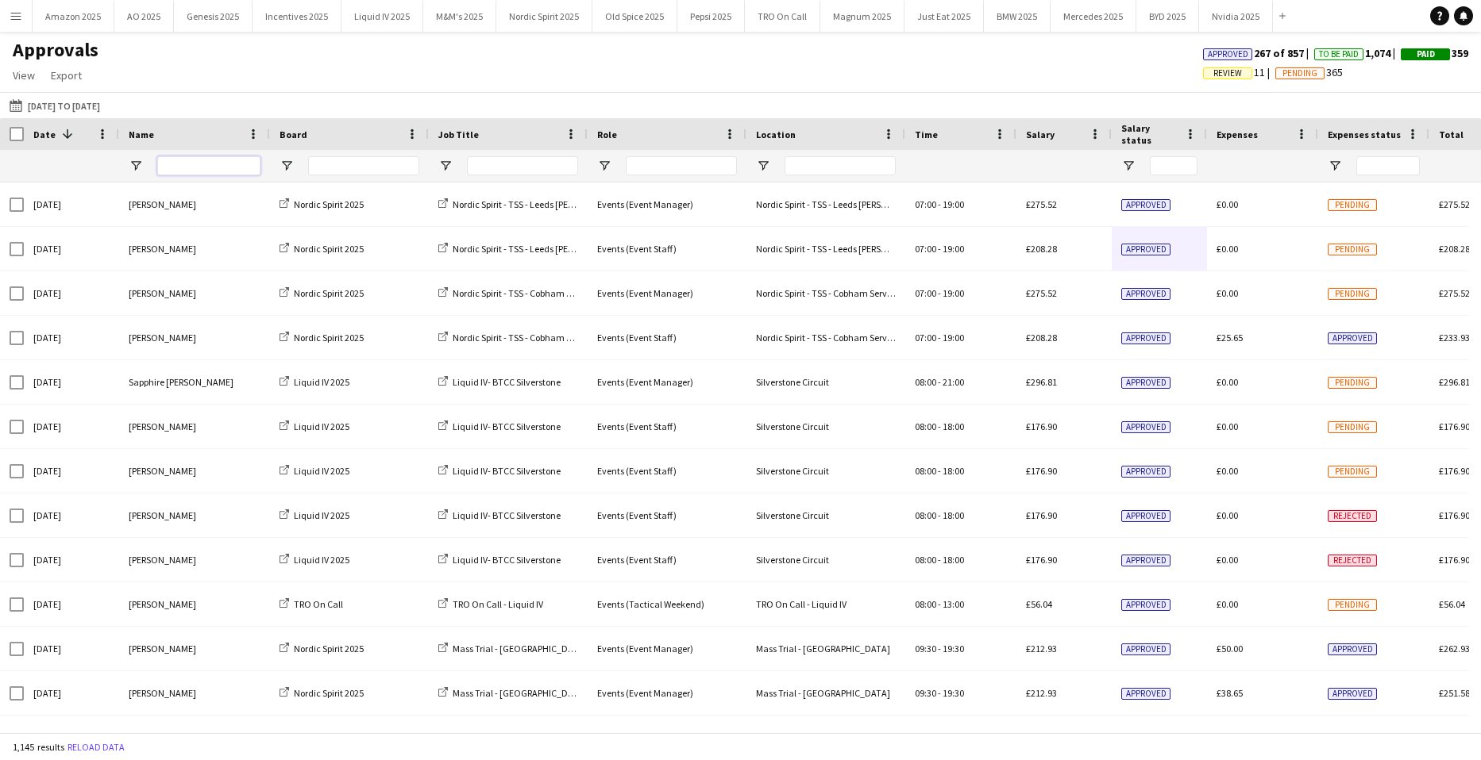
click at [173, 167] on input "Name Filter Input" at bounding box center [208, 165] width 103 height 19
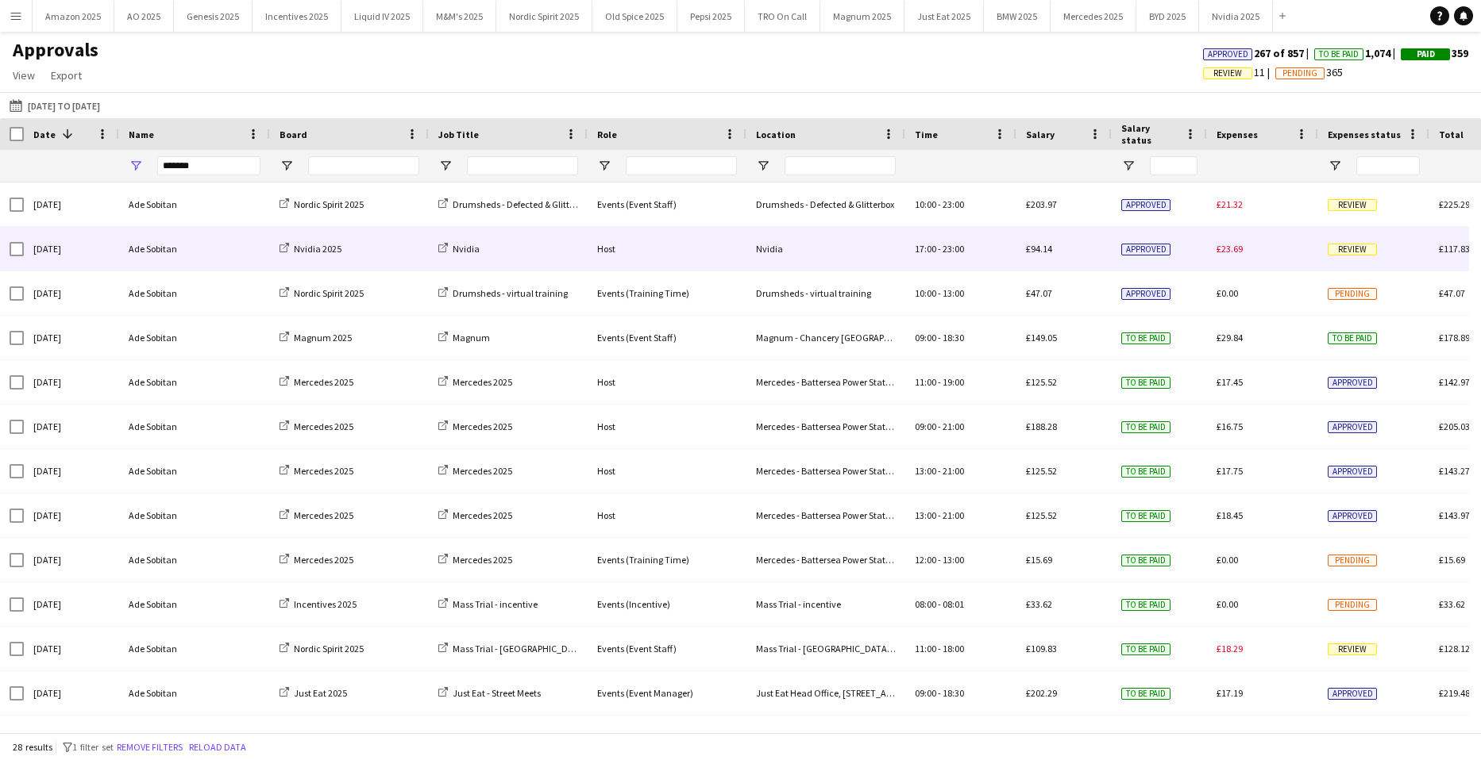
click at [1350, 248] on span "Review" at bounding box center [1351, 250] width 49 height 12
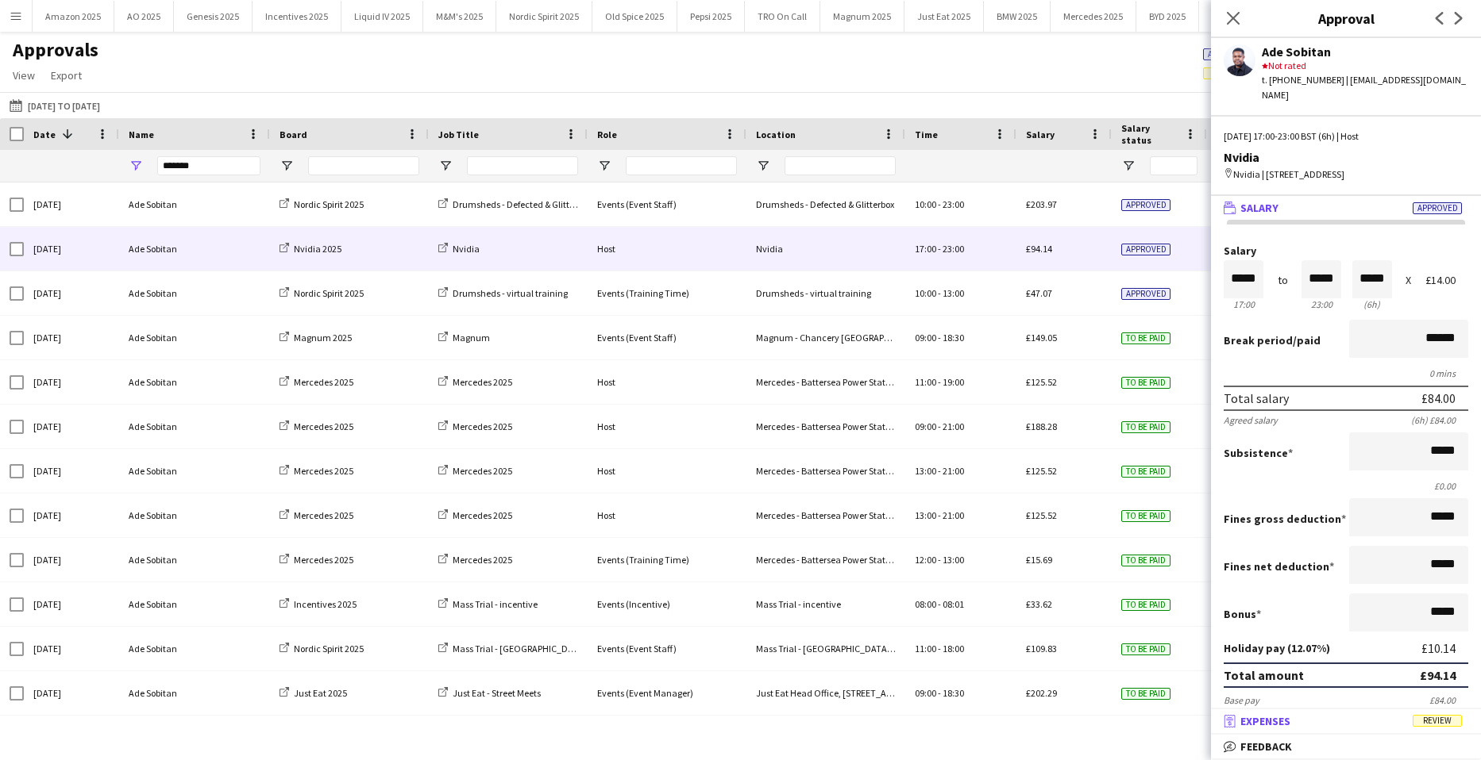
click at [1434, 718] on span "Review" at bounding box center [1436, 721] width 49 height 12
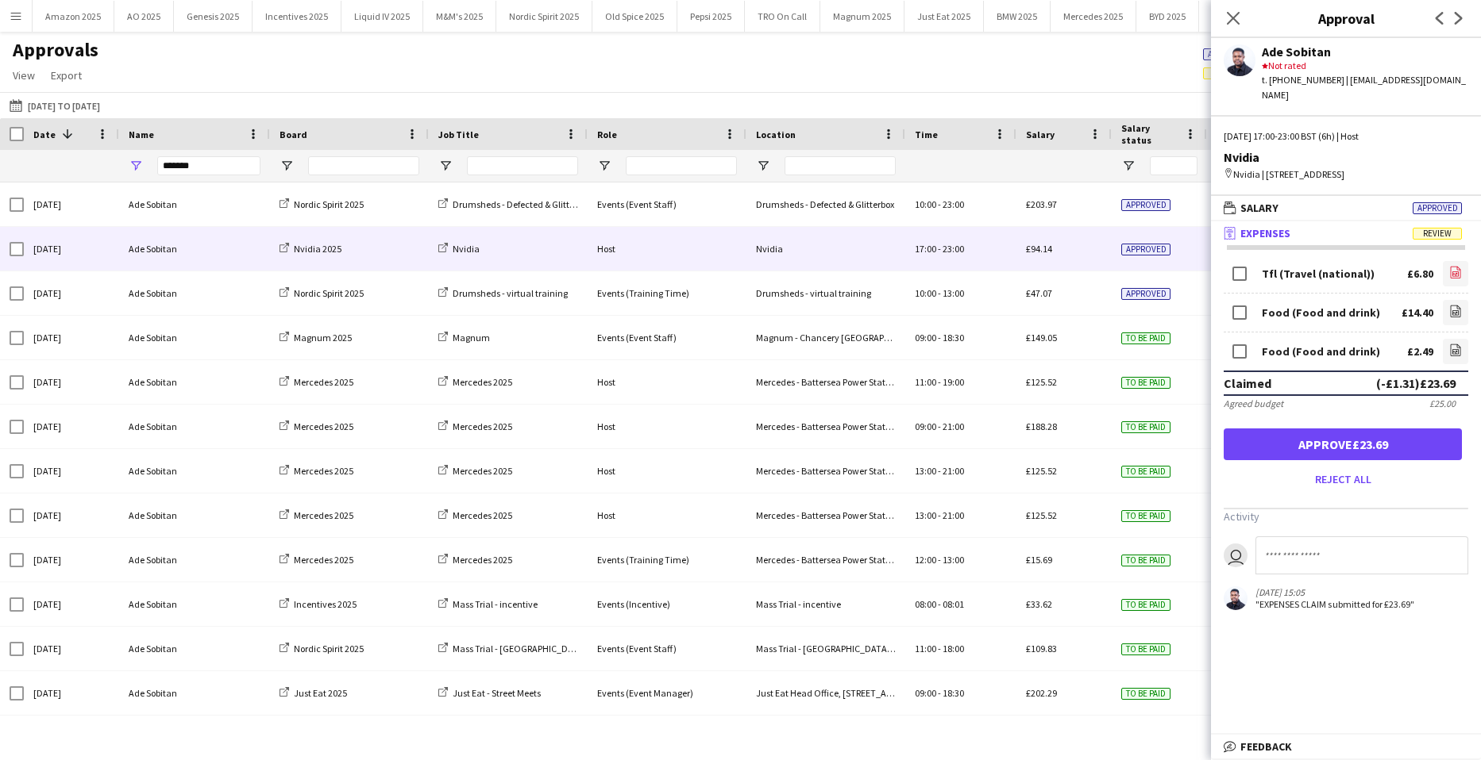
click at [1451, 272] on link "file-image" at bounding box center [1454, 273] width 25 height 25
click at [1449, 311] on icon "file-image" at bounding box center [1455, 311] width 13 height 13
click at [1449, 349] on icon "file-image" at bounding box center [1455, 350] width 13 height 13
click at [1449, 310] on icon "file-image" at bounding box center [1455, 311] width 13 height 13
click at [1452, 352] on icon at bounding box center [1455, 352] width 6 height 5
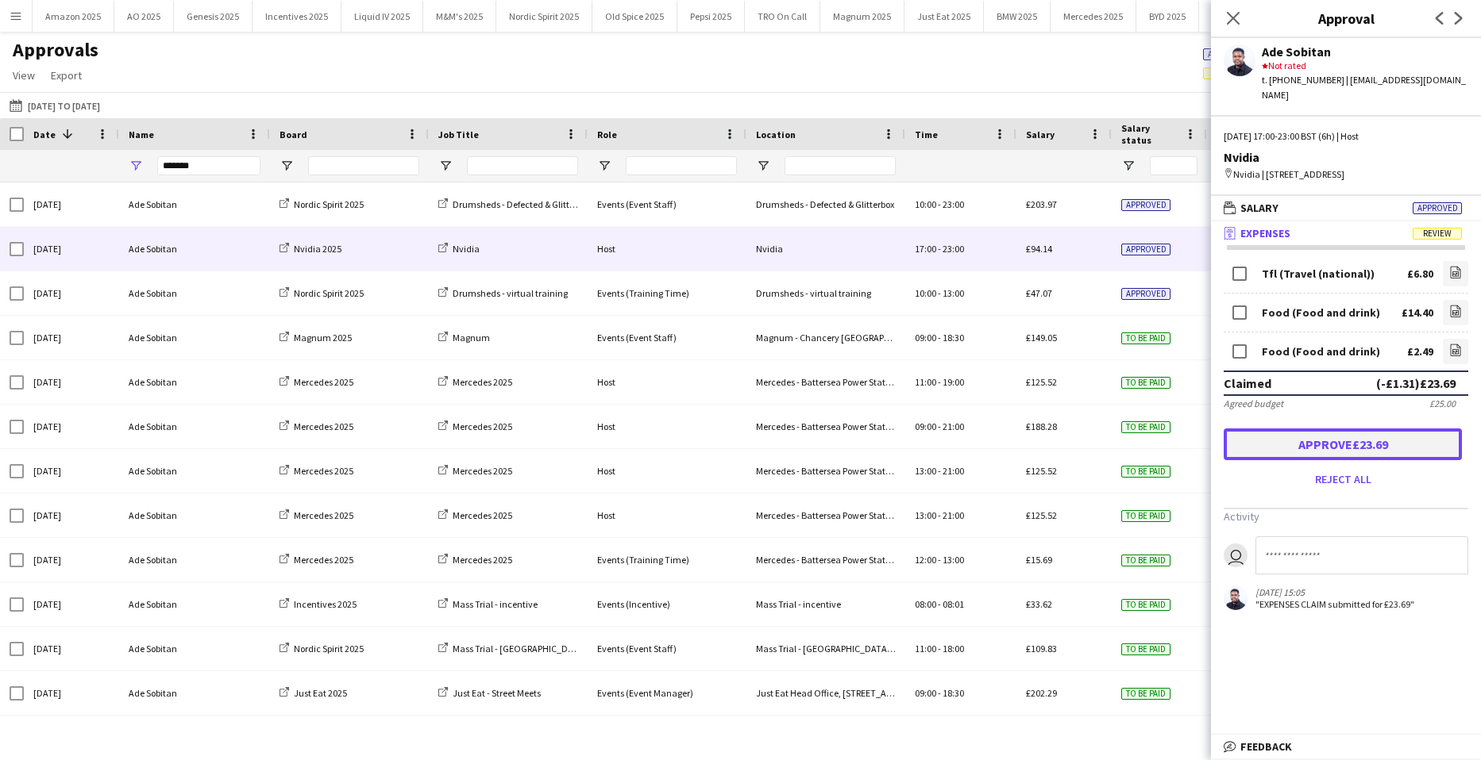
click at [1437, 445] on button "Approve £23.69" at bounding box center [1342, 445] width 238 height 32
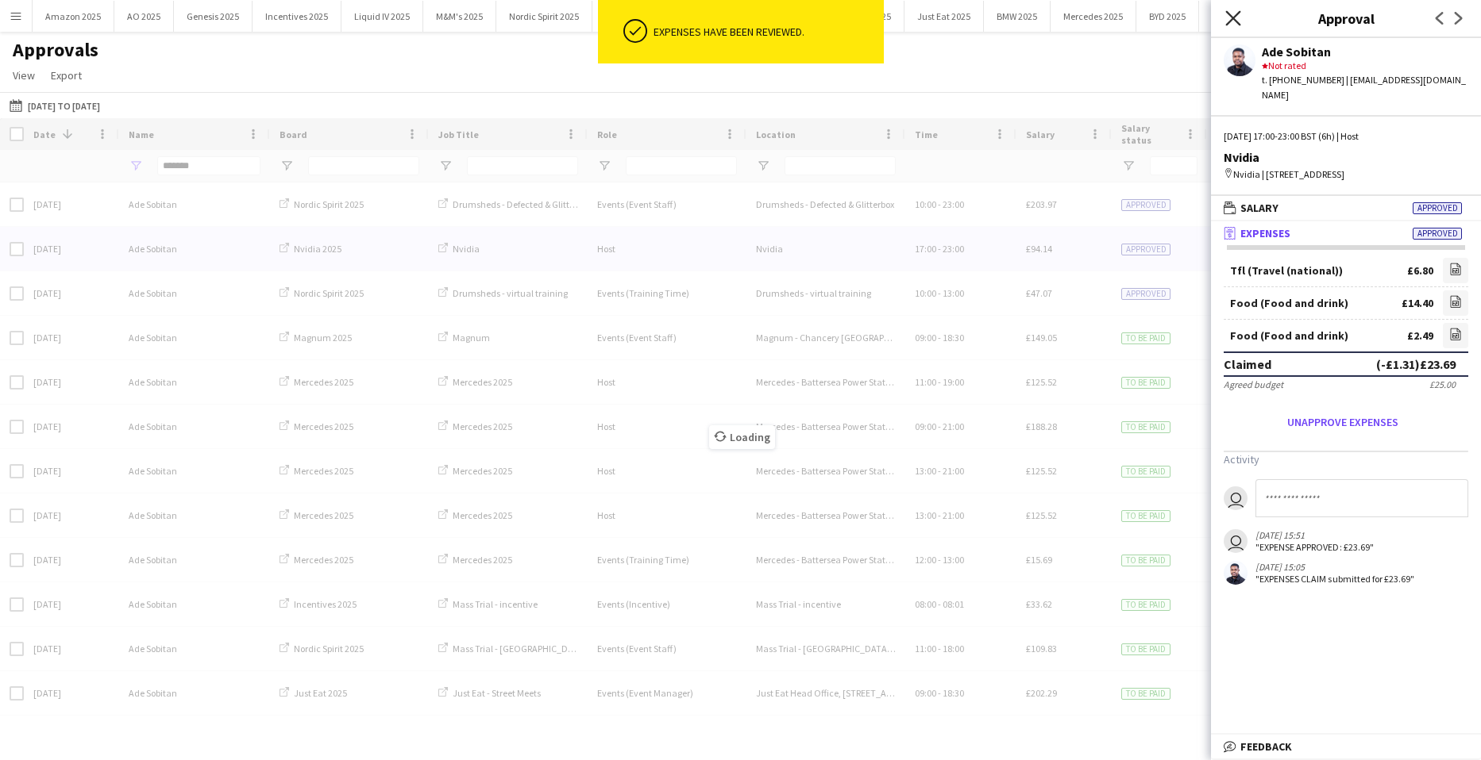
click at [1233, 11] on icon "Close pop-in" at bounding box center [1232, 17] width 15 height 15
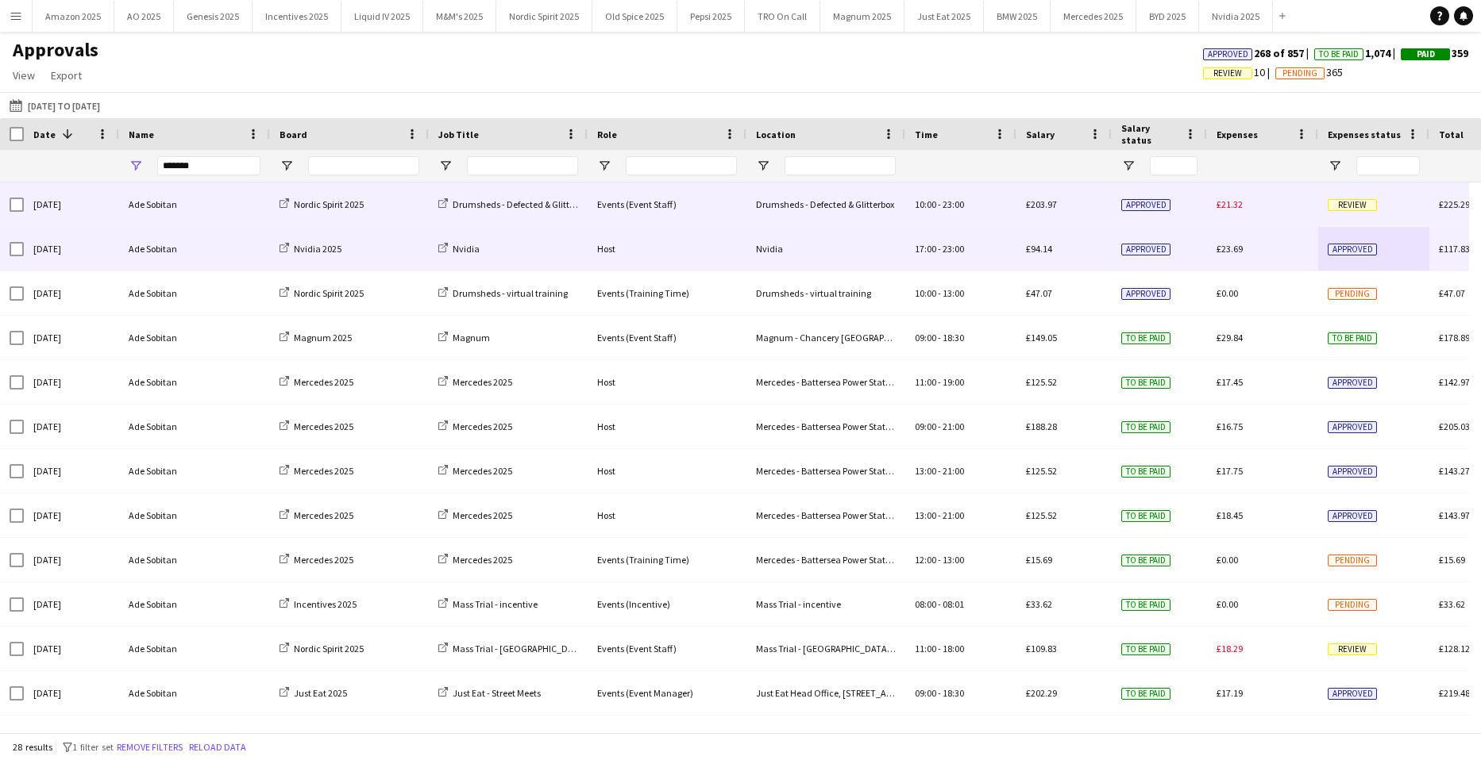
click at [1316, 209] on div "£21.32" at bounding box center [1262, 205] width 111 height 44
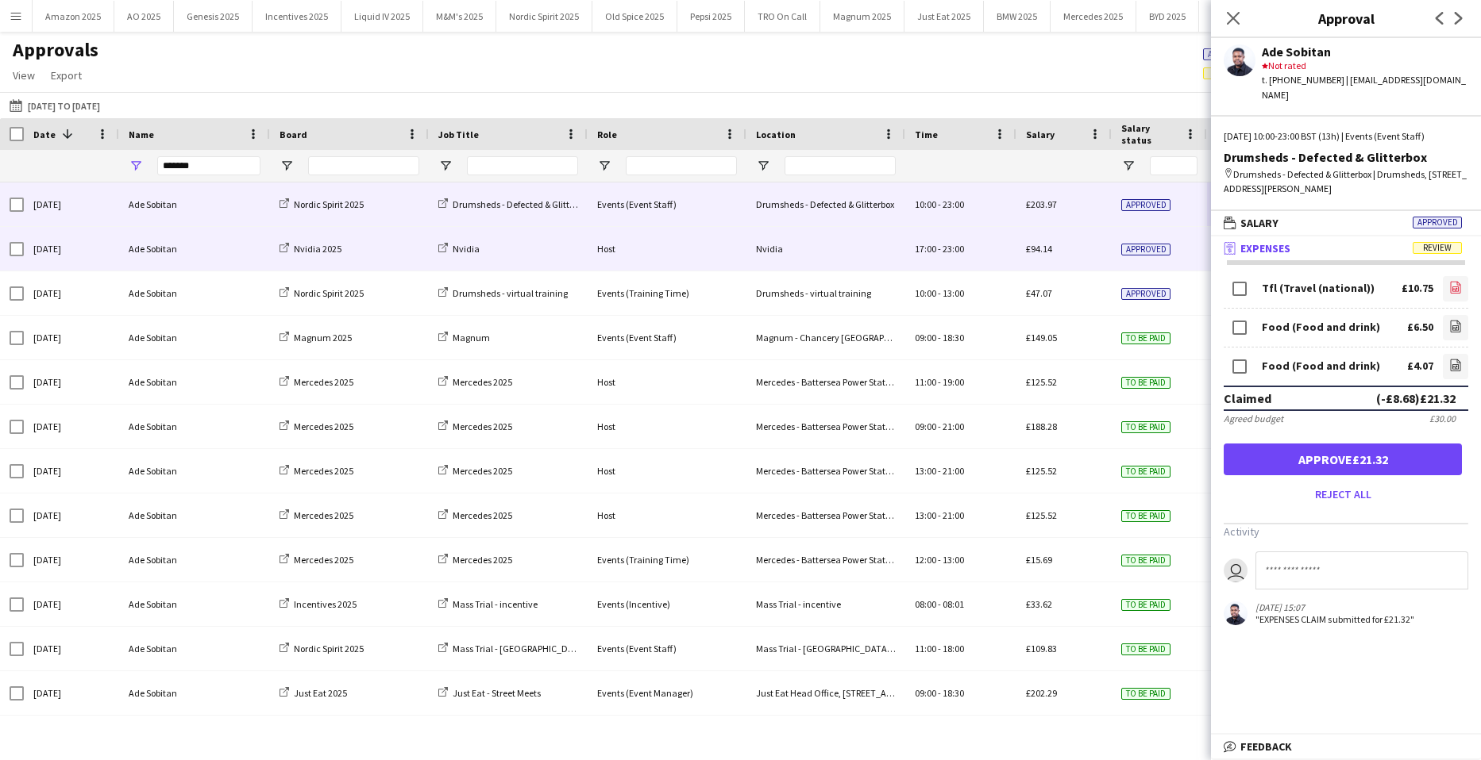
click at [1447, 276] on link "file-image" at bounding box center [1454, 288] width 25 height 25
click at [1459, 320] on icon "file-image" at bounding box center [1455, 326] width 13 height 13
click at [1454, 325] on icon at bounding box center [1455, 327] width 6 height 5
click at [1461, 354] on link "file-image" at bounding box center [1454, 366] width 25 height 25
click at [1346, 444] on button "Approve £21.32" at bounding box center [1342, 460] width 238 height 32
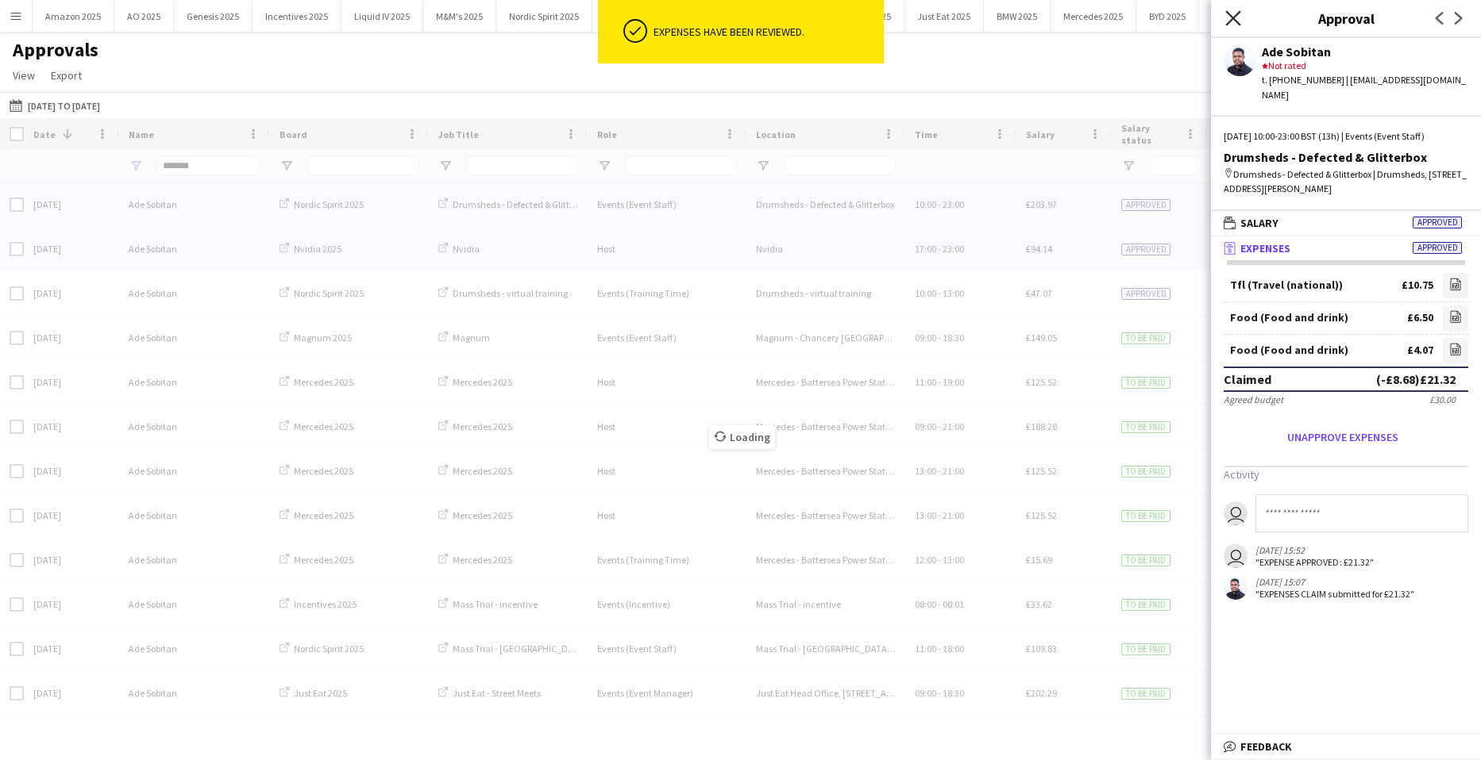
click at [1225, 23] on icon "Close pop-in" at bounding box center [1232, 17] width 15 height 15
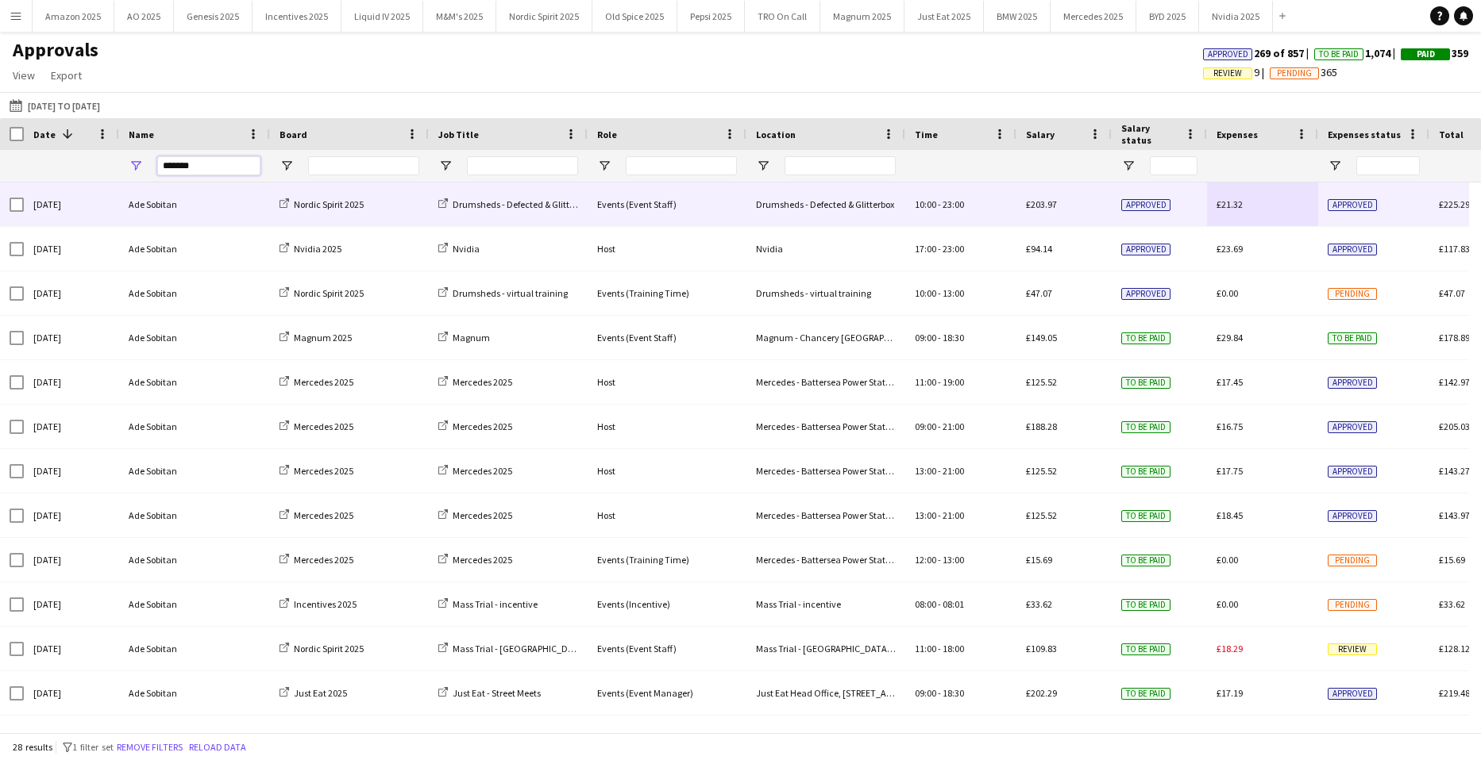
drag, startPoint x: 234, startPoint y: 166, endPoint x: -685, endPoint y: 191, distance: 919.6
click at [0, 191] on html "Menu Boards Boards Boards All jobs Status Workforce Workforce My Workforce Recr…" at bounding box center [740, 380] width 1481 height 760
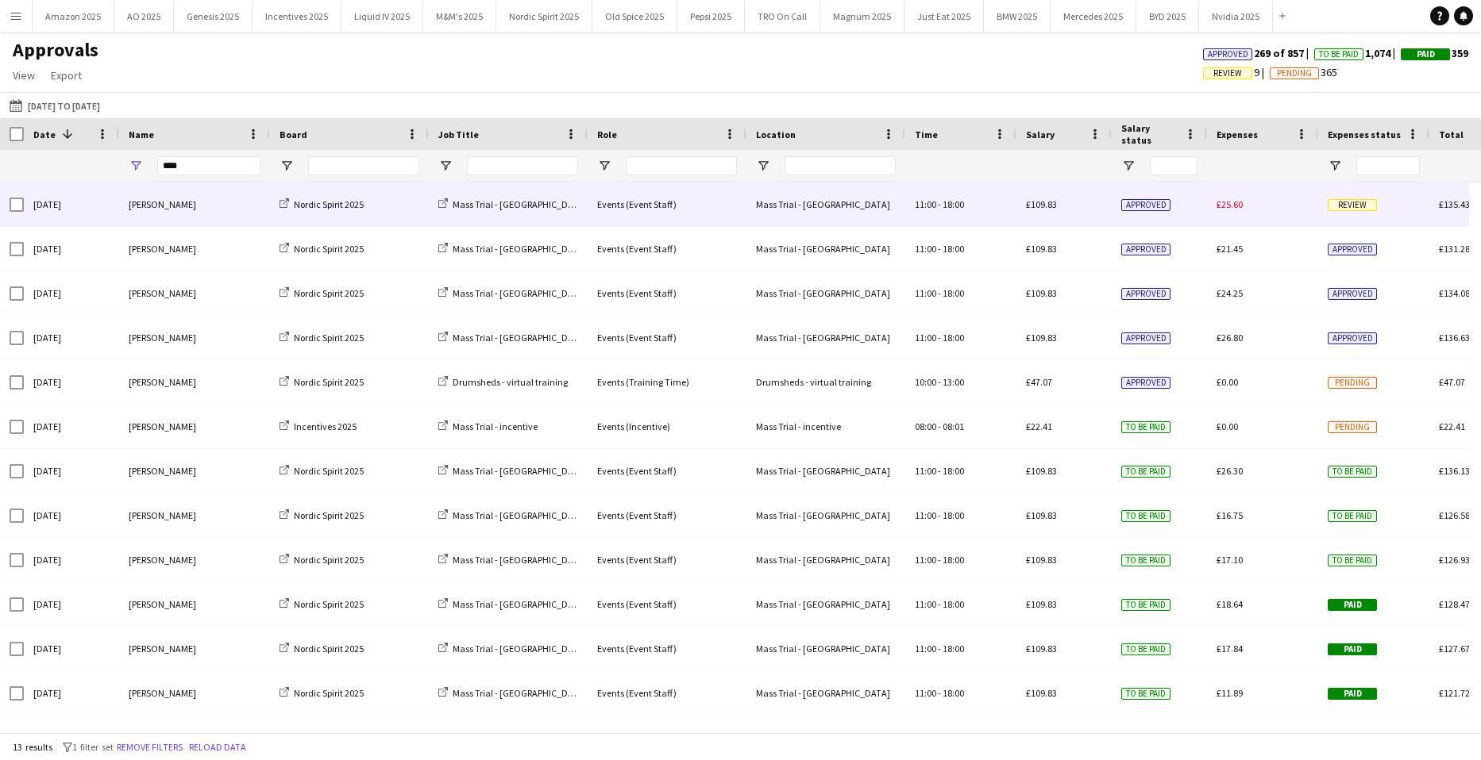
click at [1352, 202] on span "Review" at bounding box center [1351, 205] width 49 height 12
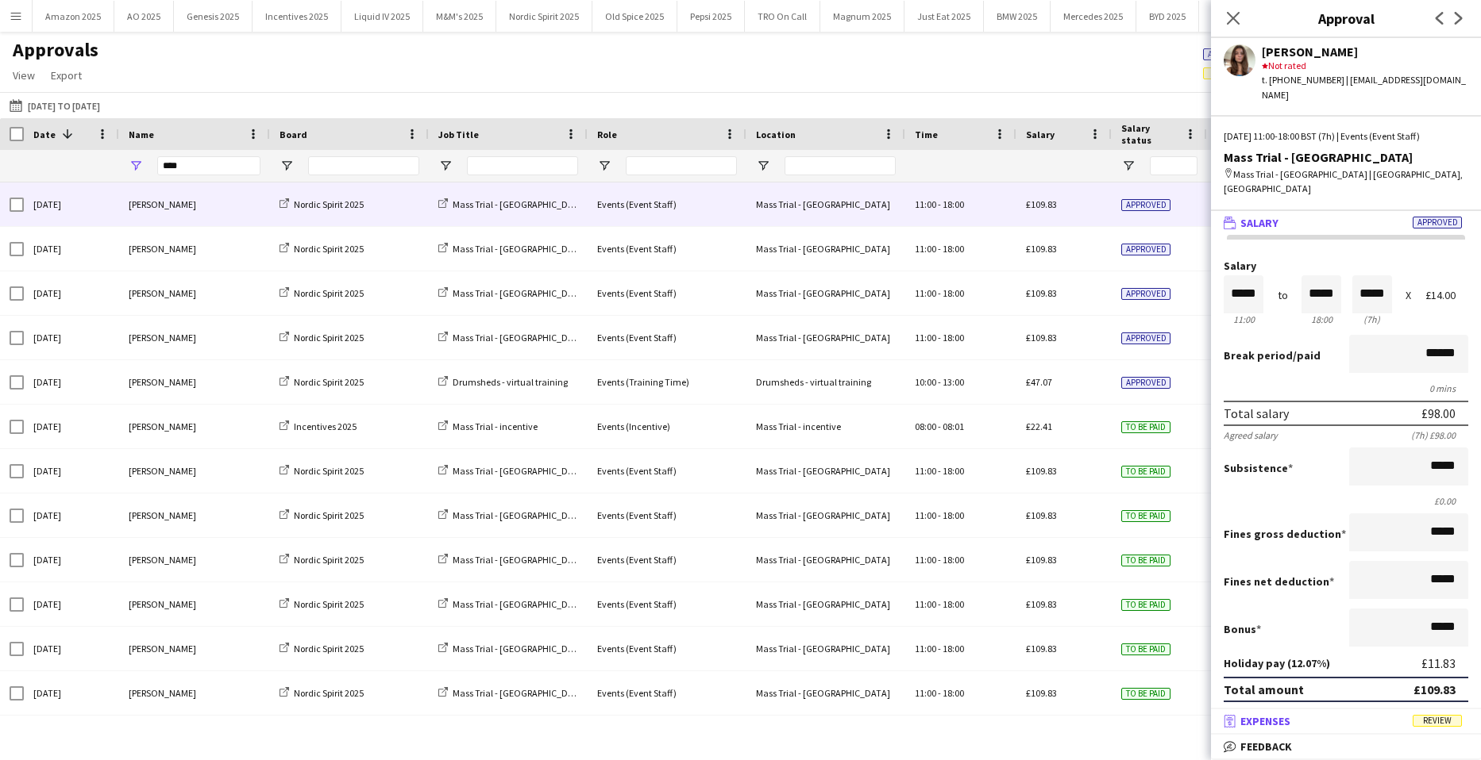
click at [1434, 720] on span "Review" at bounding box center [1436, 721] width 49 height 12
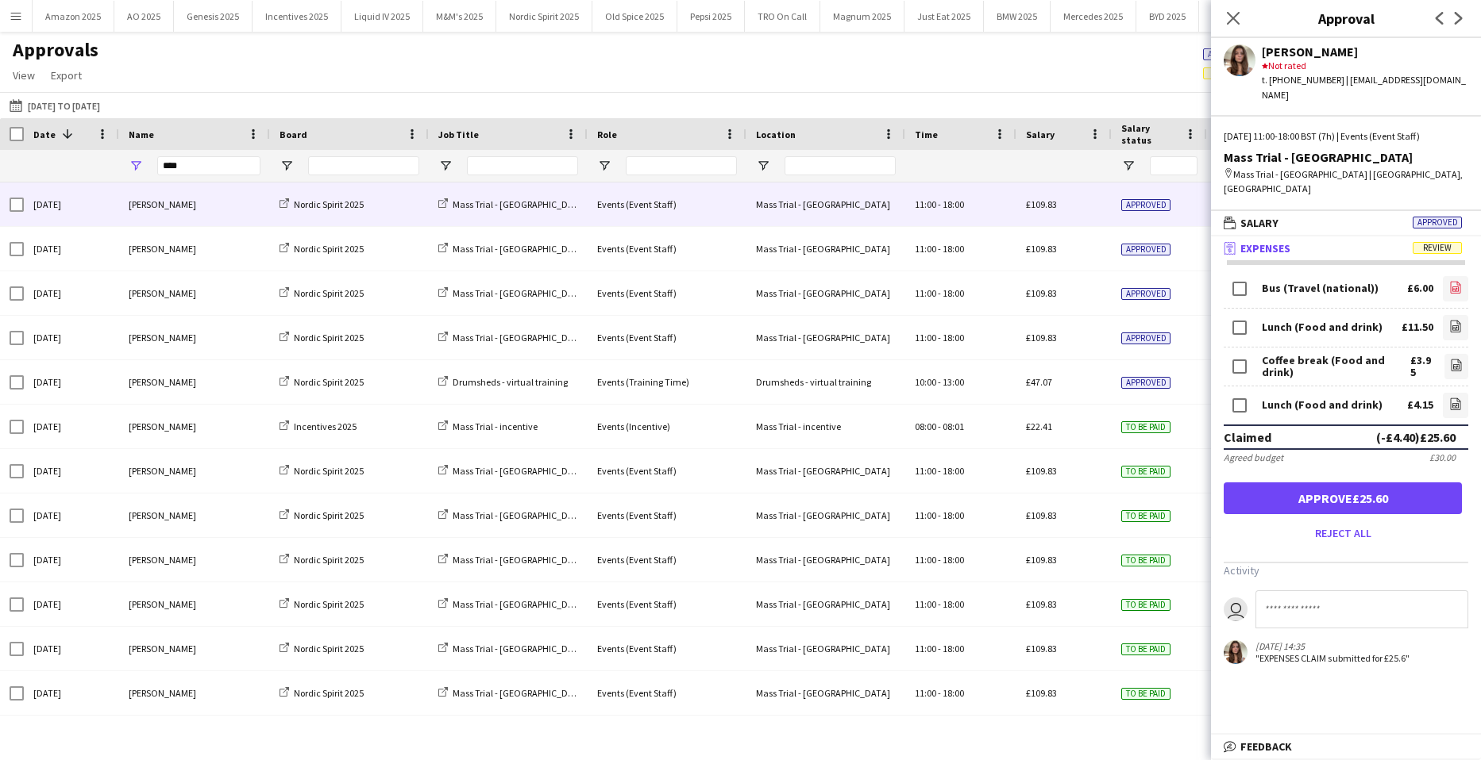
click at [1452, 287] on icon at bounding box center [1455, 289] width 6 height 5
click at [1449, 320] on icon "file-image" at bounding box center [1455, 326] width 13 height 13
click at [1450, 359] on icon "file-image" at bounding box center [1456, 365] width 13 height 13
click at [1449, 398] on icon "file-image" at bounding box center [1455, 404] width 13 height 13
click at [1390, 483] on button "Approve £25.60" at bounding box center [1342, 499] width 238 height 32
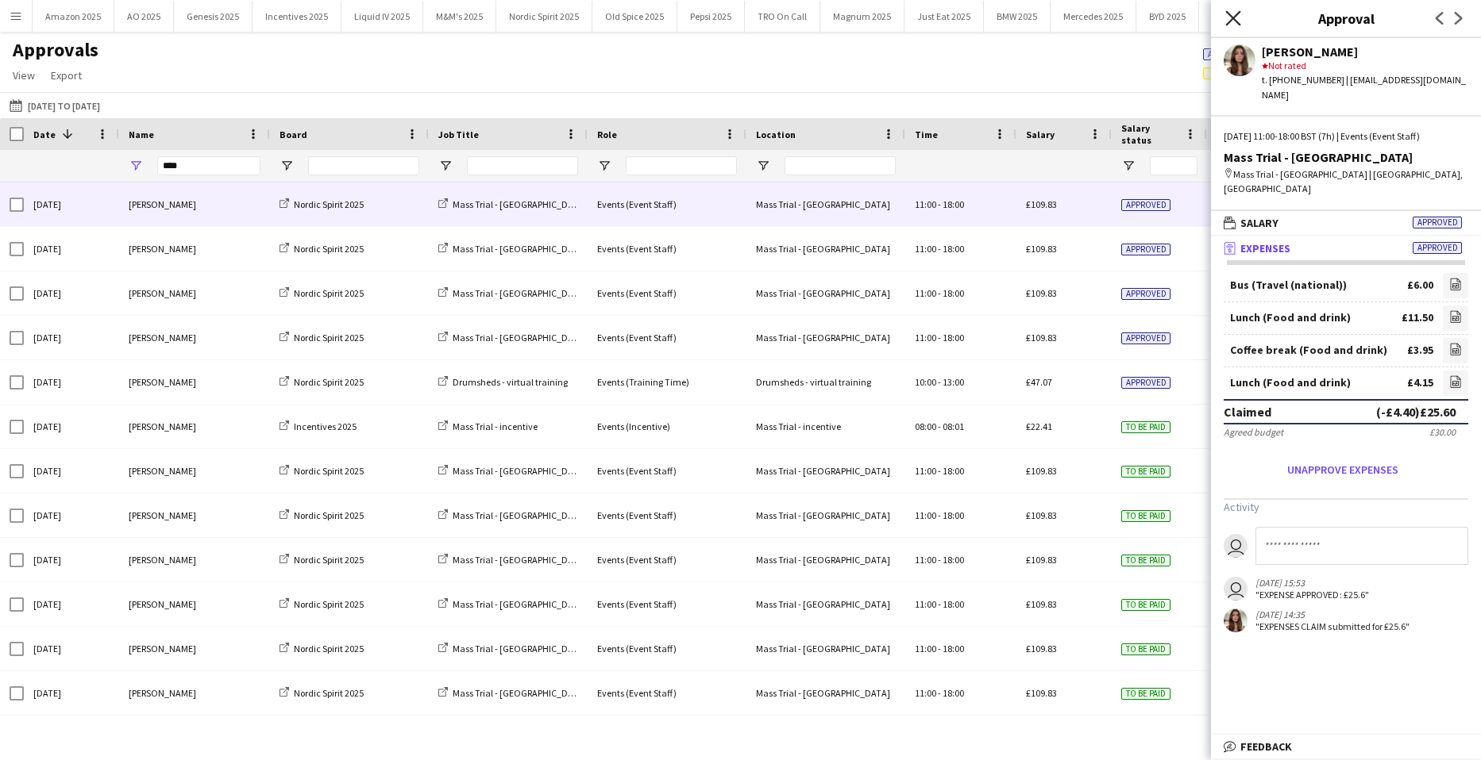
click at [1238, 19] on icon "Close pop-in" at bounding box center [1232, 17] width 15 height 15
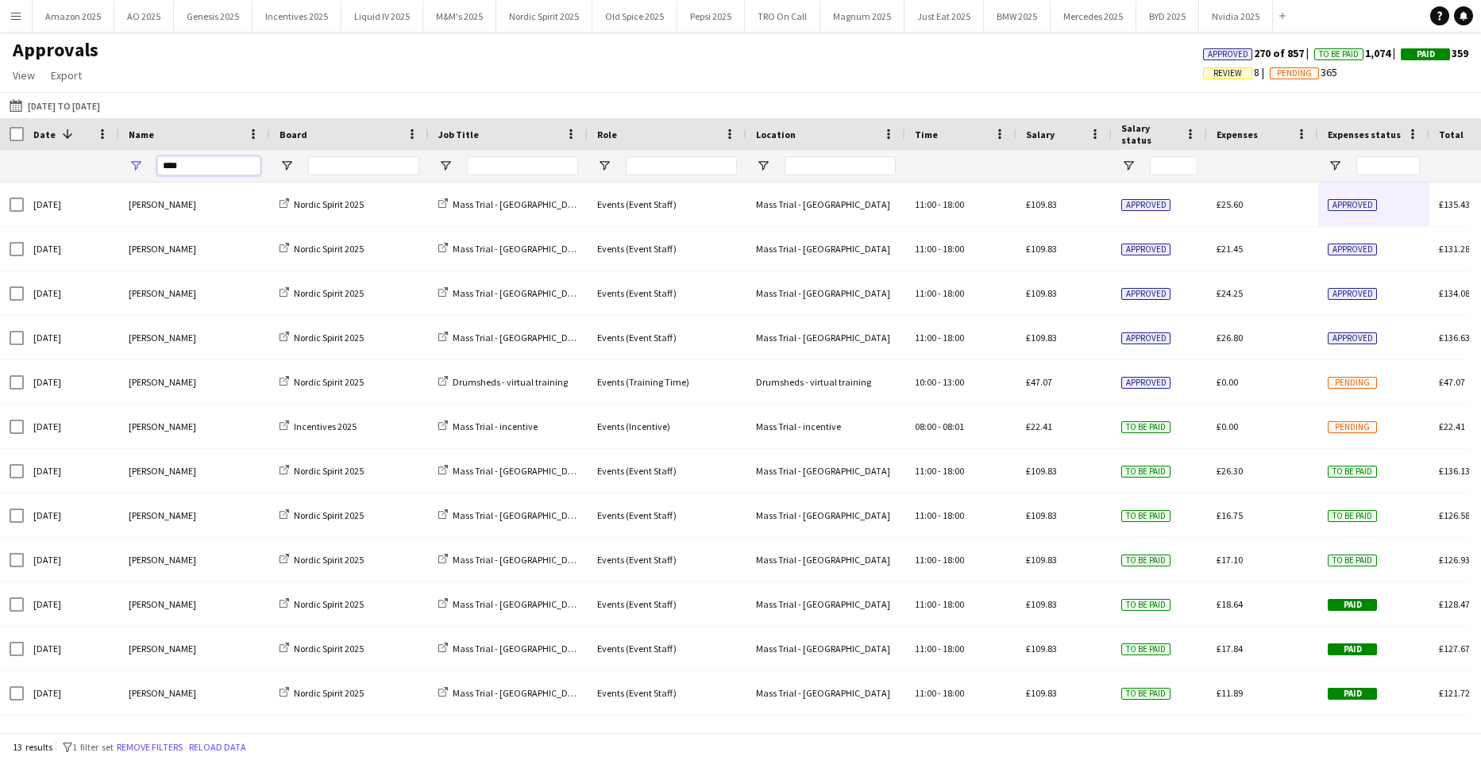
drag, startPoint x: 183, startPoint y: 169, endPoint x: -222, endPoint y: 163, distance: 405.7
click at [0, 163] on html "Menu Boards Boards Boards All jobs Status Workforce Workforce My Workforce Recr…" at bounding box center [740, 380] width 1481 height 760
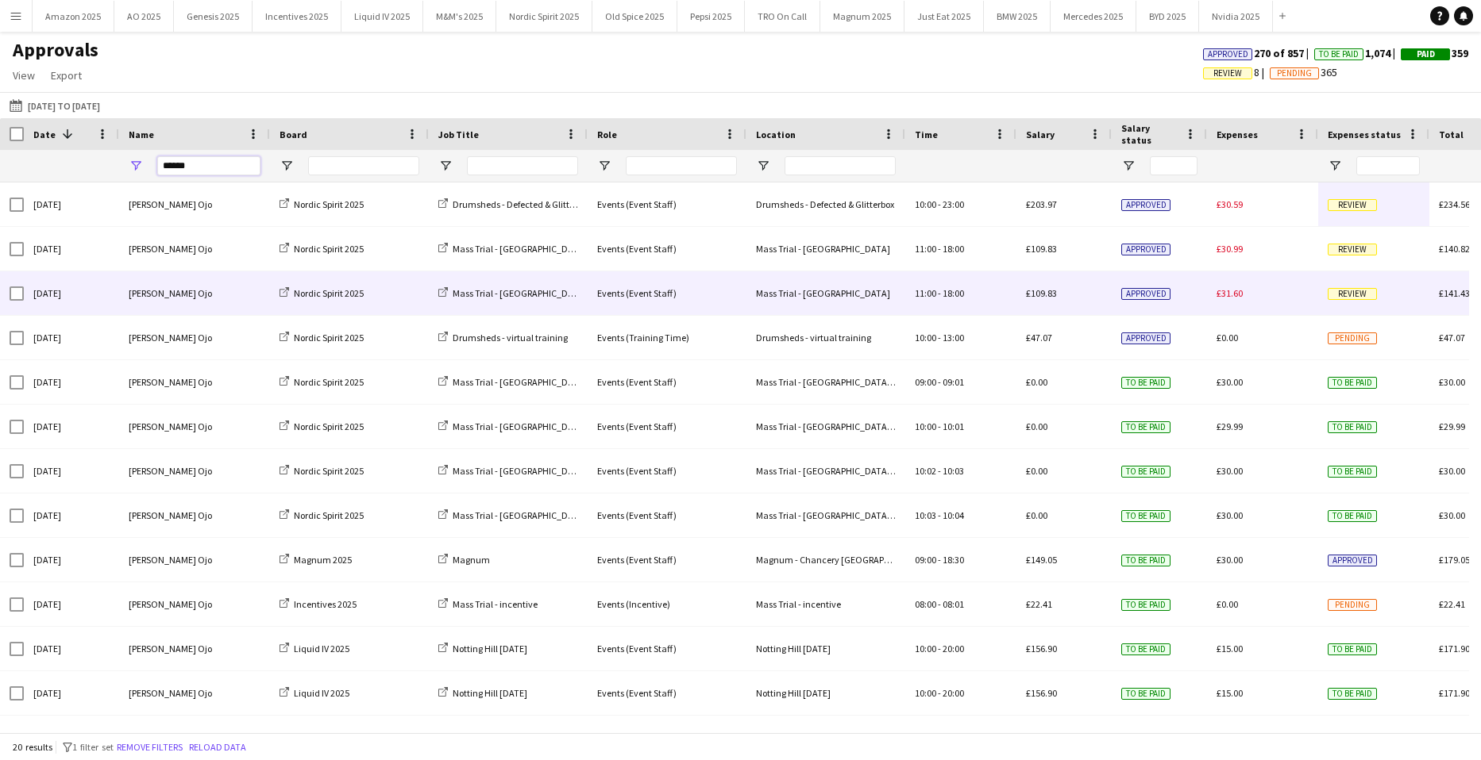
type input "******"
click at [1323, 292] on div "Review" at bounding box center [1373, 293] width 111 height 44
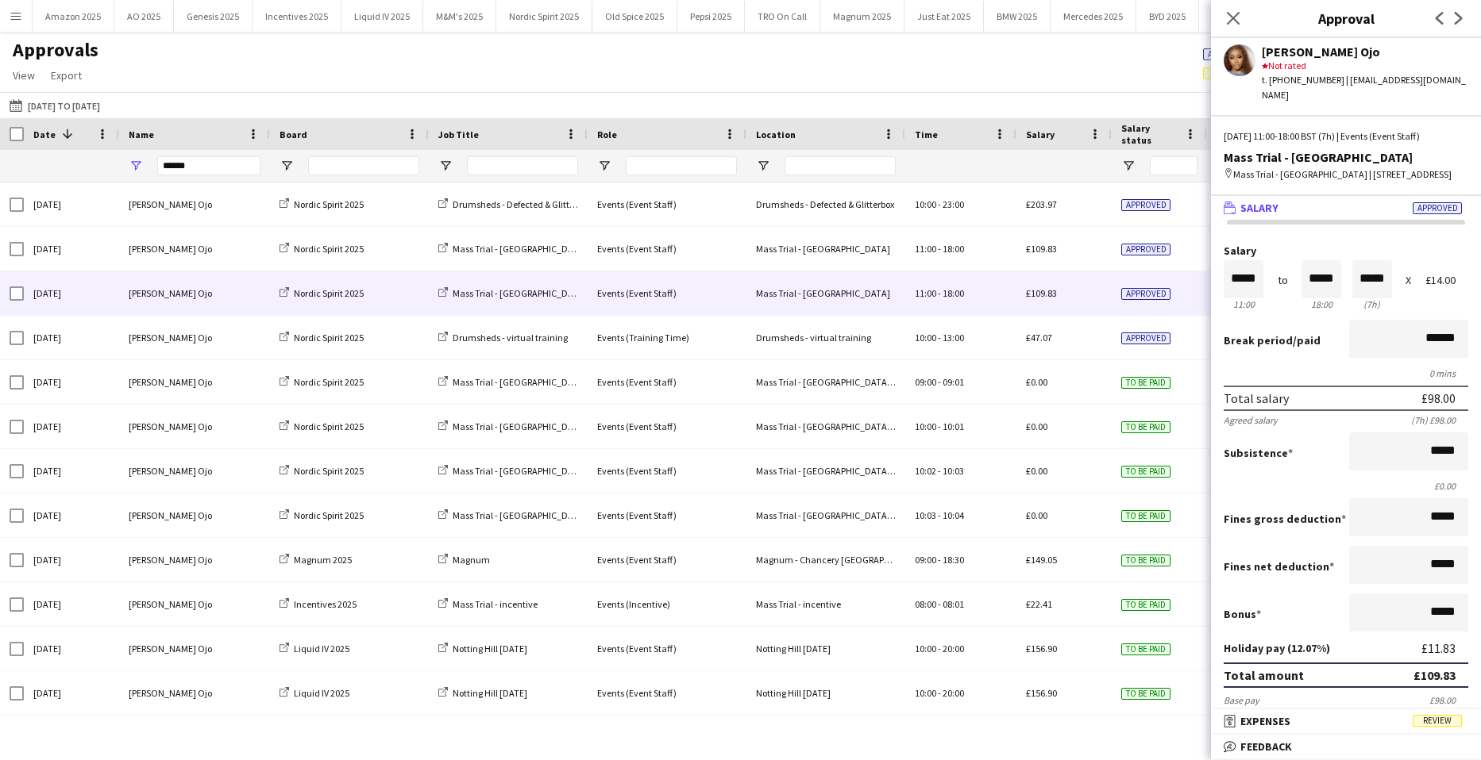
click at [1443, 716] on span "Review" at bounding box center [1436, 721] width 49 height 12
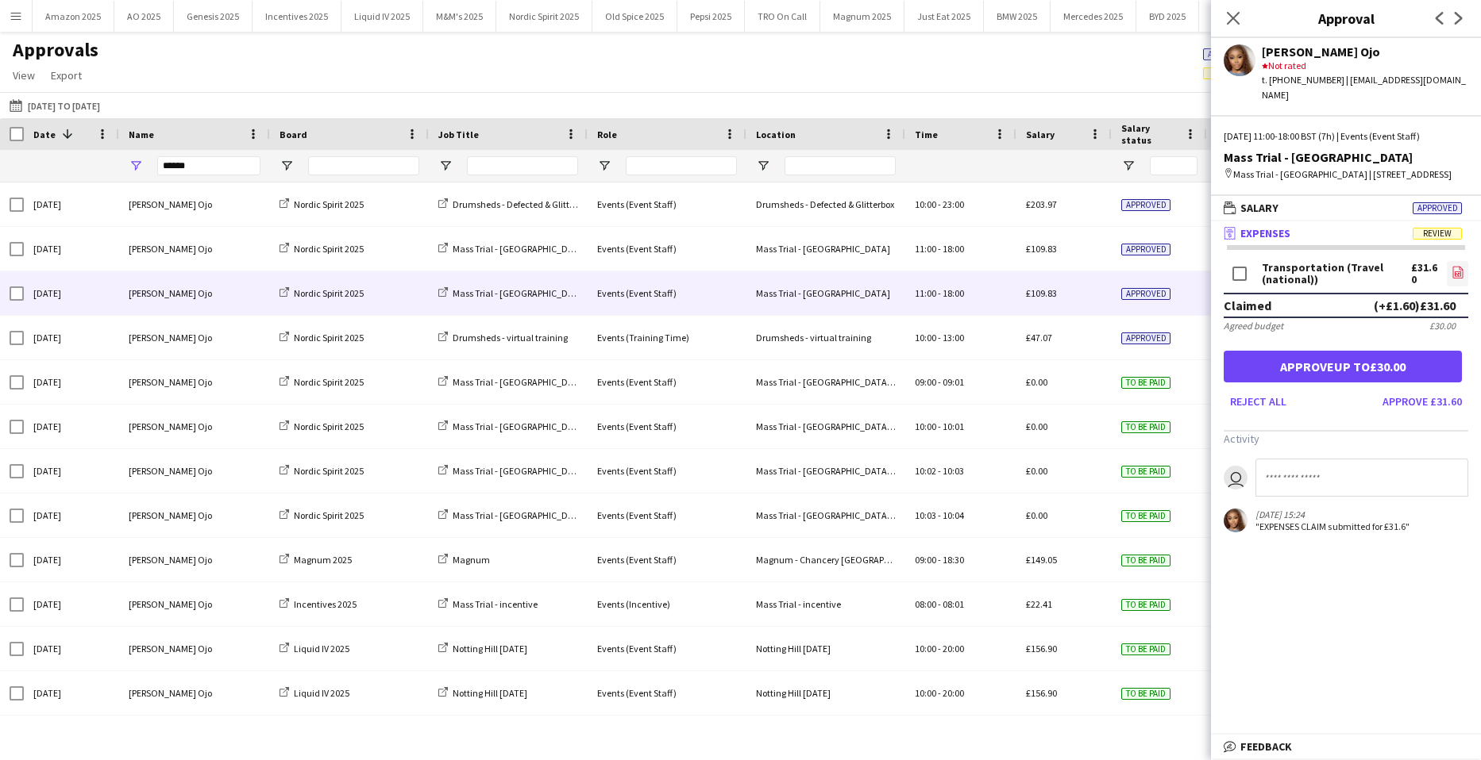
click at [1451, 270] on icon "file-image" at bounding box center [1457, 272] width 13 height 13
click at [1317, 362] on button "Approve up to £30.00" at bounding box center [1342, 367] width 238 height 32
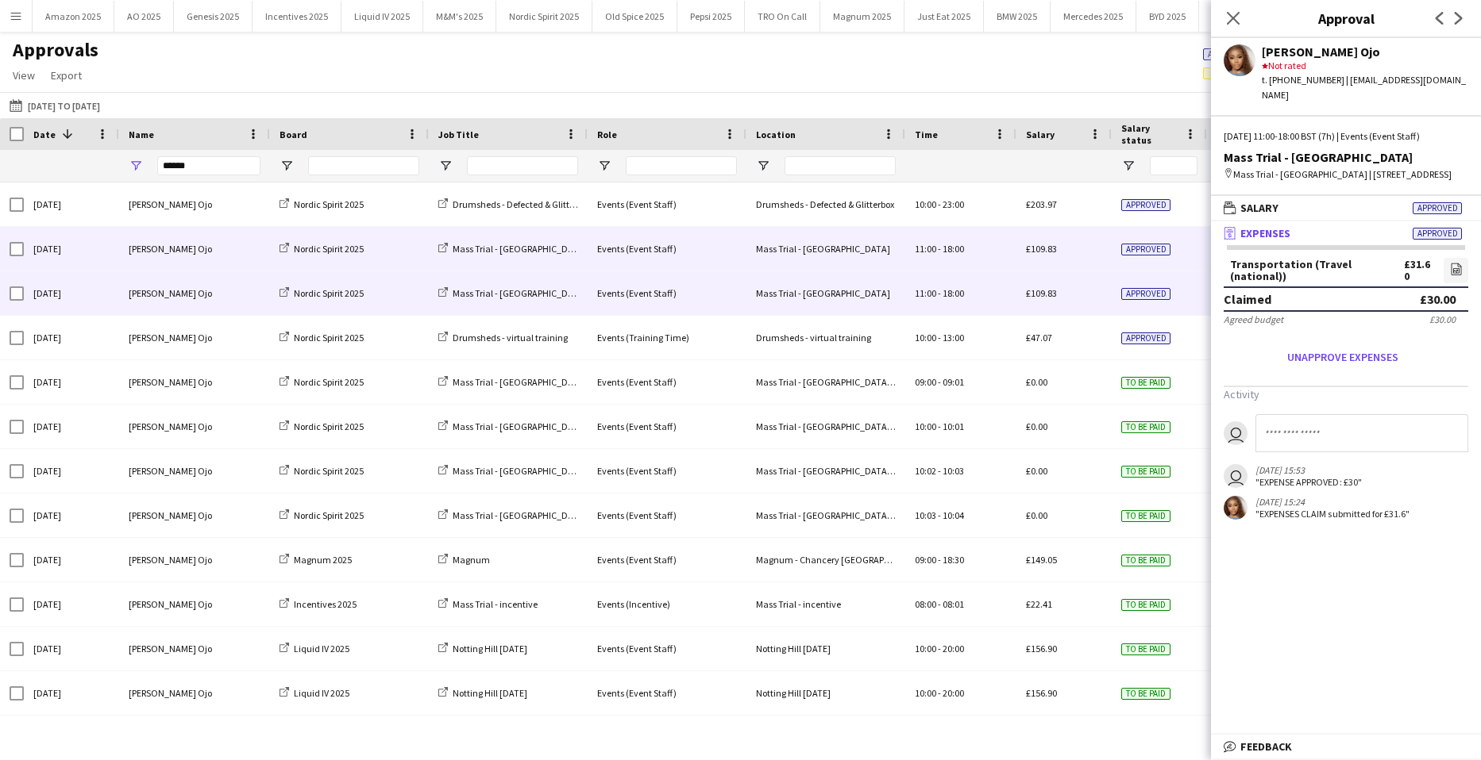
click at [1176, 245] on div "Approved" at bounding box center [1158, 249] width 95 height 44
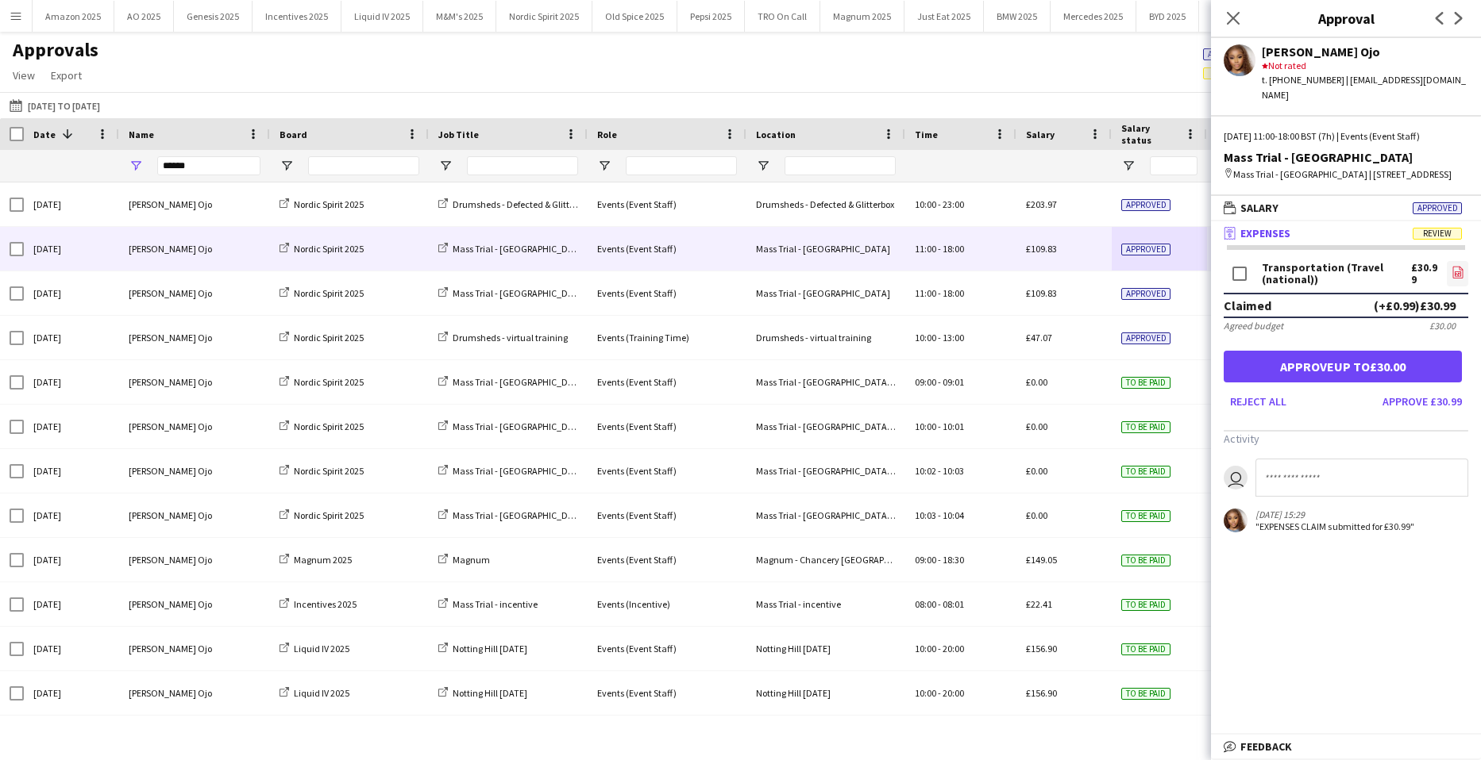
click at [1456, 267] on icon "file-image" at bounding box center [1457, 272] width 13 height 13
click at [1297, 373] on button "Approve up to £30.00" at bounding box center [1342, 367] width 238 height 32
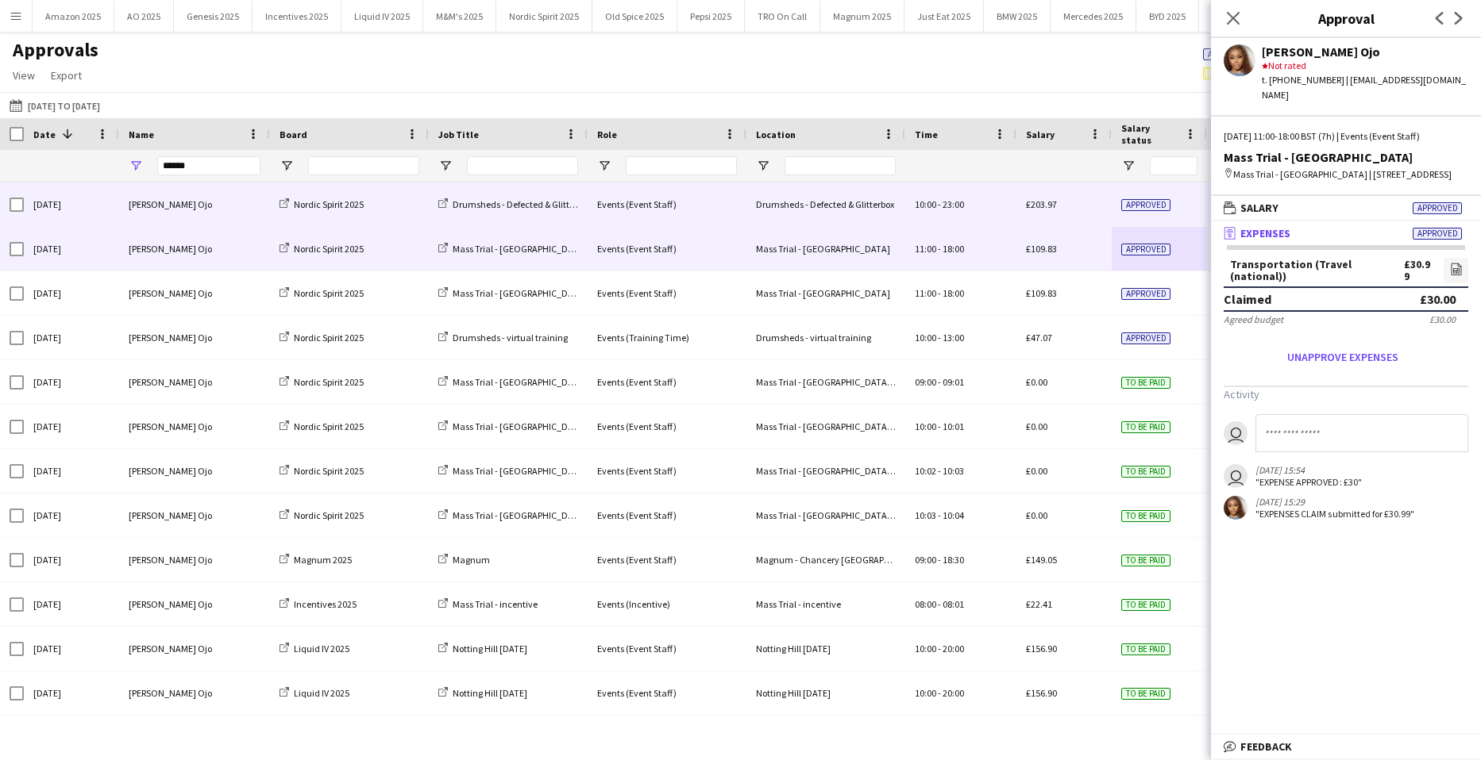
click at [1126, 202] on span "Approved" at bounding box center [1145, 205] width 49 height 12
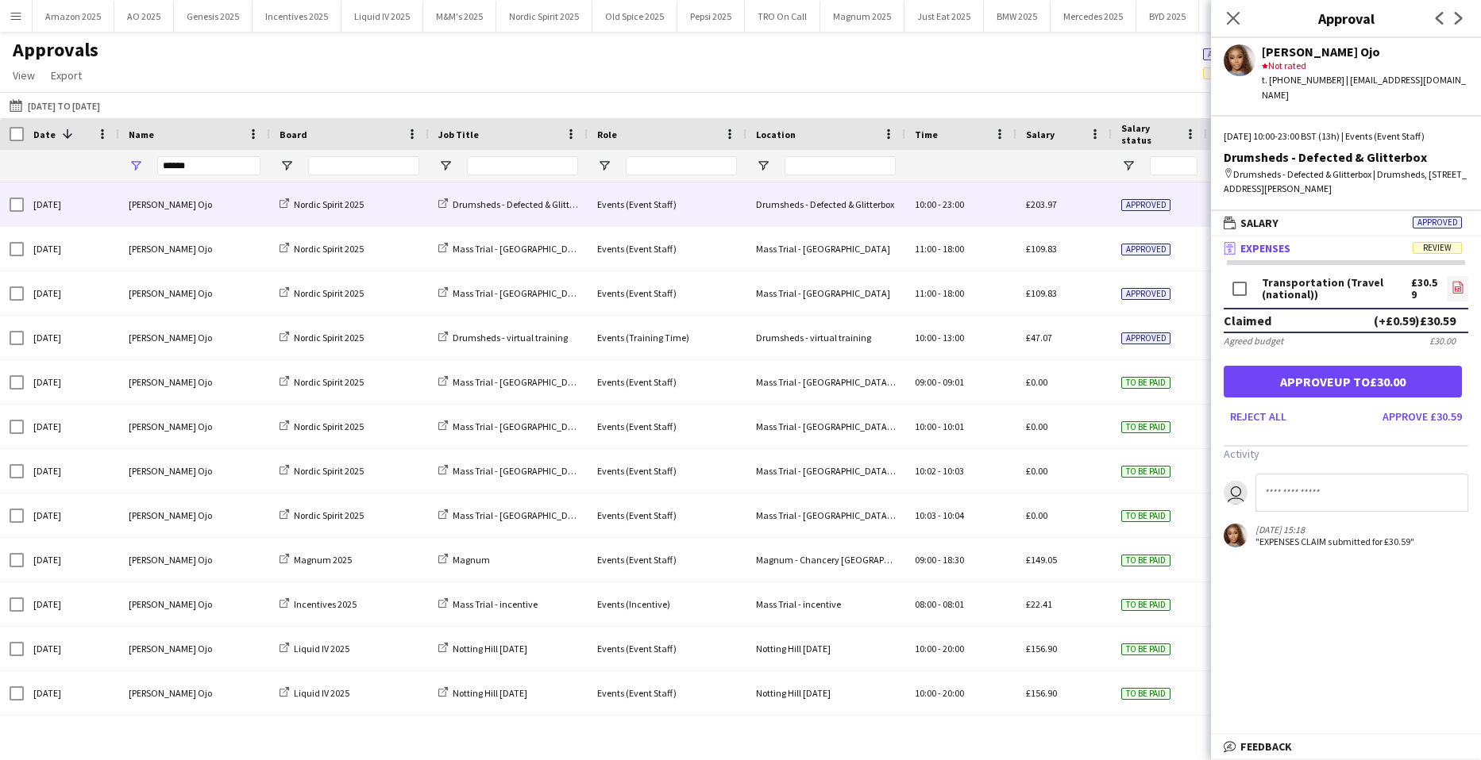
click at [1451, 281] on icon "file-image" at bounding box center [1457, 287] width 13 height 13
click at [1332, 366] on button "Approve up to £30.00" at bounding box center [1342, 382] width 238 height 32
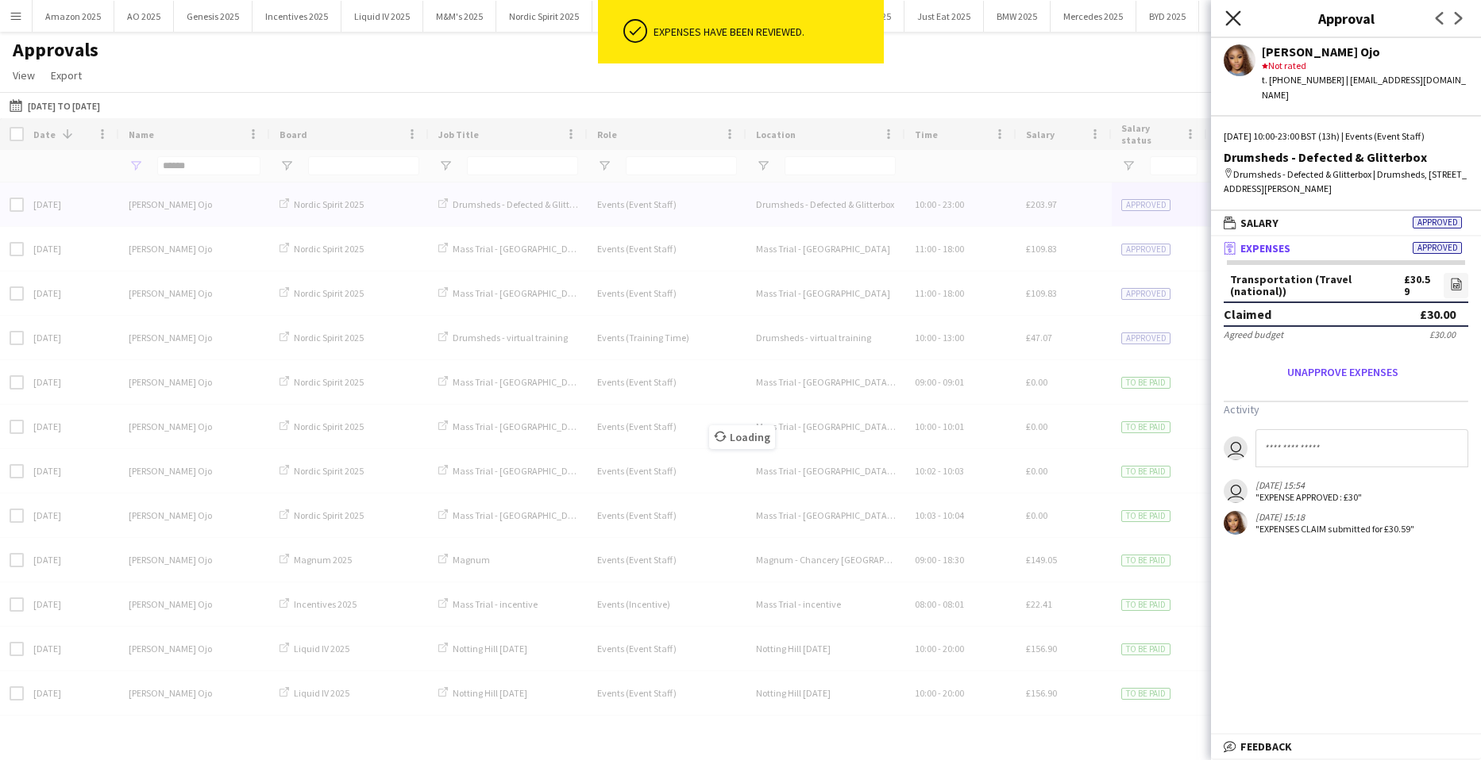
click at [1239, 20] on icon "Close pop-in" at bounding box center [1232, 17] width 15 height 15
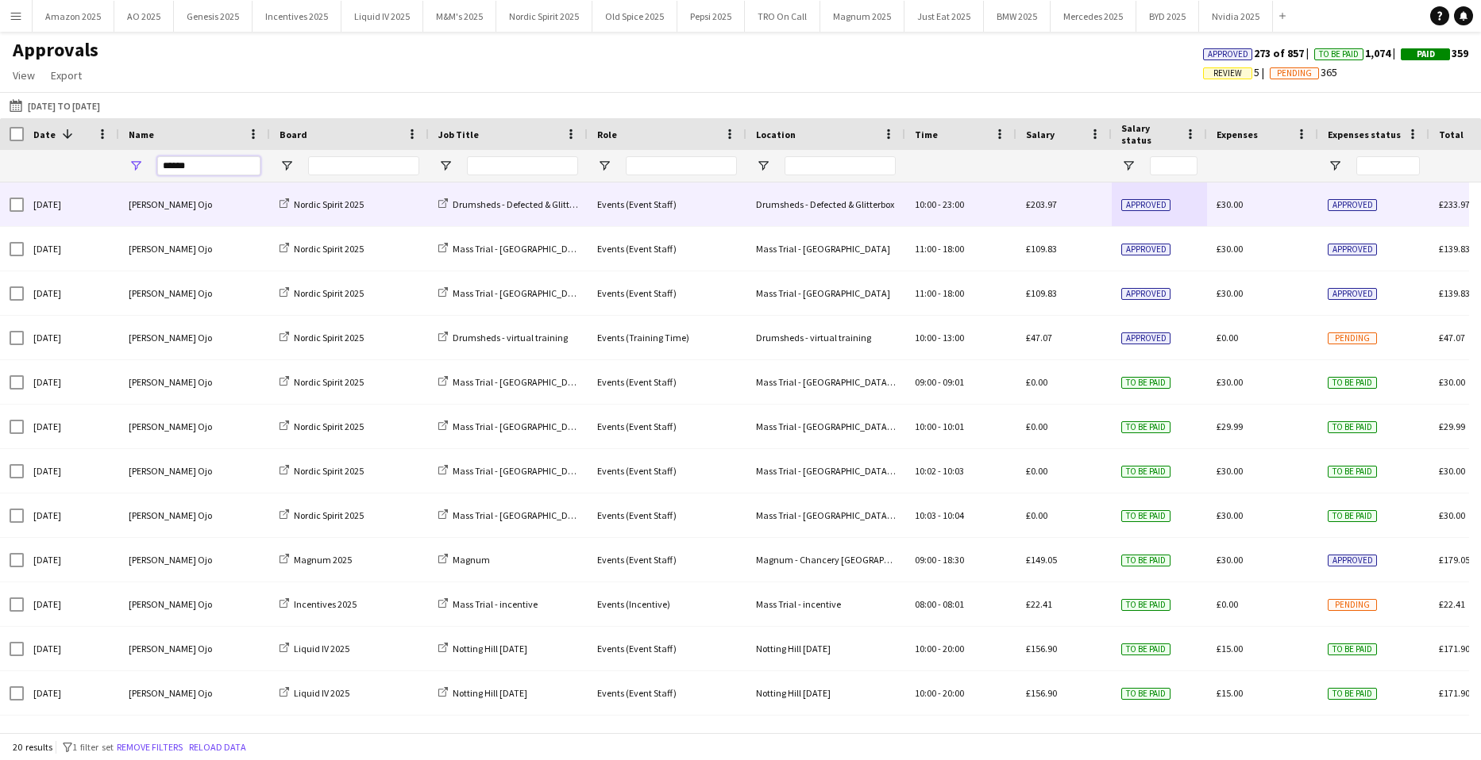
drag, startPoint x: 206, startPoint y: 166, endPoint x: -127, endPoint y: 160, distance: 333.5
click at [0, 160] on html "Menu Boards Boards Boards All jobs Status Workforce Workforce My Workforce Recr…" at bounding box center [740, 380] width 1481 height 760
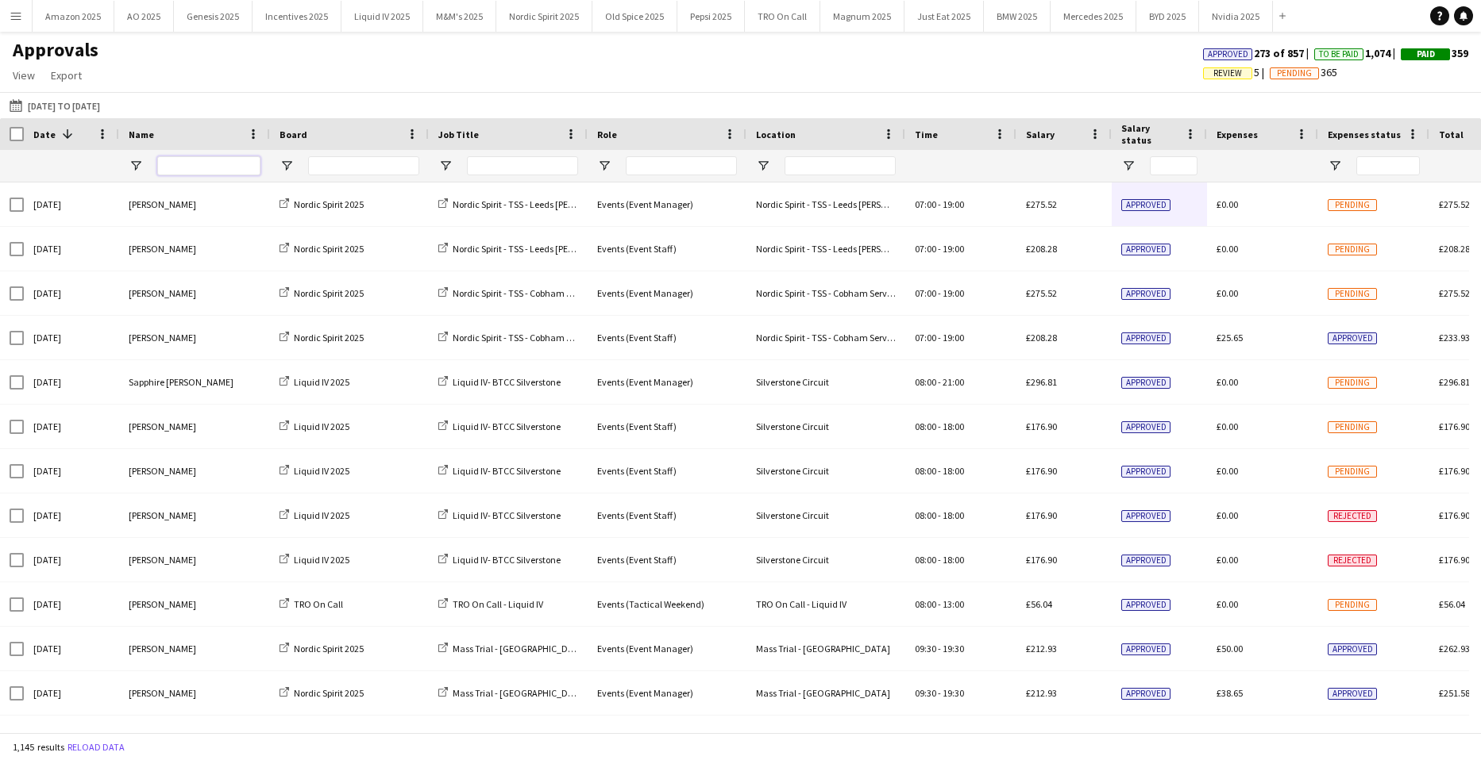
click at [184, 164] on input "Name Filter Input" at bounding box center [208, 165] width 103 height 19
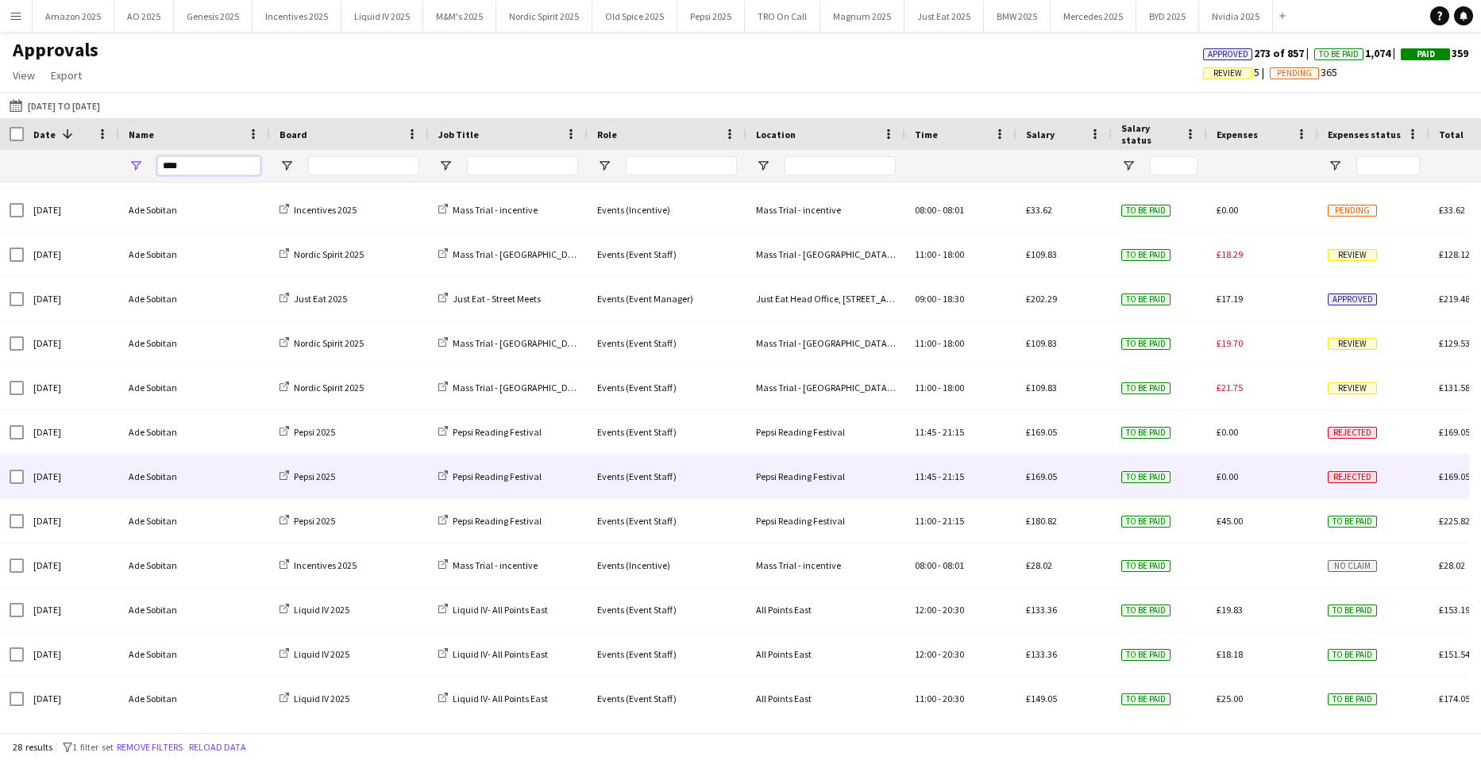
scroll to position [397, 0]
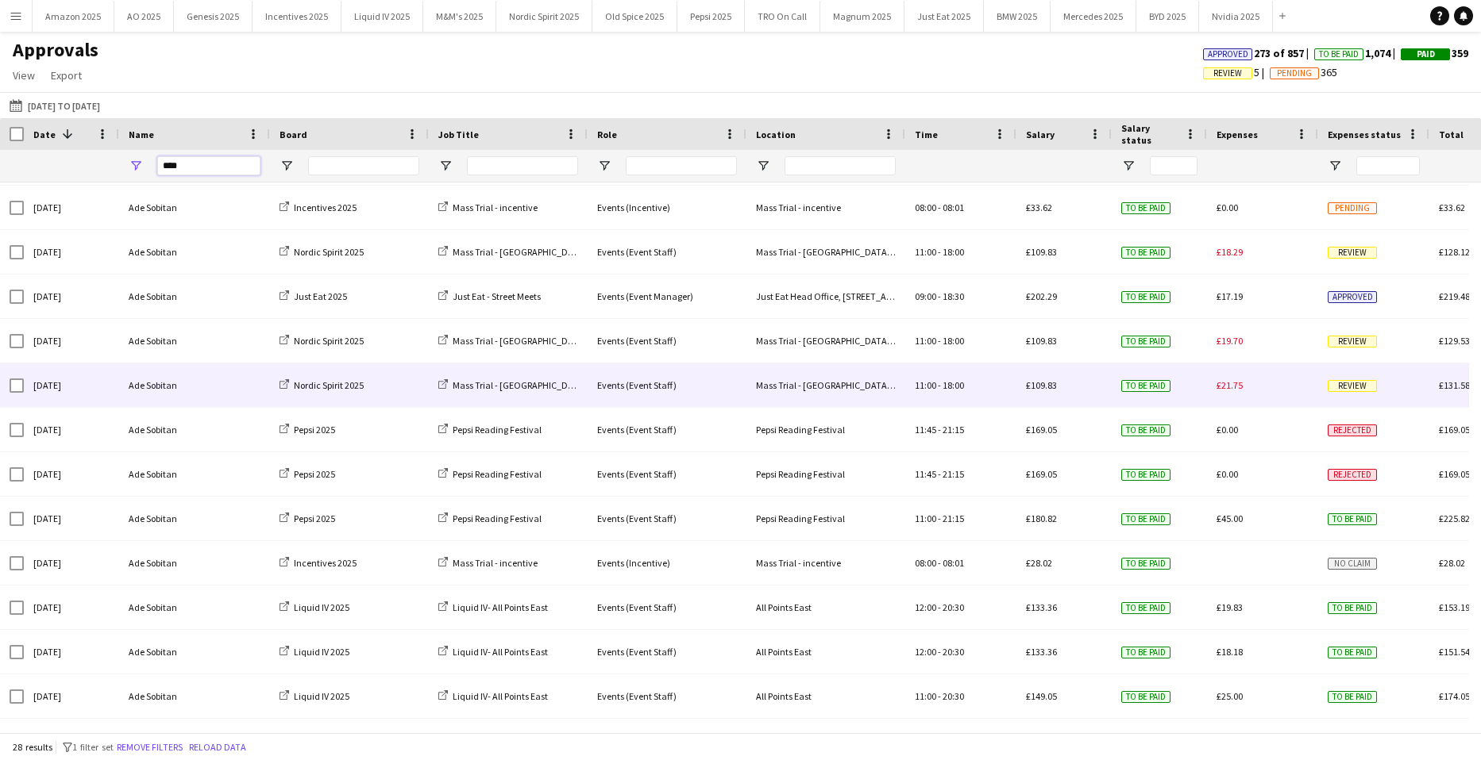
type input "****"
click at [1352, 384] on span "Review" at bounding box center [1351, 386] width 49 height 12
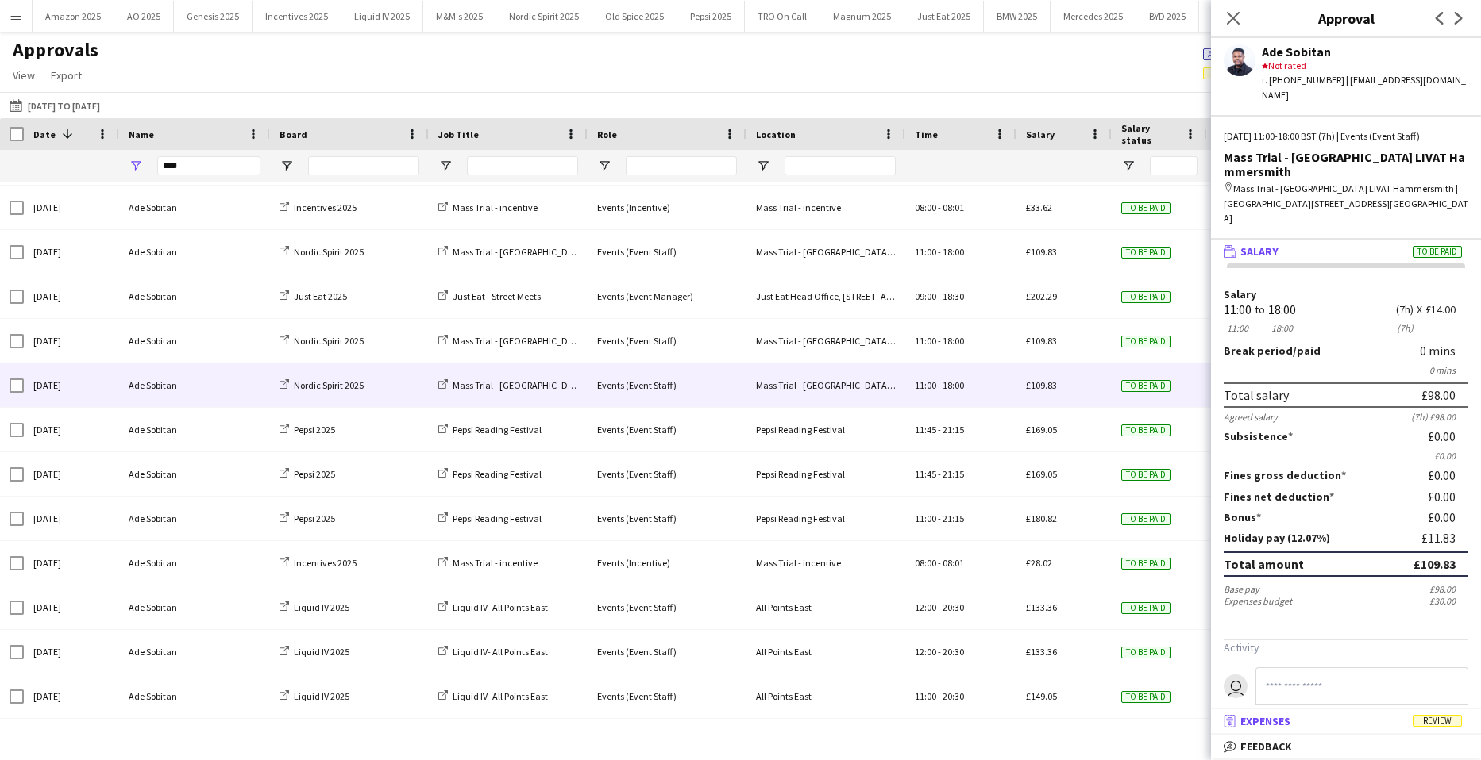
click at [1438, 720] on span "Review" at bounding box center [1436, 721] width 49 height 12
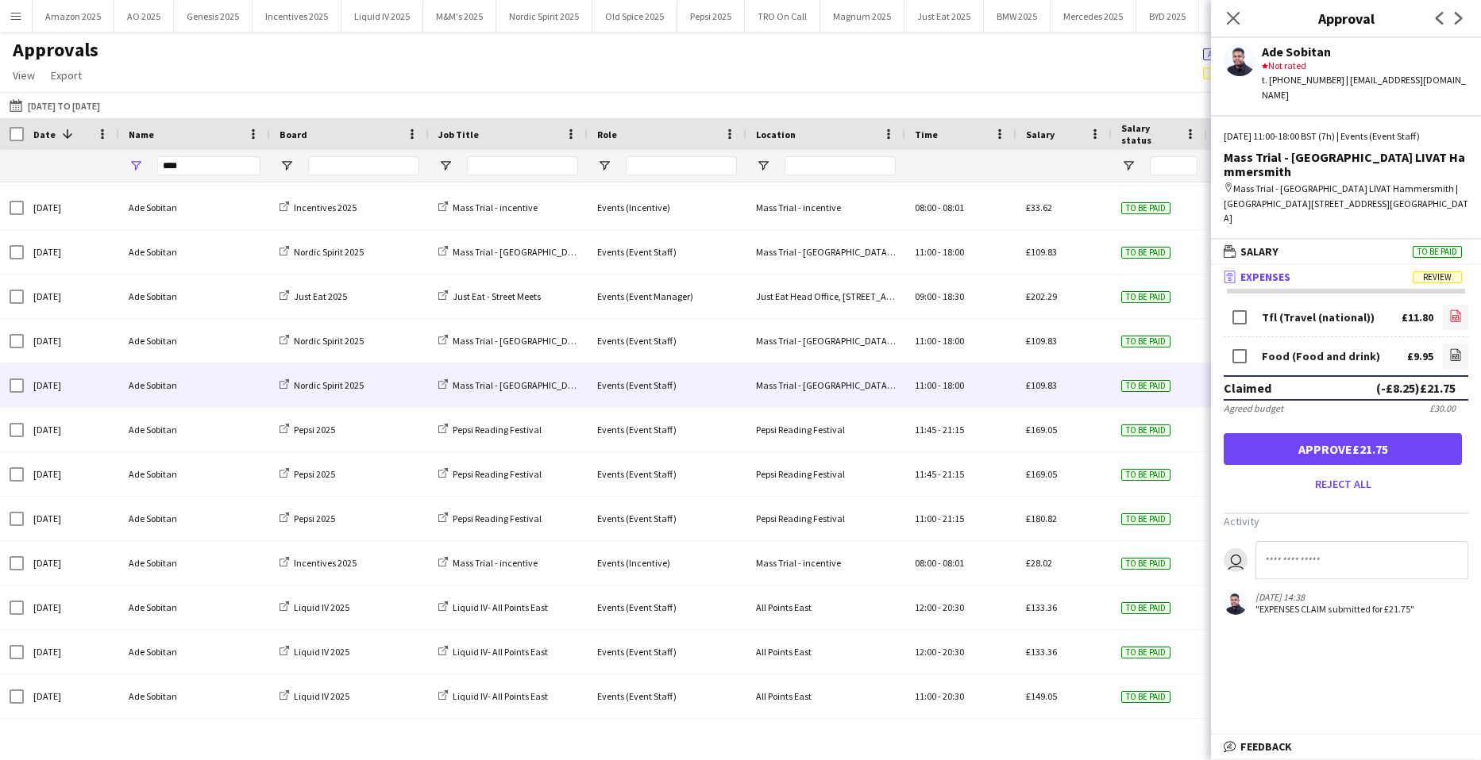
click at [1450, 310] on icon at bounding box center [1455, 316] width 10 height 12
click at [1449, 348] on icon "file-image" at bounding box center [1455, 354] width 13 height 13
click at [1389, 433] on button "Approve £21.75" at bounding box center [1342, 449] width 238 height 32
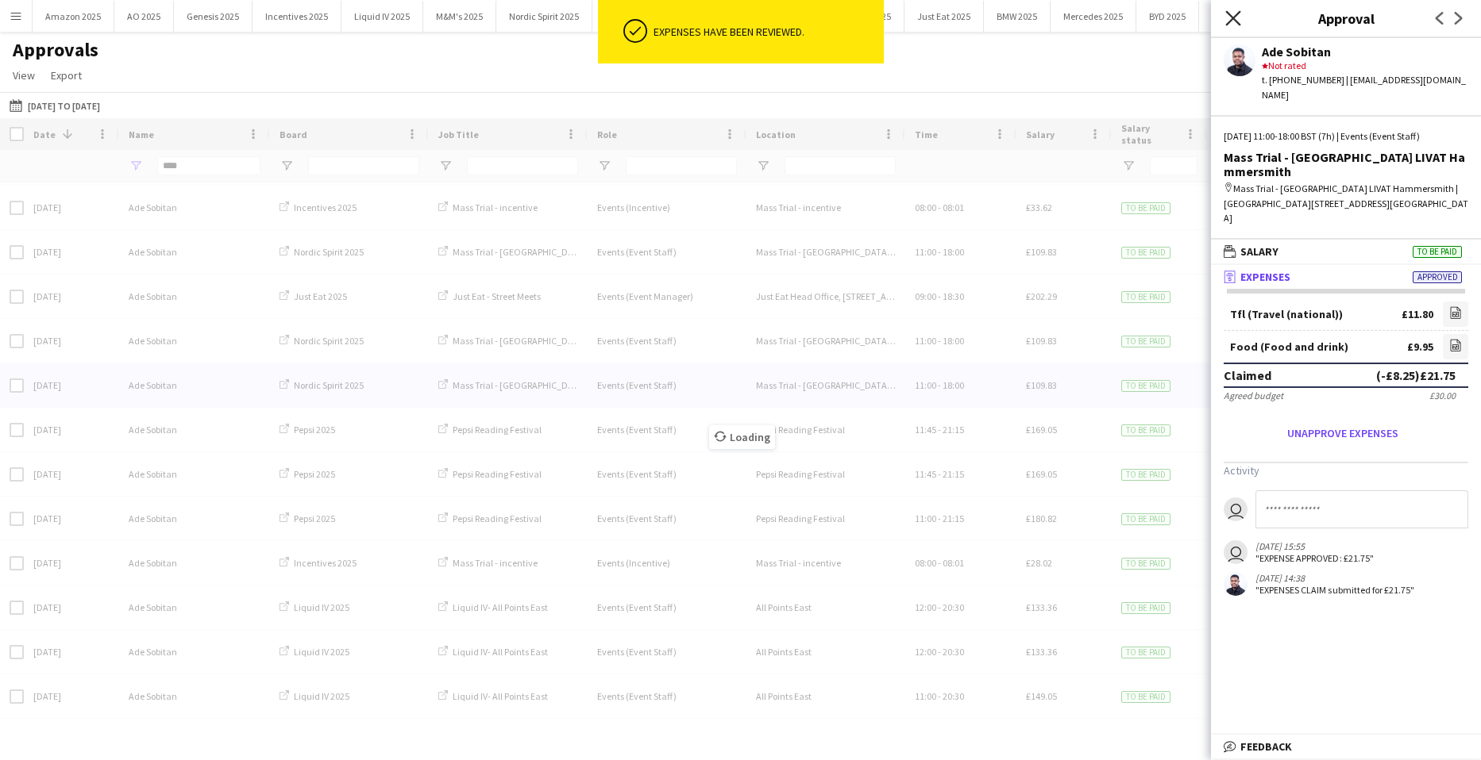
click at [1226, 18] on icon "Close pop-in" at bounding box center [1232, 17] width 15 height 15
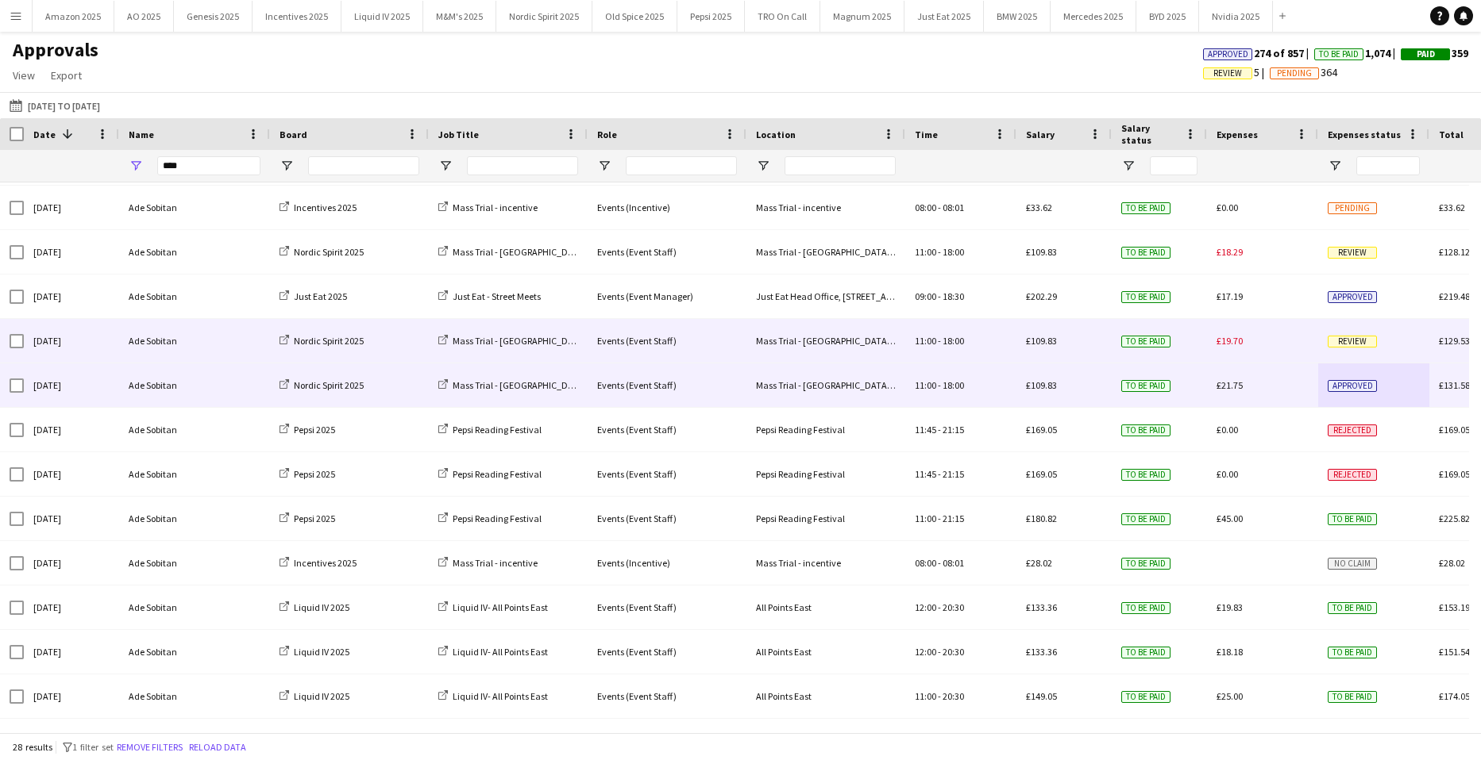
click at [1356, 341] on span "Review" at bounding box center [1351, 342] width 49 height 12
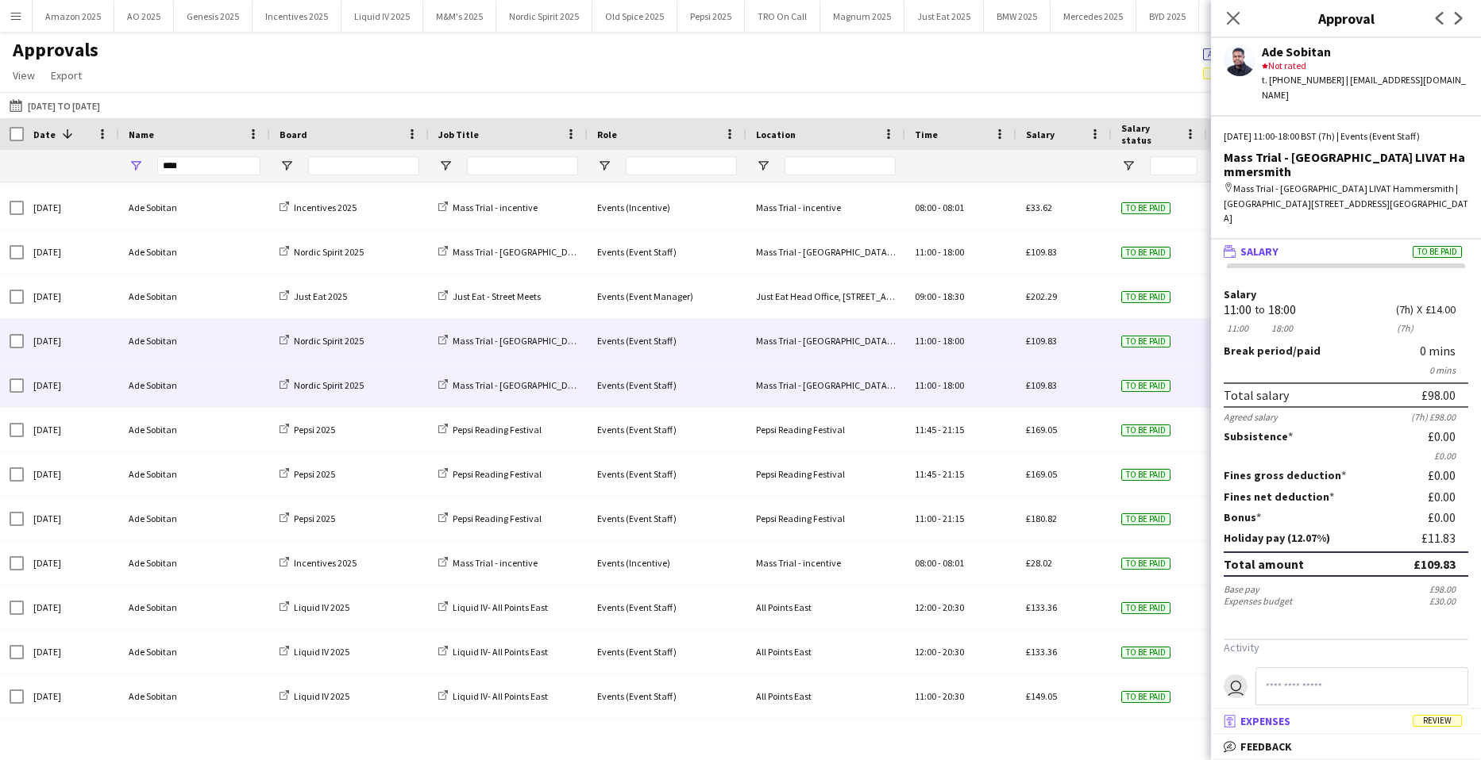
click at [1436, 714] on mat-panel-title "receipt Expenses Review" at bounding box center [1343, 721] width 264 height 14
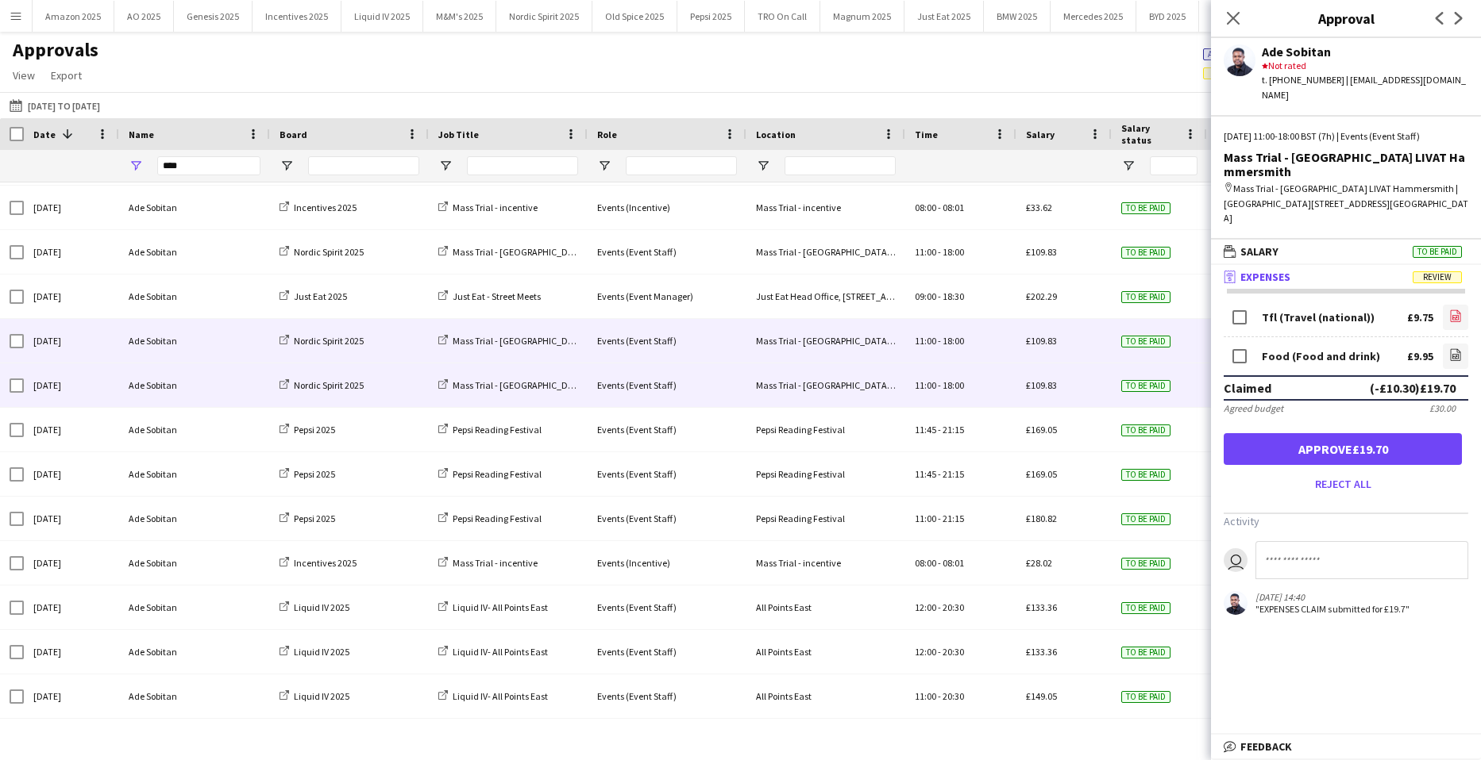
click at [1449, 310] on icon "file-image" at bounding box center [1455, 316] width 13 height 13
click at [1443, 344] on link "file-image" at bounding box center [1454, 356] width 25 height 25
click at [1366, 433] on button "Approve £19.70" at bounding box center [1342, 449] width 238 height 32
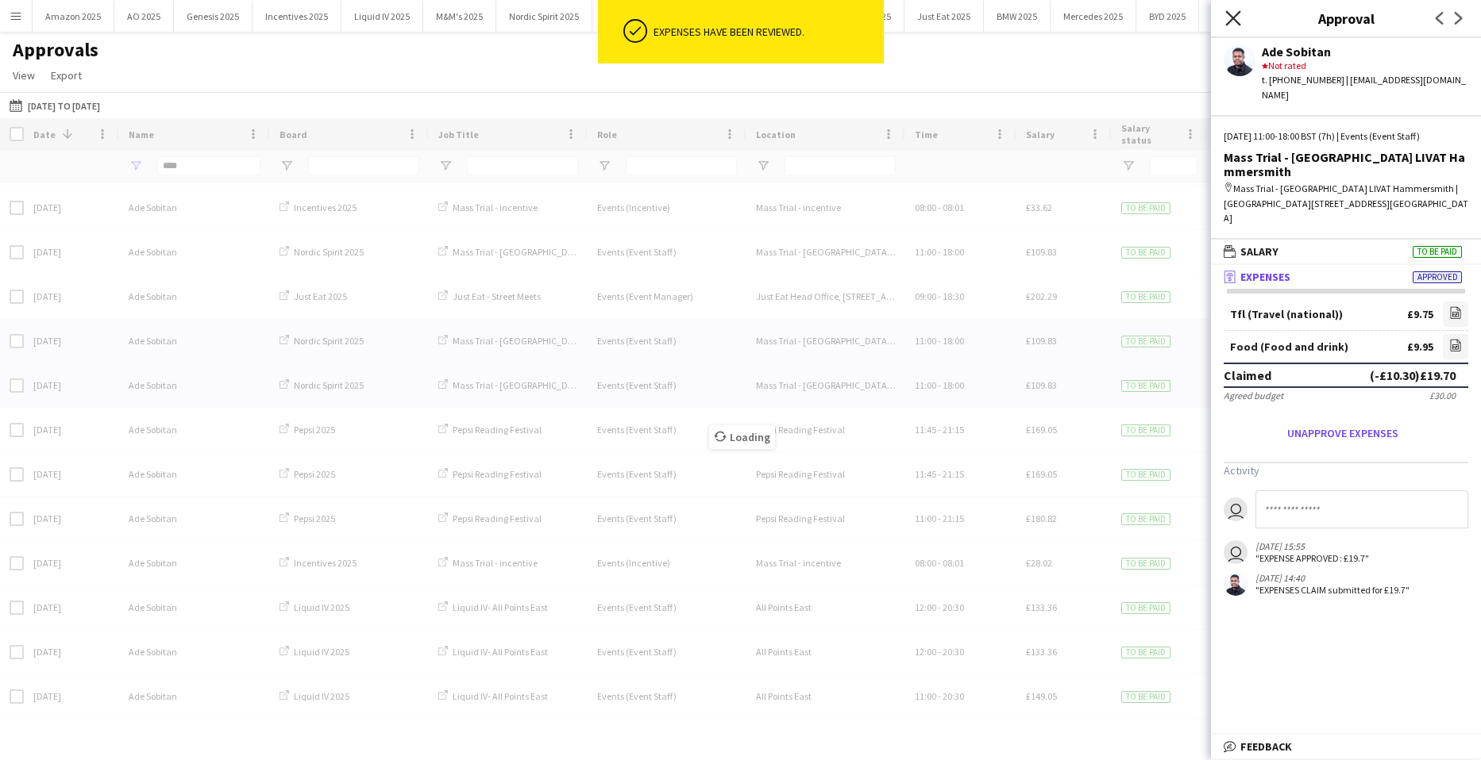
click at [1236, 13] on app-icon "Close pop-in" at bounding box center [1233, 18] width 23 height 23
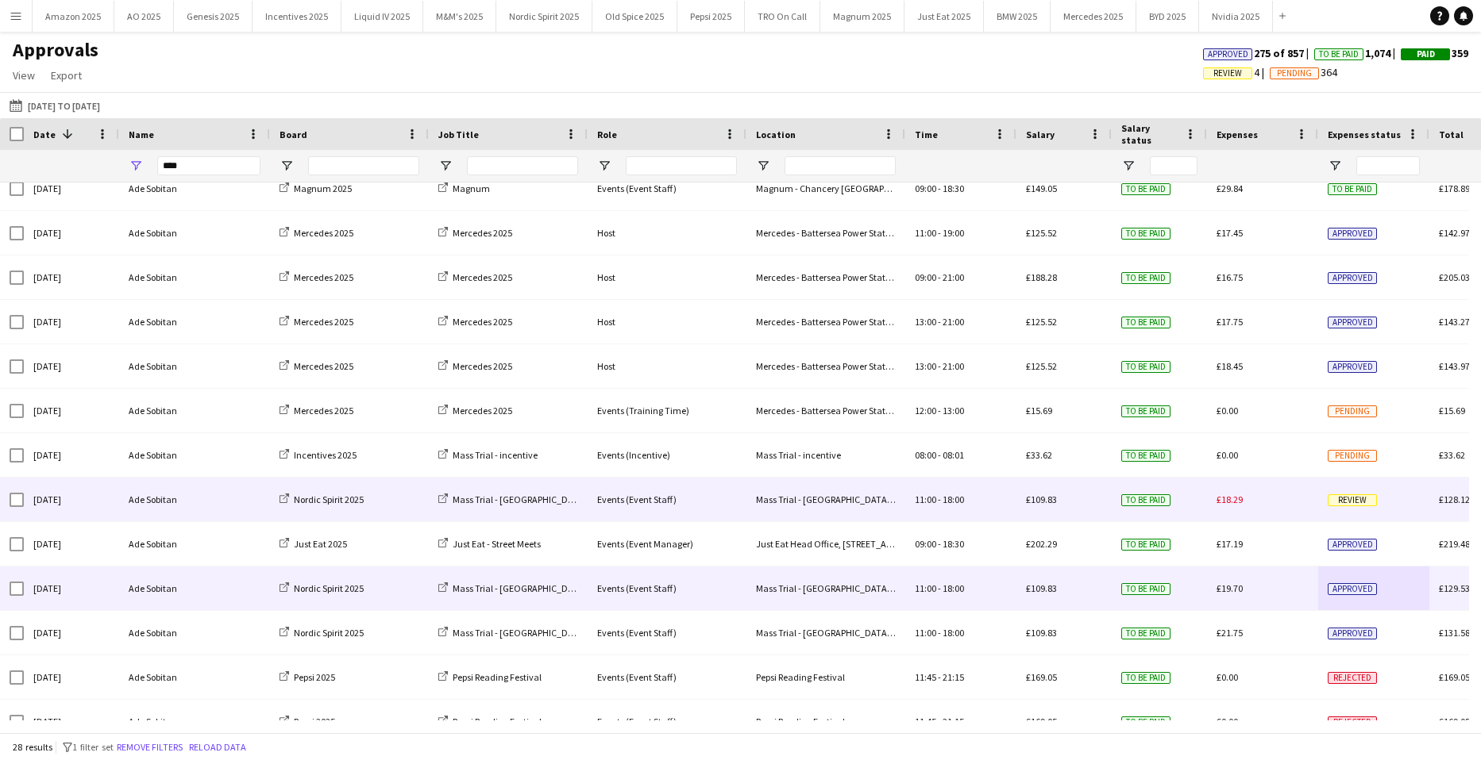
scroll to position [238, 0]
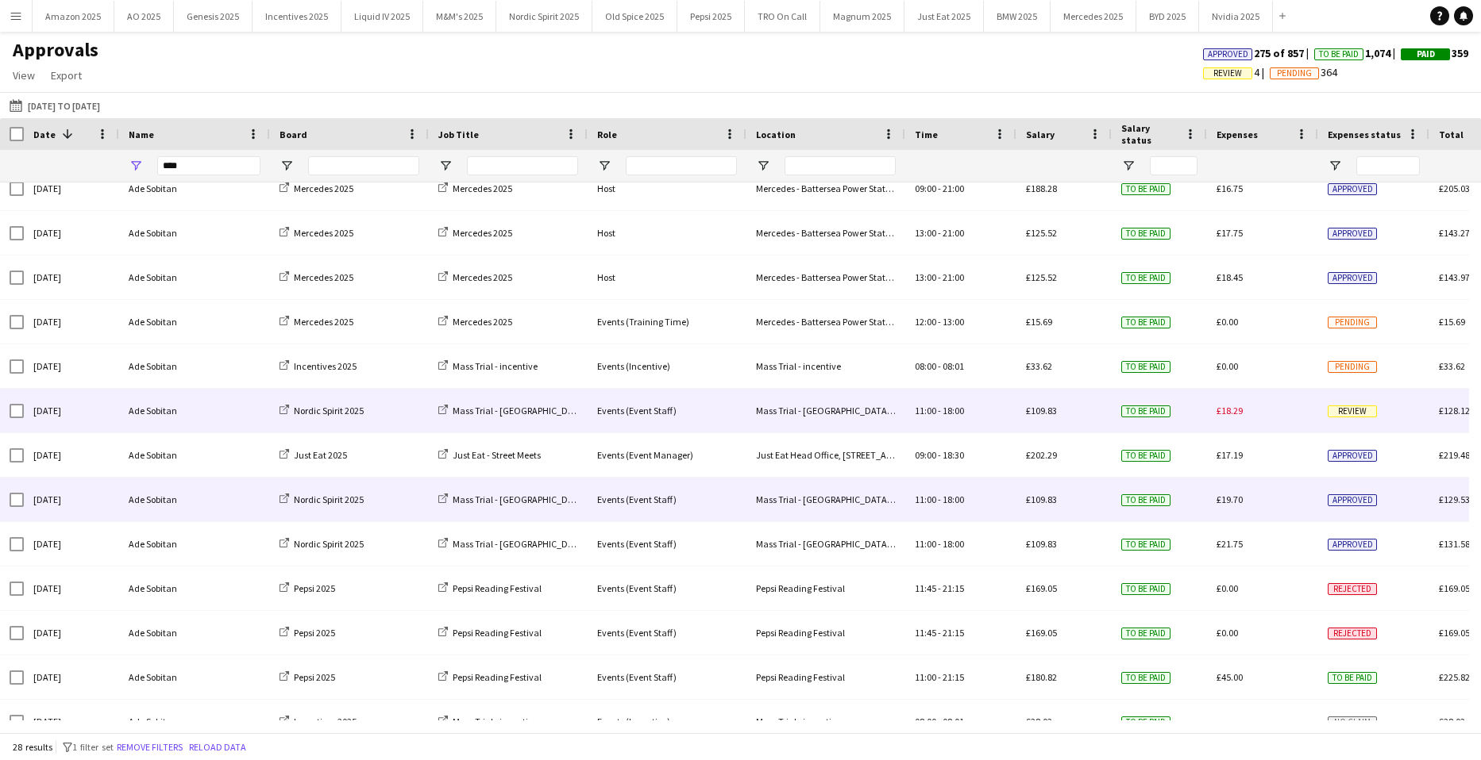
click at [1345, 407] on span "Review" at bounding box center [1351, 412] width 49 height 12
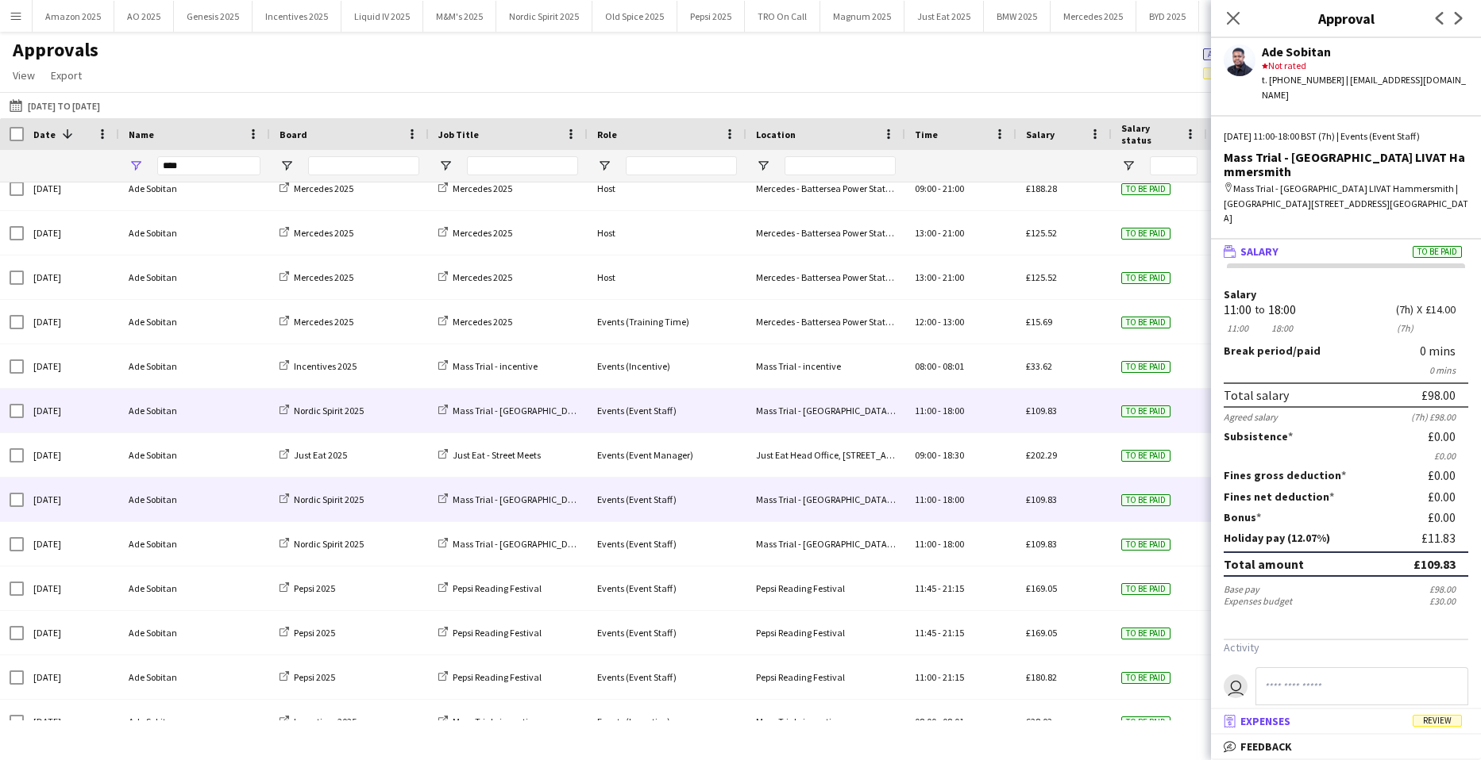
click at [1452, 718] on span "Review" at bounding box center [1436, 721] width 49 height 12
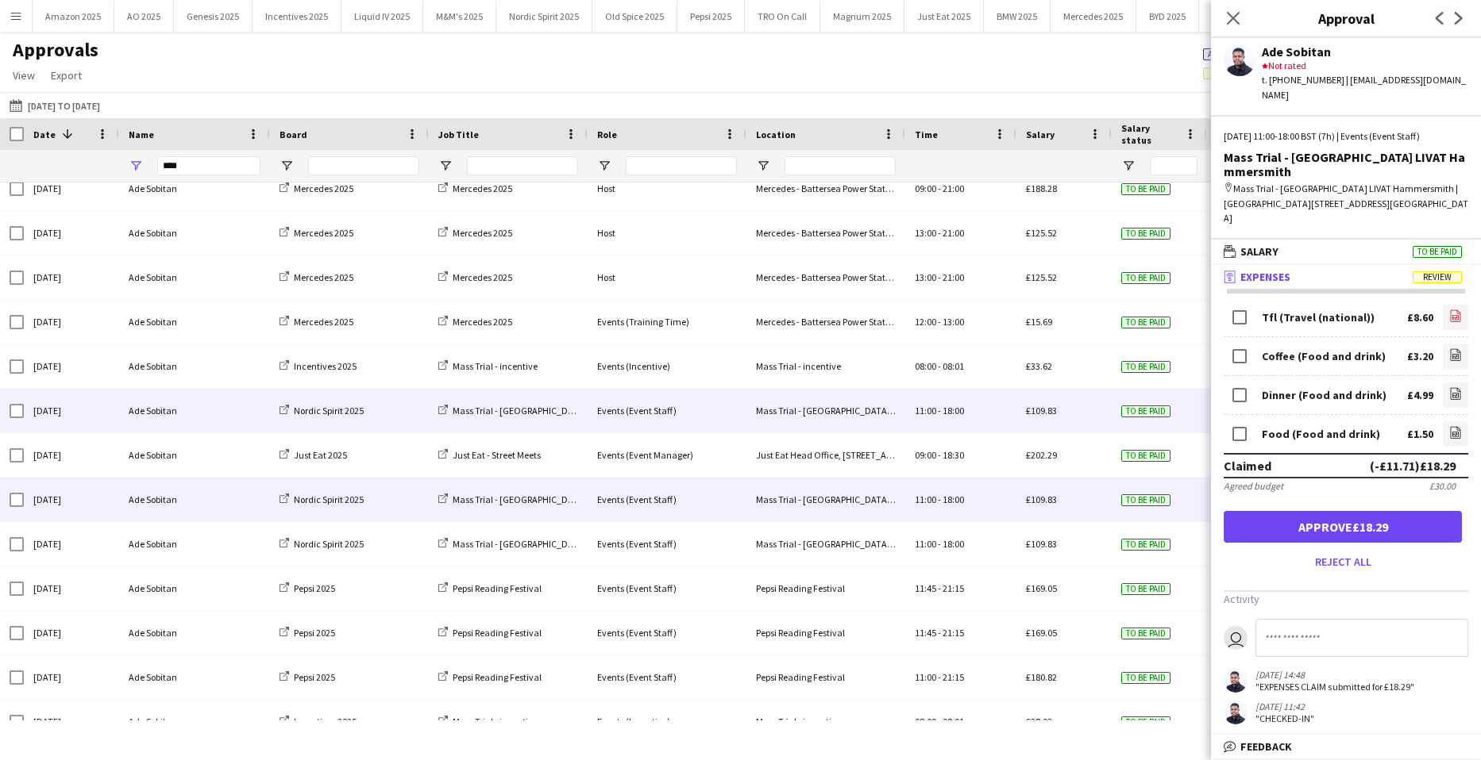
click at [1450, 310] on icon at bounding box center [1455, 316] width 10 height 12
click at [1449, 348] on icon "file-image" at bounding box center [1455, 354] width 13 height 13
click at [1449, 387] on icon "file-image" at bounding box center [1455, 393] width 13 height 13
click at [1449, 426] on icon "file-image" at bounding box center [1455, 432] width 13 height 13
click at [1357, 511] on button "Approve £18.29" at bounding box center [1342, 527] width 238 height 32
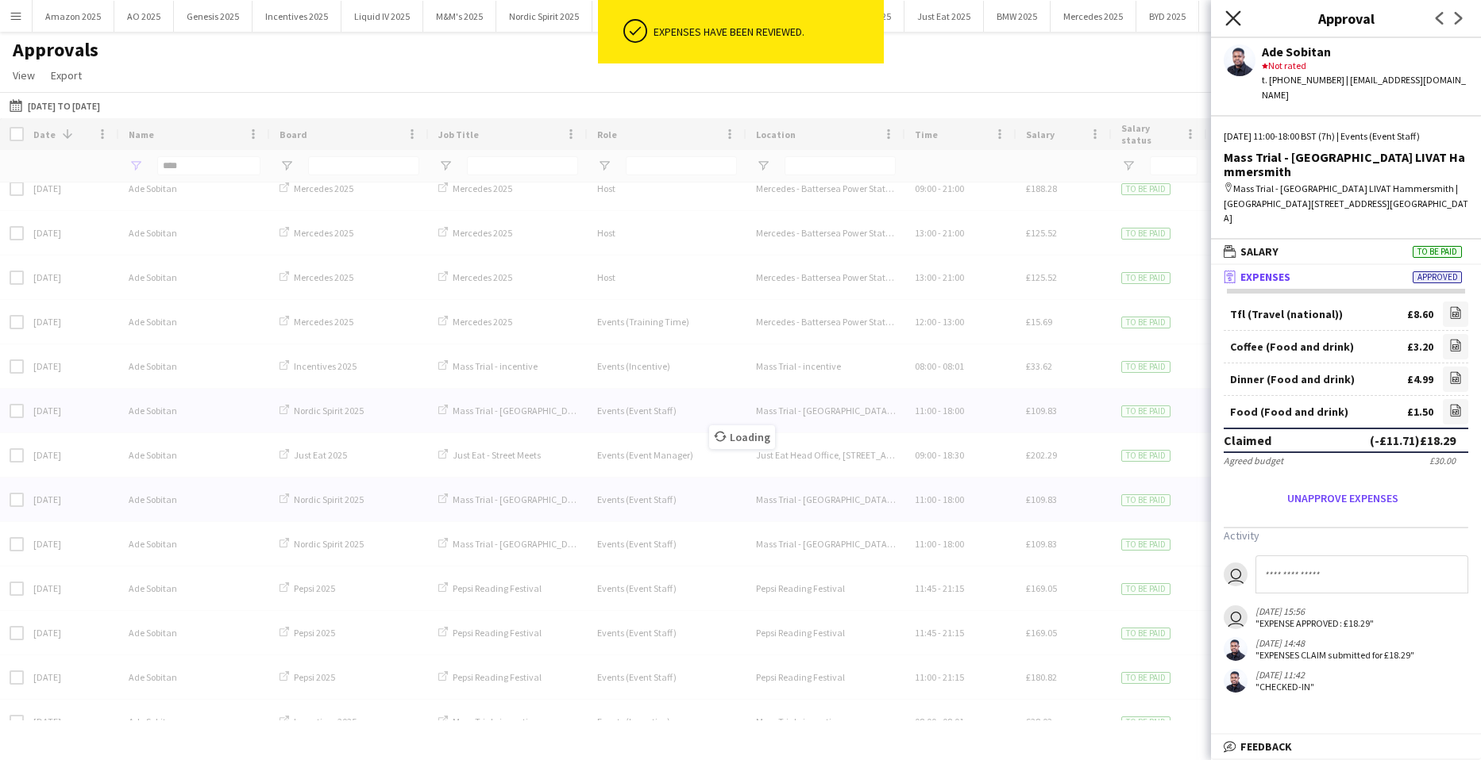
click at [1236, 22] on icon at bounding box center [1232, 17] width 15 height 15
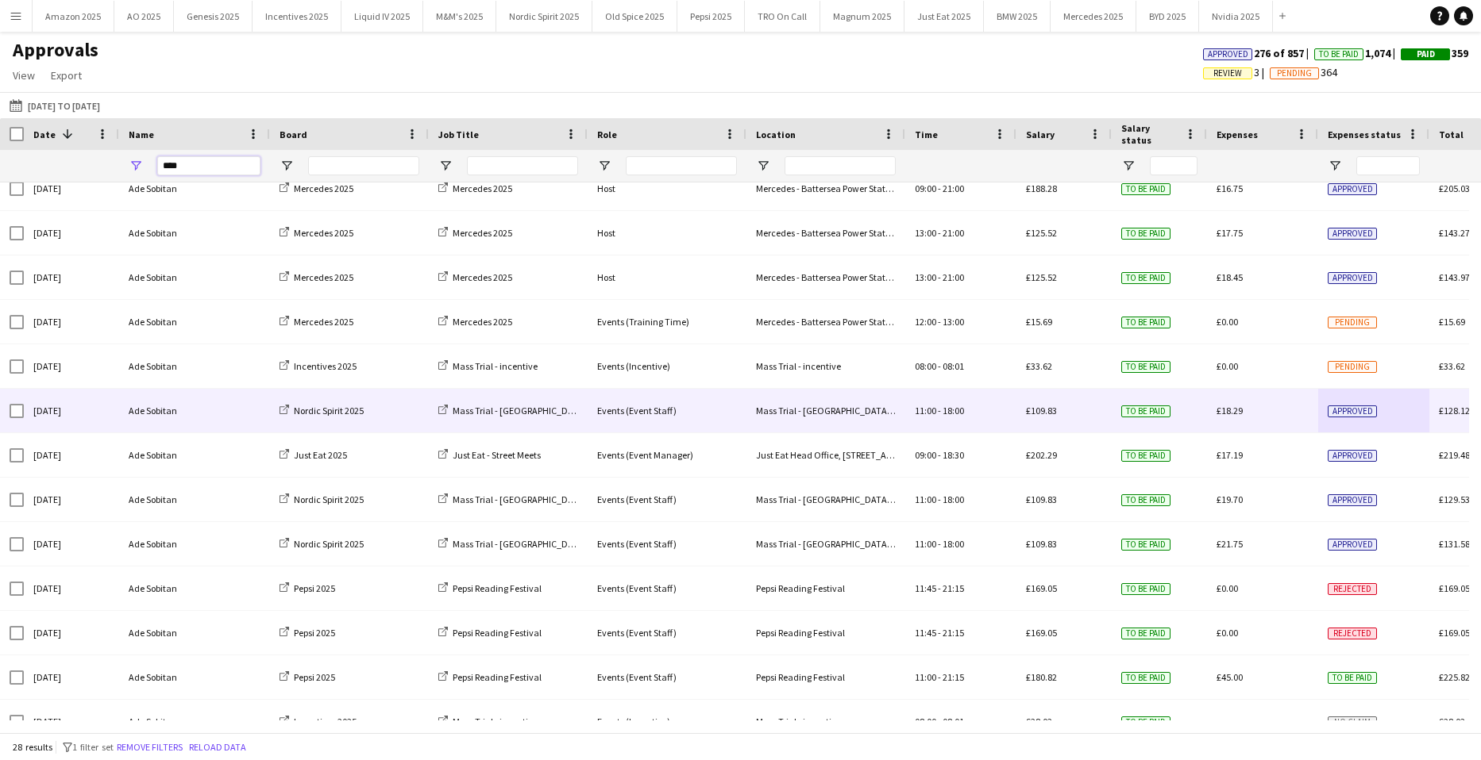
drag, startPoint x: 183, startPoint y: 169, endPoint x: -60, endPoint y: 164, distance: 243.8
click at [0, 164] on html "Menu Boards Boards Boards All jobs Status Workforce Workforce My Workforce Recr…" at bounding box center [740, 380] width 1481 height 760
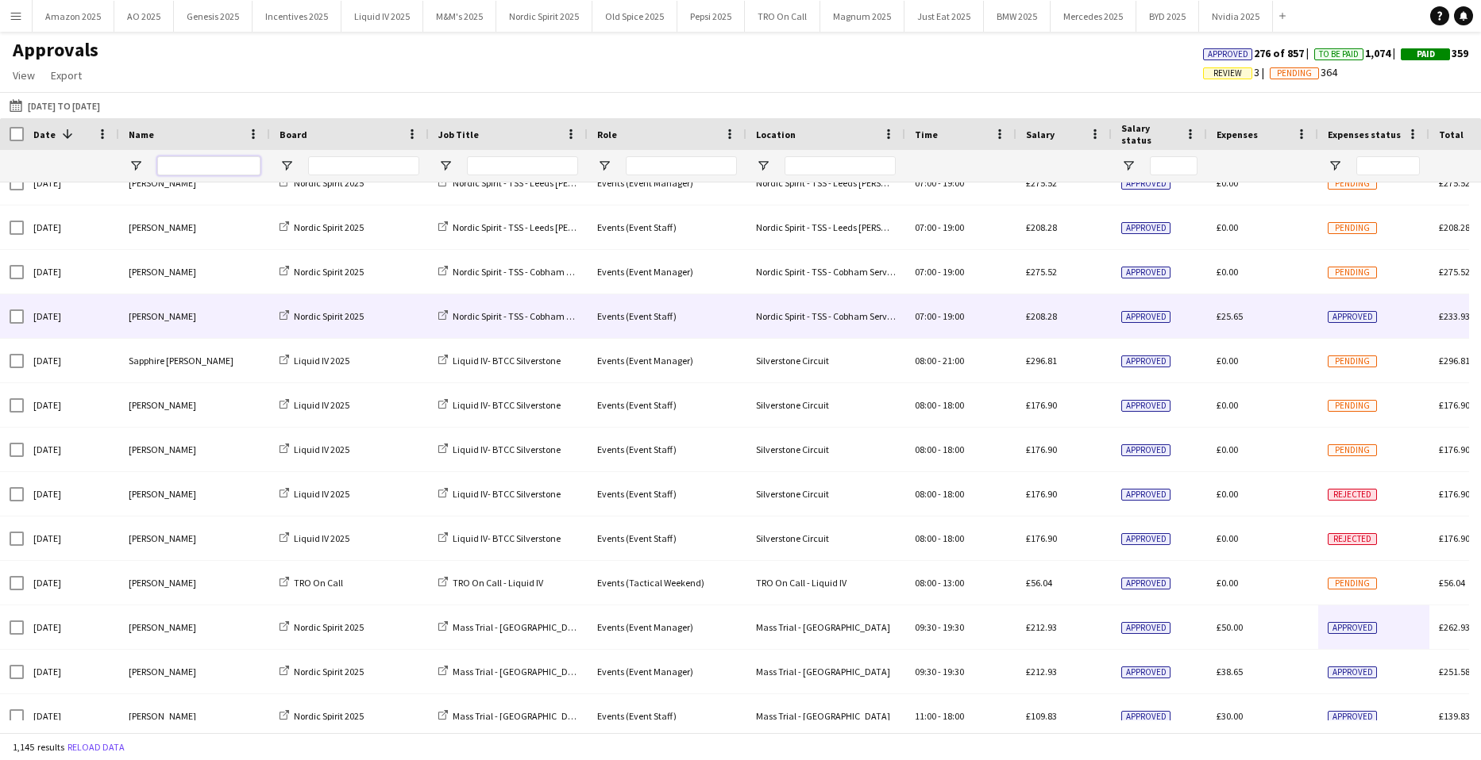
scroll to position [0, 0]
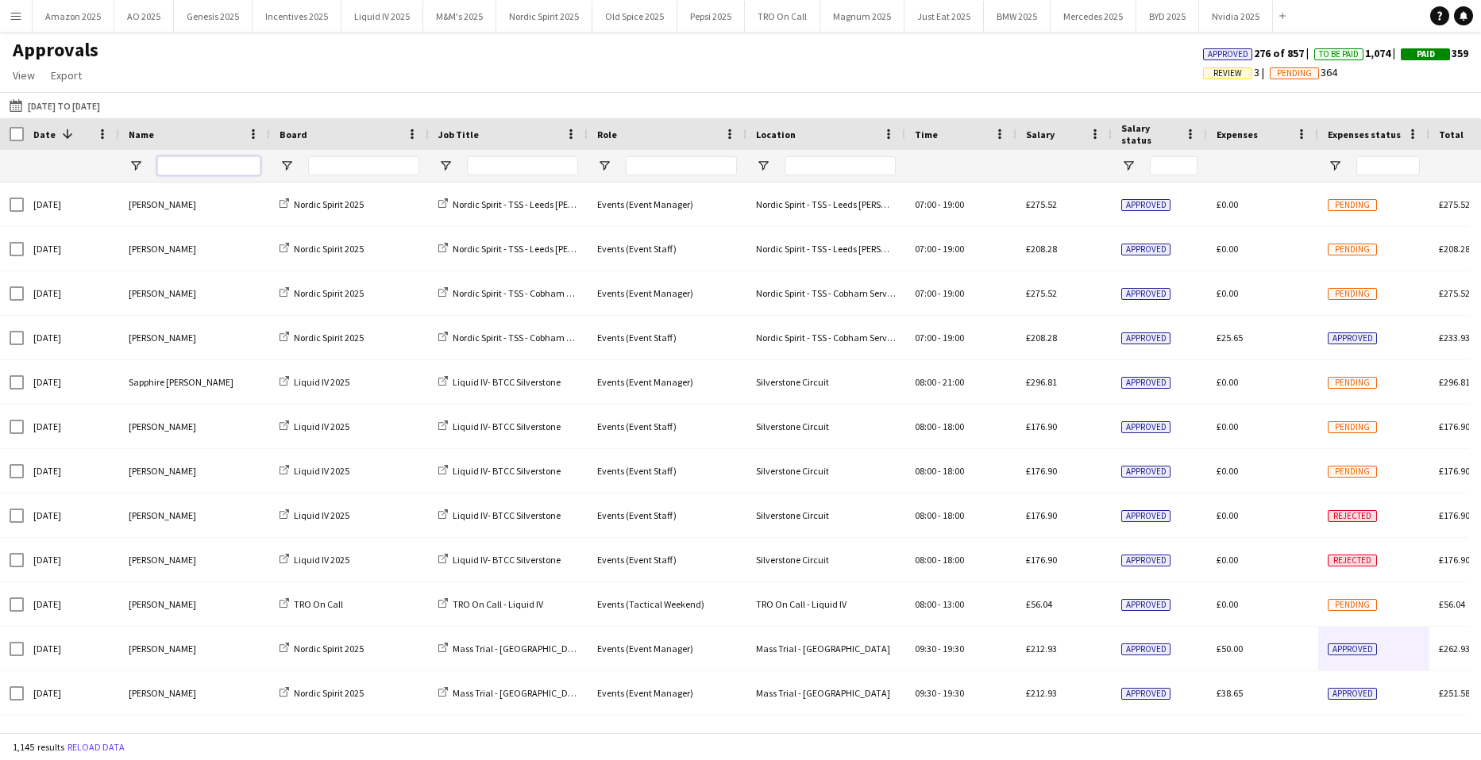
click at [173, 167] on input "Name Filter Input" at bounding box center [208, 165] width 103 height 19
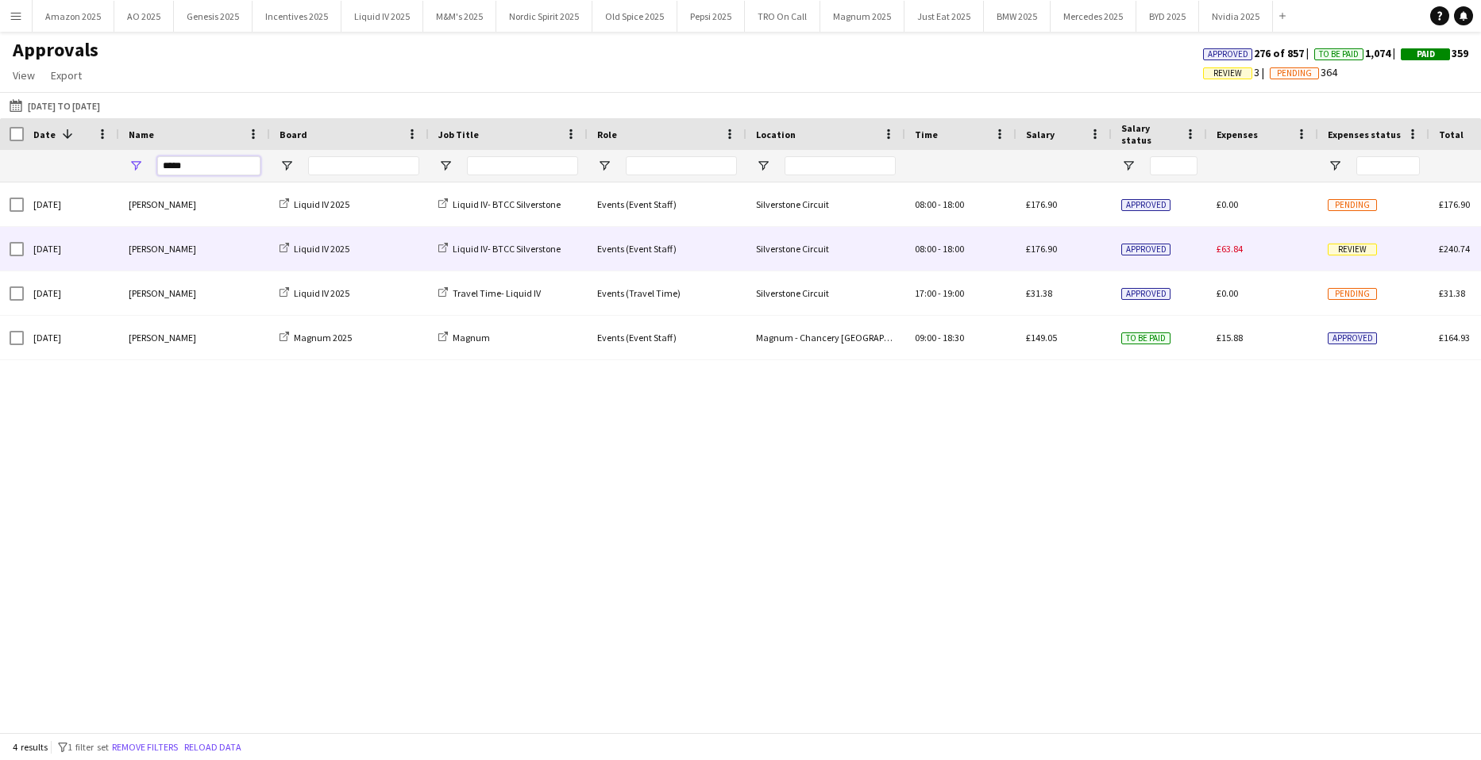
type input "*****"
click at [1340, 251] on span "Review" at bounding box center [1351, 250] width 49 height 12
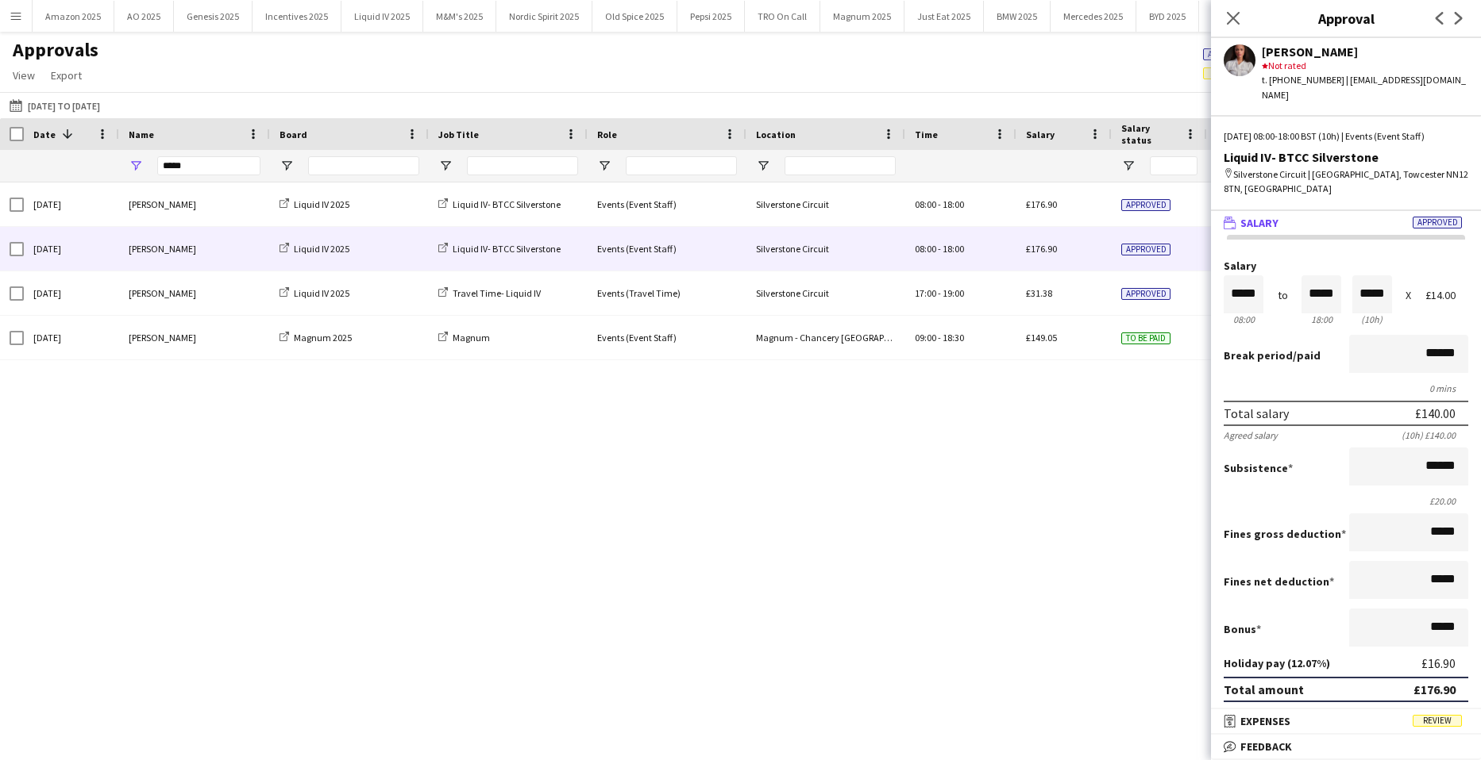
click at [1427, 721] on span "Review" at bounding box center [1436, 721] width 49 height 12
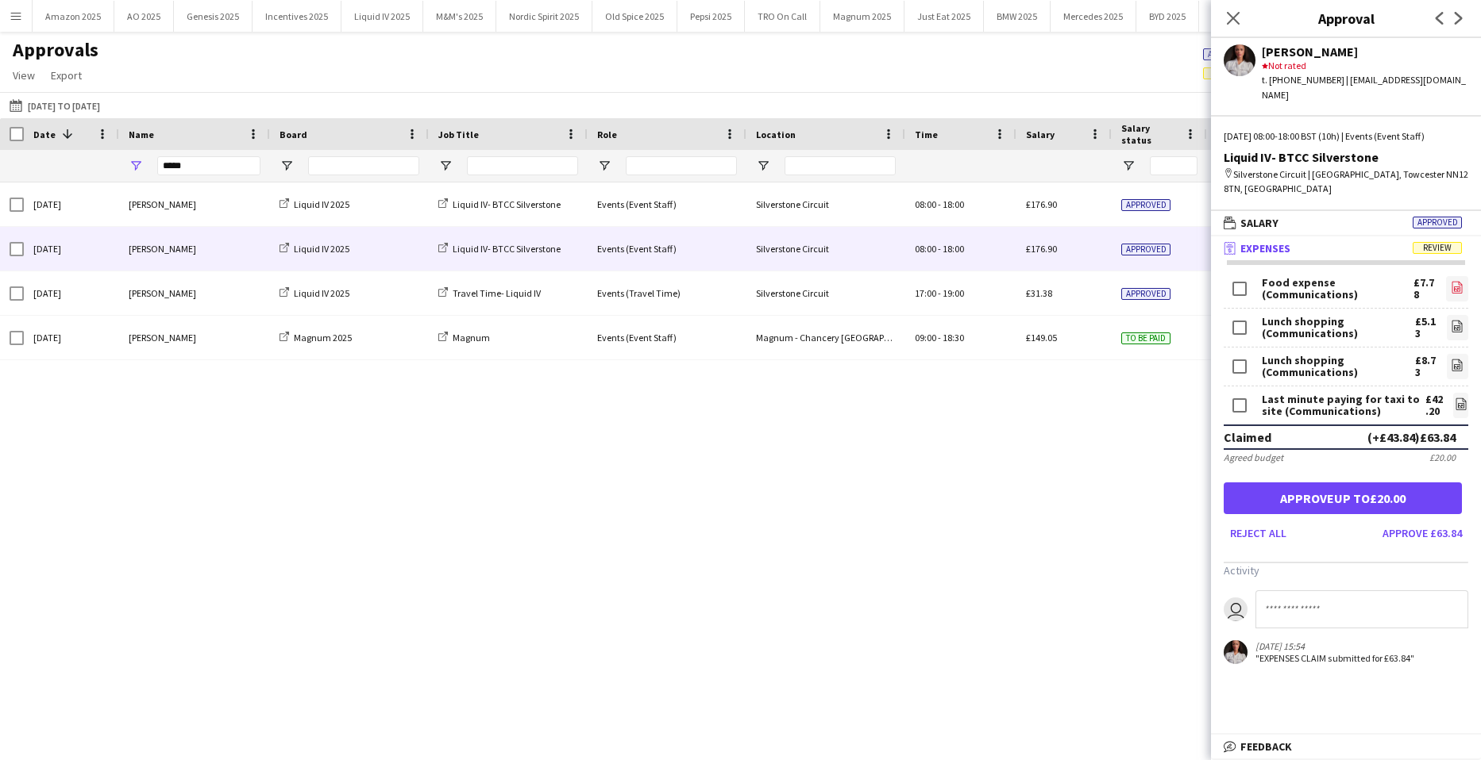
click at [1446, 276] on link "file-image" at bounding box center [1457, 288] width 22 height 25
click at [1454, 398] on icon "file-image" at bounding box center [1460, 404] width 13 height 13
click at [1438, 217] on span "Approved" at bounding box center [1436, 223] width 49 height 12
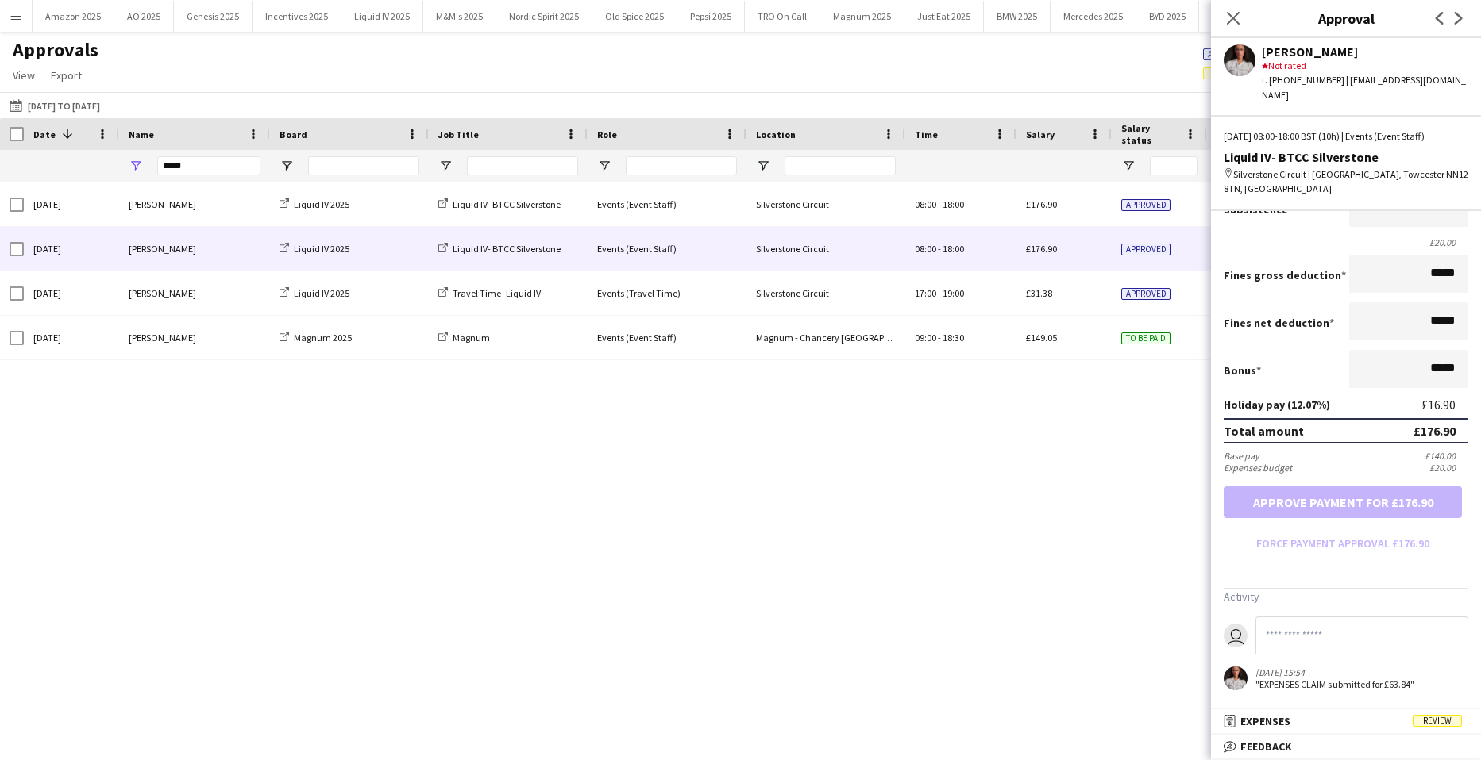
drag, startPoint x: 1443, startPoint y: 720, endPoint x: 1390, endPoint y: 668, distance: 74.7
click at [1443, 721] on span "Review" at bounding box center [1436, 721] width 49 height 12
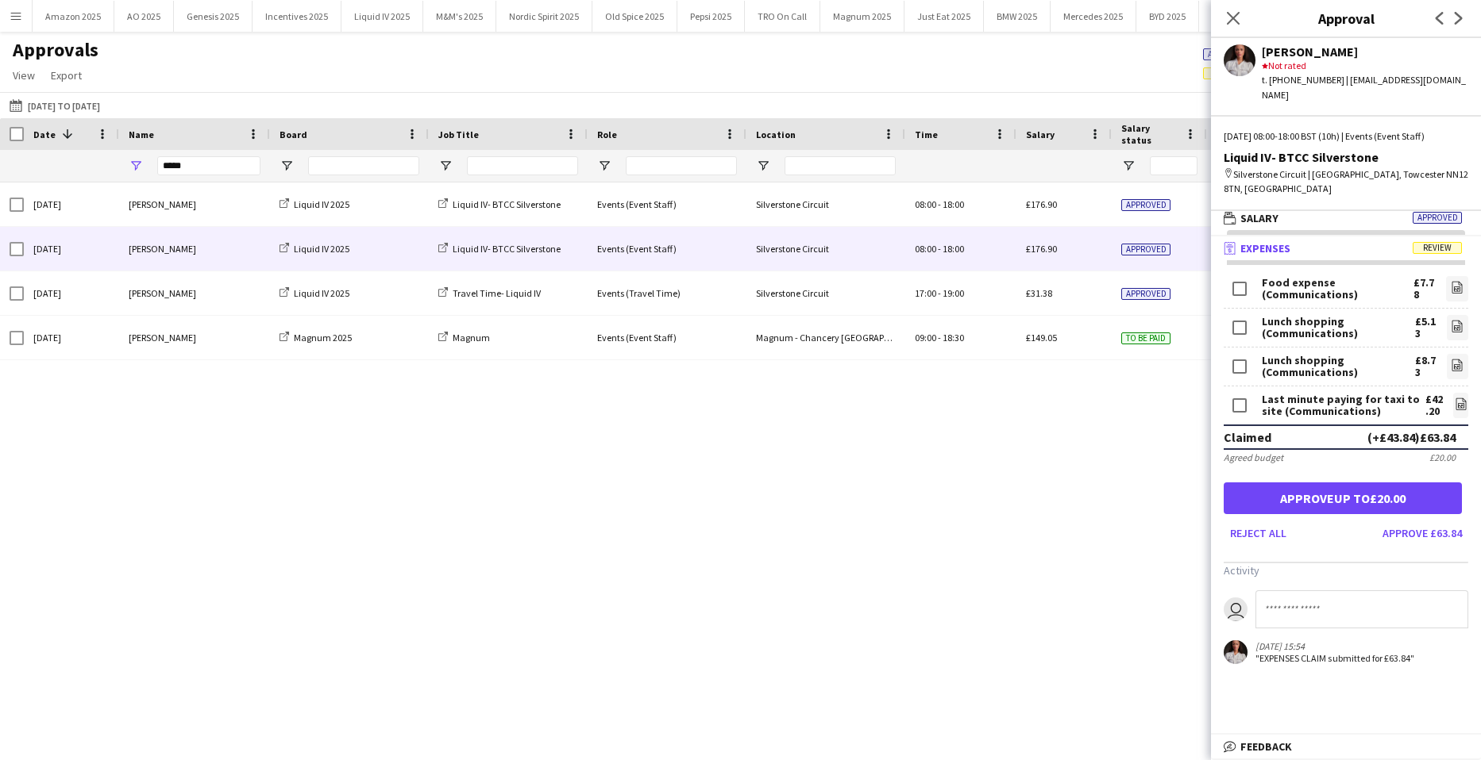
scroll to position [5, 0]
click at [1301, 591] on input at bounding box center [1361, 610] width 213 height 38
click at [1411, 211] on mat-panel-title "wallet Salary Approved" at bounding box center [1343, 218] width 264 height 14
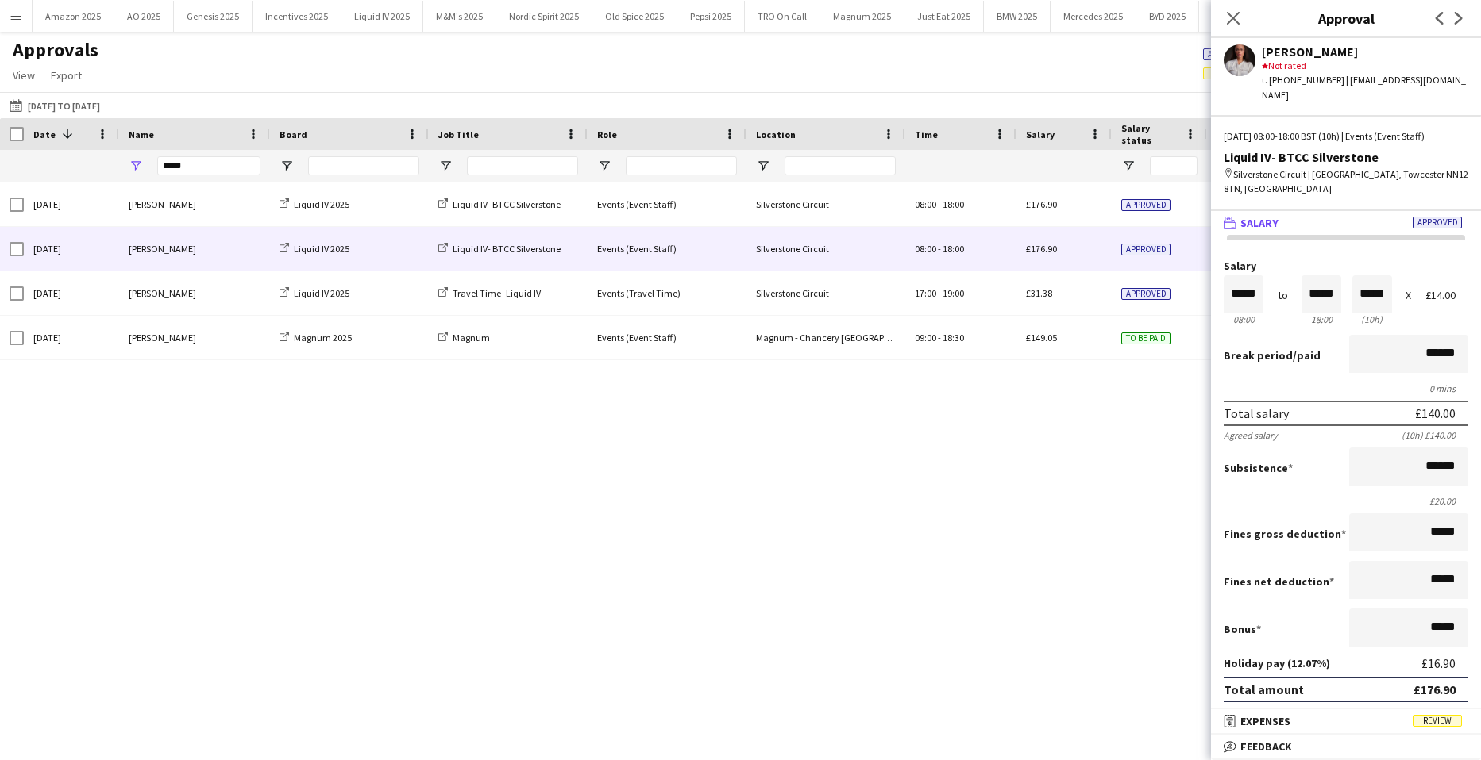
scroll to position [1, 0]
click at [1437, 720] on span "Review" at bounding box center [1436, 721] width 49 height 12
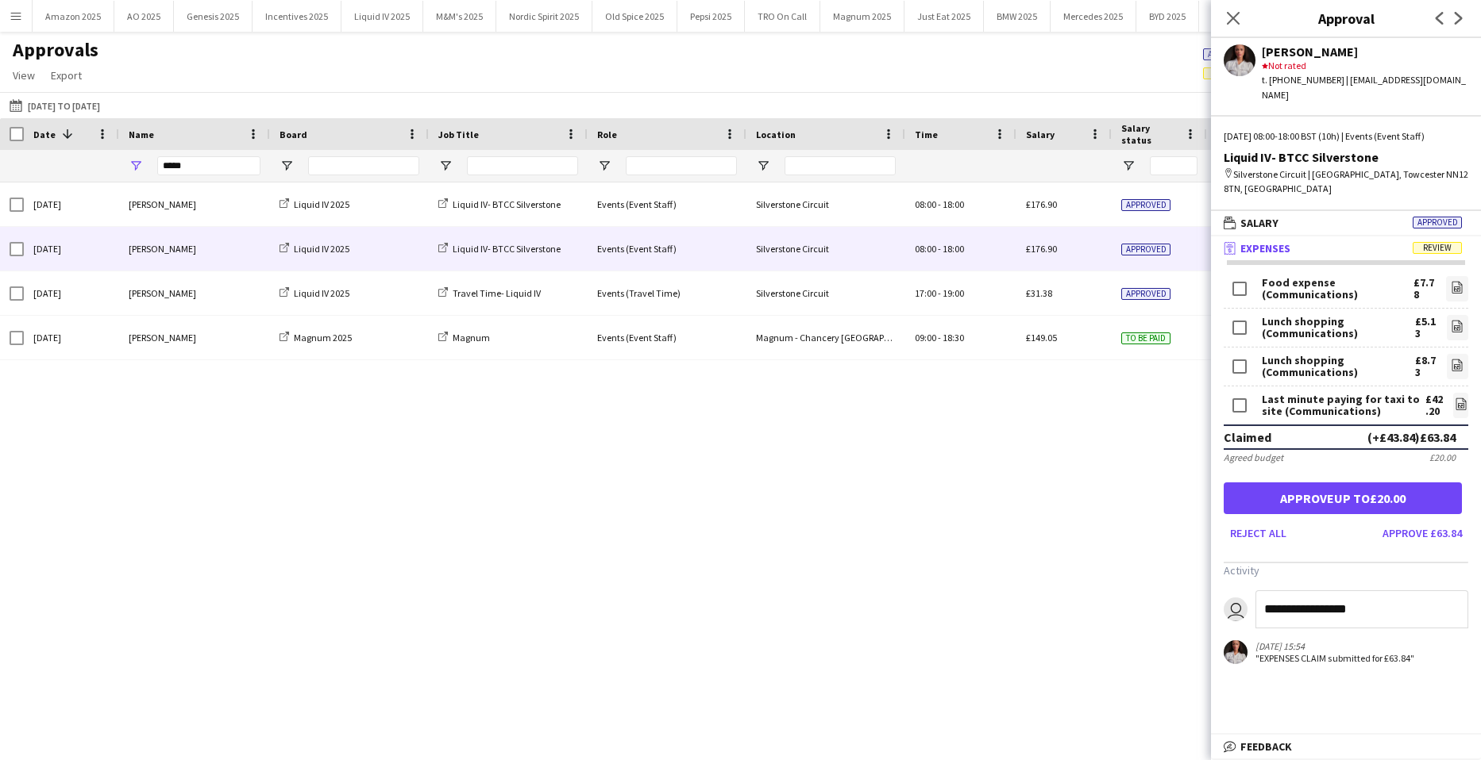
click at [1351, 598] on input "**********" at bounding box center [1361, 610] width 213 height 38
type input "*"
click at [787, 410] on div "Sun, 21 Sep 2025 Adiza Shardow Liquid IV 2025 Liquid IV- BTCC Silverstone Event…" at bounding box center [740, 452] width 1481 height 538
click at [838, 480] on div "Sun, 21 Sep 2025 Adiza Shardow Liquid IV 2025 Liquid IV- BTCC Silverstone Event…" at bounding box center [740, 452] width 1481 height 538
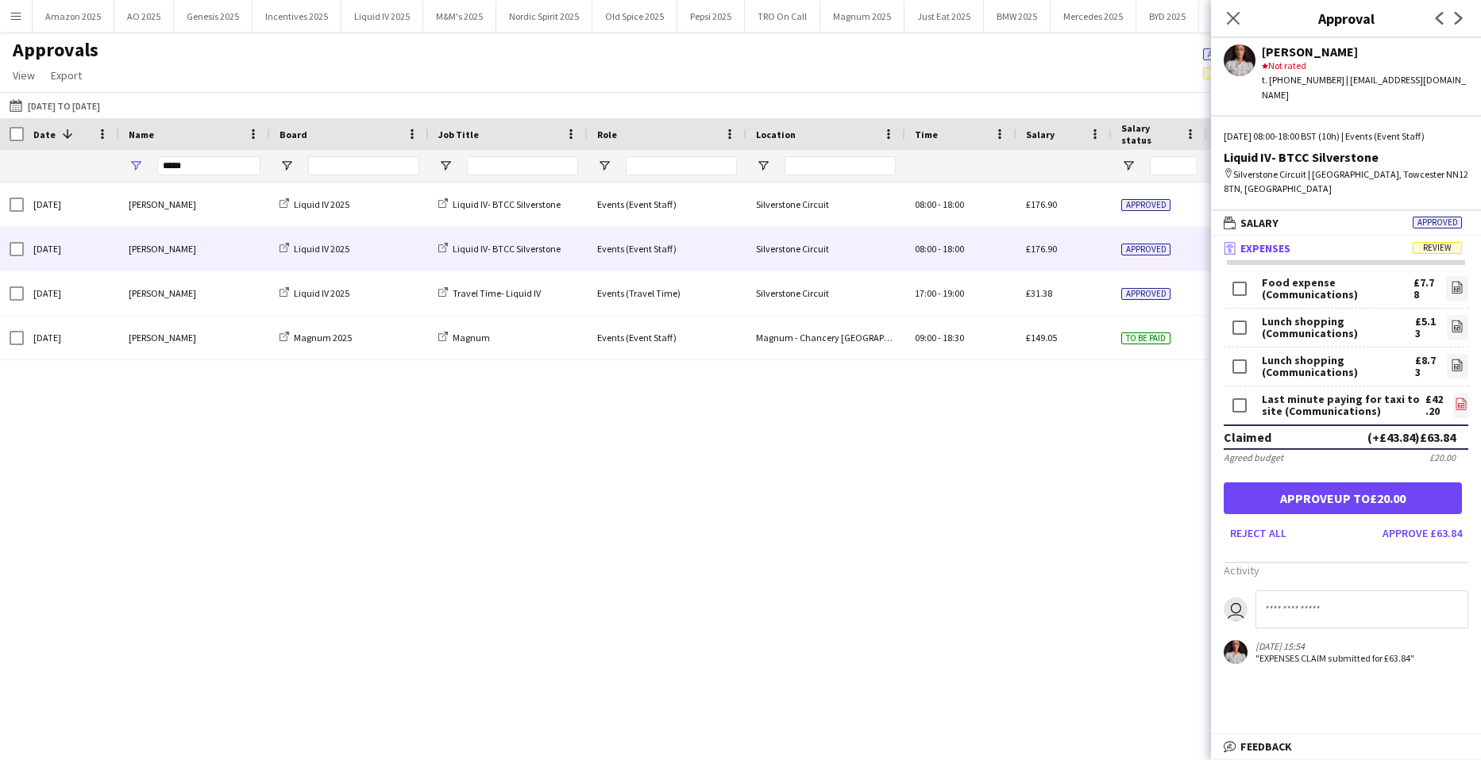
click at [1462, 398] on icon "file-image" at bounding box center [1460, 404] width 13 height 13
click at [886, 691] on div "Sun, 21 Sep 2025 Adiza Shardow Liquid IV 2025 Liquid IV- BTCC Silverstone Event…" at bounding box center [740, 452] width 1481 height 538
click at [868, 526] on div "Sun, 21 Sep 2025 Adiza Shardow Liquid IV 2025 Liquid IV- BTCC Silverstone Event…" at bounding box center [740, 452] width 1481 height 538
click at [984, 543] on div "Sun, 21 Sep 2025 Adiza Shardow Liquid IV 2025 Liquid IV- BTCC Silverstone Event…" at bounding box center [740, 452] width 1481 height 538
click at [1280, 599] on input at bounding box center [1361, 610] width 213 height 38
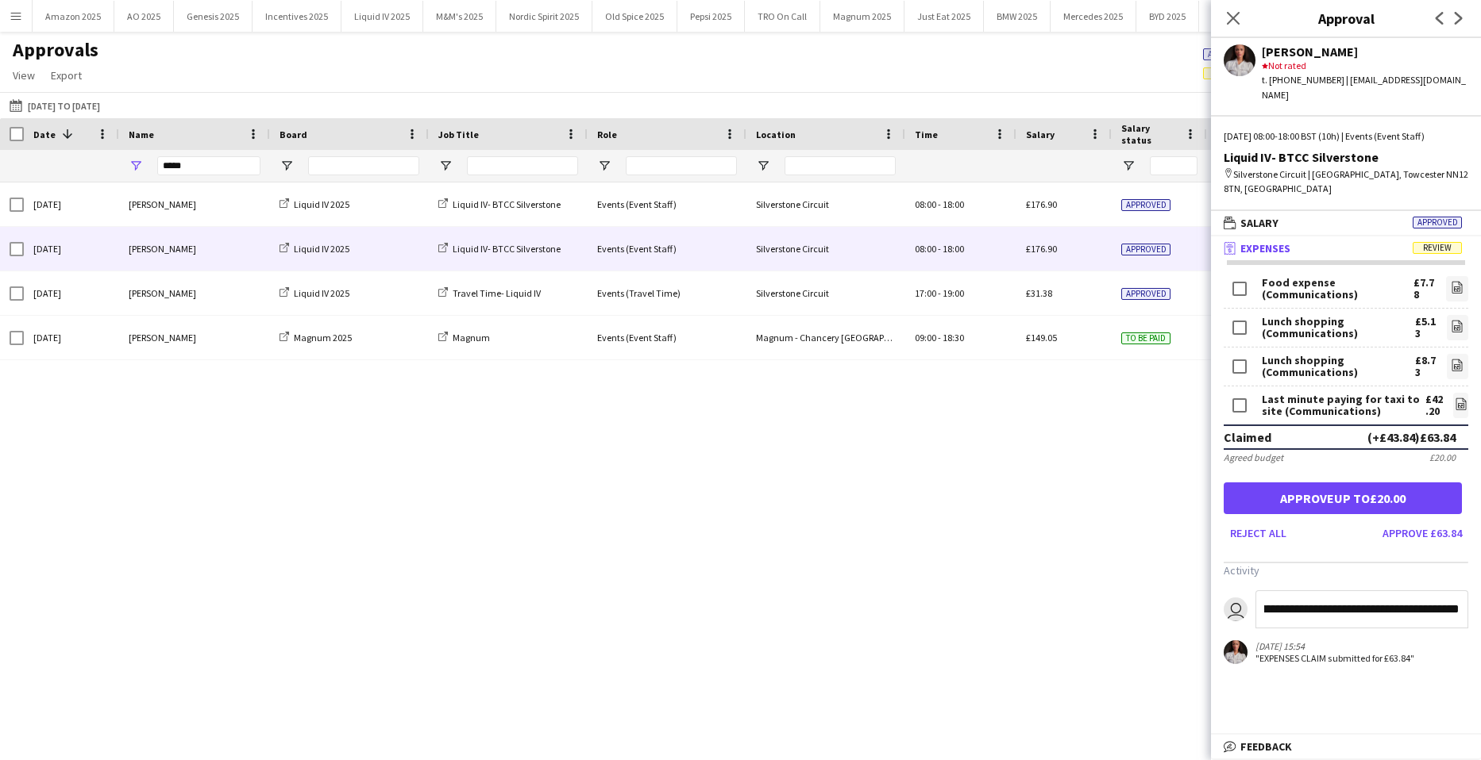
scroll to position [0, 66]
click at [1428, 217] on span "Approved" at bounding box center [1436, 223] width 49 height 12
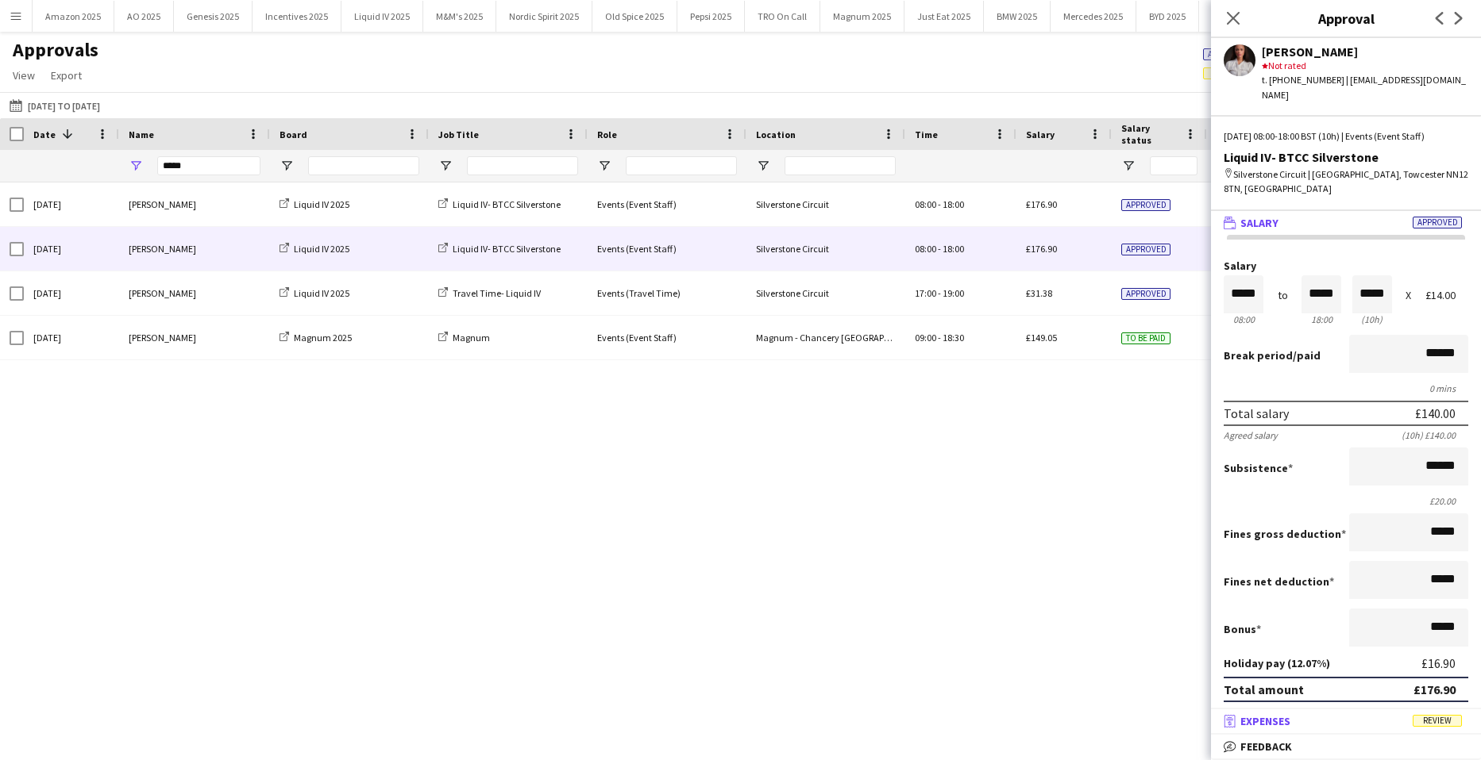
click at [1446, 717] on span "Review" at bounding box center [1436, 721] width 49 height 12
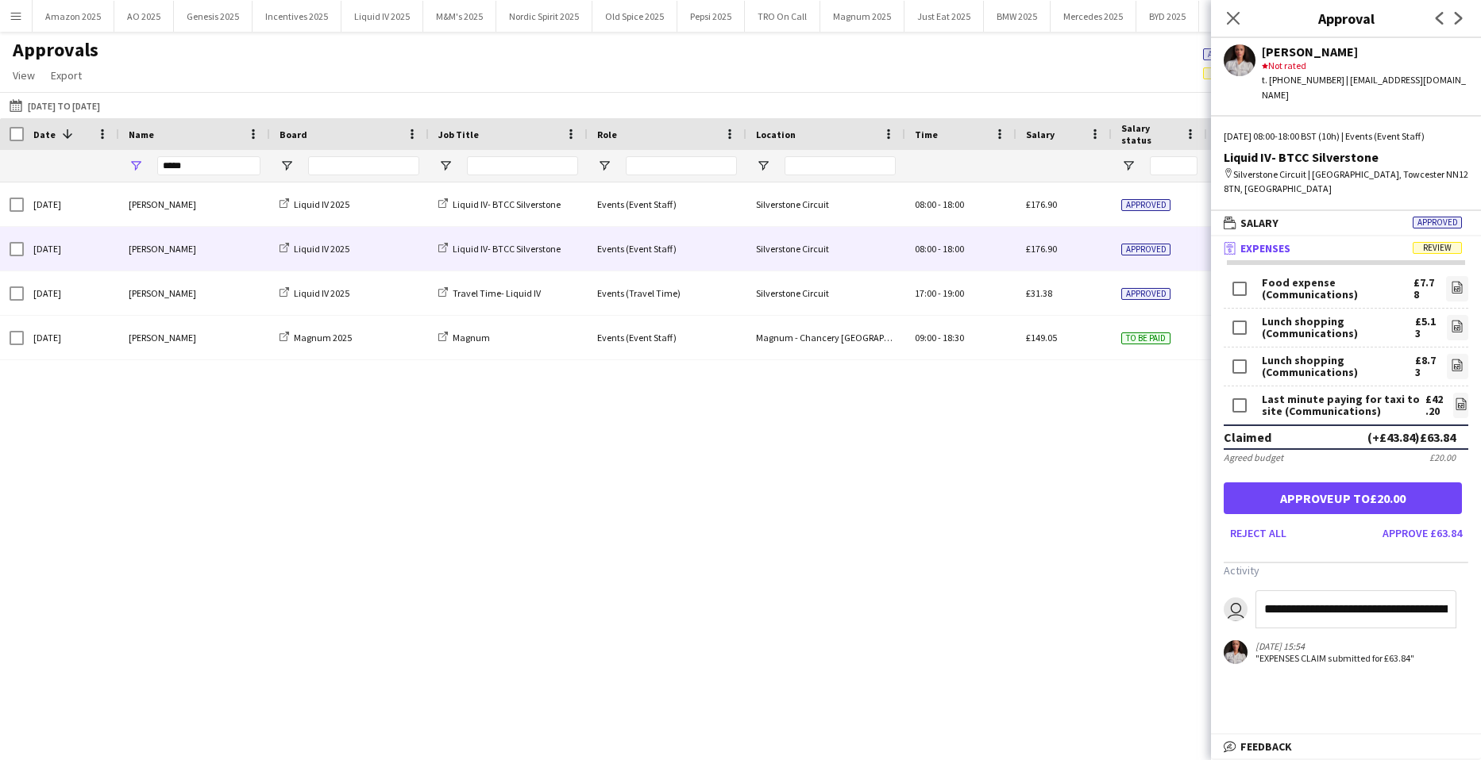
click at [1404, 595] on input "**********" at bounding box center [1355, 610] width 201 height 38
type input "**********"
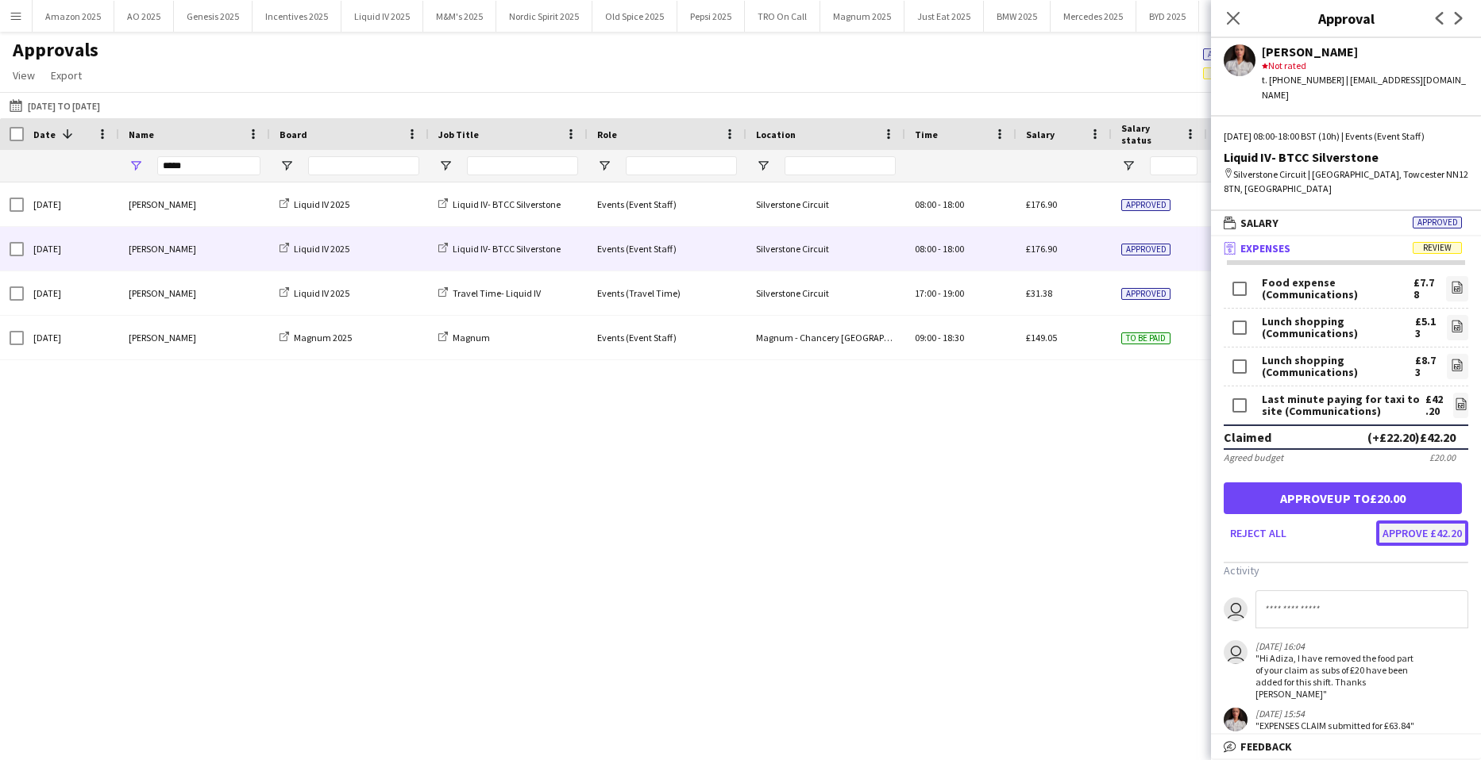
click at [1410, 522] on button "Approve £42.20" at bounding box center [1422, 533] width 92 height 25
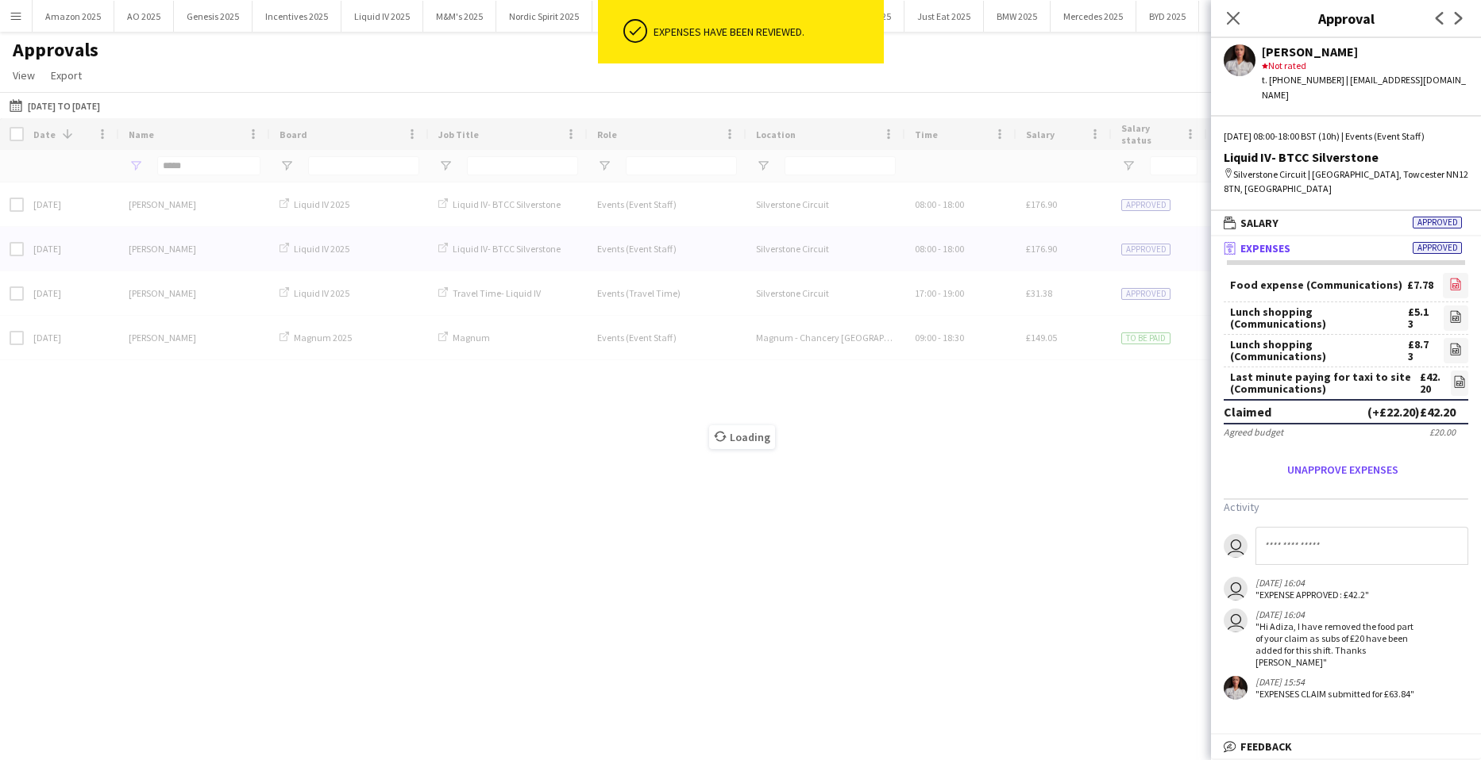
click at [1457, 278] on icon at bounding box center [1455, 284] width 10 height 12
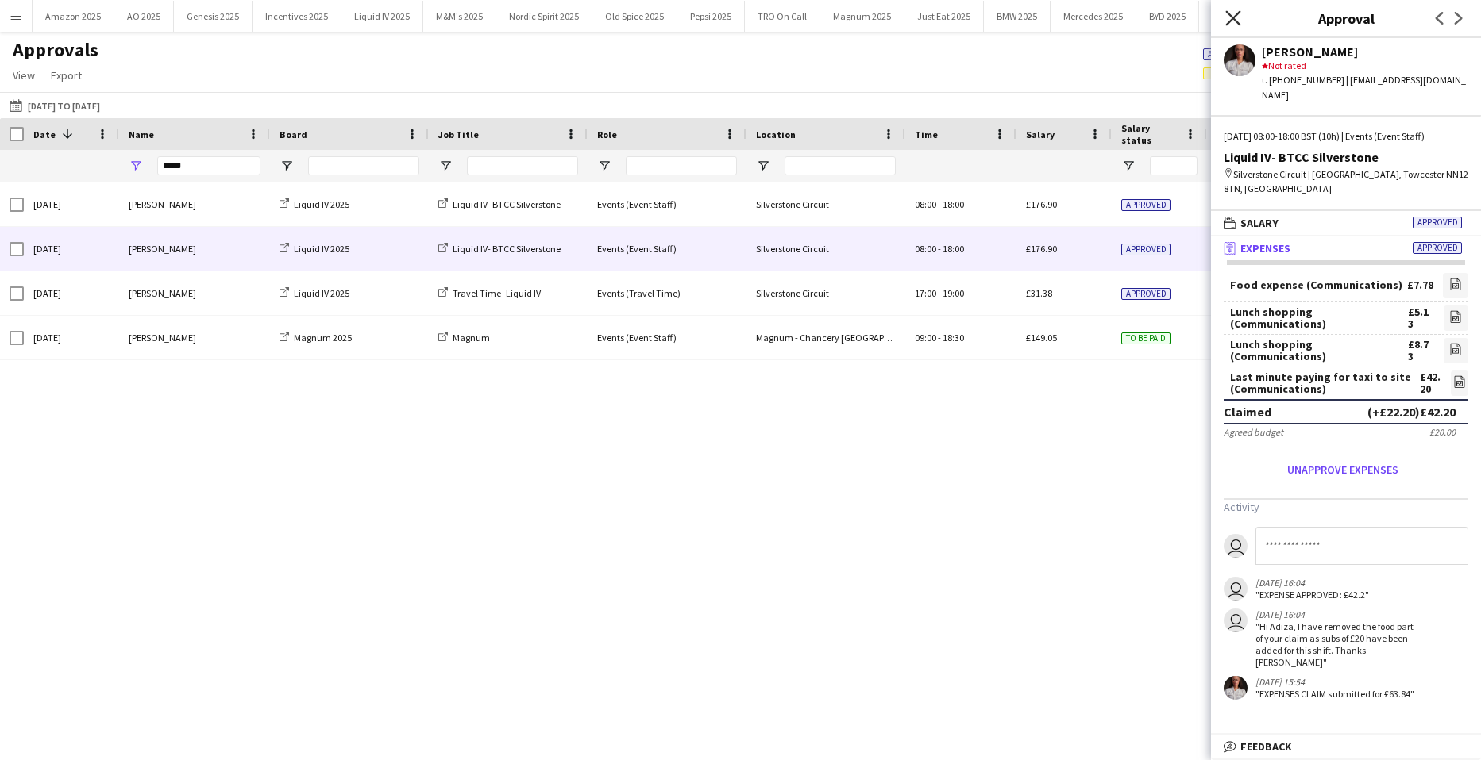
click at [1237, 21] on icon "Close pop-in" at bounding box center [1232, 17] width 15 height 15
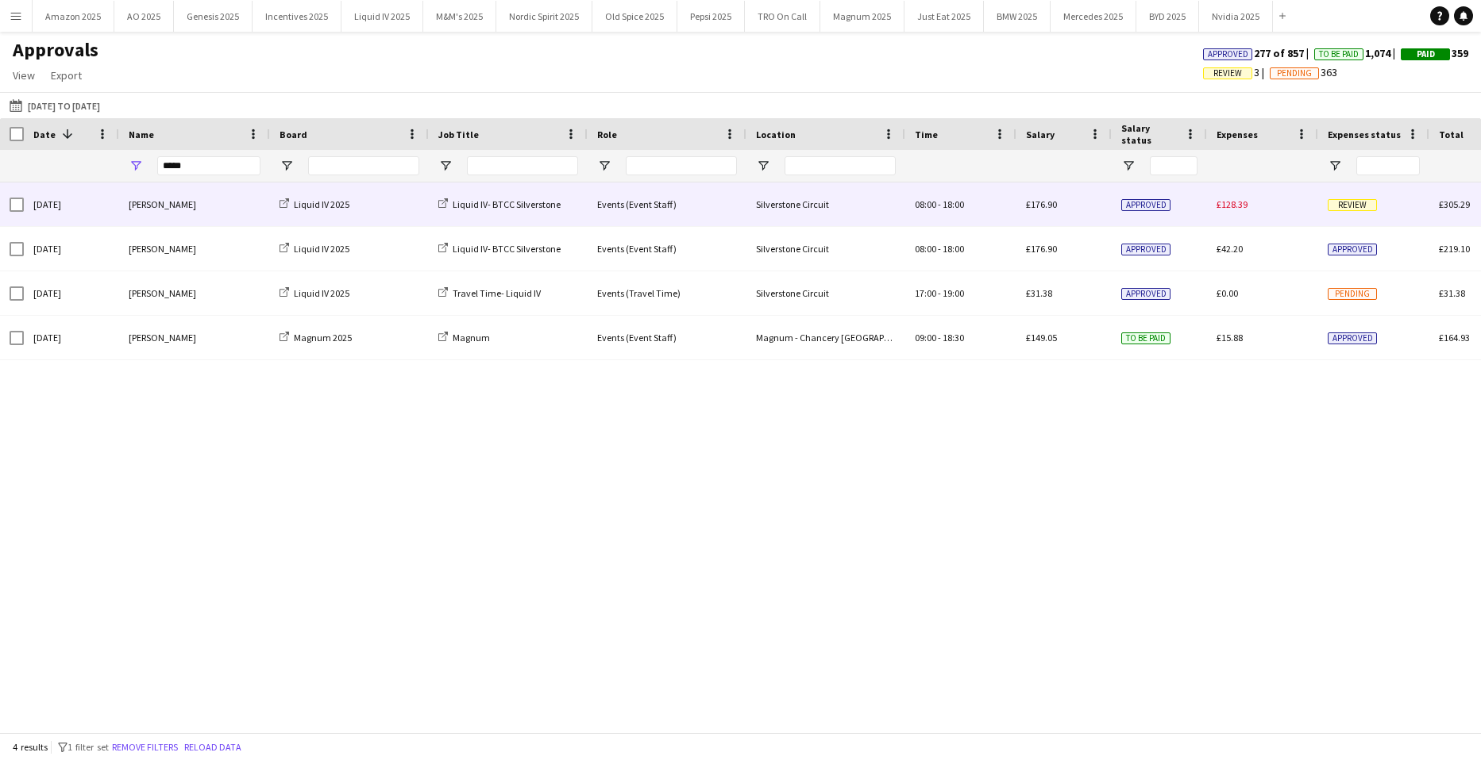
drag, startPoint x: 1320, startPoint y: 203, endPoint x: 1389, endPoint y: 353, distance: 165.2
click at [1321, 203] on div "Review" at bounding box center [1373, 205] width 111 height 44
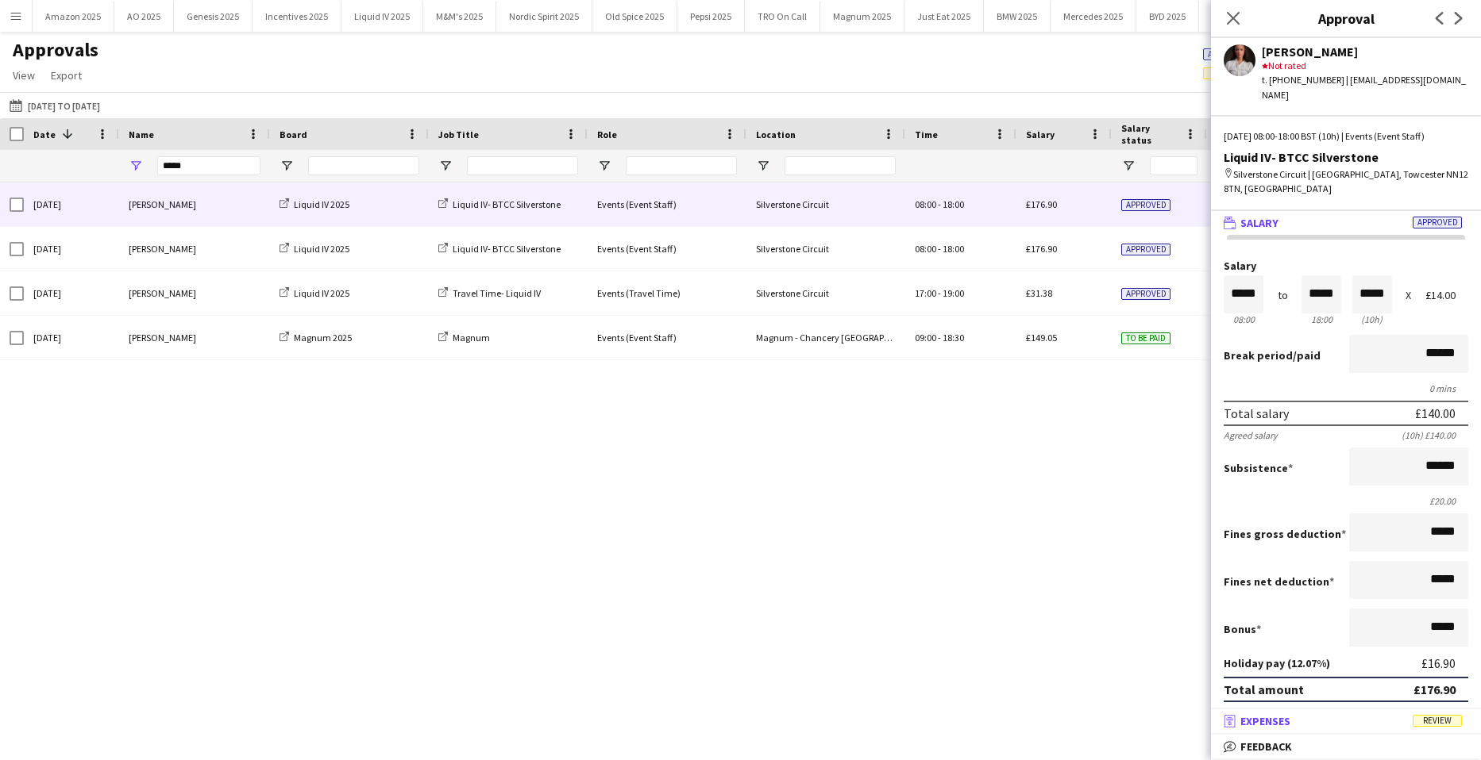
click at [1430, 725] on span "Review" at bounding box center [1436, 721] width 49 height 12
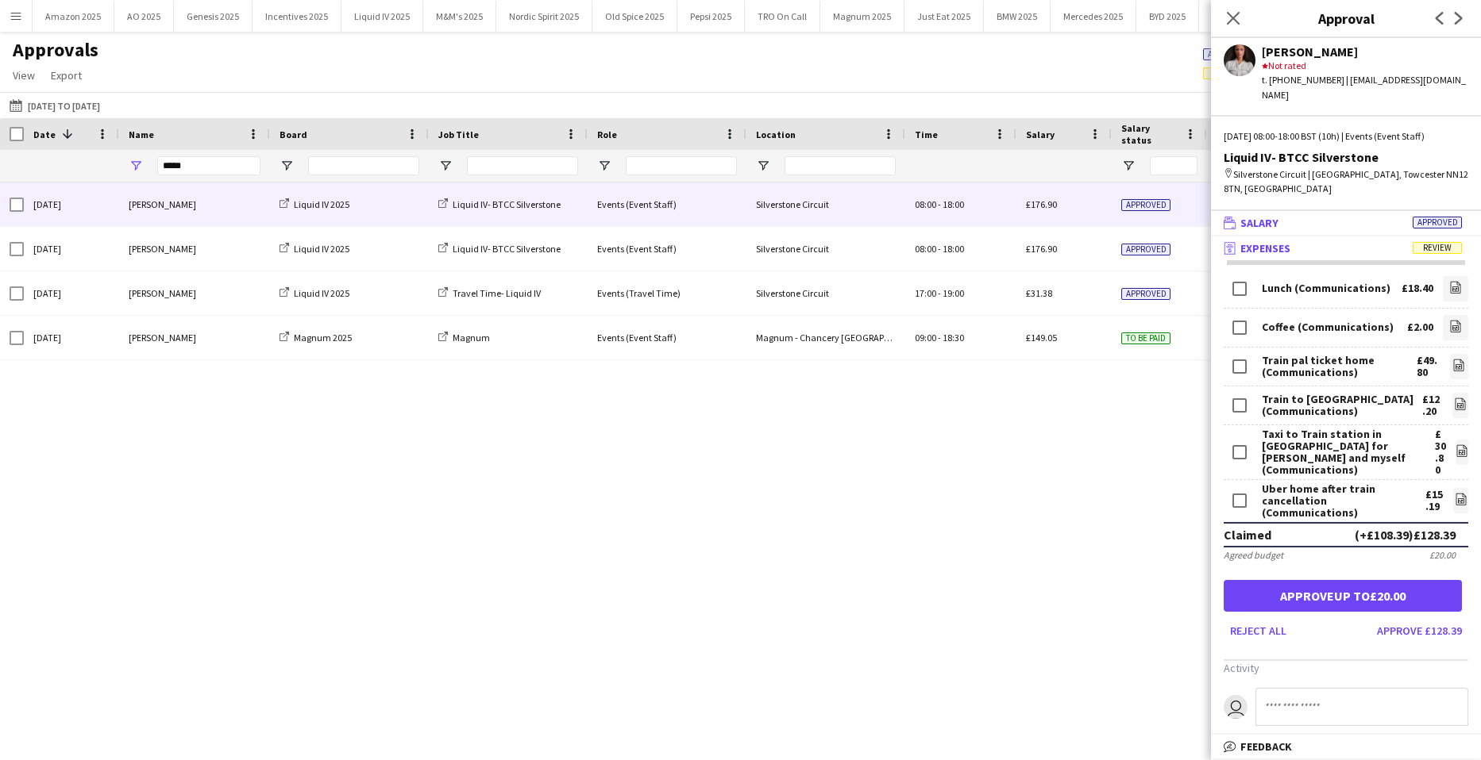
click at [1441, 217] on span "Approved" at bounding box center [1436, 223] width 49 height 12
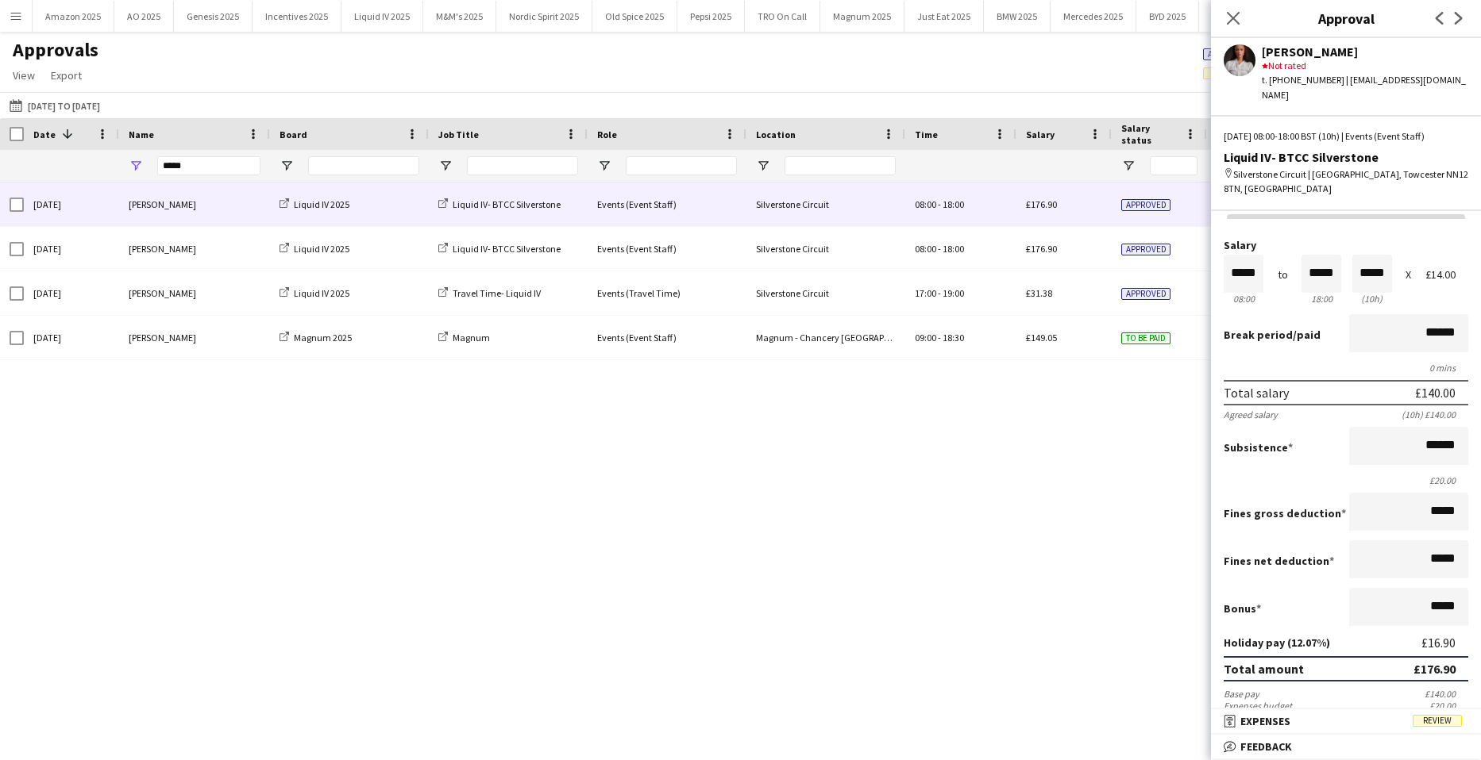
scroll to position [1, 0]
click at [1440, 714] on mat-panel-title "receipt Expenses Review" at bounding box center [1343, 721] width 264 height 14
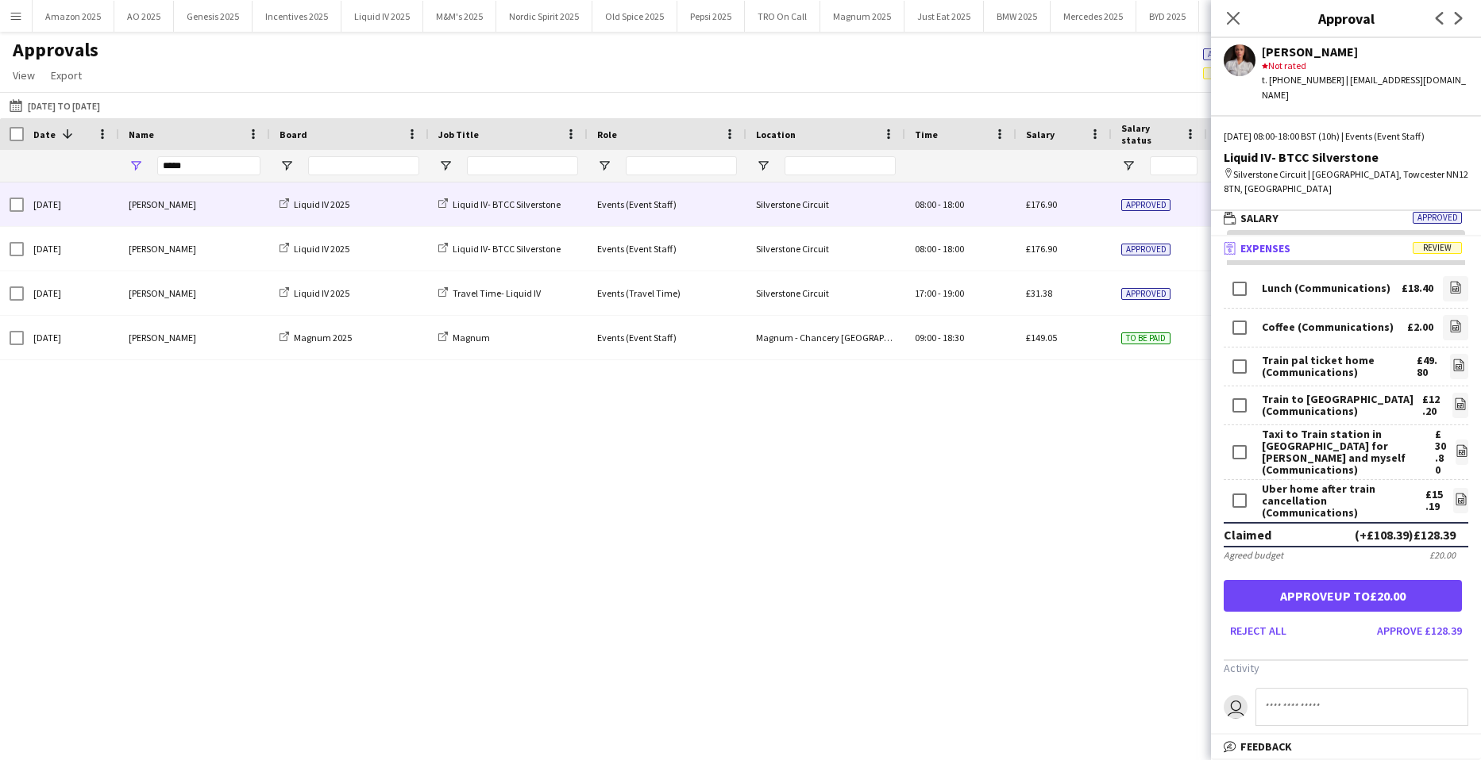
scroll to position [5, 0]
click at [1303, 688] on input at bounding box center [1361, 707] width 213 height 38
type input "**********"
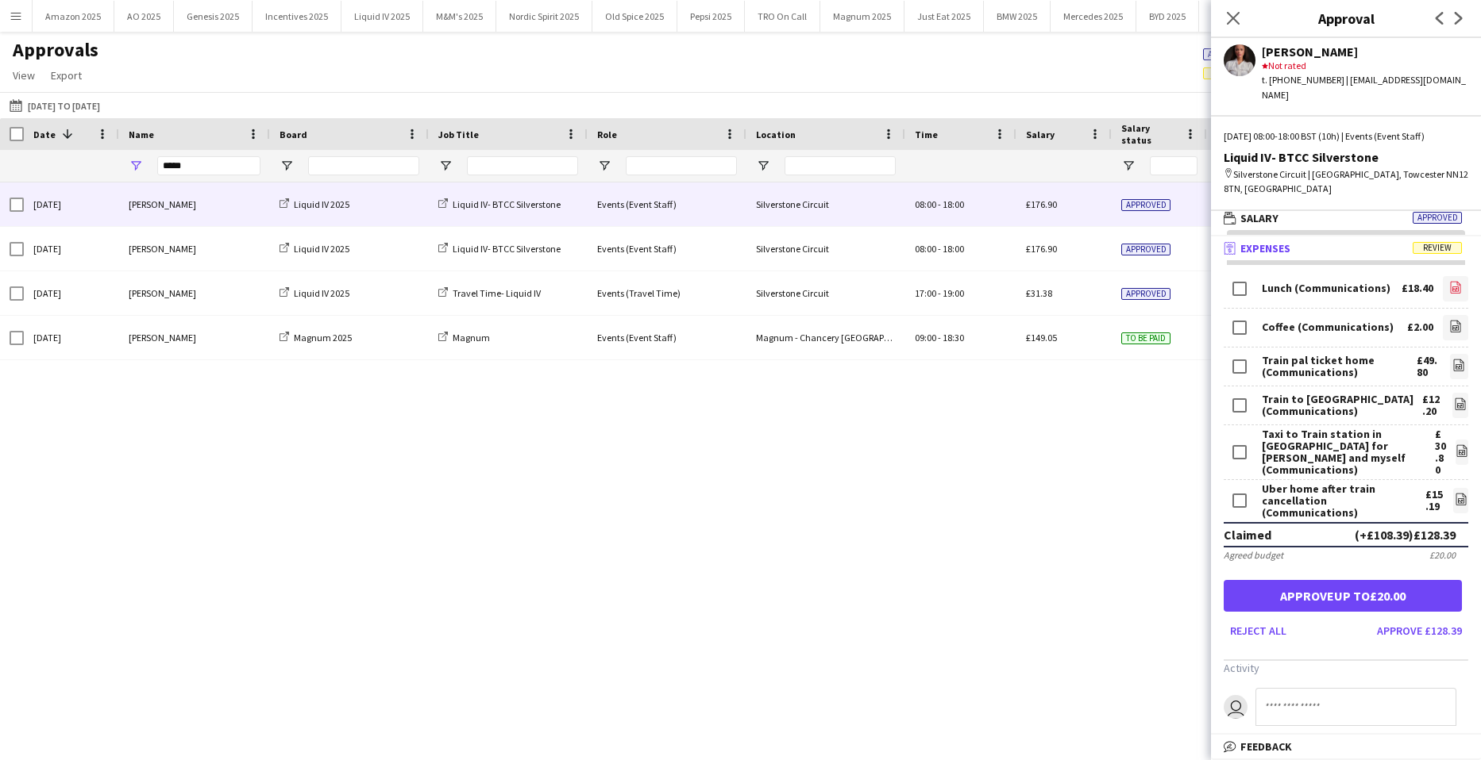
click at [1452, 276] on link "file-image" at bounding box center [1454, 288] width 25 height 25
click at [1452, 315] on link "file-image" at bounding box center [1454, 327] width 25 height 25
click at [1452, 359] on app-icon "file-image" at bounding box center [1458, 367] width 13 height 16
click at [1454, 398] on icon at bounding box center [1459, 404] width 10 height 12
click at [1455, 445] on icon "file-image" at bounding box center [1461, 451] width 13 height 13
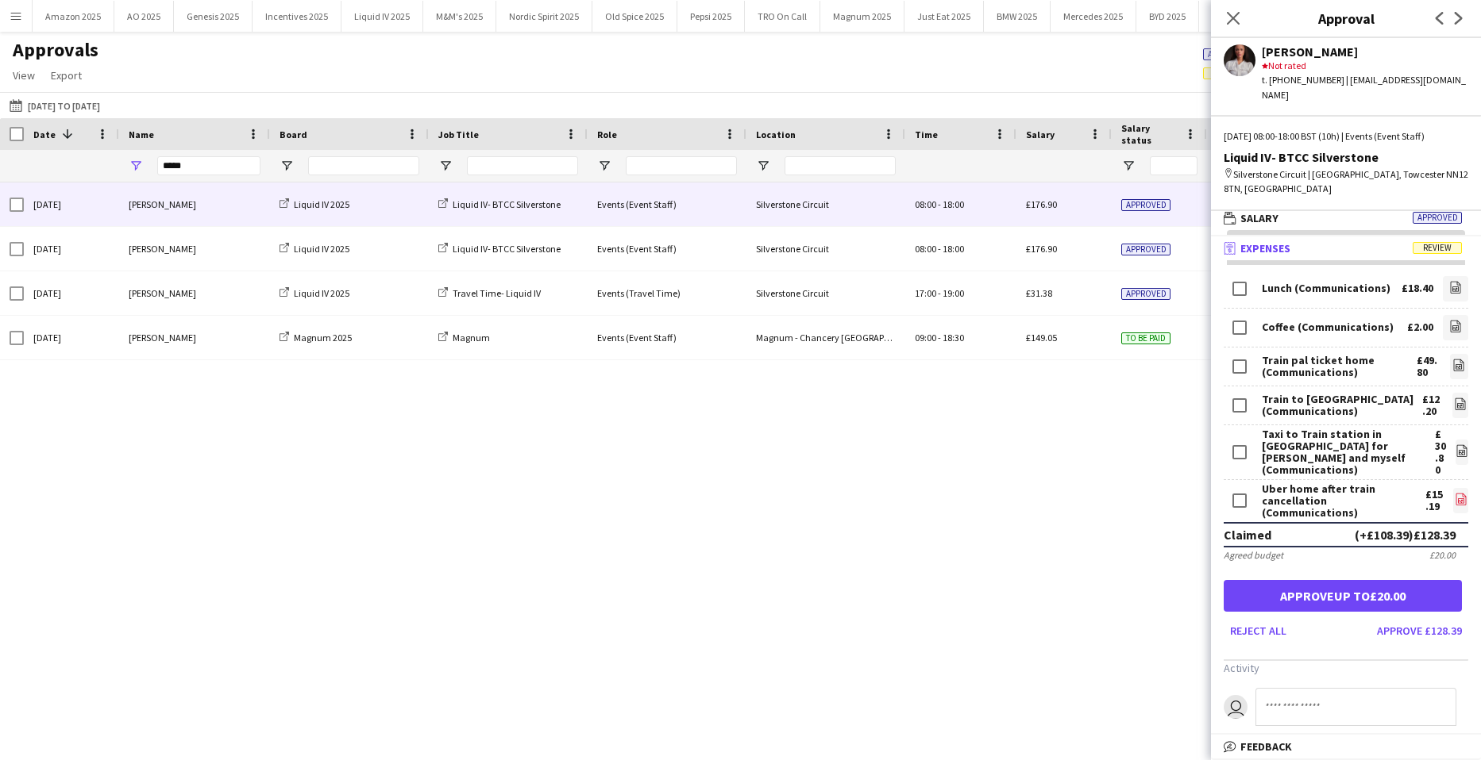
click at [1457, 499] on icon at bounding box center [1460, 501] width 6 height 5
click at [1230, 14] on icon "Close pop-in" at bounding box center [1232, 17] width 15 height 15
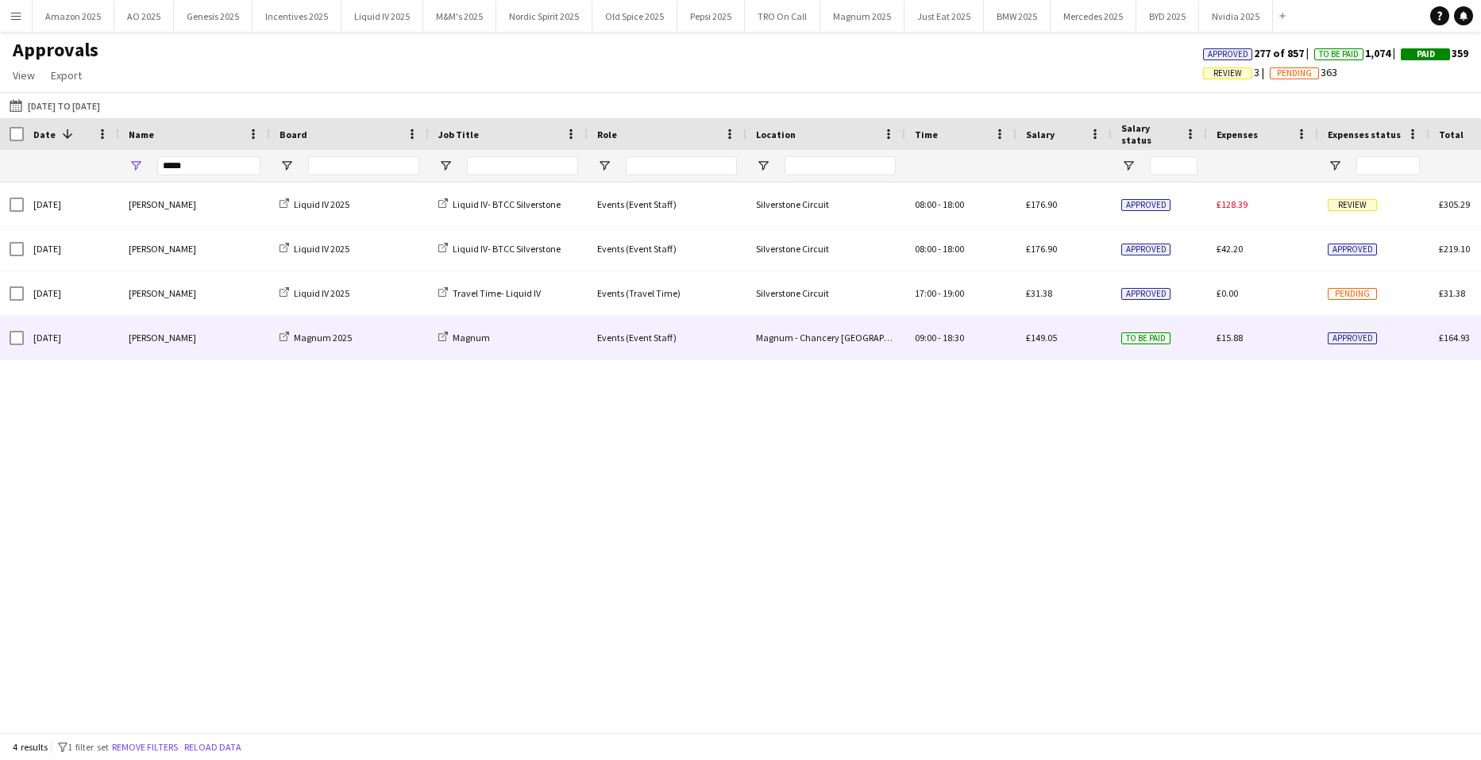
click at [1349, 333] on span "Approved" at bounding box center [1351, 339] width 49 height 12
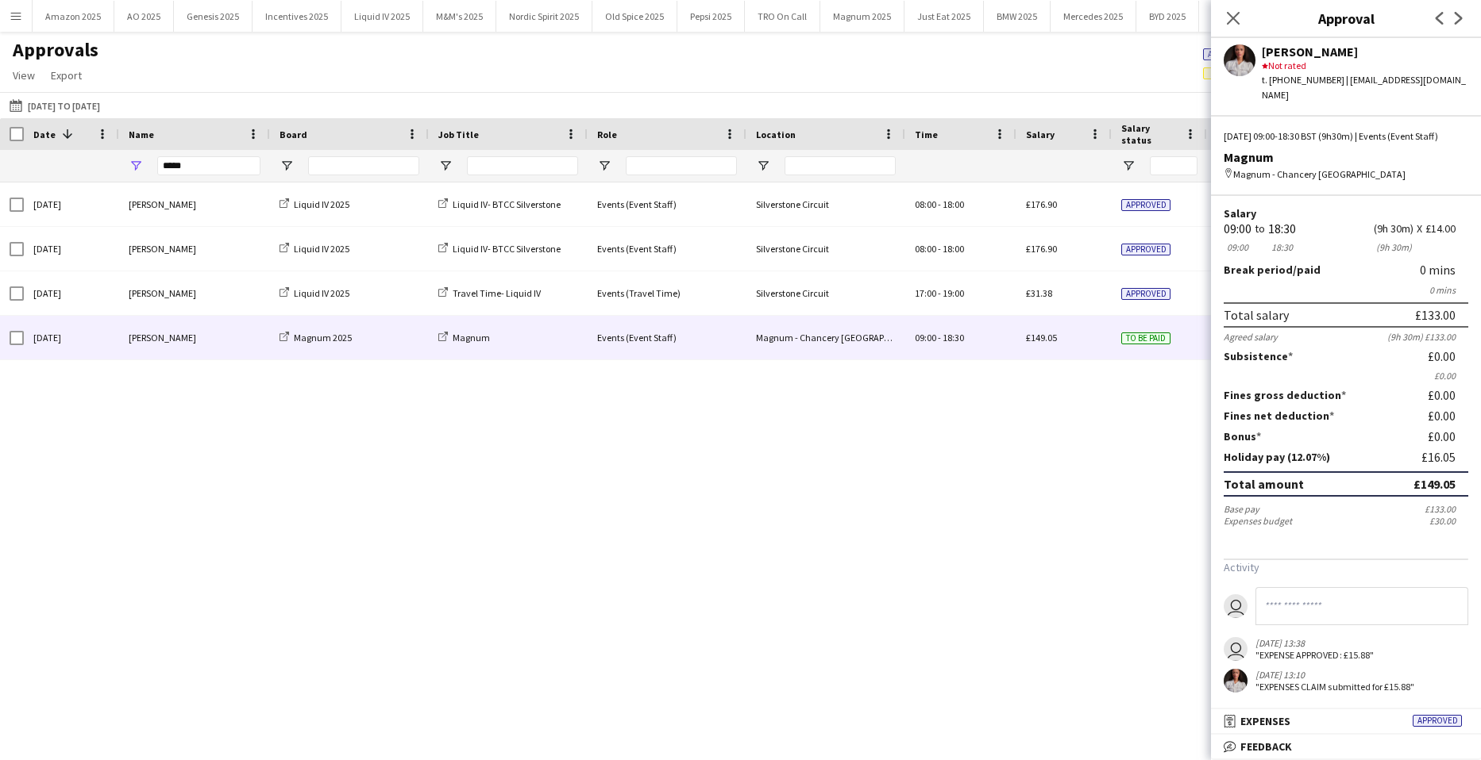
scroll to position [54, 0]
click at [1226, 13] on icon "Close pop-in" at bounding box center [1232, 17] width 15 height 15
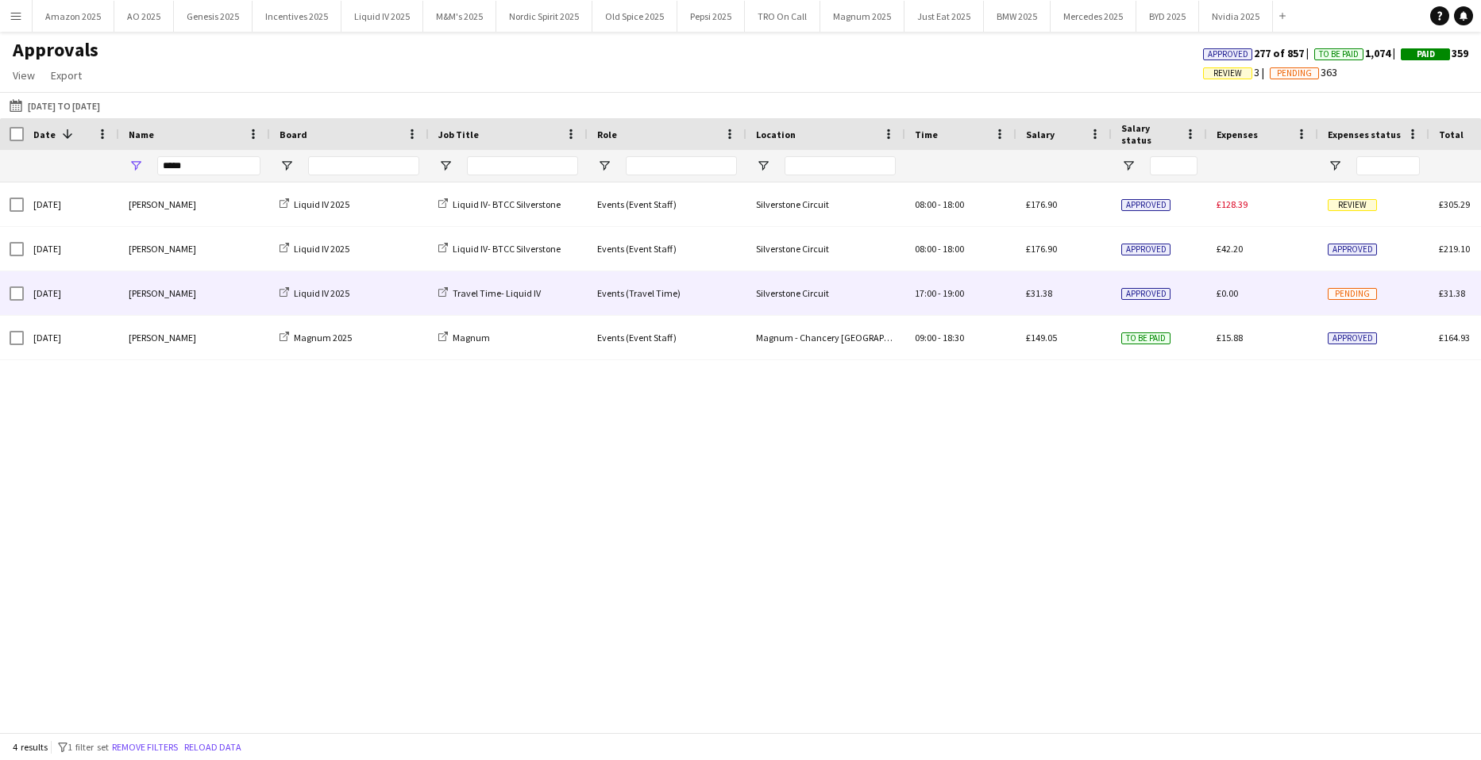
click at [1330, 289] on span "Pending" at bounding box center [1351, 294] width 49 height 12
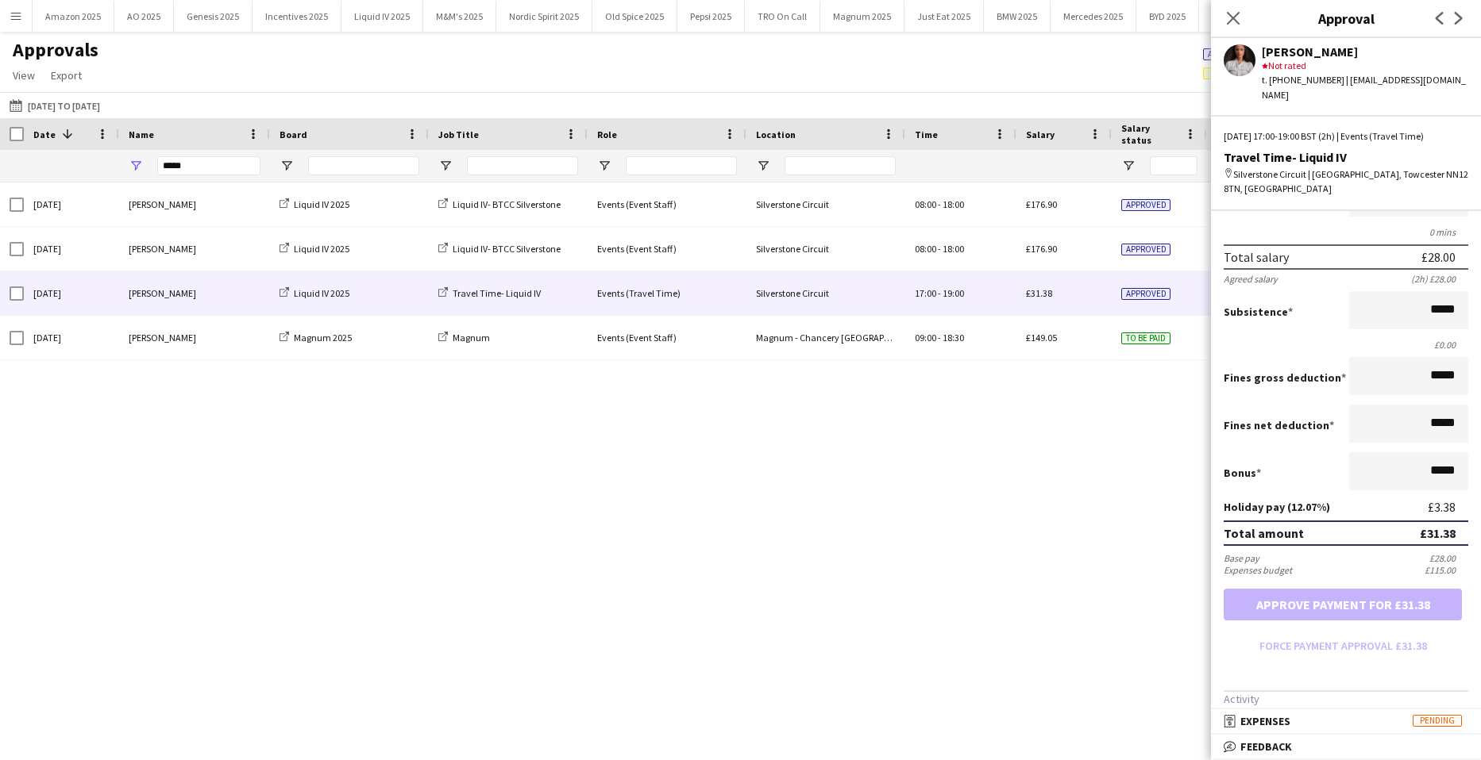
scroll to position [291, 0]
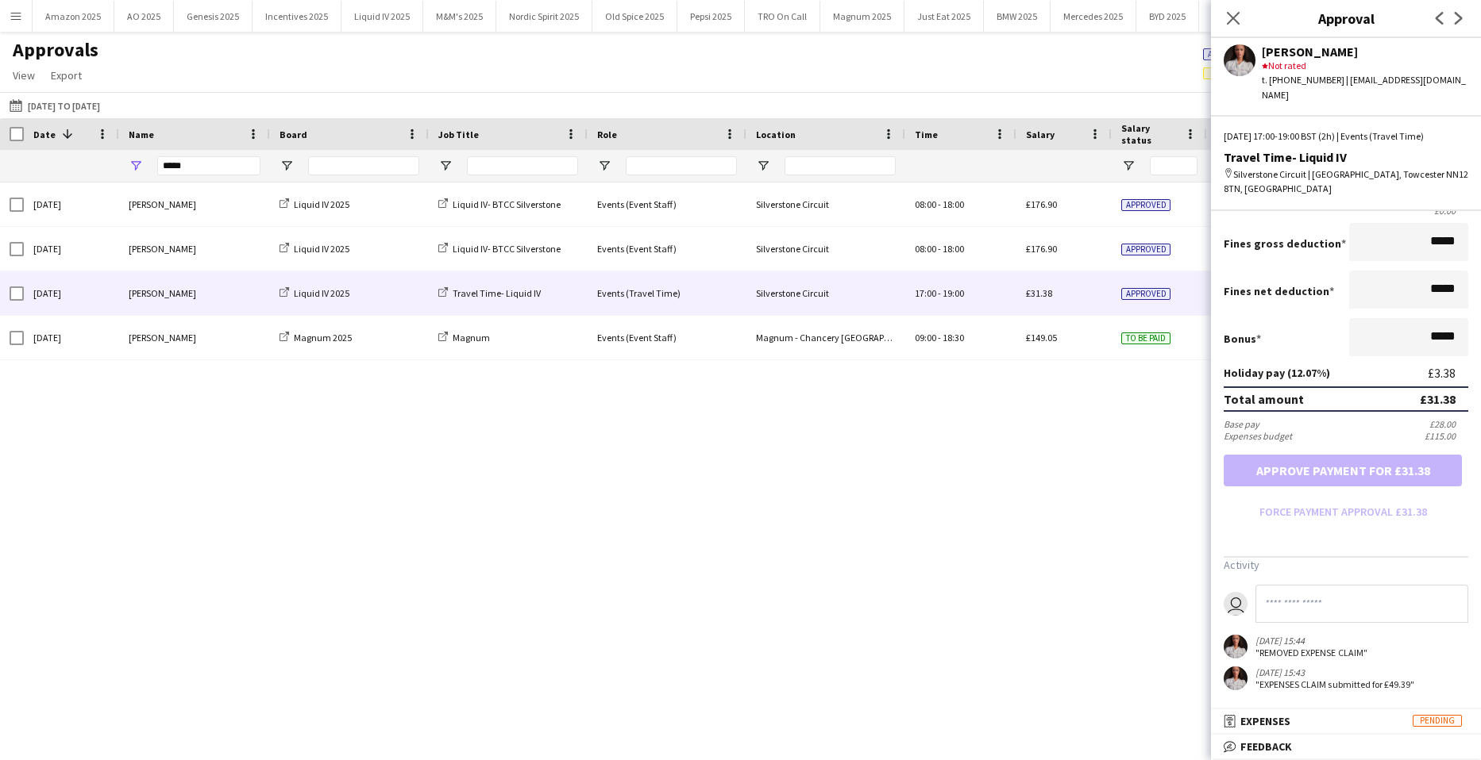
click at [919, 533] on div "Sun, 21 Sep 2025 Adiza Shardow Liquid IV 2025 Liquid IV- BTCC Silverstone Event…" at bounding box center [740, 452] width 1481 height 538
click at [1227, 16] on icon "Close pop-in" at bounding box center [1232, 17] width 15 height 15
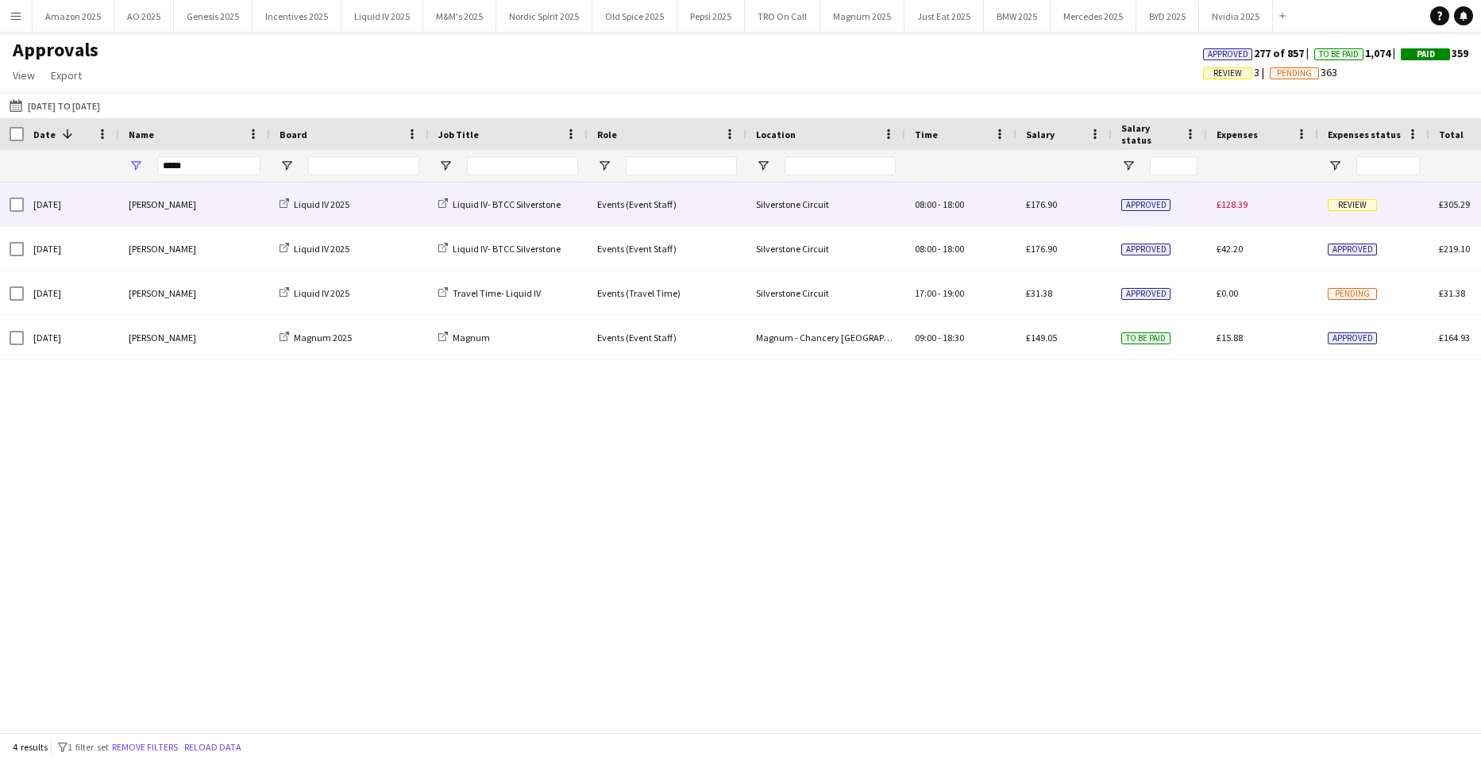
click at [1340, 199] on span "Review" at bounding box center [1351, 205] width 49 height 12
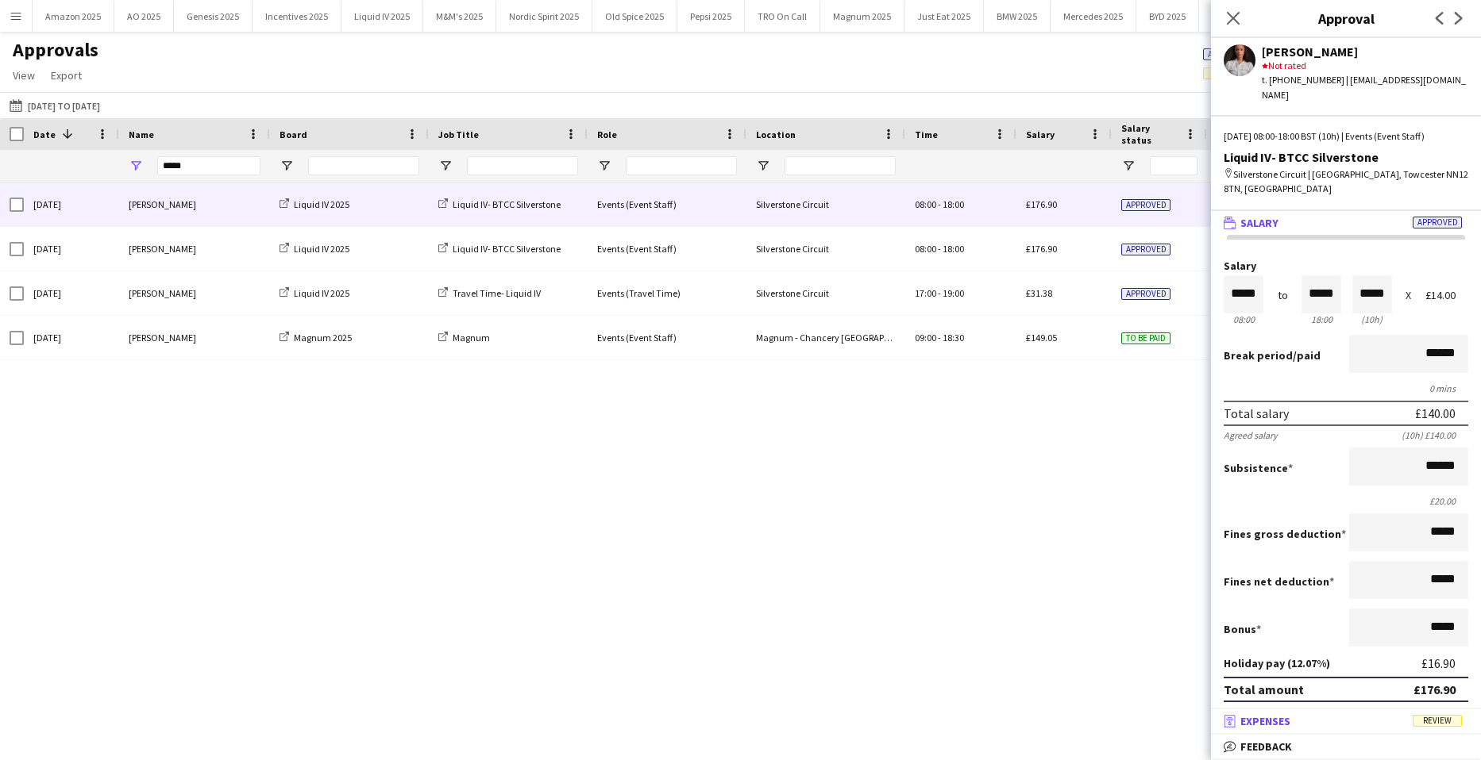
click at [1437, 715] on span "Review" at bounding box center [1436, 721] width 49 height 12
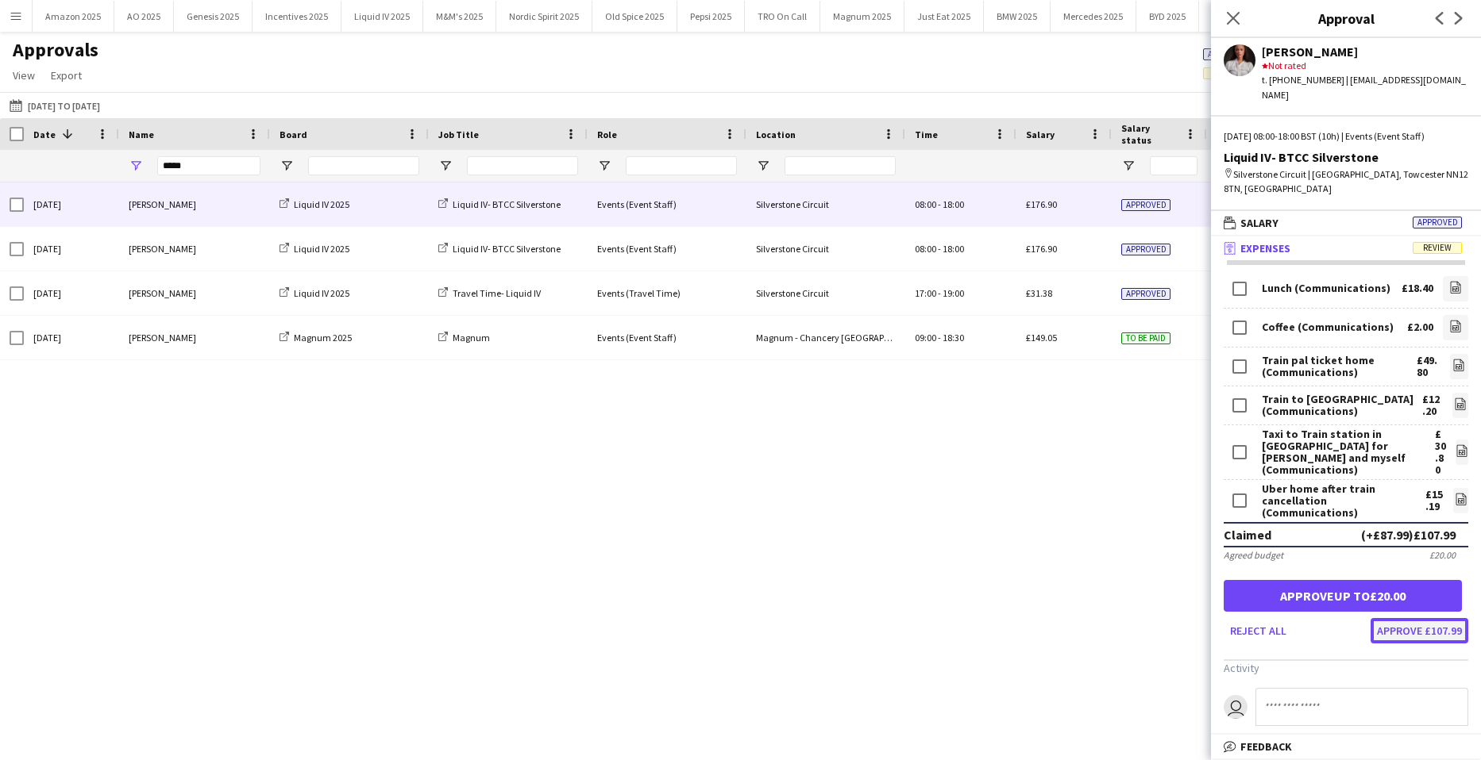
click at [1383, 618] on button "Approve £107.99" at bounding box center [1419, 630] width 98 height 25
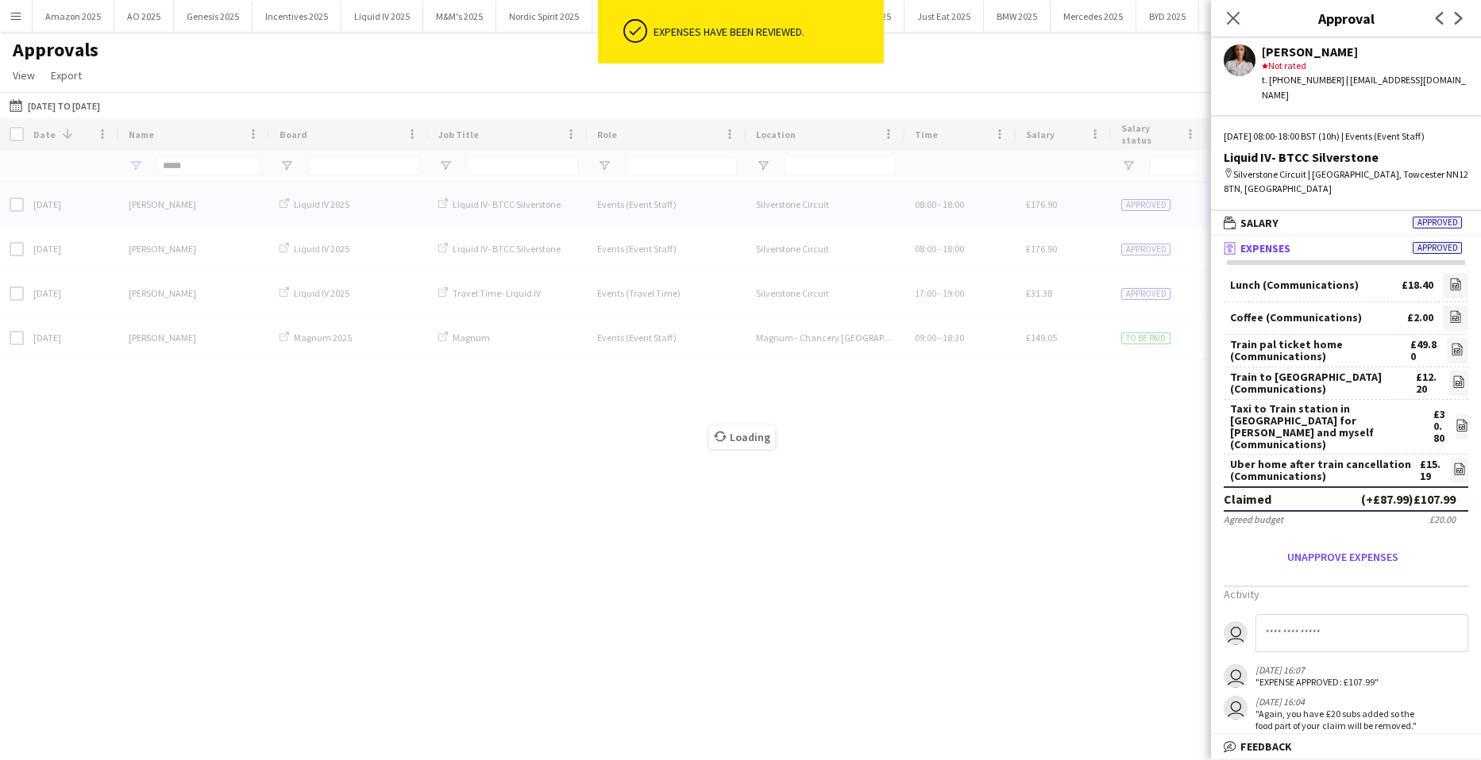
click at [1015, 572] on div "Loading" at bounding box center [740, 425] width 1481 height 614
click at [1228, 15] on icon "Close pop-in" at bounding box center [1232, 17] width 15 height 15
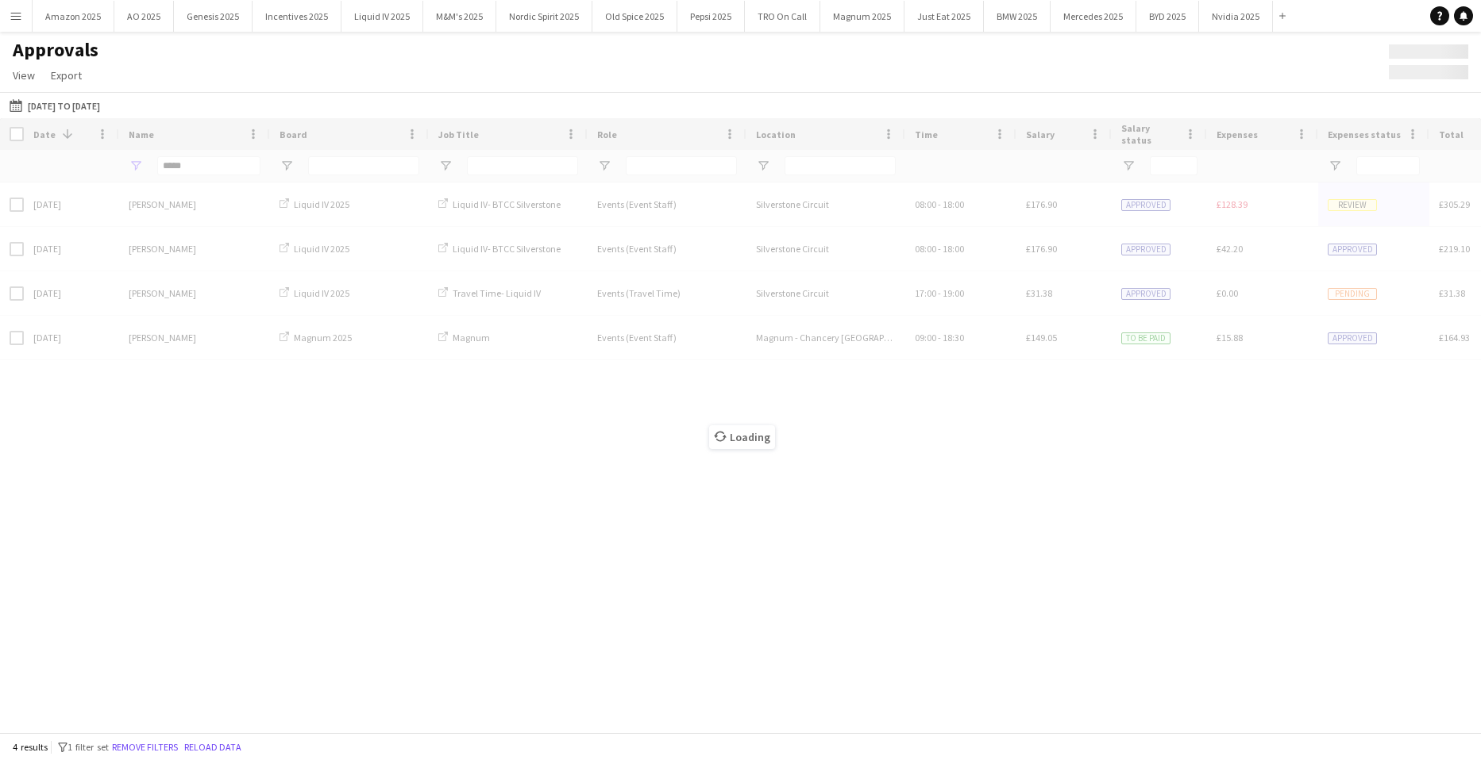
drag, startPoint x: 198, startPoint y: 171, endPoint x: 187, endPoint y: 167, distance: 12.1
click at [187, 167] on div "Loading" at bounding box center [740, 425] width 1481 height 614
drag, startPoint x: 192, startPoint y: 164, endPoint x: 125, endPoint y: 167, distance: 66.8
click at [129, 167] on div "Loading" at bounding box center [740, 425] width 1481 height 614
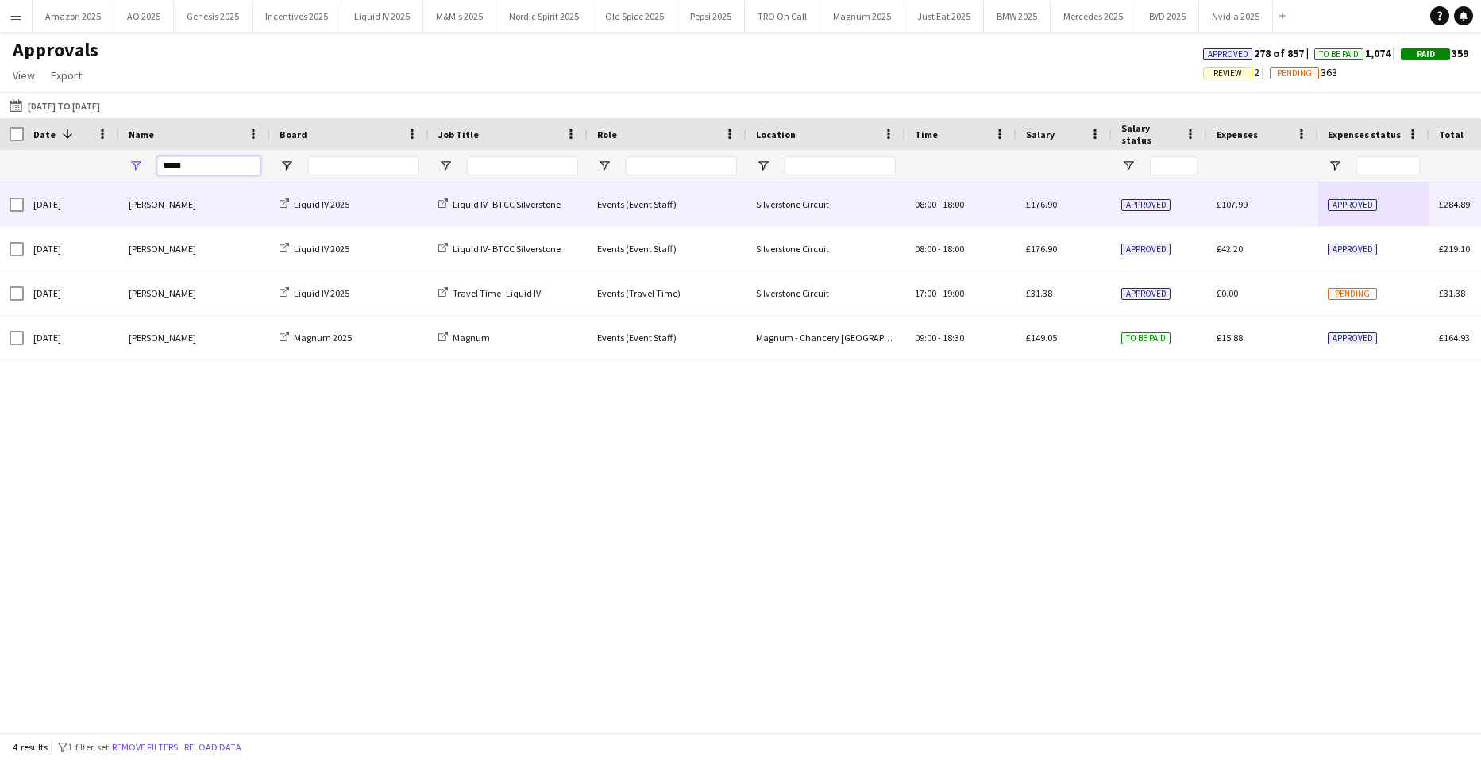
drag, startPoint x: -141, startPoint y: 140, endPoint x: -659, endPoint y: 139, distance: 518.4
click at [0, 139] on html "Menu Boards Boards Boards All jobs Status Workforce Workforce My Workforce Recr…" at bounding box center [740, 380] width 1481 height 760
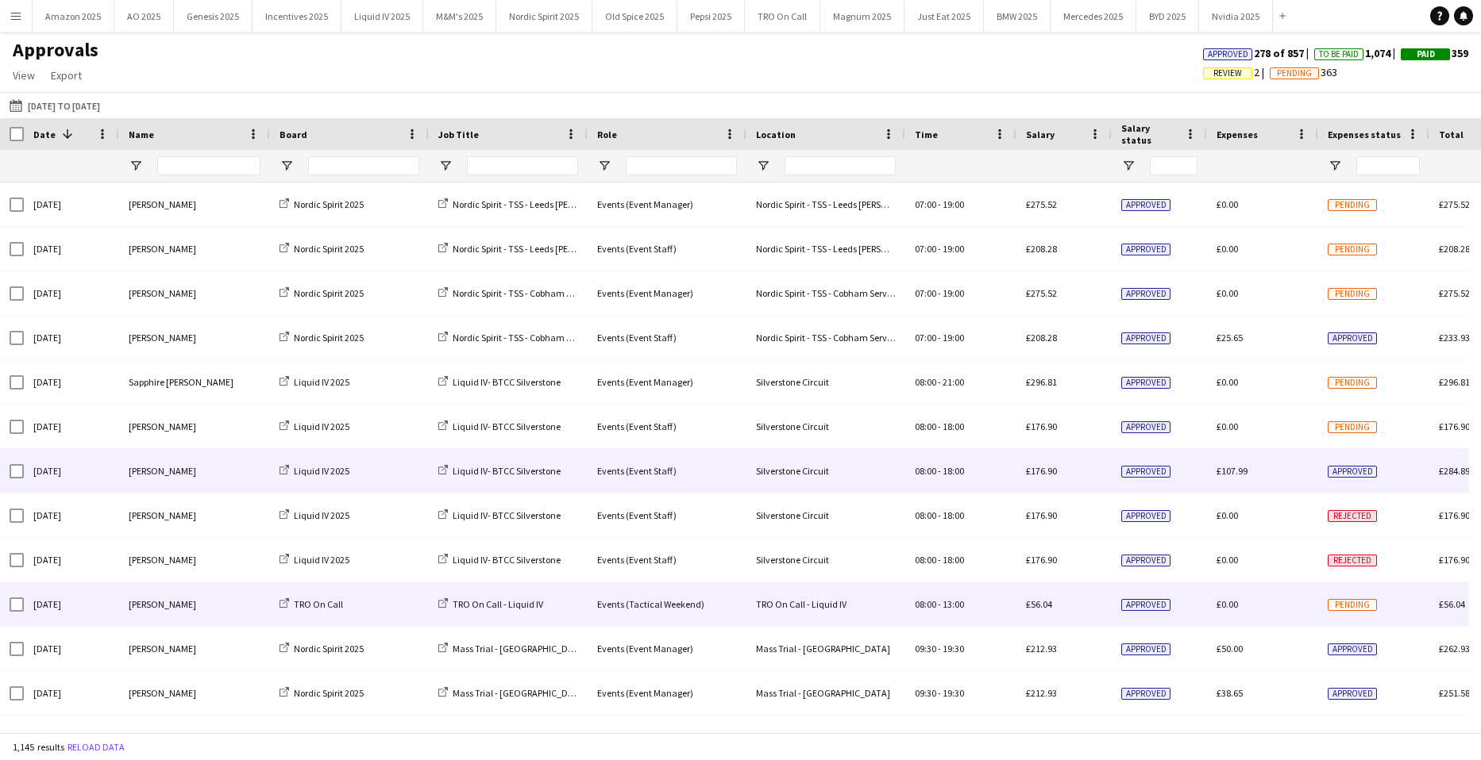
click at [1007, 586] on div "08:00 - 13:00" at bounding box center [960, 605] width 111 height 44
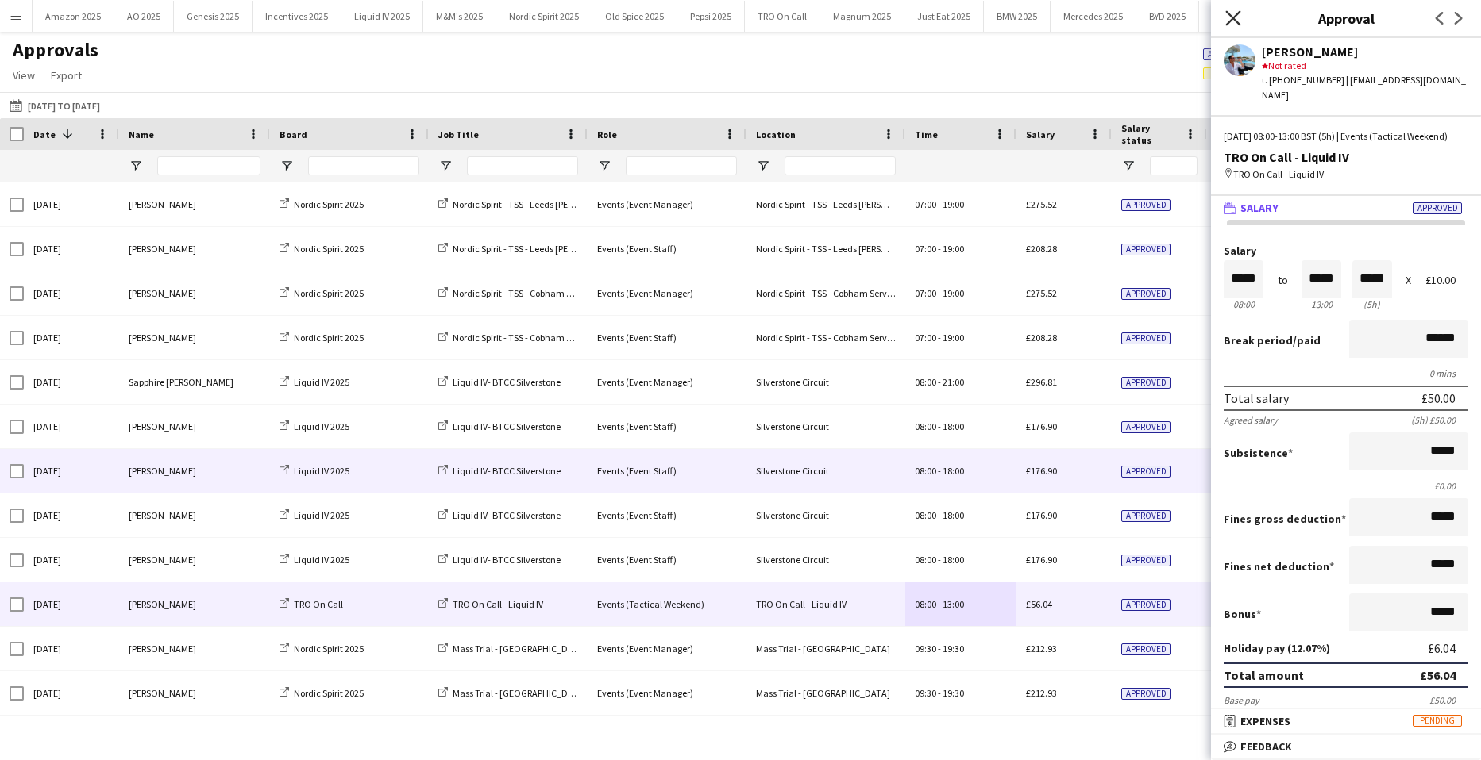
click at [1235, 21] on icon at bounding box center [1232, 17] width 15 height 15
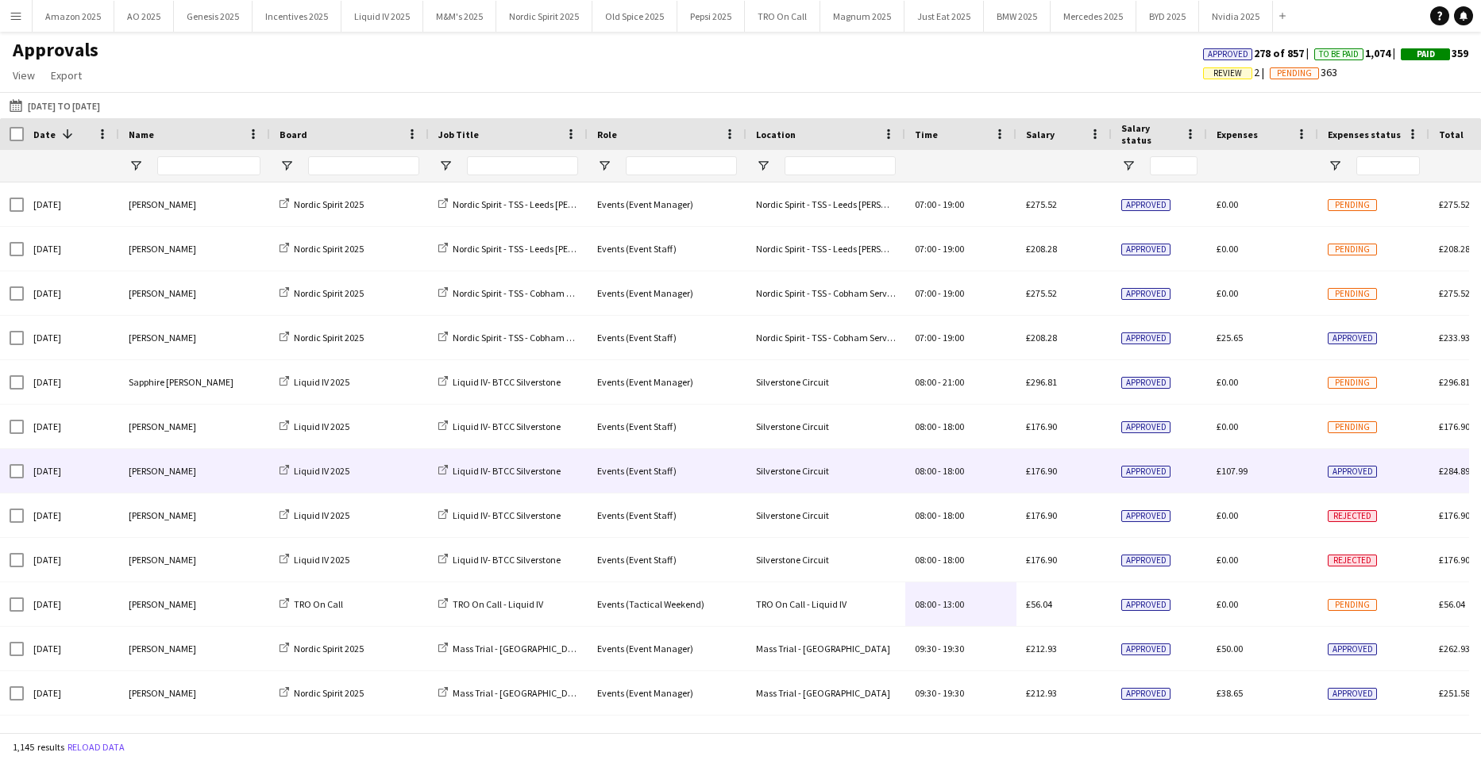
click at [313, 110] on div "04-08-2025 to 21-09-2025 04-08-2025 to 21-09-2025 Today This Week This Month Ye…" at bounding box center [740, 105] width 1481 height 26
click at [11, 13] on app-icon "Menu" at bounding box center [16, 16] width 13 height 13
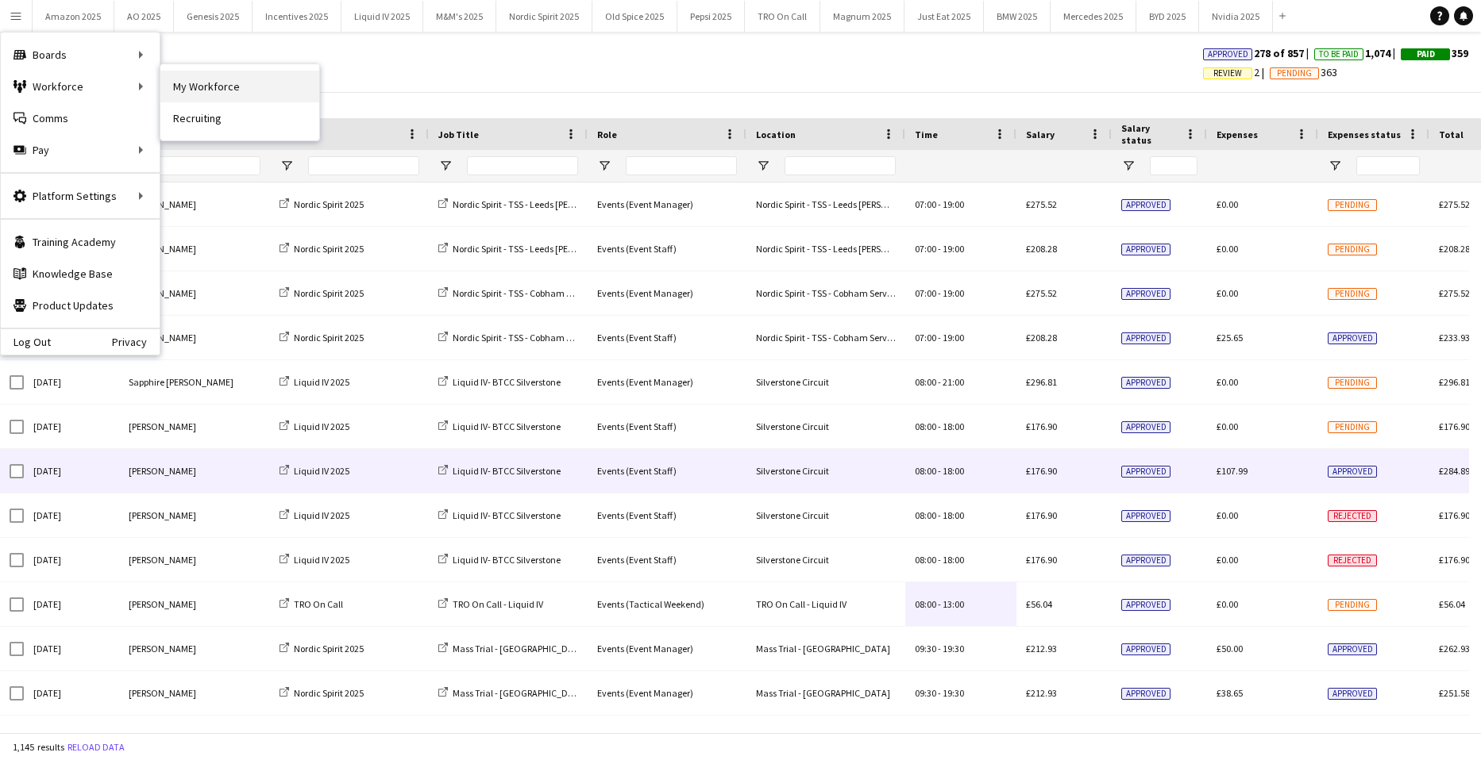
click at [191, 87] on link "My Workforce" at bounding box center [239, 87] width 159 height 32
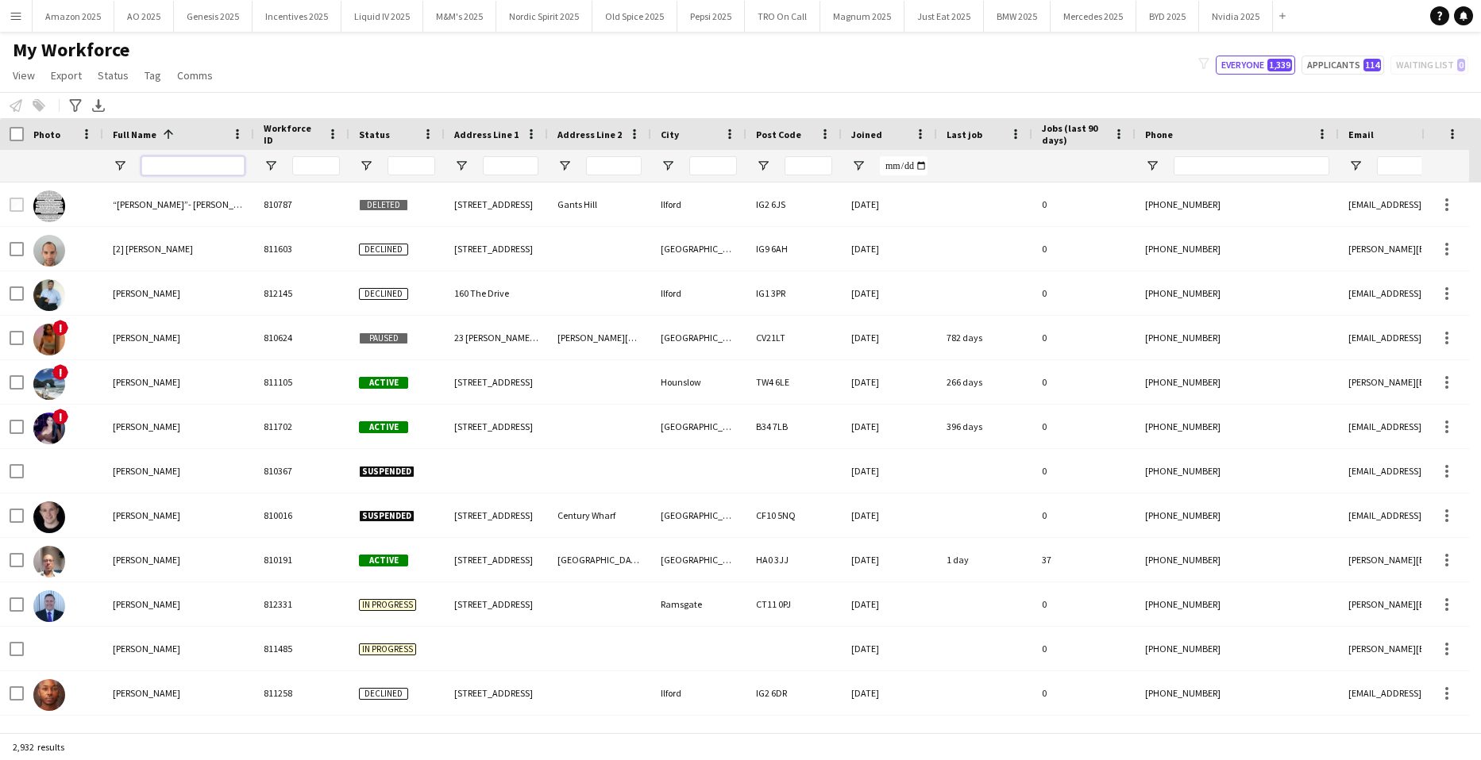
click at [212, 172] on input "Full Name Filter Input" at bounding box center [192, 165] width 103 height 19
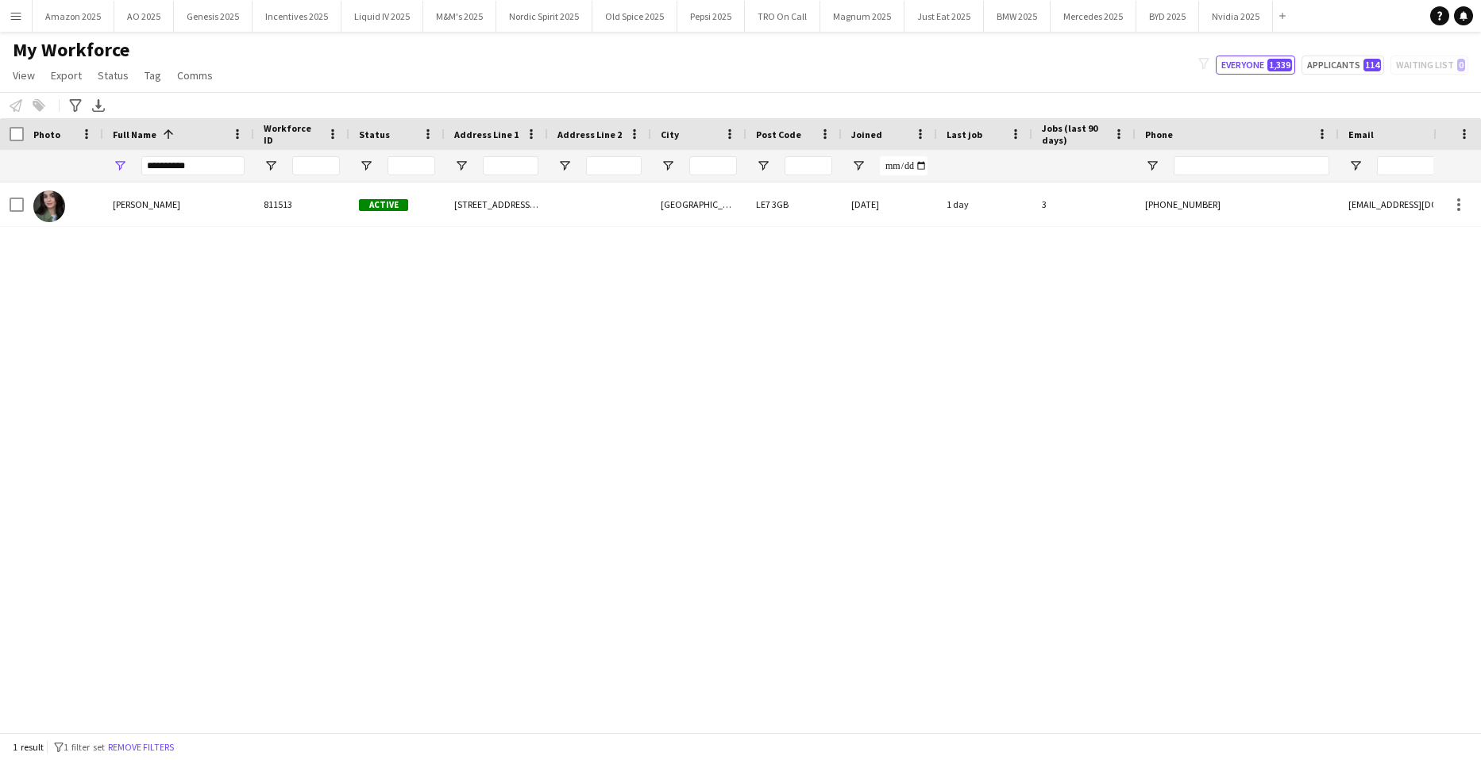
click at [346, 75] on div "My Workforce View Views Default view Compliance Log New view Update view Delete…" at bounding box center [740, 65] width 1481 height 54
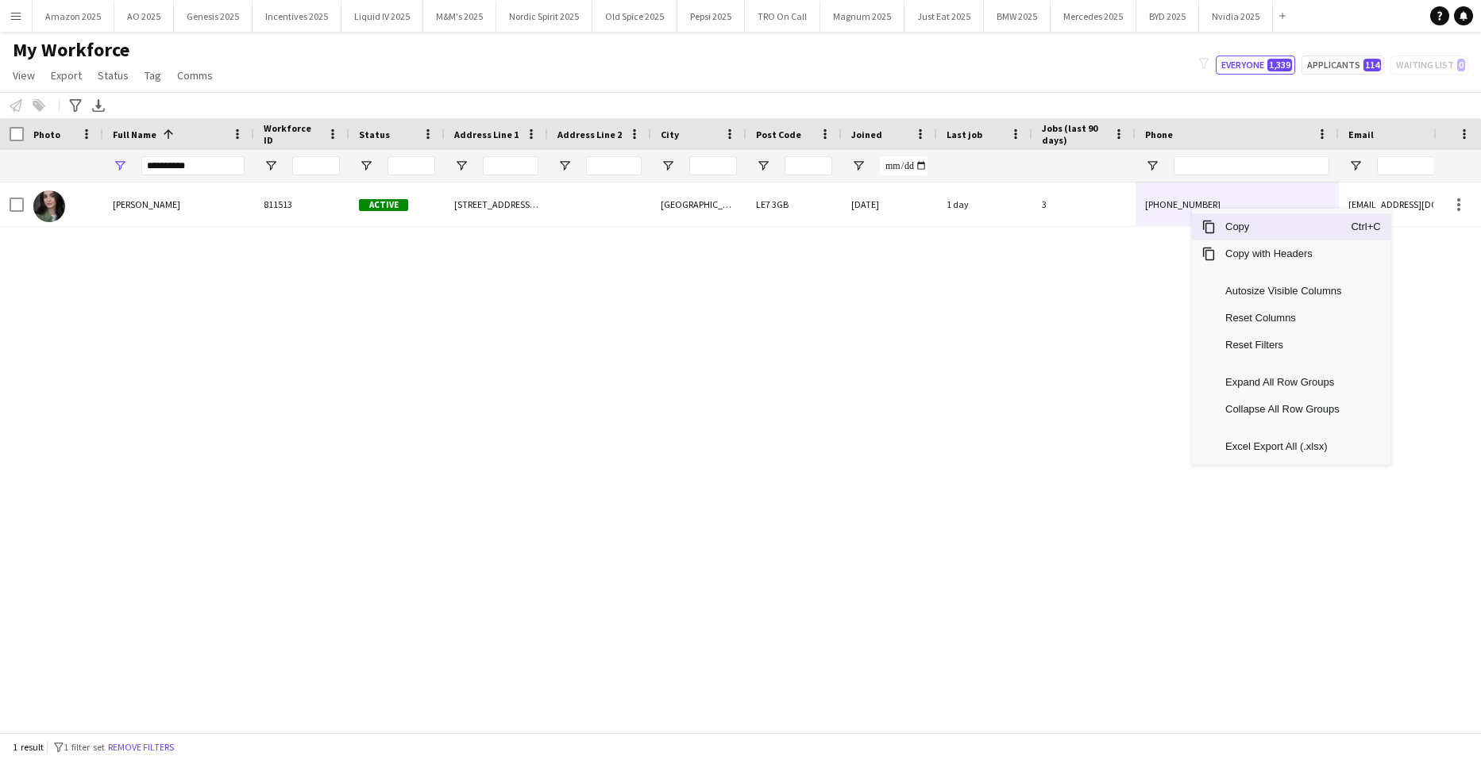
click at [1215, 229] on div "Copy Ctrl+C" at bounding box center [1291, 227] width 198 height 27
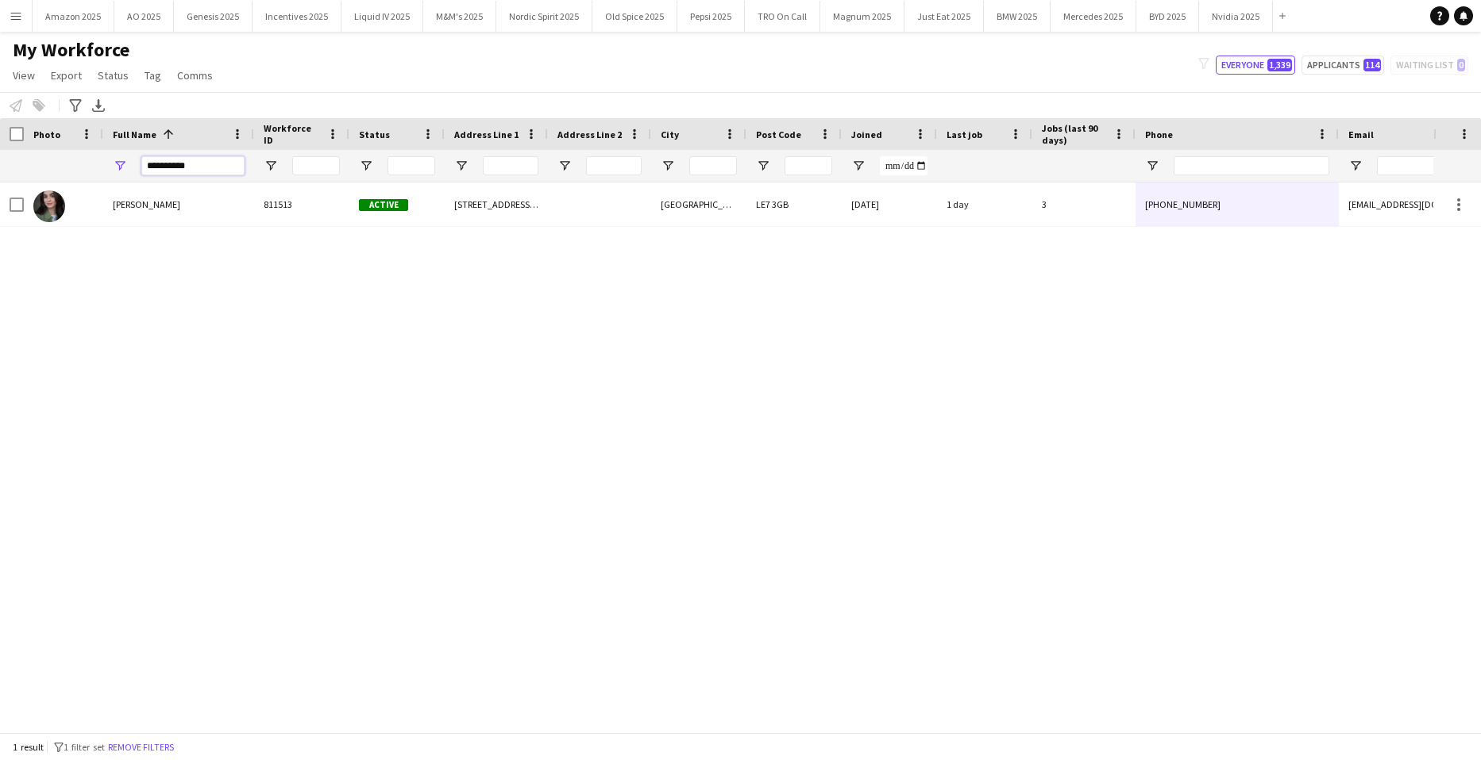
drag, startPoint x: 218, startPoint y: 170, endPoint x: -206, endPoint y: 156, distance: 424.2
click at [0, 156] on html "Menu Boards Boards Boards All jobs Status Workforce Workforce My Workforce Recr…" at bounding box center [740, 380] width 1481 height 760
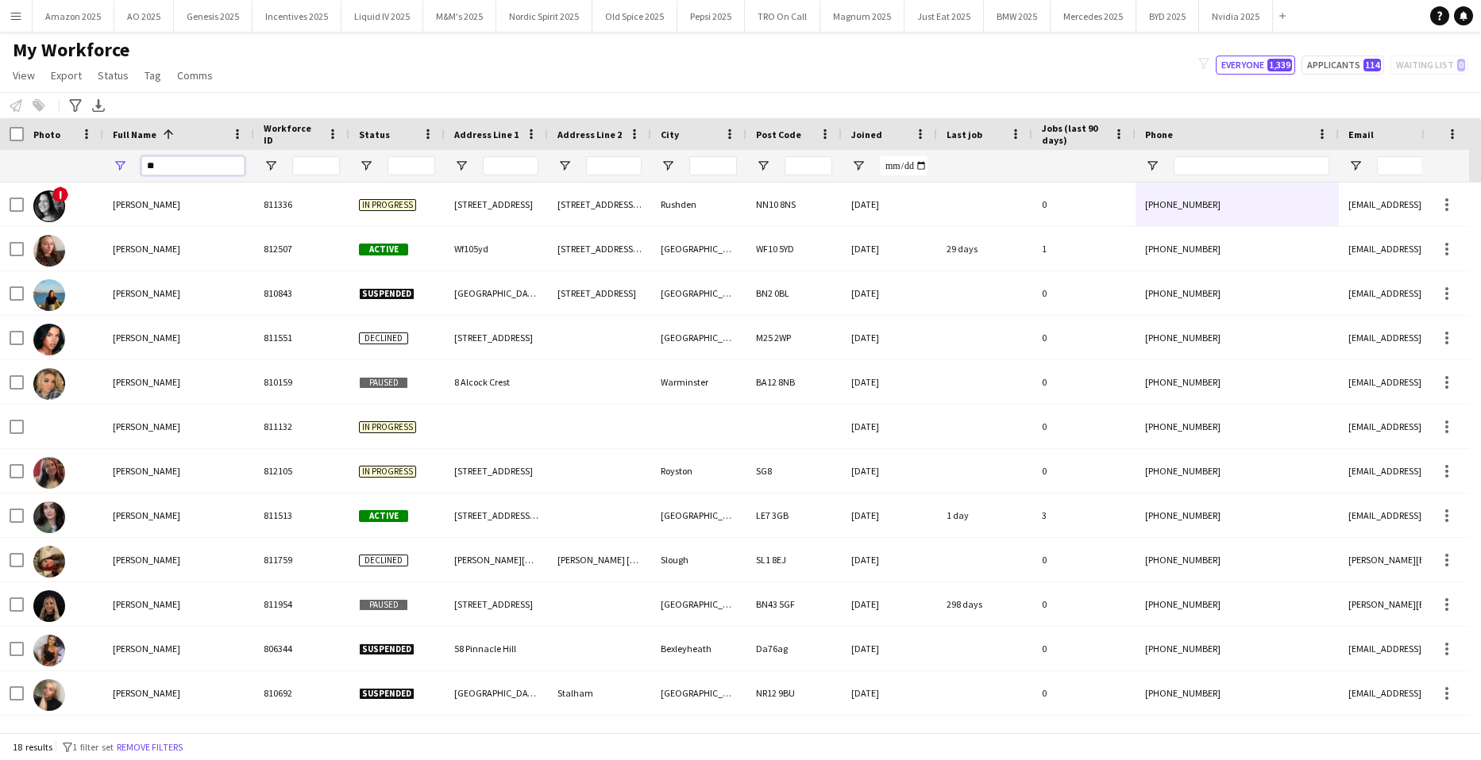
type input "*"
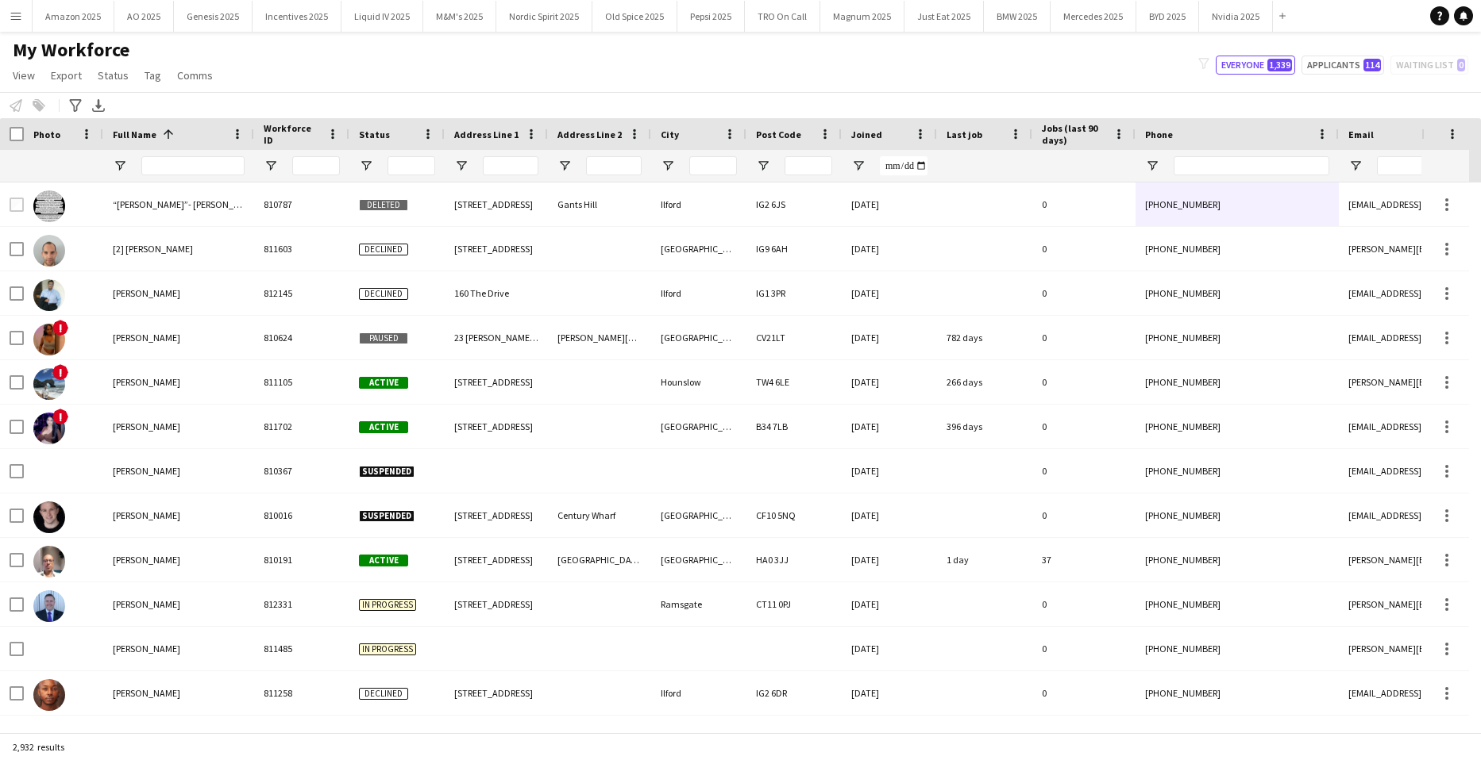
click at [22, 17] on button "Menu" at bounding box center [16, 16] width 32 height 32
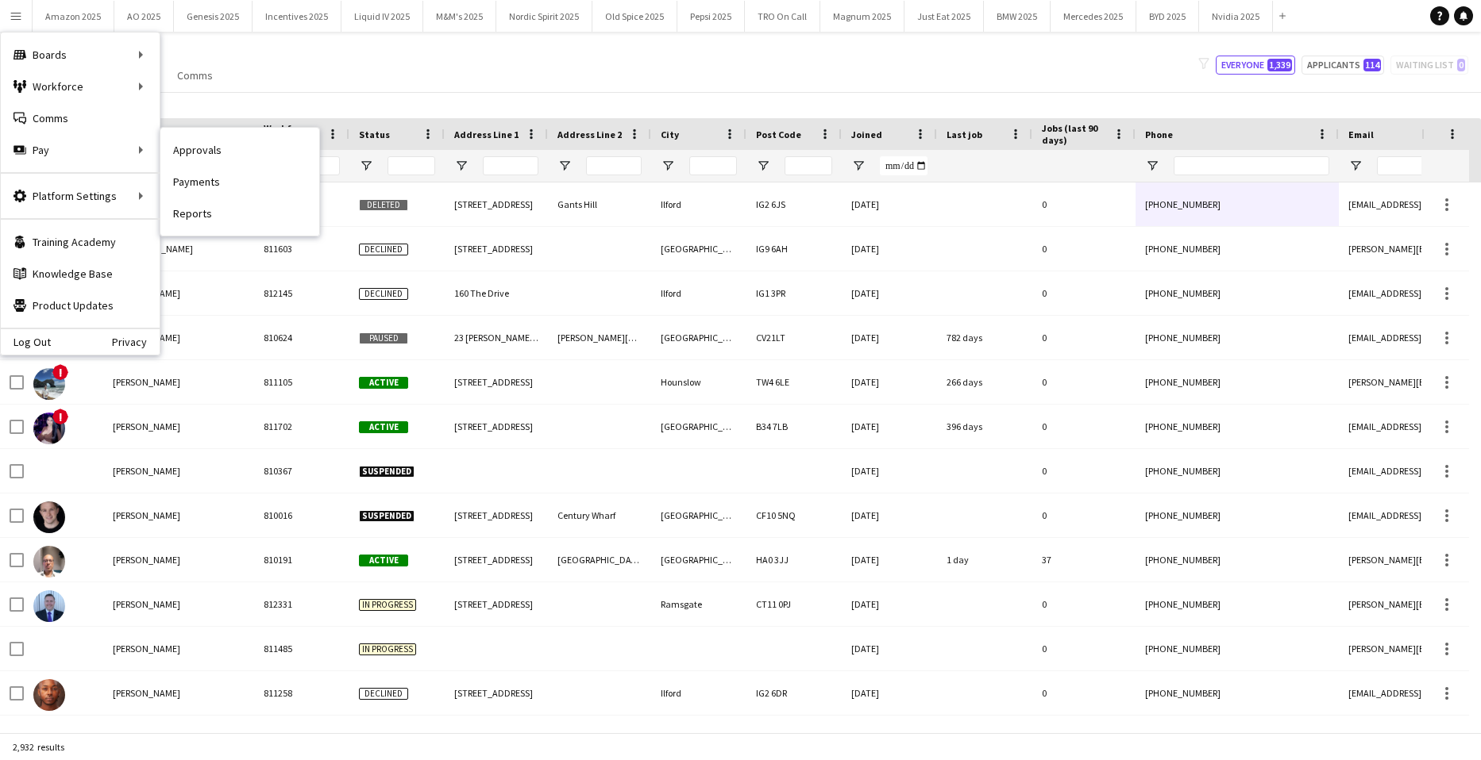
drag, startPoint x: 170, startPoint y: 149, endPoint x: 354, endPoint y: 182, distance: 187.0
click at [170, 149] on link "Approvals" at bounding box center [239, 150] width 159 height 32
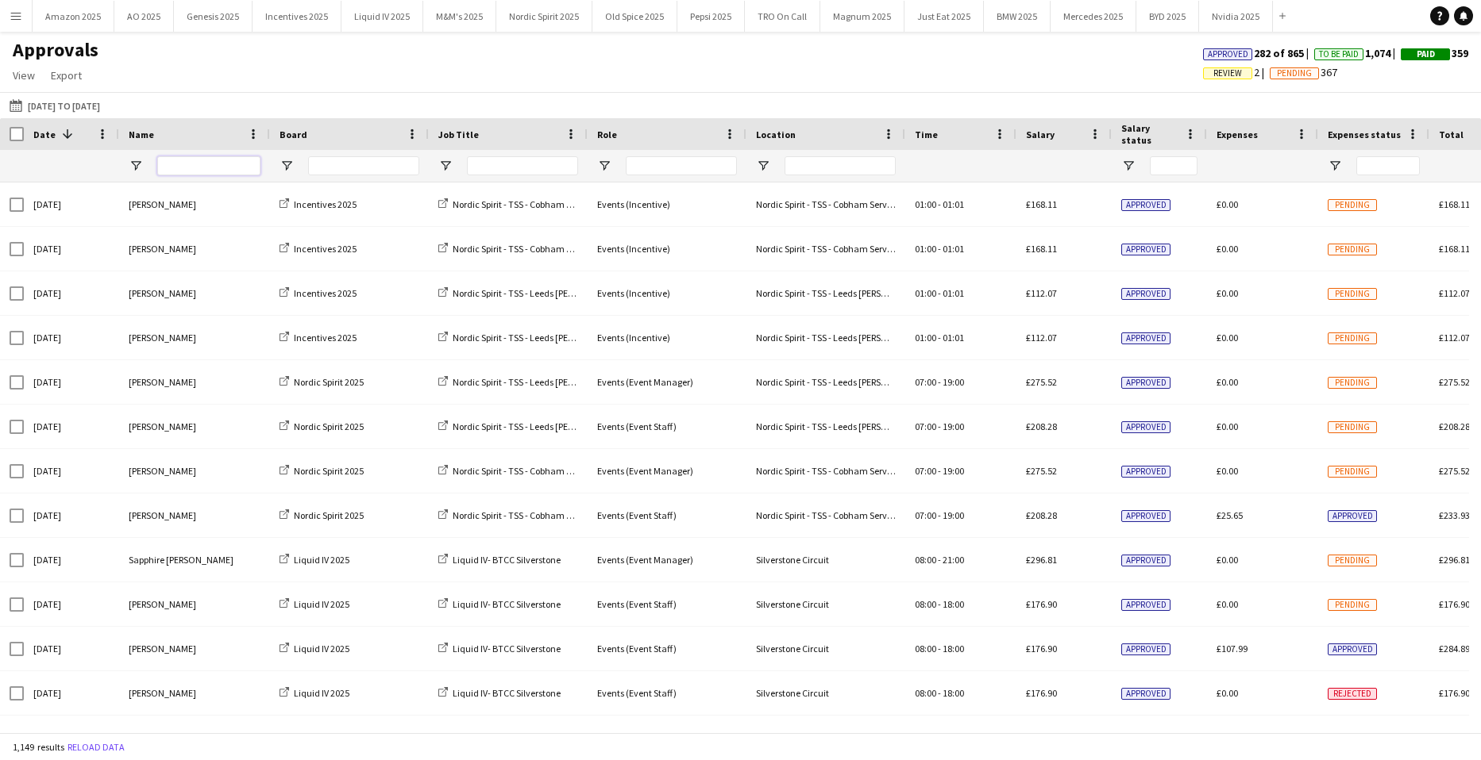
click at [183, 162] on input "Name Filter Input" at bounding box center [208, 165] width 103 height 19
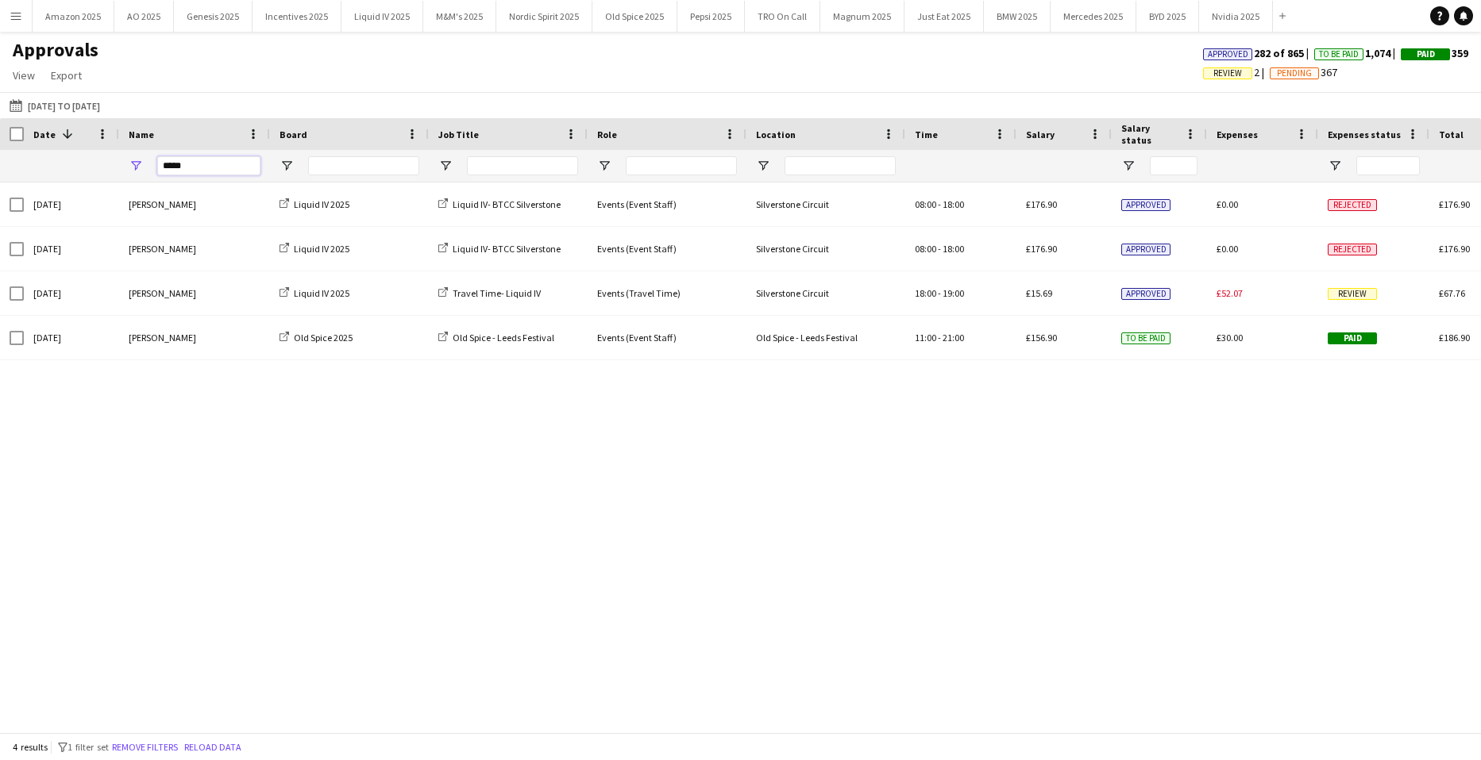
type input "*****"
click at [1188, 14] on button "BYD 2025 Close" at bounding box center [1167, 16] width 63 height 31
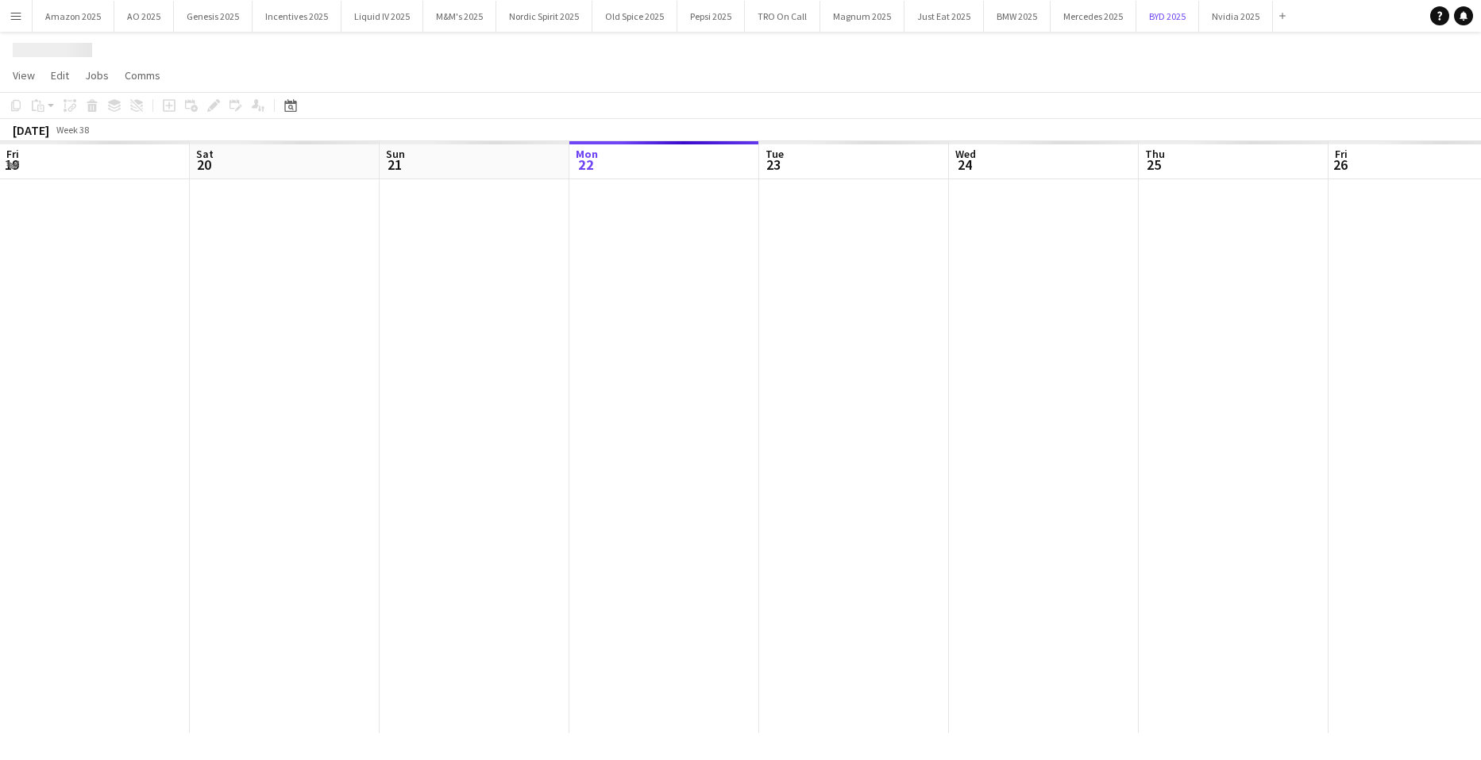
scroll to position [0, 379]
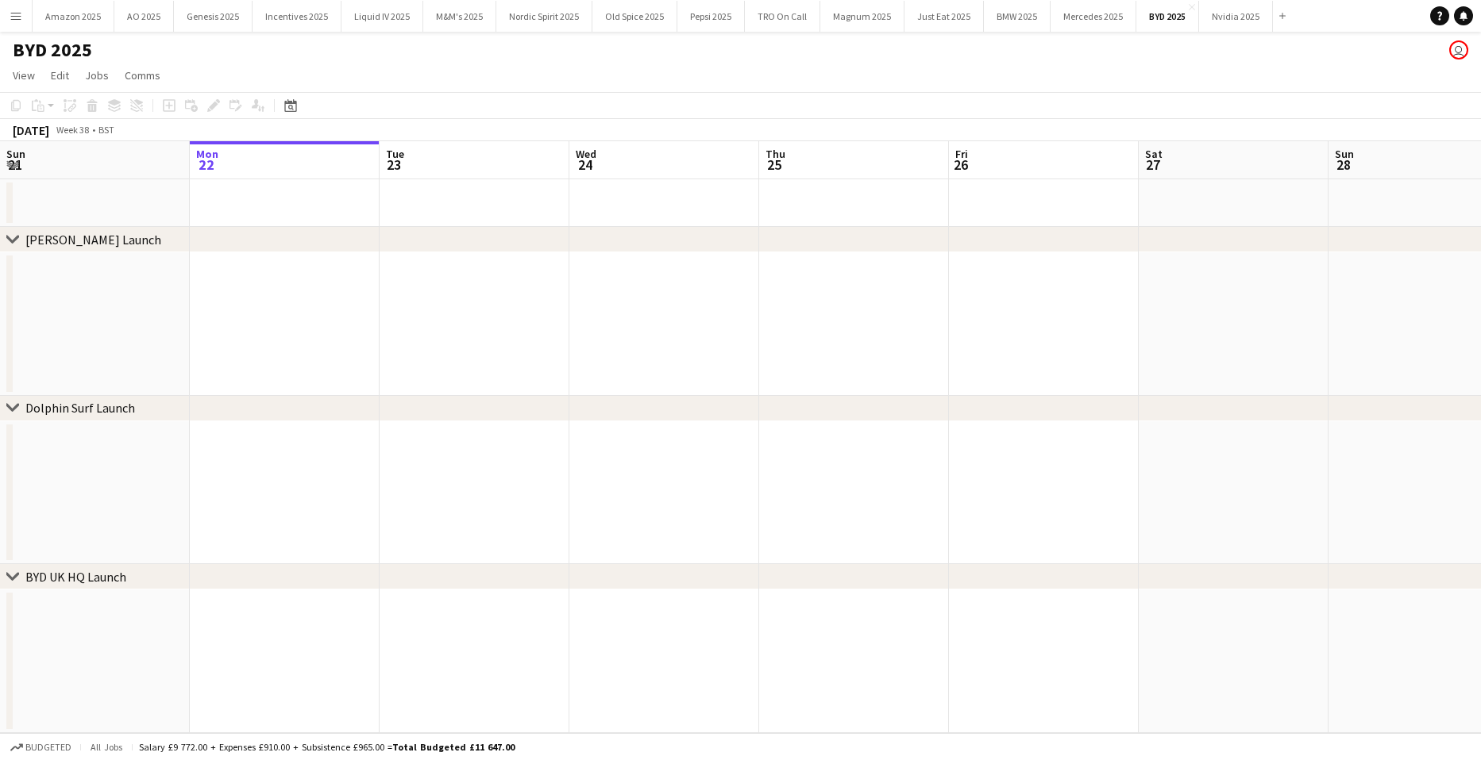
click at [1311, 595] on div at bounding box center [854, 456] width 2466 height 554
click at [21, 12] on app-icon "Menu" at bounding box center [16, 16] width 13 height 13
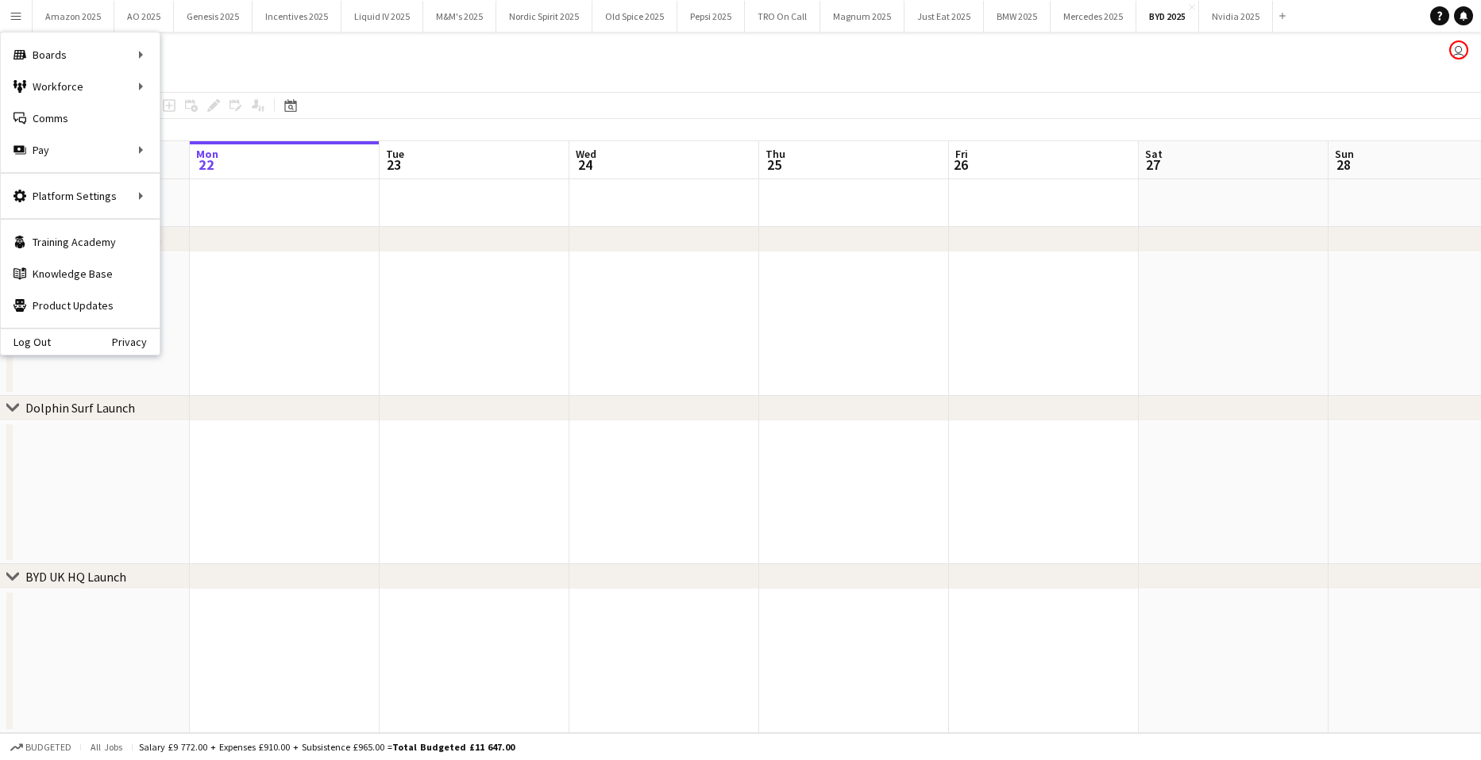
click at [183, 150] on app-board-header-date "Sun 21" at bounding box center [95, 160] width 190 height 38
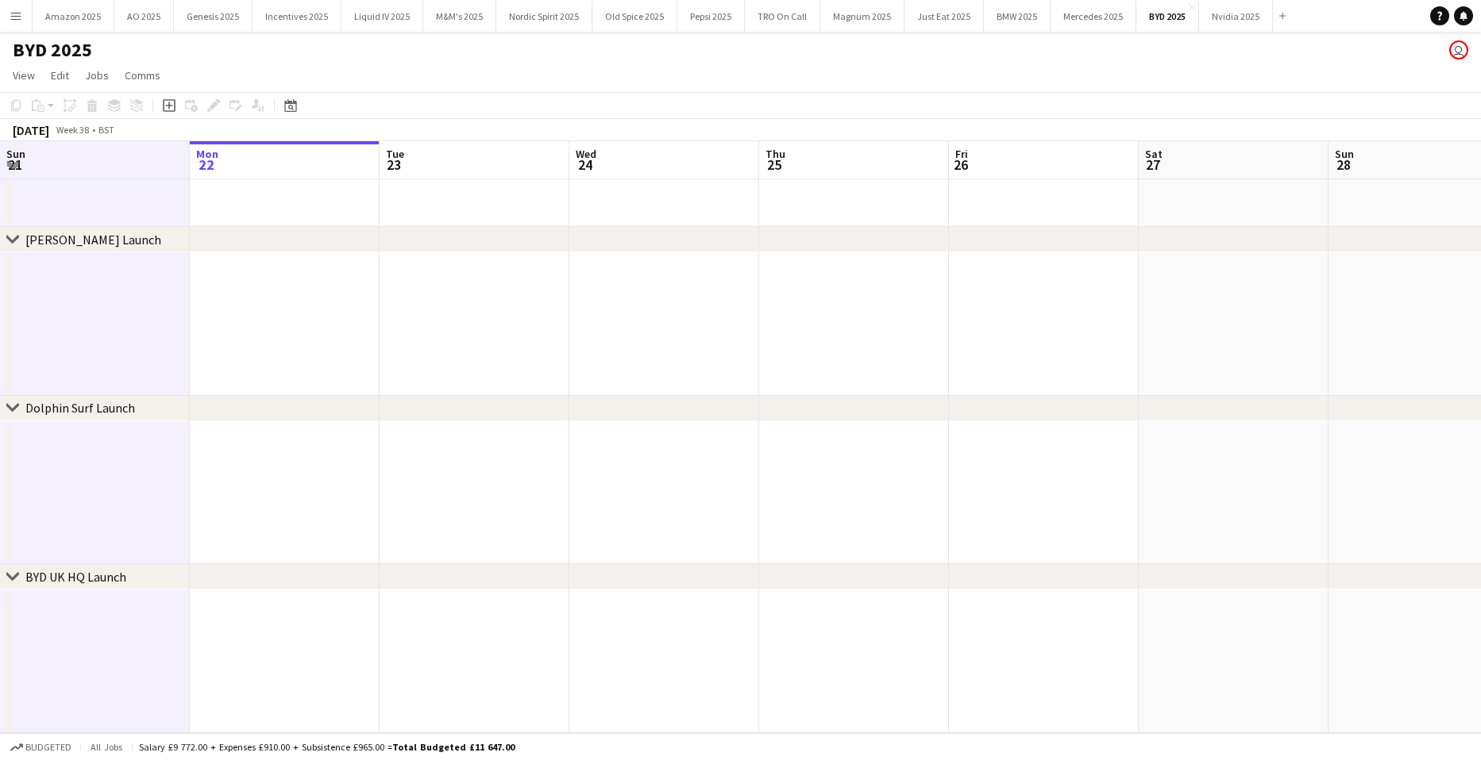
drag, startPoint x: 14, startPoint y: 11, endPoint x: 21, endPoint y: 113, distance: 101.8
click at [14, 24] on button "Menu" at bounding box center [16, 16] width 32 height 32
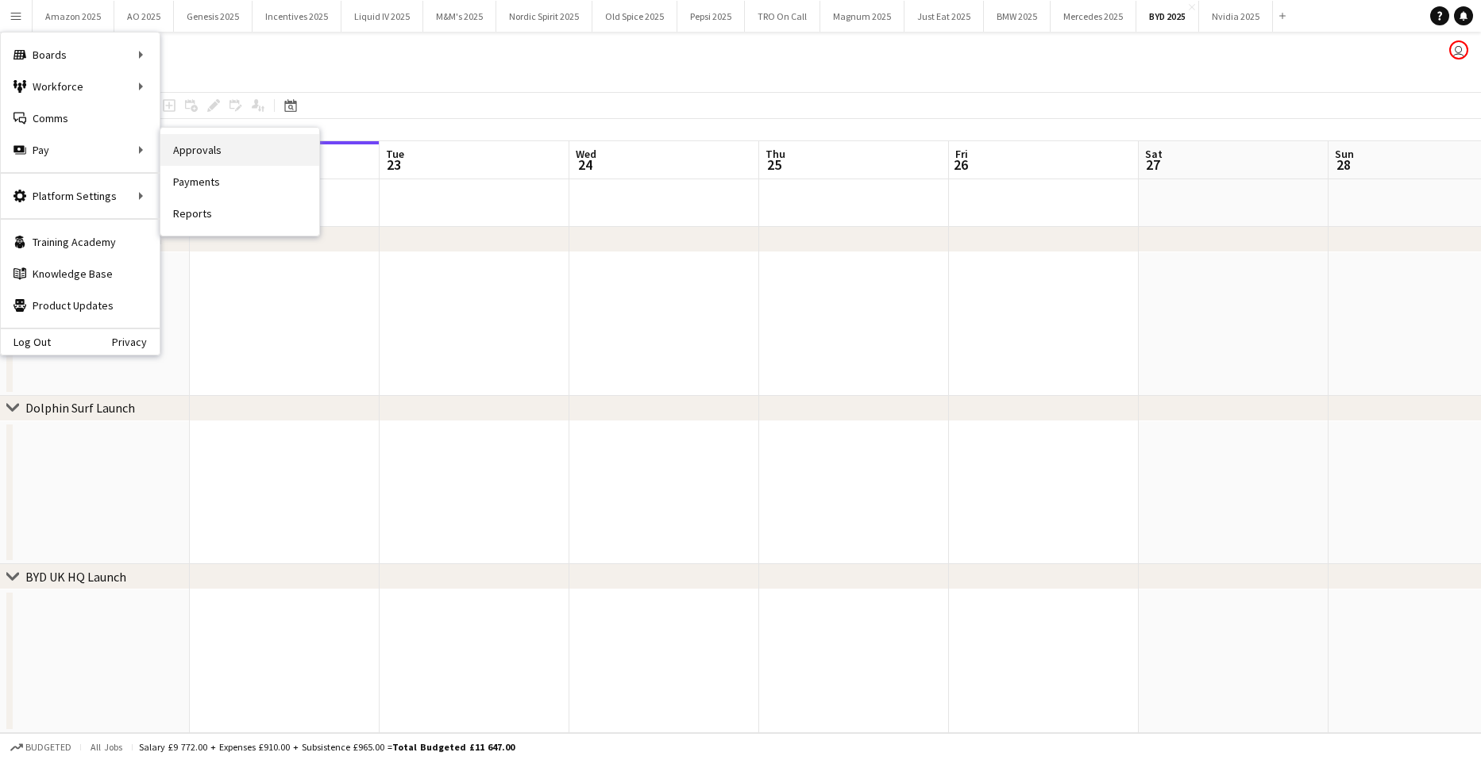
click at [170, 146] on link "Approvals" at bounding box center [239, 150] width 159 height 32
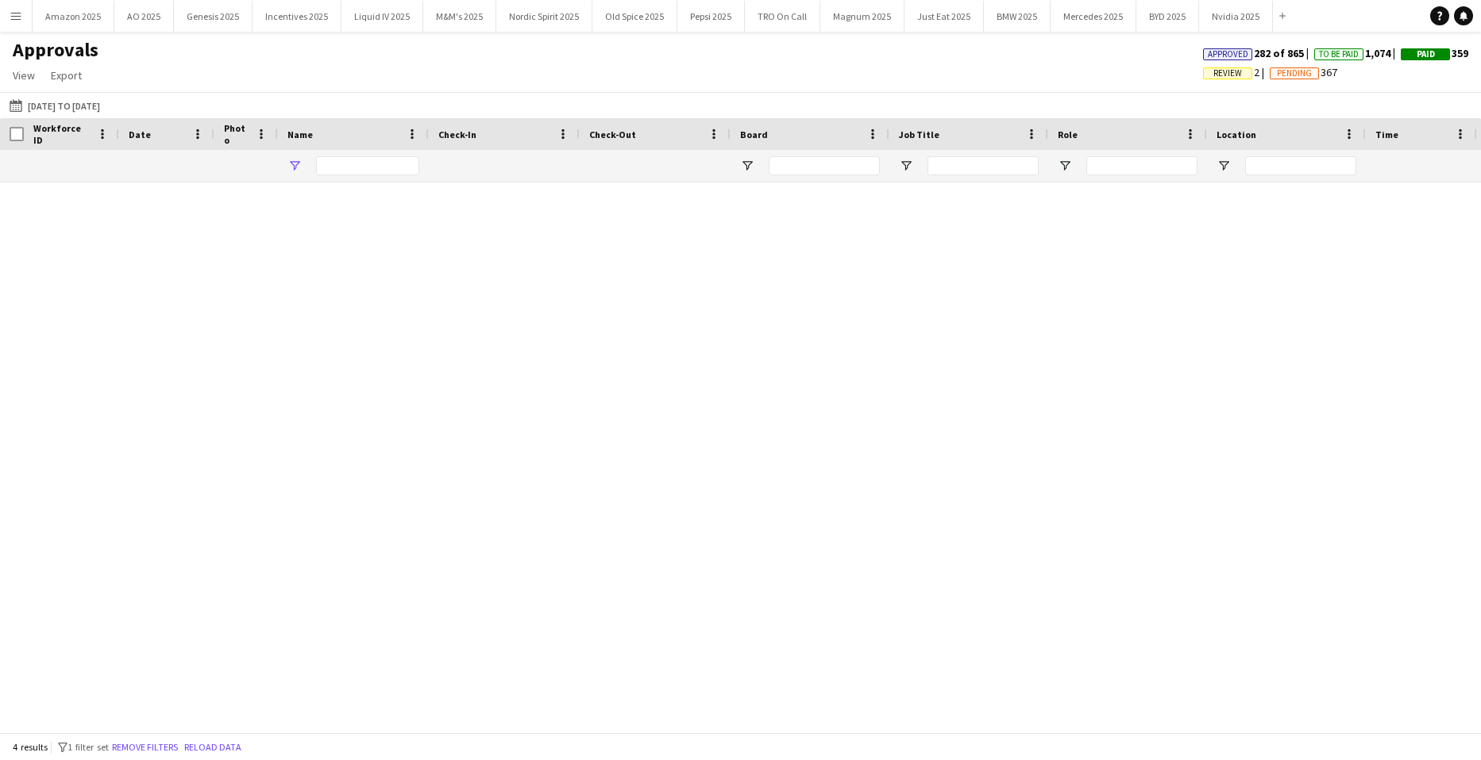
type input "*****"
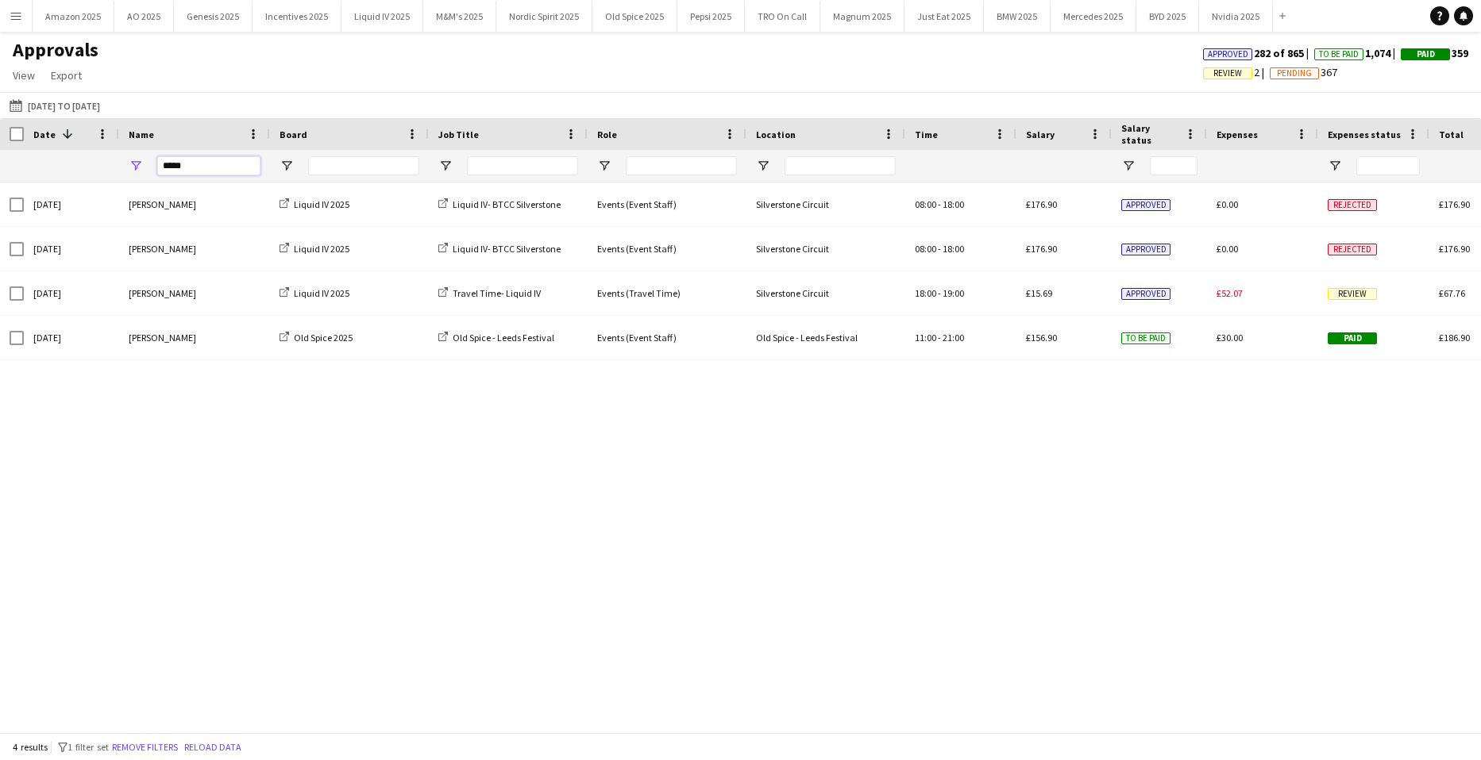
drag, startPoint x: 219, startPoint y: 164, endPoint x: -177, endPoint y: 171, distance: 396.2
click at [0, 171] on html "Menu Boards Boards Boards All jobs Status Workforce Workforce My Workforce Recr…" at bounding box center [740, 380] width 1481 height 760
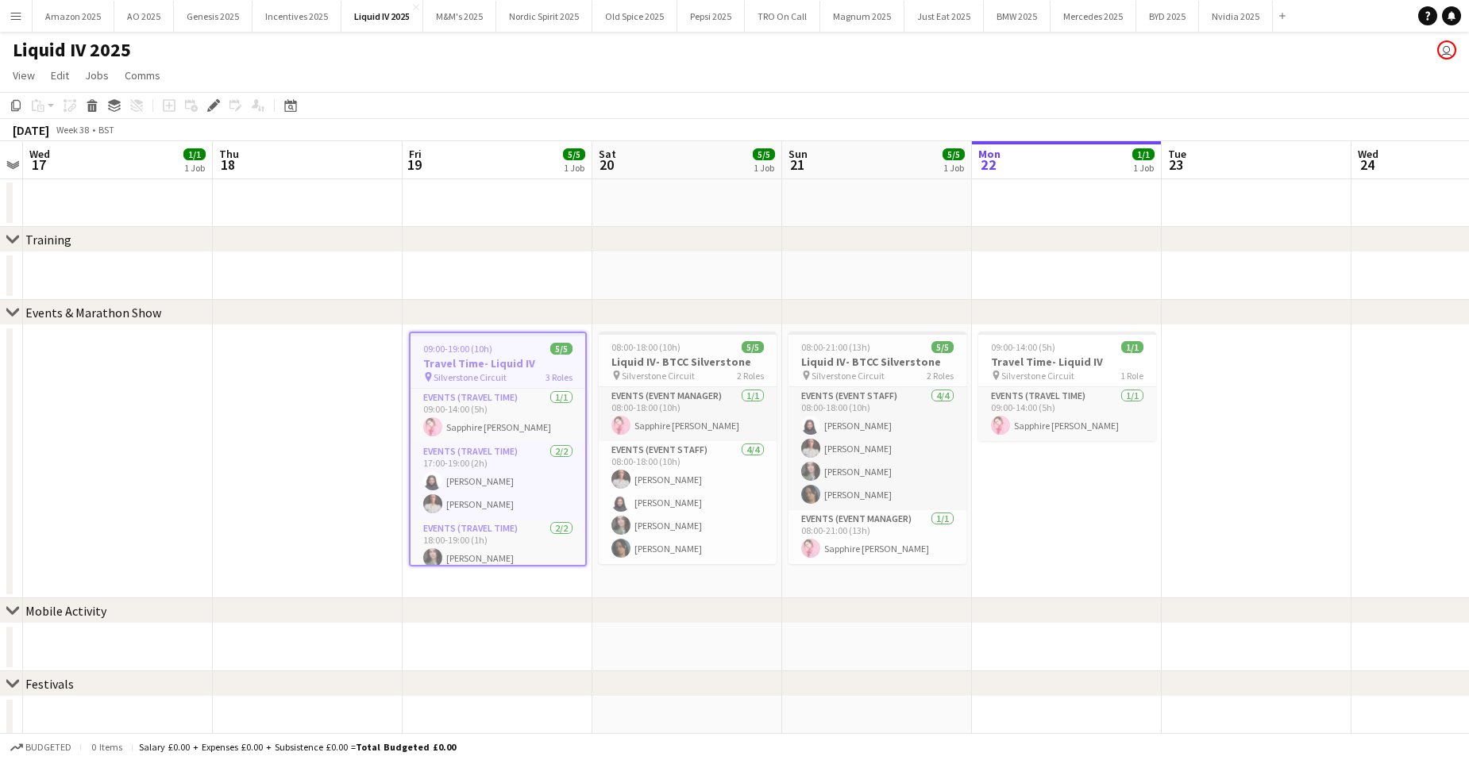
drag, startPoint x: 214, startPoint y: 105, endPoint x: 418, endPoint y: 104, distance: 204.0
click at [214, 105] on icon at bounding box center [213, 106] width 9 height 9
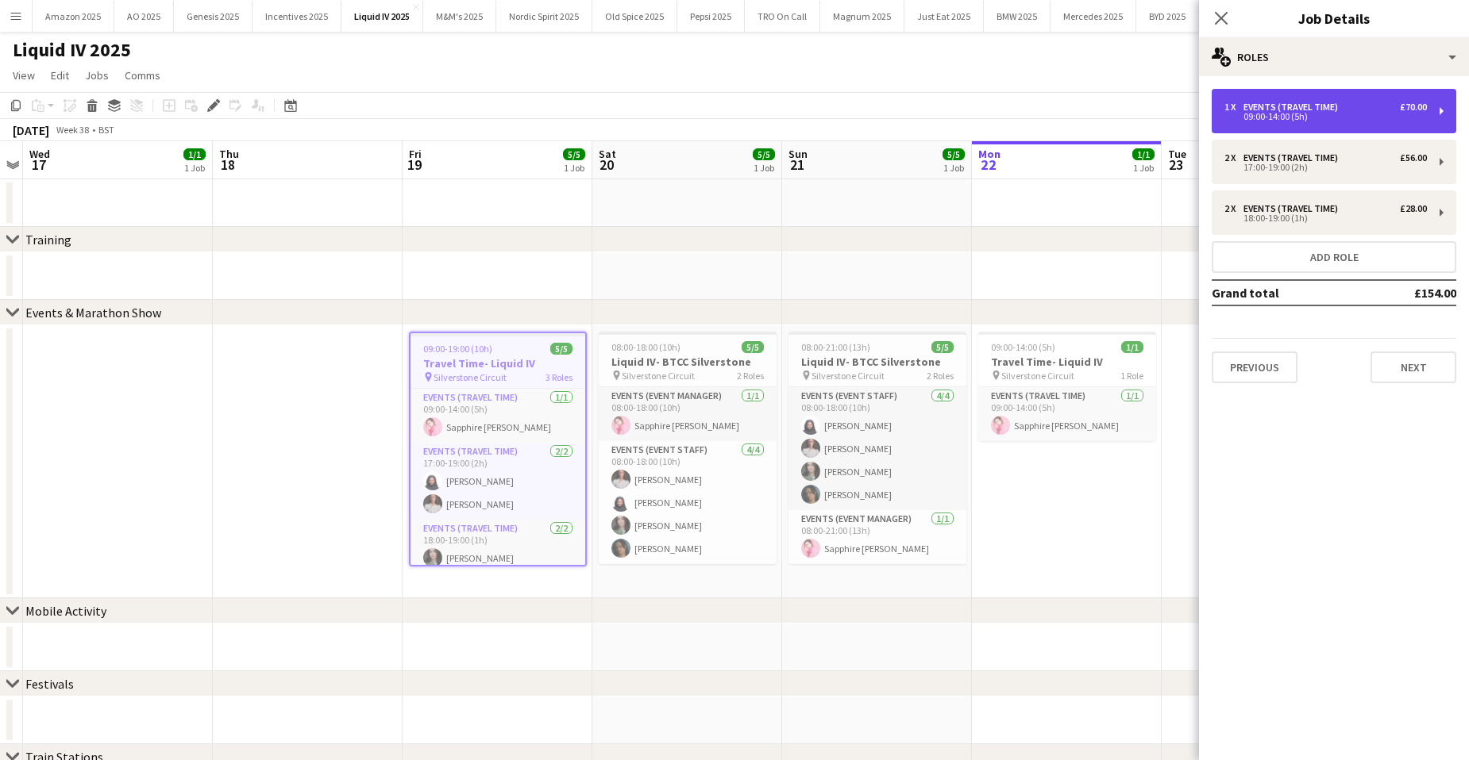
click at [1356, 106] on div "1 x Events (Travel Time) £70.00" at bounding box center [1325, 107] width 202 height 11
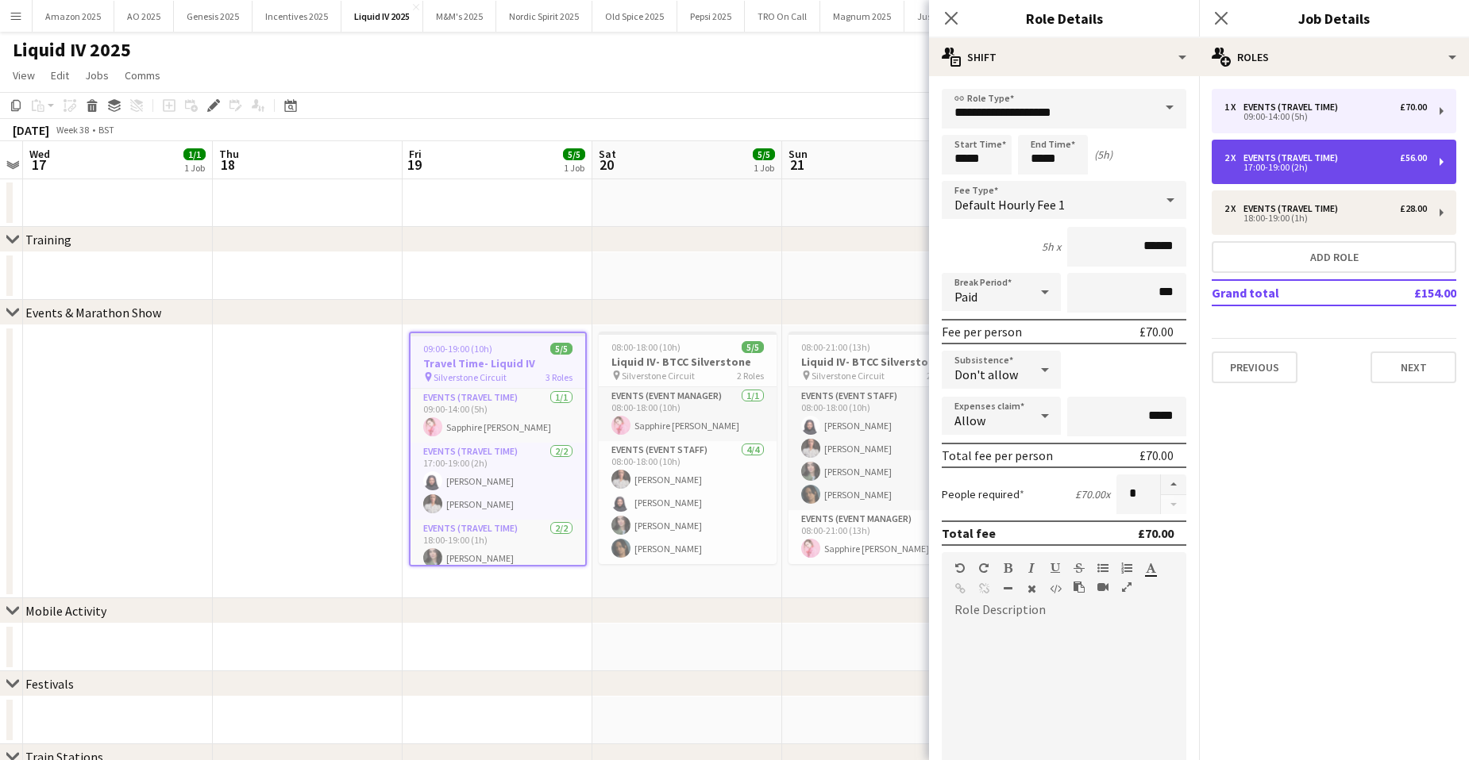
click at [1324, 154] on div "Events (Travel Time)" at bounding box center [1293, 157] width 101 height 11
type input "*****"
type input "*"
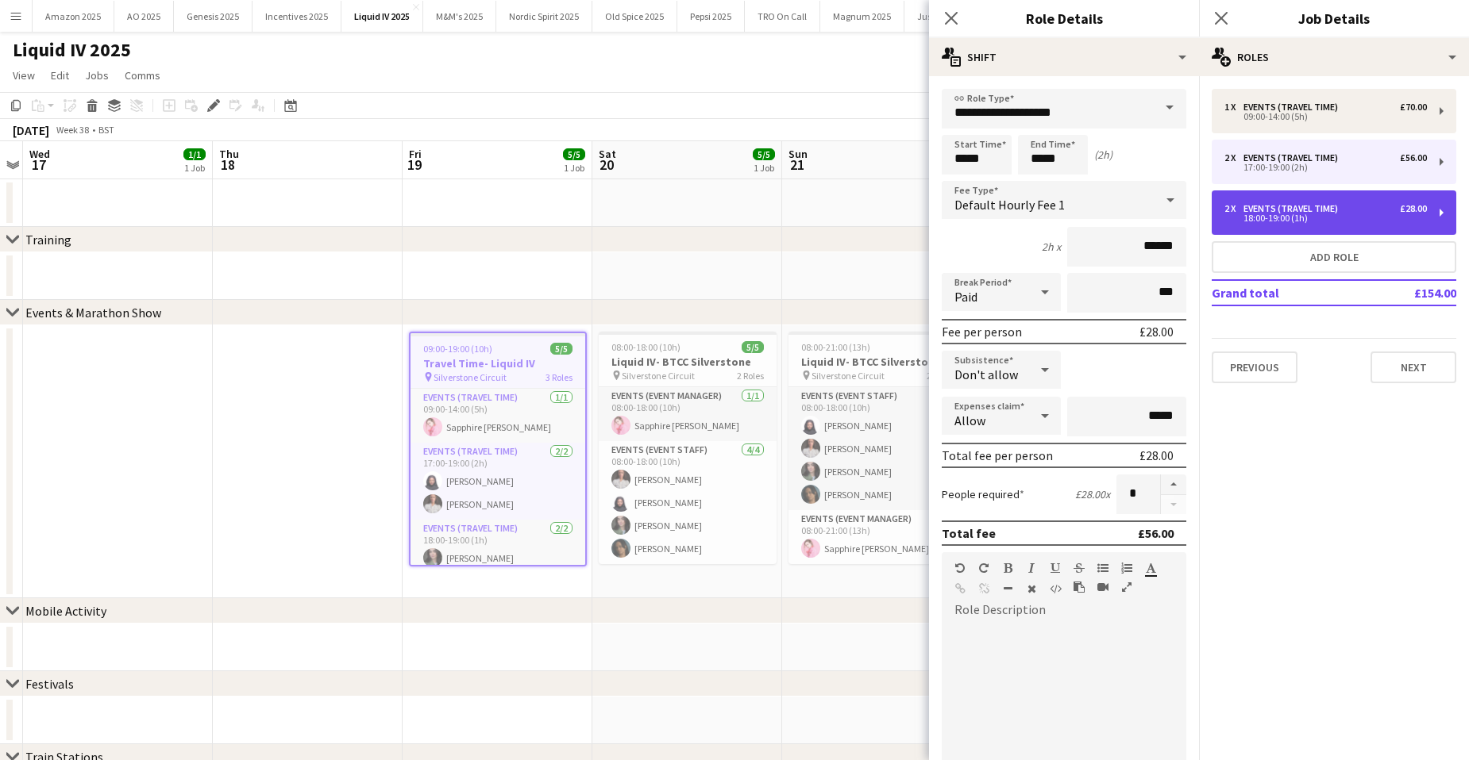
click at [1315, 210] on div "Events (Travel Time)" at bounding box center [1293, 208] width 101 height 11
type input "*****"
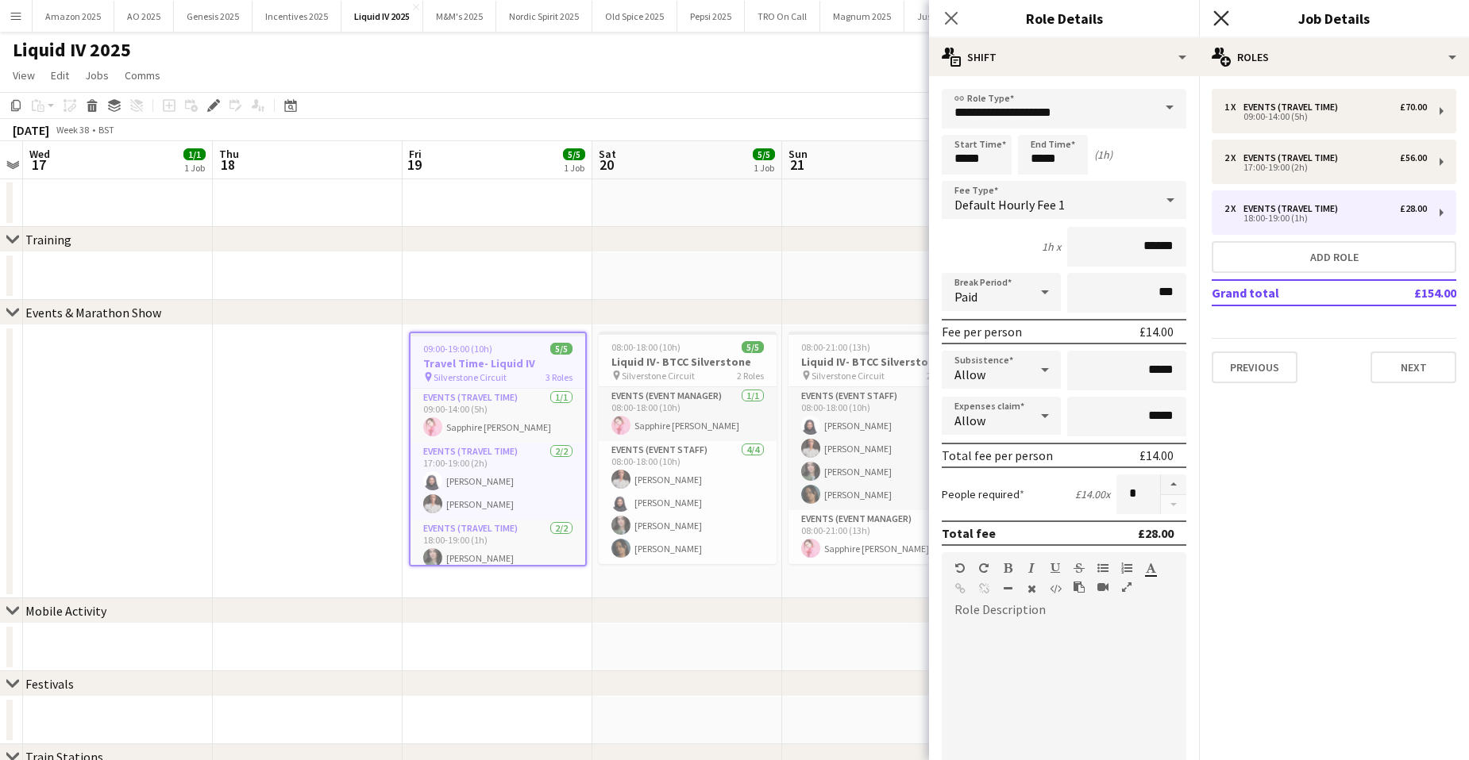
click at [1222, 13] on icon "Close pop-in" at bounding box center [1220, 17] width 15 height 15
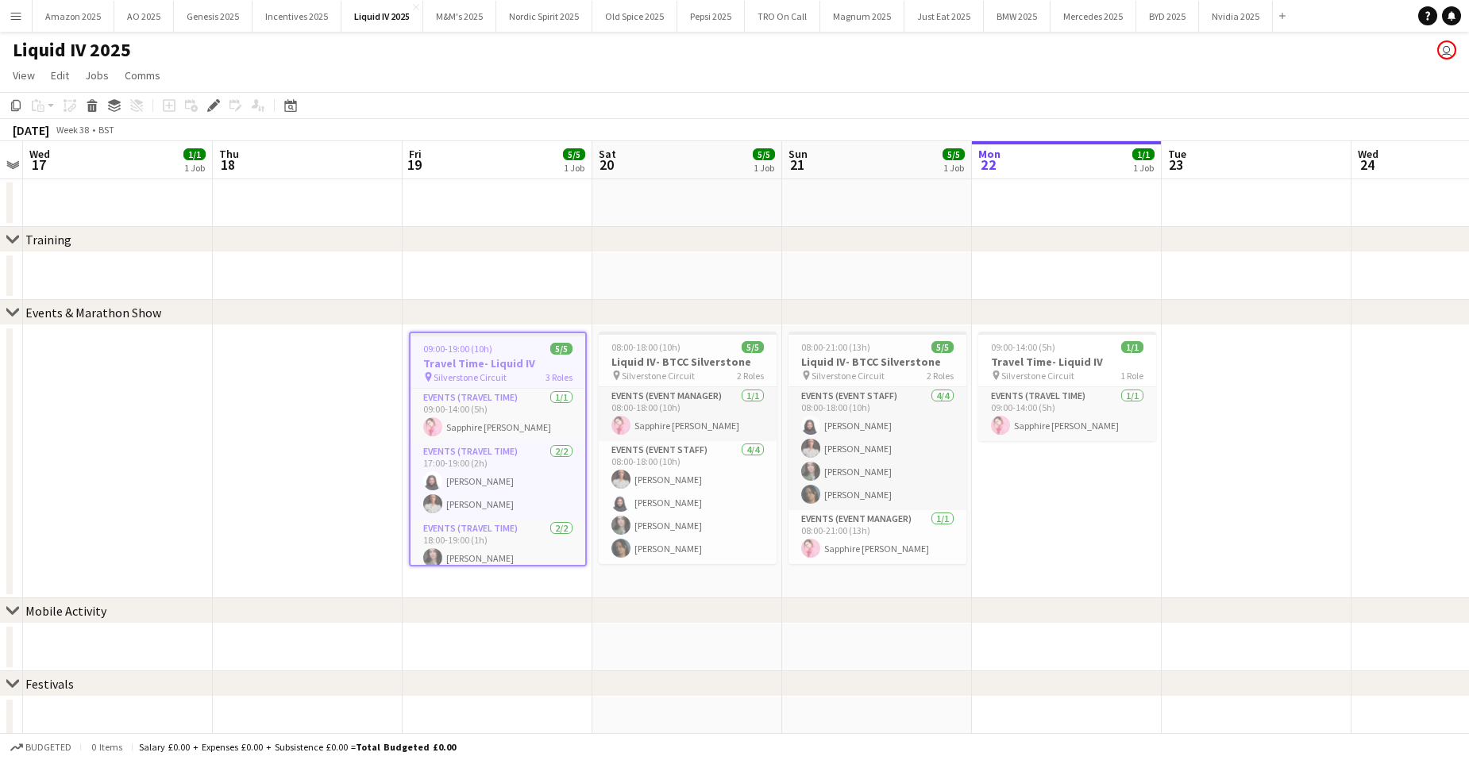
click at [1284, 420] on app-date-cell at bounding box center [1256, 461] width 190 height 273
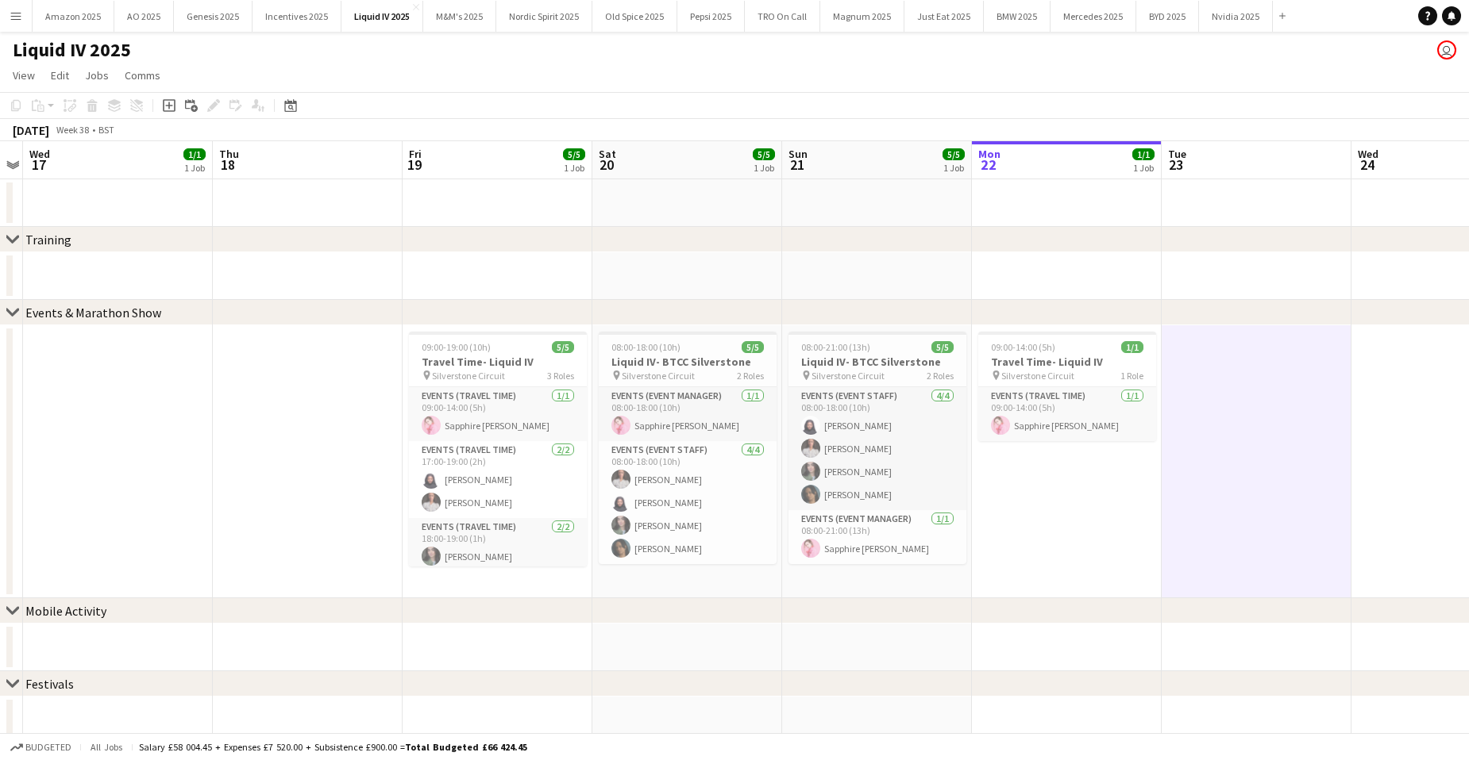
scroll to position [0, 545]
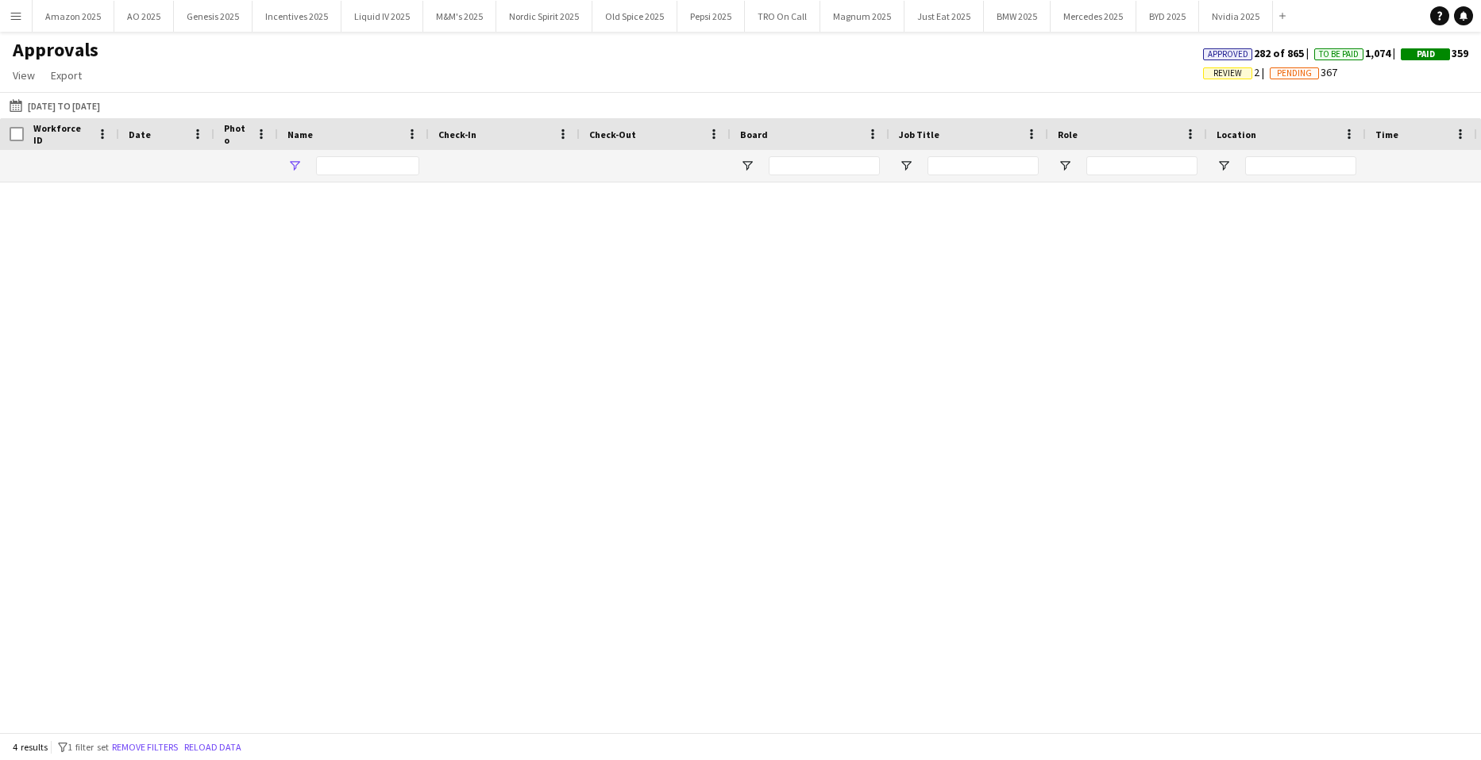
type input "*****"
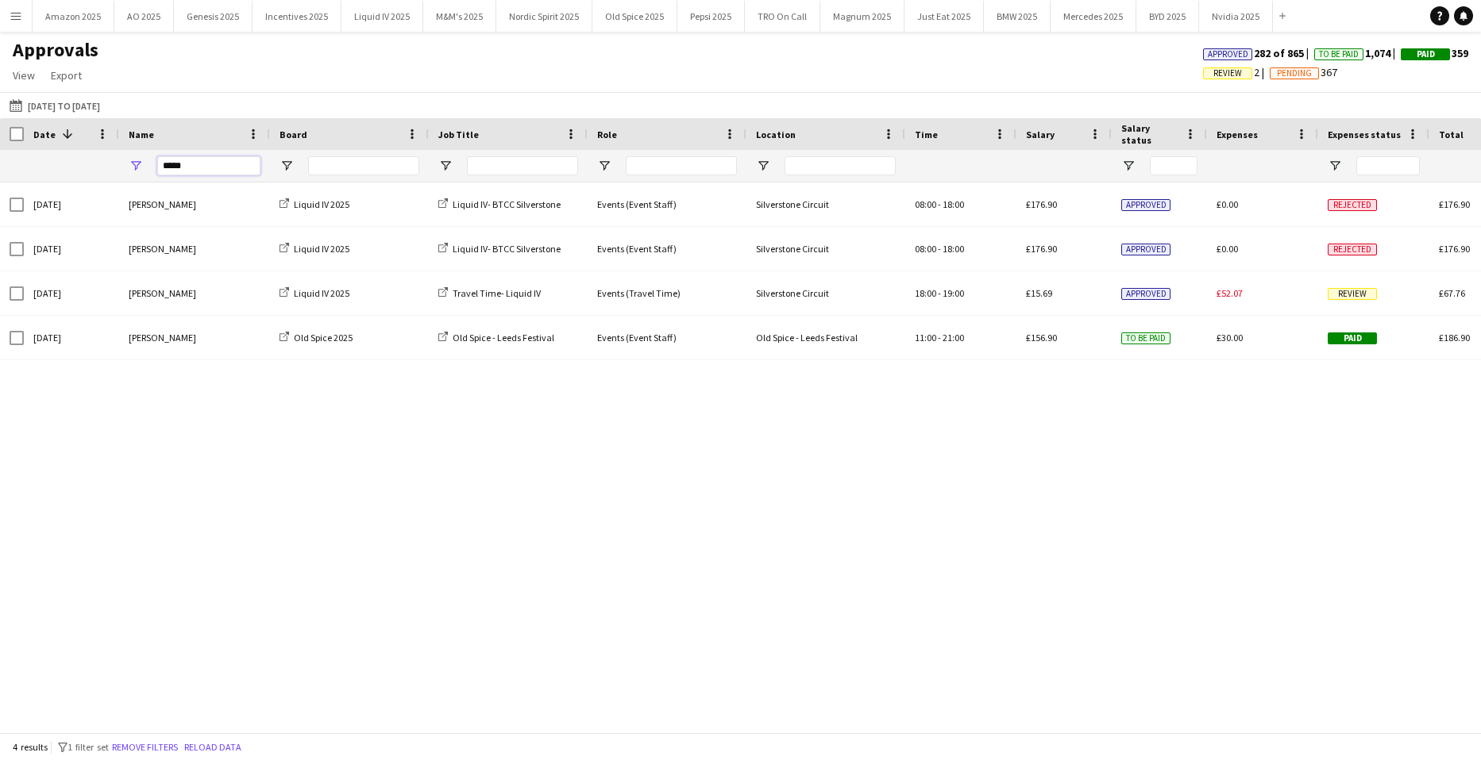
drag, startPoint x: 226, startPoint y: 169, endPoint x: -352, endPoint y: 186, distance: 578.2
click at [0, 186] on html "Menu Boards Boards Boards All jobs Status Workforce Workforce My Workforce Recr…" at bounding box center [740, 380] width 1481 height 760
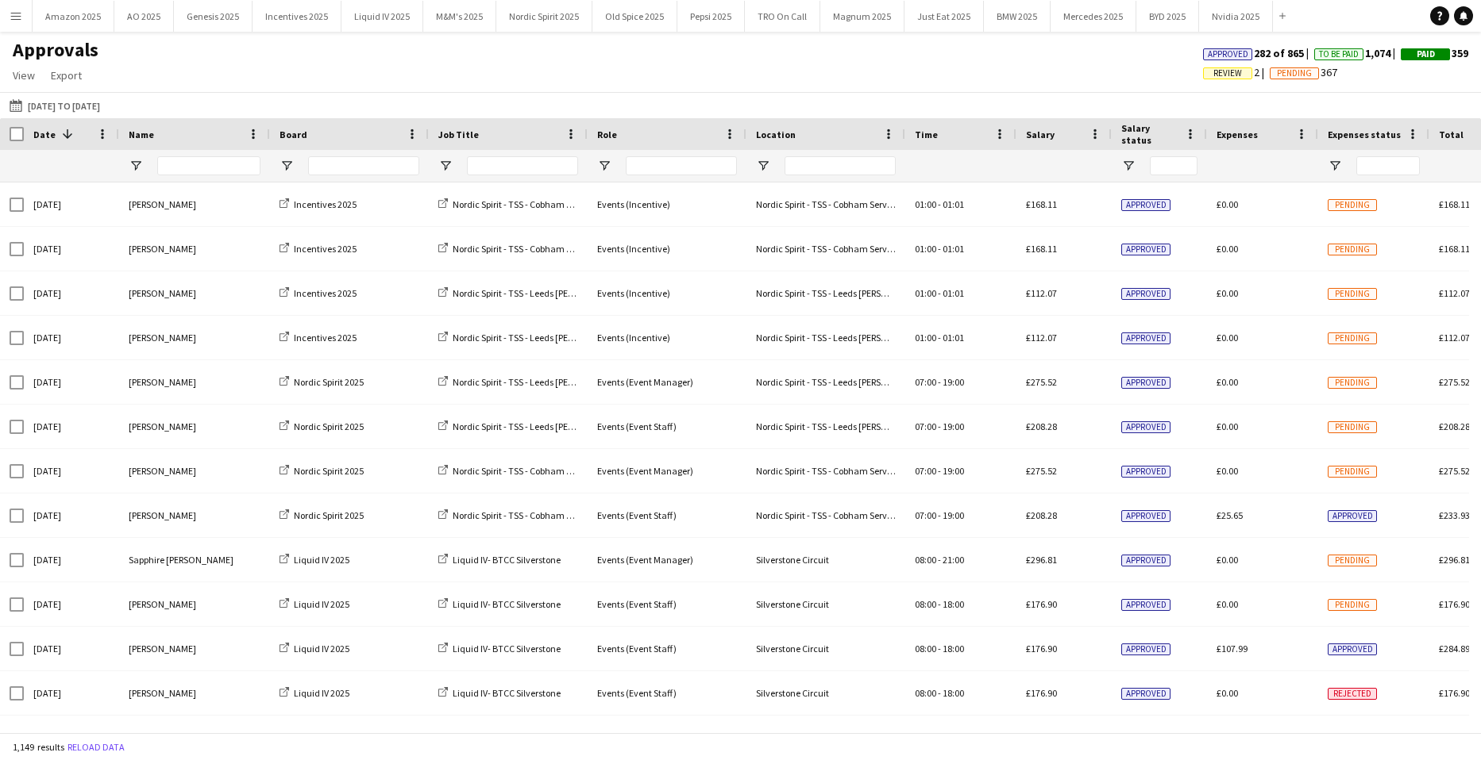
click at [1213, 71] on span "Review" at bounding box center [1227, 73] width 29 height 10
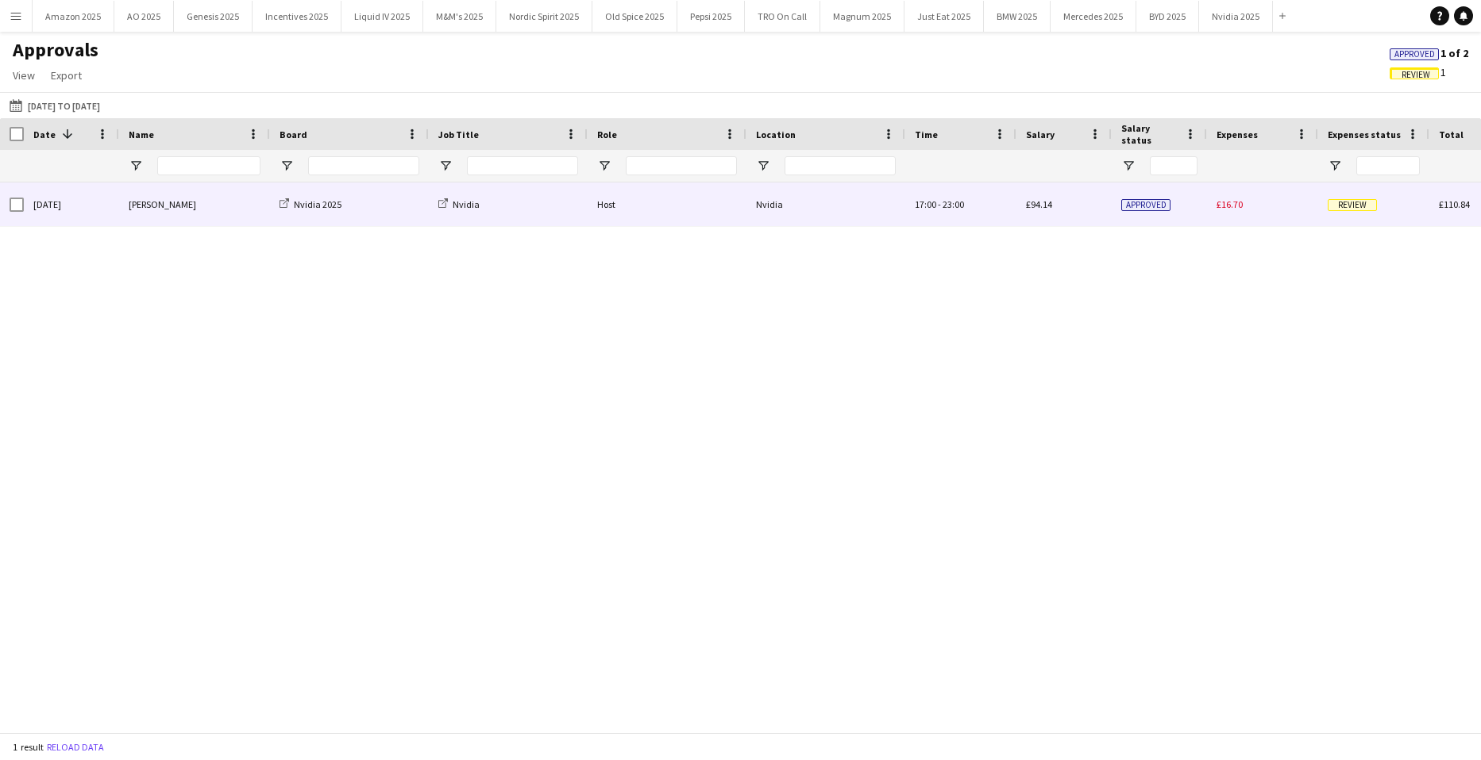
drag, startPoint x: 1349, startPoint y: 200, endPoint x: 1364, endPoint y: 221, distance: 26.2
click at [1349, 200] on span "Review" at bounding box center [1351, 205] width 49 height 12
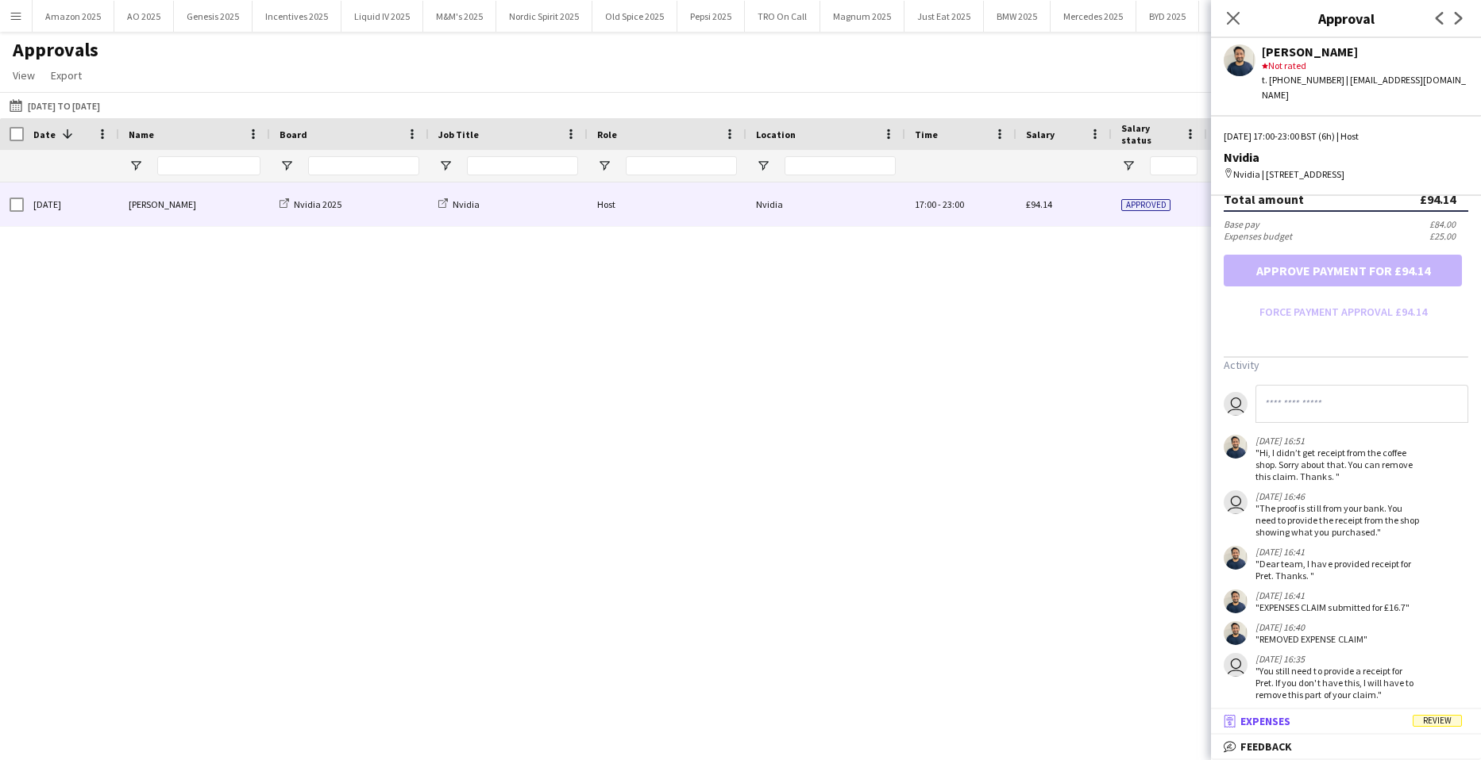
click at [1434, 730] on mat-expansion-panel-header "receipt Expenses Review" at bounding box center [1346, 722] width 270 height 24
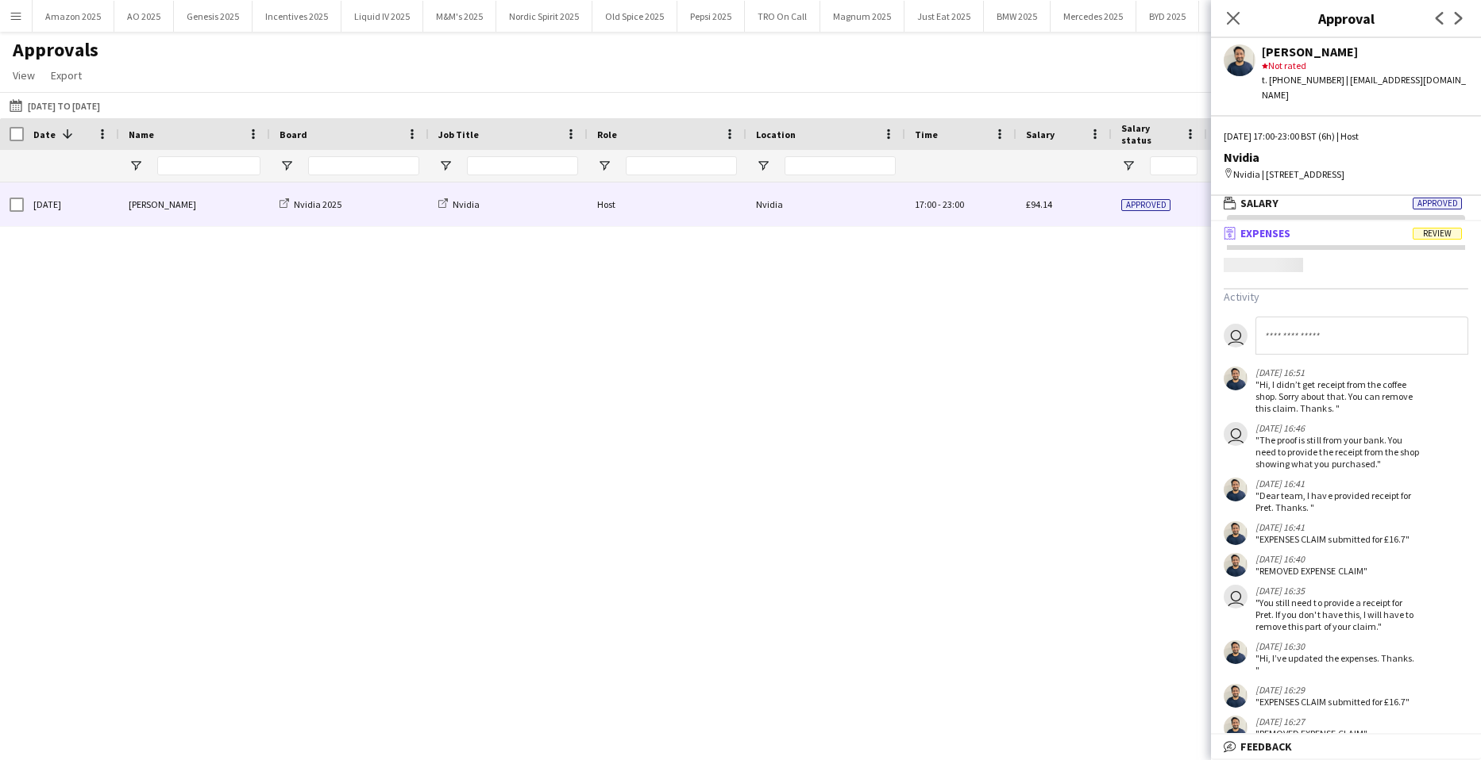
scroll to position [5, 0]
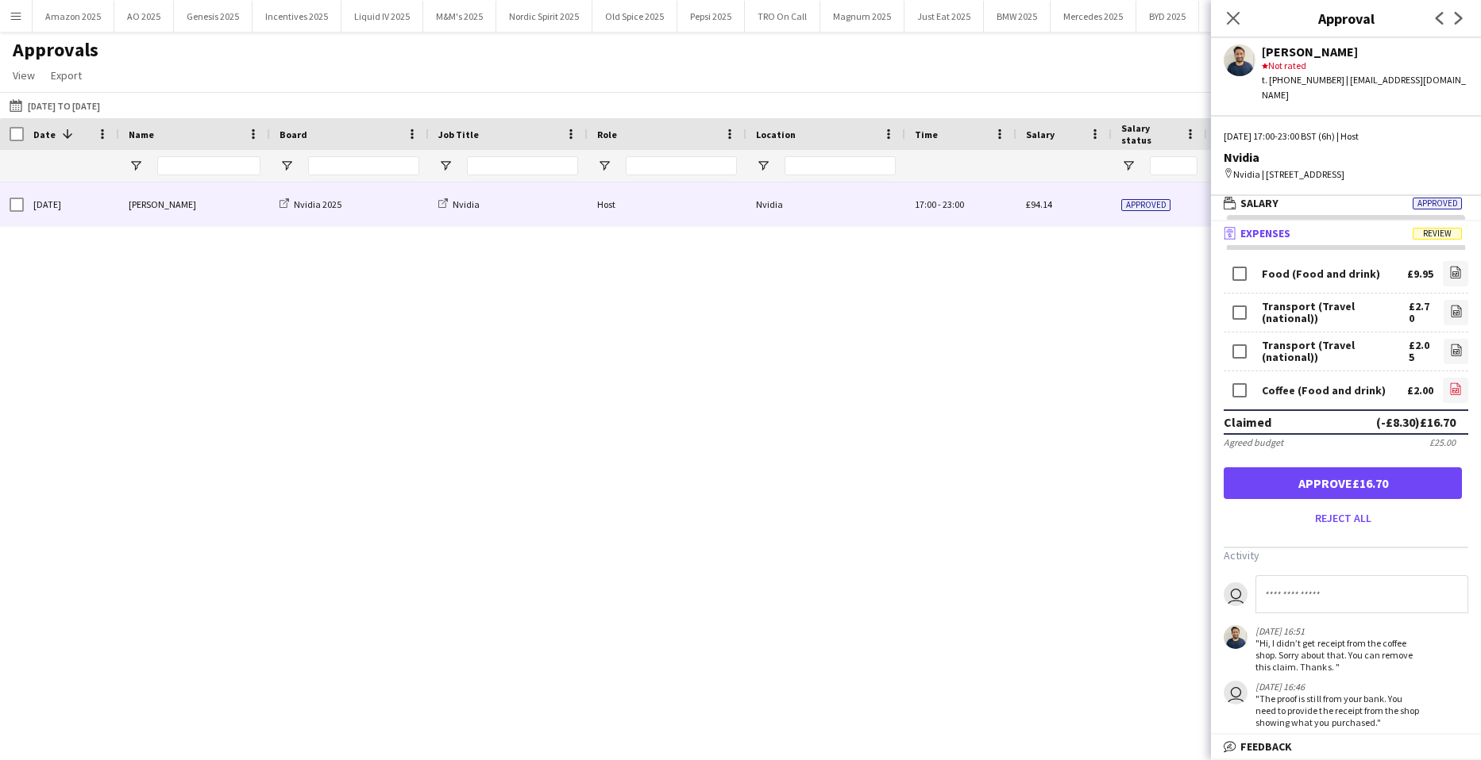
click at [1452, 389] on icon at bounding box center [1455, 391] width 6 height 5
click button "Approve £14.70"
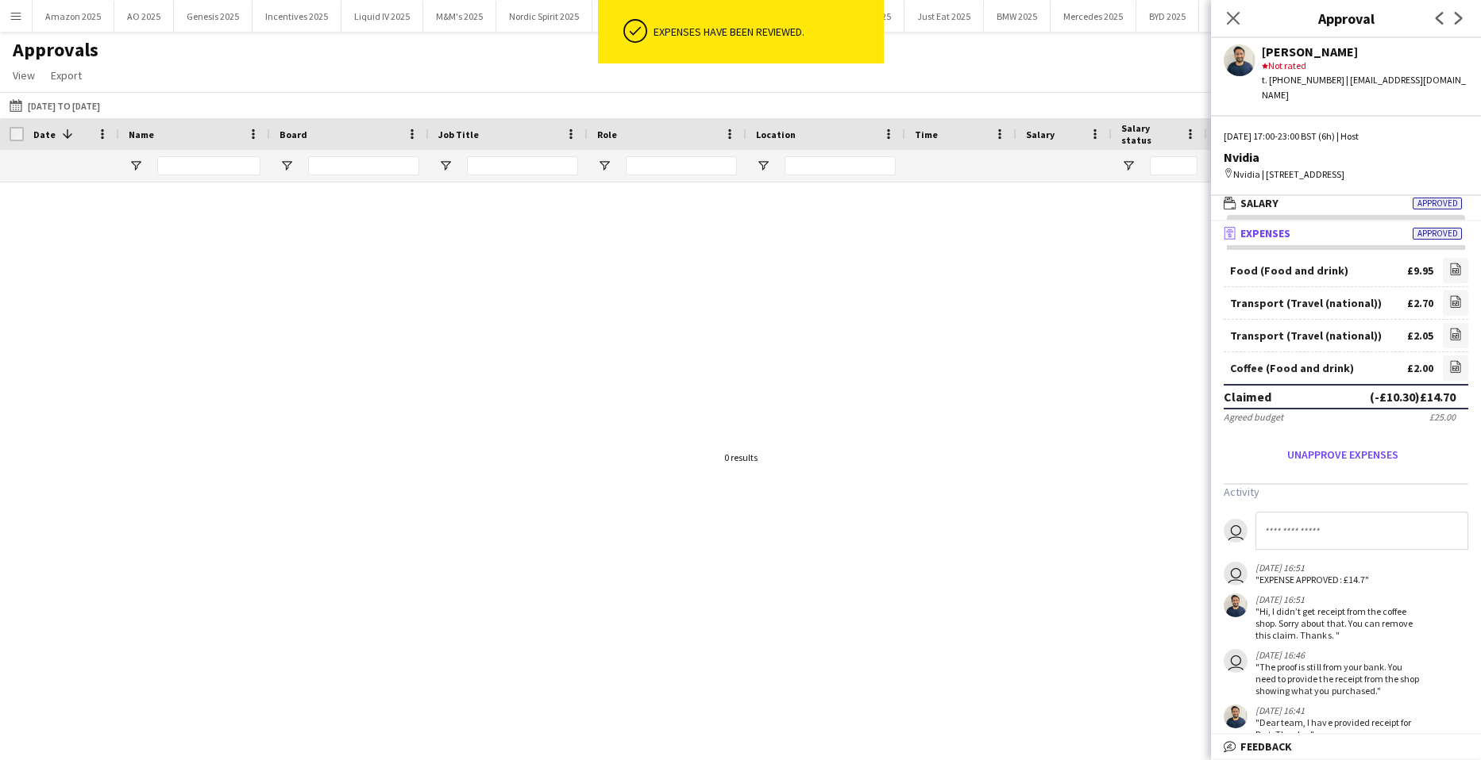
click input
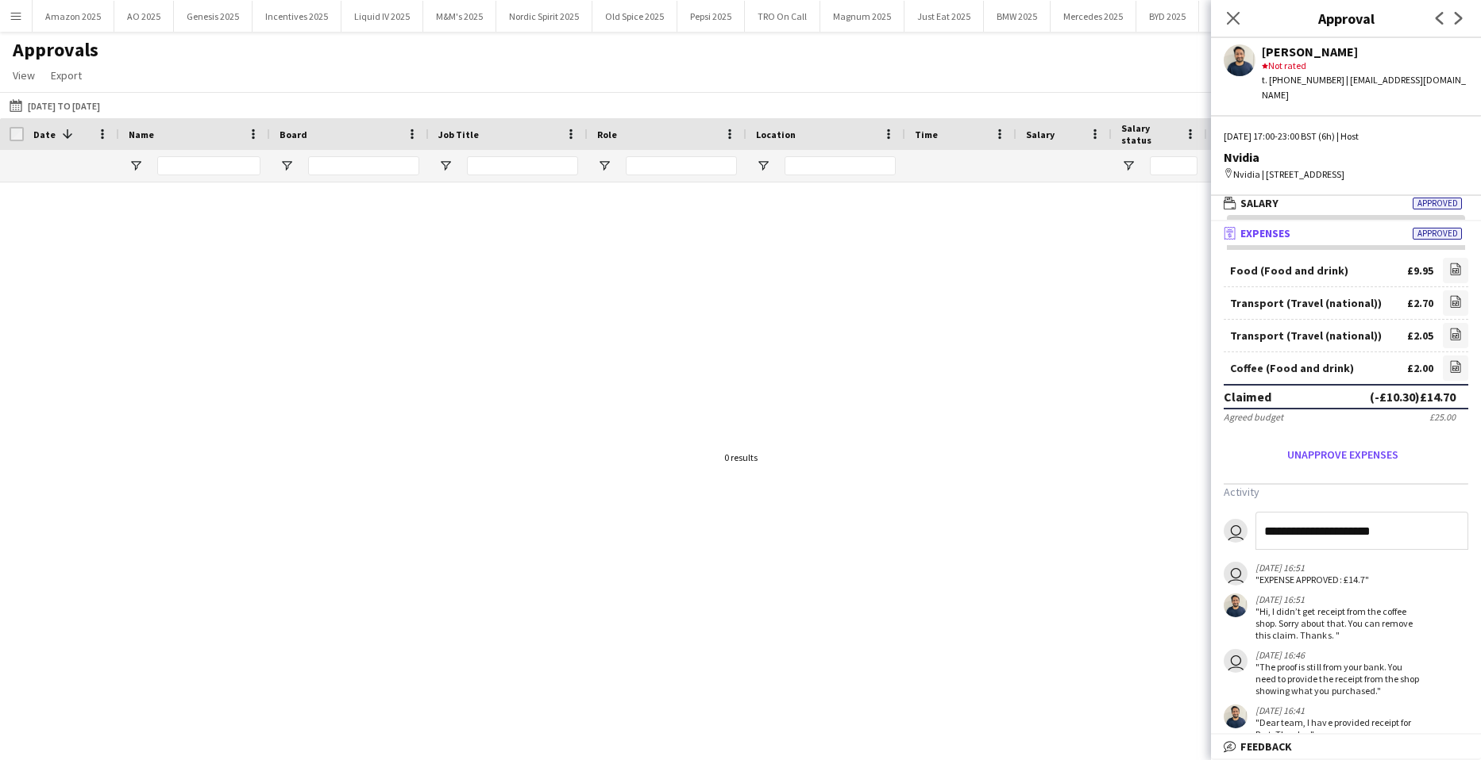
type input "**********"
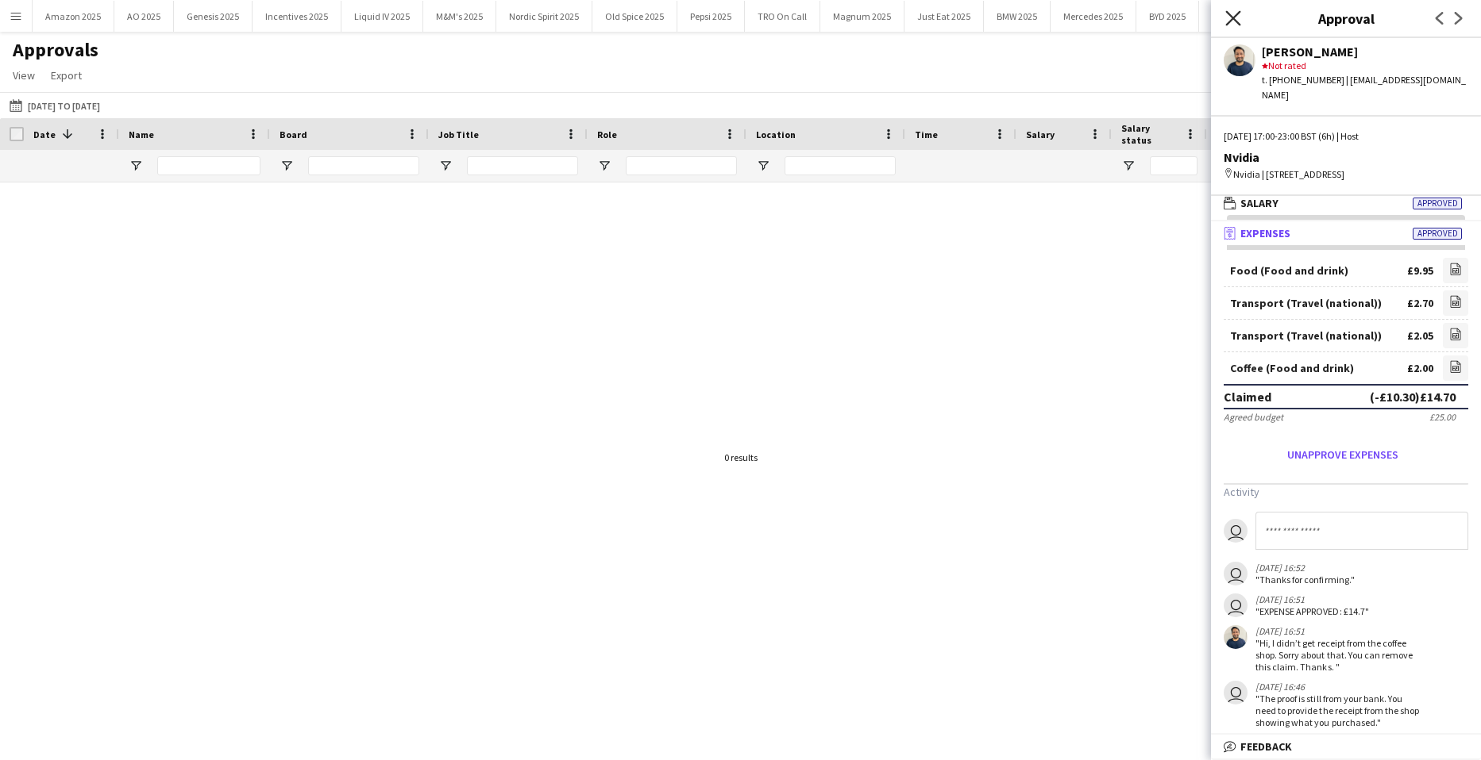
click icon "Close pop-in"
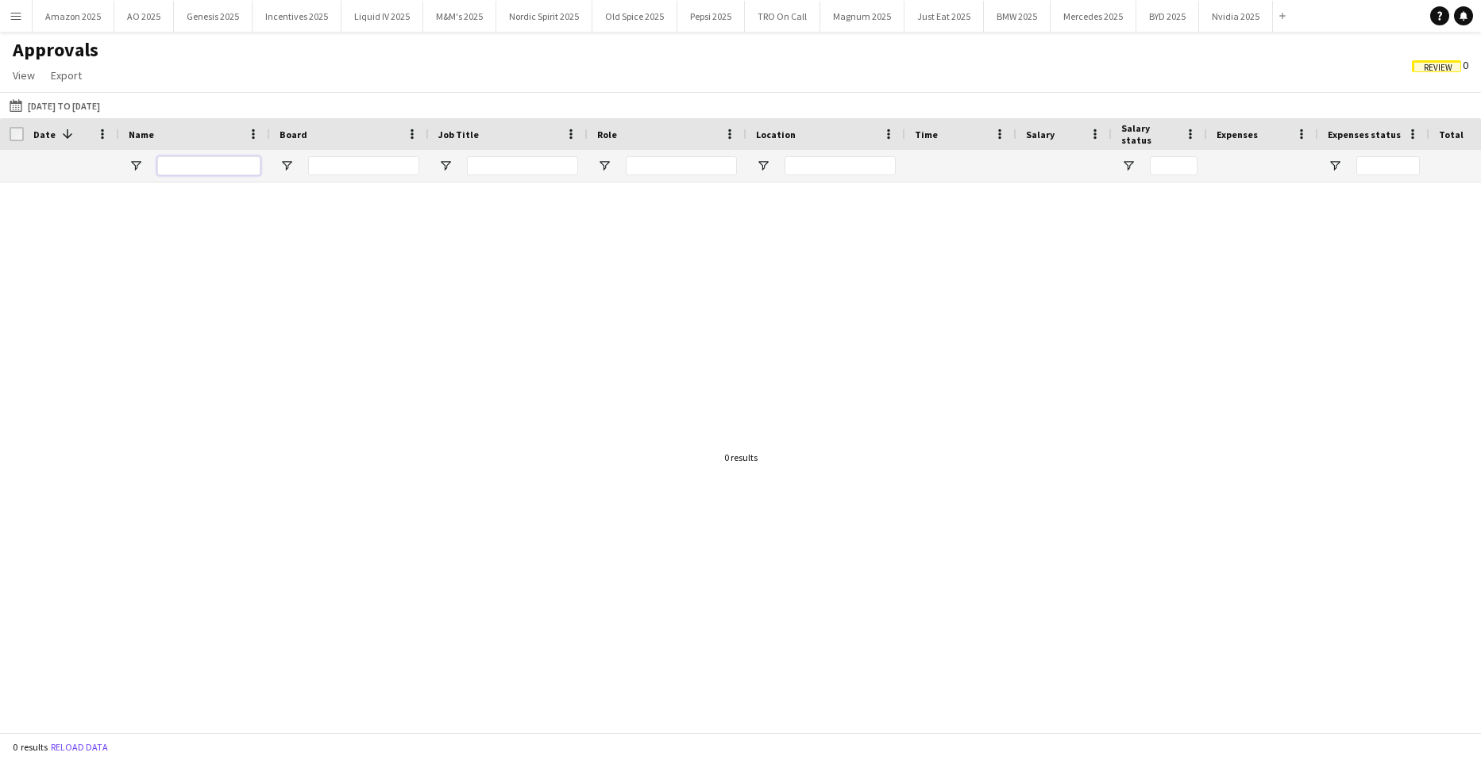
click input "Name Filter Input"
click span "Review"
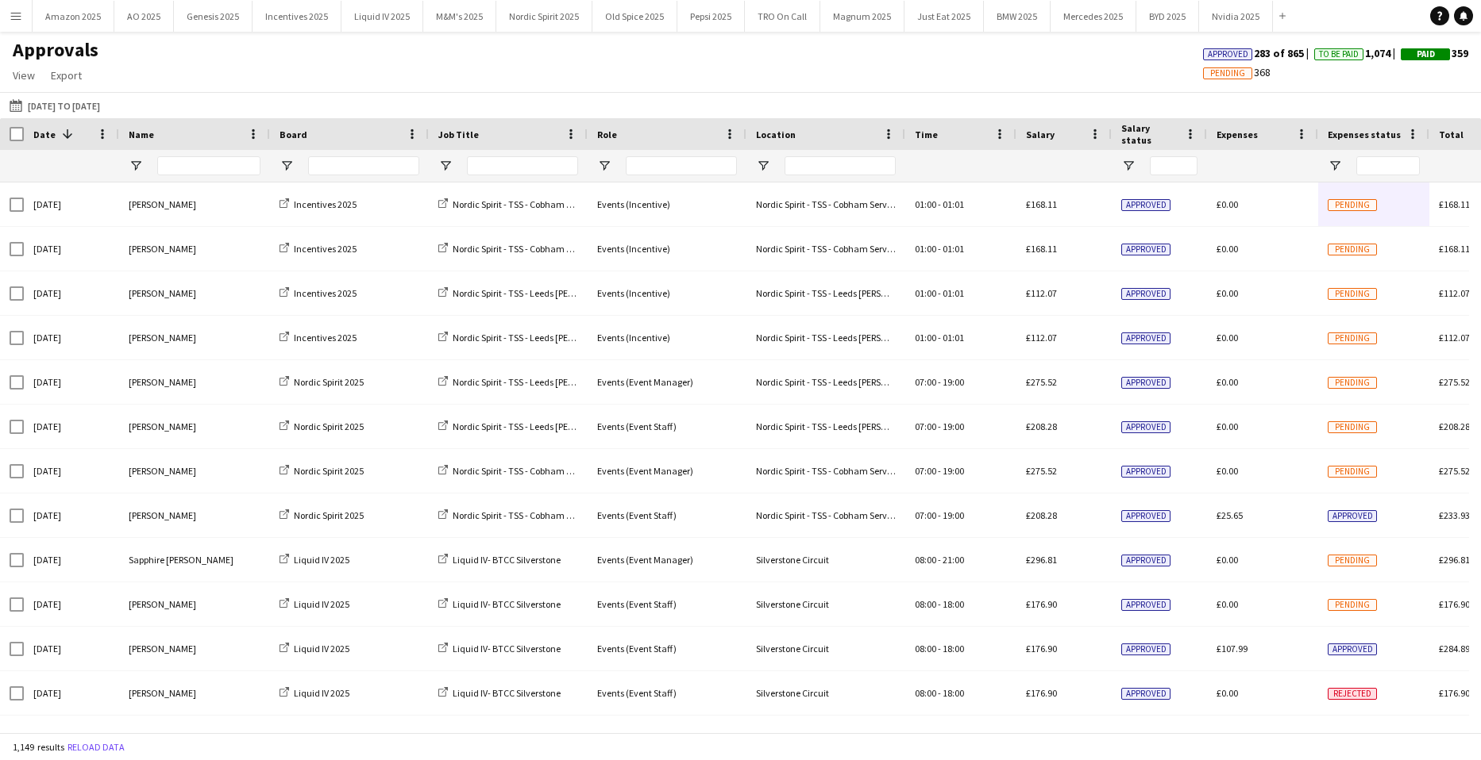
click button "Menu"
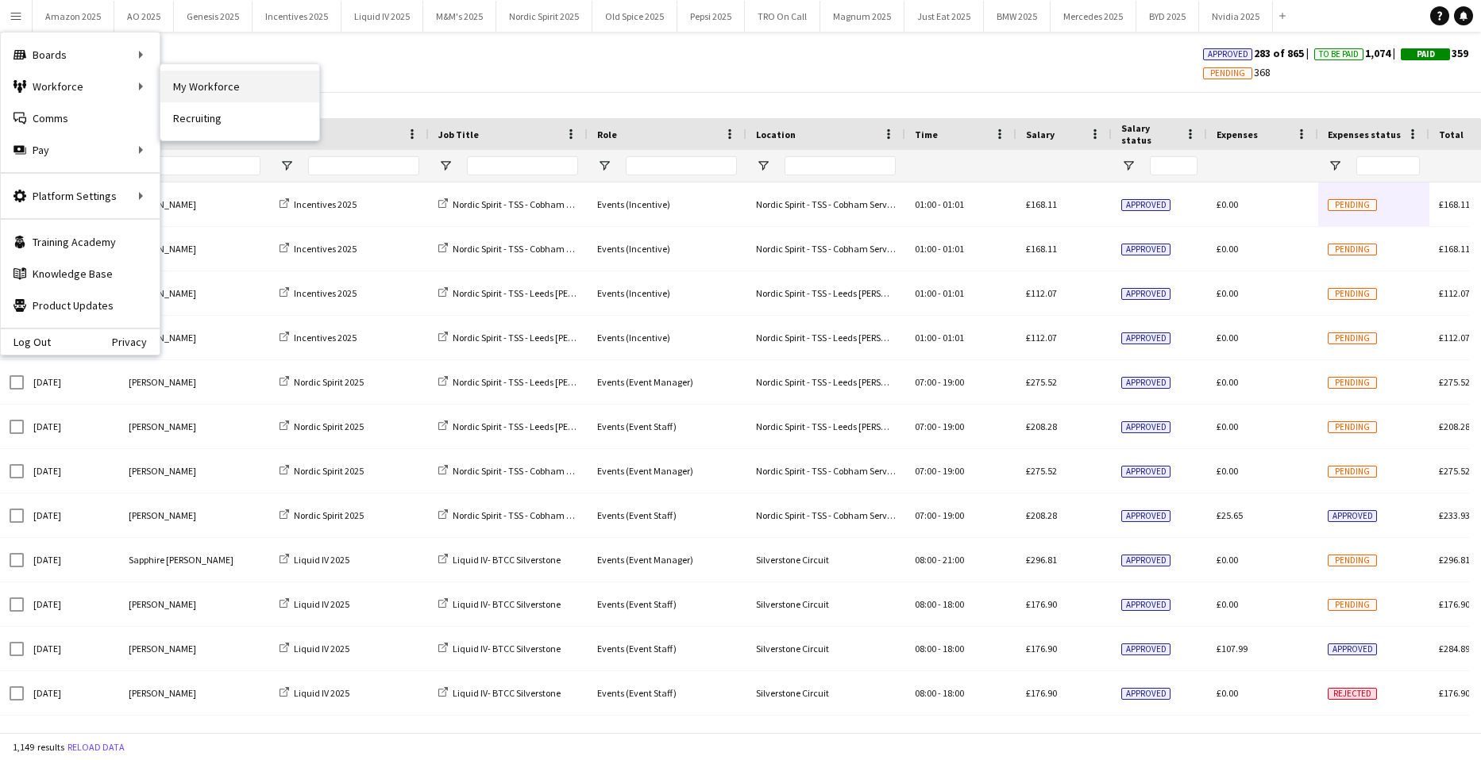
click link "My Workforce"
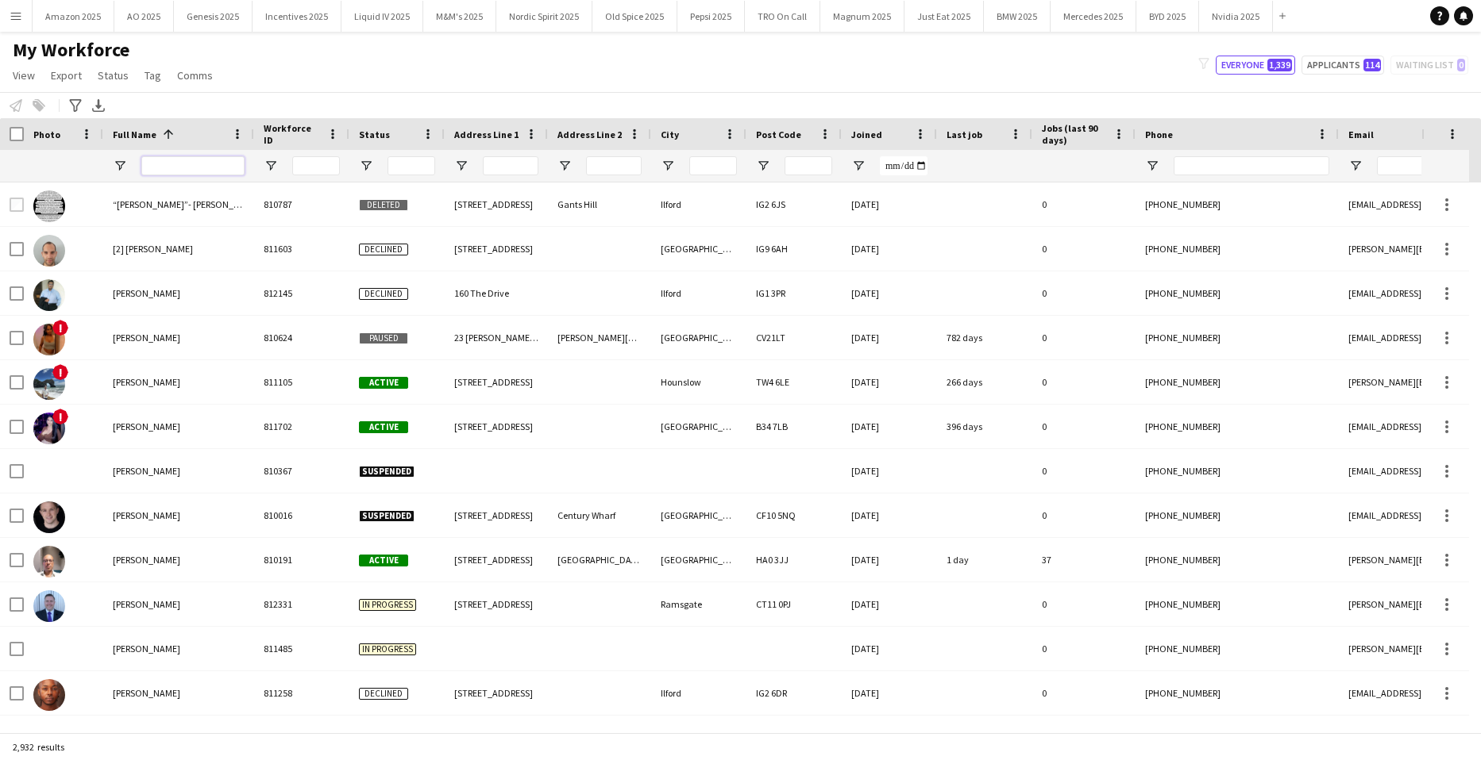
click input "Full Name Filter Input"
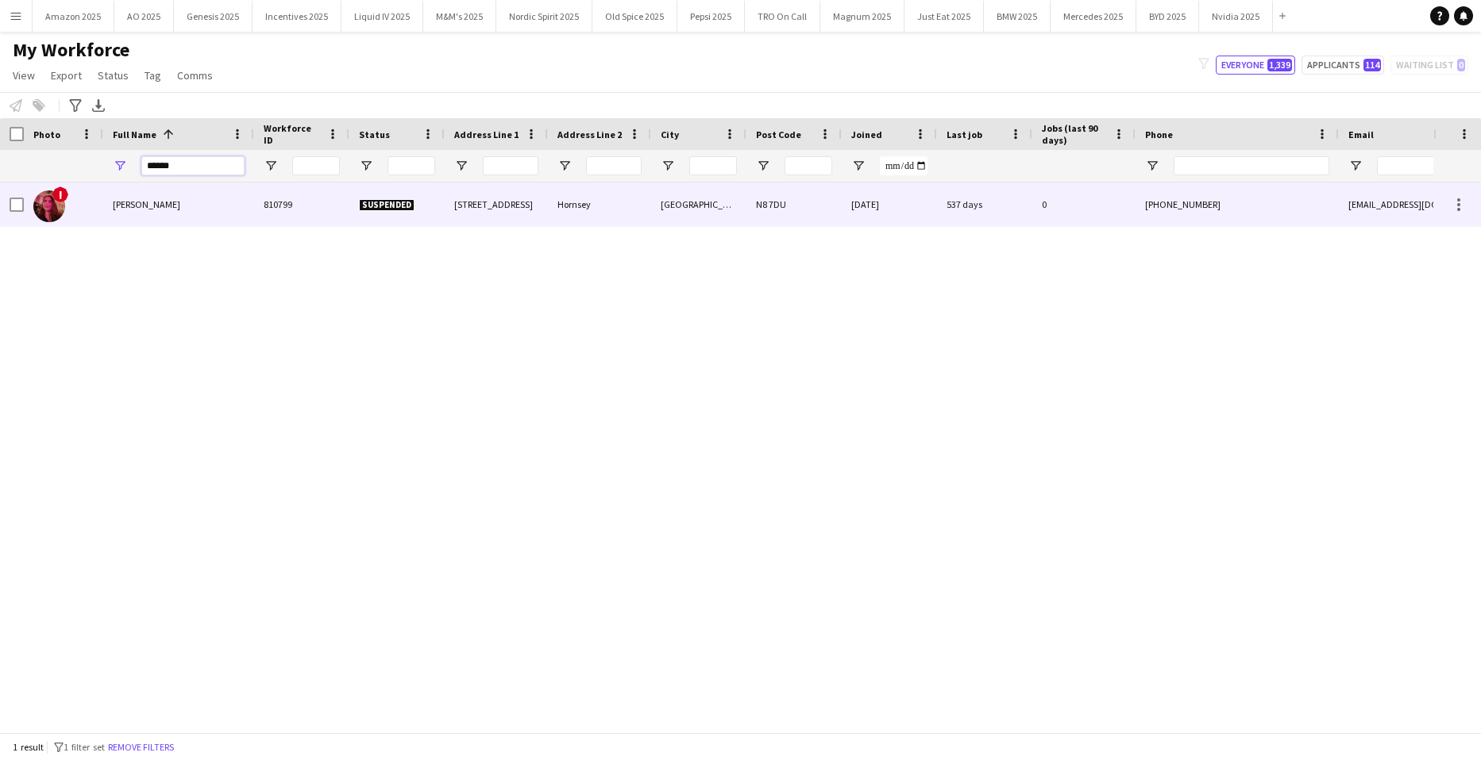
type input "******"
click div "Hannah Searle"
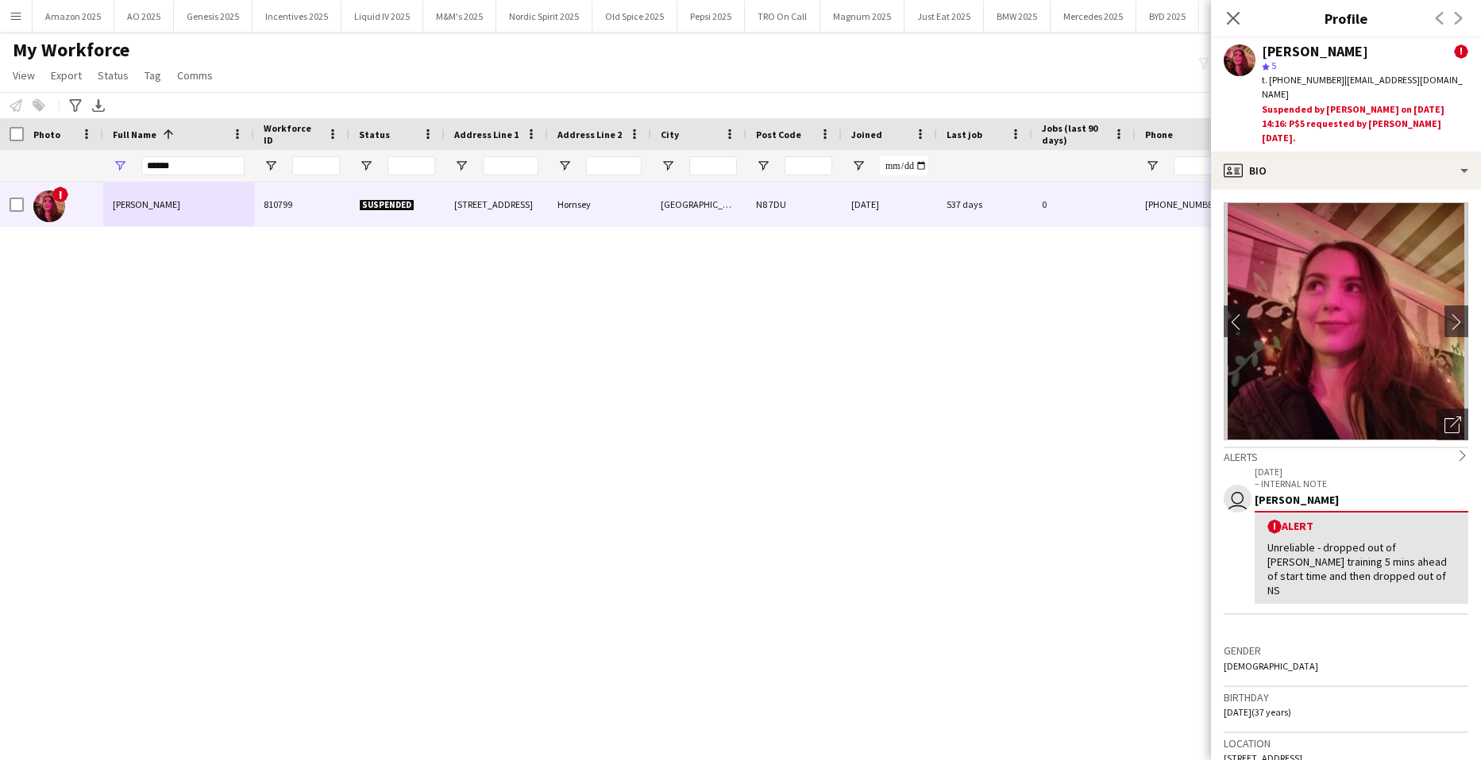
click div "! Hannah Searle 810799 Suspended 19 Hillfield Avenue Hornsey London N8 7DU 13-0…"
click span "Copy"
click icon "Close pop-in"
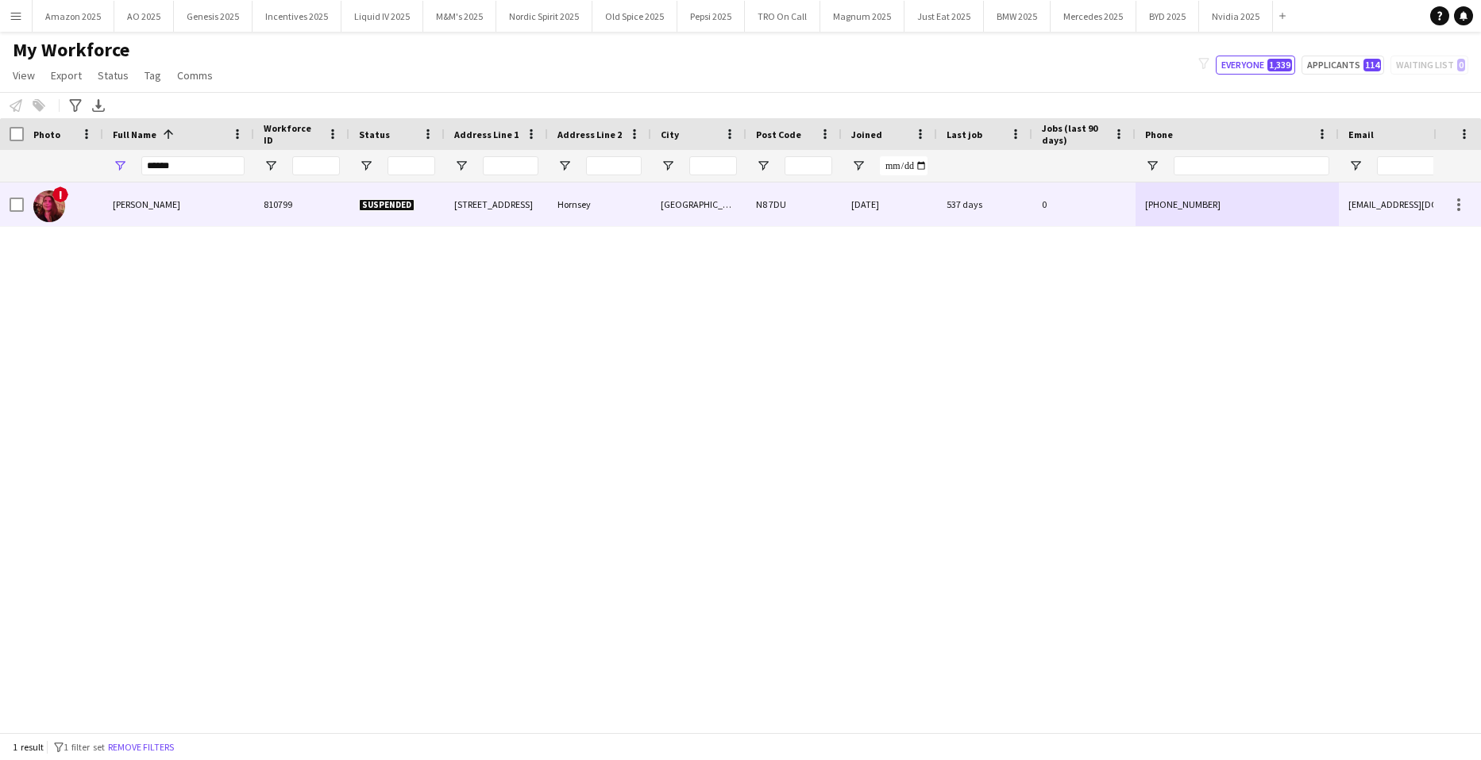
drag, startPoint x: 155, startPoint y: 194, endPoint x: 179, endPoint y: 209, distance: 27.8
click div "Hannah Searle"
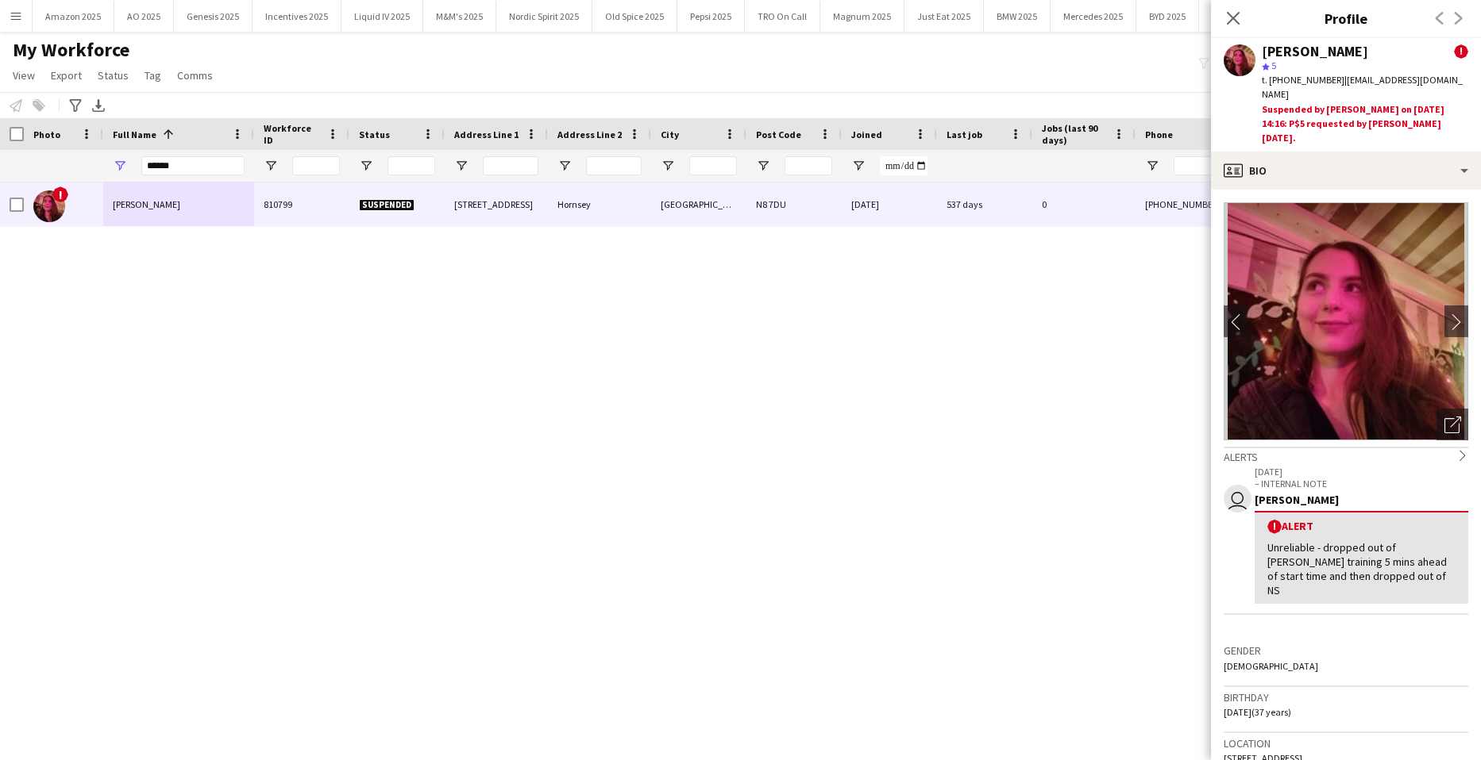
click div "! Hannah Searle 810799 Suspended 19 Hillfield Avenue Hornsey London N8 7DU 13-0…"
drag, startPoint x: 194, startPoint y: 173, endPoint x: -103, endPoint y: 175, distance: 297.7
click html "Menu Boards Boards Boards All jobs Status Workforce Workforce My Workforce Recr…"
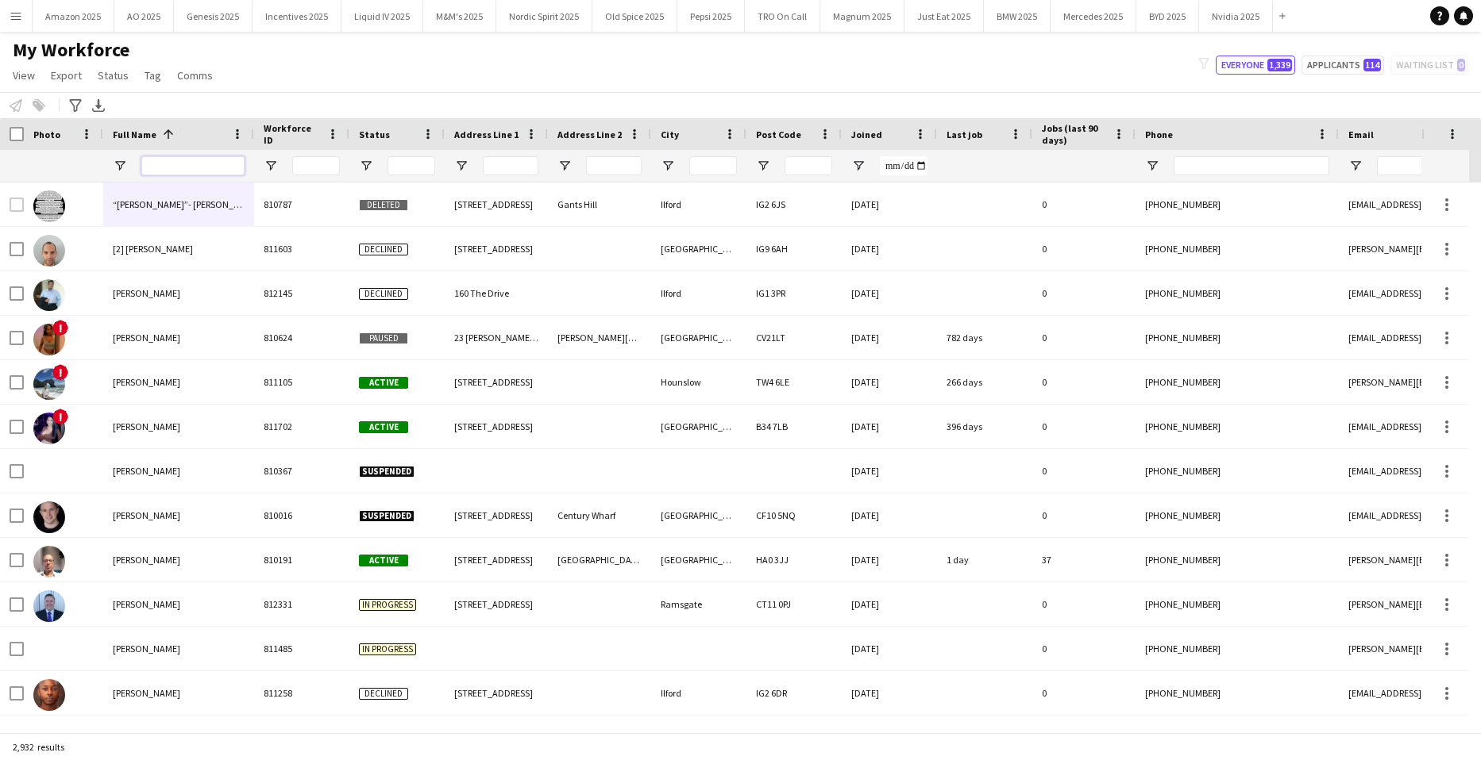
click input "Full Name Filter Input"
type input "**********"
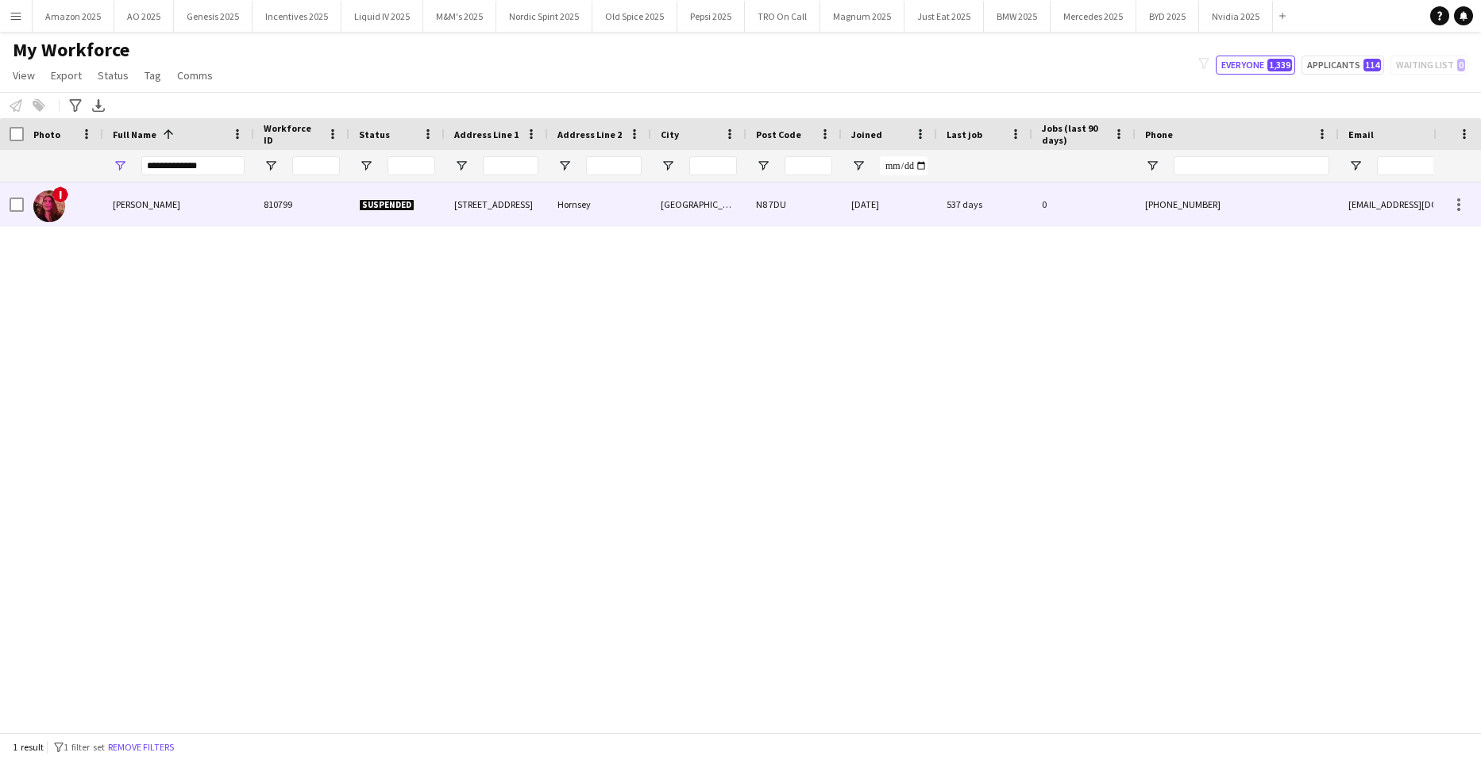
click div "Hannah Searle"
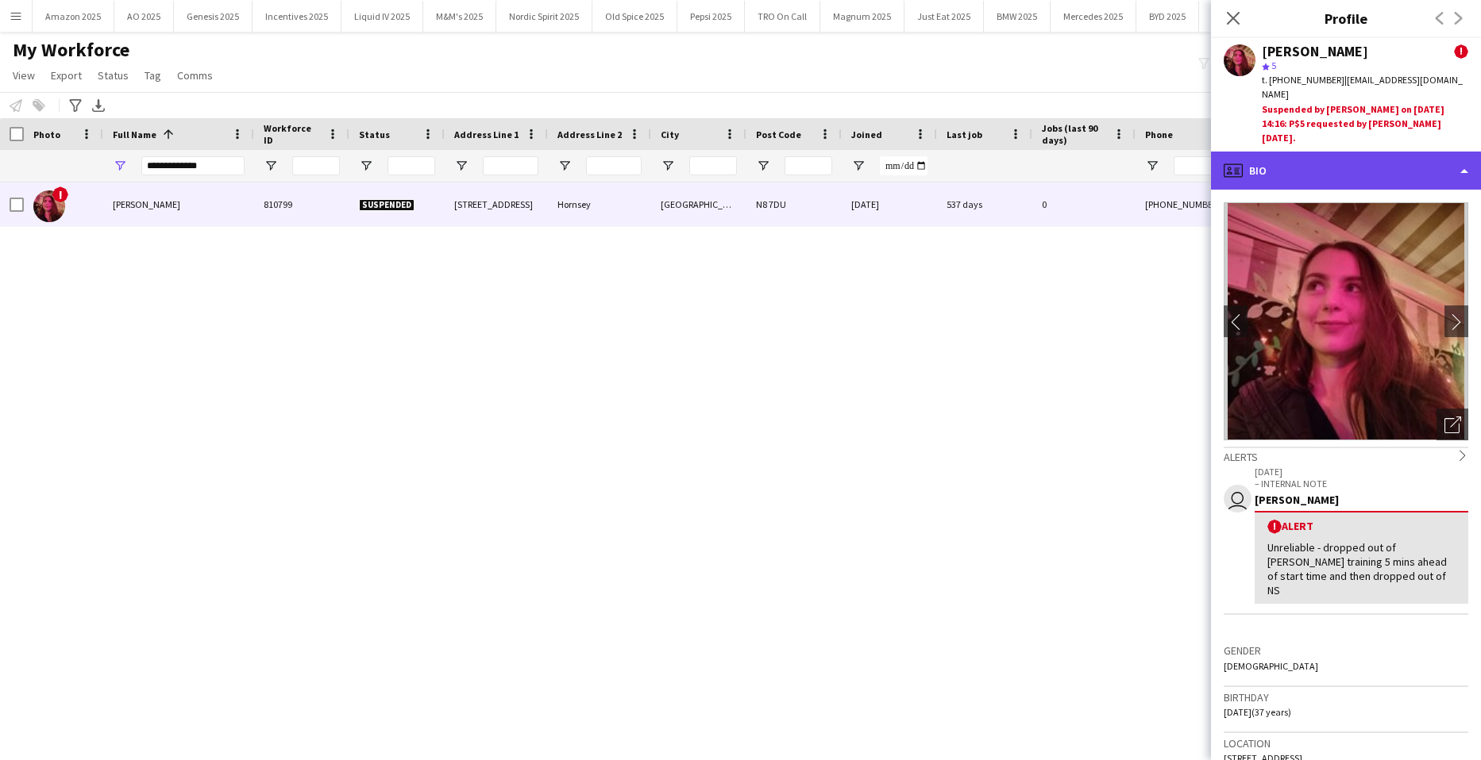
click div "profile Bio"
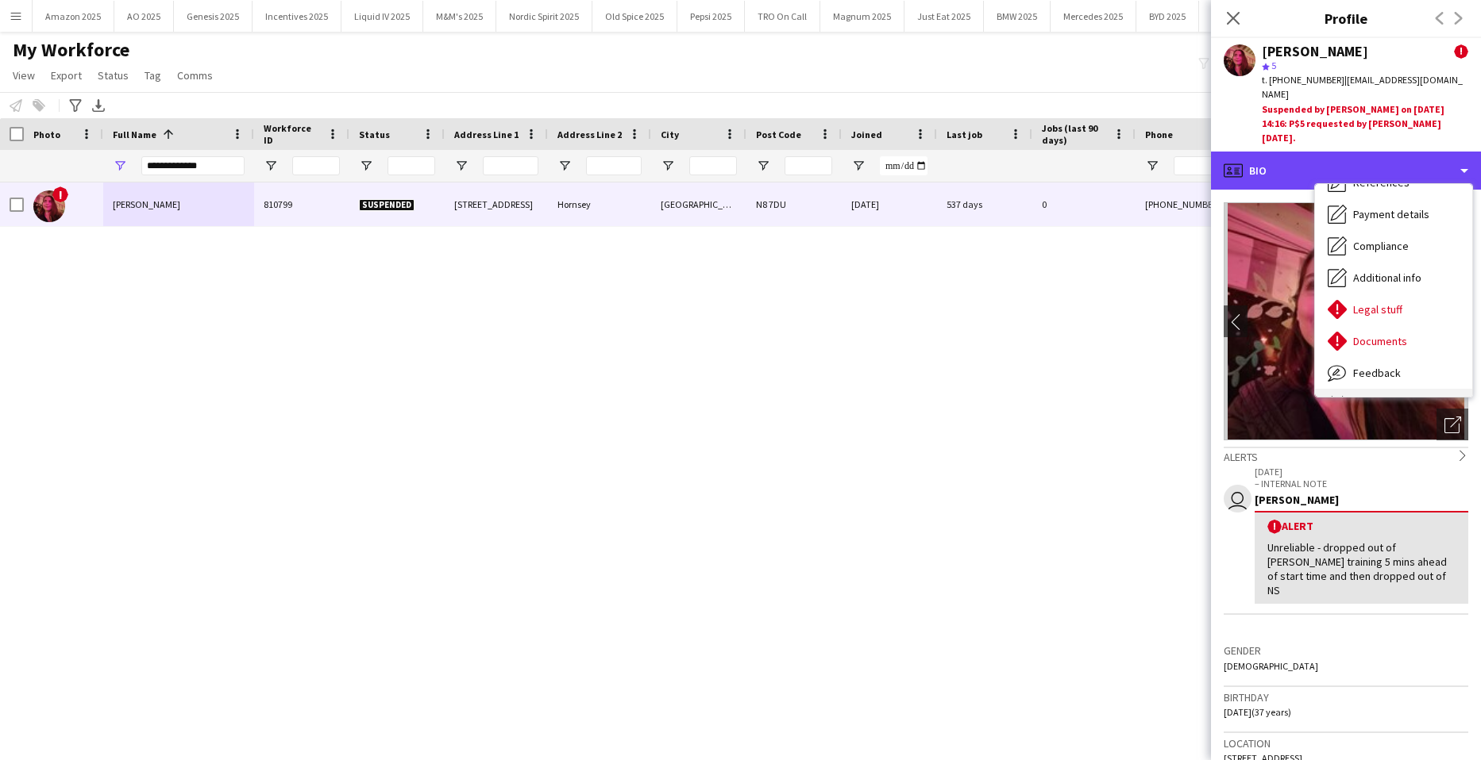
scroll to position [213, 0]
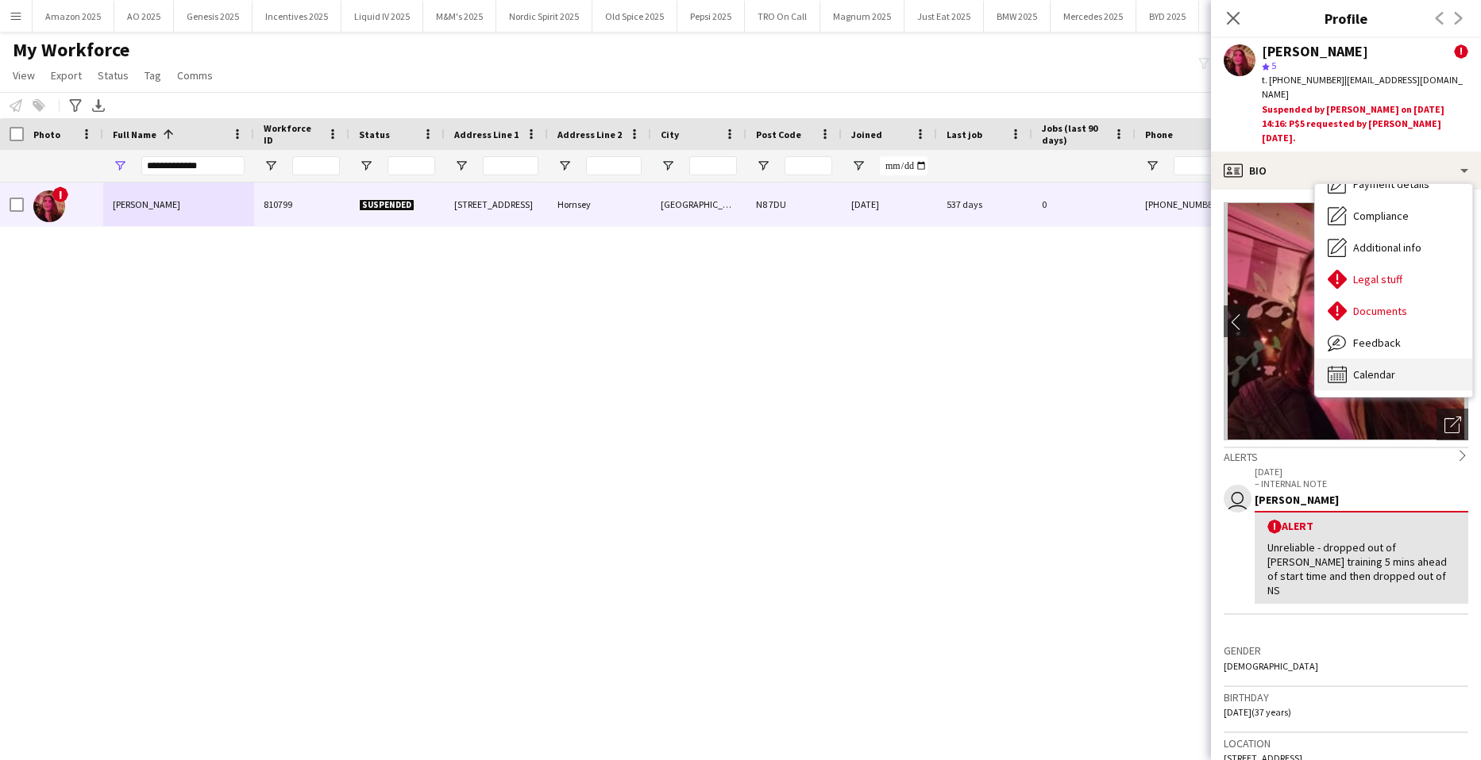
click span "Calendar"
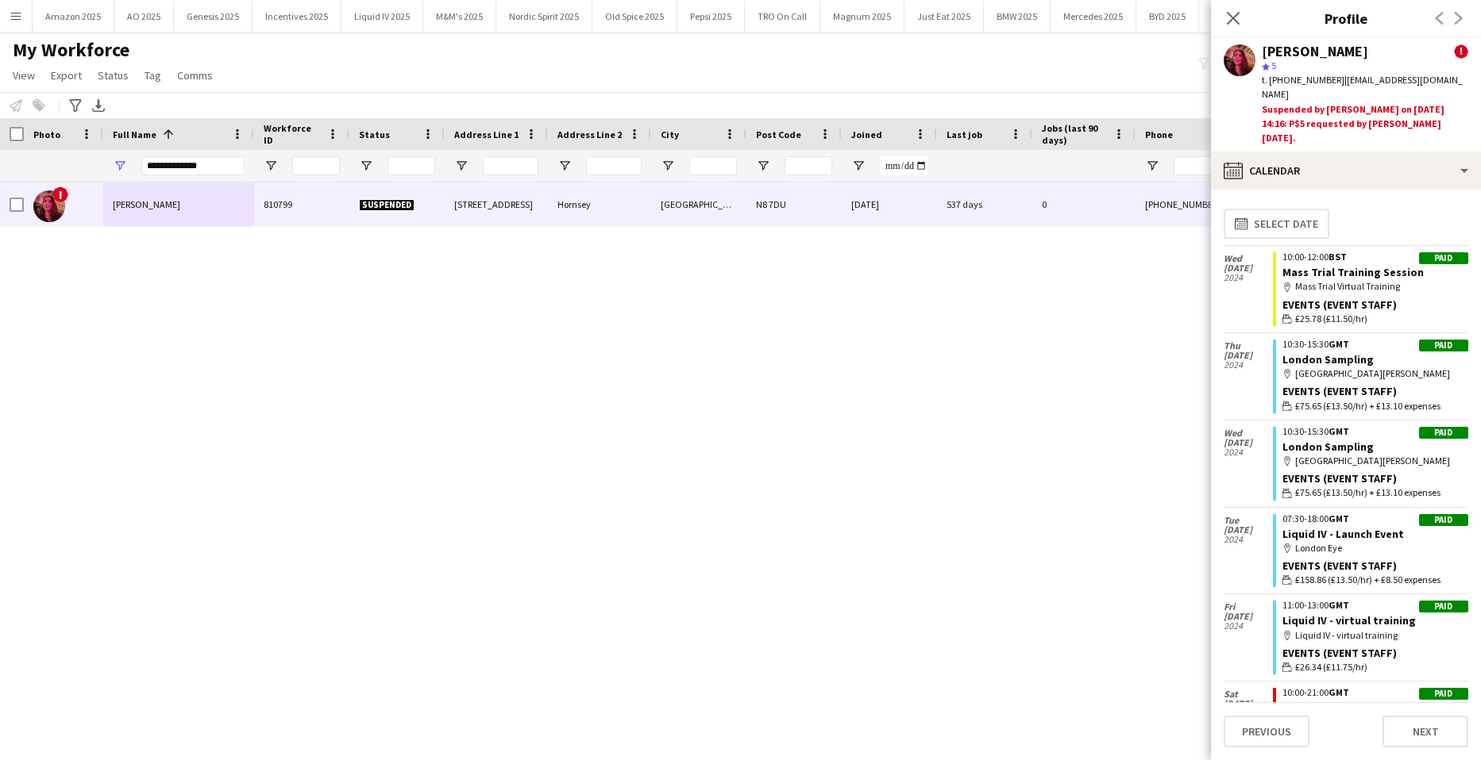
click div "! Hannah Searle 810799 Suspended 19 Hillfield Avenue Hornsey London N8 7DU 13-0…"
click icon "Close pop-in"
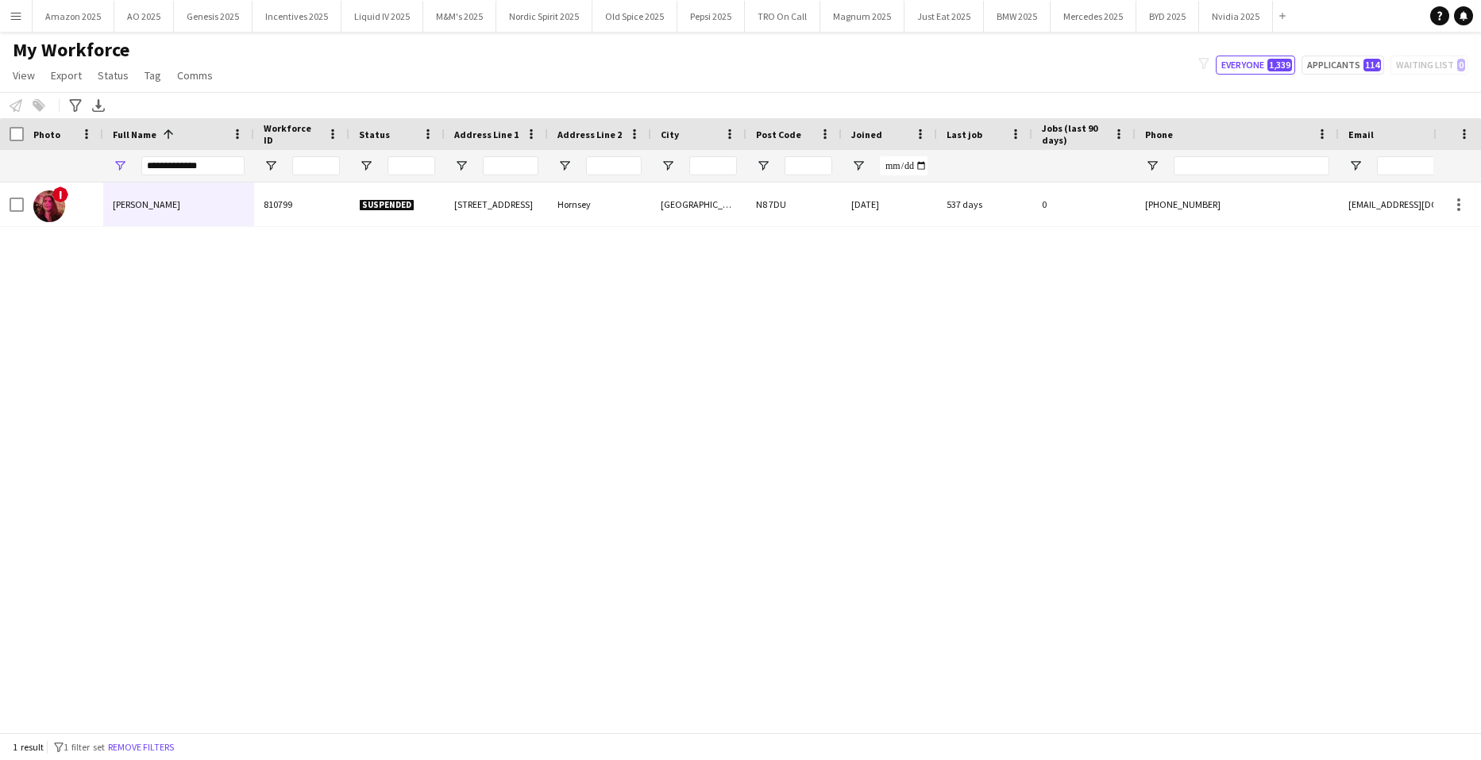
click div "! Hannah Searle 810799 Suspended 19 Hillfield Avenue Hornsey London N8 7DU 13-0…"
drag, startPoint x: 214, startPoint y: 159, endPoint x: -192, endPoint y: 175, distance: 406.0
click html "Menu Boards Boards Boards All jobs Status Workforce Workforce My Workforce Recr…"
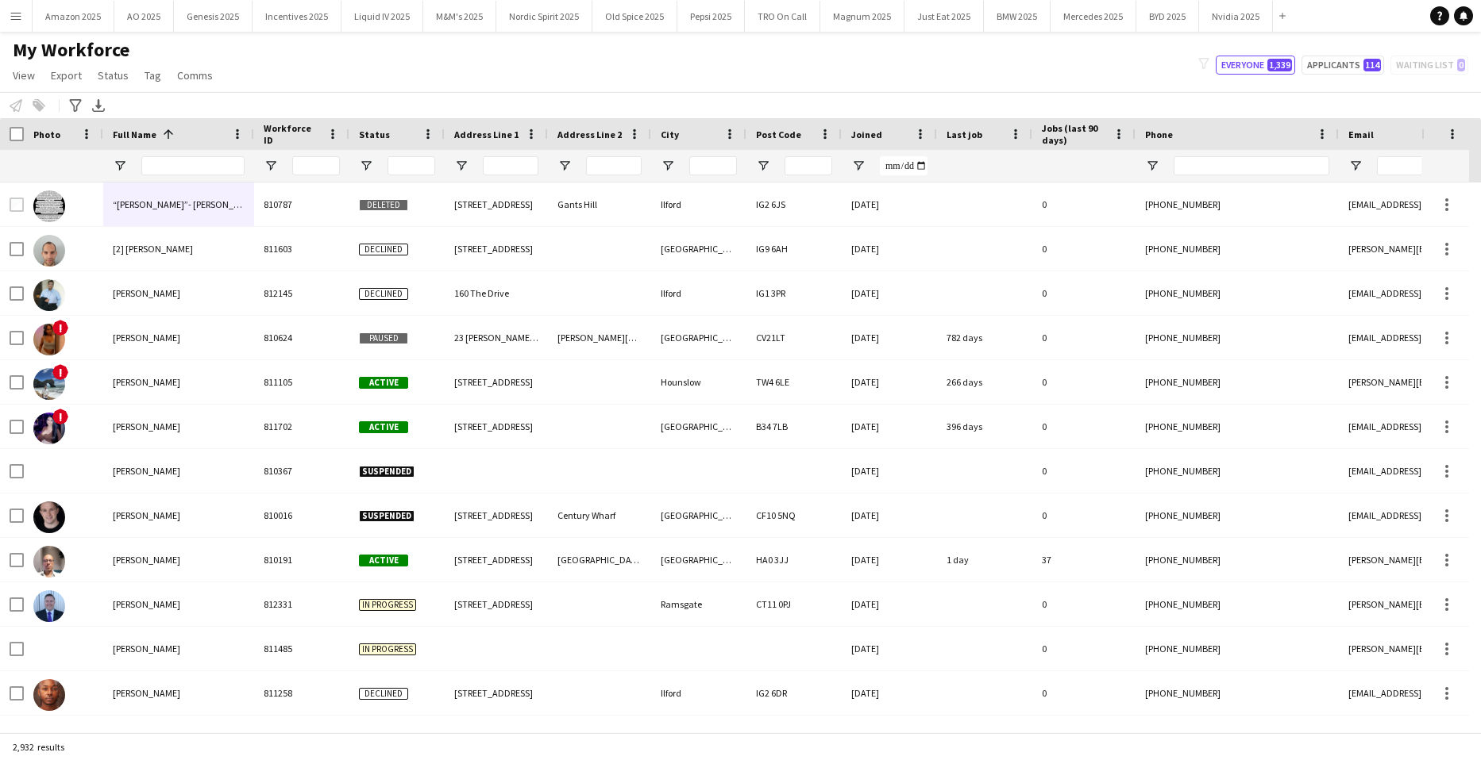
drag, startPoint x: 20, startPoint y: 21, endPoint x: 21, endPoint y: 156, distance: 135.0
click app-icon "Menu"
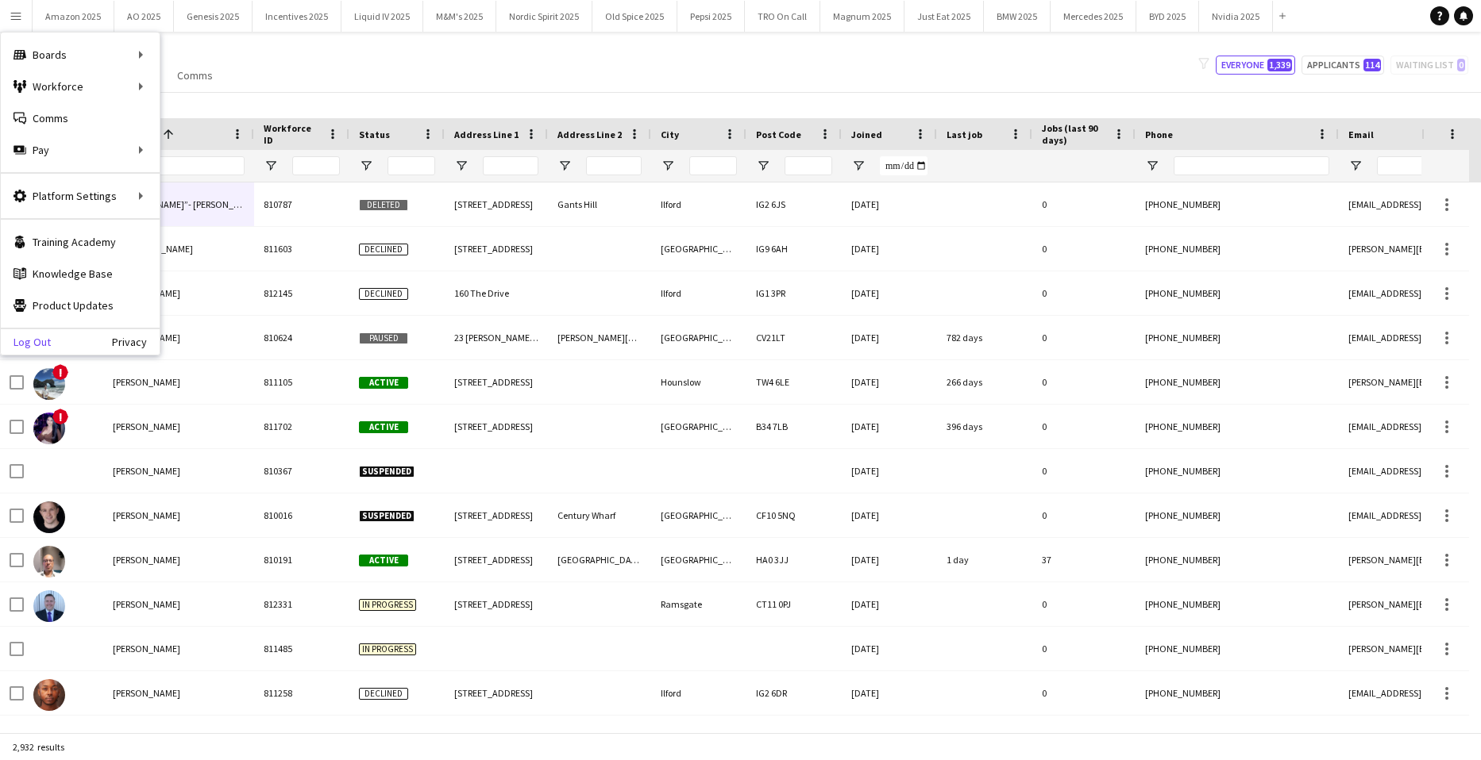
click link "Log Out"
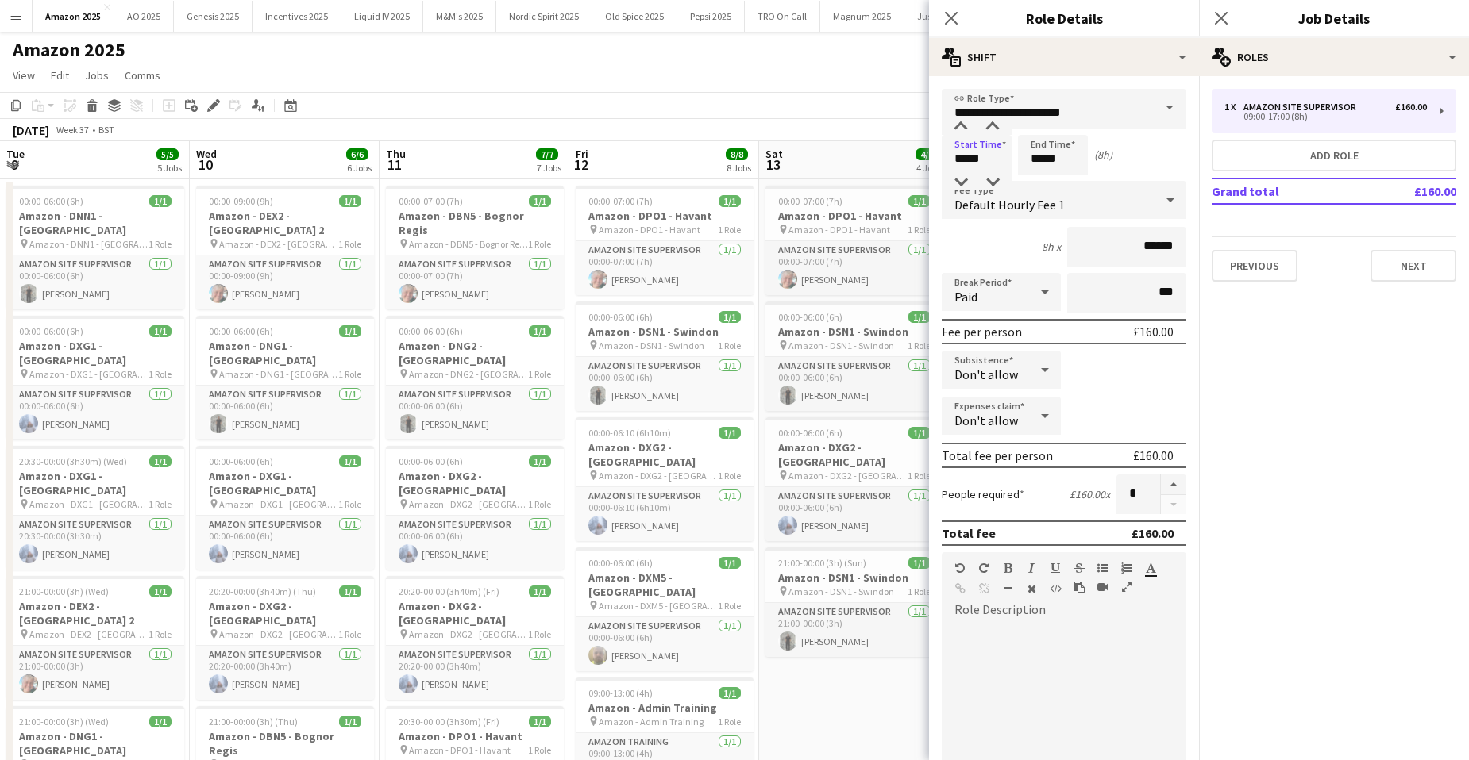
scroll to position [0, 498]
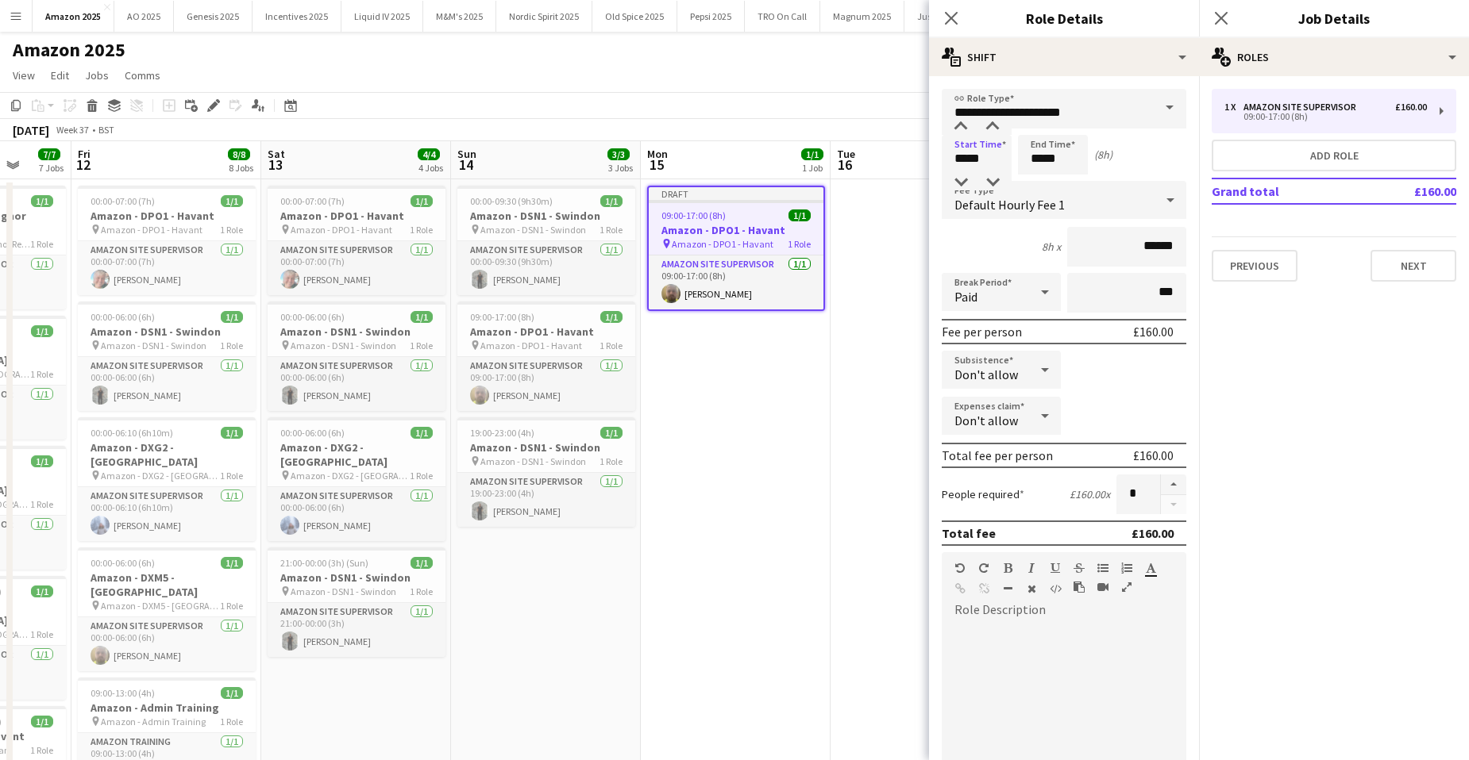
click at [830, 152] on body "Menu Boards Boards Boards All jobs Status Workforce Workforce My Workforce Recr…" at bounding box center [734, 644] width 1469 height 1289
type input "*****"
click at [1416, 247] on div "Previous Next" at bounding box center [1333, 259] width 245 height 45
click at [1399, 257] on button "Next" at bounding box center [1413, 266] width 86 height 32
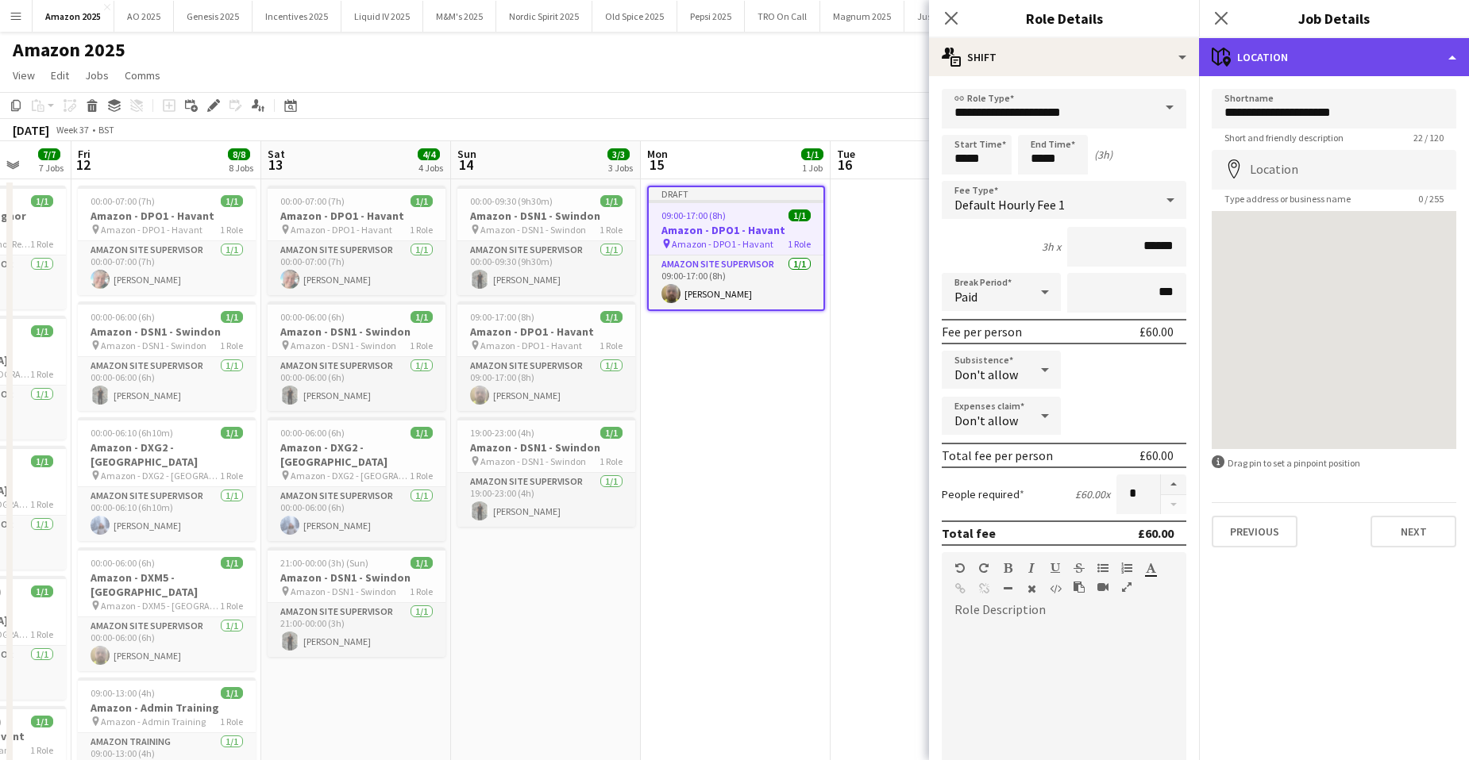
click at [1427, 58] on div "maps-pin-1 Location" at bounding box center [1334, 57] width 270 height 38
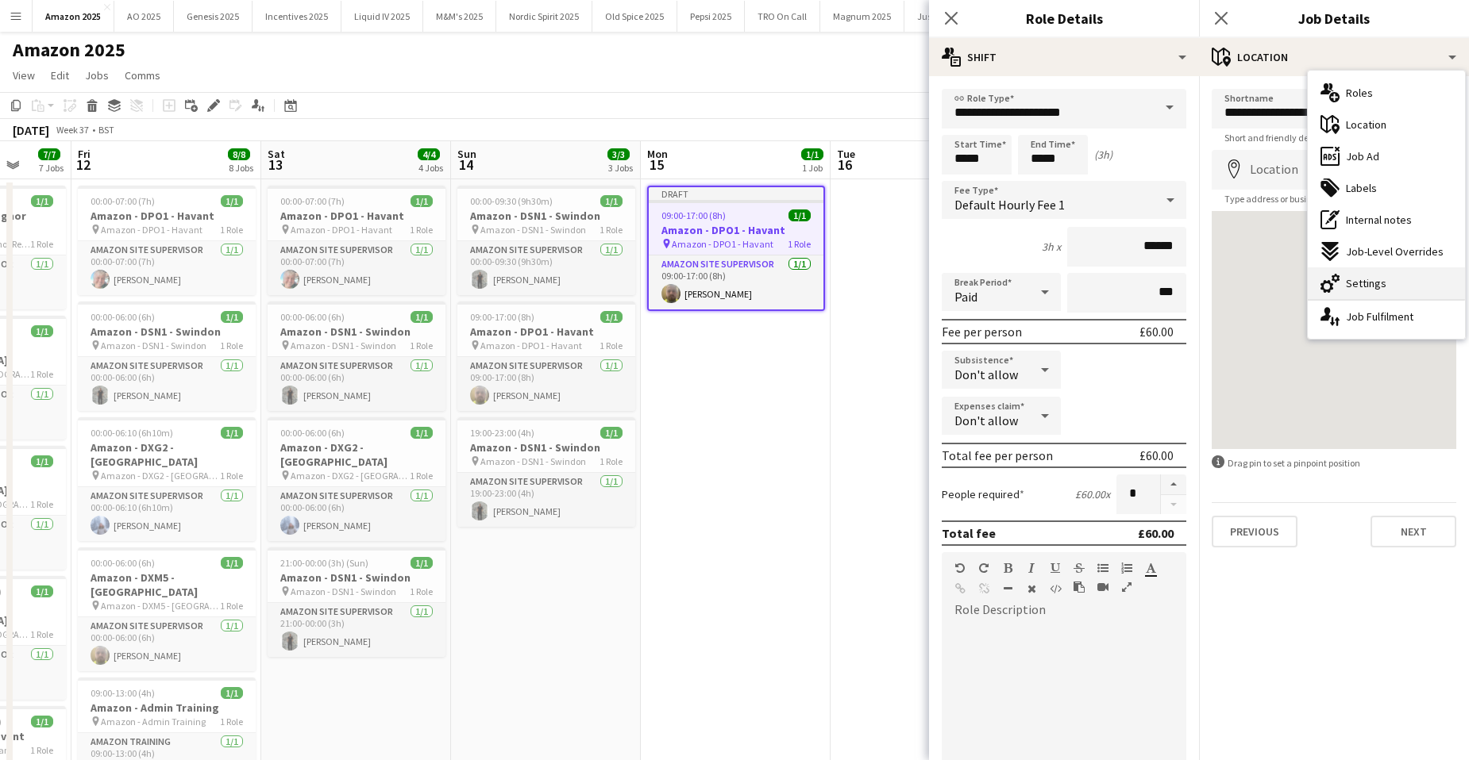
click at [1397, 272] on div "cog-double-3 Settings" at bounding box center [1385, 284] width 157 height 32
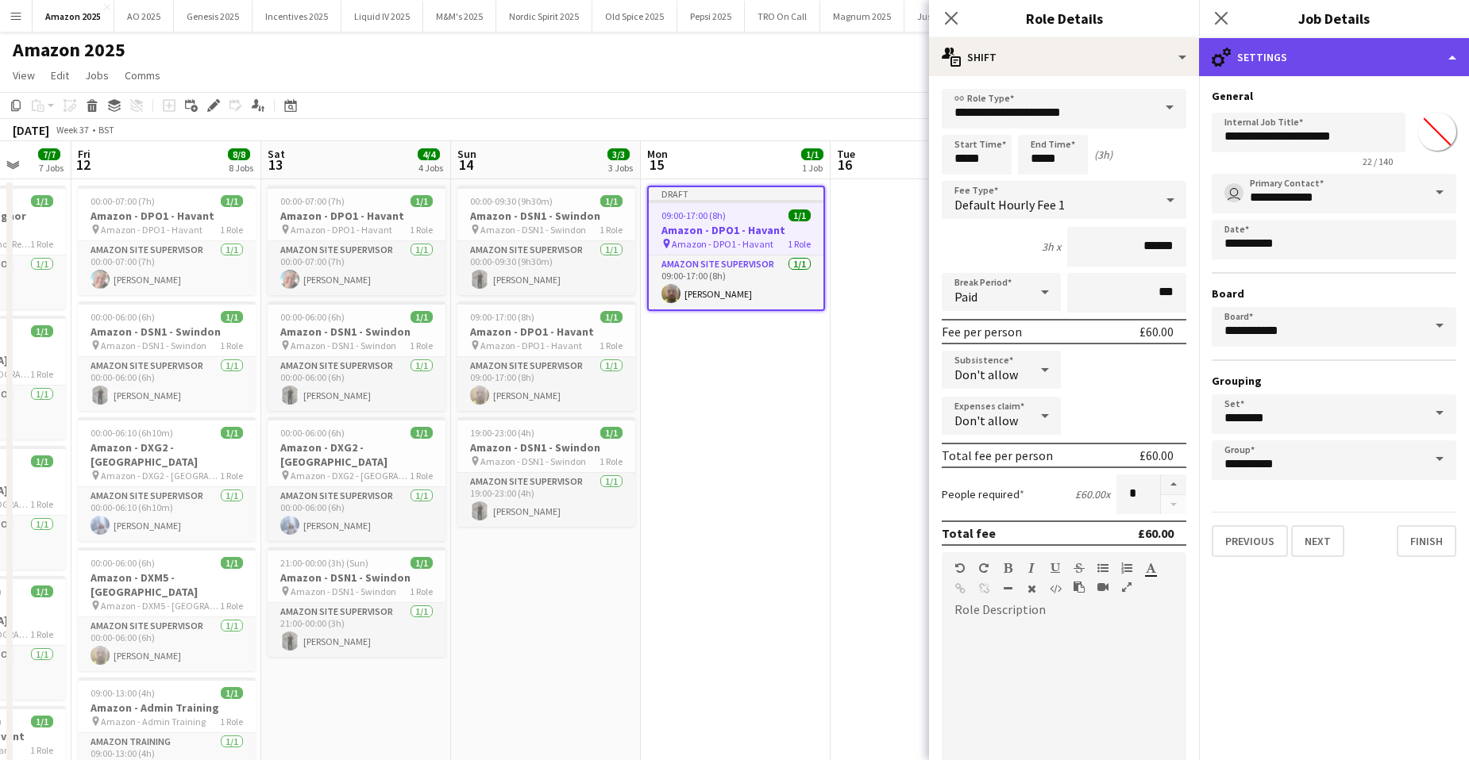
click at [1428, 67] on div "cog-double-3 Settings" at bounding box center [1334, 57] width 270 height 38
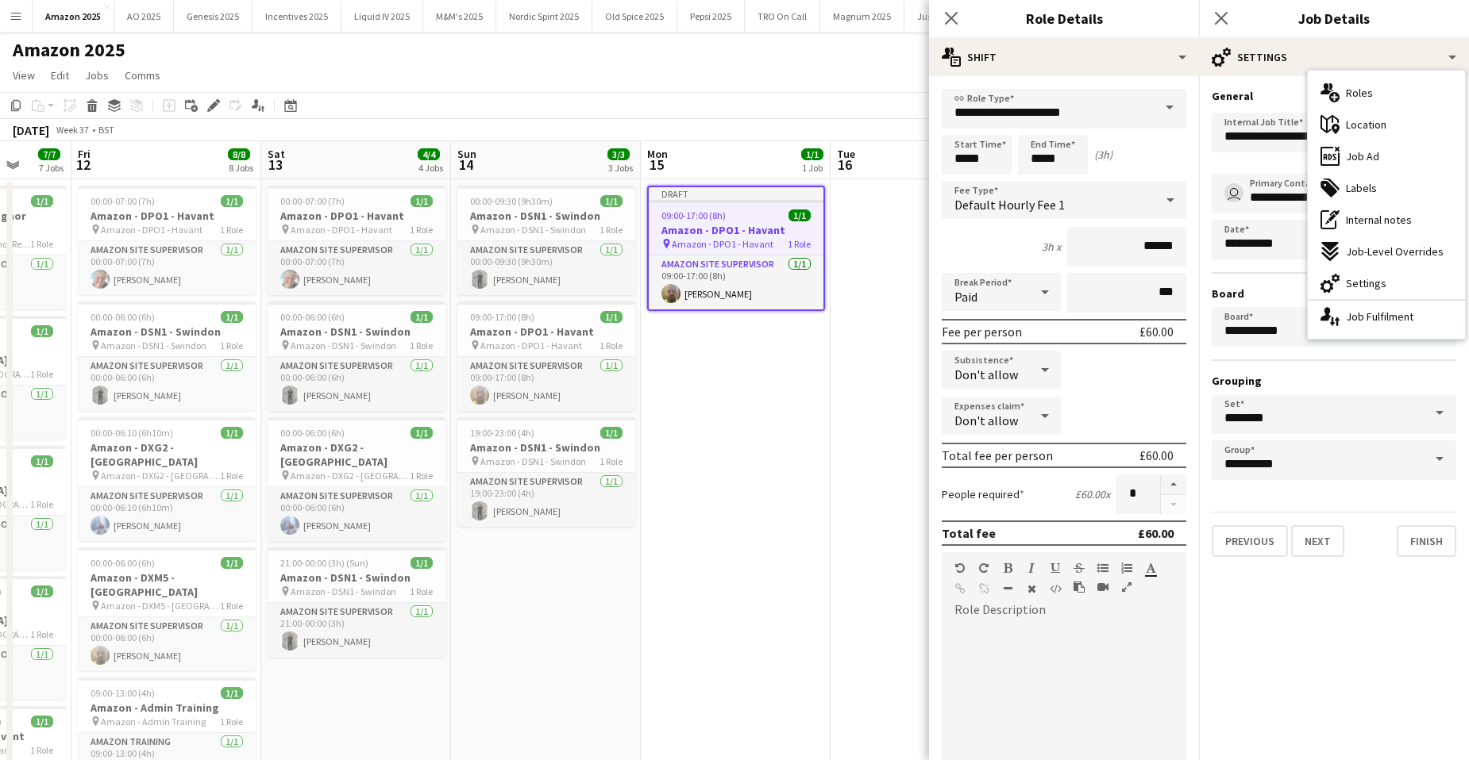
click at [1388, 191] on div "tags-double Labels" at bounding box center [1385, 188] width 157 height 32
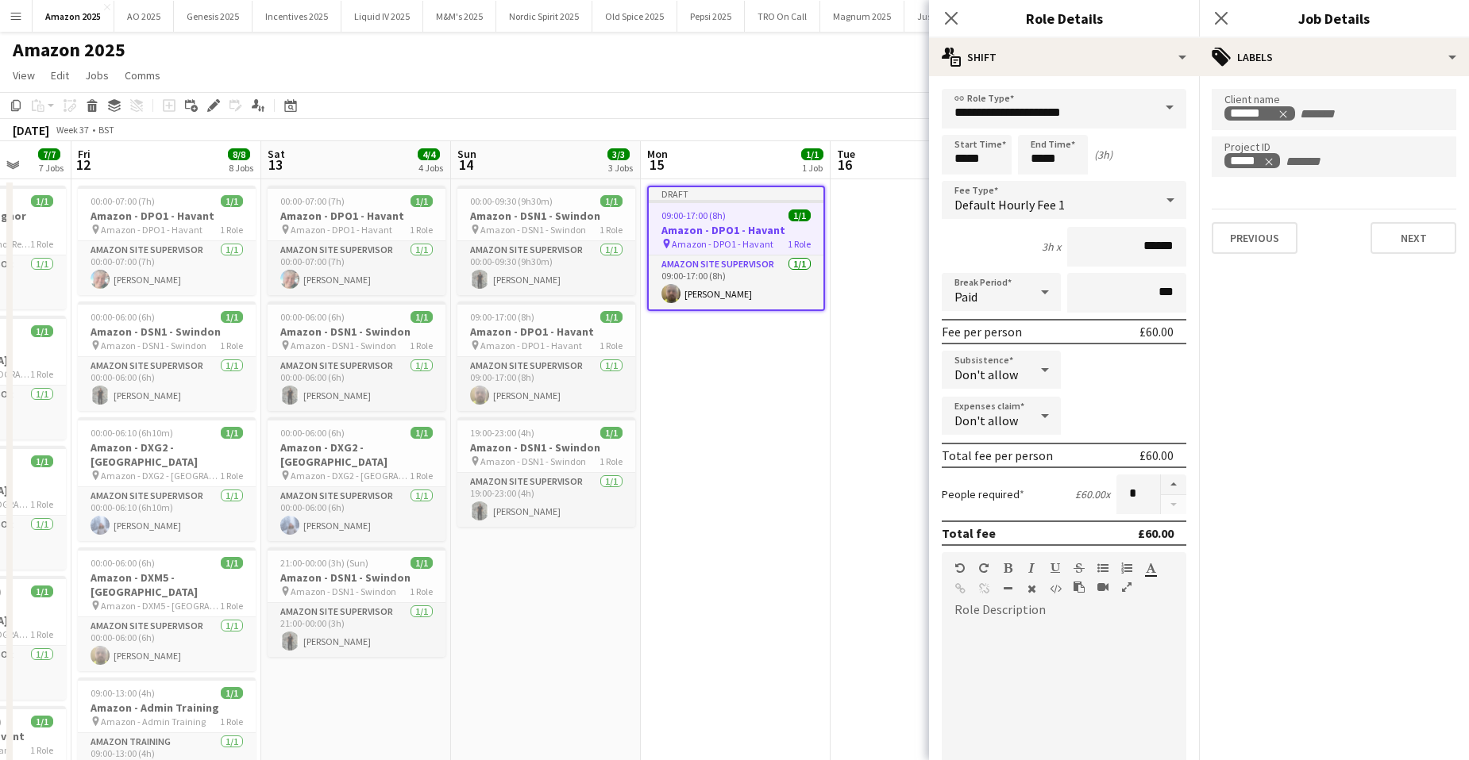
click at [803, 390] on app-date-cell "Draft 09:00-17:00 (8h) 1/1 Amazon - DPO1 - Havant pin Amazon - DPO1 - Havant 1 …" at bounding box center [736, 720] width 190 height 1083
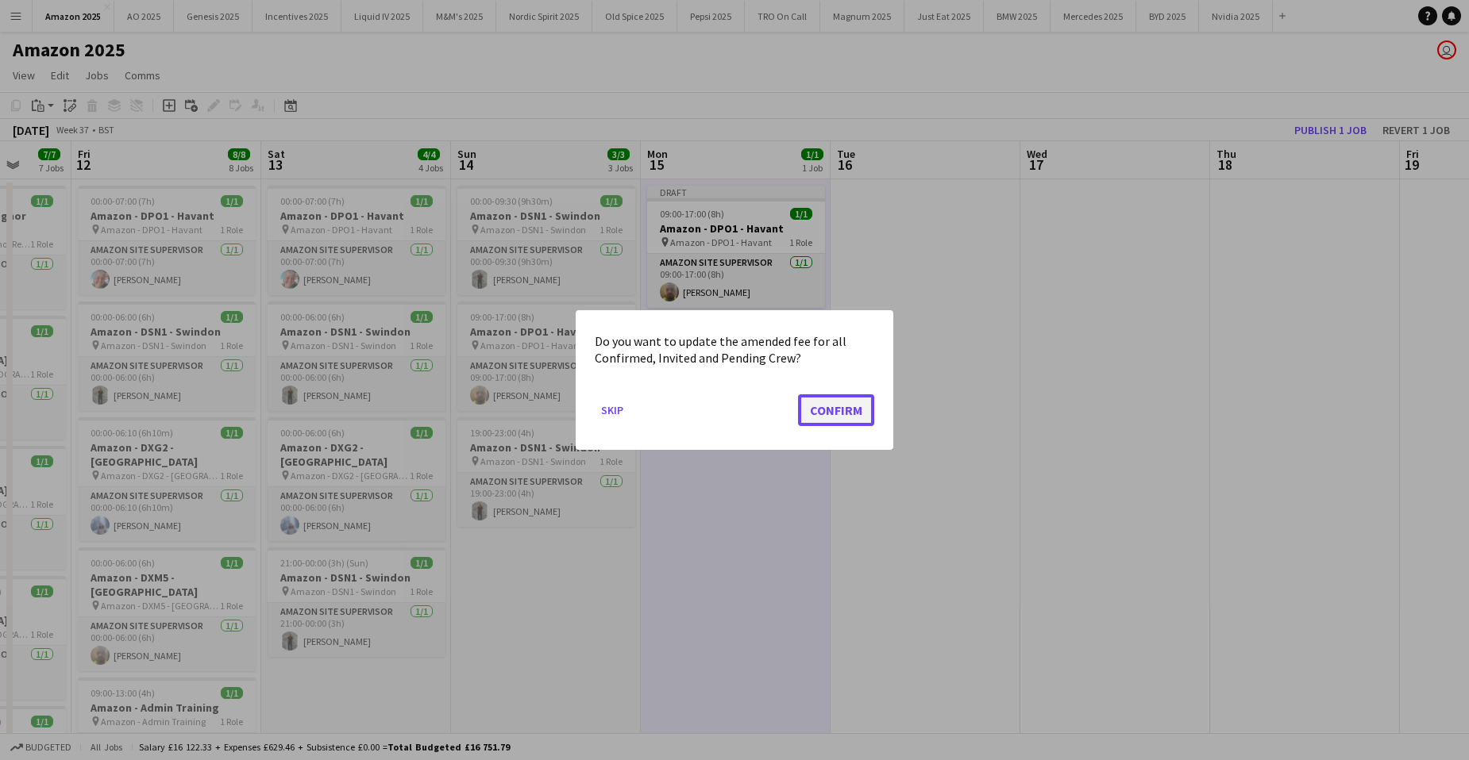
click at [853, 415] on button "Confirm" at bounding box center [836, 411] width 76 height 32
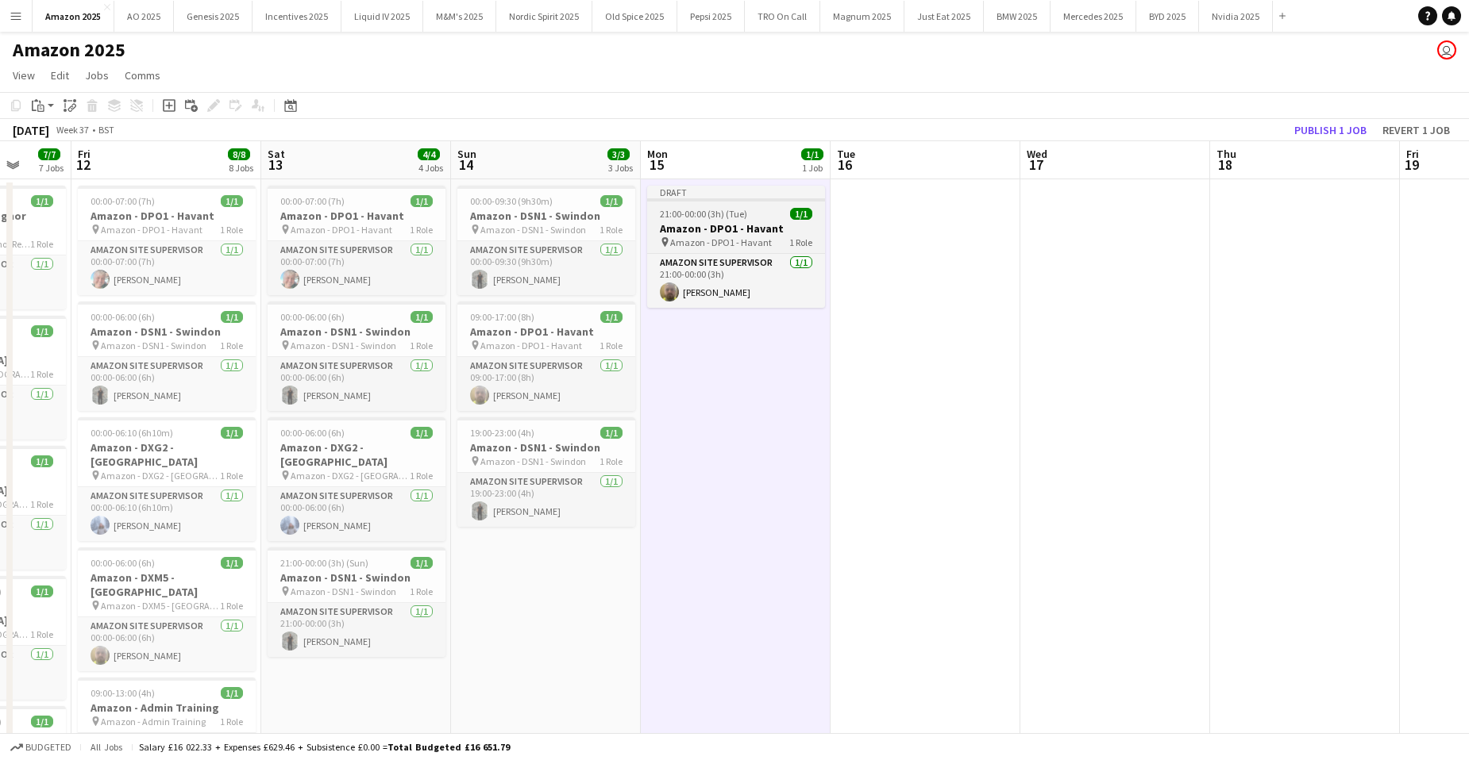
click at [730, 218] on span "21:00-00:00 (3h) (Tue)" at bounding box center [703, 214] width 87 height 12
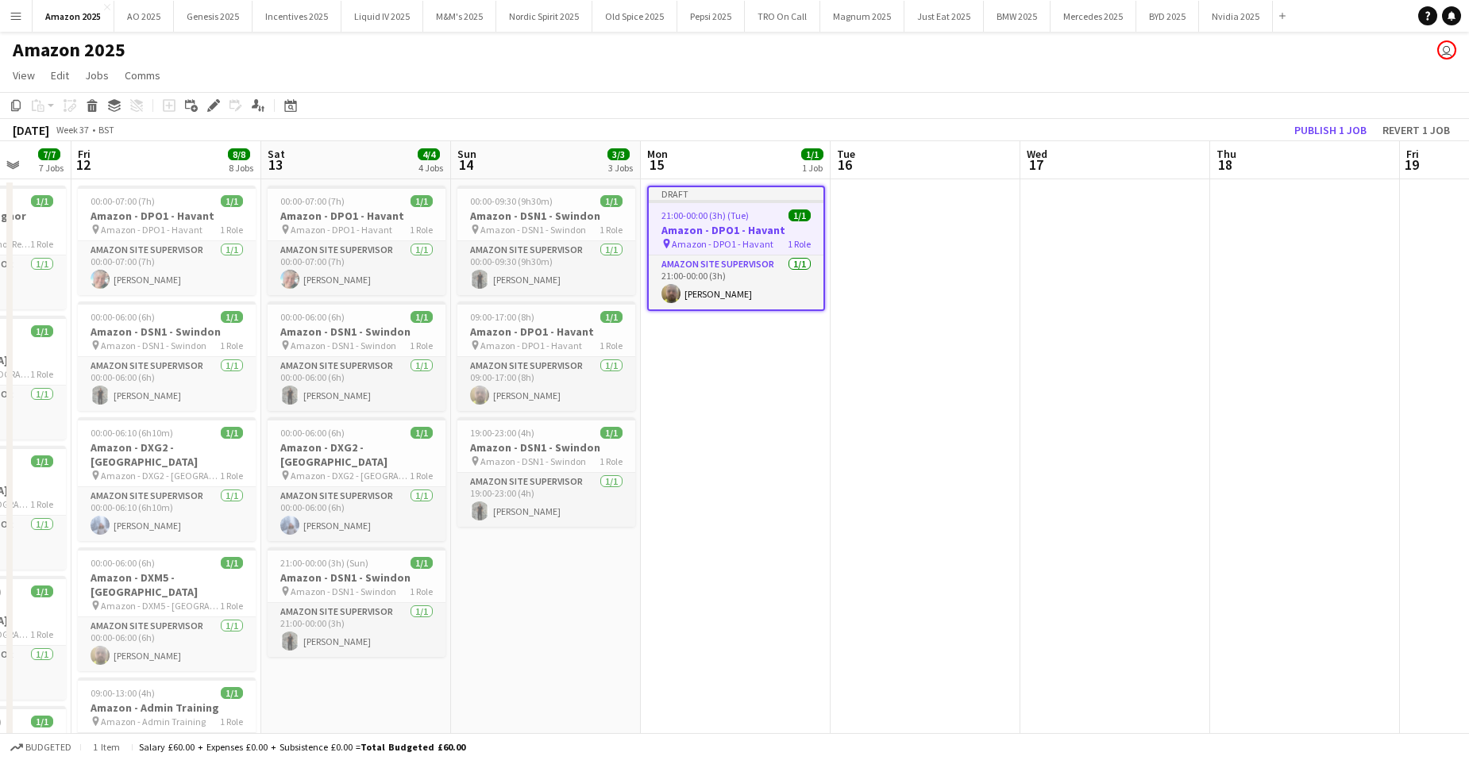
click at [888, 222] on app-date-cell at bounding box center [925, 720] width 190 height 1083
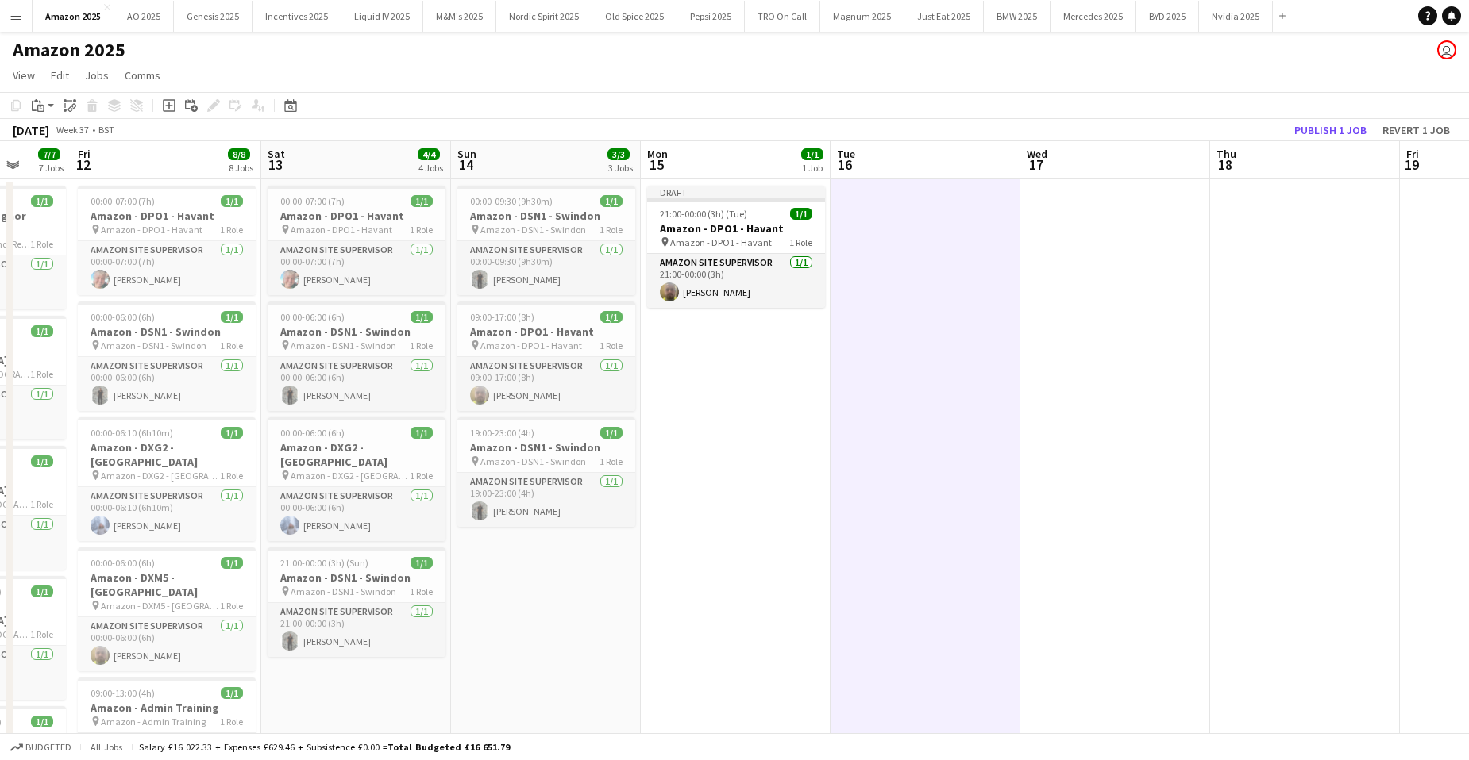
drag, startPoint x: 42, startPoint y: 102, endPoint x: 47, endPoint y: 122, distance: 21.2
click at [44, 102] on icon "Paste" at bounding box center [38, 105] width 13 height 13
click at [55, 162] on link "Paste with crew Ctrl+Shift+V" at bounding box center [116, 163] width 149 height 14
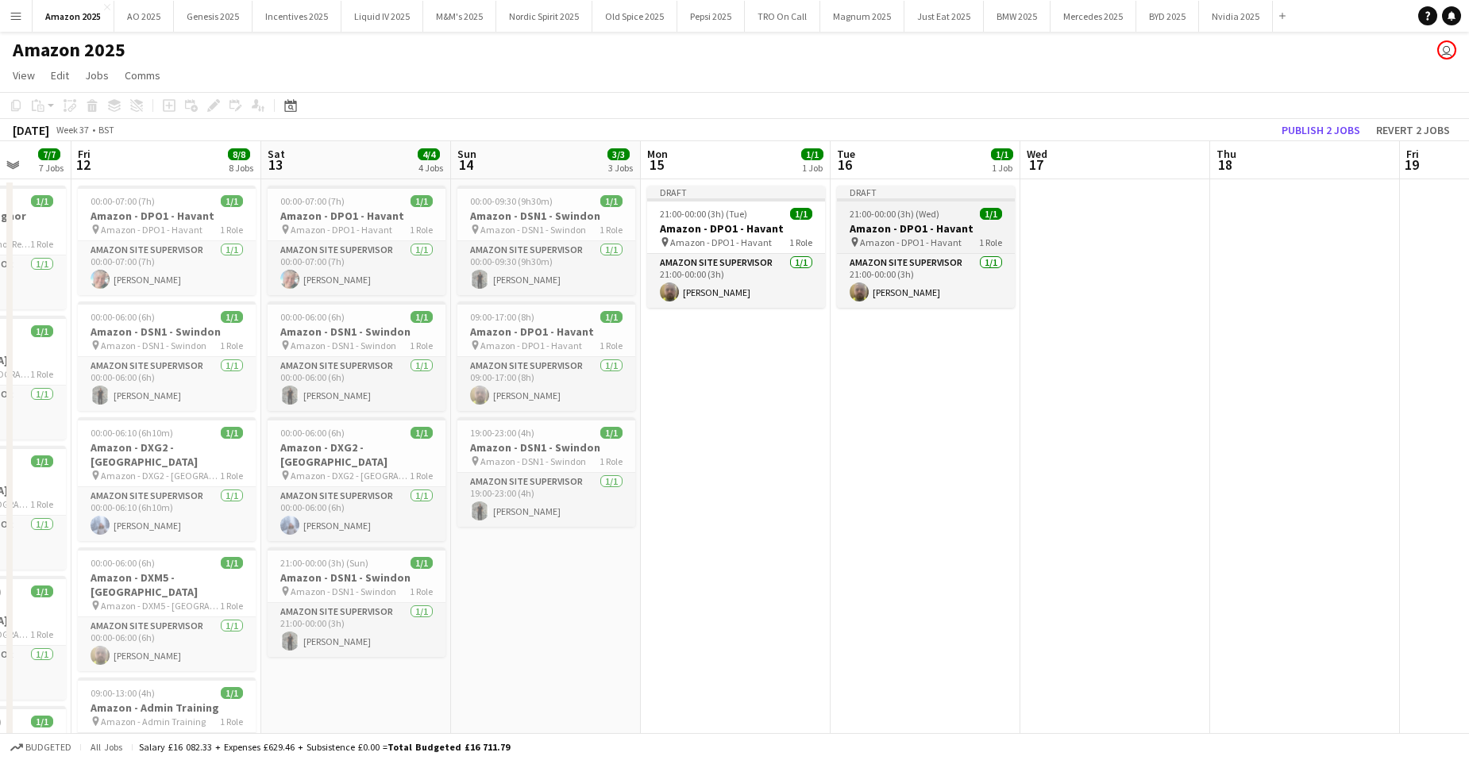
click at [991, 237] on span "1 Role" at bounding box center [990, 243] width 23 height 12
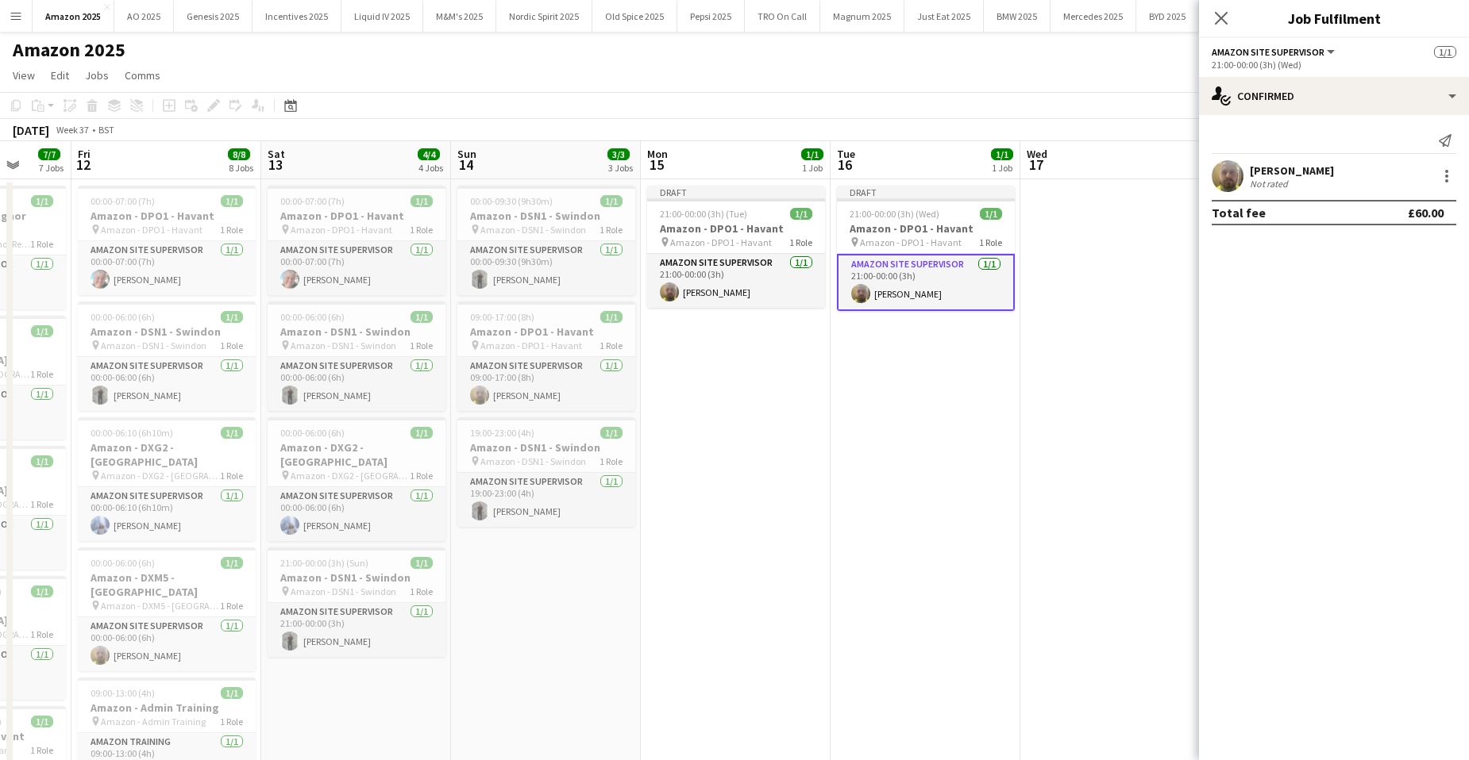
drag, startPoint x: 956, startPoint y: 222, endPoint x: 681, endPoint y: 156, distance: 282.5
click at [955, 222] on h3 "Amazon - DPO1 - Havant" at bounding box center [926, 228] width 178 height 14
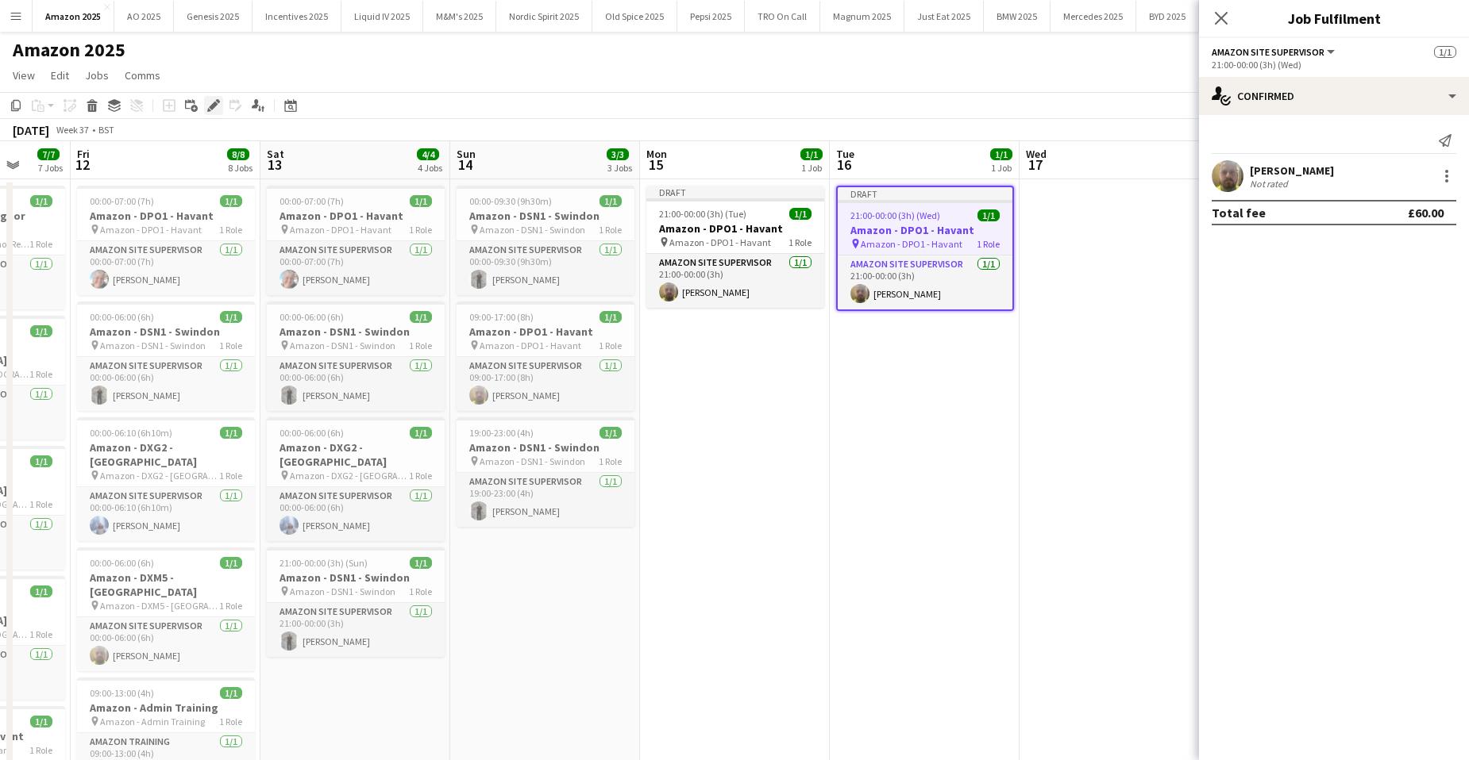
drag, startPoint x: 206, startPoint y: 100, endPoint x: 221, endPoint y: 100, distance: 14.3
click at [207, 100] on div "Edit" at bounding box center [213, 105] width 19 height 19
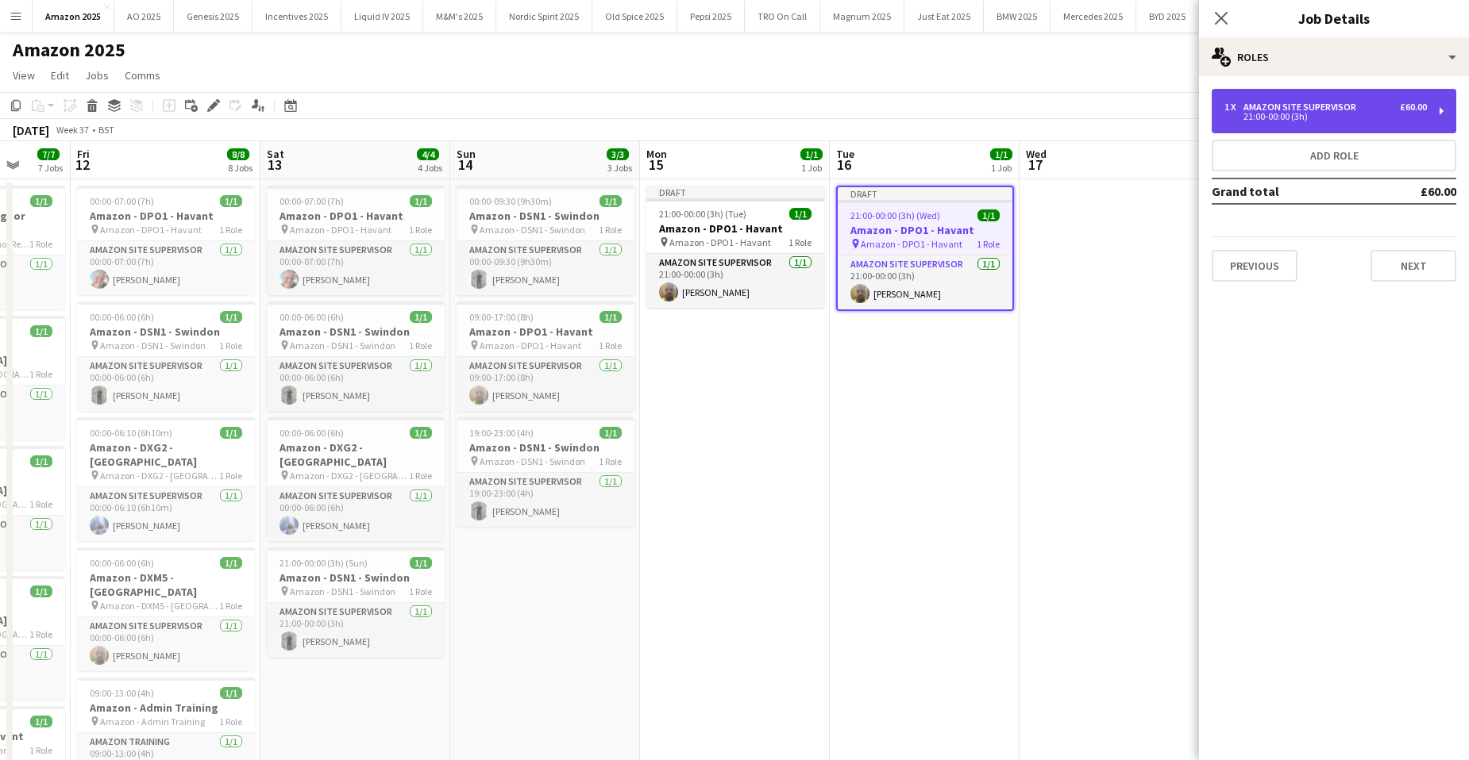
click at [1305, 108] on div "Amazon Site Supervisor" at bounding box center [1302, 107] width 119 height 11
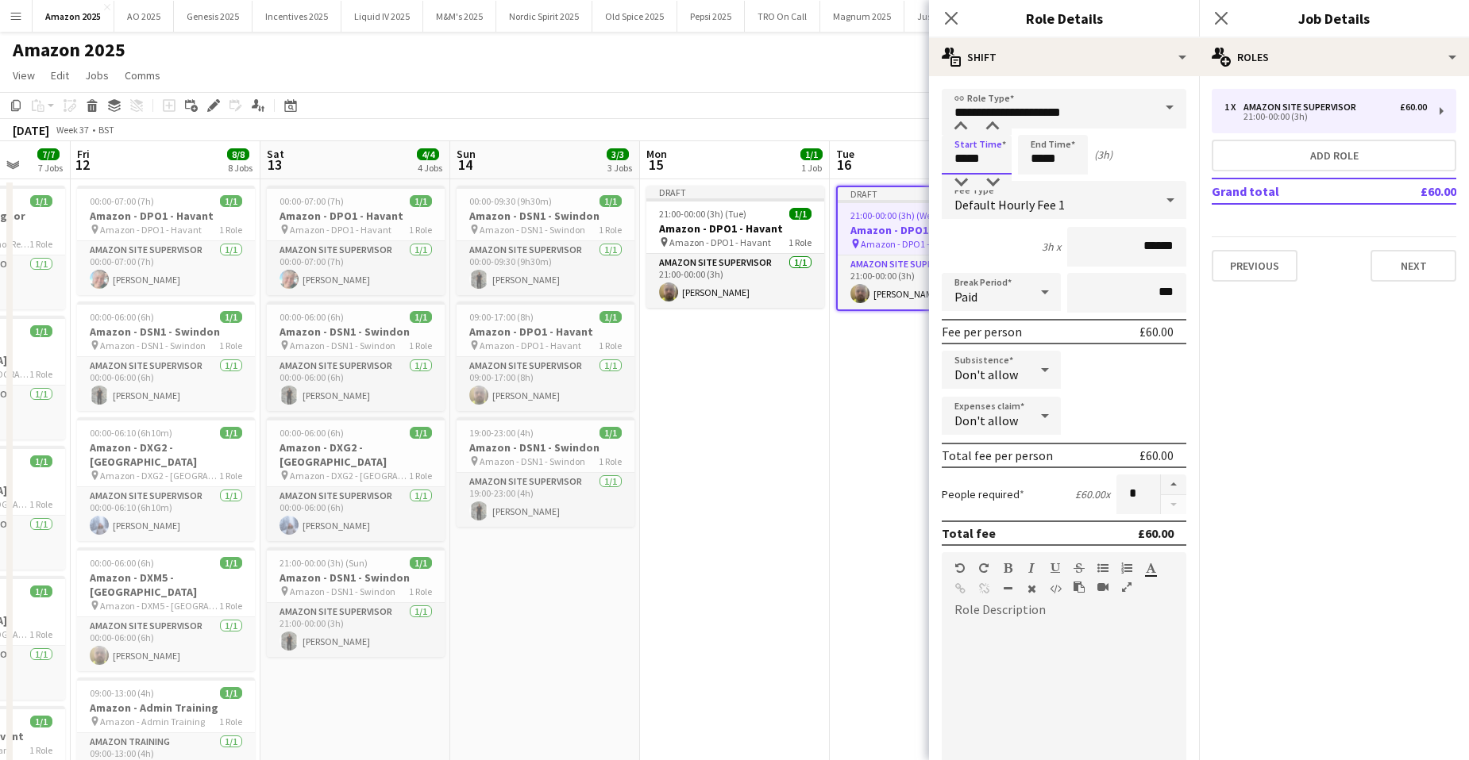
drag, startPoint x: 997, startPoint y: 159, endPoint x: 505, endPoint y: 133, distance: 492.9
click at [606, 159] on body "Menu Boards Boards Boards All jobs Status Workforce Workforce My Workforce Recr…" at bounding box center [734, 644] width 1469 height 1289
type input "*****"
click at [795, 398] on app-date-cell "Draft 21:00-00:00 (3h) (Tue) 1/1 Amazon - DPO1 - Havant pin Amazon - DPO1 - Hav…" at bounding box center [735, 720] width 190 height 1083
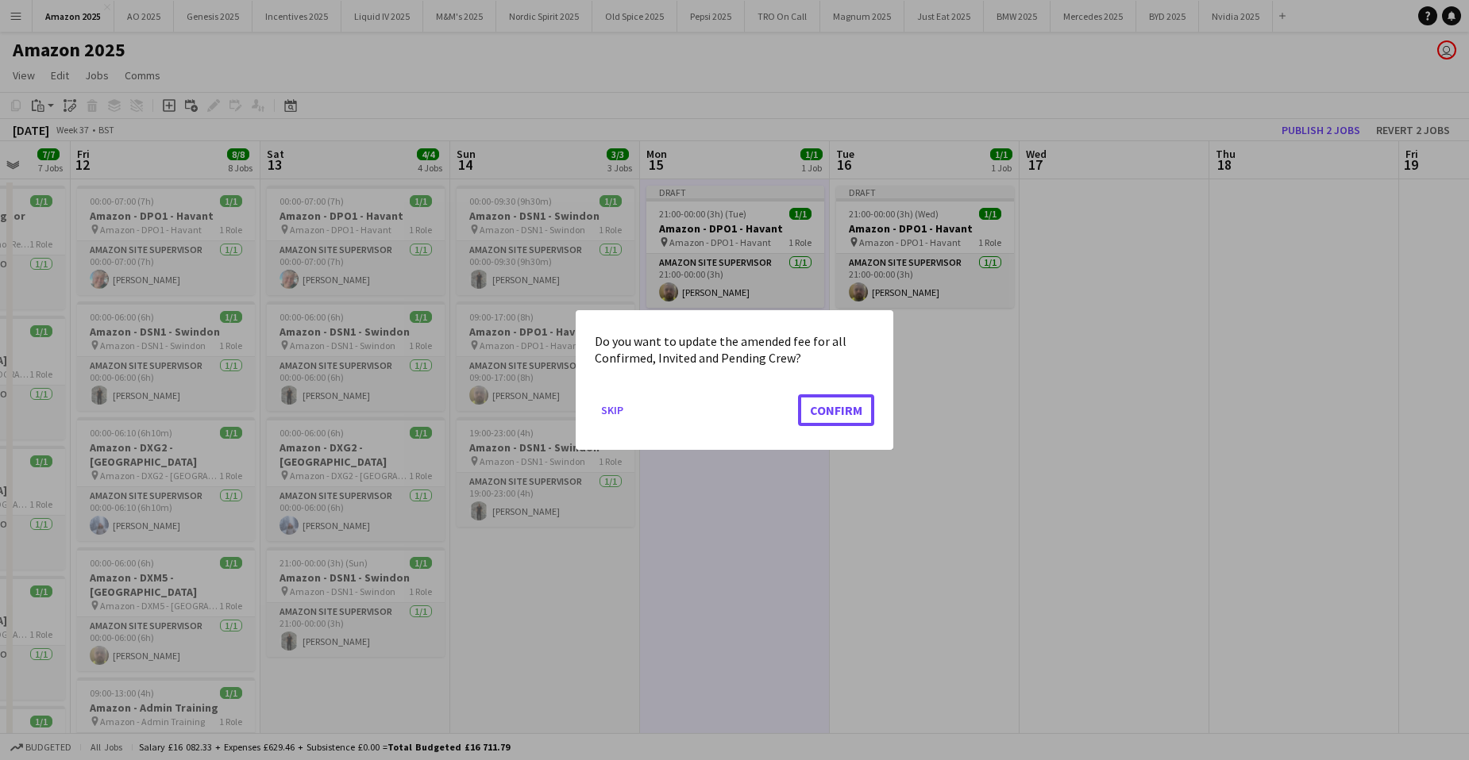
drag, startPoint x: 841, startPoint y: 422, endPoint x: 1012, endPoint y: 425, distance: 171.5
click at [841, 421] on button "Confirm" at bounding box center [836, 411] width 76 height 32
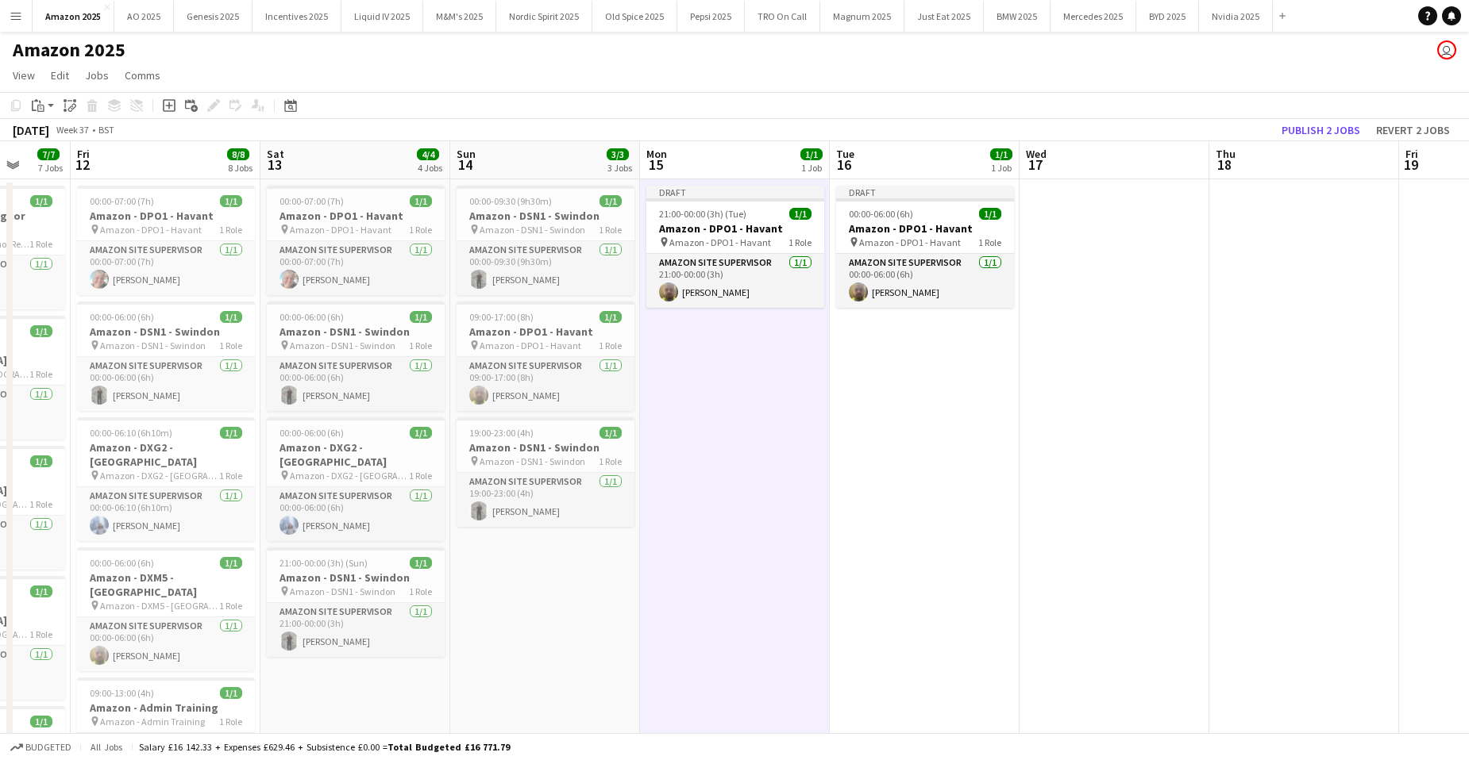
click at [972, 371] on app-date-cell "Draft 00:00-06:00 (6h) 1/1 Amazon - DPO1 - Havant pin Amazon - DPO1 - Havant 1 …" at bounding box center [925, 720] width 190 height 1083
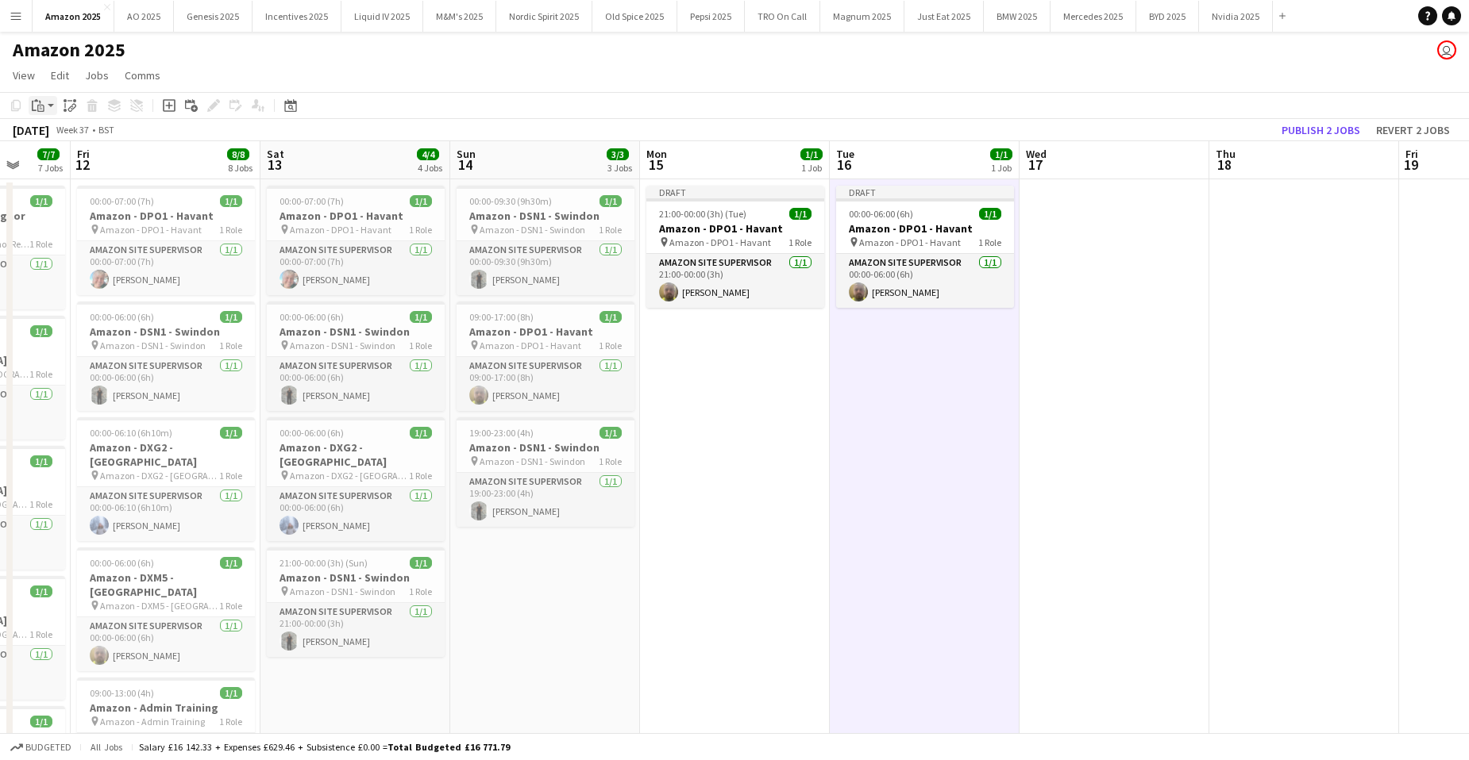
click at [52, 107] on app-action-btn "Paste" at bounding box center [43, 105] width 29 height 19
click at [49, 161] on link "Paste with crew Ctrl+Shift+V" at bounding box center [116, 163] width 149 height 14
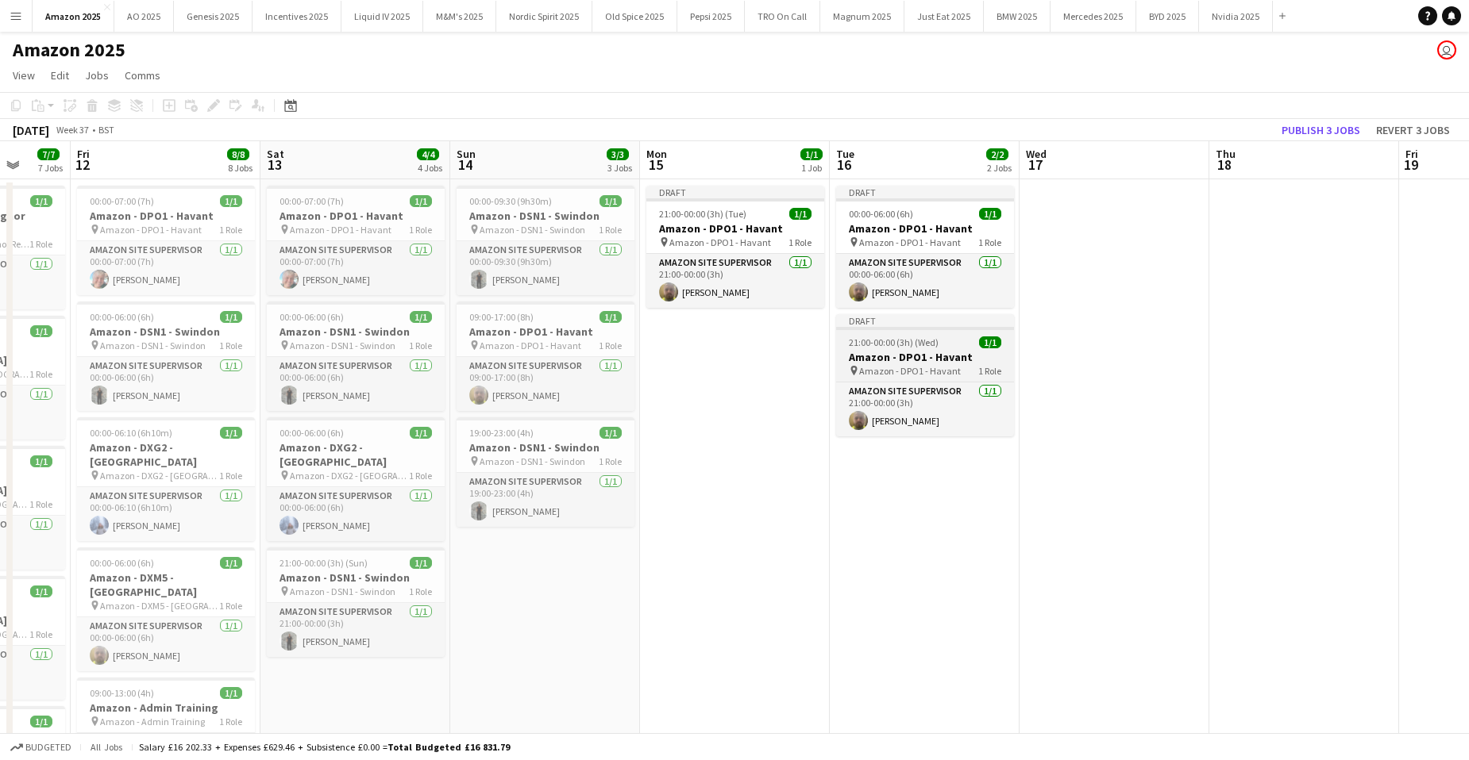
click at [945, 337] on div "21:00-00:00 (3h) (Wed) 1/1" at bounding box center [925, 343] width 178 height 12
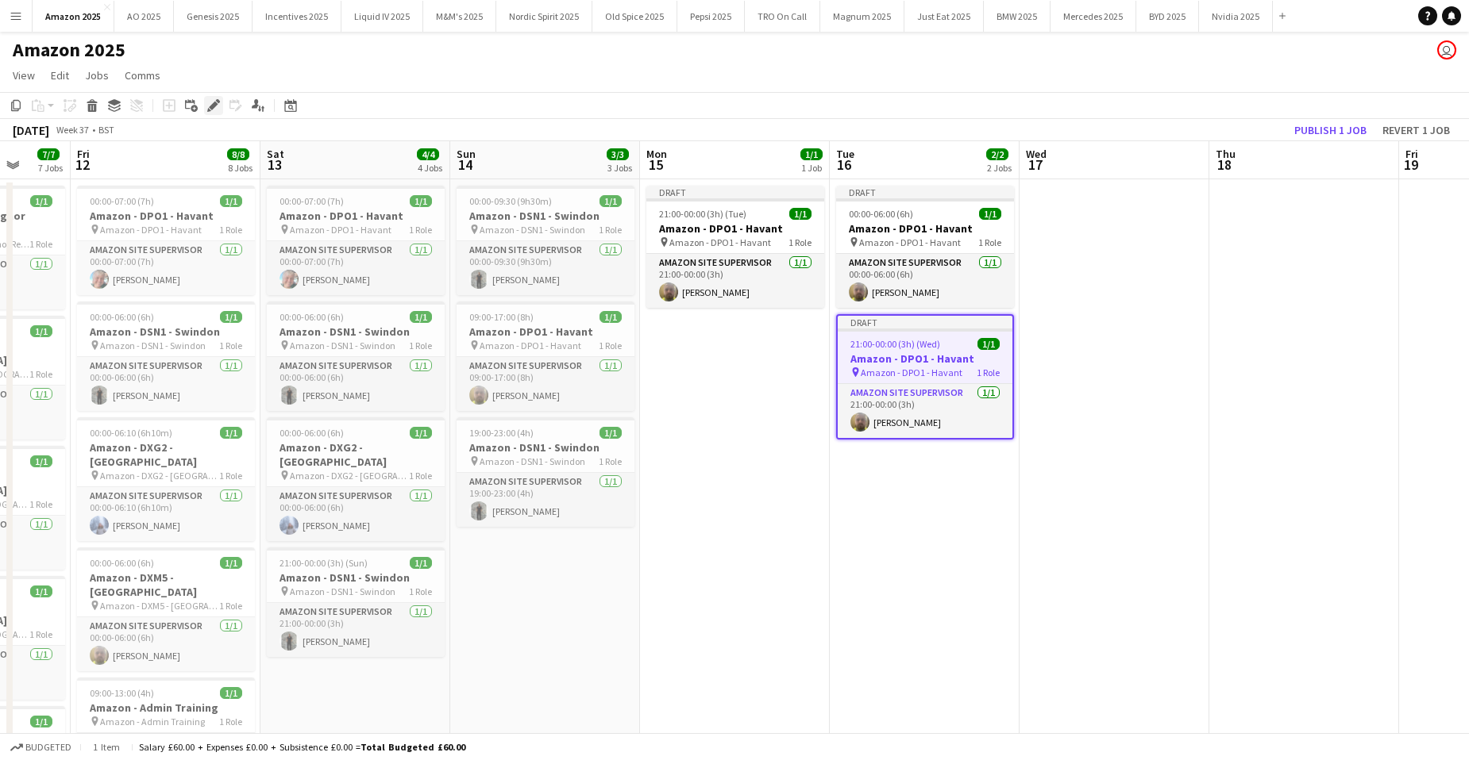
click at [209, 105] on icon "Edit" at bounding box center [213, 105] width 13 height 13
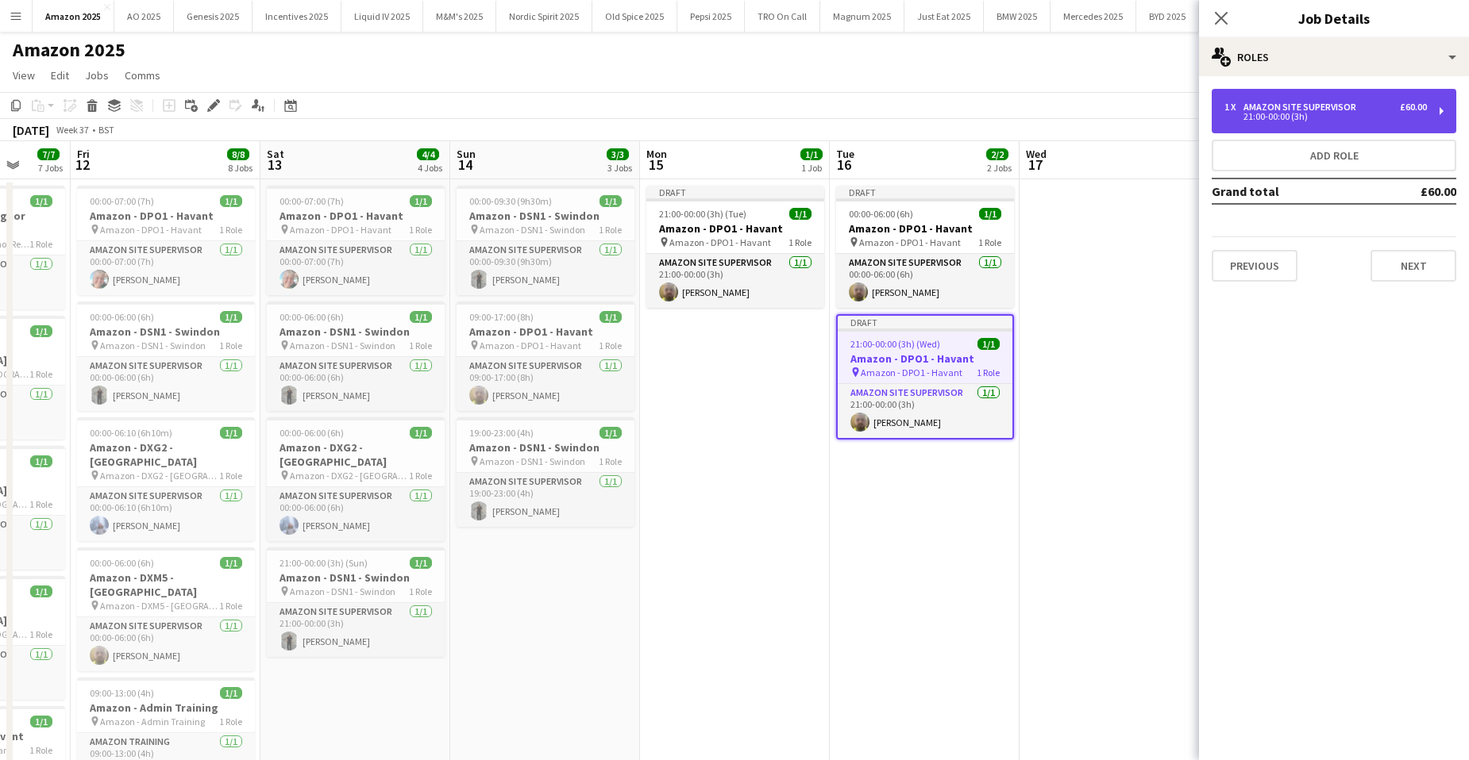
click at [1257, 118] on div "21:00-00:00 (3h)" at bounding box center [1325, 117] width 202 height 8
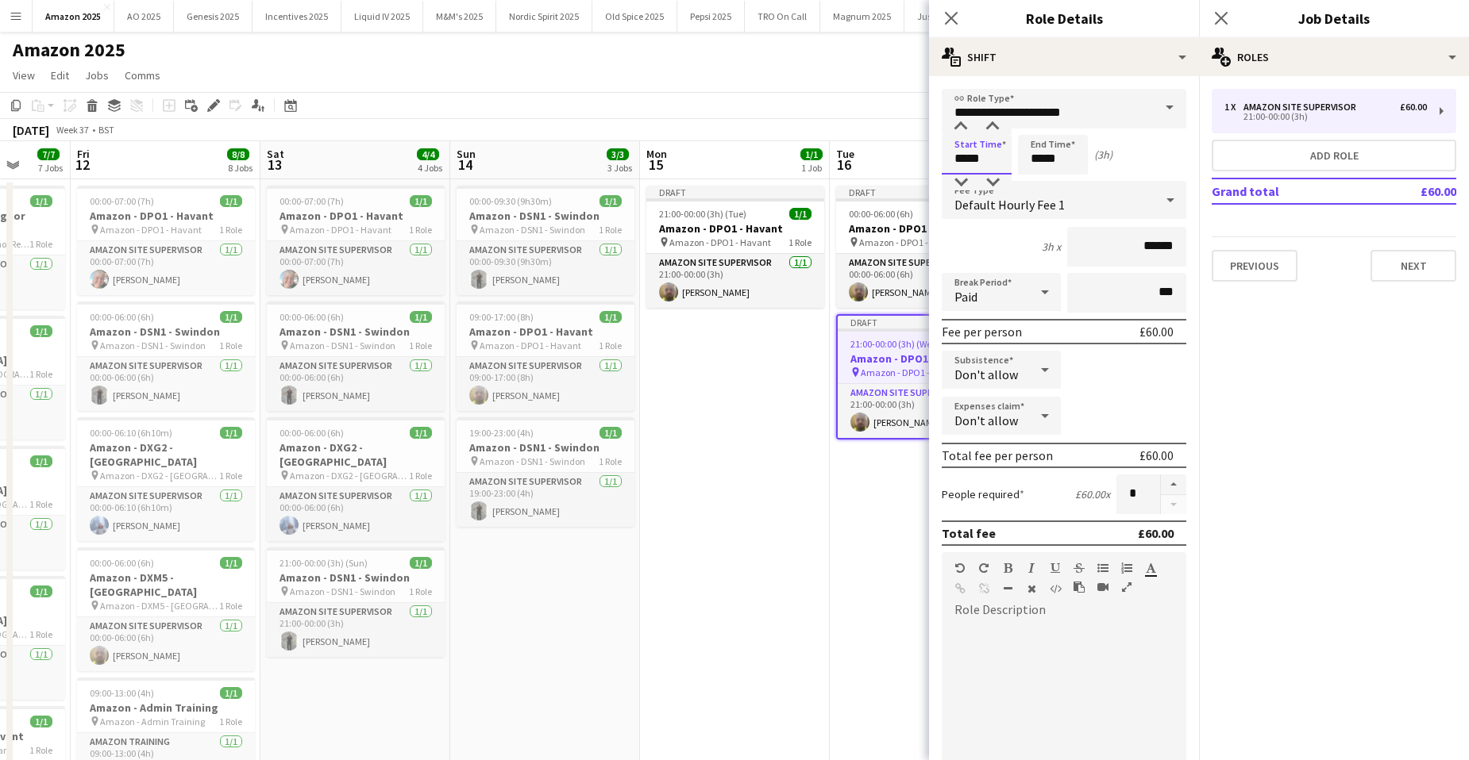
drag, startPoint x: 1003, startPoint y: 162, endPoint x: 691, endPoint y: 163, distance: 312.0
click at [674, 171] on body "Menu Boards Boards Boards All jobs Status Workforce Workforce My Workforce Recr…" at bounding box center [734, 644] width 1469 height 1289
type input "*****"
click at [886, 599] on app-date-cell "Draft 00:00-06:00 (6h) 1/1 Amazon - DPO1 - Havant pin Amazon - DPO1 - Havant 1 …" at bounding box center [925, 720] width 190 height 1083
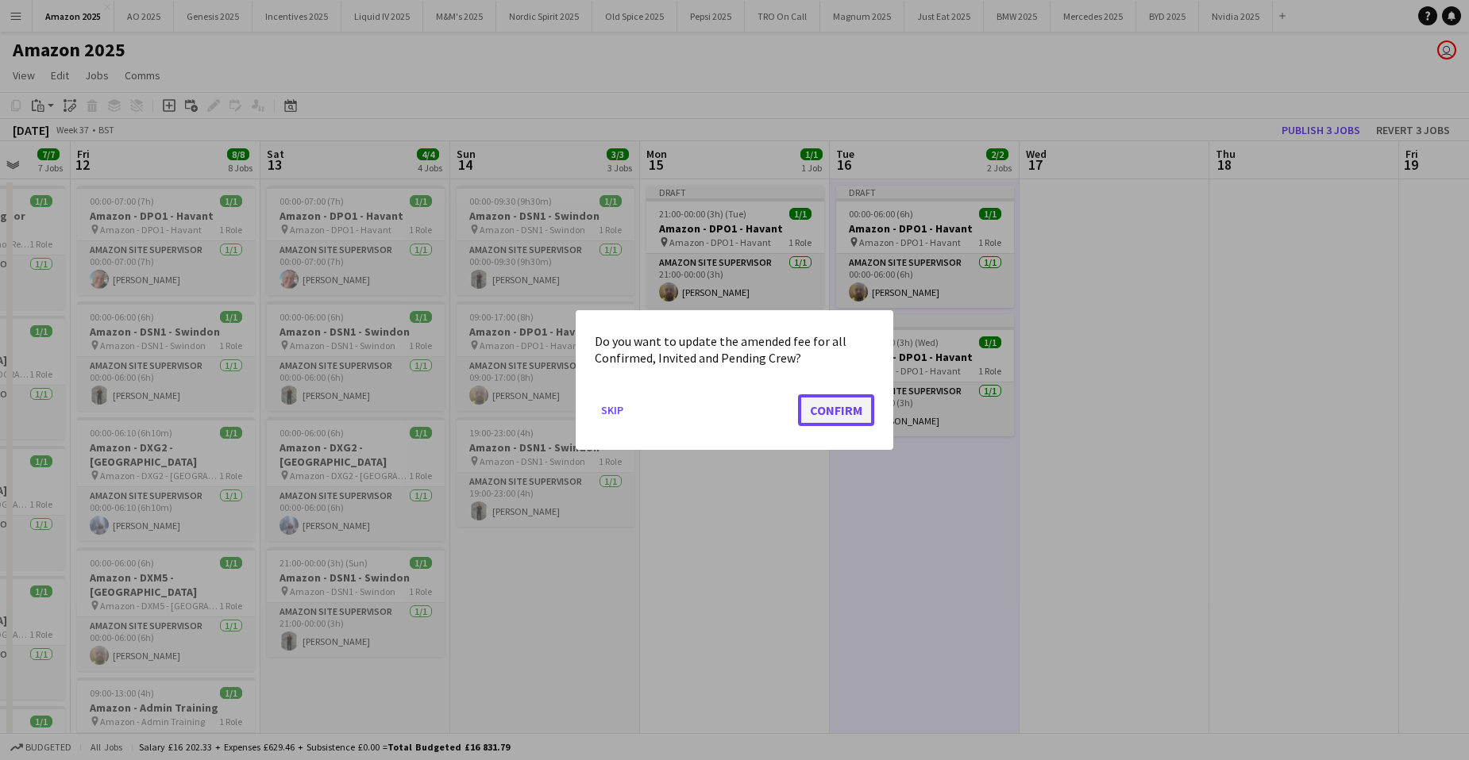
click at [850, 414] on button "Confirm" at bounding box center [836, 411] width 76 height 32
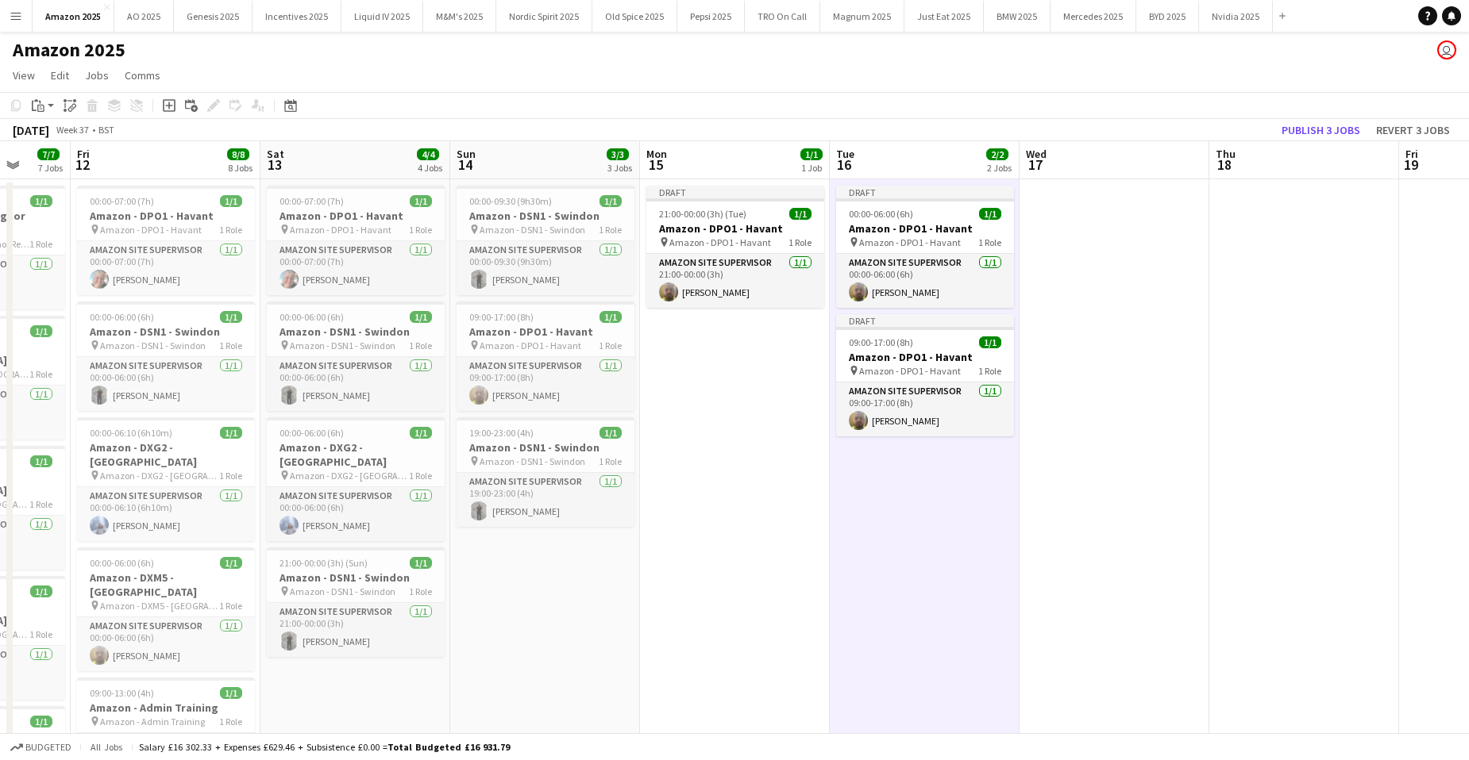
click at [968, 522] on app-date-cell "Draft 00:00-06:00 (6h) 1/1 Amazon - DPO1 - Havant pin Amazon - DPO1 - Havant 1 …" at bounding box center [925, 720] width 190 height 1083
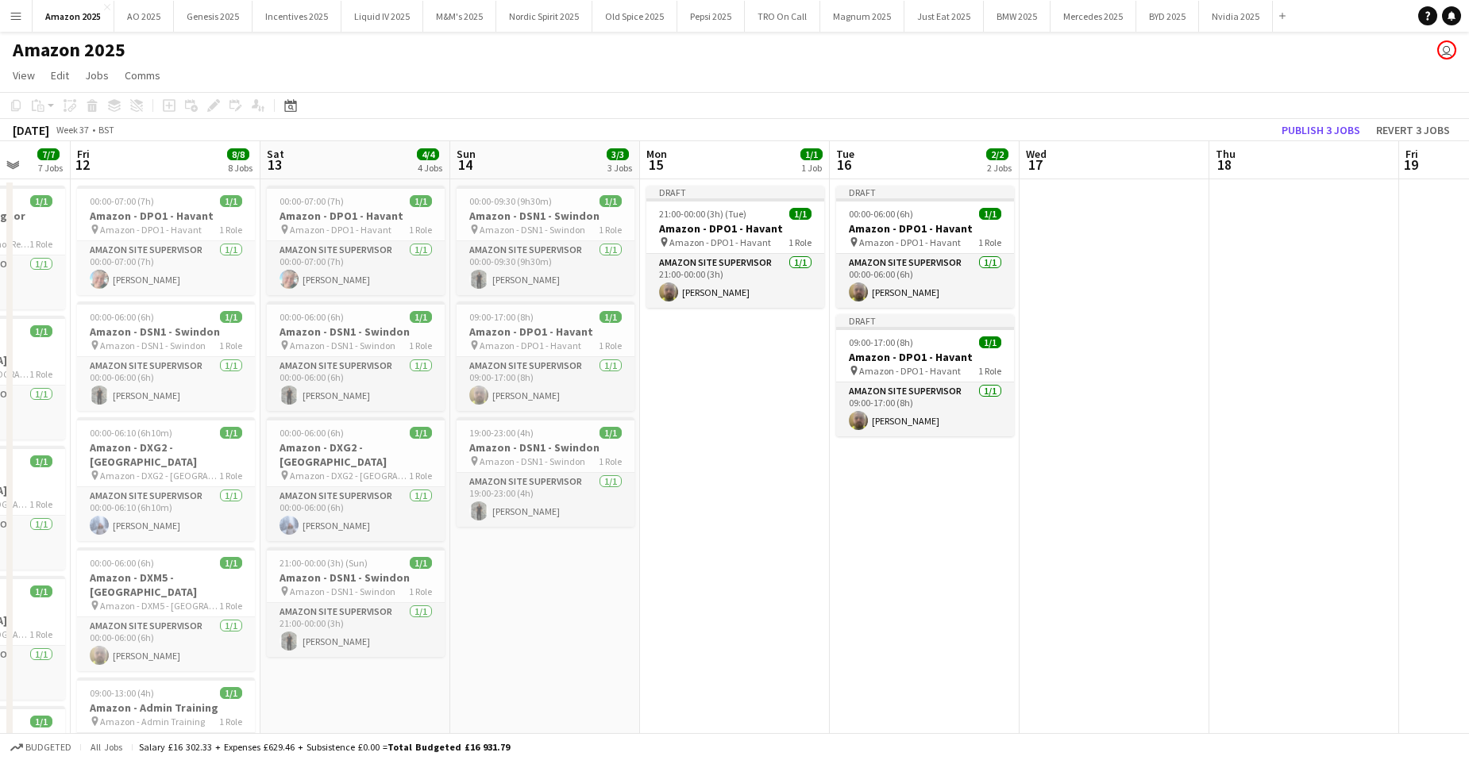
click at [960, 516] on app-date-cell "Draft 00:00-06:00 (6h) 1/1 Amazon - DPO1 - Havant pin Amazon - DPO1 - Havant 1 …" at bounding box center [925, 720] width 190 height 1083
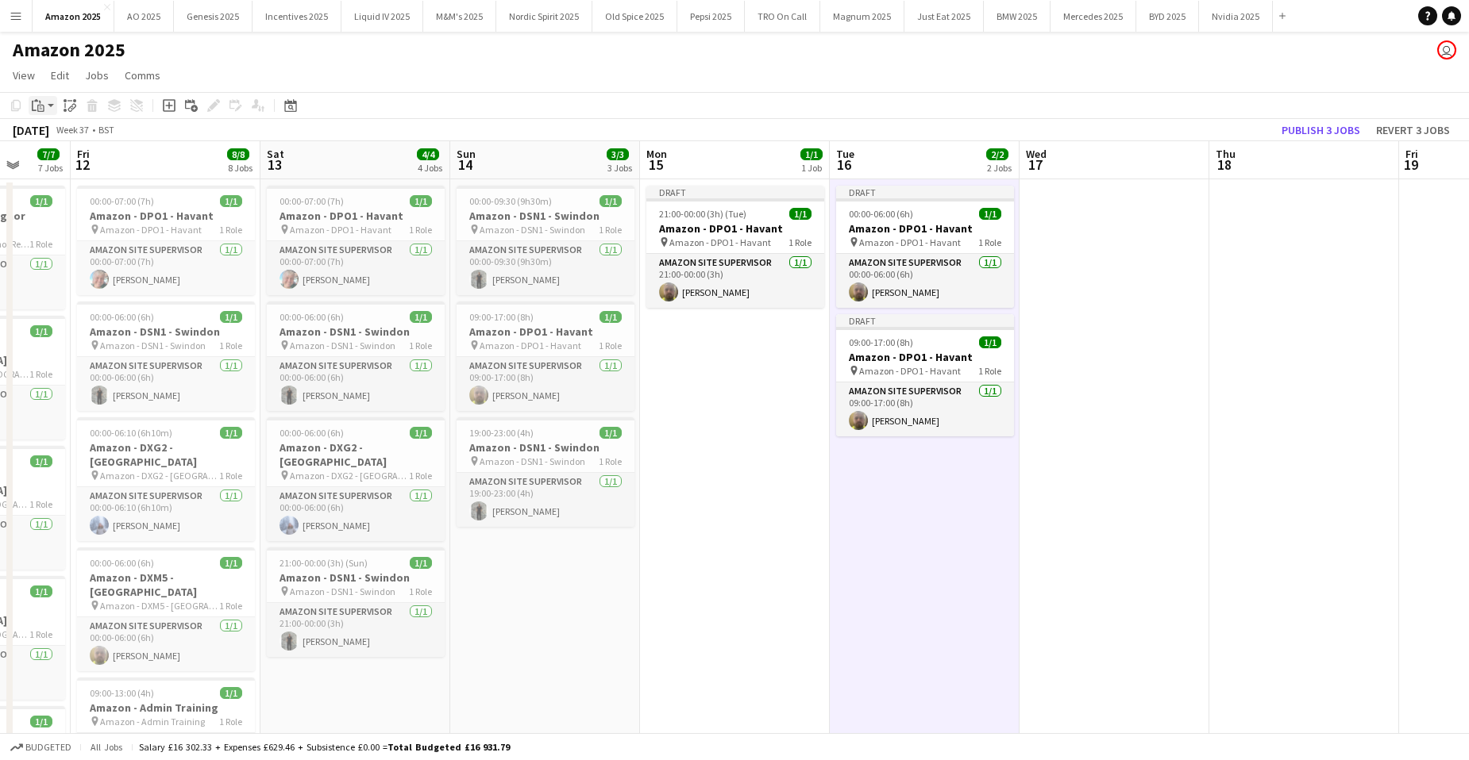
click at [37, 104] on icon "Paste" at bounding box center [38, 105] width 13 height 13
click at [59, 159] on link "Paste with crew Ctrl+Shift+V" at bounding box center [116, 163] width 149 height 14
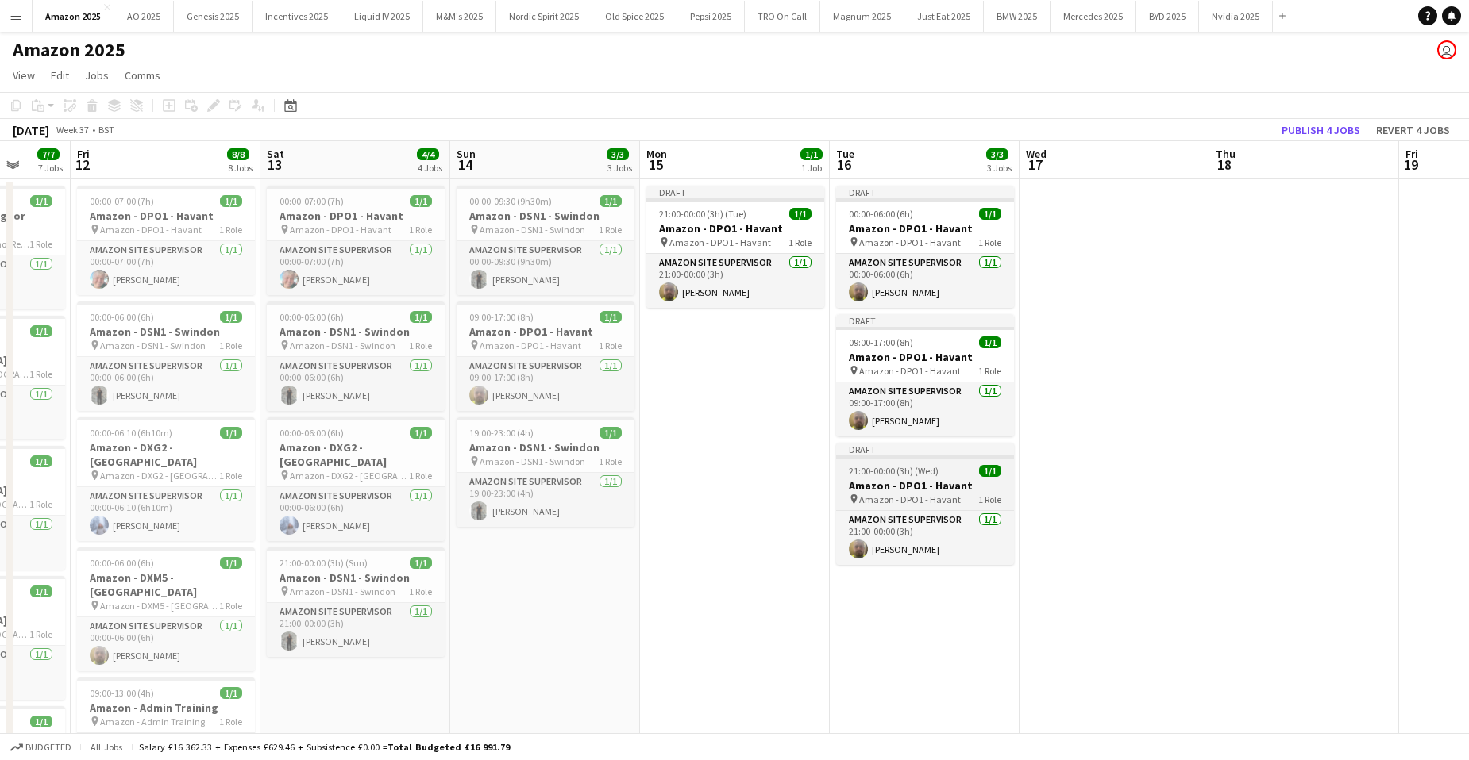
click at [925, 478] on app-job-card "Draft 21:00-00:00 (3h) (Wed) 1/1 Amazon - DPO1 - Havant pin Amazon - DPO1 - Hav…" at bounding box center [925, 504] width 178 height 122
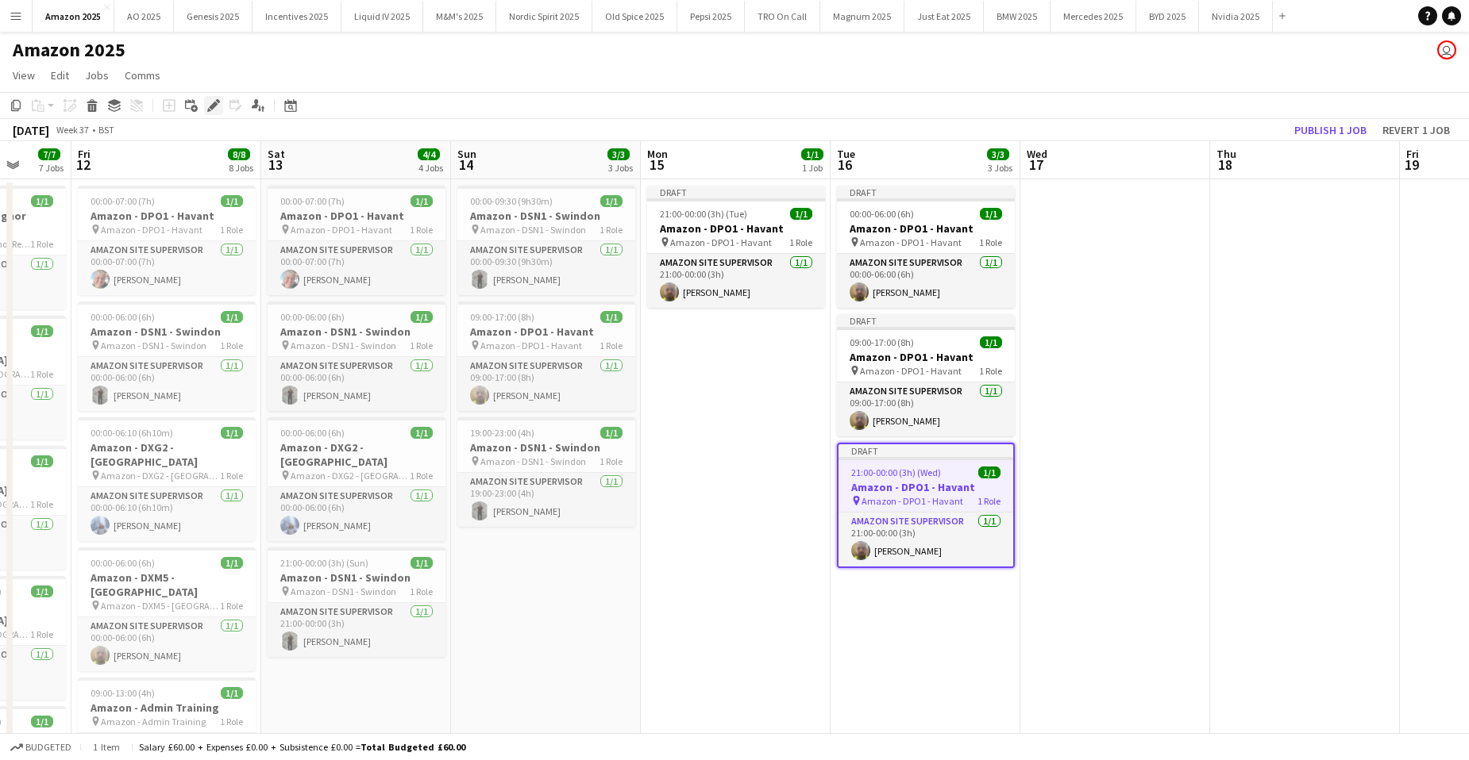
click at [216, 109] on icon "Edit" at bounding box center [213, 105] width 13 height 13
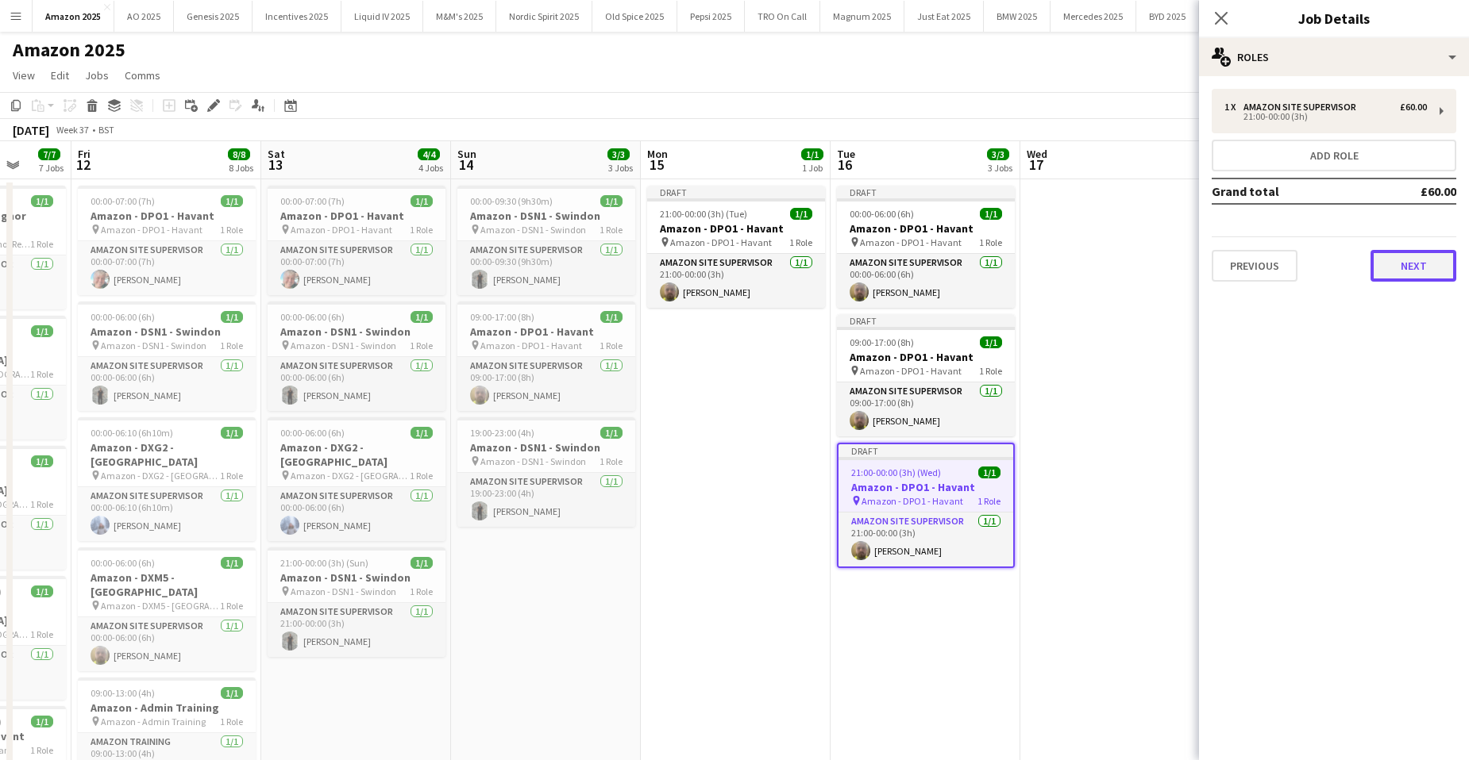
click at [1405, 268] on button "Next" at bounding box center [1413, 266] width 86 height 32
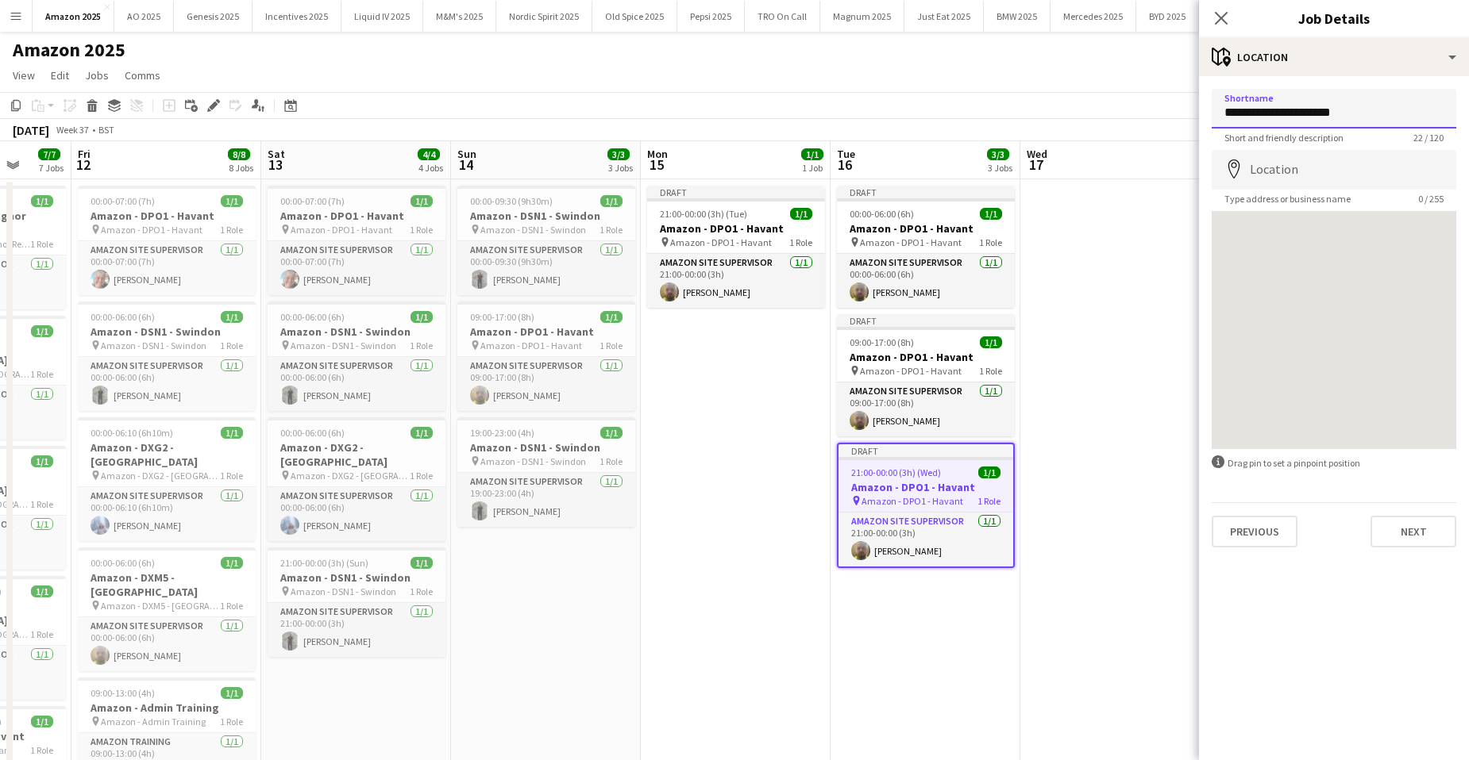
drag, startPoint x: 1280, startPoint y: 113, endPoint x: 1363, endPoint y: 111, distance: 83.4
click at [1363, 111] on input "**********" at bounding box center [1333, 109] width 245 height 40
paste input "**"
type input "**********"
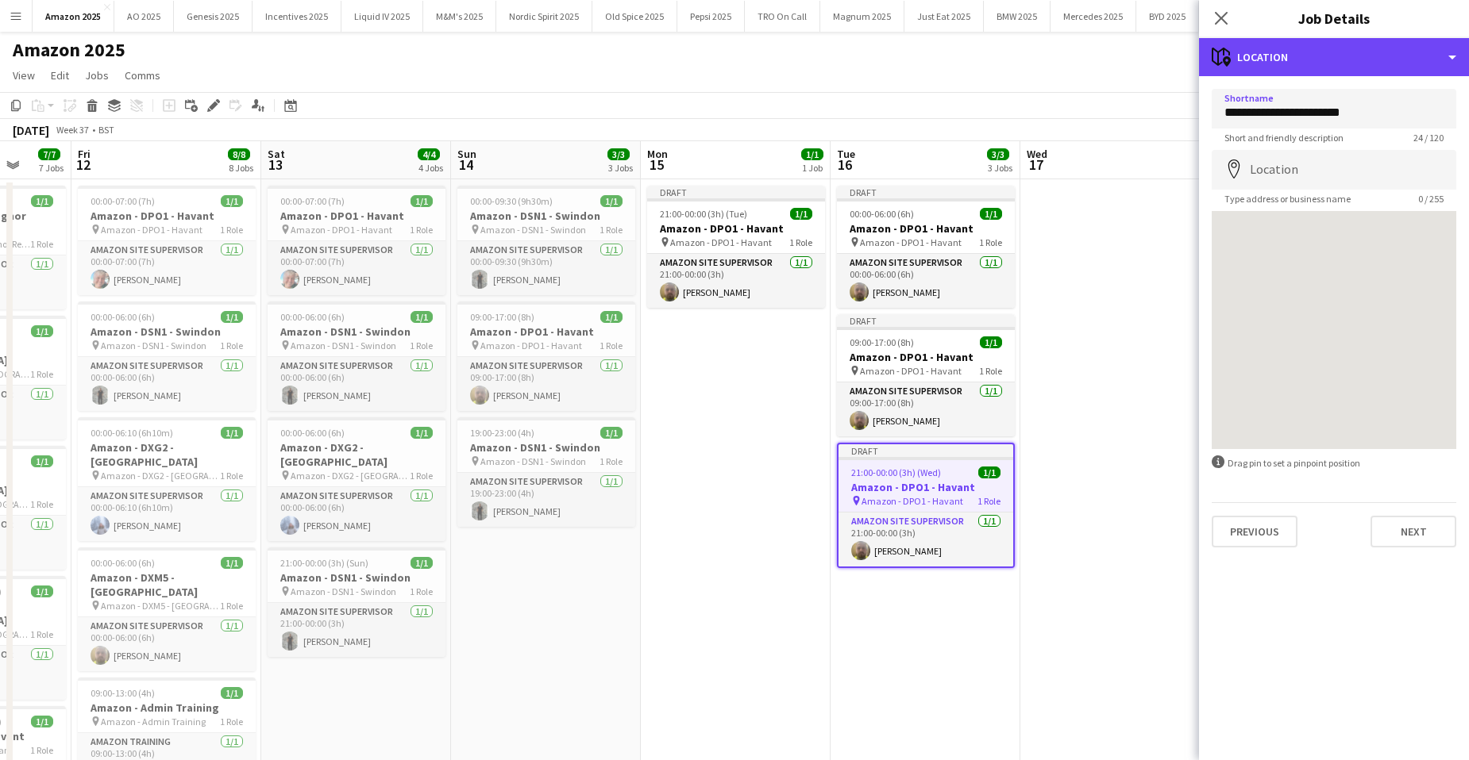
drag, startPoint x: 1441, startPoint y: 66, endPoint x: 1442, endPoint y: 94, distance: 28.6
click at [1442, 66] on div "maps-pin-1 Location" at bounding box center [1334, 57] width 270 height 38
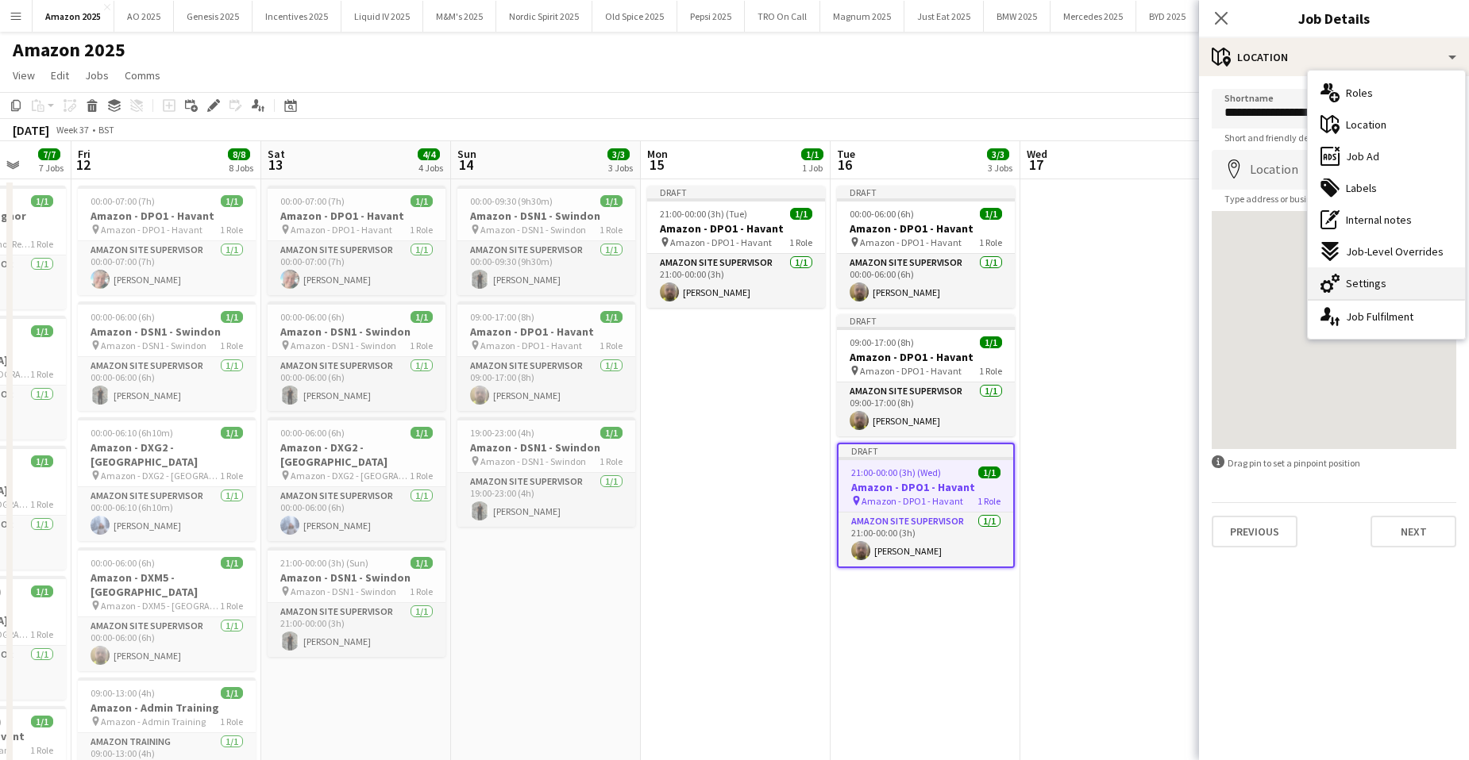
click at [1384, 281] on div "cog-double-3 Settings" at bounding box center [1385, 284] width 157 height 32
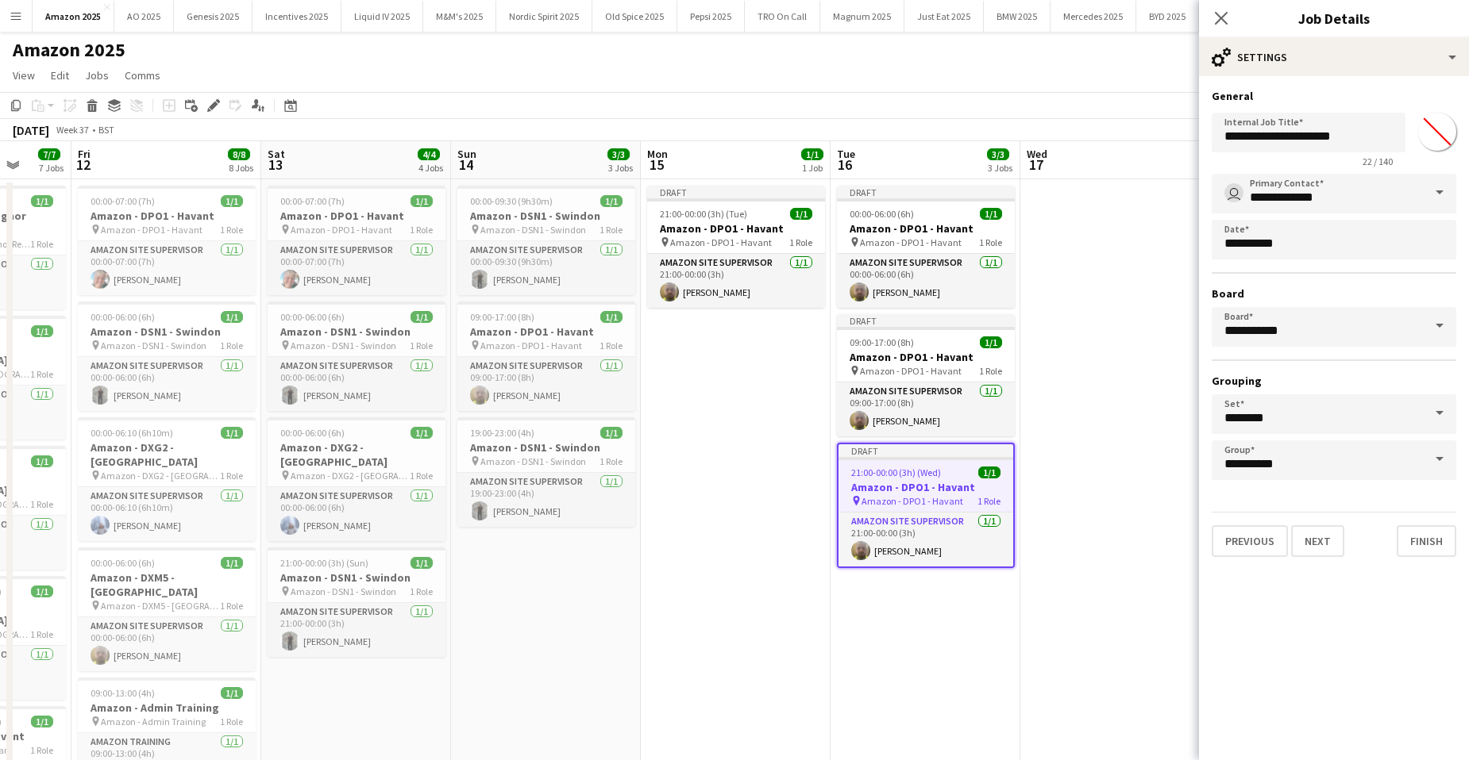
type input "*******"
drag, startPoint x: 1368, startPoint y: 143, endPoint x: 1277, endPoint y: 141, distance: 90.5
click at [1277, 141] on input "**********" at bounding box center [1308, 133] width 194 height 40
paste input "**"
type input "**********"
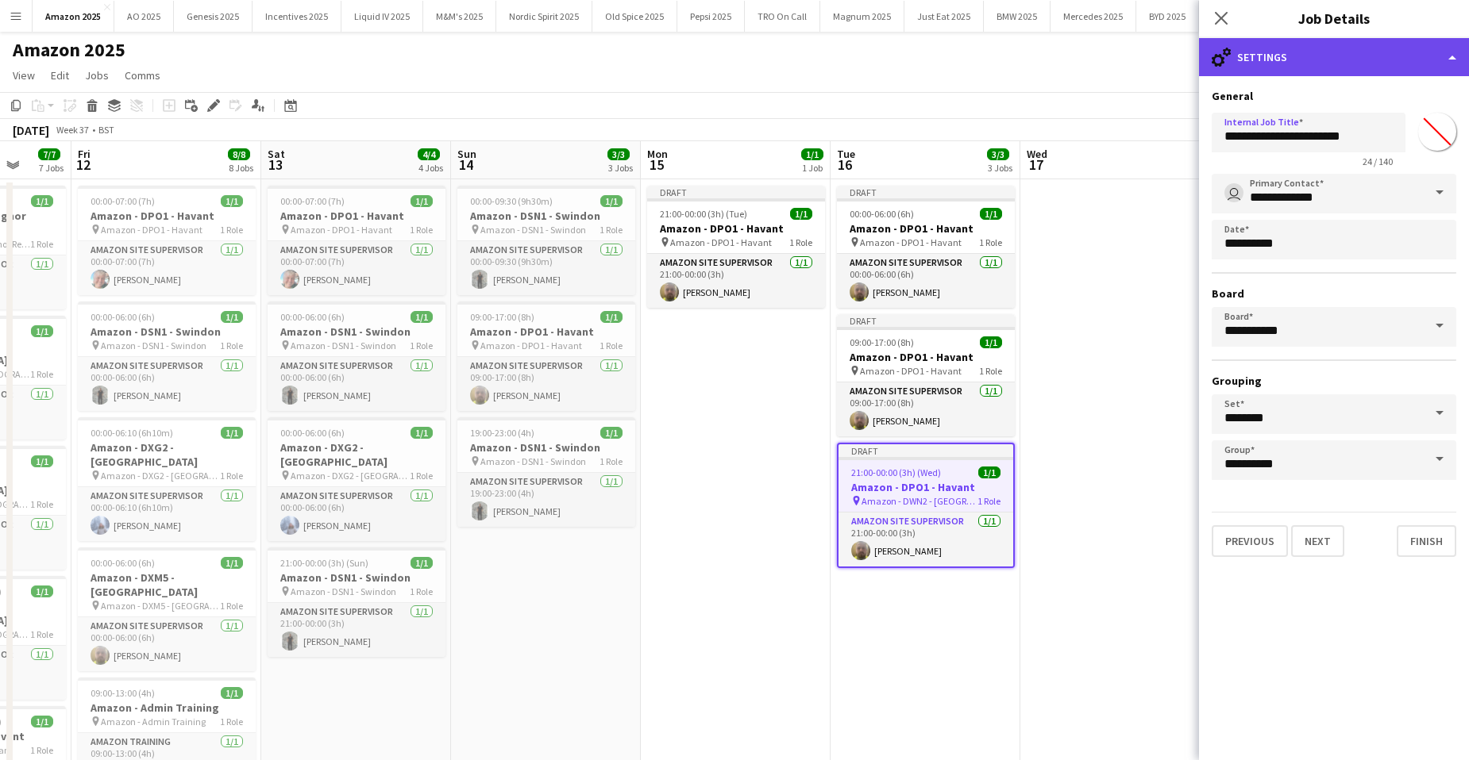
click at [1419, 67] on div "cog-double-3 Settings" at bounding box center [1334, 57] width 270 height 38
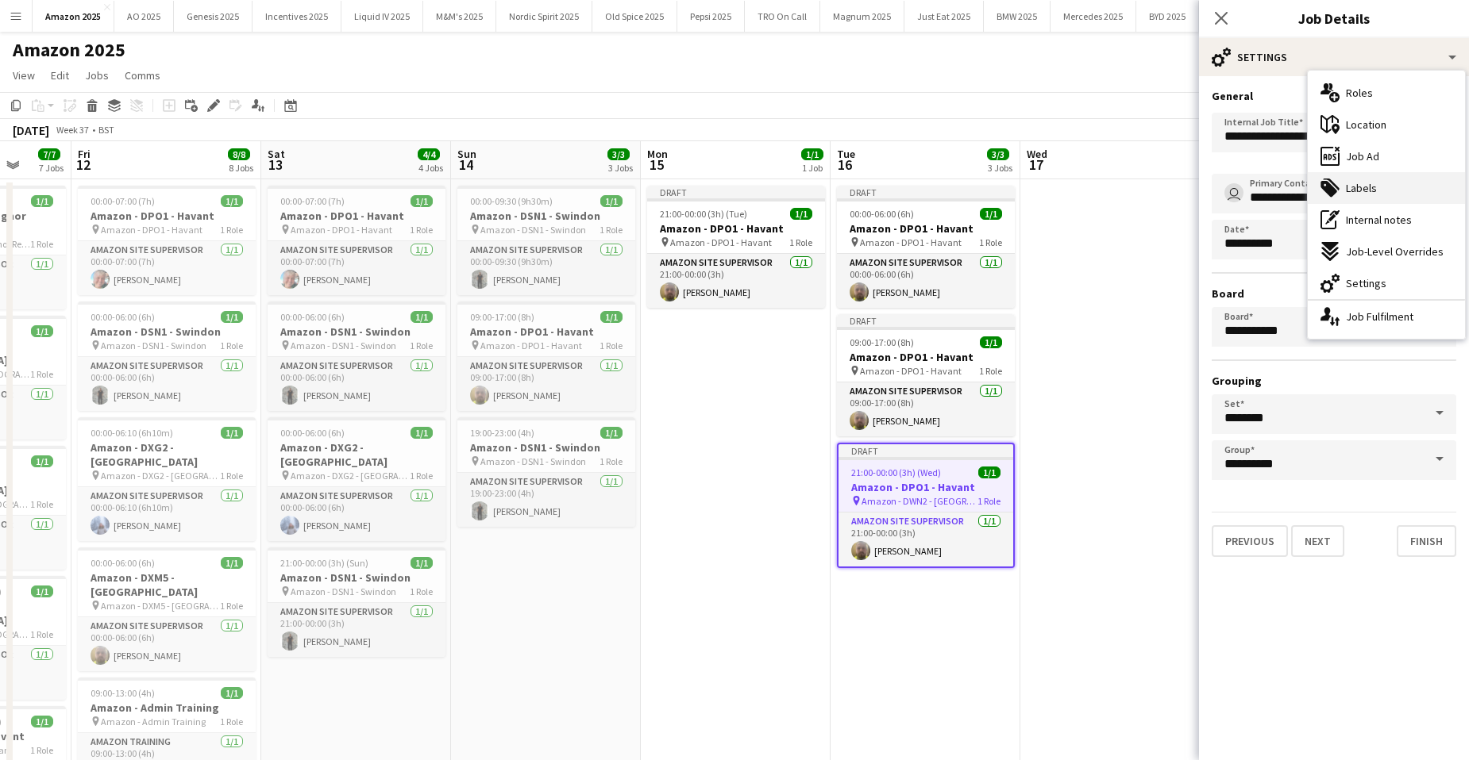
click at [1392, 190] on div "tags-double Labels" at bounding box center [1385, 188] width 157 height 32
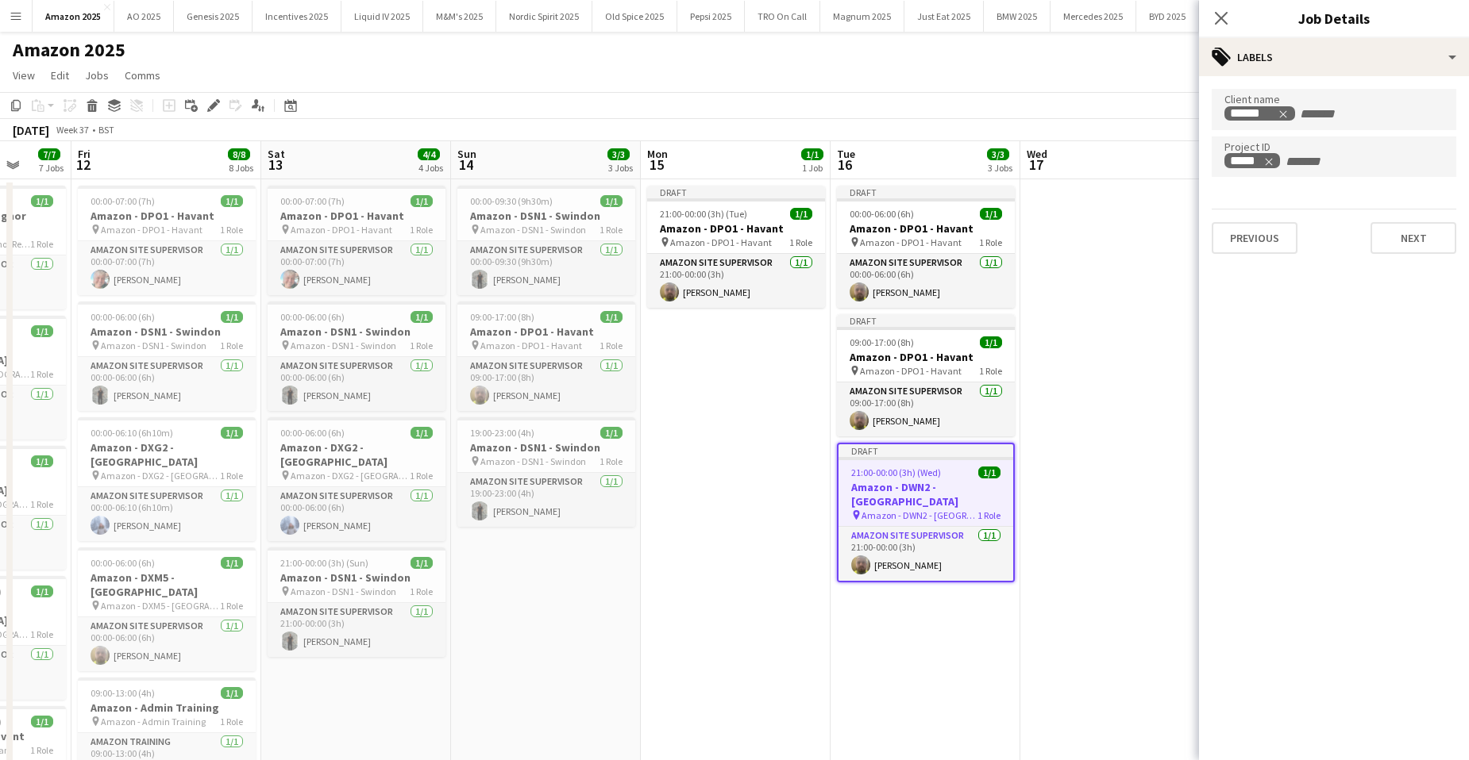
click at [1143, 325] on app-date-cell at bounding box center [1115, 720] width 190 height 1083
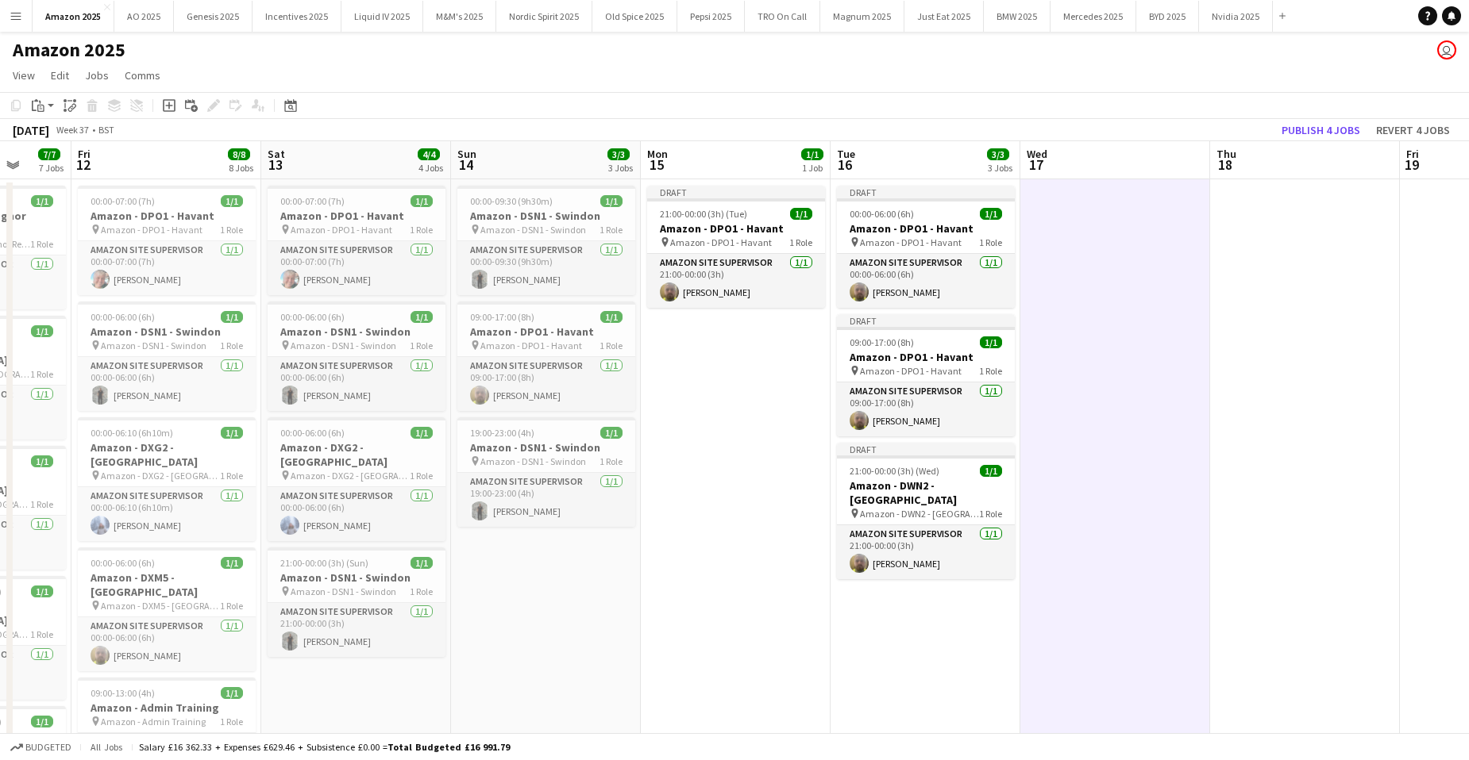
click at [934, 667] on app-date-cell "Draft 00:00-06:00 (6h) 1/1 Amazon - DPO1 - Havant pin Amazon - DPO1 - Havant 1 …" at bounding box center [925, 720] width 190 height 1083
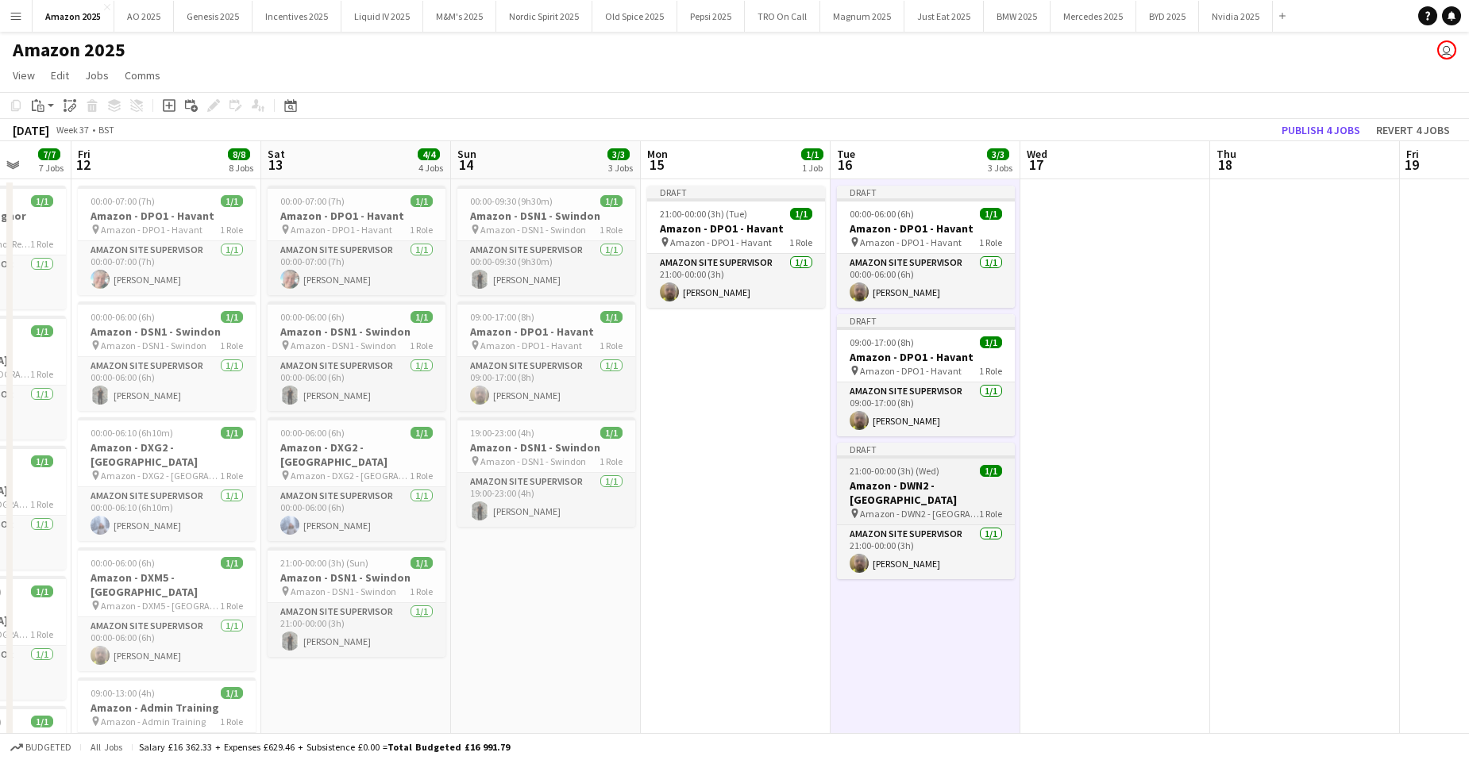
click at [934, 481] on h3 "Amazon - DWN2 - [GEOGRAPHIC_DATA]" at bounding box center [926, 493] width 178 height 29
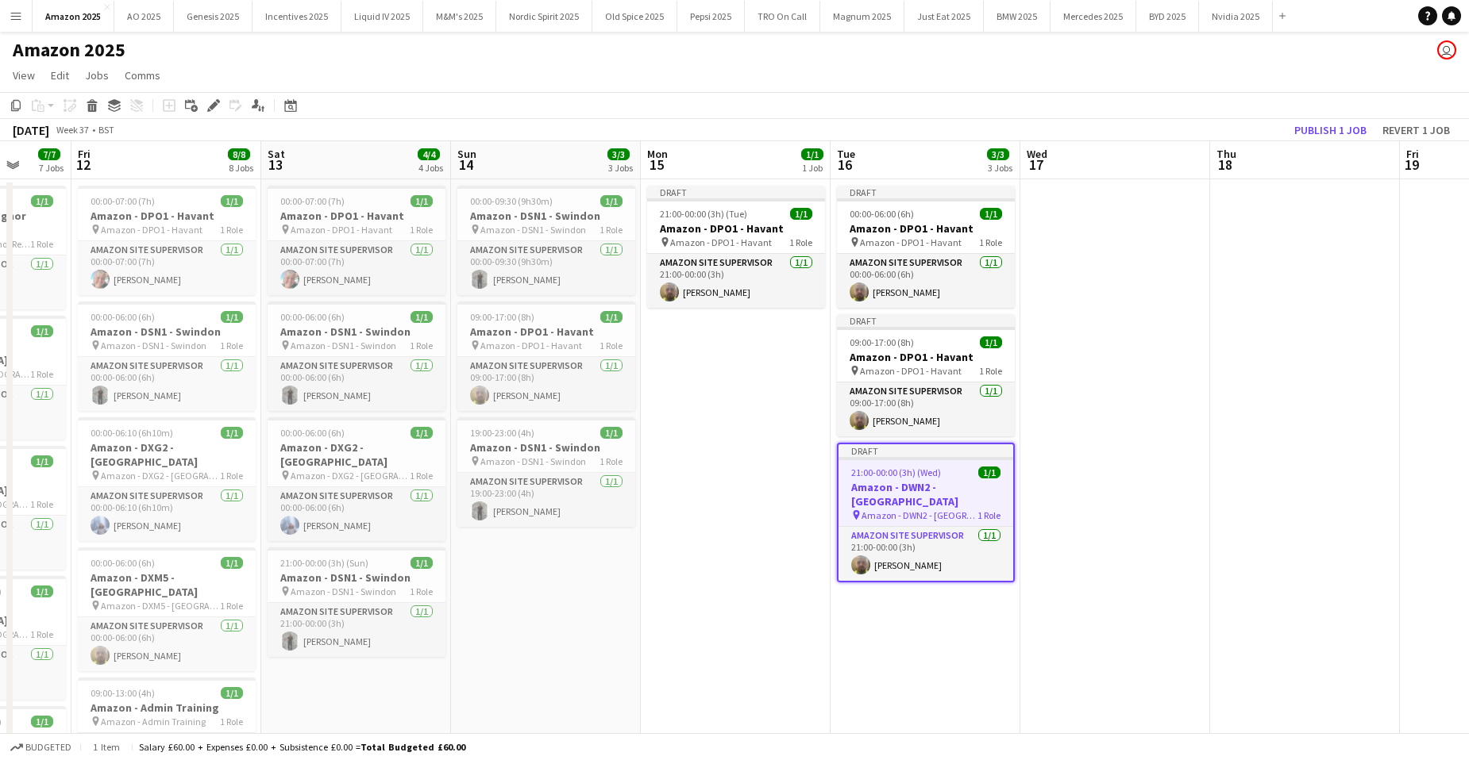
click at [1052, 248] on app-date-cell at bounding box center [1115, 720] width 190 height 1083
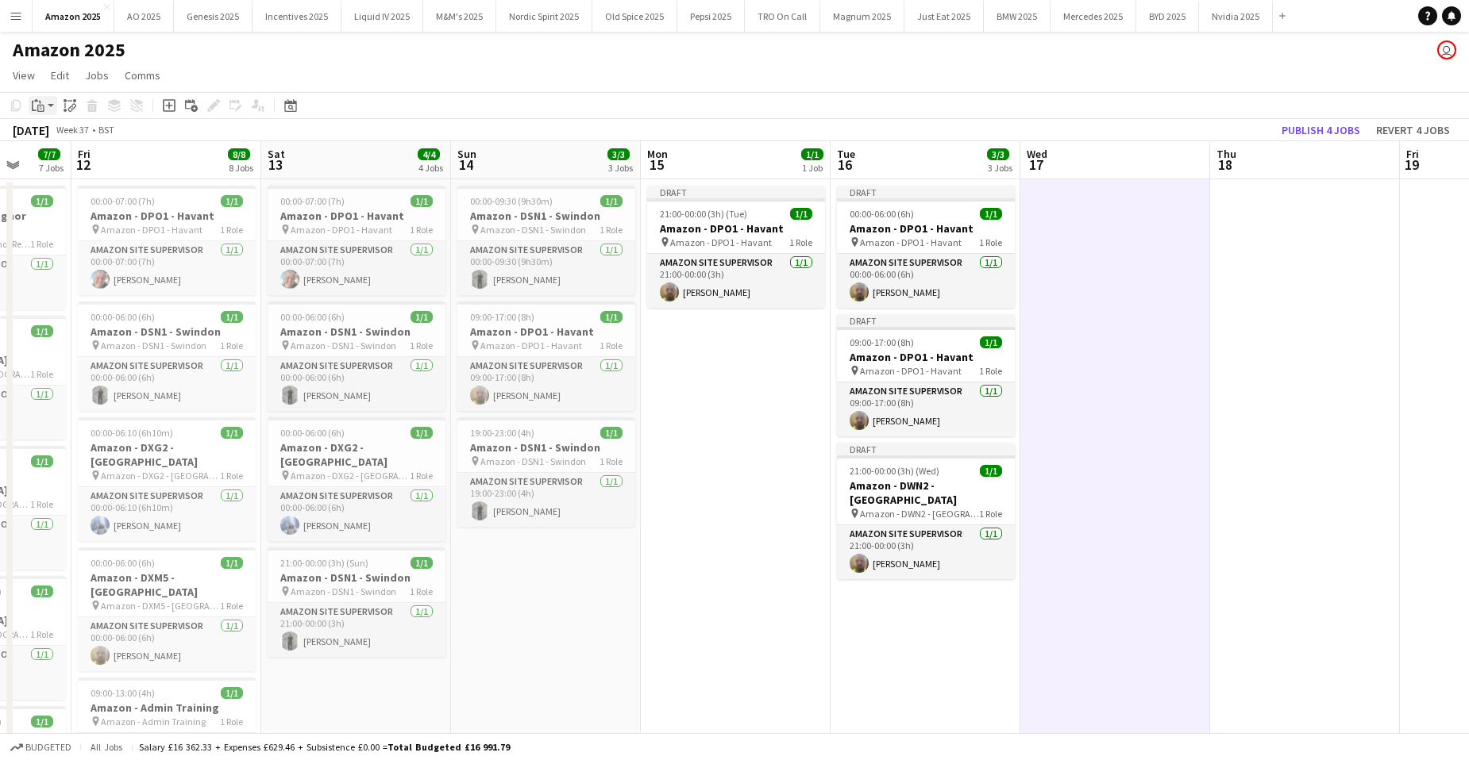
click at [40, 99] on icon "Paste" at bounding box center [38, 105] width 13 height 13
click at [59, 163] on link "Paste with crew Ctrl+Shift+V" at bounding box center [116, 163] width 149 height 14
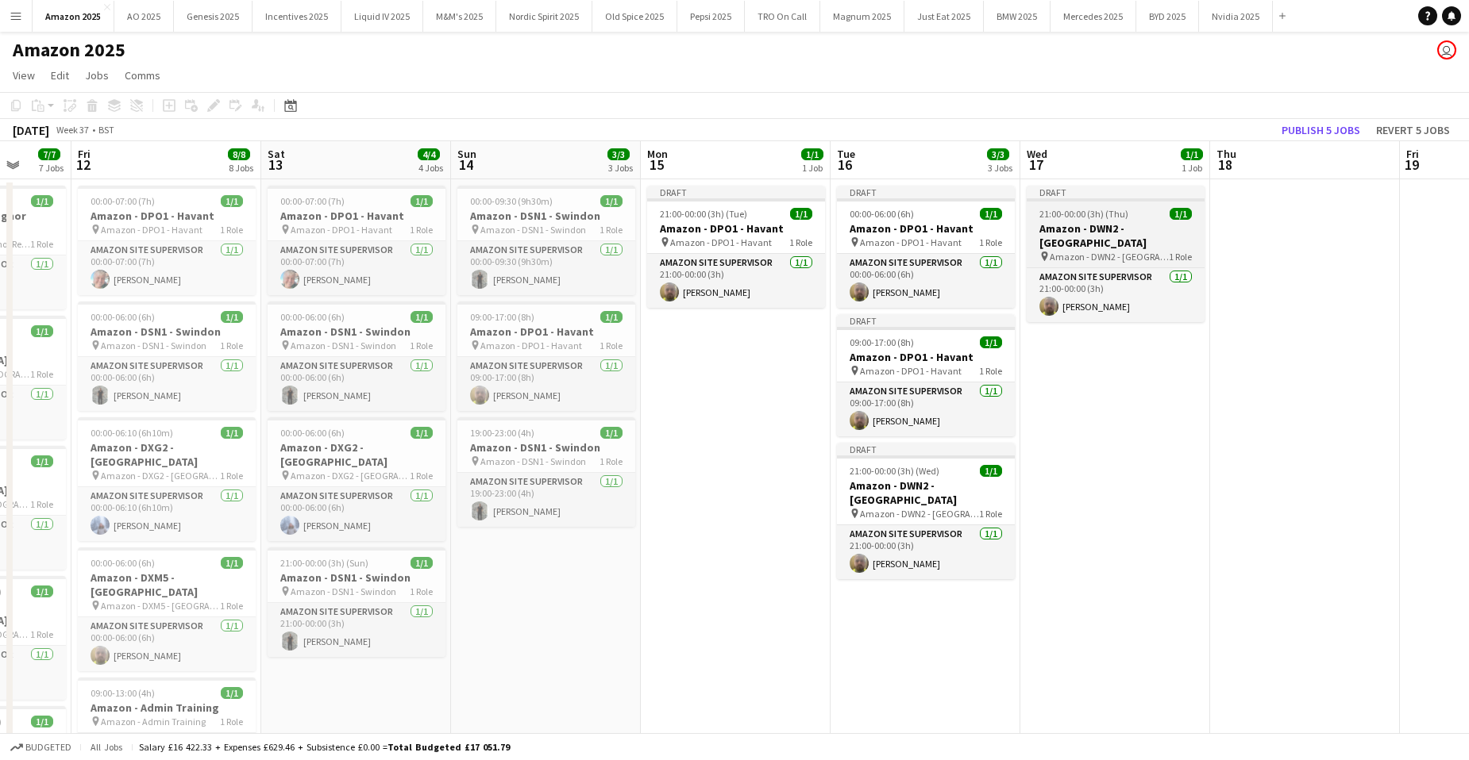
click at [1109, 214] on span "21:00-00:00 (3h) (Thu)" at bounding box center [1083, 214] width 89 height 12
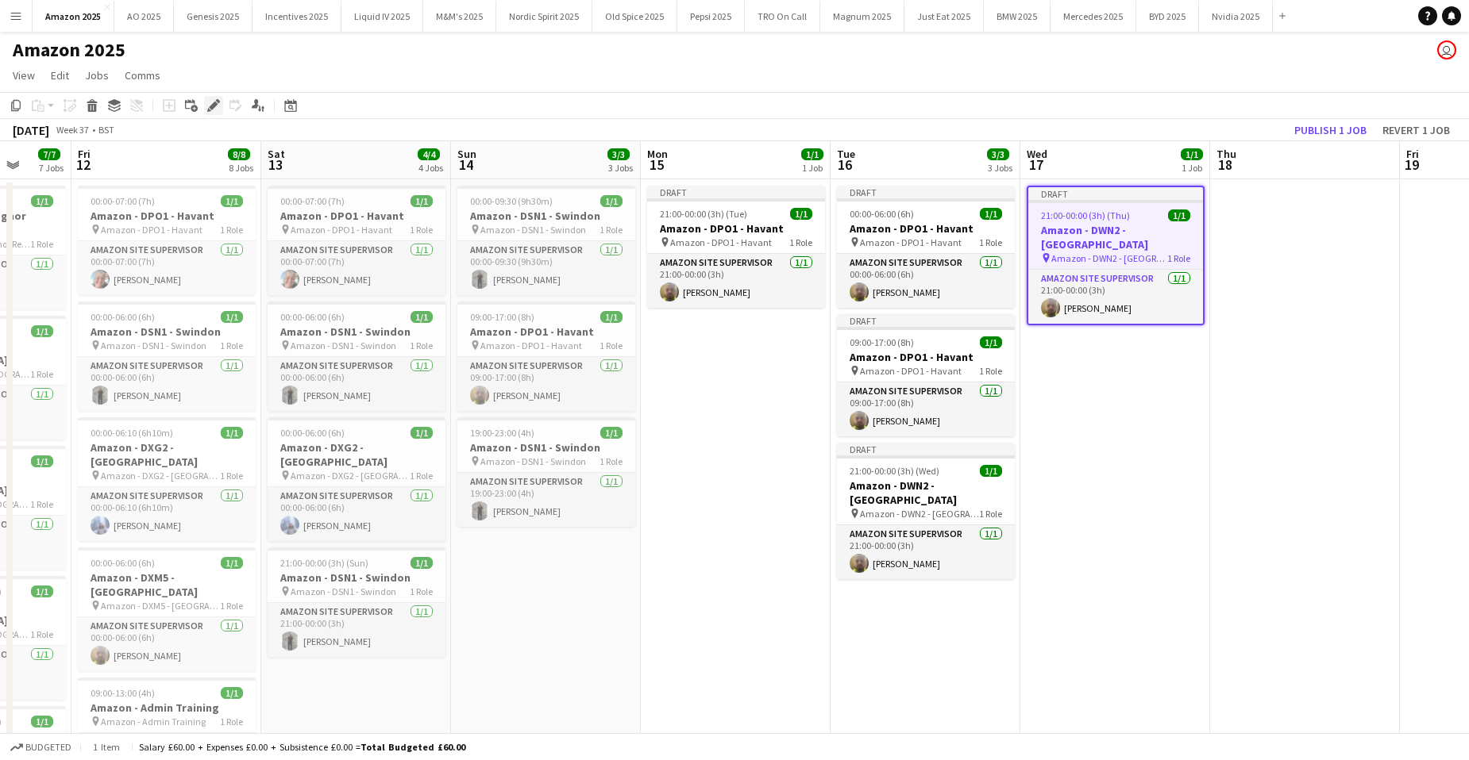
click at [212, 106] on icon at bounding box center [213, 106] width 9 height 9
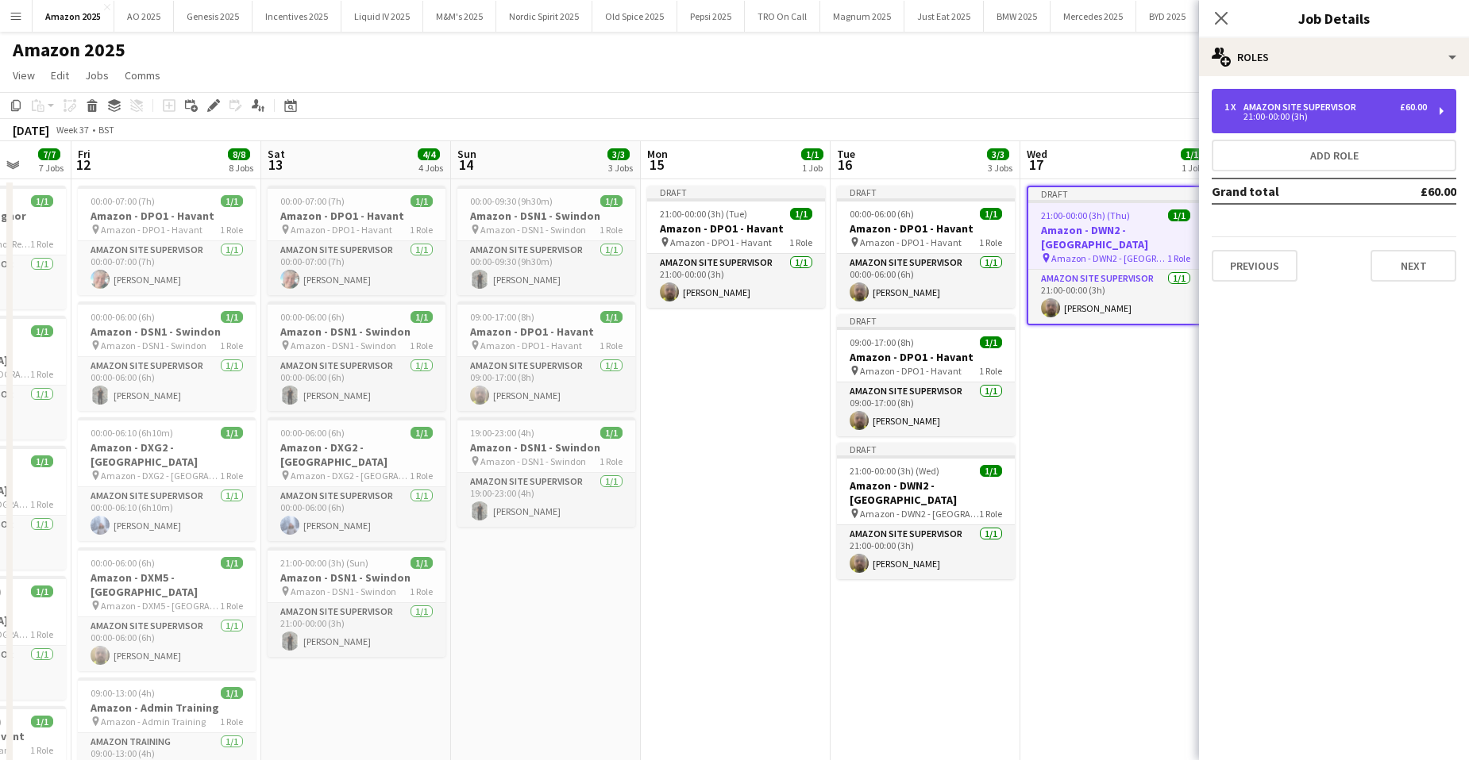
click at [1340, 104] on div "Amazon Site Supervisor" at bounding box center [1302, 107] width 119 height 11
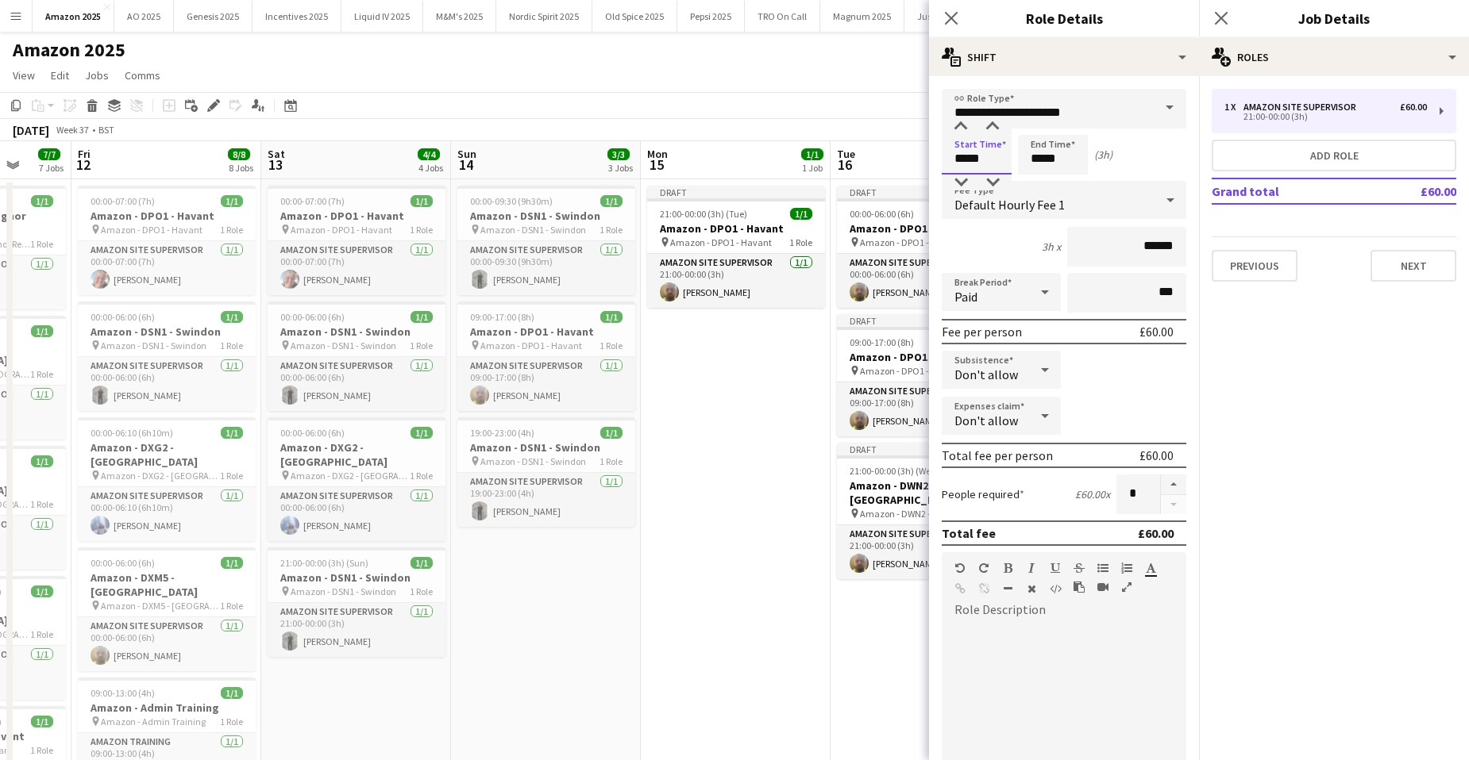
drag, startPoint x: 1000, startPoint y: 158, endPoint x: 652, endPoint y: 179, distance: 349.2
click at [691, 178] on body "Menu Boards Boards Boards All jobs Status Workforce Workforce My Workforce Recr…" at bounding box center [734, 644] width 1469 height 1289
type input "*****"
click at [747, 391] on app-date-cell "Draft 21:00-00:00 (3h) (Tue) 1/1 Amazon - DPO1 - Havant pin Amazon - DPO1 - Hav…" at bounding box center [736, 720] width 190 height 1083
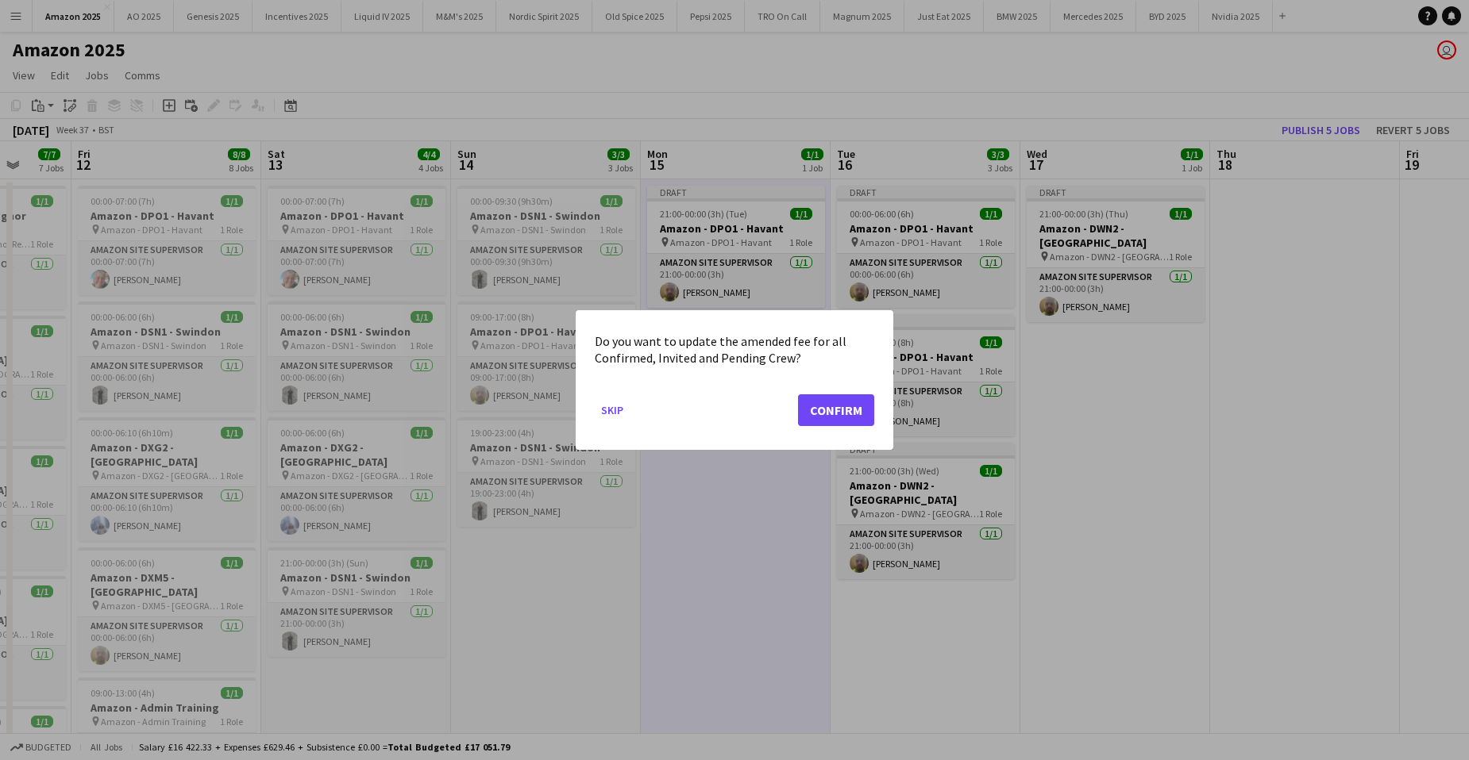
click at [890, 394] on div "Do you want to update the amended fee for all Confirmed, Invited and Pending Cr…" at bounding box center [735, 380] width 318 height 140
click at [828, 410] on button "Confirm" at bounding box center [836, 411] width 76 height 32
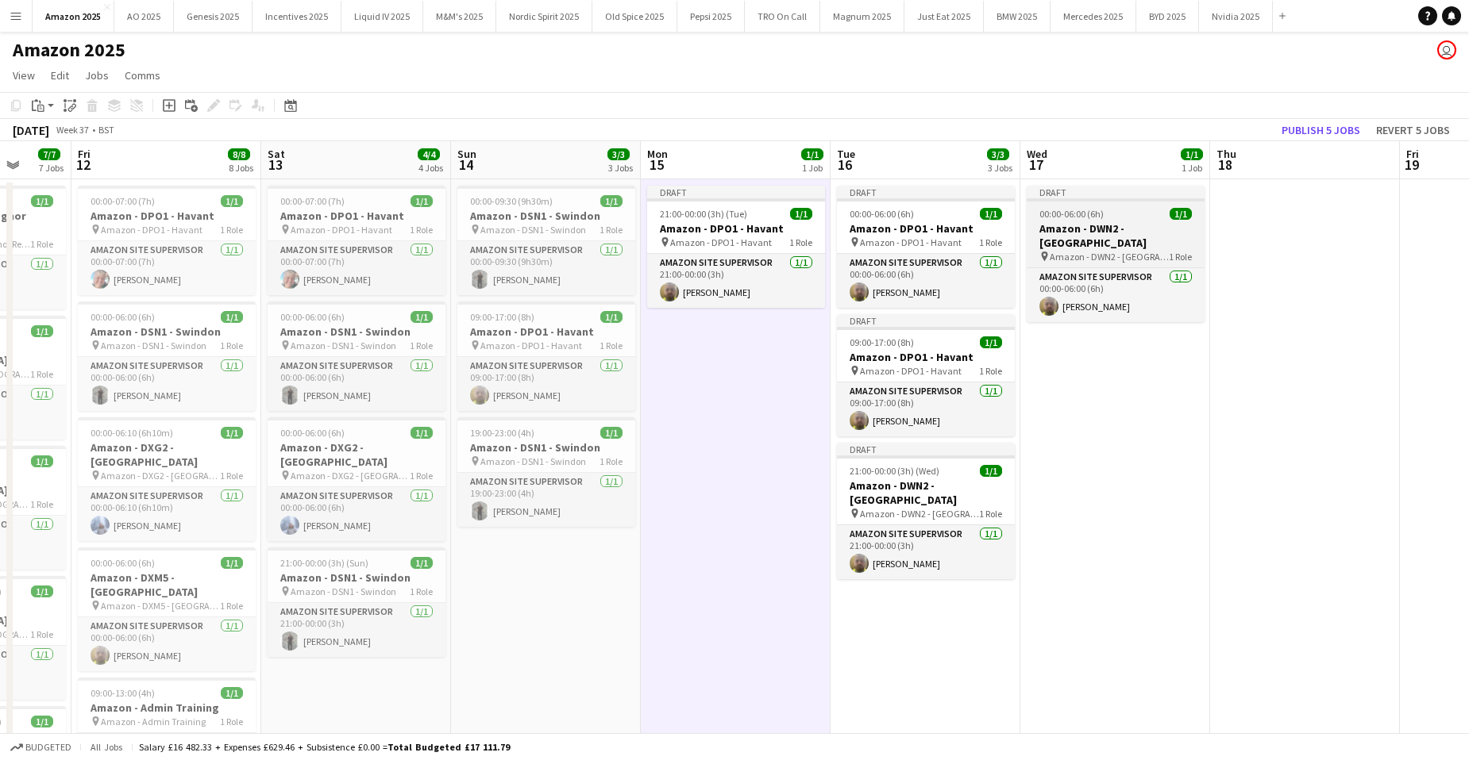
drag, startPoint x: 1095, startPoint y: 443, endPoint x: 1192, endPoint y: 210, distance: 252.0
click at [1095, 443] on app-date-cell "Draft 00:00-06:00 (6h) 1/1 Amazon - DWN2 - Knowsley pin Amazon - DWN2 - Knowsle…" at bounding box center [1115, 720] width 190 height 1083
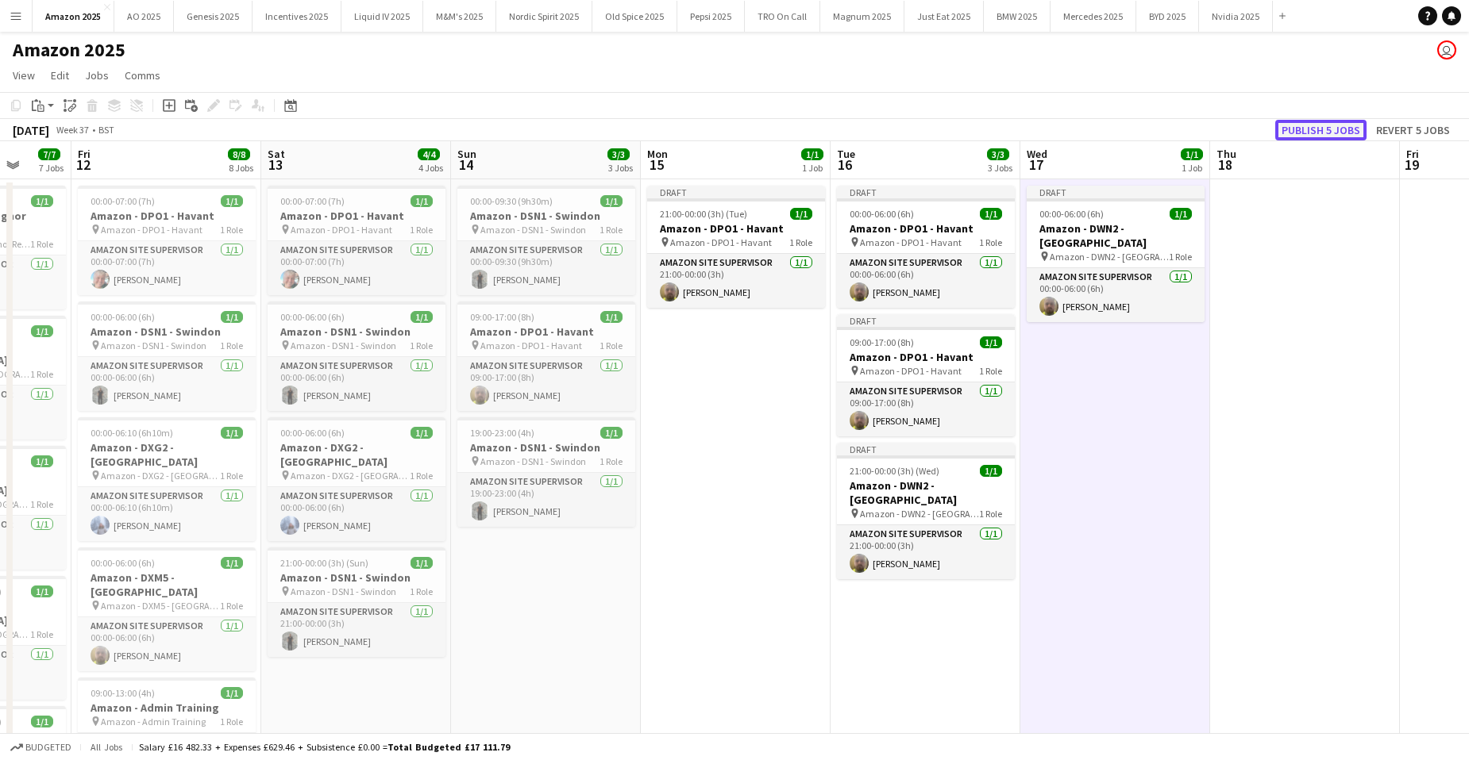
click at [1309, 131] on button "Publish 5 jobs" at bounding box center [1320, 130] width 91 height 21
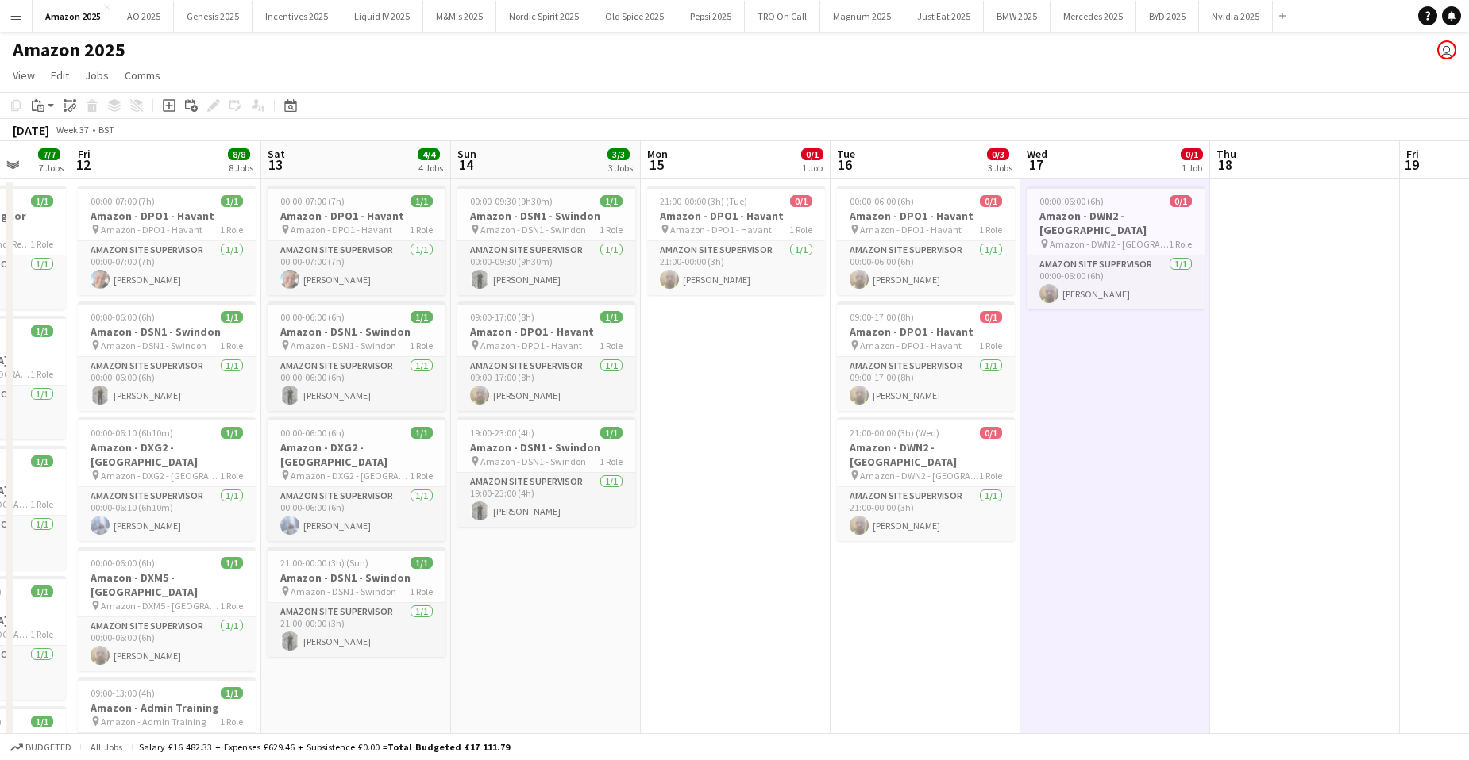
click at [529, 613] on app-date-cell "00:00-09:30 (9h30m) 1/1 Amazon - DSN1 - Swindon pin Amazon - DSN1 - Swindon 1 R…" at bounding box center [546, 720] width 190 height 1083
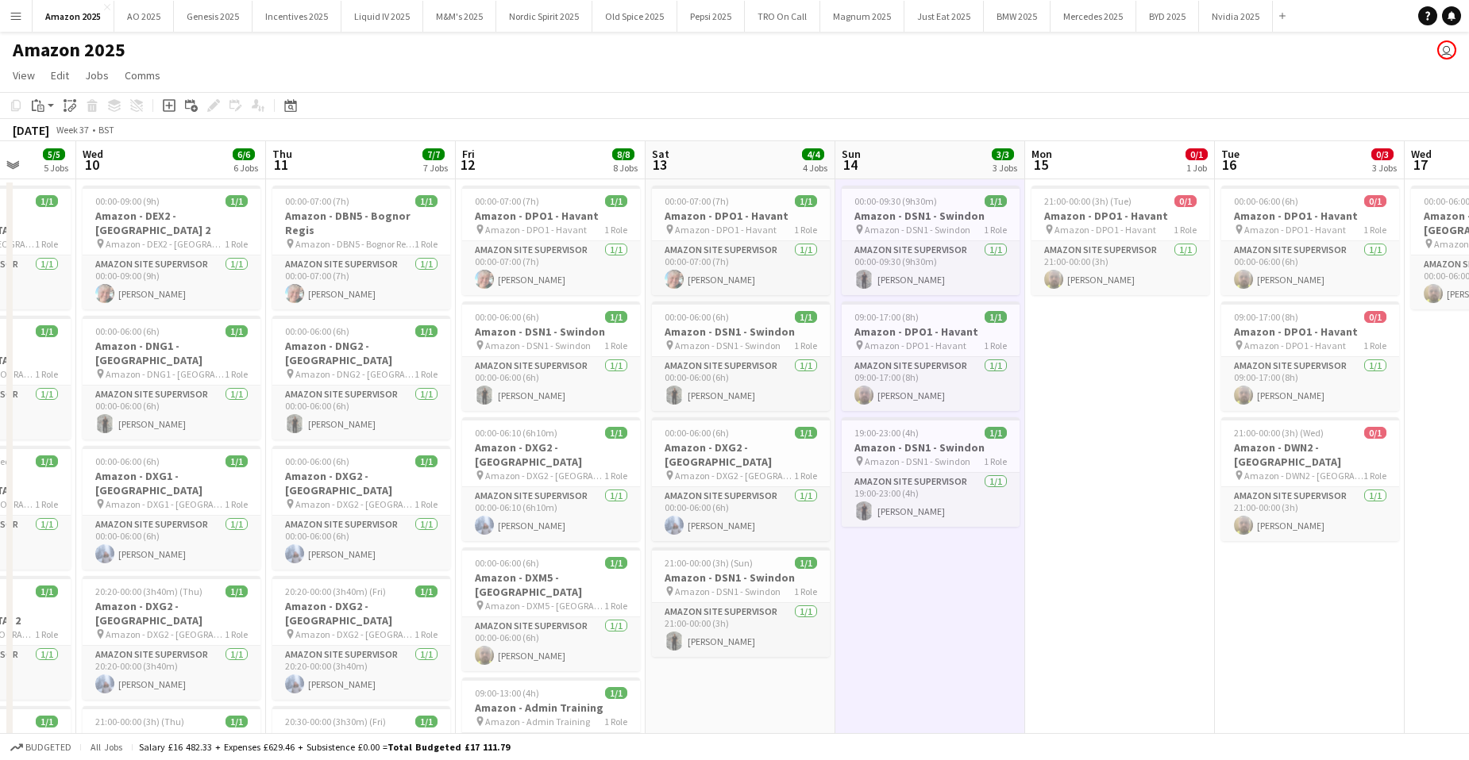
scroll to position [0, 497]
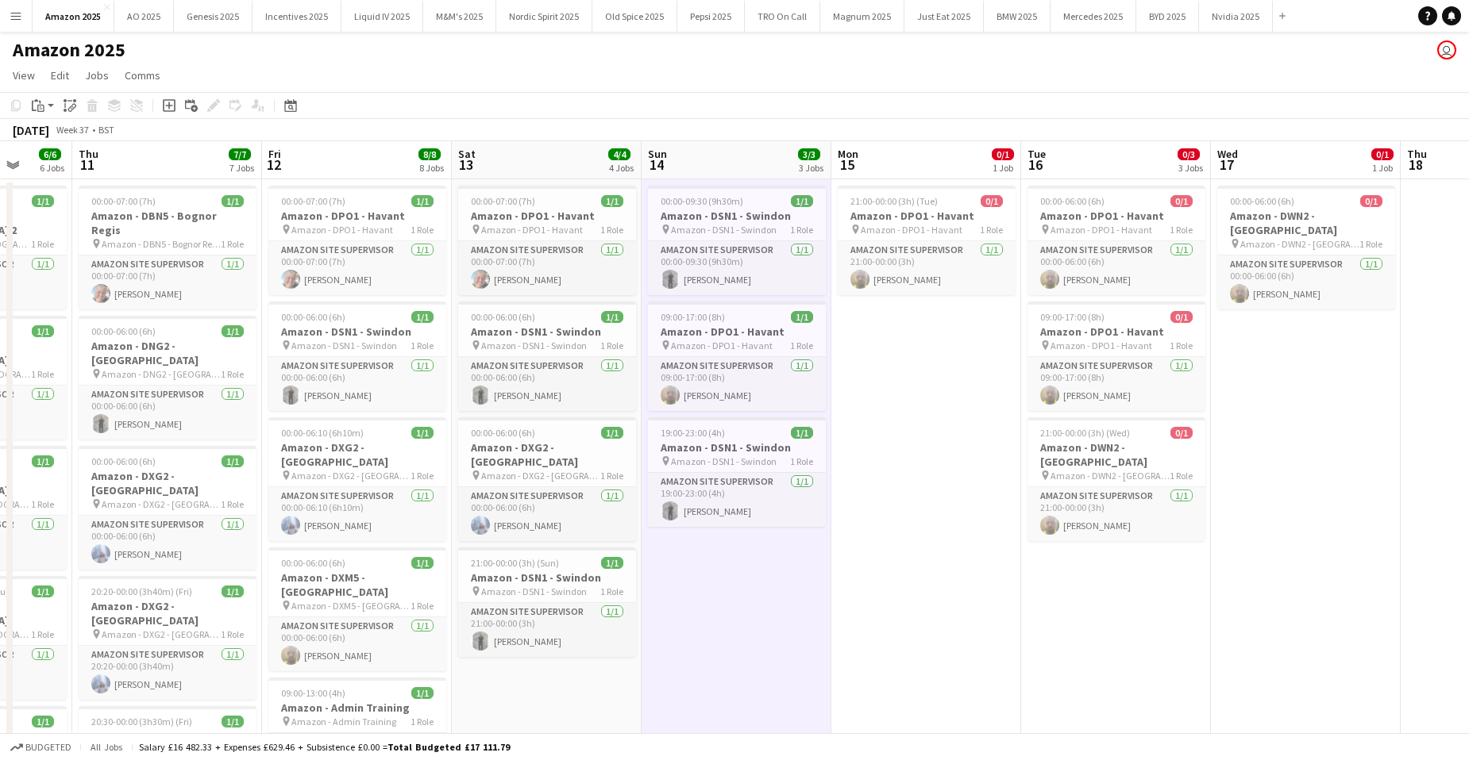
click at [938, 391] on app-date-cell "21:00-00:00 (3h) (Tue) 0/1 Amazon - DPO1 - Havant pin Amazon - DPO1 - Havant 1 …" at bounding box center [926, 720] width 190 height 1083
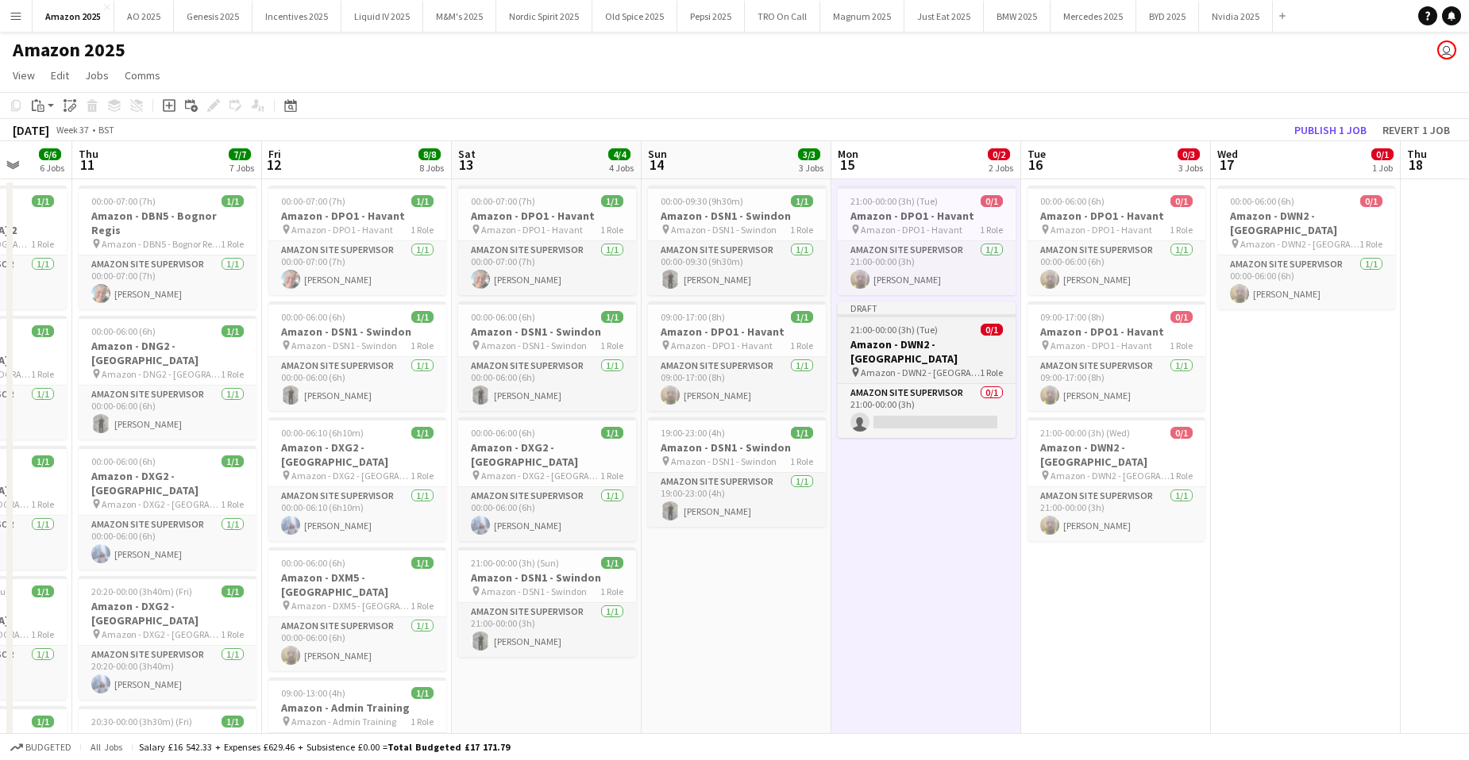
click at [907, 351] on h3 "Amazon - DWN2 - [GEOGRAPHIC_DATA]" at bounding box center [926, 351] width 178 height 29
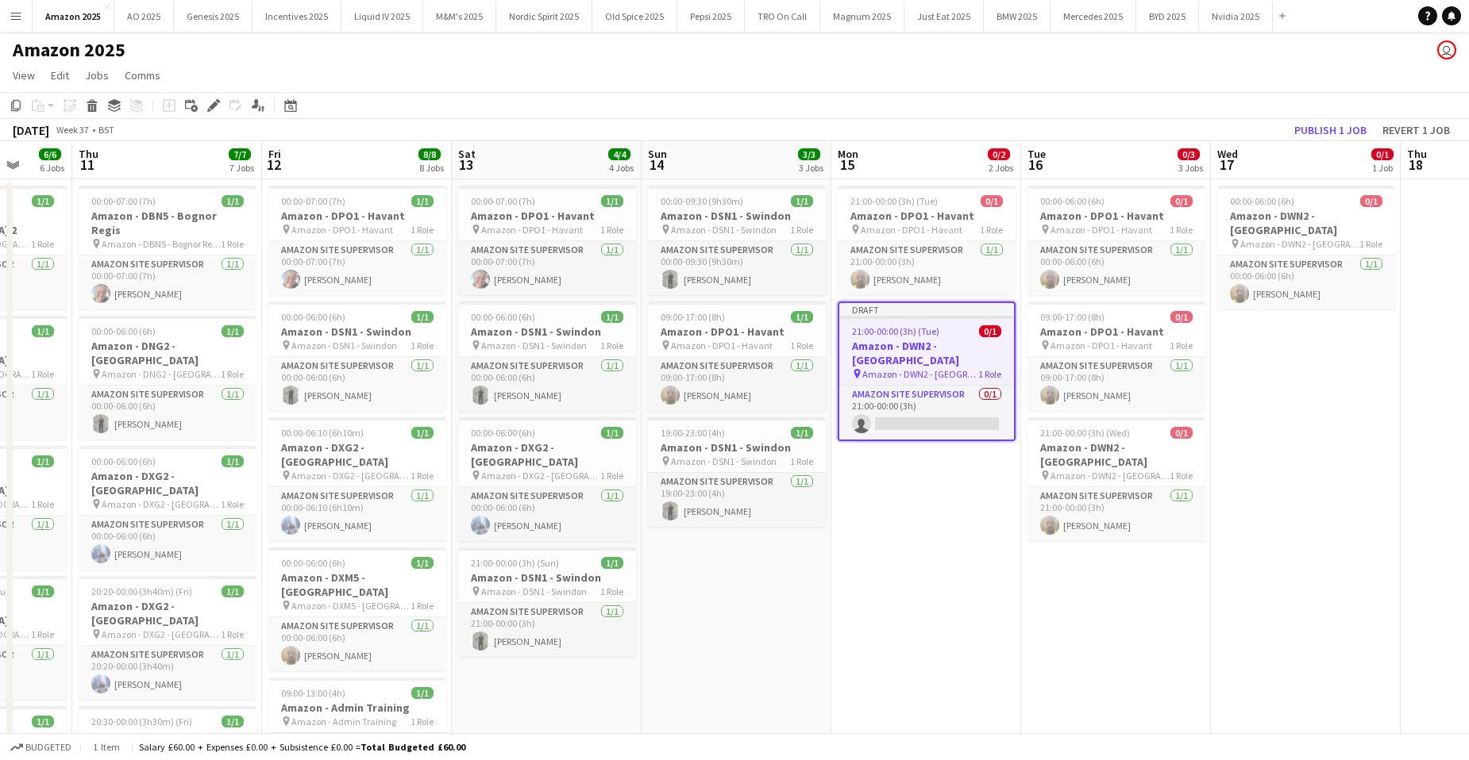
click at [201, 100] on div "Add job Add linked Job Edit Edit linked Job Applicants" at bounding box center [206, 105] width 121 height 19
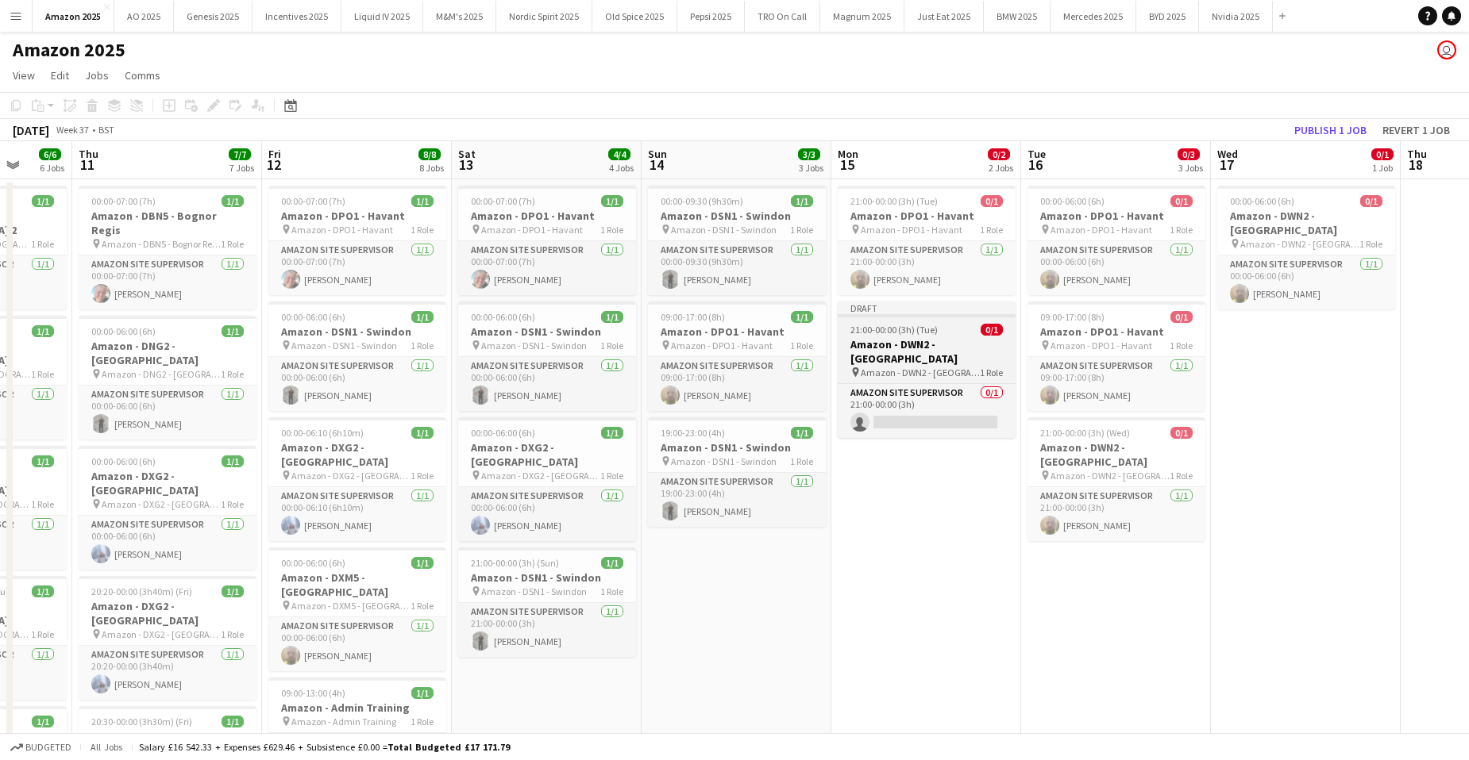
click at [905, 343] on h3 "Amazon - DWN2 - [GEOGRAPHIC_DATA]" at bounding box center [926, 351] width 178 height 29
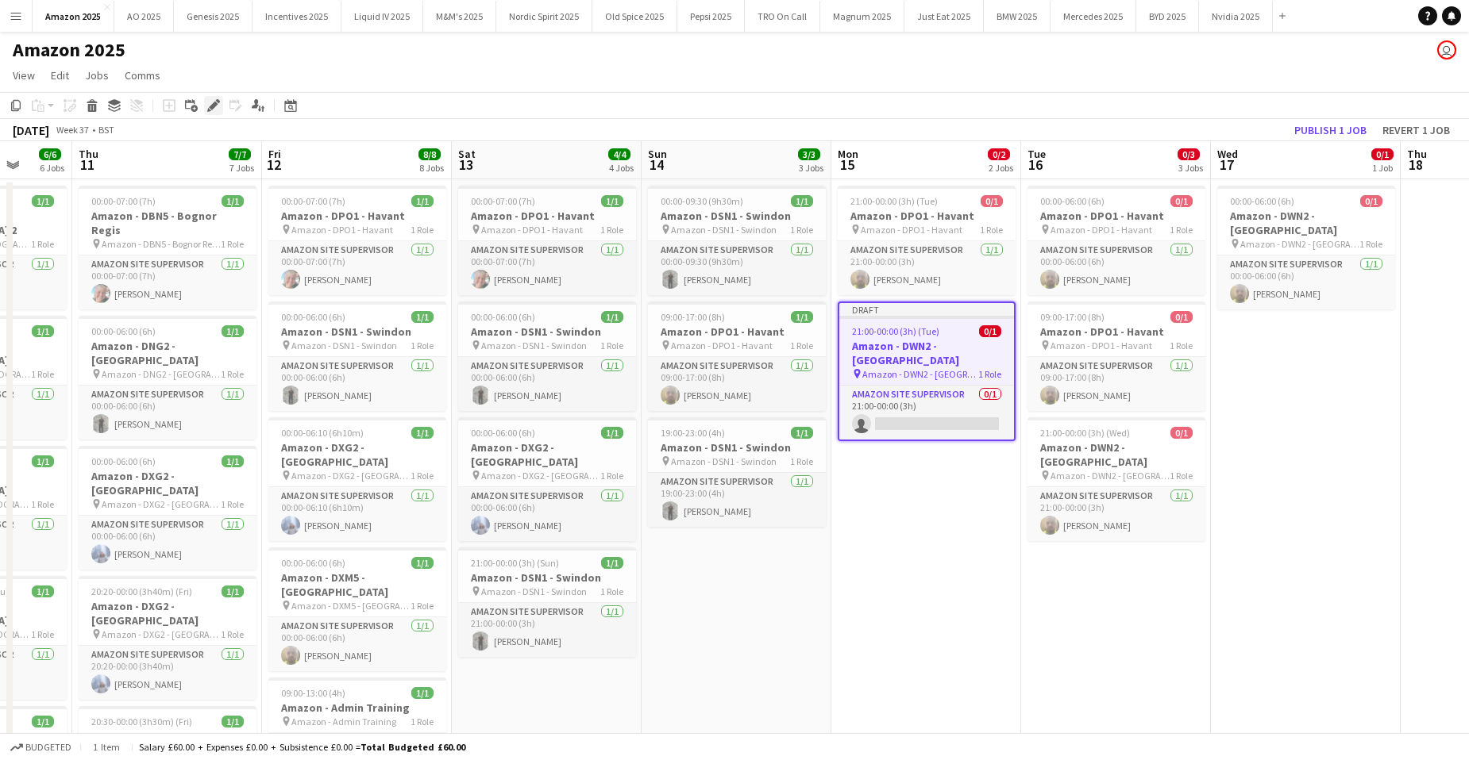
click at [214, 107] on icon at bounding box center [213, 106] width 9 height 9
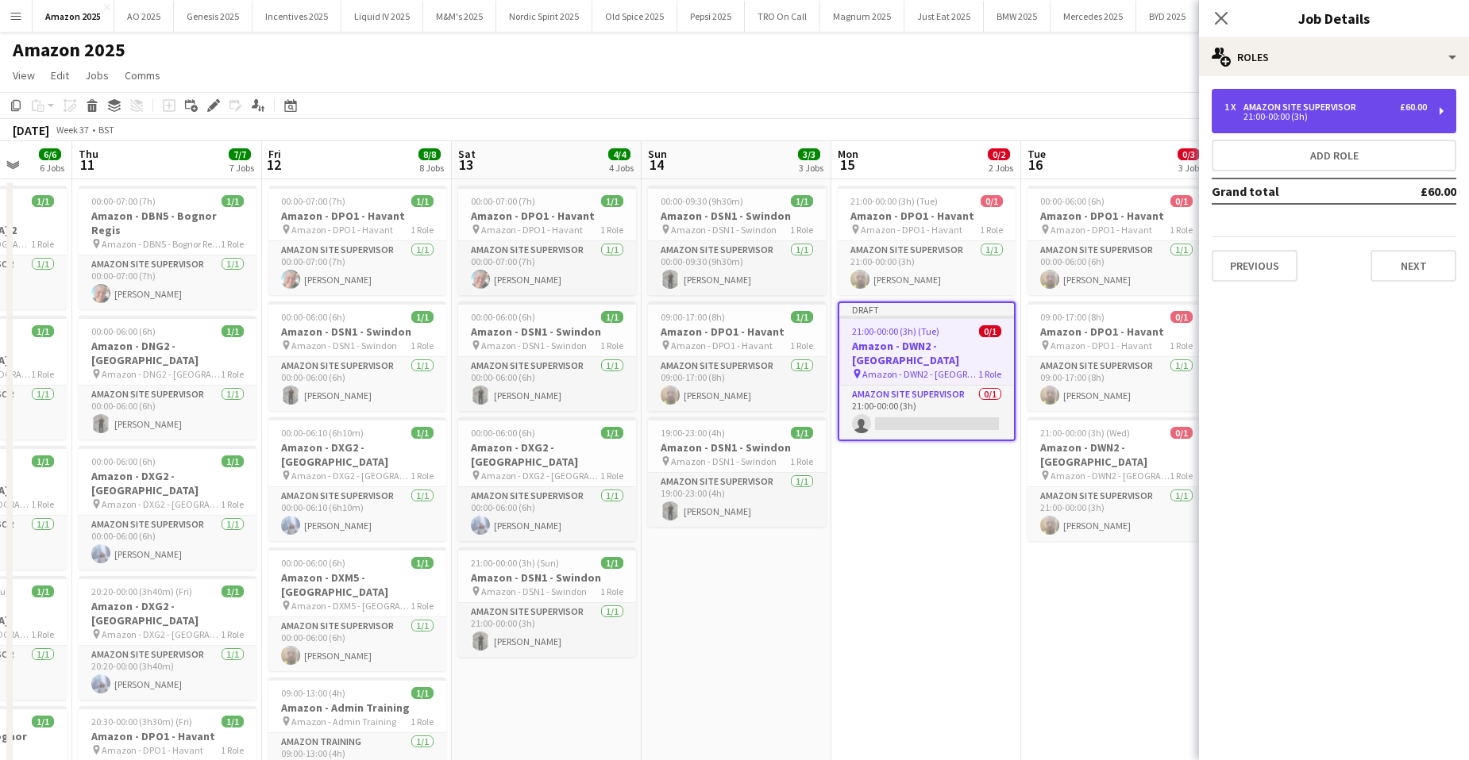
click at [1347, 103] on div "Amazon Site Supervisor" at bounding box center [1302, 107] width 119 height 11
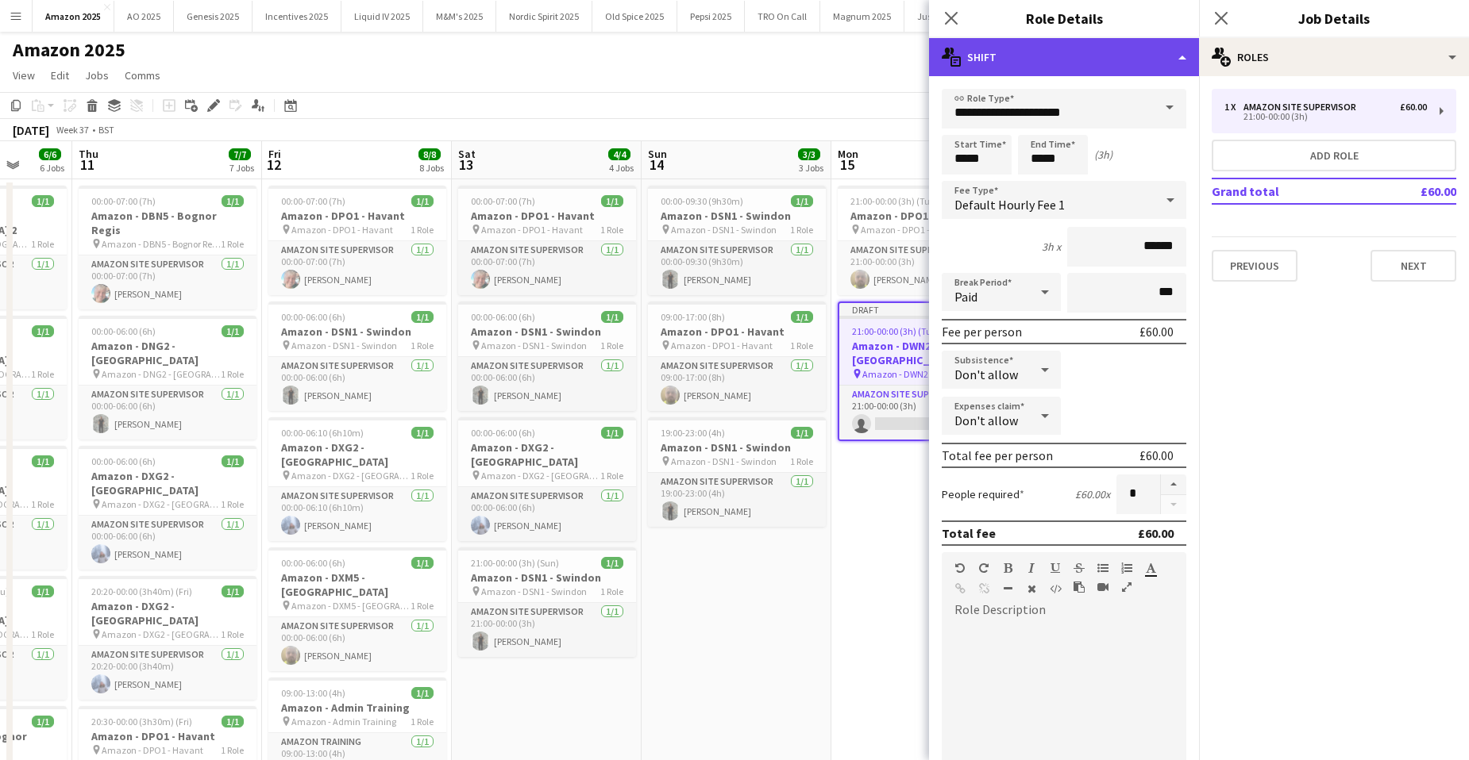
click at [1169, 64] on div "multiple-actions-text Shift" at bounding box center [1064, 57] width 270 height 38
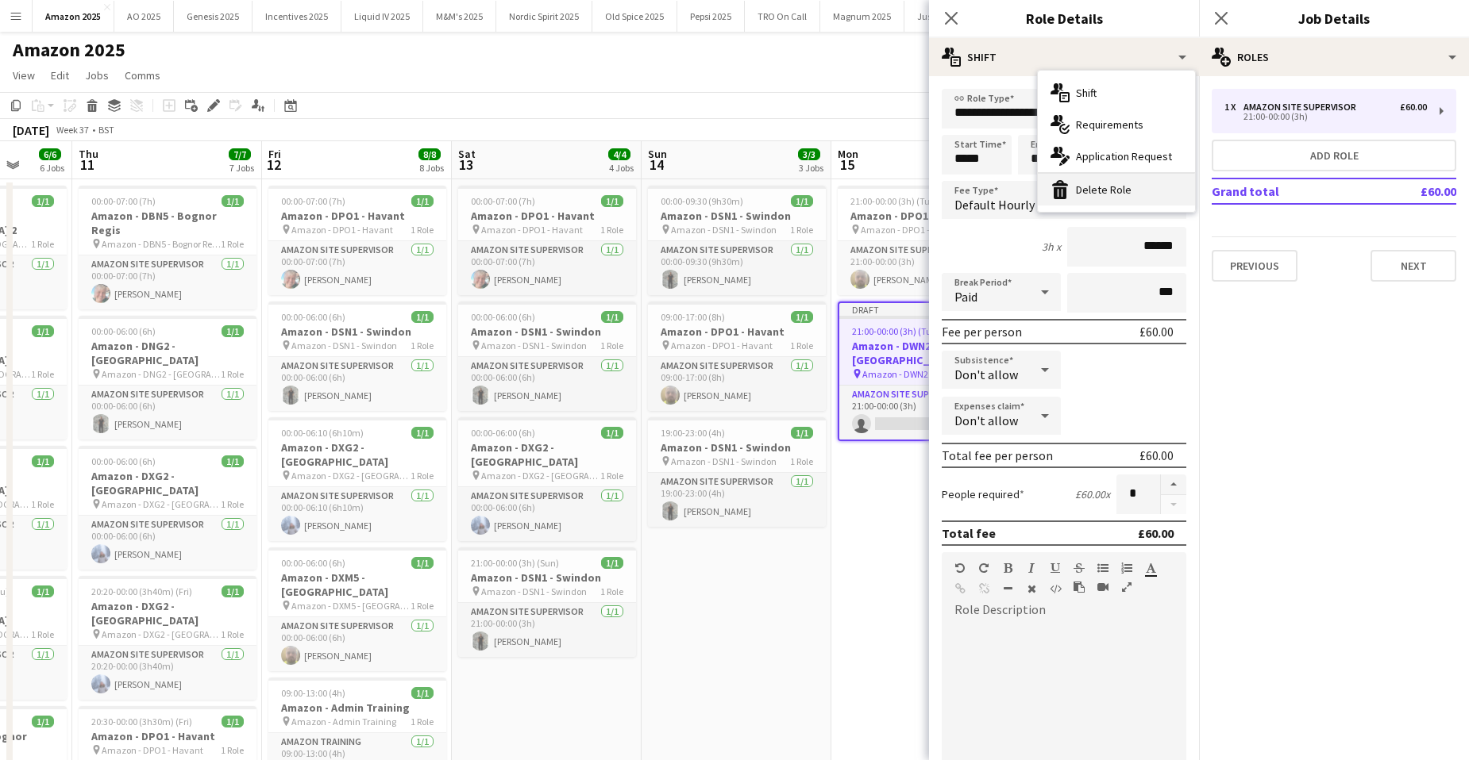
click at [1115, 190] on div "bin-2 Delete Role" at bounding box center [1116, 190] width 157 height 32
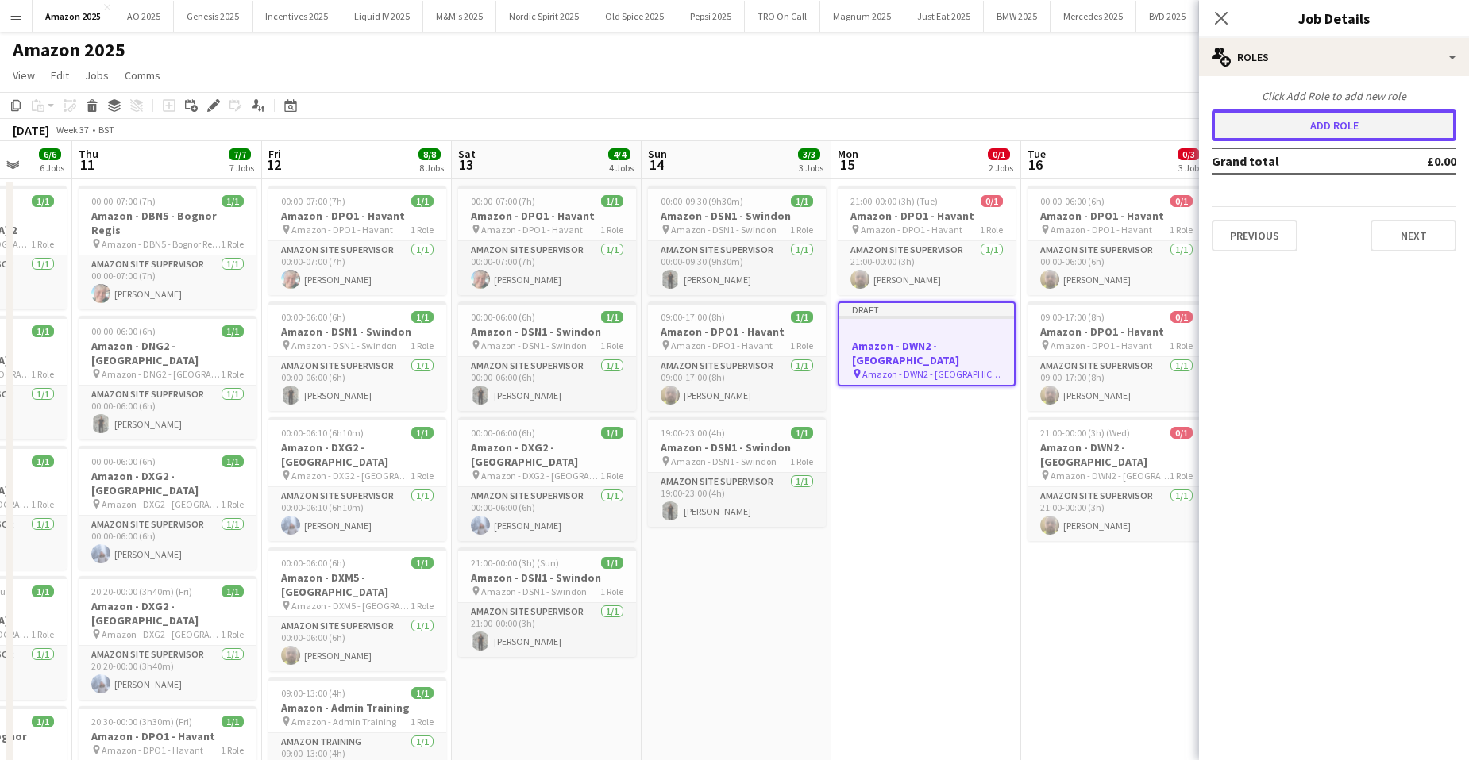
click at [1332, 120] on button "Add role" at bounding box center [1333, 126] width 245 height 32
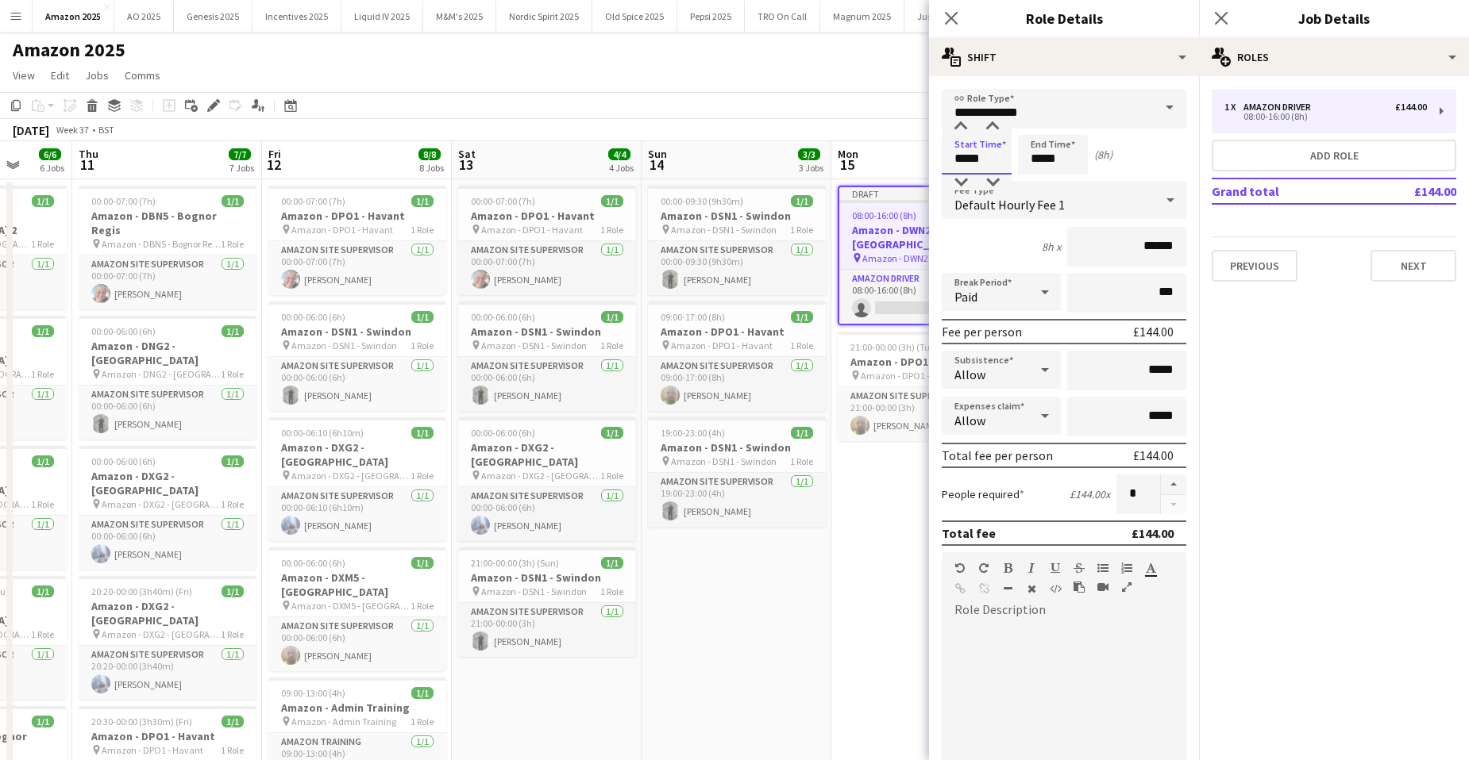
drag, startPoint x: 992, startPoint y: 156, endPoint x: 864, endPoint y: 172, distance: 128.8
click at [752, 164] on body "Menu Boards Boards Boards All jobs Status Workforce Workforce My Workforce Recr…" at bounding box center [734, 644] width 1469 height 1289
type input "*****"
click at [1023, 368] on div "Allow" at bounding box center [1000, 370] width 119 height 38
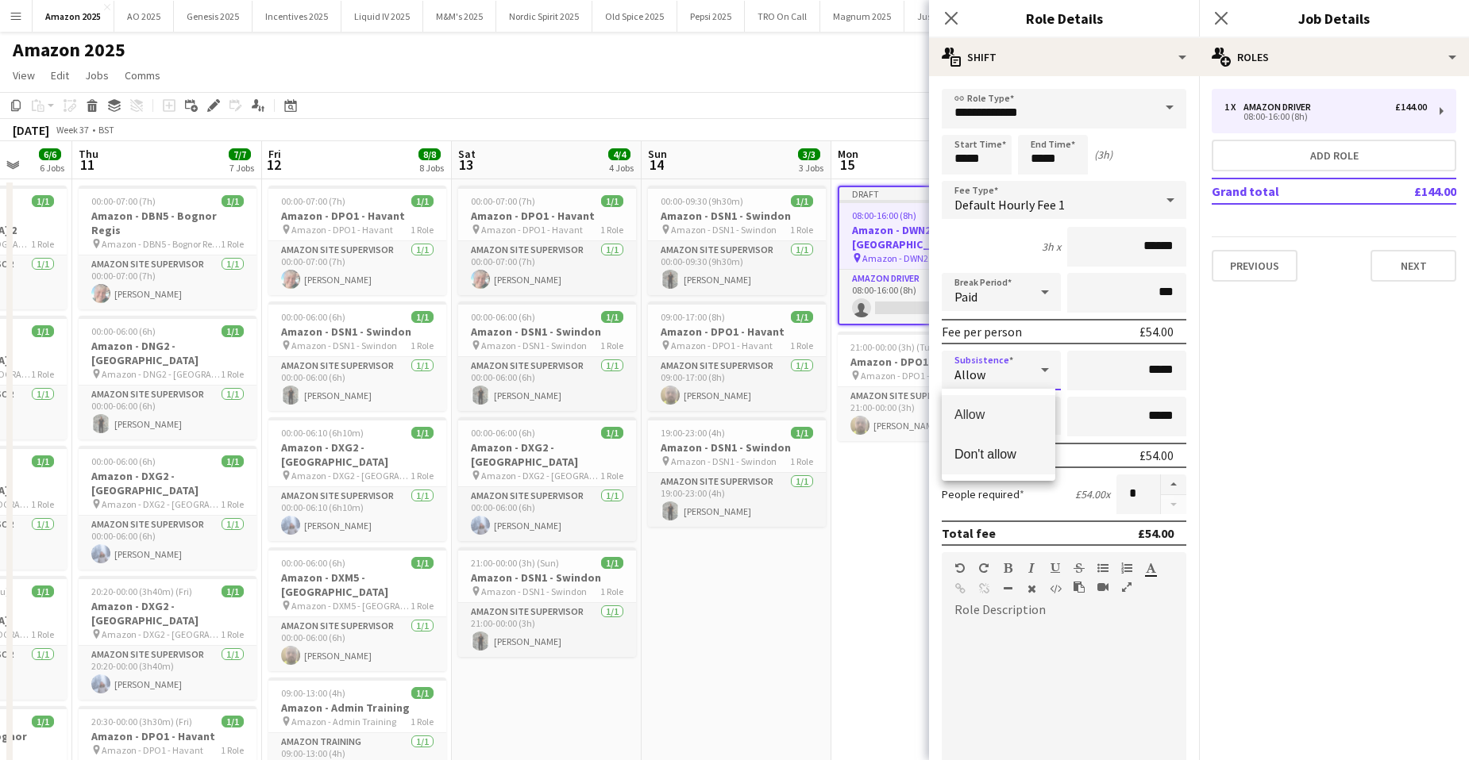
click at [1027, 450] on span "Don't allow" at bounding box center [998, 454] width 88 height 15
click at [1039, 411] on icon at bounding box center [1044, 416] width 19 height 32
click at [1013, 500] on span "Don't allow" at bounding box center [998, 500] width 88 height 15
click at [892, 529] on app-date-cell "Draft 08:00-16:00 (8h) 0/1 Amazon - DWN2 - Knowsley pin Amazon - DWN2 - Knowsle…" at bounding box center [926, 720] width 190 height 1083
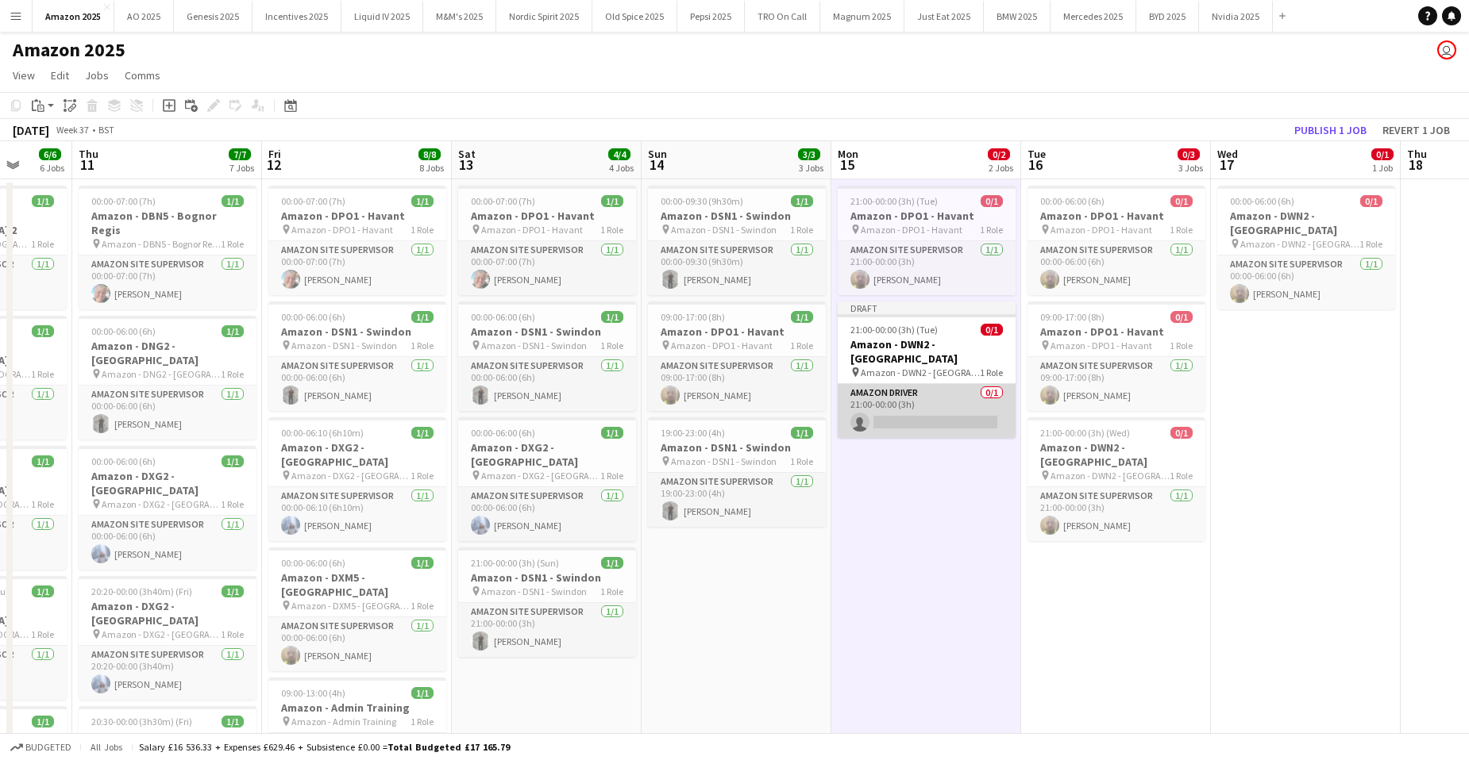
click at [915, 411] on app-card-role "Amazon Driver 0/1 21:00-00:00 (3h) single-neutral-actions" at bounding box center [926, 411] width 178 height 54
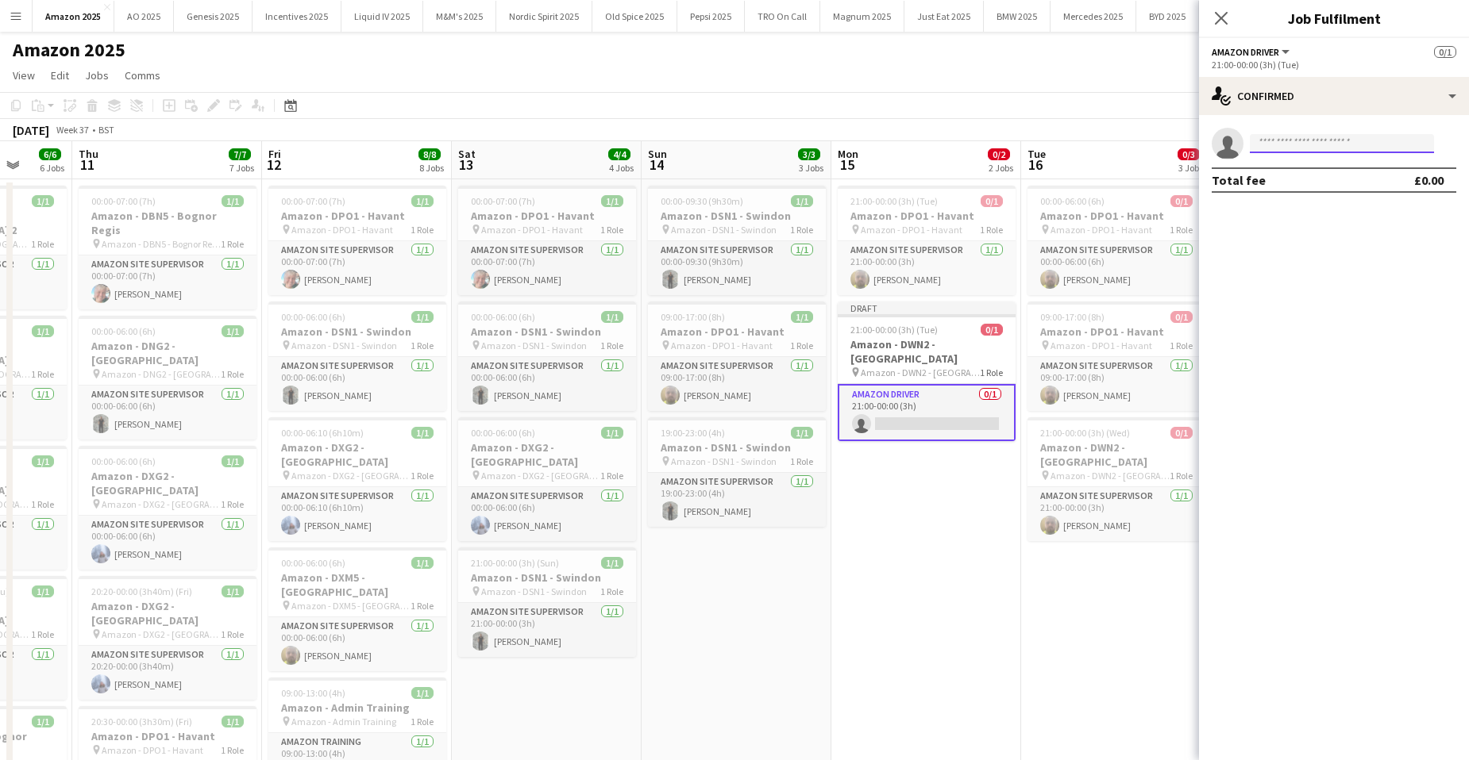
click at [1274, 137] on input at bounding box center [1342, 143] width 184 height 19
type input "**********"
click at [1323, 171] on span "[PERSON_NAME]" at bounding box center [1307, 166] width 91 height 13
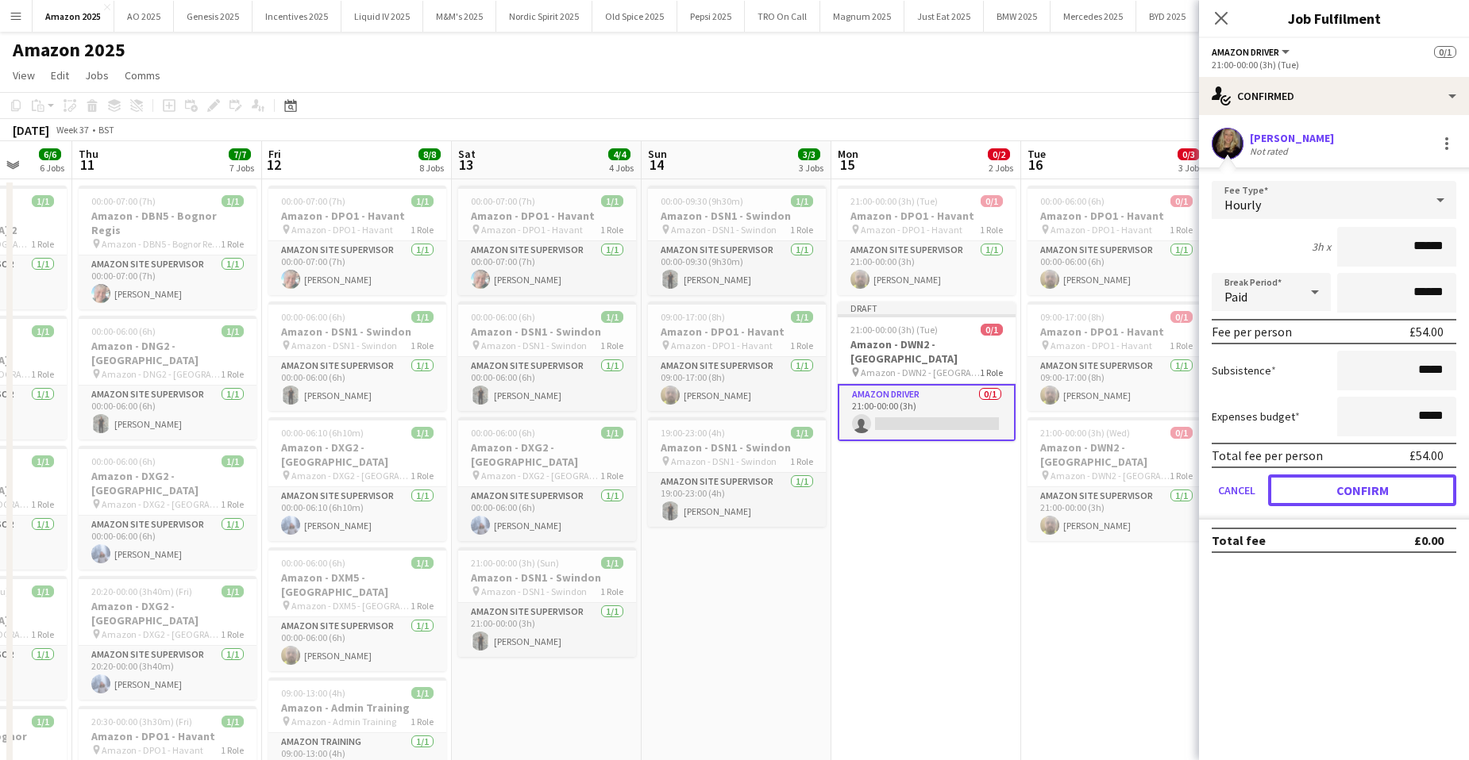
drag, startPoint x: 1352, startPoint y: 495, endPoint x: 1352, endPoint y: 479, distance: 15.9
click at [1352, 495] on button "Confirm" at bounding box center [1362, 491] width 188 height 32
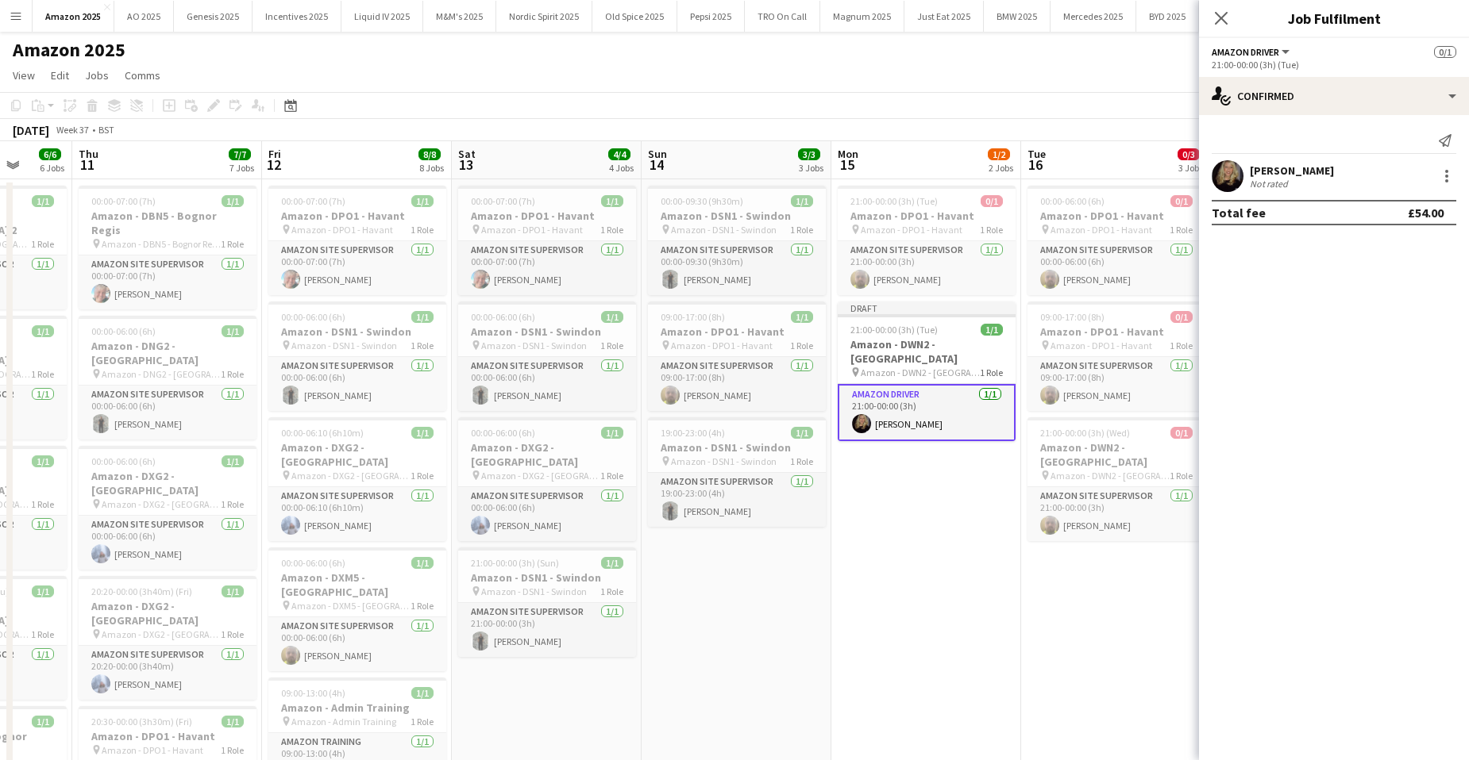
click at [1219, 183] on app-user-avatar at bounding box center [1227, 176] width 32 height 32
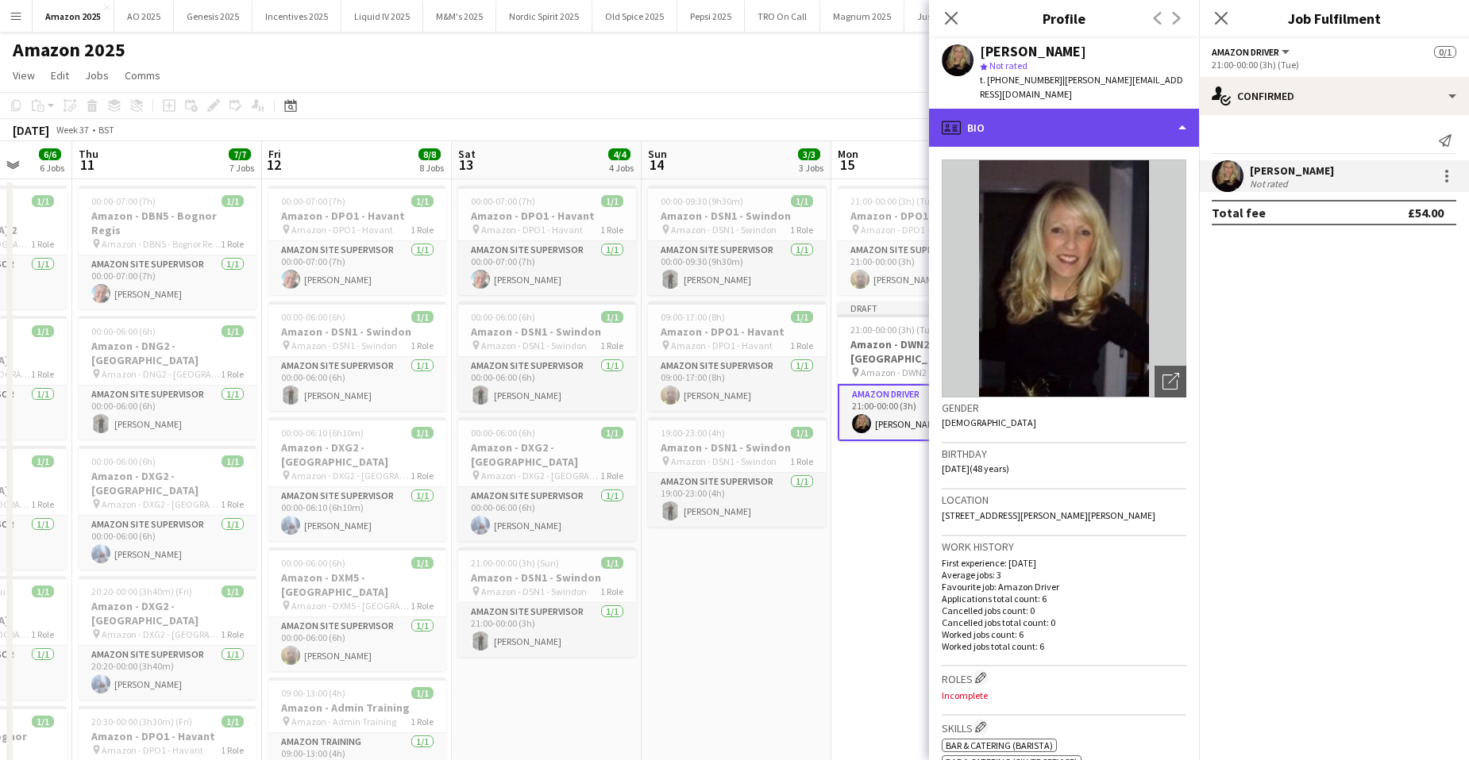
click at [1163, 109] on div "profile Bio" at bounding box center [1064, 128] width 270 height 38
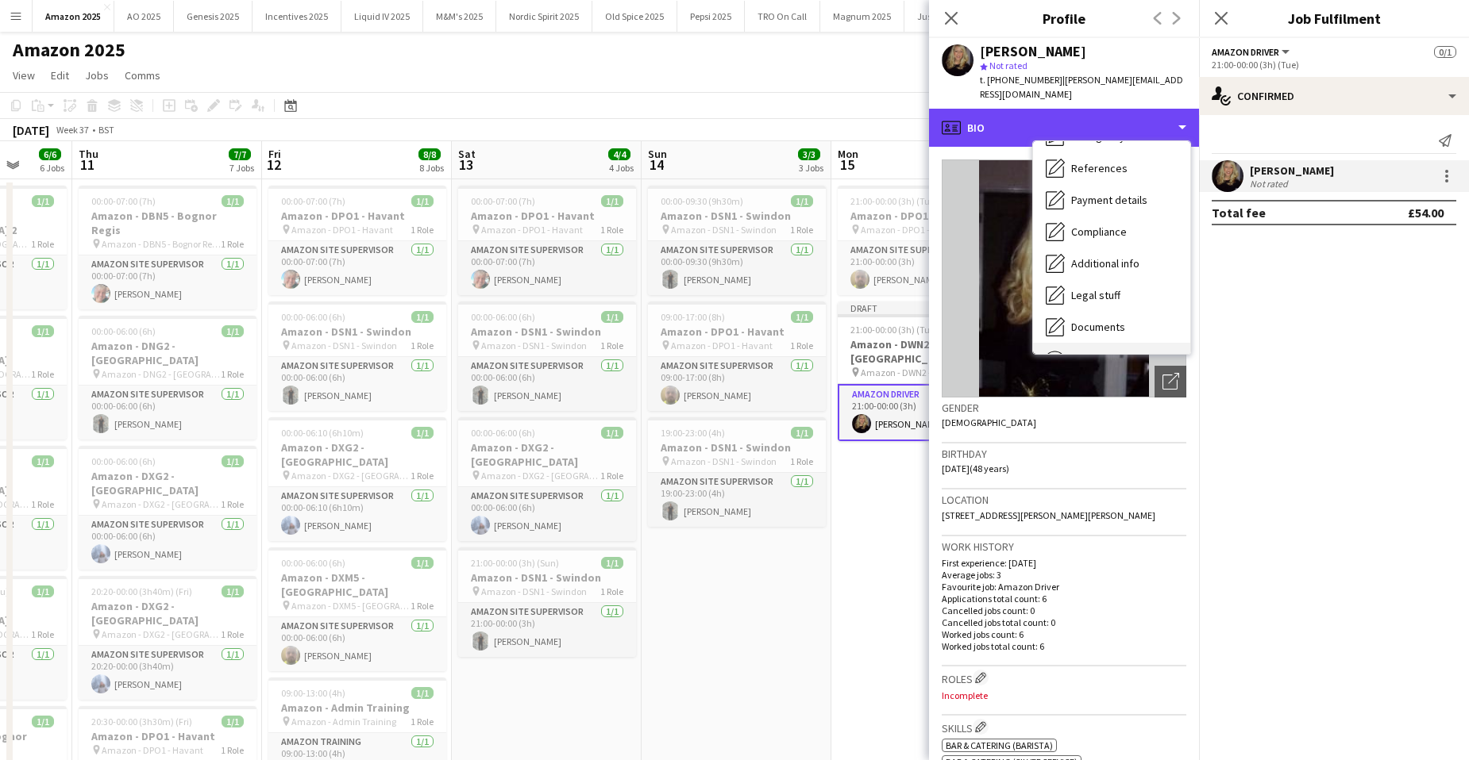
scroll to position [213, 0]
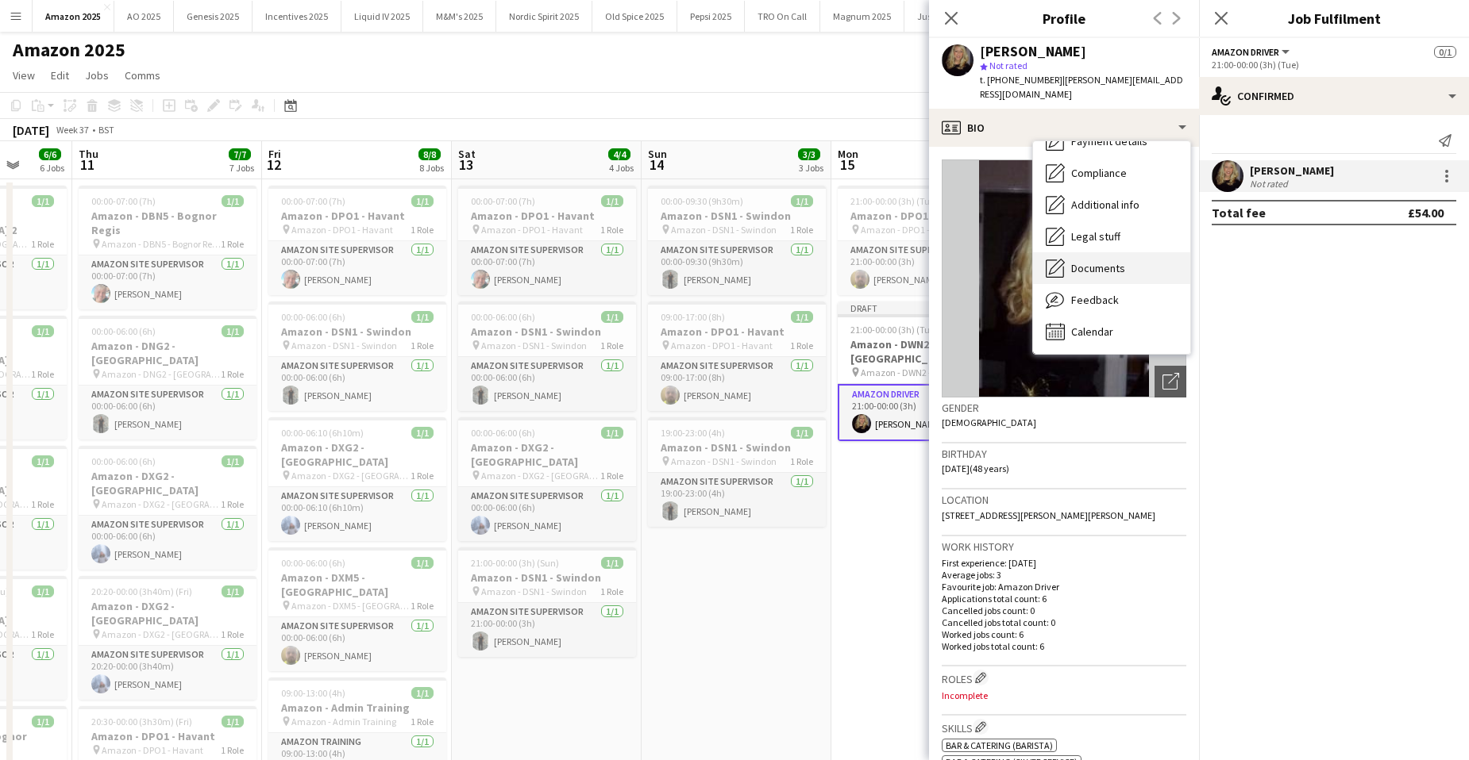
click at [1111, 252] on div "Documents Documents" at bounding box center [1111, 268] width 157 height 32
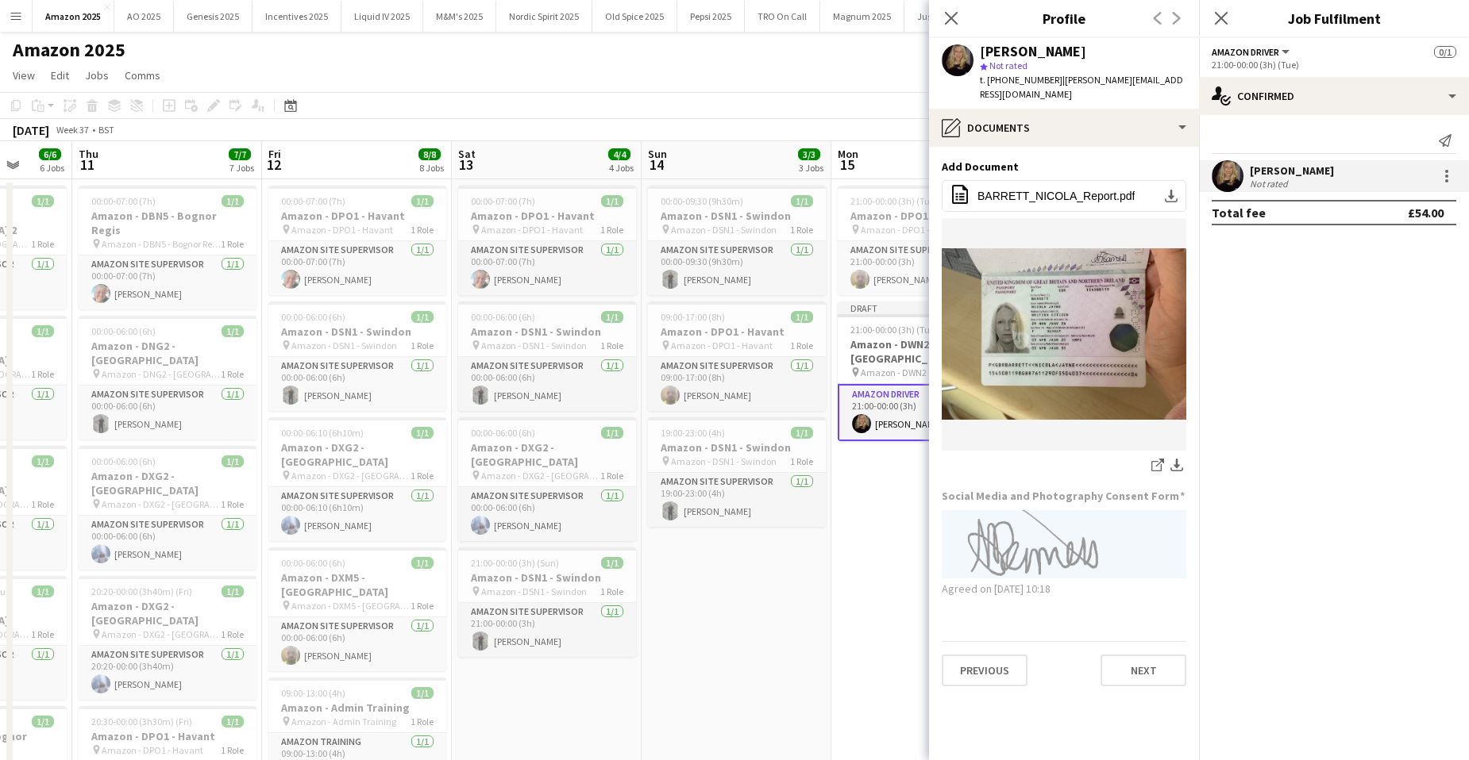
click at [961, 21] on div "Close pop-in" at bounding box center [951, 18] width 44 height 37
click at [955, 16] on icon "Close pop-in" at bounding box center [950, 17] width 15 height 15
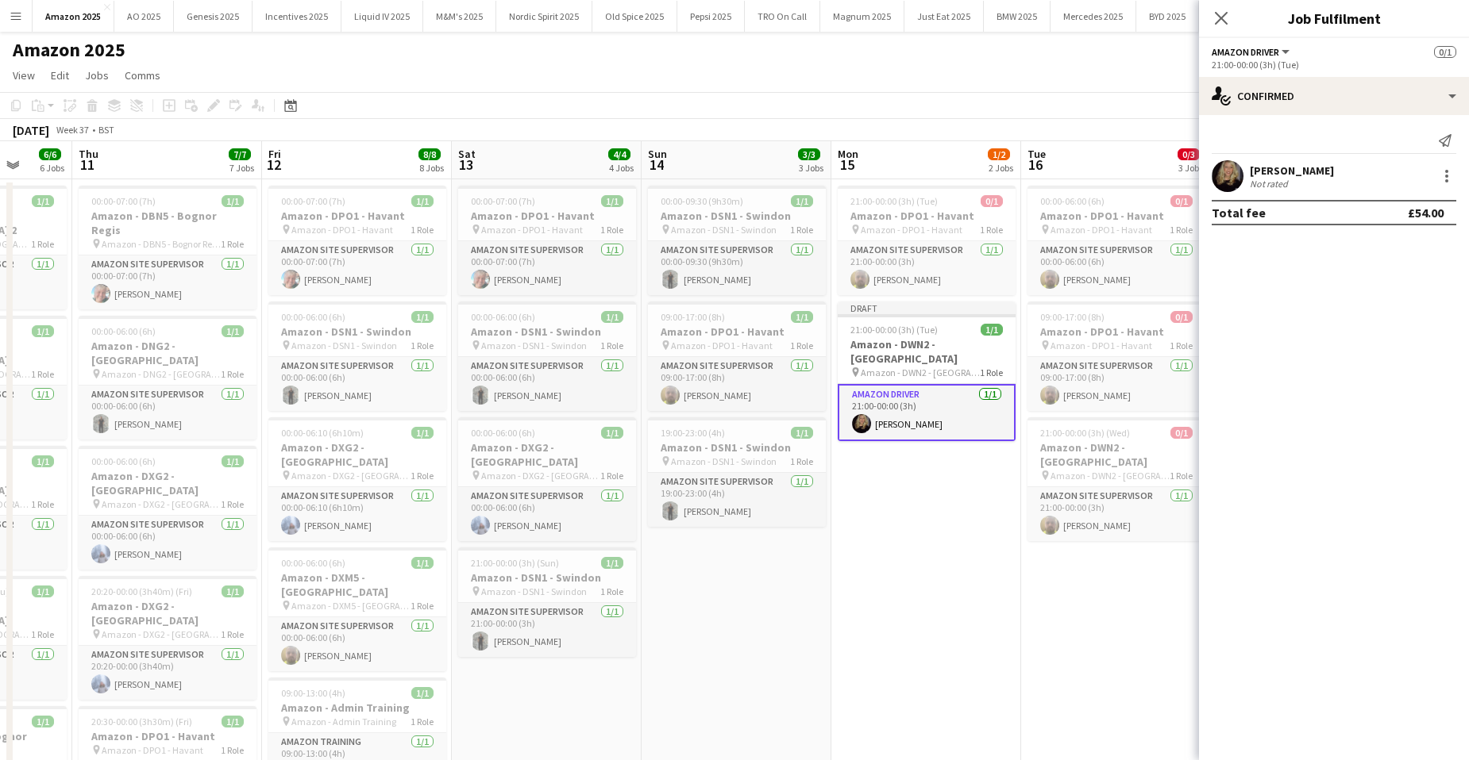
click at [1227, 7] on div "Close pop-in" at bounding box center [1221, 18] width 44 height 37
click at [1063, 544] on app-date-cell "00:00-06:00 (6h) 0/1 Amazon - DPO1 - Havant pin Amazon - DPO1 - Havant 1 Role A…" at bounding box center [1116, 720] width 190 height 1083
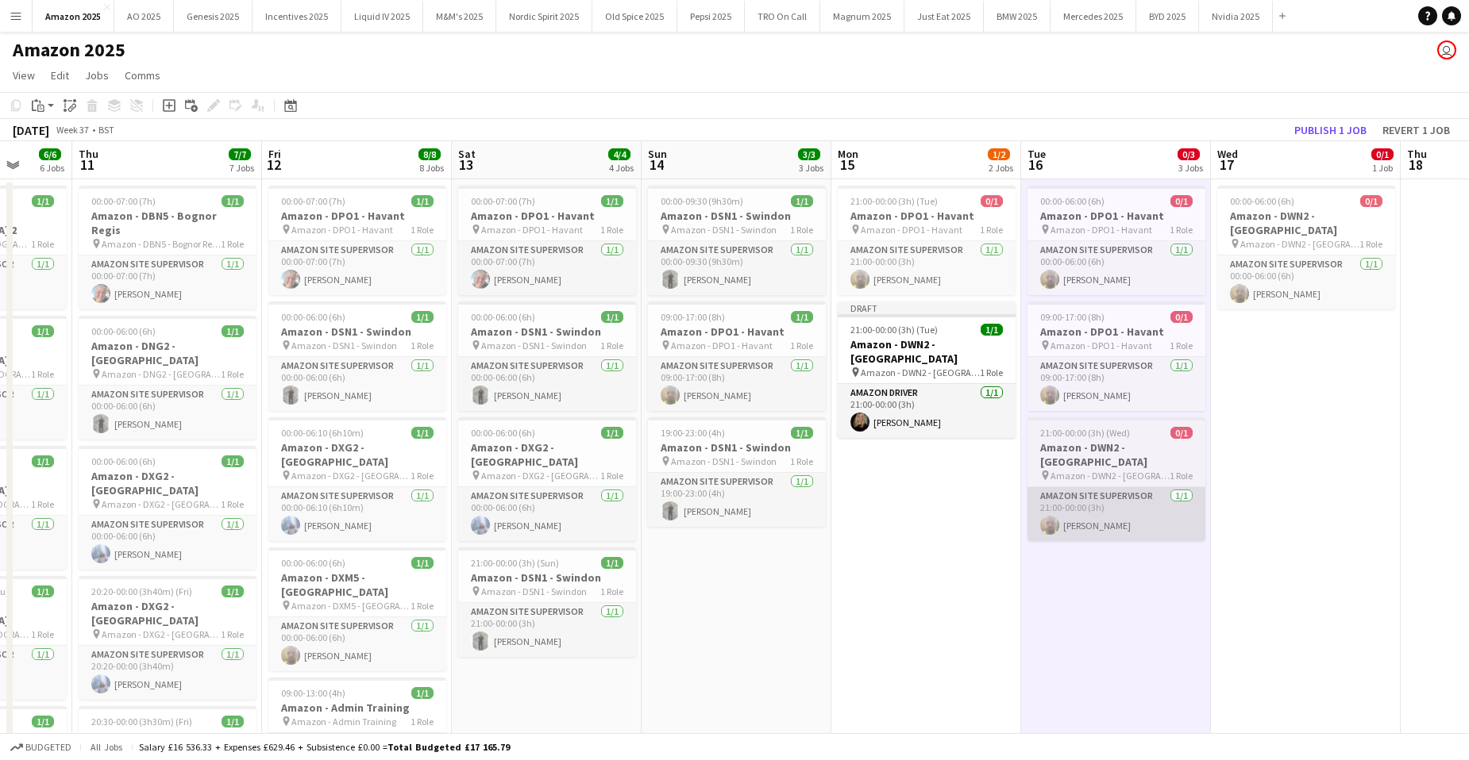
scroll to position [0, 496]
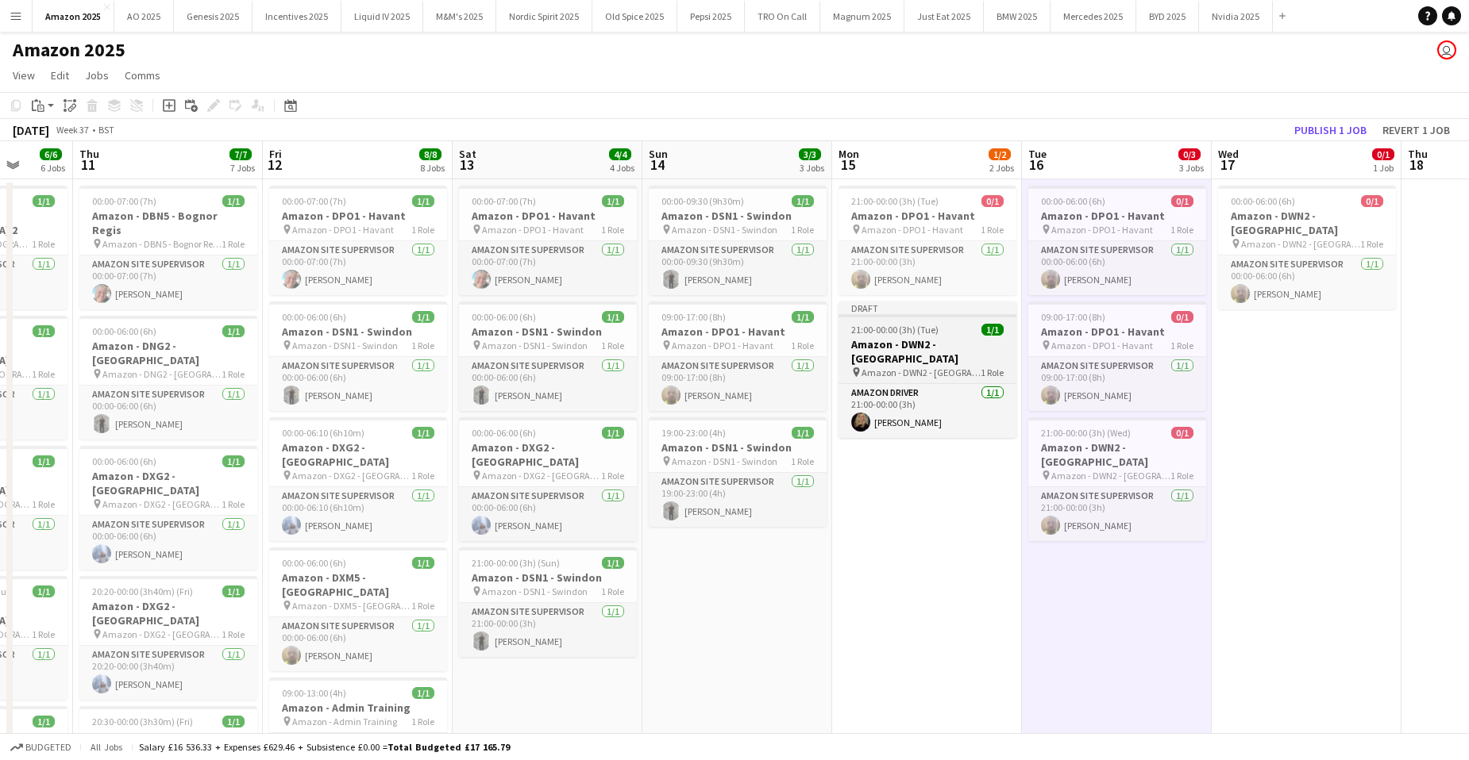
click at [930, 314] on div "Draft" at bounding box center [927, 308] width 178 height 13
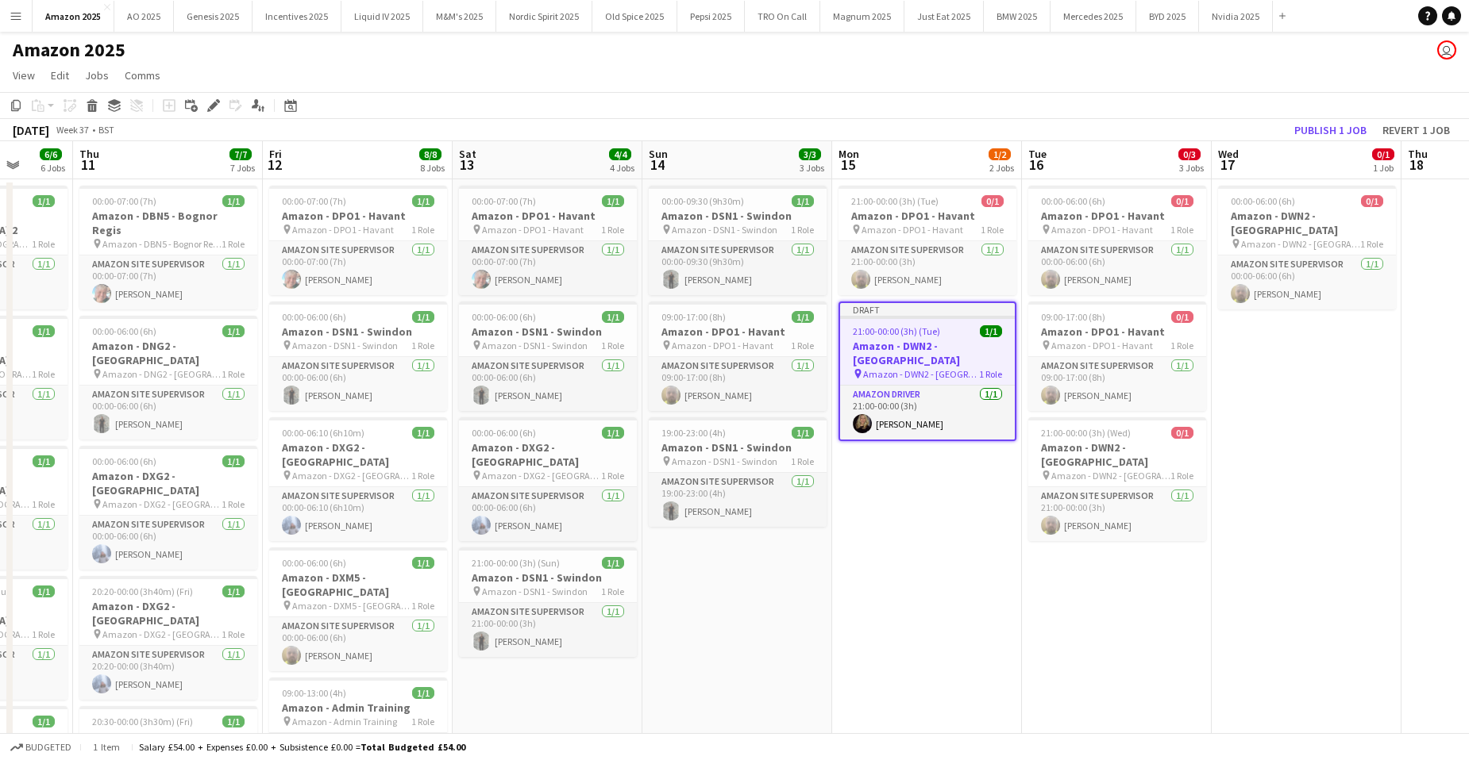
drag, startPoint x: 1130, startPoint y: 645, endPoint x: 1067, endPoint y: 542, distance: 121.2
click at [1130, 644] on app-date-cell "00:00-06:00 (6h) 0/1 Amazon - DPO1 - Havant pin Amazon - DPO1 - Havant 1 Role A…" at bounding box center [1117, 720] width 190 height 1083
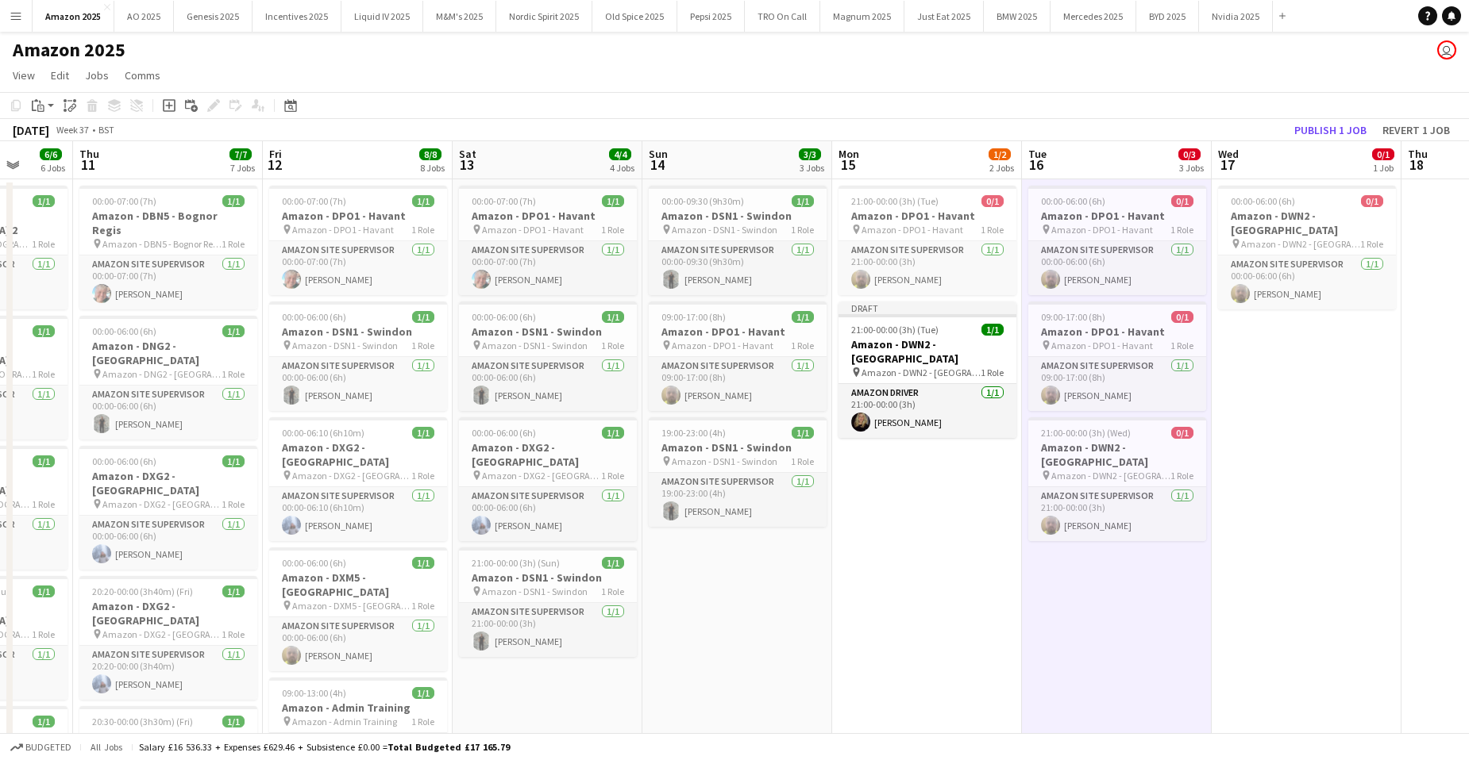
click at [45, 94] on app-toolbar "Copy Paste Paste Ctrl+V Paste with crew Ctrl+Shift+V Paste linked Job [GEOGRAPH…" at bounding box center [734, 105] width 1469 height 27
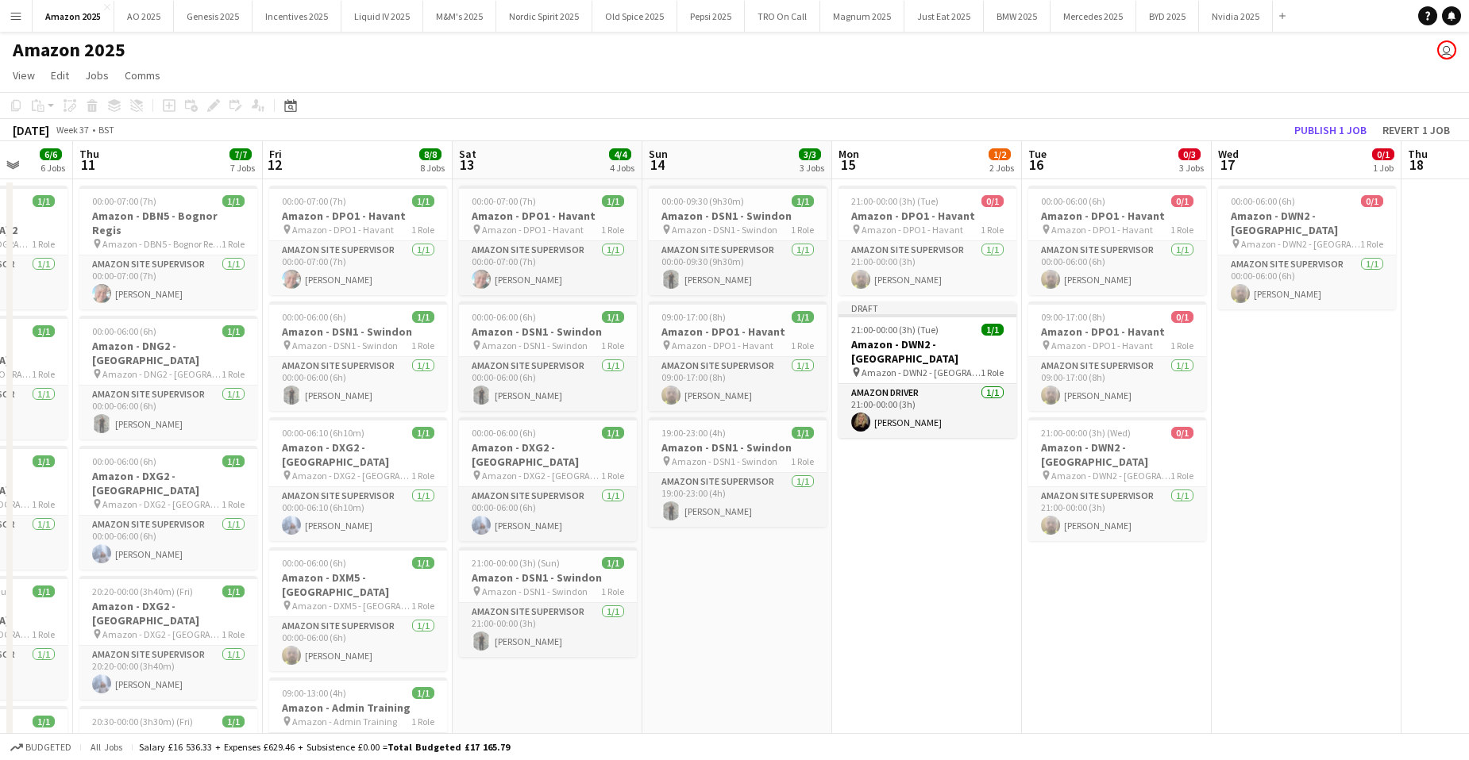
drag, startPoint x: 1115, startPoint y: 609, endPoint x: 936, endPoint y: 502, distance: 208.3
click at [1114, 608] on app-date-cell "00:00-06:00 (6h) 0/1 Amazon - DPO1 - Havant pin Amazon - DPO1 - Havant 1 Role A…" at bounding box center [1117, 720] width 190 height 1083
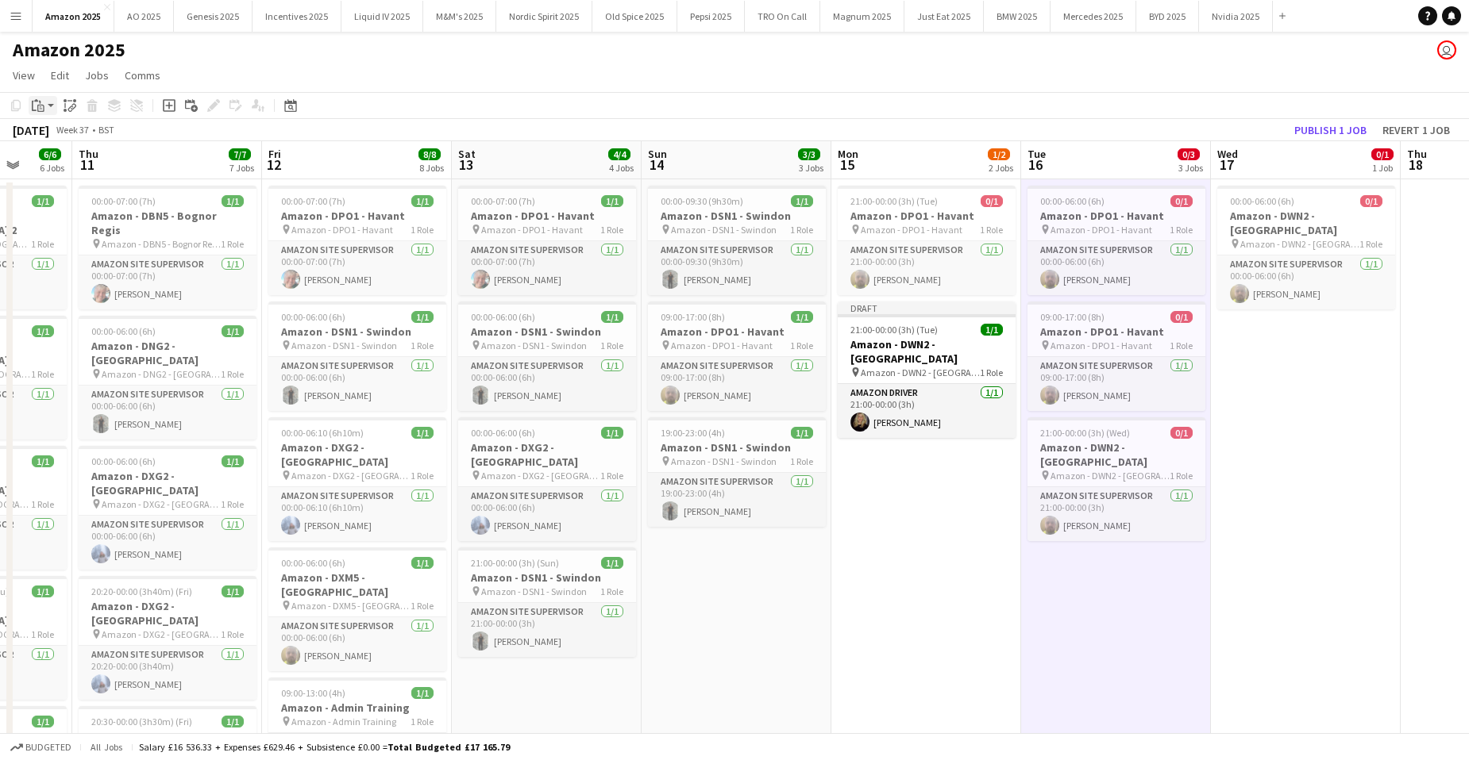
click at [46, 107] on div "Paste" at bounding box center [38, 105] width 19 height 19
click at [59, 164] on link "Paste with crew Ctrl+Shift+V" at bounding box center [116, 163] width 149 height 14
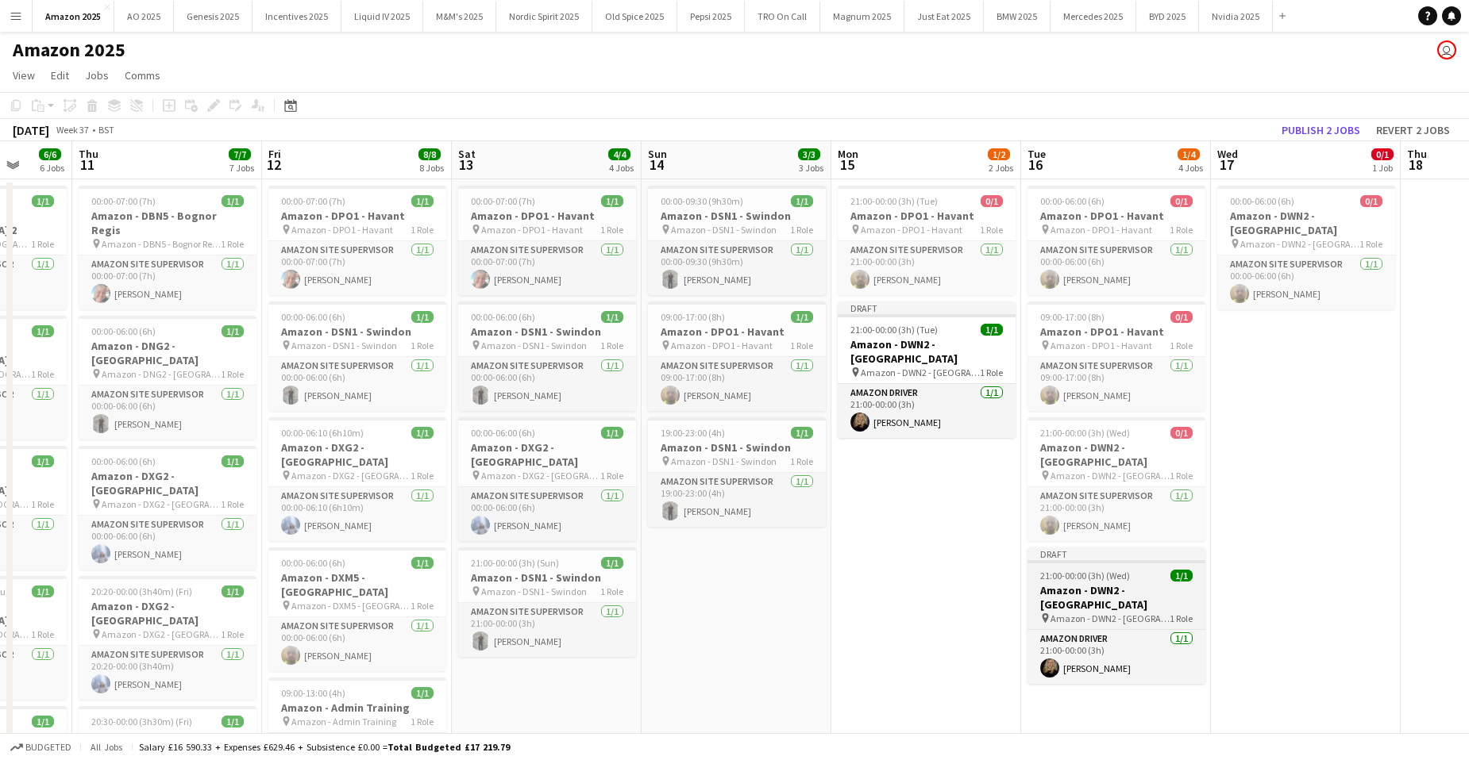
click at [1056, 570] on span "21:00-00:00 (3h) (Wed)" at bounding box center [1085, 576] width 90 height 12
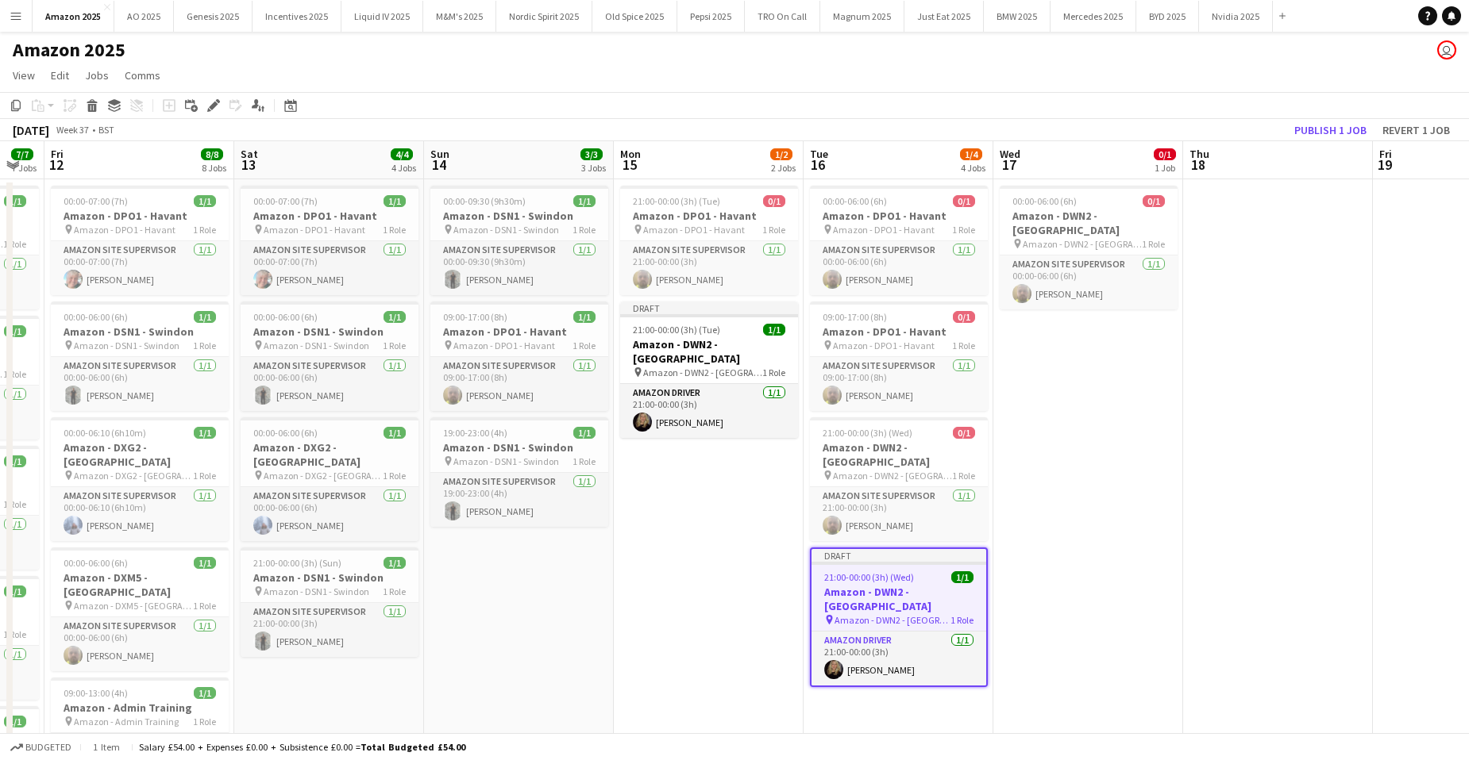
scroll to position [0, 561]
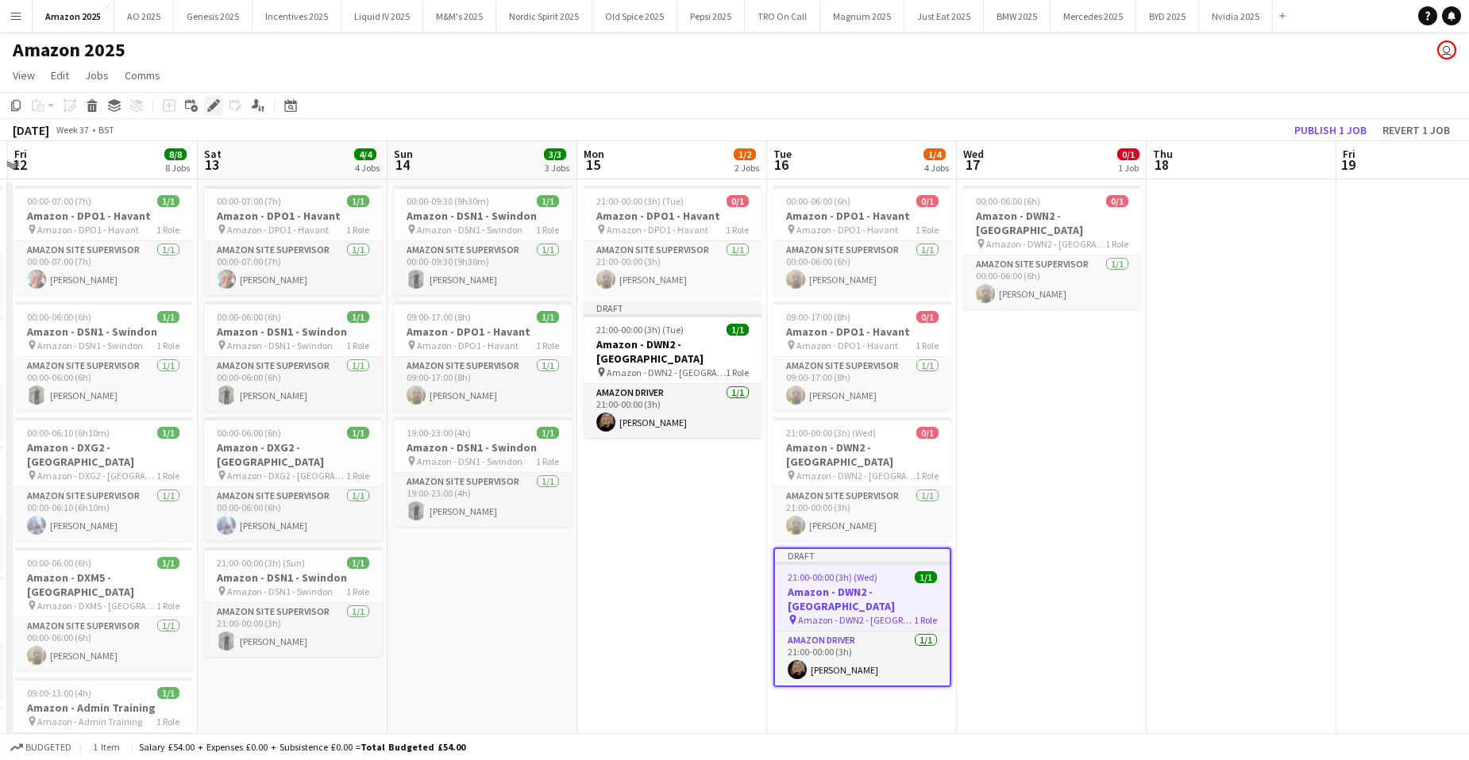
click at [214, 107] on icon at bounding box center [213, 106] width 9 height 9
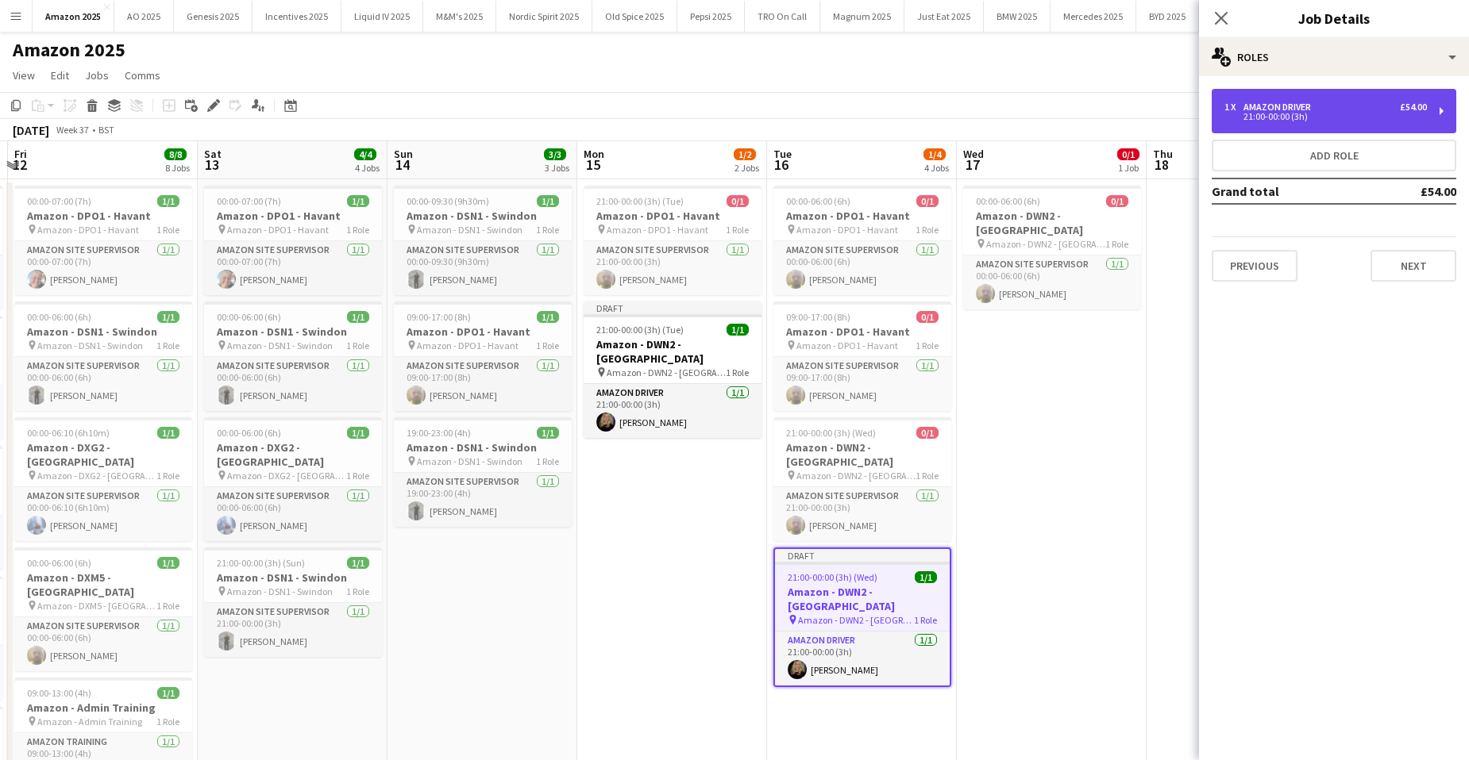
click at [1276, 107] on div "Amazon Driver" at bounding box center [1280, 107] width 74 height 11
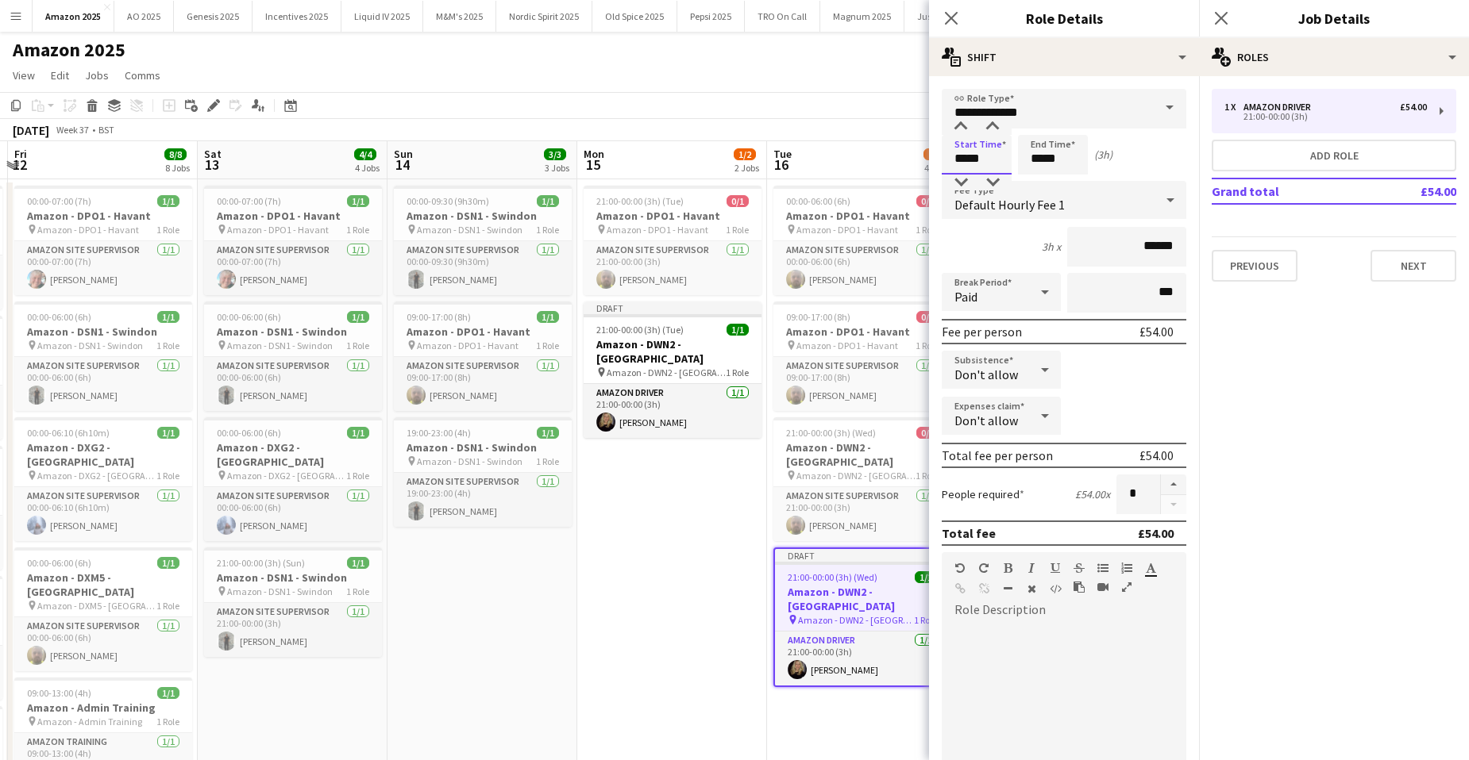
drag, startPoint x: 989, startPoint y: 158, endPoint x: 491, endPoint y: 182, distance: 498.3
click at [559, 170] on body "Menu Boards Boards Boards All jobs Status Workforce Workforce My Workforce Recr…" at bounding box center [734, 644] width 1469 height 1289
type input "*****"
click at [1230, 18] on app-icon "Close pop-in" at bounding box center [1221, 18] width 23 height 23
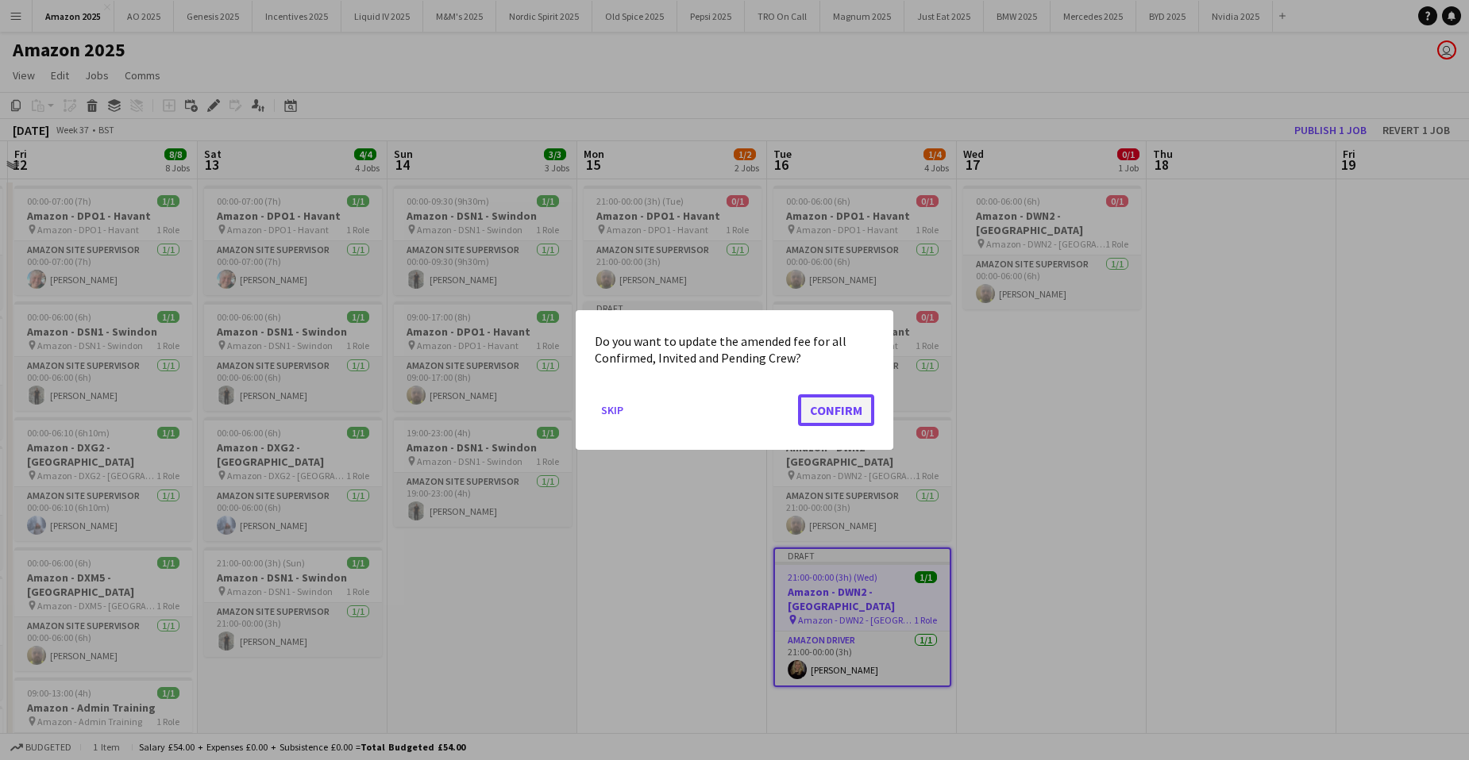
click at [832, 411] on button "Confirm" at bounding box center [836, 411] width 76 height 32
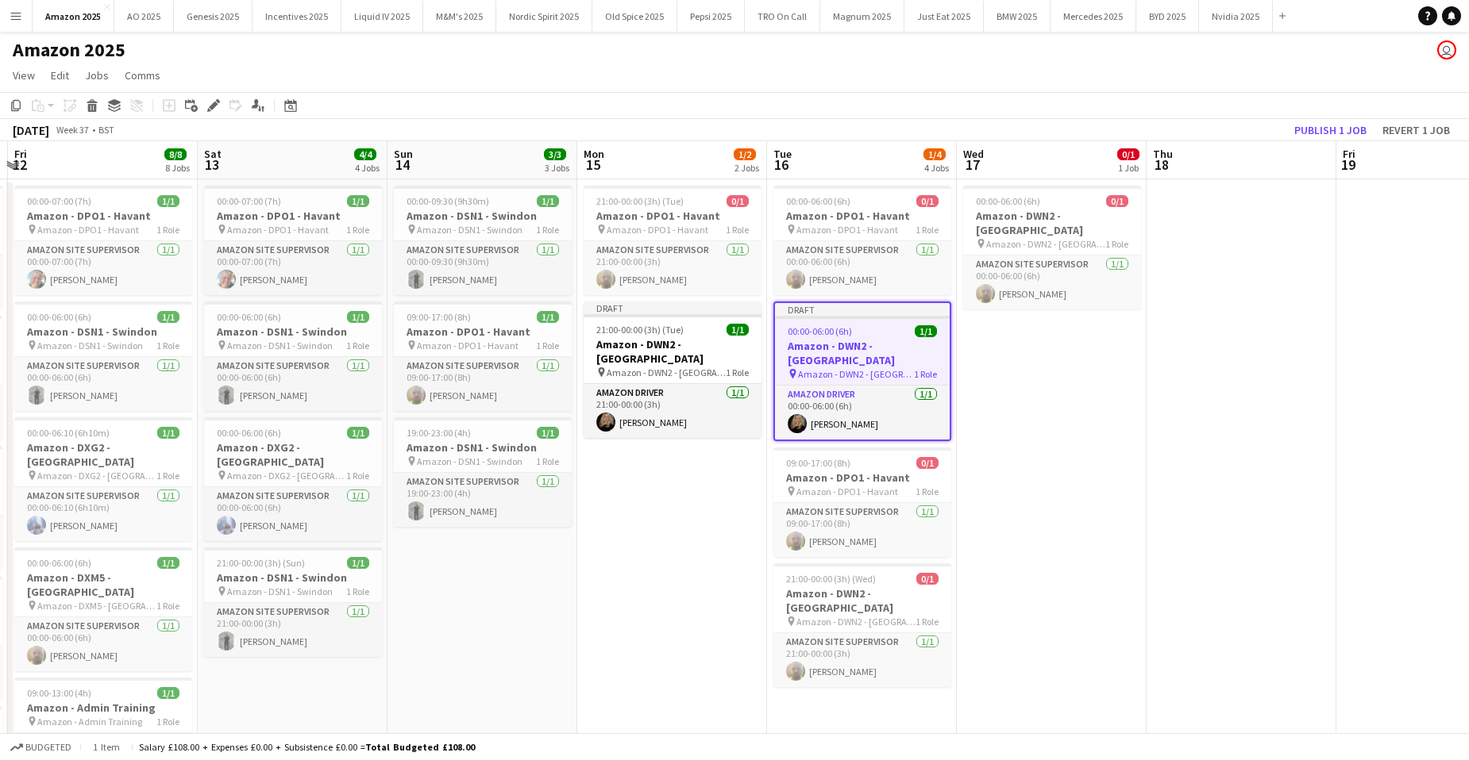
drag, startPoint x: 849, startPoint y: 340, endPoint x: 161, endPoint y: 104, distance: 727.5
click at [848, 337] on app-job-card "Draft 00:00-06:00 (6h) 1/1 Amazon - DWN2 - Knowsley pin Amazon - DWN2 - Knowsle…" at bounding box center [862, 372] width 178 height 140
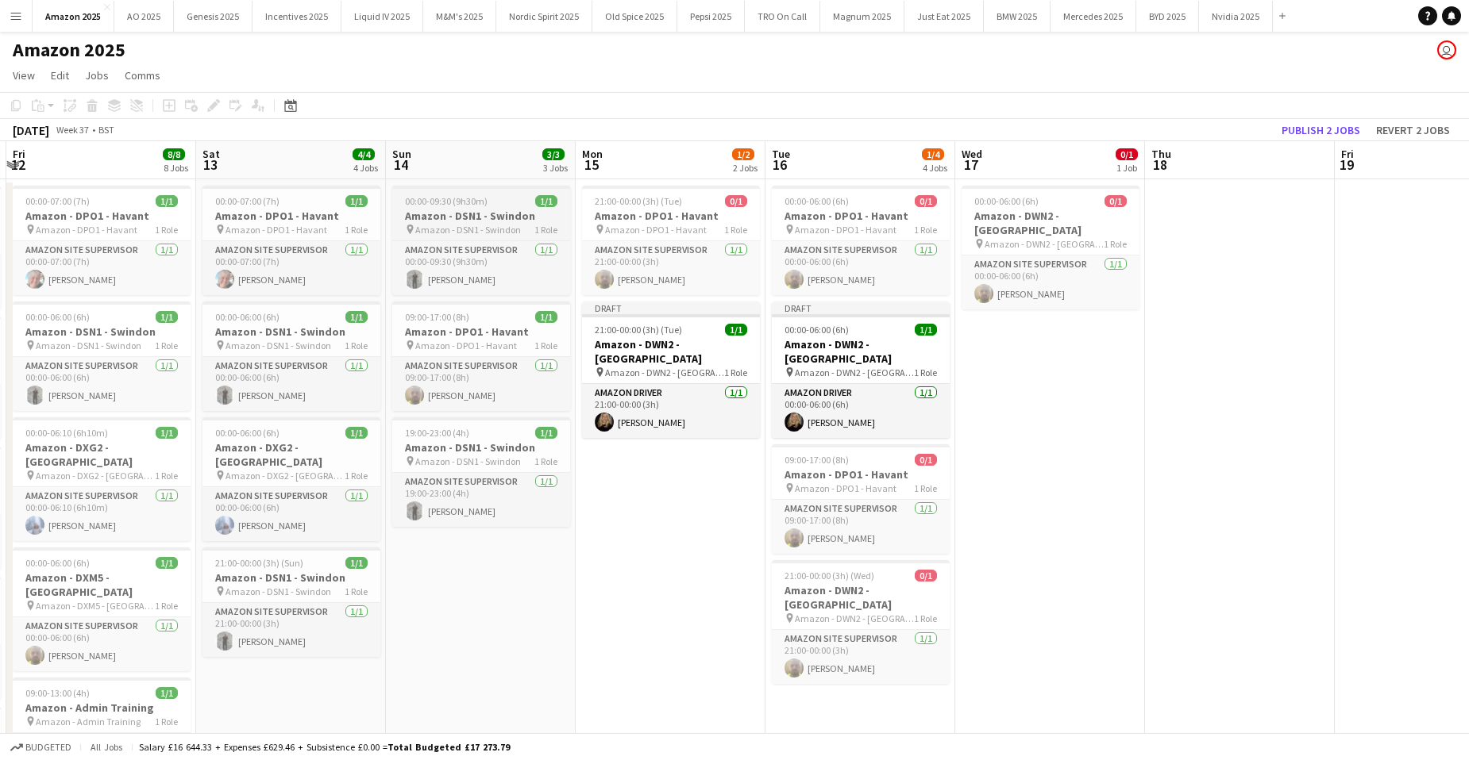
drag, startPoint x: 841, startPoint y: 349, endPoint x: 552, endPoint y: 210, distance: 321.0
click at [840, 349] on h3 "Amazon - DWN2 - [GEOGRAPHIC_DATA]" at bounding box center [861, 351] width 178 height 29
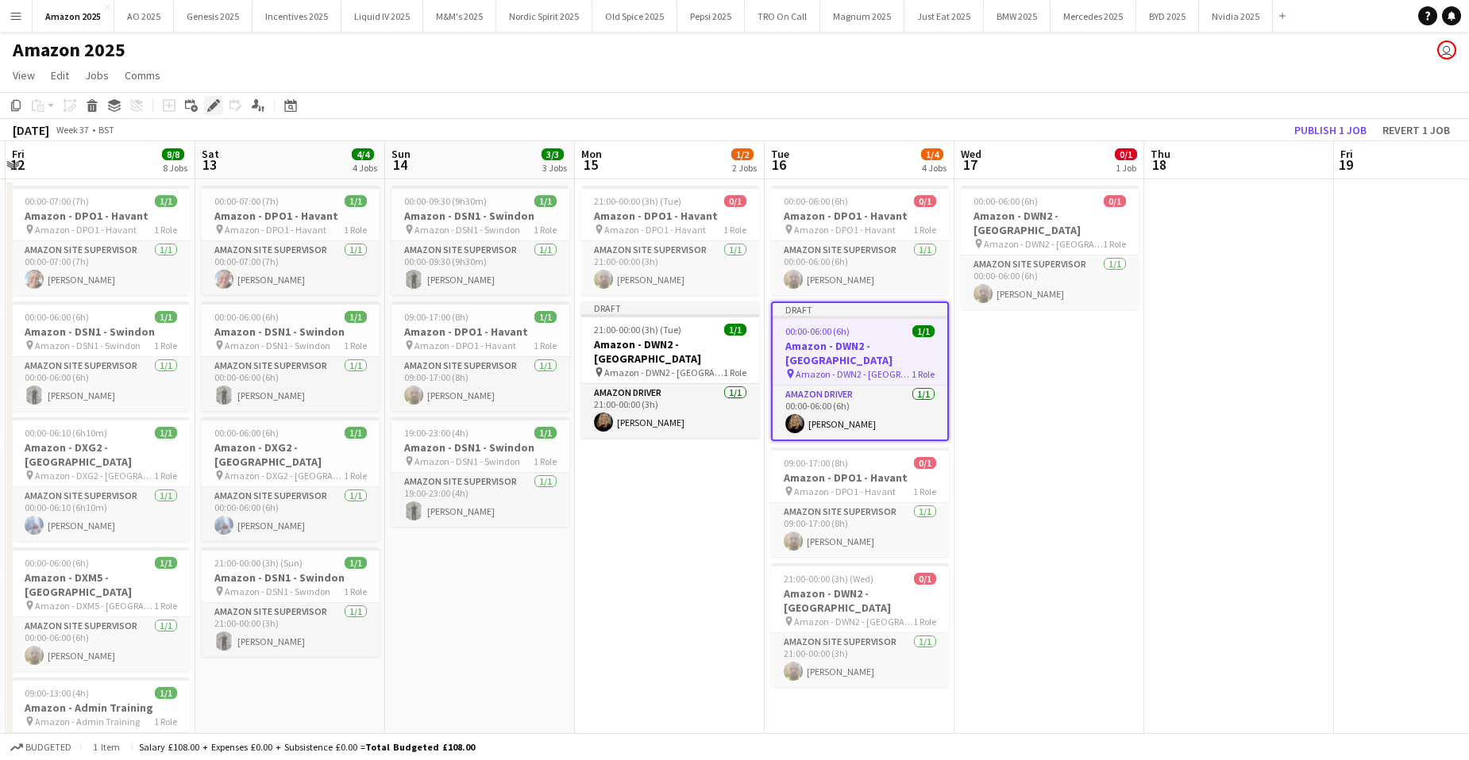
click at [217, 110] on icon "Edit" at bounding box center [213, 105] width 13 height 13
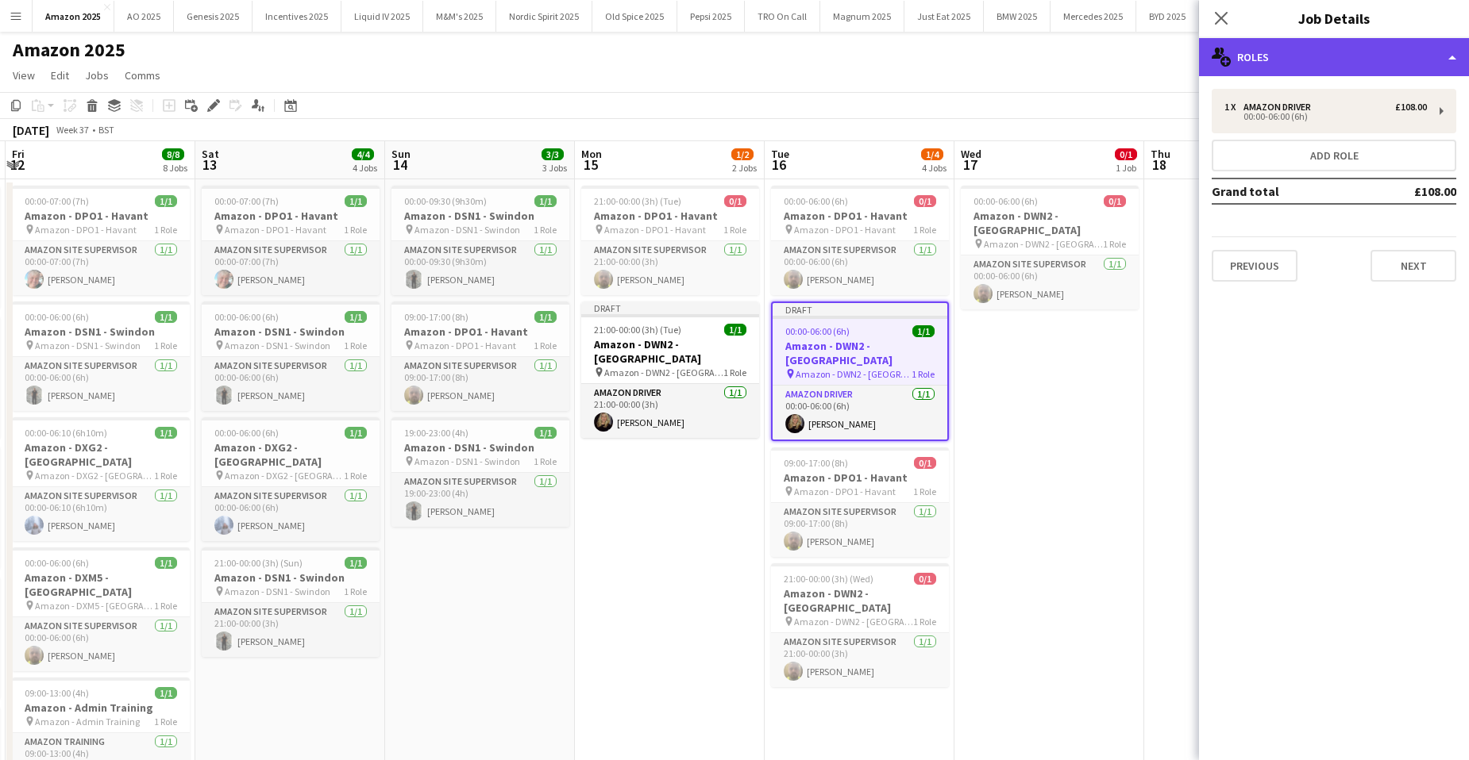
click at [1384, 59] on div "multiple-users-add Roles" at bounding box center [1334, 57] width 270 height 38
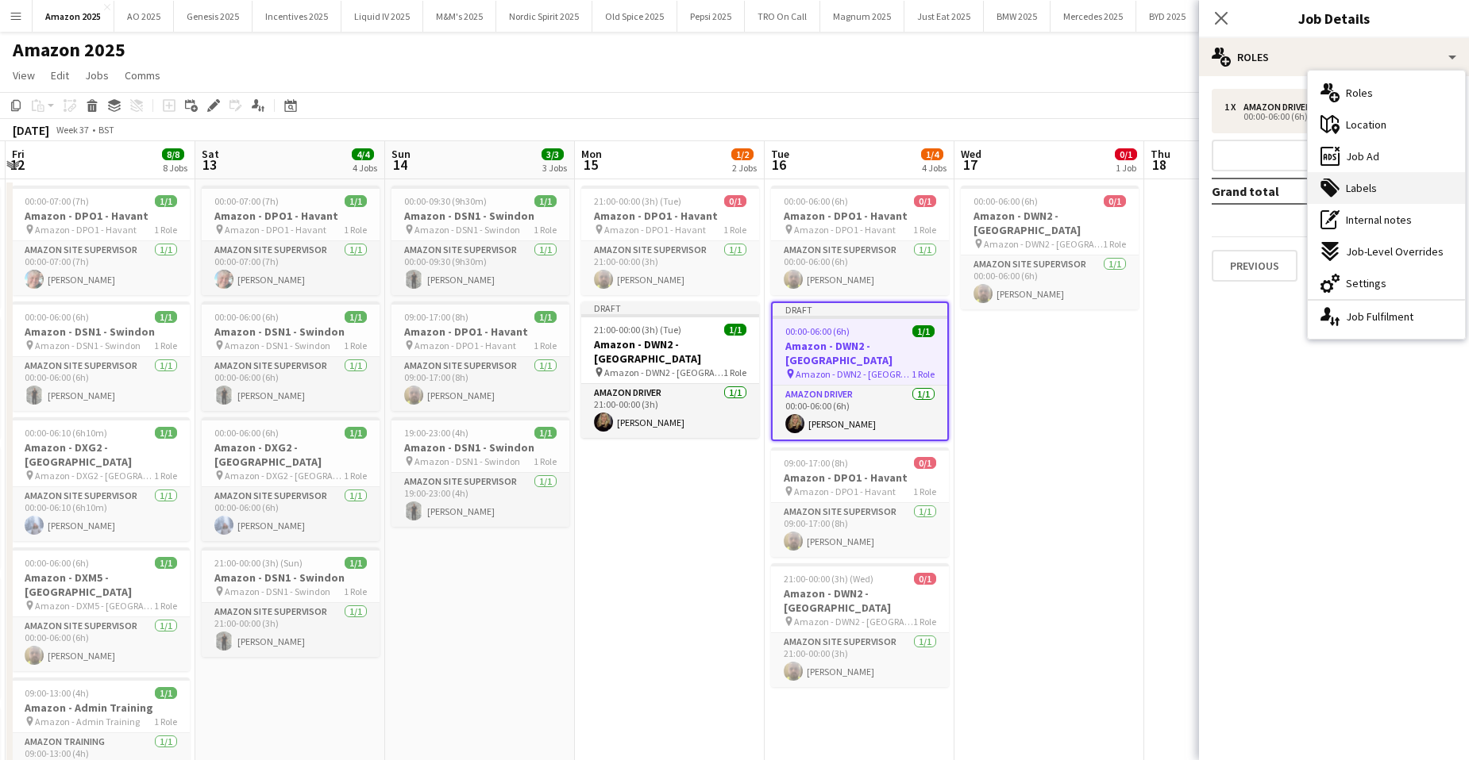
click at [1340, 187] on div "tags-double Labels" at bounding box center [1385, 188] width 157 height 32
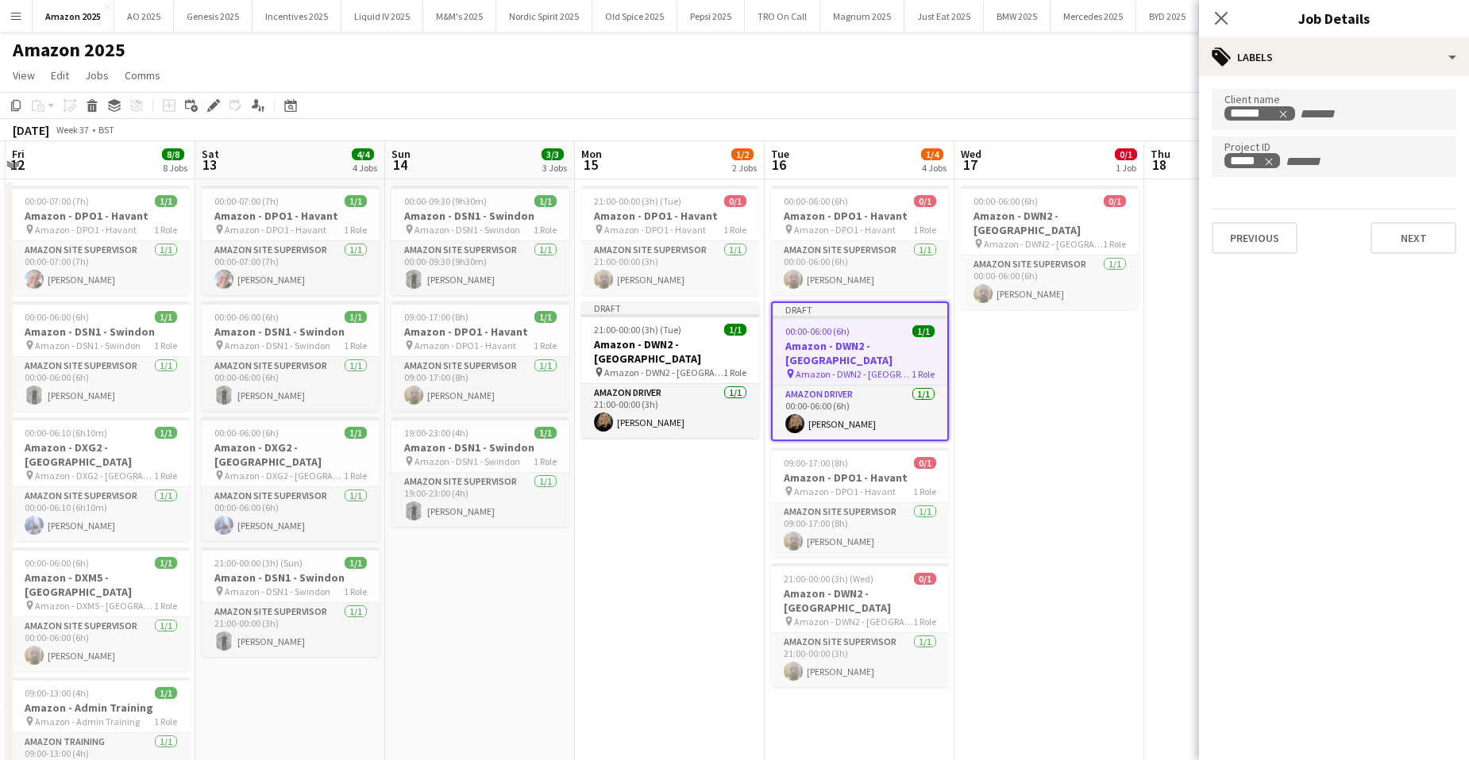
drag, startPoint x: 1038, startPoint y: 406, endPoint x: 1050, endPoint y: 367, distance: 40.9
click at [1040, 407] on app-date-cell "00:00-06:00 (6h) 0/1 Amazon - DWN2 - Knowsley pin Amazon - DWN2 - Knowsley 1 Ro…" at bounding box center [1049, 720] width 190 height 1083
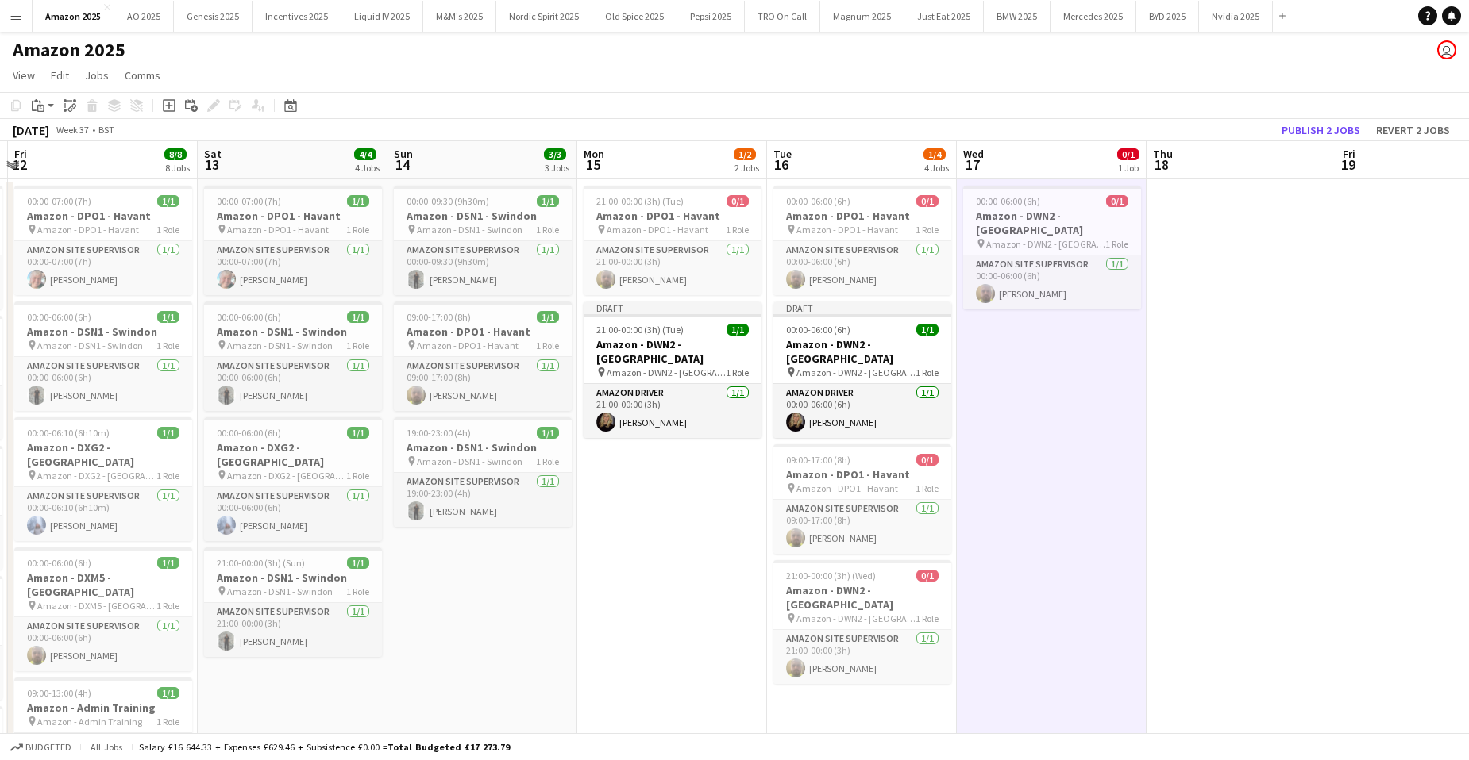
click at [1131, 421] on app-date-cell "00:00-06:00 (6h) 0/1 Amazon - DWN2 - Knowsley pin Amazon - DWN2 - Knowsley 1 Ro…" at bounding box center [1052, 720] width 190 height 1083
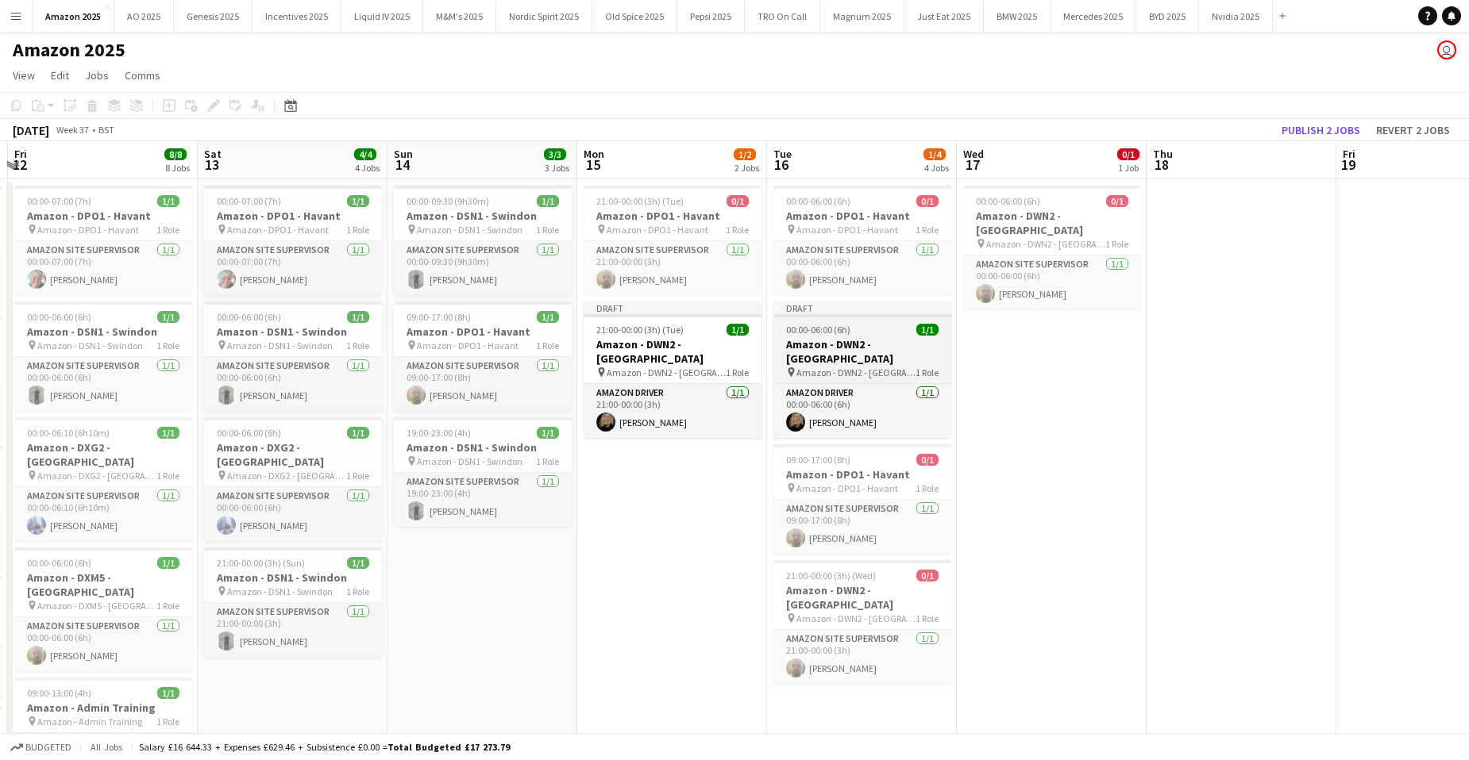
click at [881, 335] on div "00:00-06:00 (6h) 1/1" at bounding box center [862, 330] width 178 height 12
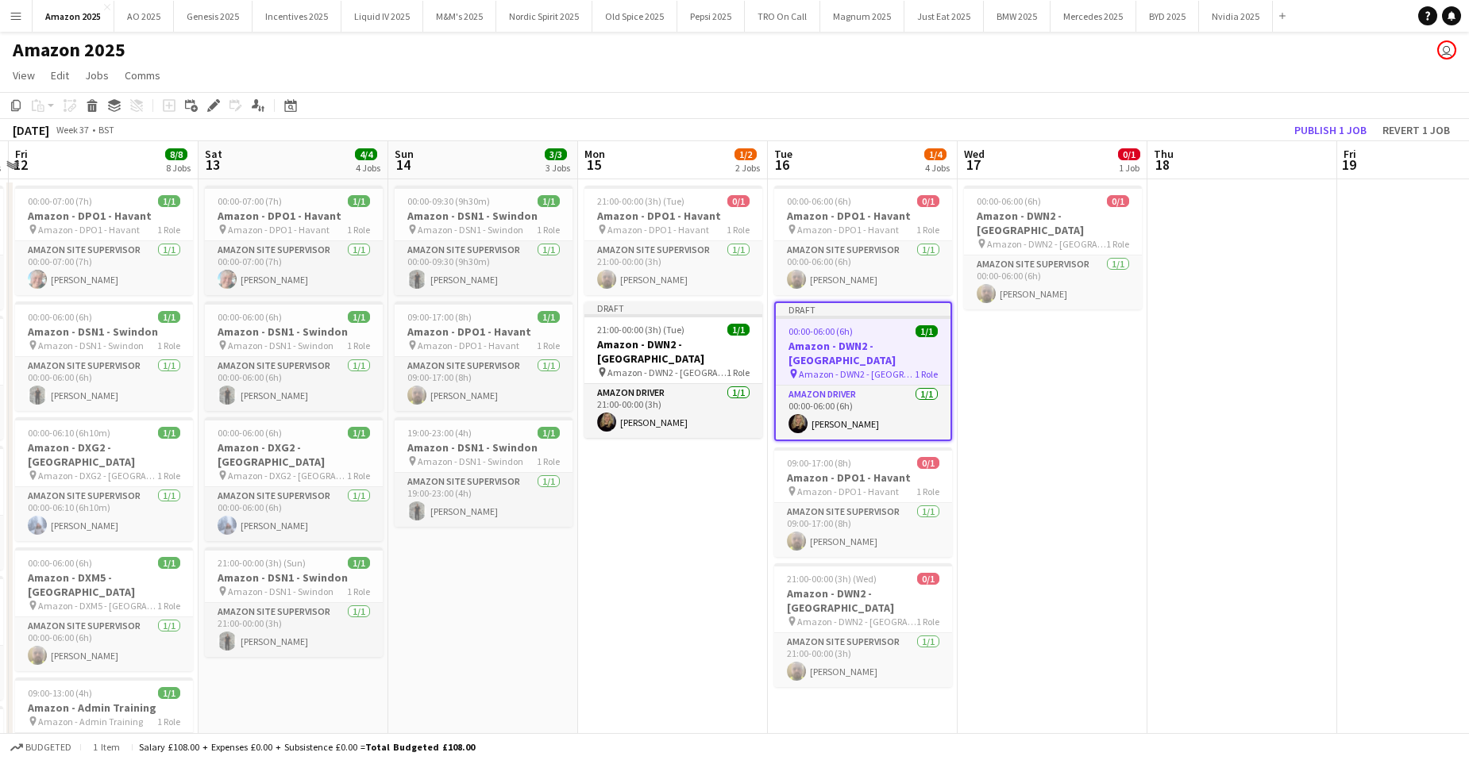
click at [1073, 356] on app-date-cell "00:00-06:00 (6h) 0/1 Amazon - DWN2 - Knowsley pin Amazon - DWN2 - Knowsley 1 Ro…" at bounding box center [1052, 720] width 190 height 1083
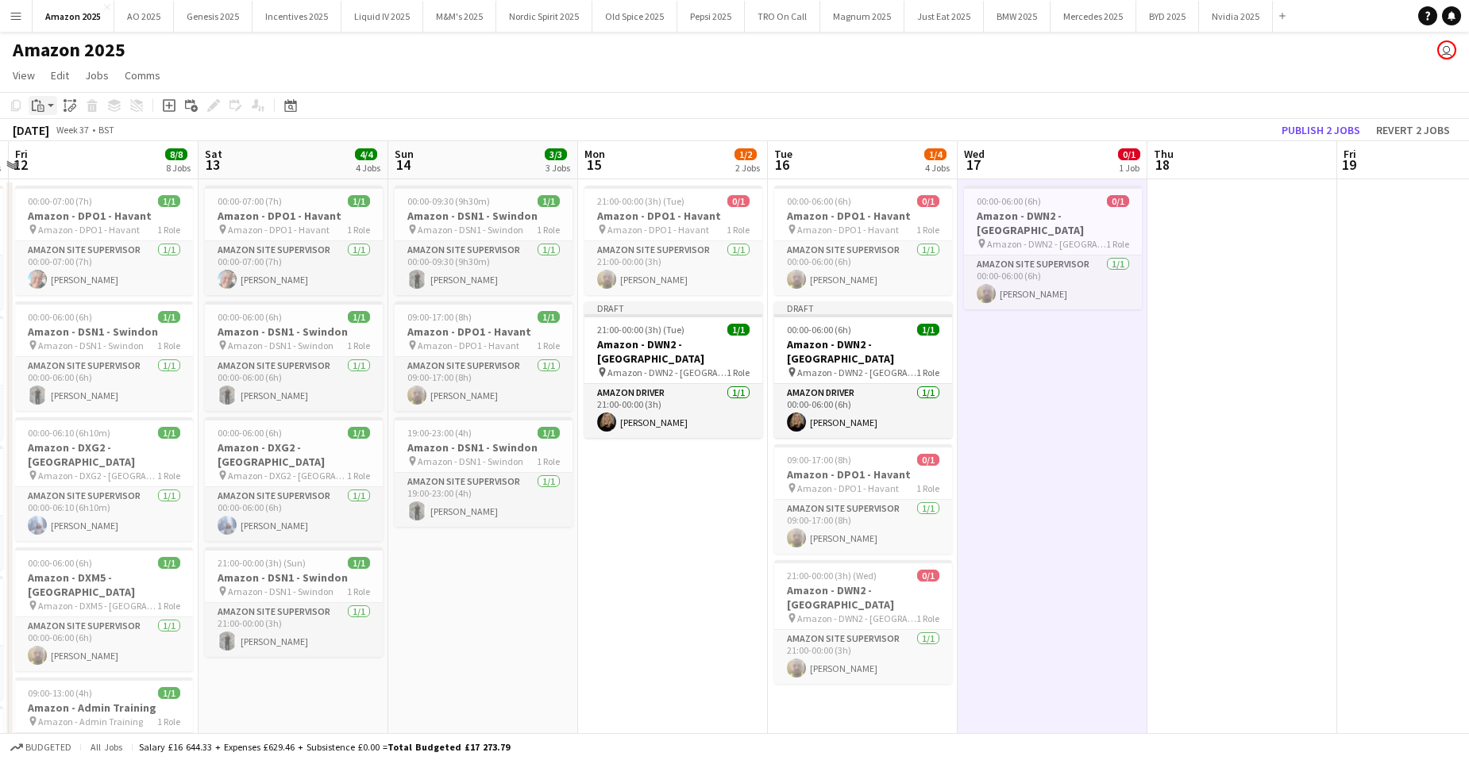
click at [44, 100] on icon "Paste" at bounding box center [38, 105] width 13 height 13
click at [61, 166] on link "Paste with crew Ctrl+Shift+V" at bounding box center [116, 163] width 149 height 14
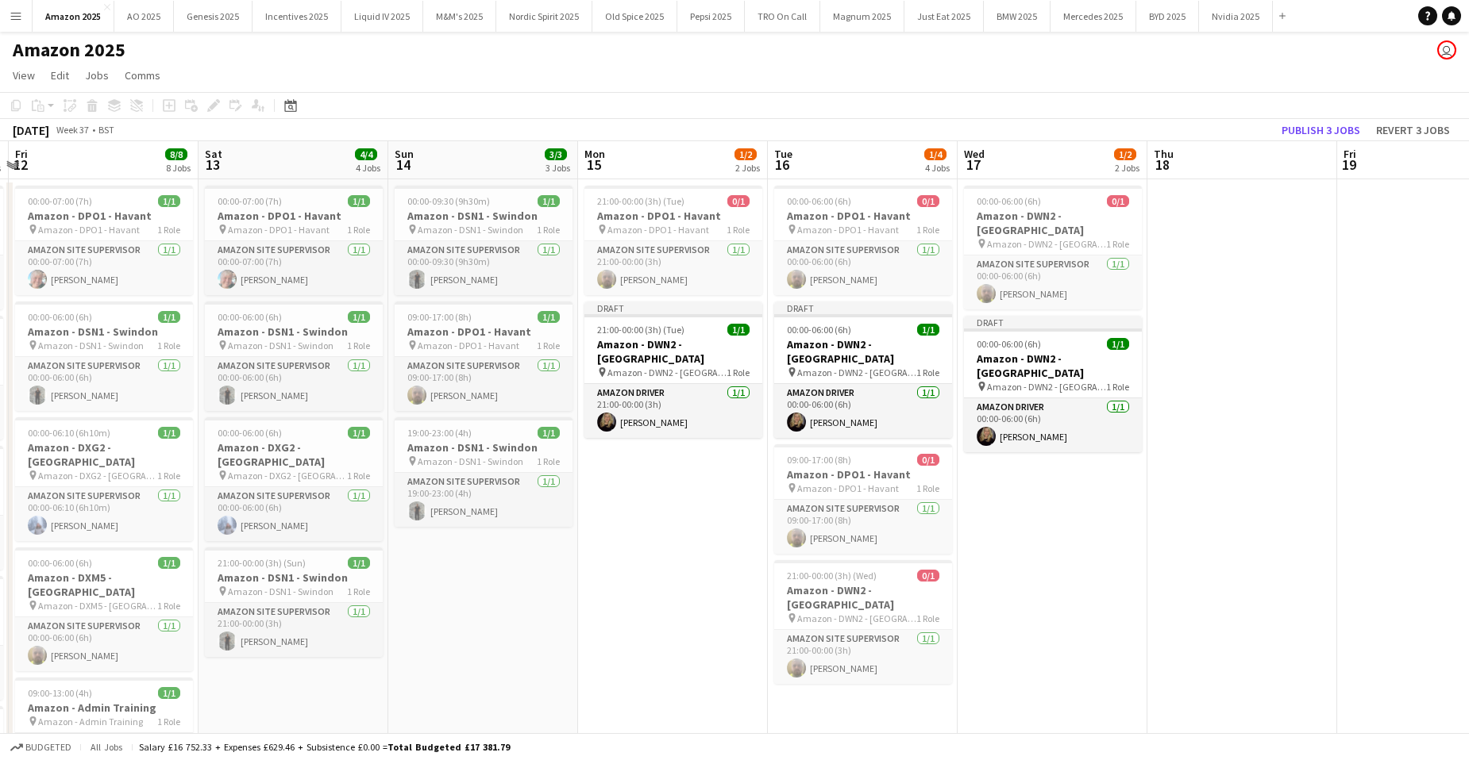
click at [1250, 229] on app-date-cell at bounding box center [1242, 720] width 190 height 1083
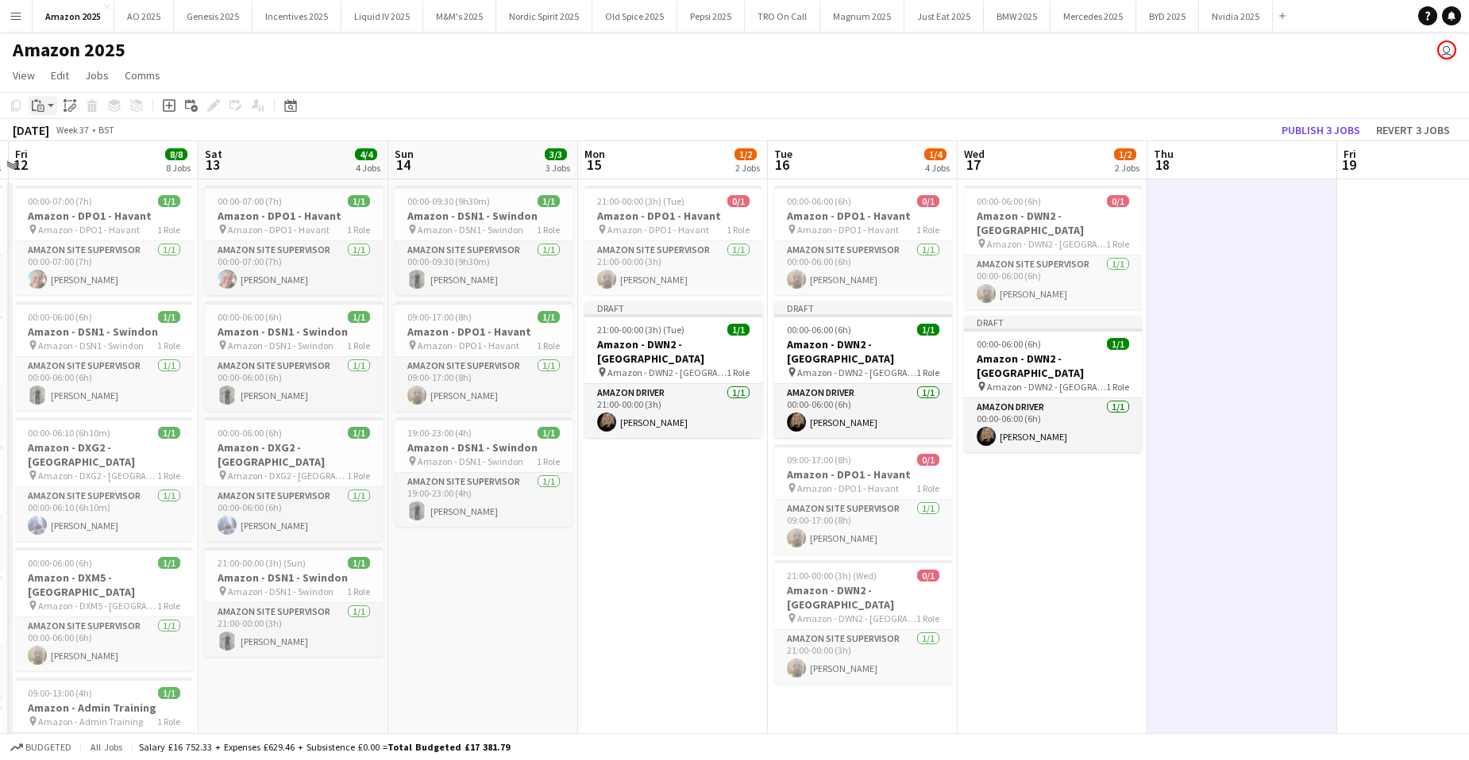
click at [40, 102] on icon at bounding box center [40, 102] width 2 height 3
click at [57, 163] on link "Paste with crew Ctrl+Shift+V" at bounding box center [116, 163] width 149 height 14
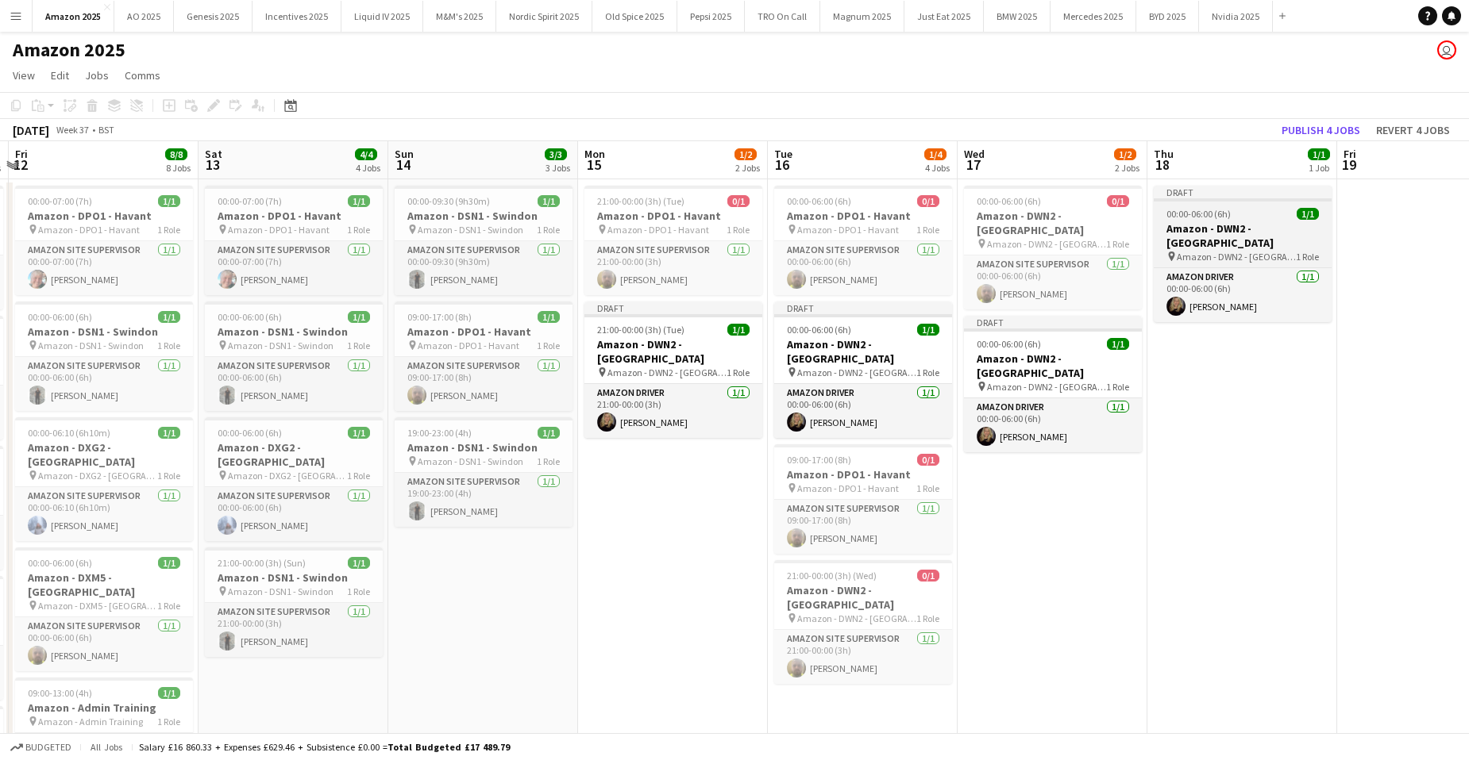
click at [1237, 227] on h3 "Amazon - DWN2 - [GEOGRAPHIC_DATA]" at bounding box center [1242, 235] width 178 height 29
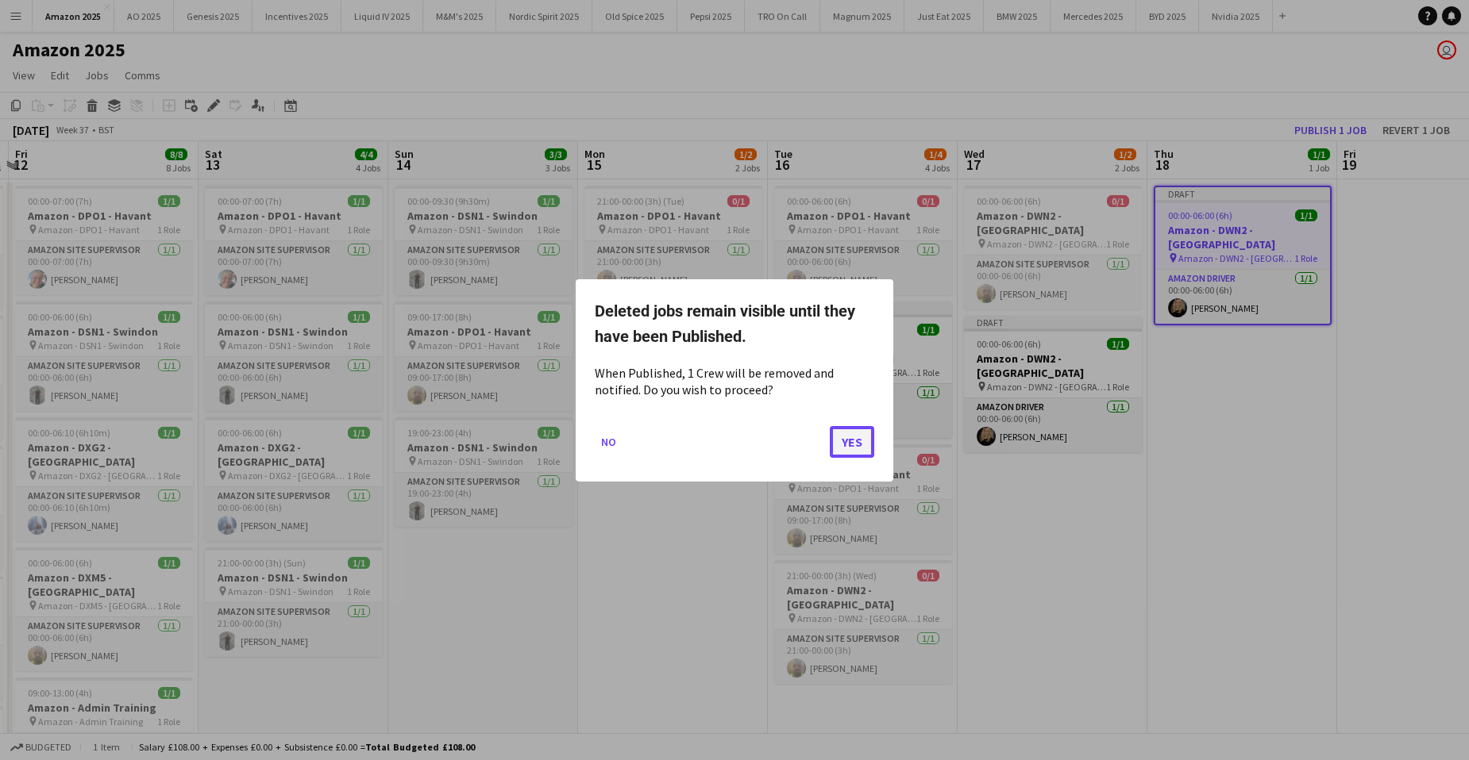
click at [844, 436] on button "Yes" at bounding box center [852, 441] width 44 height 32
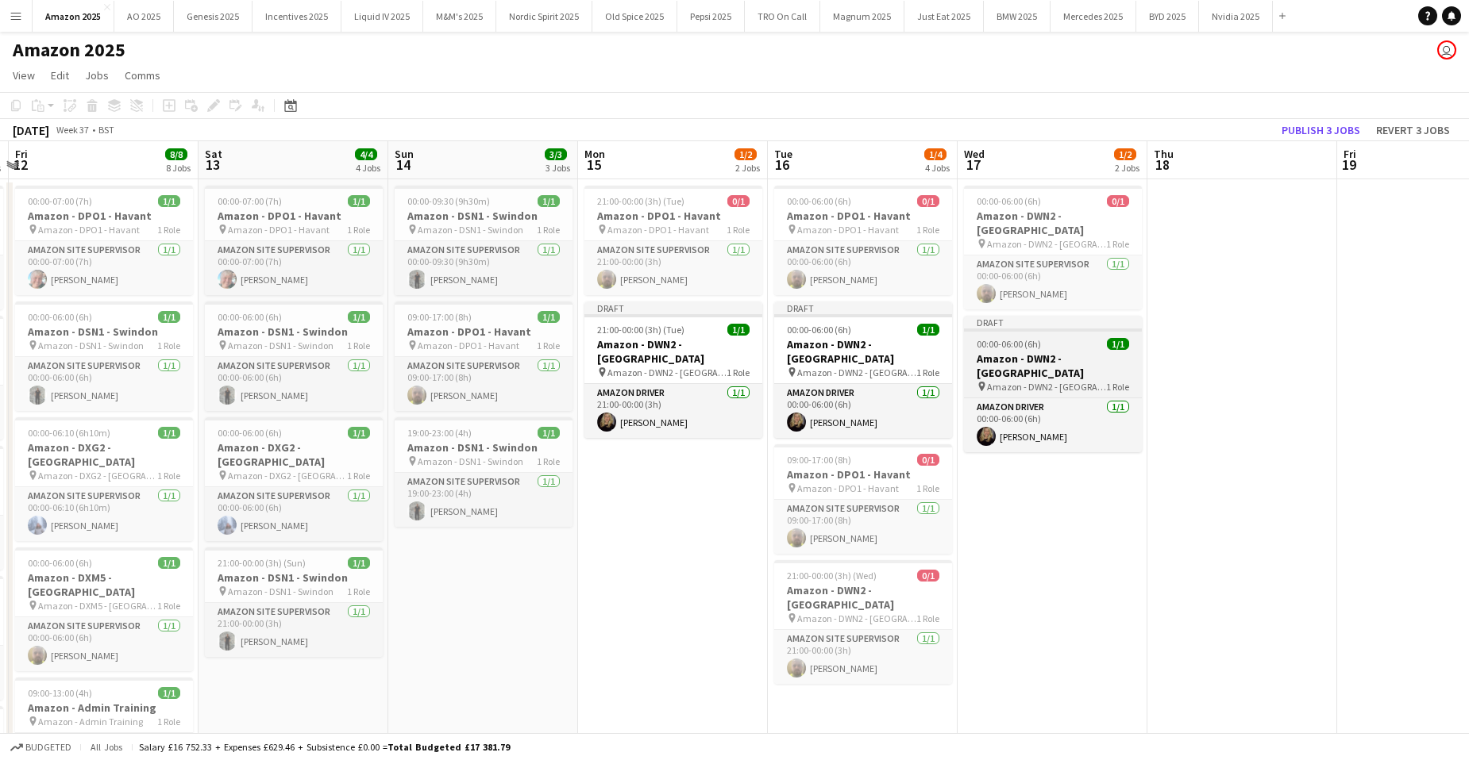
click at [1008, 352] on h3 "Amazon - DWN2 - [GEOGRAPHIC_DATA]" at bounding box center [1053, 366] width 178 height 29
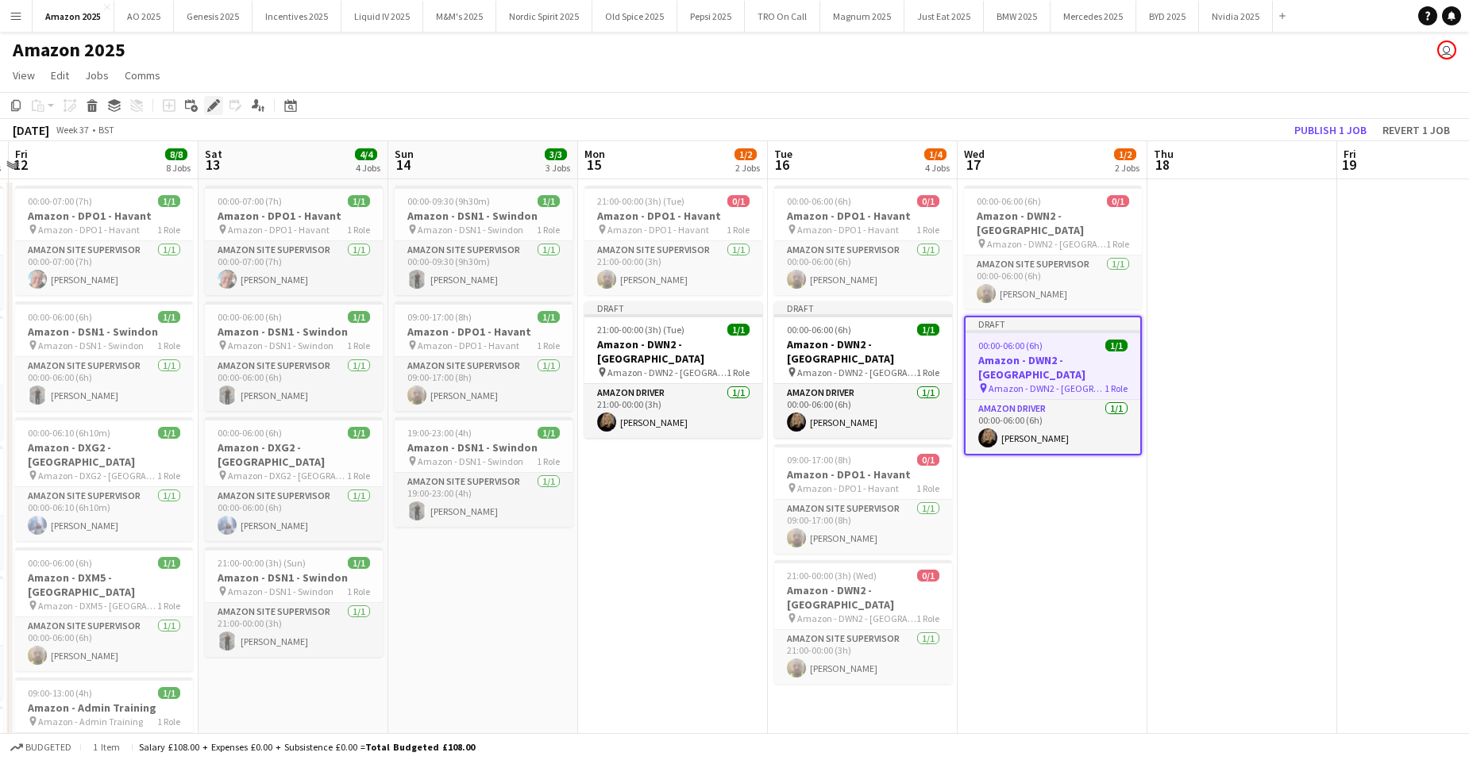
click at [214, 106] on icon at bounding box center [213, 106] width 9 height 9
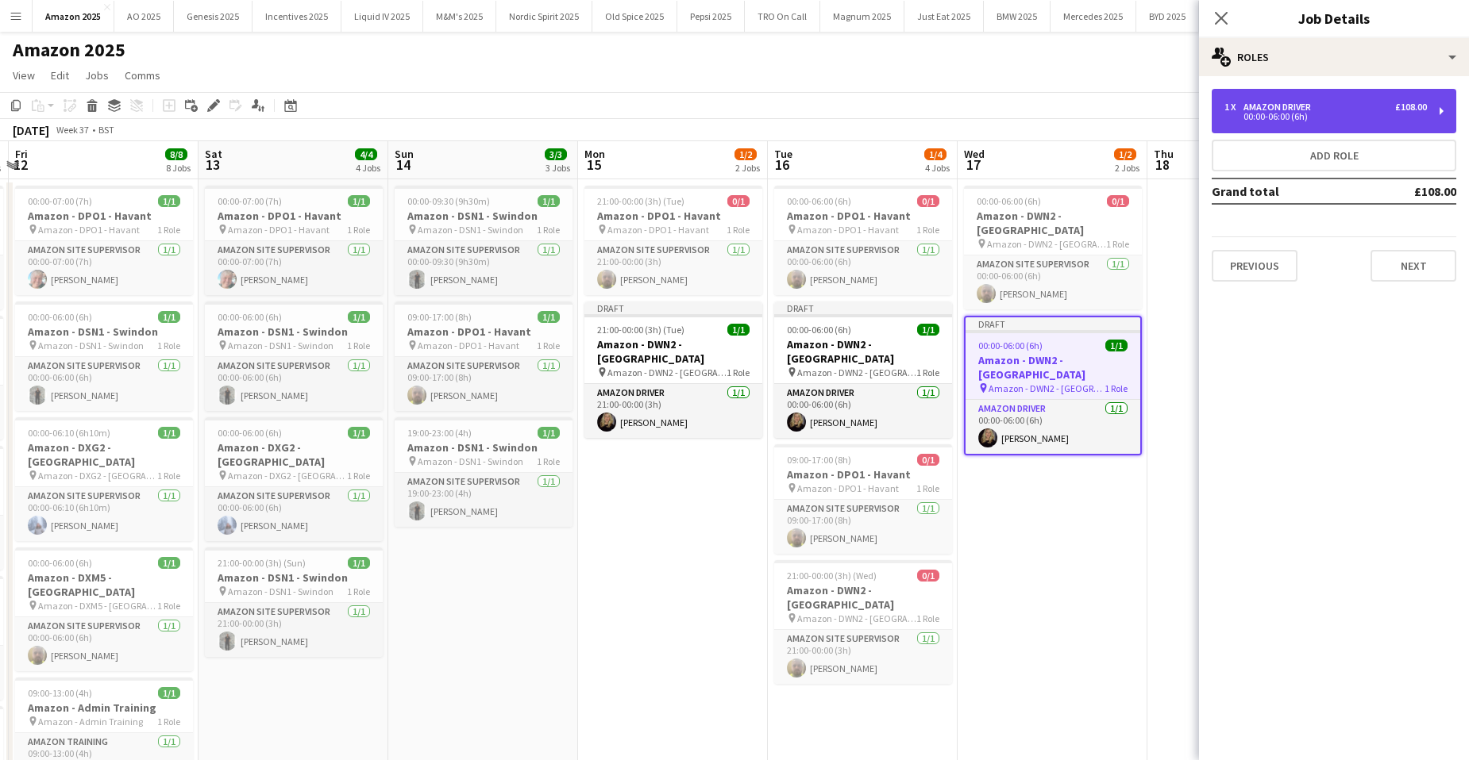
click at [1266, 119] on div "00:00-06:00 (6h)" at bounding box center [1325, 117] width 202 height 8
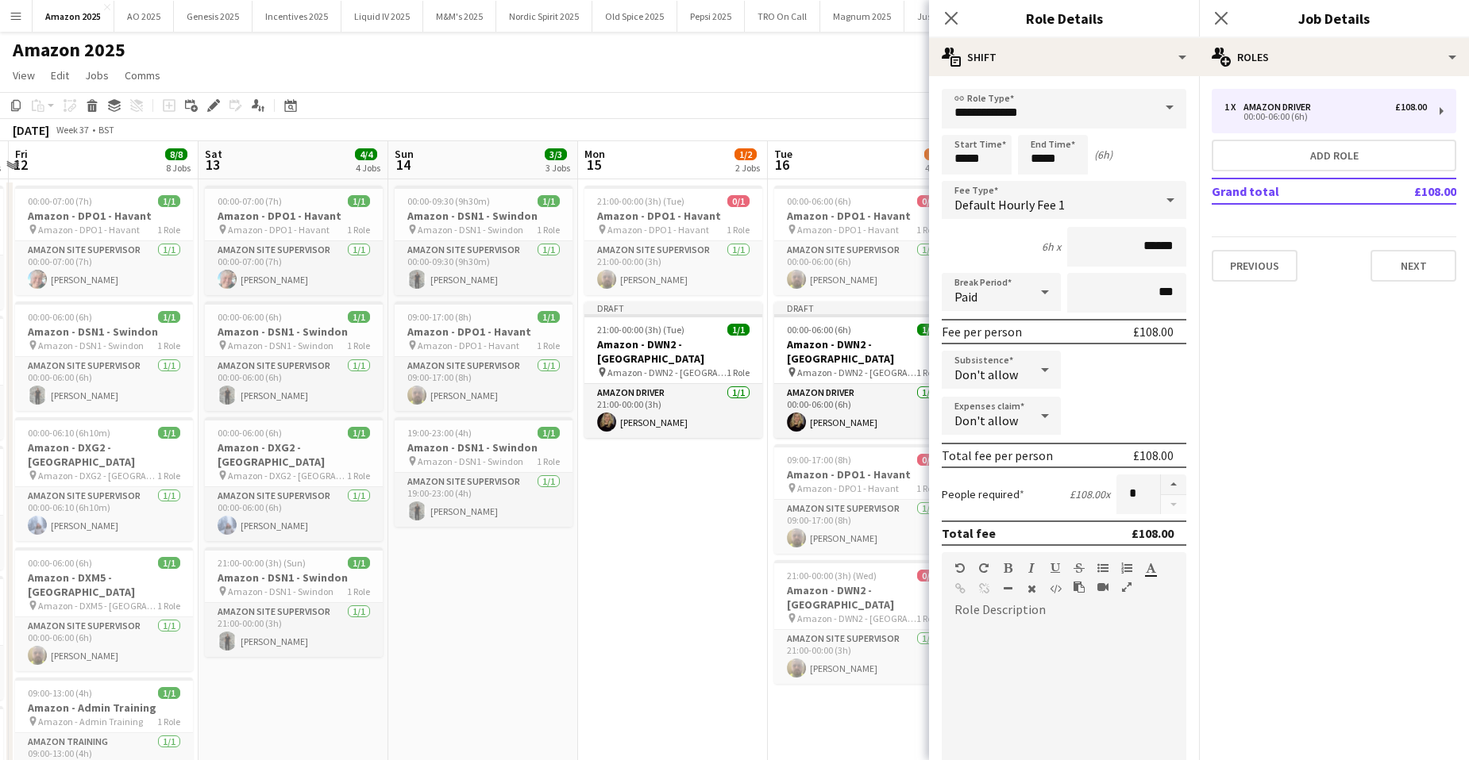
click at [843, 683] on app-date-cell "00:00-06:00 (6h) 0/1 Amazon - DPO1 - Havant pin Amazon - DPO1 - Havant 1 Role A…" at bounding box center [863, 720] width 190 height 1083
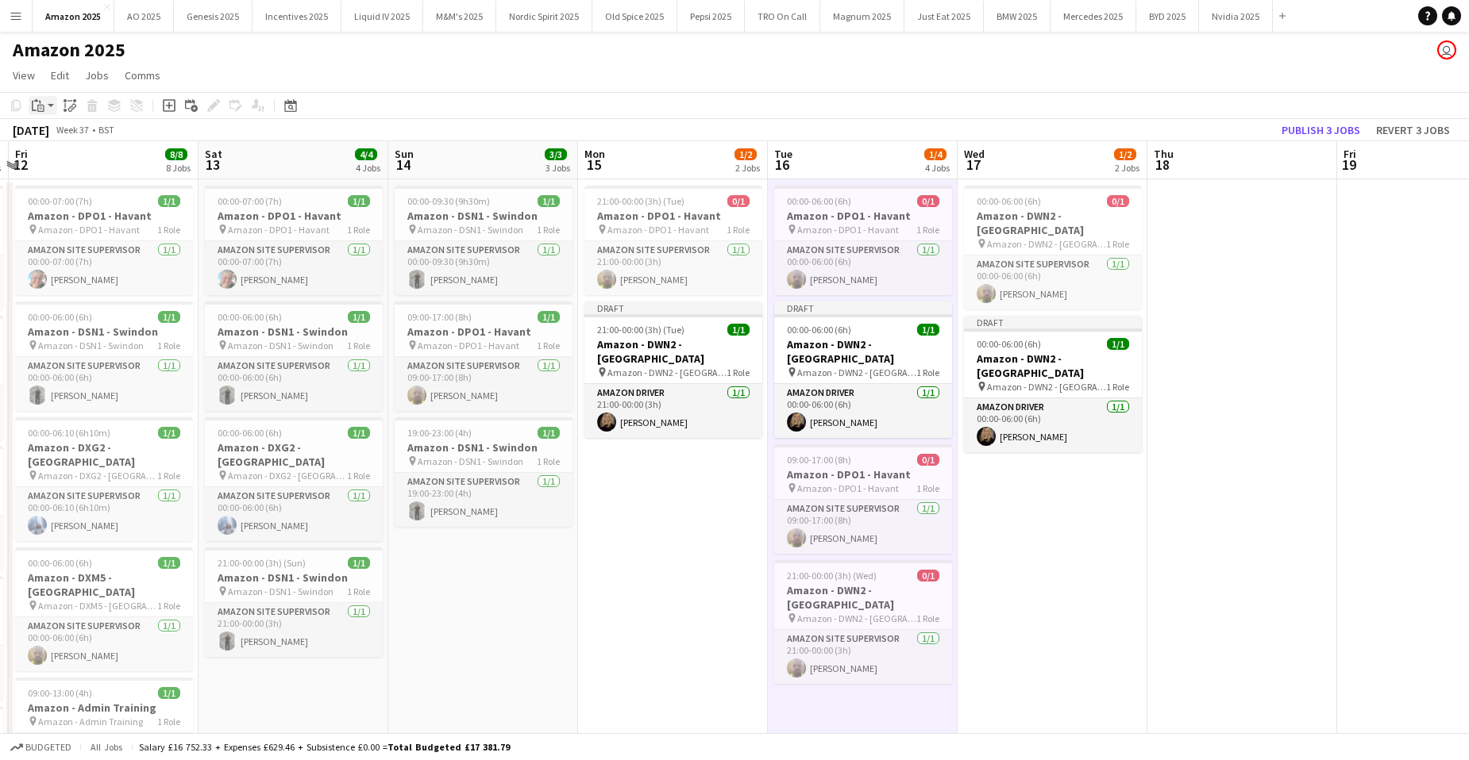
click at [49, 100] on app-action-btn "Paste" at bounding box center [43, 105] width 29 height 19
click at [57, 162] on link "Paste with crew Ctrl+Shift+V" at bounding box center [116, 163] width 149 height 14
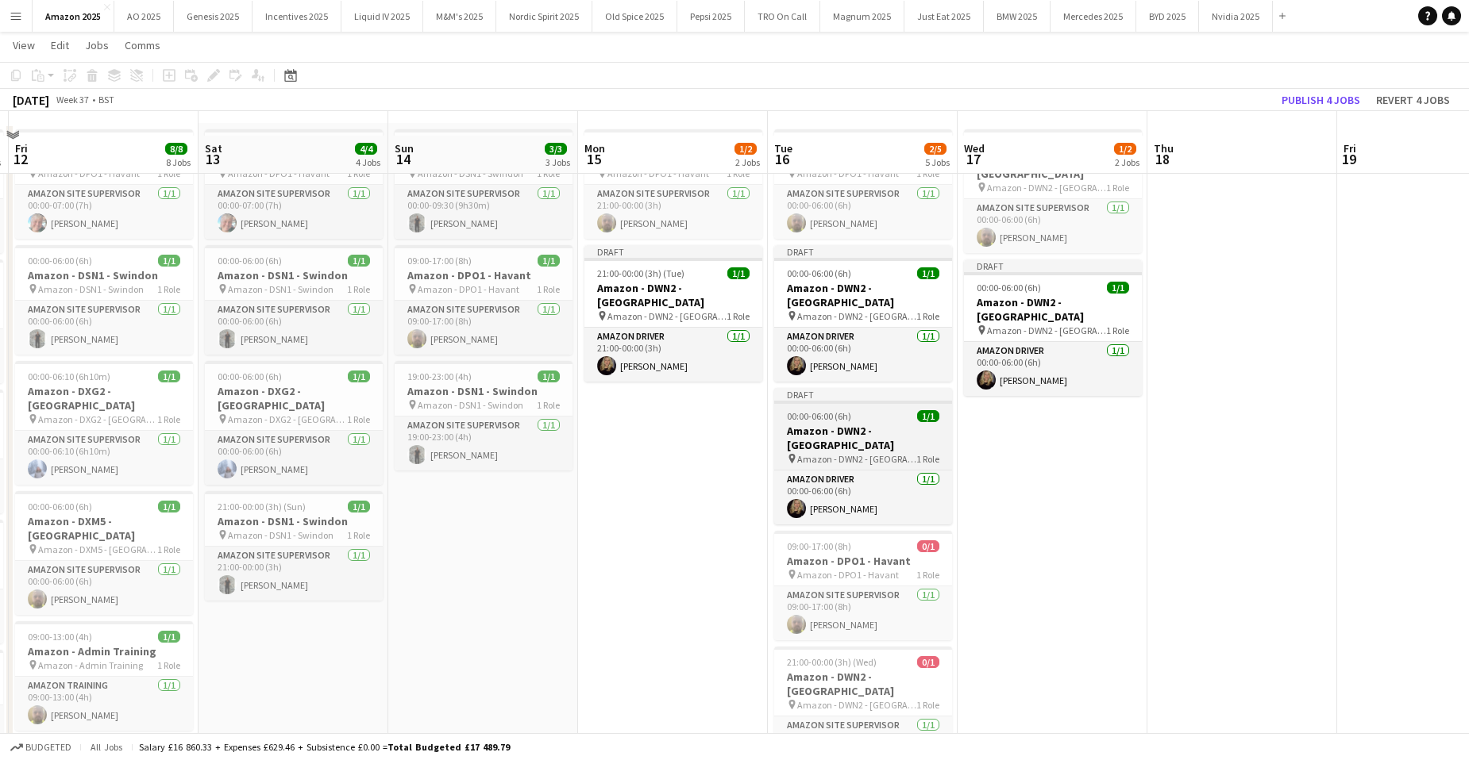
scroll to position [79, 0]
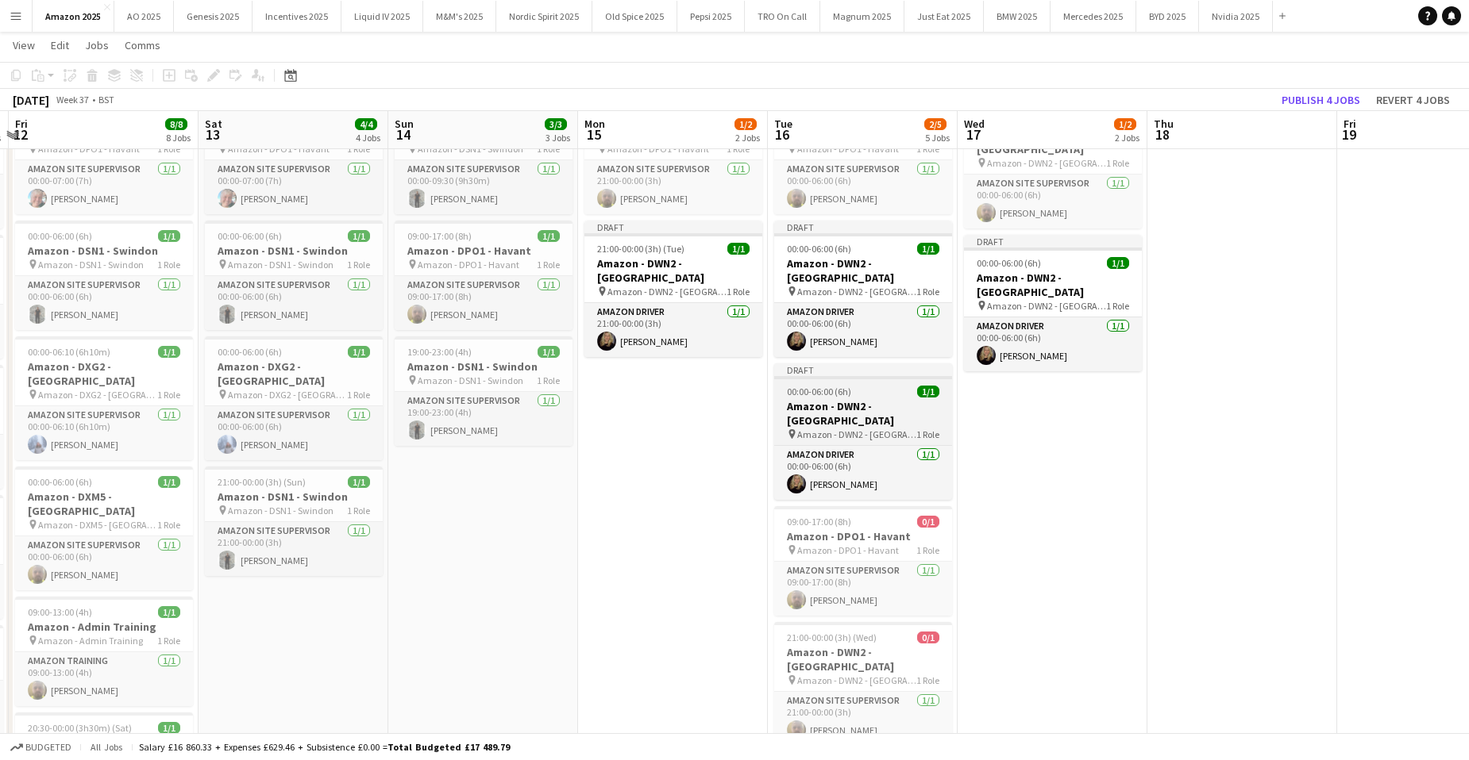
click at [875, 386] on div "00:00-06:00 (6h) 1/1" at bounding box center [863, 392] width 178 height 12
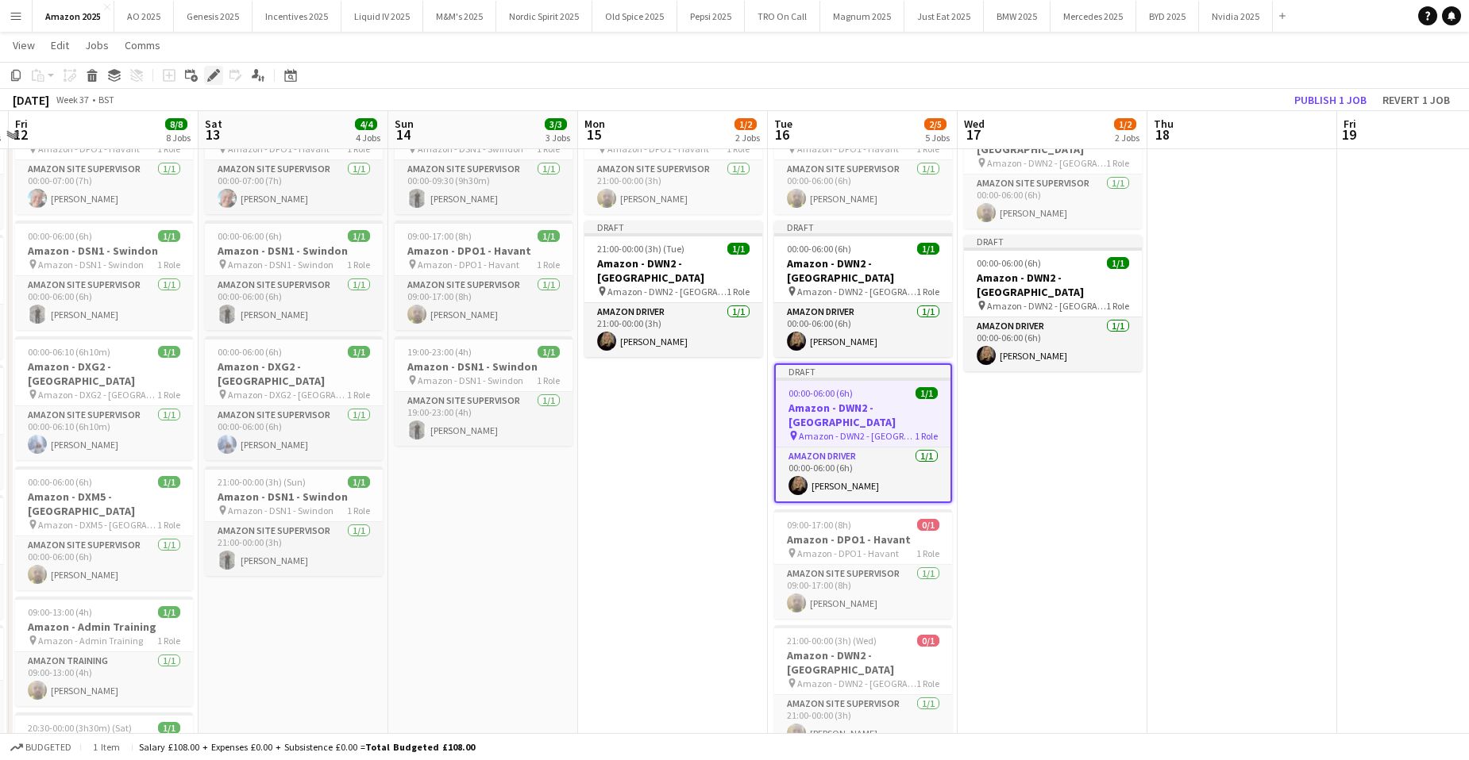
click at [207, 74] on icon "Edit" at bounding box center [213, 75] width 13 height 13
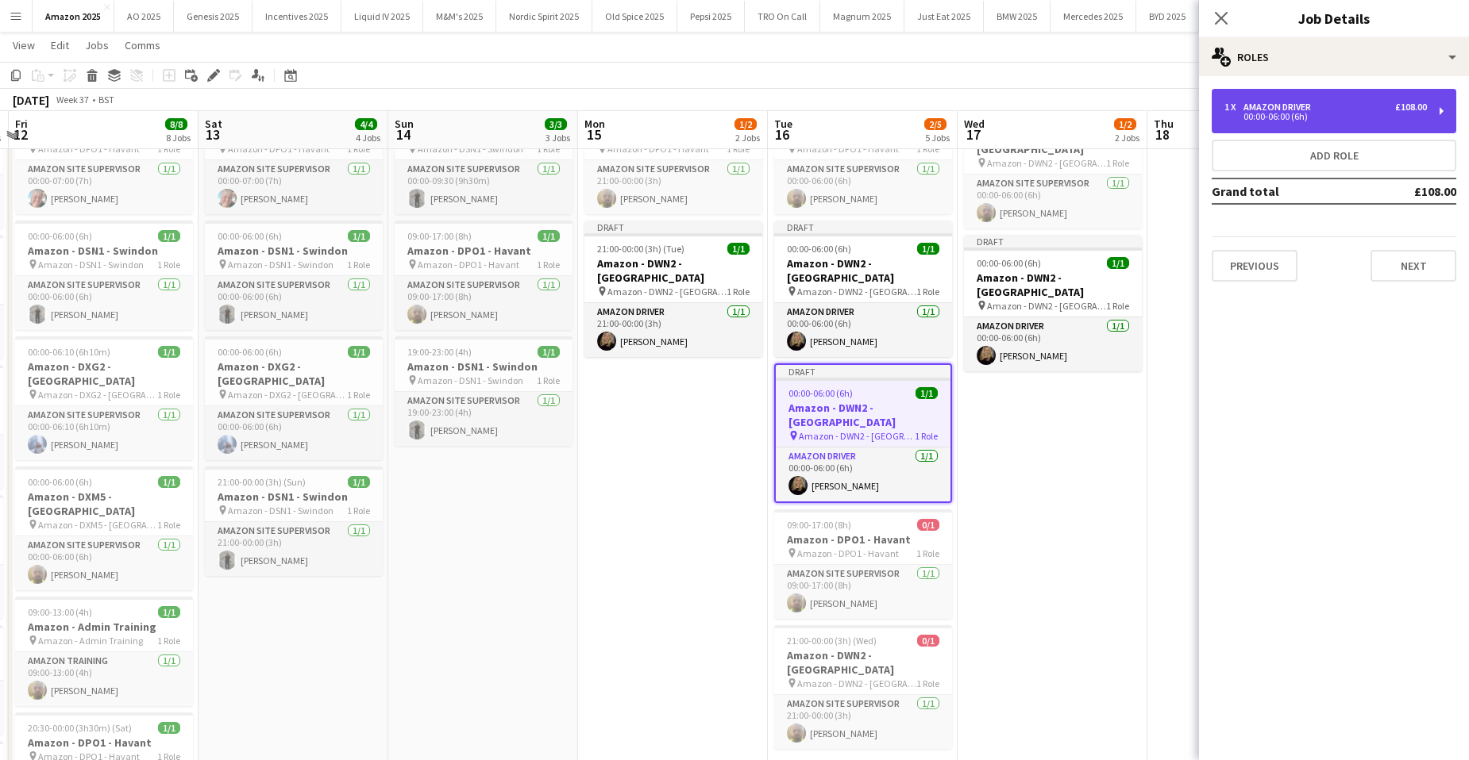
click at [1295, 108] on div "Amazon Driver" at bounding box center [1280, 107] width 74 height 11
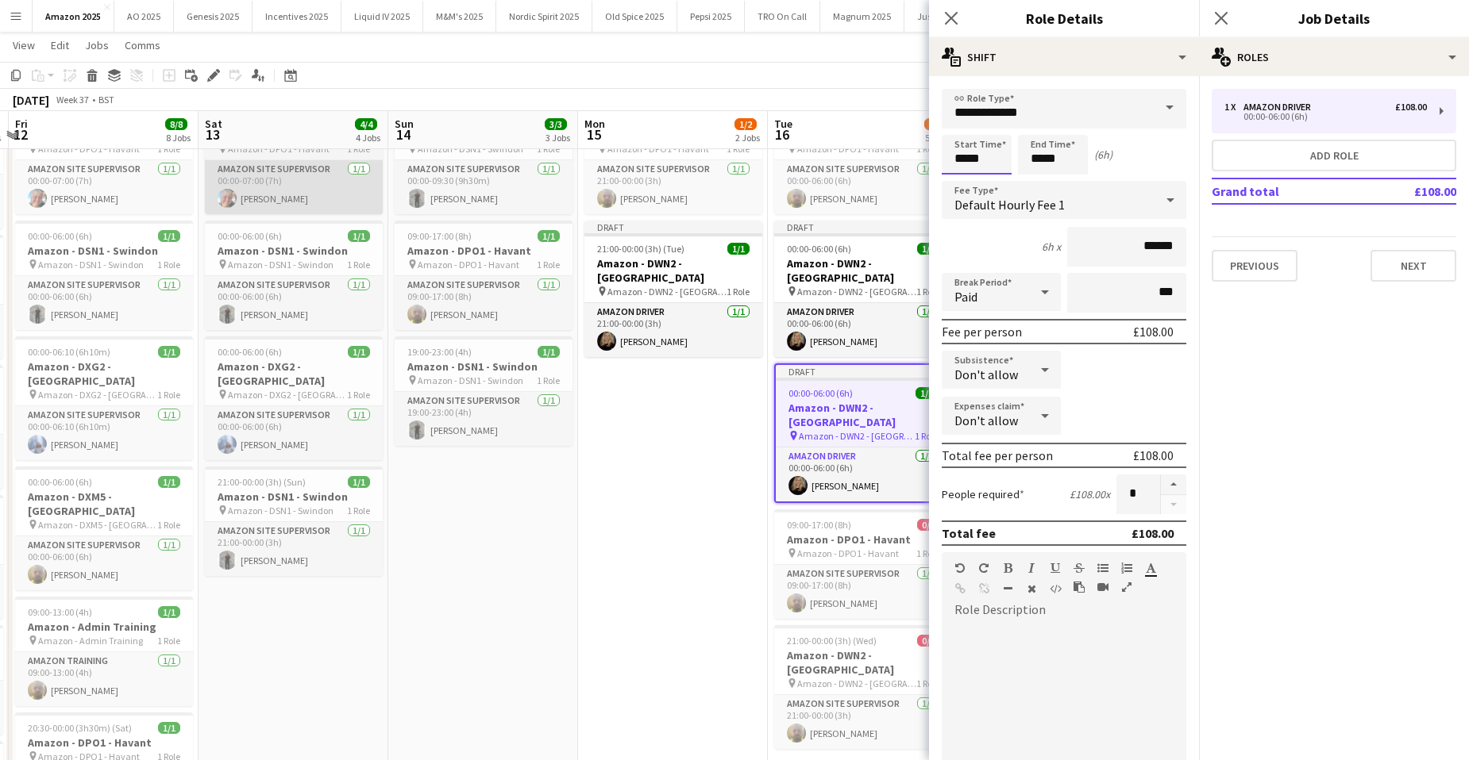
drag, startPoint x: 985, startPoint y: 156, endPoint x: 356, endPoint y: 196, distance: 630.0
click at [391, 191] on body "Menu Boards Boards Boards All jobs Status Workforce Workforce My Workforce Recr…" at bounding box center [734, 565] width 1469 height 1288
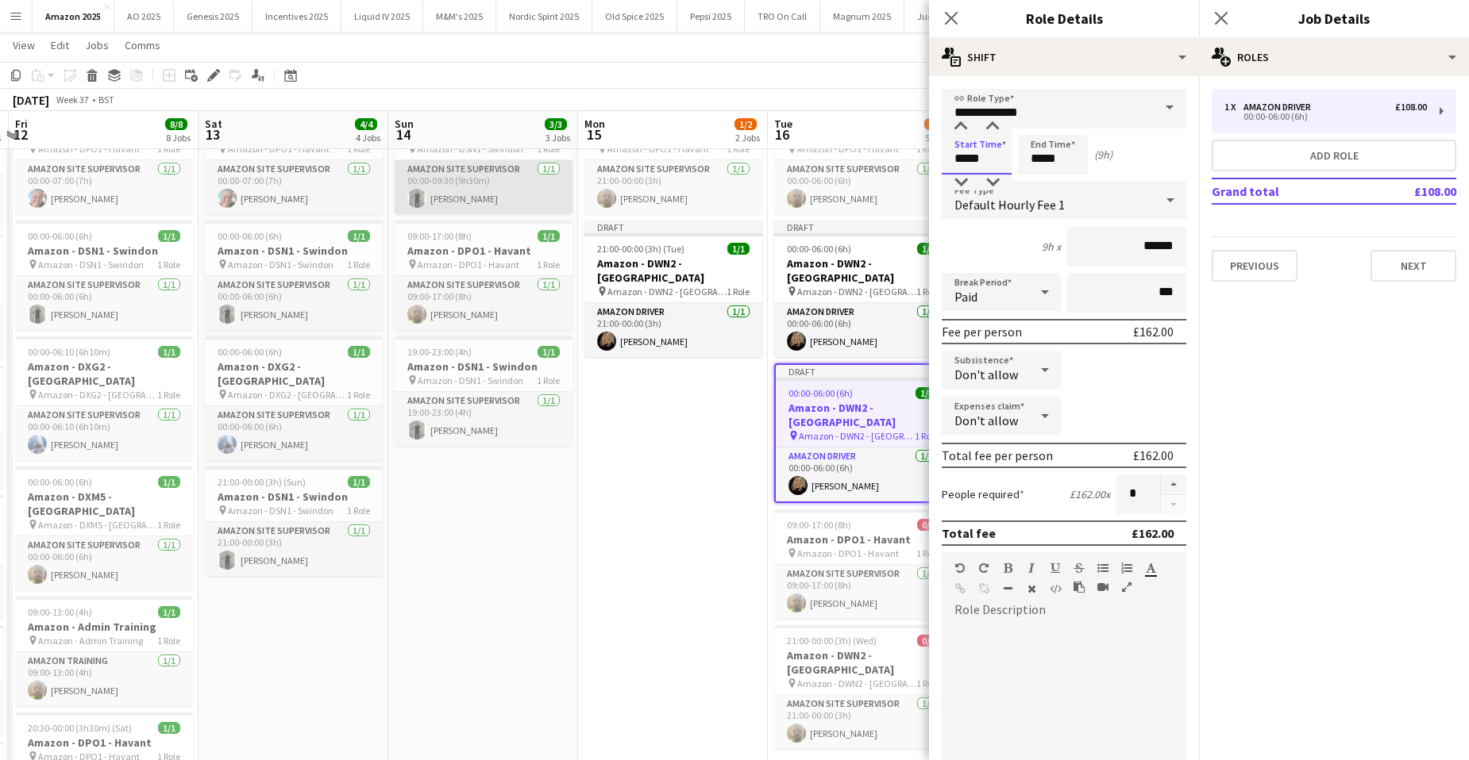
type input "*****"
click at [630, 608] on app-date-cell "21:00-00:00 (3h) (Tue) 0/1 Amazon - DPO1 - Havant pin Amazon - DPO1 - Havant 1 …" at bounding box center [673, 639] width 190 height 1083
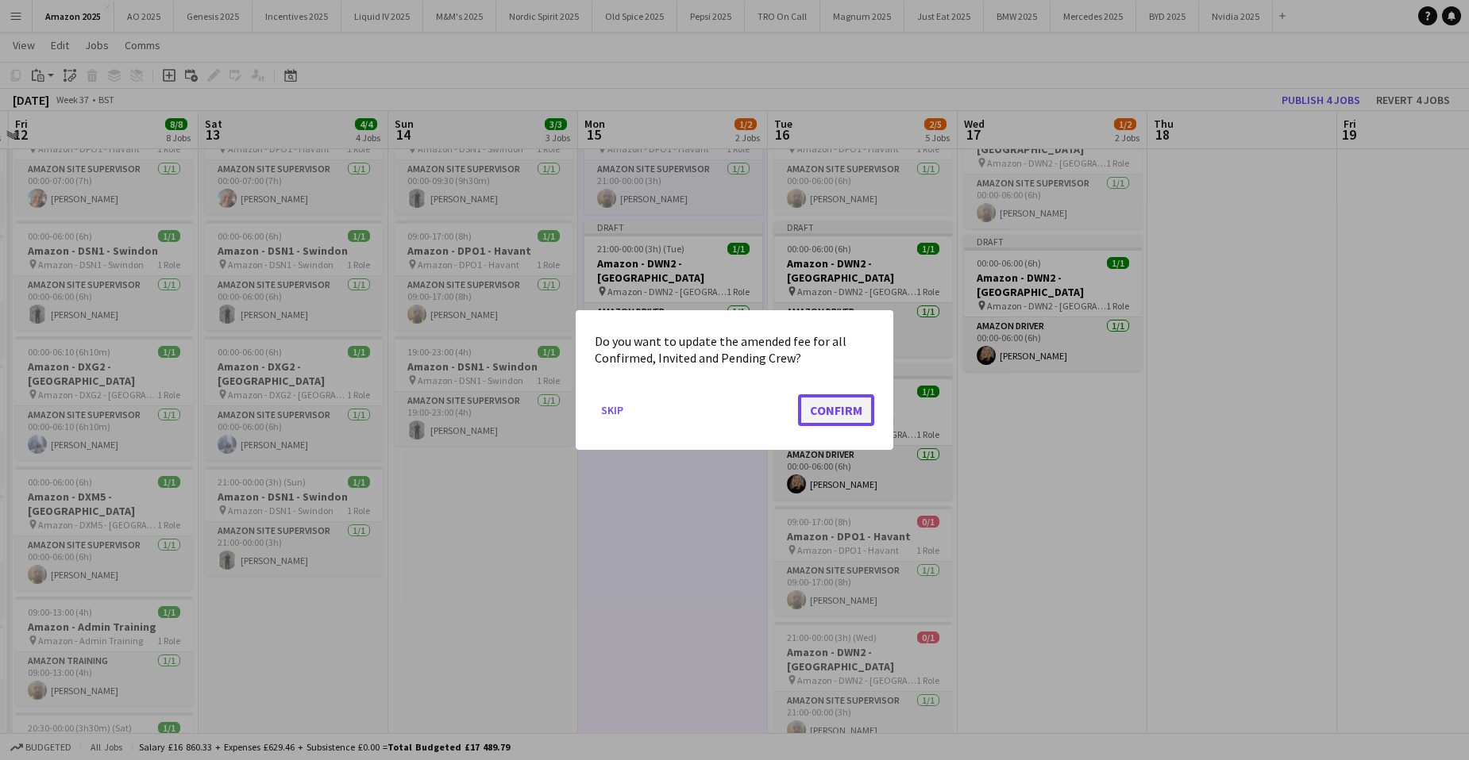
click at [849, 422] on button "Confirm" at bounding box center [836, 411] width 76 height 32
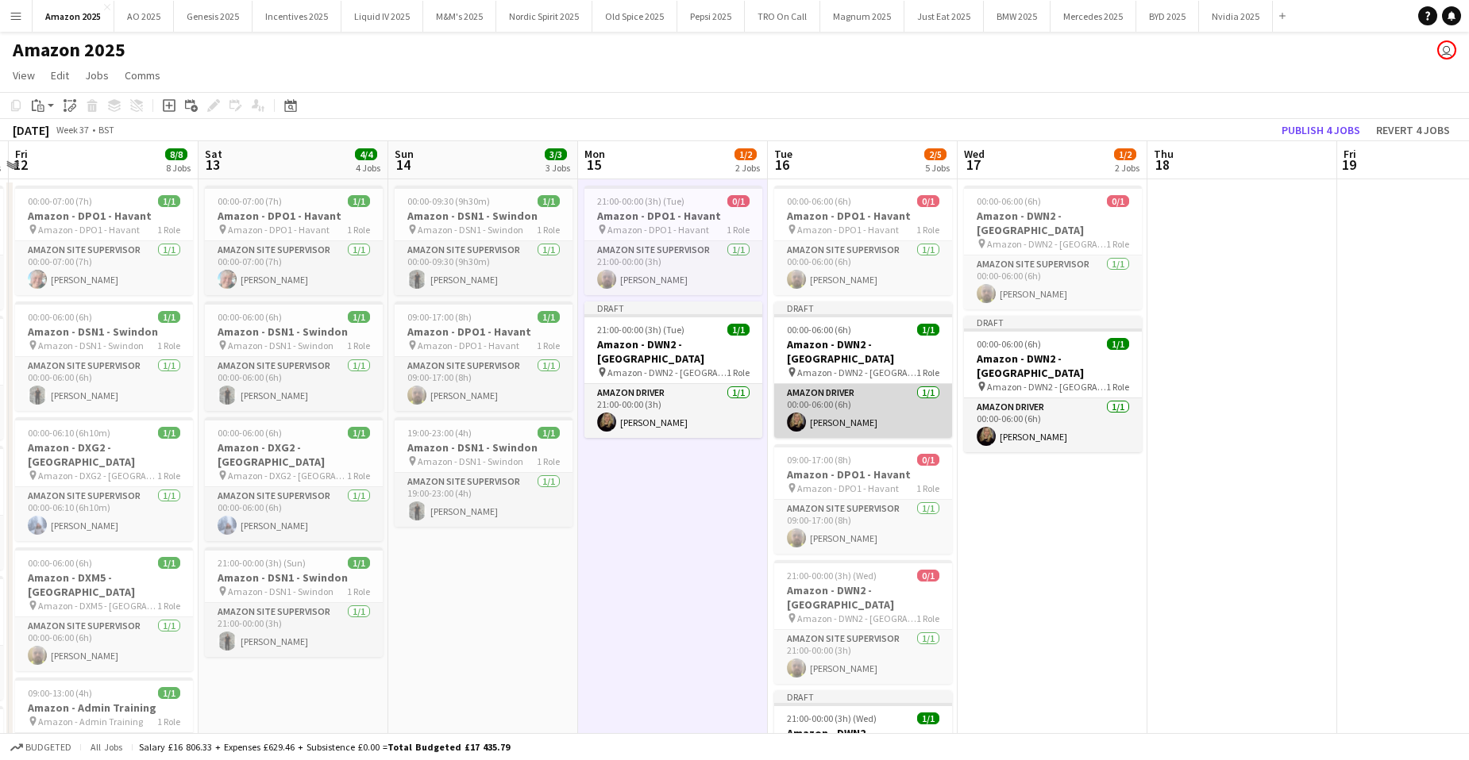
scroll to position [79, 0]
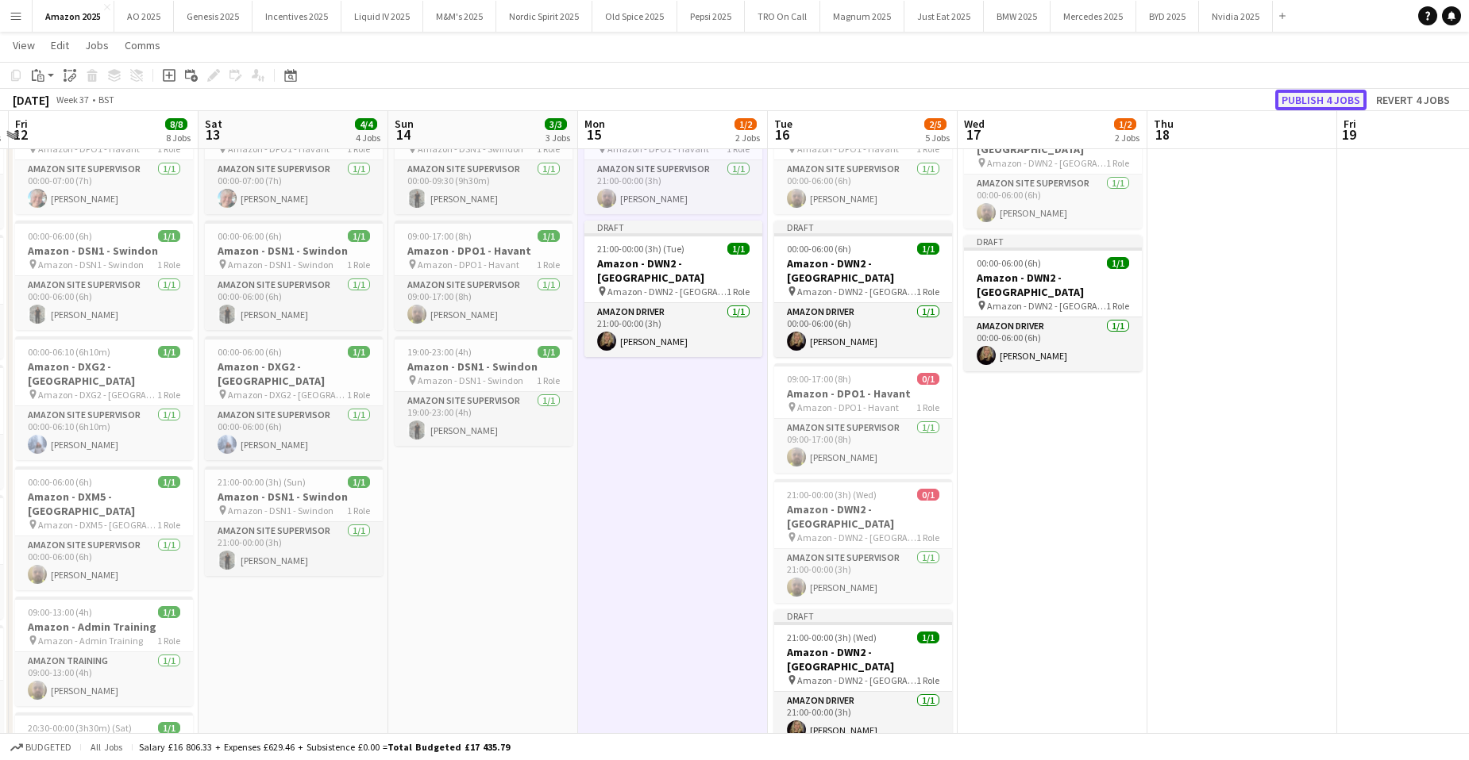
click at [1314, 102] on button "Publish 4 jobs" at bounding box center [1320, 100] width 91 height 21
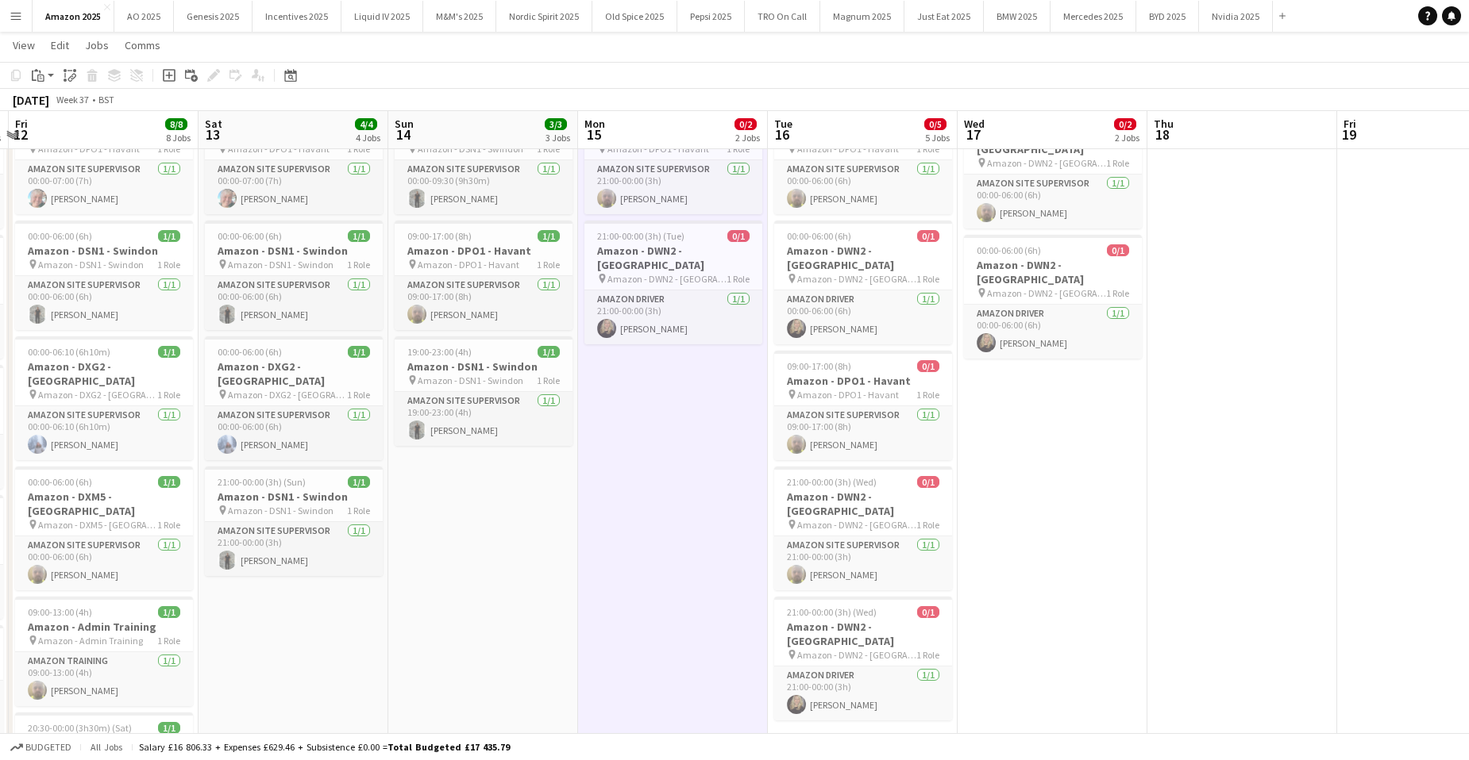
click at [518, 477] on app-date-cell "00:00-09:30 (9h30m) 1/1 Amazon - DSN1 - Swindon pin Amazon - DSN1 - Swindon 1 R…" at bounding box center [483, 639] width 190 height 1083
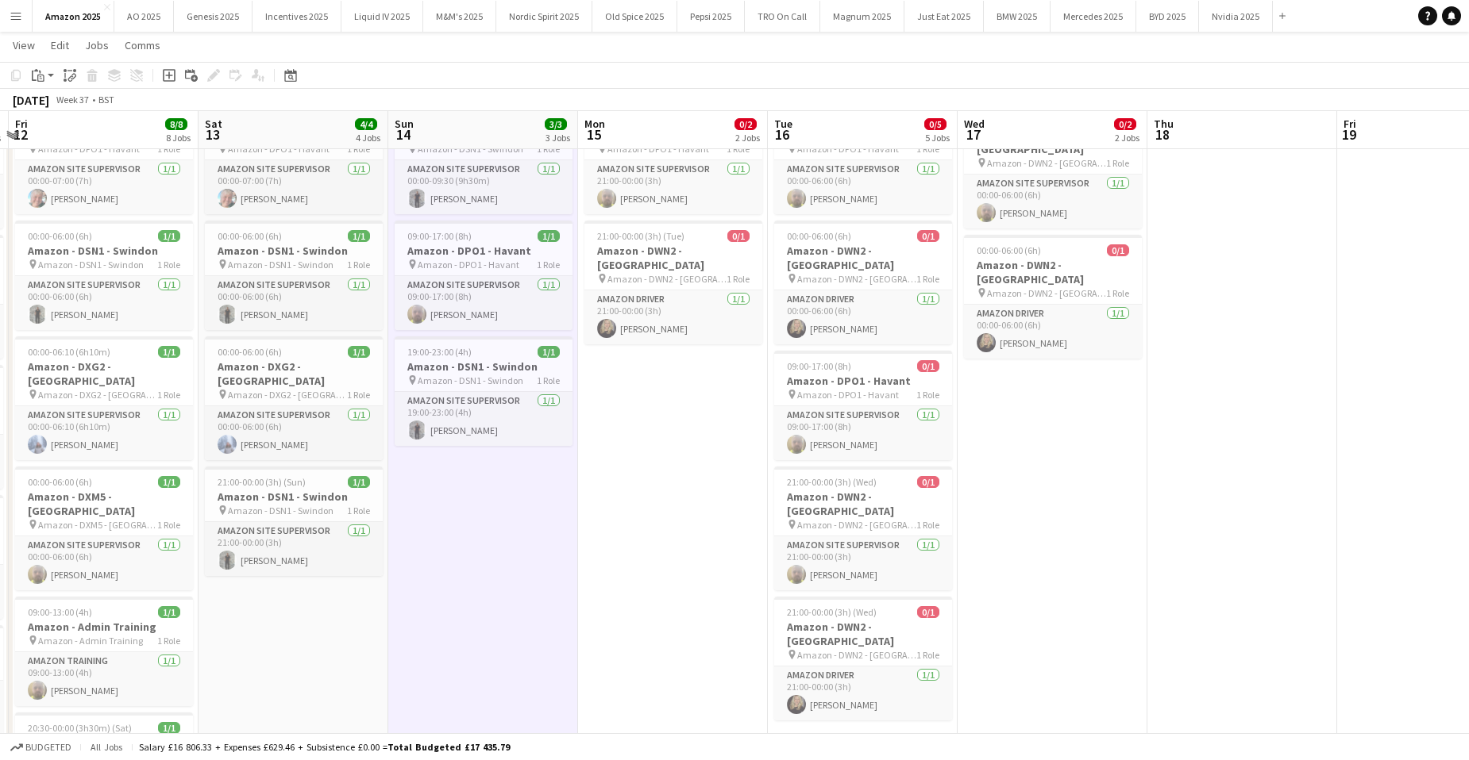
click at [694, 481] on app-date-cell "21:00-00:00 (3h) (Tue) 0/1 Amazon - DPO1 - Havant pin Amazon - DPO1 - Havant 1 …" at bounding box center [673, 639] width 190 height 1083
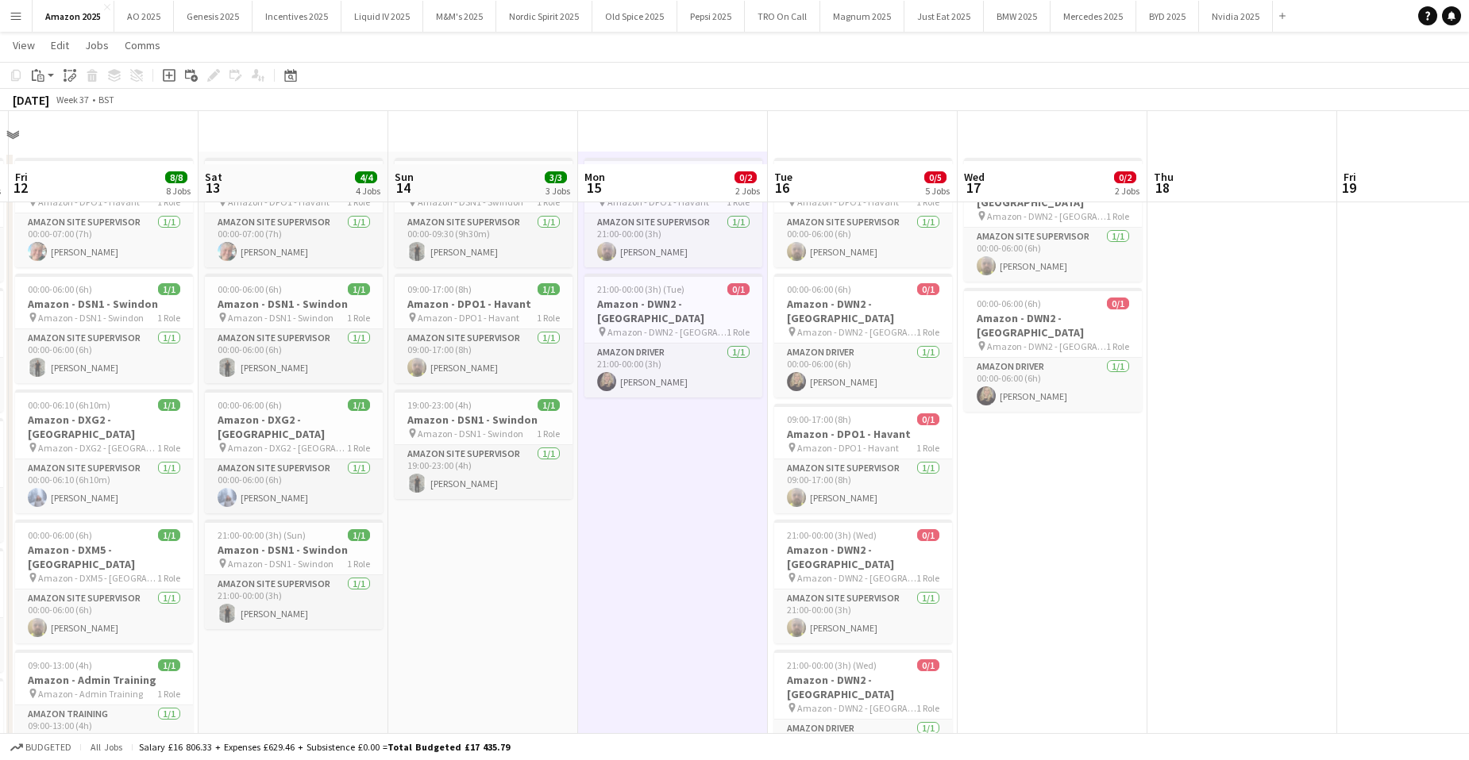
scroll to position [0, 0]
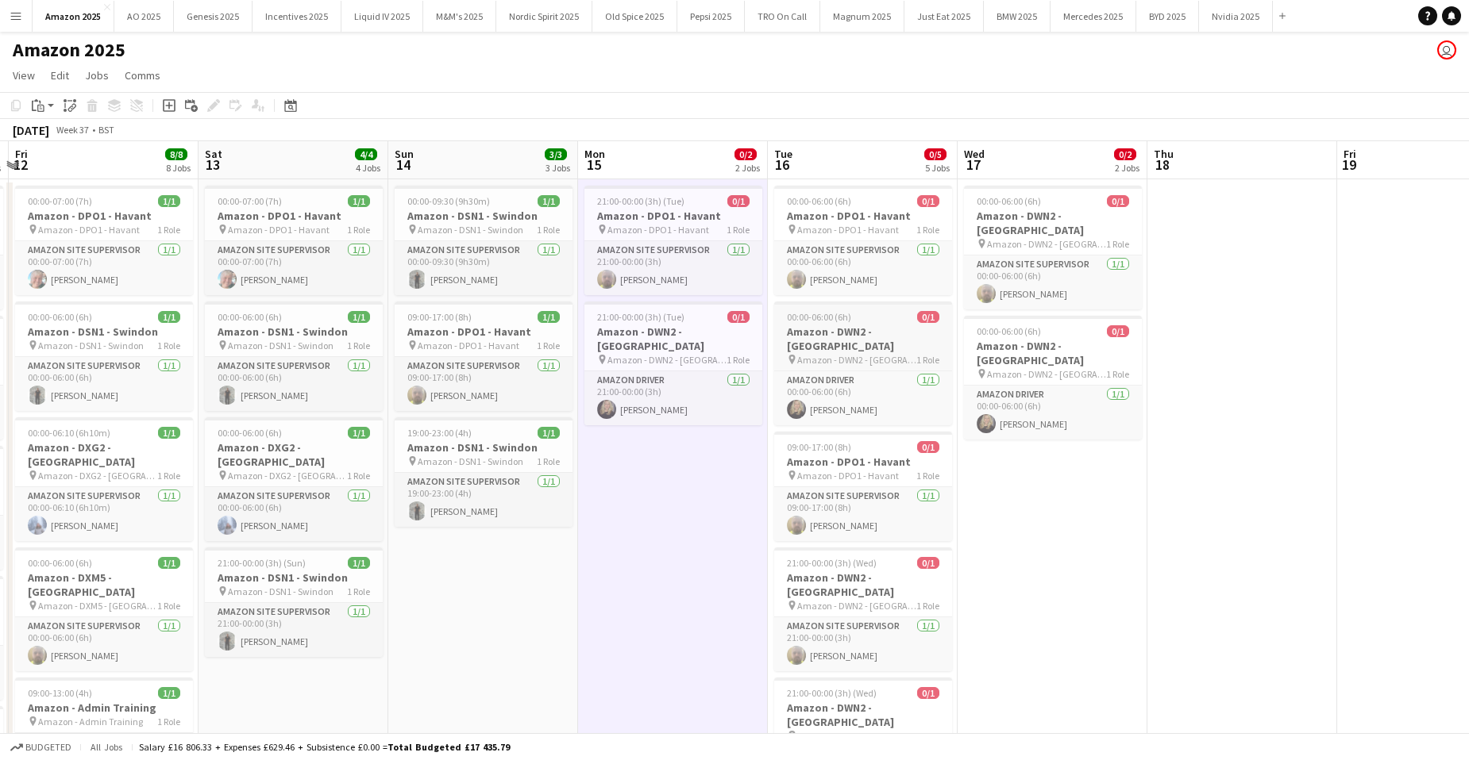
click at [874, 354] on span "Amazon - DWN2 - [GEOGRAPHIC_DATA]" at bounding box center [856, 360] width 119 height 12
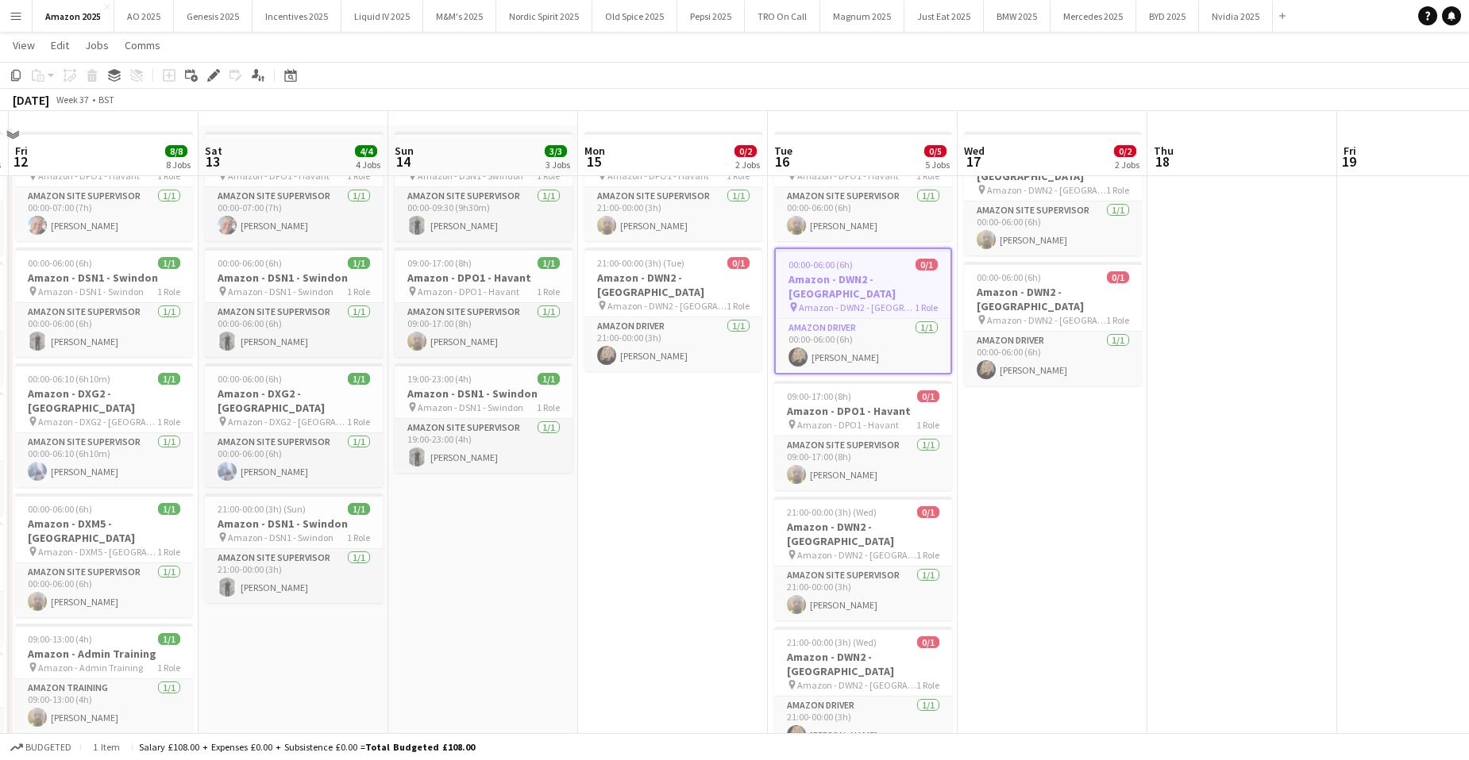
scroll to position [79, 0]
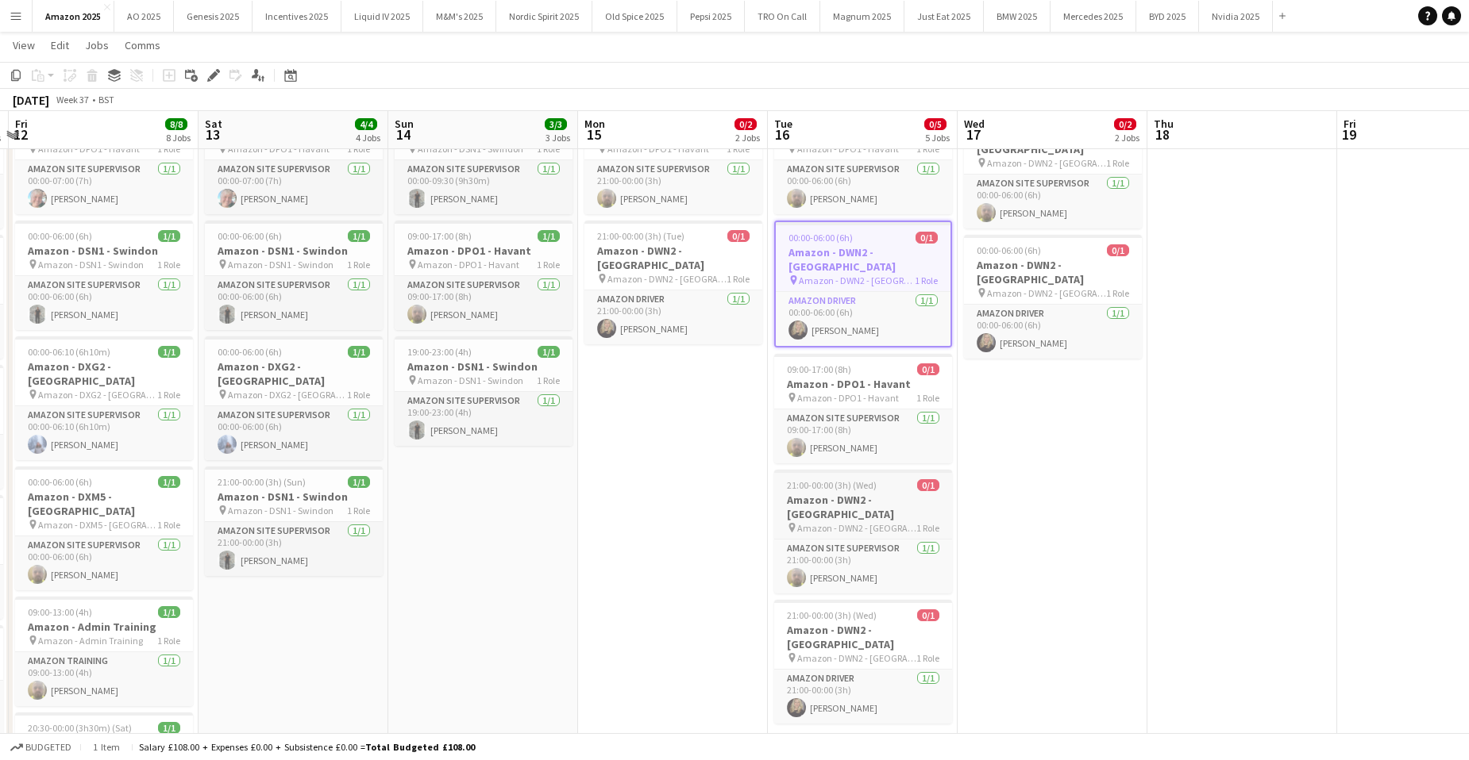
click at [882, 493] on h3 "Amazon - DWN2 - [GEOGRAPHIC_DATA]" at bounding box center [863, 507] width 178 height 29
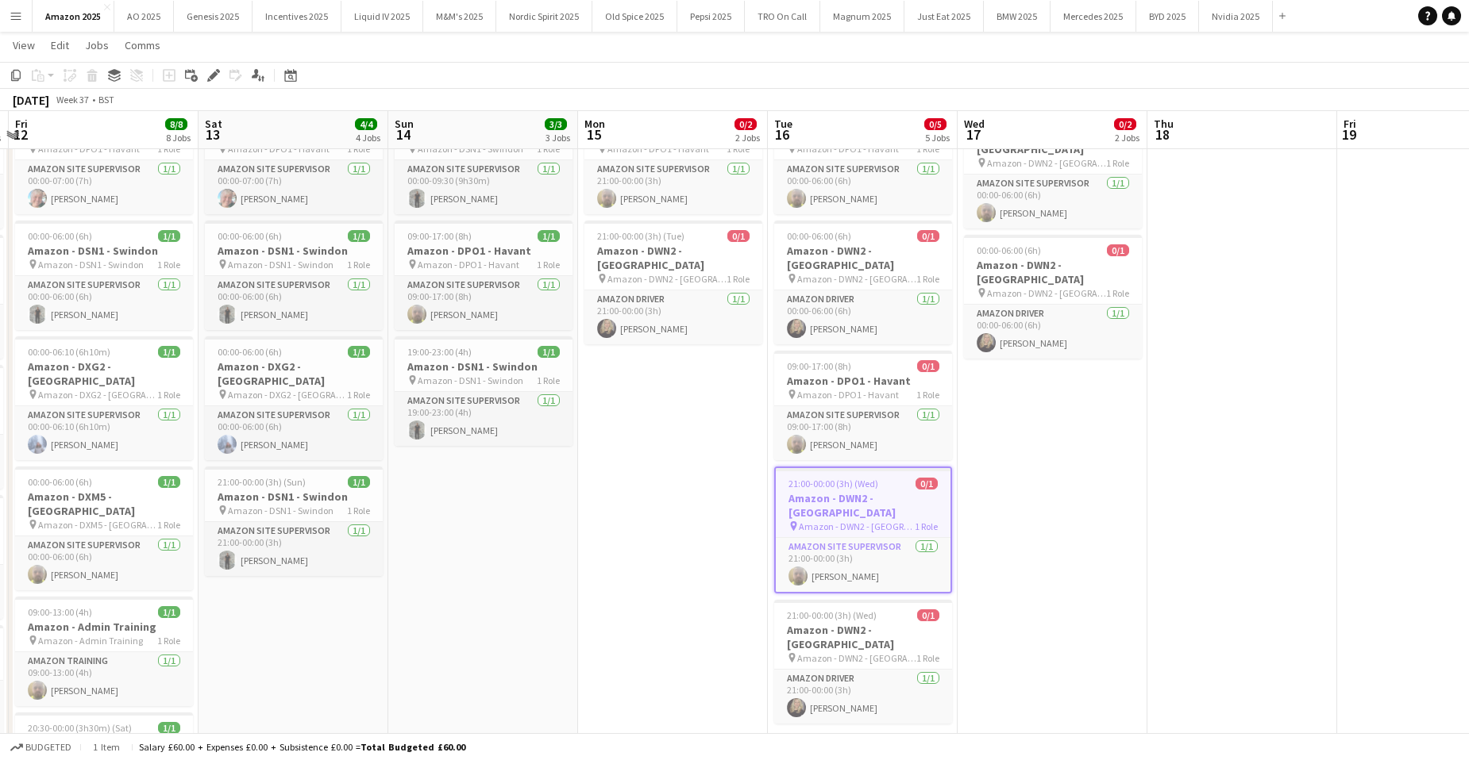
drag, startPoint x: 675, startPoint y: 420, endPoint x: 598, endPoint y: 361, distance: 96.9
click at [676, 420] on app-date-cell "21:00-00:00 (3h) (Tue) 0/1 Amazon - DPO1 - Havant pin Amazon - DPO1 - Havant 1 …" at bounding box center [673, 639] width 190 height 1083
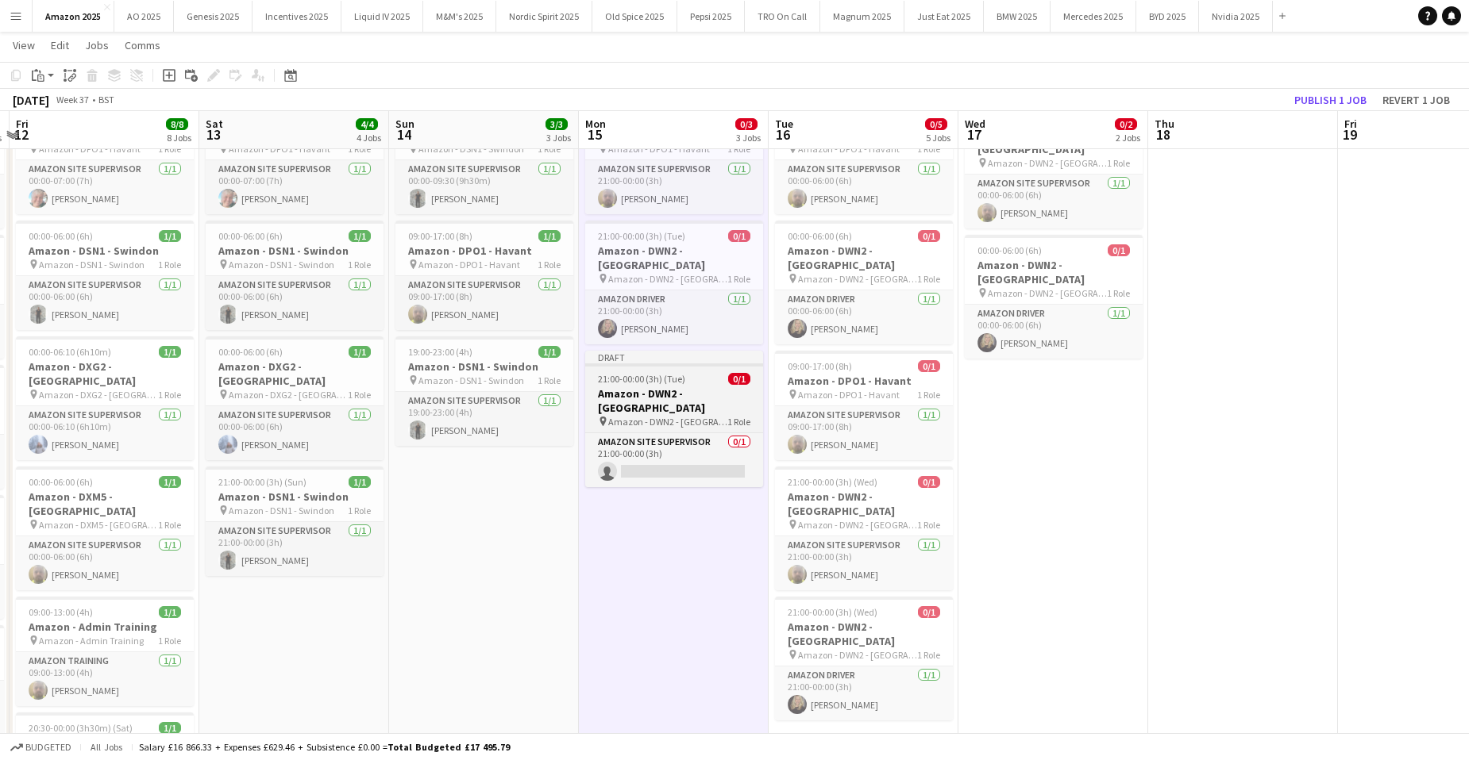
click at [614, 387] on h3 "Amazon - DWN2 - [GEOGRAPHIC_DATA]" at bounding box center [674, 401] width 178 height 29
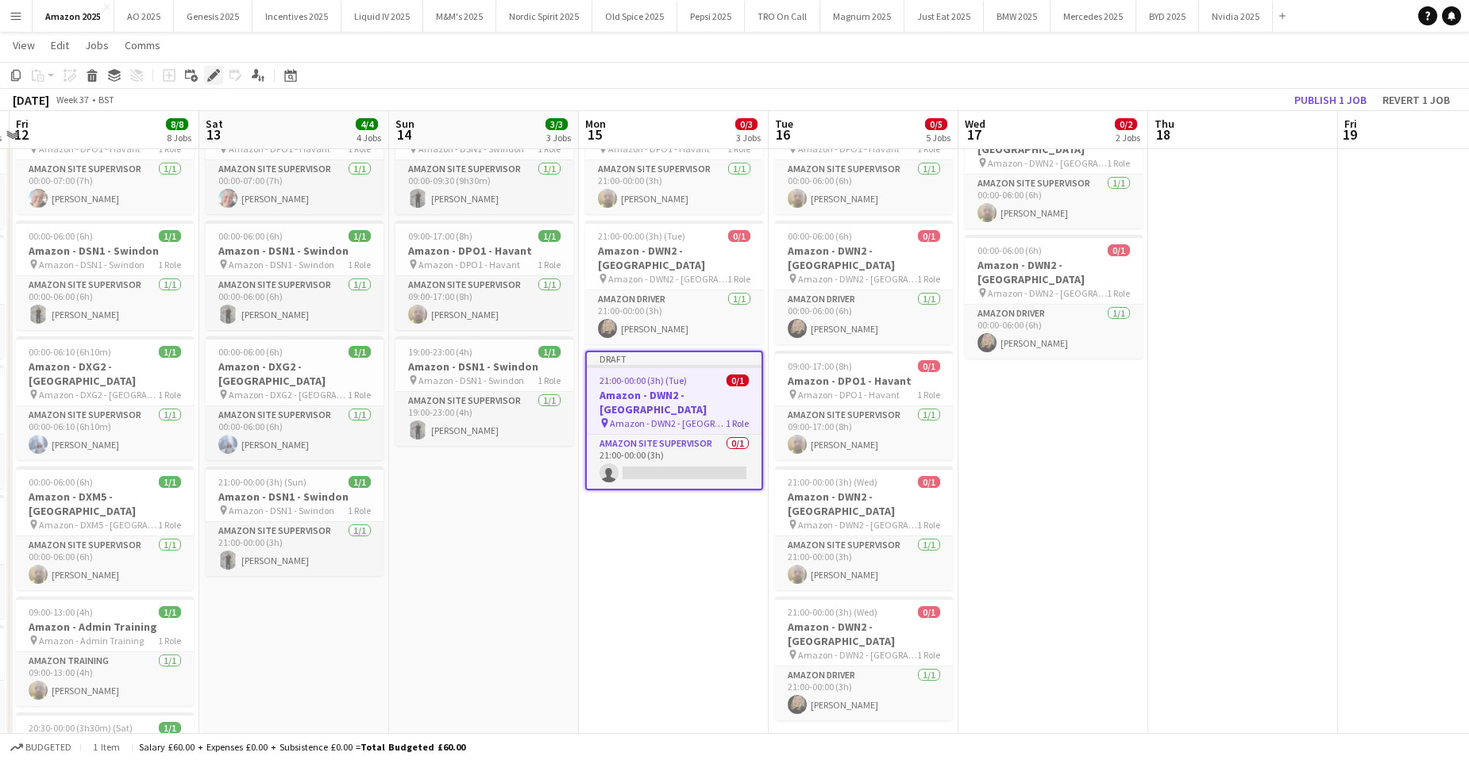
click at [218, 75] on icon "Edit" at bounding box center [213, 75] width 13 height 13
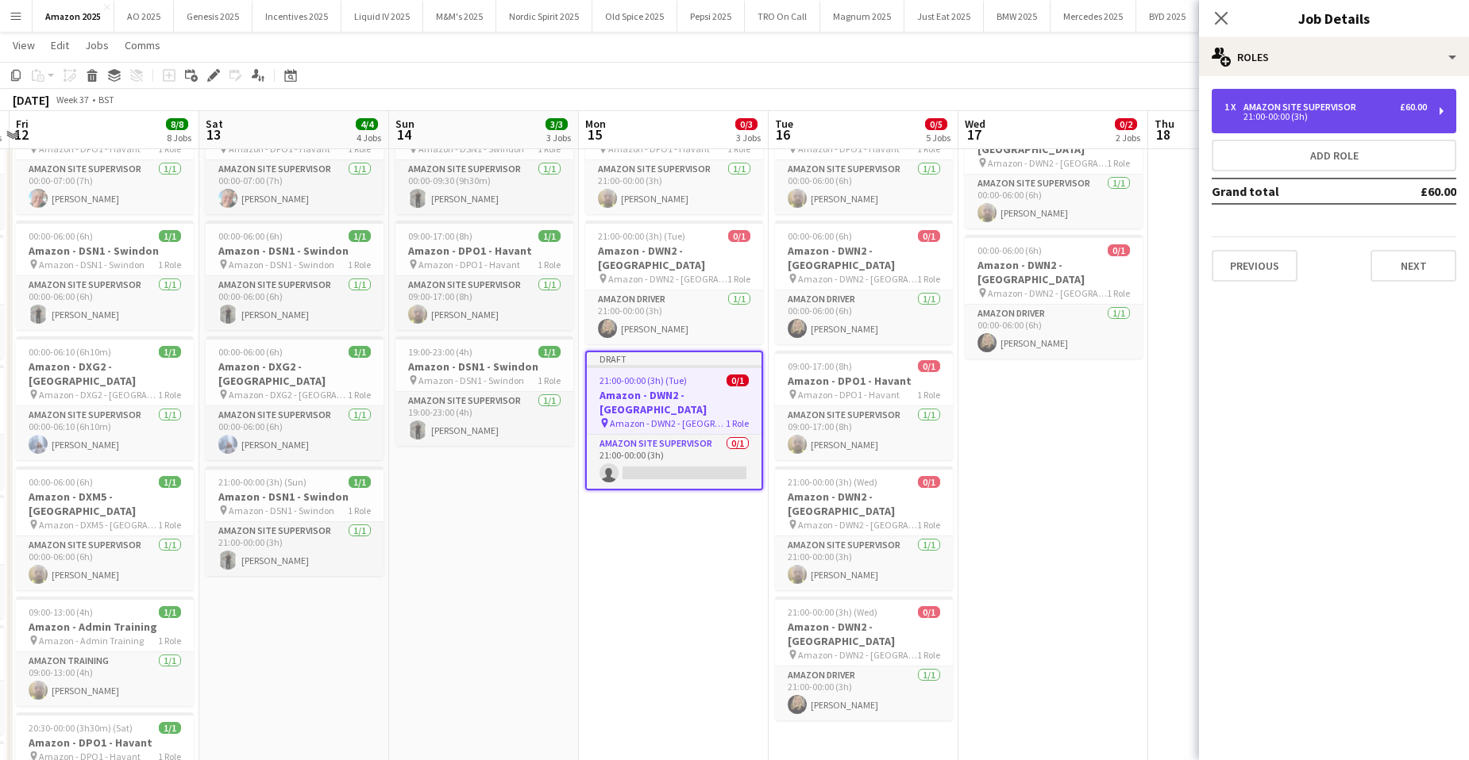
click at [1281, 114] on div "21:00-00:00 (3h)" at bounding box center [1325, 117] width 202 height 8
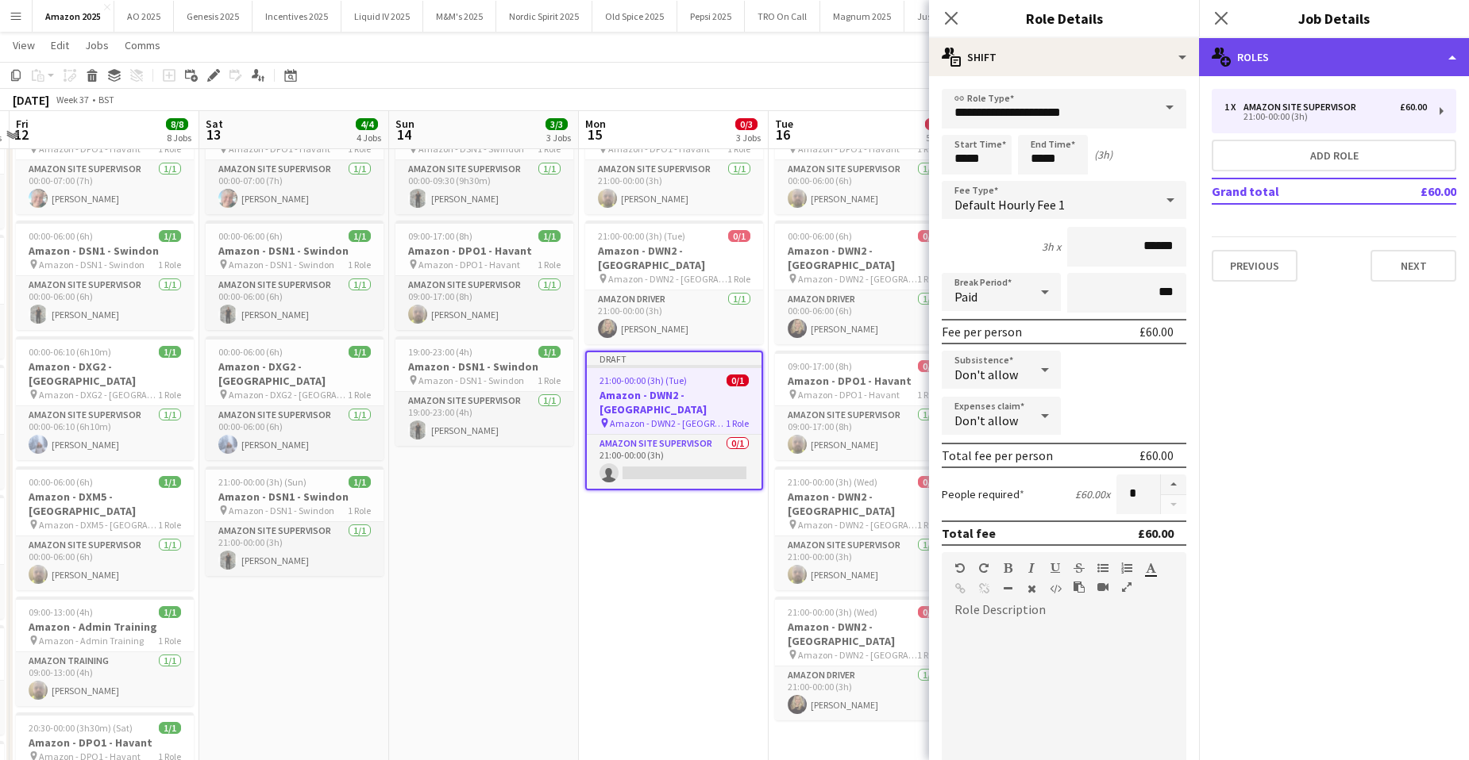
click at [1418, 68] on div "multiple-users-add Roles" at bounding box center [1334, 57] width 270 height 38
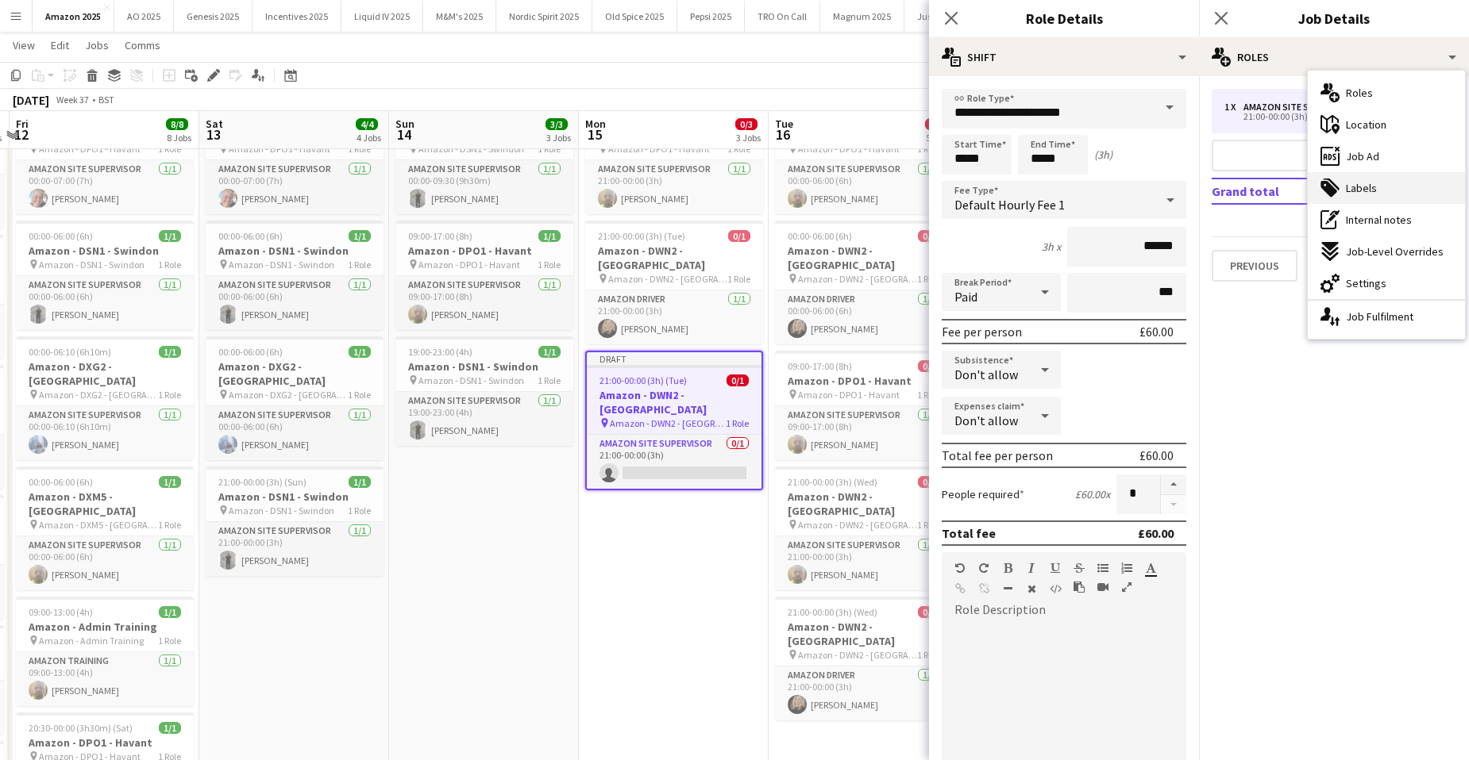
click at [1389, 187] on div "tags-double Labels" at bounding box center [1385, 188] width 157 height 32
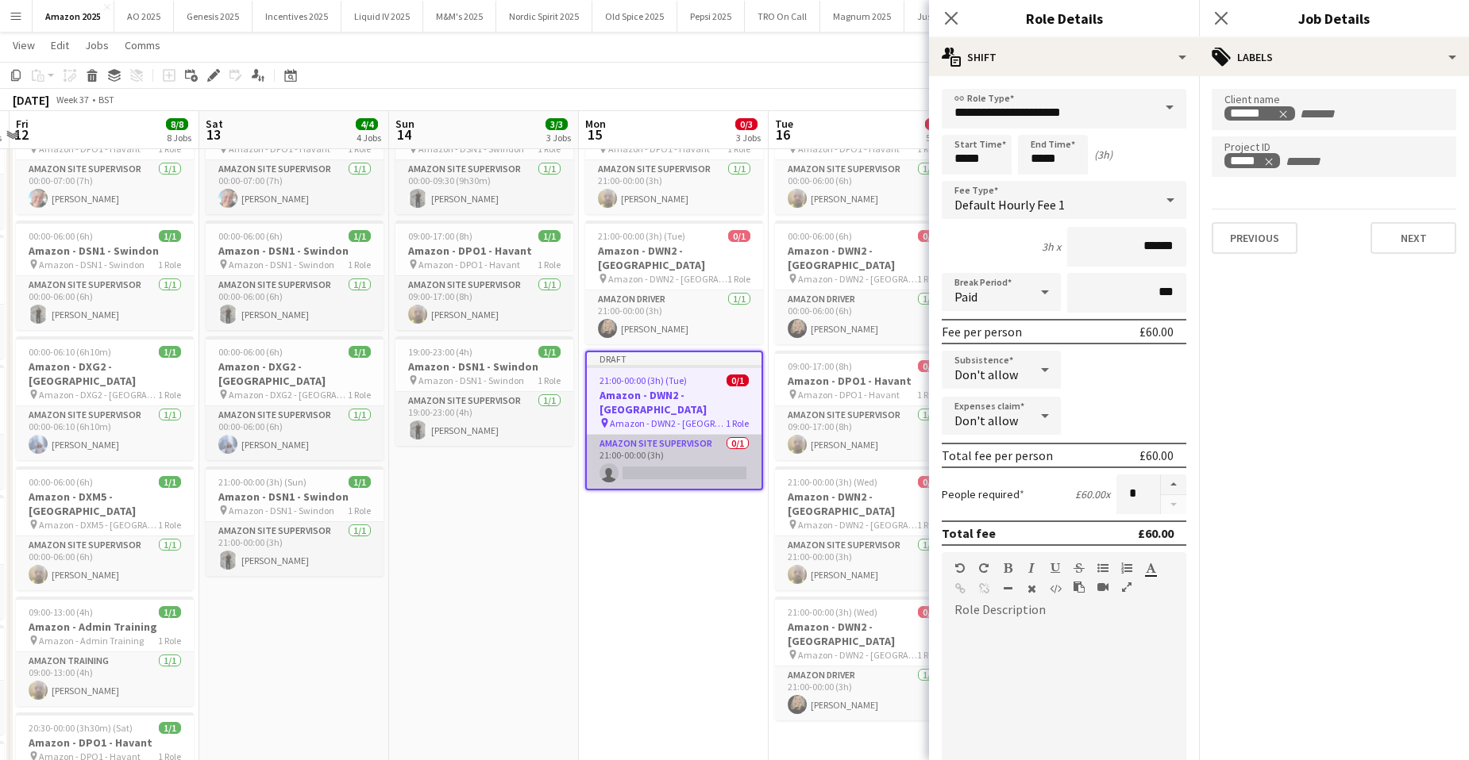
click at [671, 443] on app-card-role "Amazon Site Supervisor 0/1 21:00-00:00 (3h) single-neutral-actions" at bounding box center [674, 462] width 175 height 54
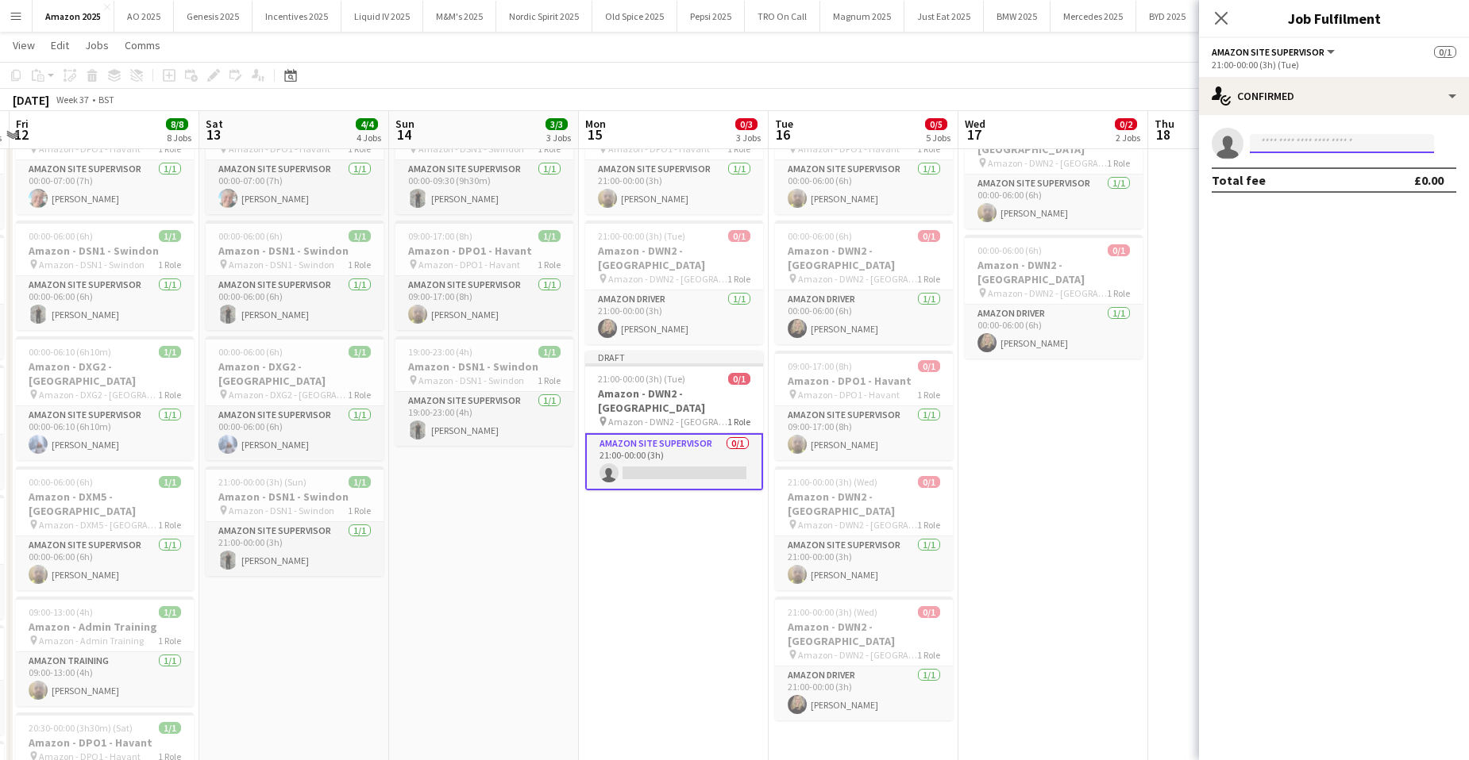
click at [1330, 141] on input at bounding box center [1342, 143] width 184 height 19
type input "*******"
click at [1338, 167] on span "[PERSON_NAME] Active" at bounding box center [1341, 166] width 159 height 13
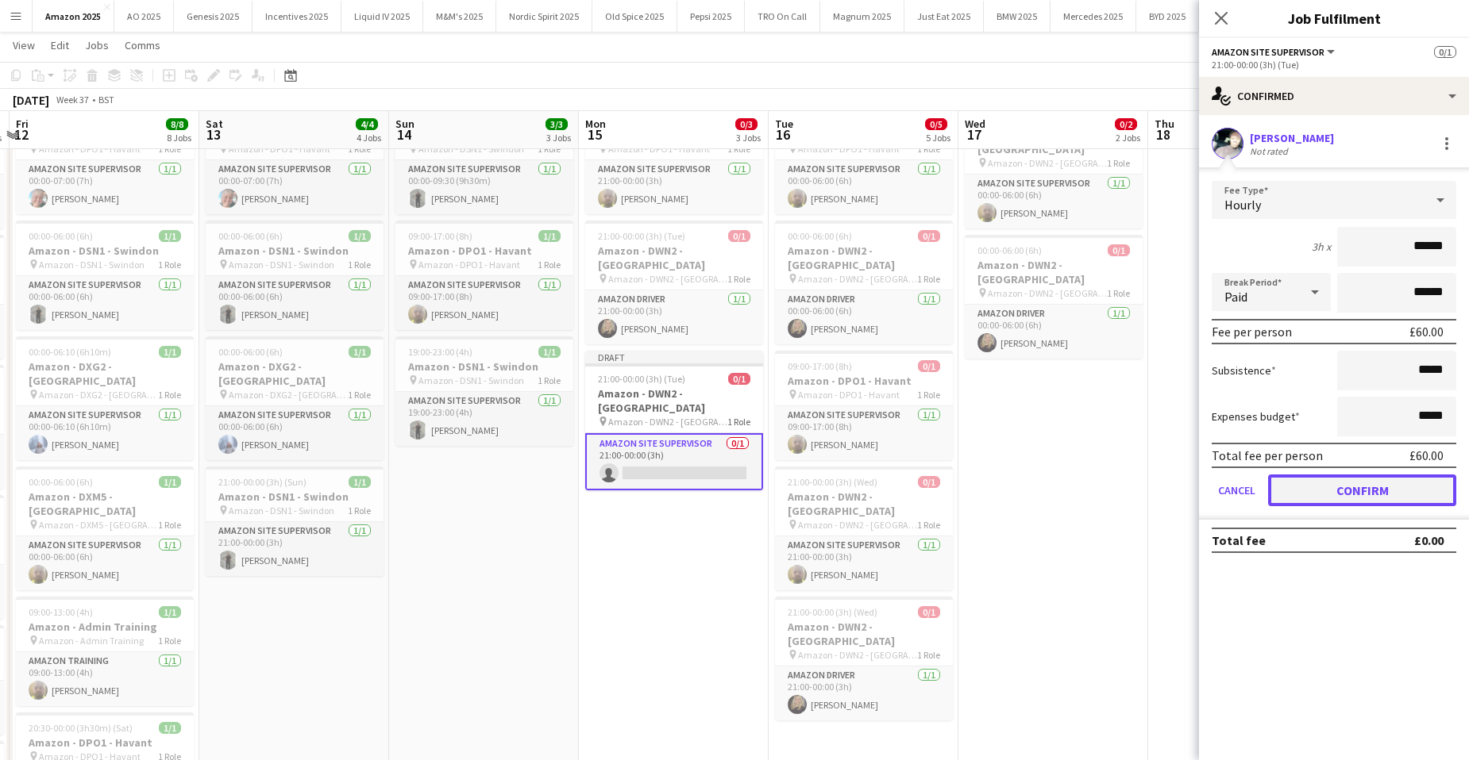
click at [1342, 495] on button "Confirm" at bounding box center [1362, 491] width 188 height 32
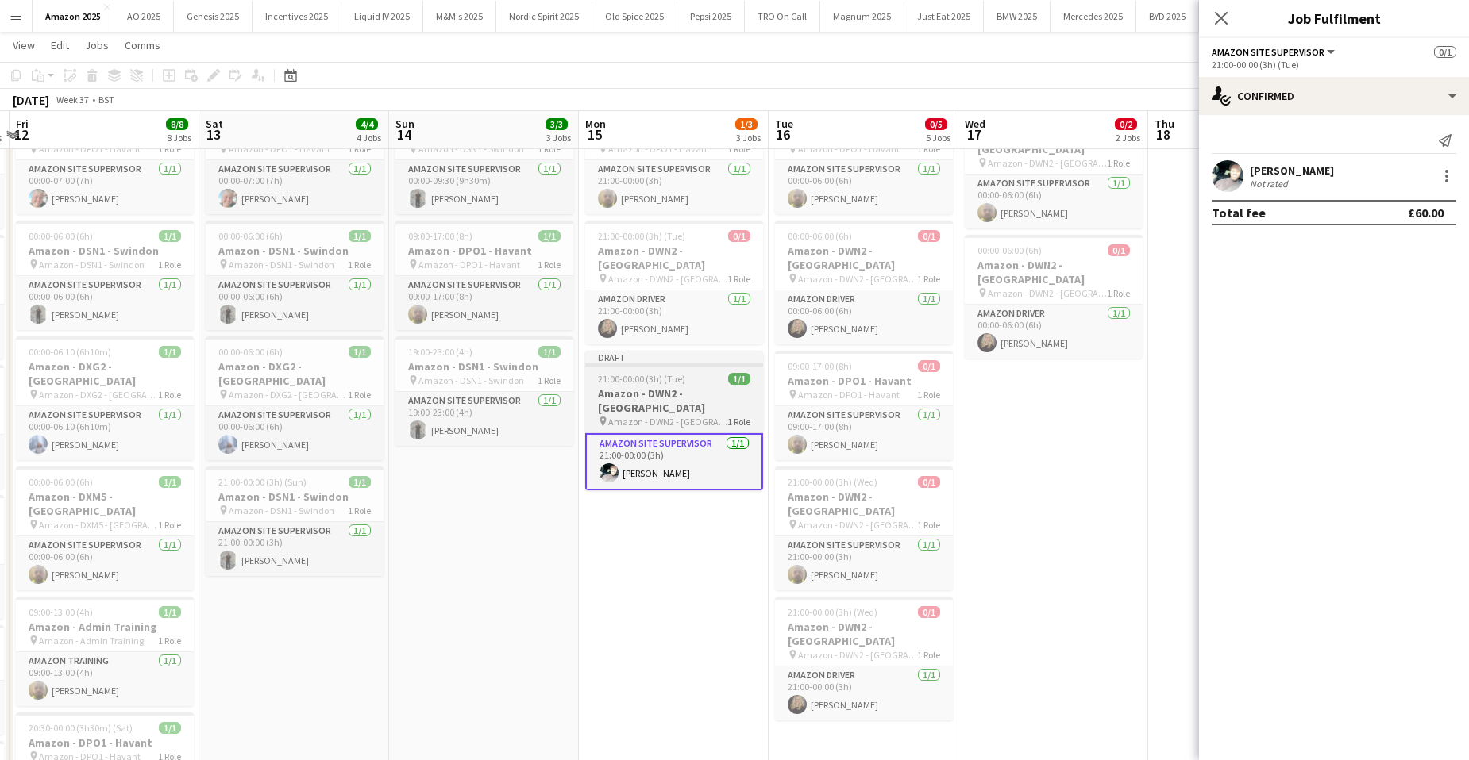
click at [680, 387] on h3 "Amazon - DWN2 - [GEOGRAPHIC_DATA]" at bounding box center [674, 401] width 178 height 29
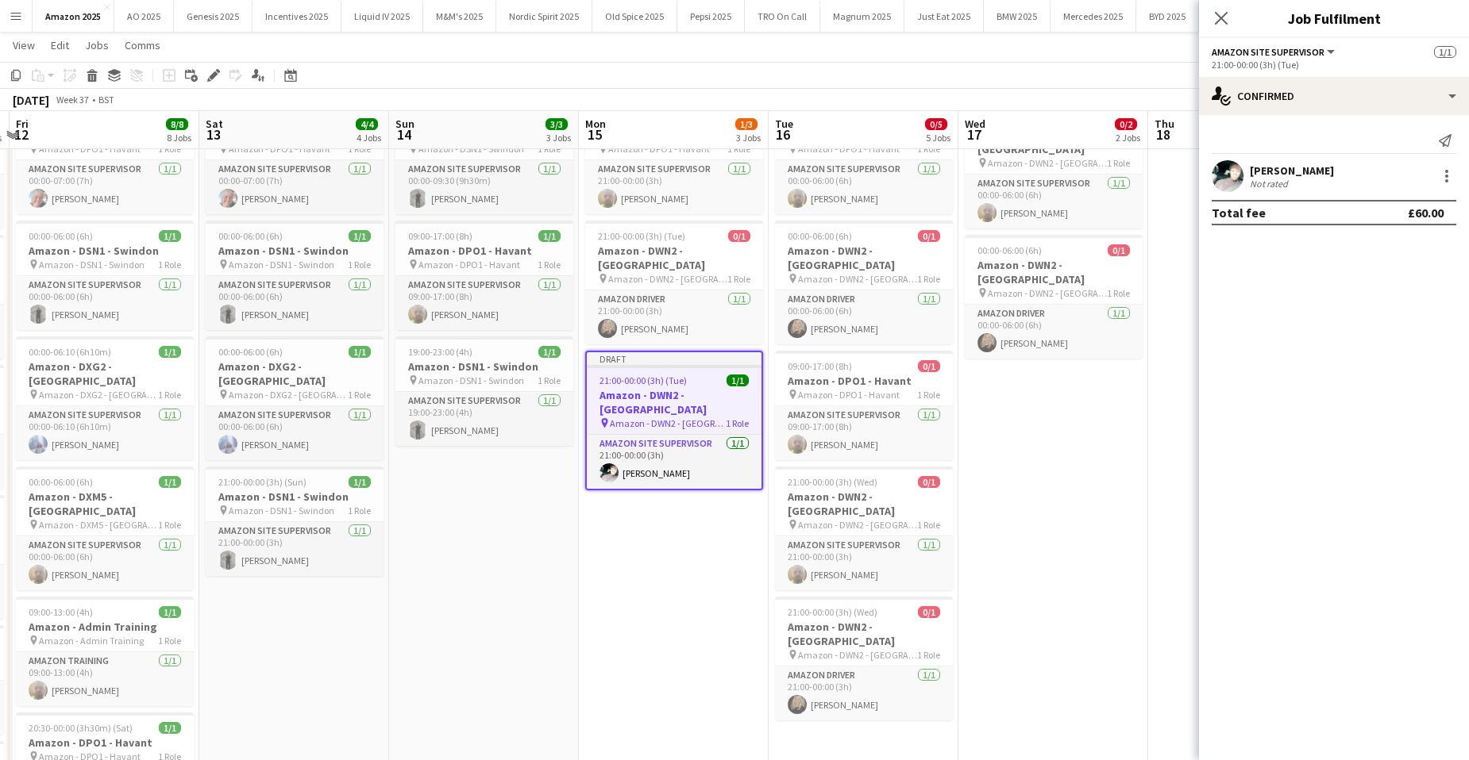
click at [859, 717] on app-date-cell "00:00-06:00 (6h) 0/1 Amazon - DPO1 - Havant pin Amazon - DPO1 - Havant 1 Role A…" at bounding box center [863, 639] width 190 height 1083
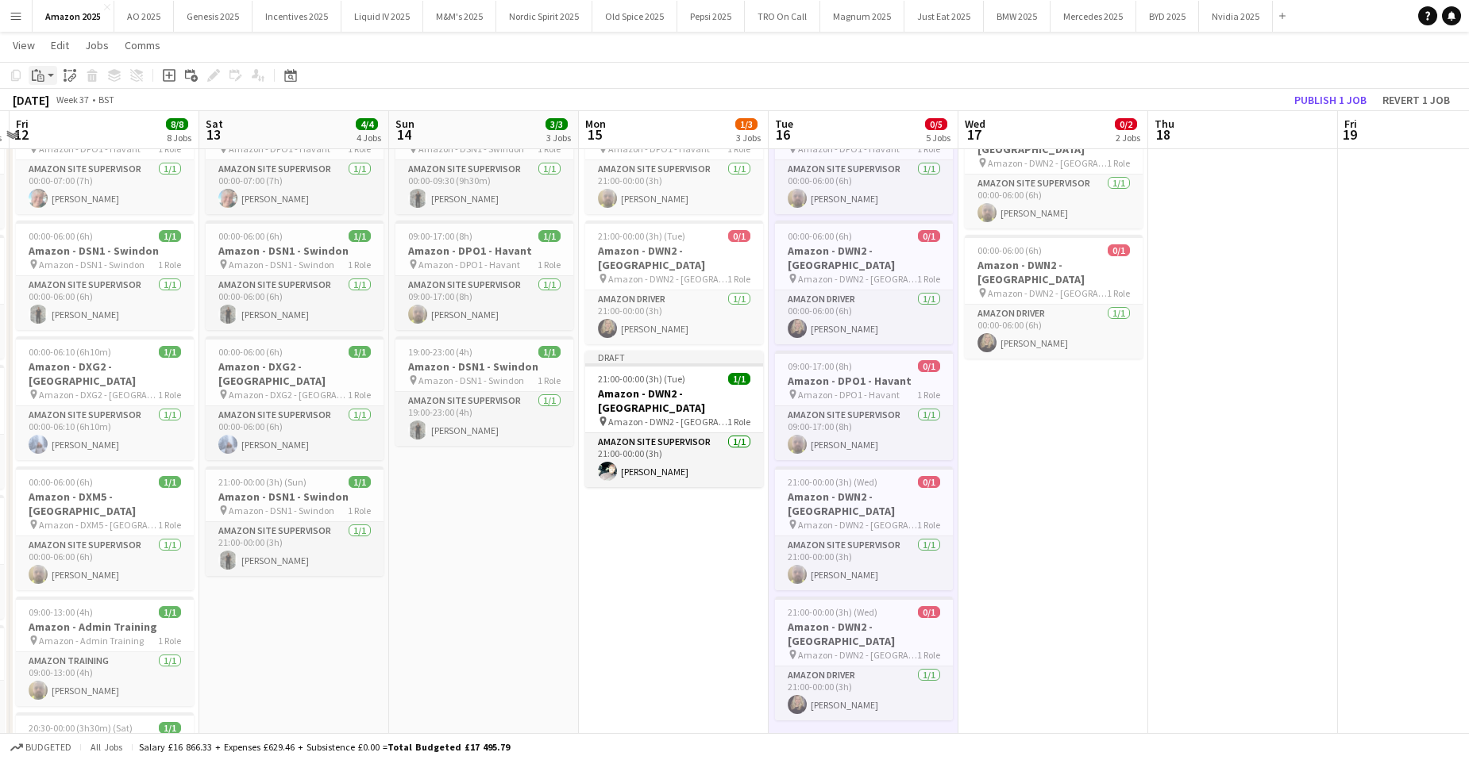
click at [38, 75] on icon at bounding box center [40, 78] width 7 height 7
click at [72, 130] on link "Paste with crew Ctrl+Shift+V" at bounding box center [116, 132] width 149 height 14
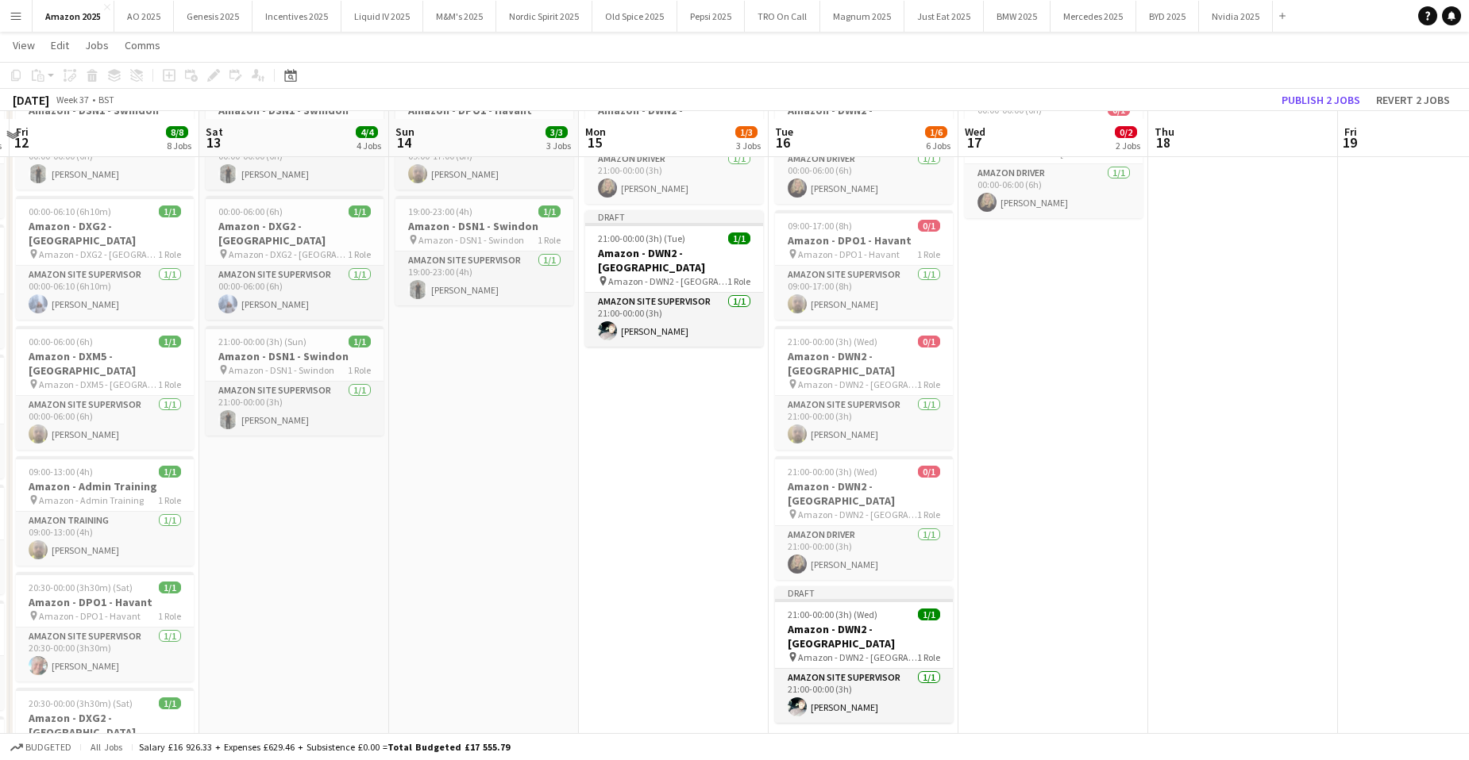
scroll to position [238, 0]
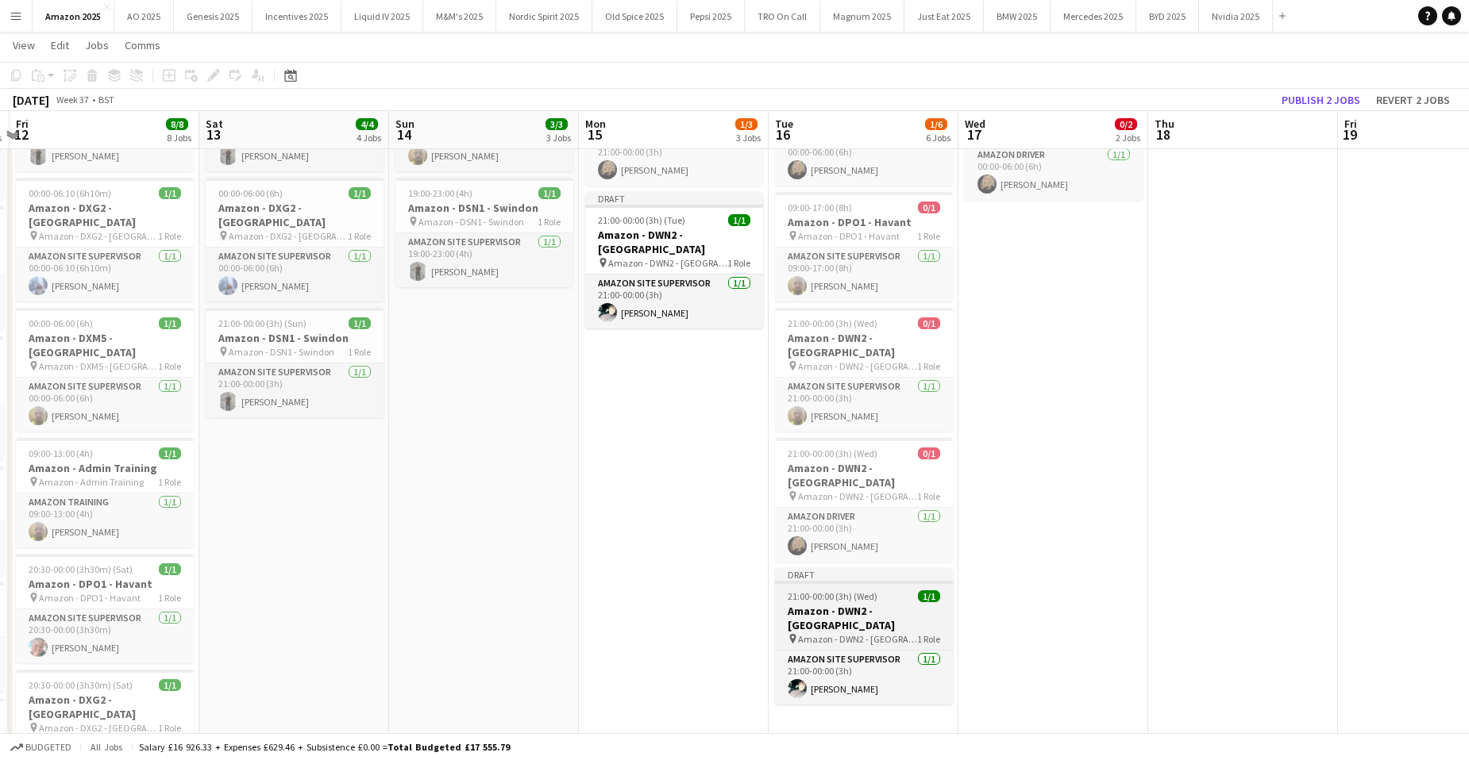
click at [862, 604] on h3 "Amazon - DWN2 - [GEOGRAPHIC_DATA]" at bounding box center [864, 618] width 178 height 29
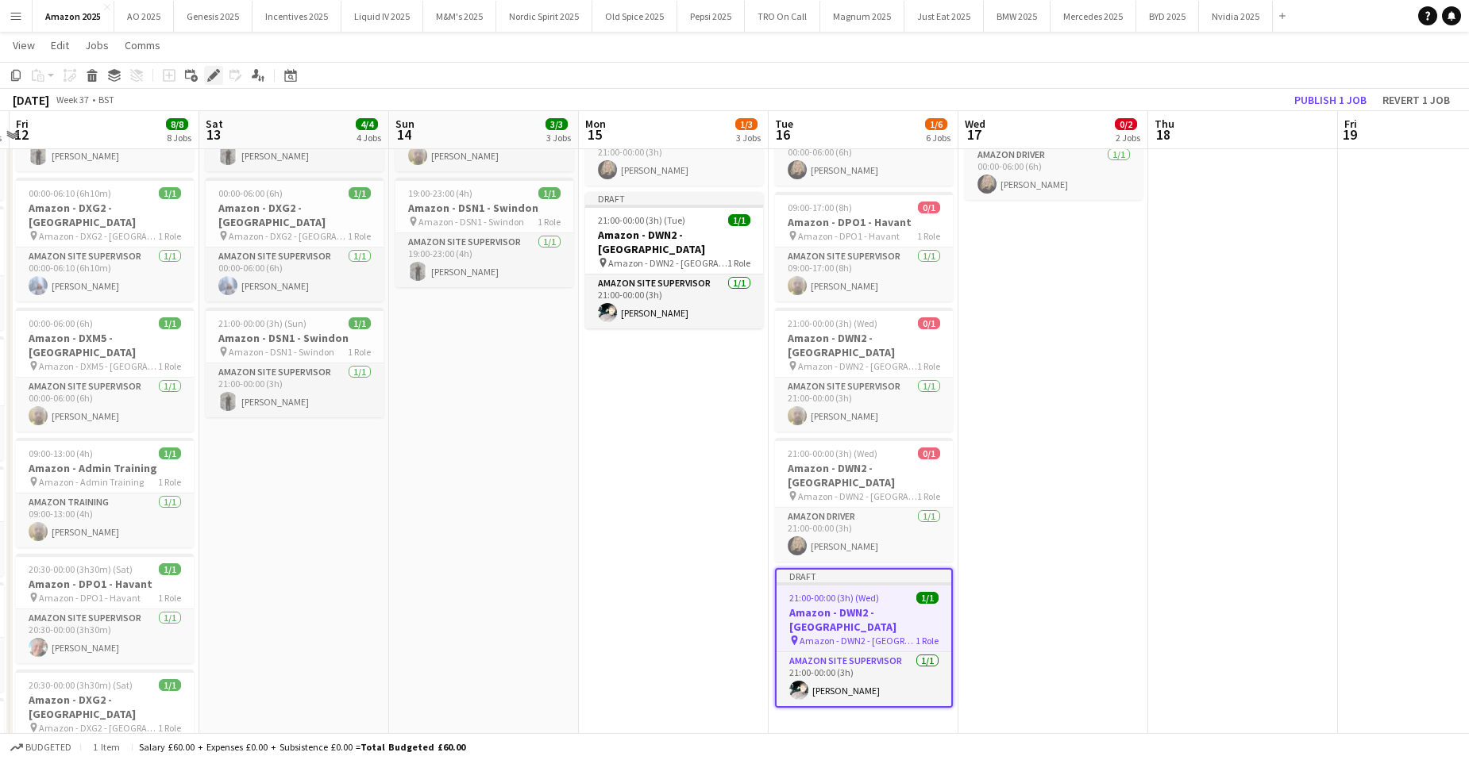
click at [210, 77] on icon at bounding box center [213, 75] width 9 height 9
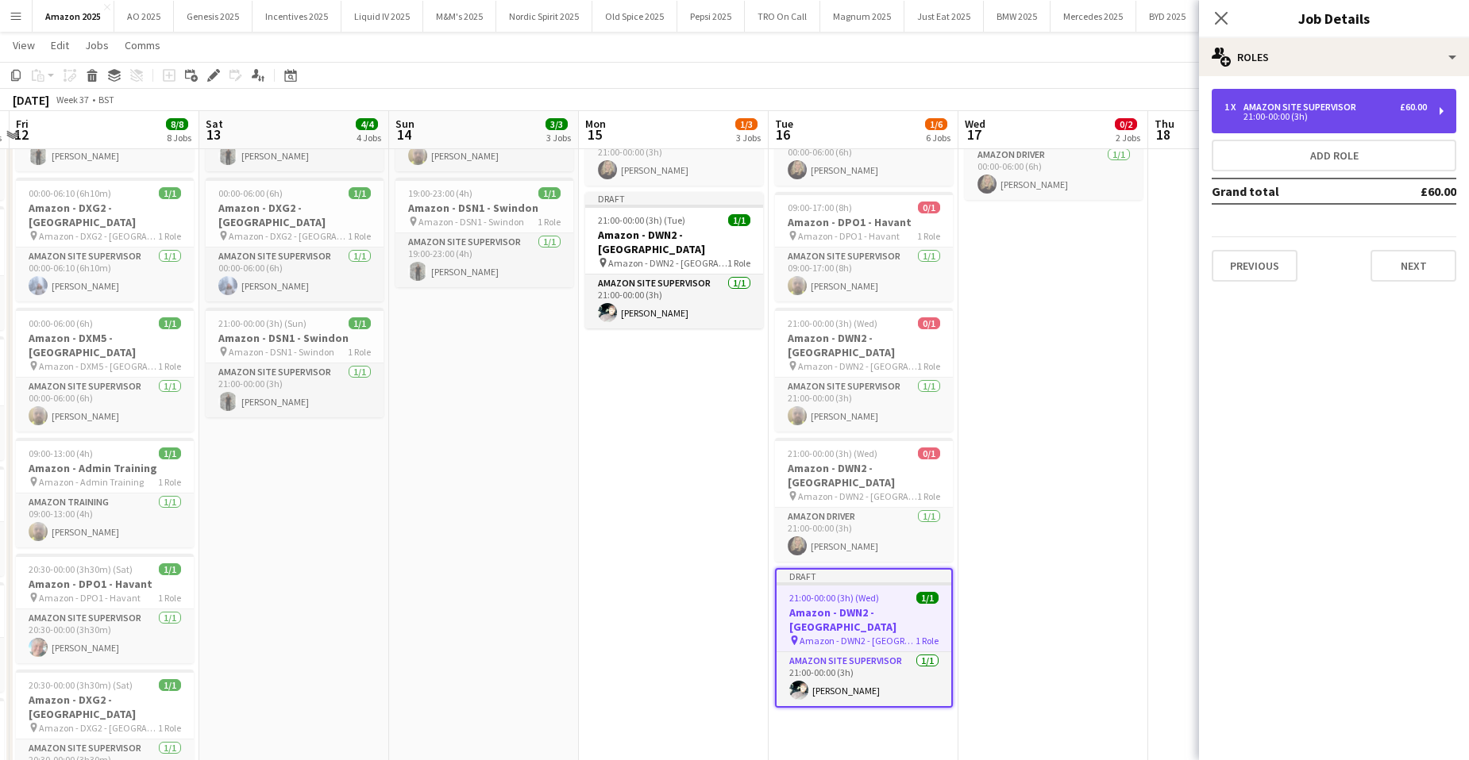
click at [1288, 113] on div "21:00-00:00 (3h)" at bounding box center [1325, 117] width 202 height 8
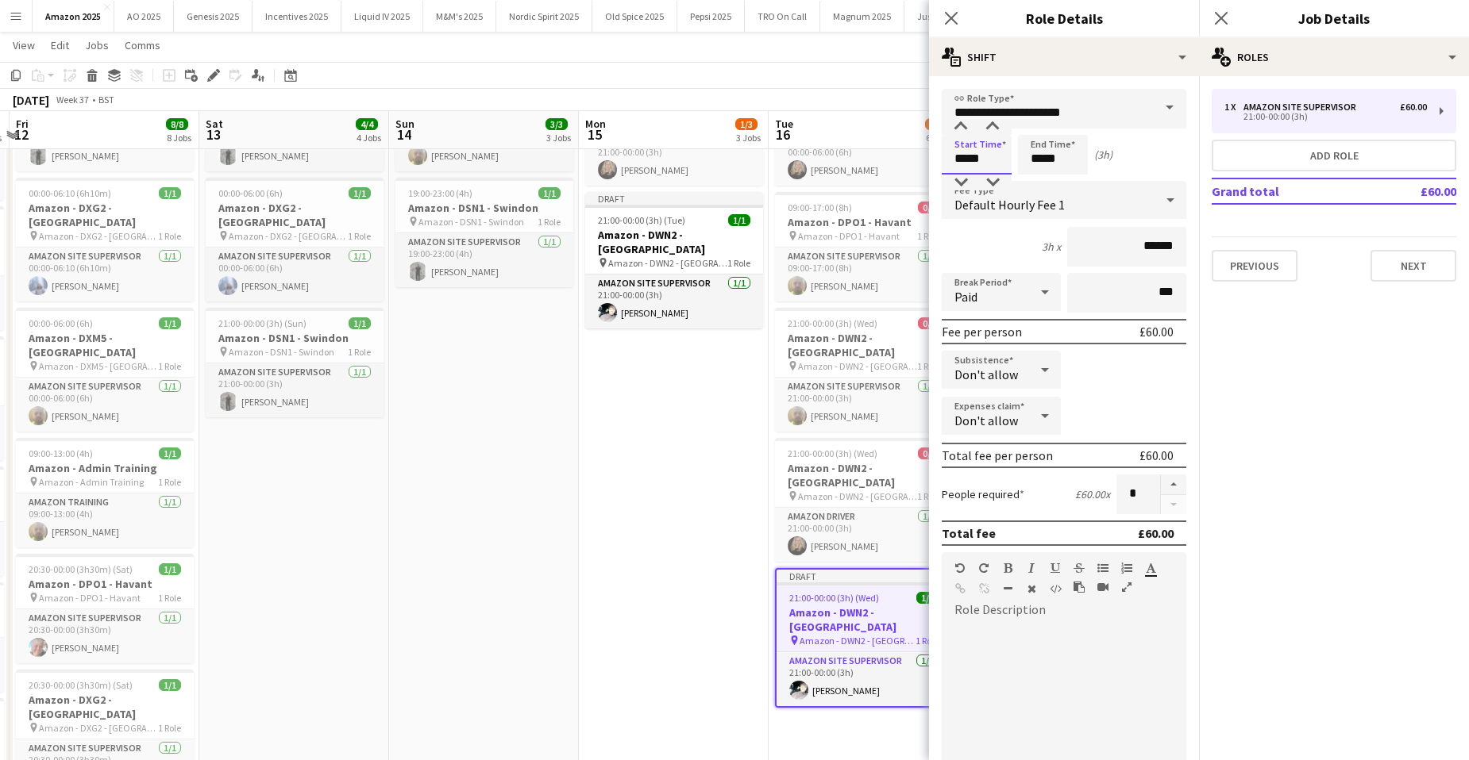
drag, startPoint x: 687, startPoint y: 155, endPoint x: 526, endPoint y: 136, distance: 163.1
click at [458, 151] on body "Menu Boards Boards Boards All jobs Status Workforce Workforce My Workforce Recr…" at bounding box center [734, 406] width 1469 height 1288
type input "*****"
click at [1226, 24] on icon at bounding box center [1220, 17] width 15 height 15
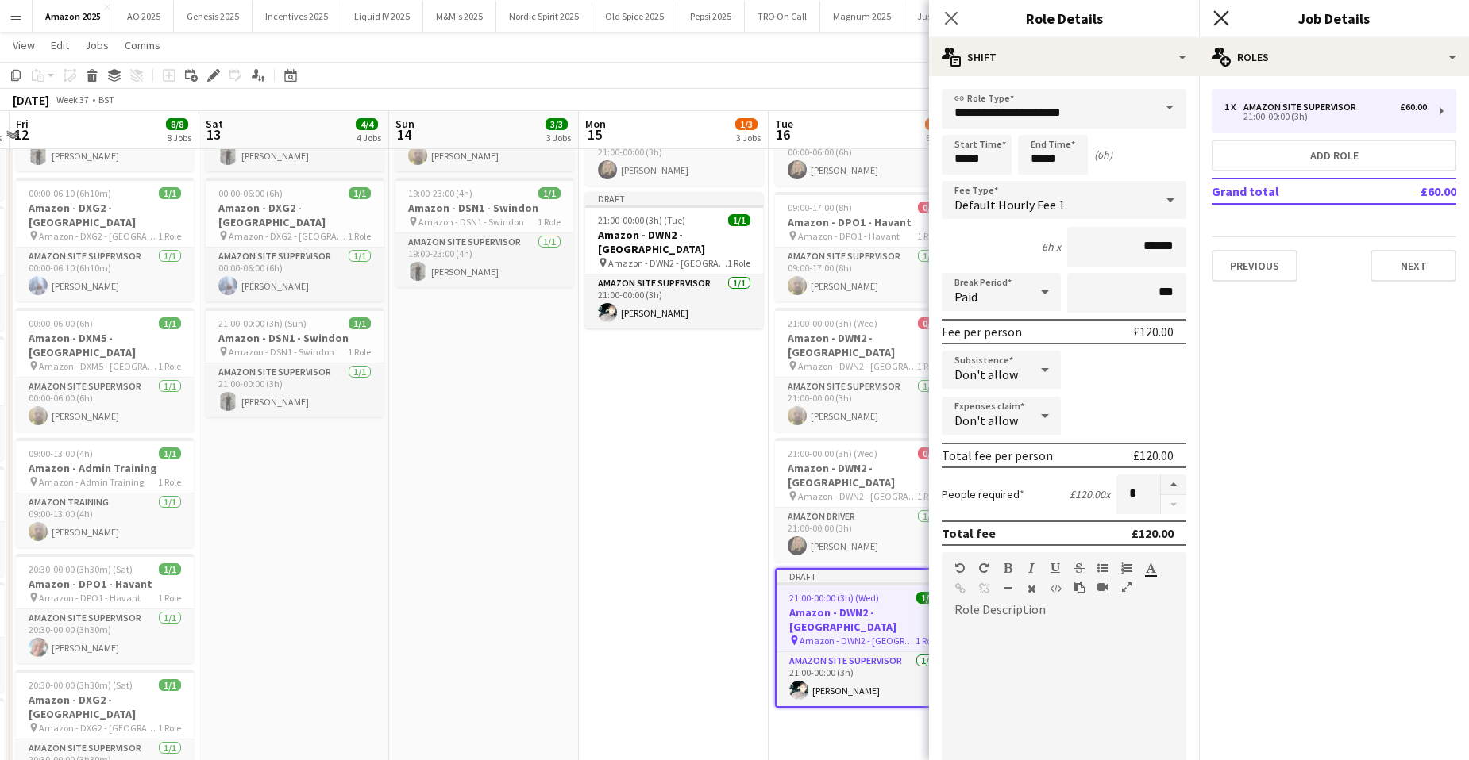
scroll to position [0, 0]
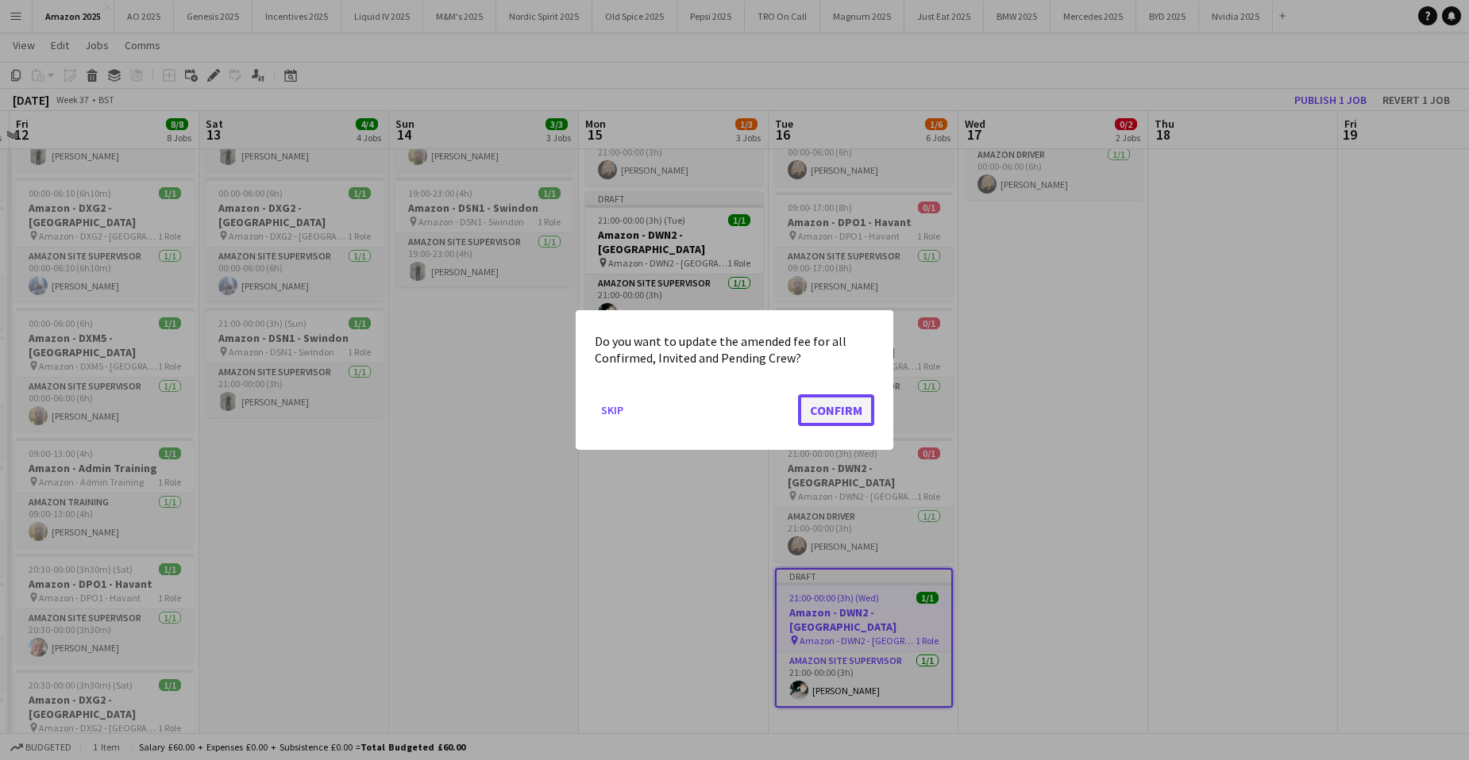
click at [853, 413] on button "Confirm" at bounding box center [836, 411] width 76 height 32
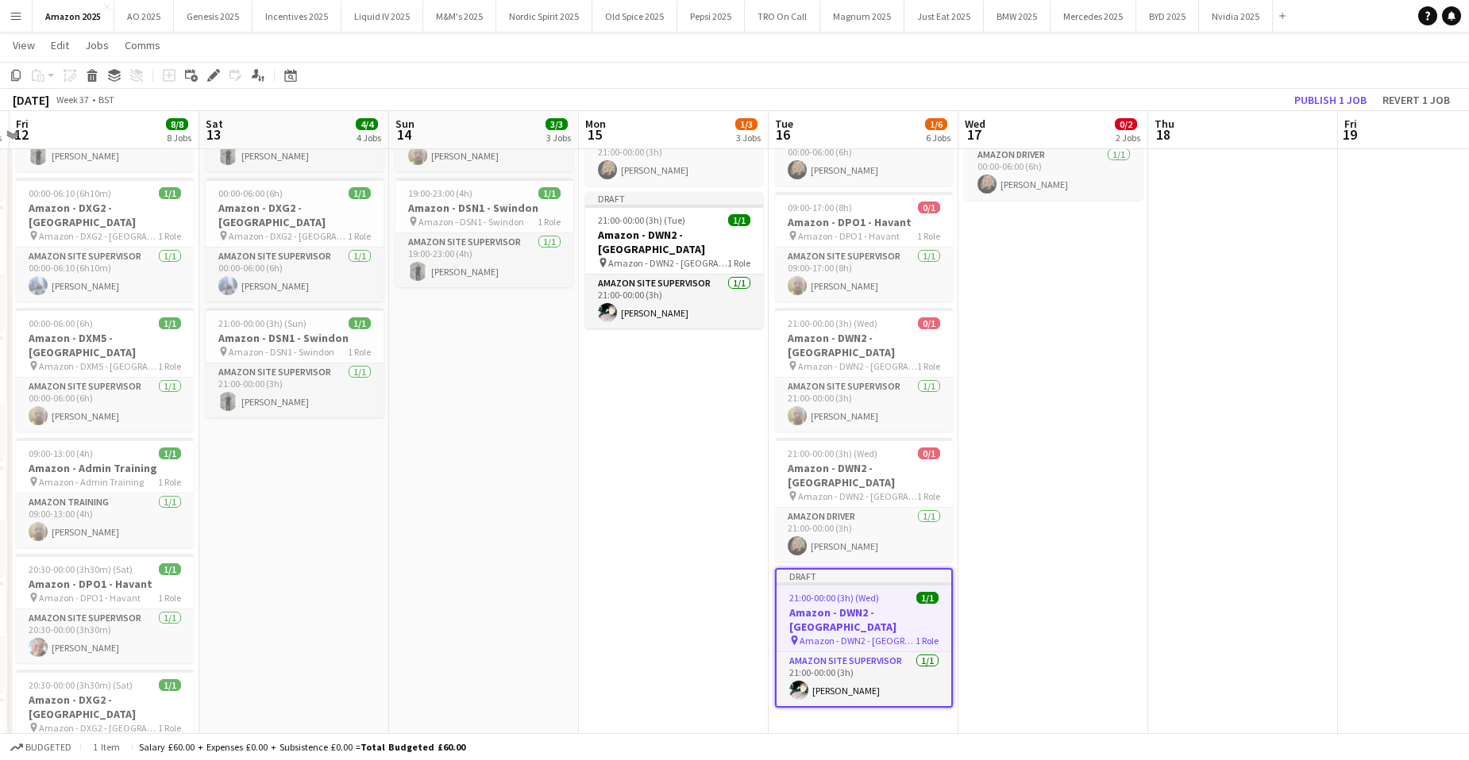
scroll to position [238, 0]
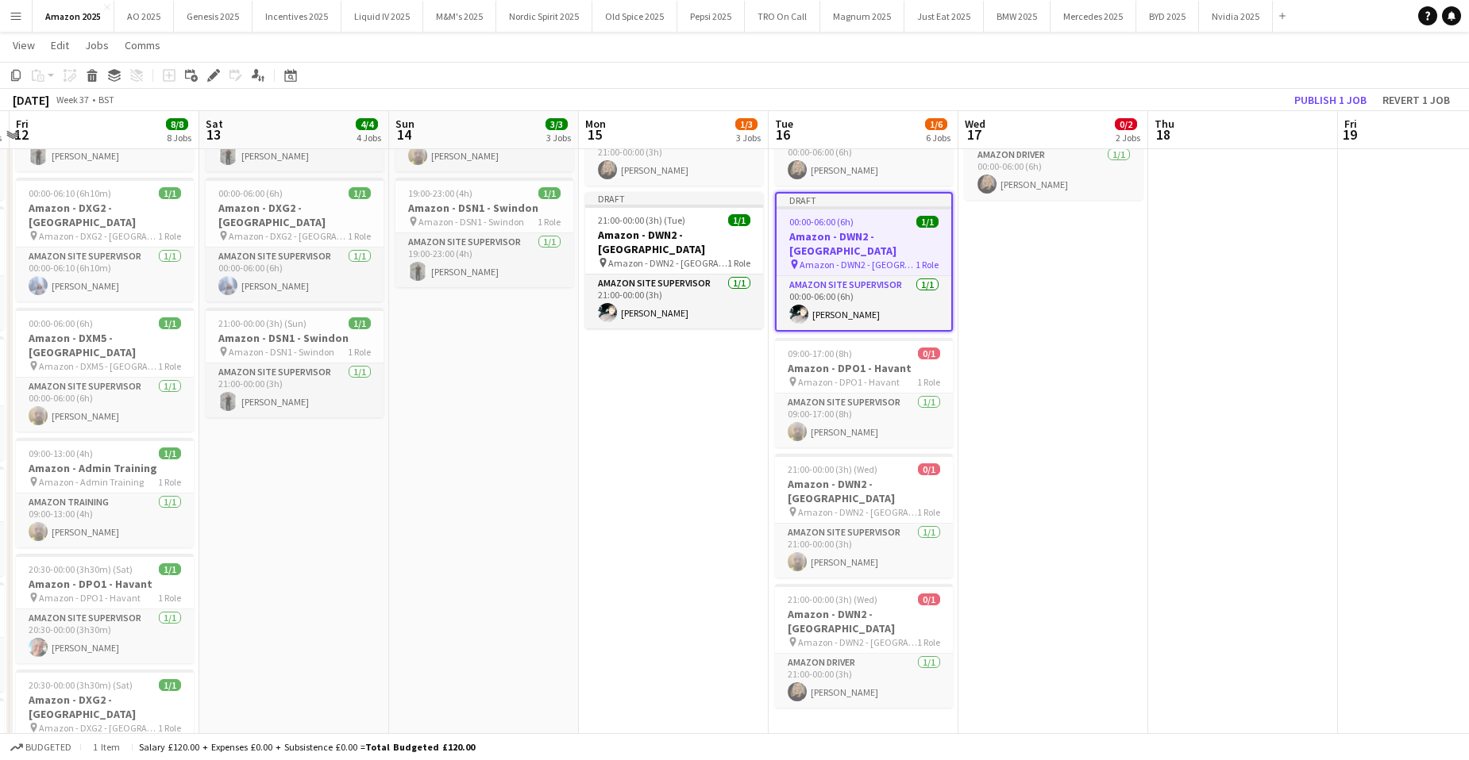
click at [1080, 495] on app-date-cell "00:00-06:00 (6h) 0/1 Amazon - DWN2 - Knowsley pin Amazon - DWN2 - Knowsley 1 Ro…" at bounding box center [1053, 481] width 190 height 1083
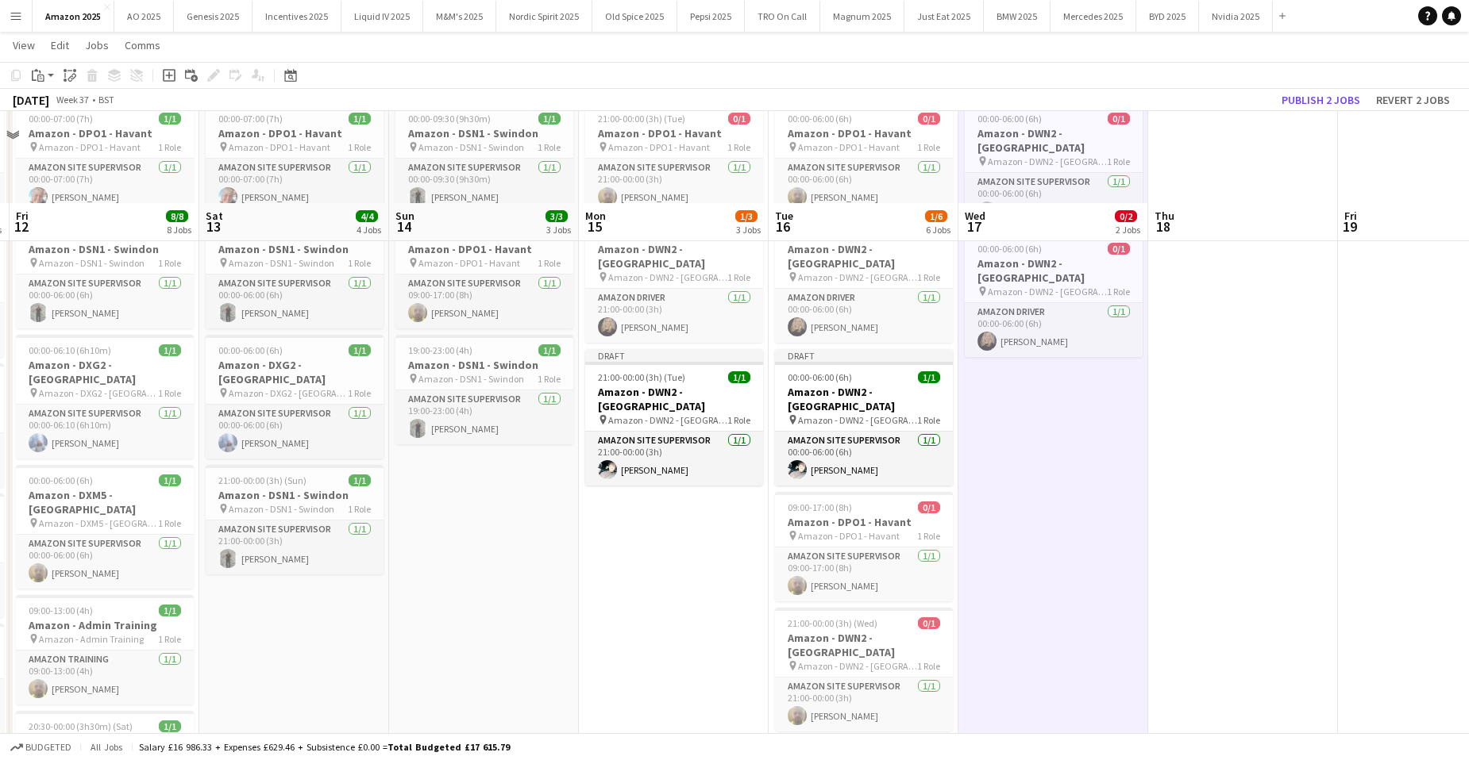
scroll to position [79, 0]
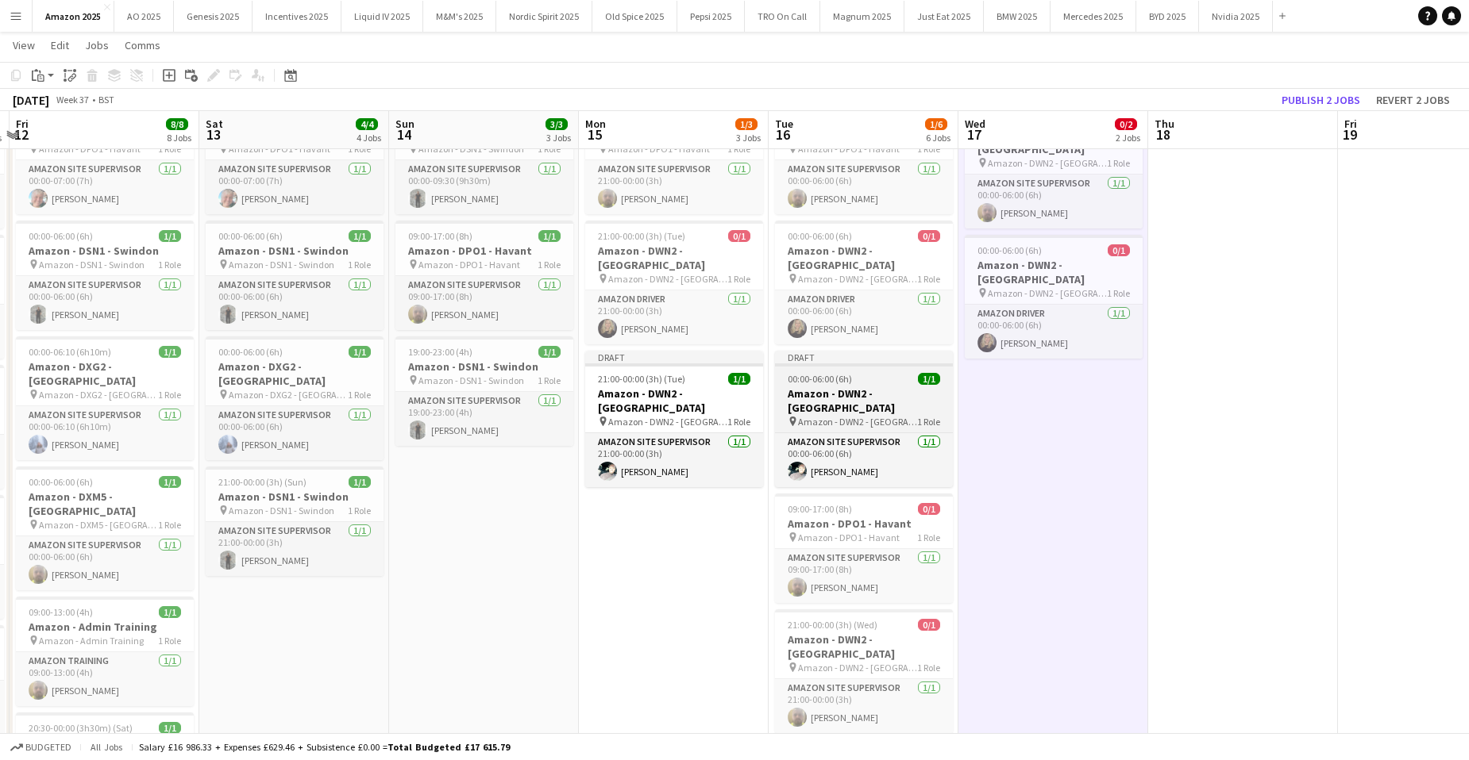
click at [893, 373] on div "00:00-06:00 (6h) 1/1" at bounding box center [864, 379] width 178 height 12
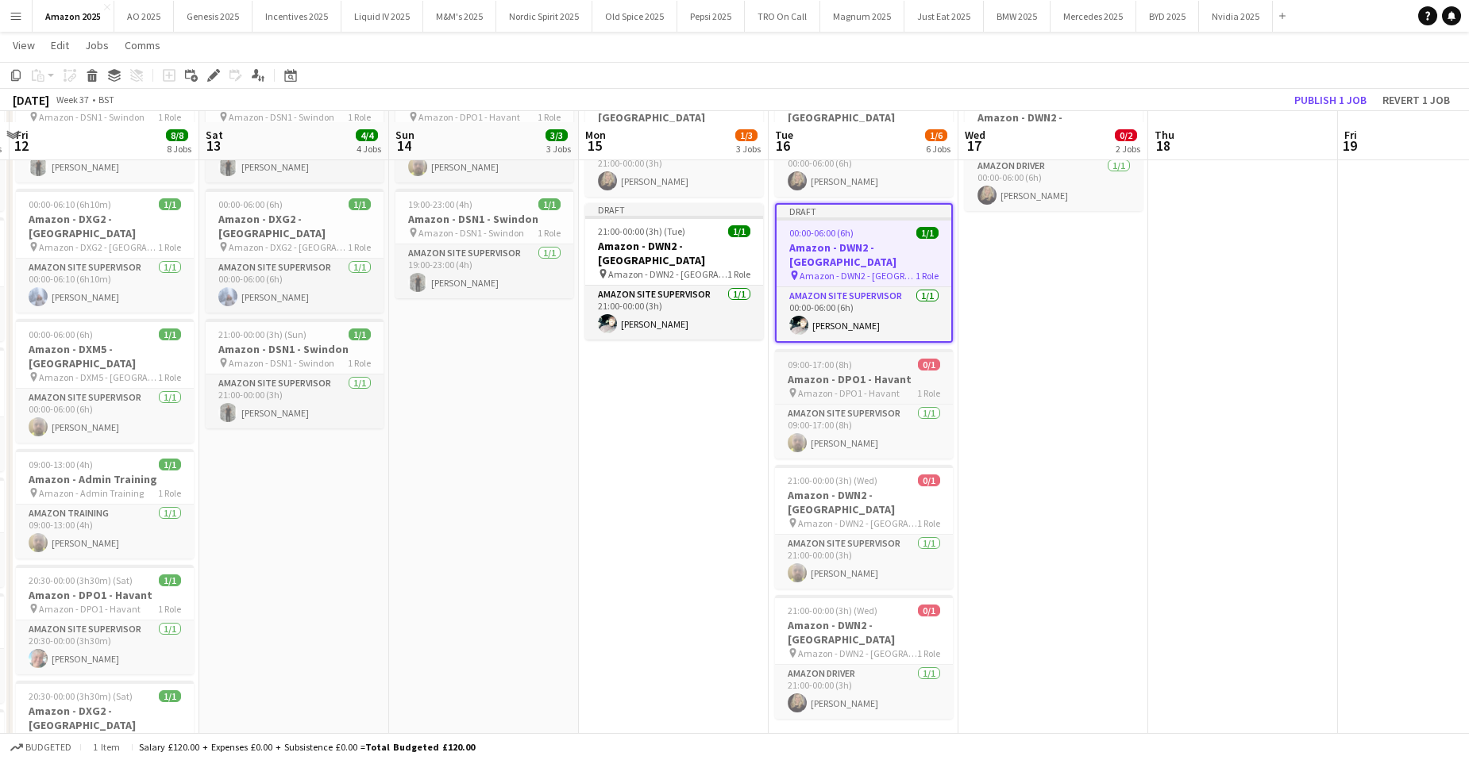
scroll to position [238, 0]
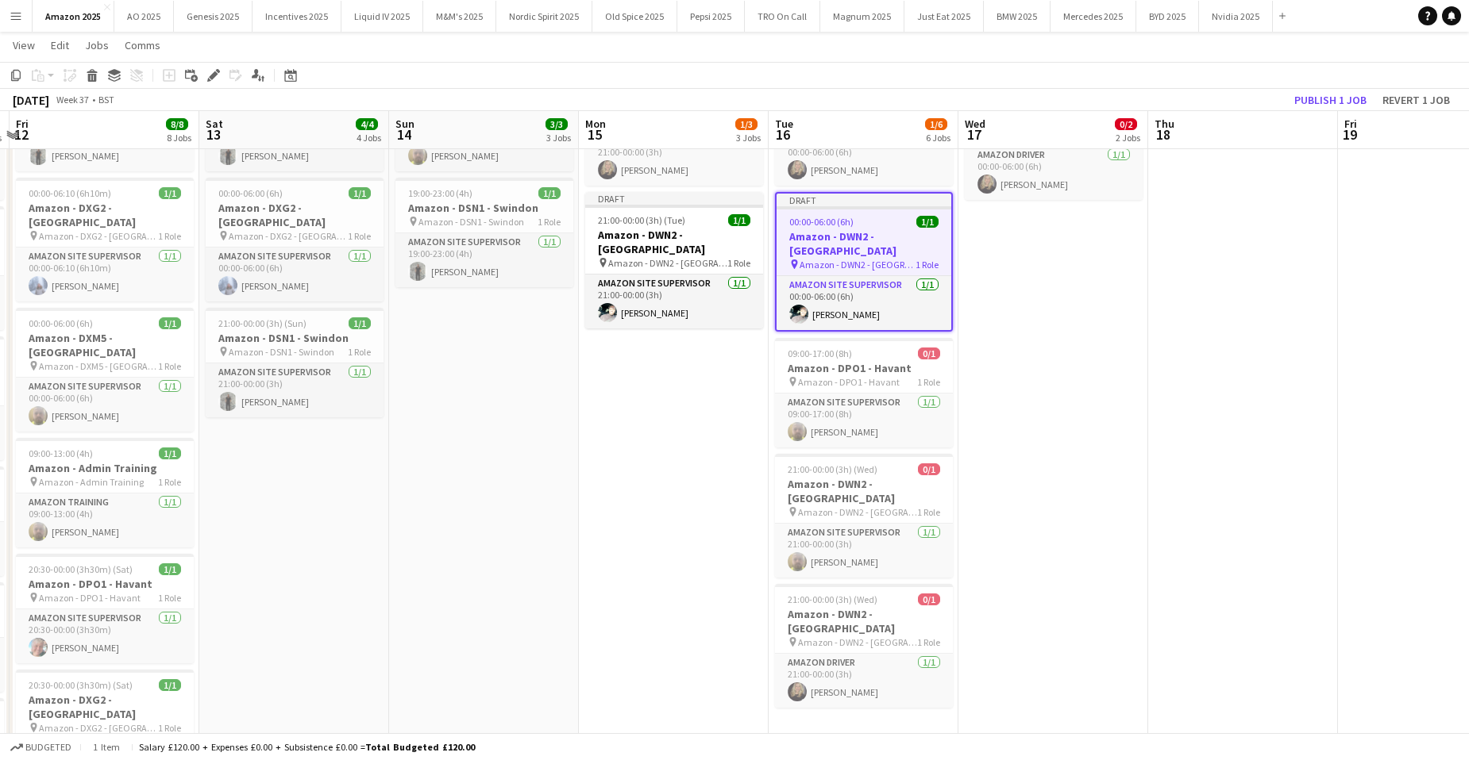
click at [886, 683] on app-date-cell "00:00-06:00 (6h) 0/1 Amazon - DPO1 - Havant pin Amazon - DPO1 - Havant 1 Role A…" at bounding box center [863, 481] width 190 height 1083
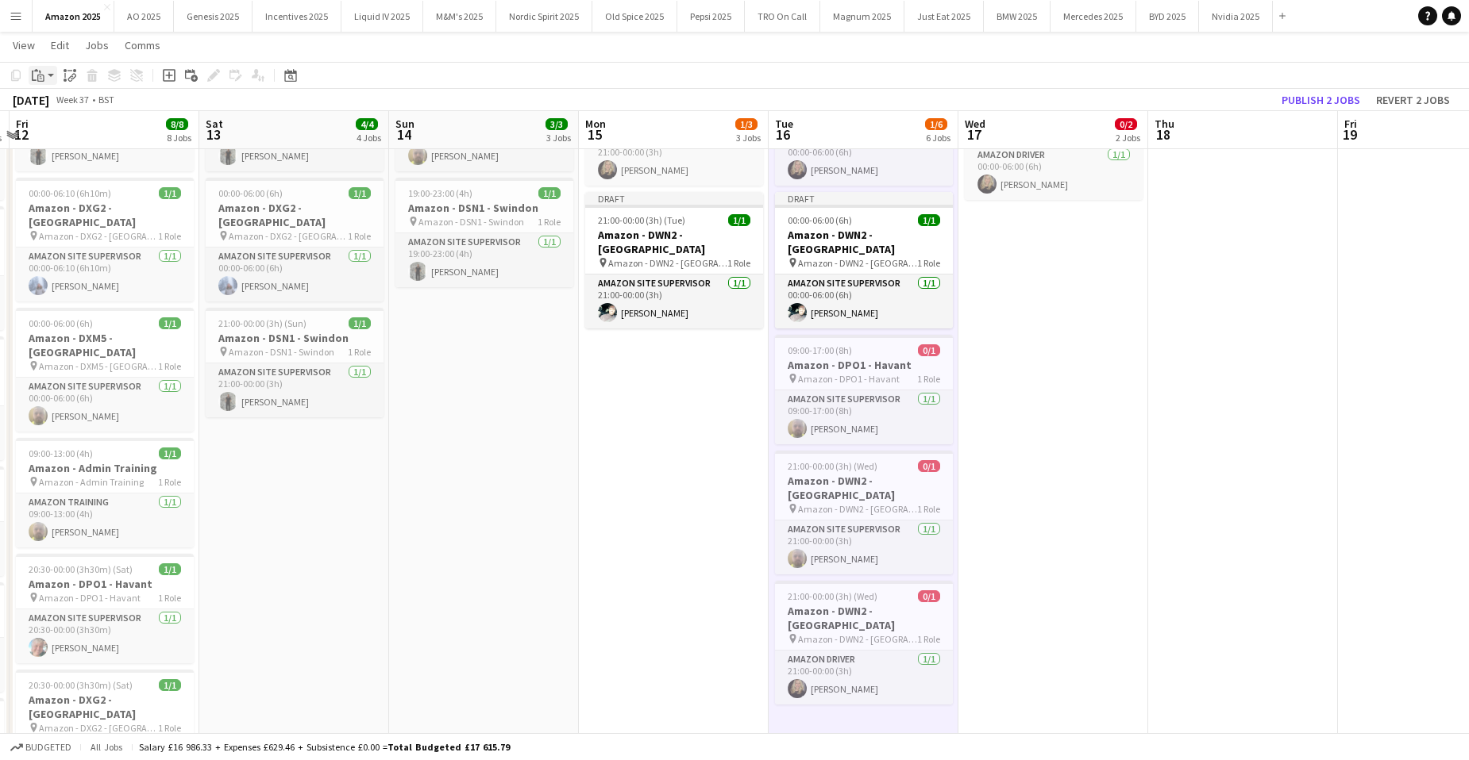
click at [43, 70] on icon "Paste" at bounding box center [38, 75] width 13 height 13
click at [53, 135] on link "Paste with crew Ctrl+Shift+V" at bounding box center [116, 132] width 149 height 14
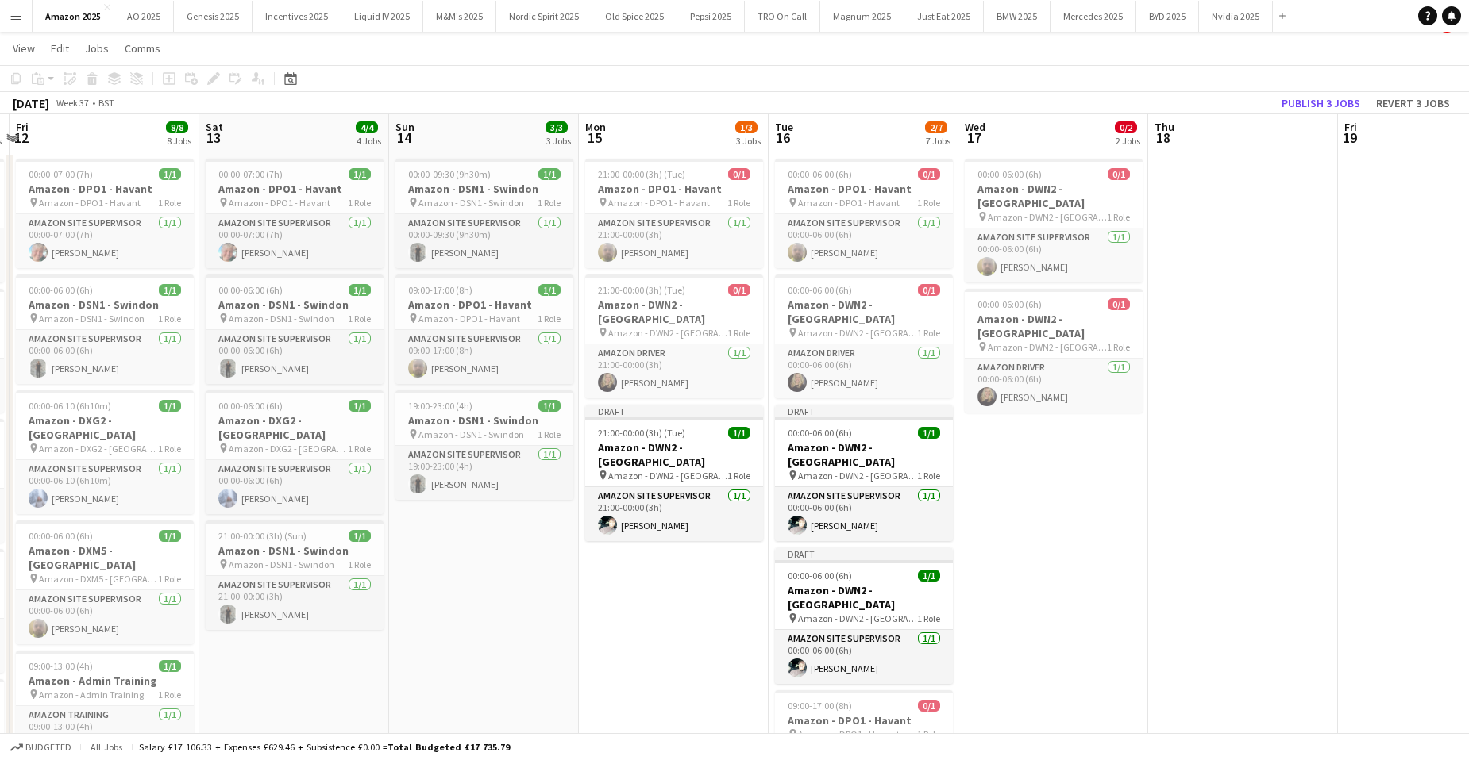
scroll to position [0, 0]
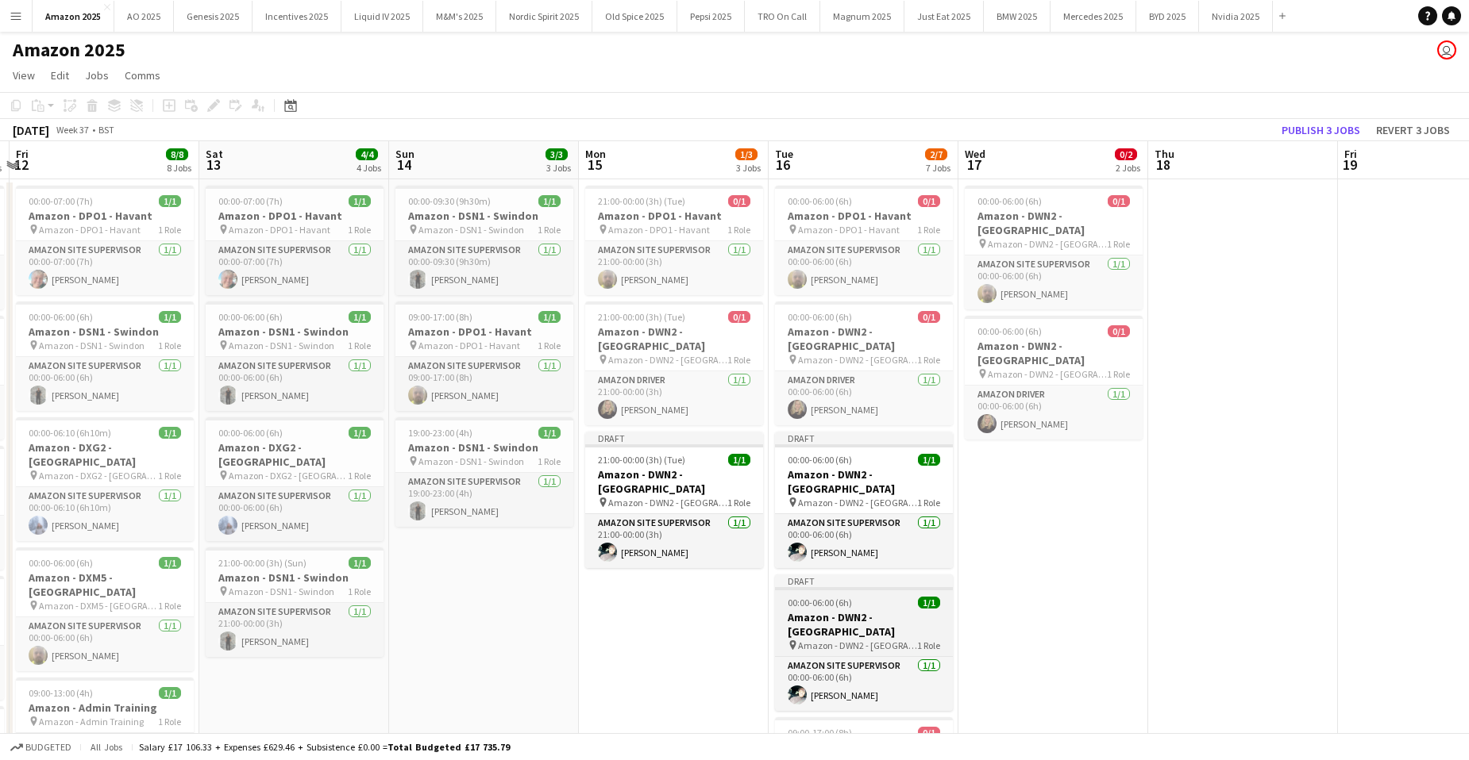
click at [880, 597] on div "00:00-06:00 (6h) 1/1" at bounding box center [864, 603] width 178 height 12
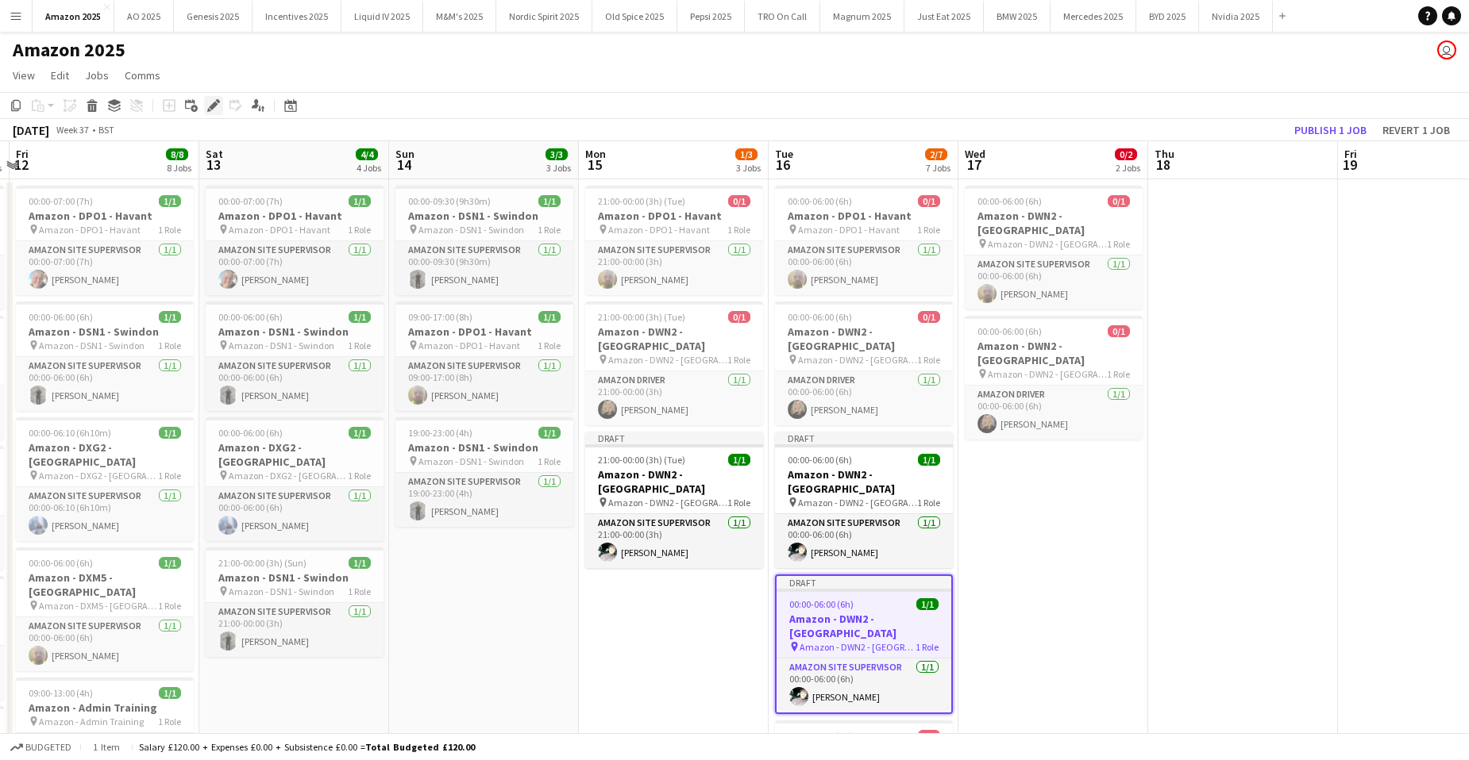
click at [210, 99] on icon "Edit" at bounding box center [213, 105] width 13 height 13
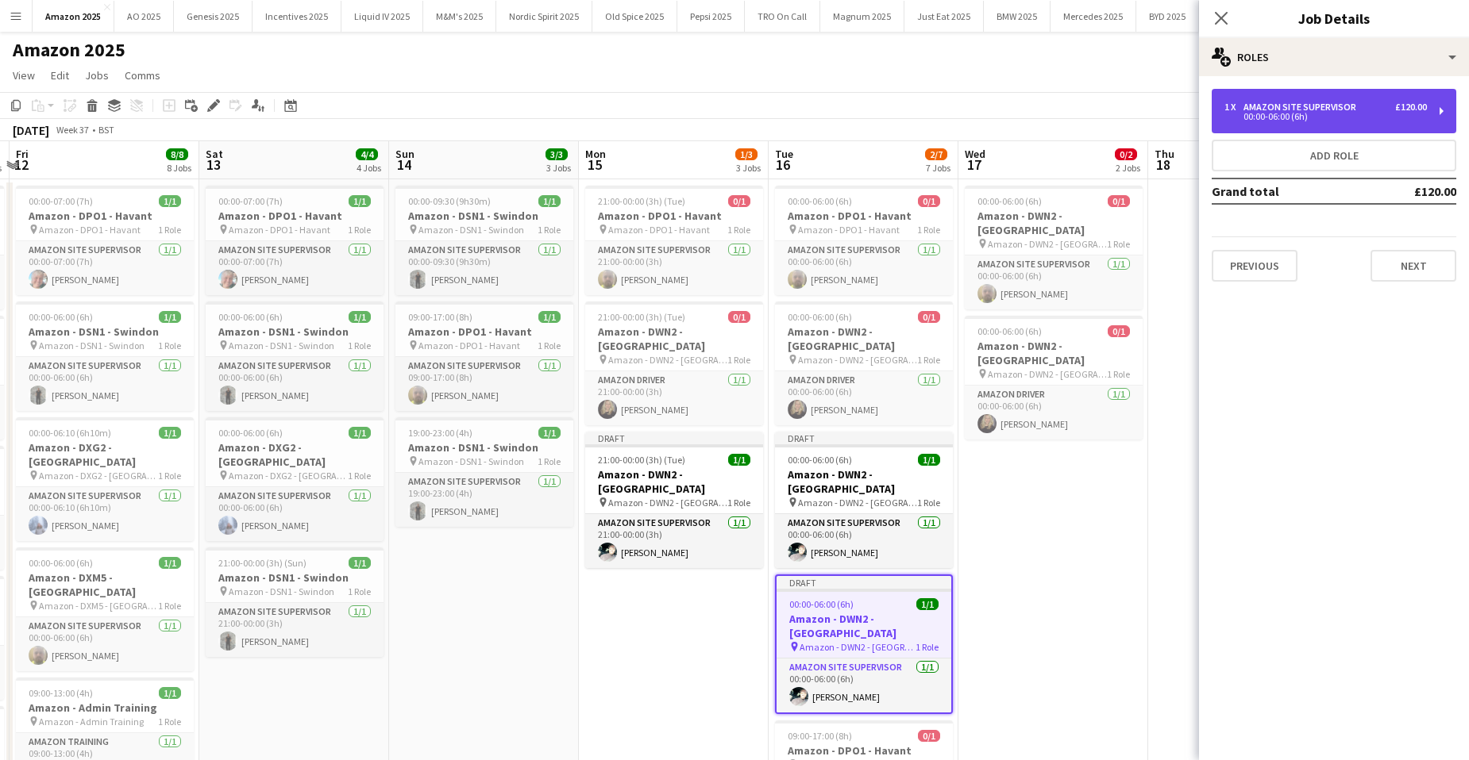
click at [1241, 102] on div "1 x" at bounding box center [1233, 107] width 19 height 11
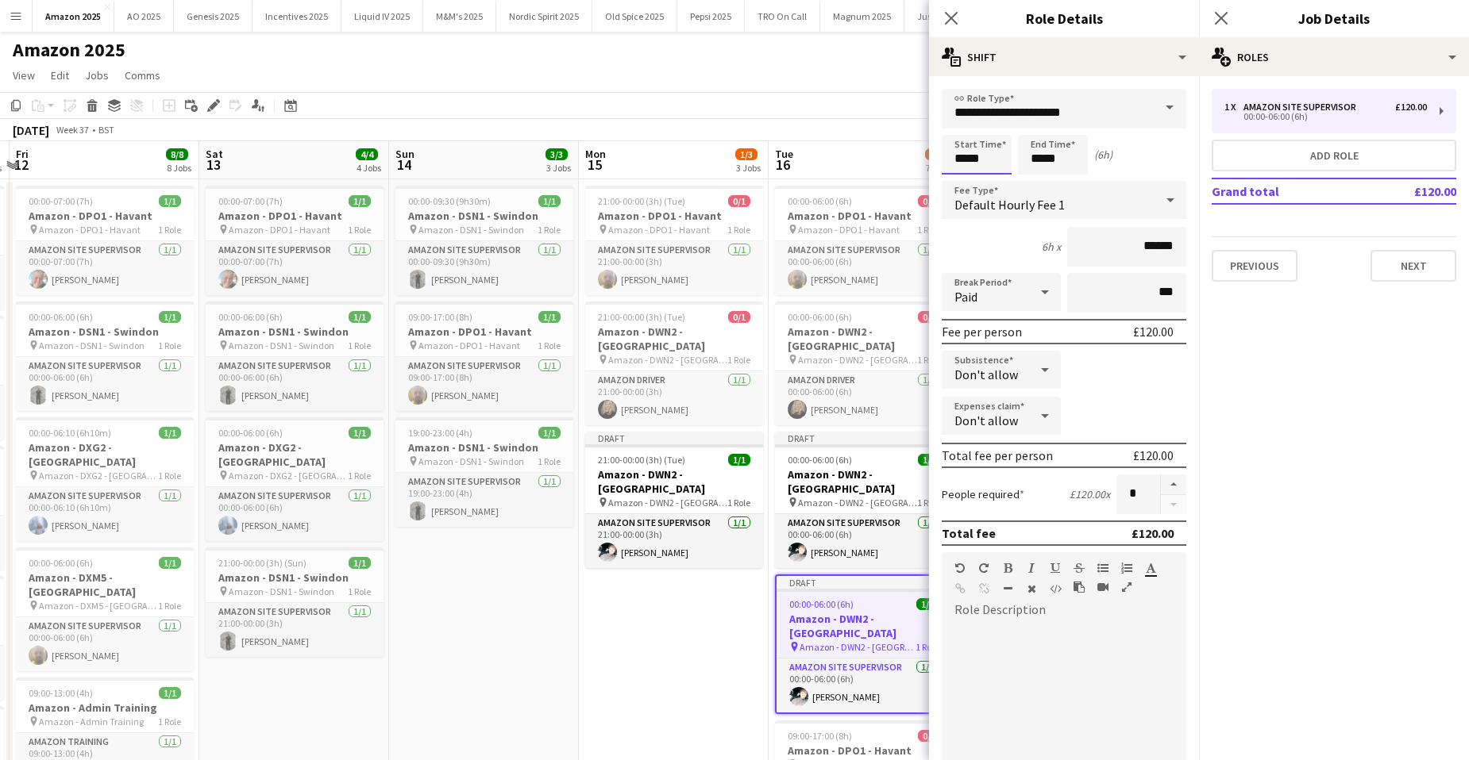
drag, startPoint x: 995, startPoint y: 158, endPoint x: 632, endPoint y: 183, distance: 364.4
click at [657, 179] on body "Menu Boards Boards Boards All jobs Status Workforce Workforce My Workforce Recr…" at bounding box center [734, 644] width 1469 height 1289
type input "*****"
click at [1225, 13] on icon "Close pop-in" at bounding box center [1220, 17] width 15 height 15
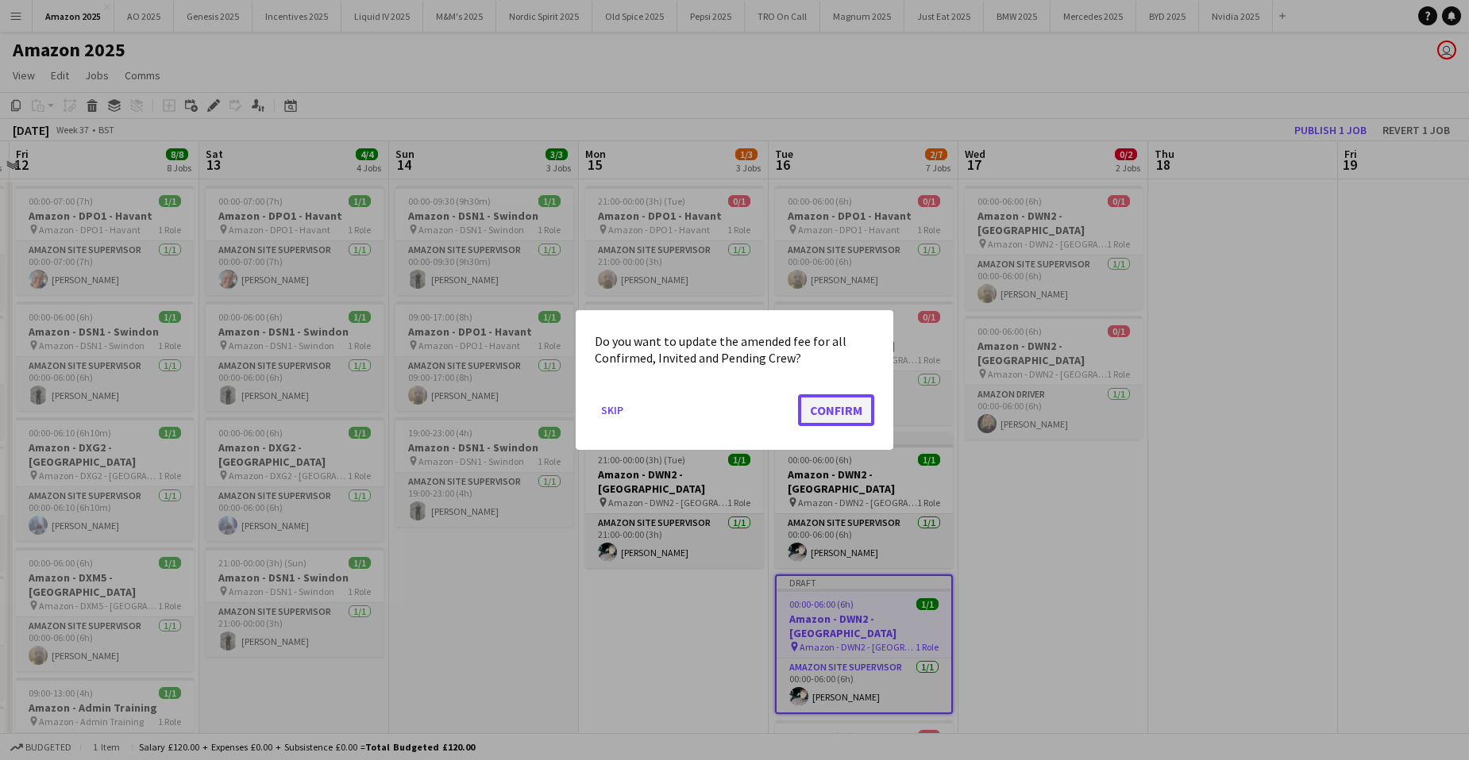
click at [864, 407] on button "Confirm" at bounding box center [836, 411] width 76 height 32
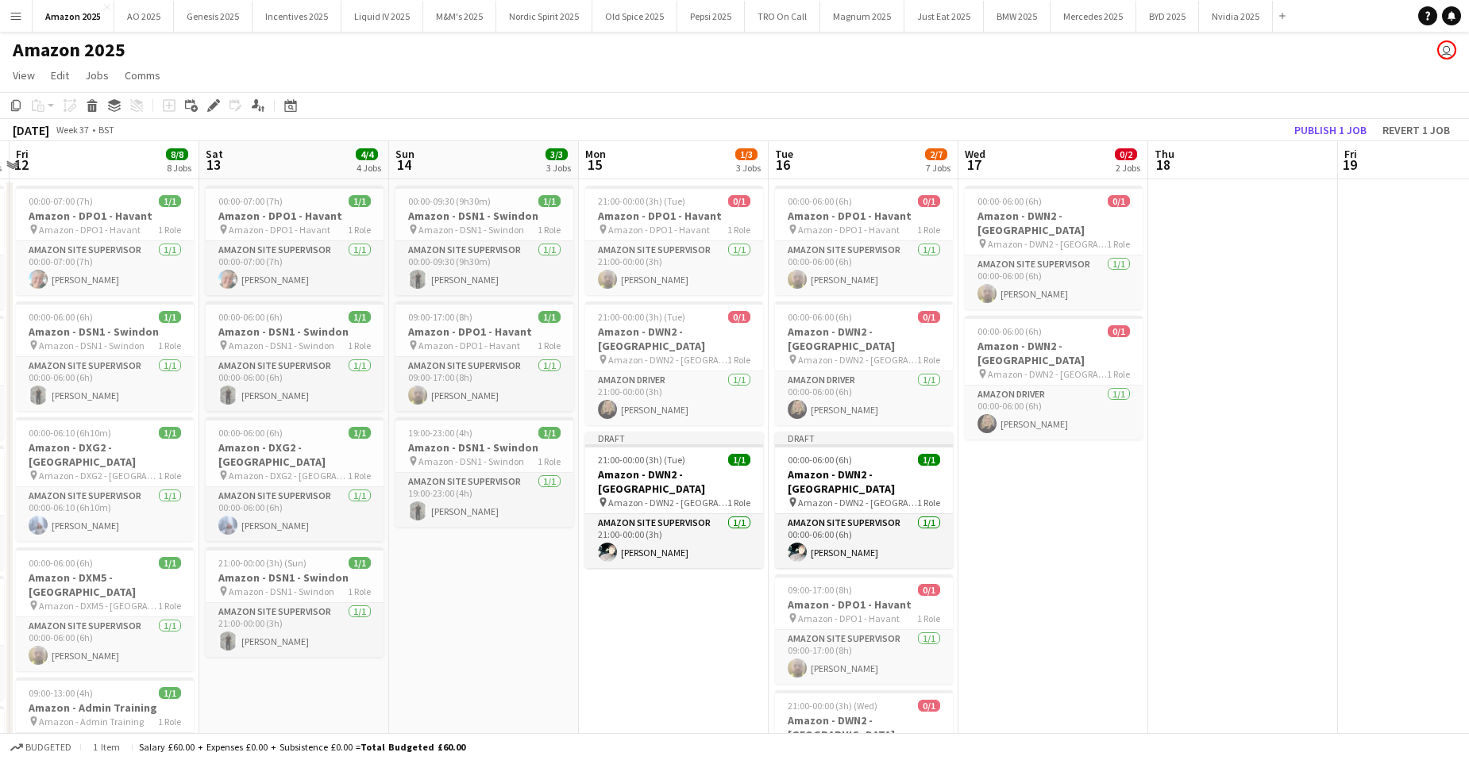
click at [1075, 456] on app-date-cell "00:00-06:00 (6h) 0/1 Amazon - DWN2 - Knowsley pin Amazon - DWN2 - Knowsley 1 Ro…" at bounding box center [1053, 720] width 190 height 1083
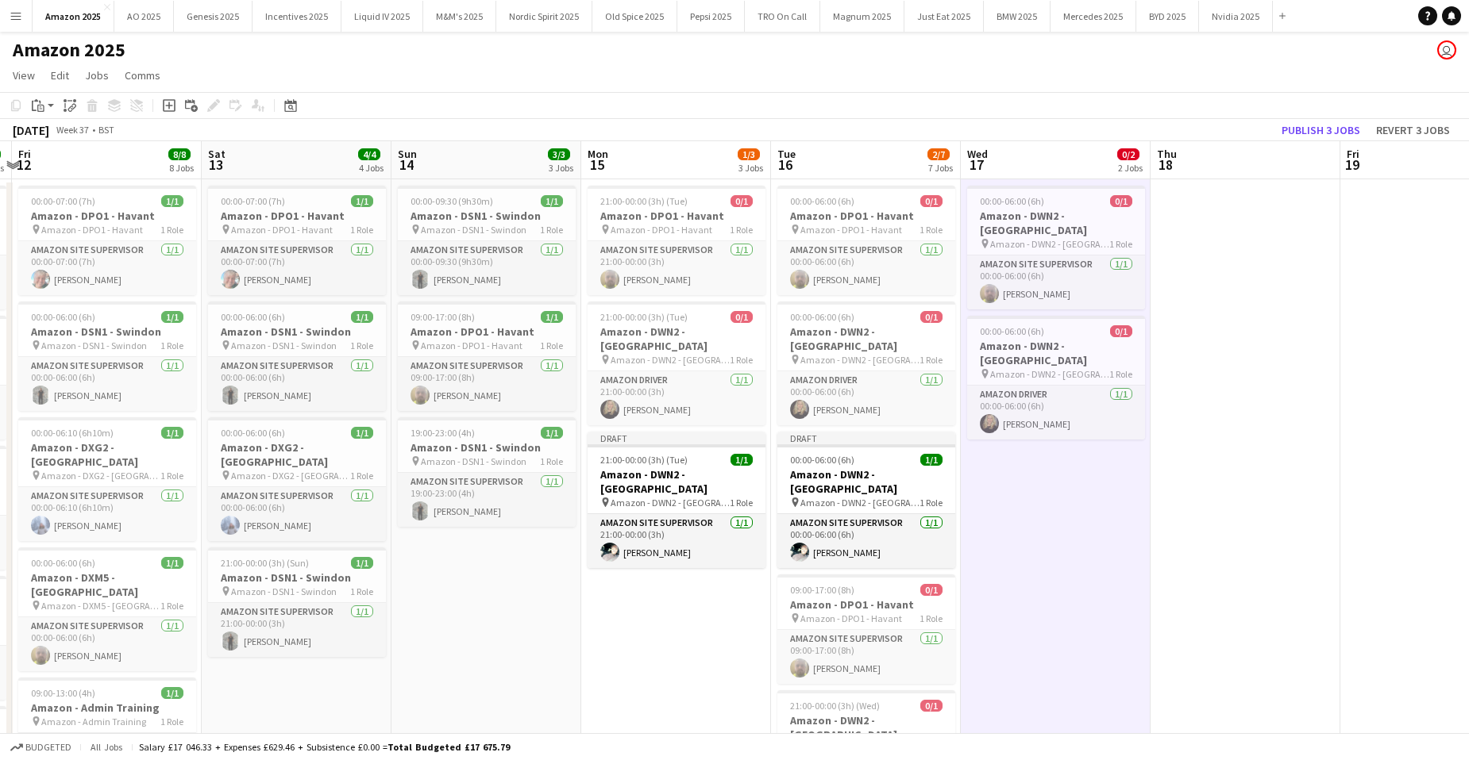
drag, startPoint x: 47, startPoint y: 110, endPoint x: 48, endPoint y: 154, distance: 44.5
click at [46, 110] on div "Paste" at bounding box center [38, 105] width 19 height 19
click at [62, 164] on link "Paste with crew Ctrl+Shift+V" at bounding box center [116, 163] width 149 height 14
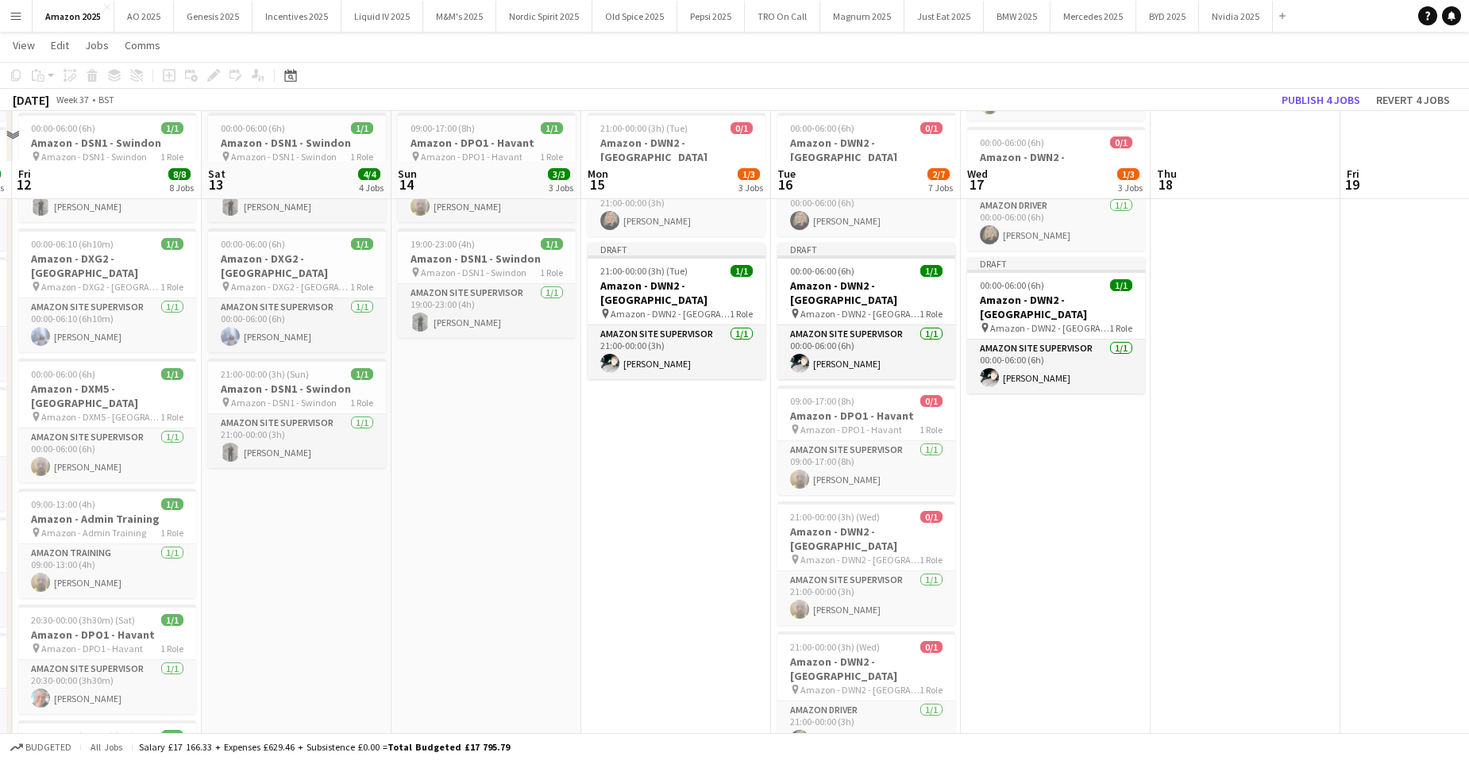
scroll to position [159, 0]
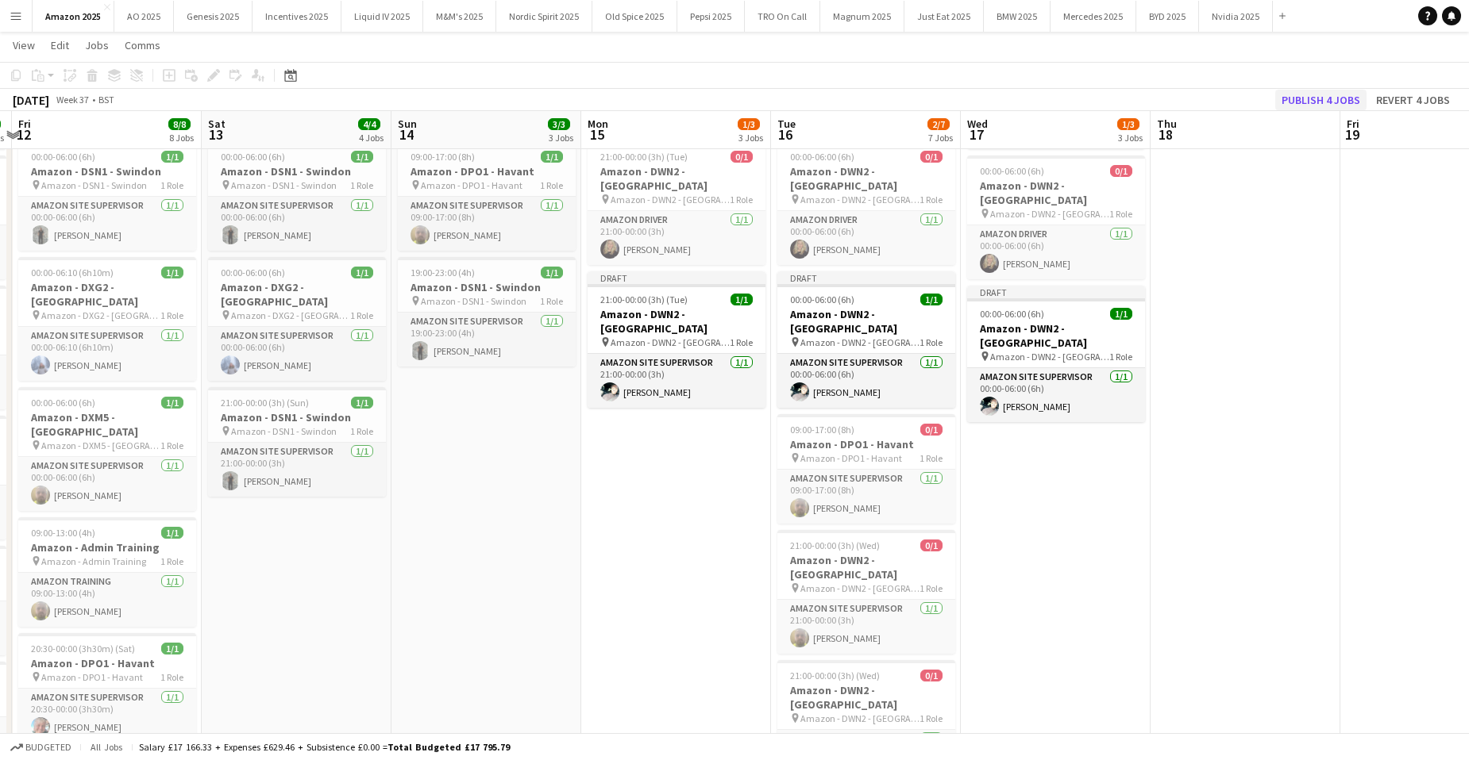
click at [1295, 88] on app-toolbar "Copy Paste Paste Ctrl+V Paste with crew Ctrl+Shift+V Paste linked Job [GEOGRAPH…" at bounding box center [734, 75] width 1469 height 27
click at [1300, 95] on button "Publish 4 jobs" at bounding box center [1320, 100] width 91 height 21
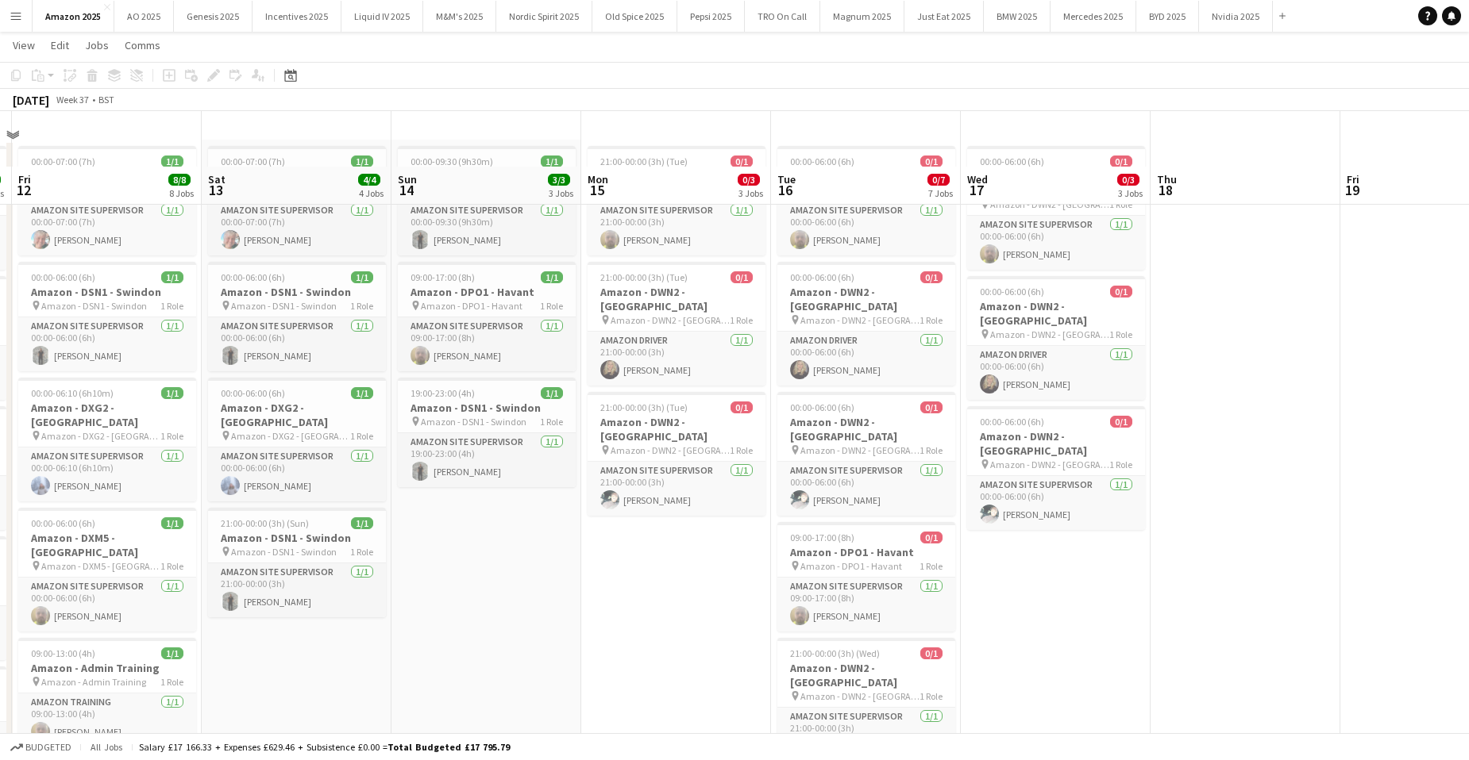
scroll to position [0, 0]
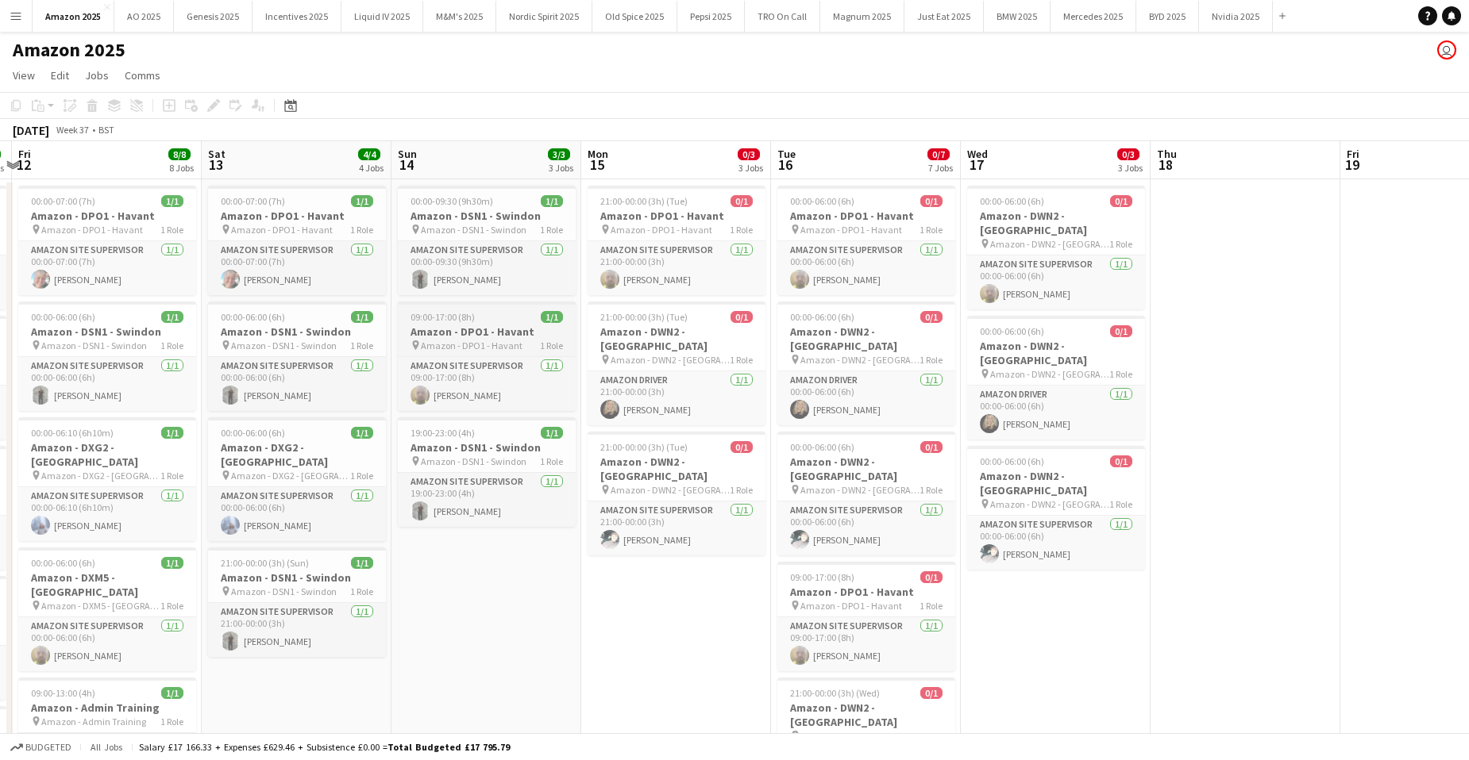
click at [491, 327] on h3 "Amazon - DPO1 - Havant" at bounding box center [487, 332] width 178 height 14
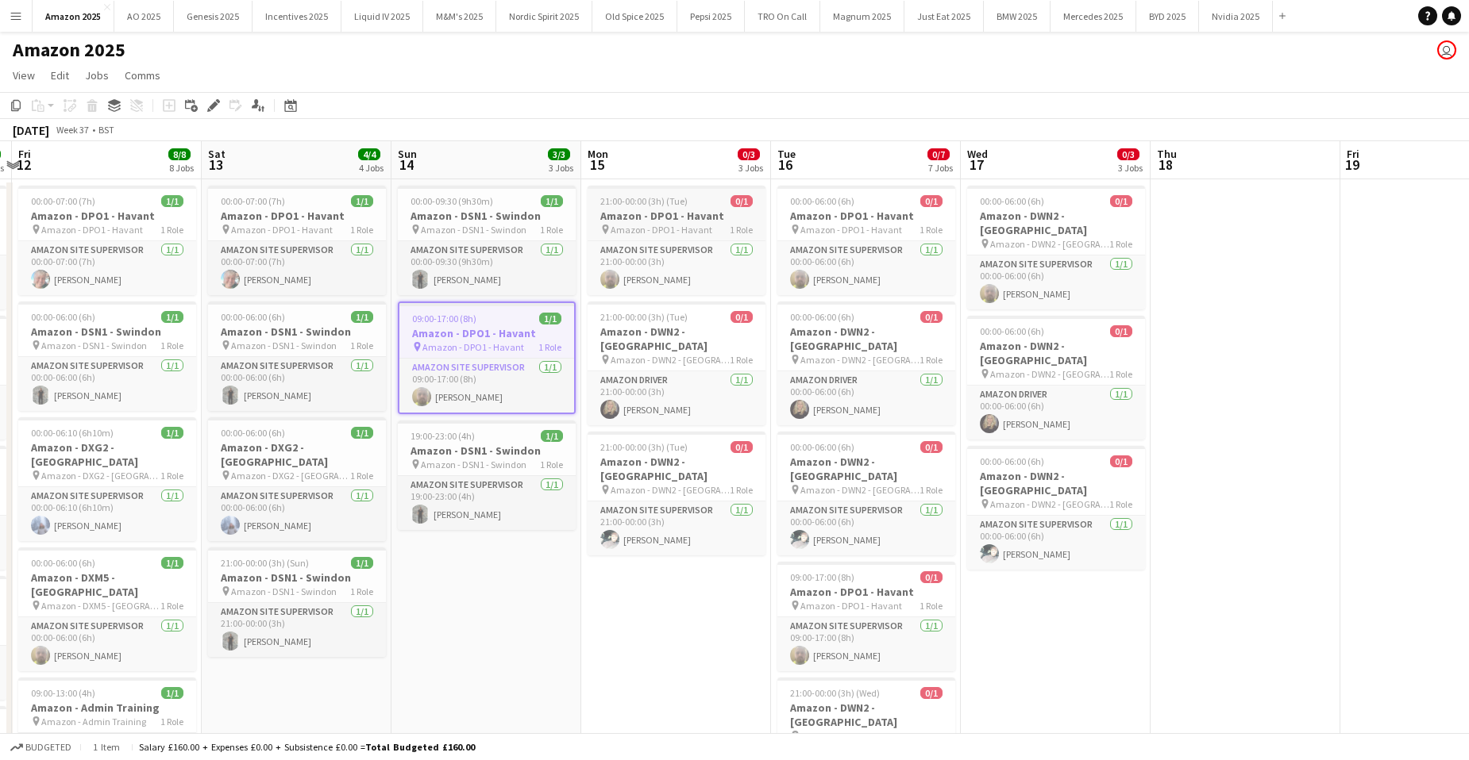
click at [698, 203] on div "21:00-00:00 (3h) (Tue) 0/1" at bounding box center [676, 201] width 178 height 12
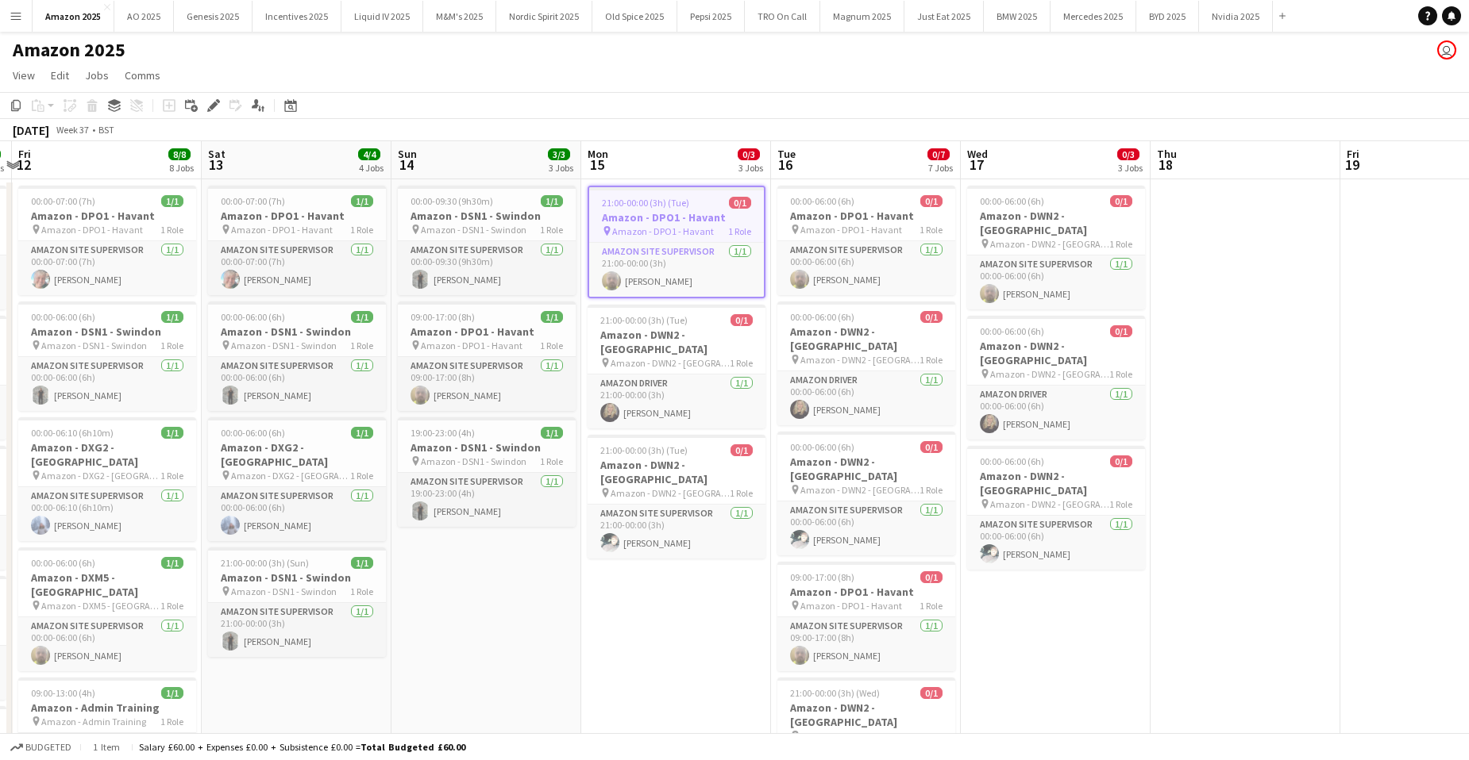
click at [692, 624] on app-date-cell "21:00-00:00 (3h) (Tue) 0/1 Amazon - DPO1 - Havant pin Amazon - DPO1 - Havant 1 …" at bounding box center [676, 720] width 190 height 1083
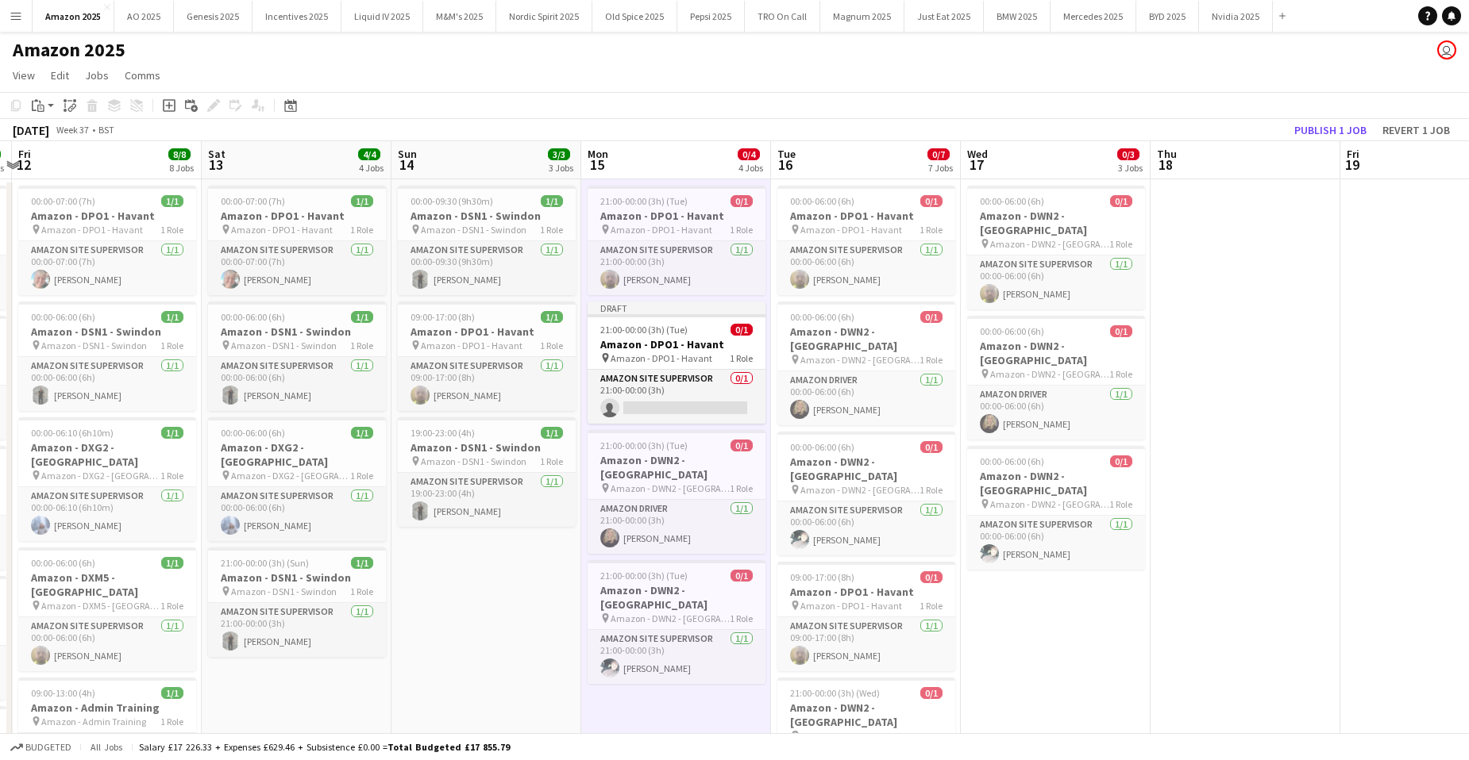
drag, startPoint x: 641, startPoint y: 336, endPoint x: 156, endPoint y: 48, distance: 564.2
click at [641, 336] on app-job-card "Draft 21:00-00:00 (3h) (Tue) 0/1 Amazon - DPO1 - Havant pin Amazon - DPO1 - Hav…" at bounding box center [676, 363] width 178 height 122
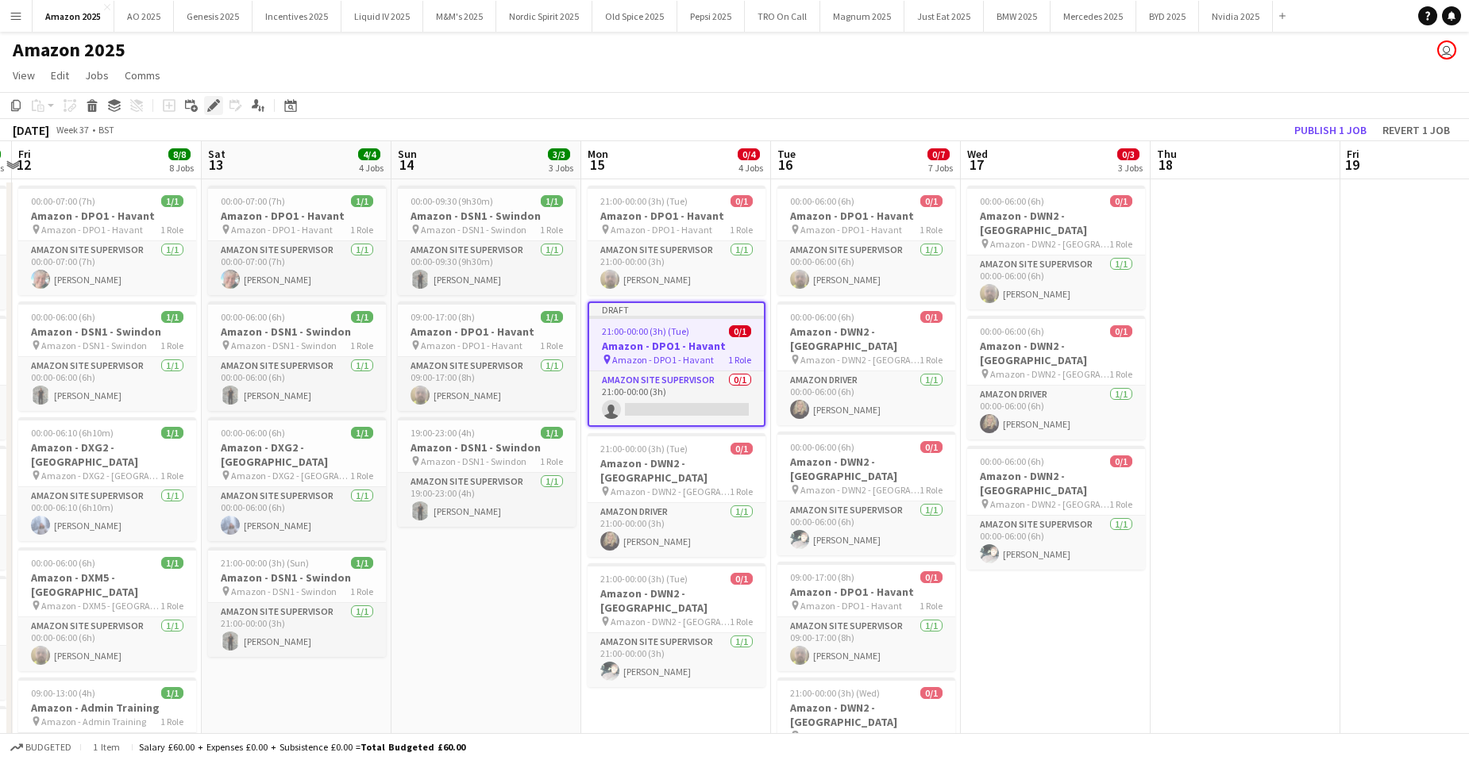
click at [212, 110] on icon at bounding box center [213, 106] width 9 height 9
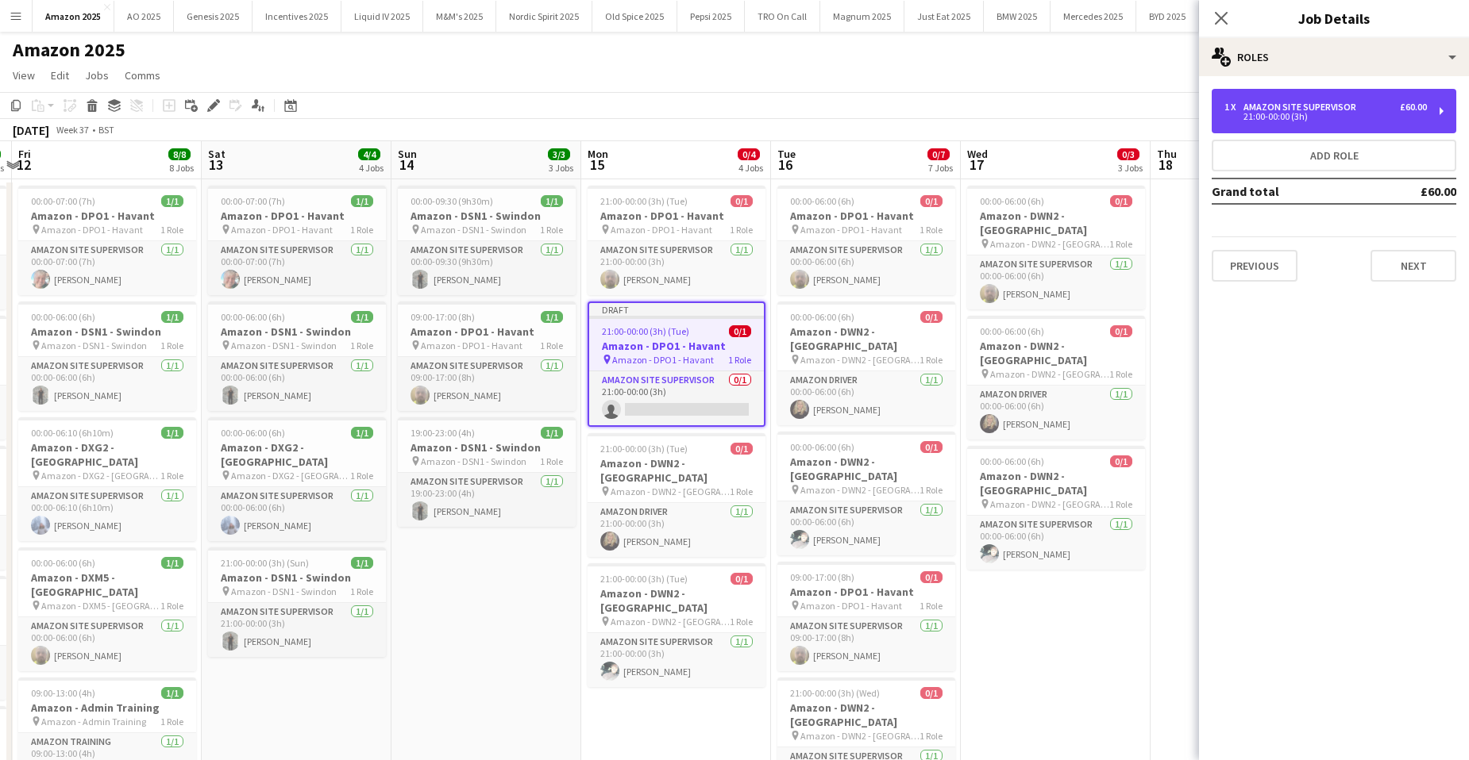
click at [1330, 111] on div "Amazon Site Supervisor" at bounding box center [1302, 107] width 119 height 11
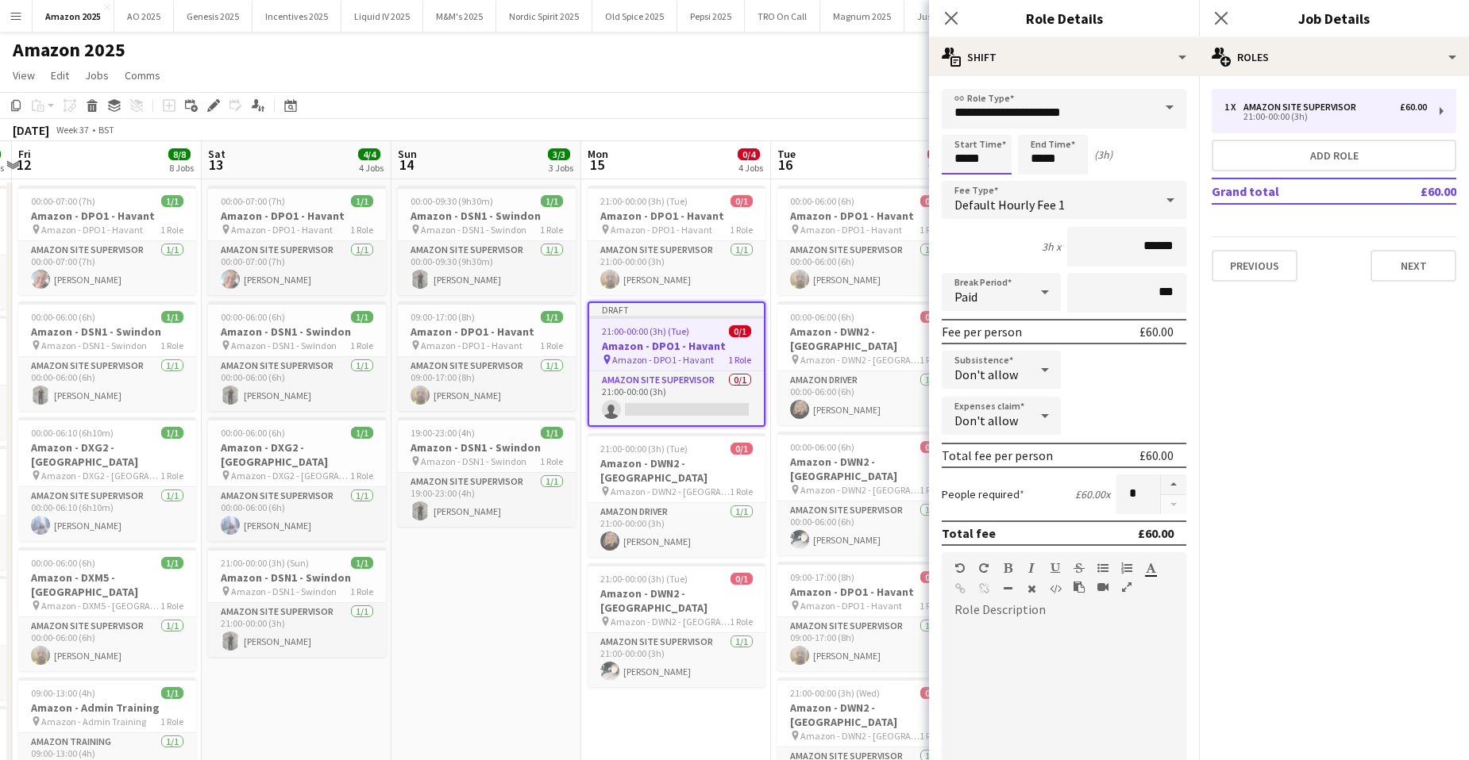
drag, startPoint x: 993, startPoint y: 152, endPoint x: 479, endPoint y: 137, distance: 514.6
click at [496, 137] on body "Menu Boards Boards Boards All jobs Status Workforce Workforce My Workforce Recr…" at bounding box center [734, 644] width 1469 height 1289
type input "*****"
click at [701, 405] on app-card-role "Amazon Site Supervisor 0/1 21:00-00:00 (3h) single-neutral-actions" at bounding box center [676, 399] width 175 height 54
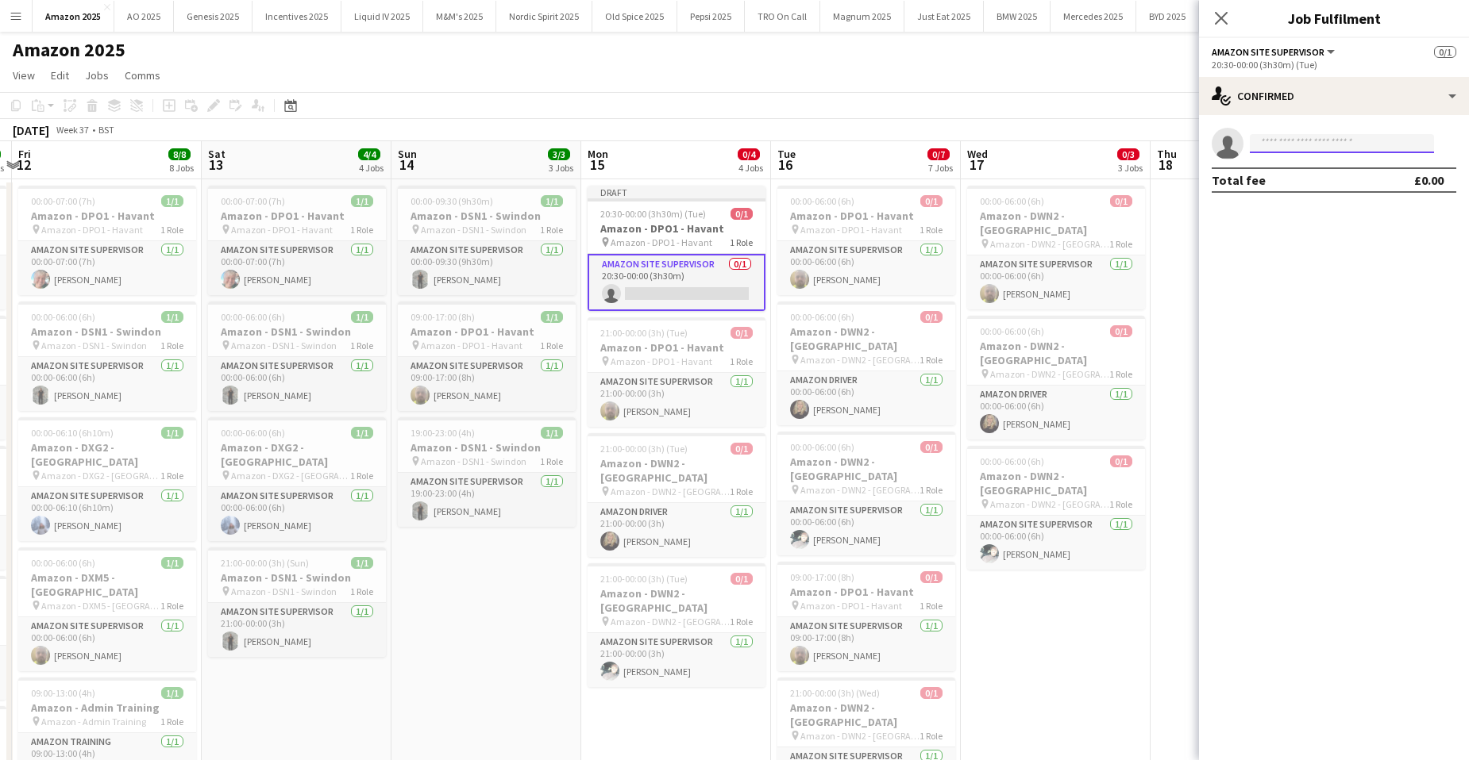
click at [1280, 140] on input at bounding box center [1342, 143] width 184 height 19
type input "******"
click at [1315, 187] on span "[PHONE_NUMBER]" at bounding box center [1341, 192] width 159 height 13
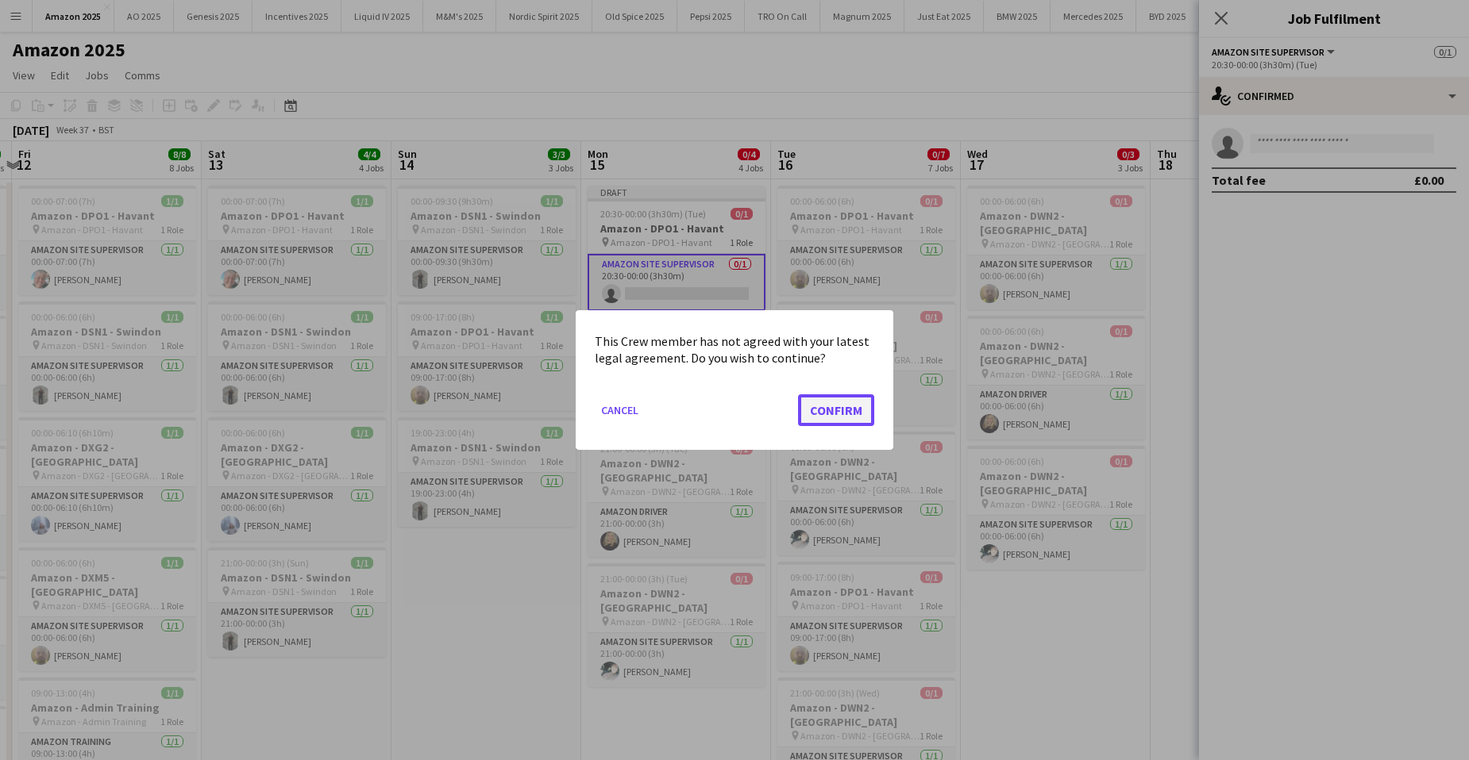
click at [866, 409] on button "Confirm" at bounding box center [836, 411] width 76 height 32
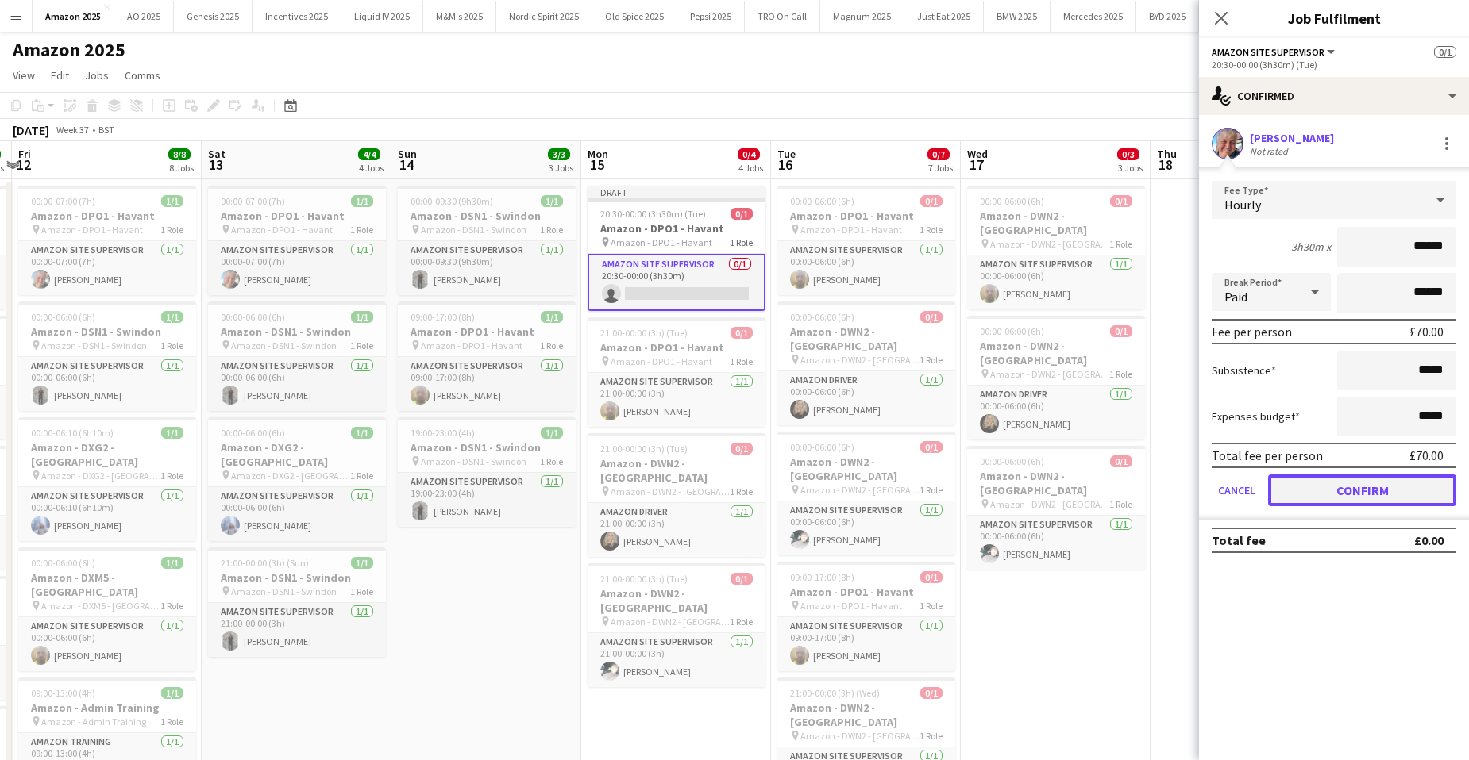
click at [1332, 484] on button "Confirm" at bounding box center [1362, 491] width 188 height 32
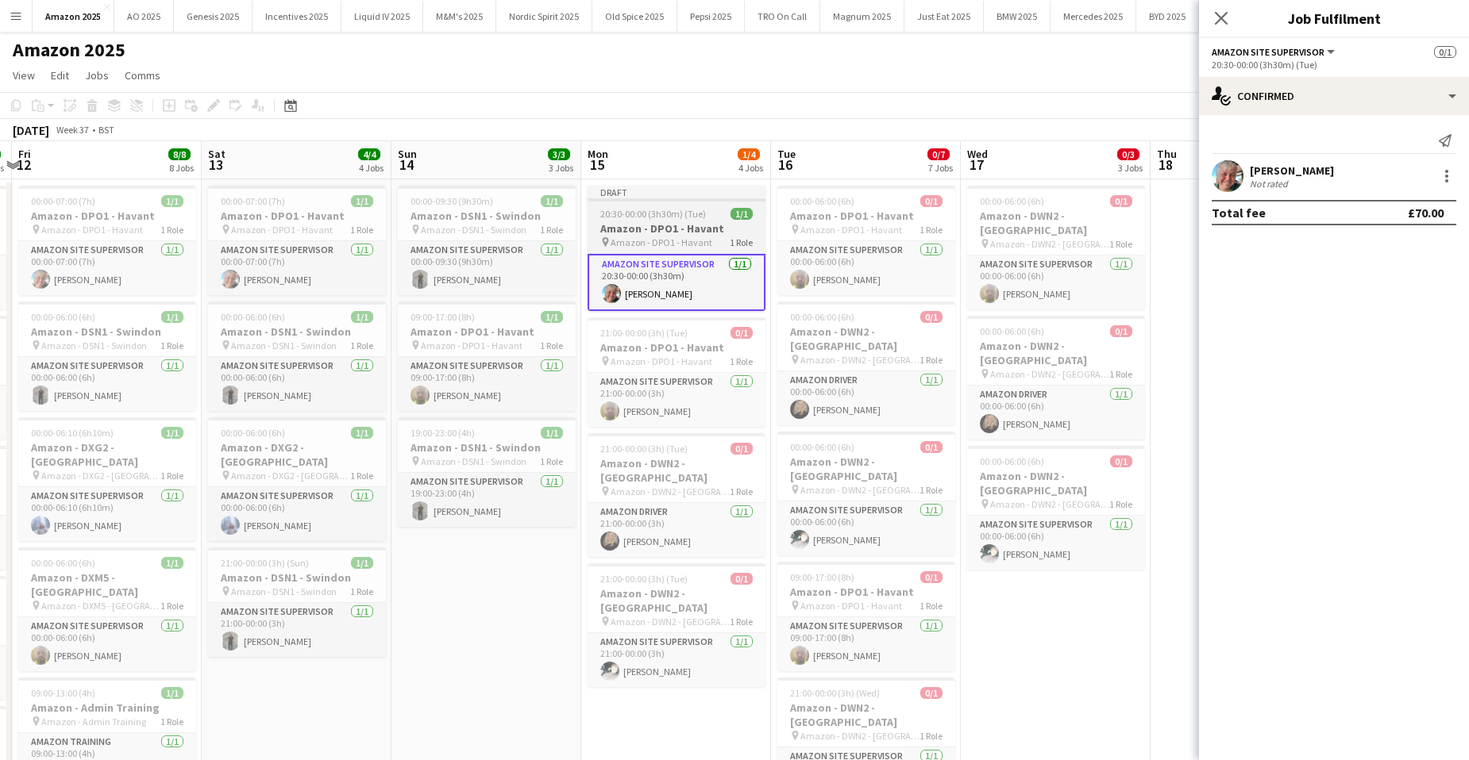
scroll to position [0, 554]
click at [690, 221] on app-job-card "Draft 20:30-00:00 (3h30m) (Tue) 1/1 Amazon - DPO1 - Havant pin Amazon - DPO1 - …" at bounding box center [680, 248] width 178 height 125
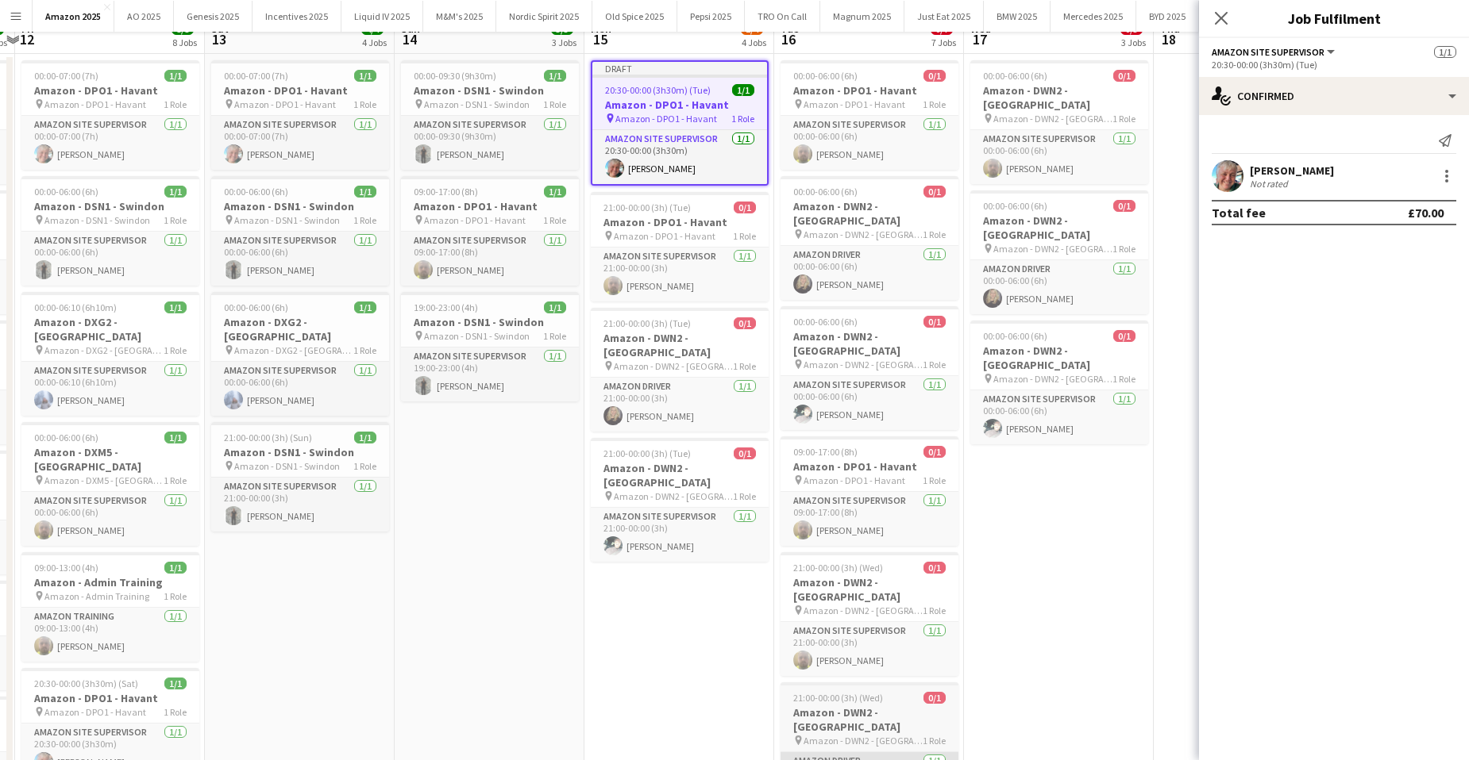
scroll to position [318, 0]
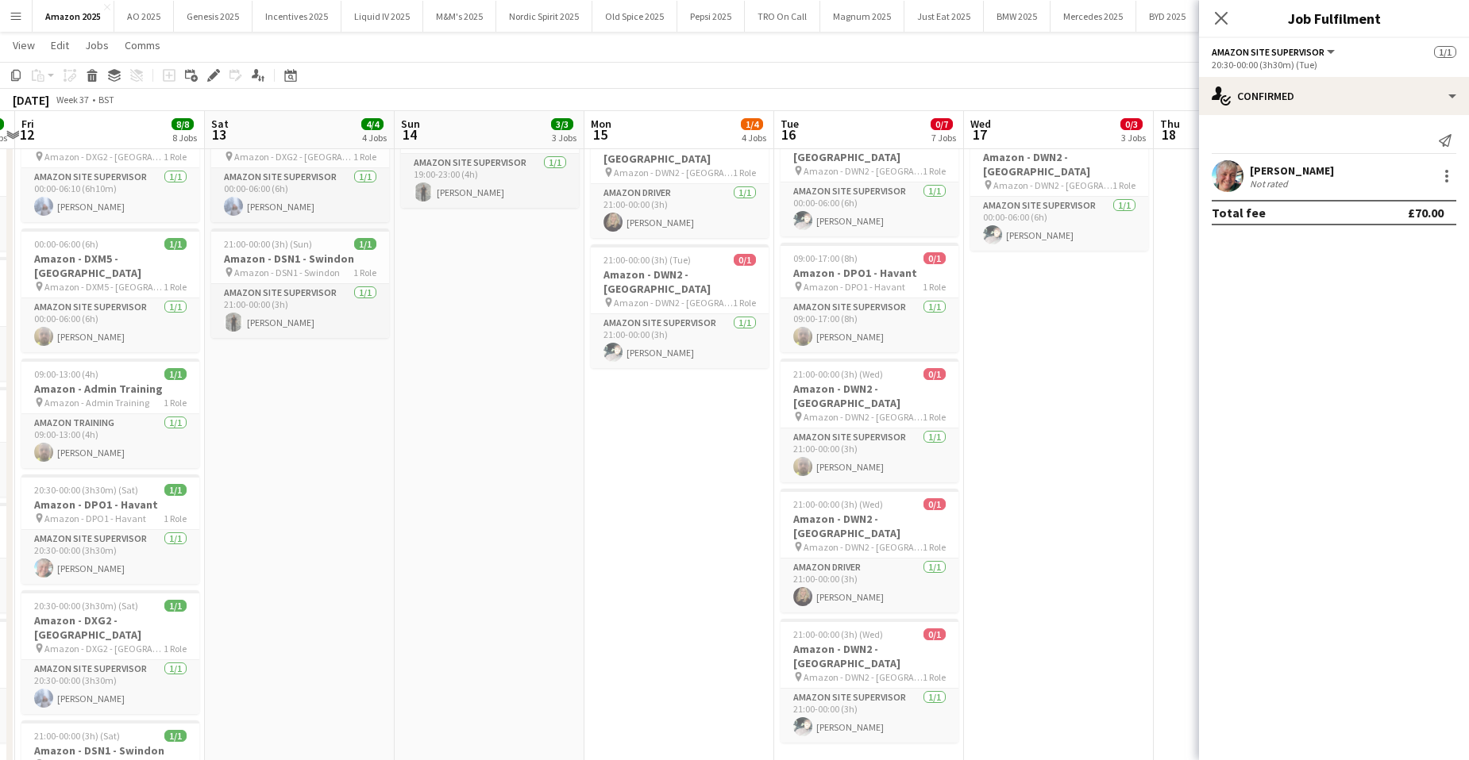
click at [903, 723] on app-date-cell "00:00-06:00 (6h) 0/1 Amazon - DPO1 - Havant pin Amazon - DPO1 - Havant 1 Role A…" at bounding box center [869, 401] width 190 height 1083
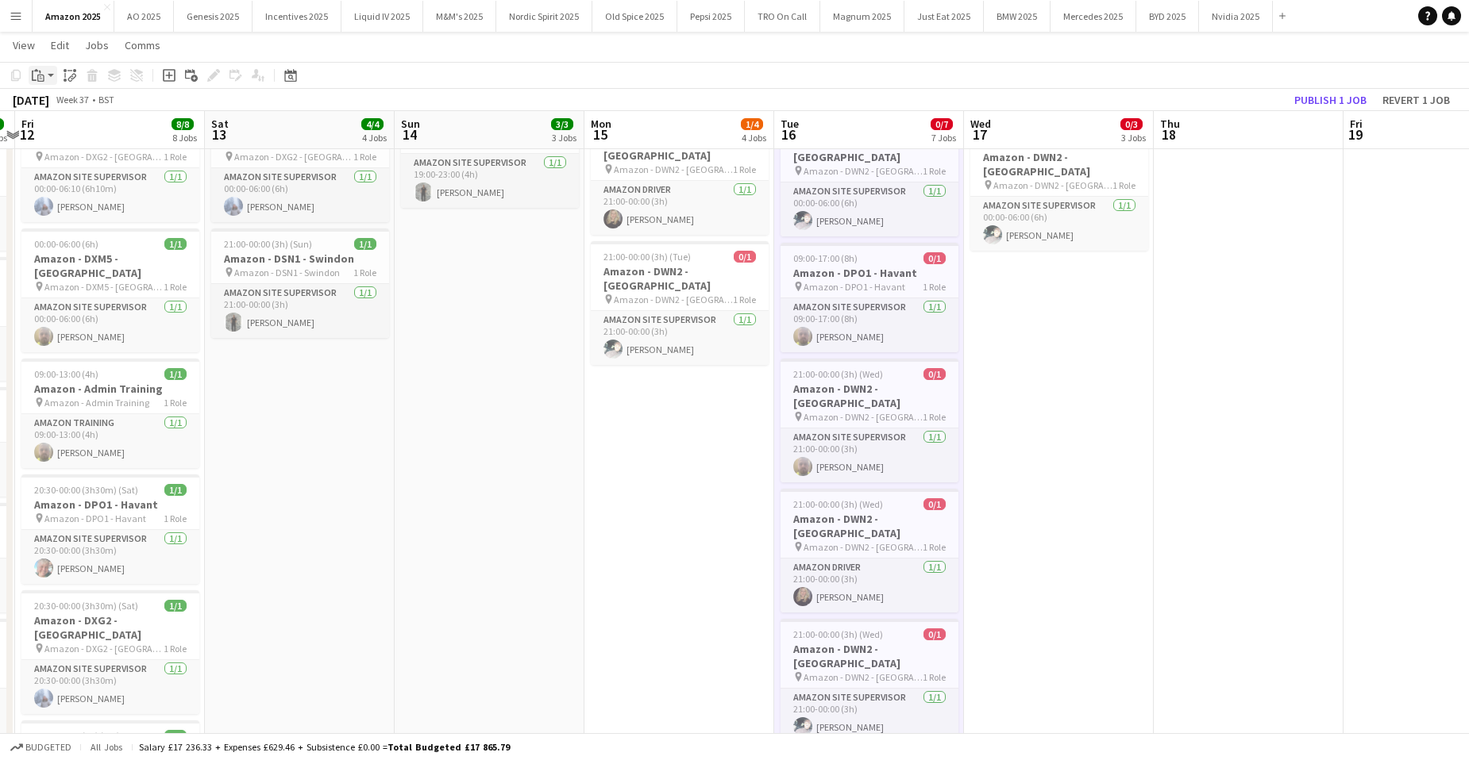
click at [41, 83] on div "Paste" at bounding box center [38, 75] width 19 height 19
click at [67, 133] on link "Paste with crew Ctrl+Shift+V" at bounding box center [116, 132] width 149 height 14
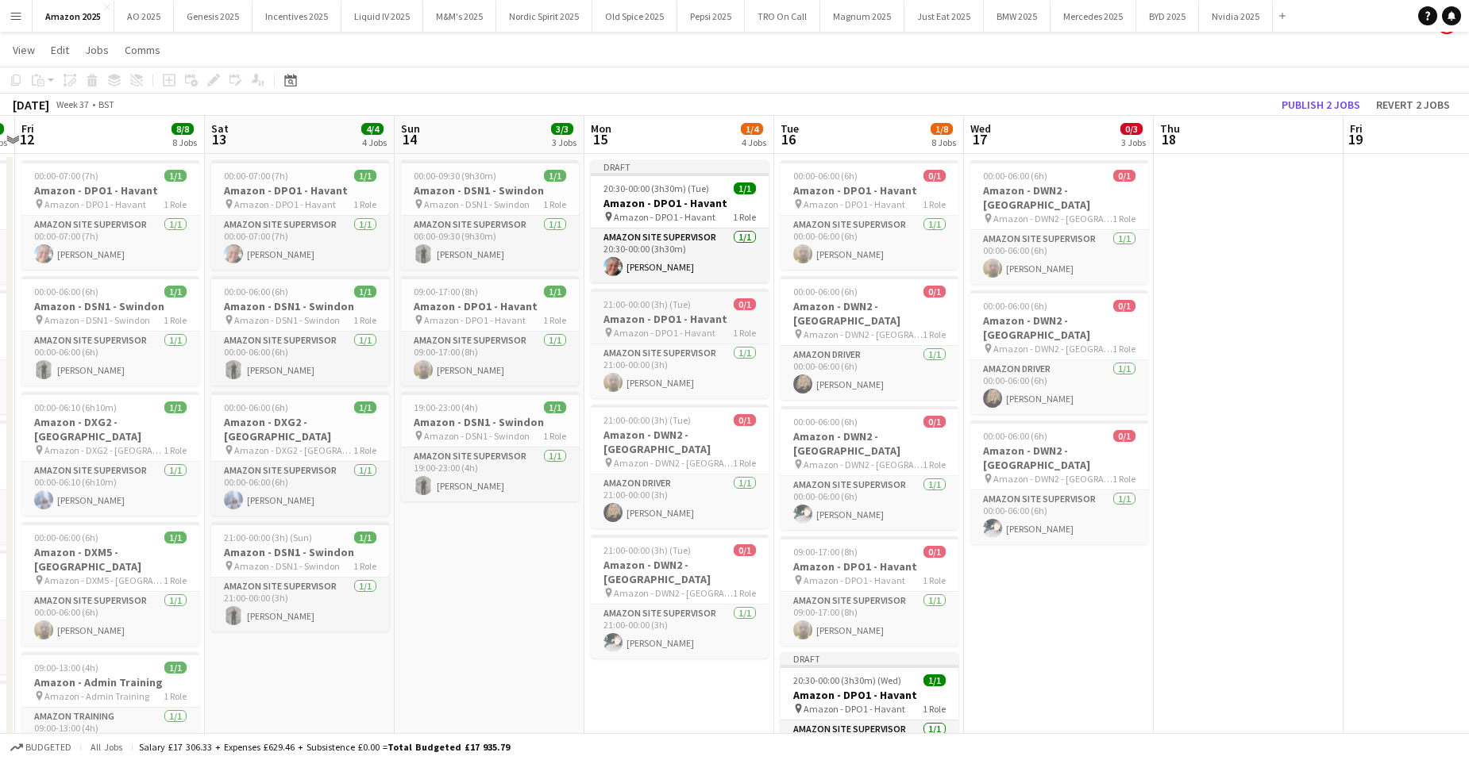
scroll to position [0, 0]
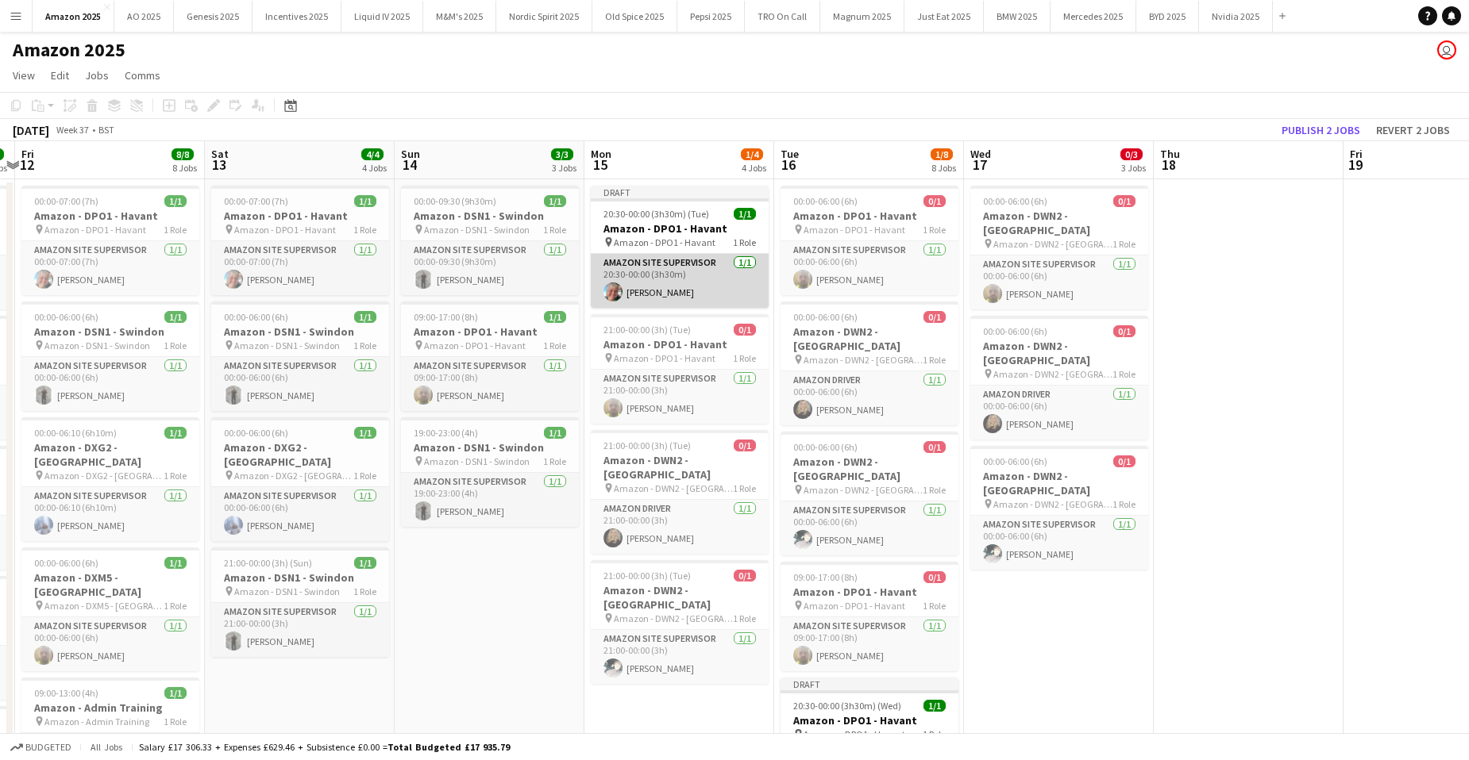
click at [670, 291] on app-card-role "Amazon Site Supervisor [DATE] 20:30-00:00 (3h30m) [PERSON_NAME]" at bounding box center [680, 281] width 178 height 54
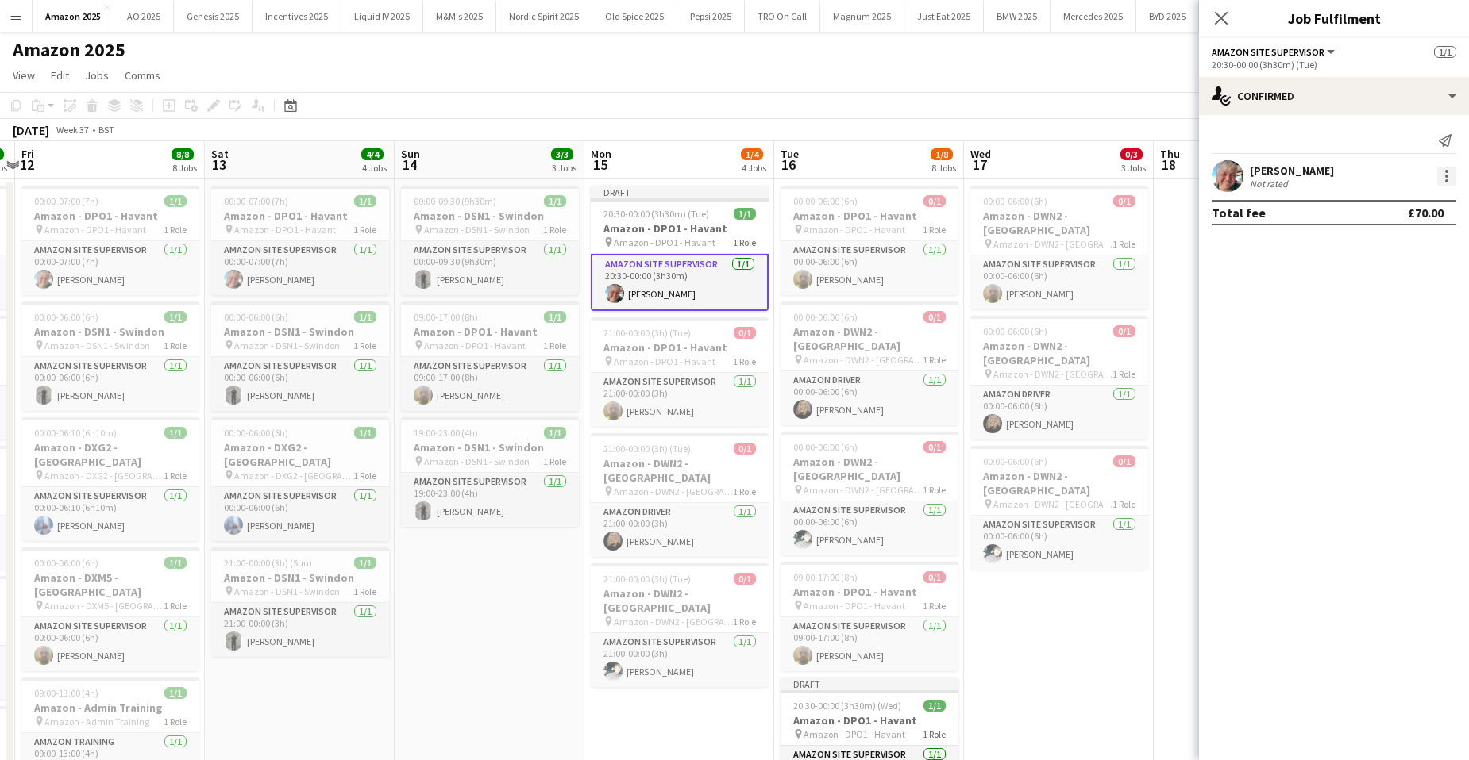
click at [1447, 185] on div at bounding box center [1446, 176] width 19 height 19
drag, startPoint x: 1355, startPoint y: 360, endPoint x: 1338, endPoint y: 347, distance: 22.1
click at [1355, 360] on span "Remove" at bounding box center [1369, 357] width 48 height 13
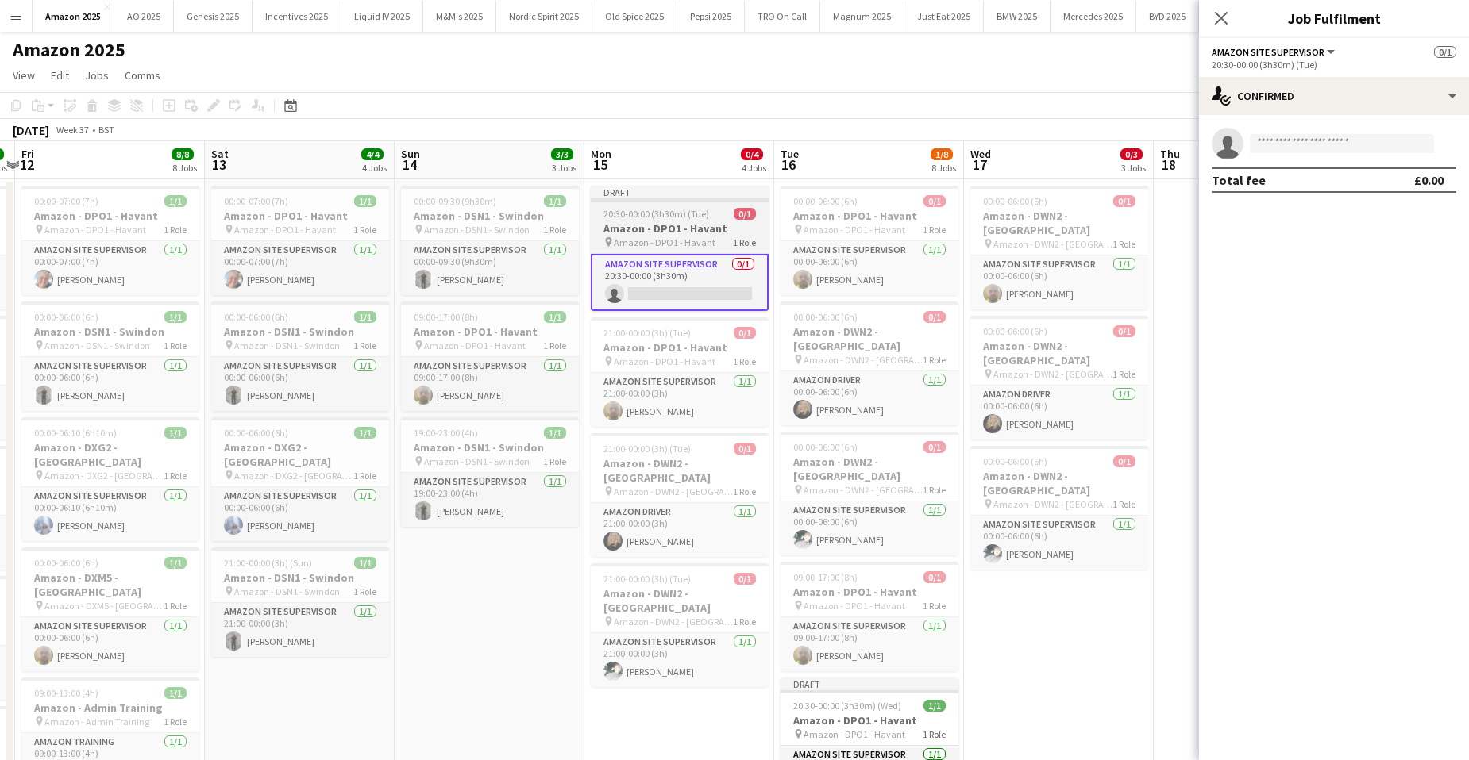
click at [660, 228] on h3 "Amazon - DPO1 - Havant" at bounding box center [680, 228] width 178 height 14
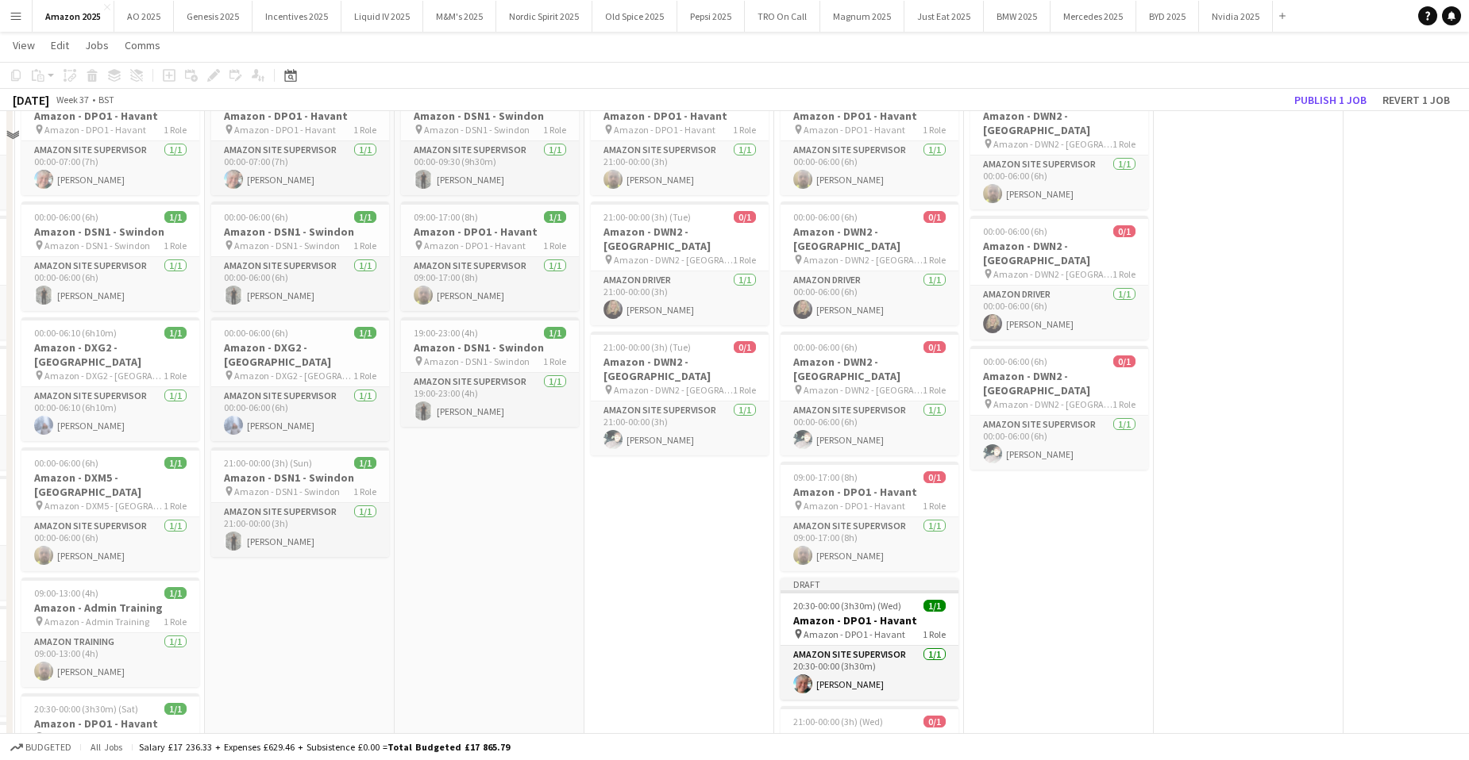
scroll to position [159, 0]
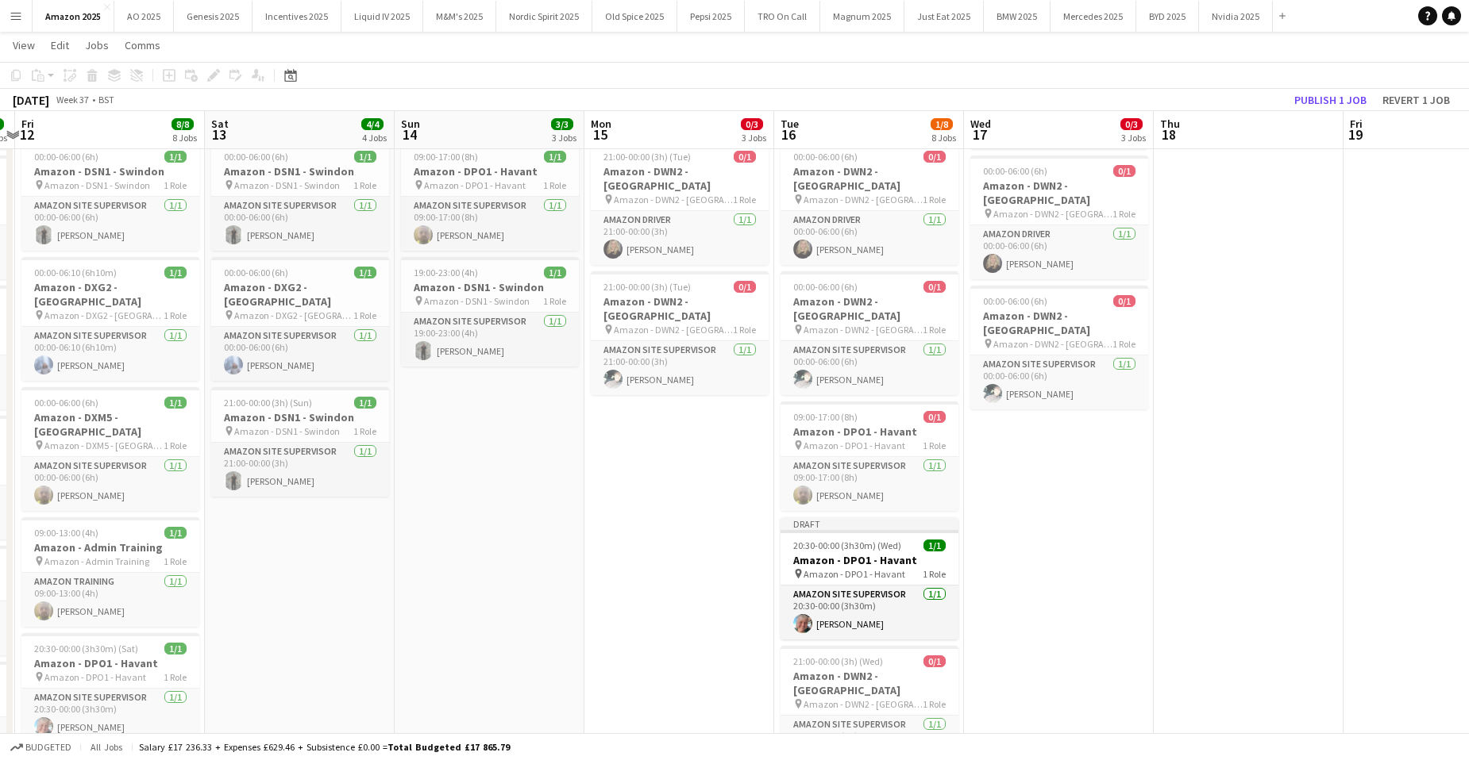
click at [1036, 450] on app-date-cell "00:00-06:00 (6h) 0/1 Amazon - DWN2 - Knowsley pin Amazon - DWN2 - Knowsley 1 Ro…" at bounding box center [1059, 566] width 190 height 1095
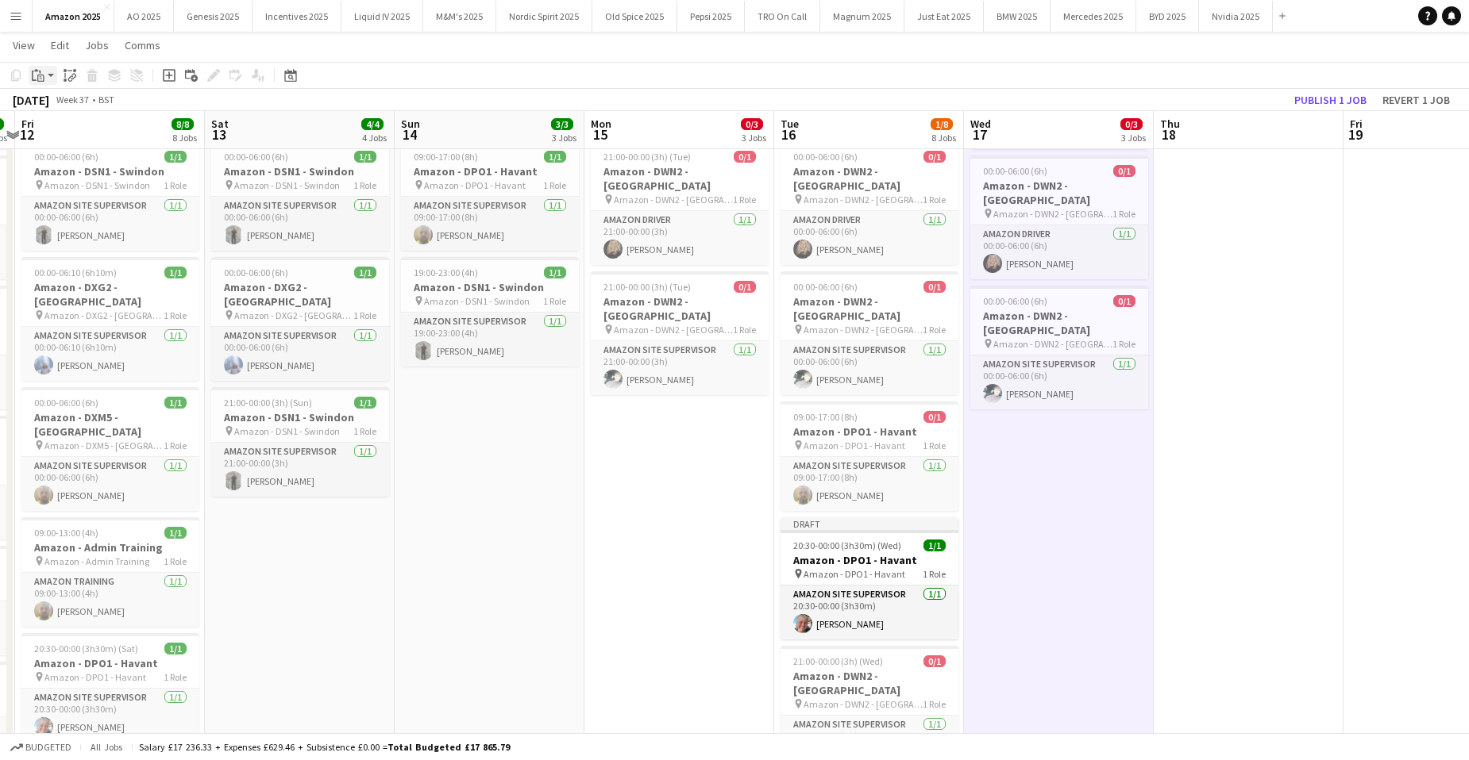
click at [47, 76] on div "Paste" at bounding box center [38, 75] width 19 height 19
click at [56, 133] on link "Paste with crew Ctrl+Shift+V" at bounding box center [116, 132] width 149 height 14
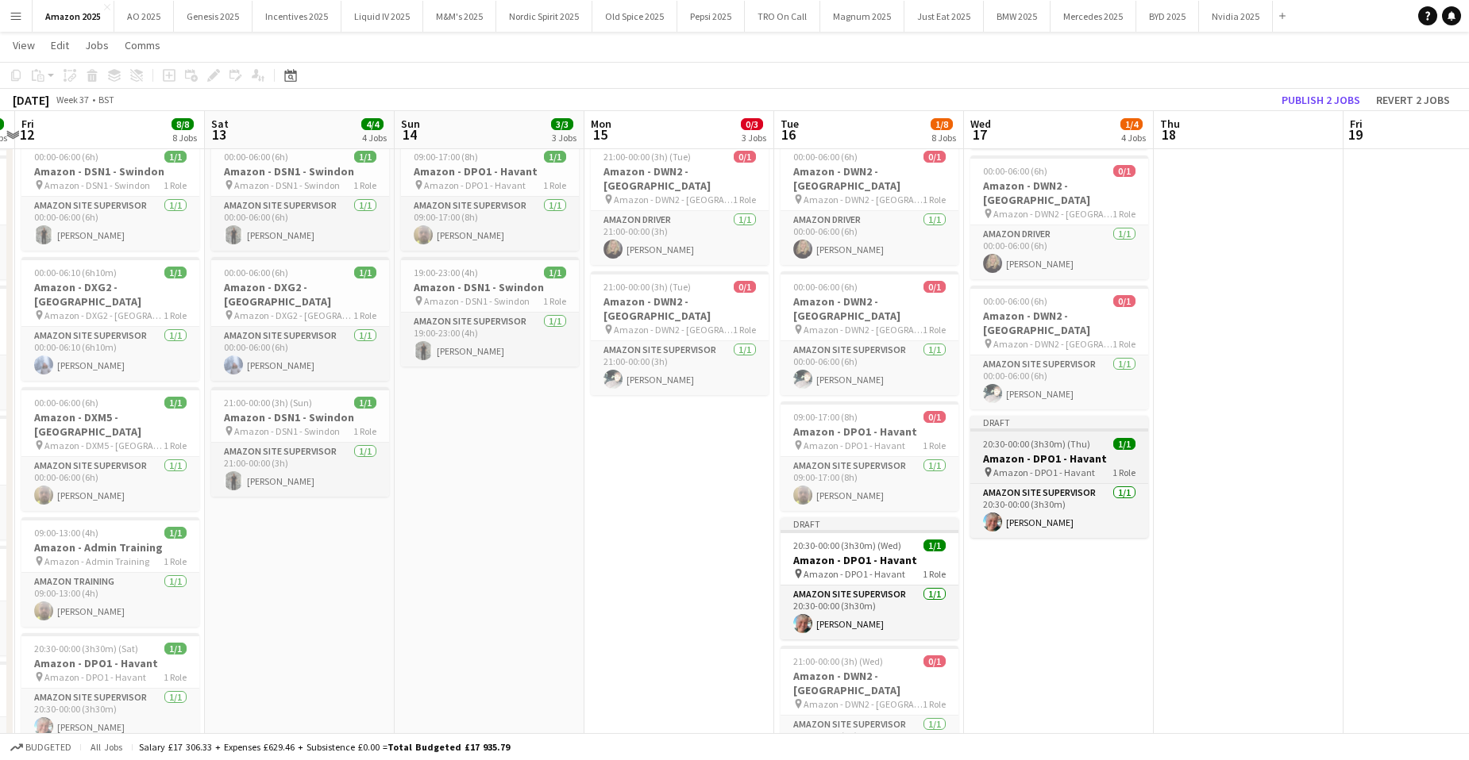
click at [1012, 416] on app-job-card "Draft 20:30-00:00 (3h30m) (Thu) 1/1 Amazon - DPO1 - Havant pin Amazon - DPO1 - …" at bounding box center [1059, 477] width 178 height 122
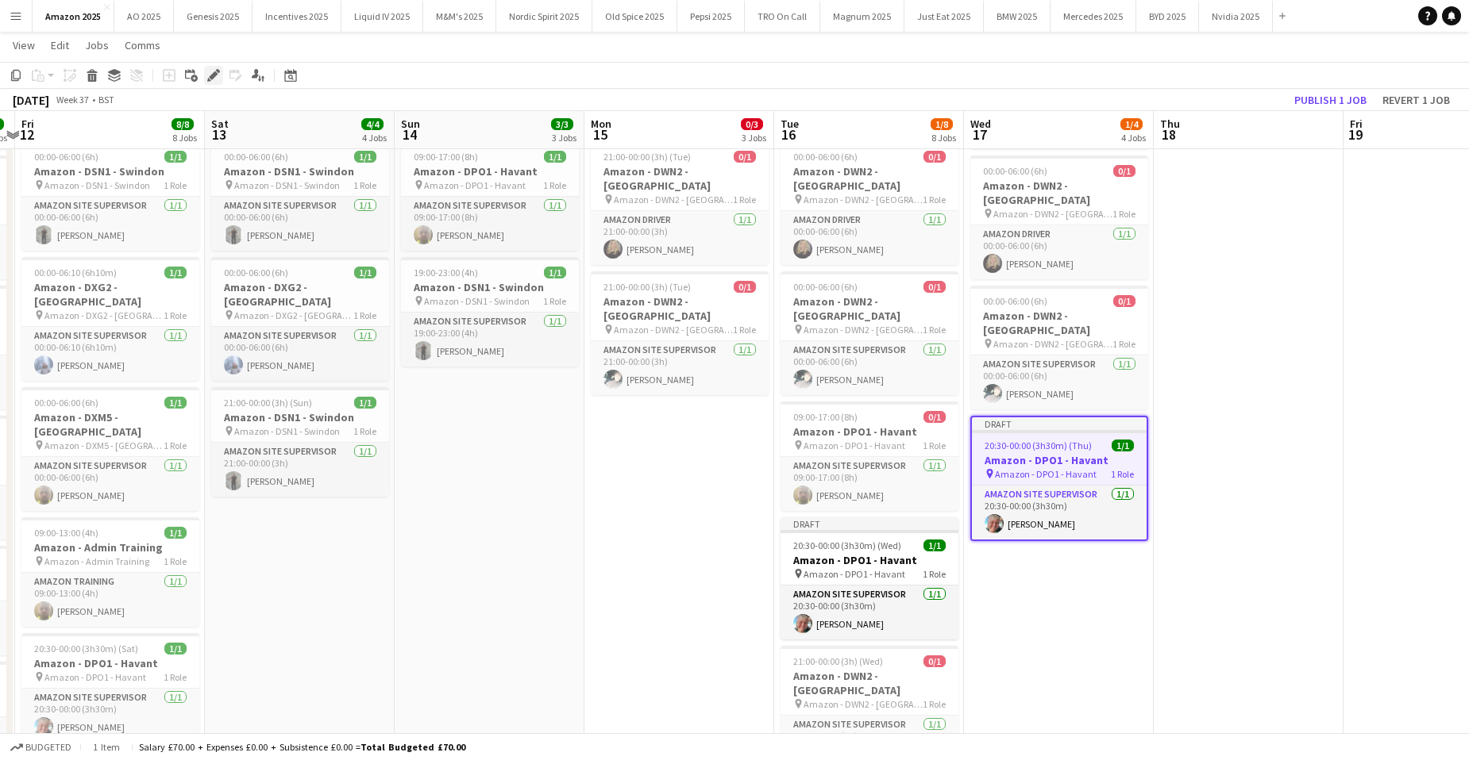
click at [211, 69] on icon "Edit" at bounding box center [213, 75] width 13 height 13
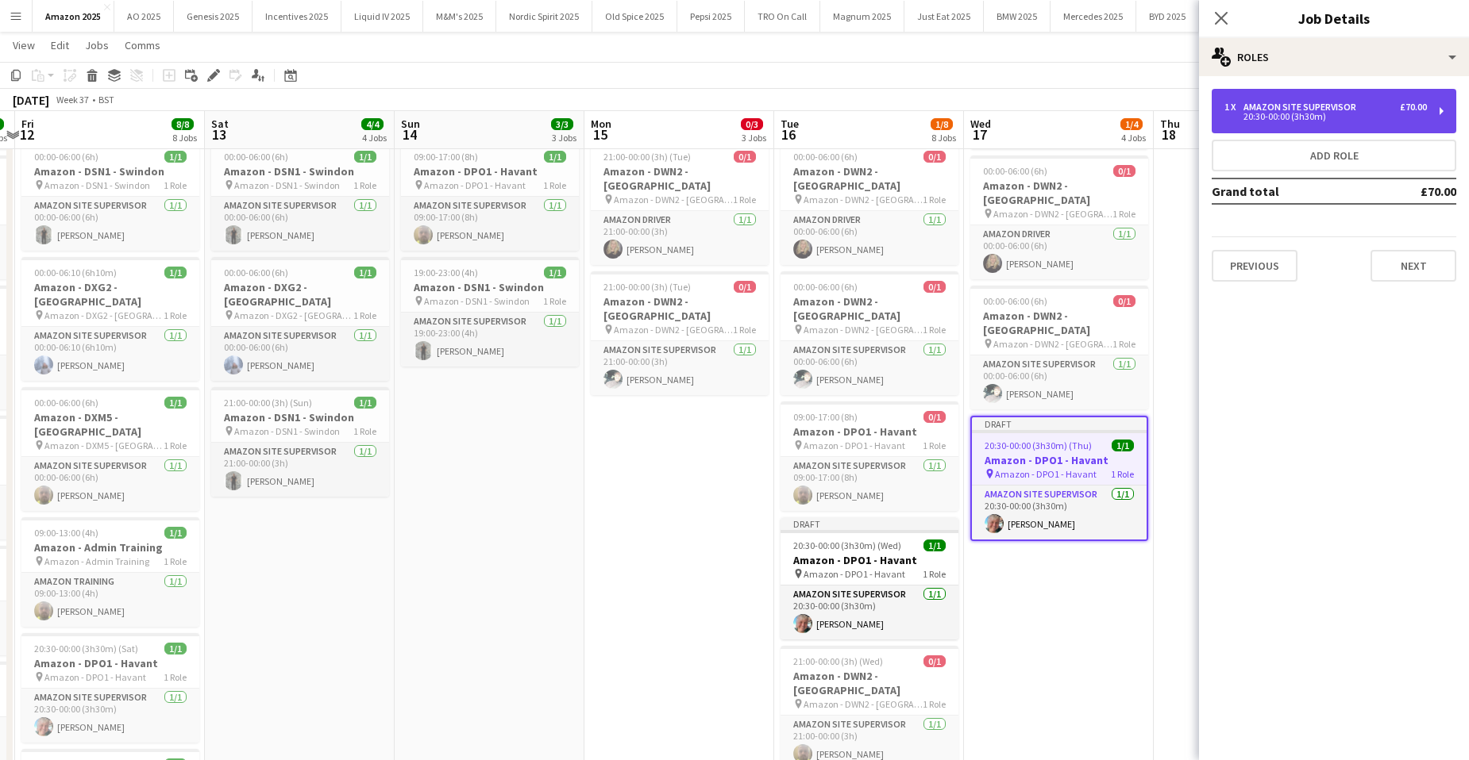
drag, startPoint x: 1305, startPoint y: 113, endPoint x: 1297, endPoint y: 117, distance: 8.9
click at [1305, 113] on div "20:30-00:00 (3h30m)" at bounding box center [1325, 117] width 202 height 8
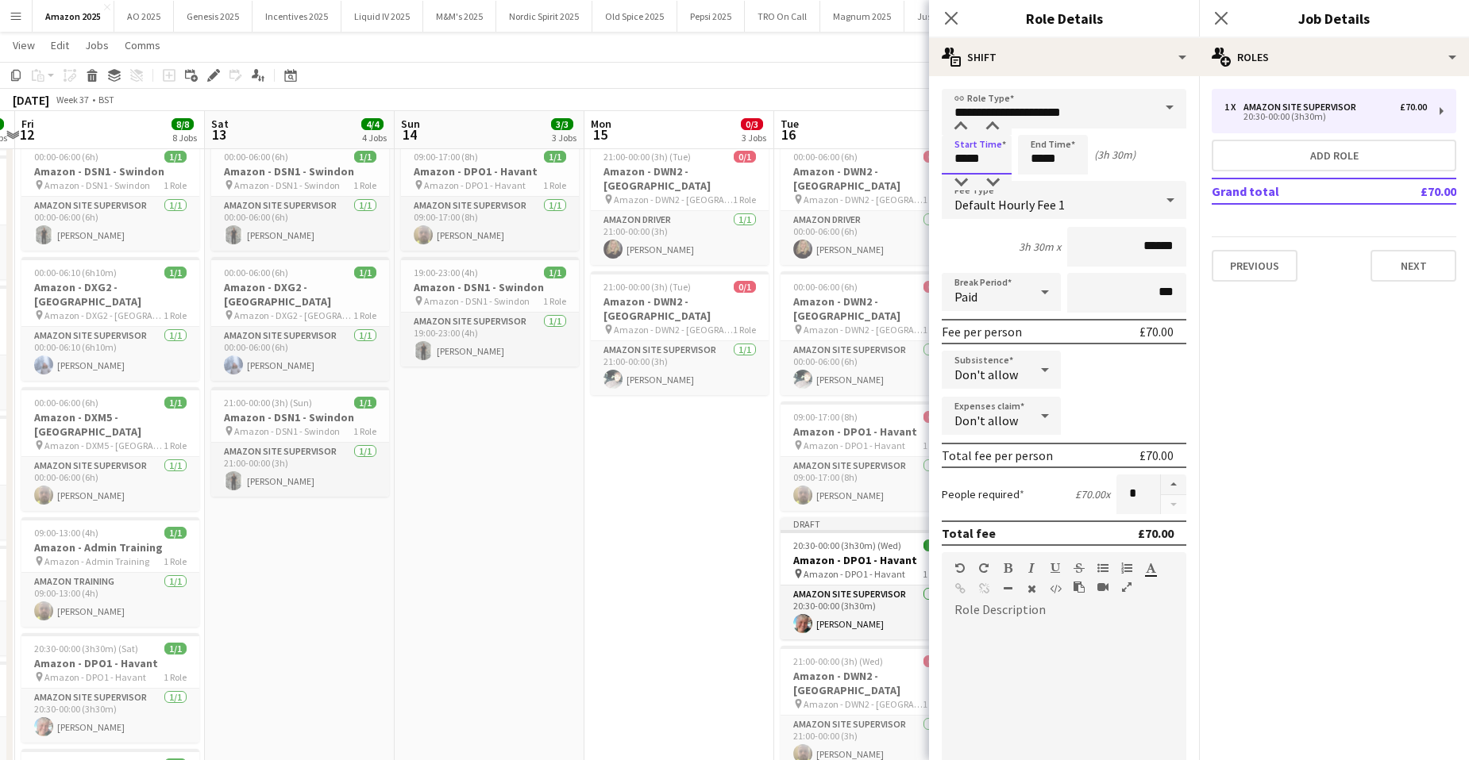
drag, startPoint x: 992, startPoint y: 163, endPoint x: 518, endPoint y: 84, distance: 480.4
click at [481, 170] on body "Menu Boards Boards Boards All jobs Status Workforce Workforce My Workforce Recr…" at bounding box center [734, 491] width 1469 height 1300
type input "*****"
click at [1219, 12] on icon "Close pop-in" at bounding box center [1220, 17] width 15 height 15
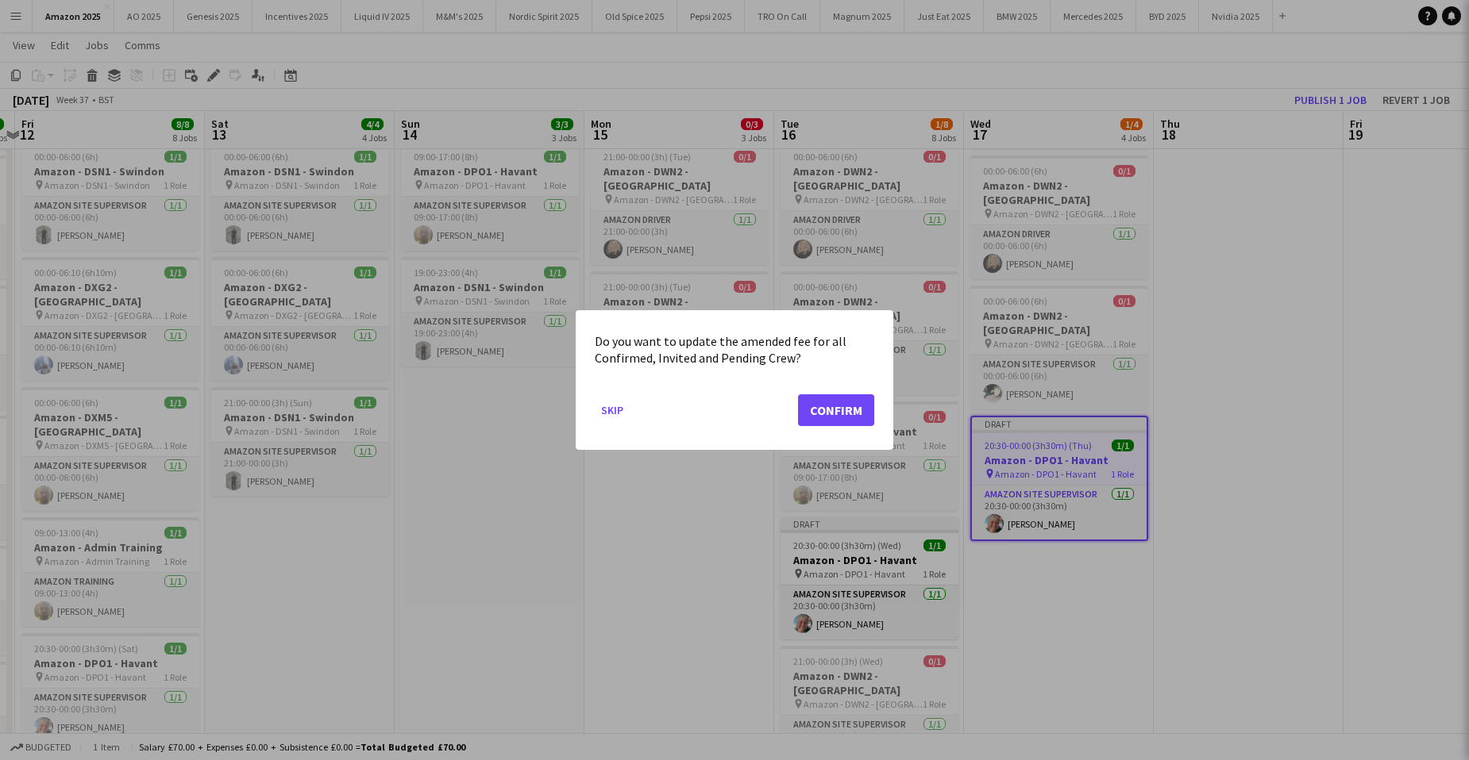
scroll to position [0, 0]
click at [826, 410] on button "Confirm" at bounding box center [836, 411] width 76 height 32
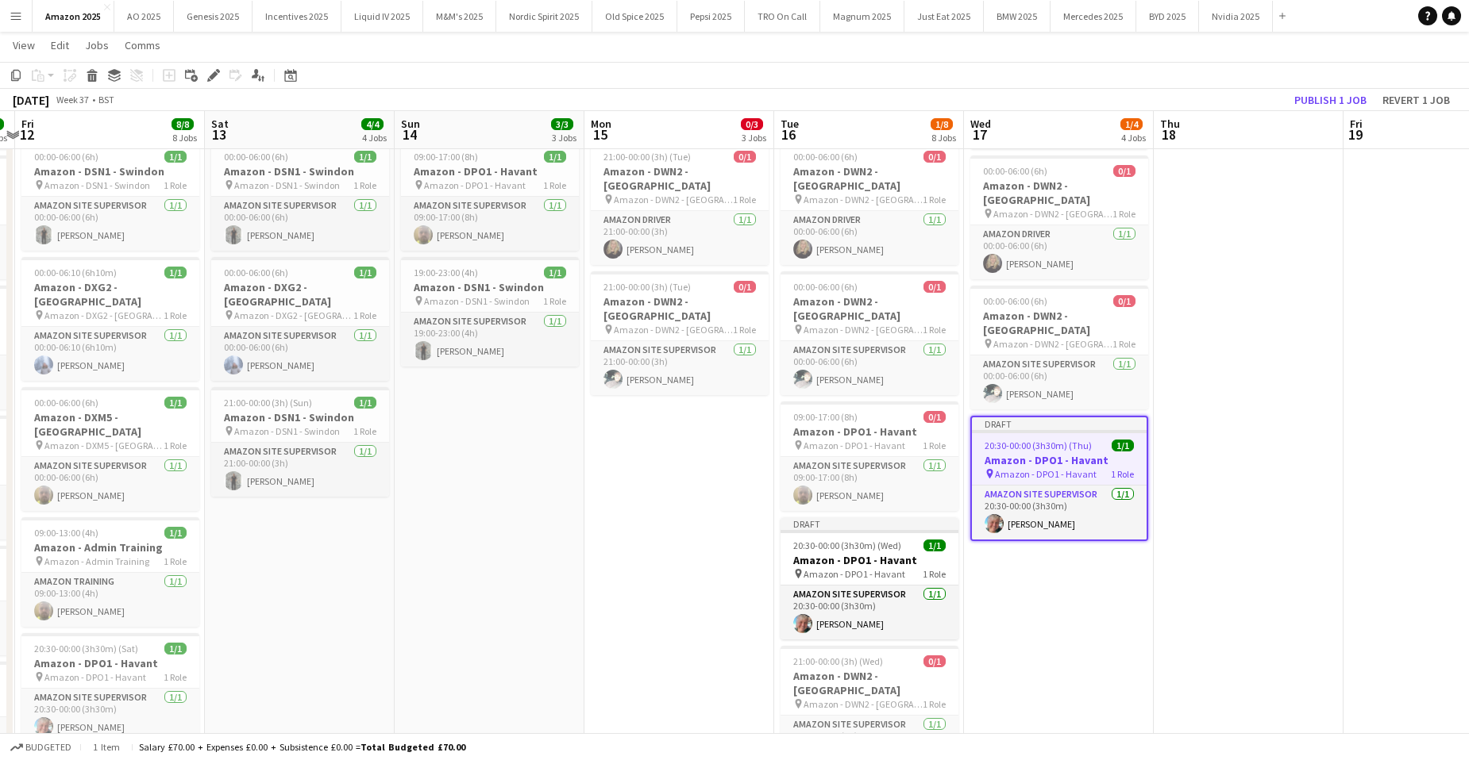
scroll to position [159, 0]
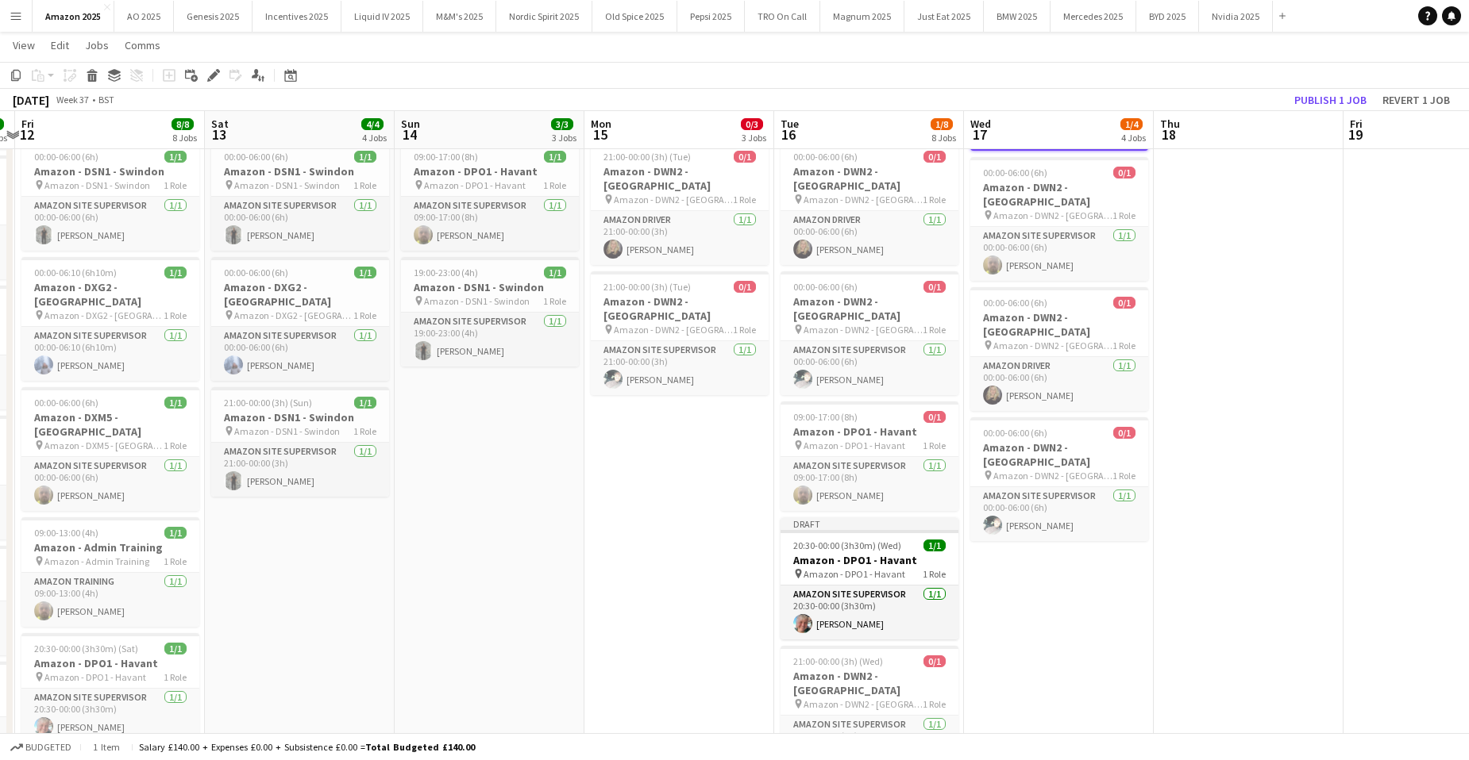
click at [1296, 473] on app-date-cell at bounding box center [1248, 566] width 190 height 1095
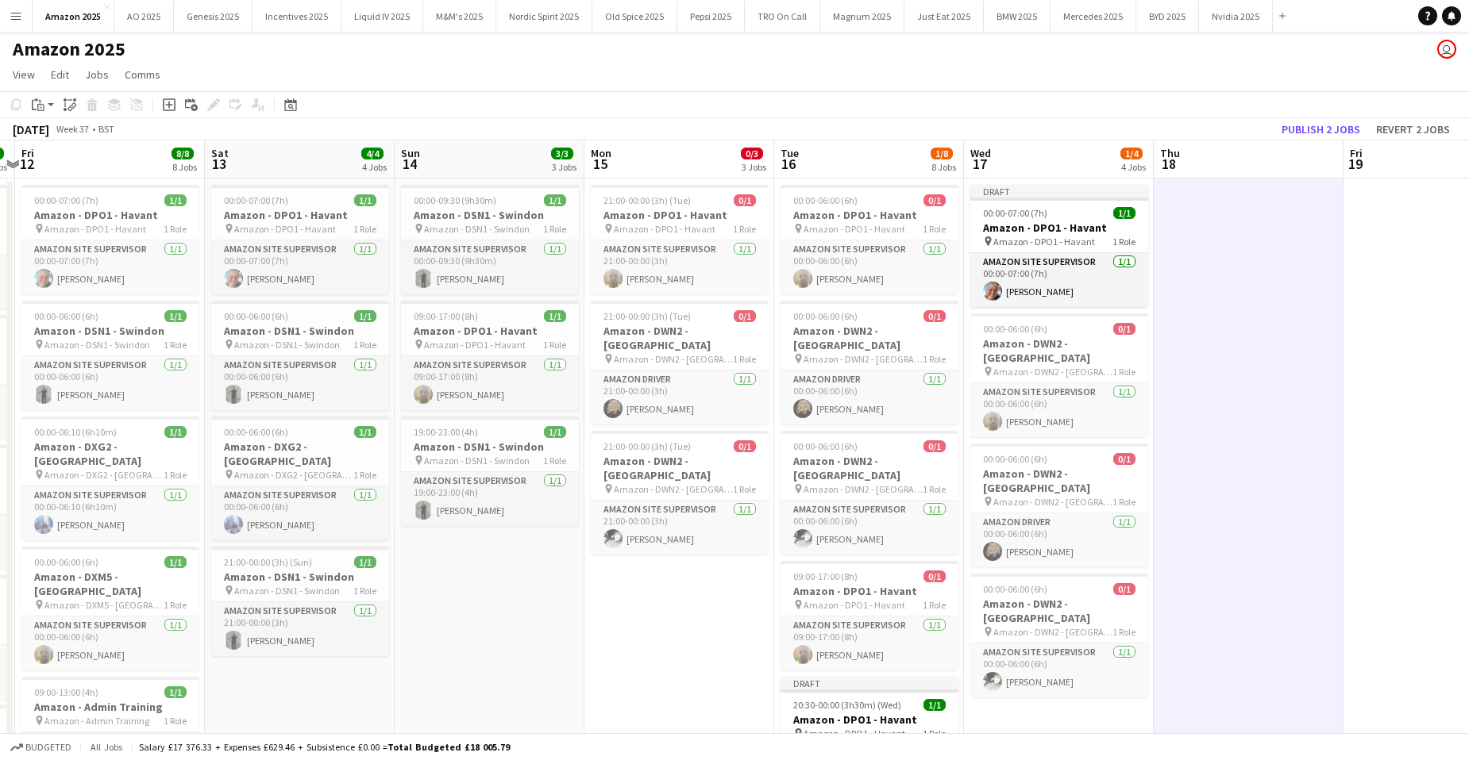
scroll to position [0, 0]
click at [1088, 221] on h3 "Amazon - DPO1 - Havant" at bounding box center [1059, 228] width 178 height 14
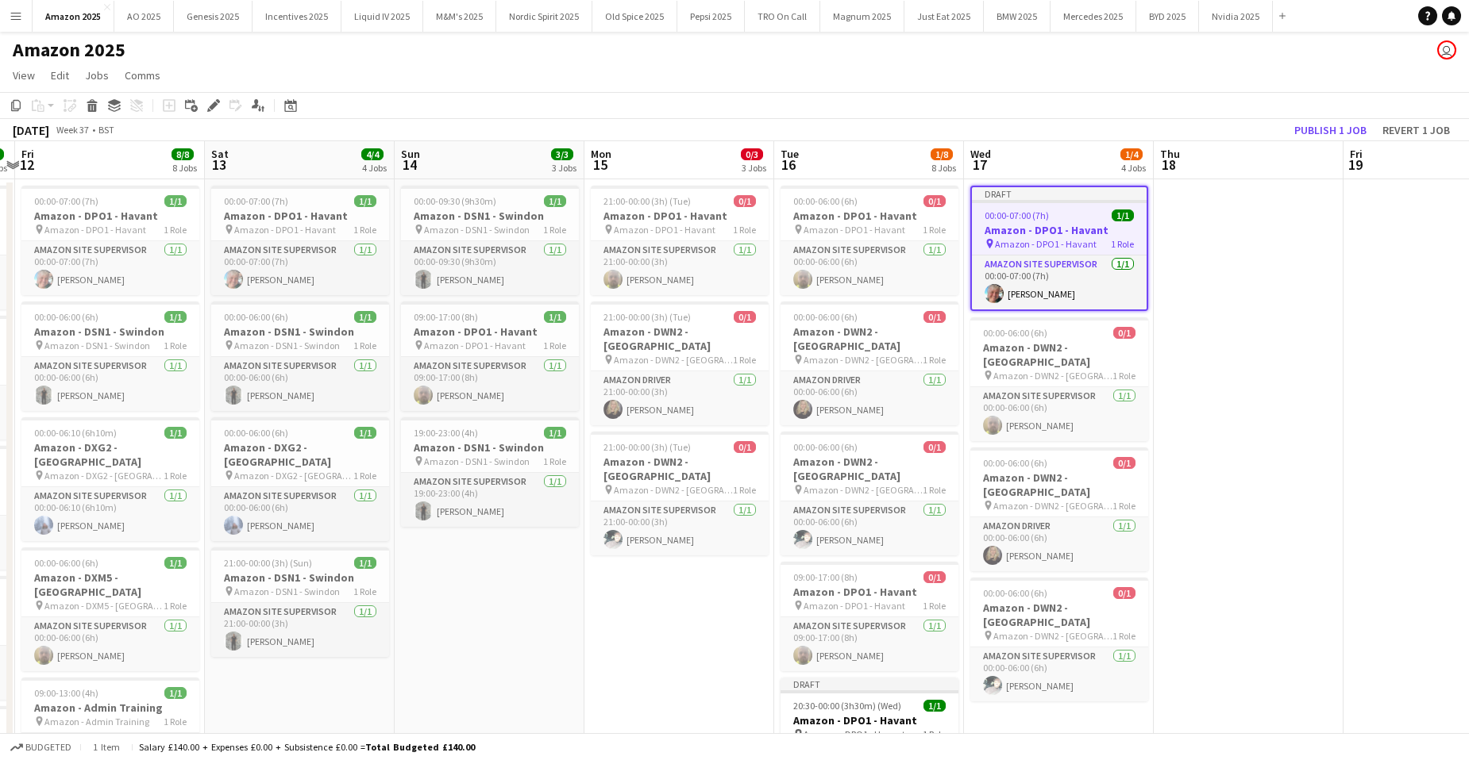
click at [1221, 221] on app-date-cell at bounding box center [1248, 726] width 190 height 1095
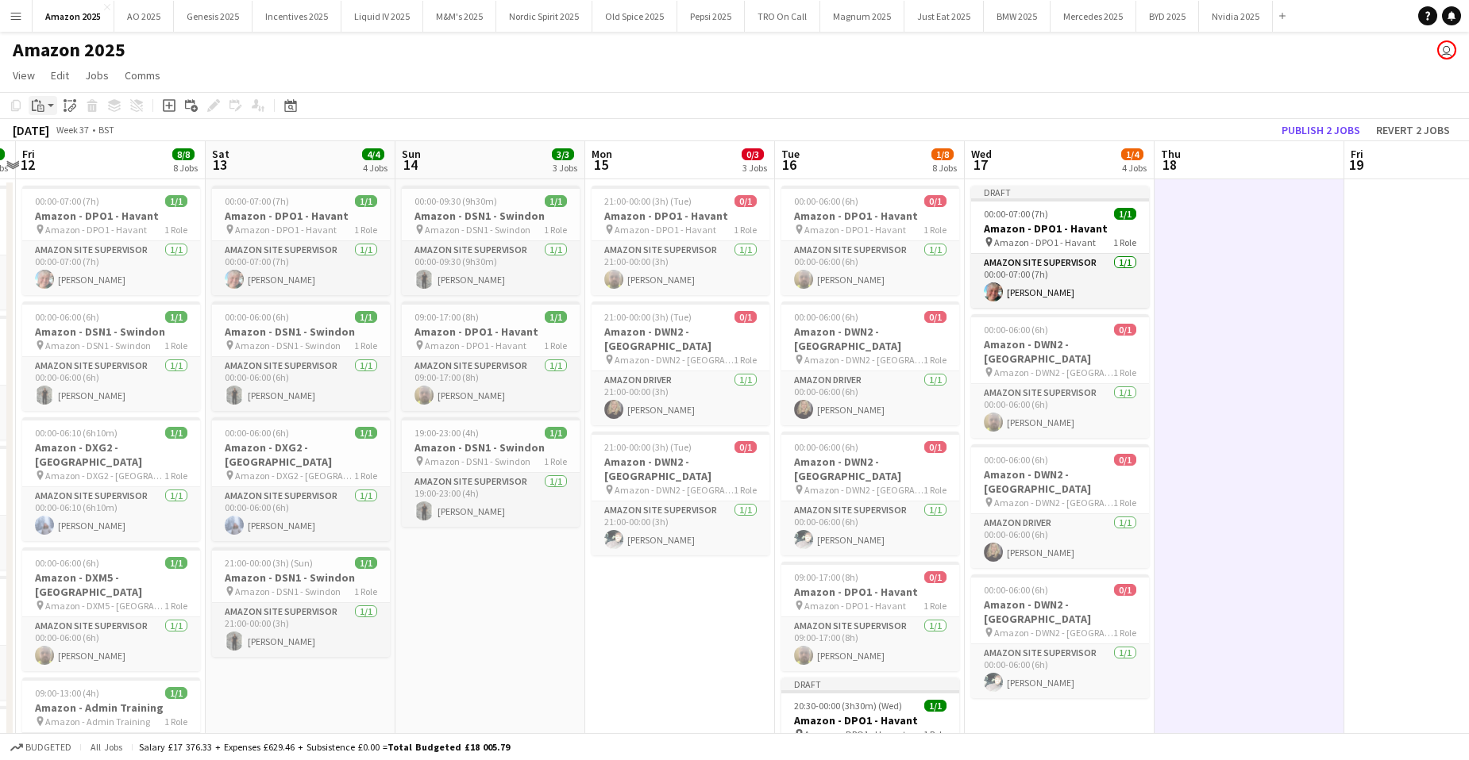
click at [44, 102] on icon "Paste" at bounding box center [38, 105] width 13 height 13
click at [62, 168] on link "Paste with crew Ctrl+Shift+V" at bounding box center [116, 163] width 149 height 14
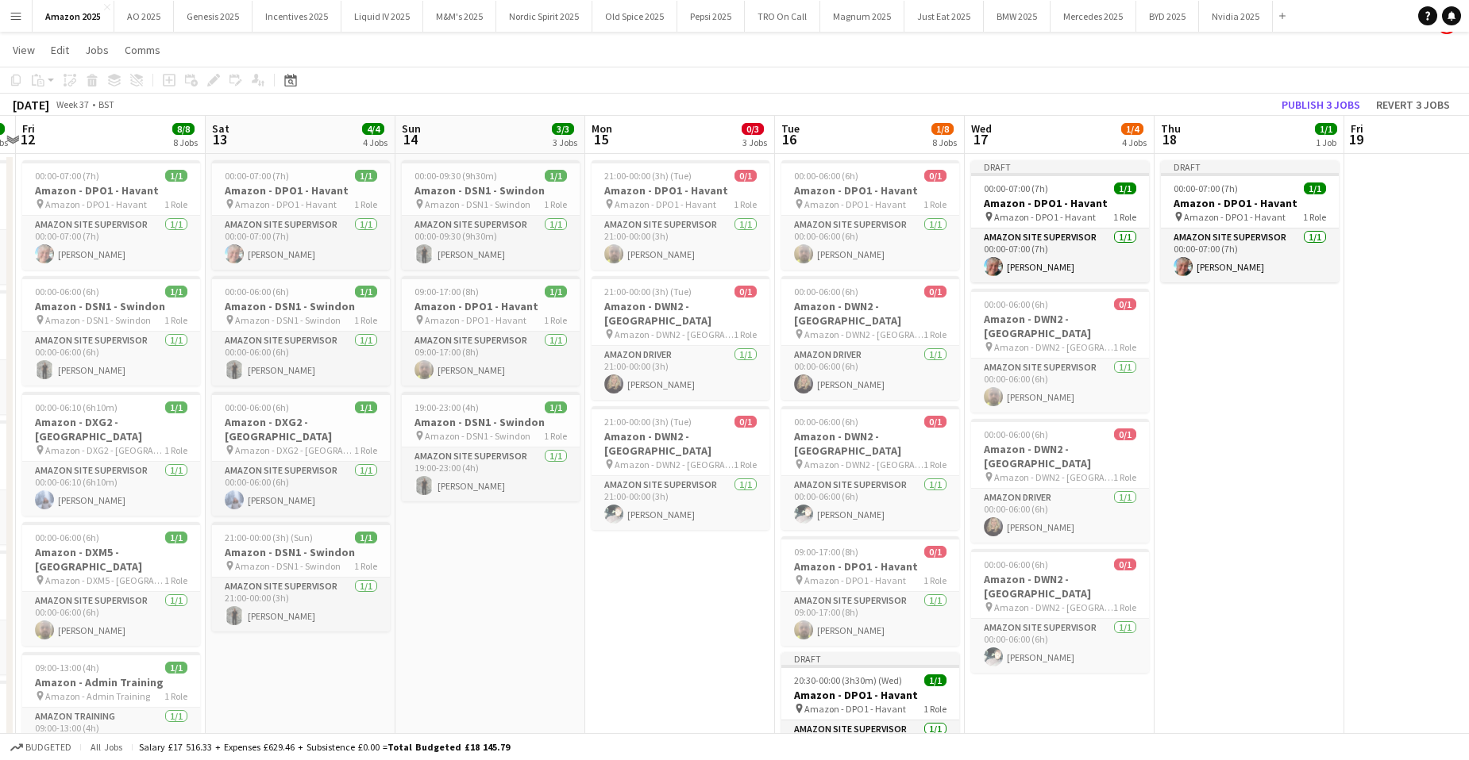
scroll to position [0, 0]
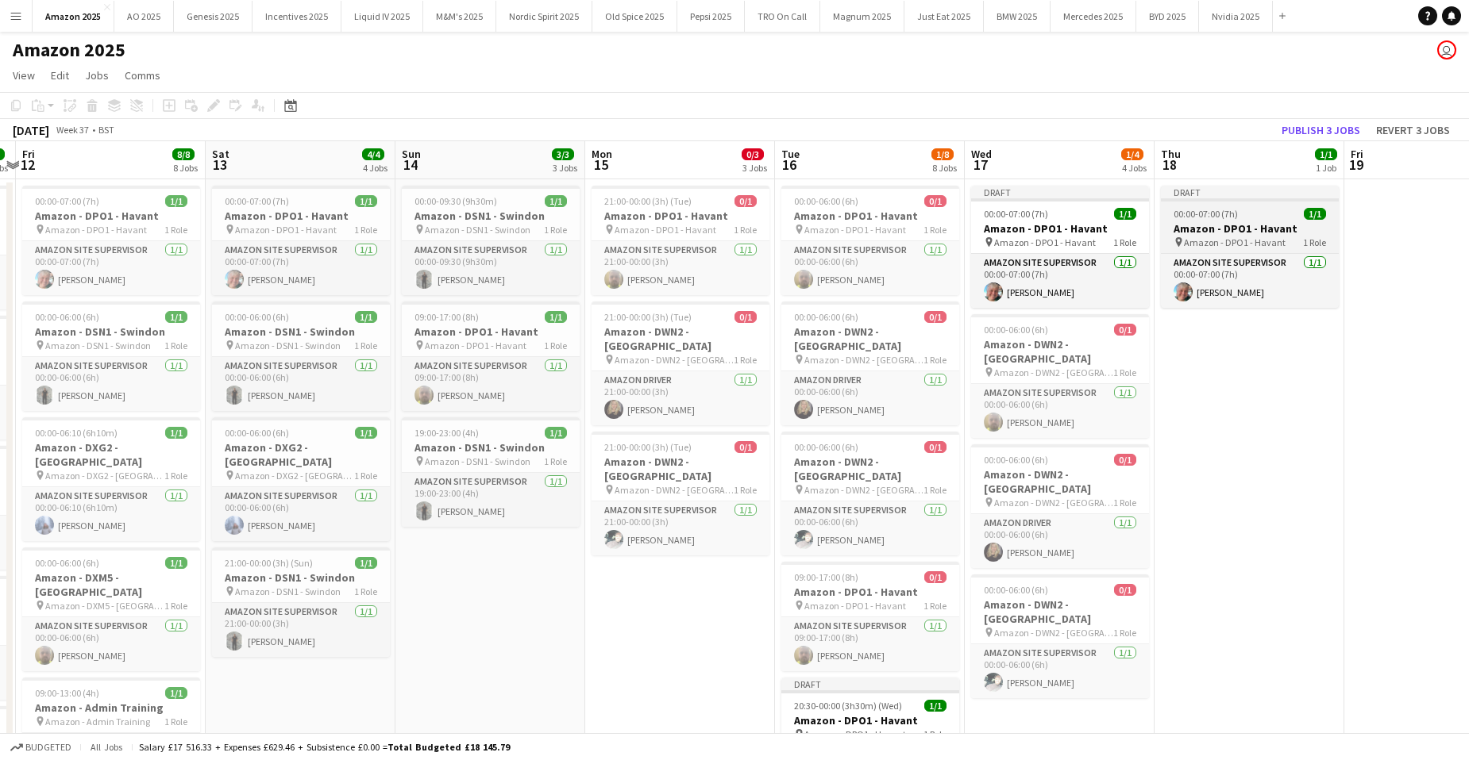
click at [1219, 234] on h3 "Amazon - DPO1 - Havant" at bounding box center [1250, 228] width 178 height 14
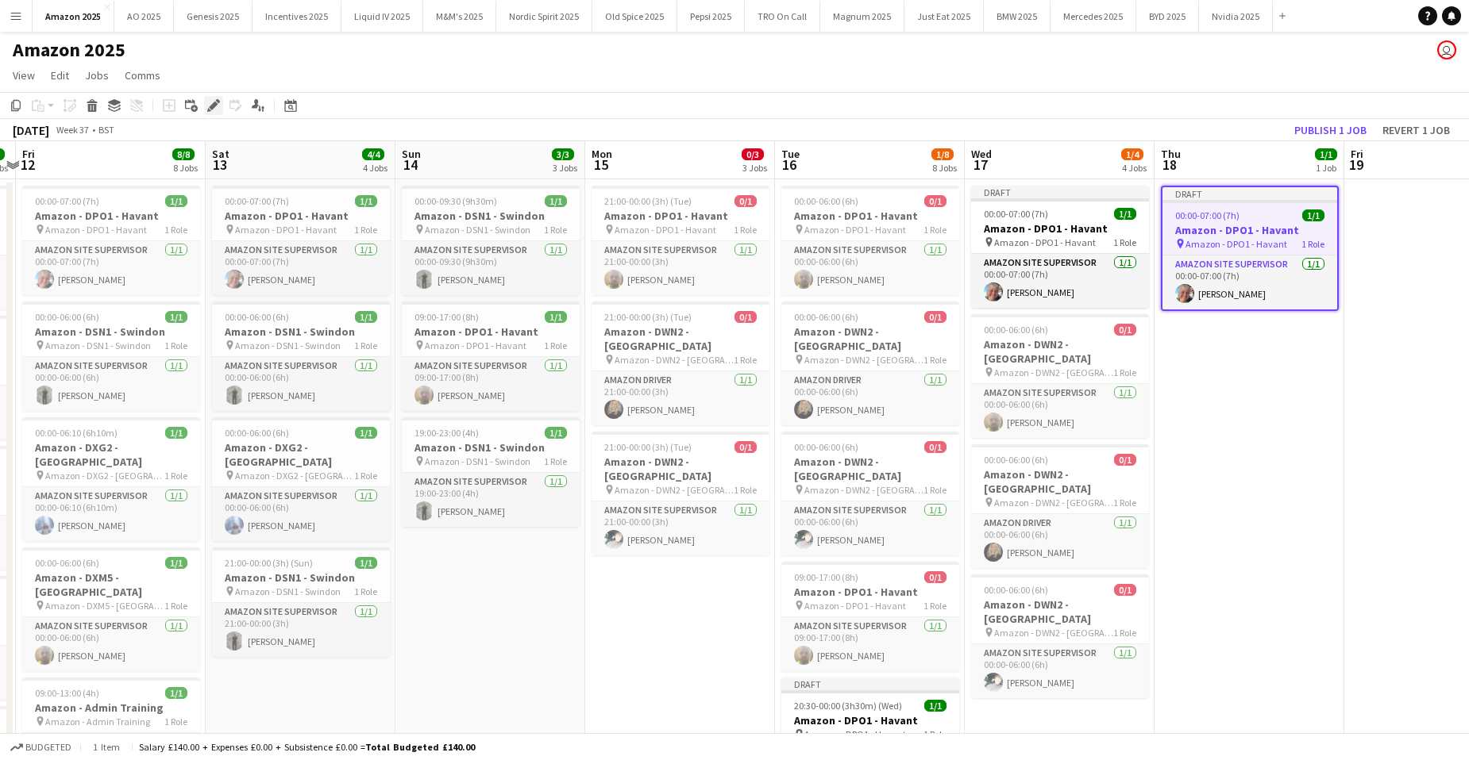
click at [216, 112] on icon "Edit" at bounding box center [213, 105] width 13 height 13
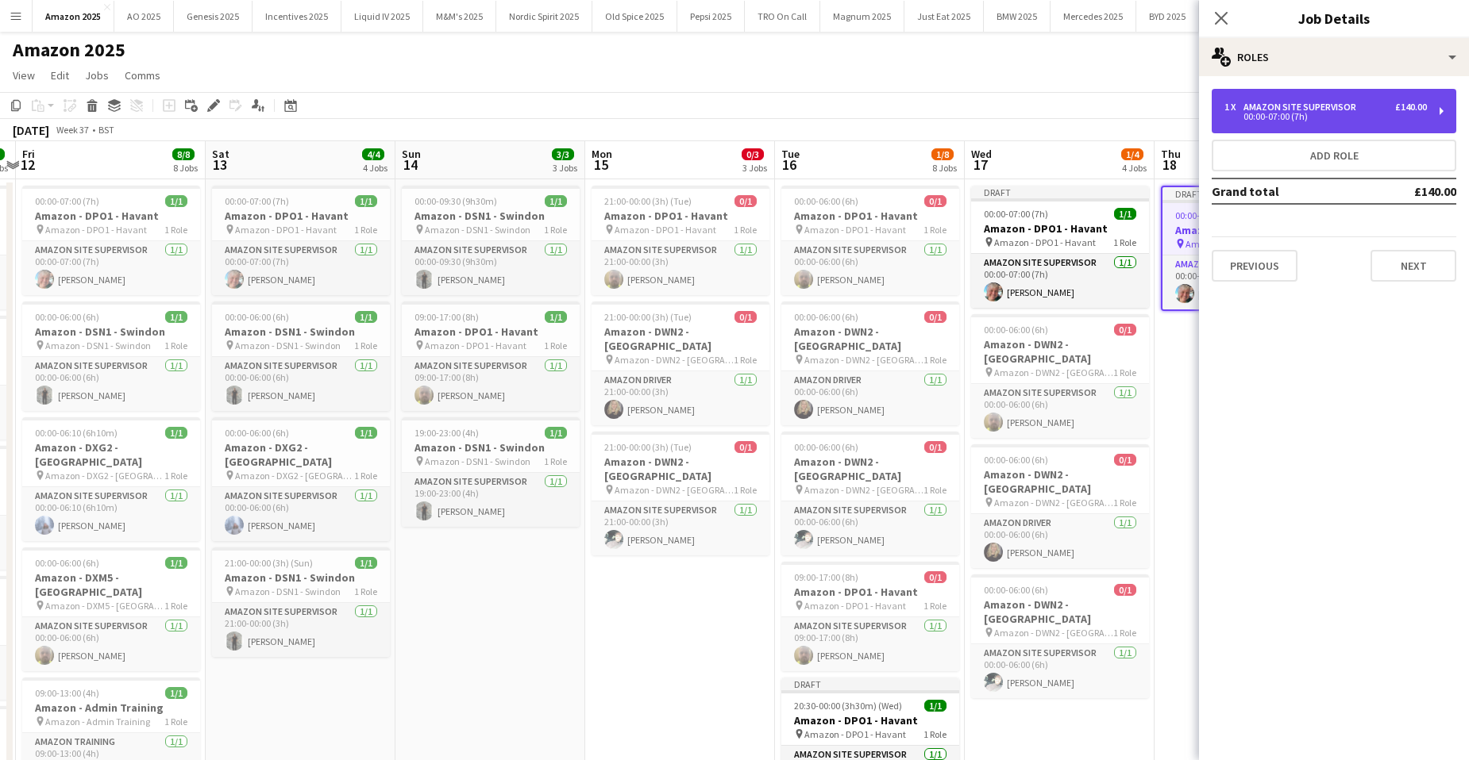
drag, startPoint x: 1379, startPoint y: 106, endPoint x: 1338, endPoint y: 112, distance: 41.0
click at [1378, 106] on div "1 x Amazon Site Supervisor £140.00" at bounding box center [1325, 107] width 202 height 11
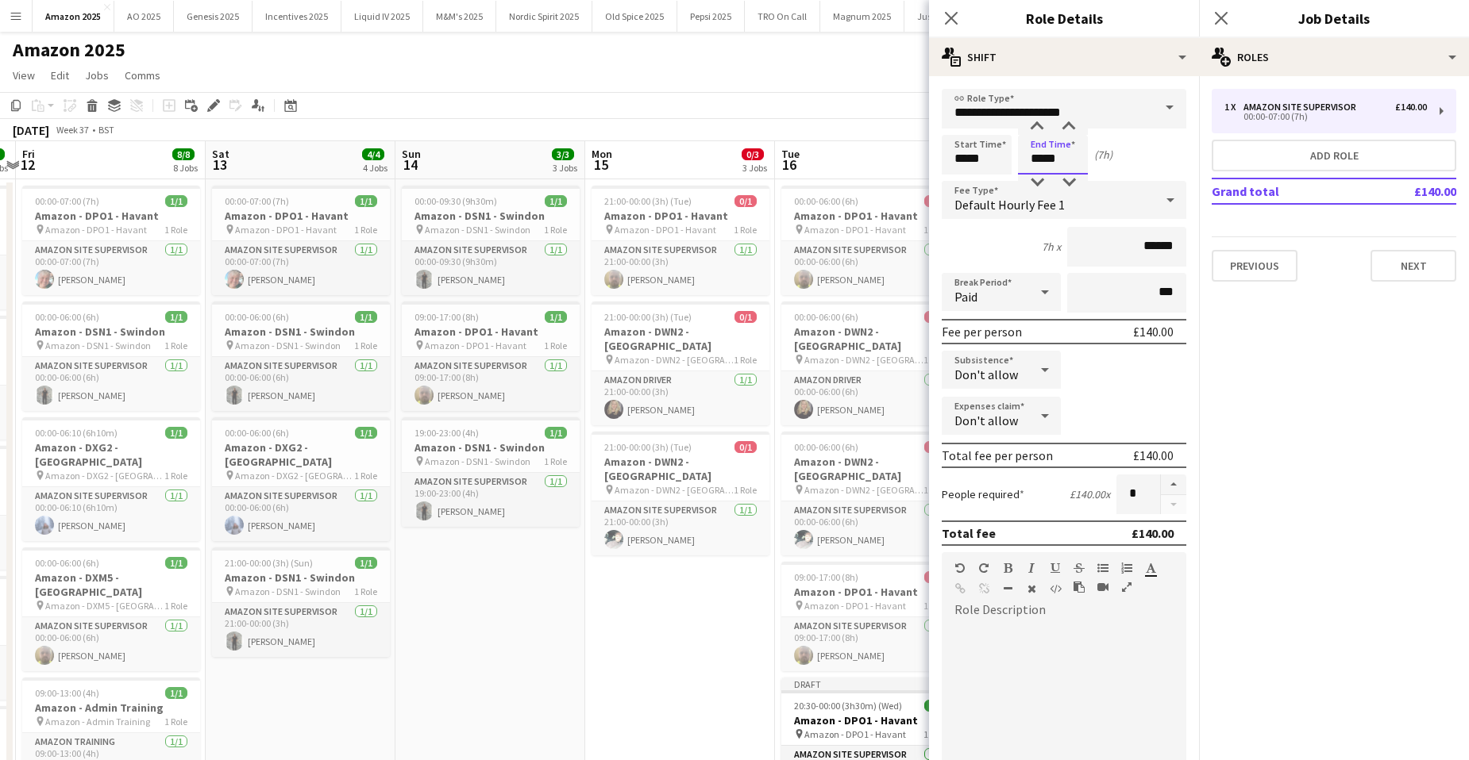
drag, startPoint x: 1072, startPoint y: 157, endPoint x: 995, endPoint y: 160, distance: 77.1
click at [995, 160] on div "Start Time ***** End Time ***** (7h)" at bounding box center [1063, 155] width 245 height 40
type input "*****"
click at [1217, 25] on app-icon "Close pop-in" at bounding box center [1221, 18] width 23 height 23
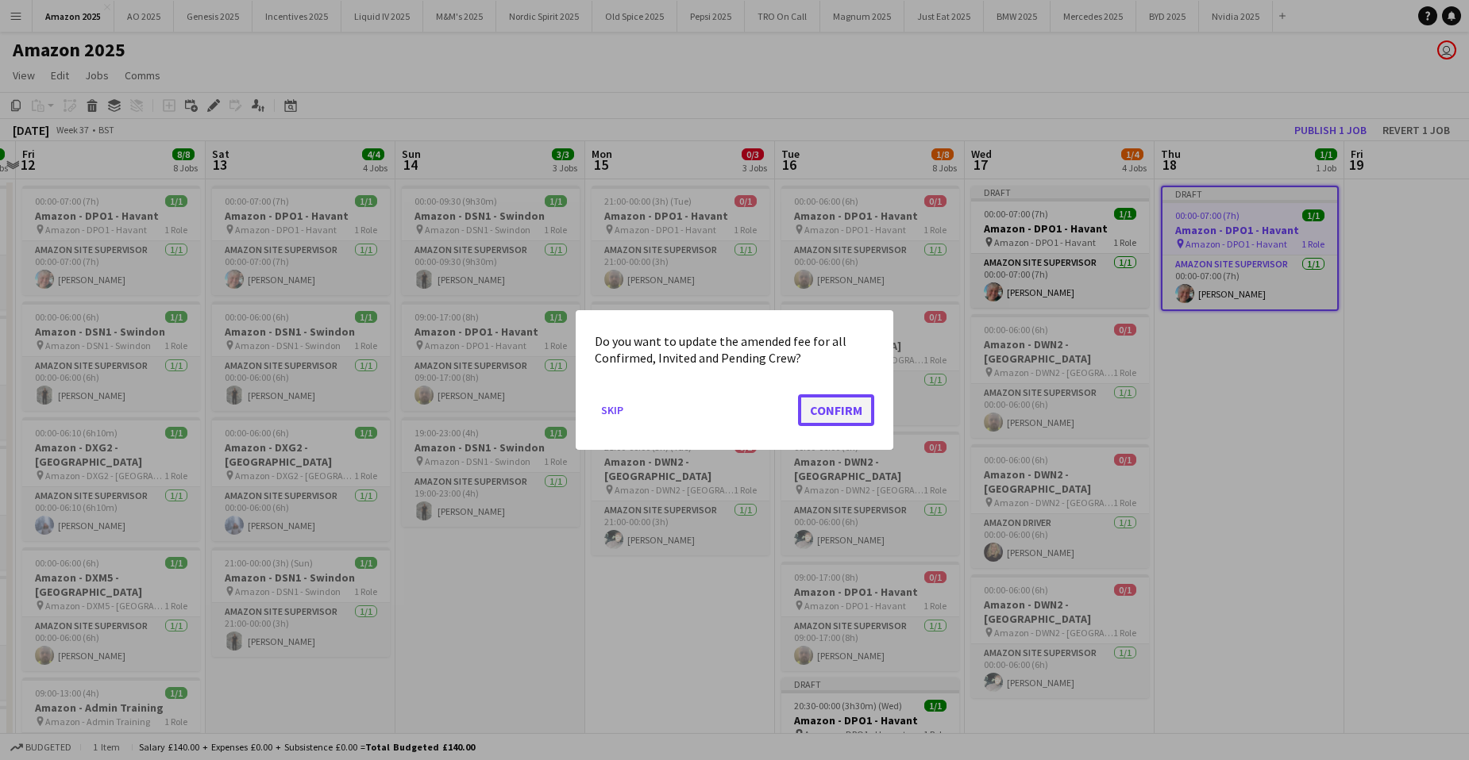
click at [852, 415] on button "Confirm" at bounding box center [836, 411] width 76 height 32
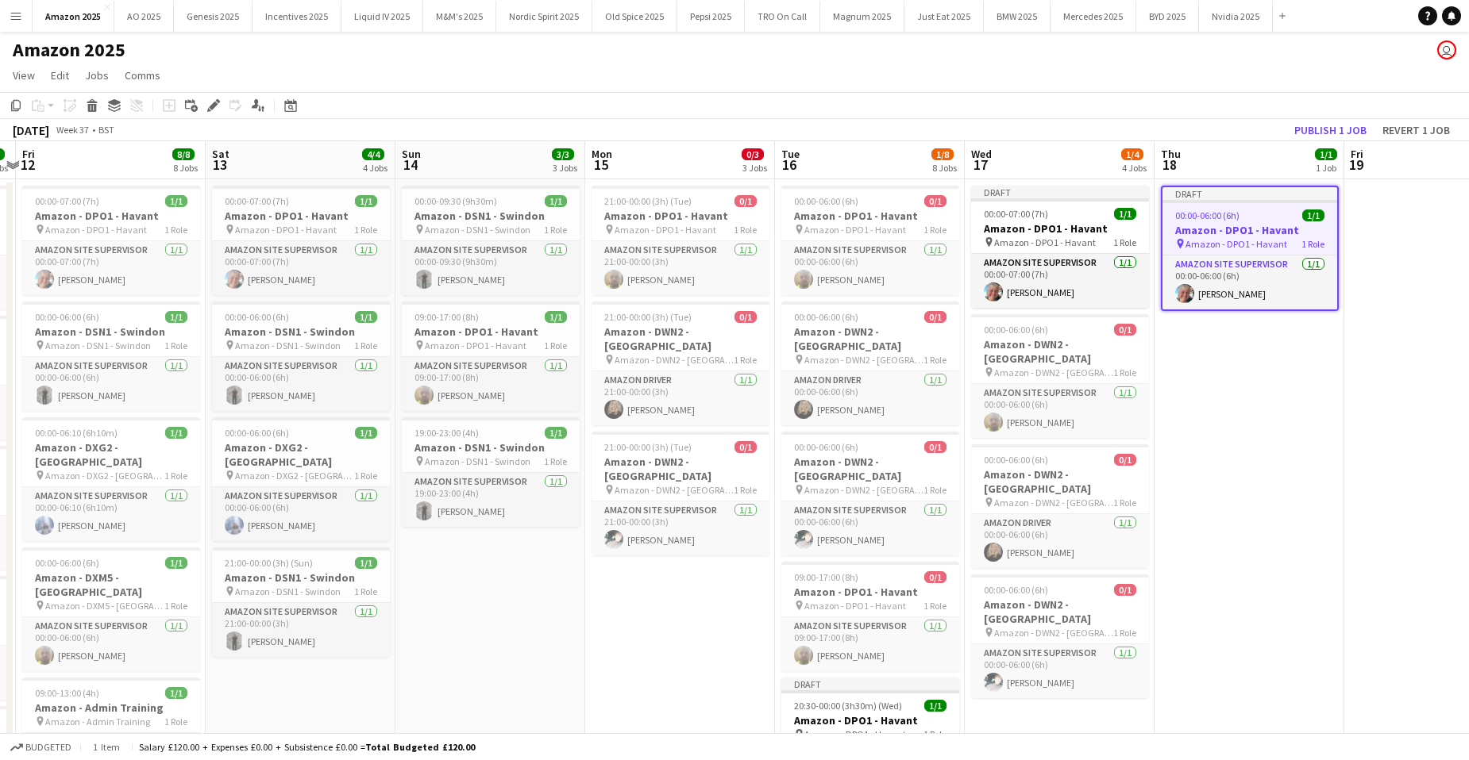
click at [1045, 701] on app-date-cell "Draft 00:00-07:00 (7h) 1/1 Amazon - DPO1 - Havant pin Amazon - DPO1 - Havant 1 …" at bounding box center [1060, 726] width 190 height 1095
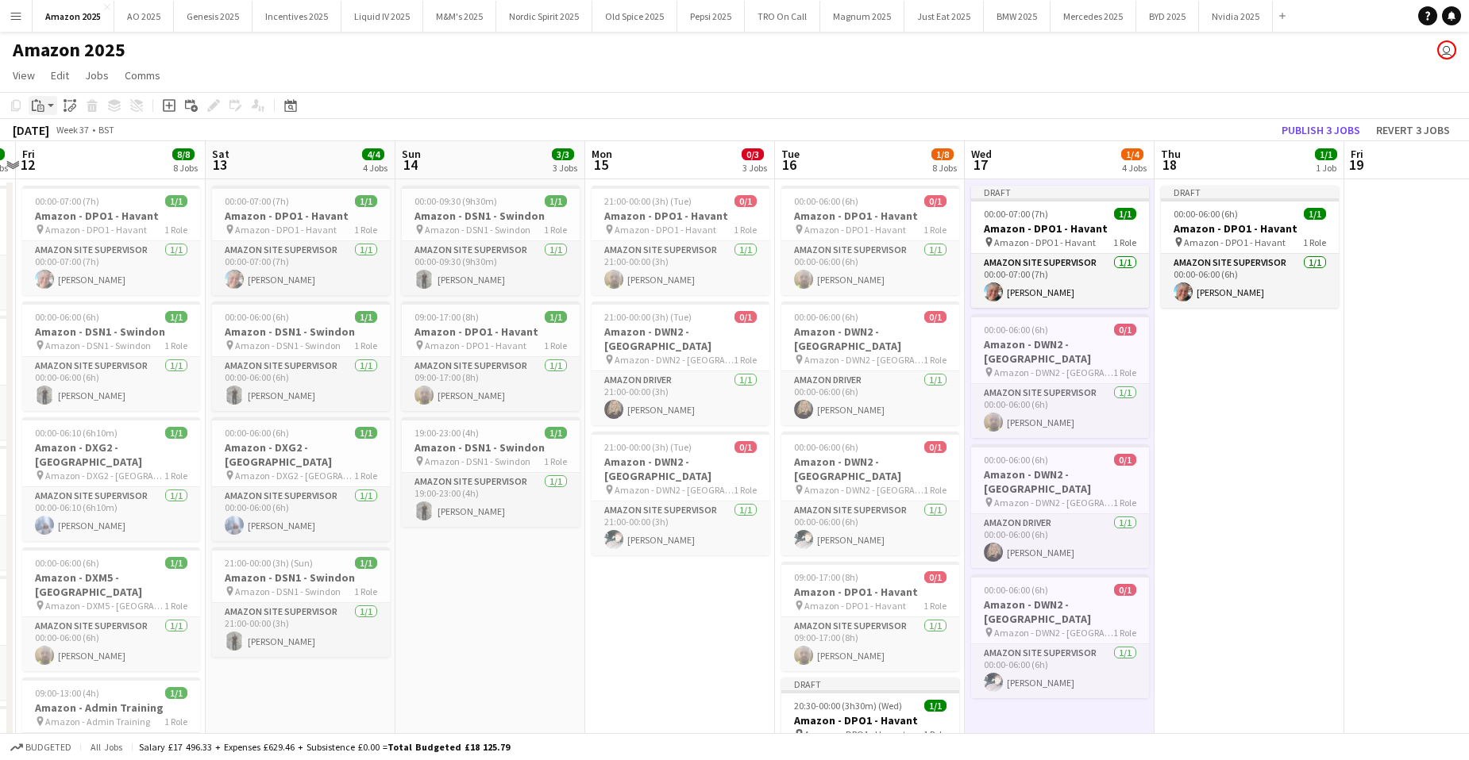
click at [42, 115] on div "Paste" at bounding box center [38, 105] width 19 height 19
click at [60, 172] on div "Paste Ctrl+V Paste with crew Ctrl+Shift+V" at bounding box center [116, 149] width 175 height 67
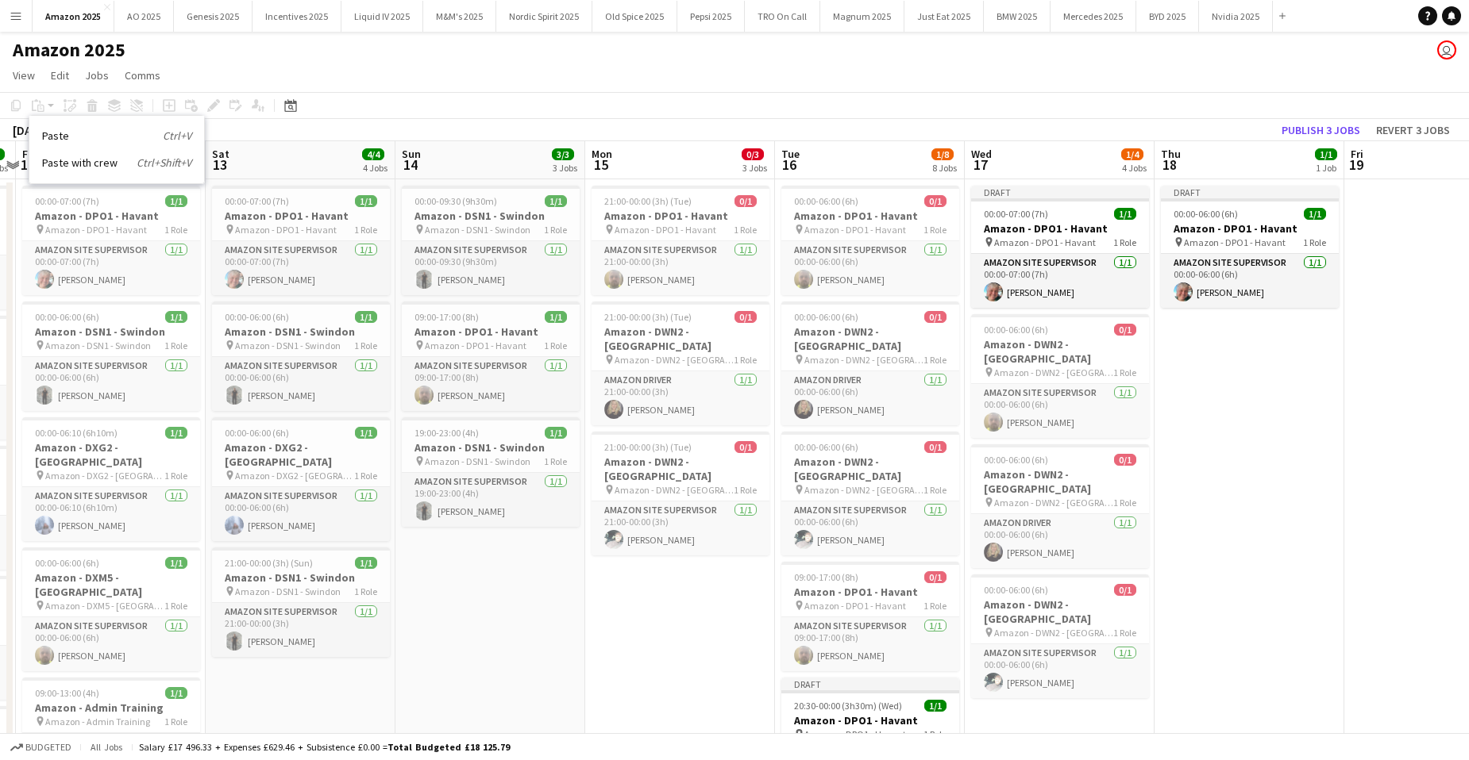
click at [1091, 694] on app-date-cell "Draft 00:00-07:00 (7h) 1/1 Amazon - DPO1 - Havant pin Amazon - DPO1 - Havant 1 …" at bounding box center [1060, 726] width 190 height 1095
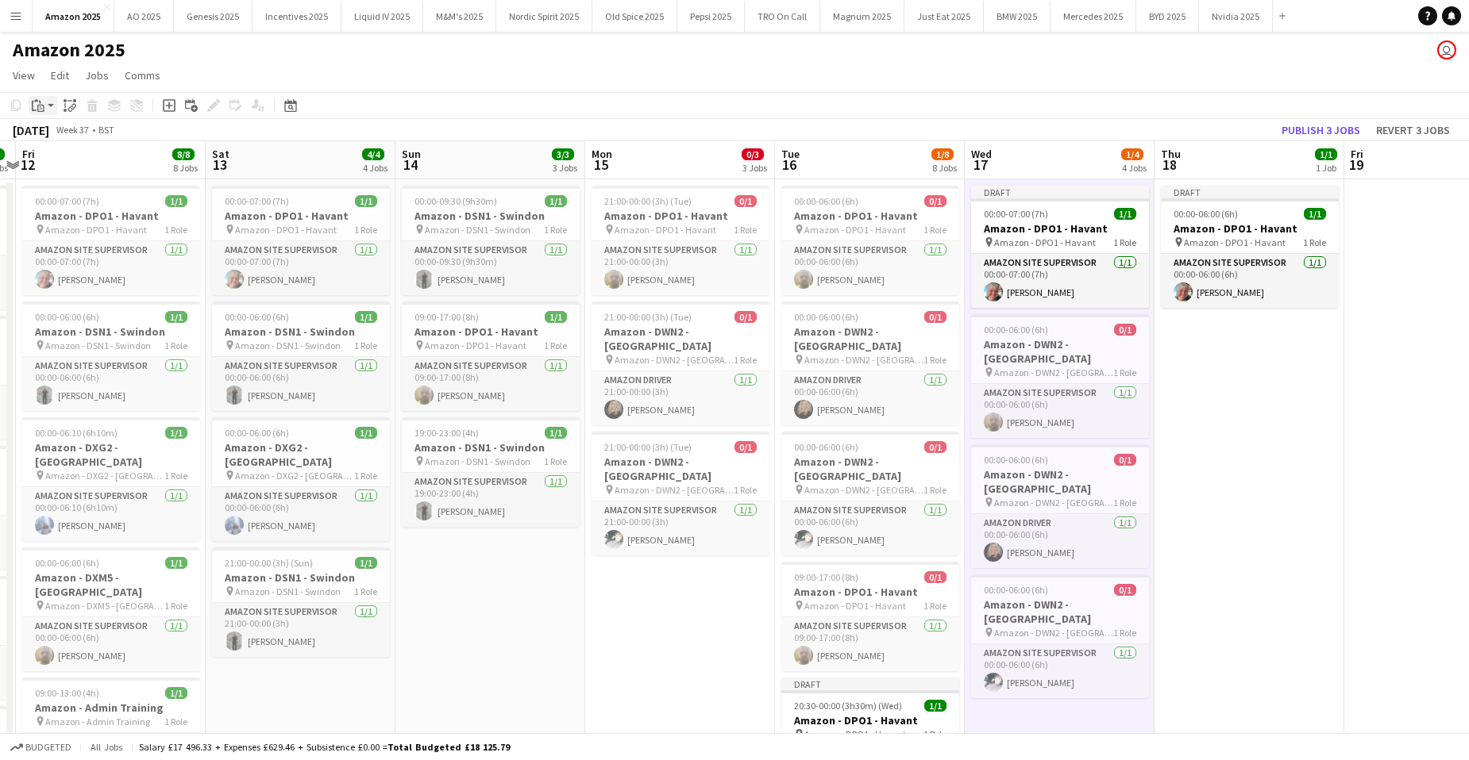
click at [44, 108] on div "Paste" at bounding box center [38, 105] width 19 height 19
click at [49, 166] on link "Paste with crew Ctrl+Shift+V" at bounding box center [116, 163] width 149 height 14
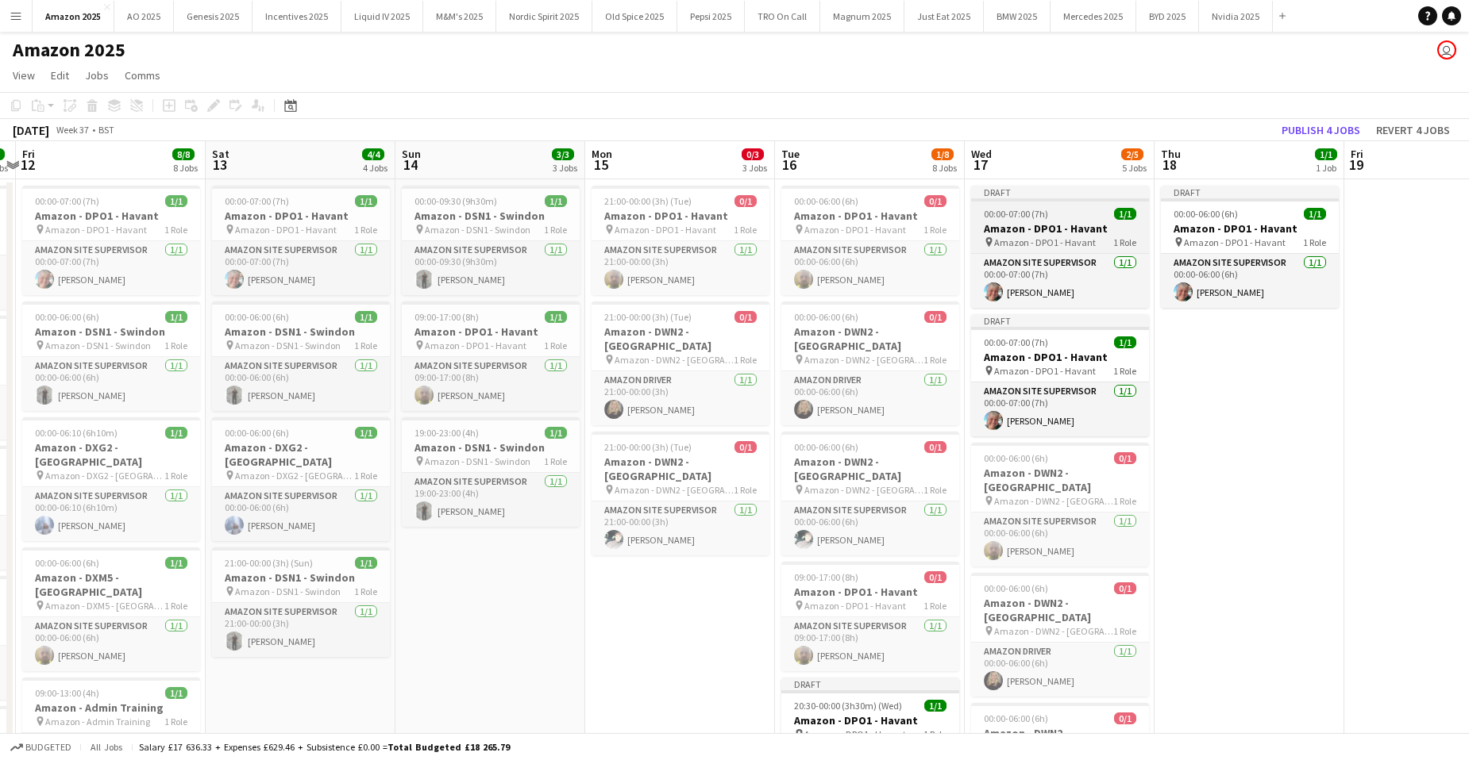
click at [1034, 219] on span "00:00-07:00 (7h)" at bounding box center [1016, 214] width 64 height 12
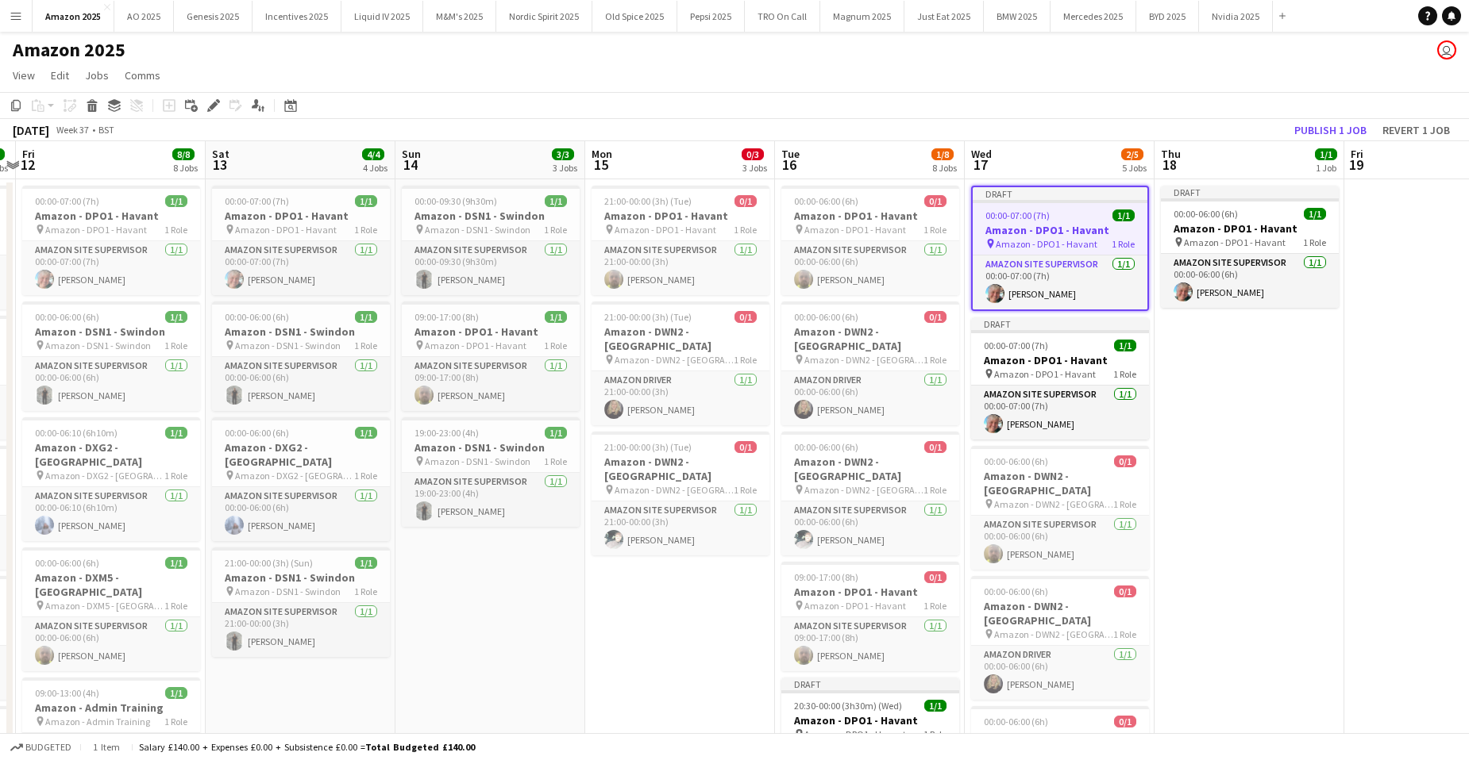
click at [216, 106] on icon at bounding box center [213, 106] width 9 height 9
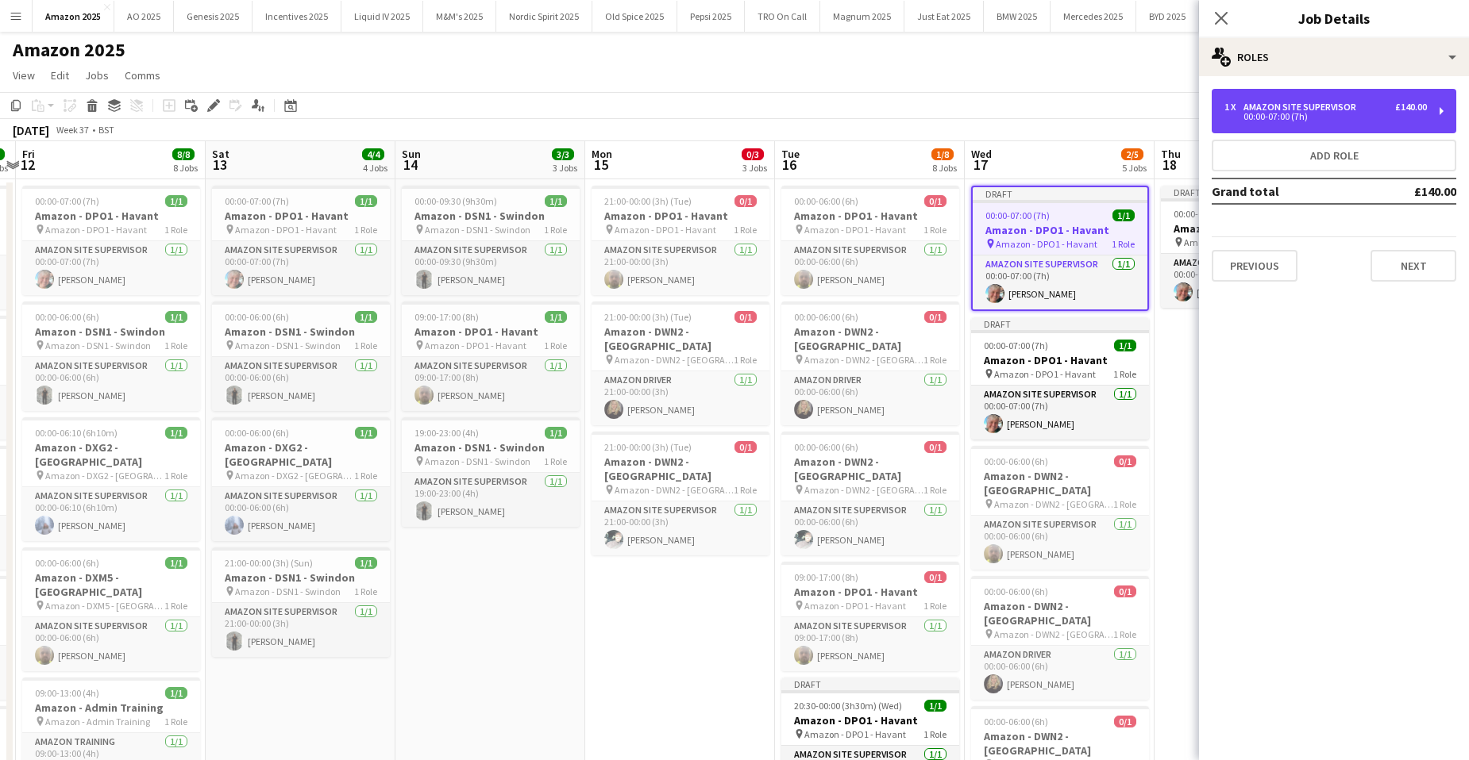
drag, startPoint x: 1282, startPoint y: 114, endPoint x: 1193, endPoint y: 142, distance: 93.2
click at [1284, 114] on div "00:00-07:00 (7h)" at bounding box center [1325, 117] width 202 height 8
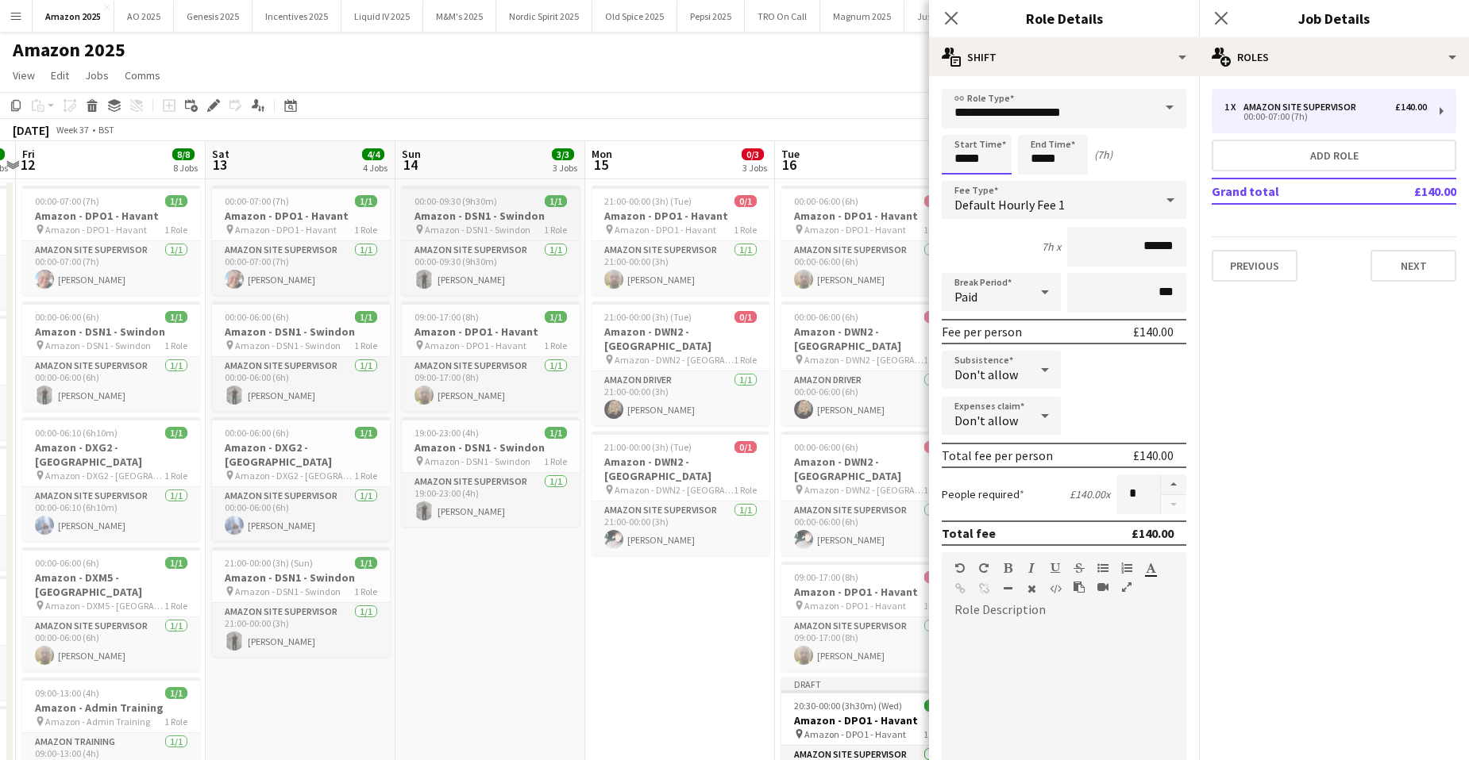
drag, startPoint x: 988, startPoint y: 163, endPoint x: 564, endPoint y: 196, distance: 426.0
click at [608, 205] on body "Menu Boards Boards Boards All jobs Status Workforce Workforce My Workforce Recr…" at bounding box center [734, 651] width 1469 height 1302
type input "*****"
click at [1210, 10] on app-icon "Close pop-in" at bounding box center [1221, 18] width 23 height 23
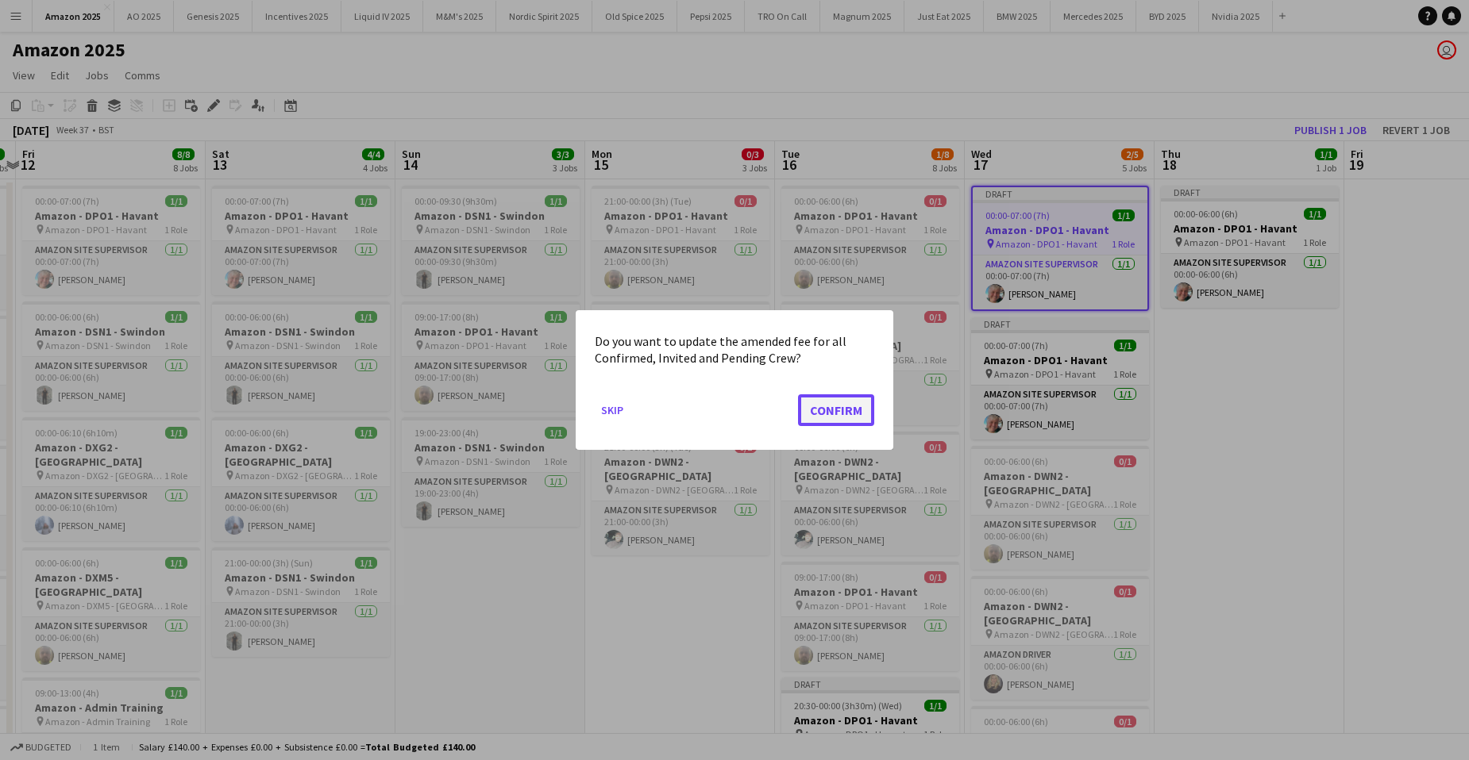
click at [835, 409] on button "Confirm" at bounding box center [836, 411] width 76 height 32
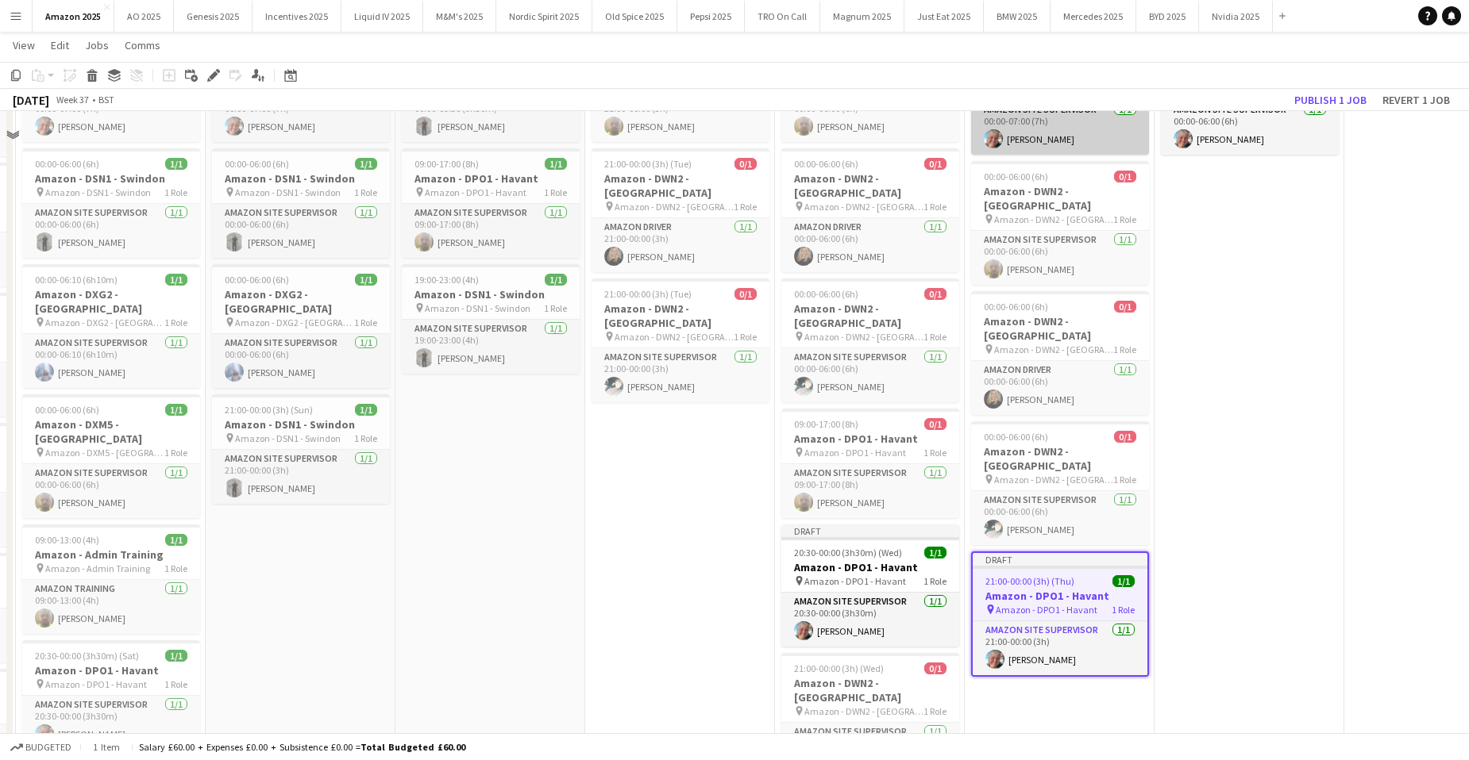
scroll to position [159, 0]
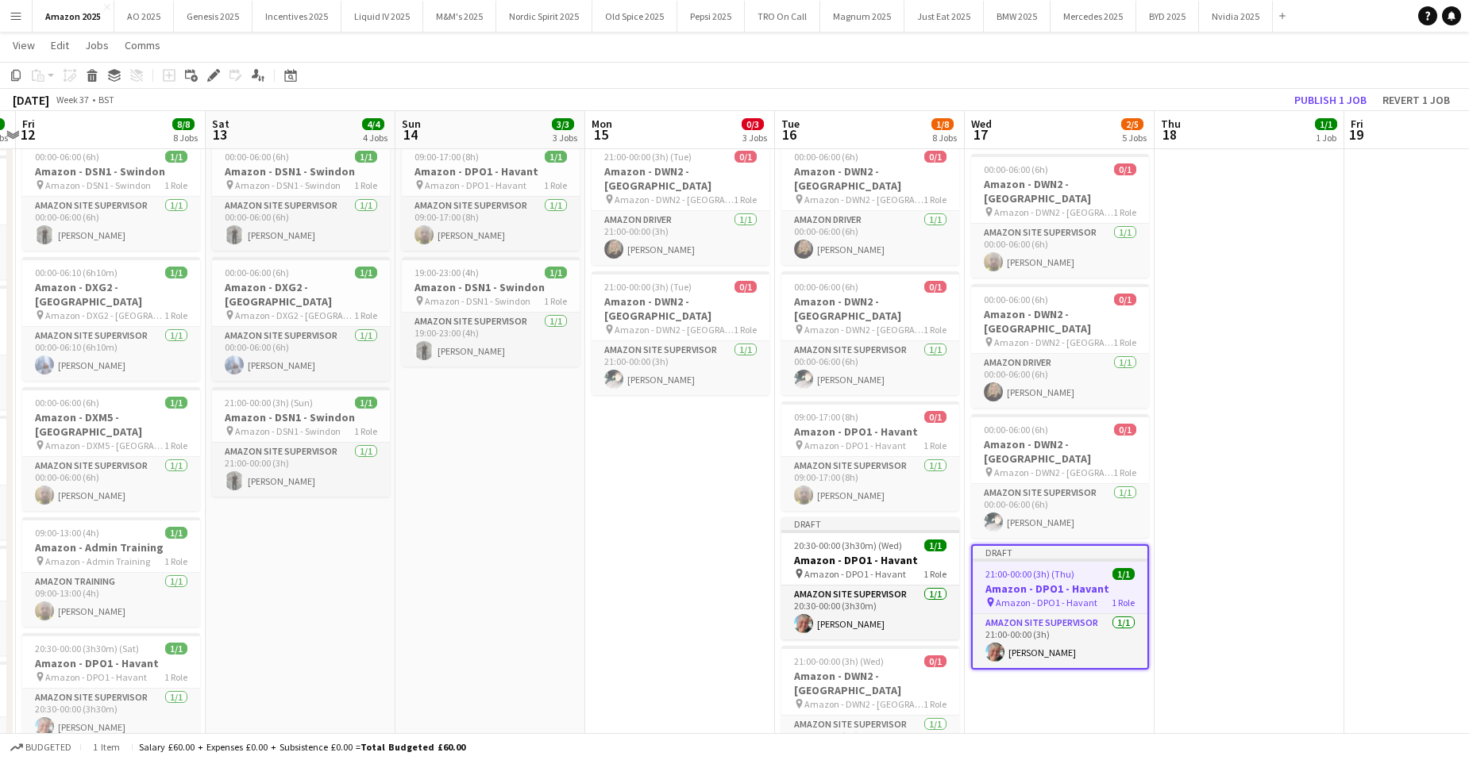
click at [1300, 422] on app-date-cell "Draft 00:00-06:00 (6h) 1/1 Amazon - DPO1 - Havant pin Amazon - DPO1 - Havant 1 …" at bounding box center [1249, 566] width 190 height 1095
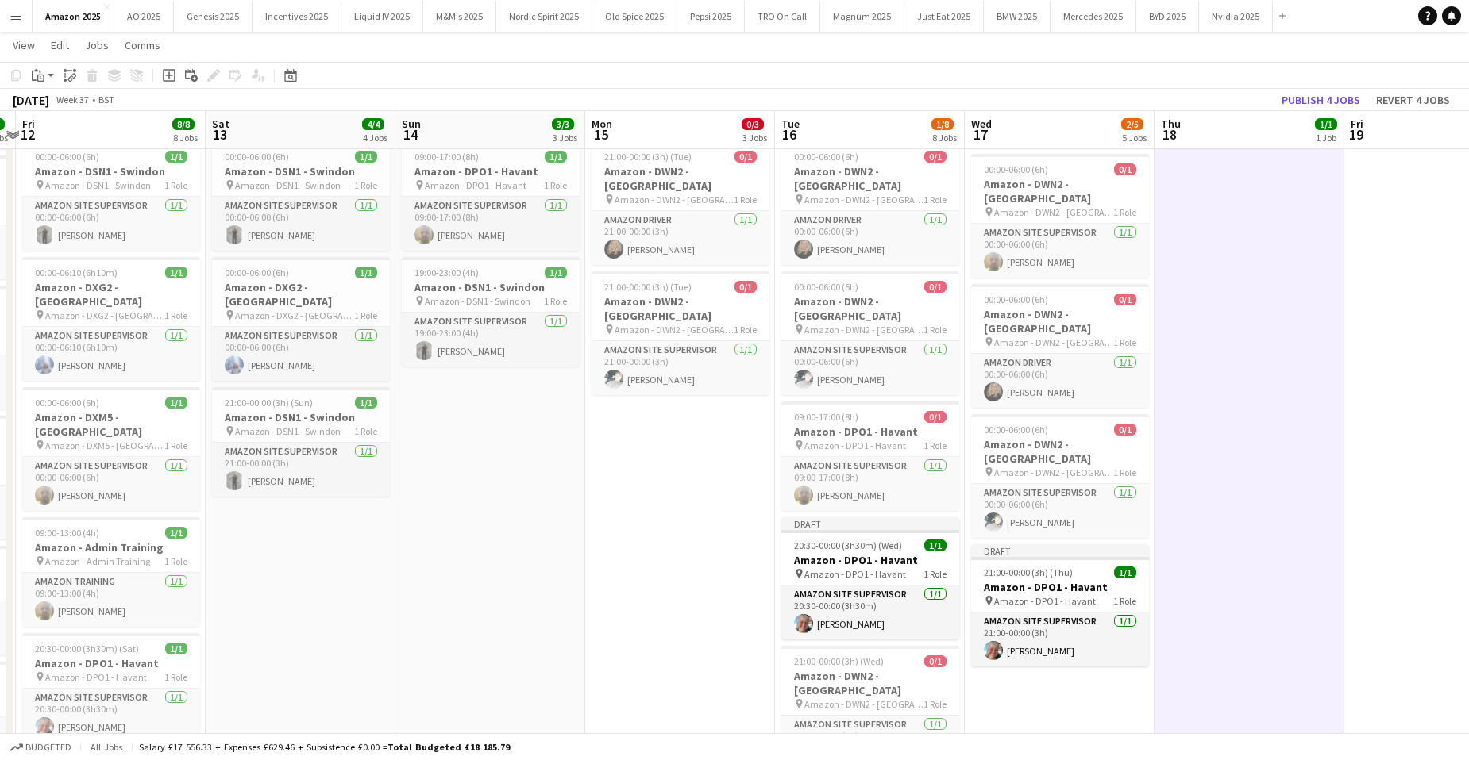
scroll to position [0, 554]
click at [1315, 102] on button "Publish 4 jobs" at bounding box center [1320, 100] width 91 height 21
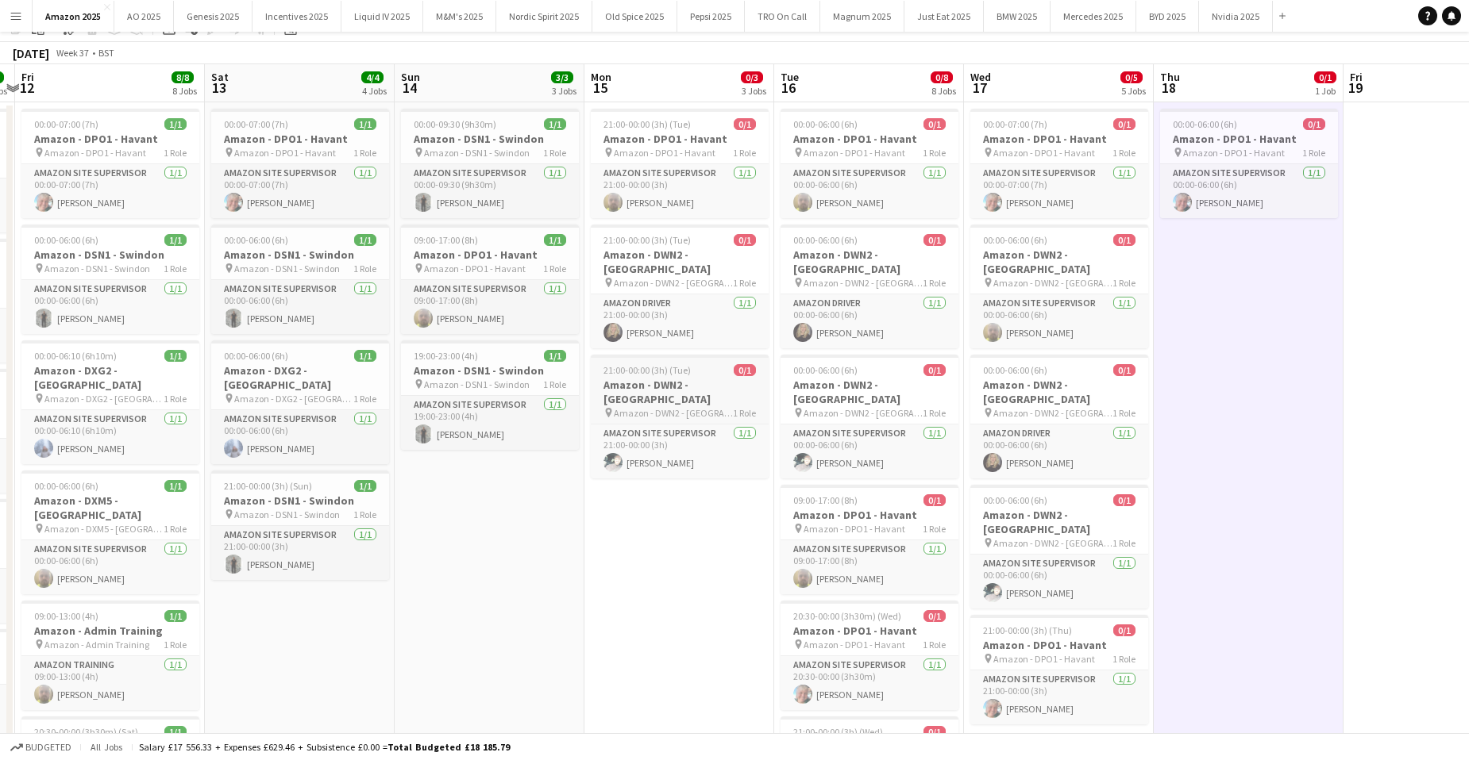
scroll to position [0, 0]
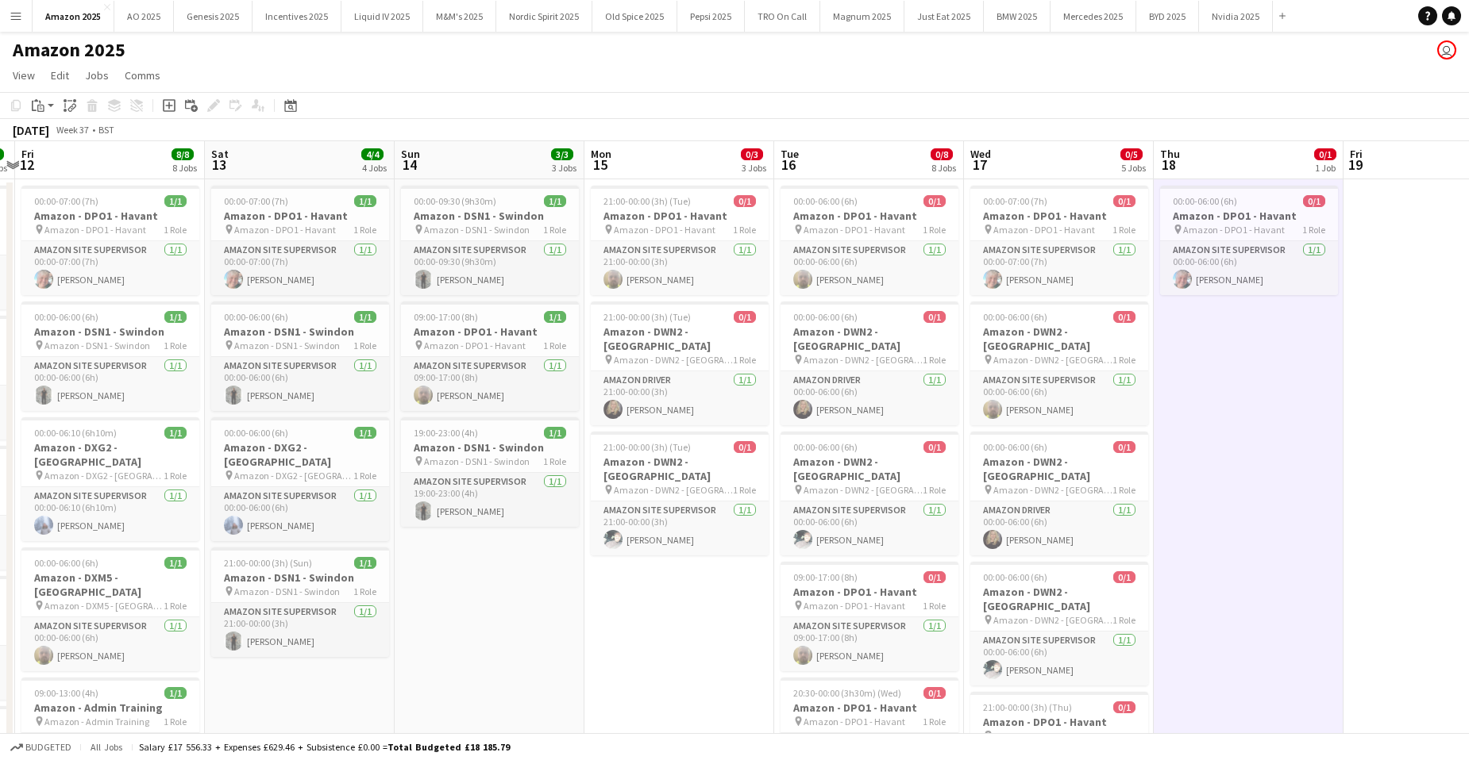
click at [672, 597] on app-date-cell "21:00-00:00 (3h) (Tue) 0/1 Amazon - DPO1 - Havant pin Amazon - DPO1 - Havant 1 …" at bounding box center [679, 726] width 190 height 1095
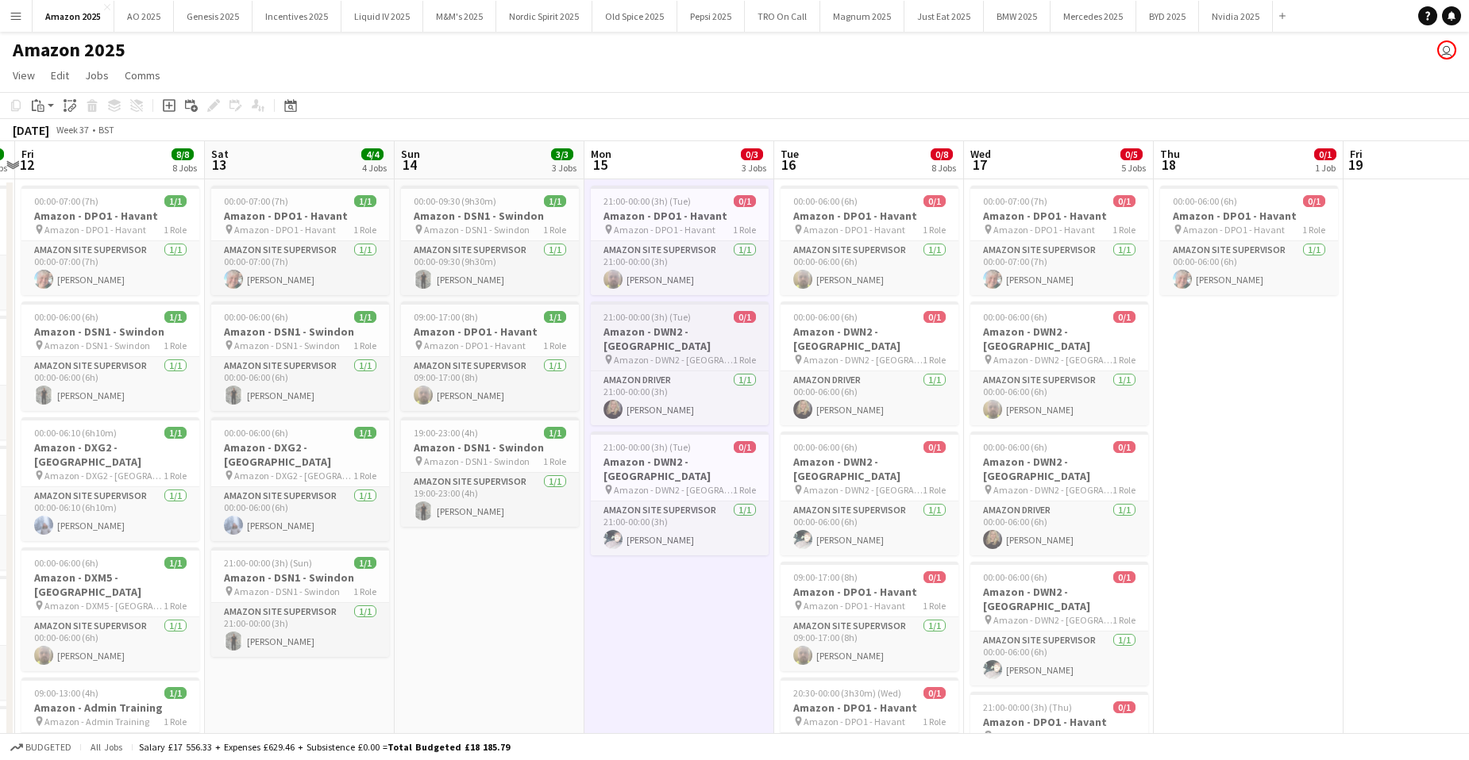
click at [703, 327] on h3 "Amazon - DWN2 - [GEOGRAPHIC_DATA]" at bounding box center [680, 339] width 178 height 29
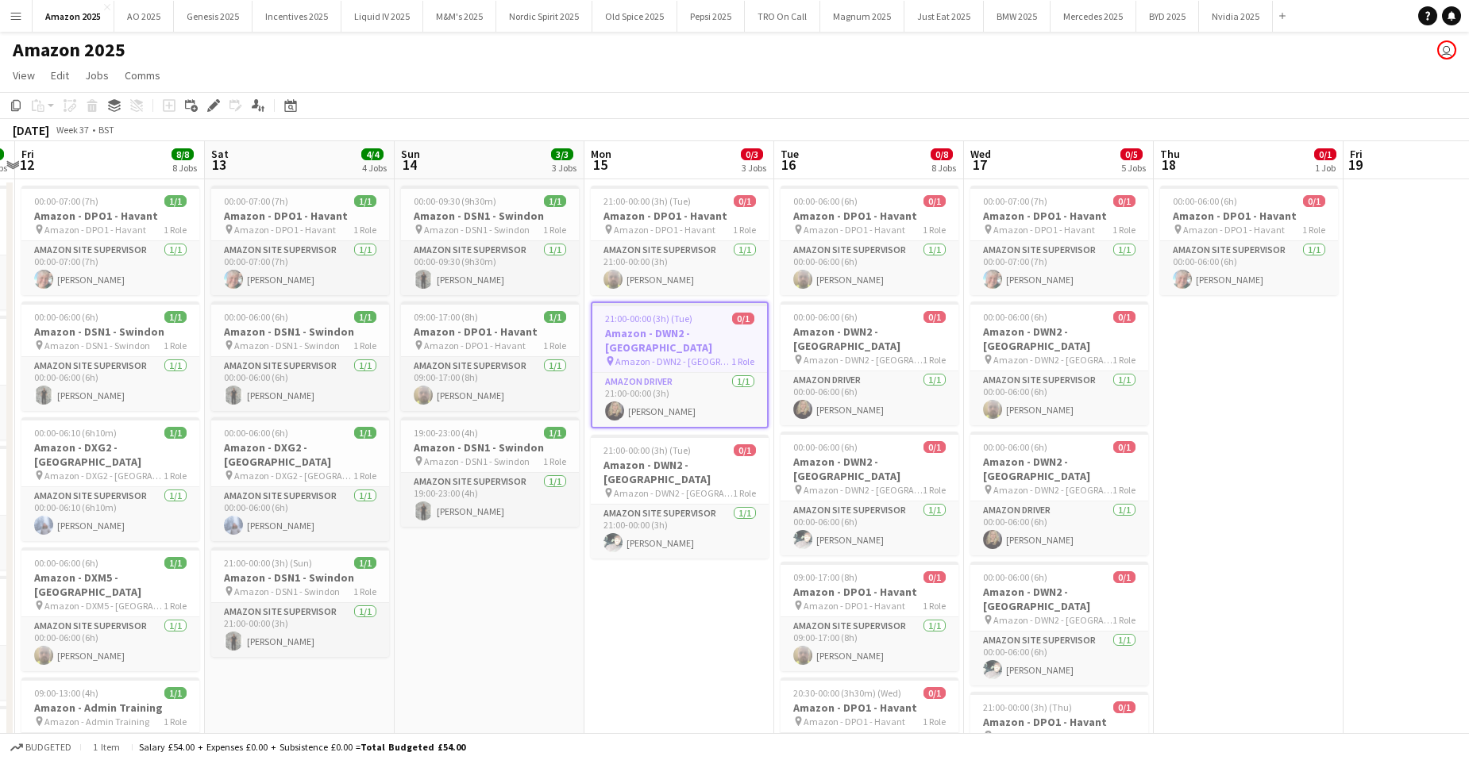
click at [709, 579] on app-date-cell "21:00-00:00 (3h) (Tue) 0/1 Amazon - DPO1 - Havant pin Amazon - DPO1 - Havant 1 …" at bounding box center [679, 726] width 190 height 1095
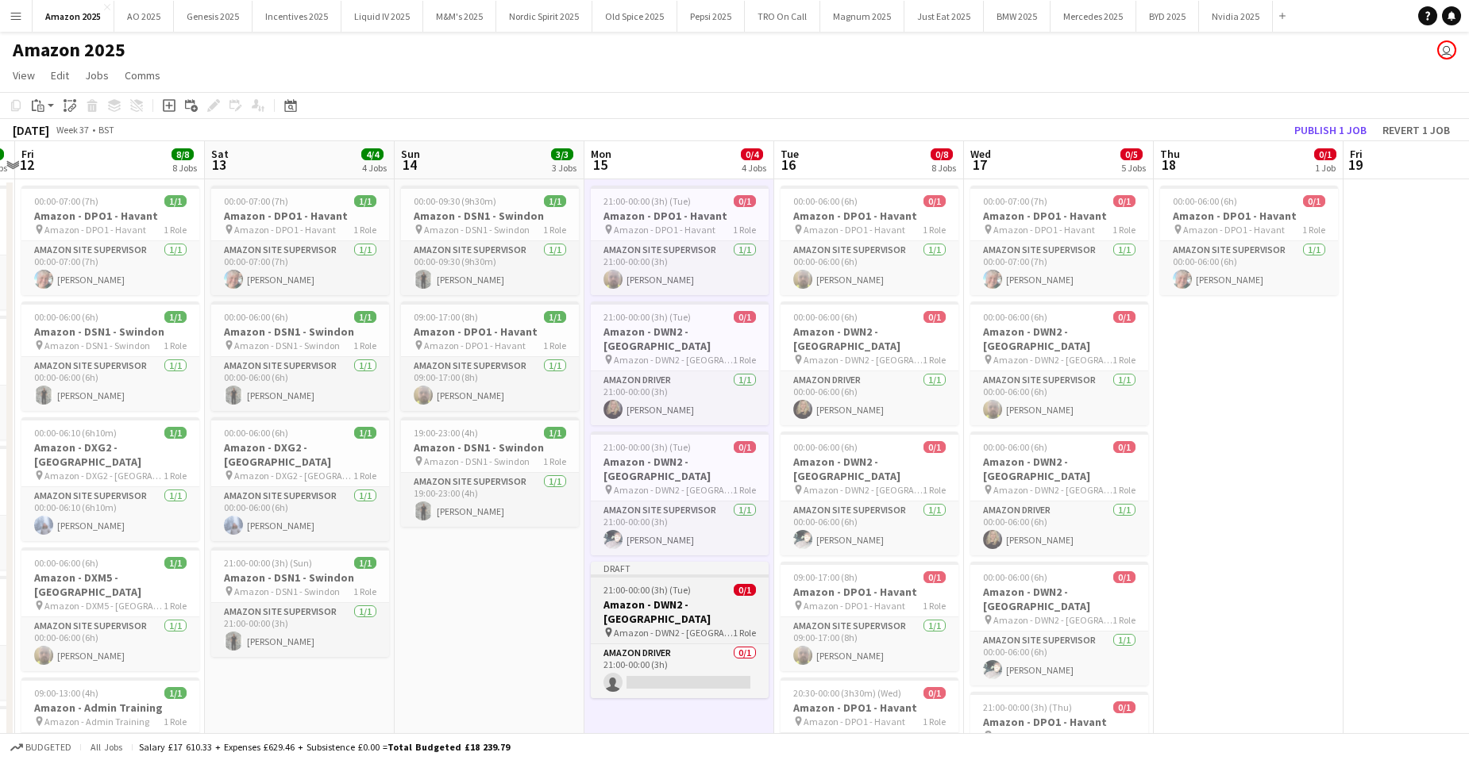
click at [668, 598] on h3 "Amazon - DWN2 - [GEOGRAPHIC_DATA]" at bounding box center [680, 612] width 178 height 29
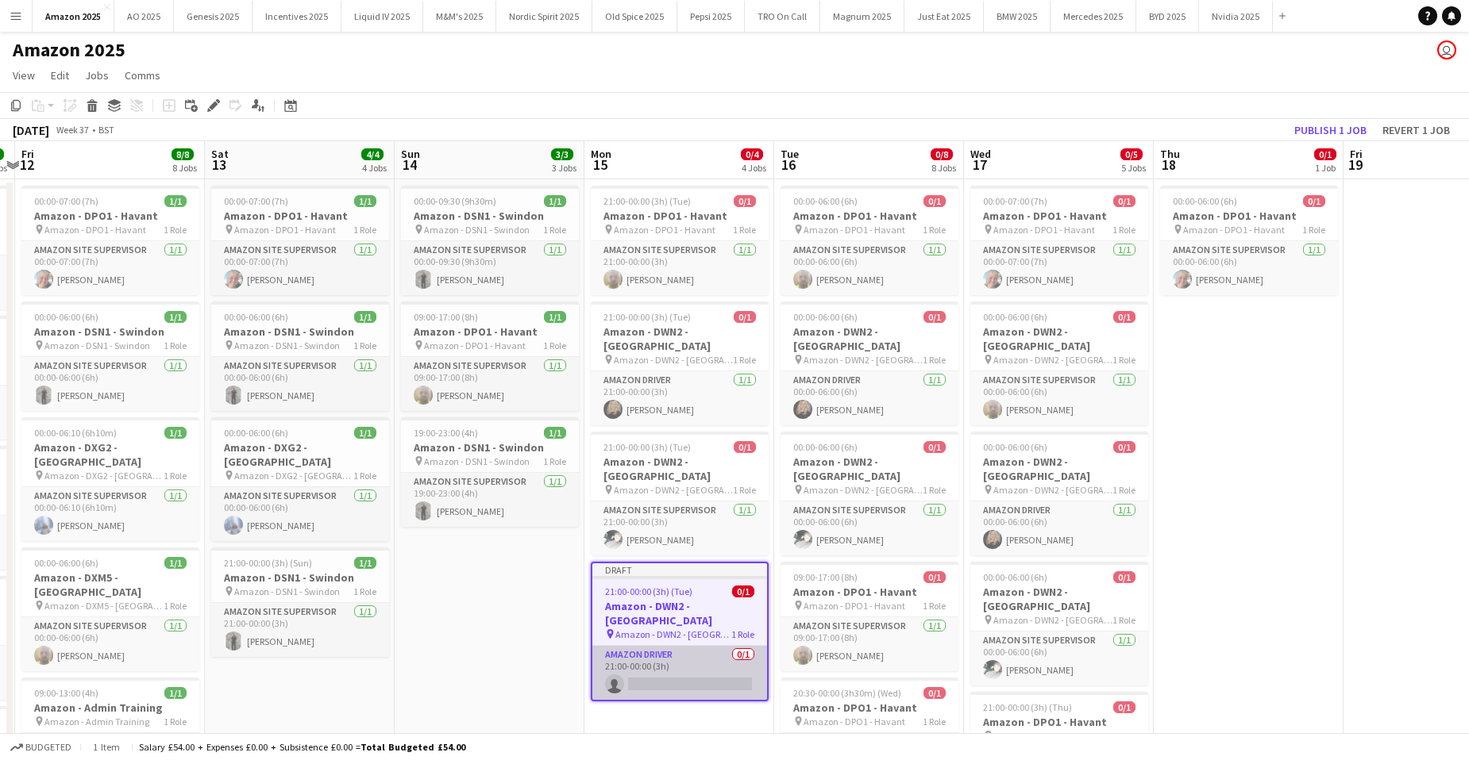
click at [681, 648] on app-card-role "Amazon Driver 0/1 21:00-00:00 (3h) single-neutral-actions" at bounding box center [679, 673] width 175 height 54
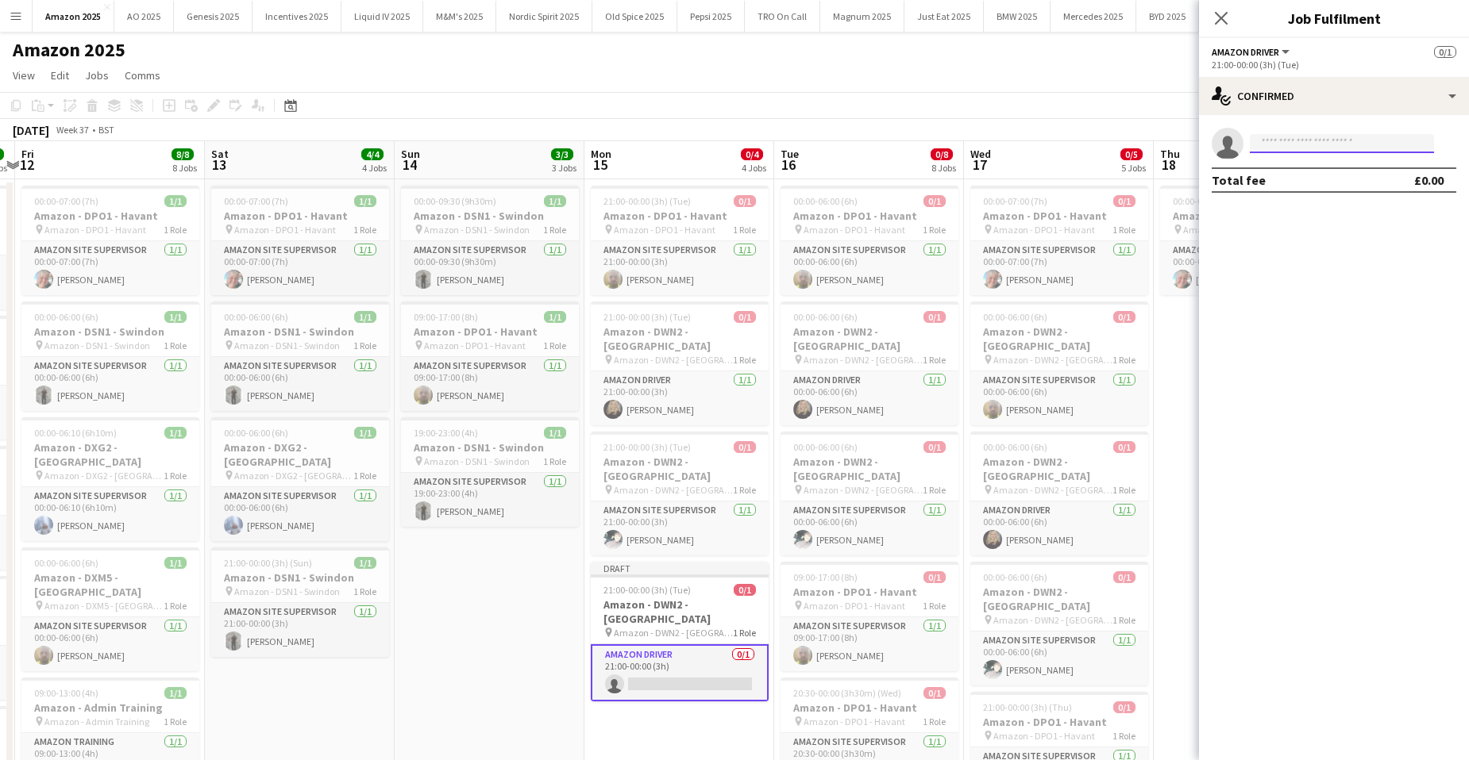
click at [1288, 140] on input at bounding box center [1342, 143] width 184 height 19
type input "*"
type input "*****"
click at [1339, 177] on span "[EMAIL_ADDRESS][DOMAIN_NAME]" at bounding box center [1341, 179] width 159 height 13
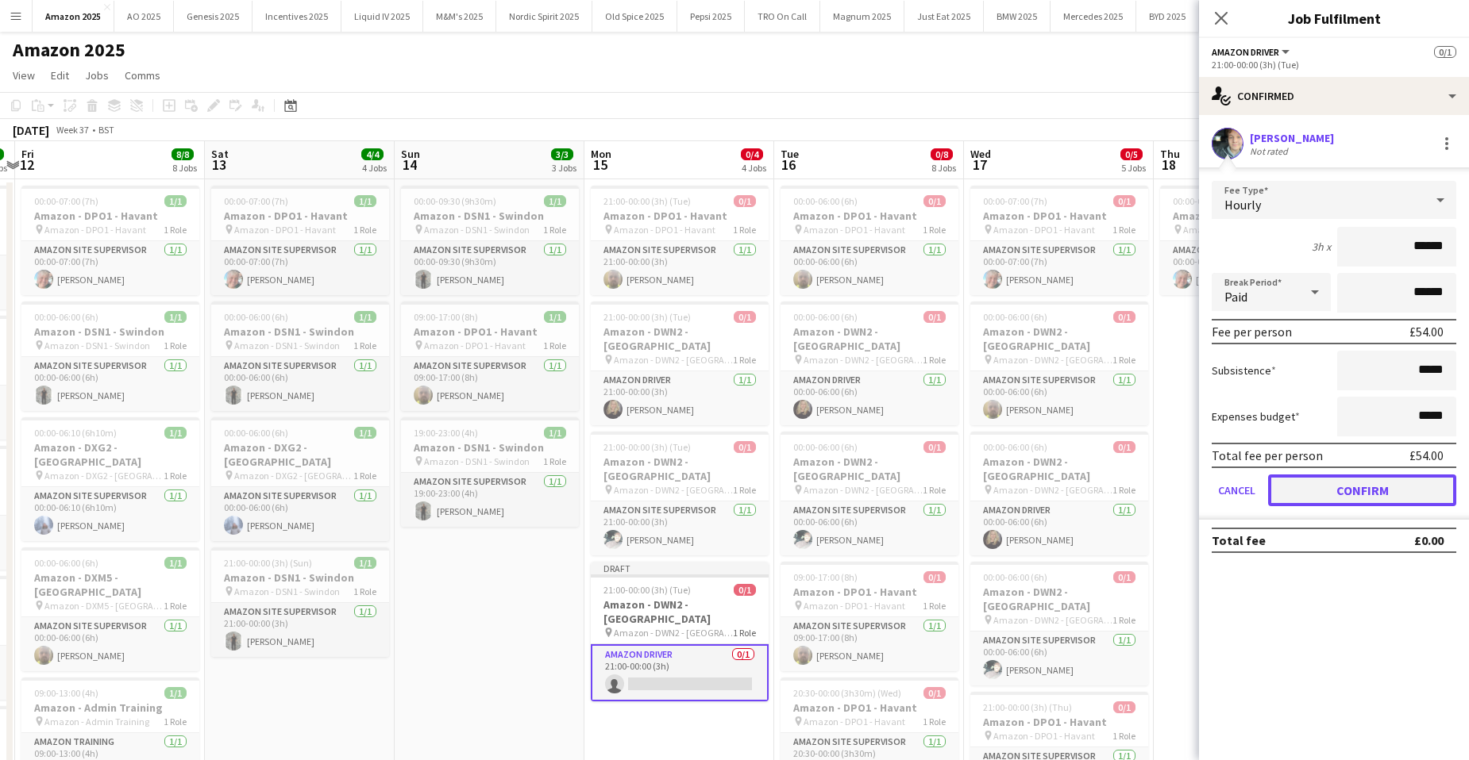
click at [1384, 478] on button "Confirm" at bounding box center [1362, 491] width 188 height 32
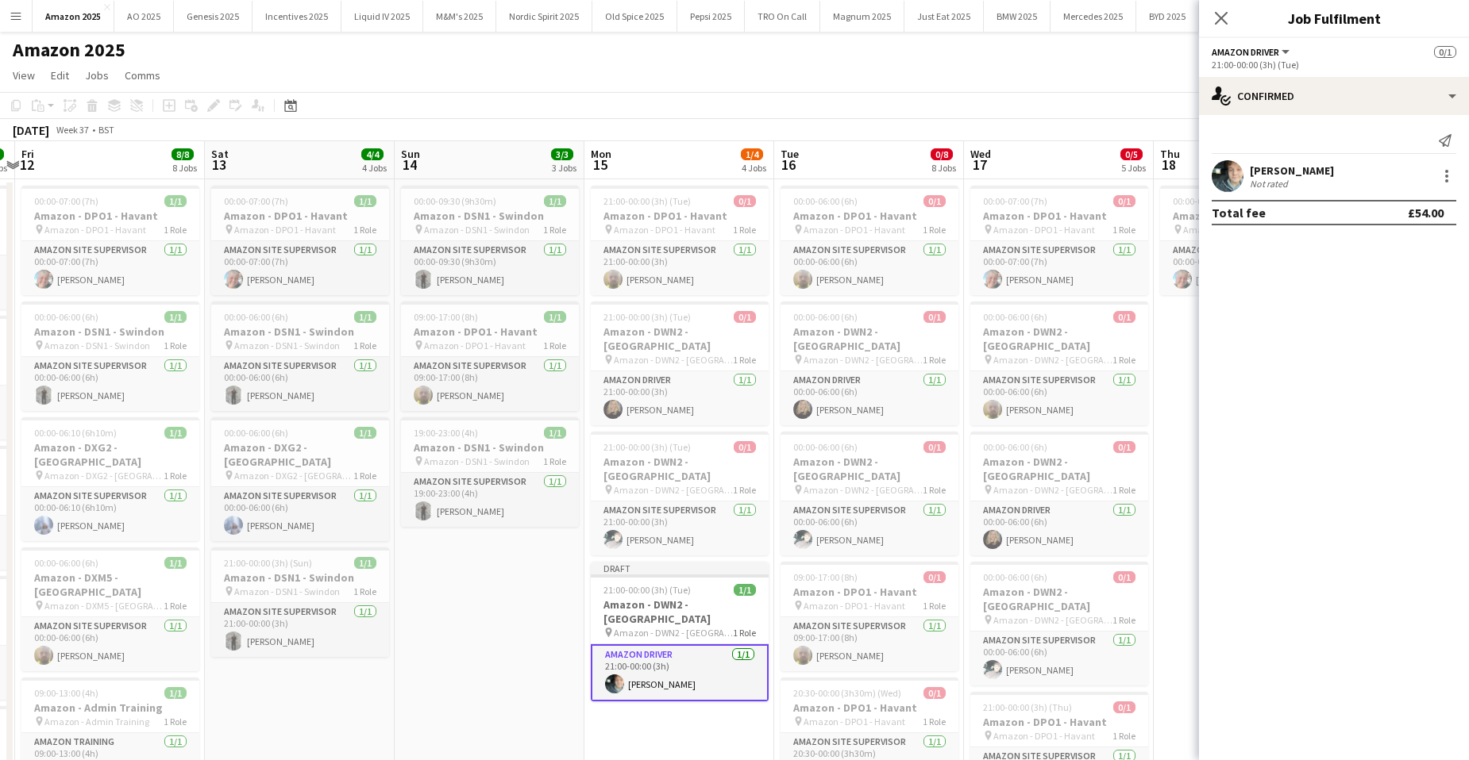
click at [1223, 13] on icon "Close pop-in" at bounding box center [1221, 18] width 13 height 13
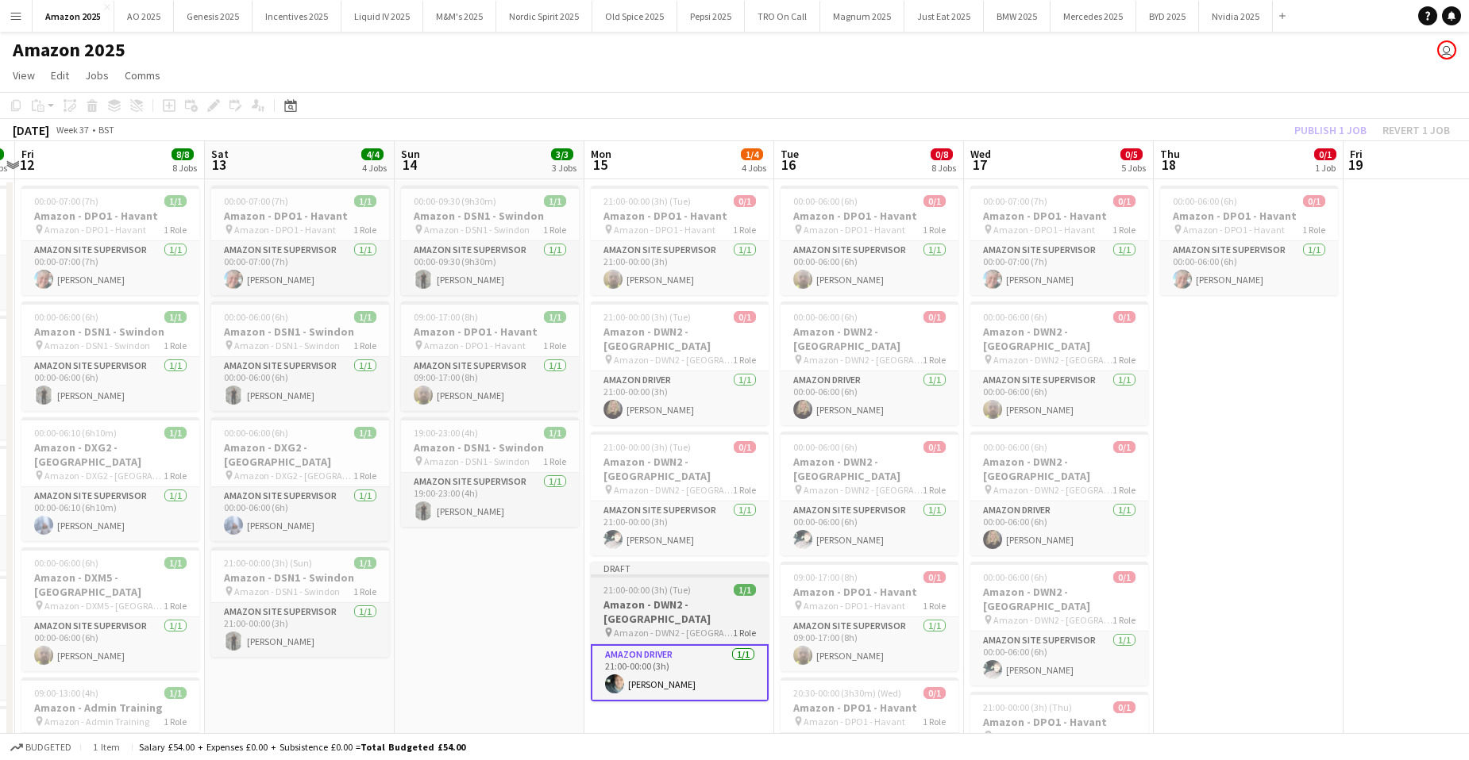
click at [657, 584] on span "21:00-00:00 (3h) (Tue)" at bounding box center [646, 590] width 87 height 12
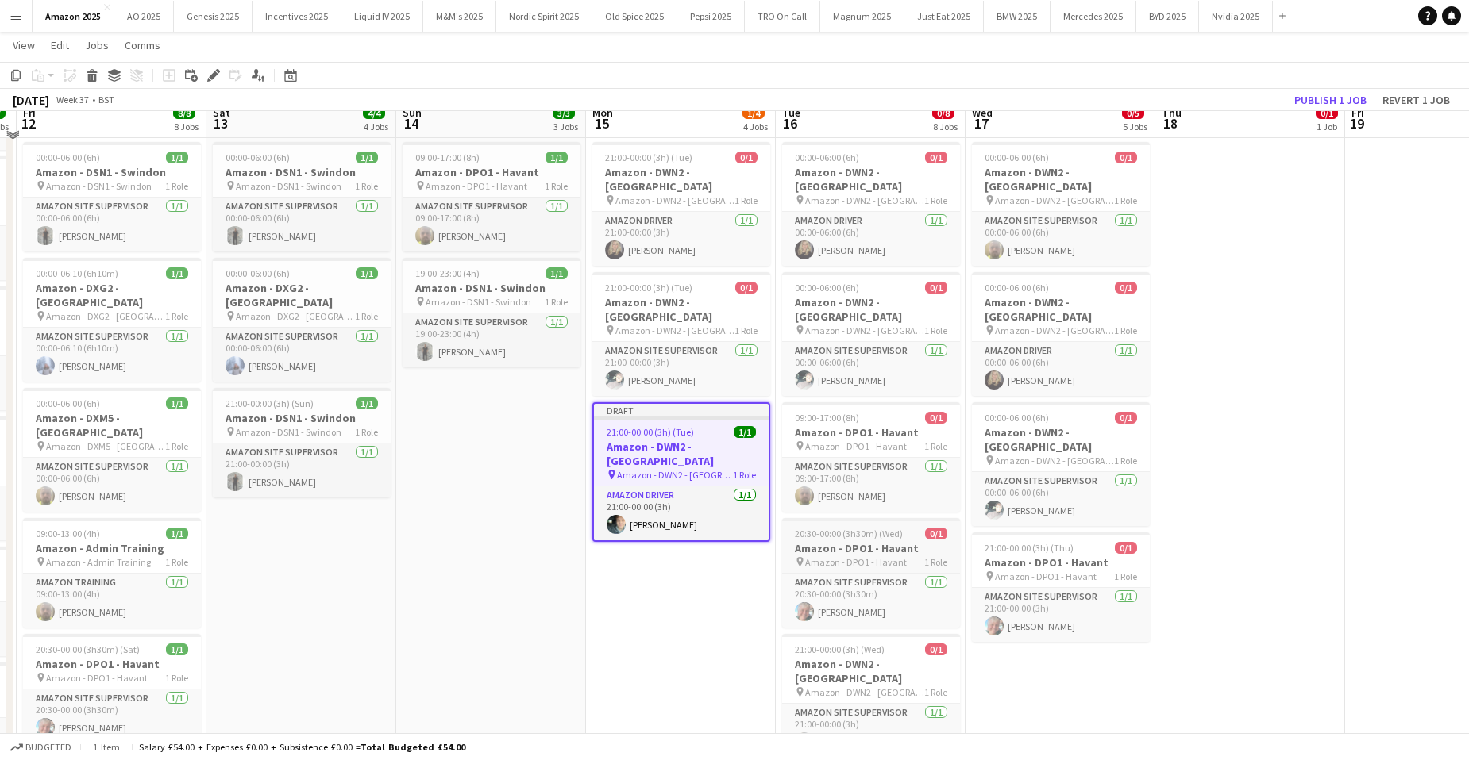
scroll to position [159, 0]
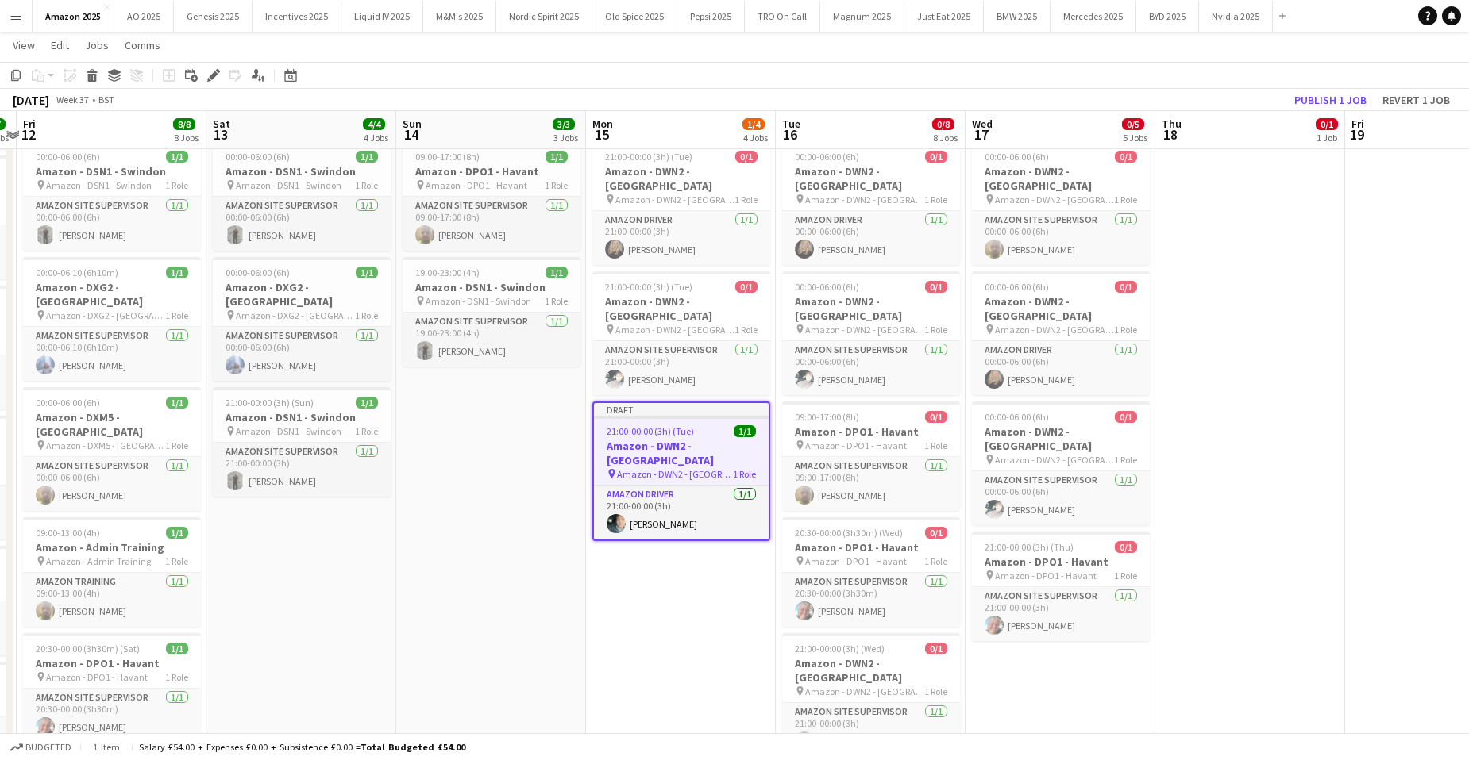
click at [699, 546] on app-date-cell "21:00-00:00 (3h) (Tue) 0/1 Amazon - DPO1 - Havant pin Amazon - DPO1 - Havant 1 …" at bounding box center [681, 560] width 190 height 1083
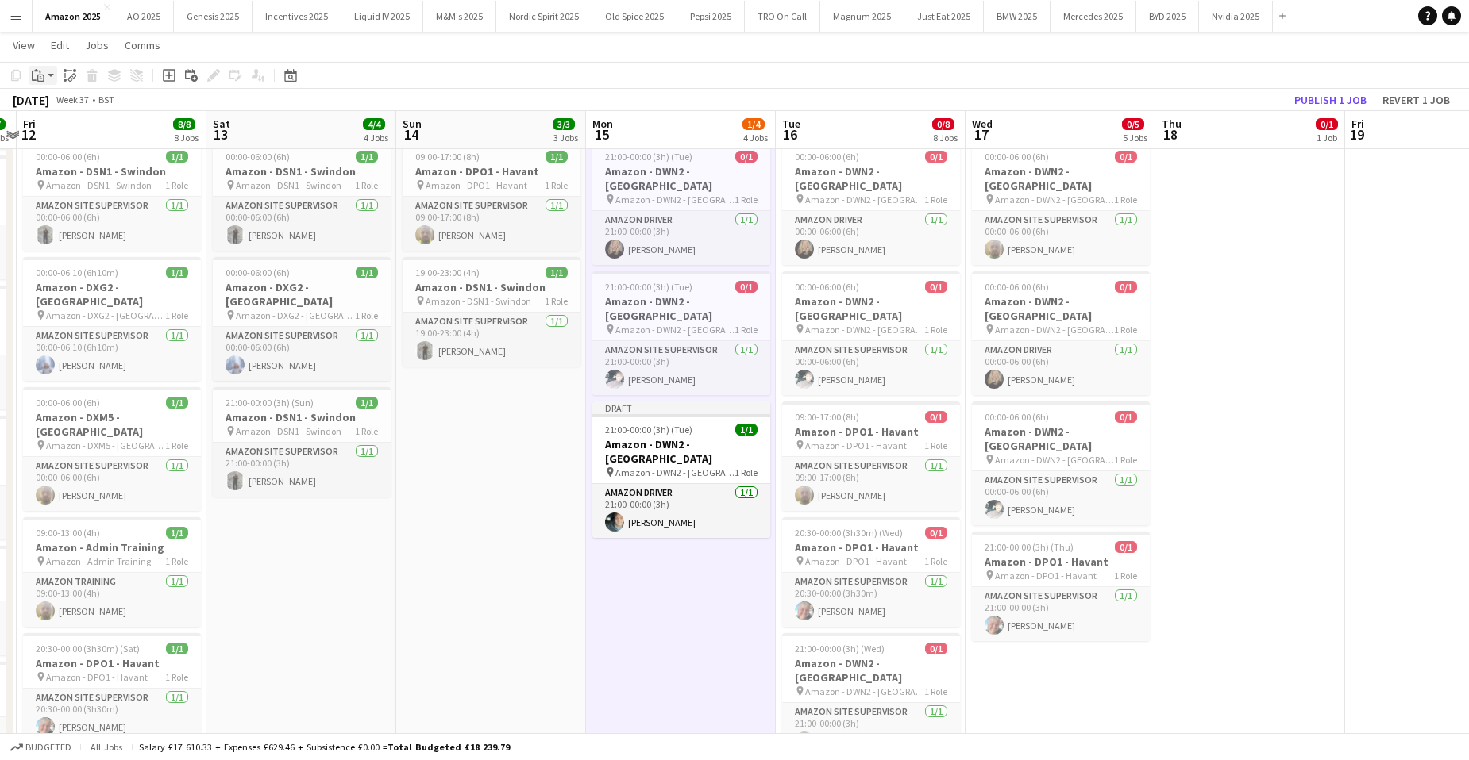
click at [38, 75] on icon "Paste" at bounding box center [38, 75] width 13 height 13
click at [60, 134] on link "Paste with crew Ctrl+Shift+V" at bounding box center [116, 132] width 149 height 14
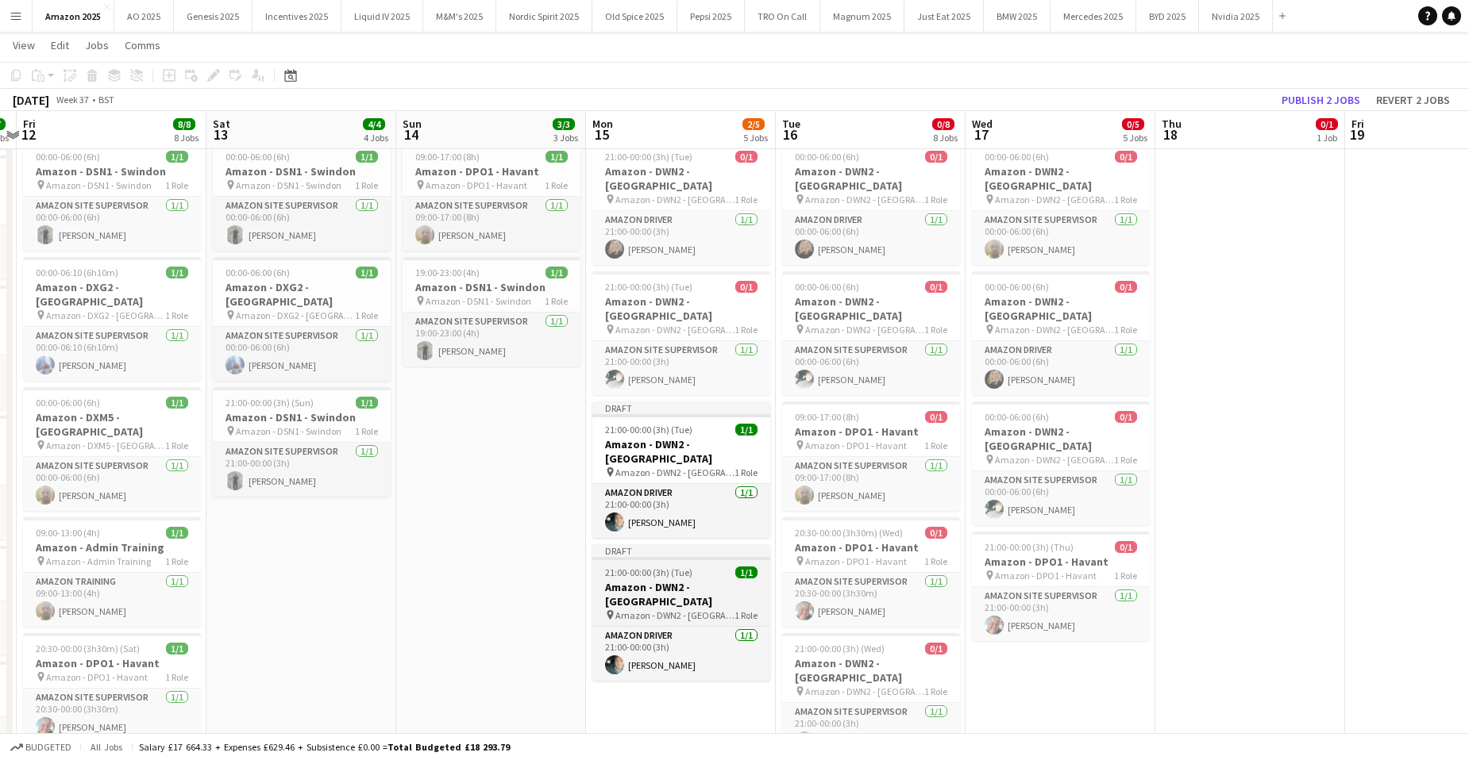
click at [633, 567] on span "21:00-00:00 (3h) (Tue)" at bounding box center [648, 573] width 87 height 12
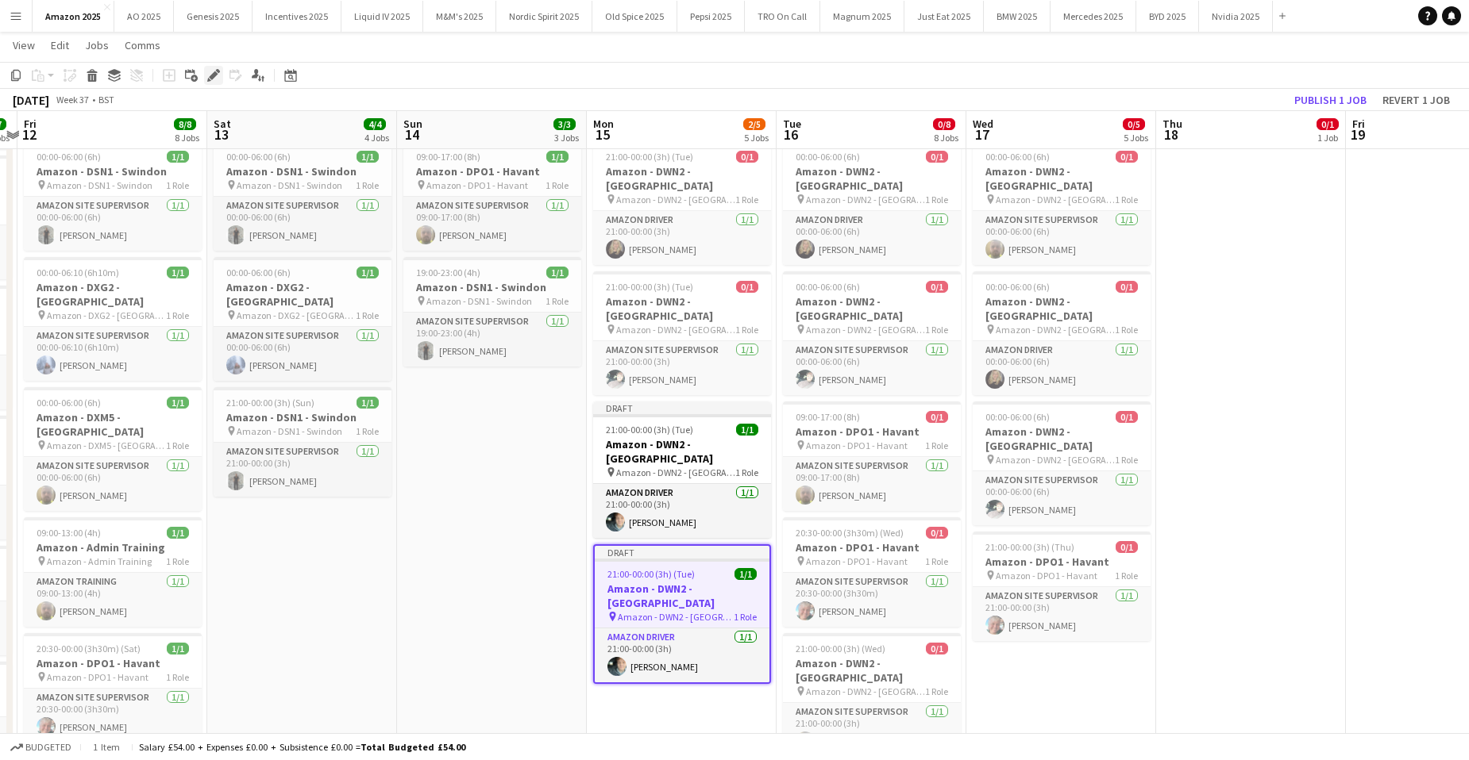
click at [209, 74] on icon "Edit" at bounding box center [213, 75] width 13 height 13
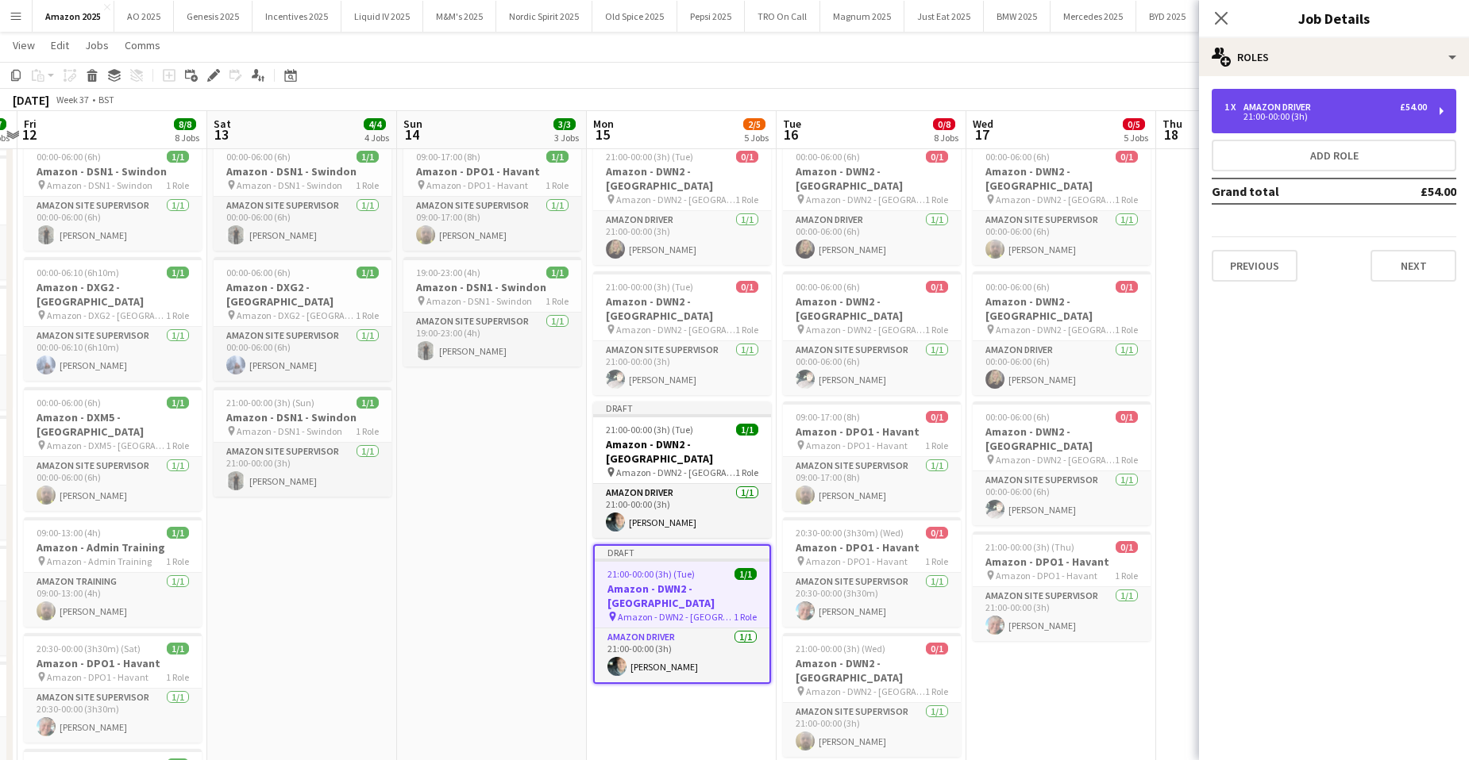
click at [1339, 115] on div "21:00-00:00 (3h)" at bounding box center [1325, 117] width 202 height 8
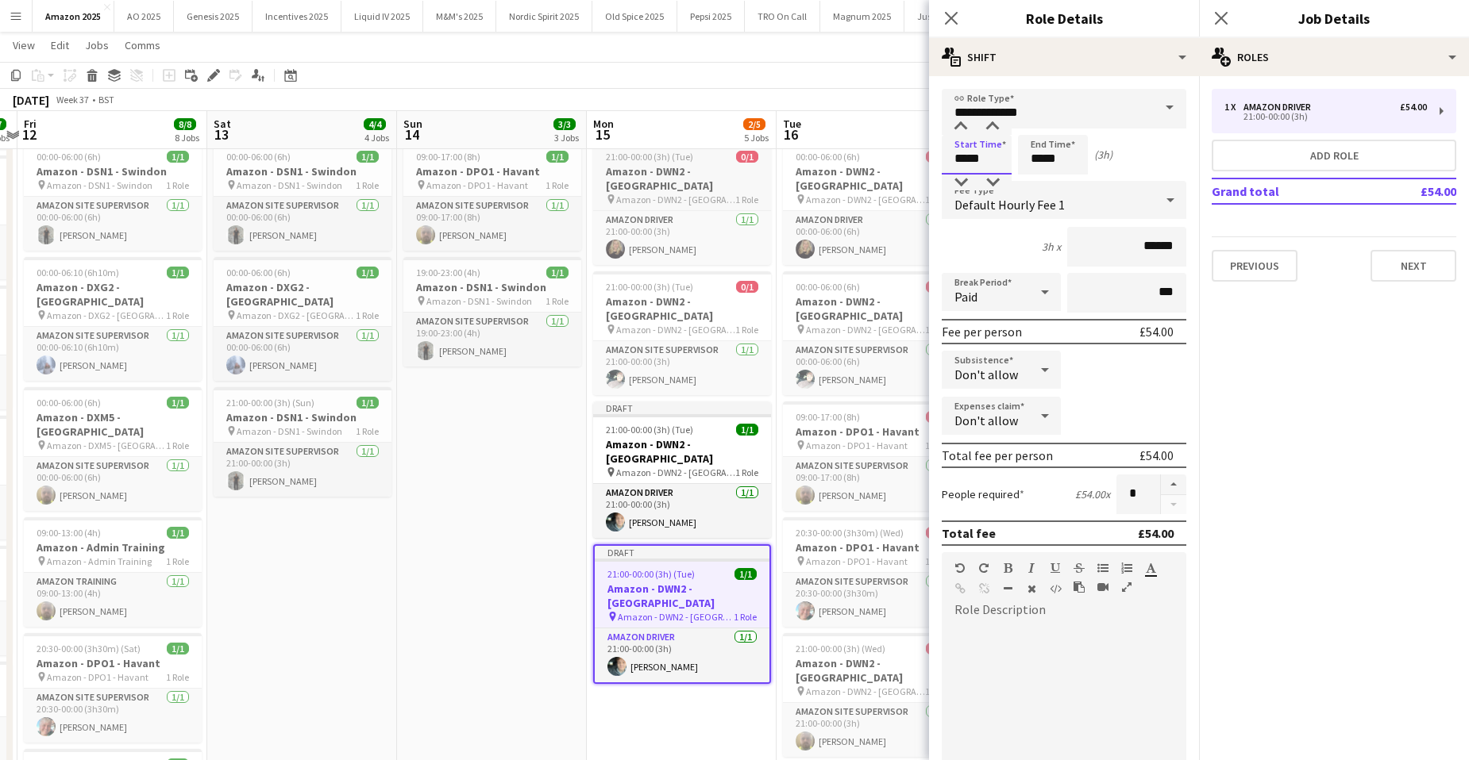
drag, startPoint x: 985, startPoint y: 152, endPoint x: 733, endPoint y: 182, distance: 254.1
click at [739, 181] on body "Menu Boards Boards Boards All jobs Status Workforce Workforce My Workforce Recr…" at bounding box center [734, 485] width 1469 height 1288
type input "*****"
click at [1227, 13] on div "Close pop-in" at bounding box center [1221, 18] width 44 height 37
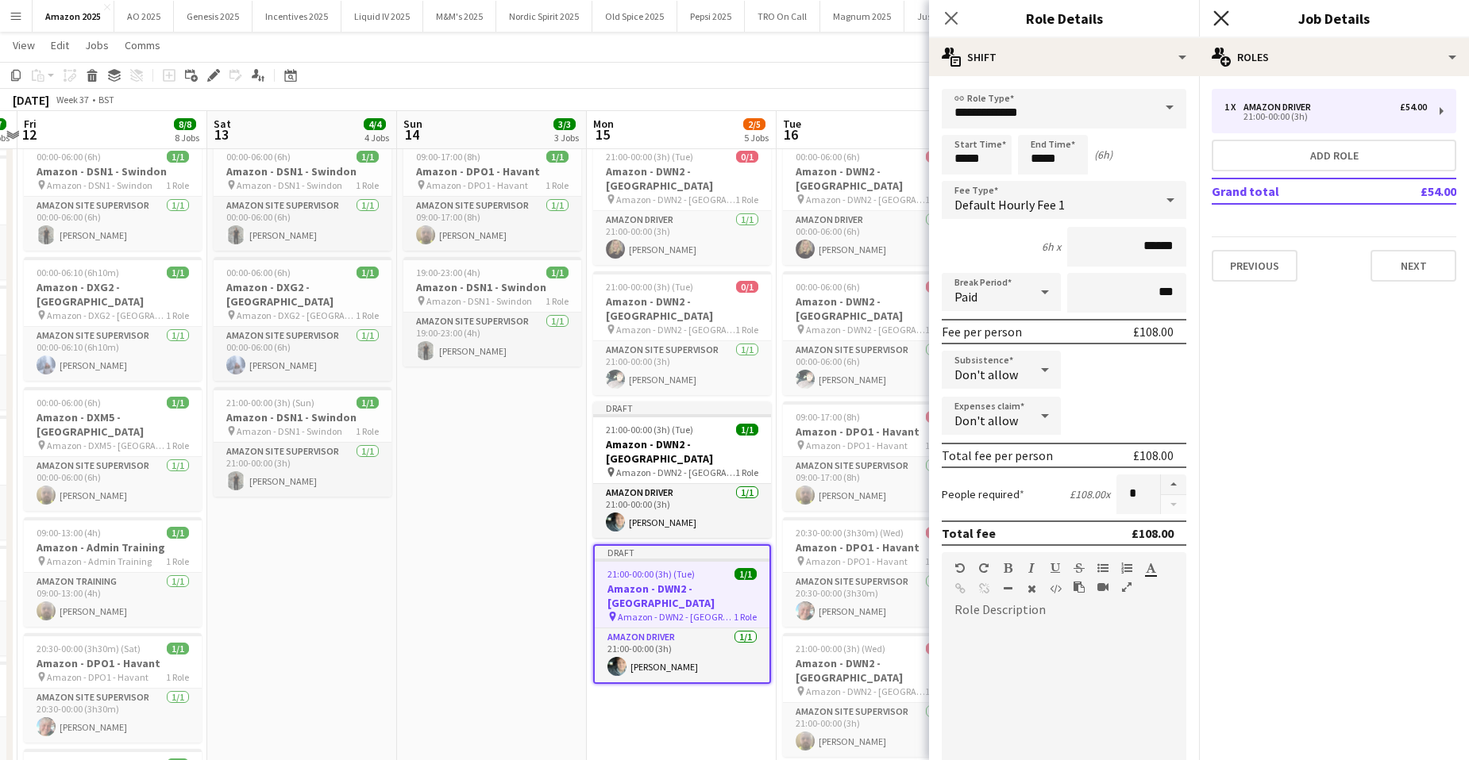
click at [1226, 13] on icon at bounding box center [1220, 17] width 15 height 15
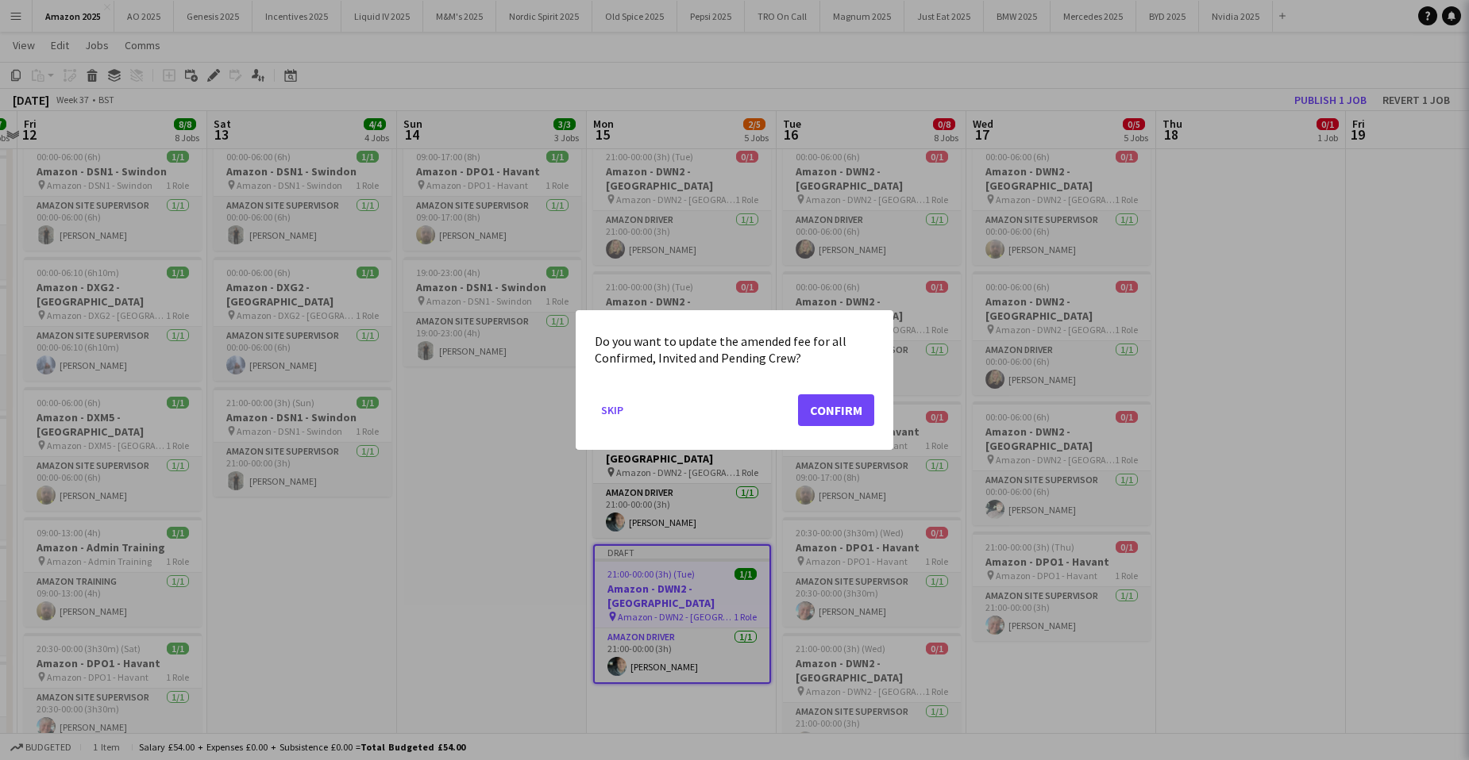
scroll to position [0, 0]
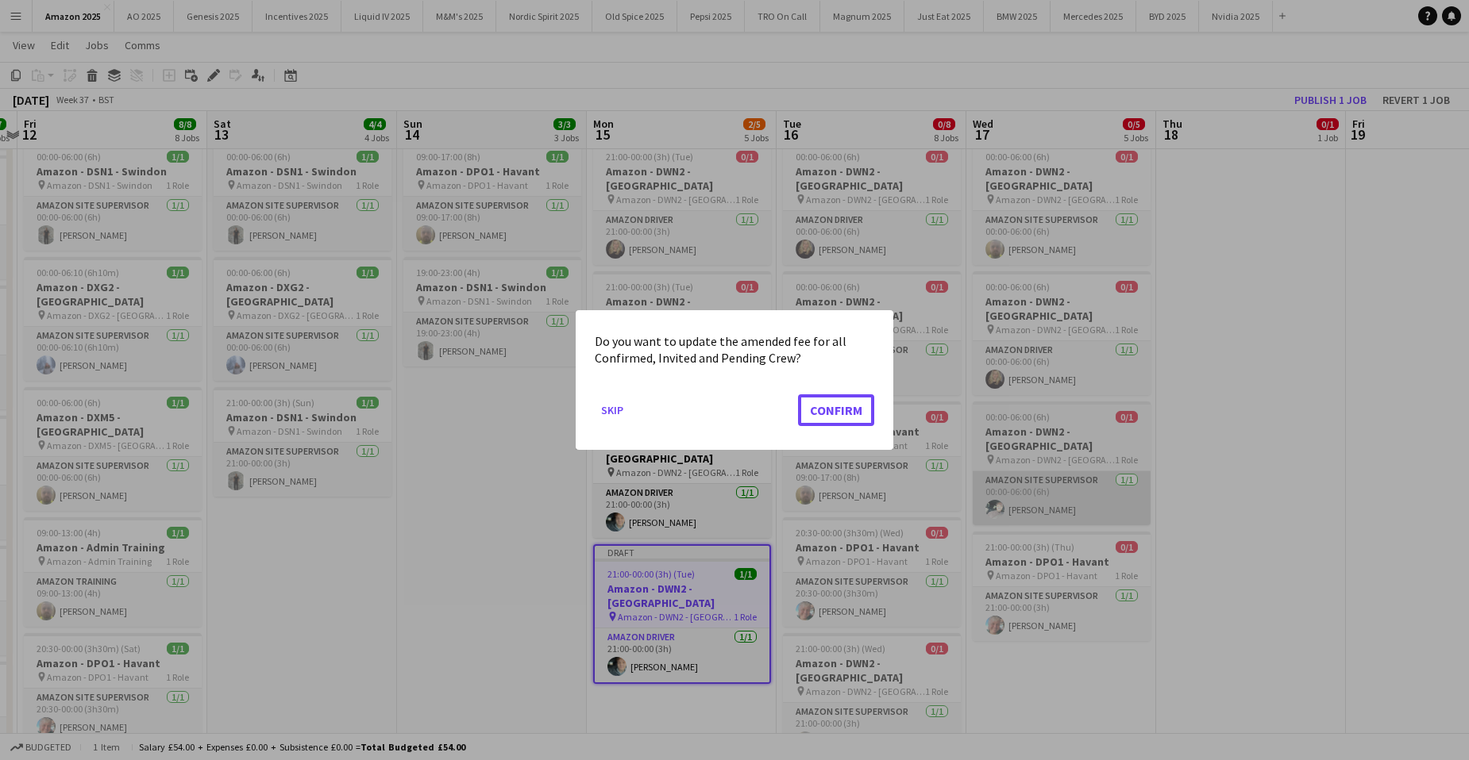
drag, startPoint x: 831, startPoint y: 415, endPoint x: 976, endPoint y: 475, distance: 157.0
click at [833, 415] on button "Confirm" at bounding box center [836, 411] width 76 height 32
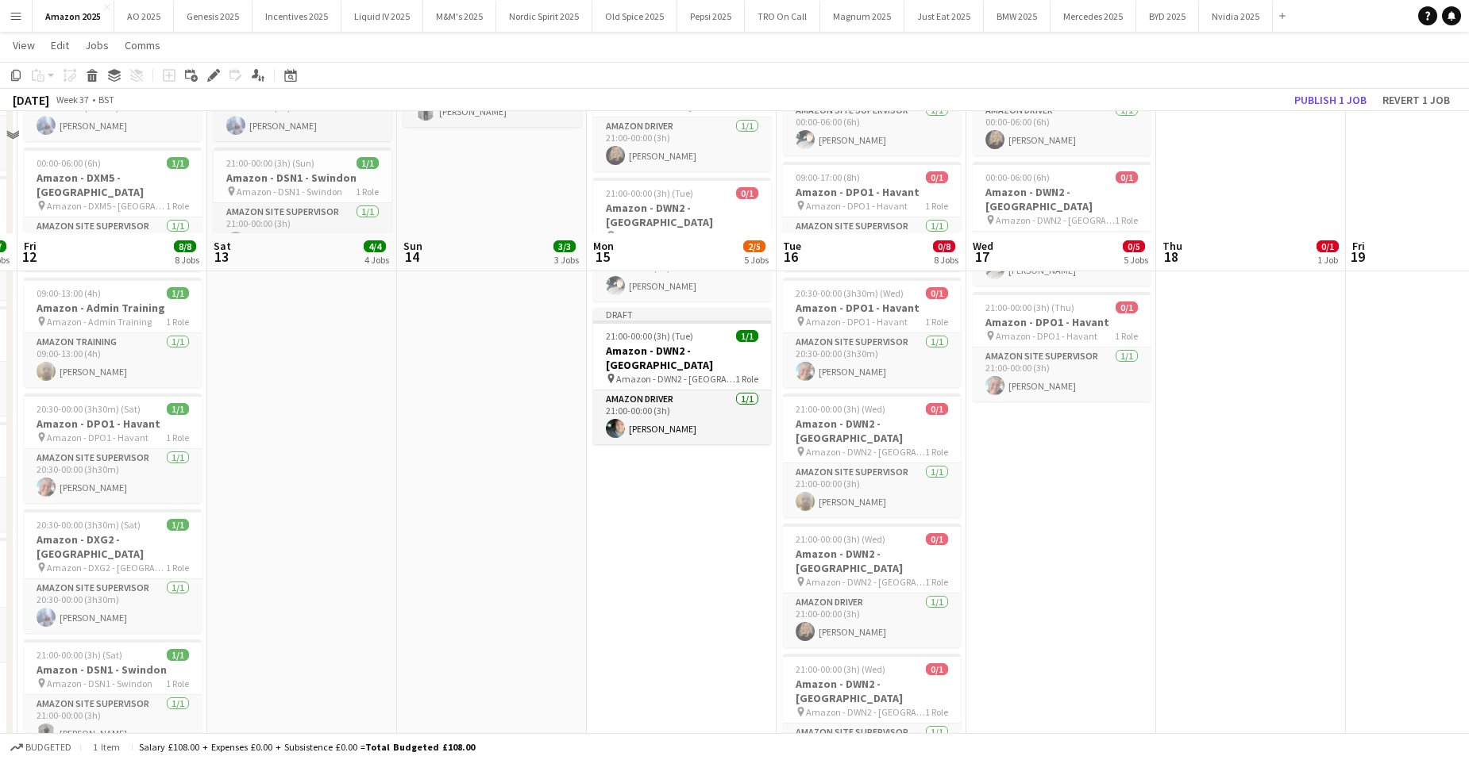
scroll to position [527, 0]
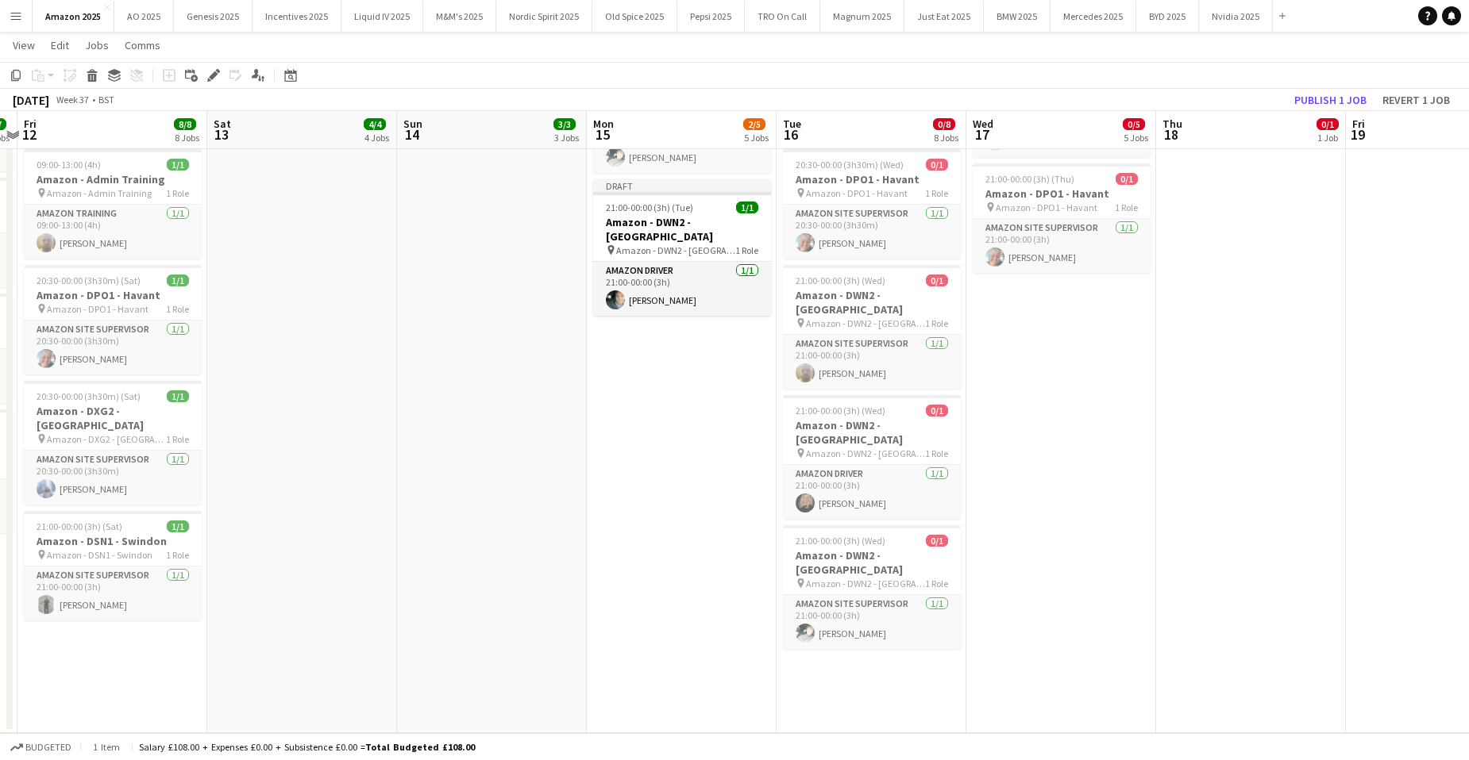
click at [893, 628] on app-date-cell "00:00-06:00 (6h) 0/1 Amazon - DPO1 - Havant pin Amazon - DPO1 - Havant 1 Role A…" at bounding box center [871, 192] width 190 height 1083
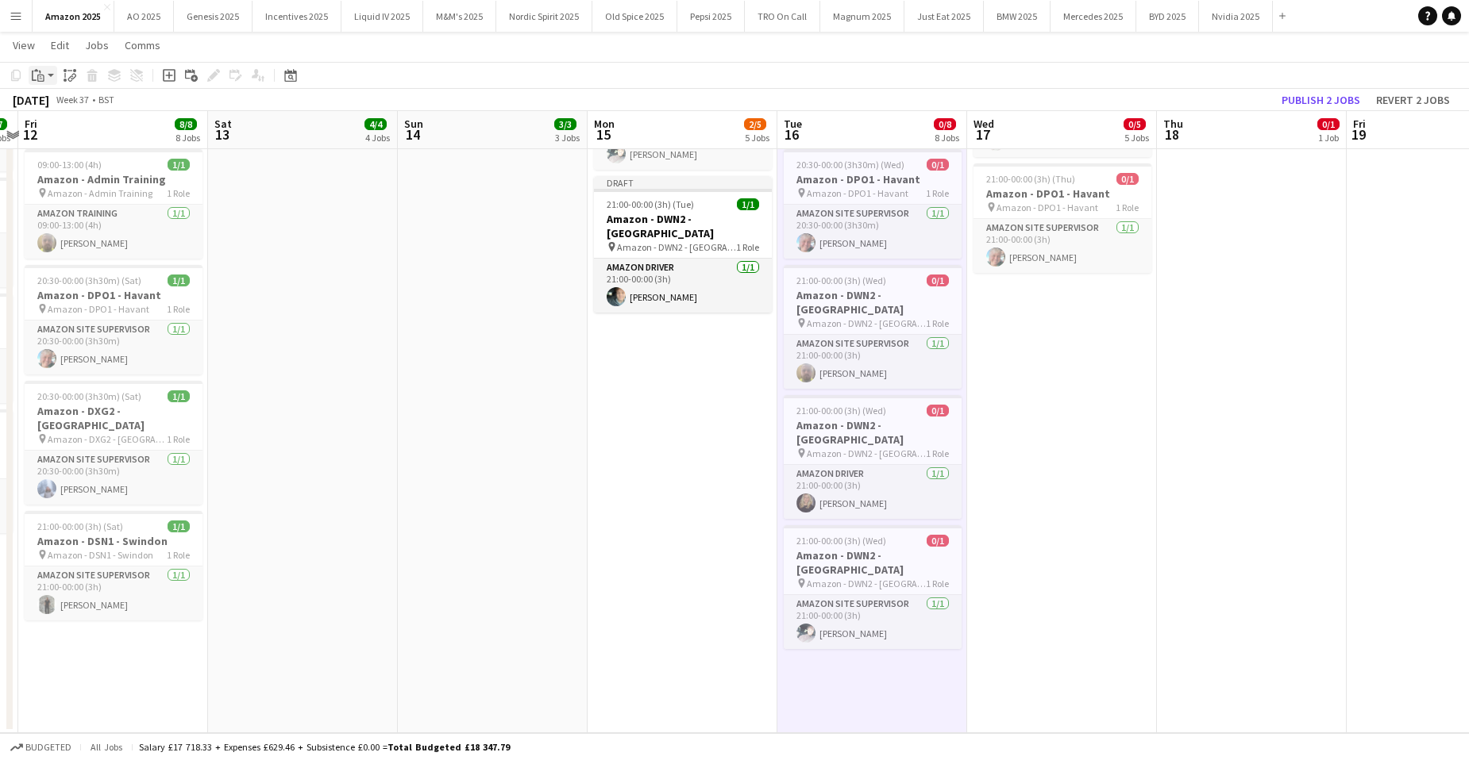
click at [45, 78] on div "Paste" at bounding box center [38, 75] width 19 height 19
click at [64, 137] on link "Paste with crew Ctrl+Shift+V" at bounding box center [116, 132] width 149 height 14
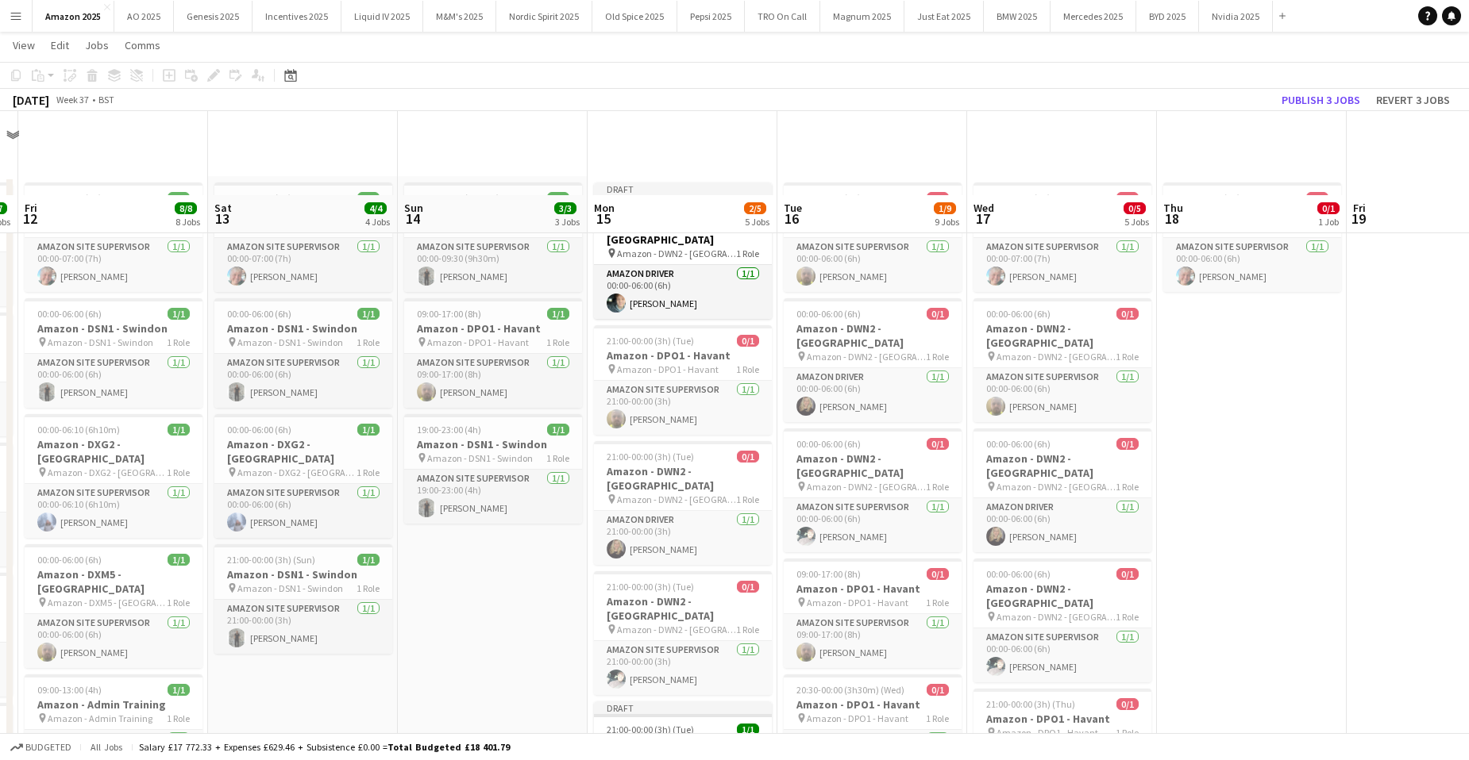
scroll to position [0, 0]
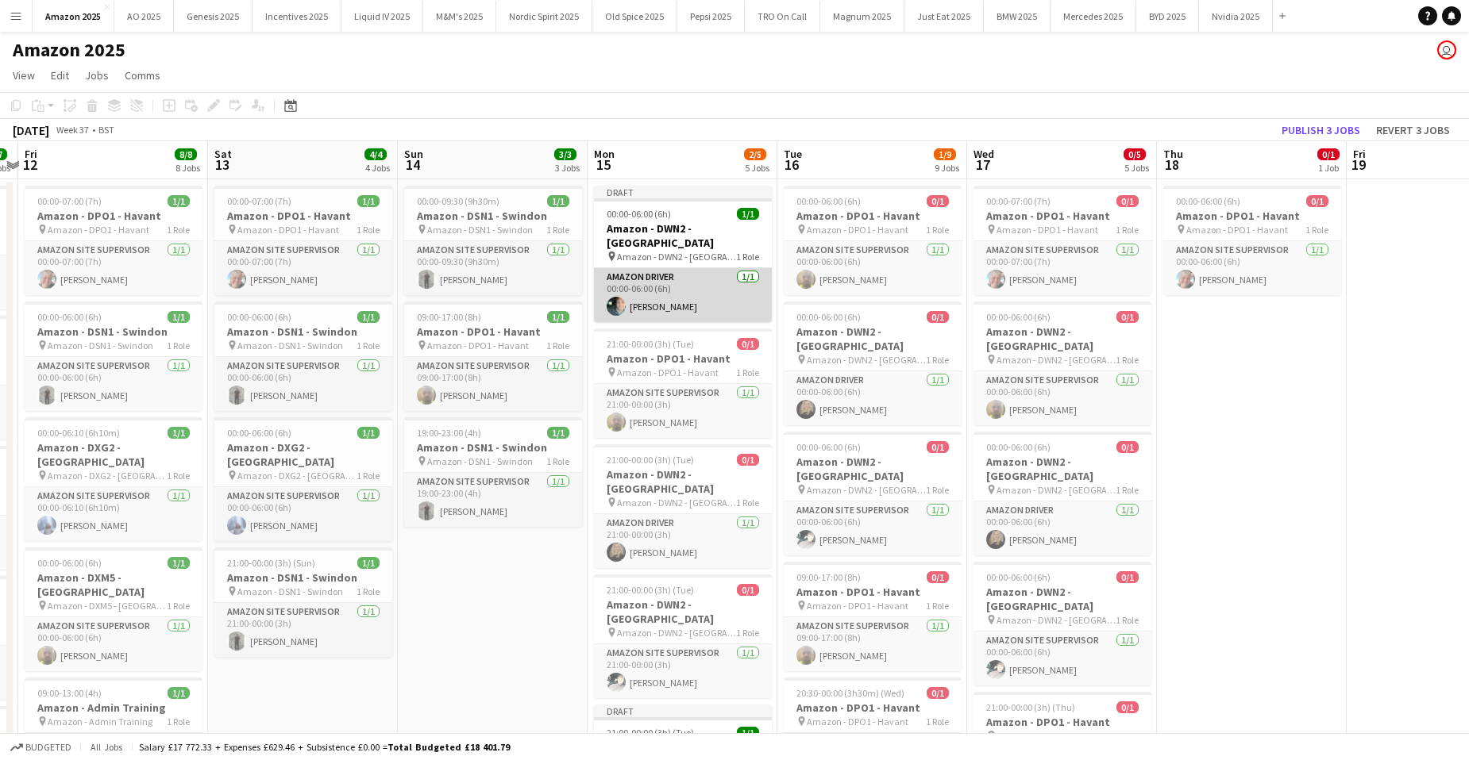
click at [643, 288] on app-card-role "Amazon Driver [DATE] 00:00-06:00 (6h) [PERSON_NAME]" at bounding box center [683, 295] width 178 height 54
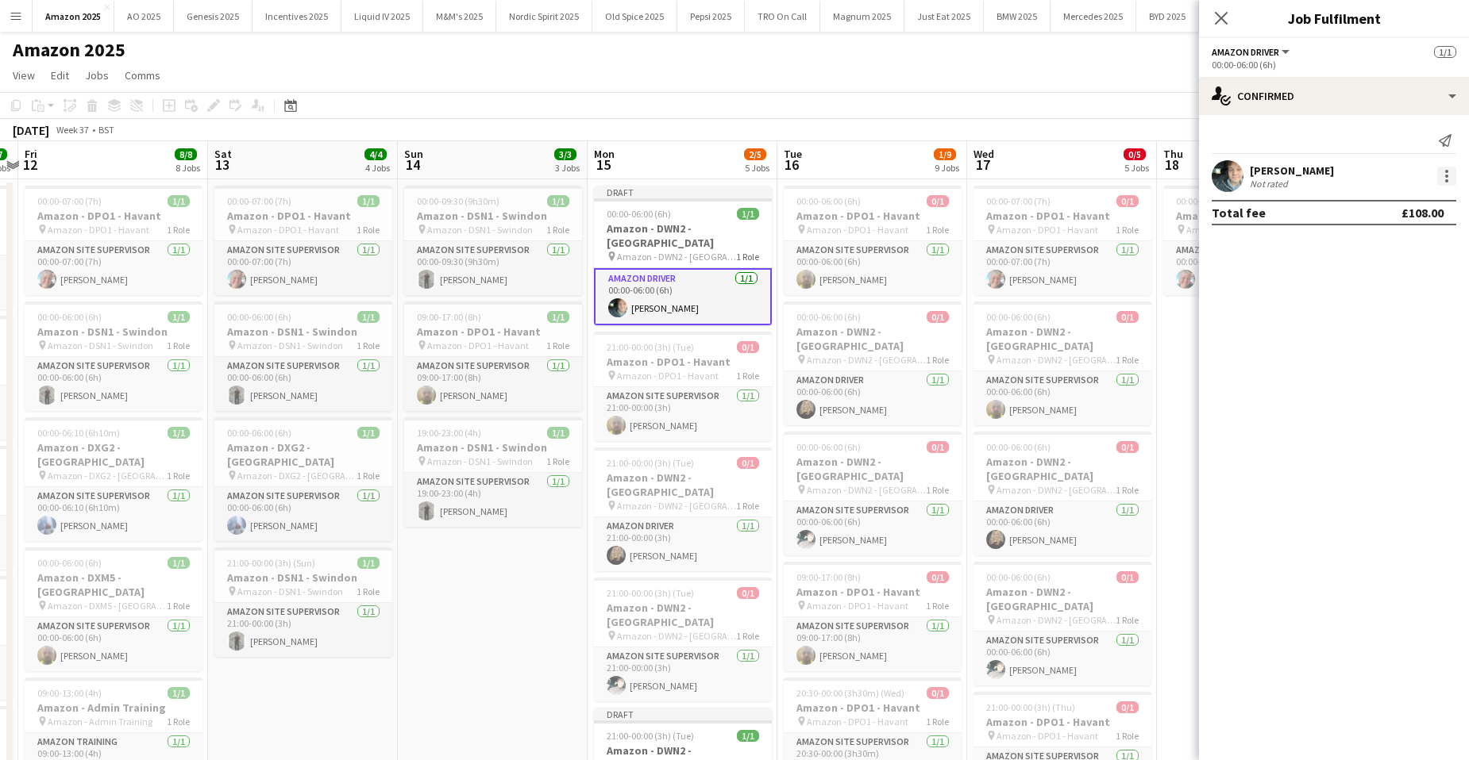
click at [1446, 183] on div at bounding box center [1446, 176] width 19 height 19
click at [1389, 353] on span "Remove" at bounding box center [1369, 357] width 48 height 13
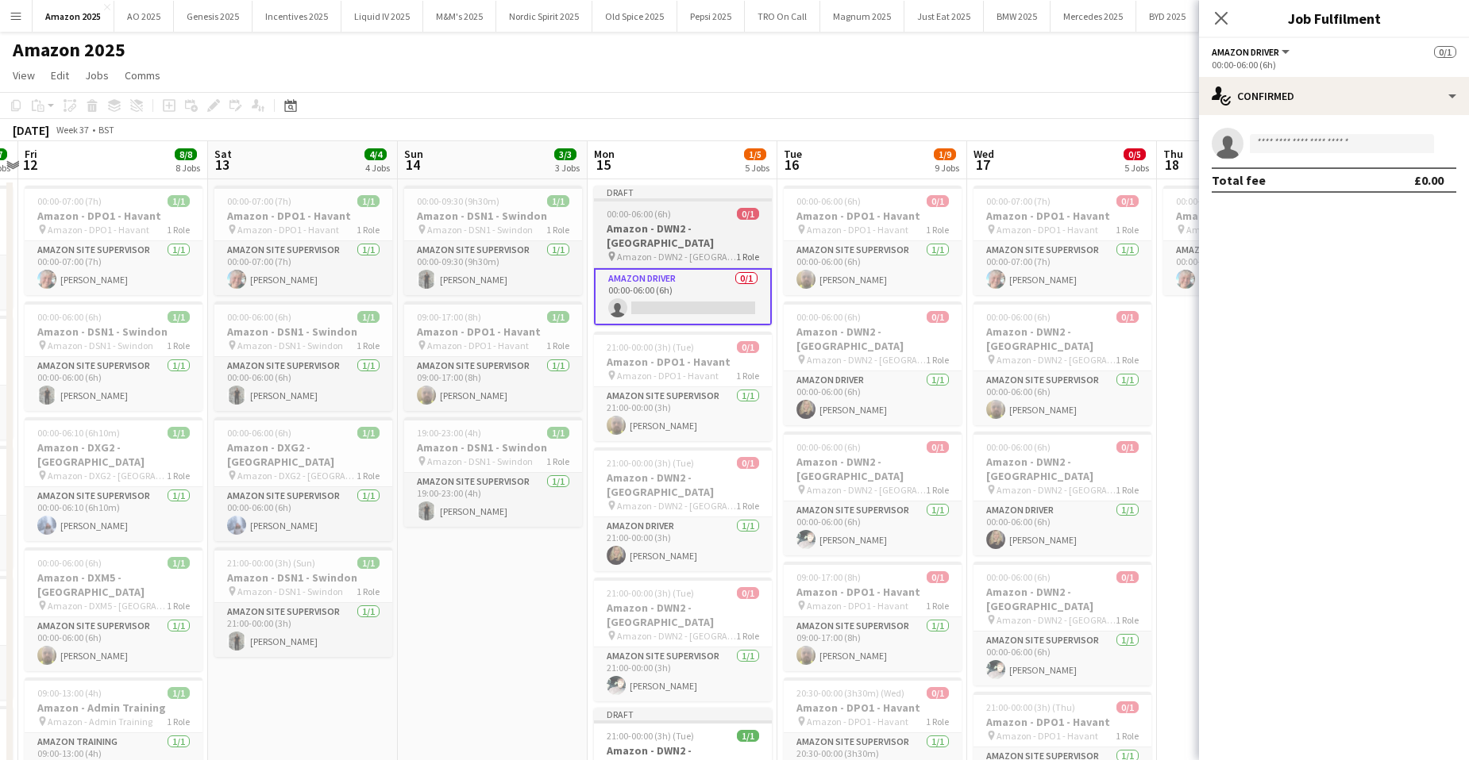
click at [630, 228] on h3 "Amazon - DWN2 - [GEOGRAPHIC_DATA]" at bounding box center [683, 235] width 178 height 29
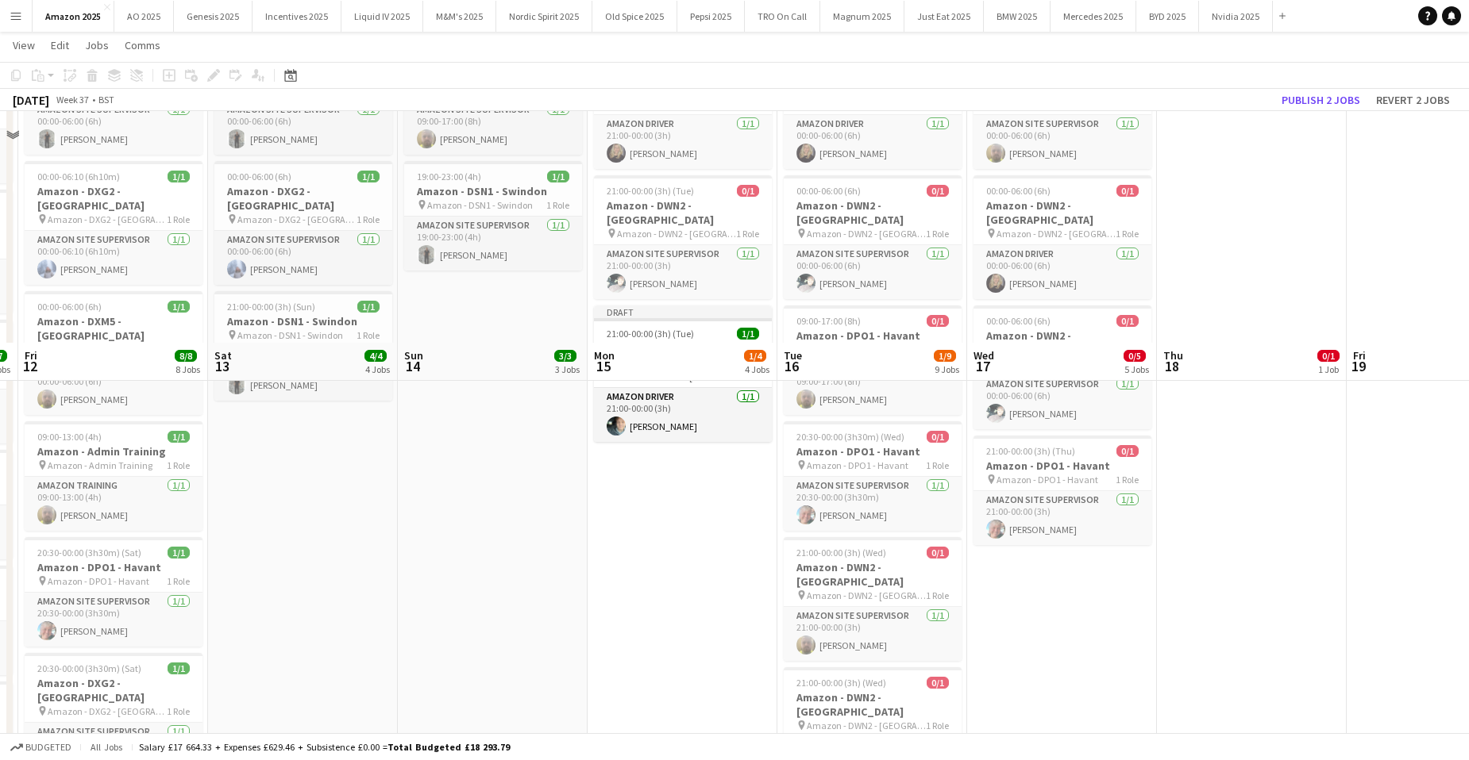
scroll to position [556, 0]
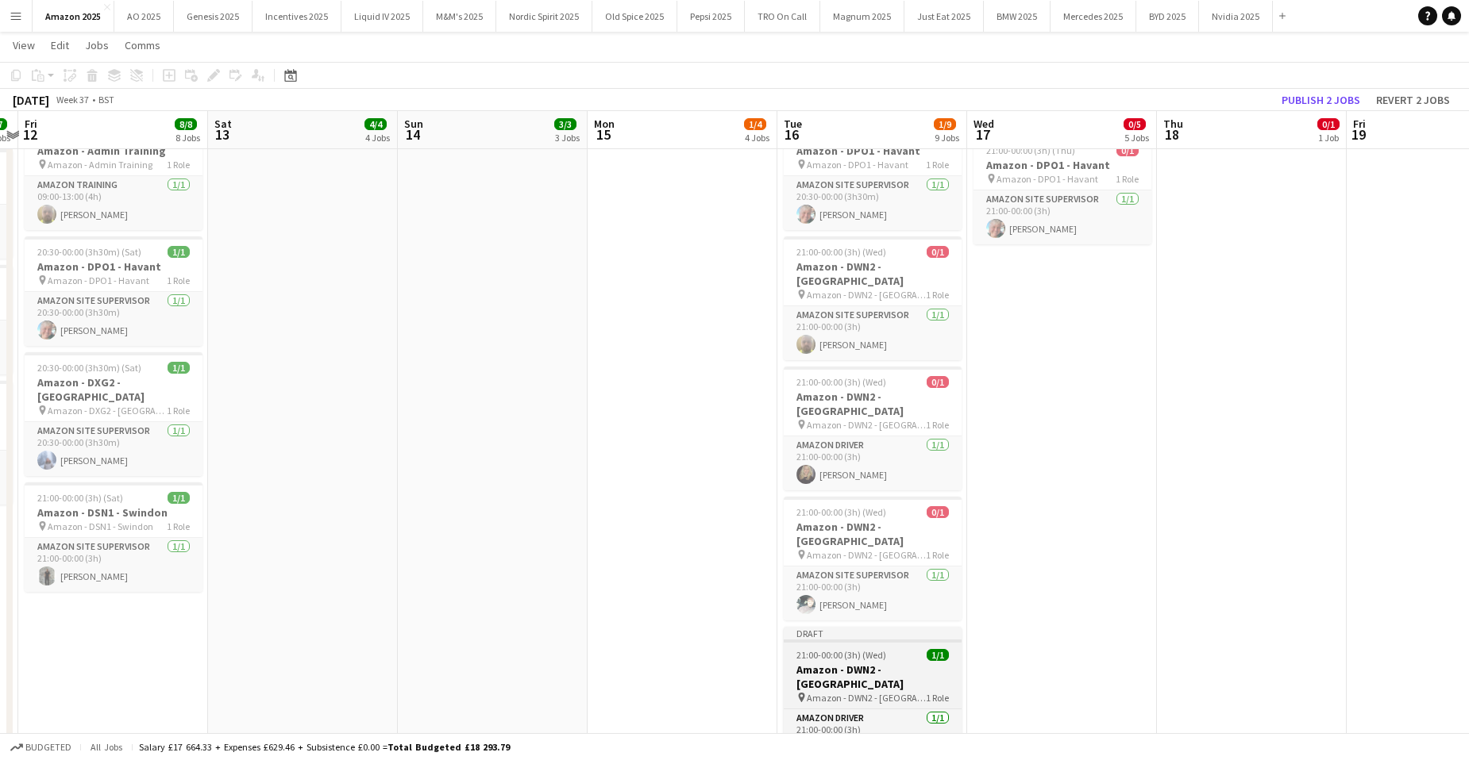
click at [884, 663] on h3 "Amazon - DWN2 - [GEOGRAPHIC_DATA]" at bounding box center [873, 677] width 178 height 29
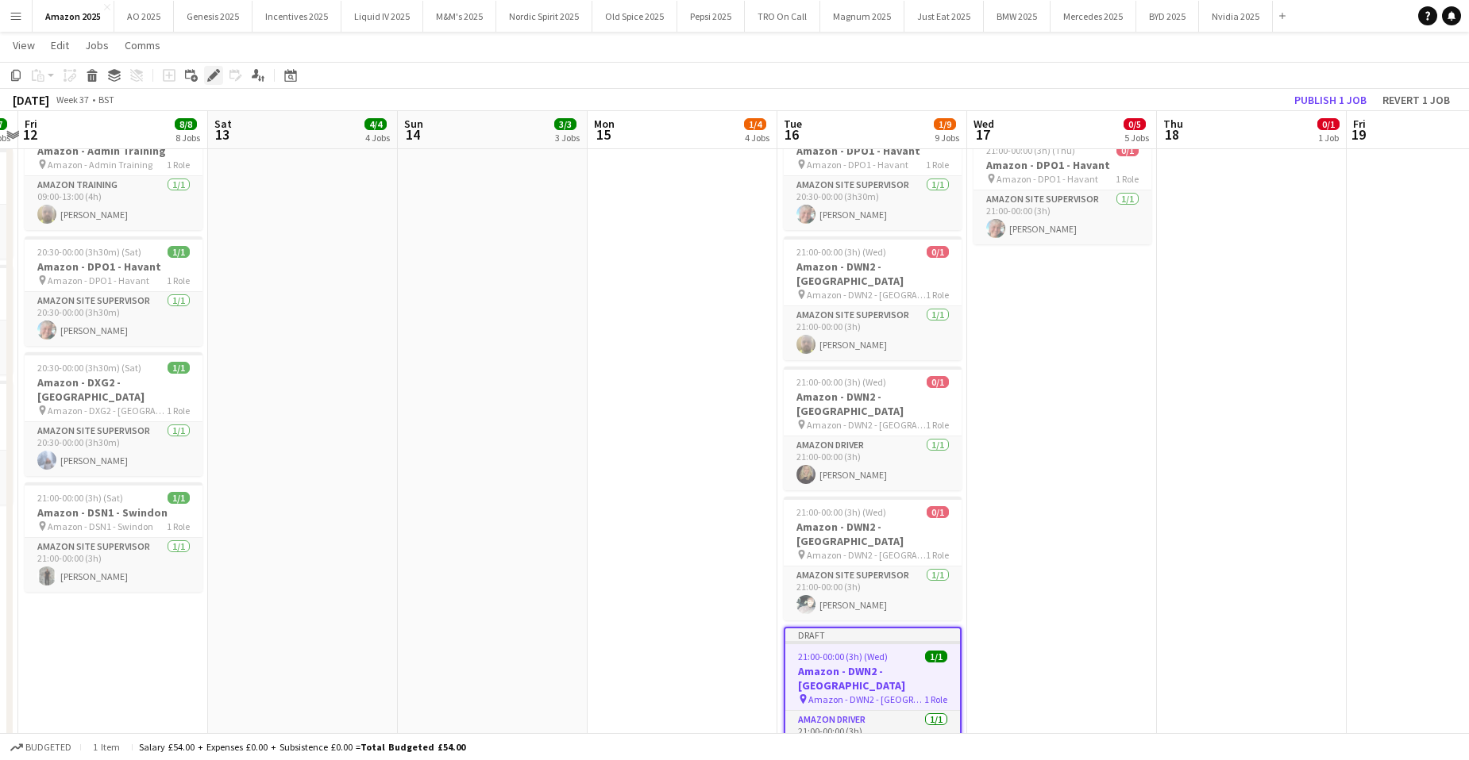
click at [207, 74] on icon "Edit" at bounding box center [213, 75] width 13 height 13
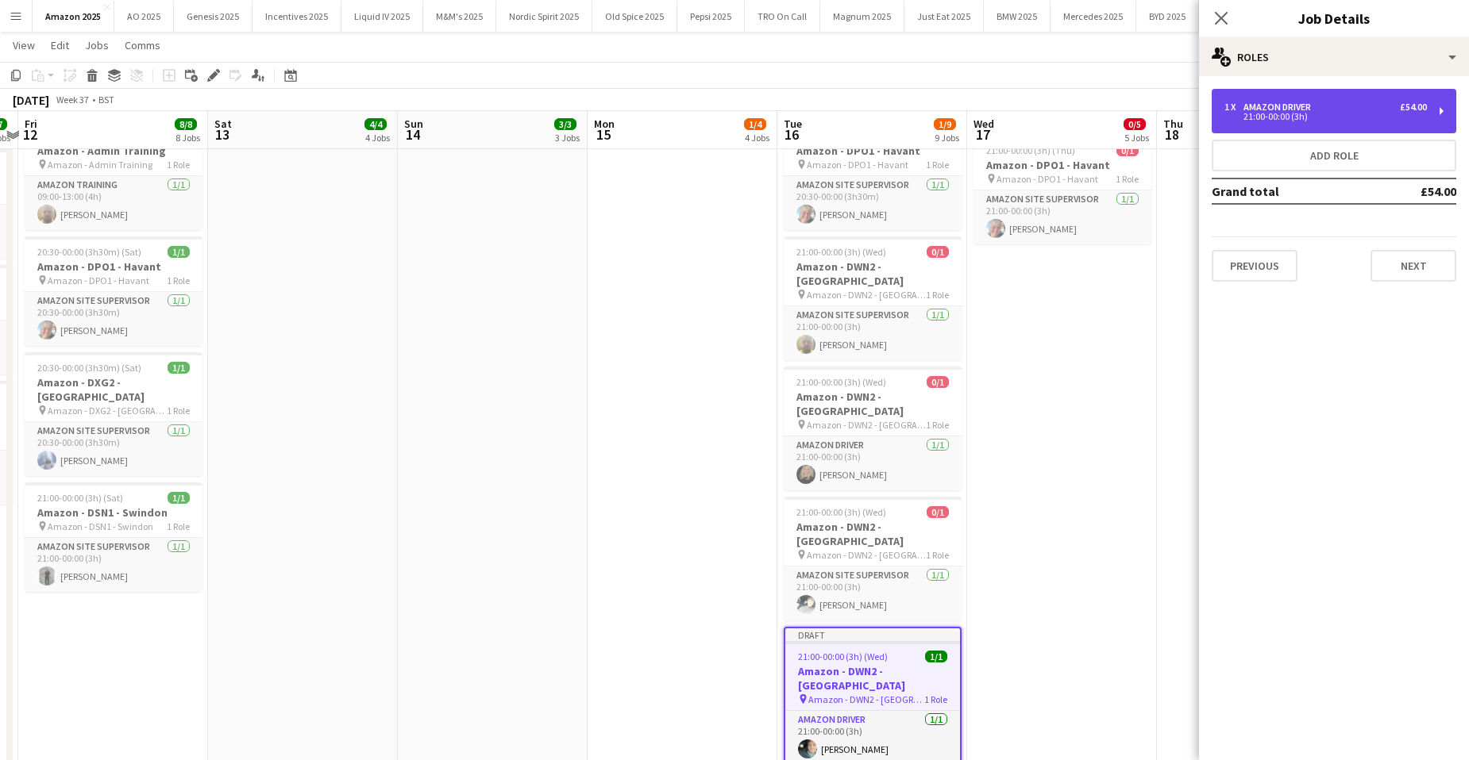
click at [1339, 117] on div "21:00-00:00 (3h)" at bounding box center [1325, 117] width 202 height 8
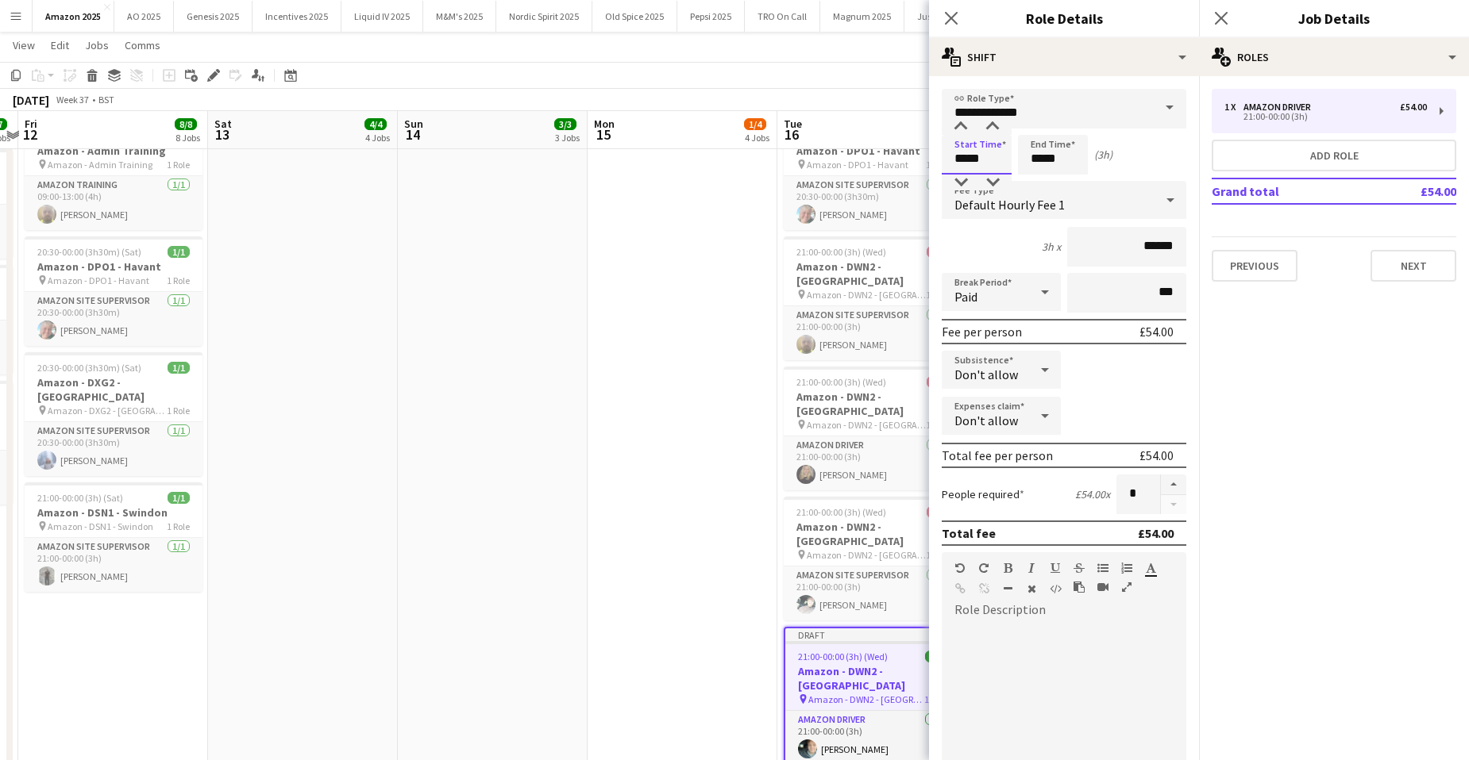
drag, startPoint x: 988, startPoint y: 163, endPoint x: 630, endPoint y: 184, distance: 357.9
click at [675, 169] on body "Menu Boards Boards Boards All jobs Status Workforce Workforce My Workforce Recr…" at bounding box center [734, 160] width 1469 height 1432
type input "*****"
click at [1215, 15] on icon "Close pop-in" at bounding box center [1220, 17] width 15 height 15
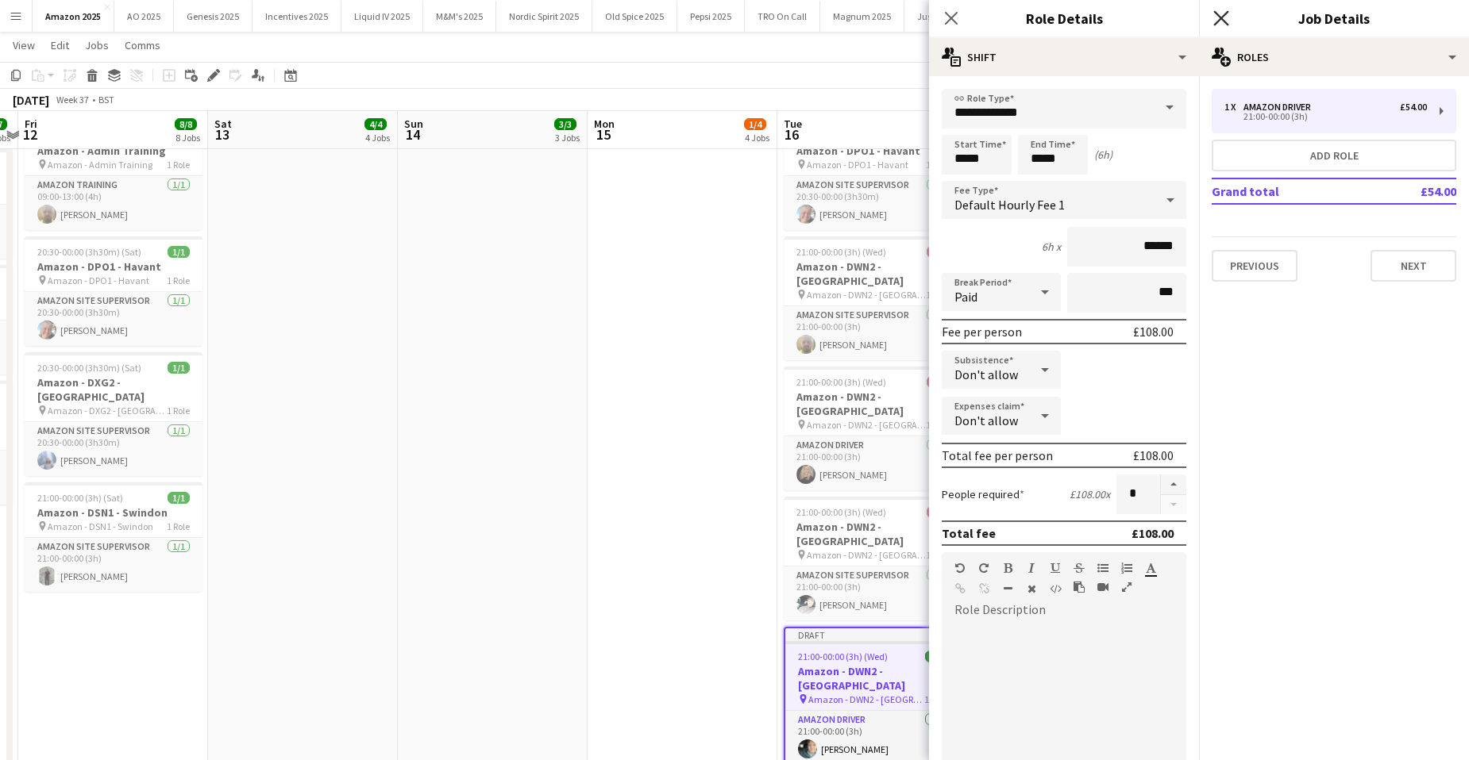
scroll to position [0, 0]
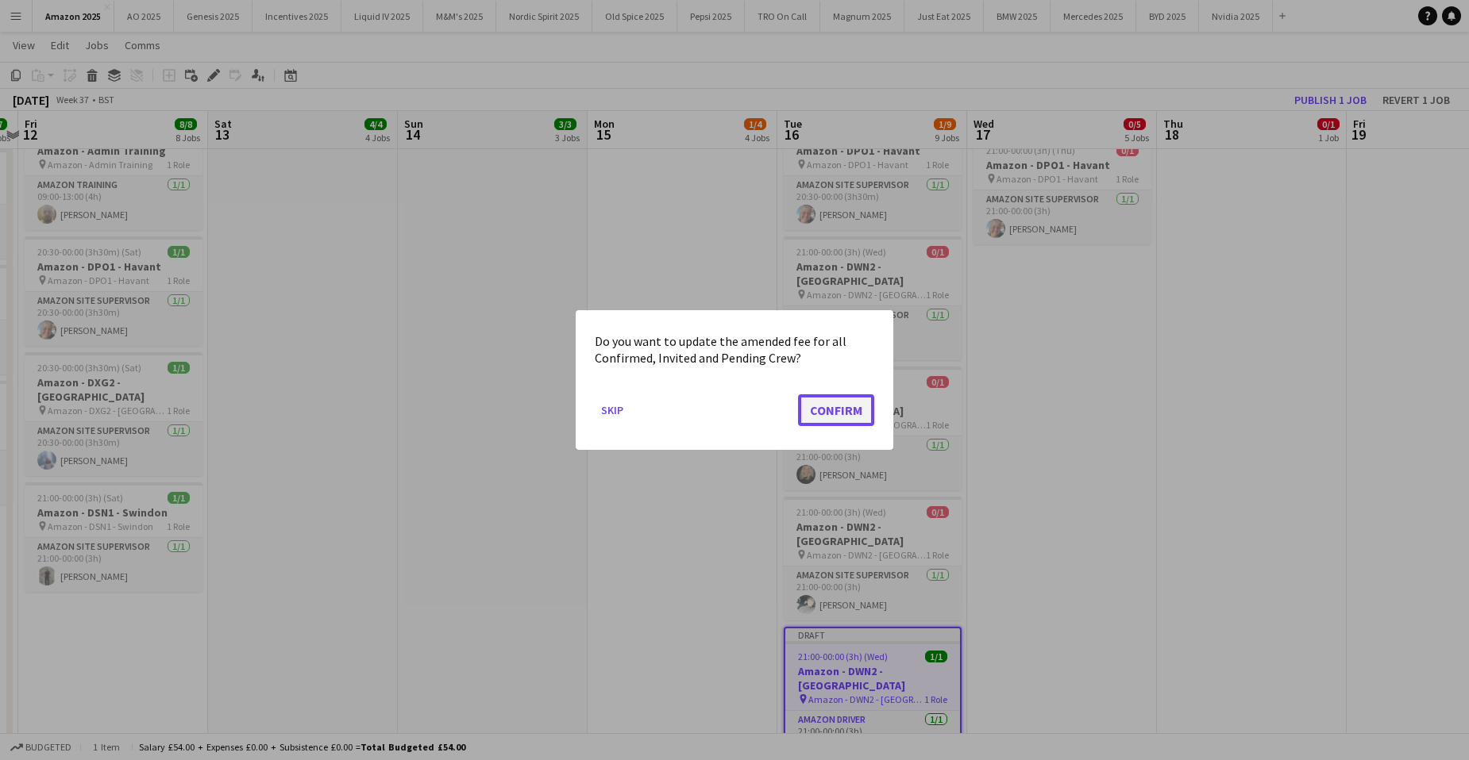
click at [803, 410] on button "Confirm" at bounding box center [836, 411] width 76 height 32
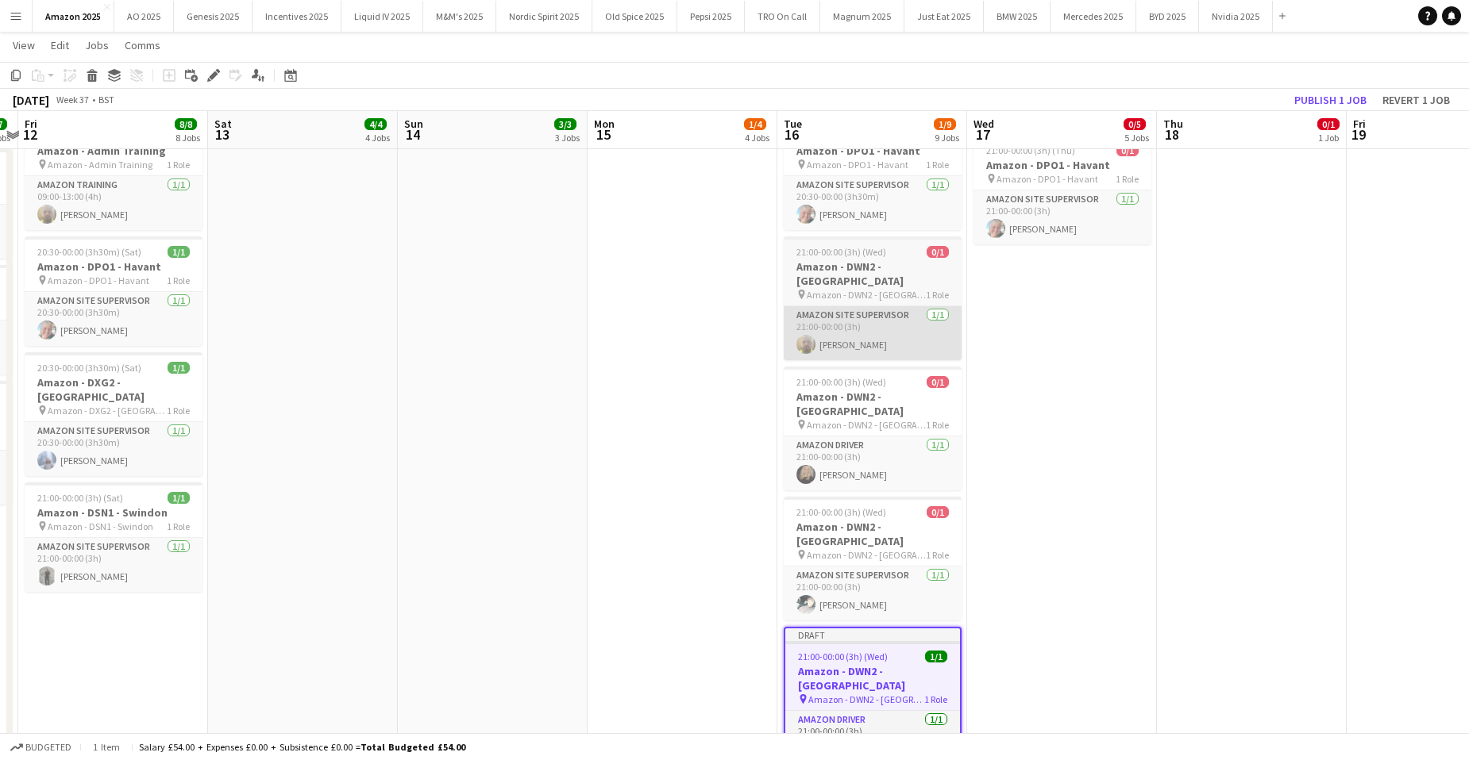
scroll to position [556, 0]
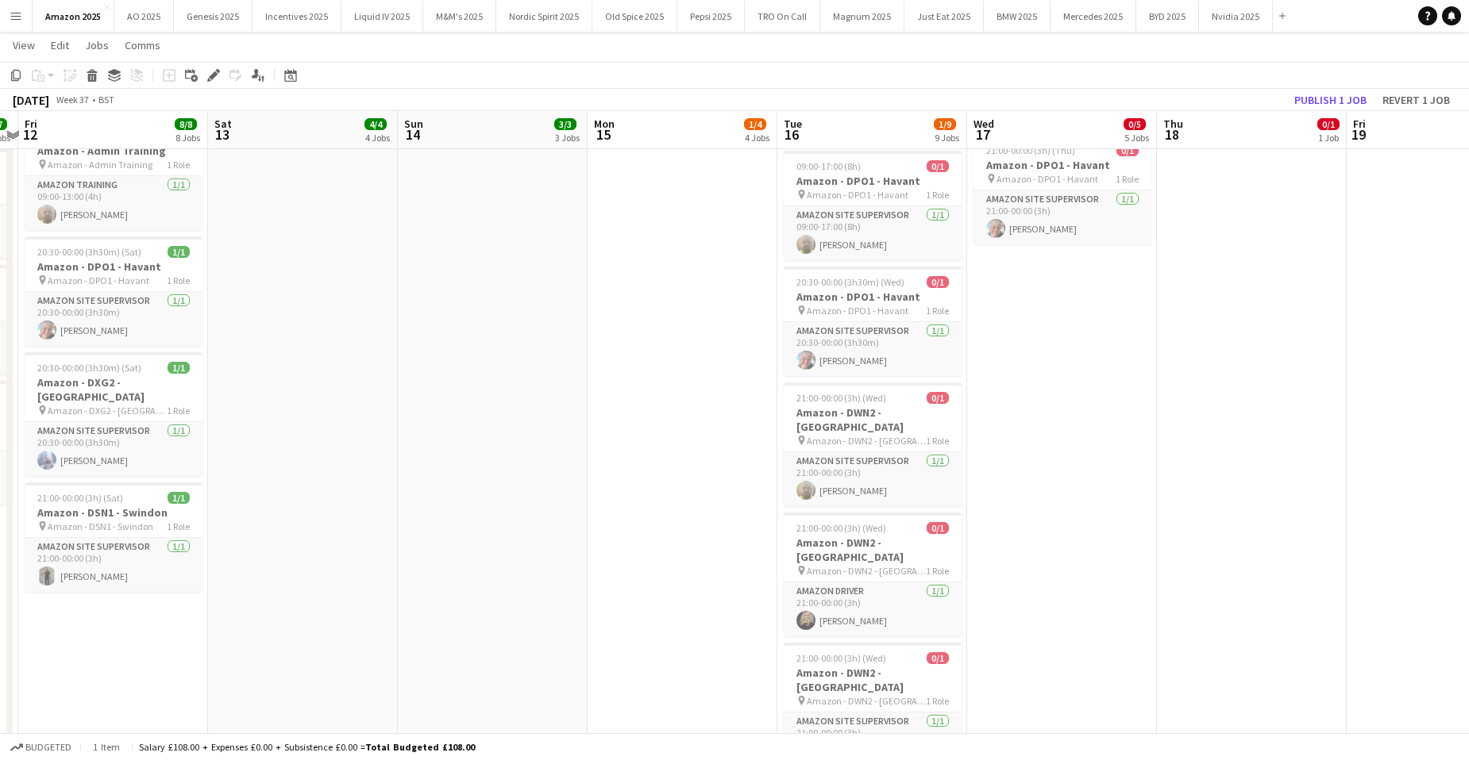
click at [1065, 399] on app-date-cell "00:00-07:00 (7h) 0/1 Amazon - DPO1 - Havant pin Amazon - DPO1 - Havant 1 Role A…" at bounding box center [1062, 235] width 190 height 1227
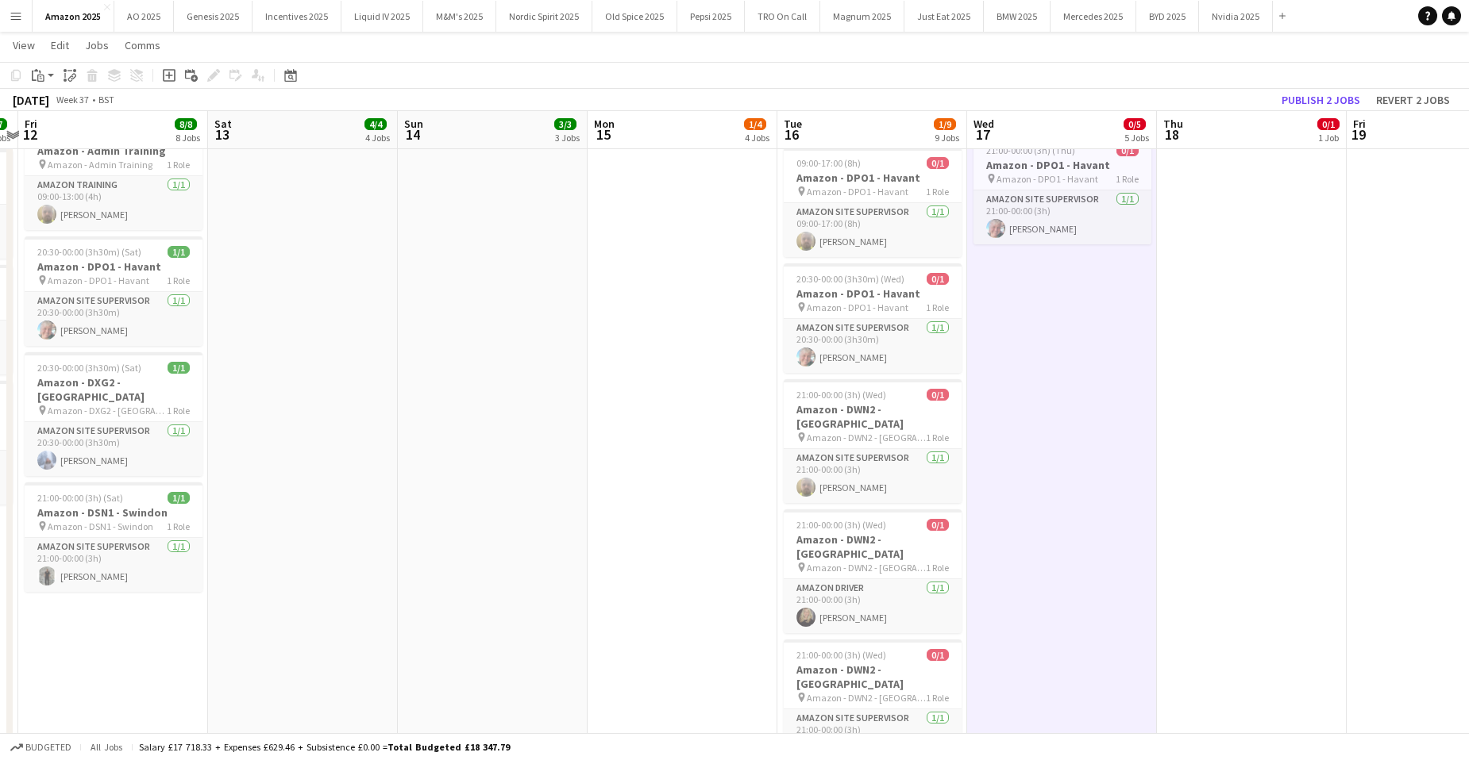
click at [1052, 484] on app-date-cell "00:00-07:00 (7h) 0/1 Amazon - DPO1 - Havant pin Amazon - DPO1 - Havant 1 Role A…" at bounding box center [1062, 235] width 190 height 1227
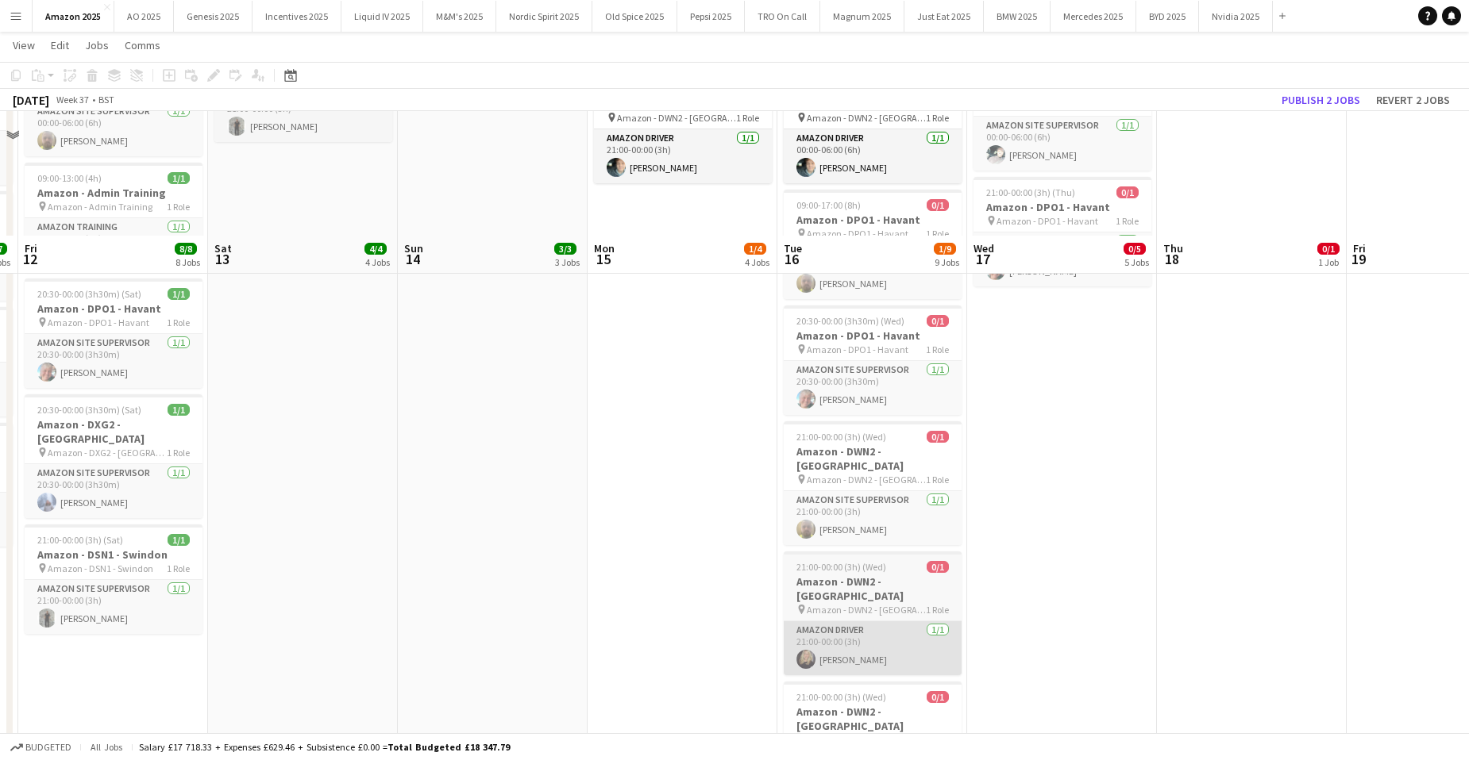
scroll to position [672, 0]
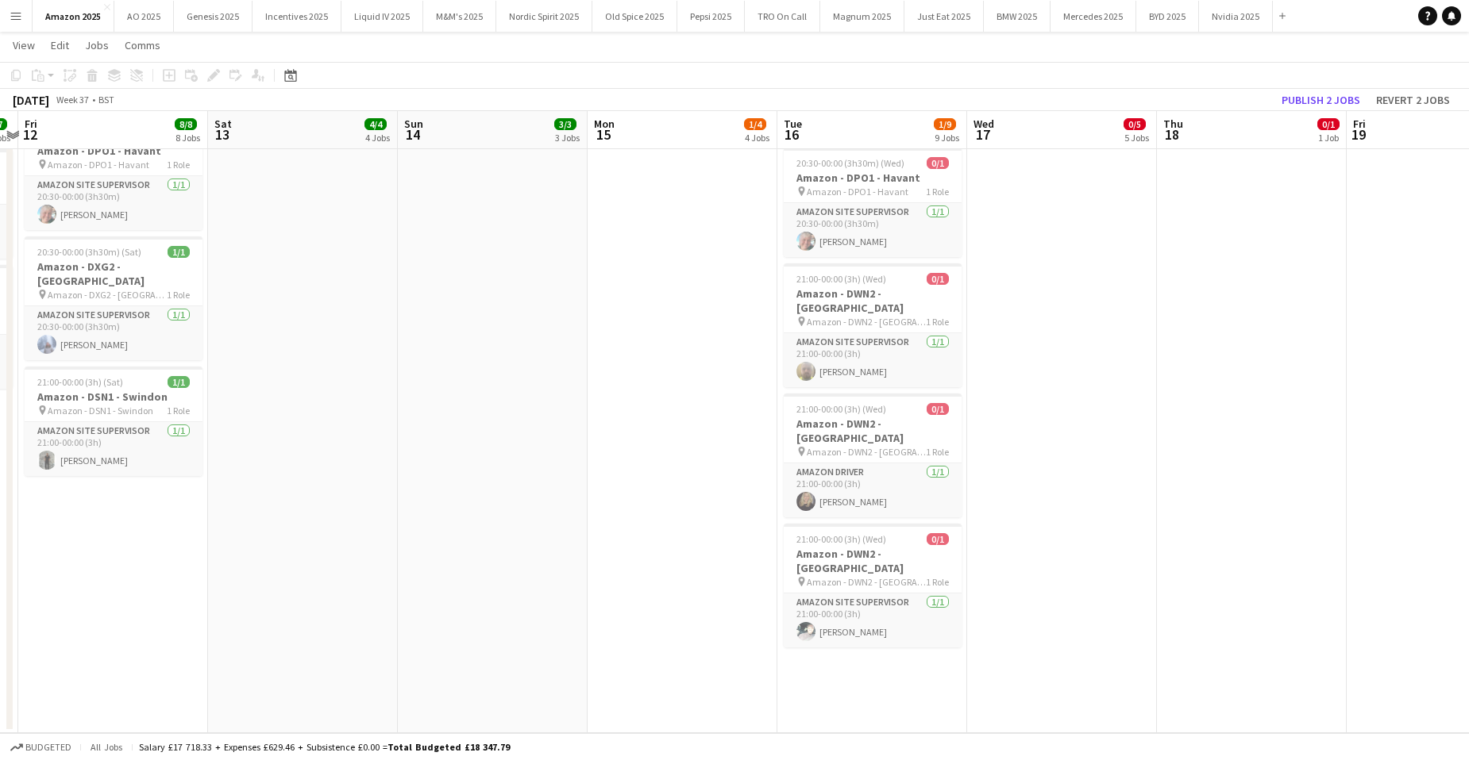
click at [857, 637] on app-date-cell "00:00-06:00 (6h) 0/1 Amazon - DPO1 - Havant pin Amazon - DPO1 - Havant 1 Role A…" at bounding box center [872, 119] width 190 height 1227
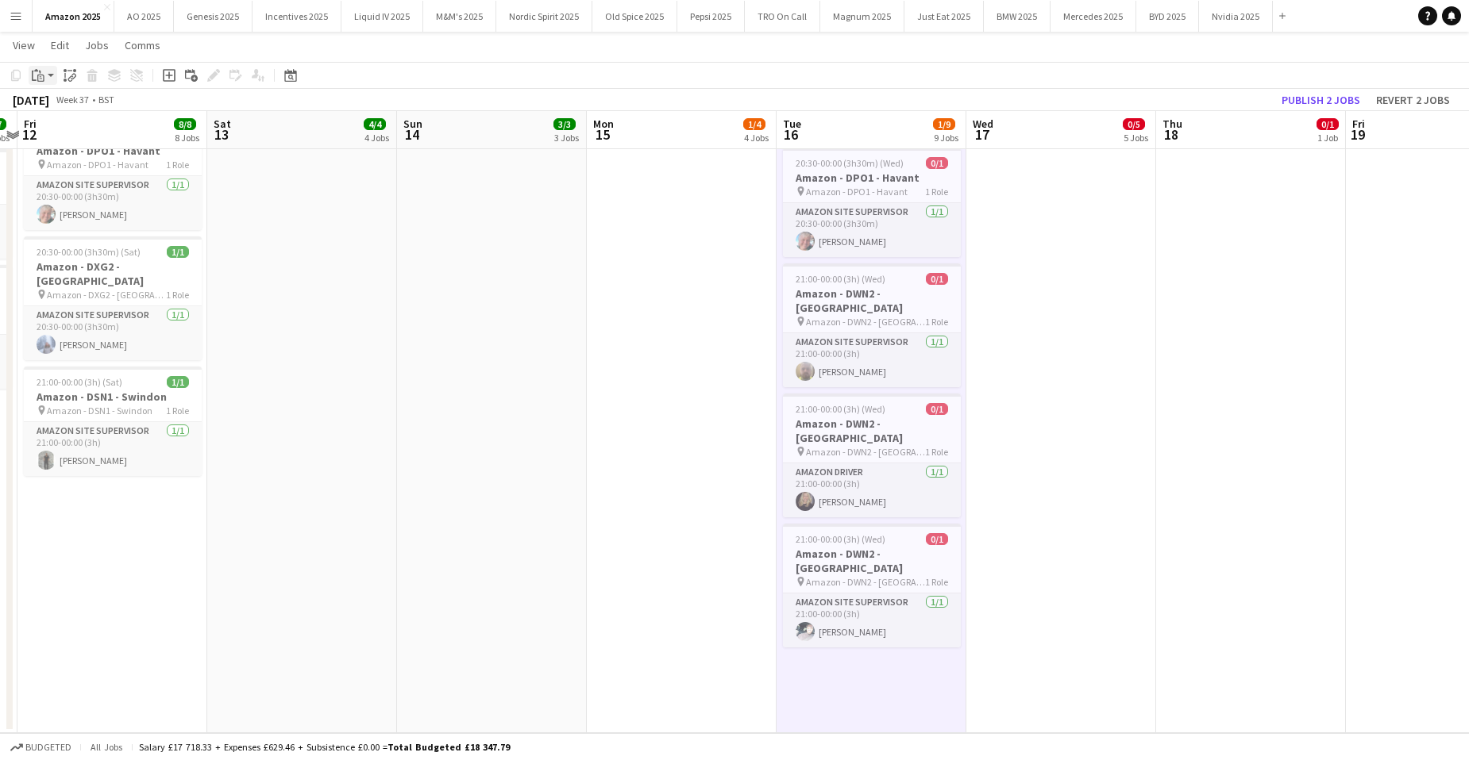
click at [39, 81] on icon at bounding box center [40, 78] width 7 height 7
click at [62, 134] on link "Paste with crew Ctrl+Shift+V" at bounding box center [116, 132] width 149 height 14
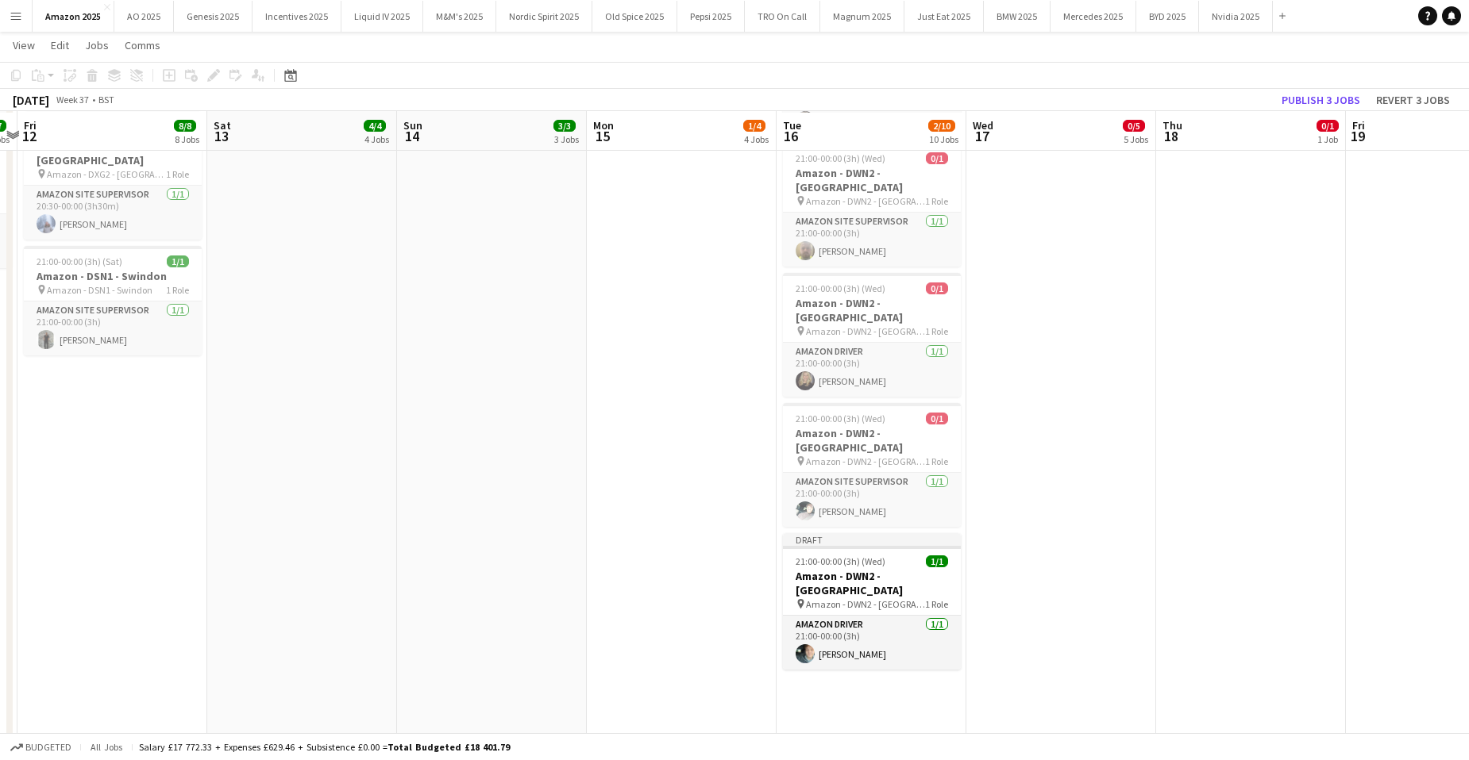
scroll to position [794, 0]
click at [917, 654] on app-date-cell "00:00-06:00 (6h) 0/1 Amazon - DPO1 - Havant pin Amazon - DPO1 - Havant 1 Role A…" at bounding box center [871, 69] width 190 height 1371
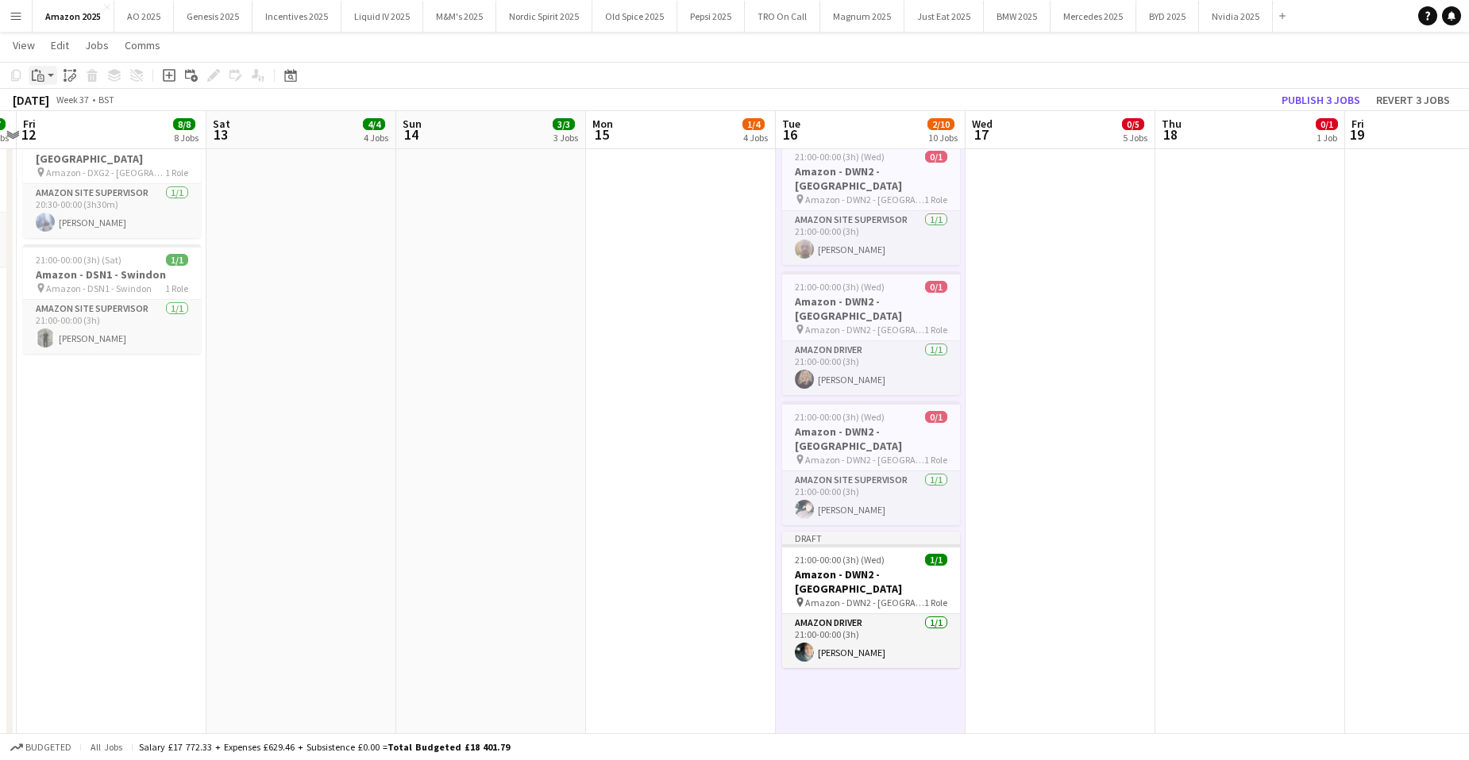
click at [44, 71] on icon "Paste" at bounding box center [38, 75] width 13 height 13
click at [68, 128] on link "Paste with crew Ctrl+Shift+V" at bounding box center [116, 132] width 149 height 14
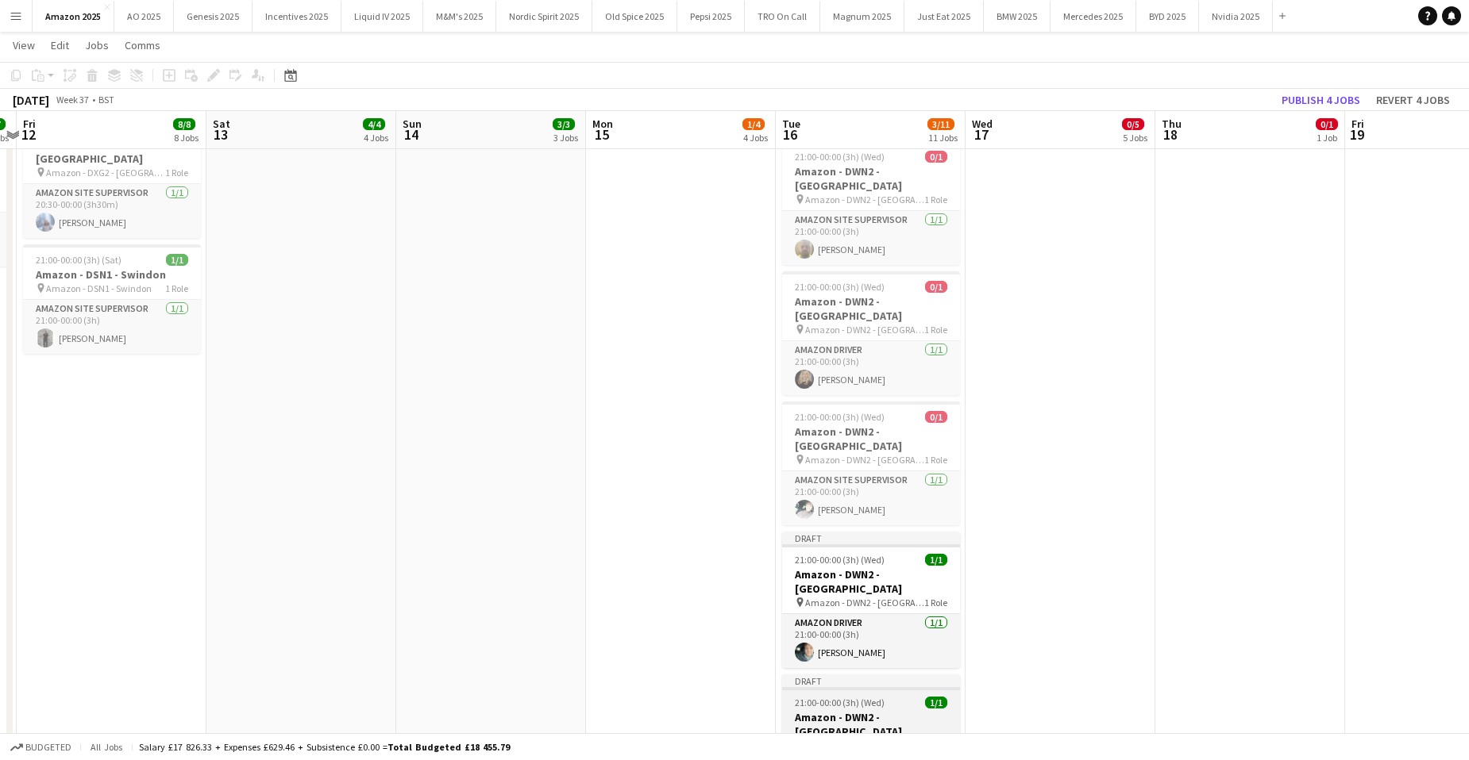
click at [857, 710] on h3 "Amazon - DWN2 - [GEOGRAPHIC_DATA]" at bounding box center [871, 724] width 178 height 29
click at [214, 73] on icon at bounding box center [213, 75] width 9 height 9
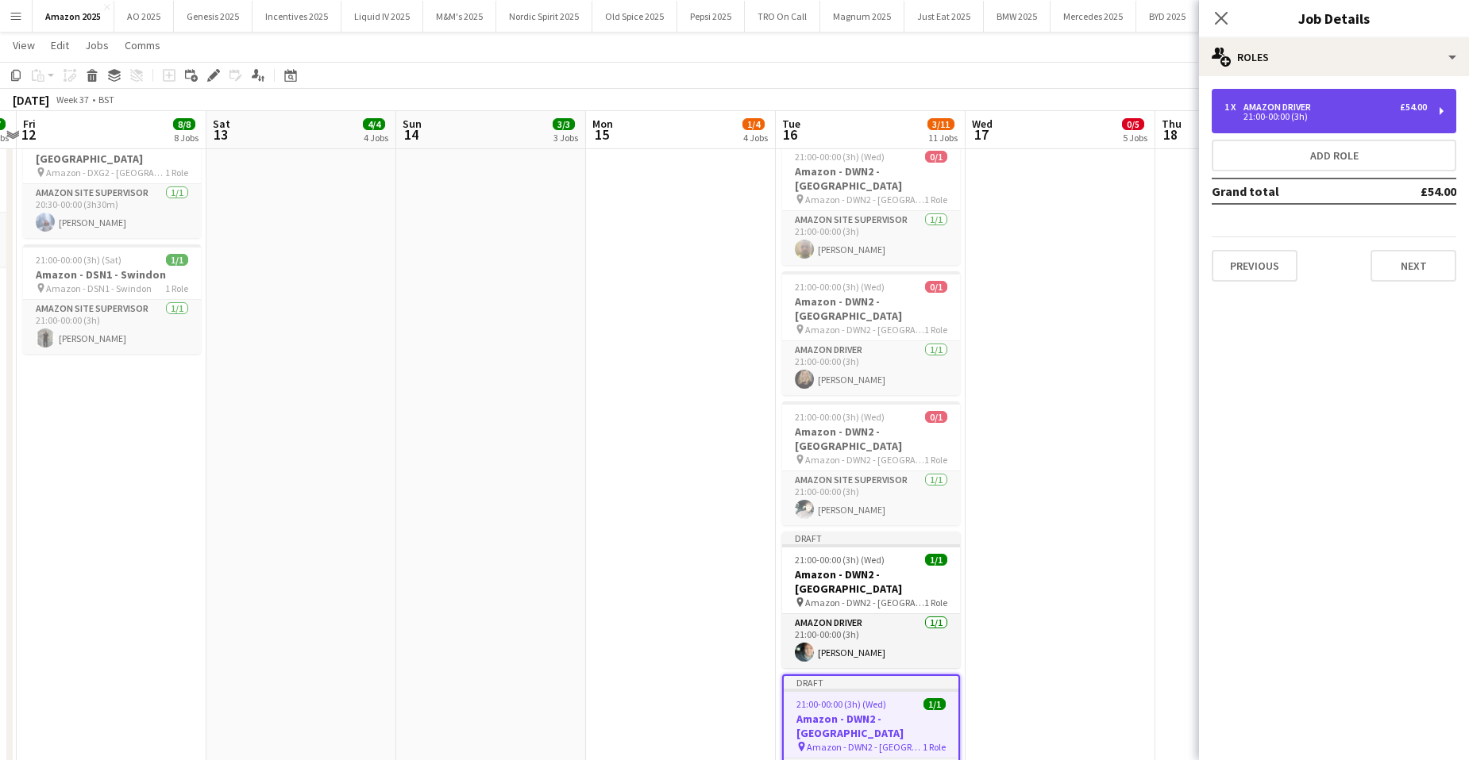
click at [1321, 112] on div "1 x Amazon Driver £54.00" at bounding box center [1325, 107] width 202 height 11
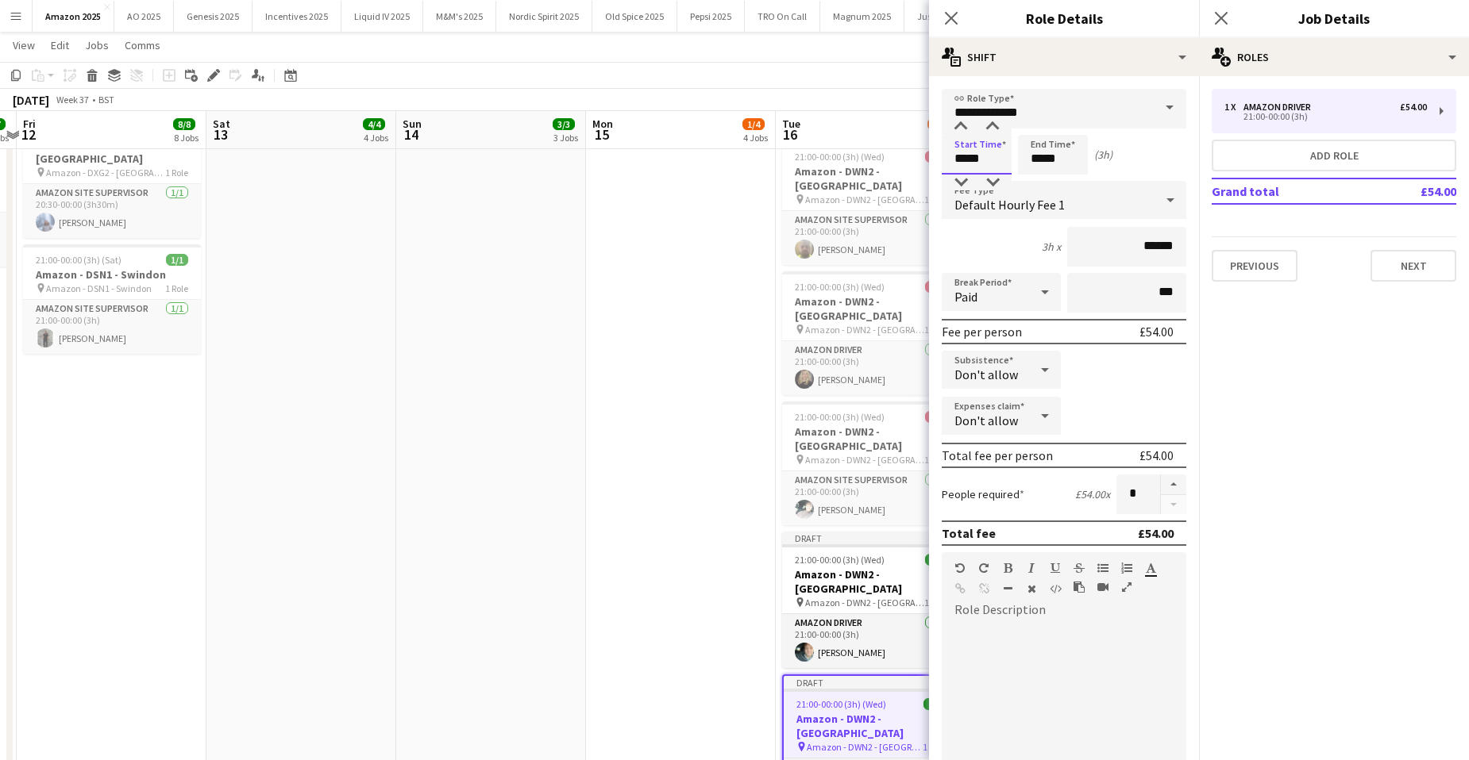
drag, startPoint x: 990, startPoint y: 167, endPoint x: 718, endPoint y: 182, distance: 272.7
click at [737, 177] on body "Menu Boards Boards Boards All jobs Status Workforce Workforce My Workforce Recr…" at bounding box center [734, 66] width 1469 height 1720
type input "*****"
click at [693, 363] on app-date-cell "21:00-00:00 (3h) (Tue) 0/1 Amazon - DPO1 - Havant pin Amazon - DPO1 - Havant 1 …" at bounding box center [681, 141] width 190 height 1515
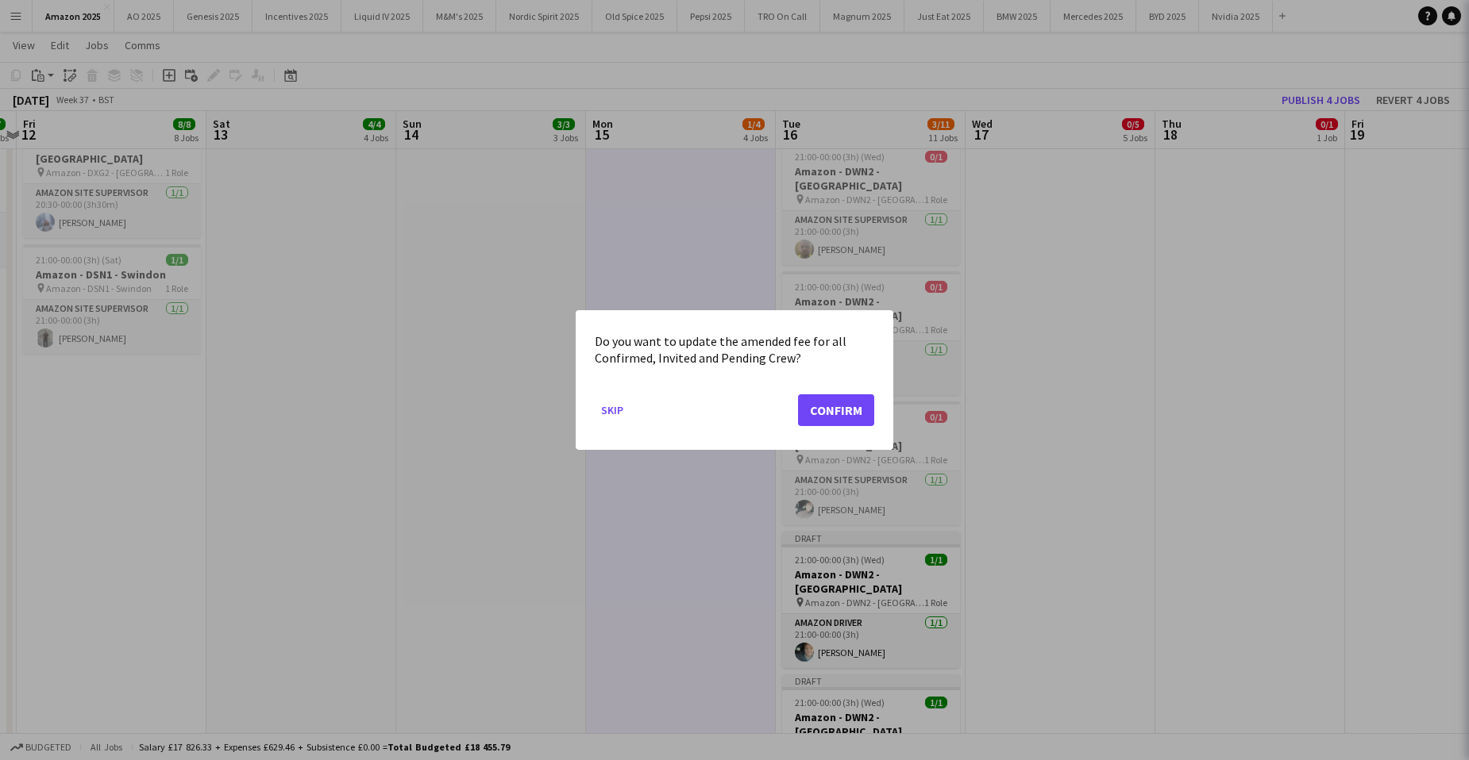
scroll to position [0, 0]
click at [818, 410] on button "Confirm" at bounding box center [836, 411] width 76 height 32
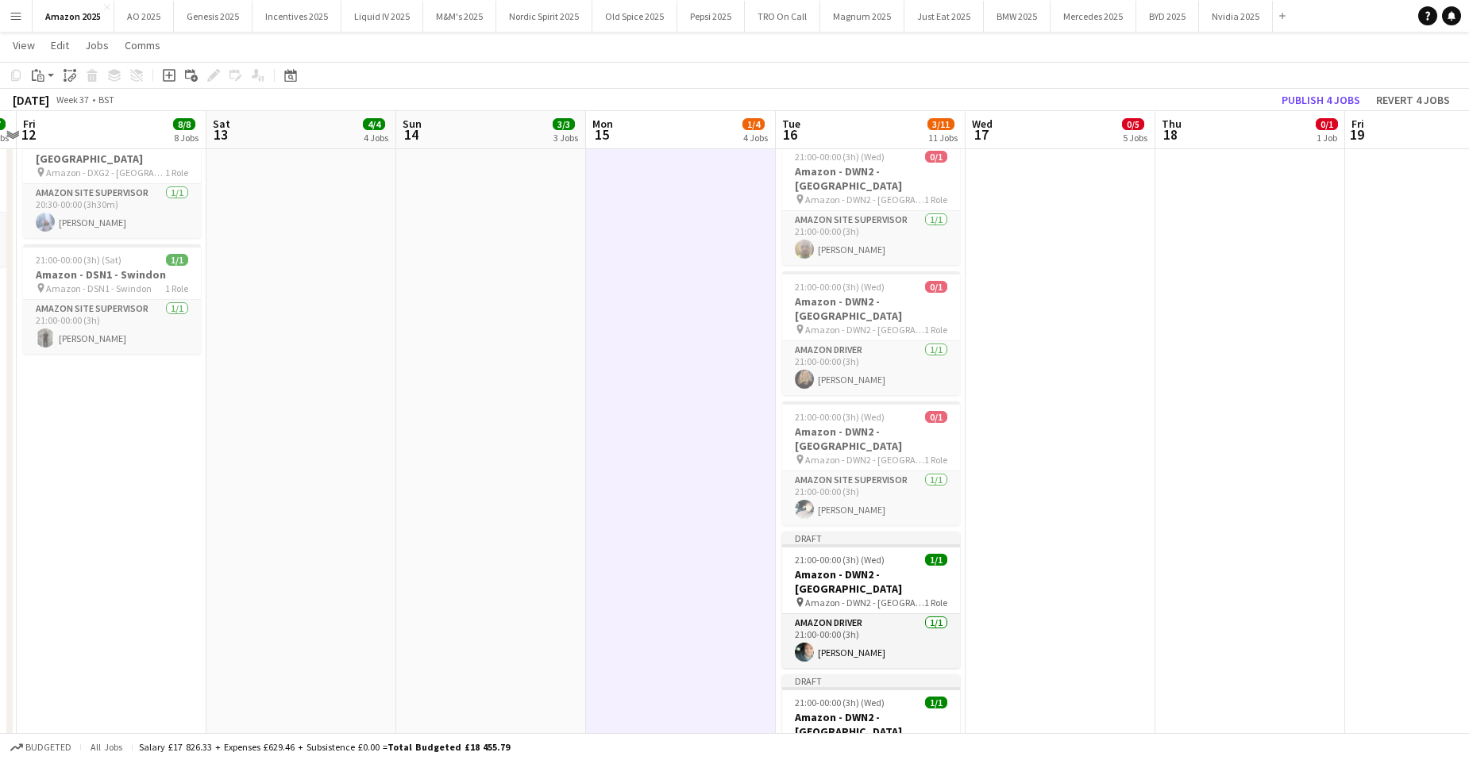
scroll to position [794, 0]
click at [900, 554] on div "21:00-00:00 (3h) (Wed) 1/1" at bounding box center [871, 560] width 178 height 12
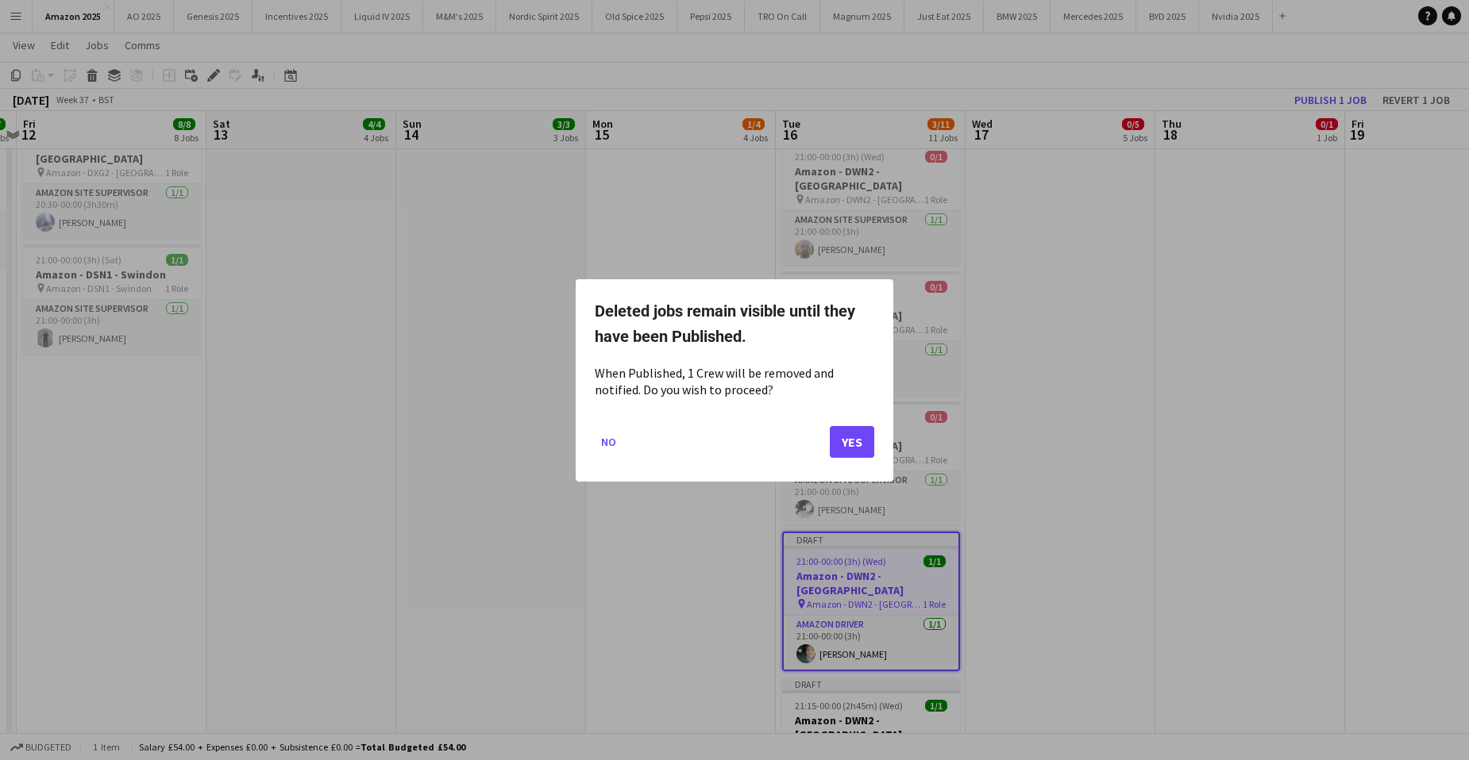
scroll to position [0, 0]
click at [847, 449] on button "Yes" at bounding box center [852, 441] width 44 height 32
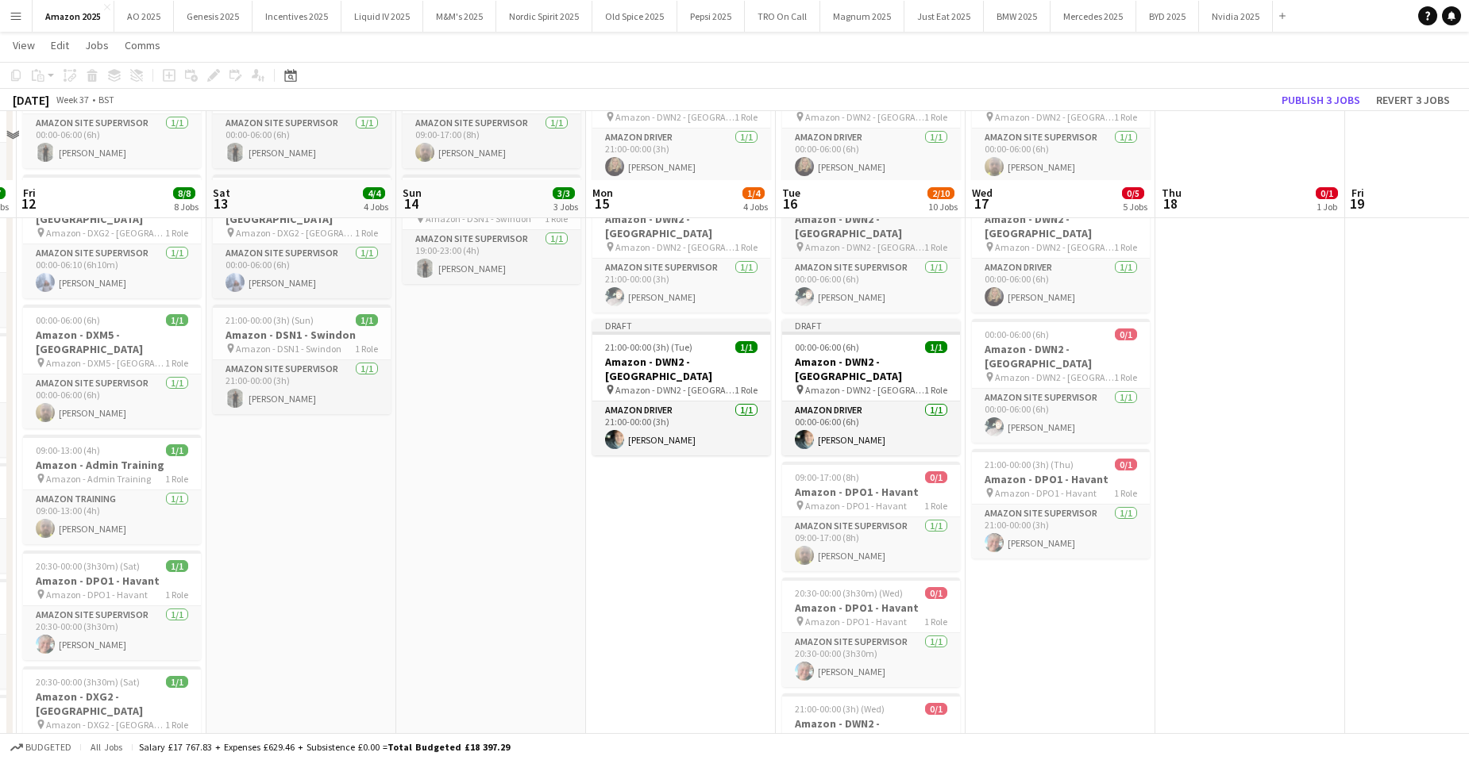
scroll to position [318, 0]
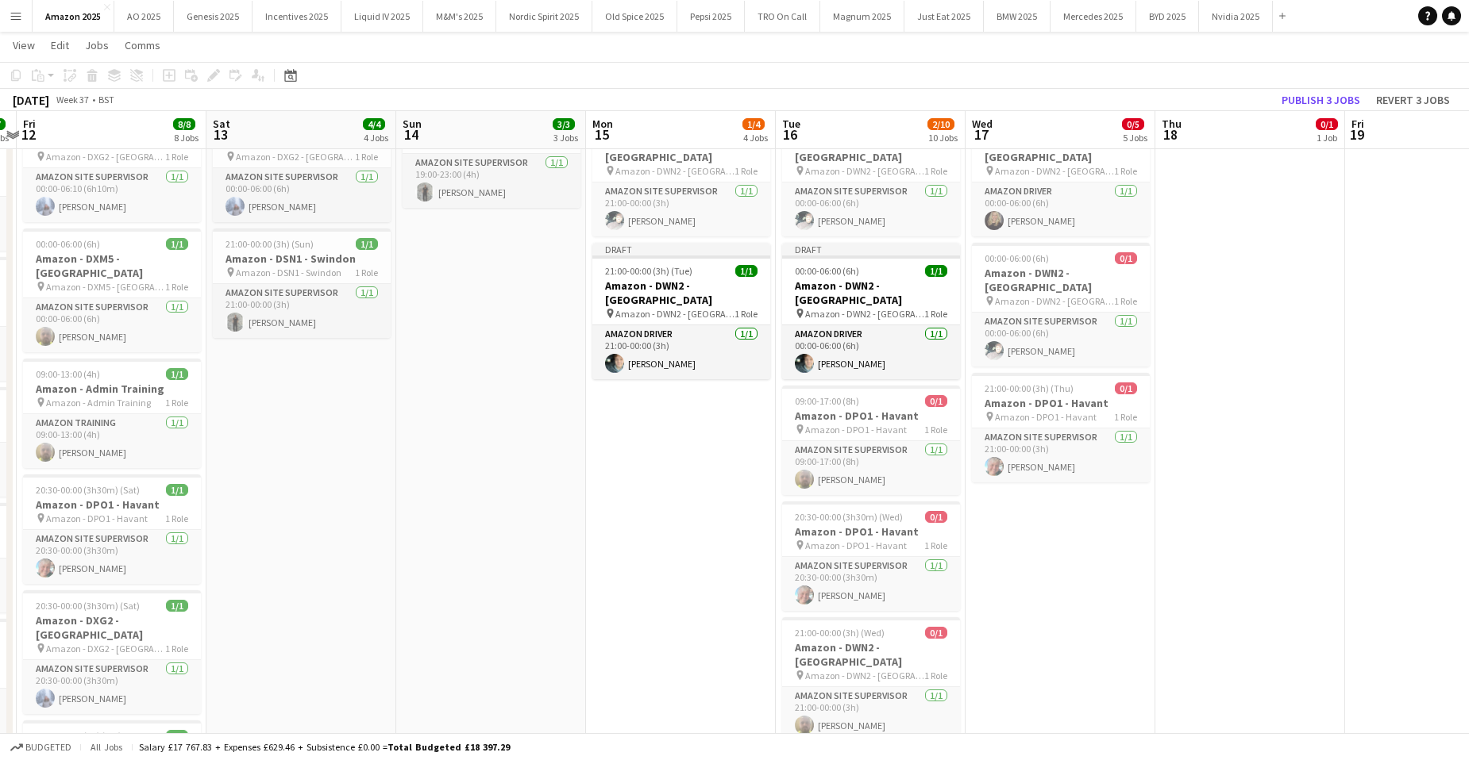
click at [1043, 505] on app-date-cell "00:00-07:00 (7h) 0/1 Amazon - DPO1 - Havant pin Amazon - DPO1 - Havant 1 Role A…" at bounding box center [1060, 545] width 190 height 1371
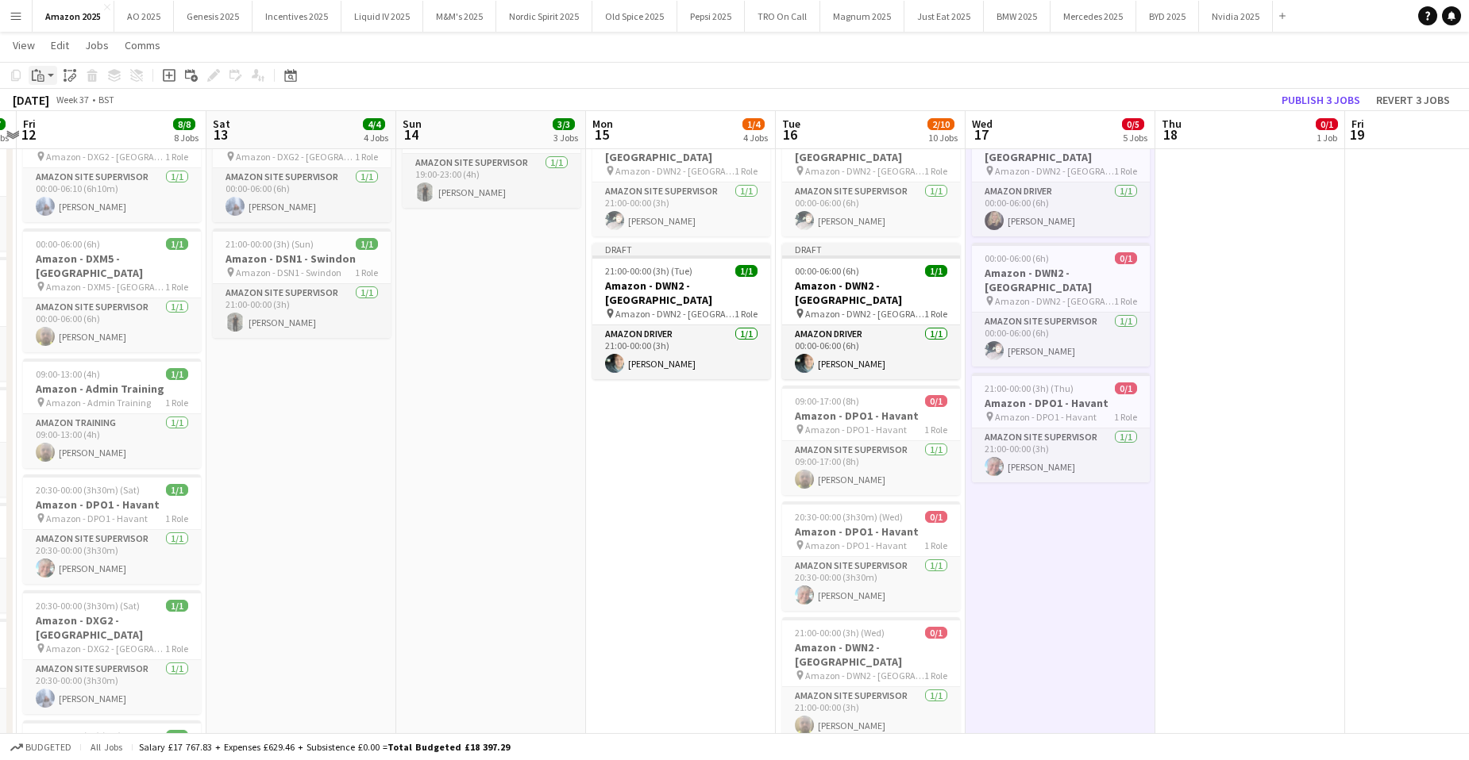
click at [53, 75] on app-action-btn "Paste" at bounding box center [43, 75] width 29 height 19
click at [45, 134] on link "Paste with crew Ctrl+Shift+V" at bounding box center [116, 132] width 149 height 14
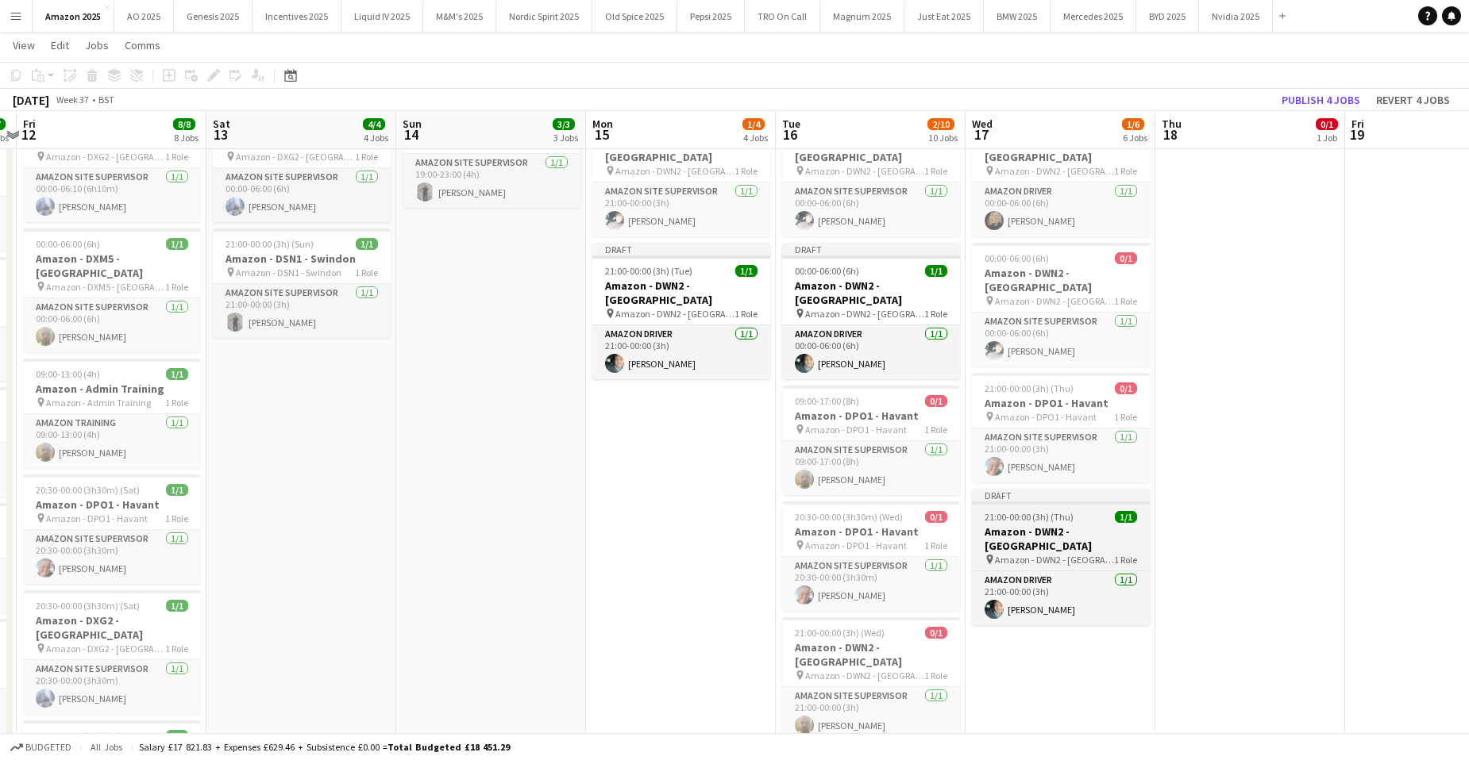
click at [1088, 511] on div "21:00-00:00 (3h) (Thu) 1/1" at bounding box center [1061, 517] width 178 height 12
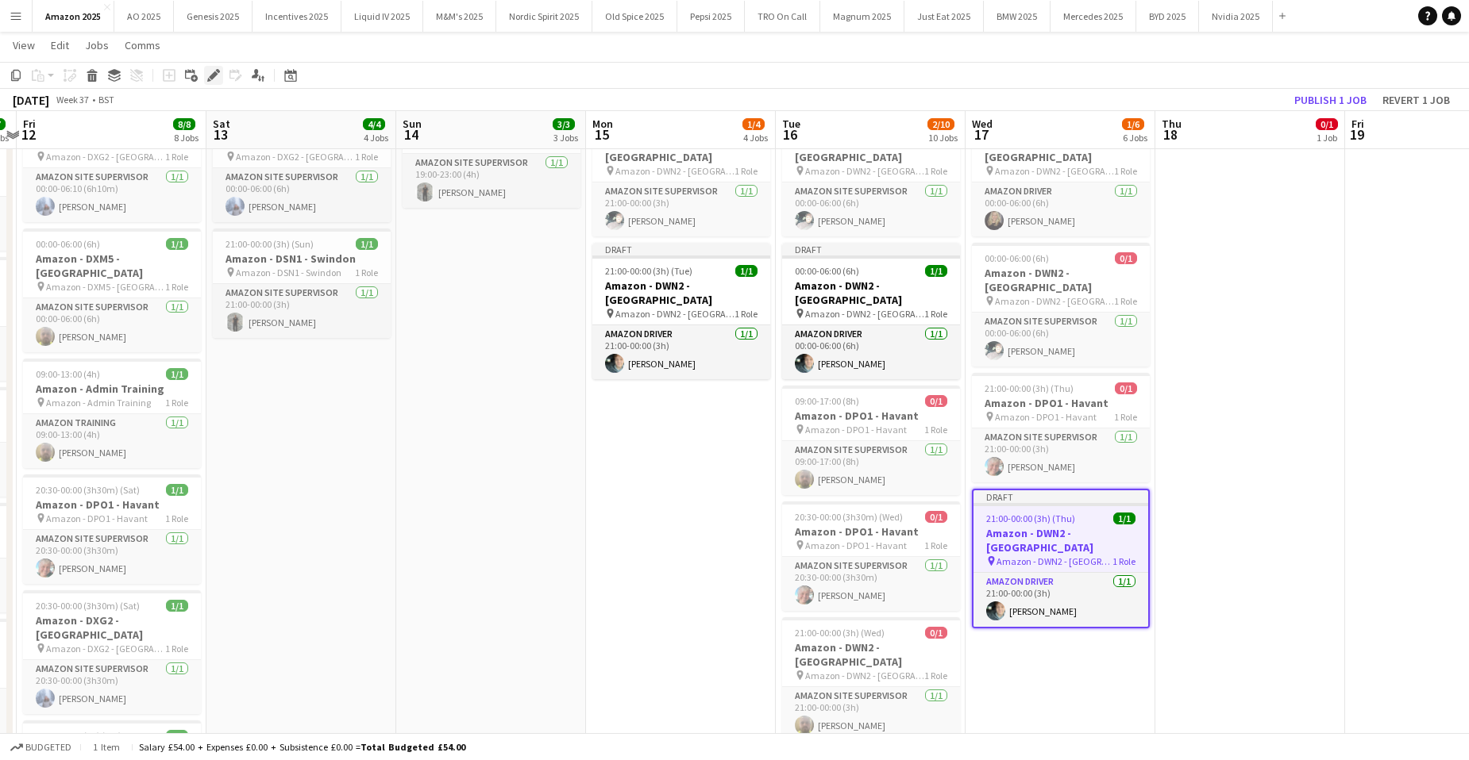
click at [207, 79] on icon "Edit" at bounding box center [213, 75] width 13 height 13
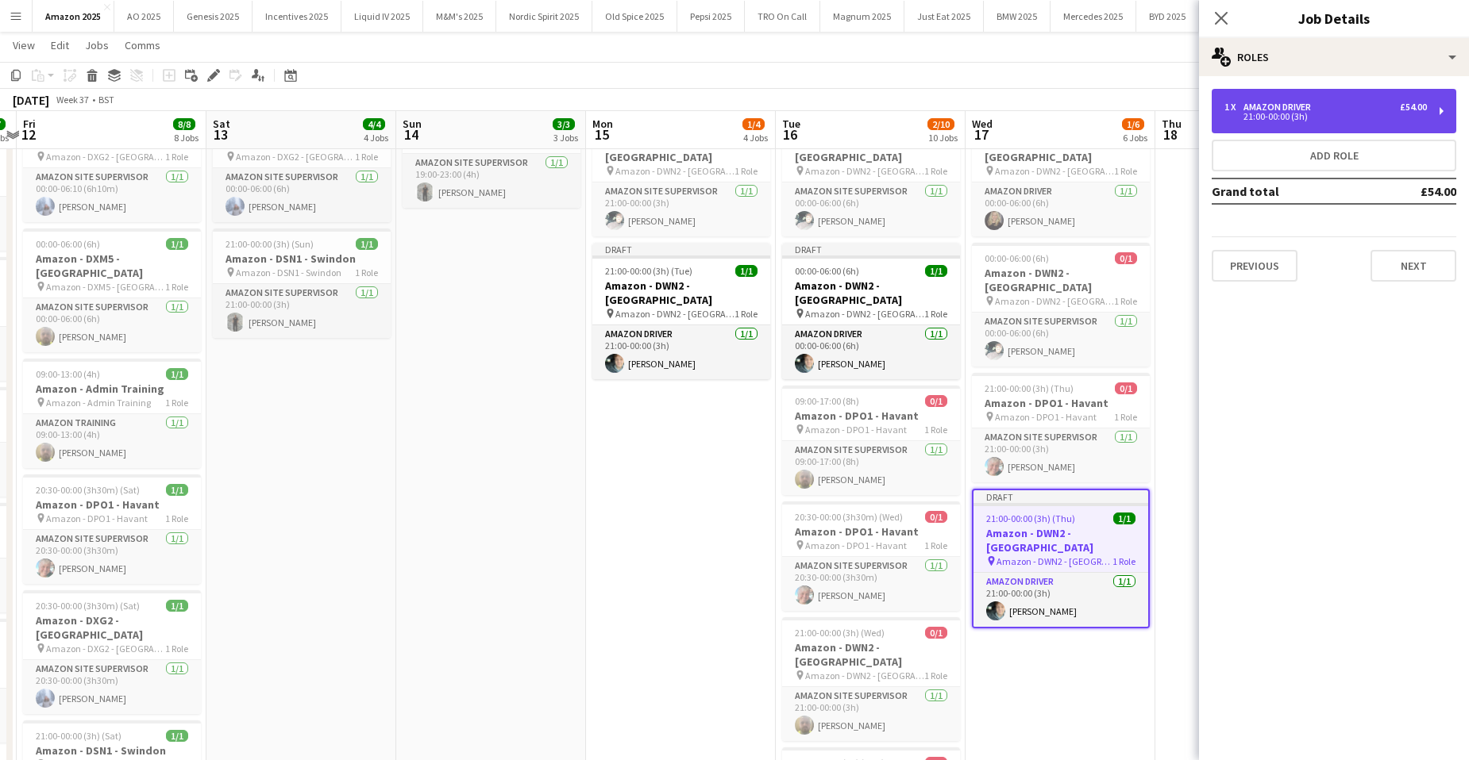
click at [1312, 94] on div "1 x Amazon Driver £54.00 21:00-00:00 (3h)" at bounding box center [1333, 111] width 245 height 44
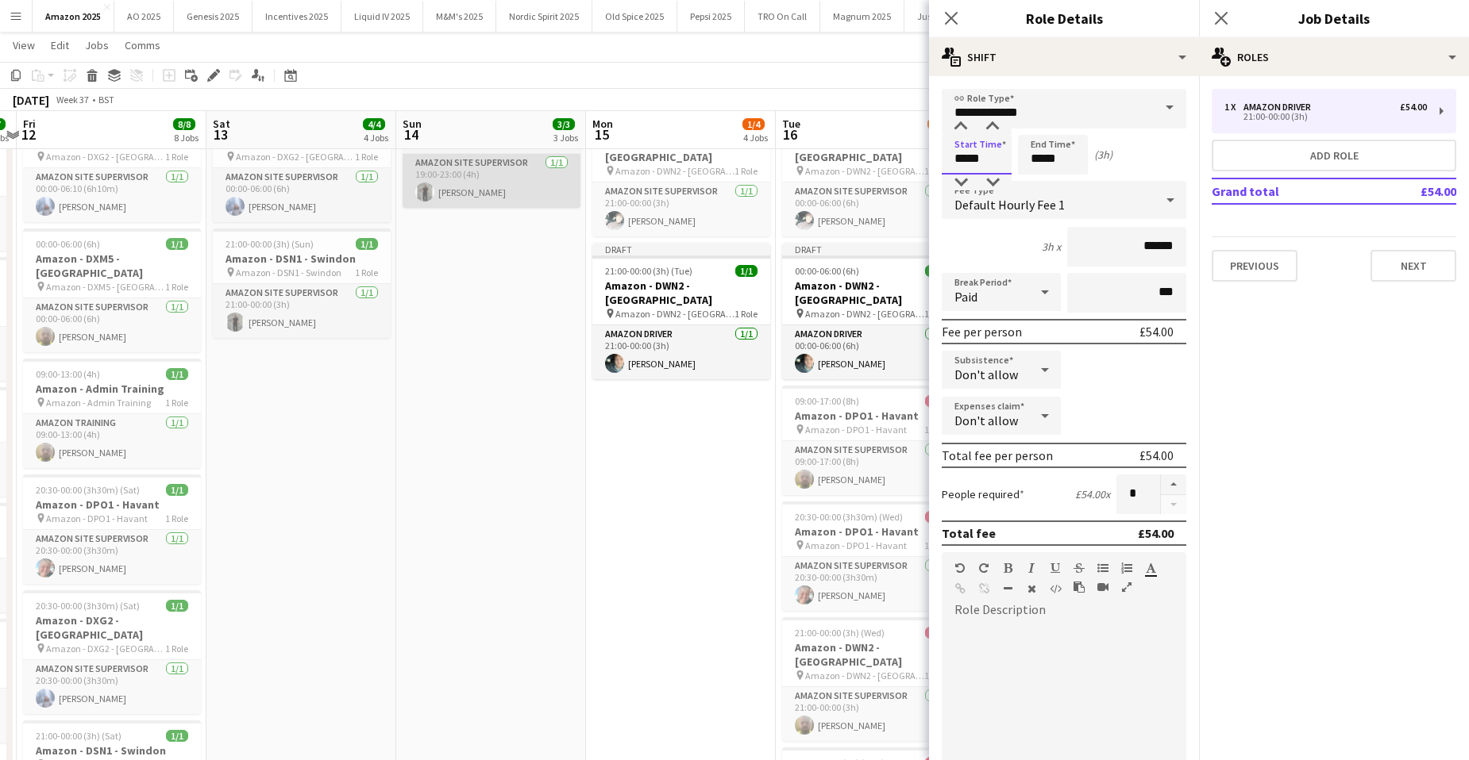
drag, startPoint x: 997, startPoint y: 161, endPoint x: 545, endPoint y: 201, distance: 454.2
click at [598, 197] on body "Menu Boards Boards Boards All jobs Status Workforce Workforce My Workforce Recr…" at bounding box center [734, 470] width 1469 height 1576
type input "*****"
click at [1219, 17] on icon at bounding box center [1220, 17] width 15 height 15
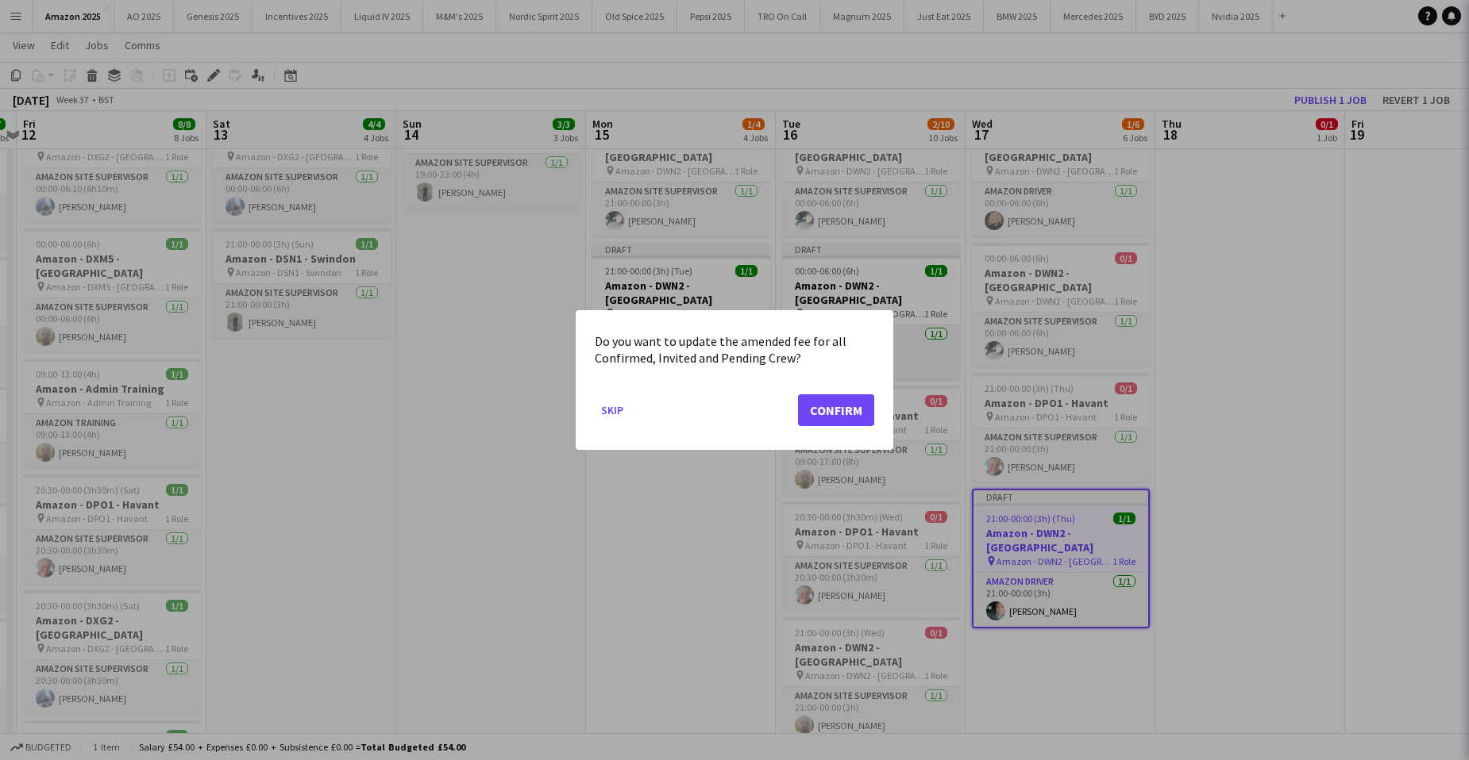
scroll to position [0, 0]
click at [850, 415] on button "Confirm" at bounding box center [836, 411] width 76 height 32
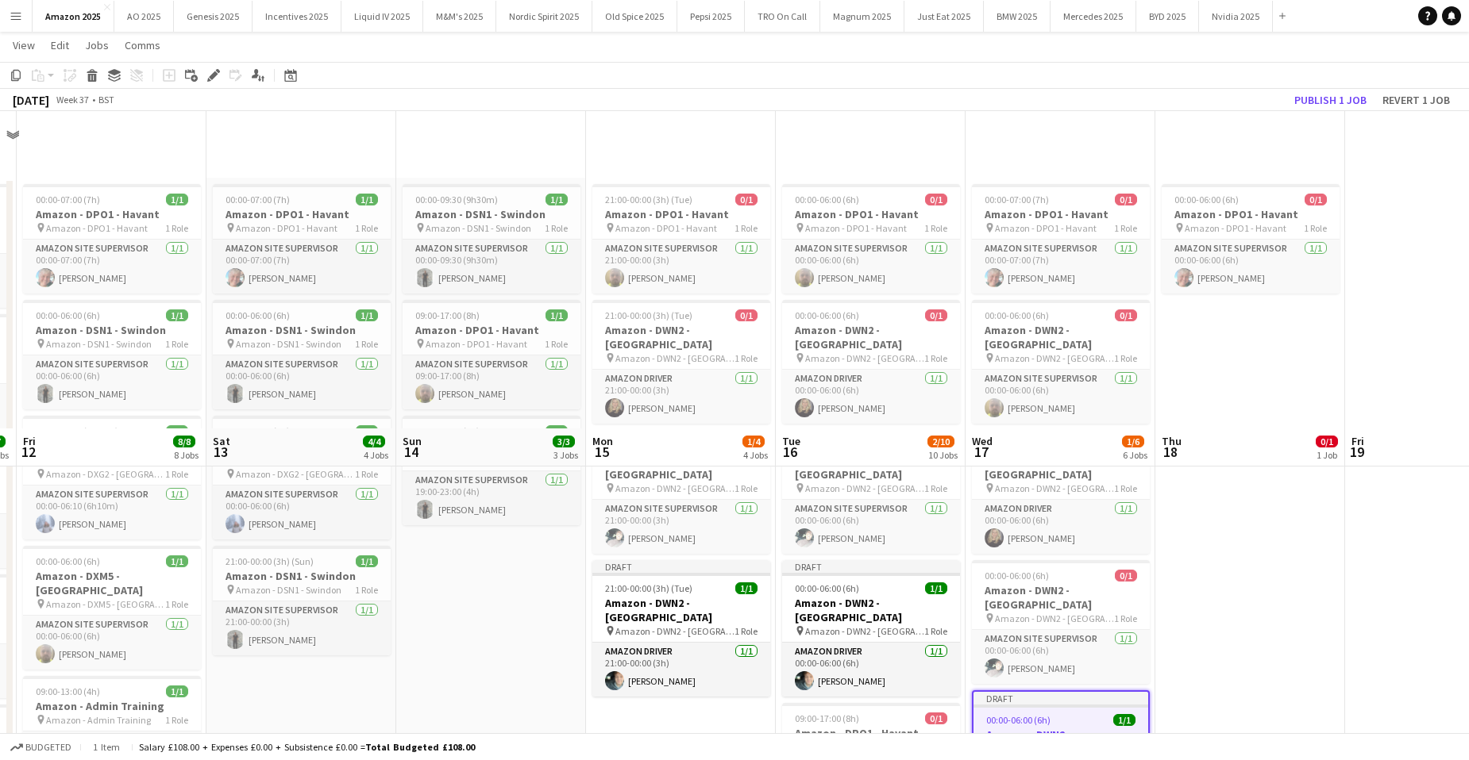
scroll to position [318, 0]
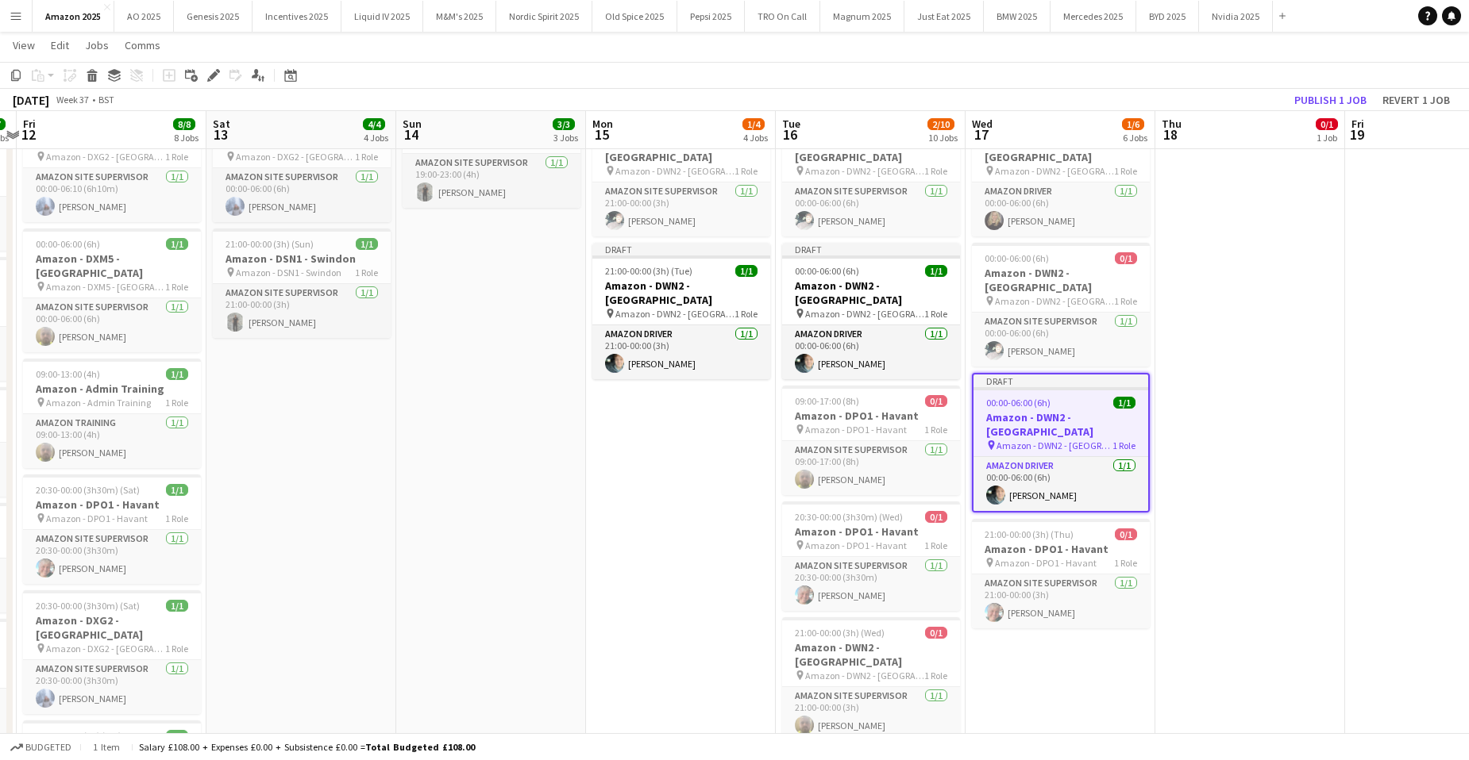
click at [1292, 379] on app-date-cell "00:00-06:00 (6h) 0/1 Amazon - DPO1 - Havant pin Amazon - DPO1 - Havant 1 Role A…" at bounding box center [1250, 545] width 190 height 1371
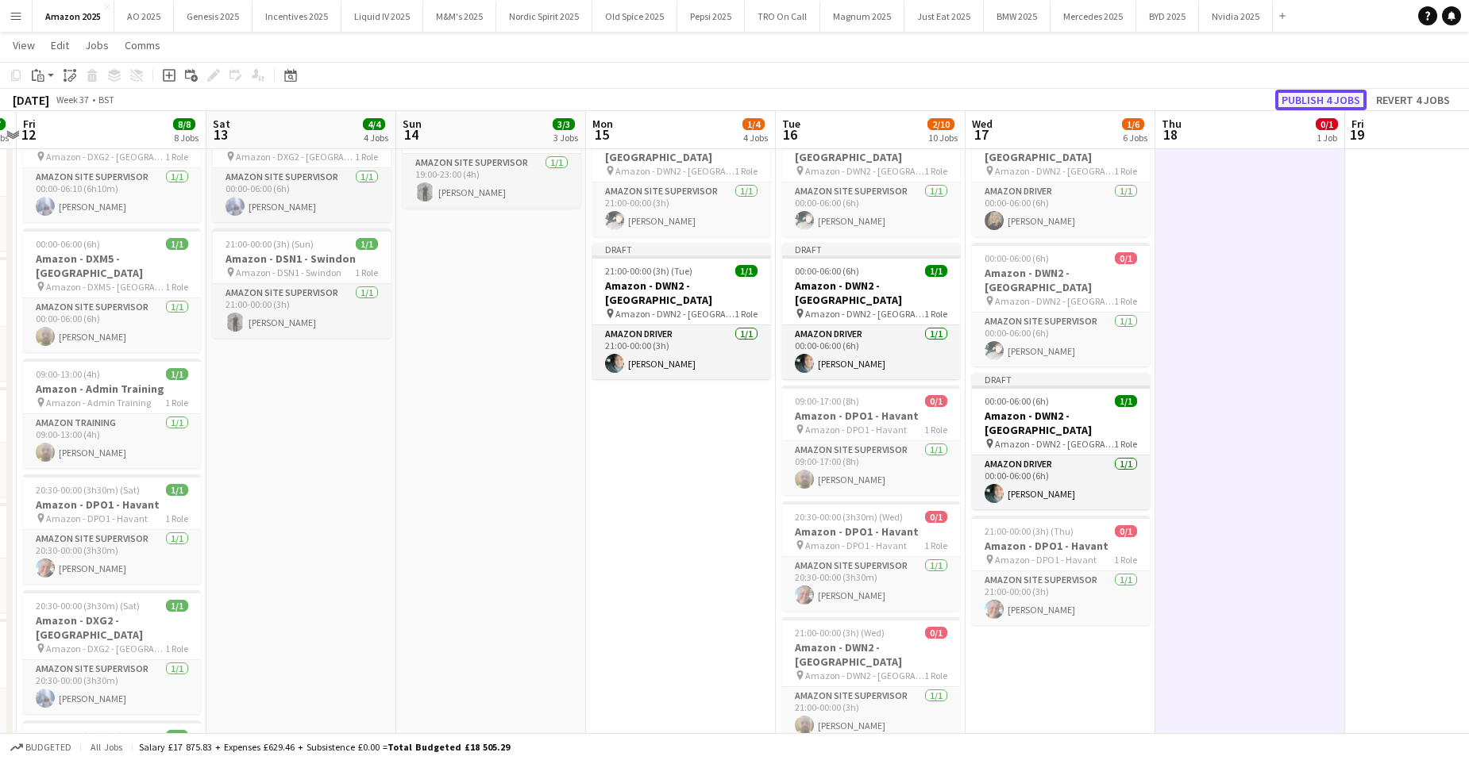
click at [1328, 100] on button "Publish 4 jobs" at bounding box center [1320, 100] width 91 height 21
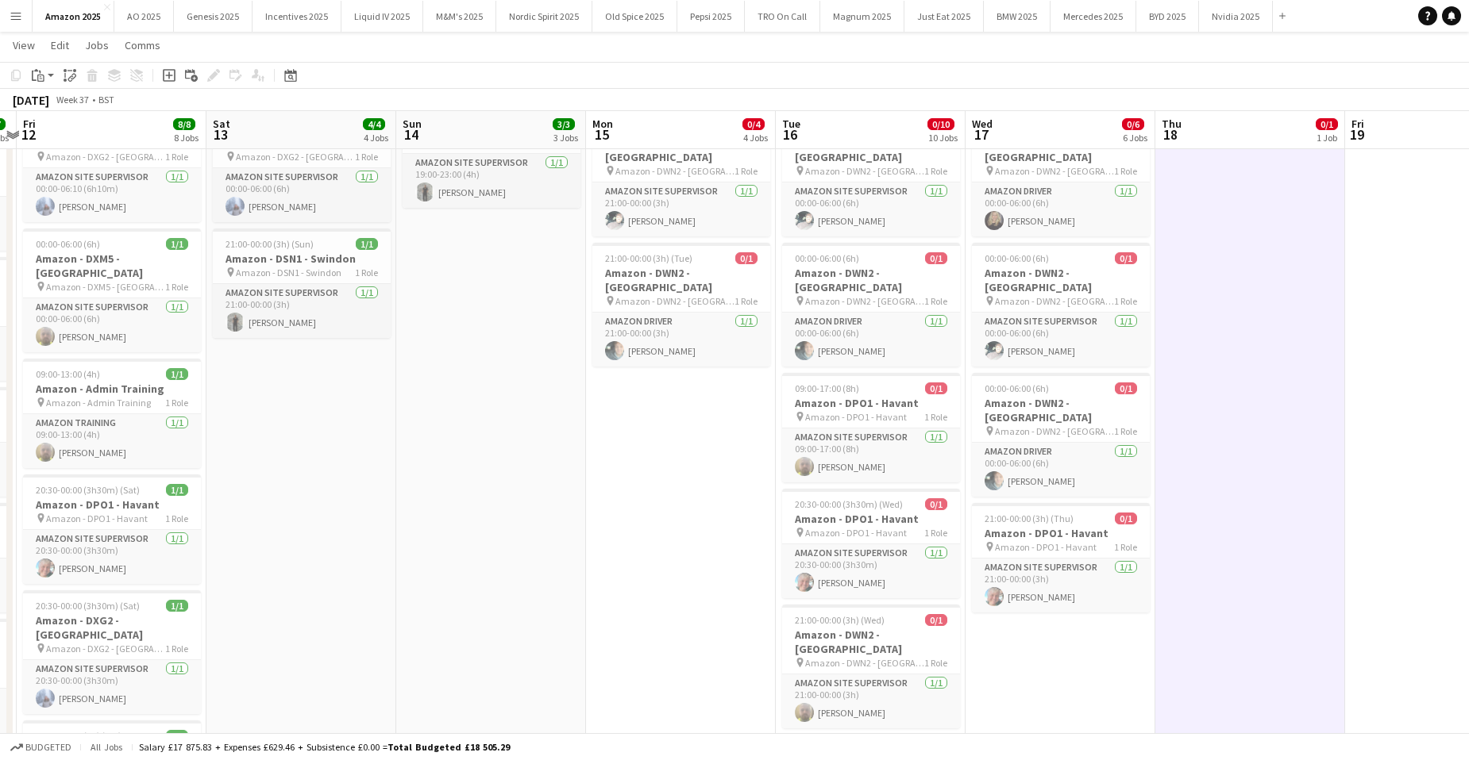
drag, startPoint x: 24, startPoint y: 17, endPoint x: 18, endPoint y: 181, distance: 163.6
click at [23, 20] on button "Menu" at bounding box center [16, 16] width 32 height 32
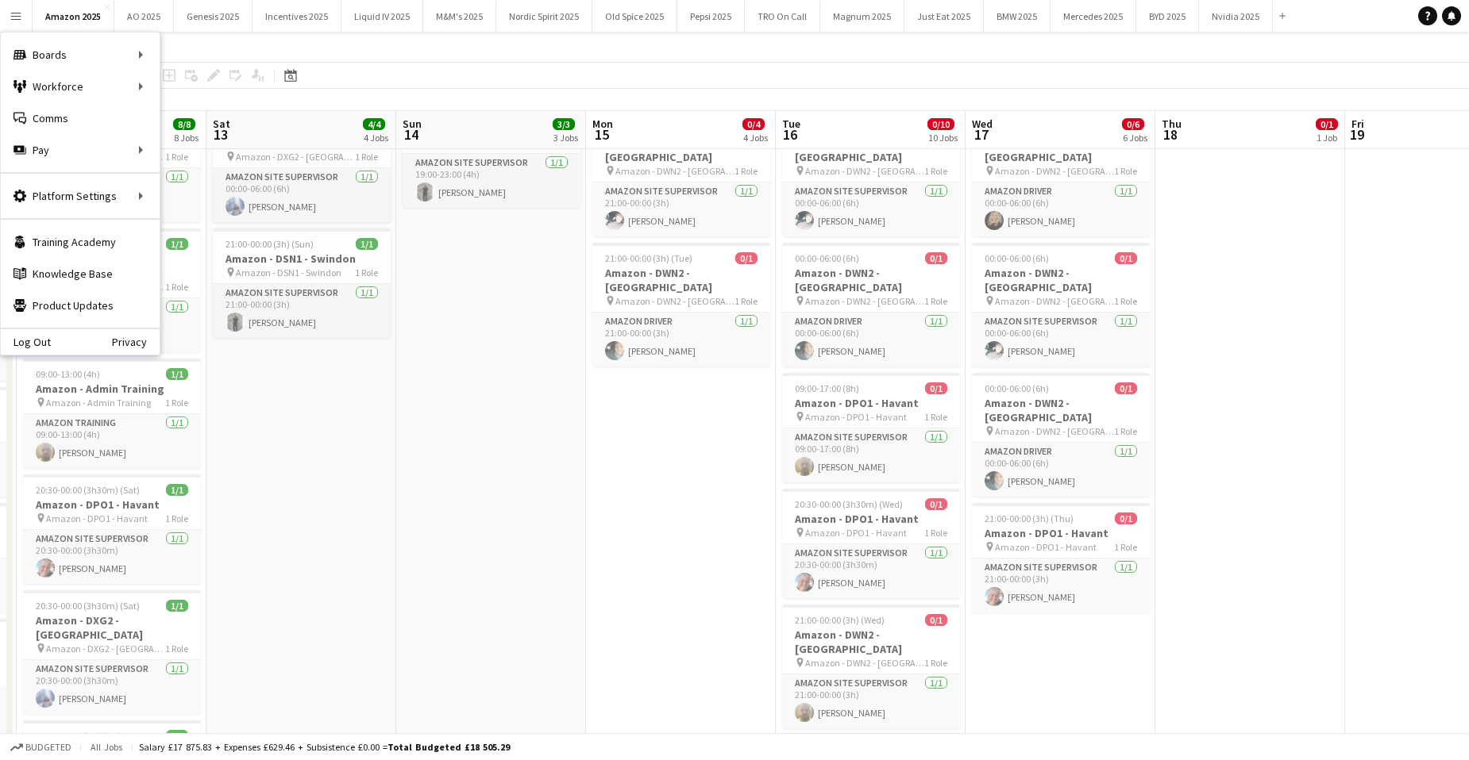
click at [52, 339] on div "Log Out Privacy" at bounding box center [80, 341] width 159 height 27
click at [40, 340] on link "Log Out" at bounding box center [26, 342] width 50 height 13
